Goal: Task Accomplishment & Management: Use online tool/utility

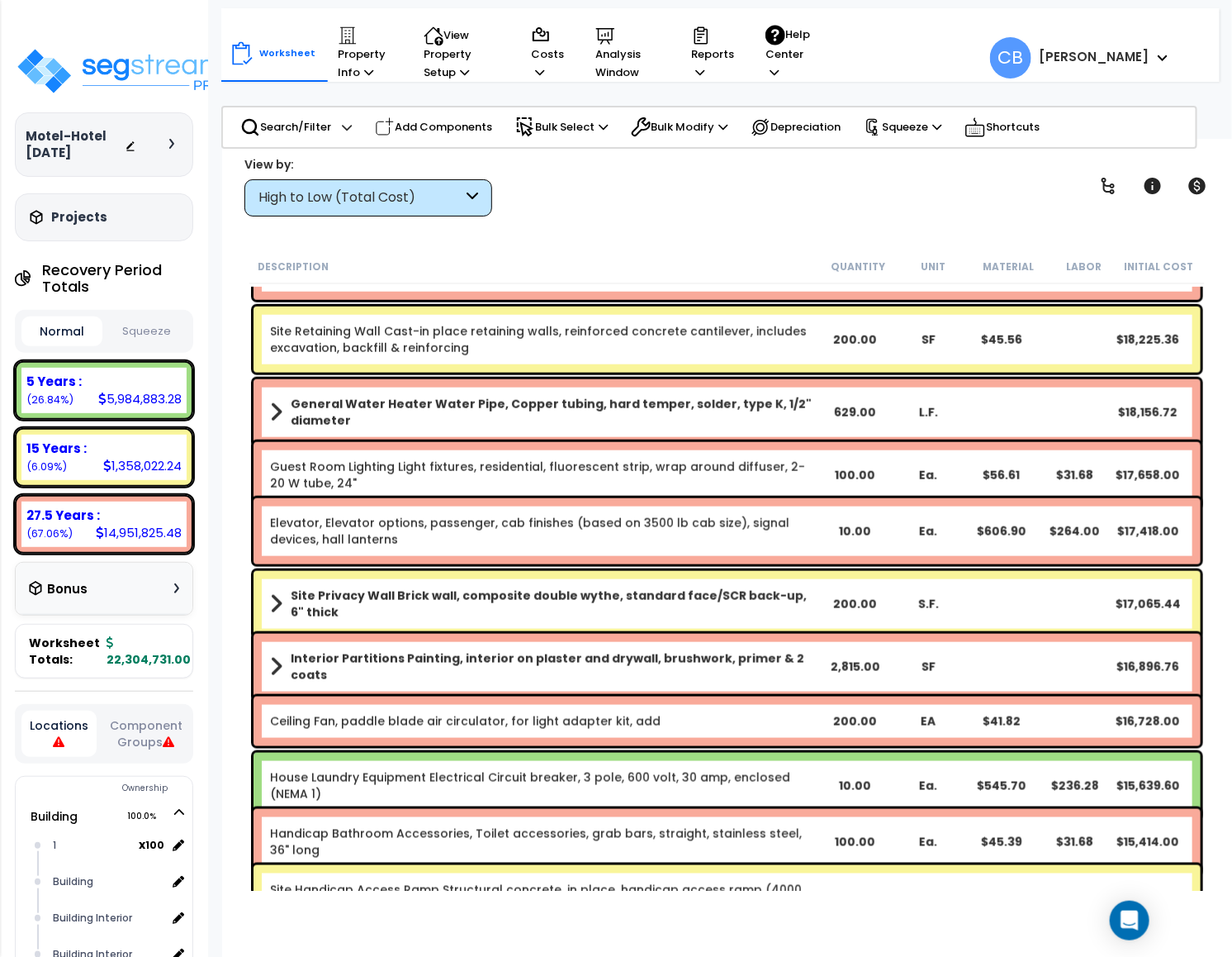
scroll to position [8112, 0]
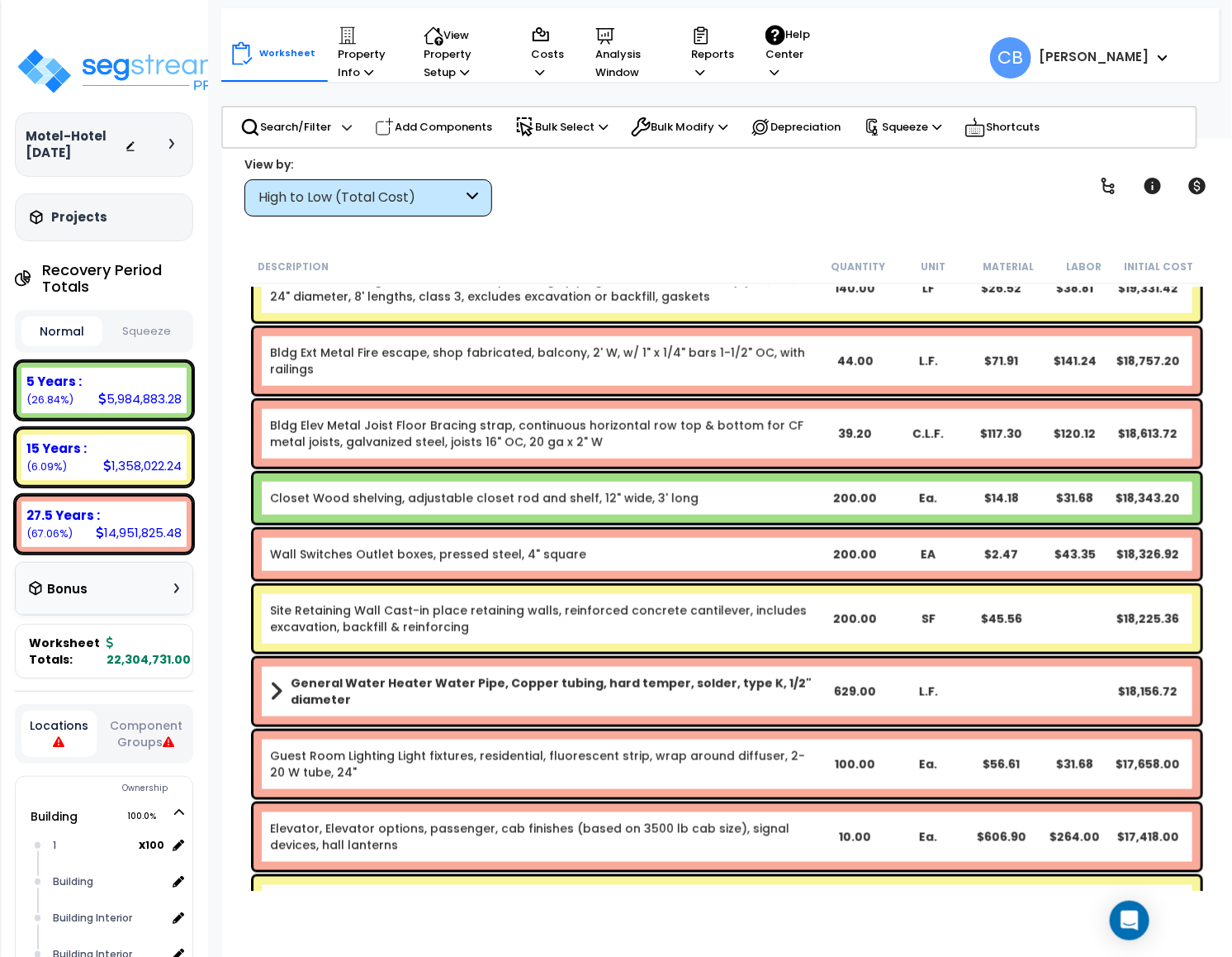
drag, startPoint x: 486, startPoint y: 469, endPoint x: 486, endPoint y: 488, distance: 19.0
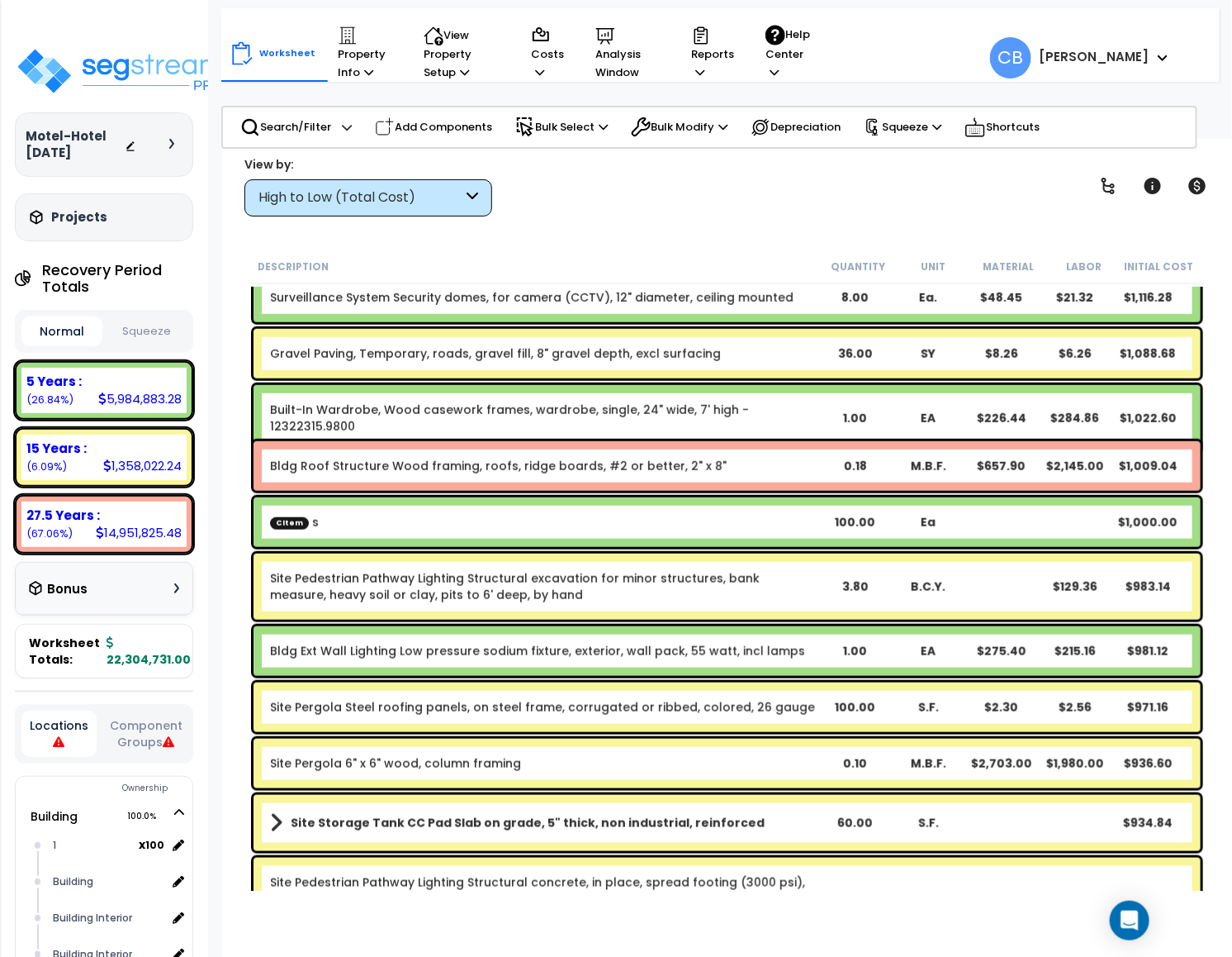
scroll to position [17849, 0]
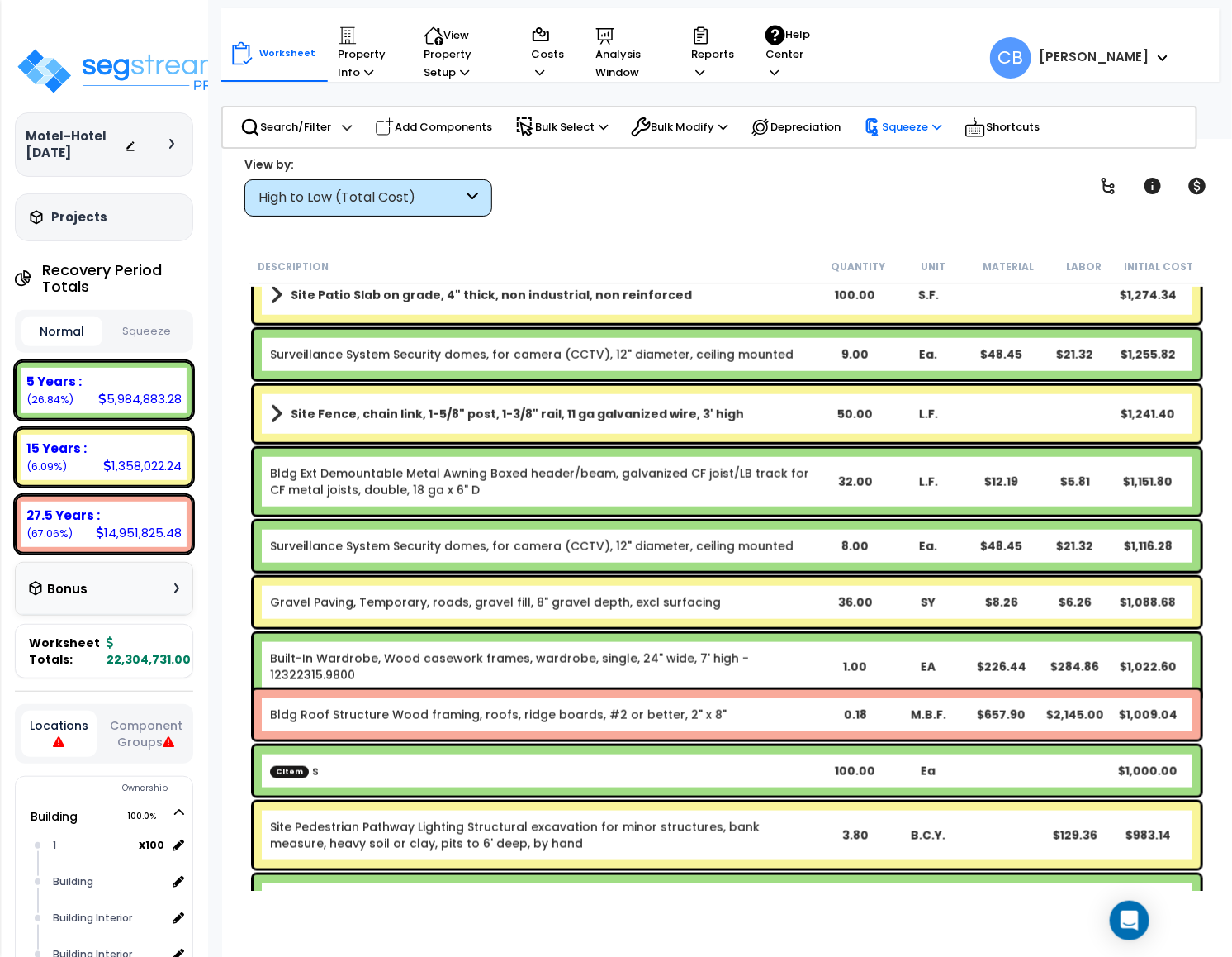
click at [929, 122] on p "Squeeze" at bounding box center [902, 127] width 78 height 18
drag, startPoint x: 763, startPoint y: 157, endPoint x: 721, endPoint y: 145, distance: 43.7
click at [761, 159] on div "View by: High to Low (Total Cost) High to Low (Total Cost)" at bounding box center [726, 186] width 976 height 61
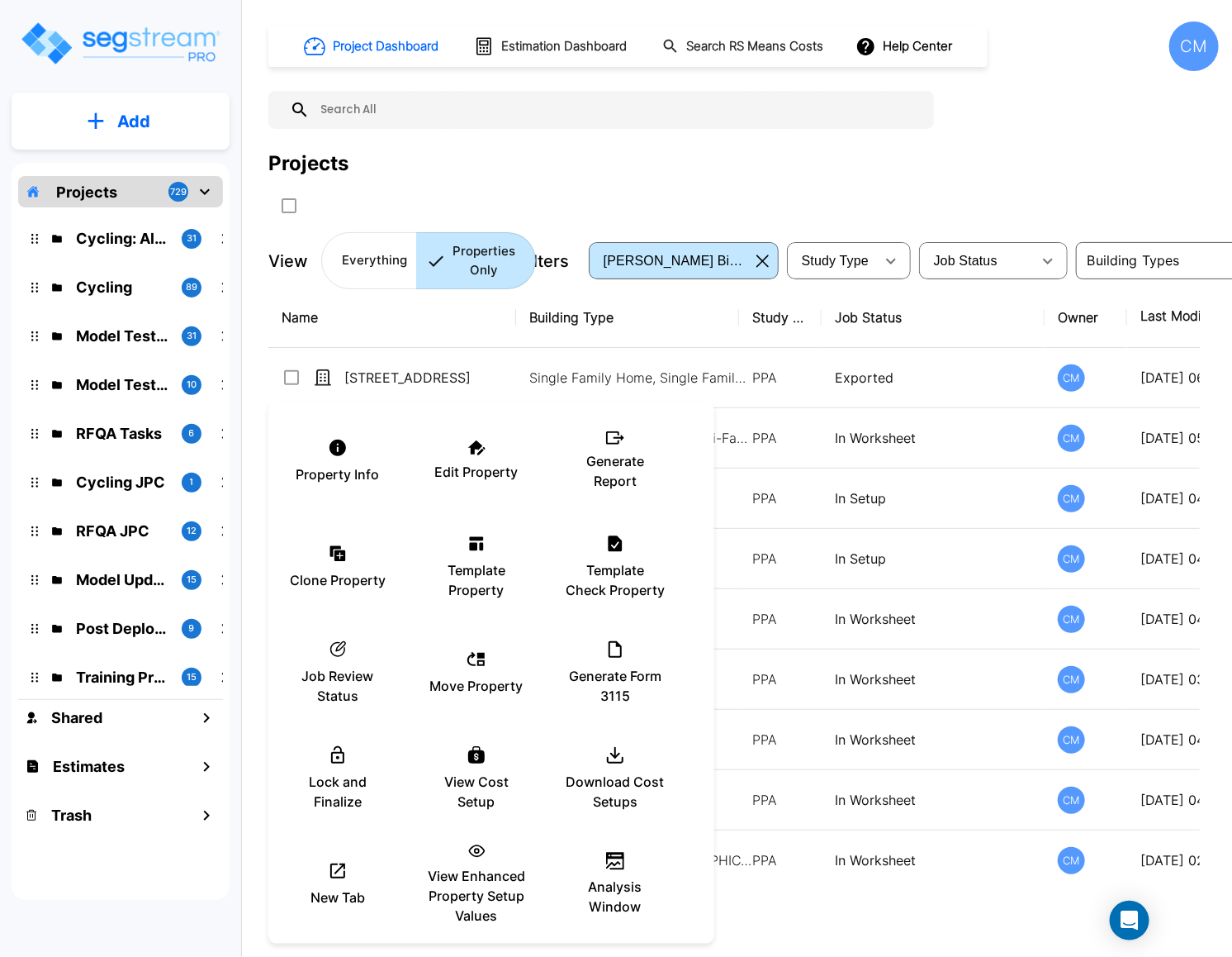
click at [451, 193] on div at bounding box center [616, 478] width 1232 height 957
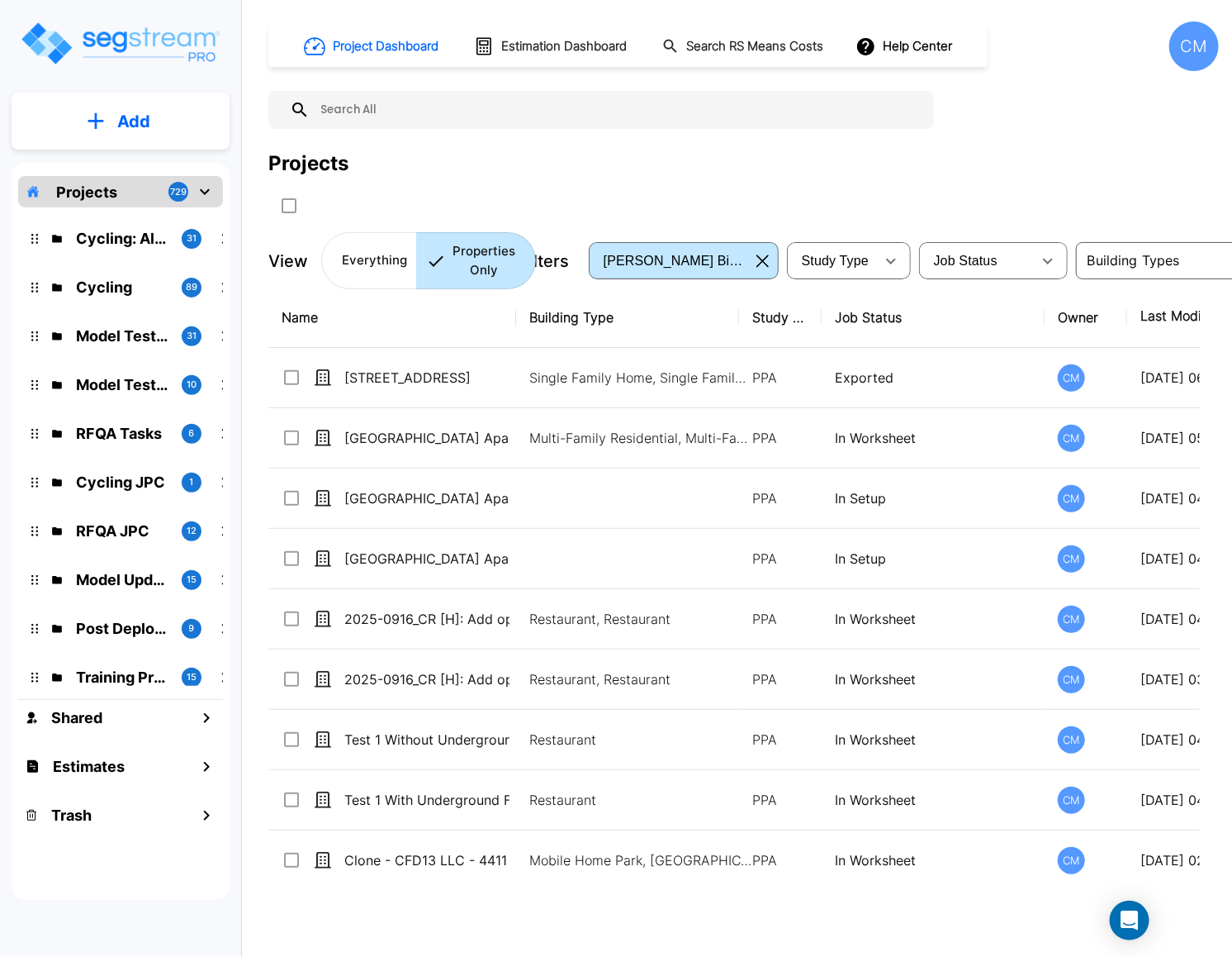
click at [102, 117] on icon "mailbox folders" at bounding box center [96, 120] width 16 height 17
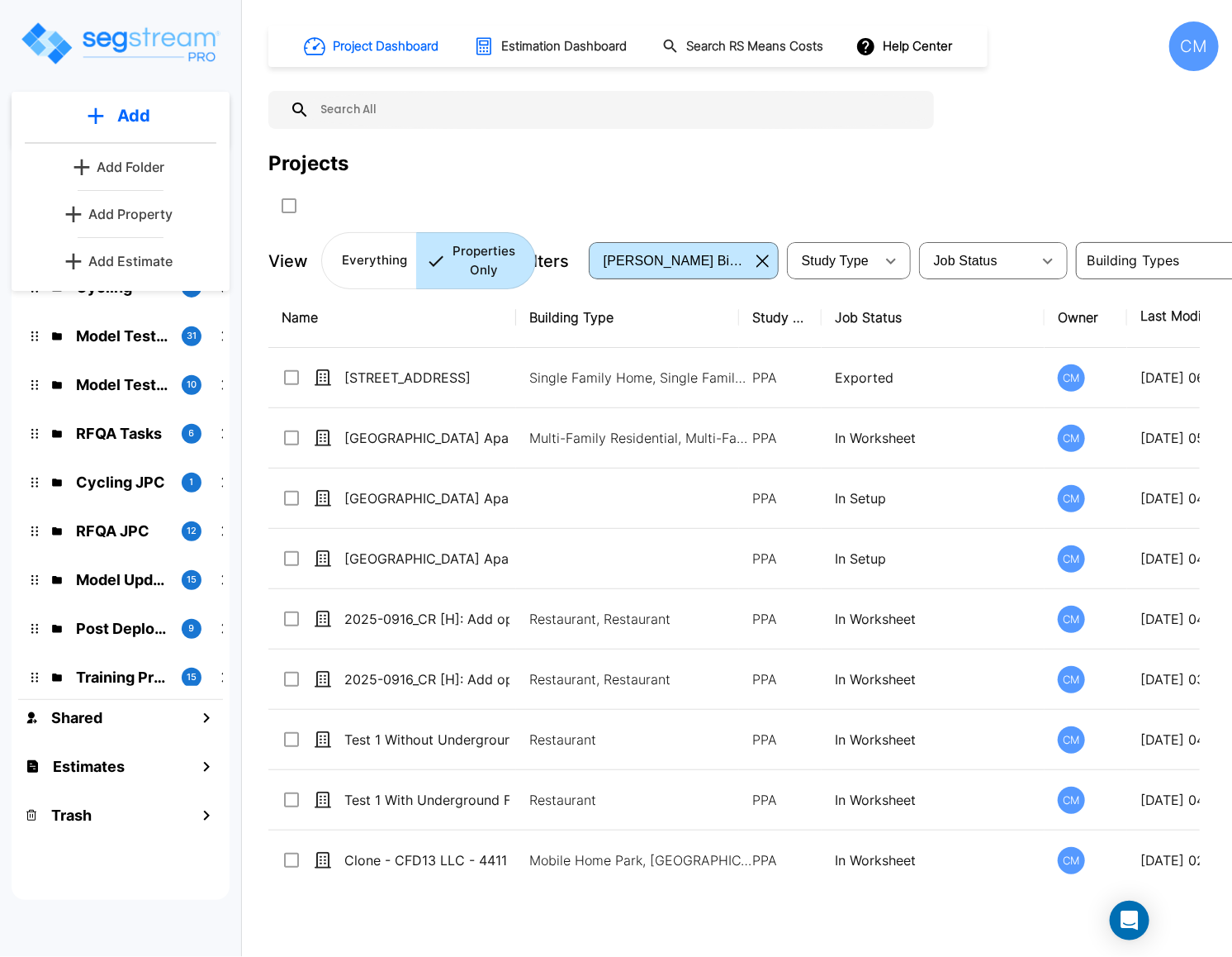
click at [550, 44] on h1 "Estimation Dashboard" at bounding box center [564, 46] width 126 height 19
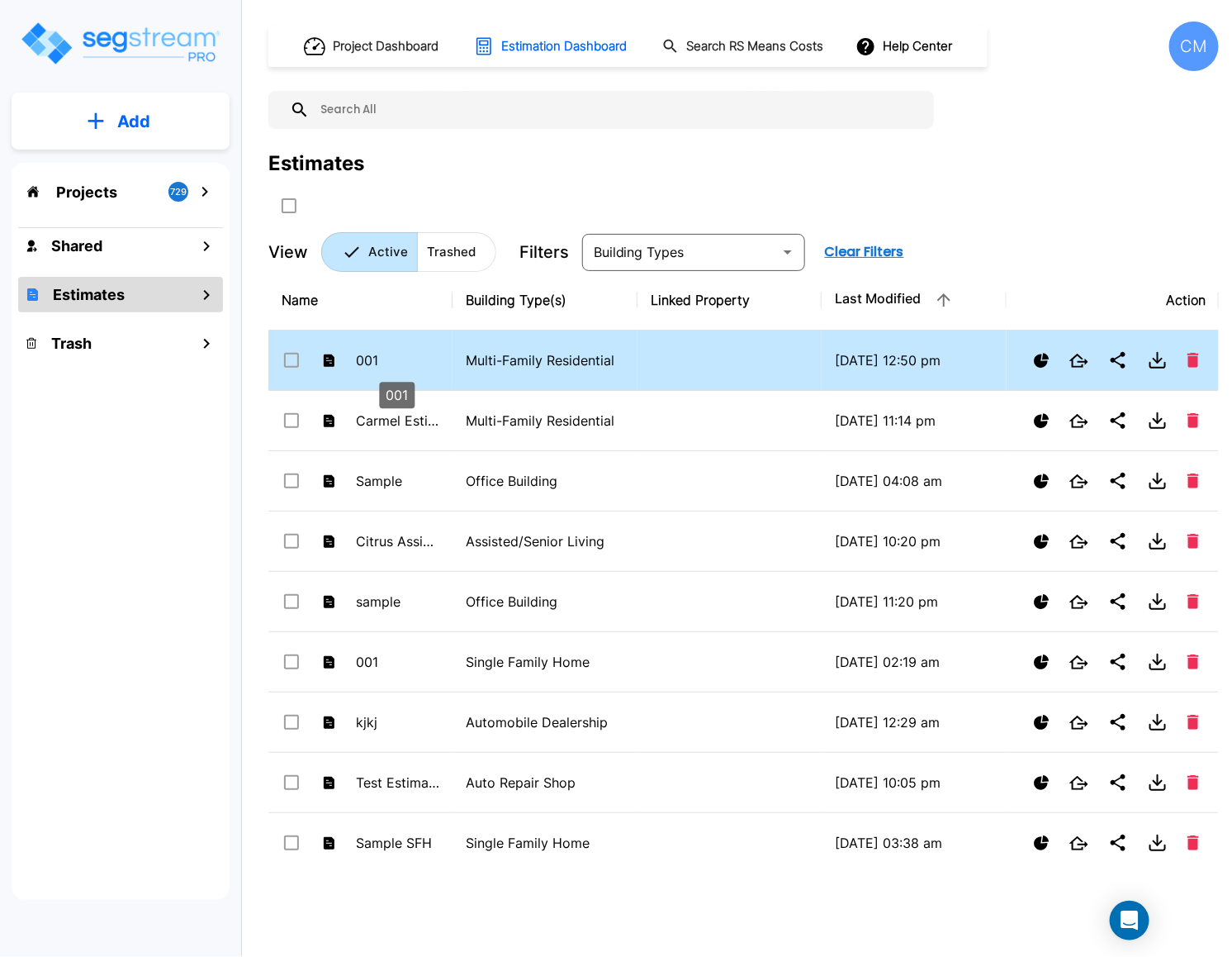
click at [389, 360] on p "001" at bounding box center [397, 361] width 83 height 20
click at [389, 361] on p "001" at bounding box center [397, 361] width 83 height 20
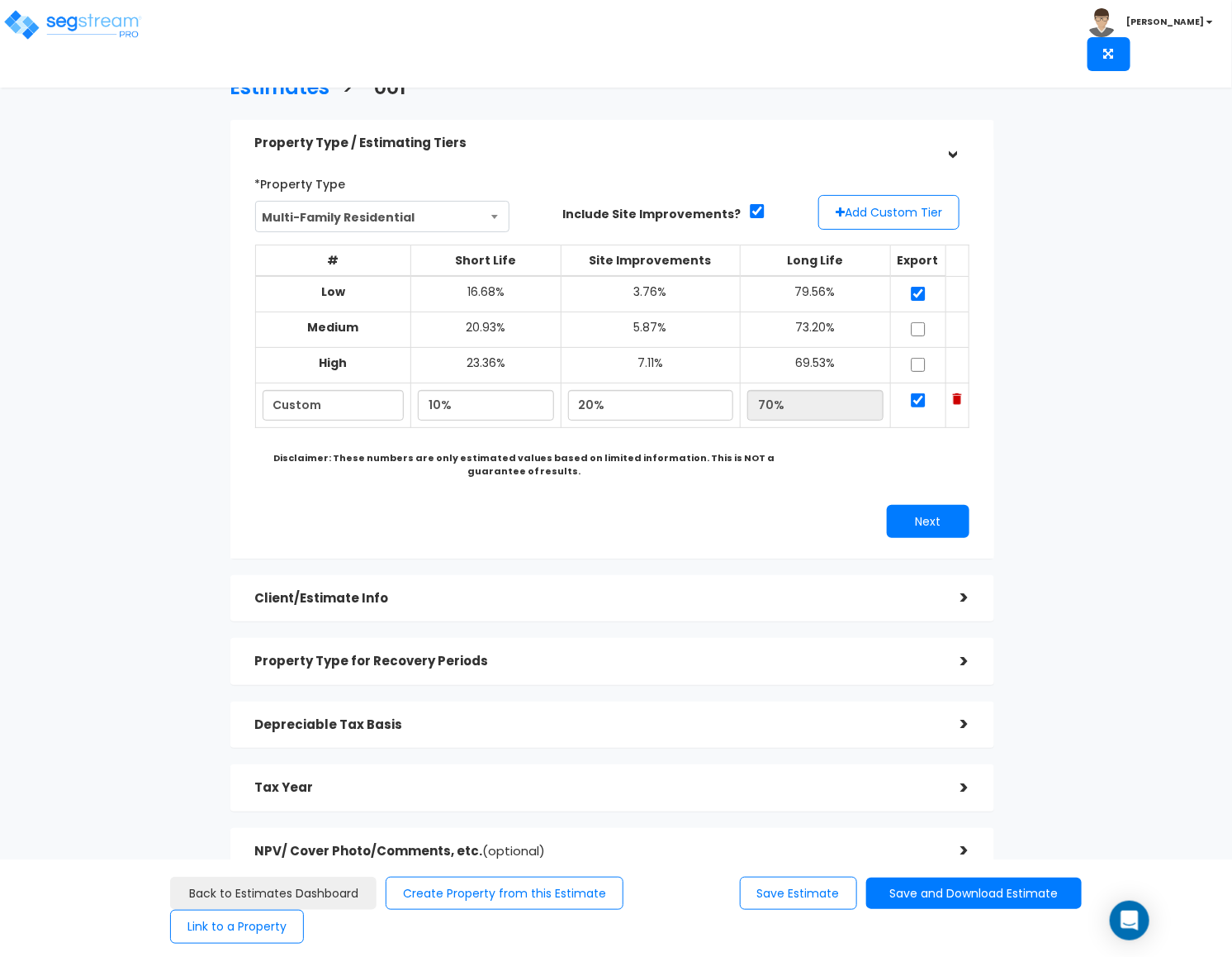
scroll to position [68, 0]
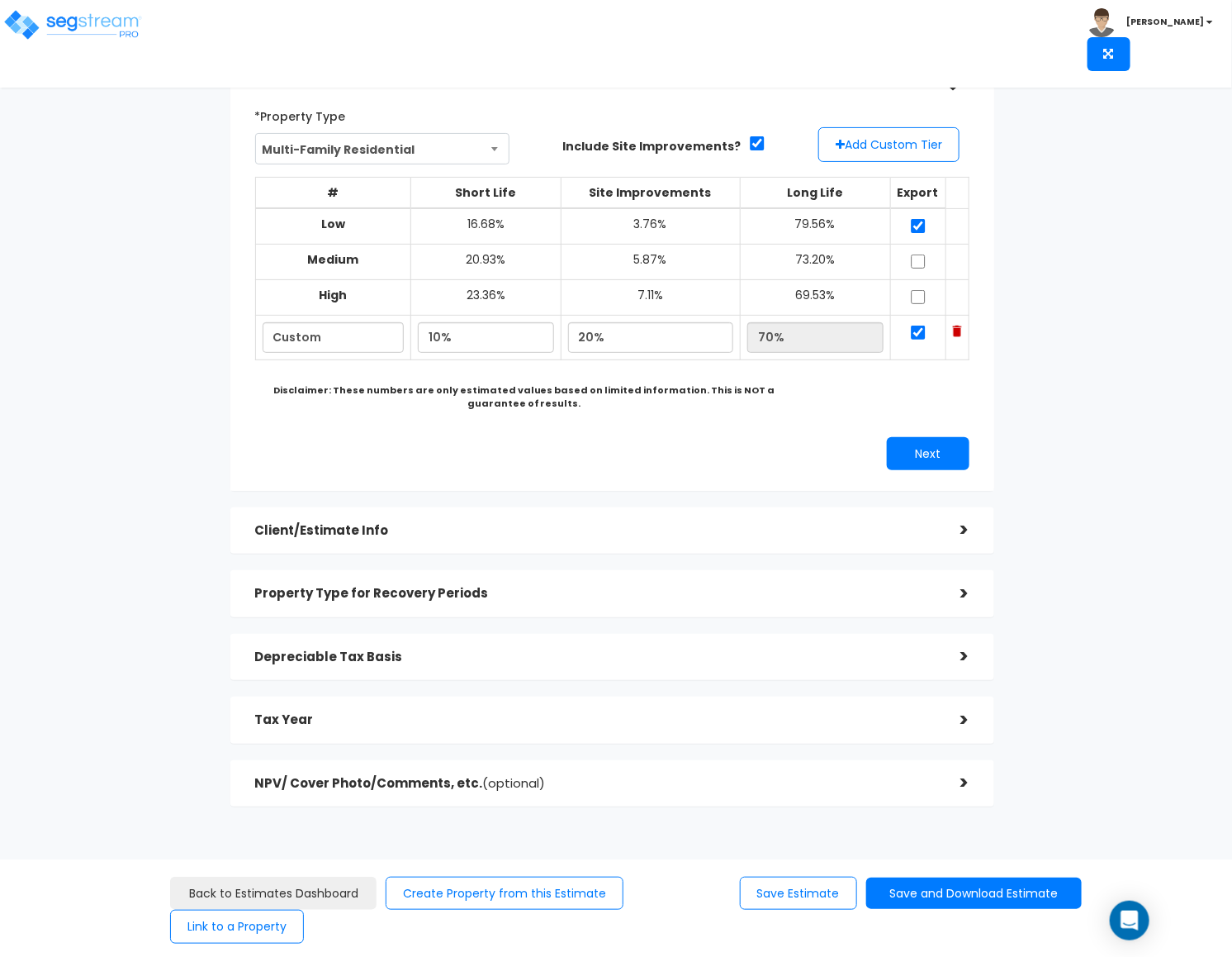
click at [341, 534] on h5 "Client/Estimate Info" at bounding box center [595, 531] width 681 height 14
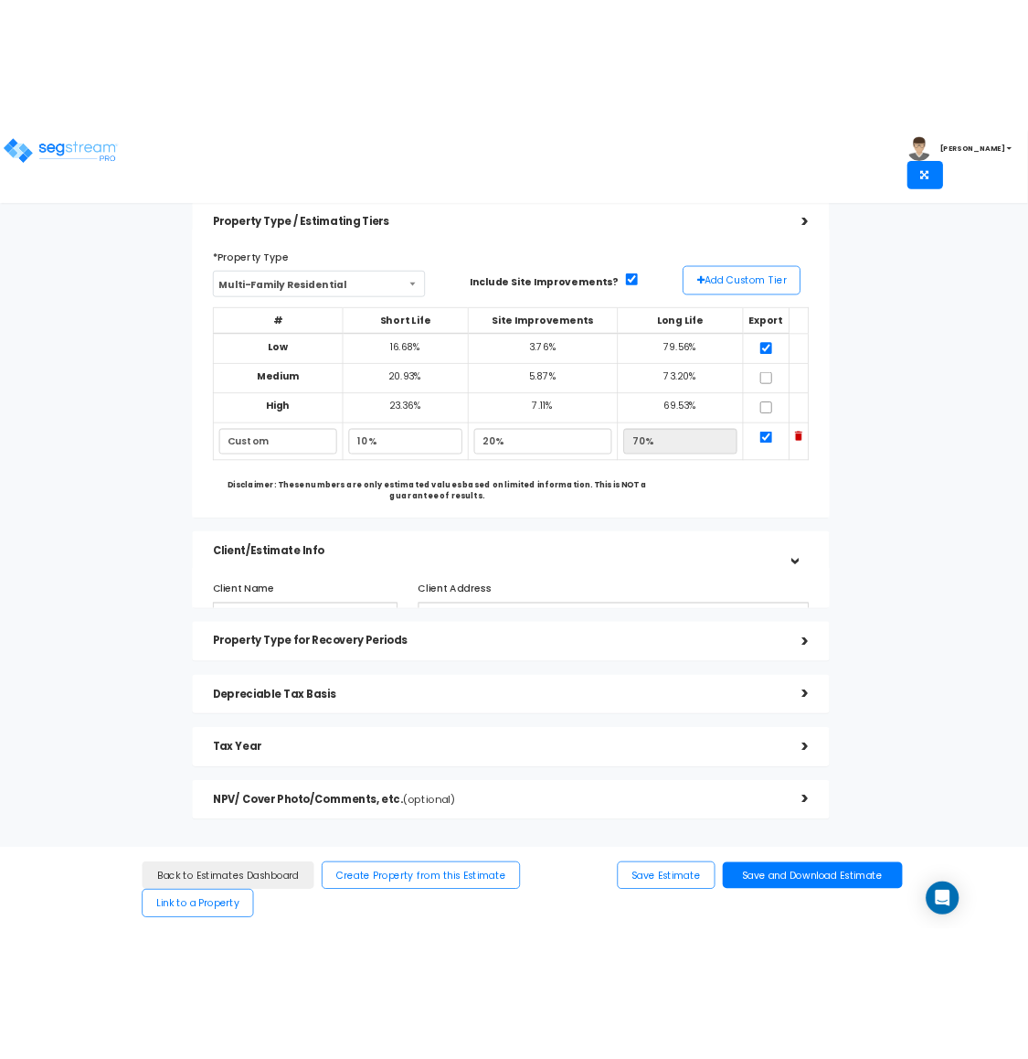
scroll to position [0, 0]
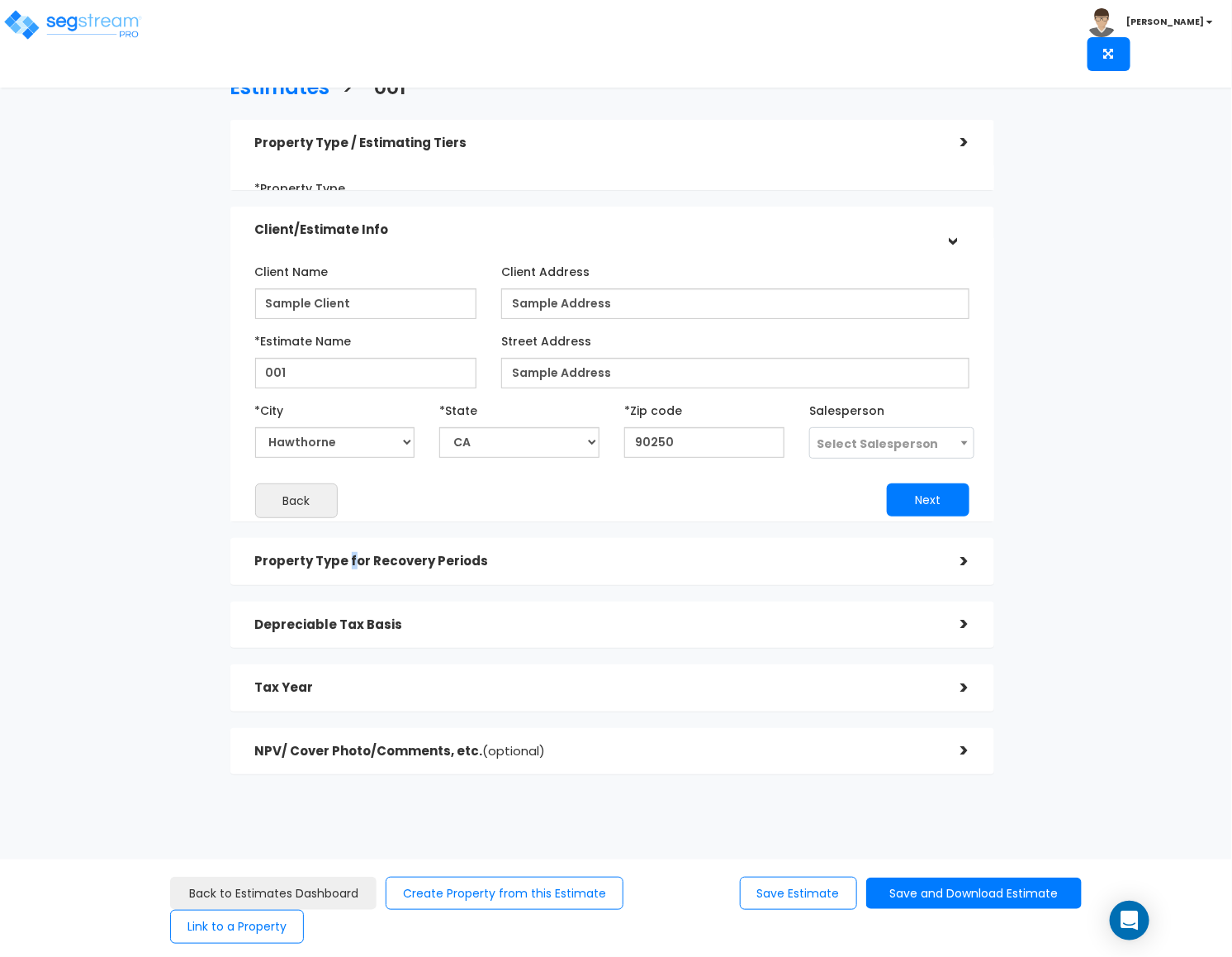
click at [350, 572] on div "Property Type for Recovery Periods >" at bounding box center [612, 561] width 764 height 47
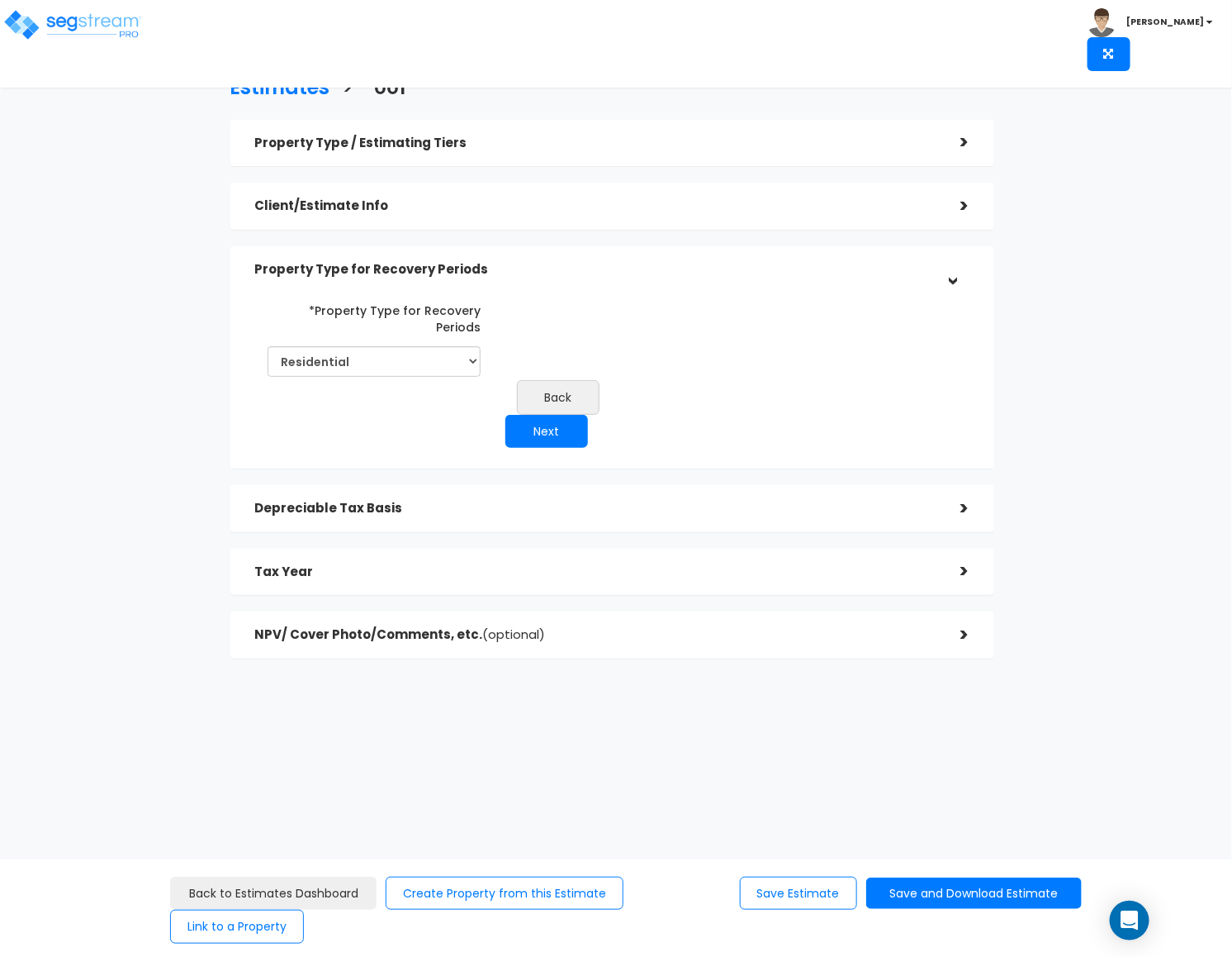
click at [354, 493] on div "Depreciable Tax Basis" at bounding box center [595, 509] width 681 height 31
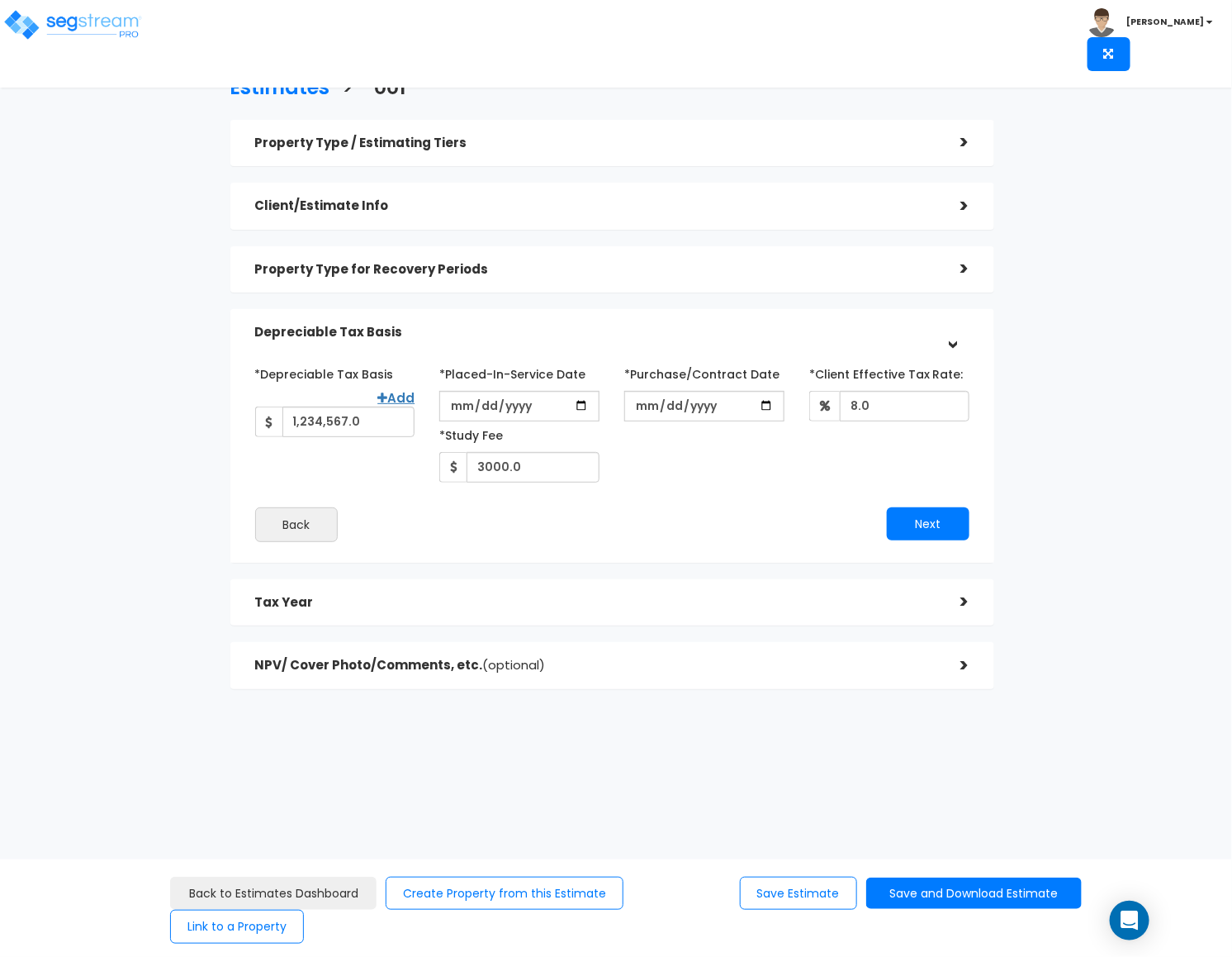
click at [359, 586] on div "Tax Year >" at bounding box center [612, 603] width 764 height 47
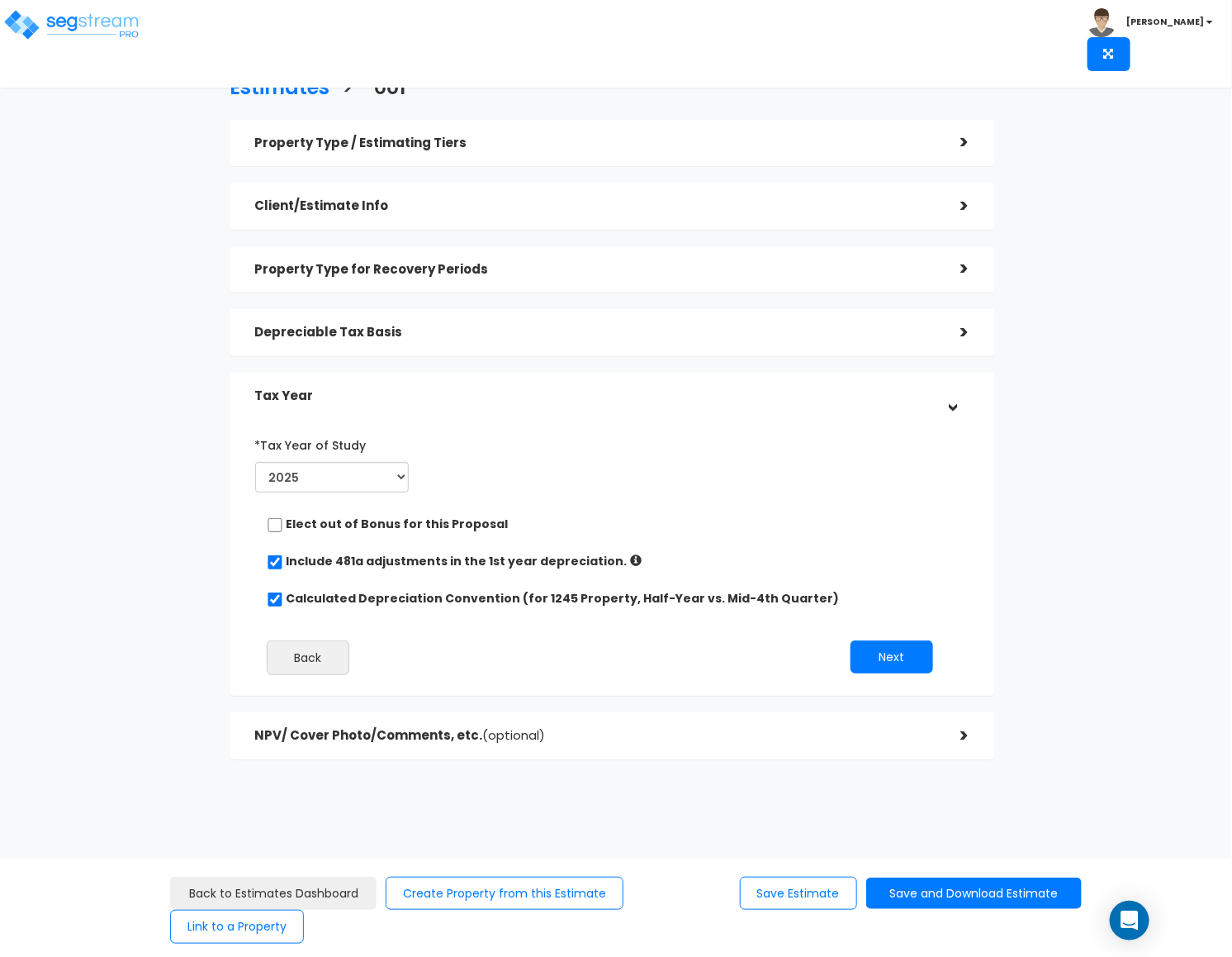
click at [395, 735] on h5 "NPV/ Cover Photo/Comments, etc. (optional)" at bounding box center [595, 736] width 681 height 14
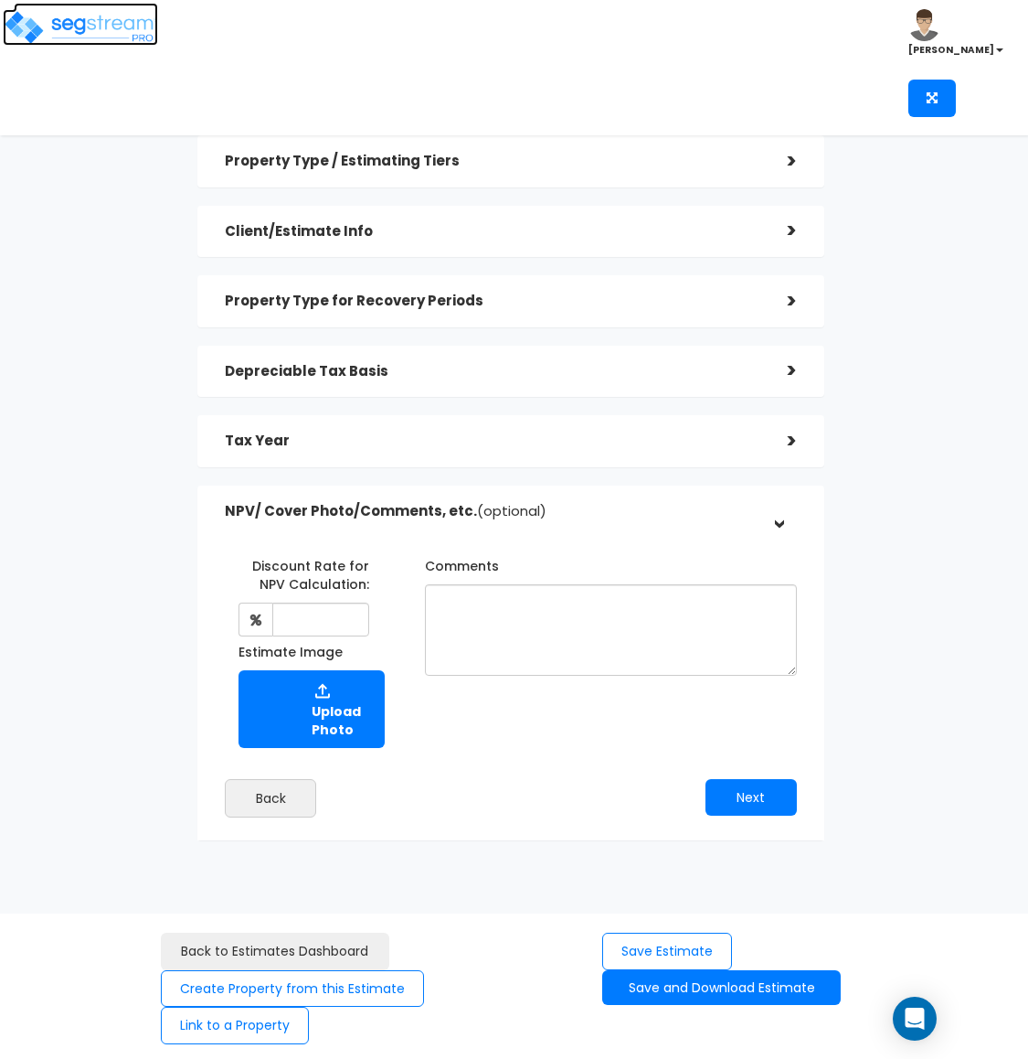
click at [89, 28] on img at bounding box center [80, 27] width 155 height 37
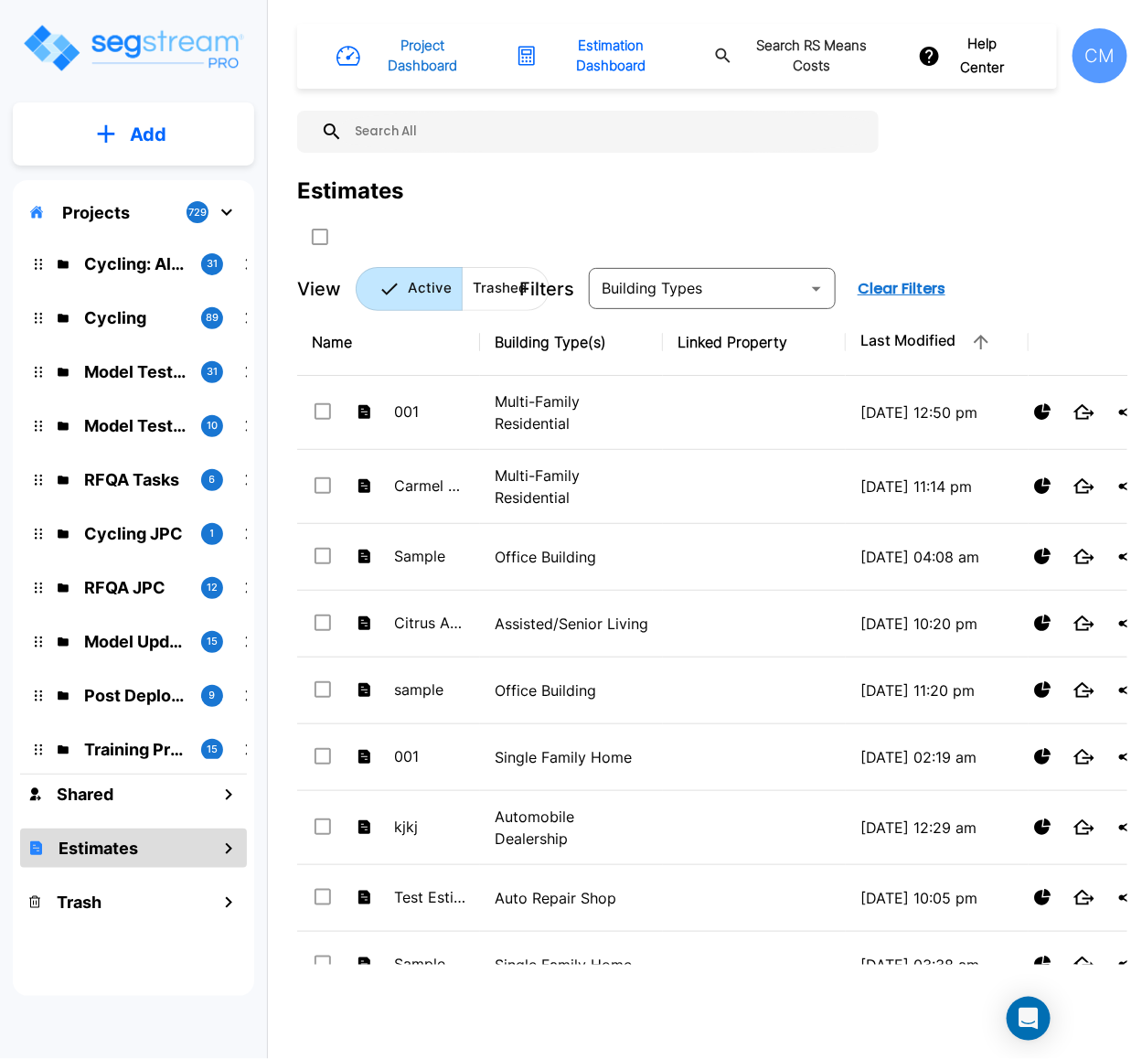
click at [404, 67] on h1 "Project Dashboard" at bounding box center [422, 56] width 108 height 41
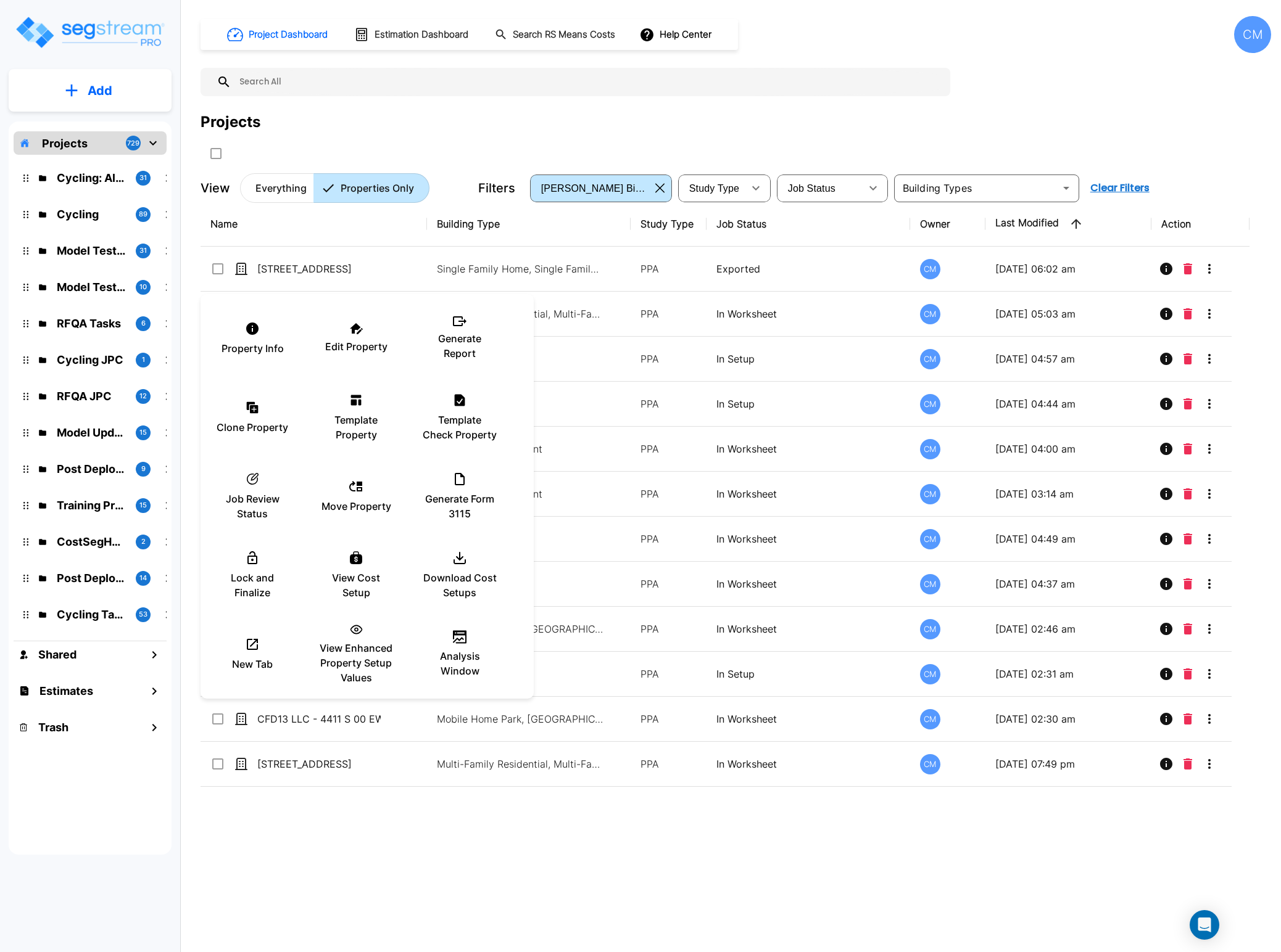
click at [328, 127] on div at bounding box center [640, 476] width 1281 height 952
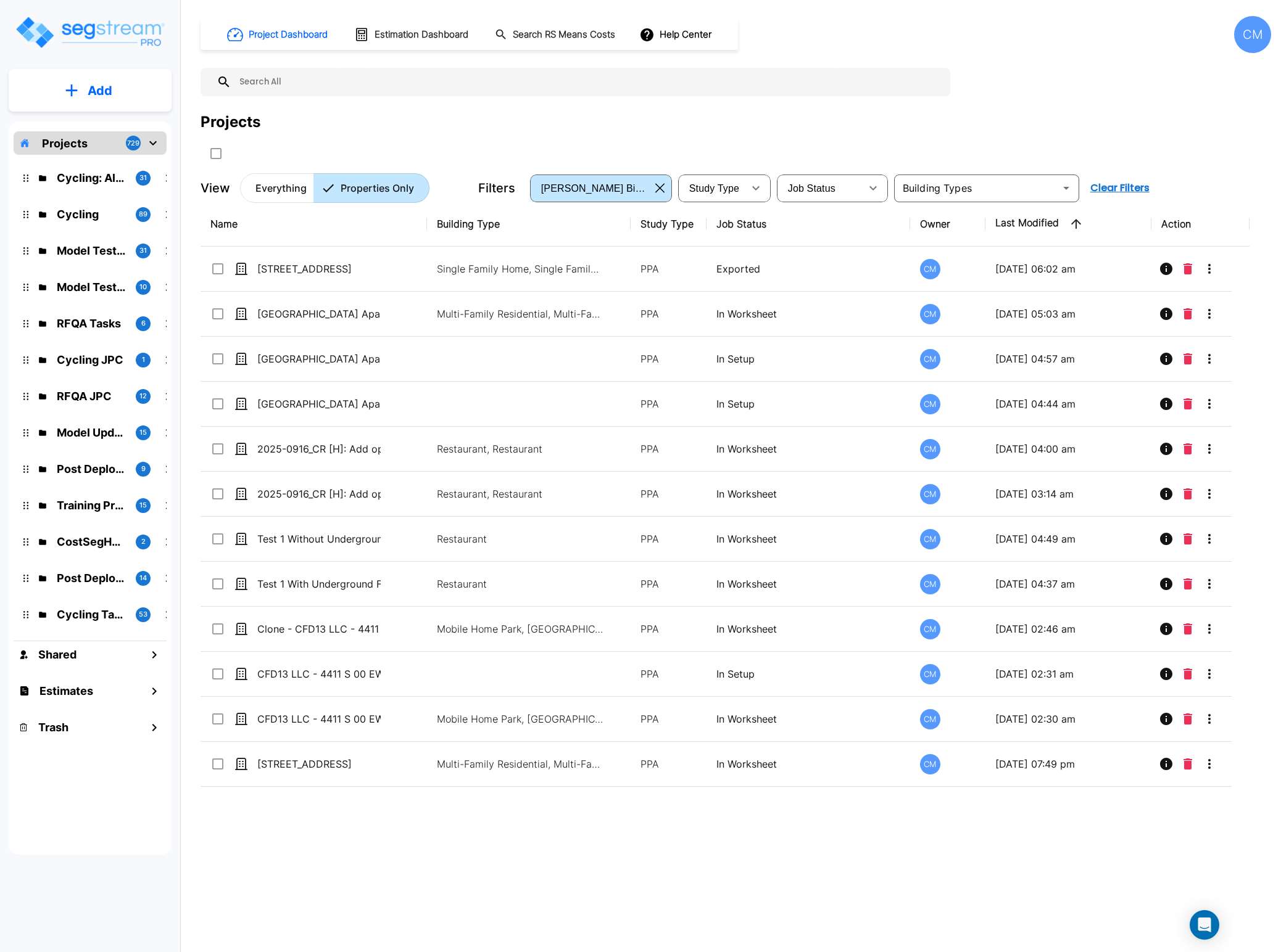
click at [143, 100] on button "Add" at bounding box center [90, 90] width 163 height 36
click at [94, 186] on button "Add Estimate" at bounding box center [90, 195] width 91 height 25
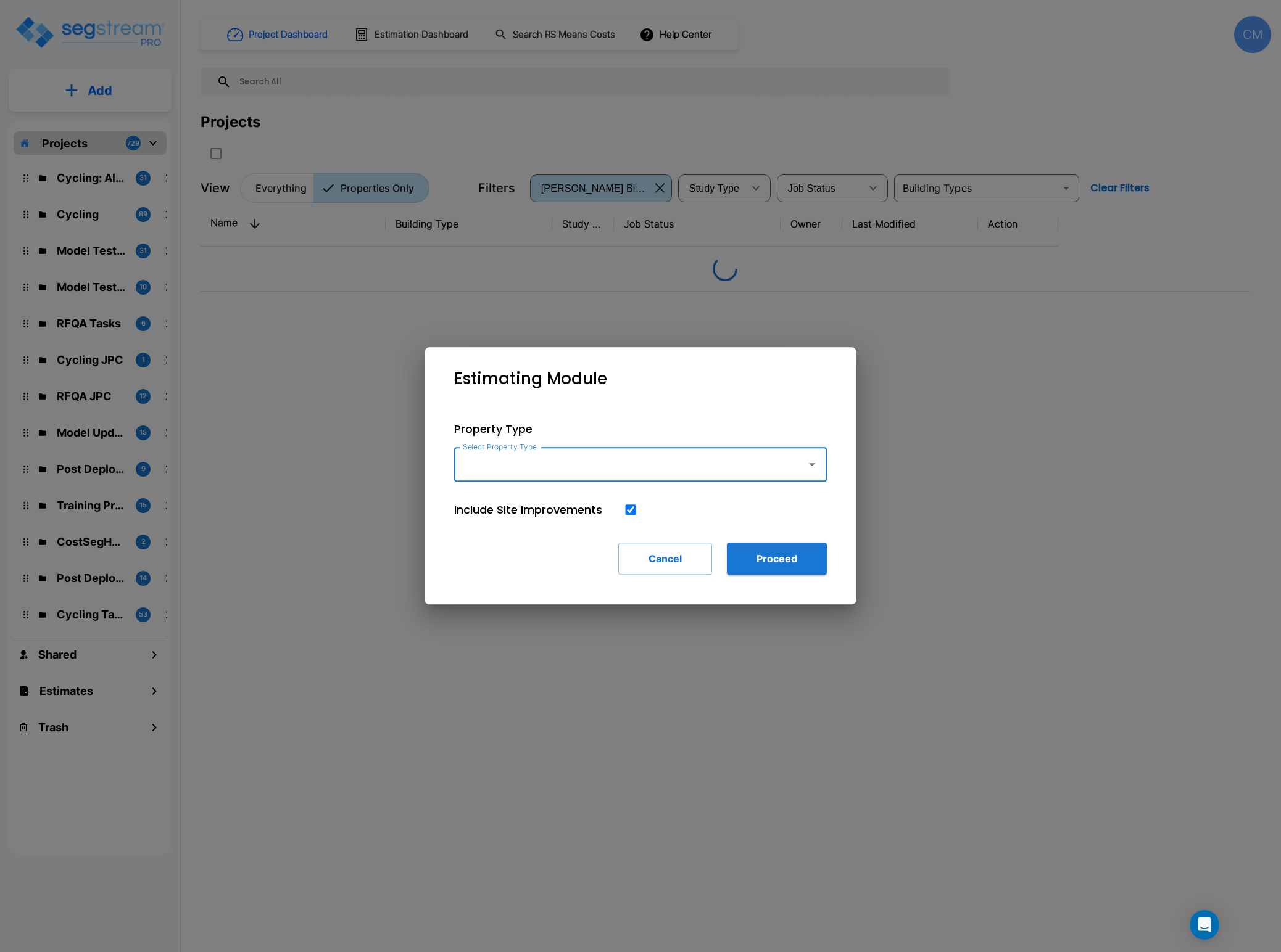
click at [818, 466] on icon "button" at bounding box center [812, 464] width 15 height 15
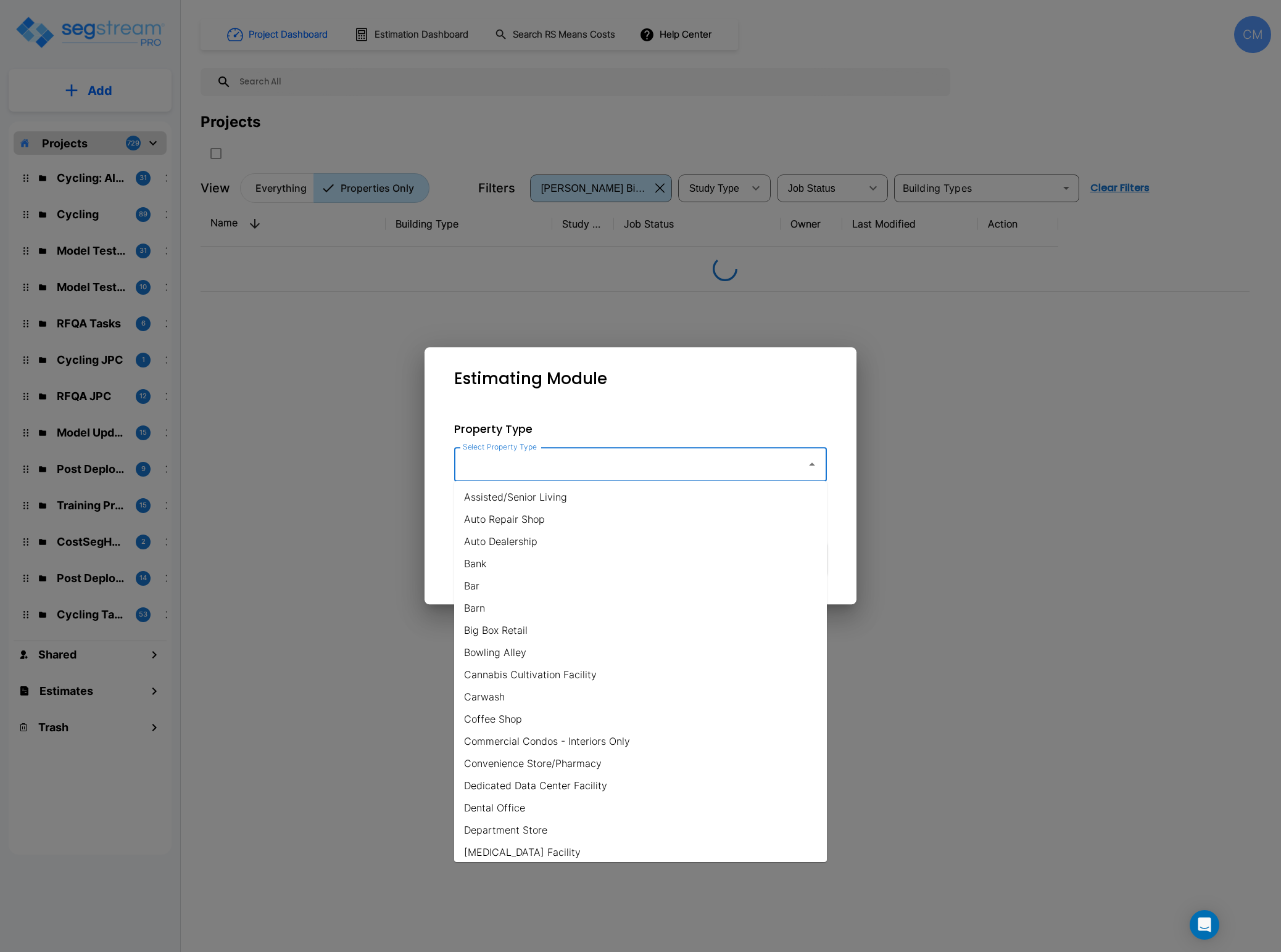
click at [685, 550] on li "Auto Dealership" at bounding box center [640, 541] width 373 height 22
type input "Auto Dealership"
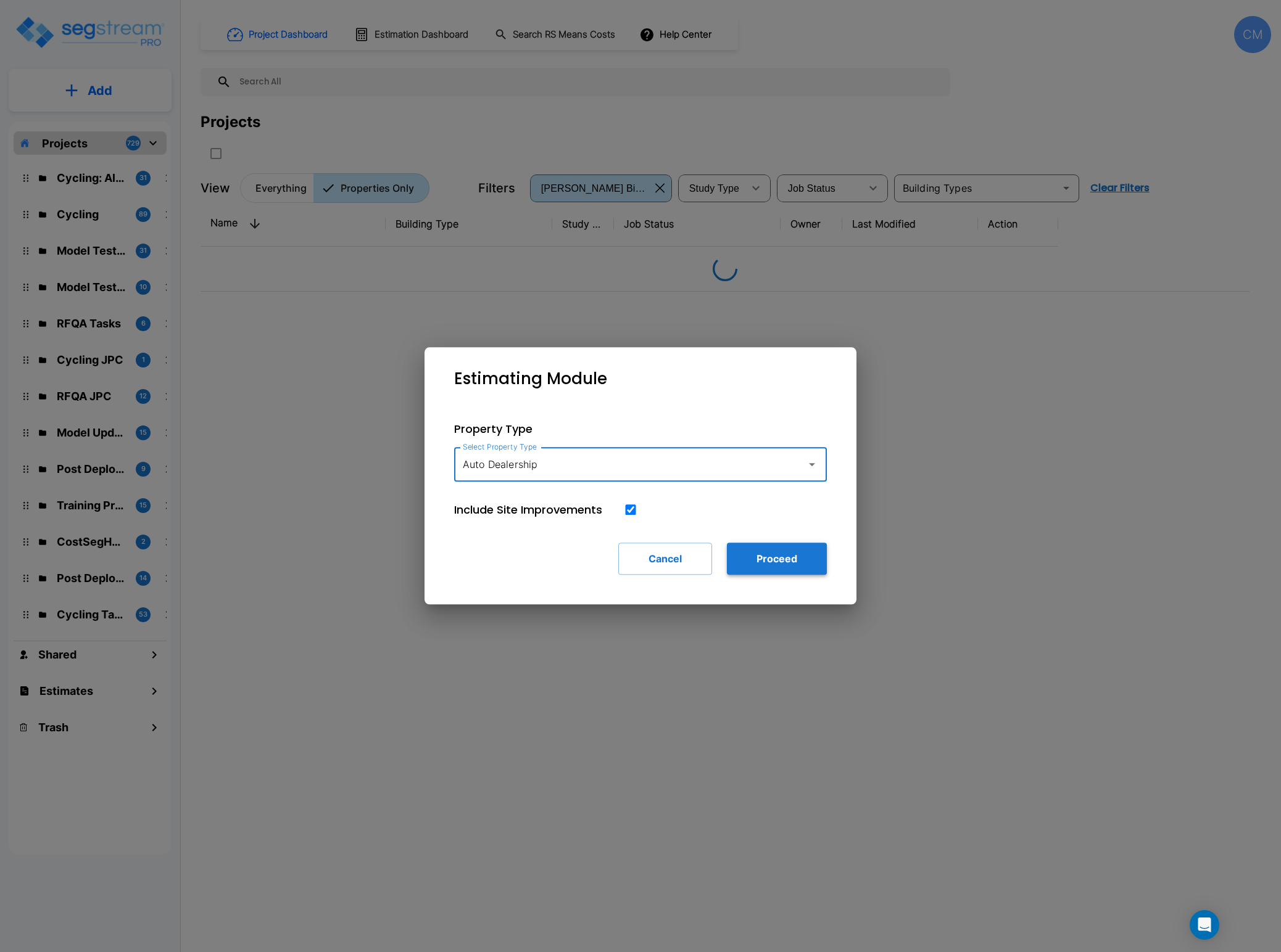
click at [807, 571] on button "Proceed" at bounding box center [777, 559] width 100 height 32
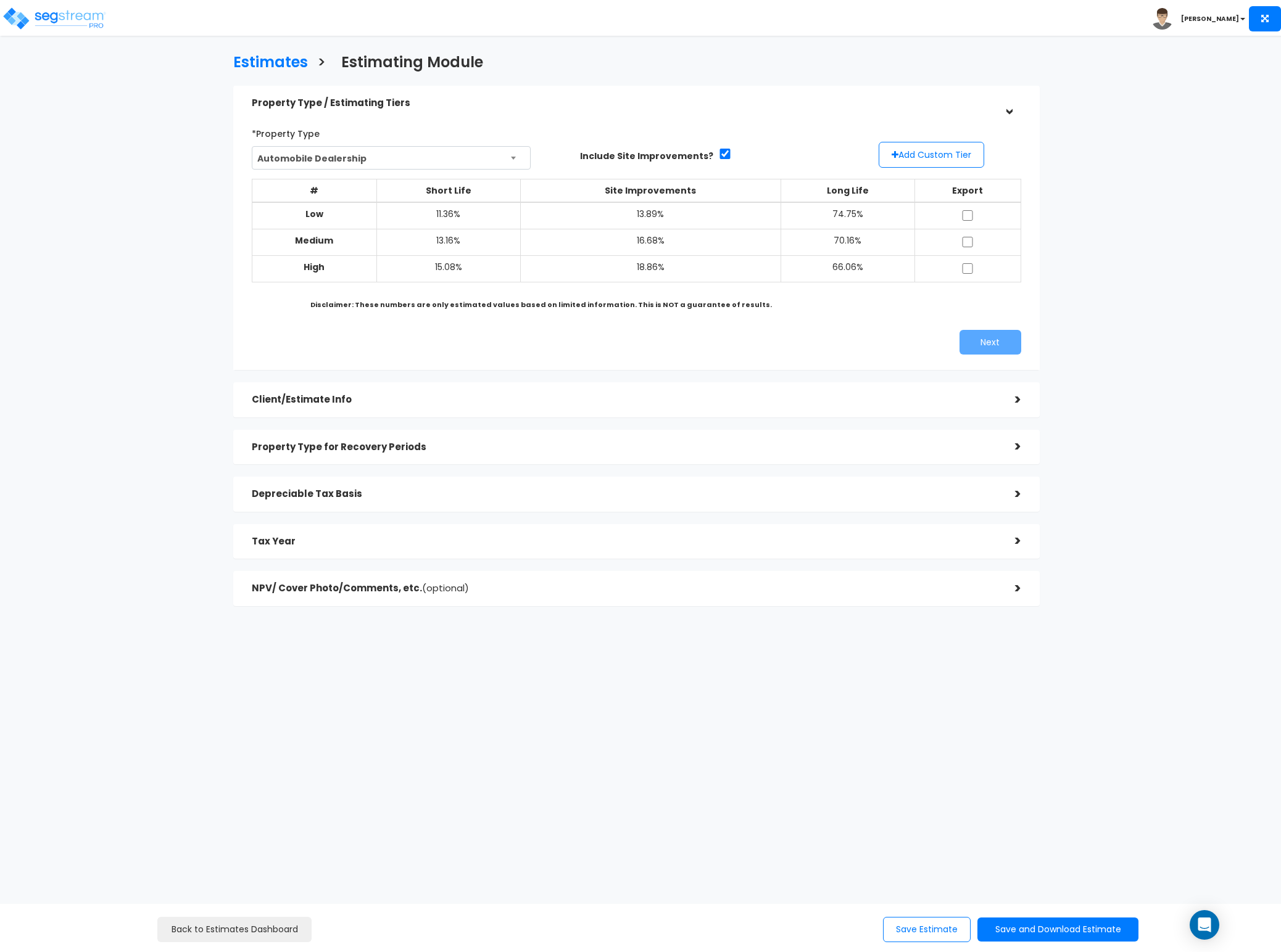
click at [337, 392] on div "Client/Estimate Info" at bounding box center [624, 400] width 744 height 23
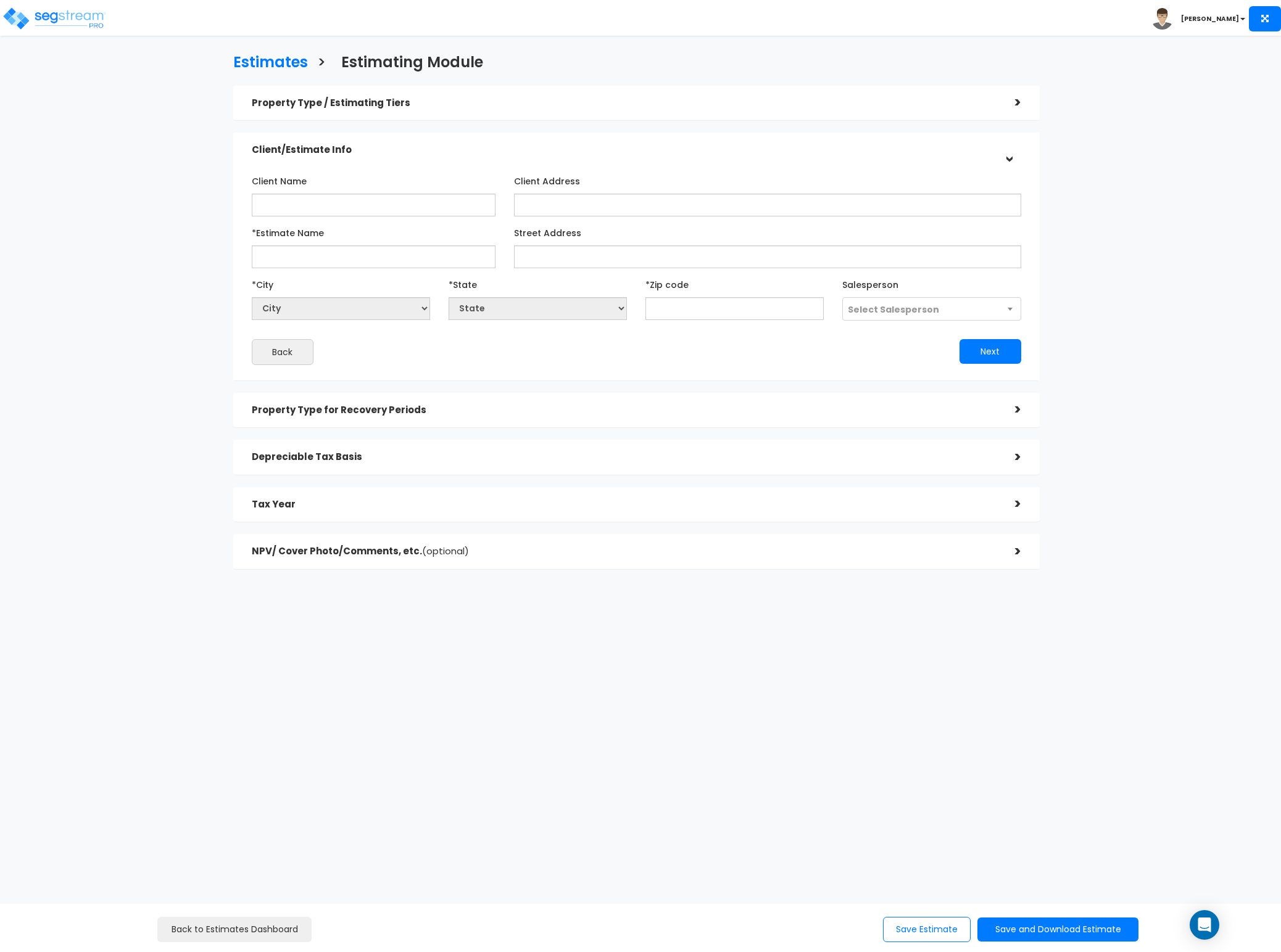
click at [401, 410] on h5 "Property Type for Recovery Periods" at bounding box center [624, 411] width 744 height 11
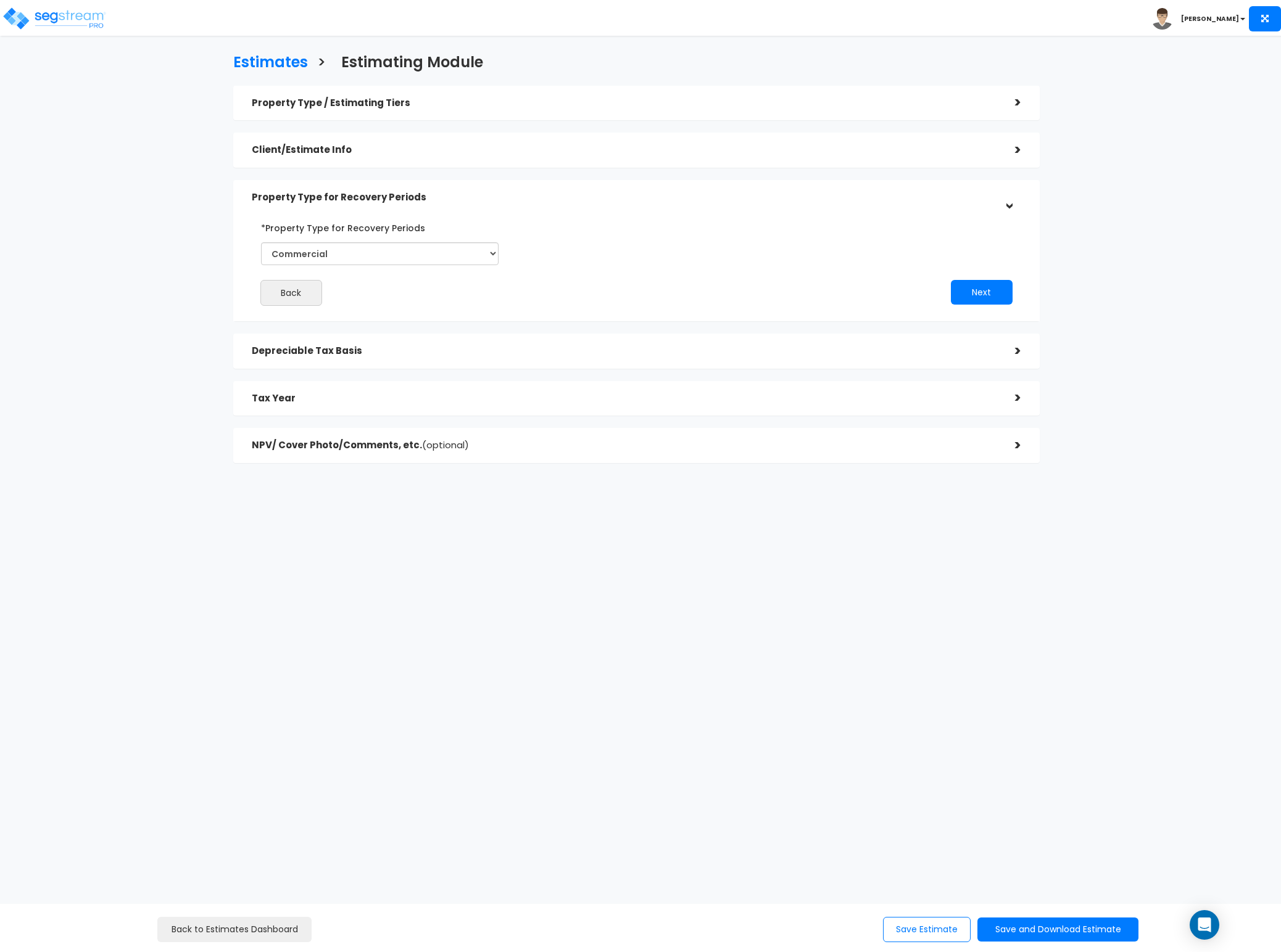
click at [377, 341] on div "Depreciable Tax Basis" at bounding box center [624, 352] width 744 height 23
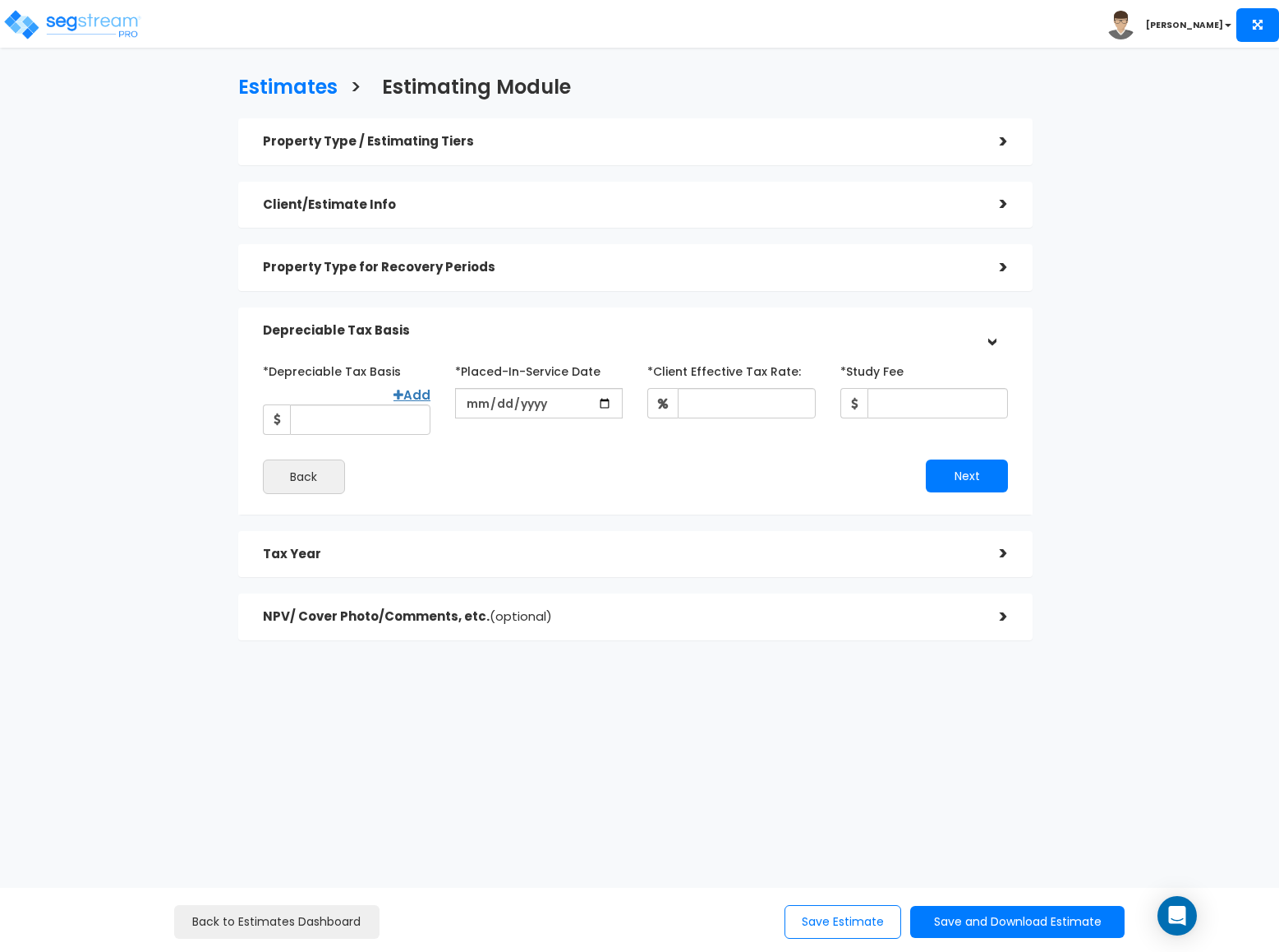
click at [373, 546] on div "Tax Year" at bounding box center [619, 555] width 713 height 31
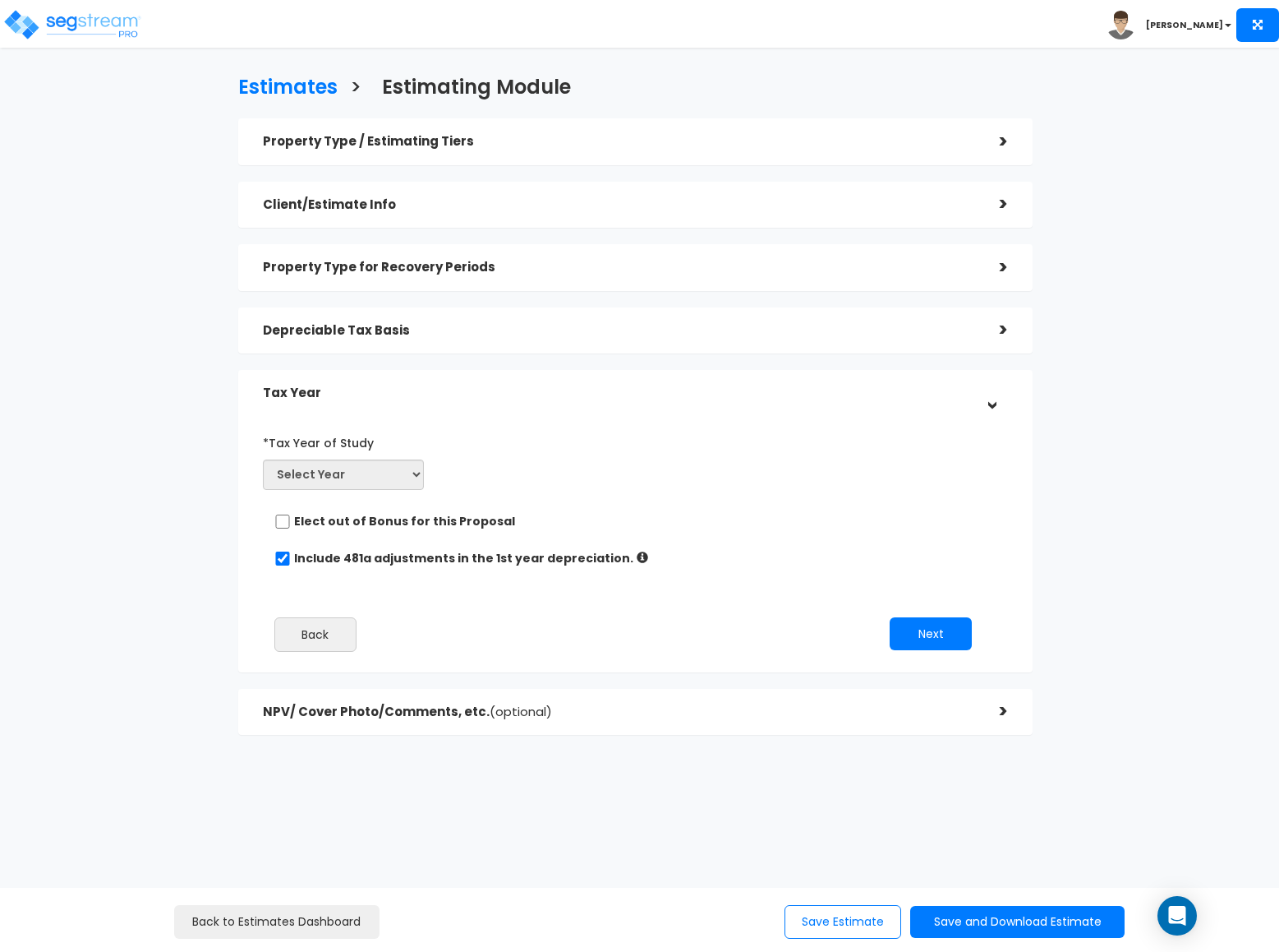
click at [490, 703] on span "(optional)" at bounding box center [520, 711] width 62 height 17
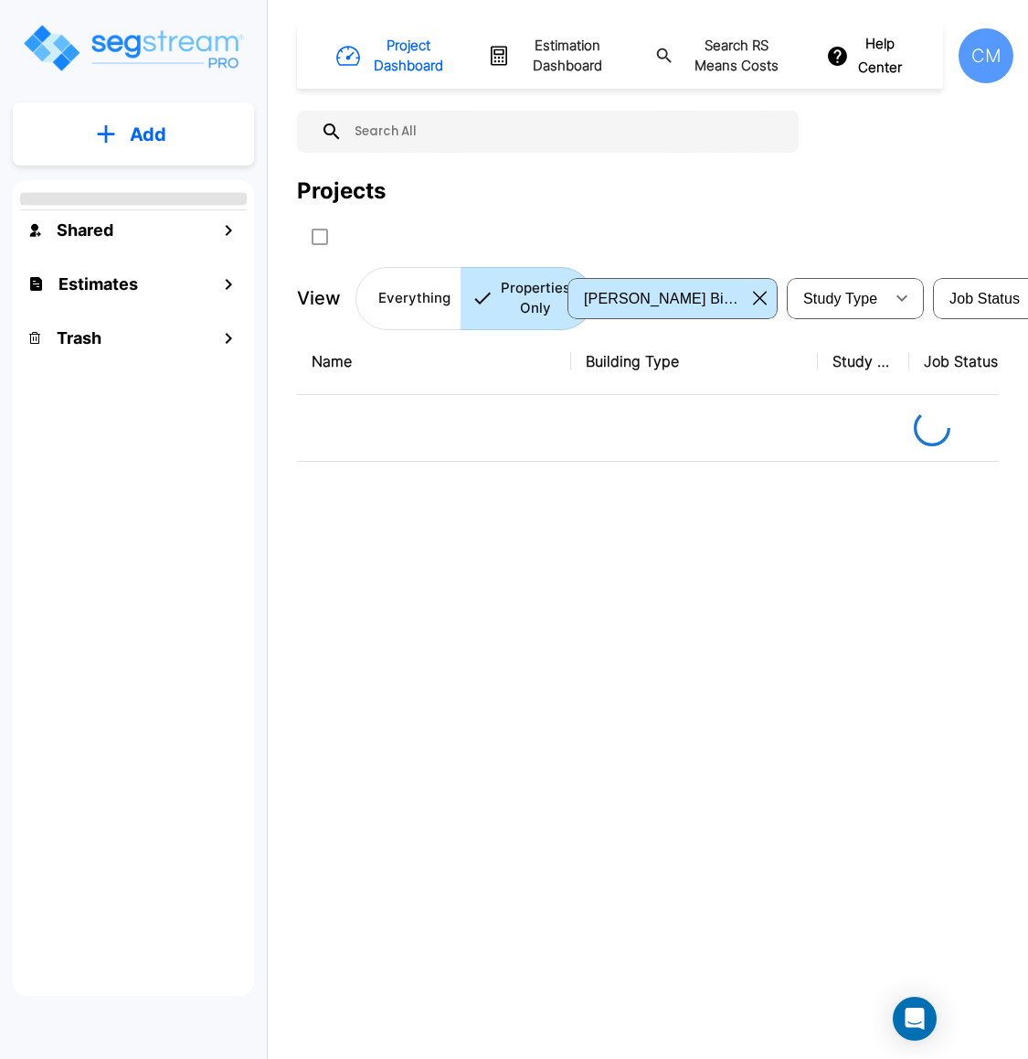
click at [162, 130] on p "Add" at bounding box center [148, 134] width 37 height 27
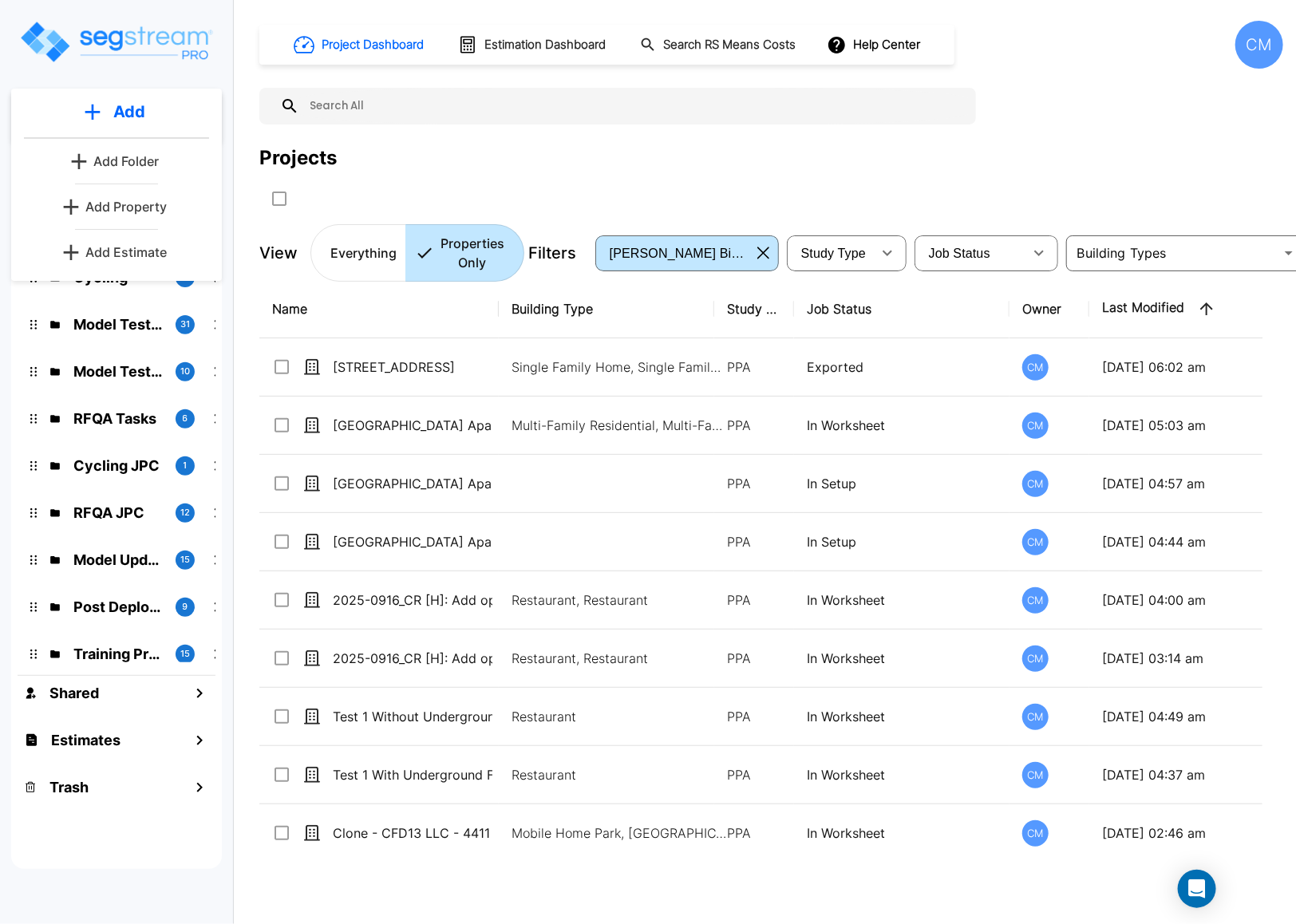
click at [1250, 60] on div "CM" at bounding box center [1258, 44] width 48 height 48
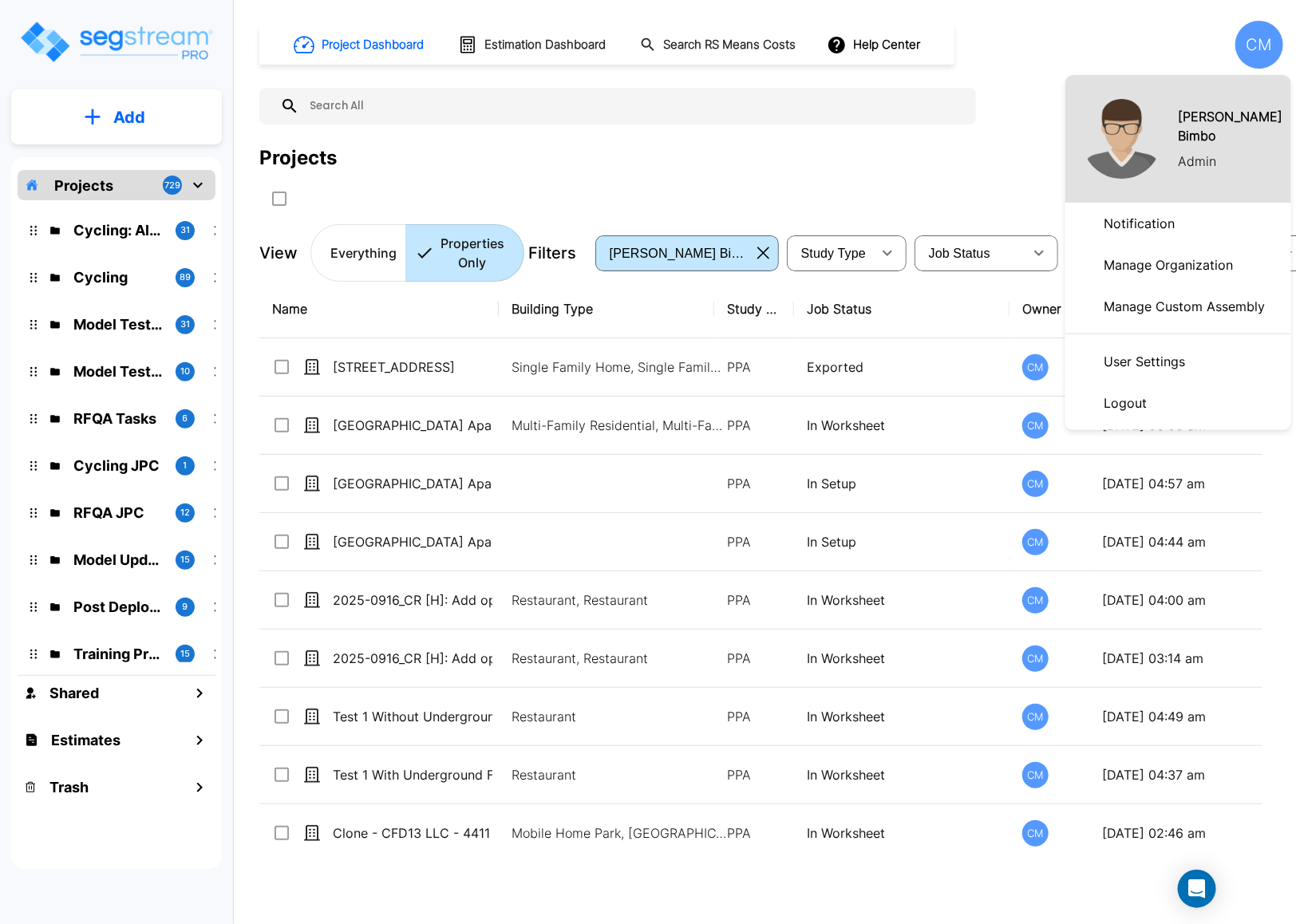
click at [1174, 274] on p "Manage Organization" at bounding box center [1168, 264] width 142 height 32
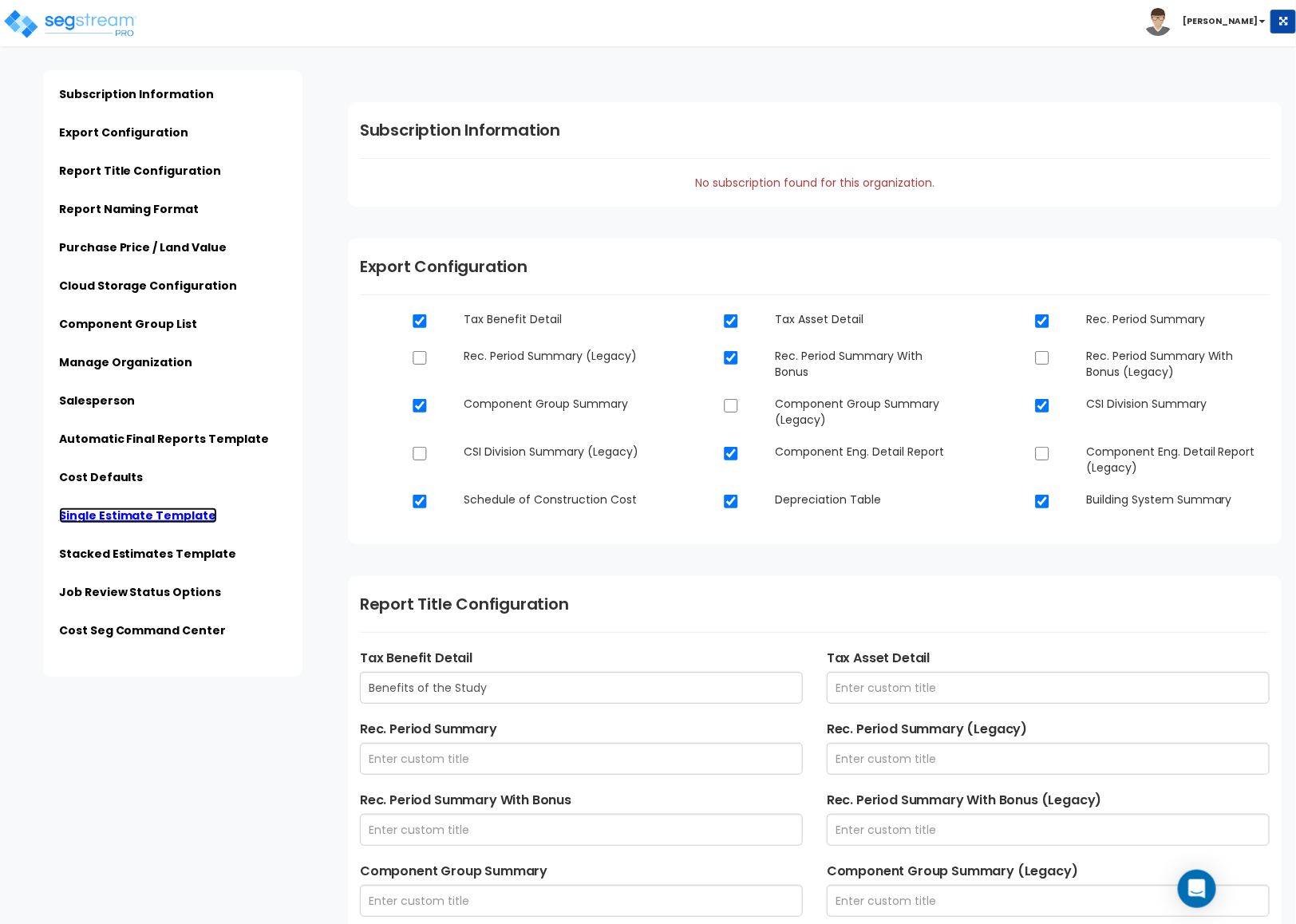
click at [148, 519] on link "Single Estimate Template" at bounding box center [138, 515] width 158 height 16
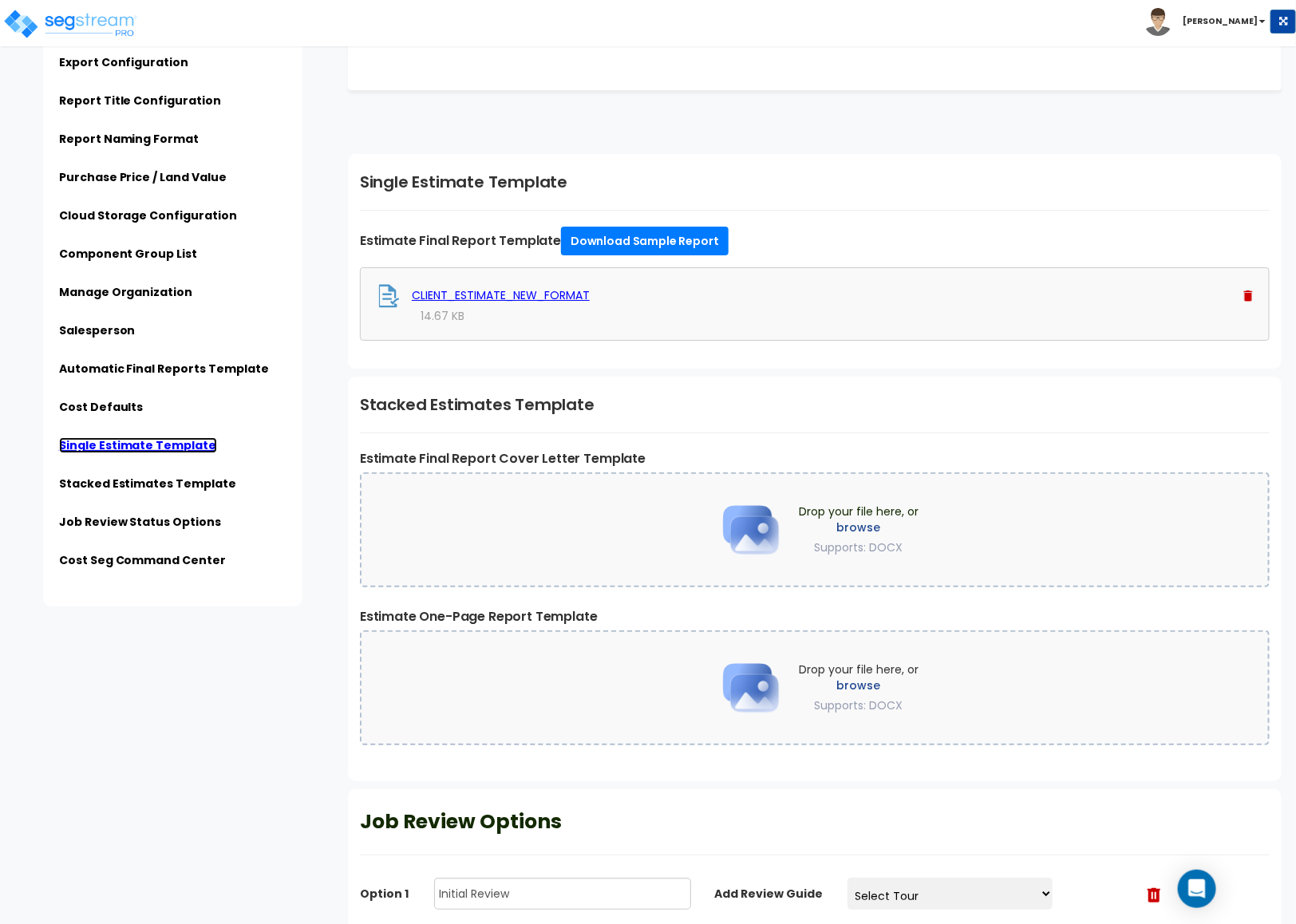
scroll to position [5136, 0]
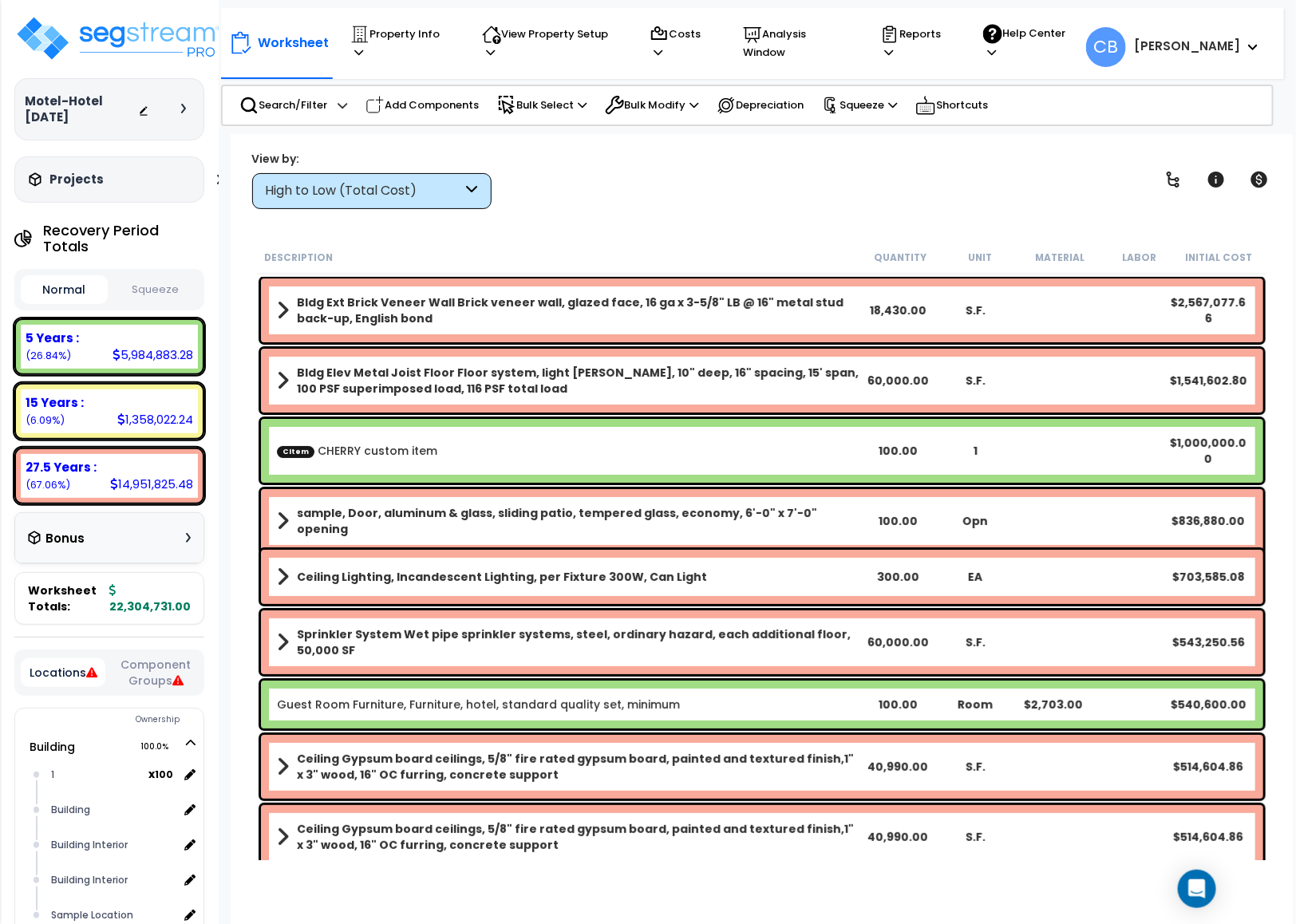
scroll to position [273, 0]
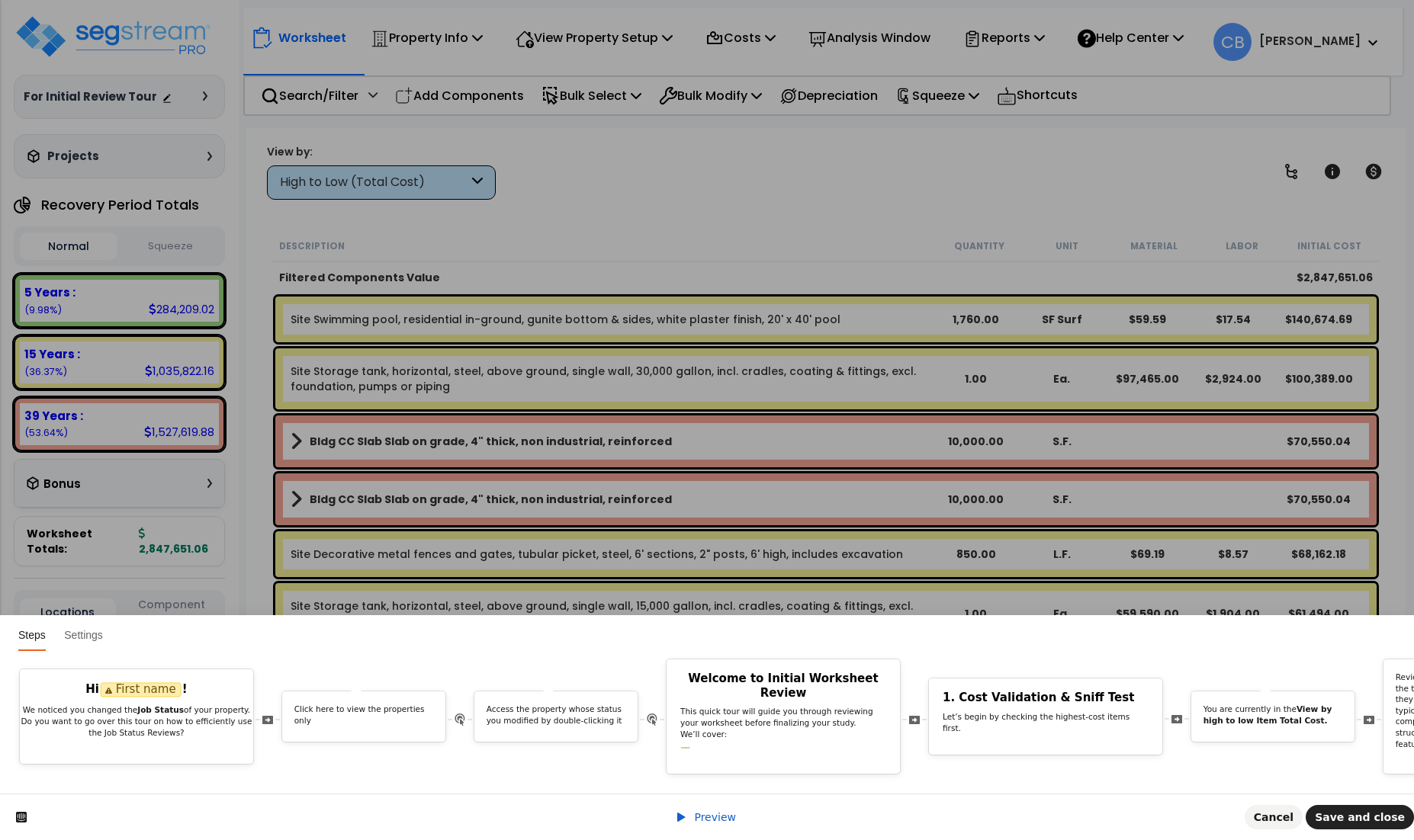
click at [215, 767] on div "Hi First name ! We noticed you changed the Job Status of your property. Do you …" at bounding box center [707, 722] width 1414 height 143
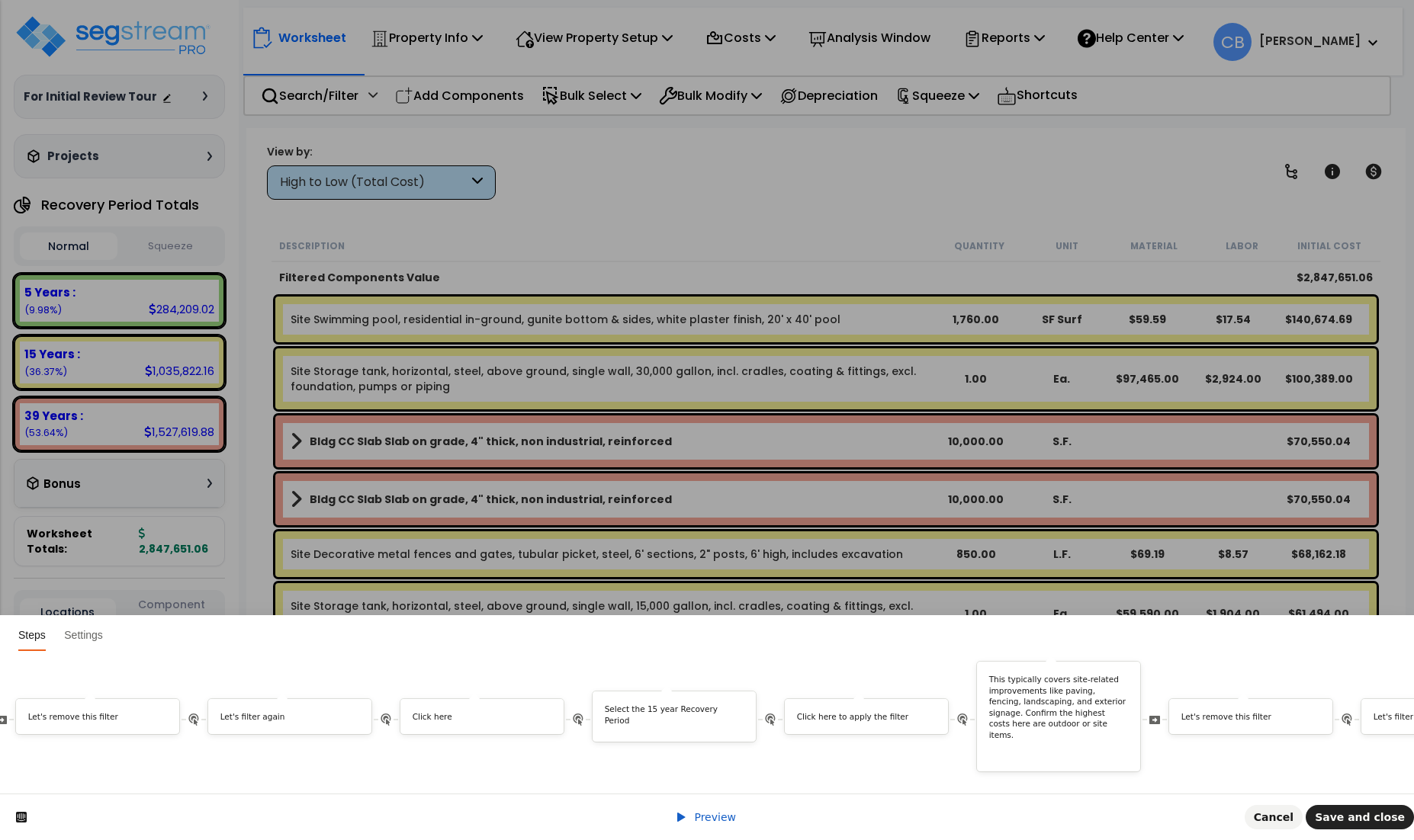
scroll to position [0, 3735]
click at [659, 704] on p "Select the 15 year Recovery Period" at bounding box center [683, 715] width 139 height 23
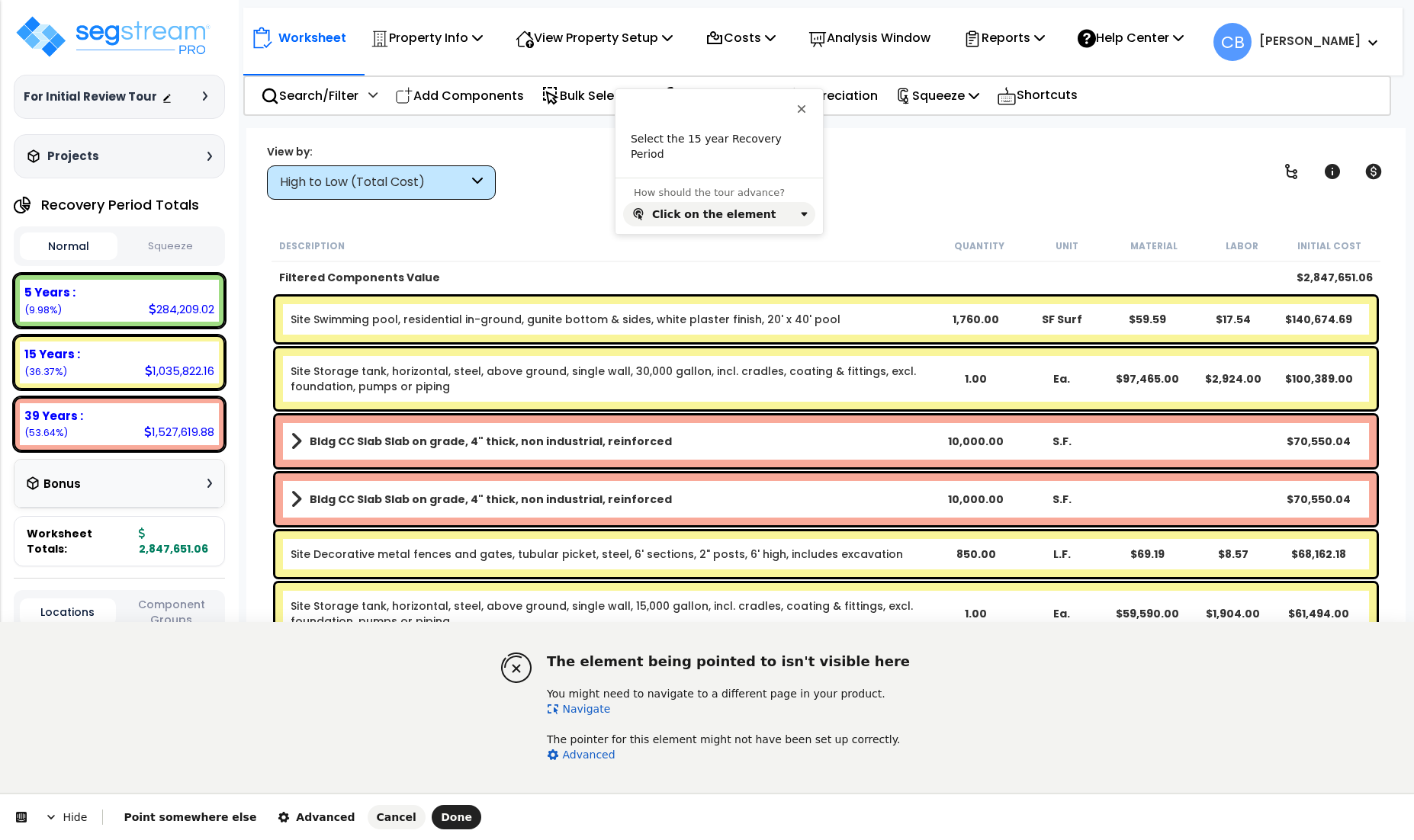
click at [591, 707] on link "Navigate" at bounding box center [578, 709] width 63 height 13
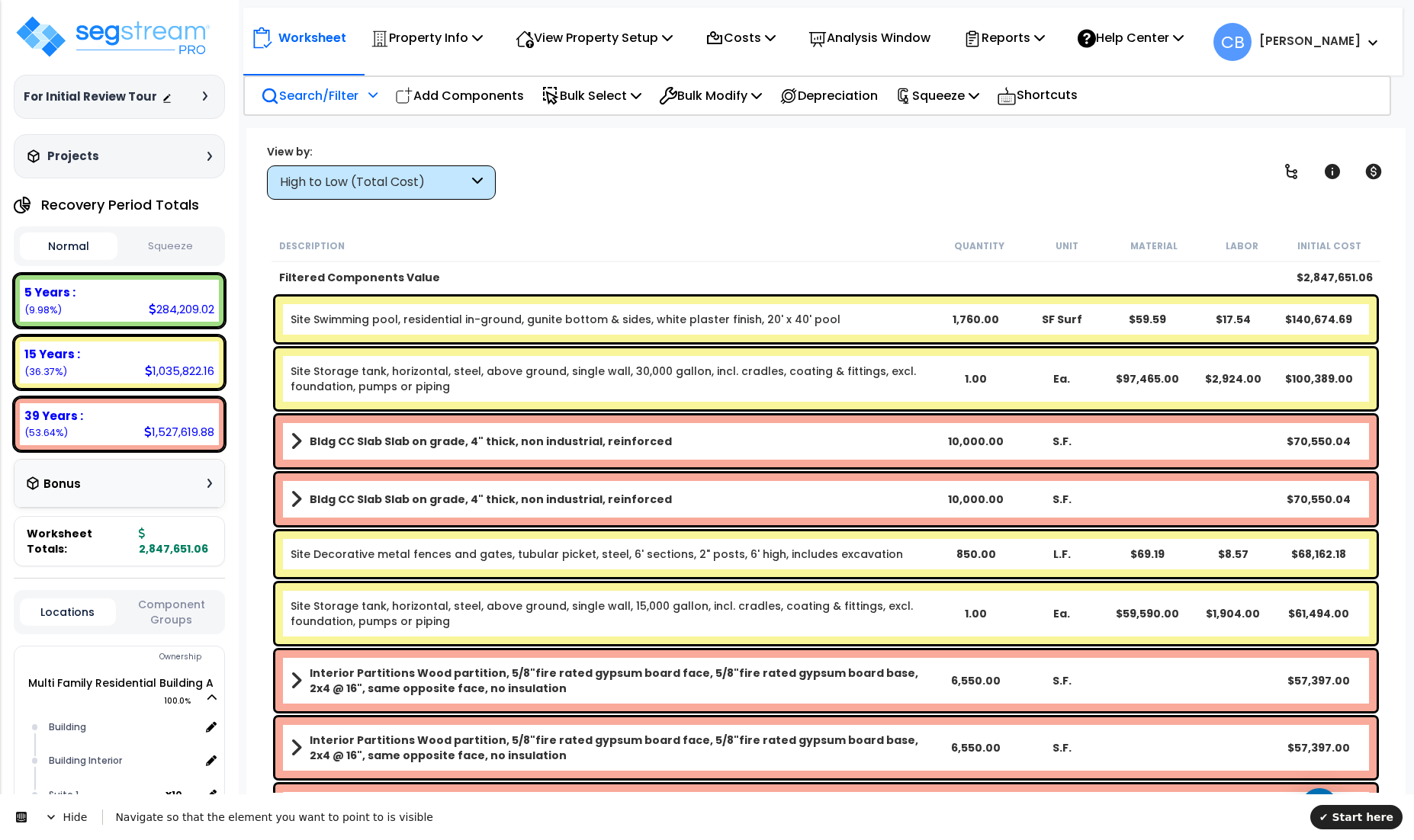
click at [323, 90] on p "Search/Filter" at bounding box center [309, 95] width 98 height 21
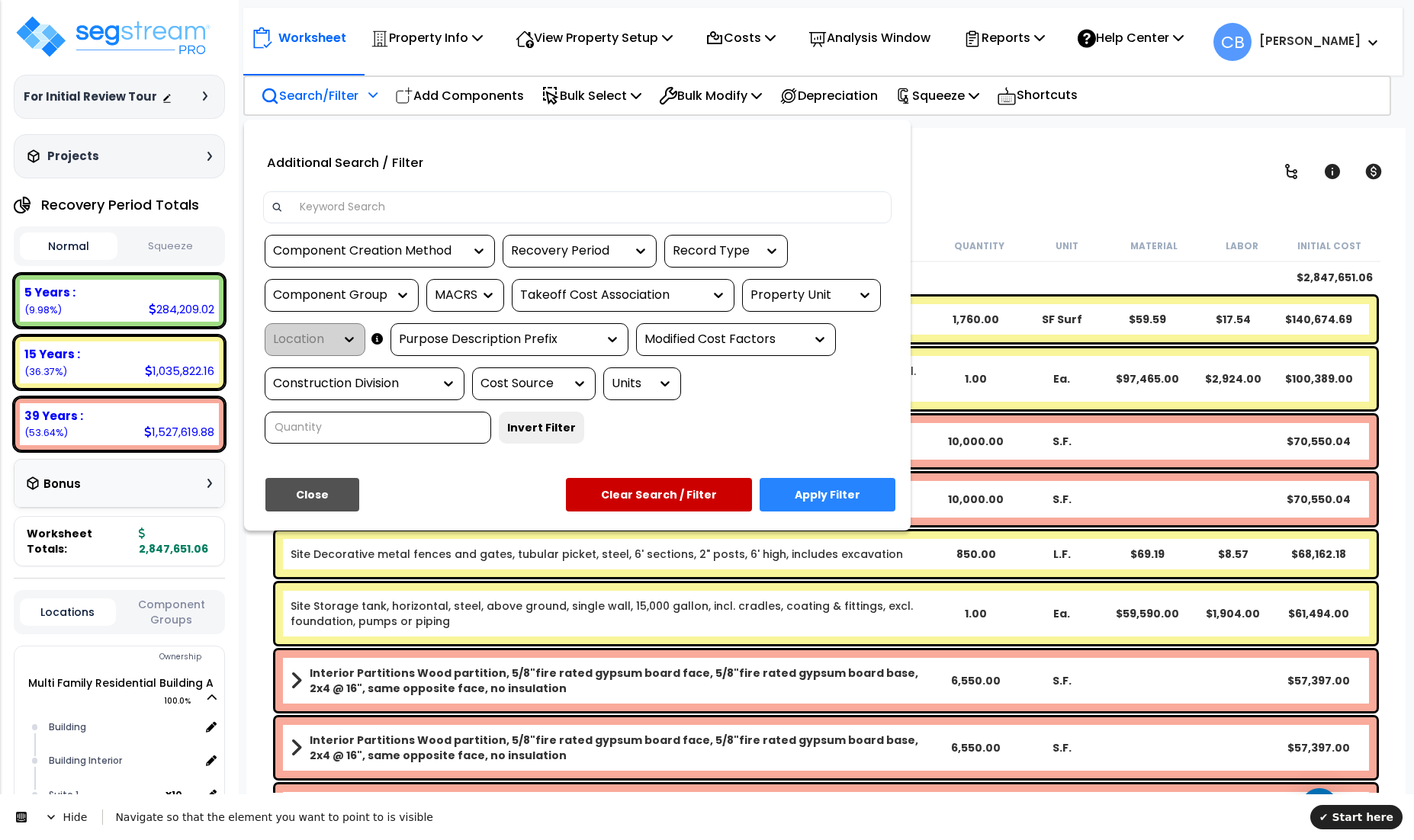
click at [561, 243] on div "Recovery Period" at bounding box center [567, 251] width 114 height 18
click at [1341, 812] on span "✔ Start here" at bounding box center [1356, 817] width 74 height 13
click at [51, 818] on icon at bounding box center [51, 817] width 8 height 4
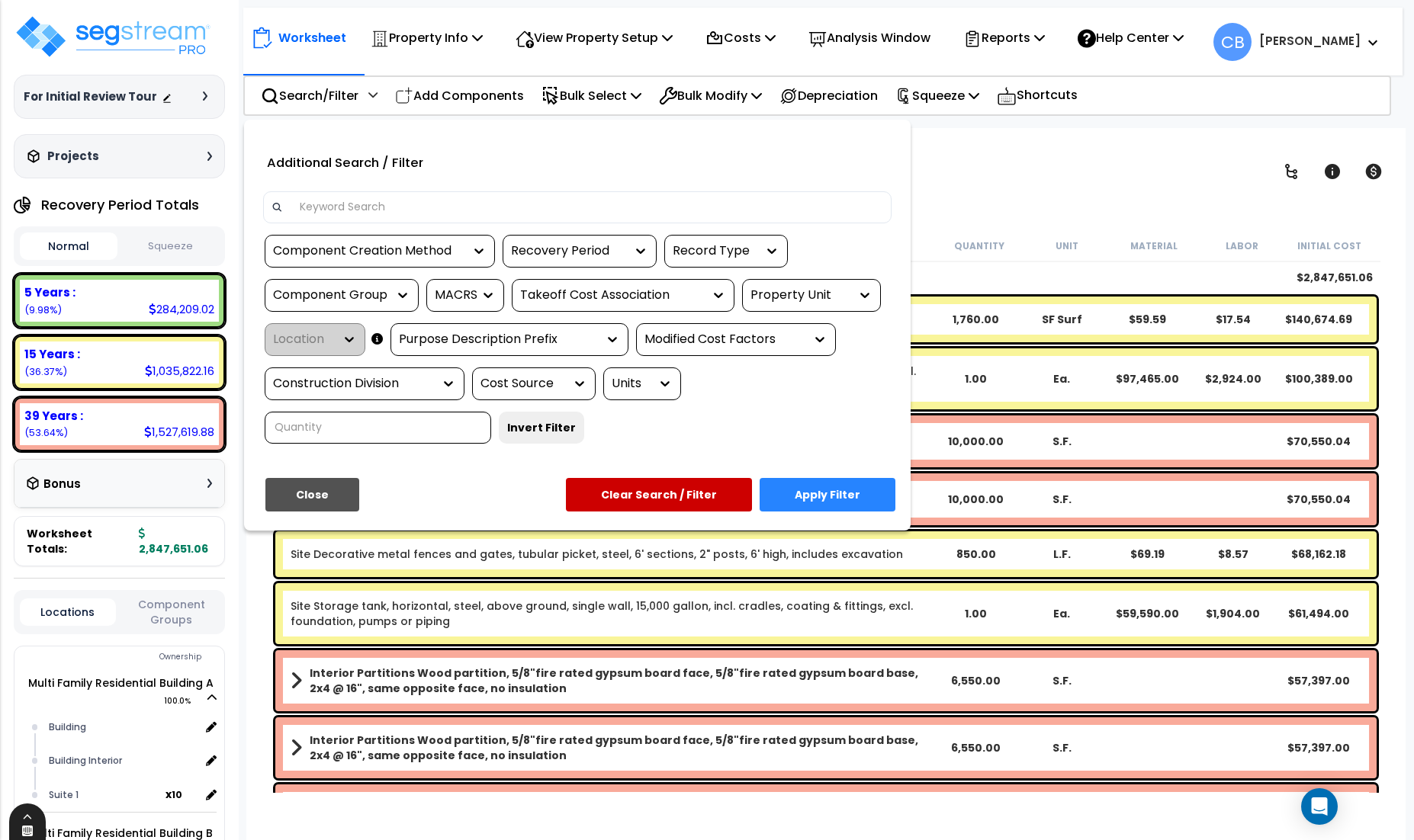
click at [28, 834] on icon at bounding box center [28, 831] width 13 height 13
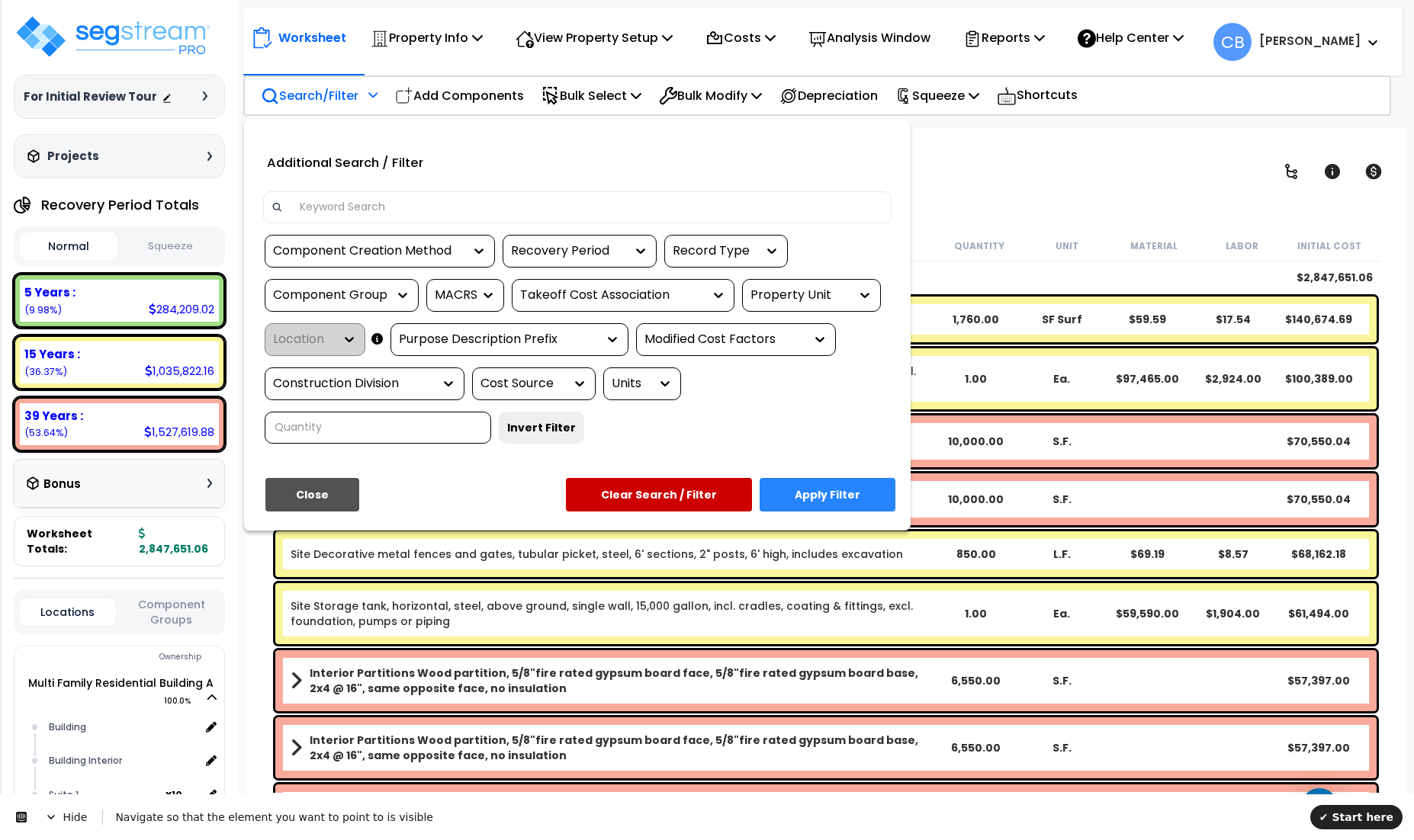
click at [607, 259] on div "Recovery Period" at bounding box center [579, 251] width 154 height 33
click at [577, 244] on div "Recovery Period" at bounding box center [567, 251] width 114 height 18
click at [1344, 812] on span "✔ Start here" at bounding box center [1356, 817] width 74 height 13
click at [49, 824] on span "Hide" at bounding box center [66, 817] width 73 height 43
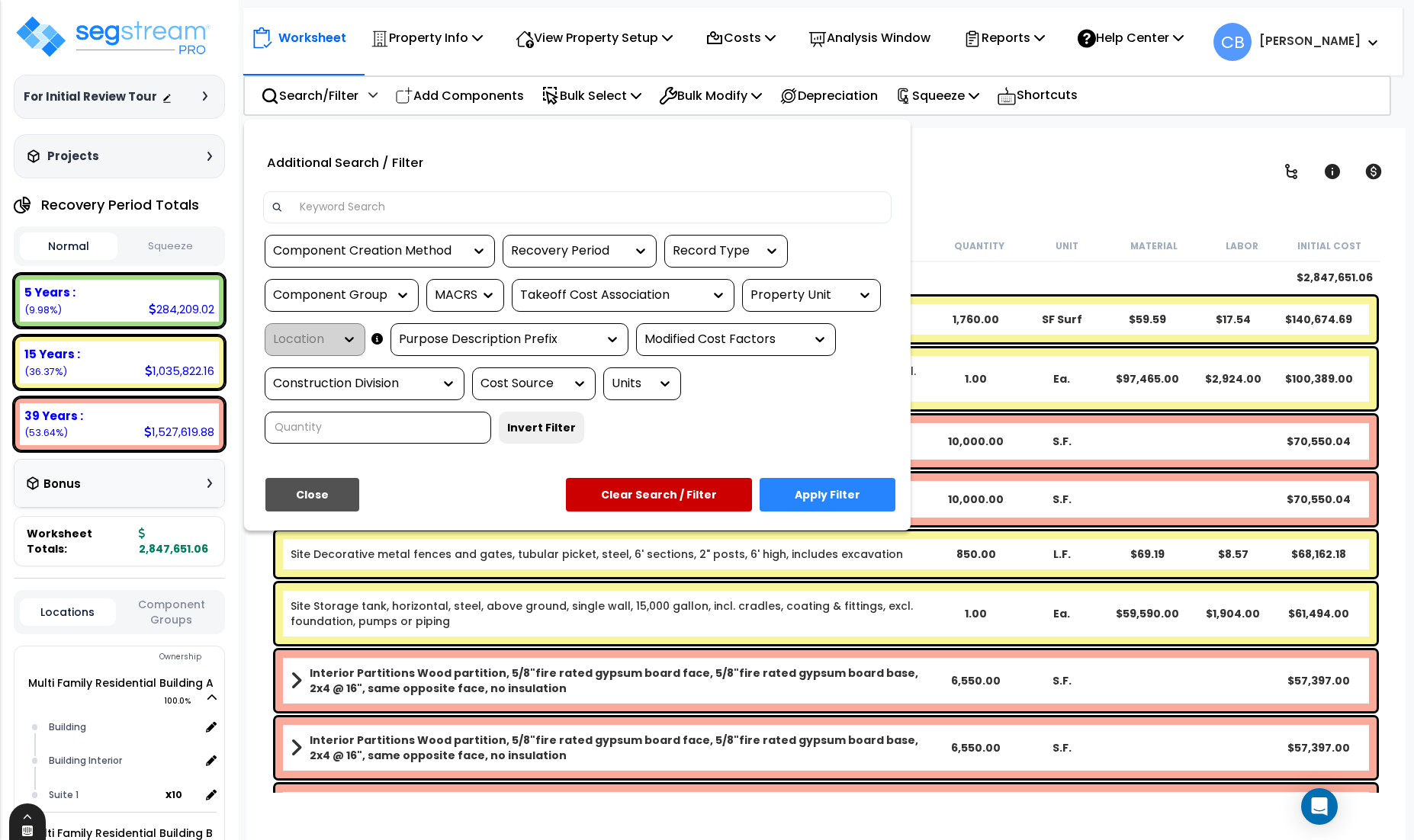
click at [26, 832] on icon at bounding box center [28, 831] width 11 height 11
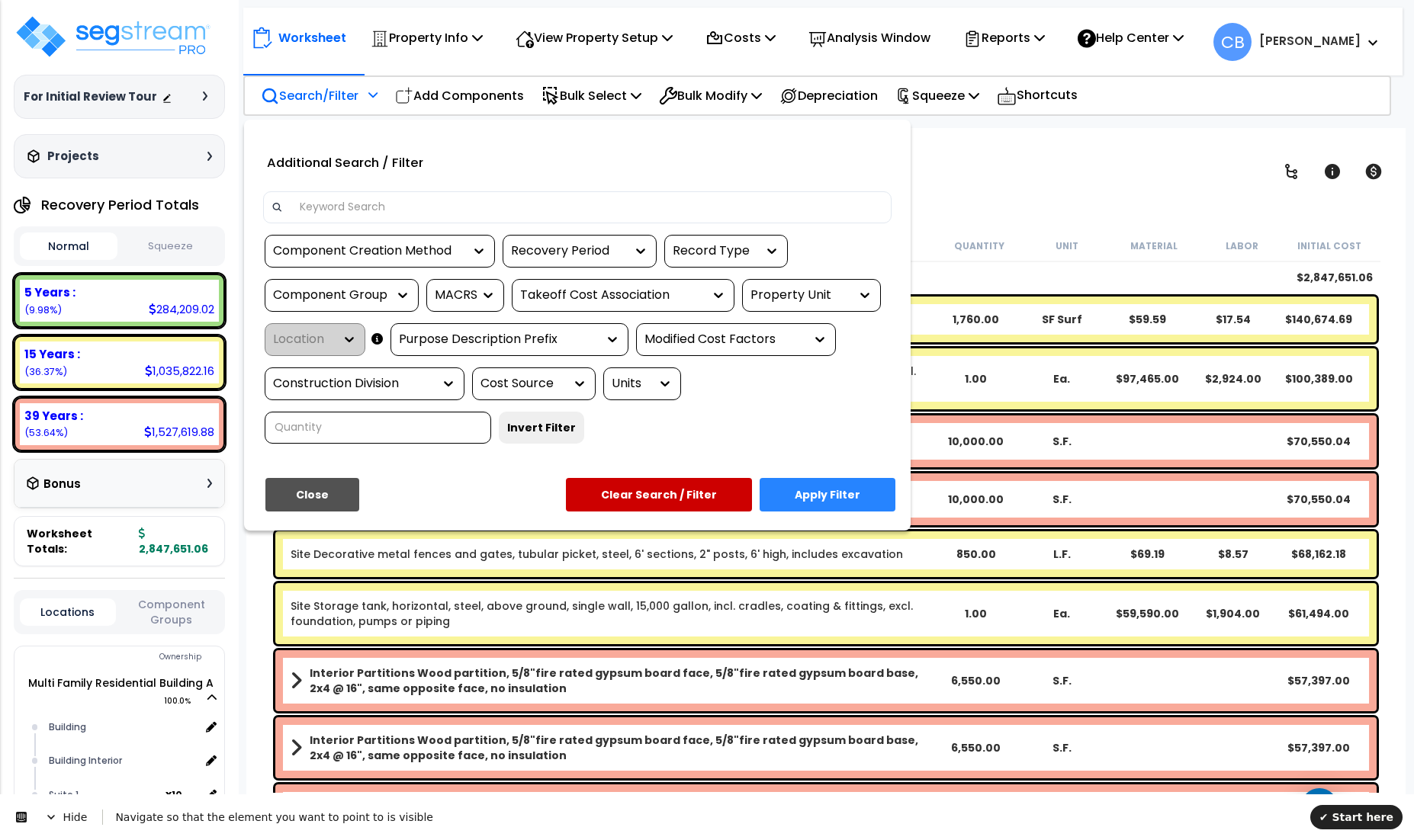
click at [609, 262] on div "Recovery Period" at bounding box center [579, 251] width 154 height 33
click at [611, 245] on div "Recovery Period" at bounding box center [567, 251] width 114 height 18
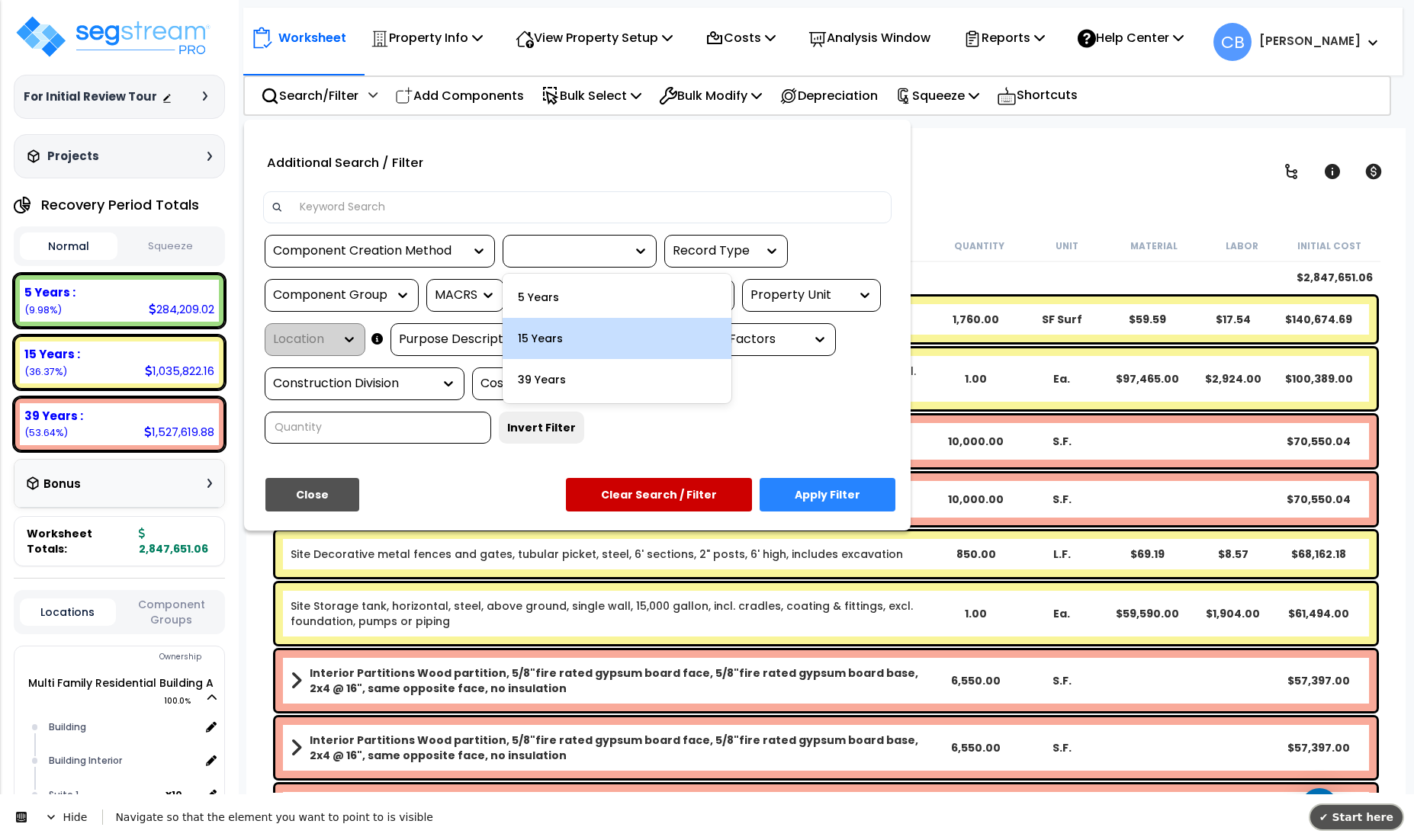
click at [1372, 812] on span "✔ Start here" at bounding box center [1356, 817] width 74 height 13
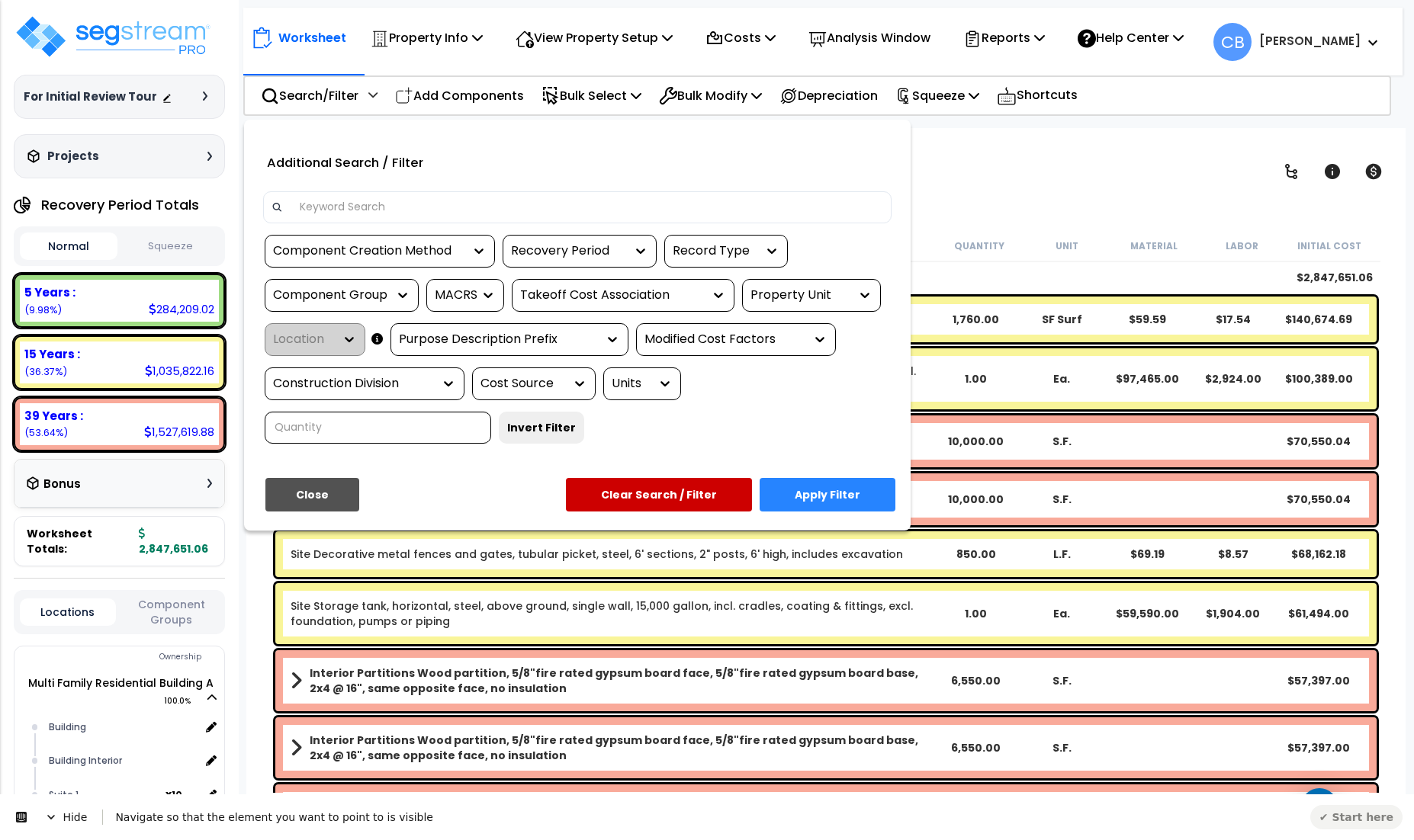
click at [53, 816] on icon at bounding box center [51, 817] width 8 height 4
click at [34, 825] on div at bounding box center [28, 832] width 37 height 13
click at [521, 259] on div "Recovery Period" at bounding box center [567, 251] width 114 height 18
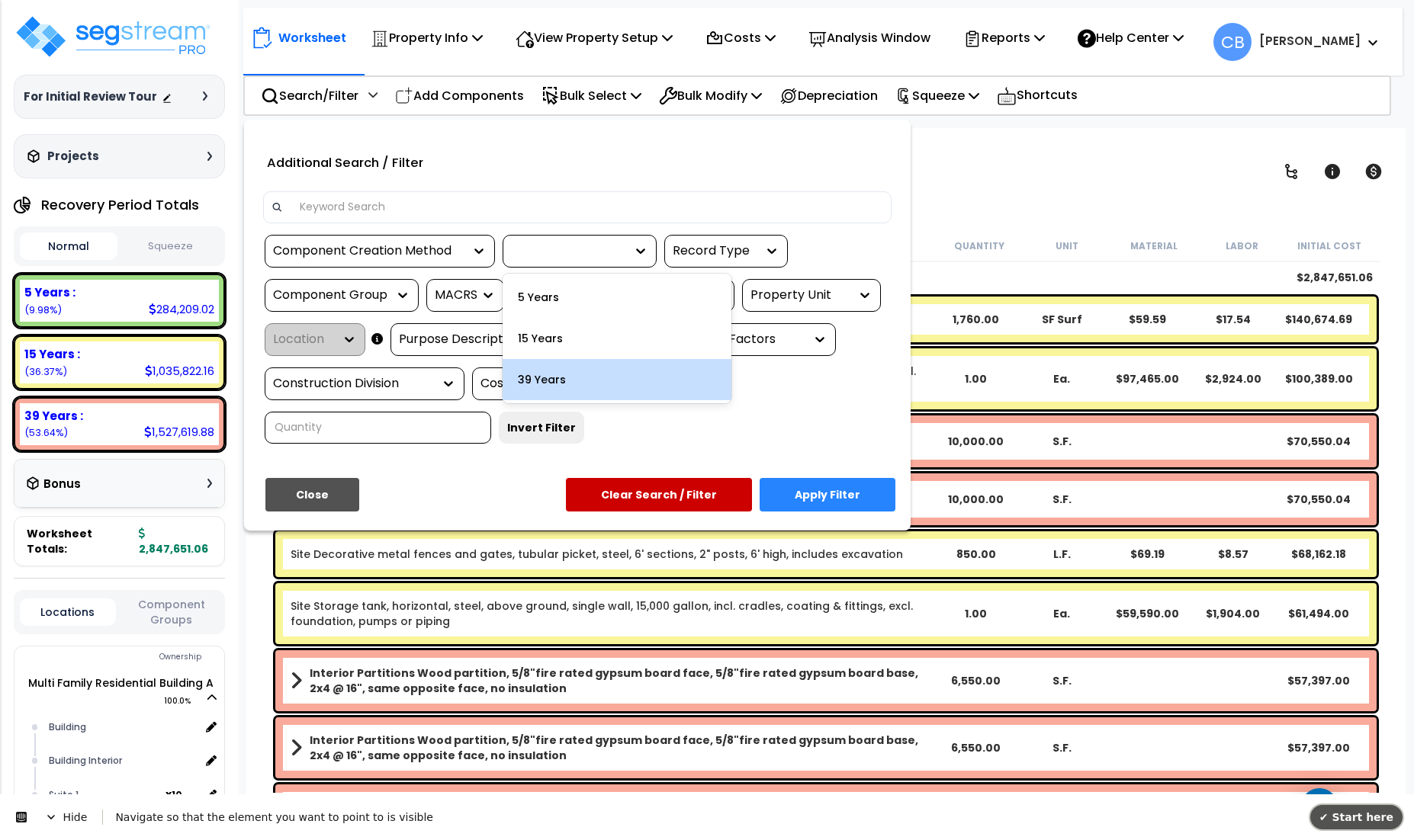
click at [1350, 812] on span "✔ Start here" at bounding box center [1356, 817] width 74 height 13
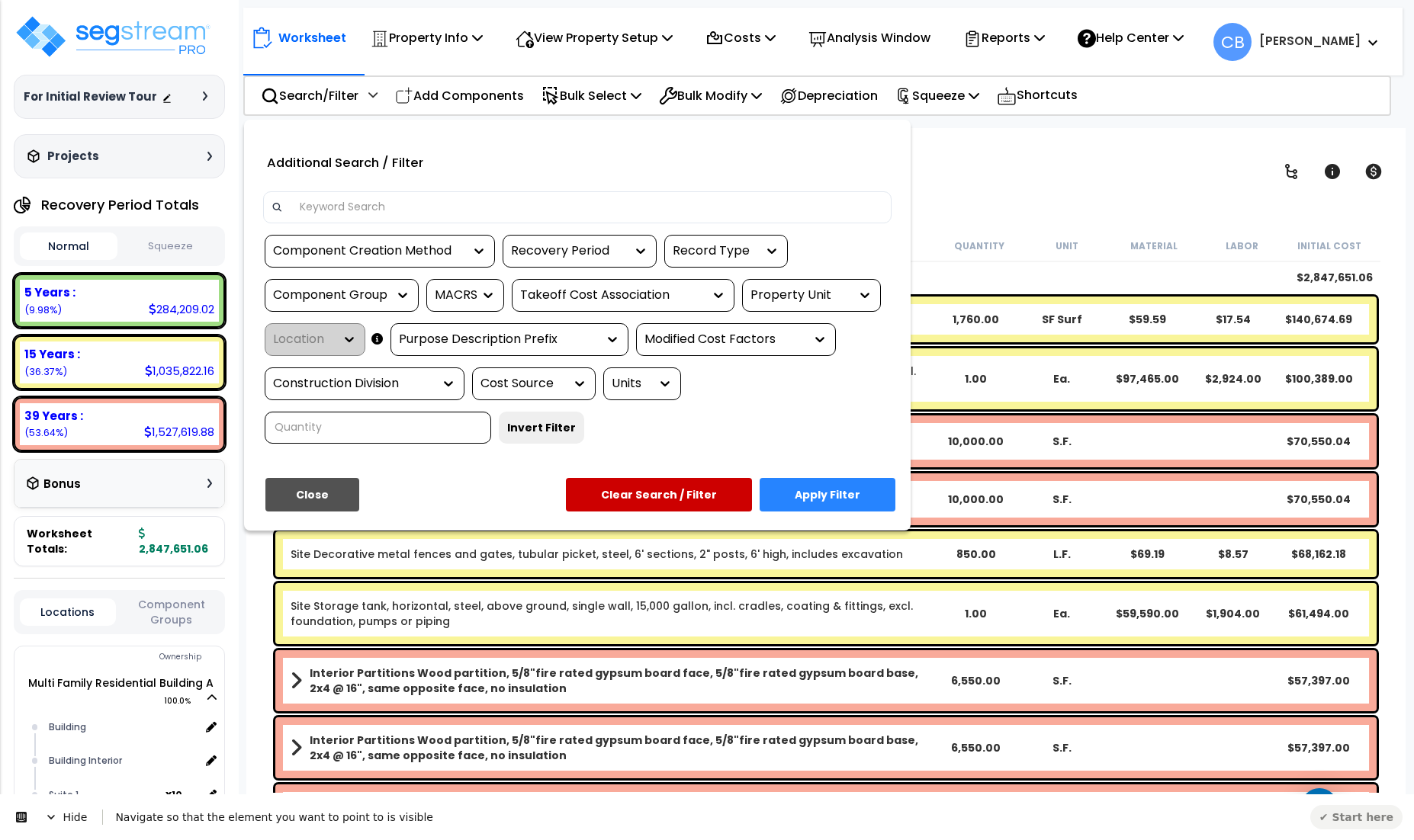
click at [39, 812] on span "Hide" at bounding box center [66, 817] width 73 height 43
click at [28, 830] on icon at bounding box center [28, 831] width 13 height 13
click at [577, 248] on div "Recovery Period" at bounding box center [567, 251] width 114 height 18
click at [1343, 812] on span "✔ Start here" at bounding box center [1356, 817] width 74 height 13
click at [41, 822] on span "Hide" at bounding box center [66, 817] width 73 height 43
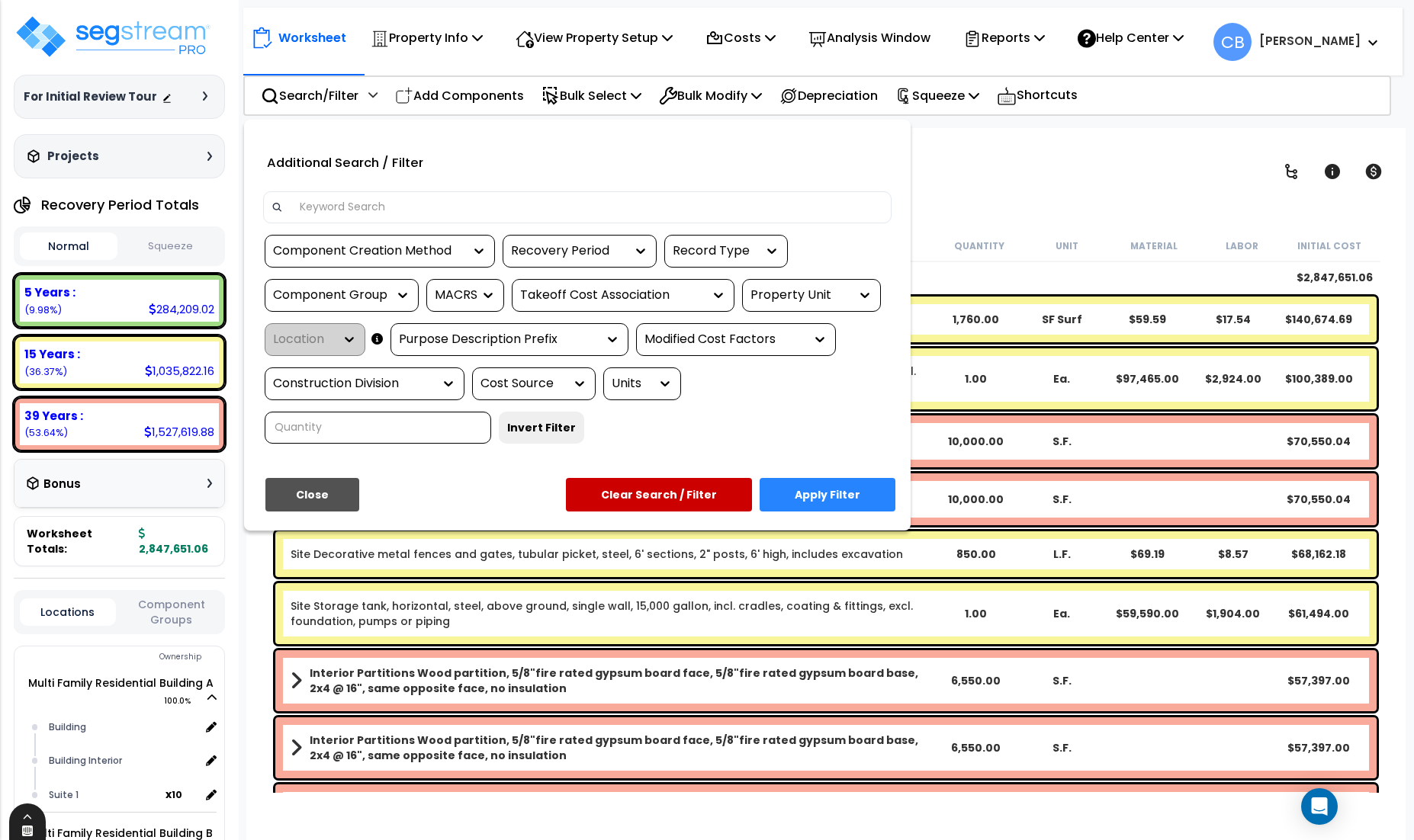
click at [22, 822] on span at bounding box center [28, 818] width 37 height 13
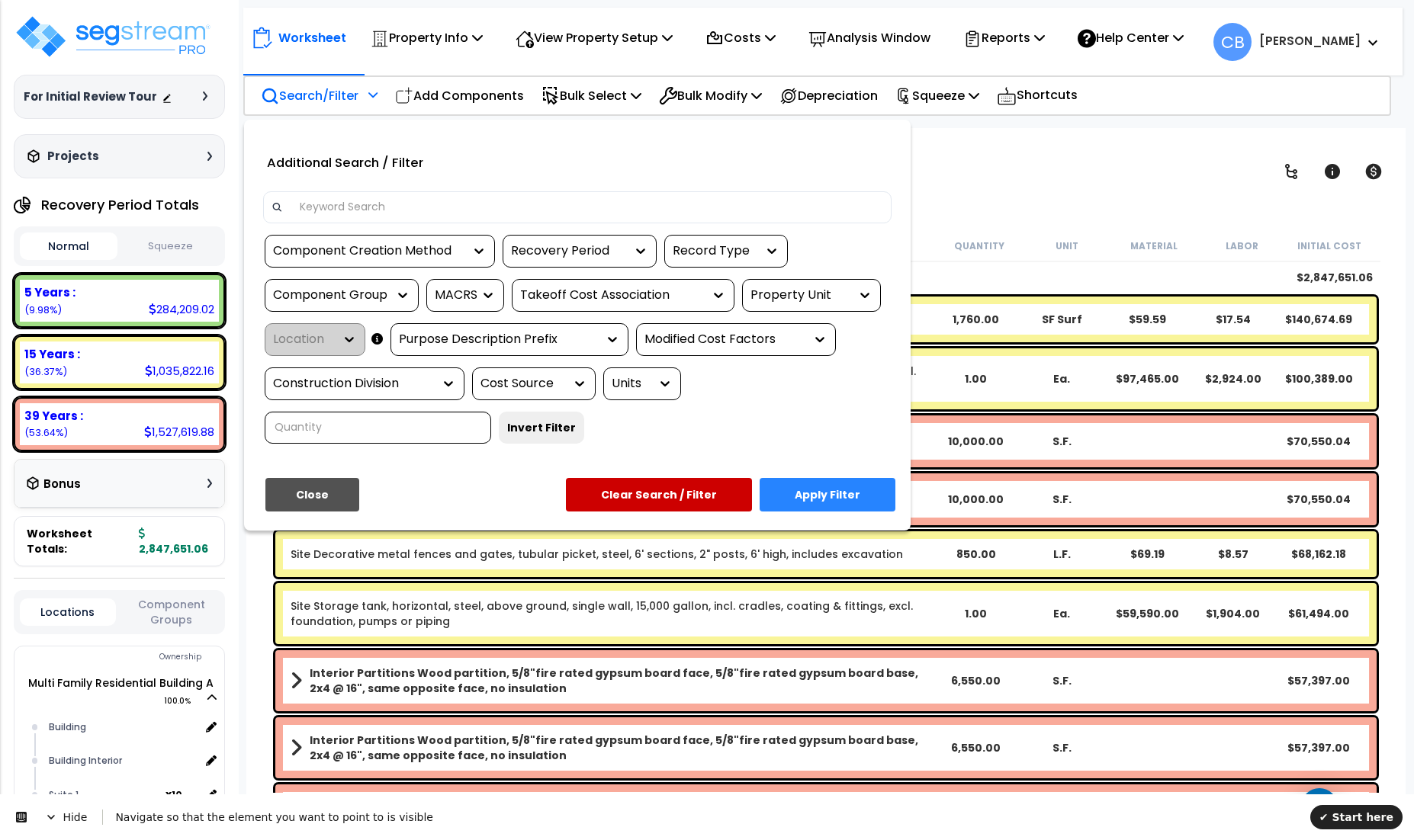
click at [604, 244] on div "Recovery Period" at bounding box center [567, 251] width 114 height 18
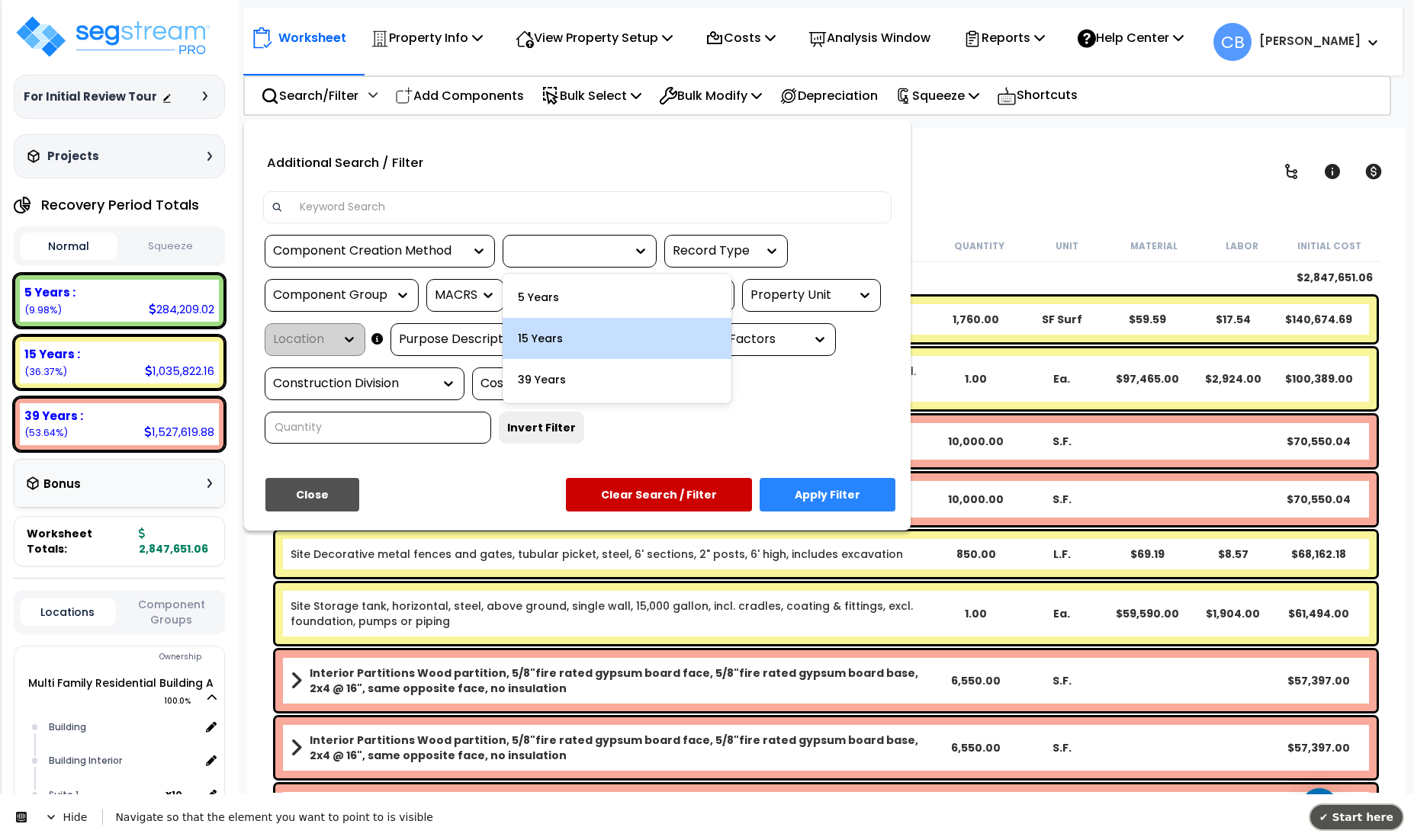
click at [1363, 822] on span "✔ Start here" at bounding box center [1356, 817] width 74 height 13
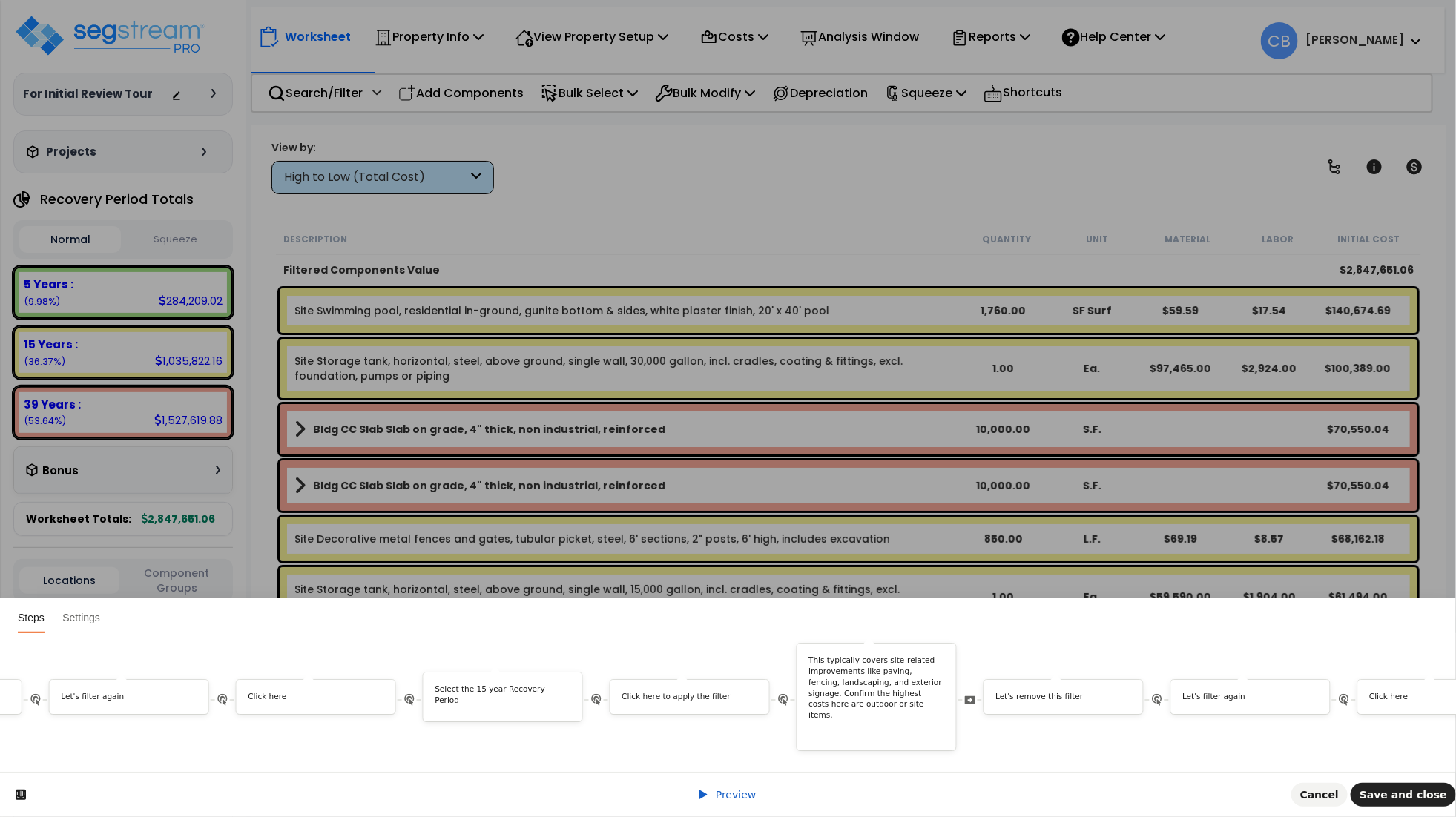
scroll to position [0, 3634]
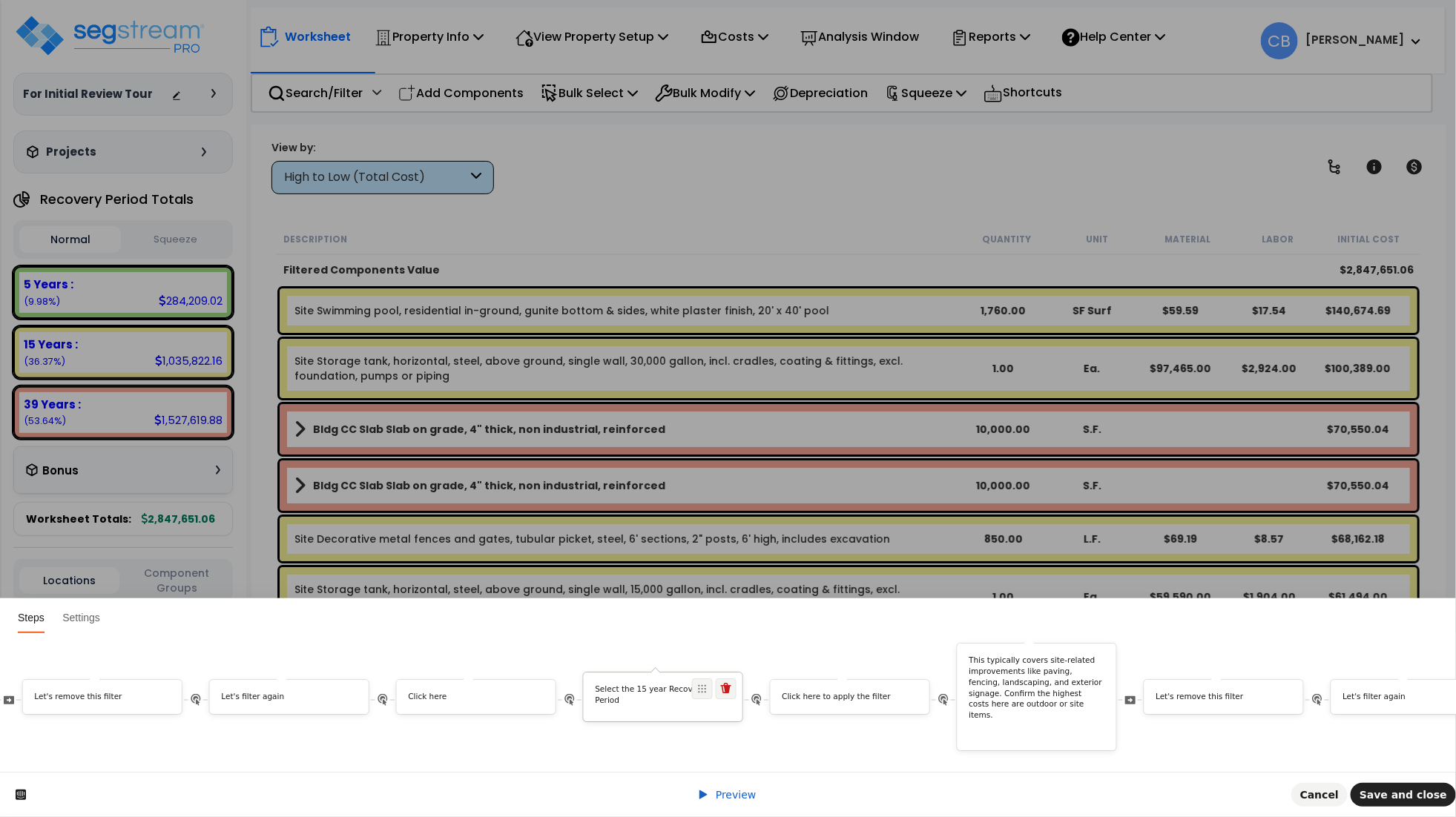
click at [661, 686] on div "Select the 15 year Recovery Period" at bounding box center [663, 699] width 159 height 28
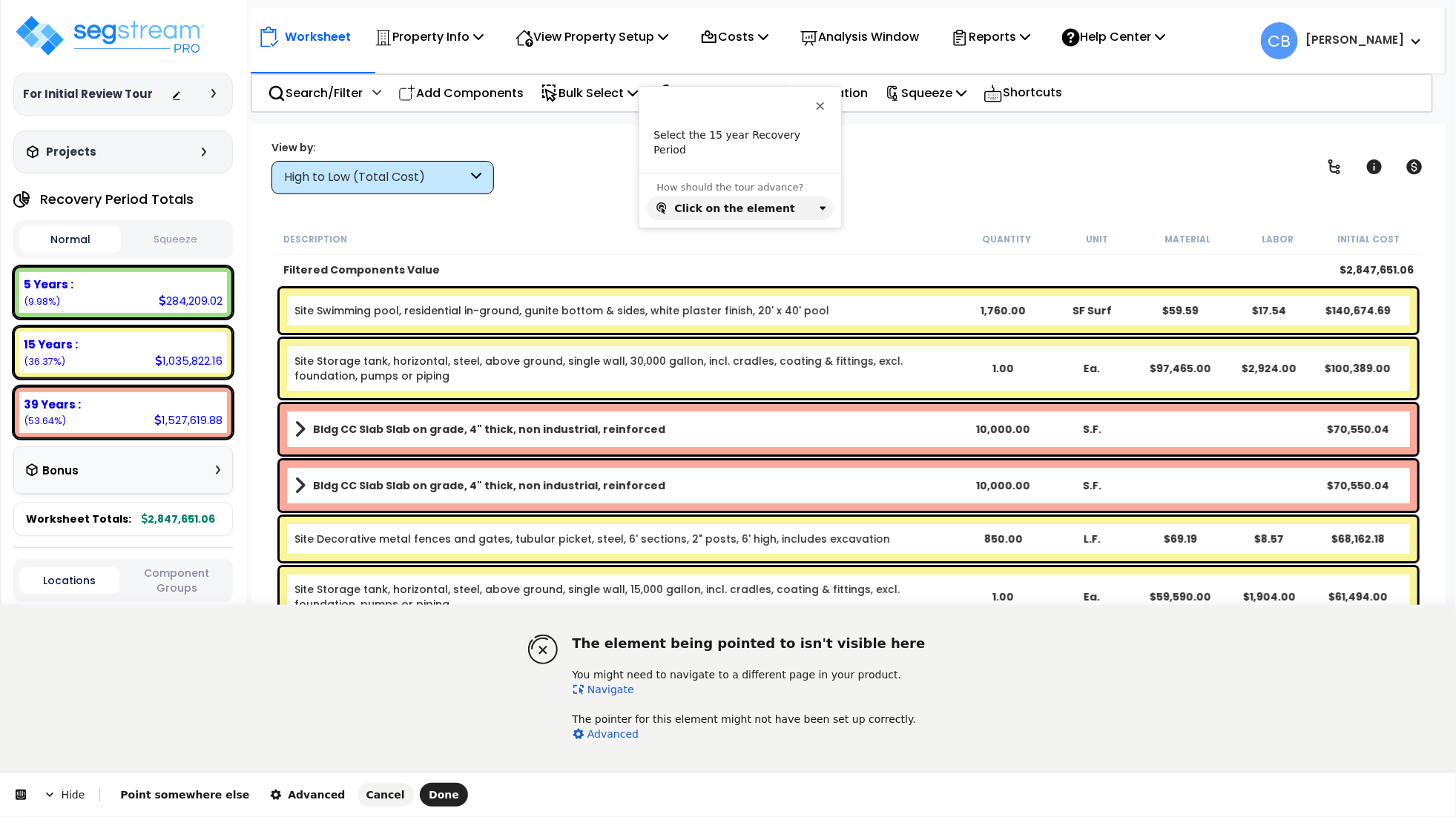
click at [601, 692] on link "Navigate" at bounding box center [604, 690] width 62 height 12
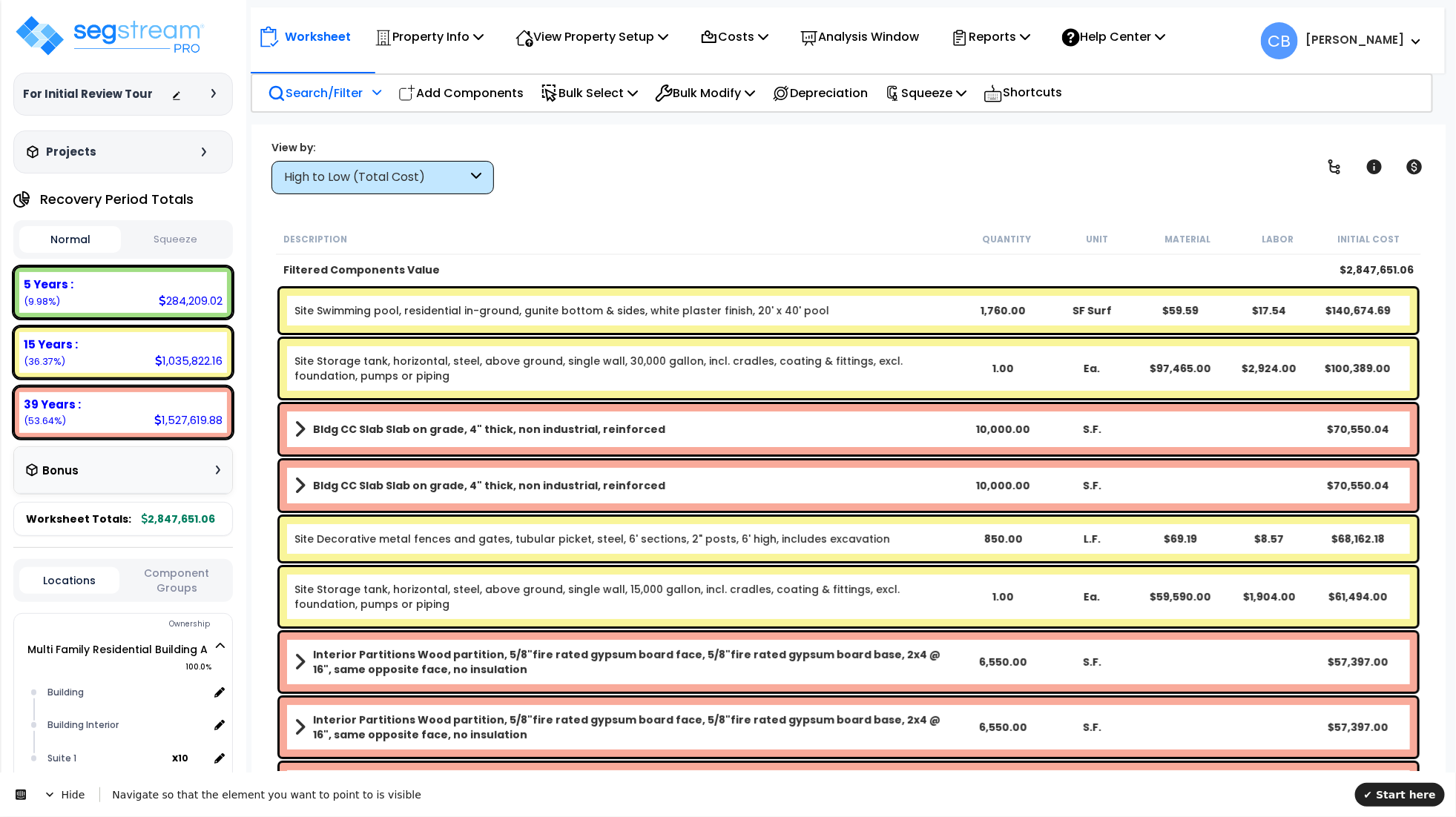
click at [355, 94] on p "Search/Filter" at bounding box center [315, 92] width 95 height 20
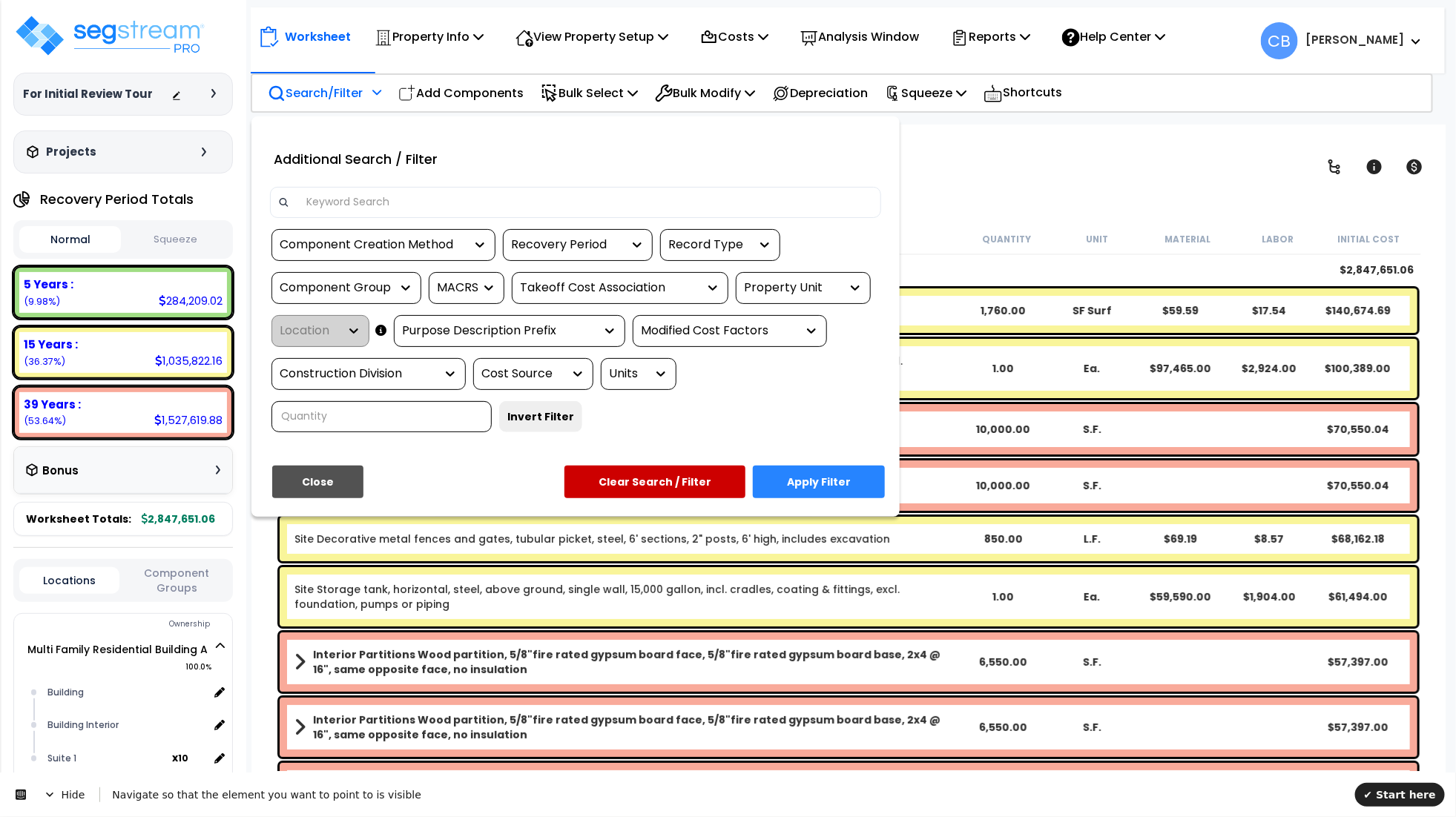
click at [563, 238] on div "Recovery Period" at bounding box center [566, 245] width 111 height 17
click at [1414, 795] on span "✔ Start here" at bounding box center [1400, 794] width 72 height 12
click at [573, 166] on div "Additional Search / Filter" at bounding box center [575, 157] width 634 height 37
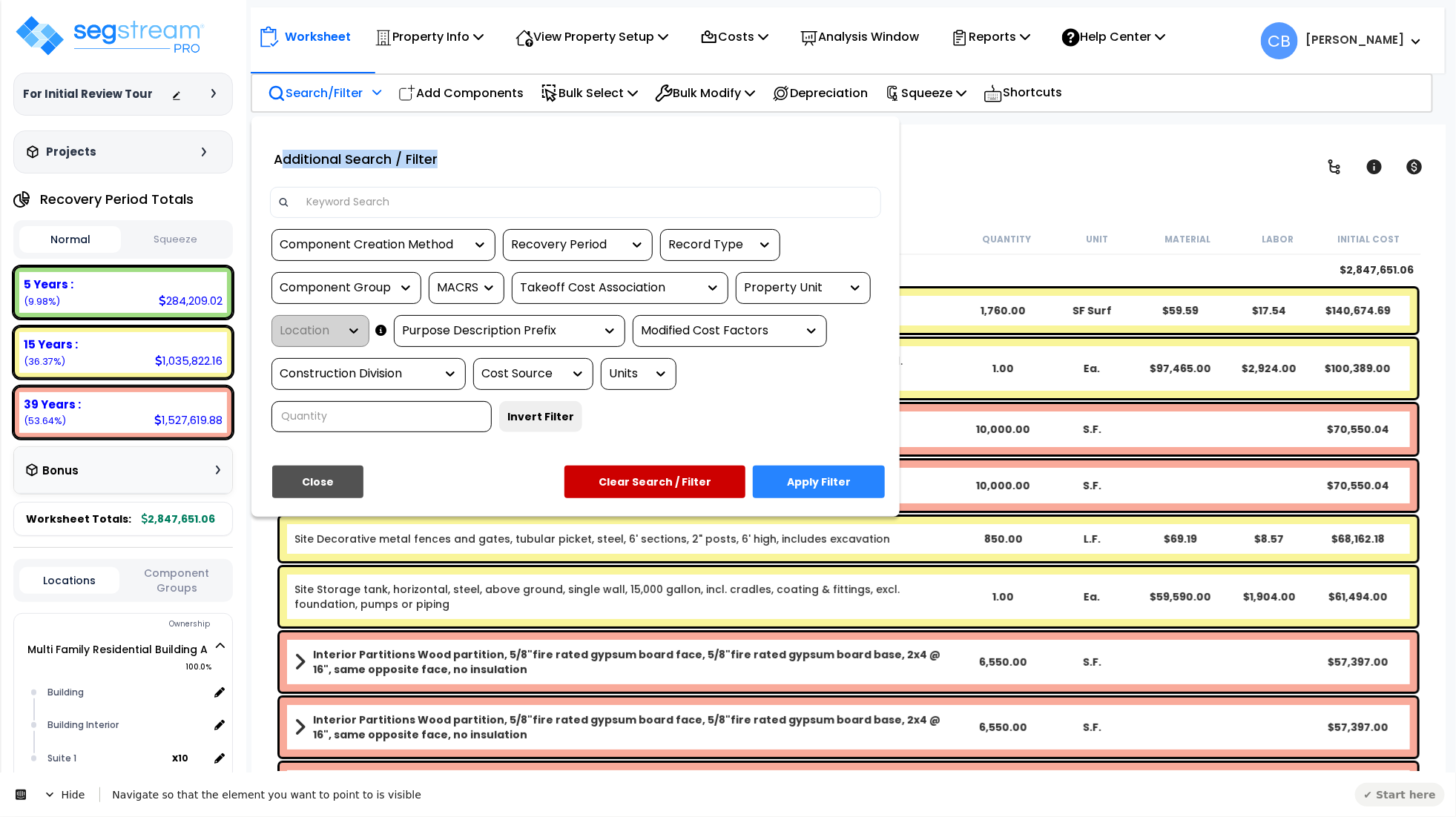
click at [573, 166] on div "Additional Search / Filter" at bounding box center [575, 157] width 634 height 37
click at [577, 259] on div "Recovery Period" at bounding box center [578, 244] width 150 height 32
click at [572, 237] on div "Recovery Period" at bounding box center [566, 245] width 111 height 17
click at [572, 238] on div "Recovery Period" at bounding box center [566, 245] width 111 height 17
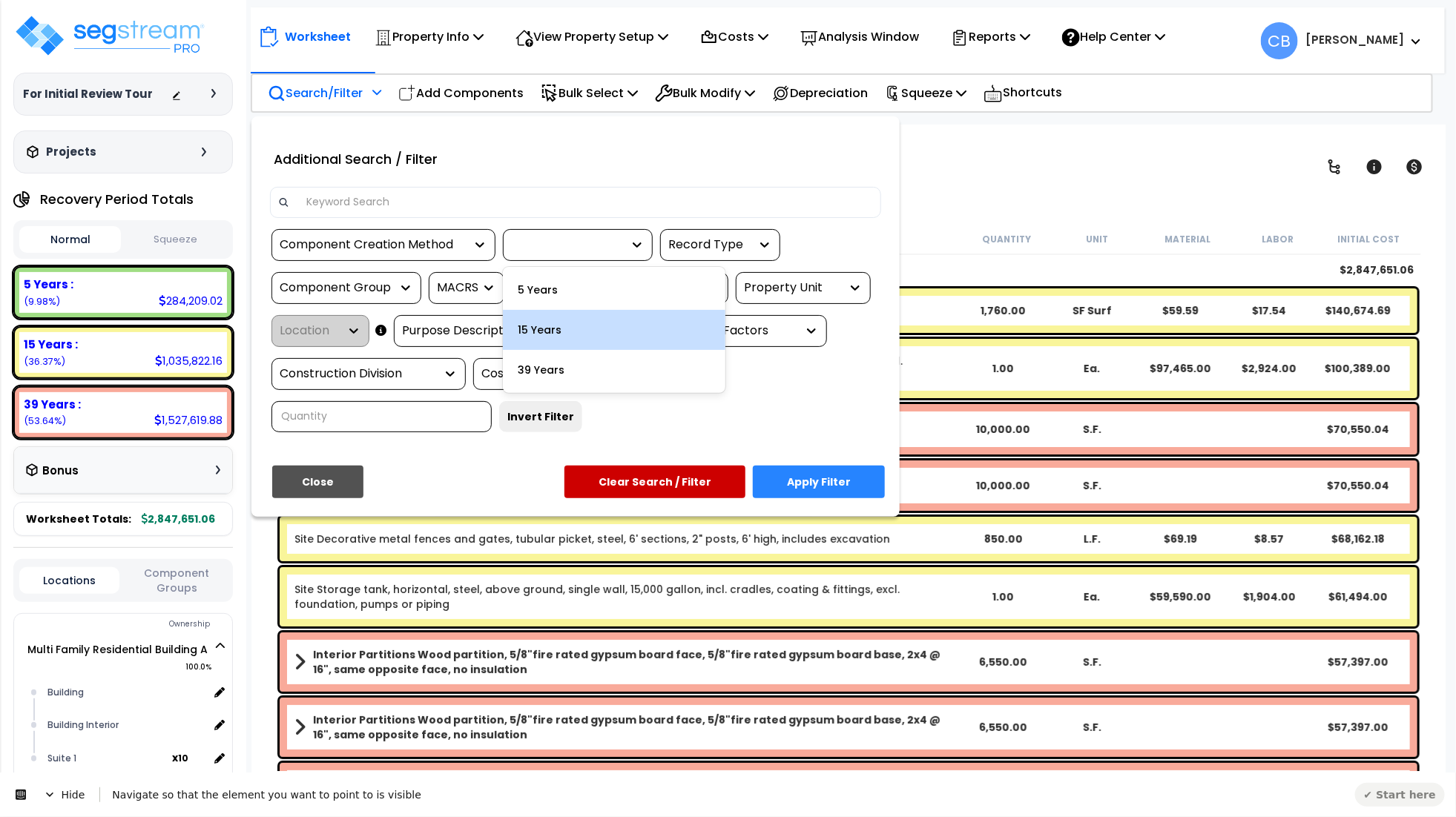
click at [644, 325] on div "15 Years" at bounding box center [614, 329] width 222 height 40
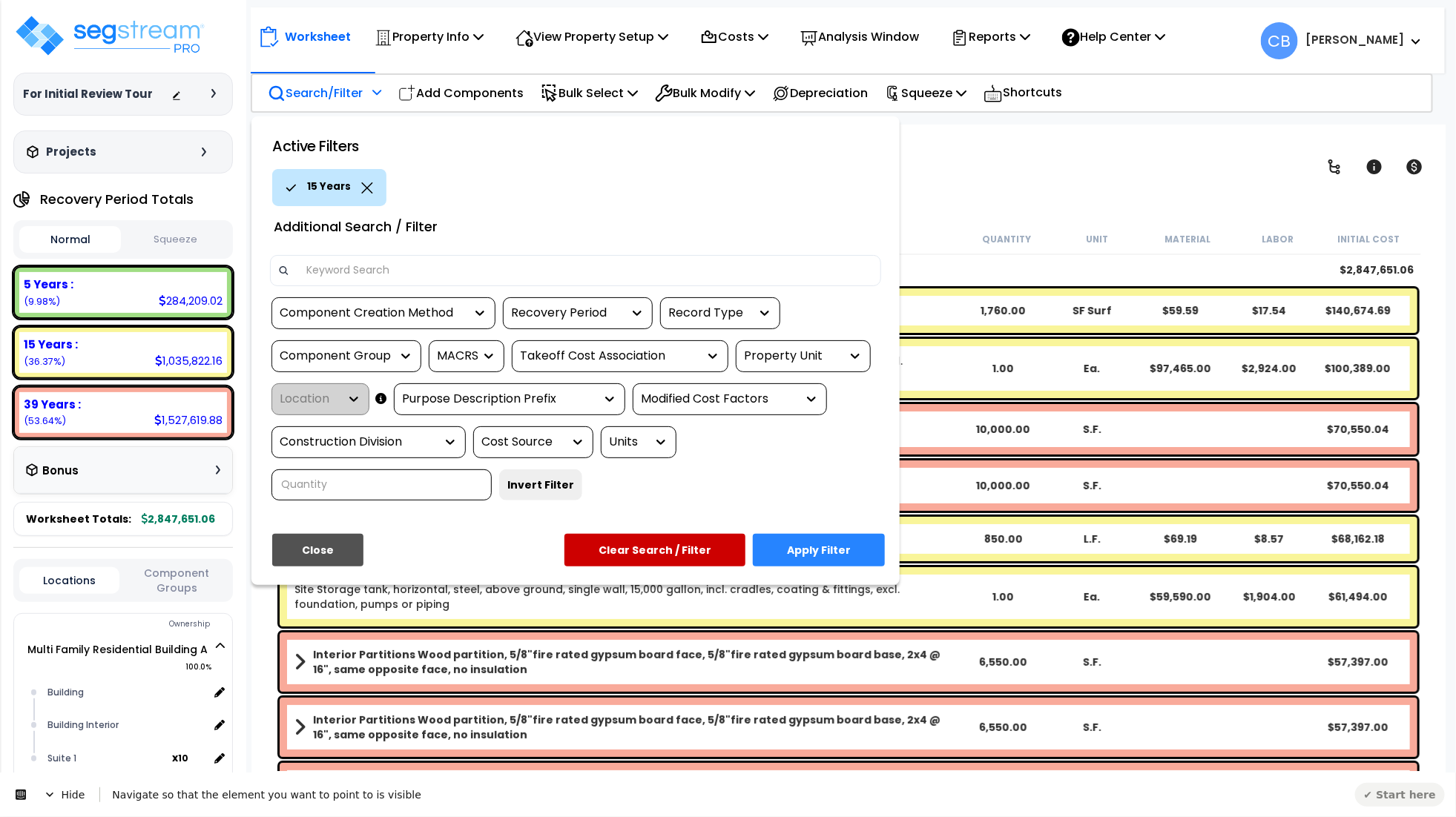
click at [374, 186] on div "15 Years" at bounding box center [329, 187] width 114 height 37
click at [357, 183] on div "15 Years" at bounding box center [329, 187] width 114 height 37
click at [368, 187] on icon at bounding box center [367, 188] width 12 height 11
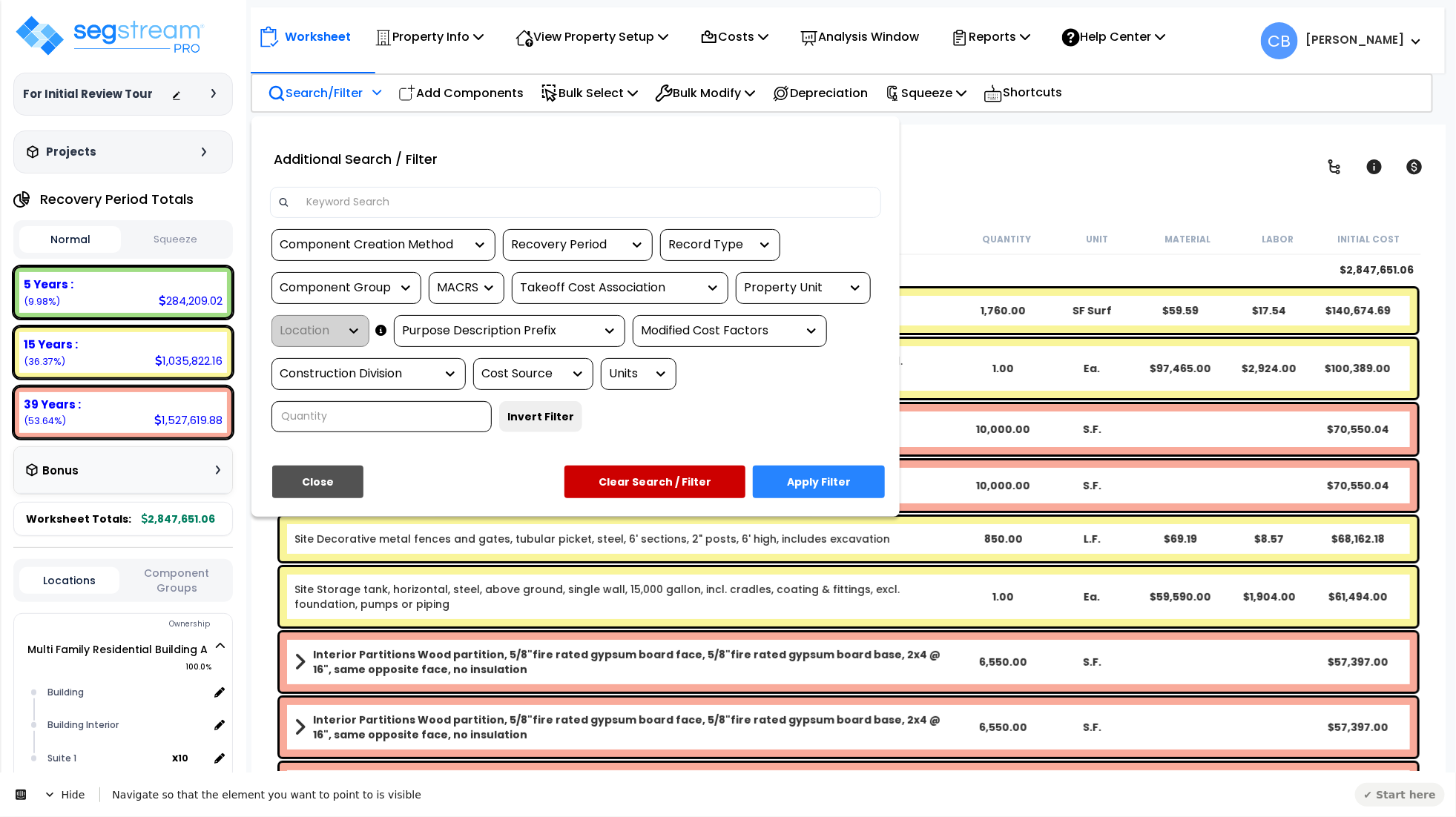
click at [534, 247] on div "Recovery Period" at bounding box center [566, 245] width 111 height 17
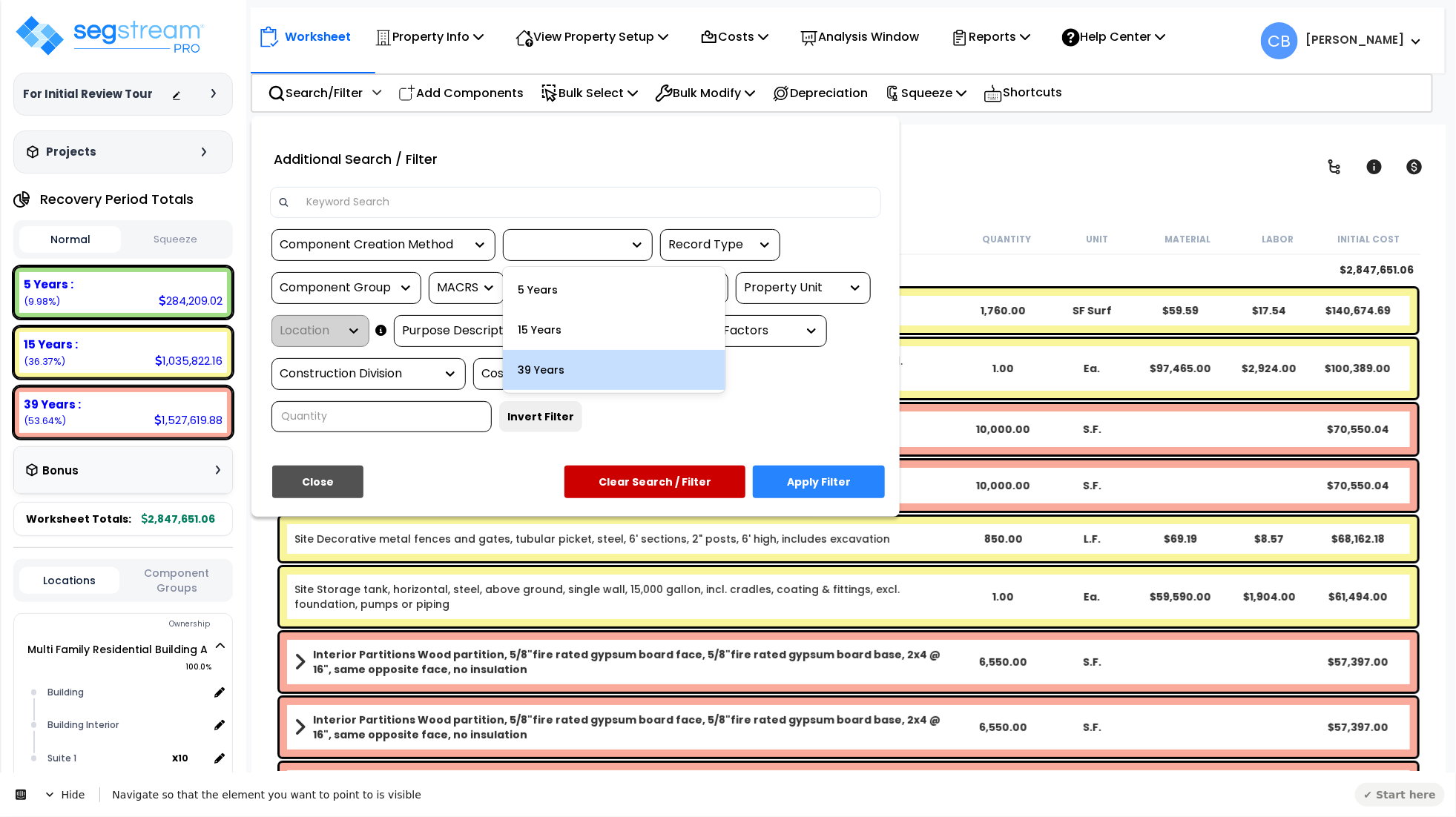
click at [1403, 806] on button "✔ Start here" at bounding box center [1400, 793] width 90 height 24
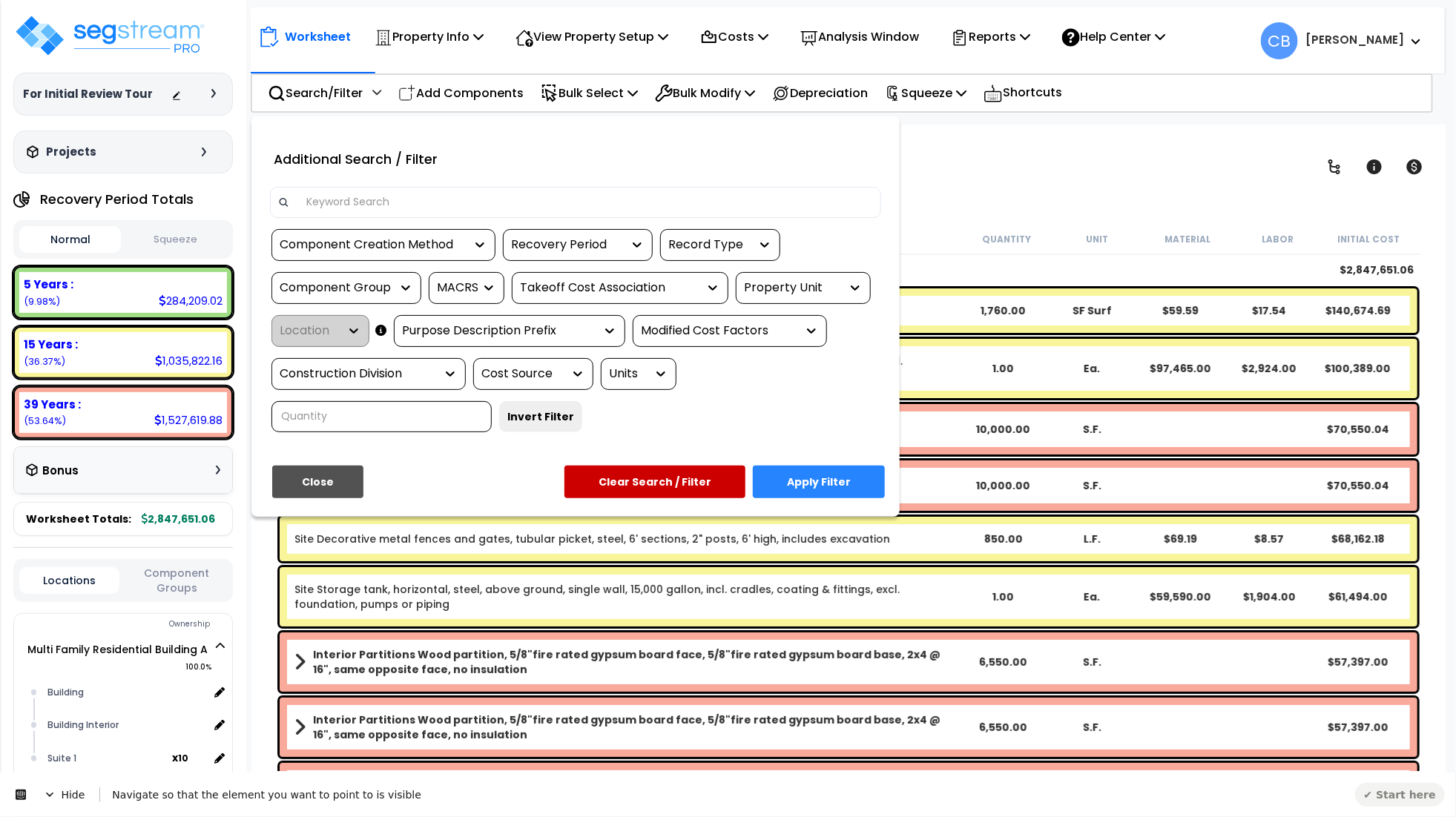
click at [1403, 806] on button "✔ Start here" at bounding box center [1400, 793] width 90 height 24
click at [47, 797] on icon at bounding box center [50, 794] width 12 height 12
click at [27, 799] on span at bounding box center [27, 796] width 36 height 12
click at [597, 243] on div "Recovery Period" at bounding box center [566, 245] width 111 height 17
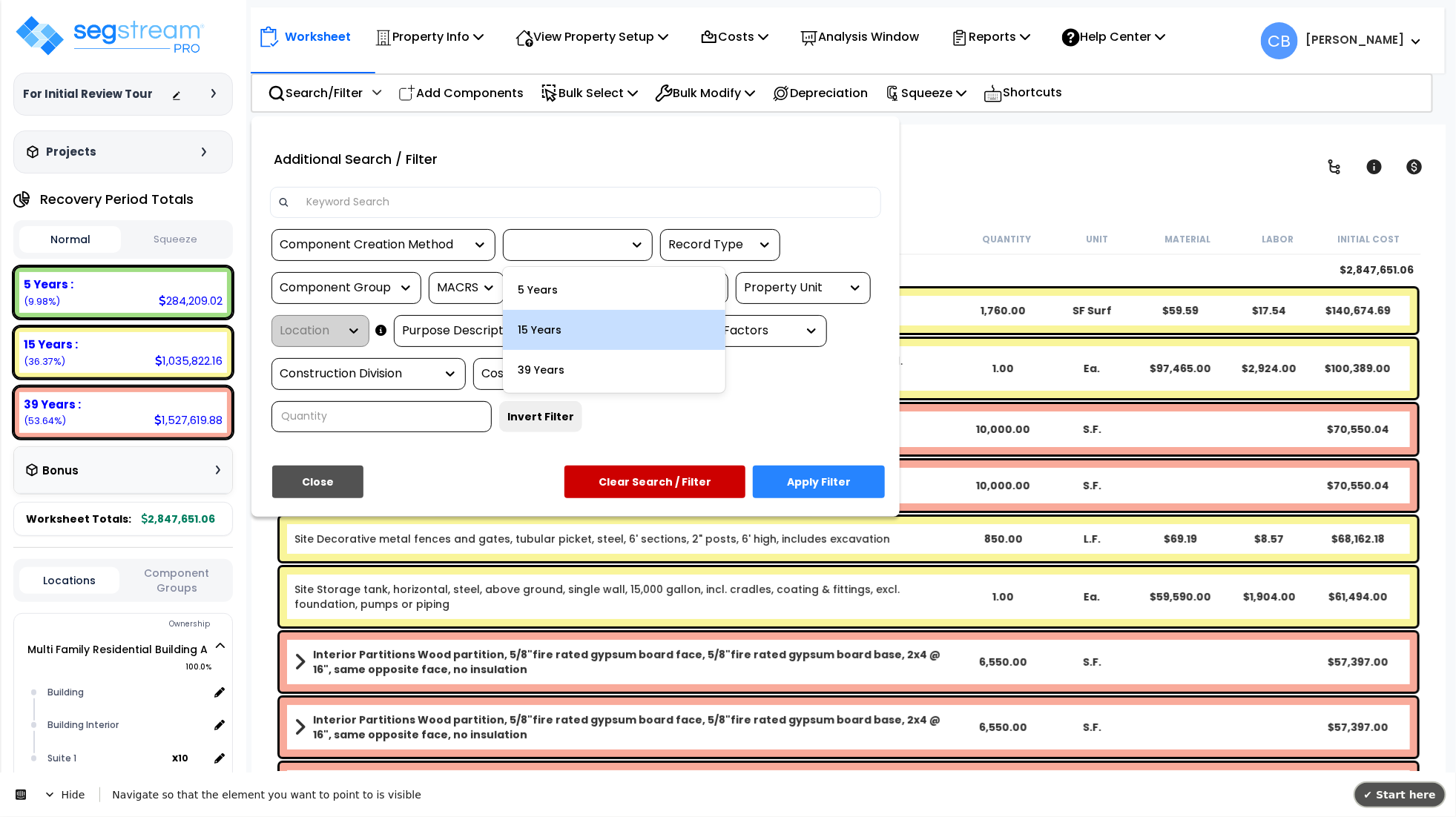
click at [1404, 794] on span "✔ Start here" at bounding box center [1400, 794] width 72 height 12
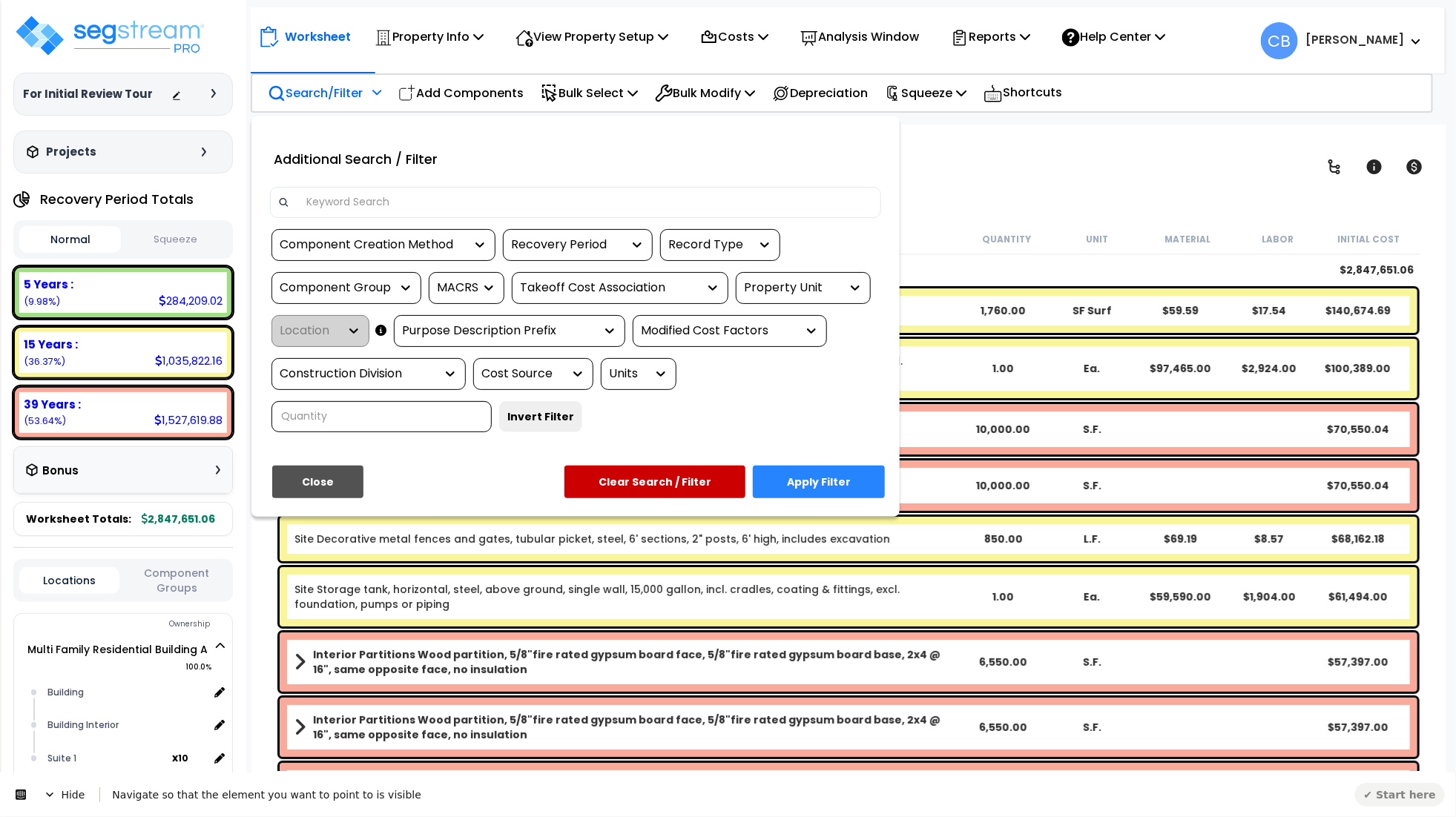
click at [531, 243] on div "Recovery Period" at bounding box center [566, 245] width 111 height 17
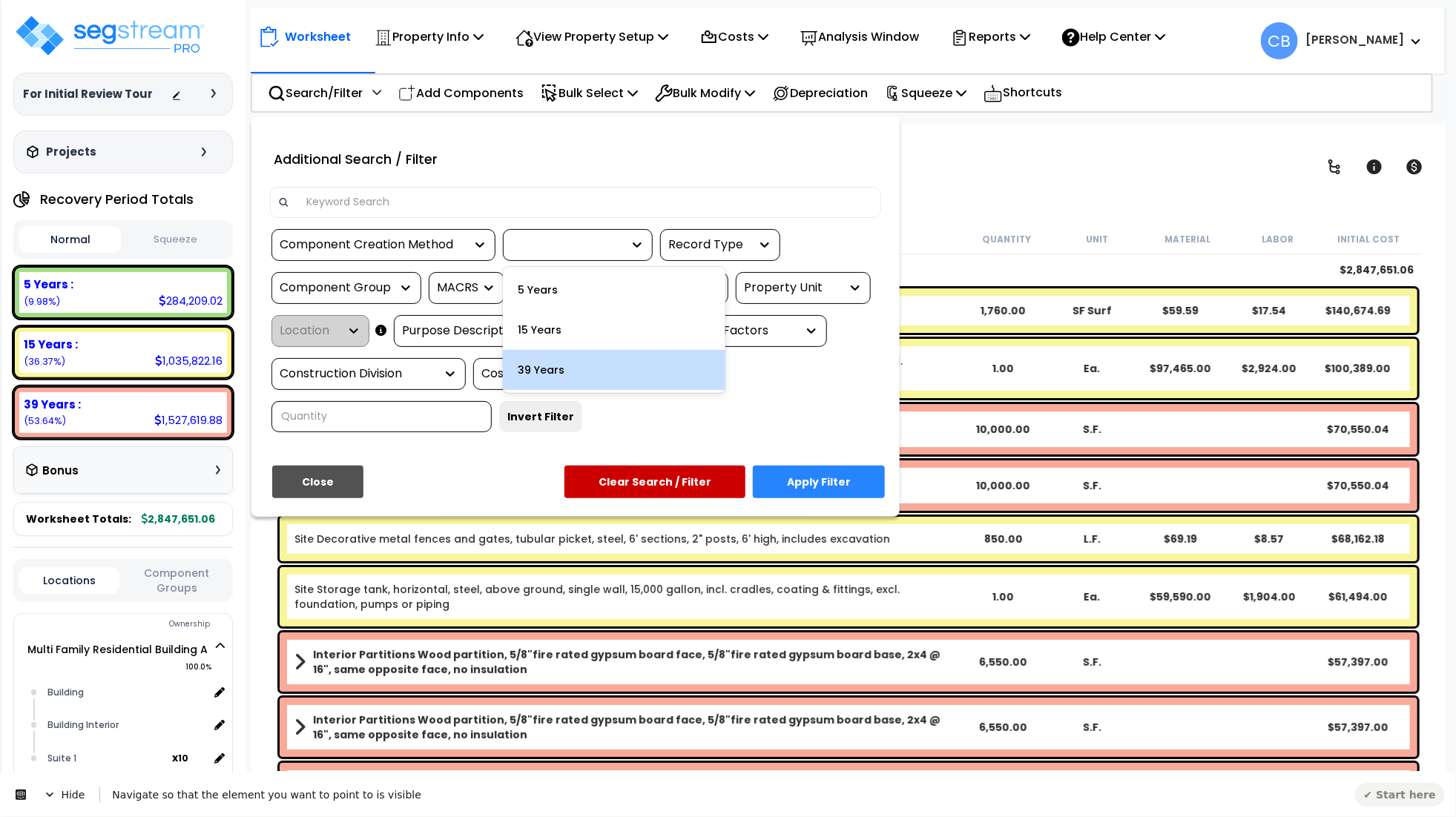
click at [1398, 783] on button "✔ Start here" at bounding box center [1400, 793] width 90 height 24
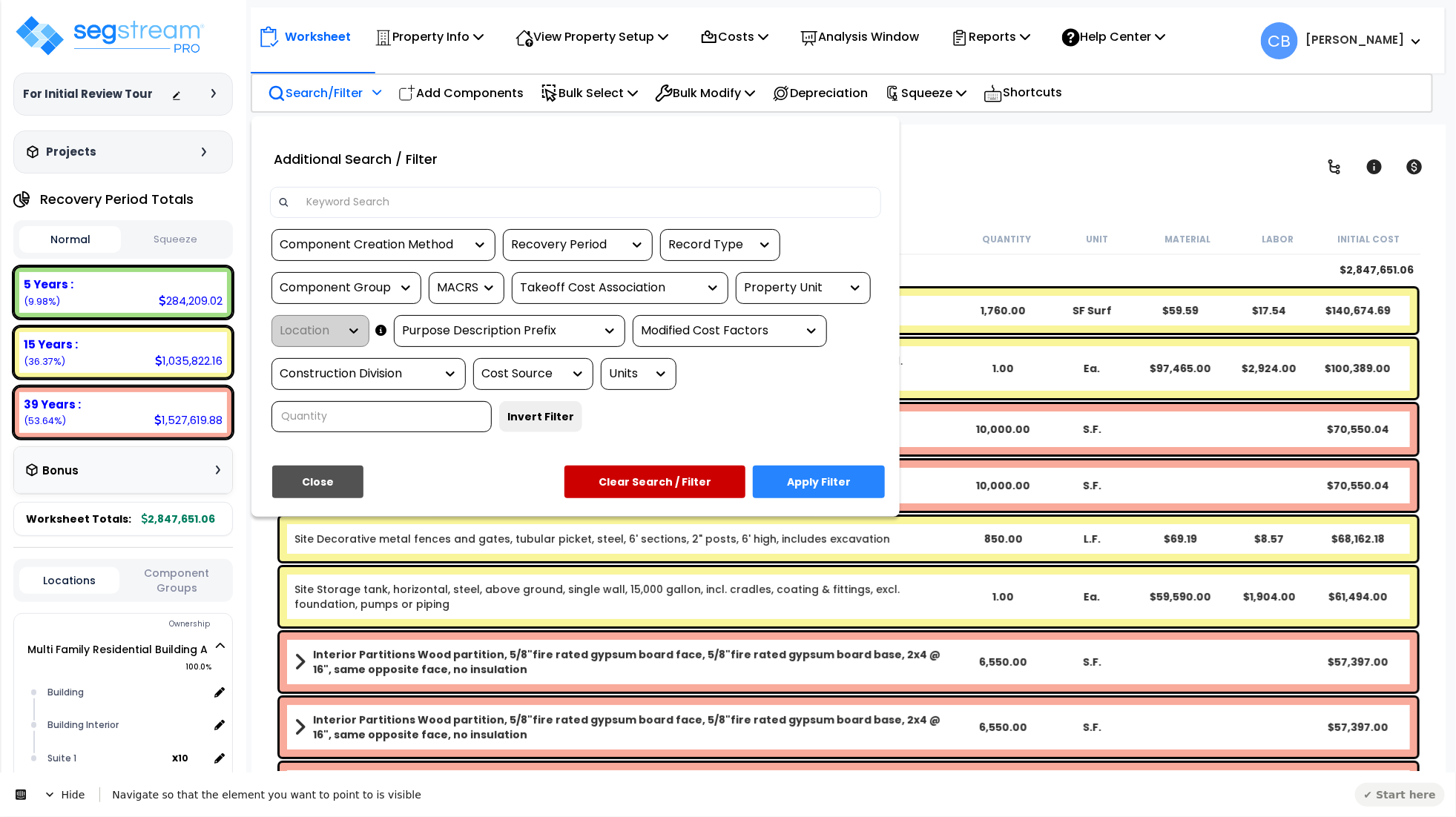
click at [566, 243] on div "Recovery Period" at bounding box center [566, 245] width 111 height 17
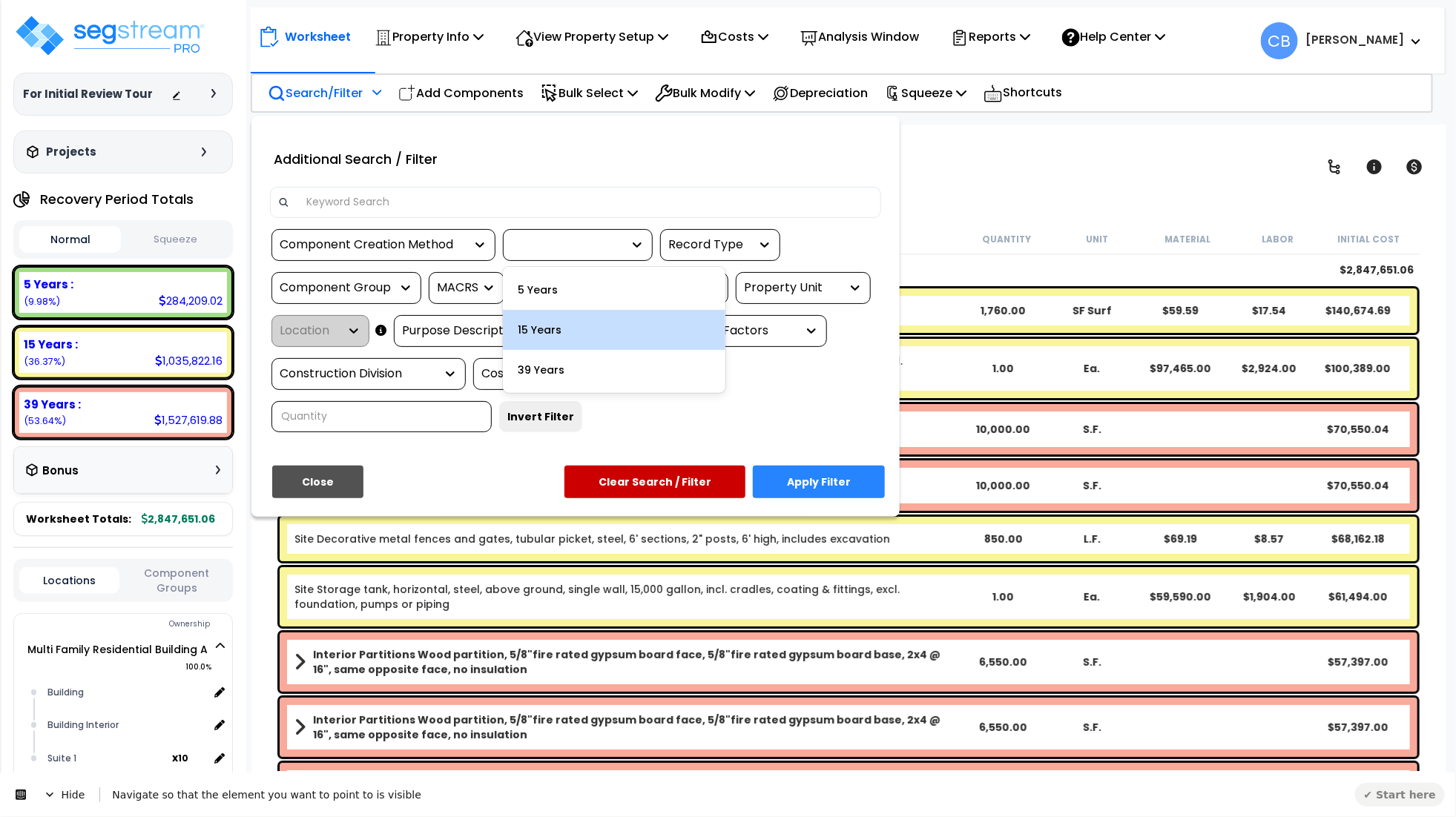
click at [681, 321] on div "15 Years" at bounding box center [614, 329] width 222 height 40
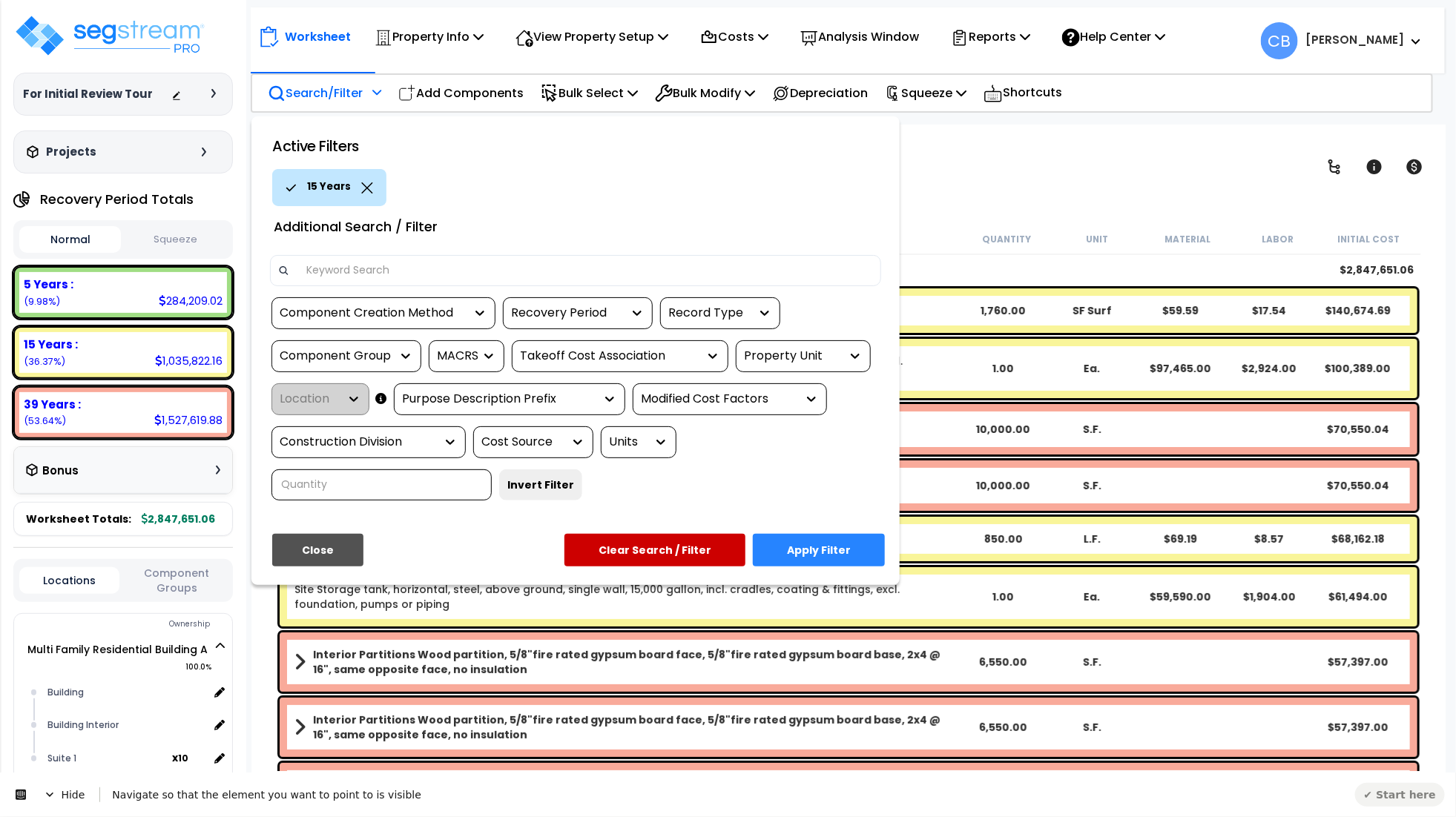
drag, startPoint x: 364, startPoint y: 189, endPoint x: 374, endPoint y: 210, distance: 23.3
click at [365, 191] on icon at bounding box center [367, 188] width 12 height 11
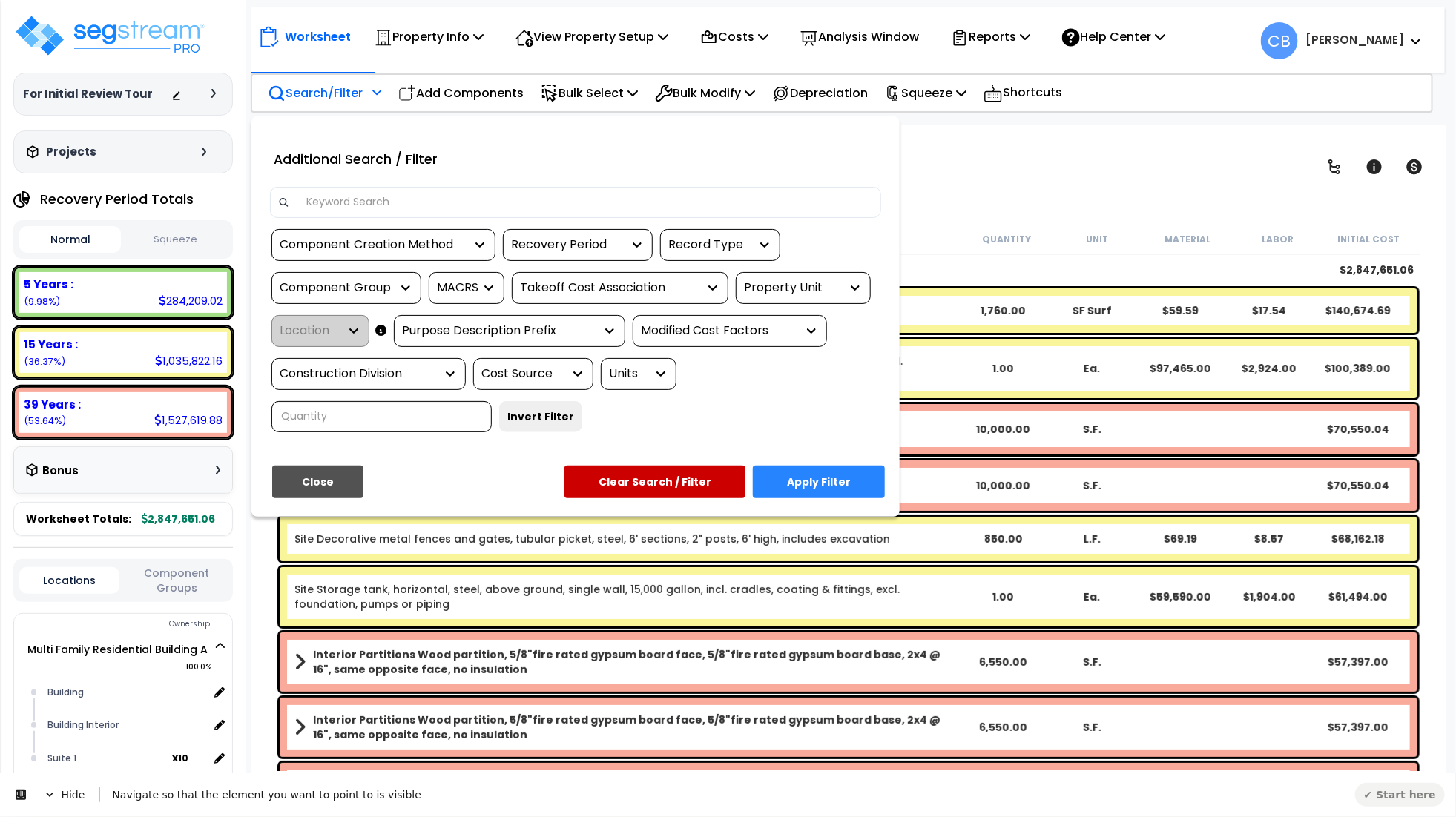
click at [590, 229] on div "Recovery Period" at bounding box center [578, 244] width 150 height 32
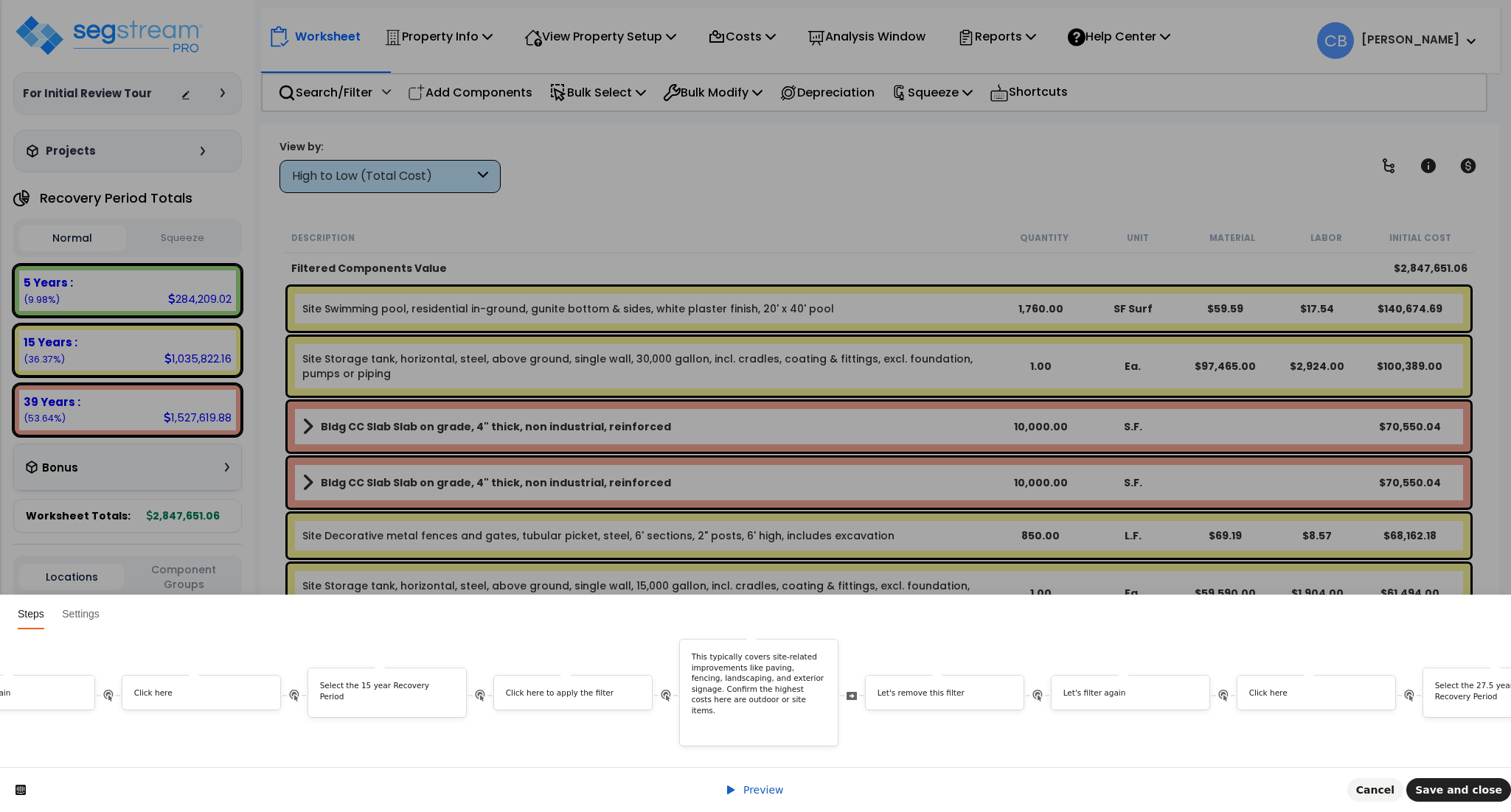
scroll to position [0, 3748]
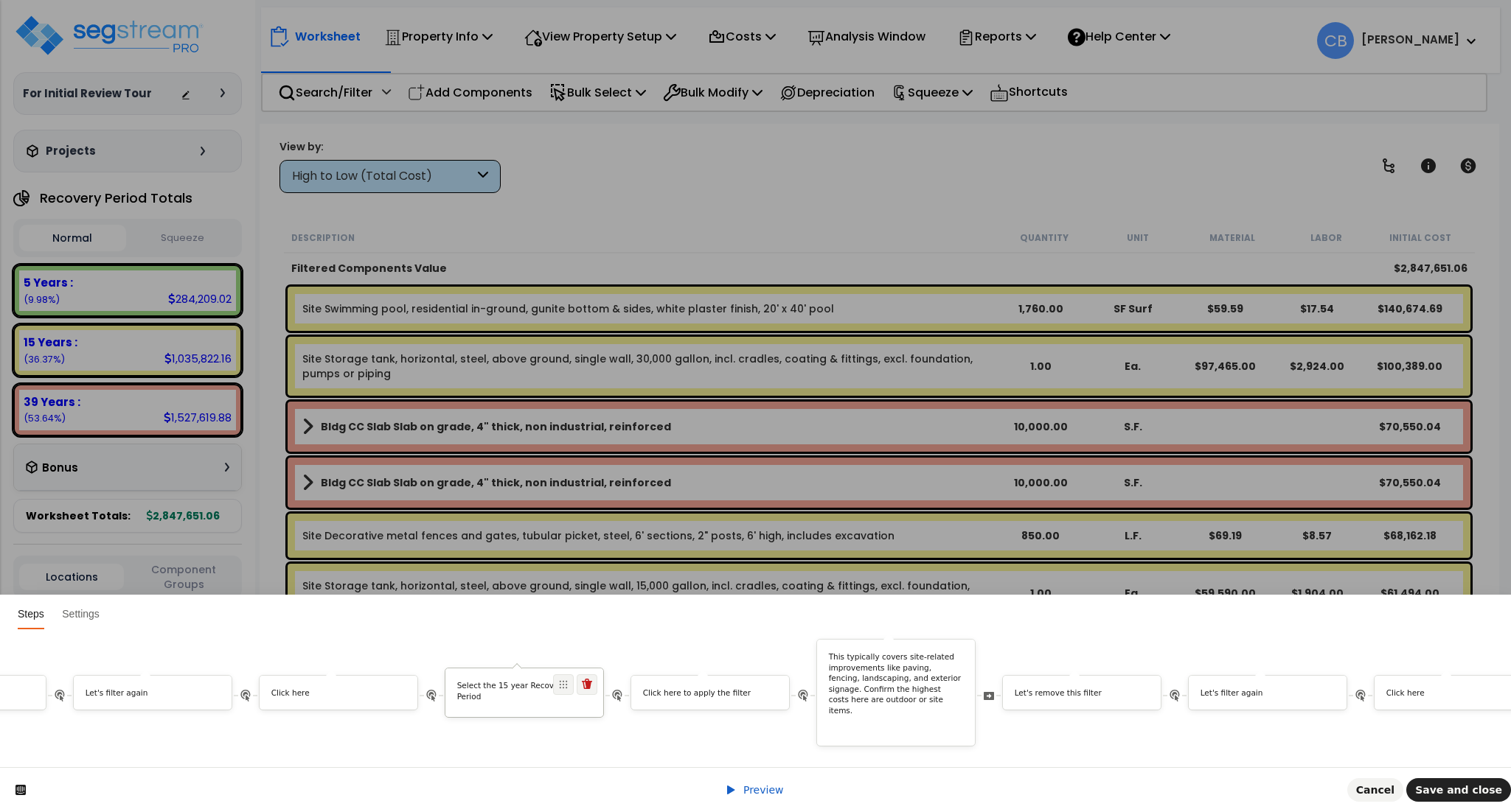
click at [533, 681] on p "Select the 15 year Recovery Period" at bounding box center [524, 691] width 135 height 22
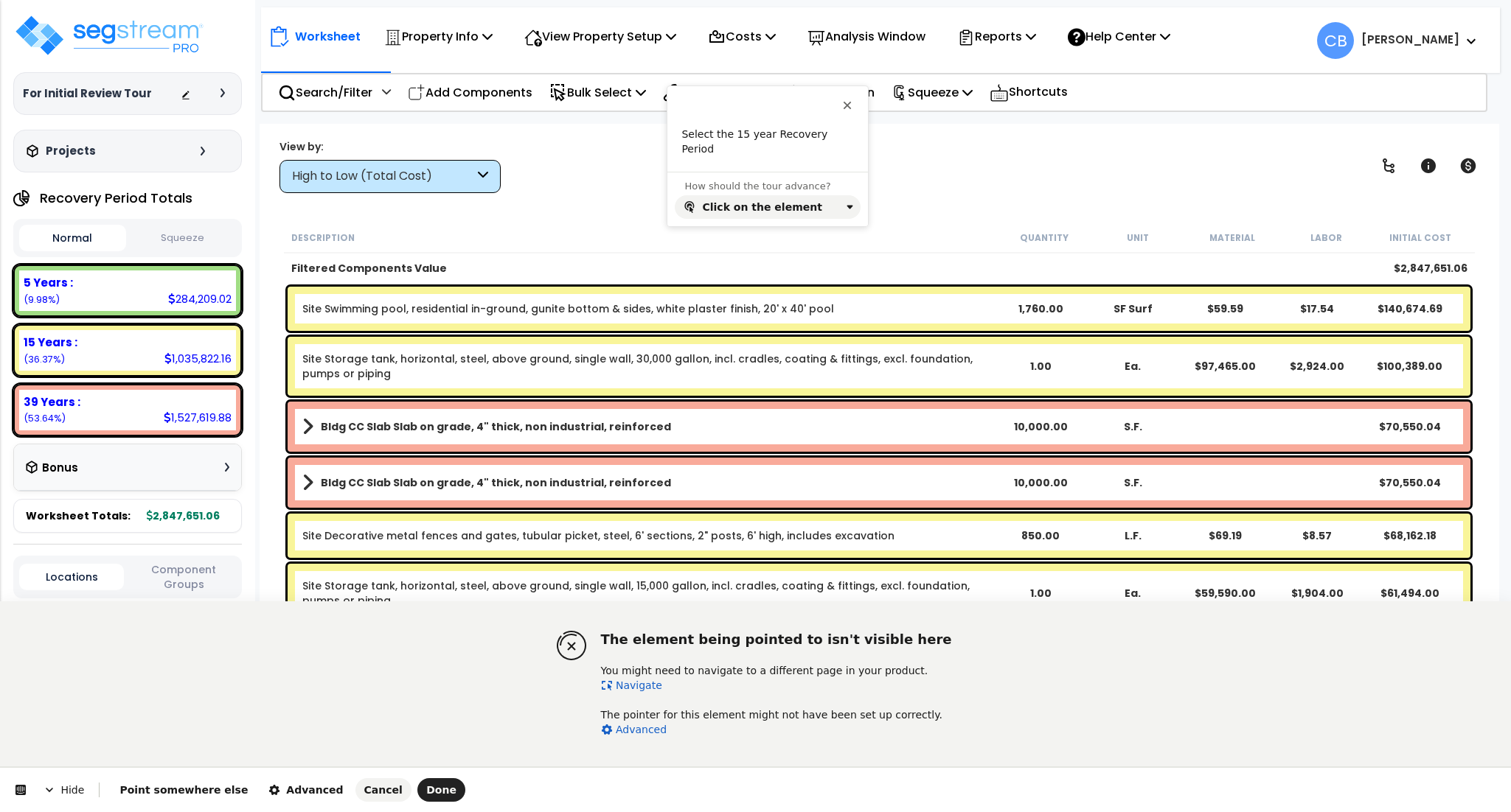
click at [623, 683] on link "Navigate" at bounding box center [632, 685] width 61 height 12
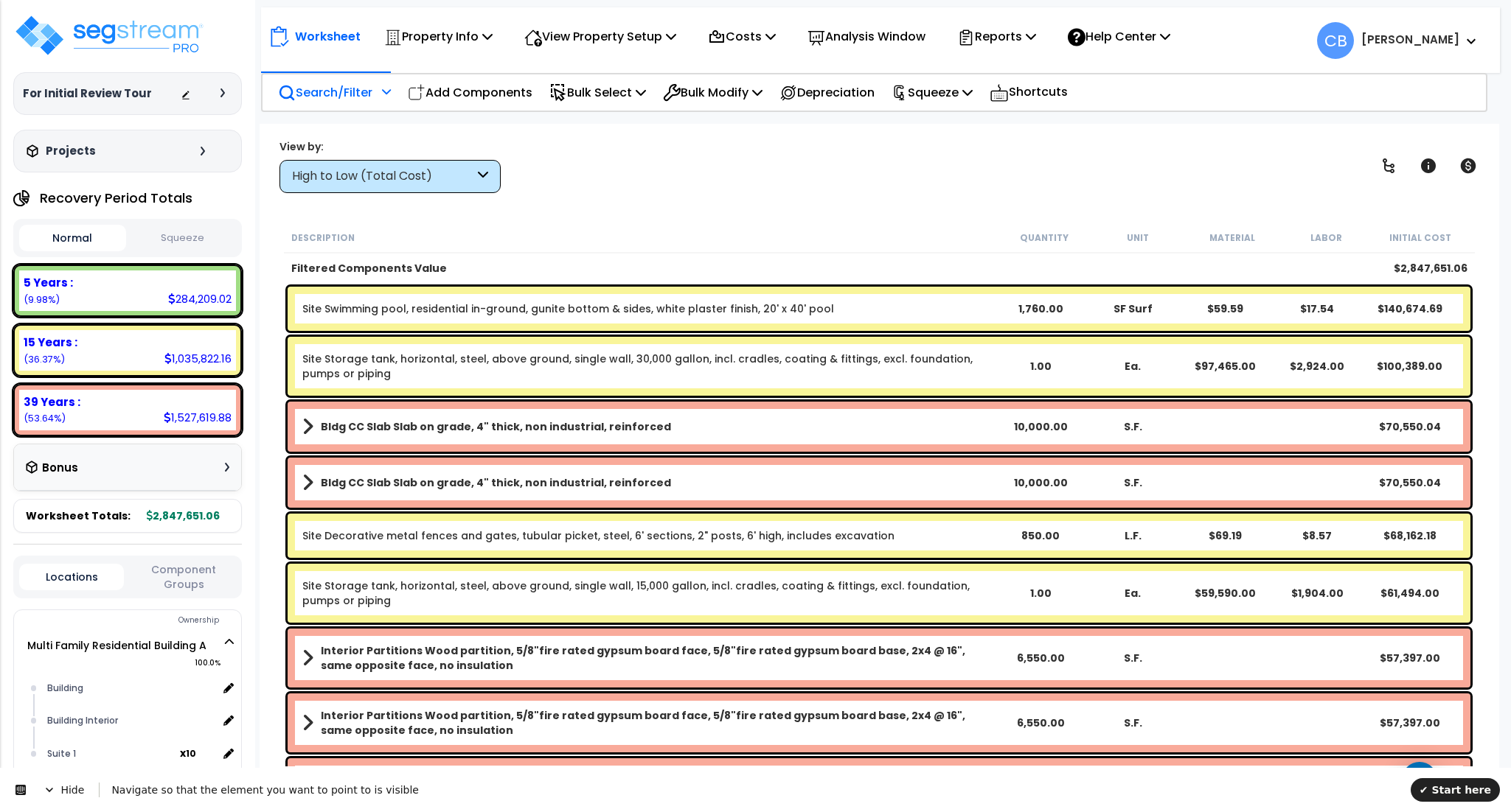
click at [359, 87] on p "Search/Filter" at bounding box center [325, 92] width 94 height 20
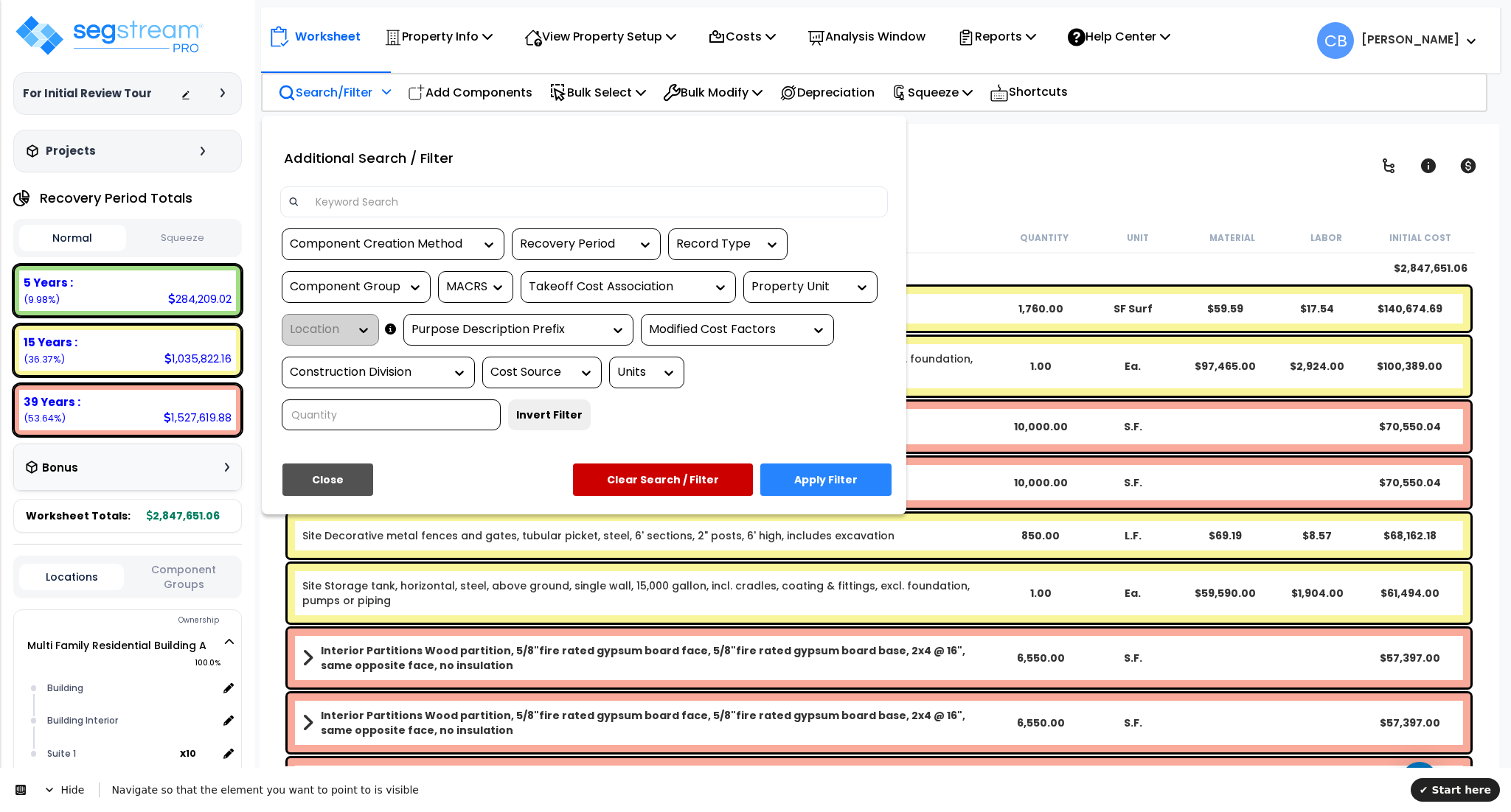
click at [555, 248] on div "Recovery Period" at bounding box center [574, 244] width 111 height 17
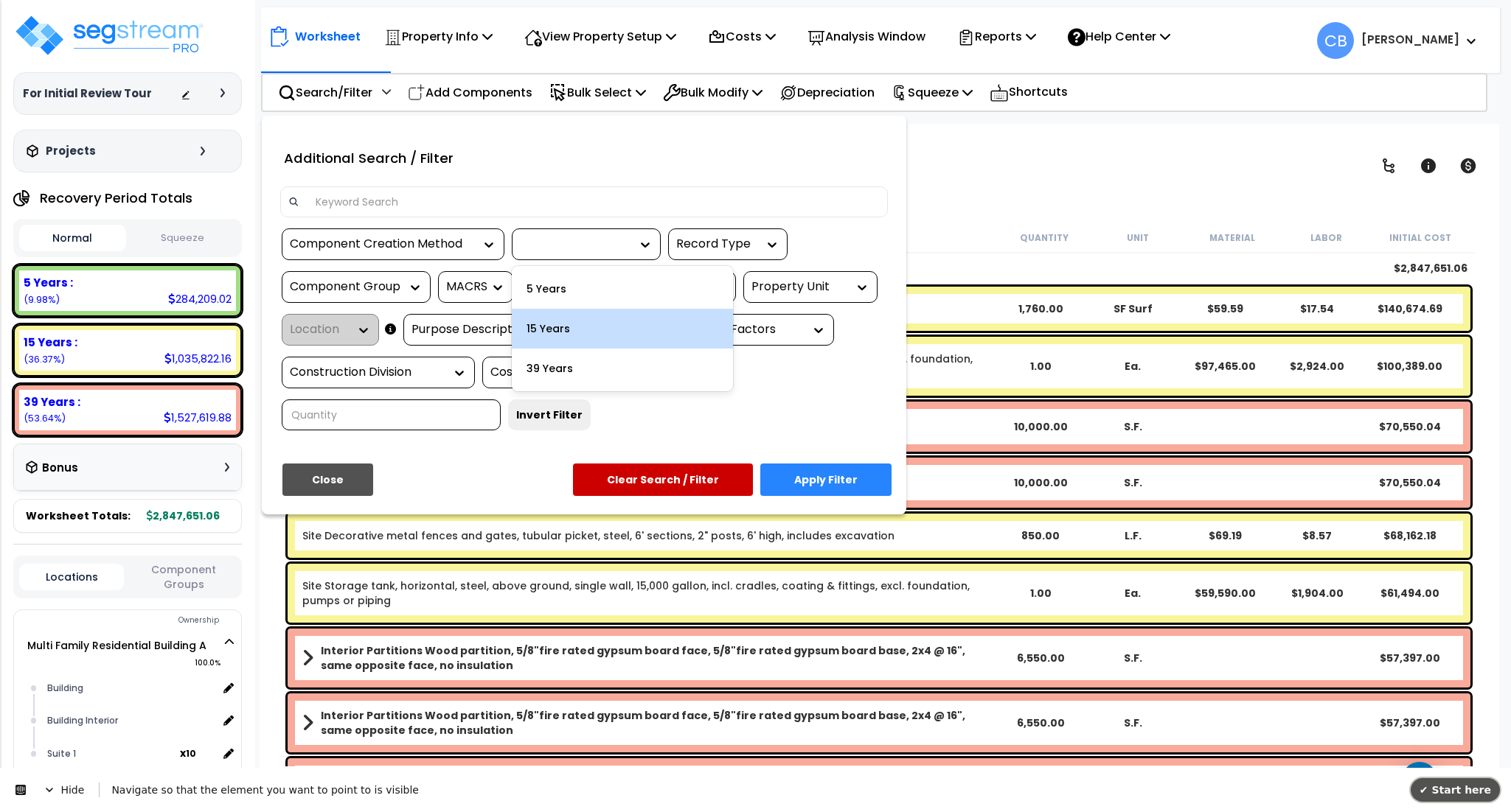
click at [1472, 785] on span "✔ Start here" at bounding box center [1455, 790] width 72 height 12
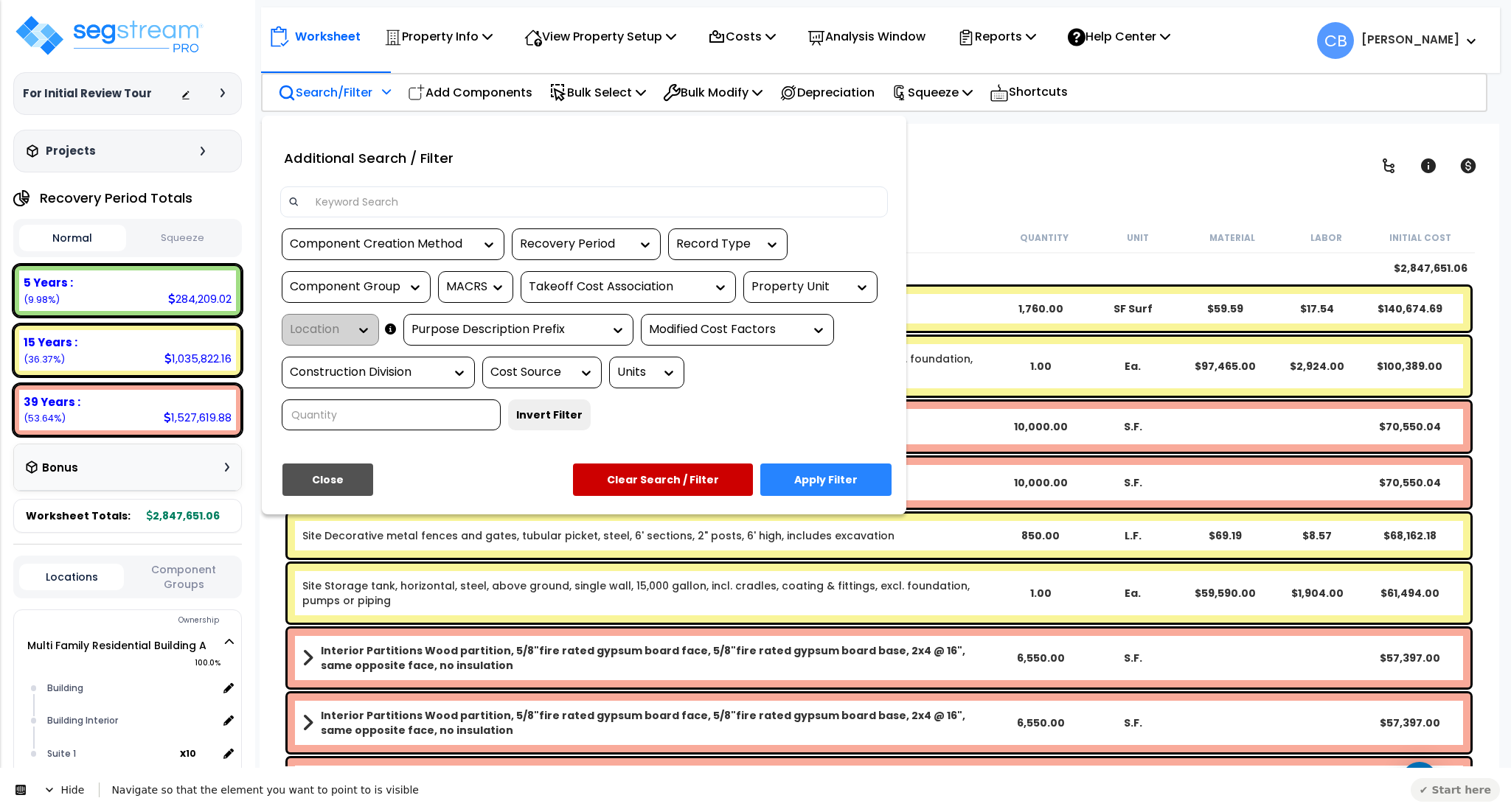
click at [551, 246] on div "Recovery Period" at bounding box center [574, 244] width 111 height 17
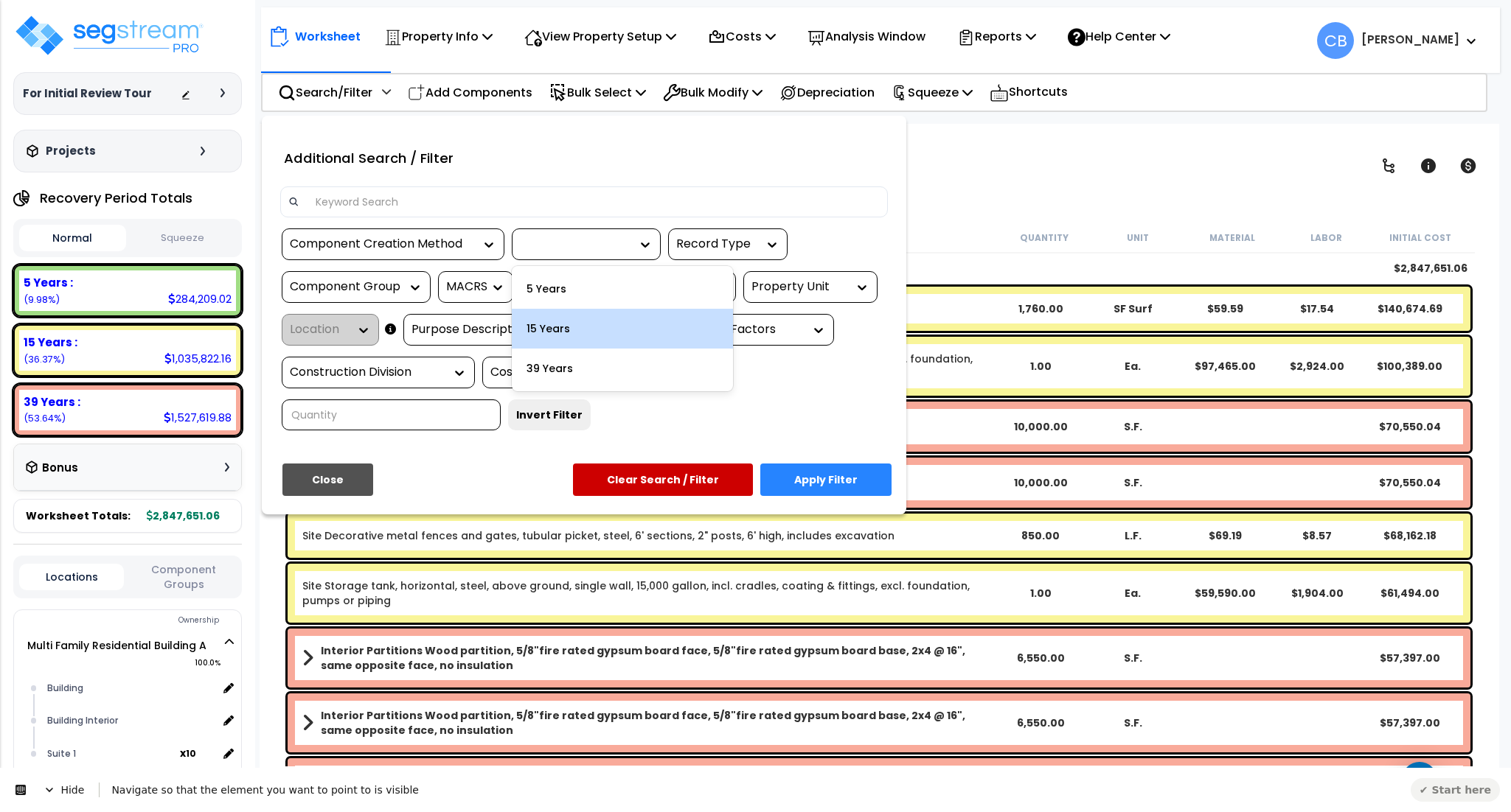
click at [1458, 784] on button "✔ Start here" at bounding box center [1455, 789] width 90 height 23
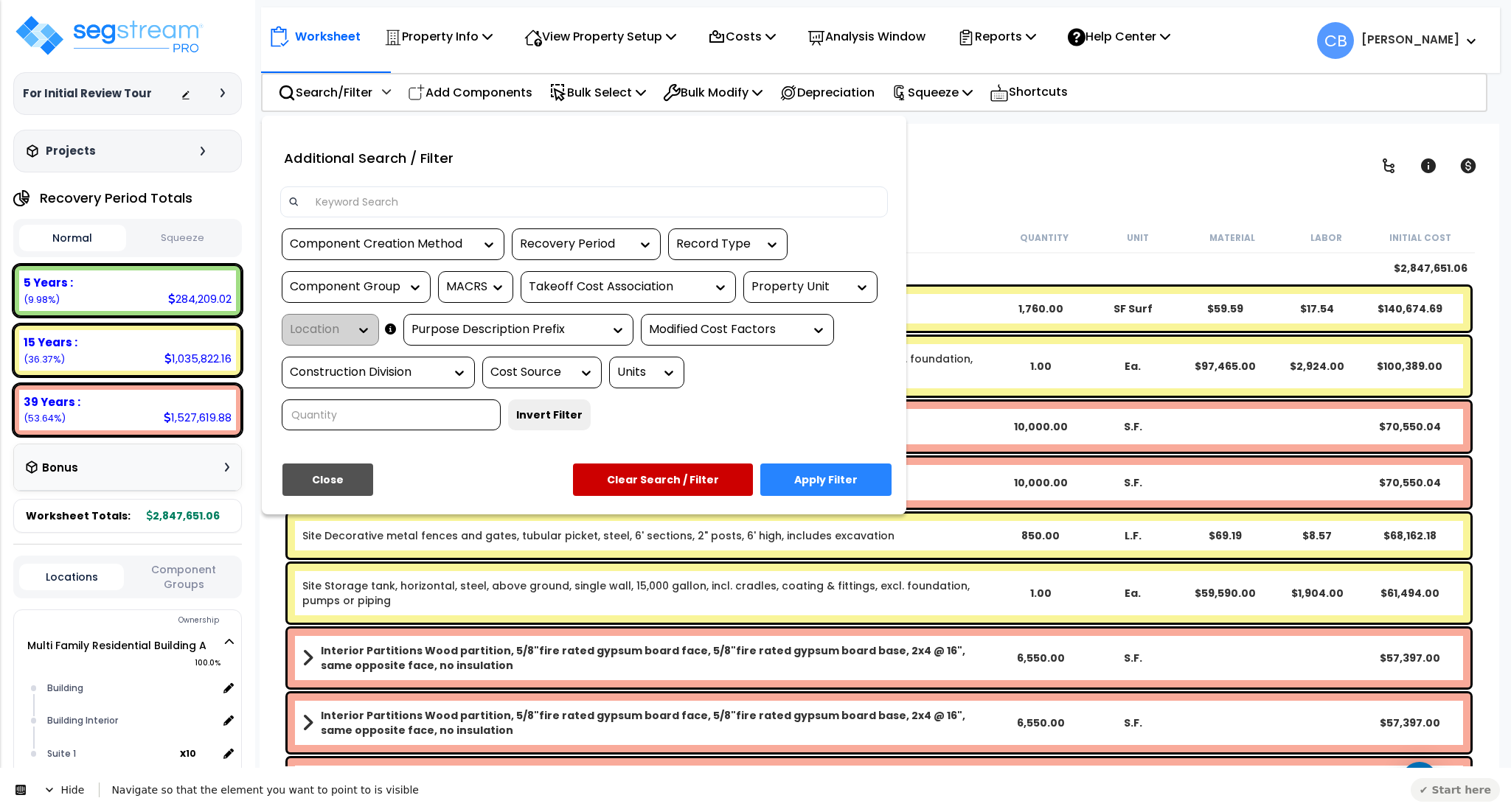
click at [1458, 784] on button "✔ Start here" at bounding box center [1455, 789] width 90 height 23
click at [195, 788] on div "Navigate so that the element you want to point to is visible" at bounding box center [754, 790] width 1310 height 15
click at [391, 715] on div at bounding box center [755, 406] width 1511 height 812
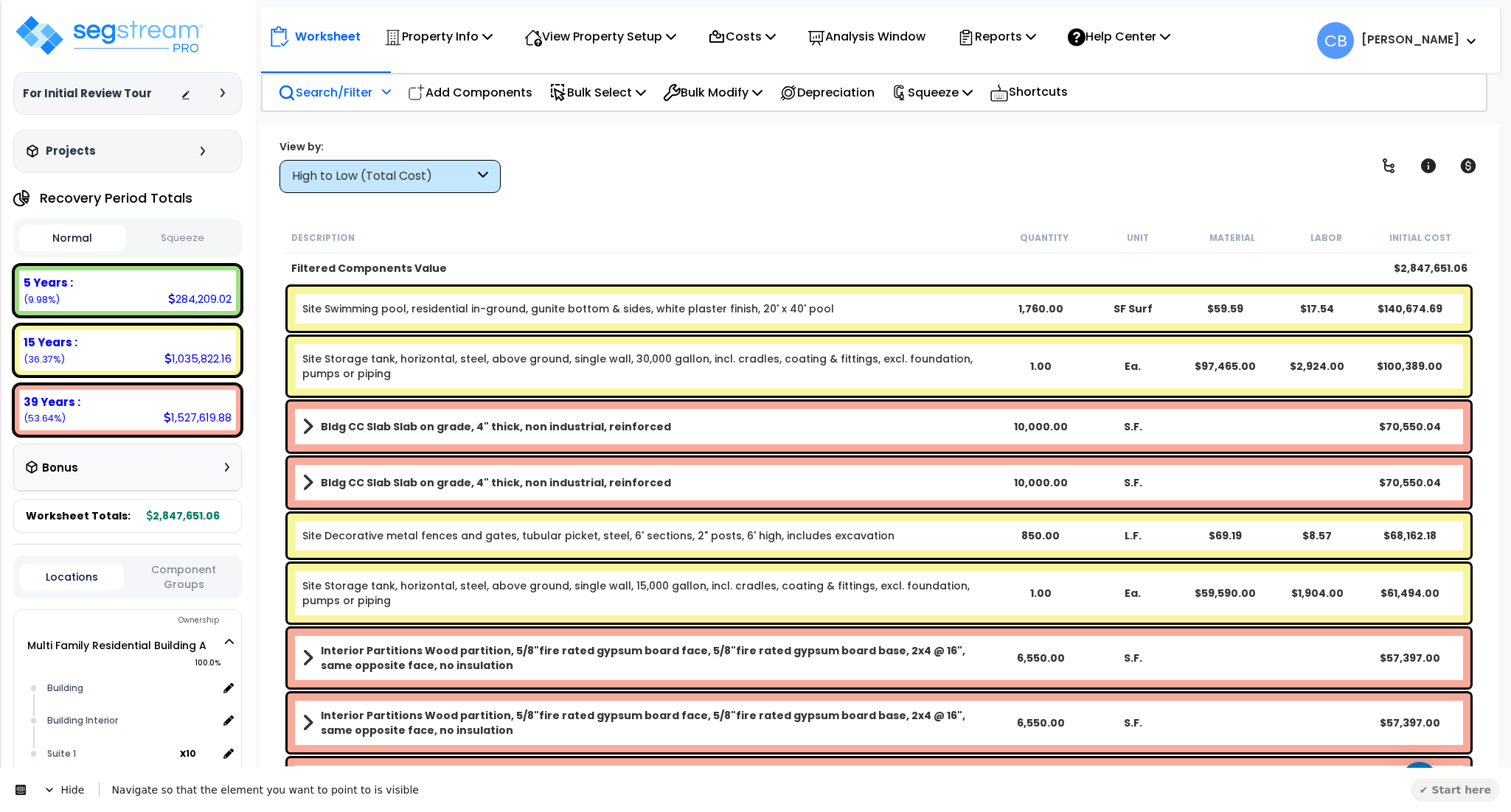
click at [1040, 442] on div "Bldg CC Slab Slab on grade, 4" thick, non industrial, reinforced 10,000.00 S.F.…" at bounding box center [879, 427] width 1183 height 50
click at [983, 635] on div "Interior Partitions Wood partition, 5/8"fire rated gypsum board face, 5/8"fire …" at bounding box center [879, 658] width 1183 height 59
click at [655, 340] on div "Site Storage tank, horizontal, steel, above ground, single wall, 30,000 gallon,…" at bounding box center [879, 366] width 1183 height 59
click at [665, 232] on div "Description" at bounding box center [644, 237] width 706 height 15
click at [562, 198] on div "Worksheet Property Info Property Setup Add Property Unit Template property Clon…" at bounding box center [879, 530] width 1239 height 812
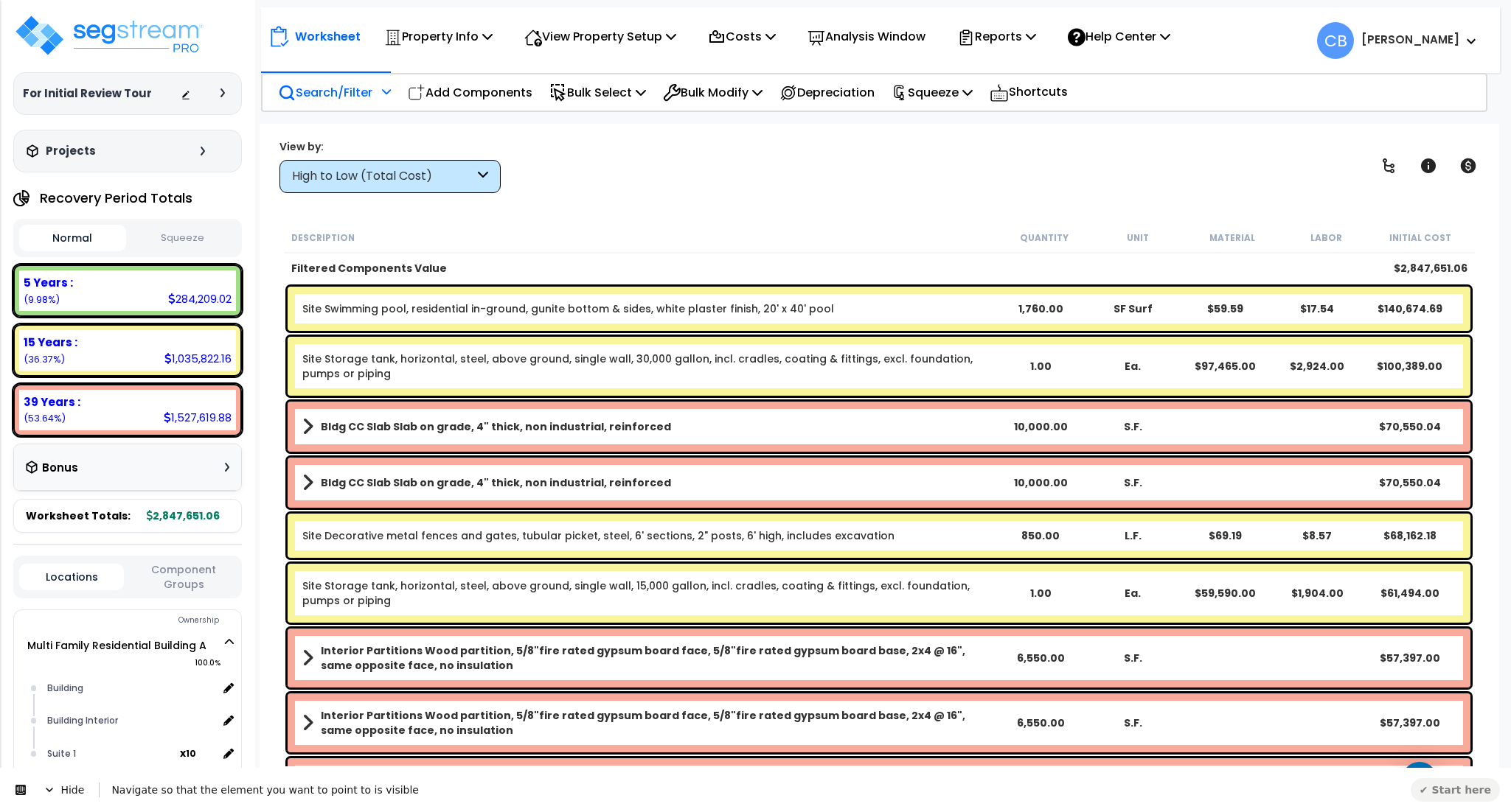
click at [452, 377] on link "Site Storage tank, horizontal, steel, above ground, single wall, 30,000 gallon,…" at bounding box center [649, 366] width 692 height 30
drag, startPoint x: 449, startPoint y: 409, endPoint x: 376, endPoint y: 637, distance: 239.4
click at [448, 410] on div "Bldg CC Slab Slab on grade, 4" thick, non industrial, reinforced 10,000.00 S.F.…" at bounding box center [879, 427] width 1183 height 50
click at [372, 655] on b "Interior Partitions Wood partition, 5/8"fire rated gypsum board face, 5/8"fire …" at bounding box center [658, 658] width 674 height 30
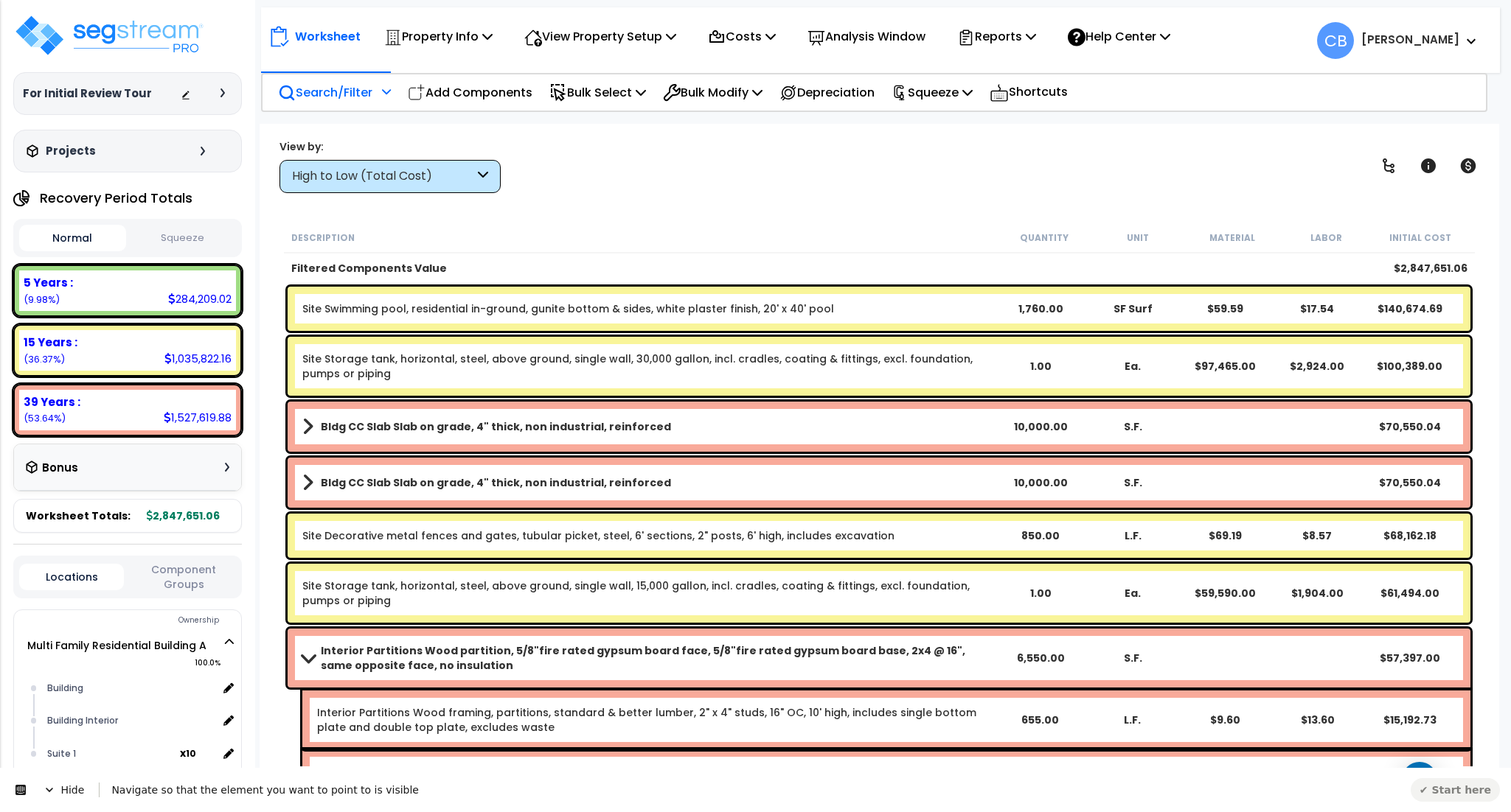
click at [35, 789] on span "Hide" at bounding box center [64, 789] width 70 height 41
click at [31, 797] on icon at bounding box center [27, 803] width 12 height 12
click at [558, 91] on icon at bounding box center [558, 92] width 13 height 15
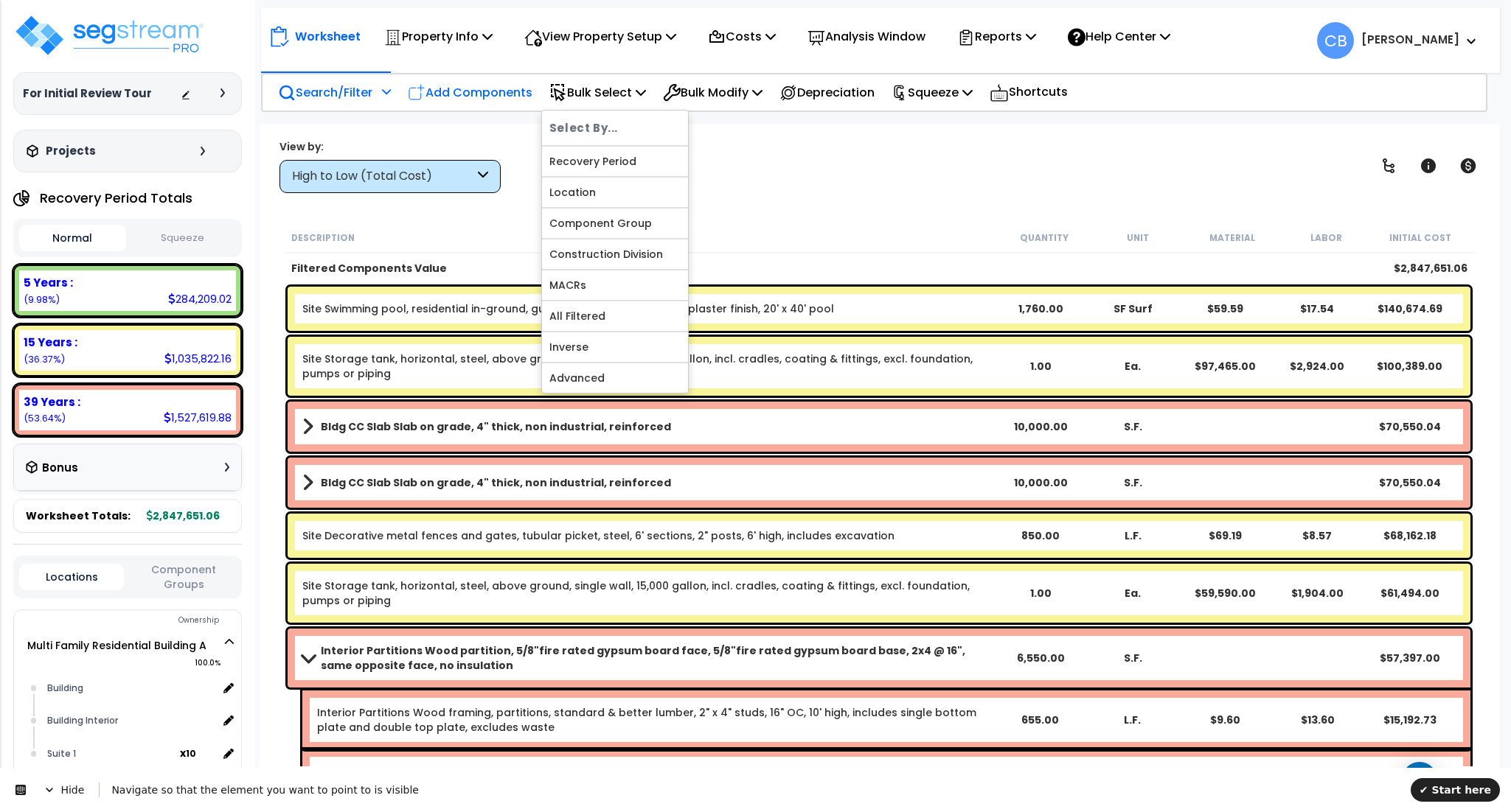
click at [485, 95] on p "Add Components" at bounding box center [470, 92] width 124 height 20
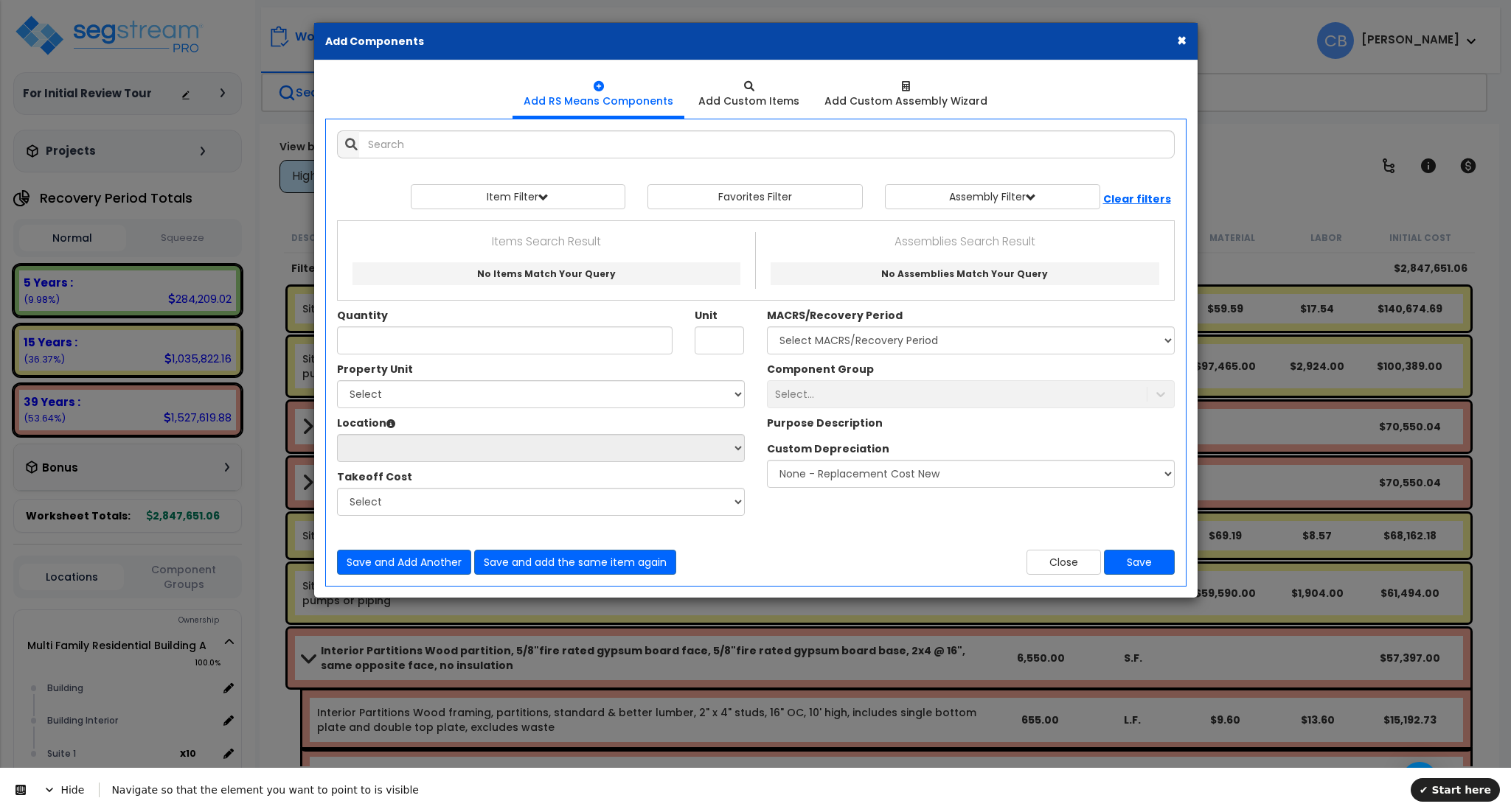
click at [330, 95] on ul "Add RS Means Components Add Custom Items Add Custom Assembly Wizard" at bounding box center [756, 95] width 862 height 47
click at [1173, 39] on div "× Add Components" at bounding box center [755, 41] width 883 height 38
click at [1183, 40] on button "×" at bounding box center [1182, 40] width 10 height 15
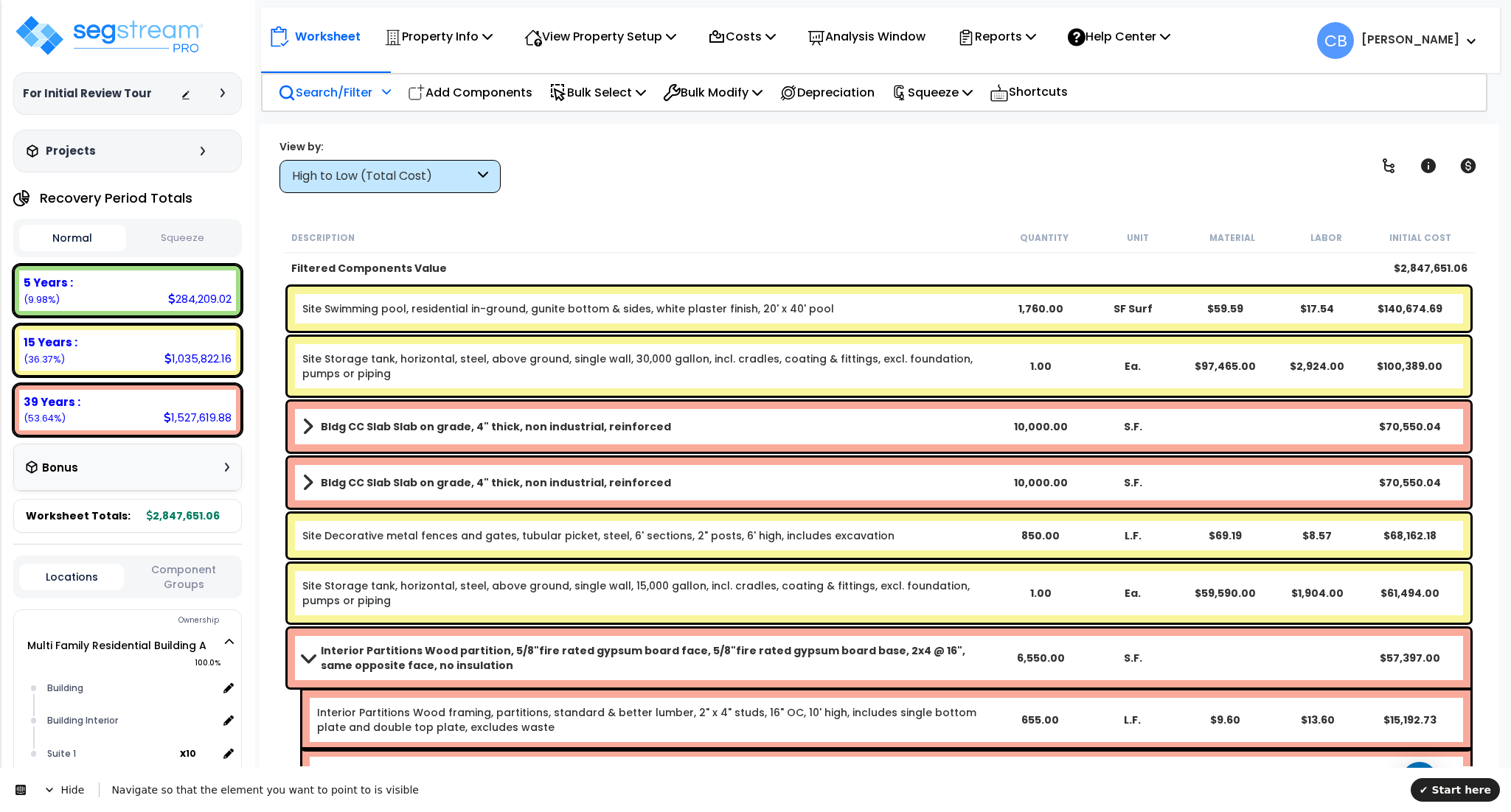
click at [299, 95] on p "Search/Filter" at bounding box center [325, 92] width 94 height 20
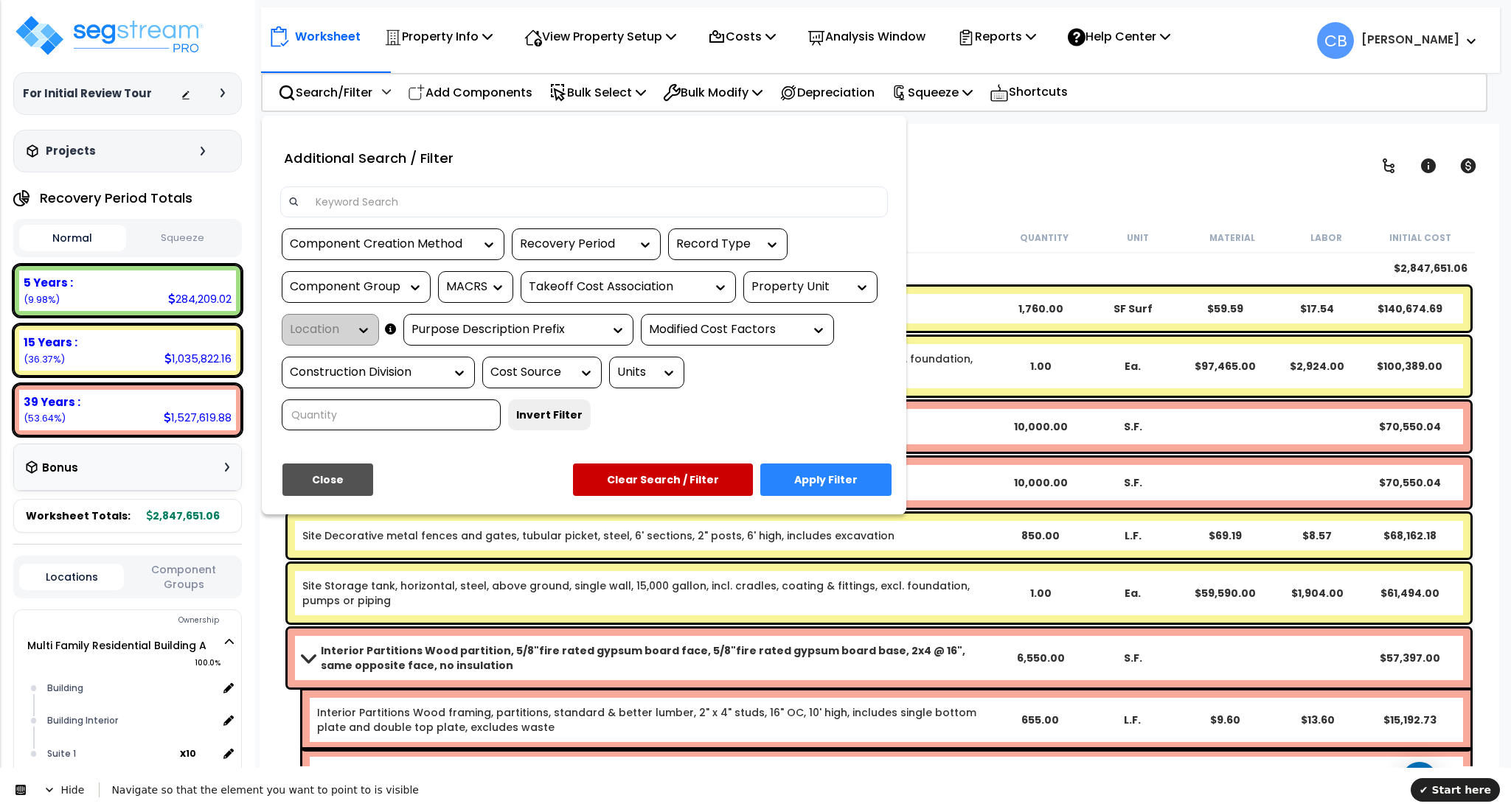
click at [586, 242] on div "Recovery Period" at bounding box center [574, 244] width 111 height 17
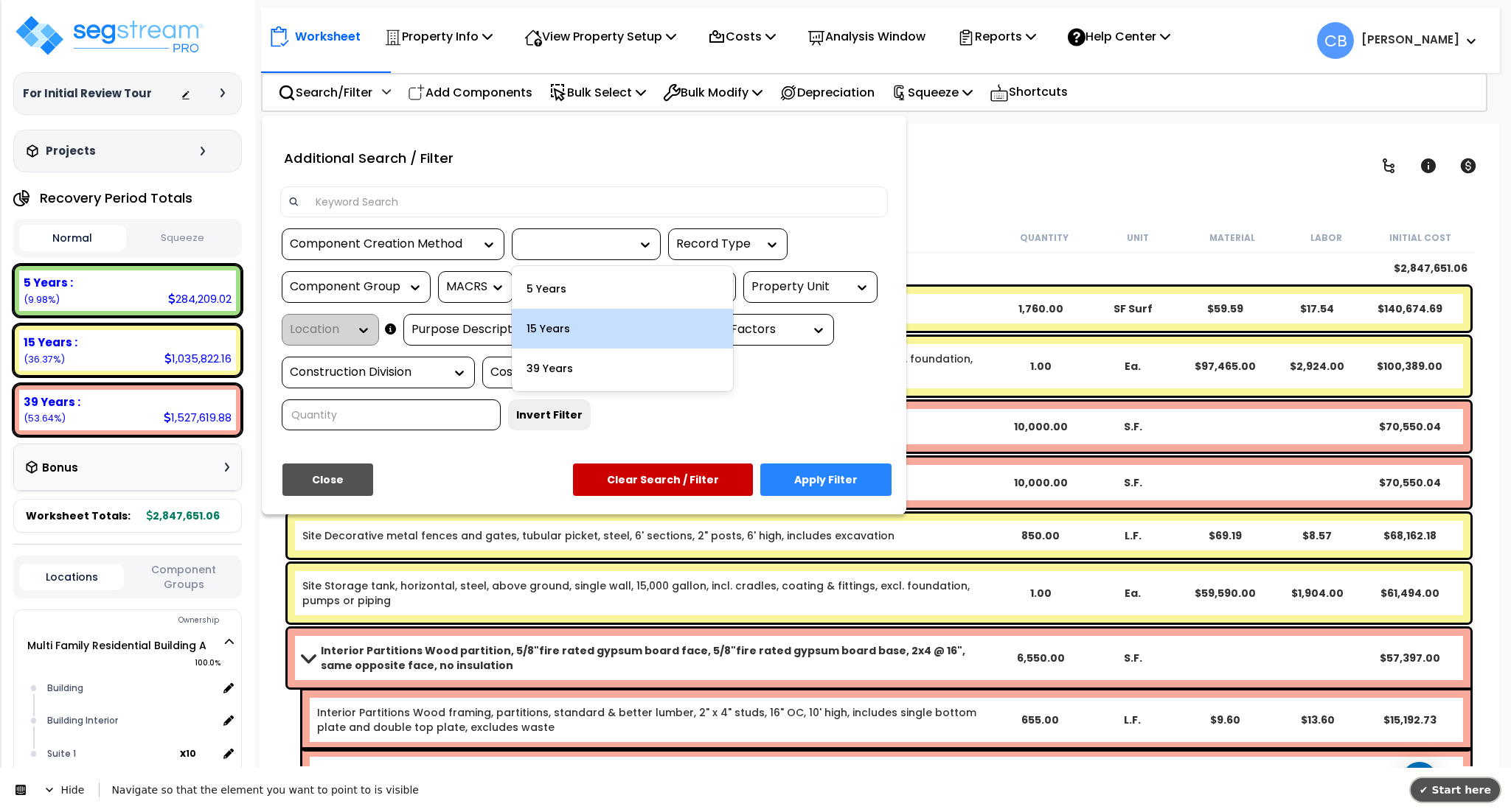
click at [1450, 785] on span "✔ Start here" at bounding box center [1455, 790] width 72 height 12
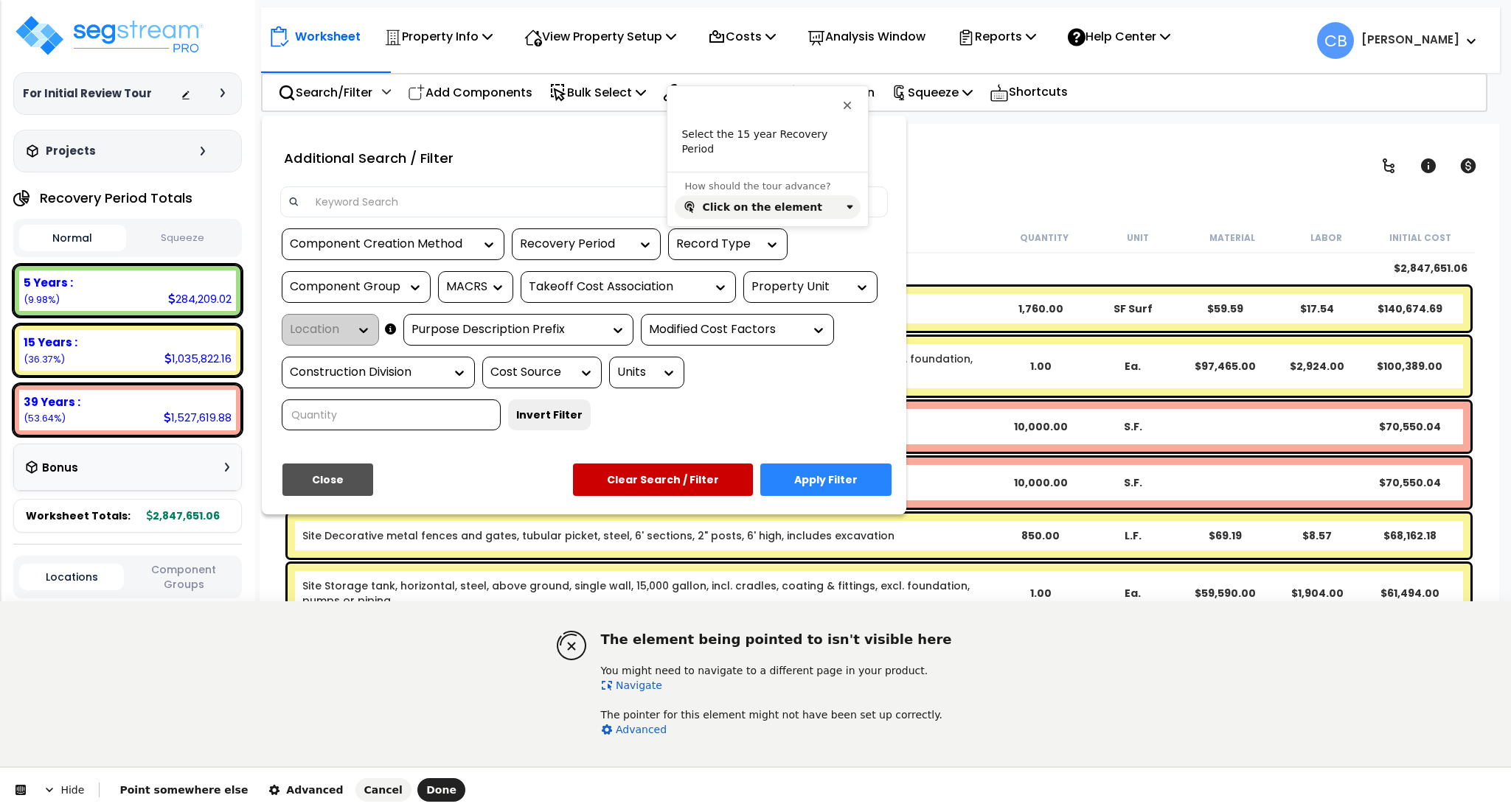
click at [628, 686] on link "Navigate" at bounding box center [632, 685] width 61 height 12
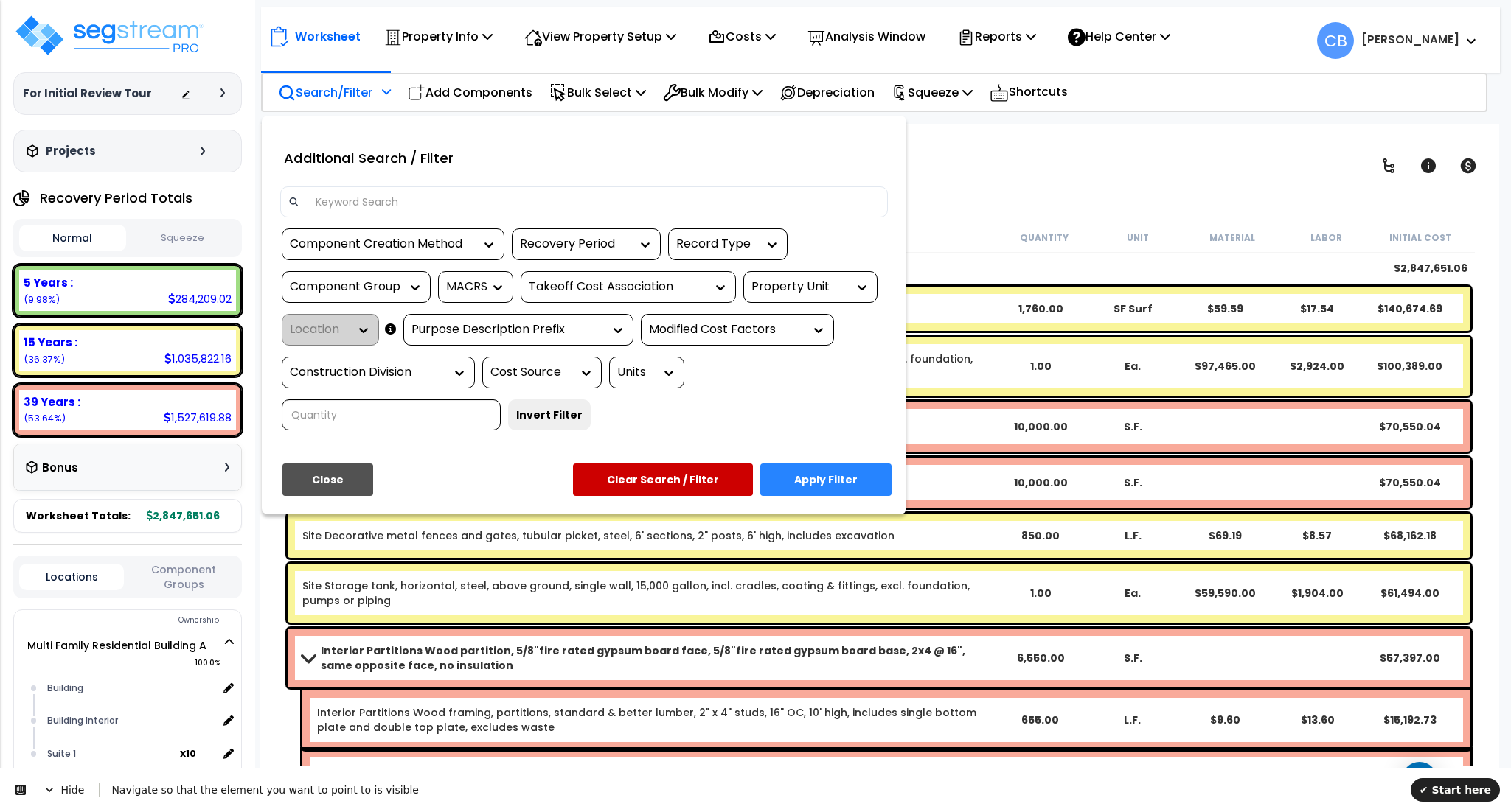
click at [571, 251] on div "Recovery Period" at bounding box center [574, 244] width 111 height 17
click at [1460, 791] on span "✔ Start here" at bounding box center [1455, 790] width 72 height 12
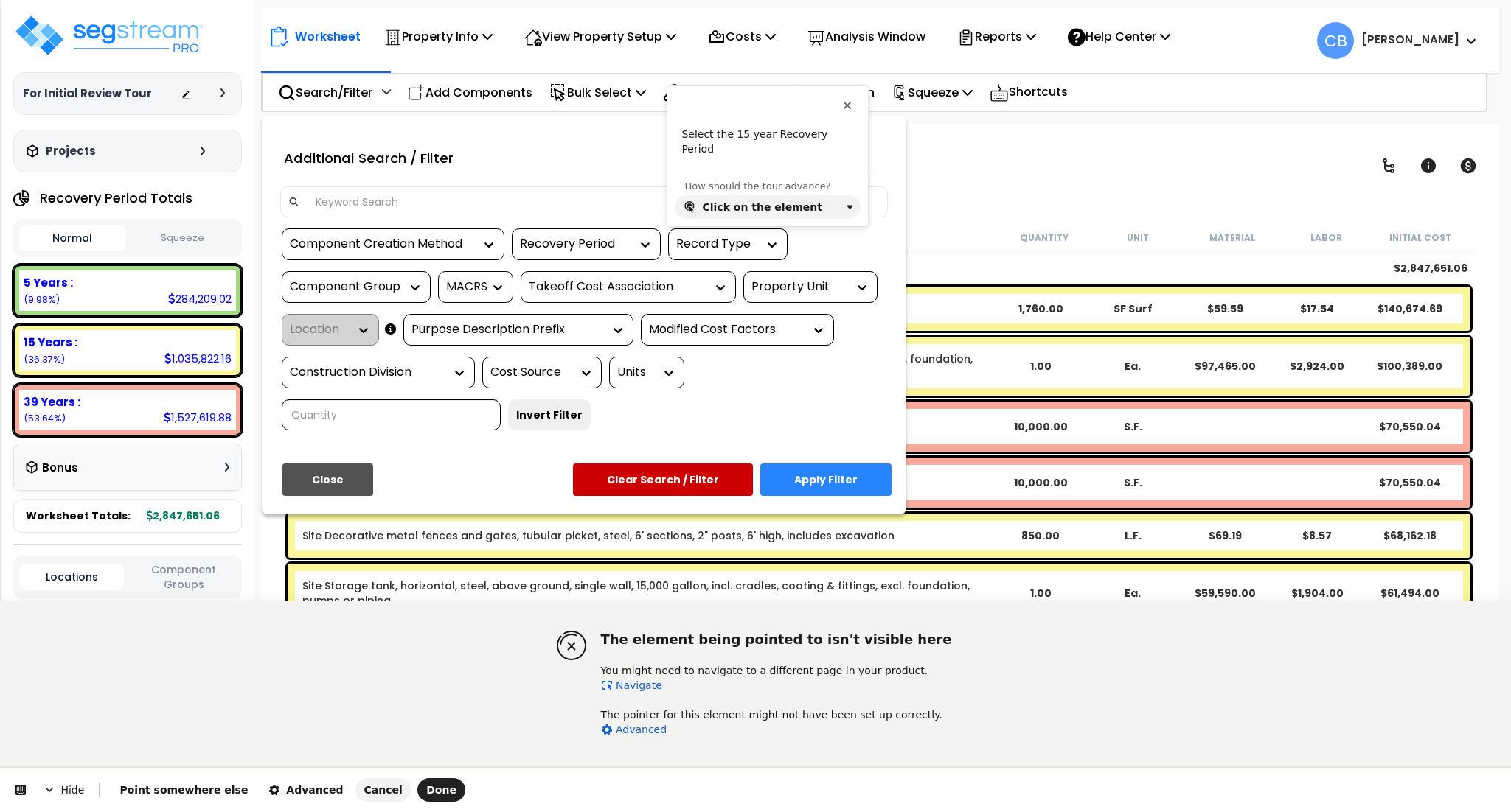
click at [631, 686] on link "Navigate" at bounding box center [632, 685] width 61 height 12
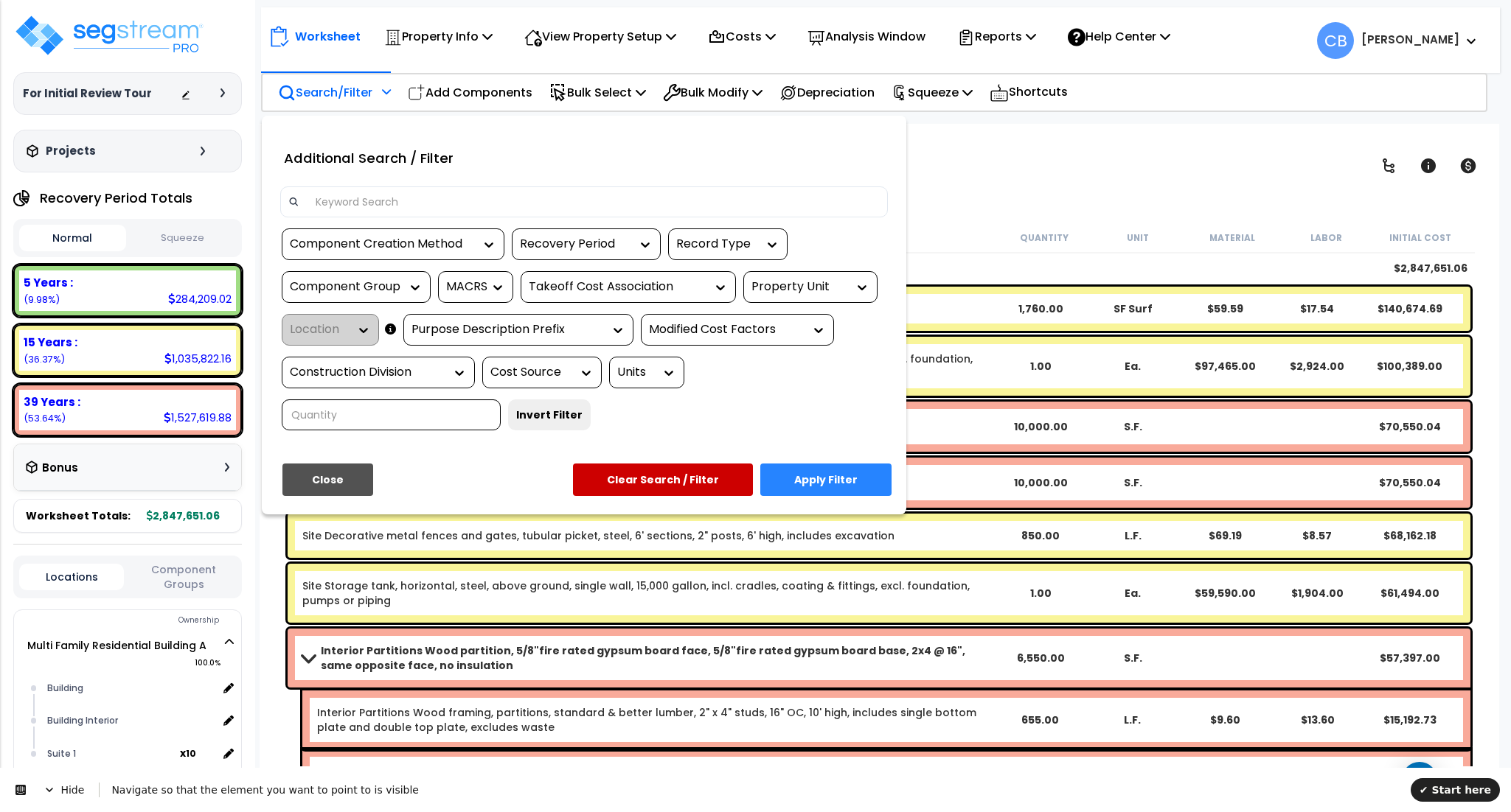
click at [600, 256] on div "Recovery Period" at bounding box center [586, 244] width 149 height 31
click at [604, 244] on div "Recovery Period" at bounding box center [574, 244] width 111 height 17
click at [1479, 785] on span "✔ Start here" at bounding box center [1455, 790] width 72 height 12
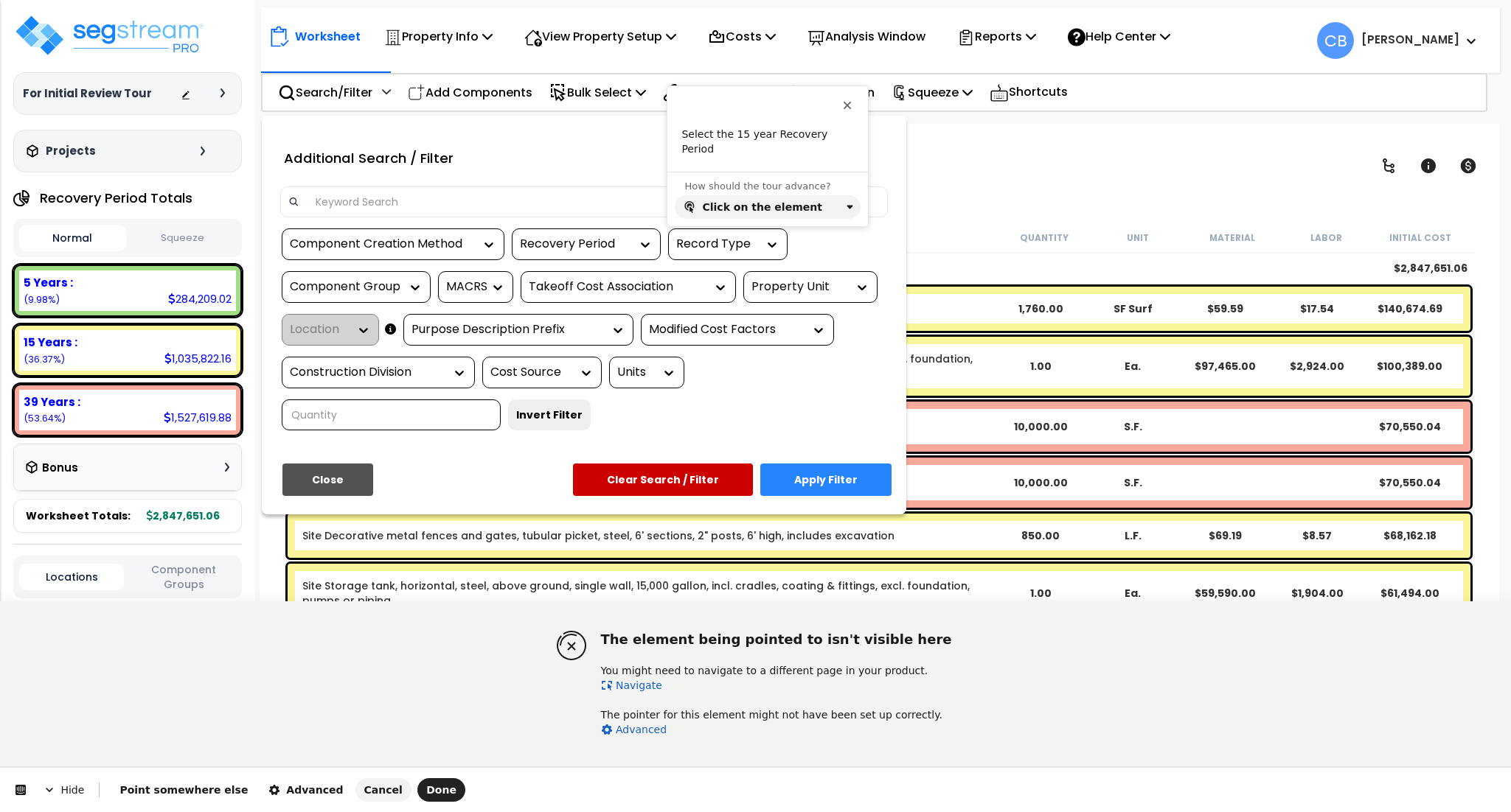
click at [647, 683] on link "Navigate" at bounding box center [632, 685] width 61 height 12
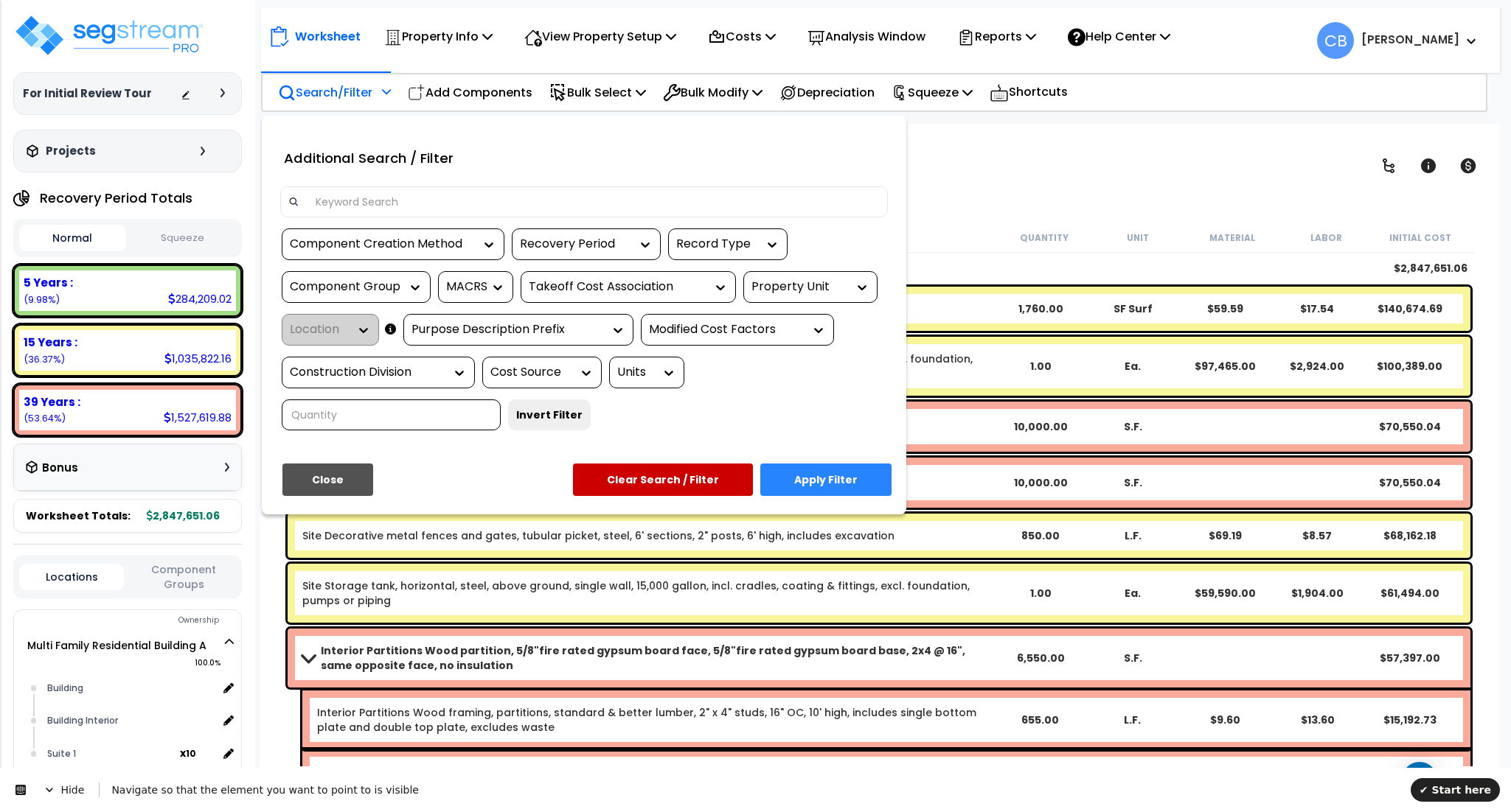
click at [602, 232] on div "Recovery Period" at bounding box center [586, 244] width 149 height 31
click at [585, 244] on div "Recovery Period" at bounding box center [574, 244] width 111 height 17
click at [1438, 790] on span "✔ Start here" at bounding box center [1455, 790] width 72 height 12
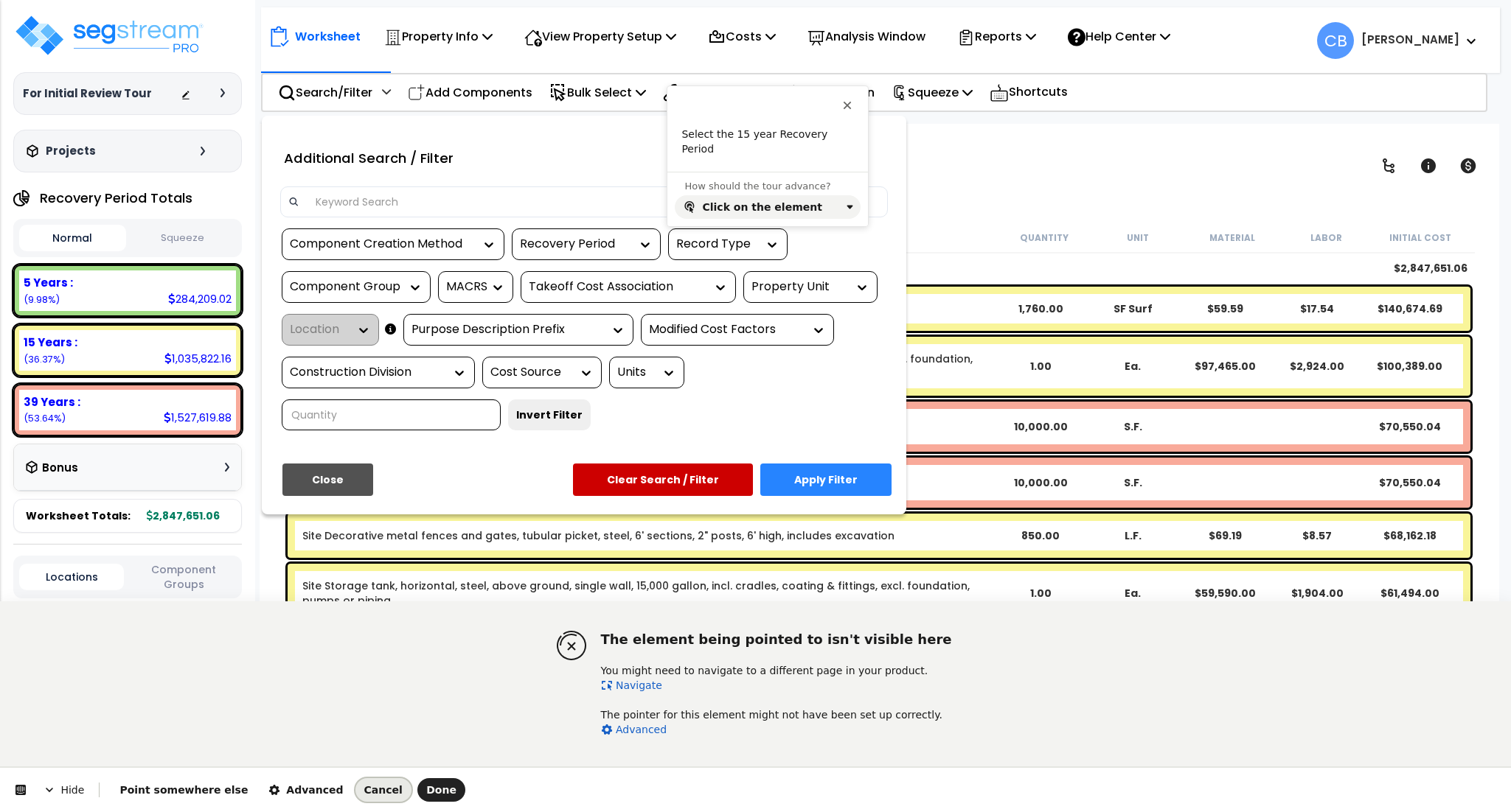
click at [365, 792] on span "Cancel" at bounding box center [384, 790] width 39 height 12
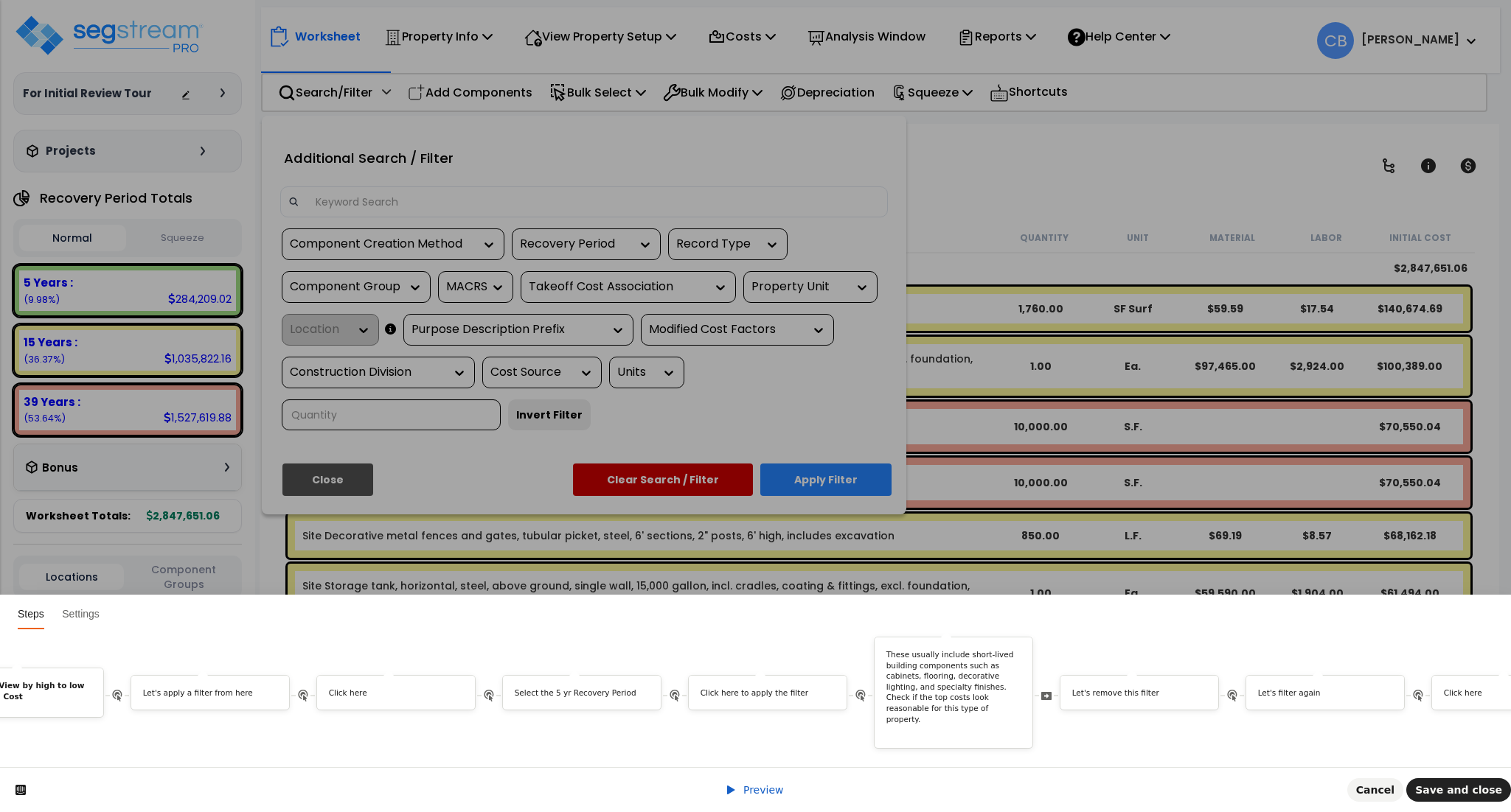
scroll to position [0, 2544]
click at [578, 688] on p "Select the 5 yr Recovery Period" at bounding box center [612, 693] width 135 height 11
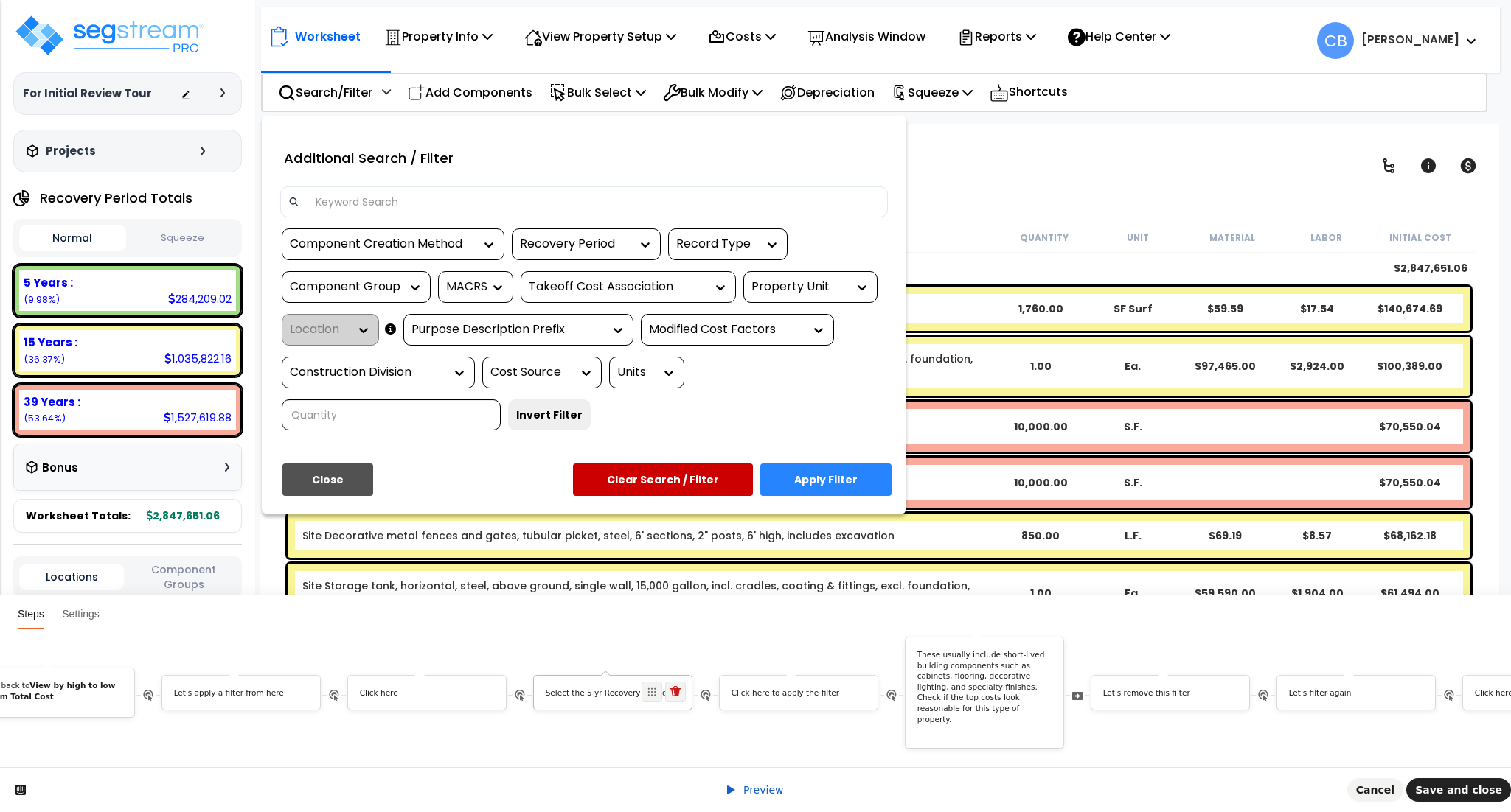
scroll to position [0, 0]
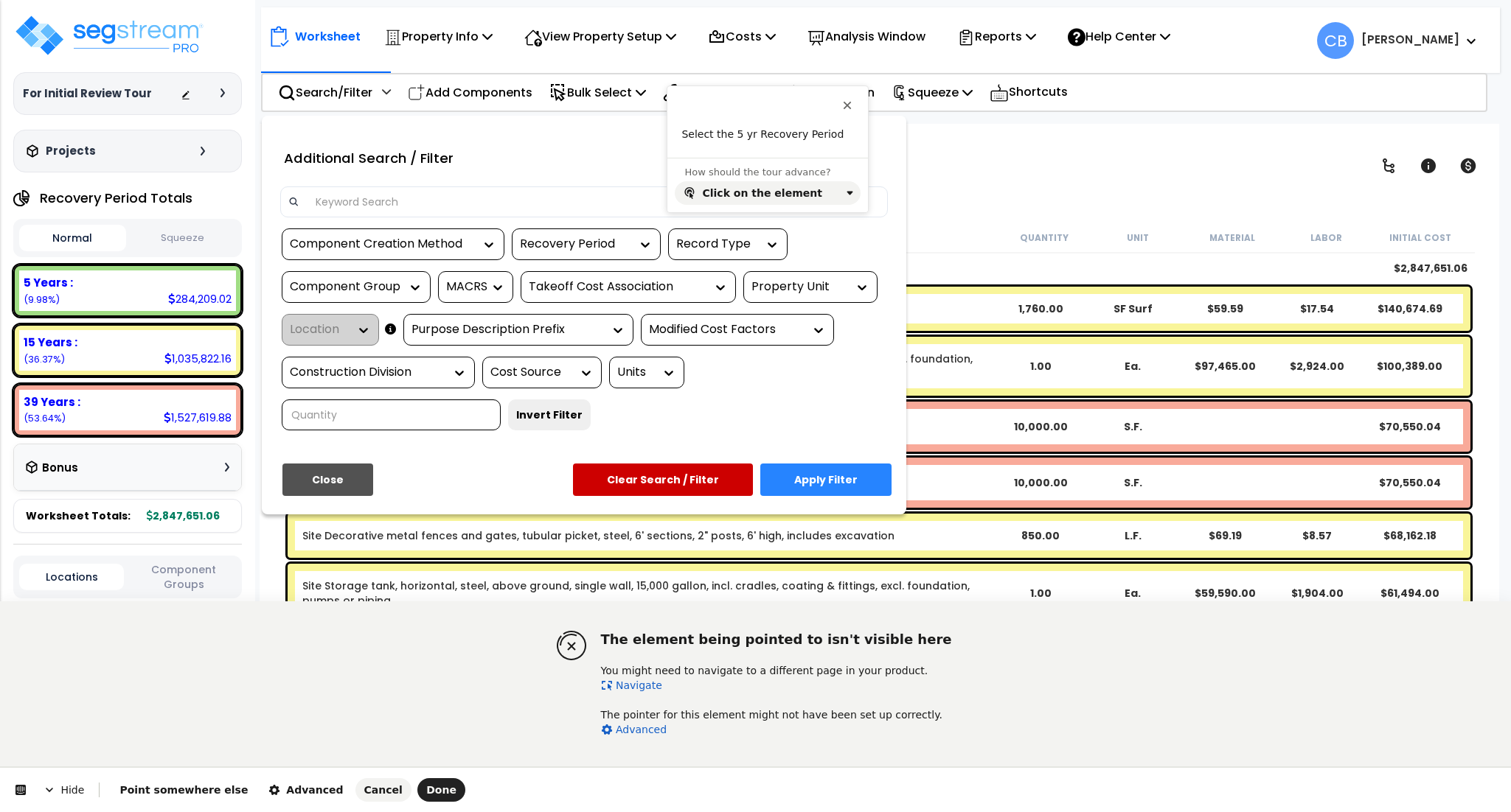
click at [626, 686] on link "Navigate" at bounding box center [632, 685] width 61 height 12
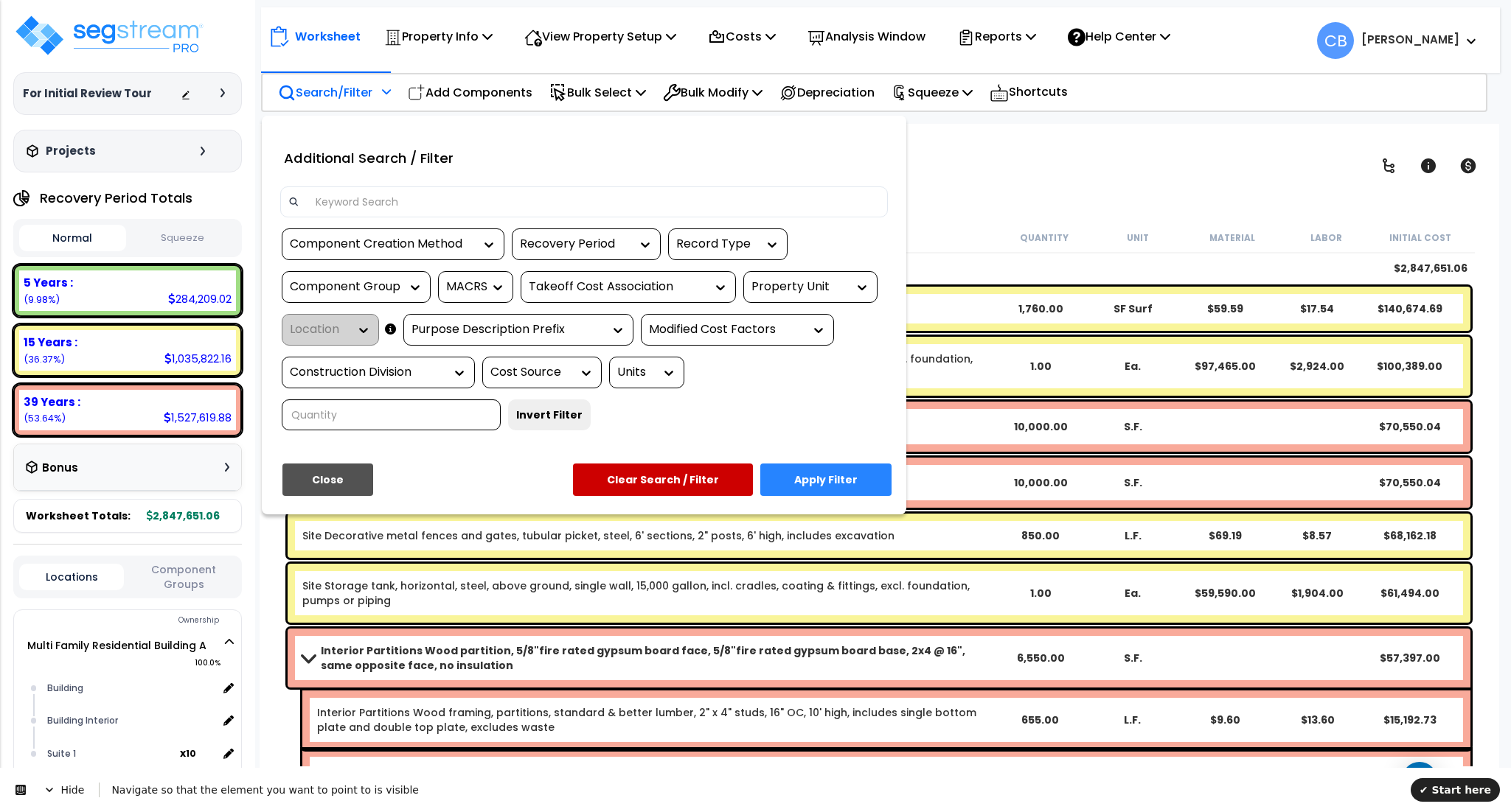
click at [606, 246] on div "Recovery Period" at bounding box center [574, 244] width 111 height 17
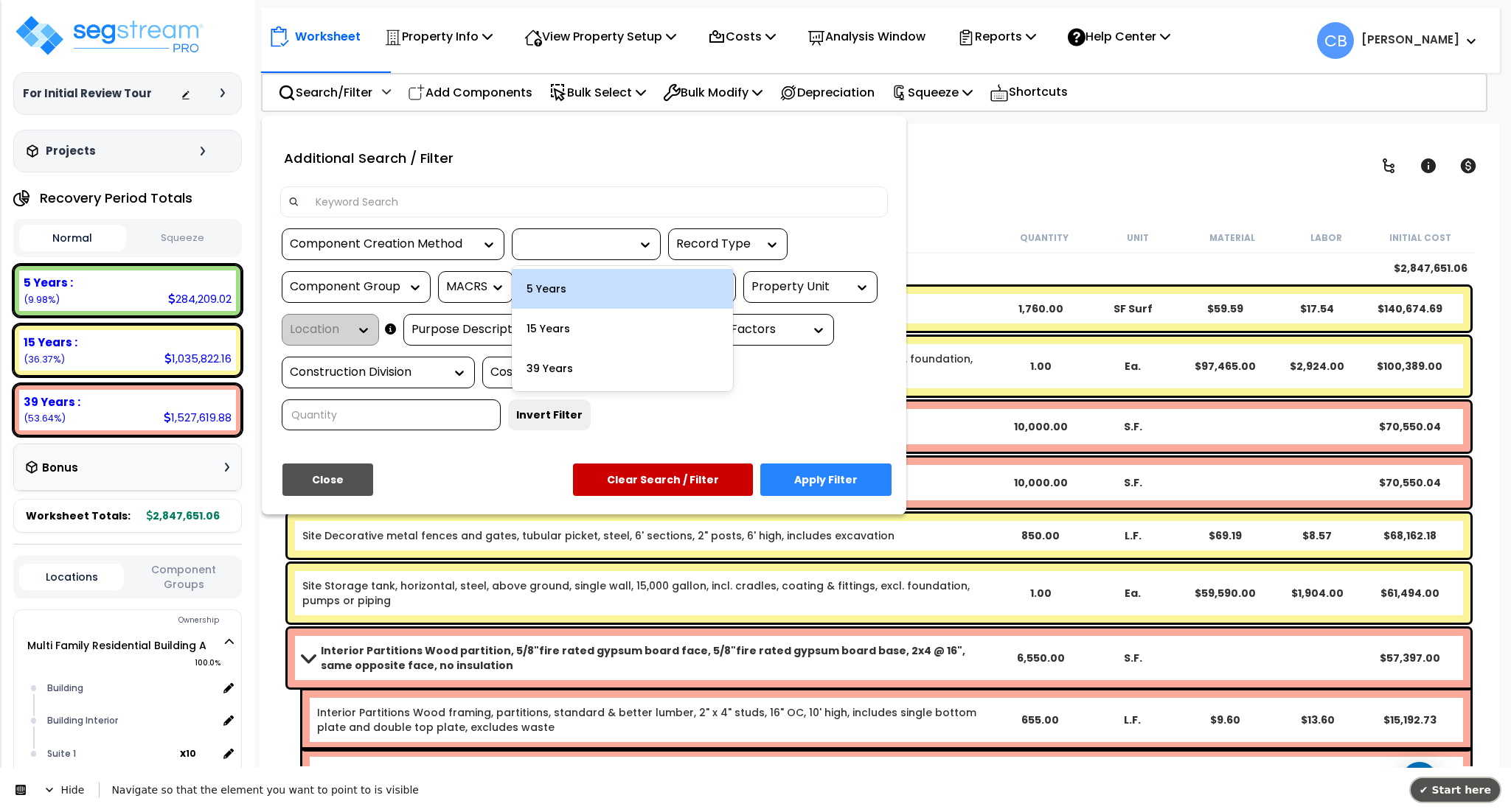
click at [1455, 780] on button "✔ Start here" at bounding box center [1455, 789] width 90 height 23
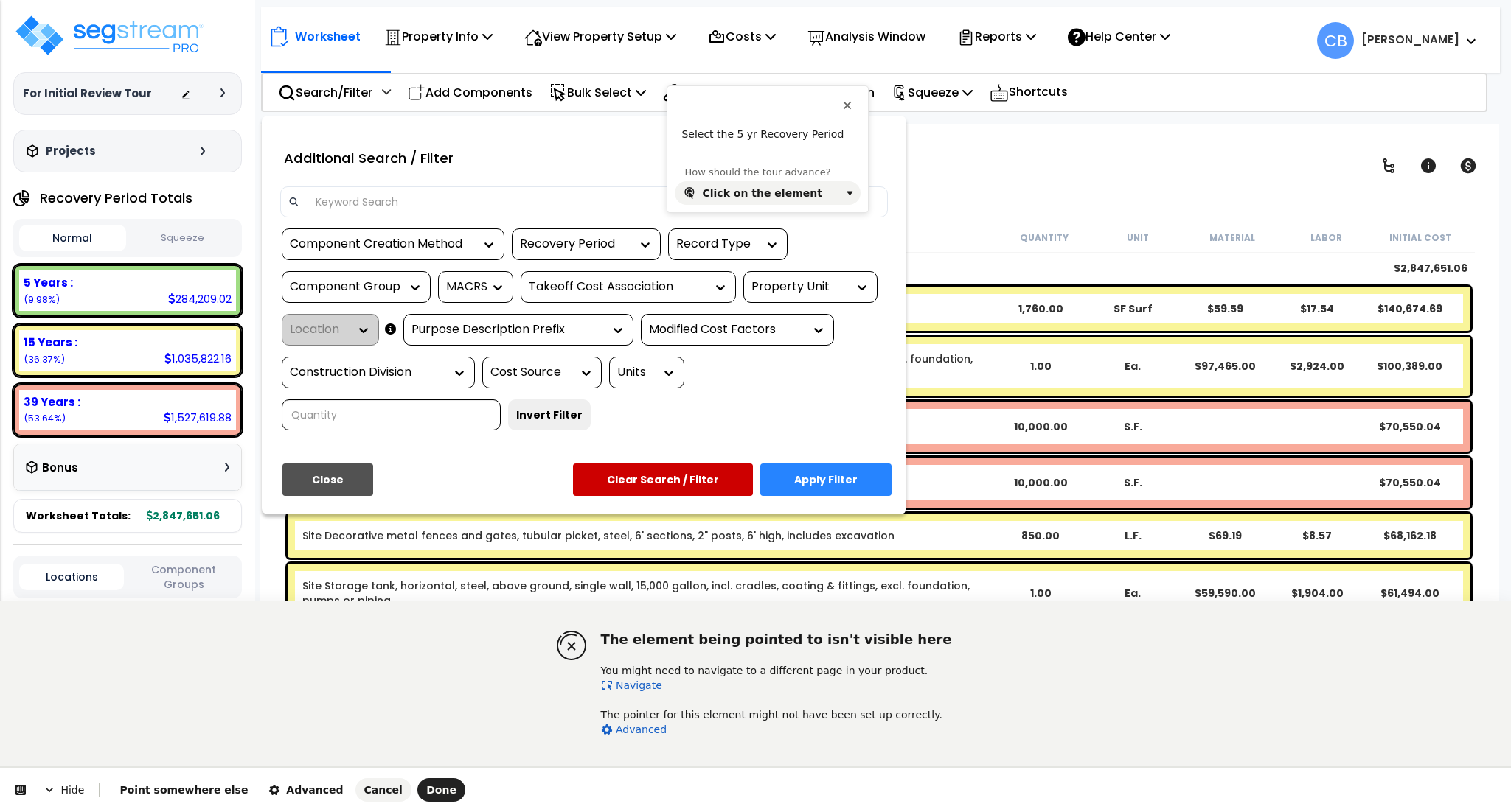
click at [631, 683] on link "Navigate" at bounding box center [632, 685] width 61 height 12
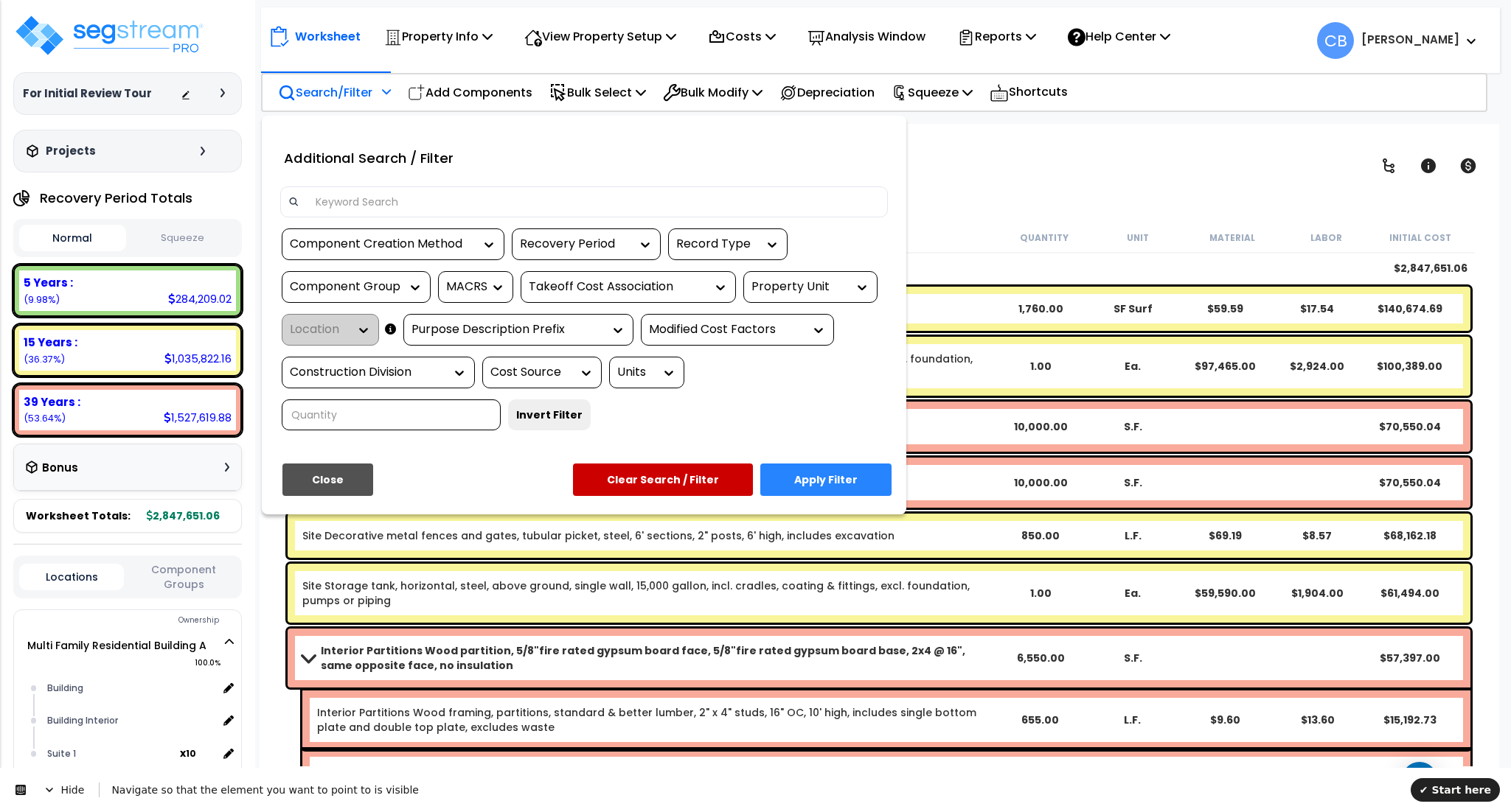
click at [584, 231] on div "Recovery Period" at bounding box center [586, 244] width 149 height 31
click at [591, 236] on div "Recovery Period" at bounding box center [574, 244] width 111 height 17
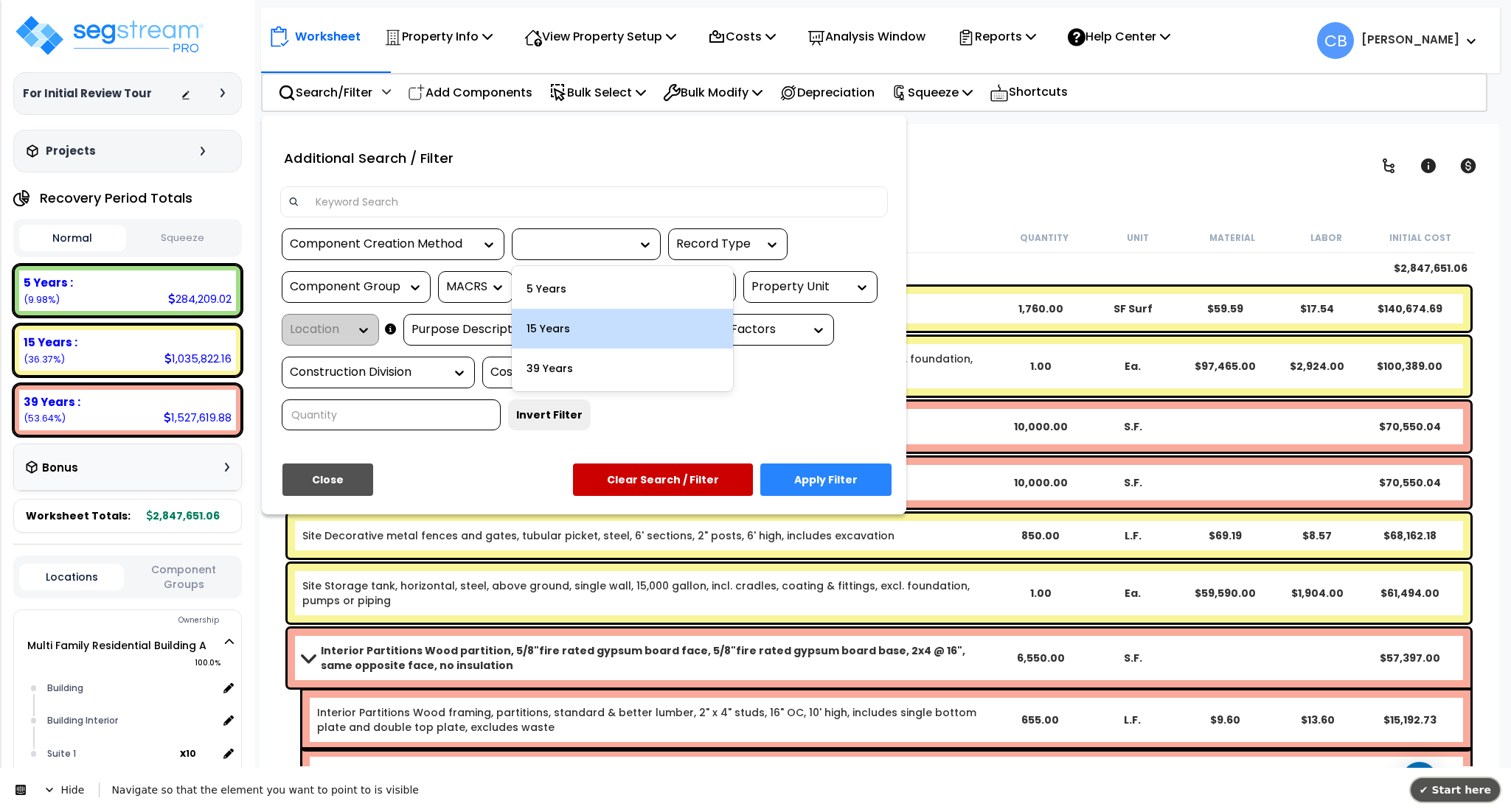
click at [1452, 786] on span "✔ Start here" at bounding box center [1455, 790] width 72 height 12
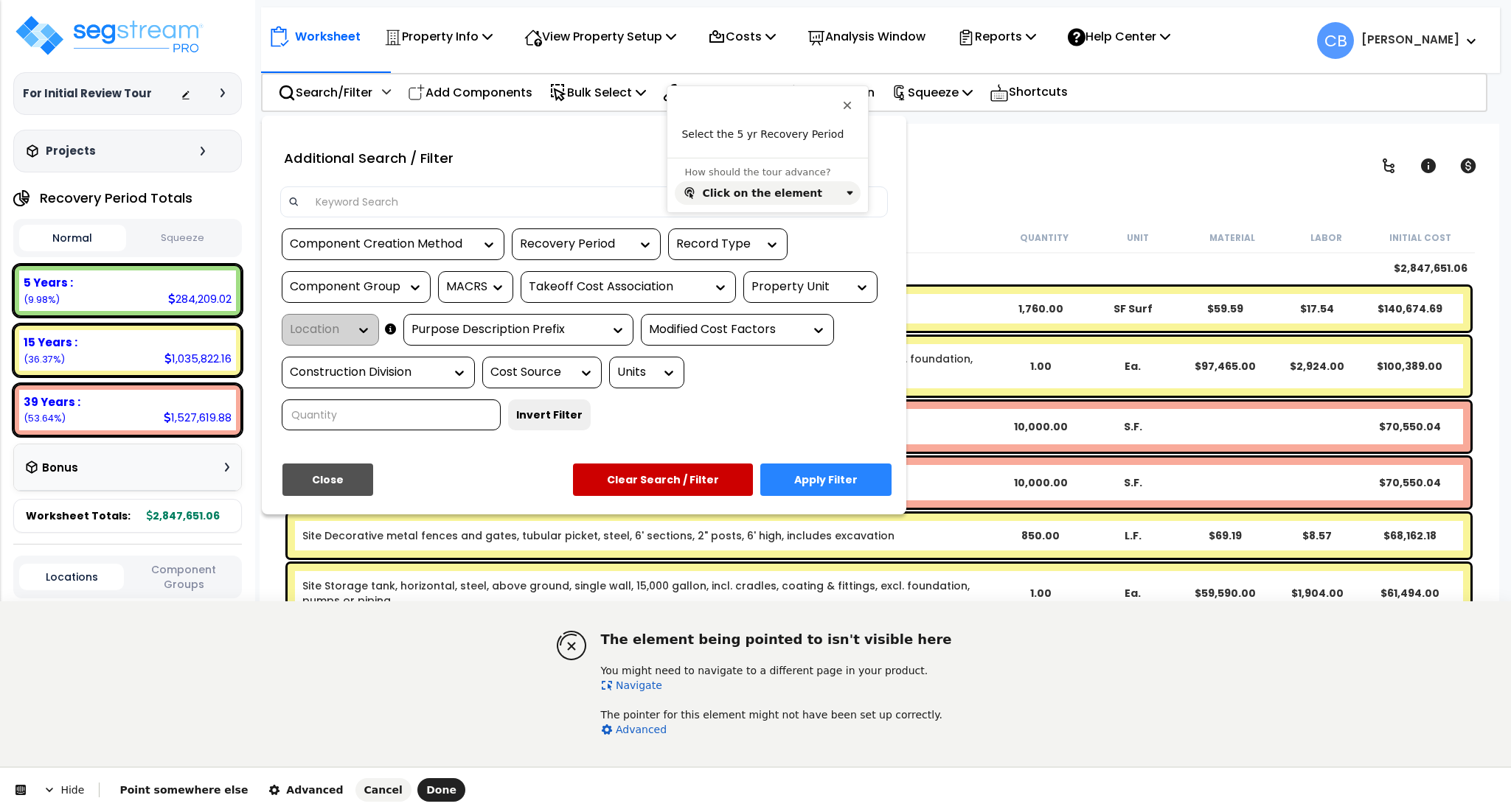
click at [640, 680] on link "Navigate" at bounding box center [632, 685] width 61 height 12
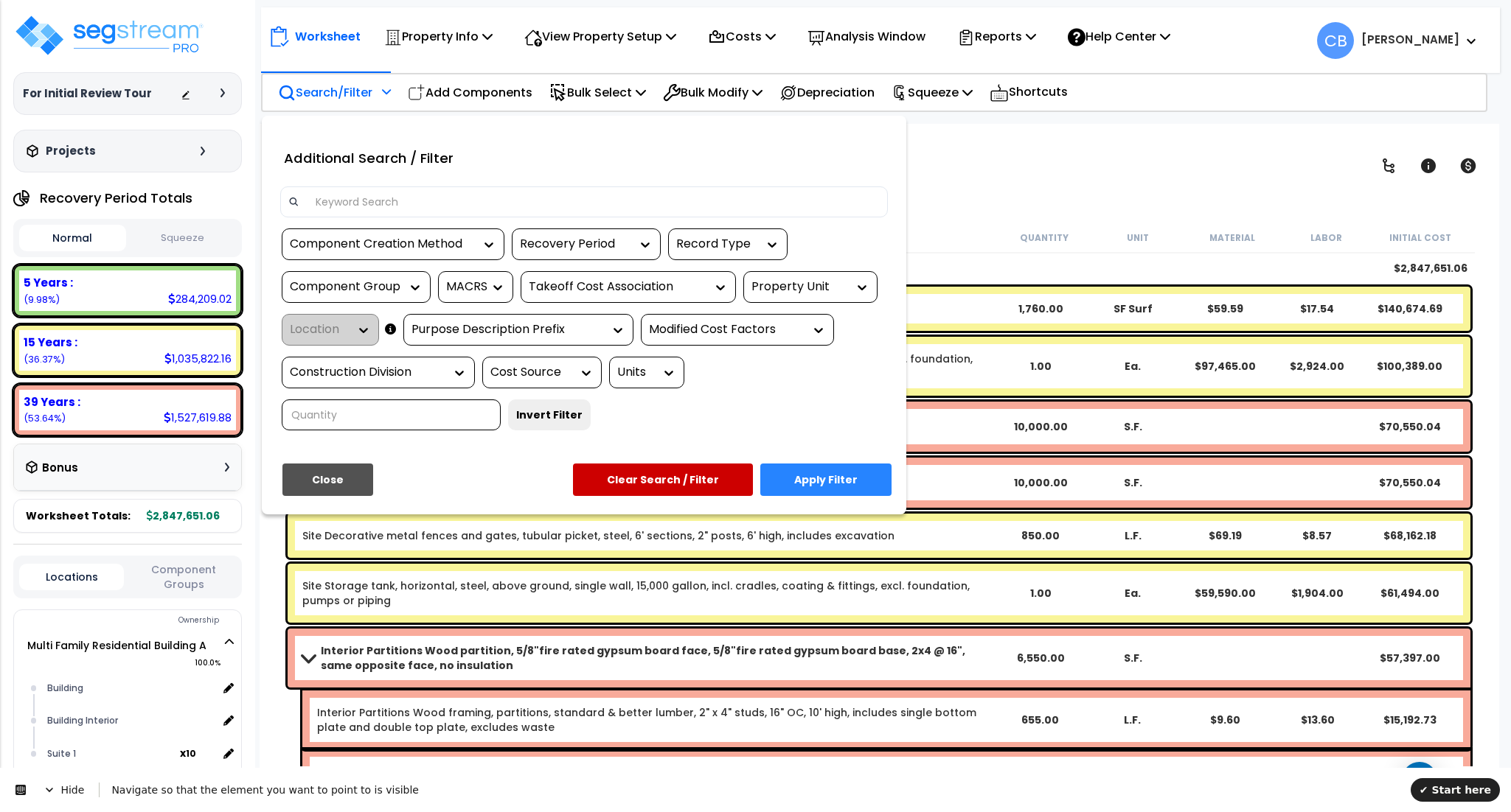
click at [587, 244] on div "Recovery Period" at bounding box center [574, 244] width 111 height 17
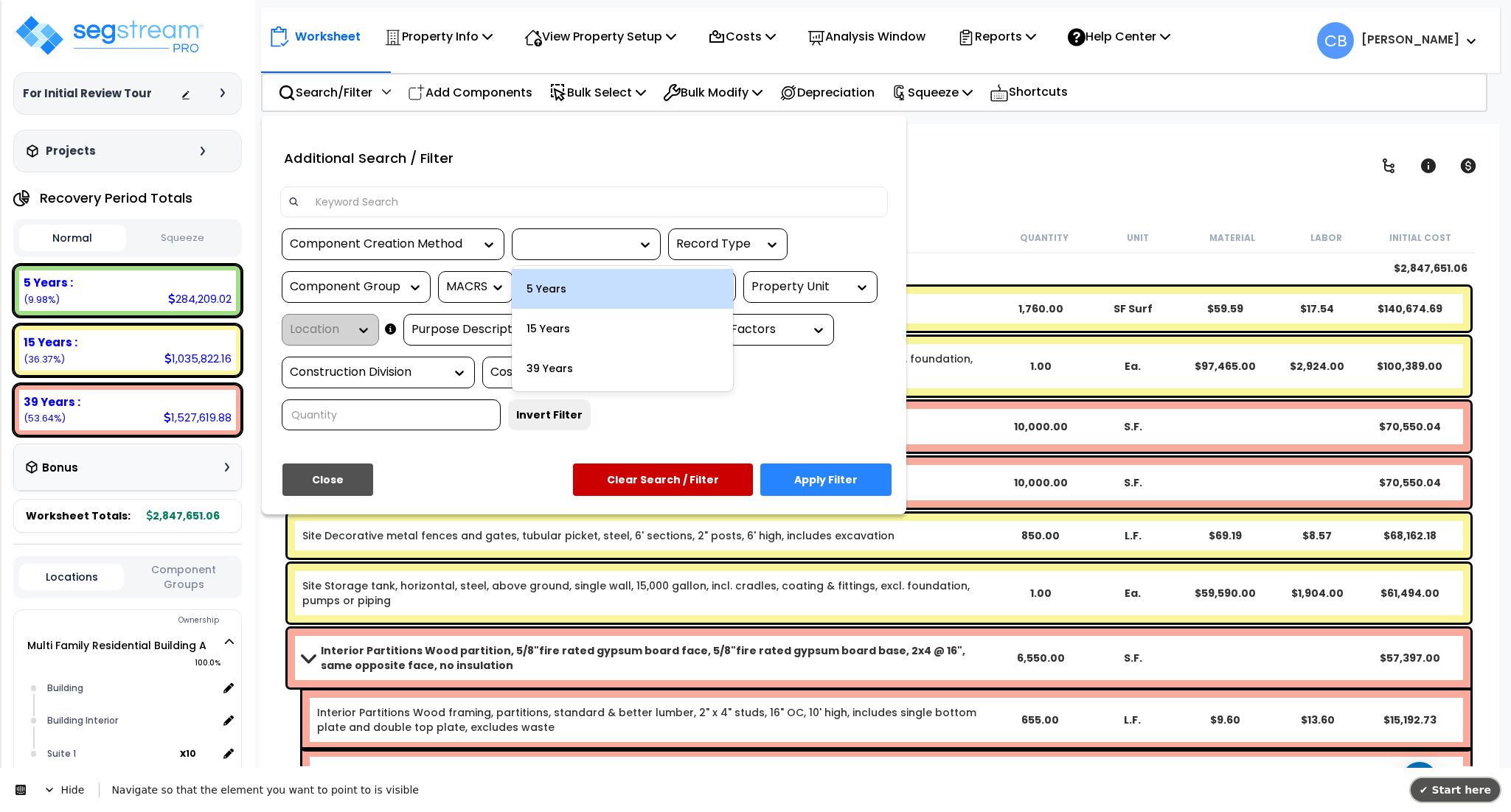
click at [1446, 793] on span "✔ Start here" at bounding box center [1455, 790] width 72 height 12
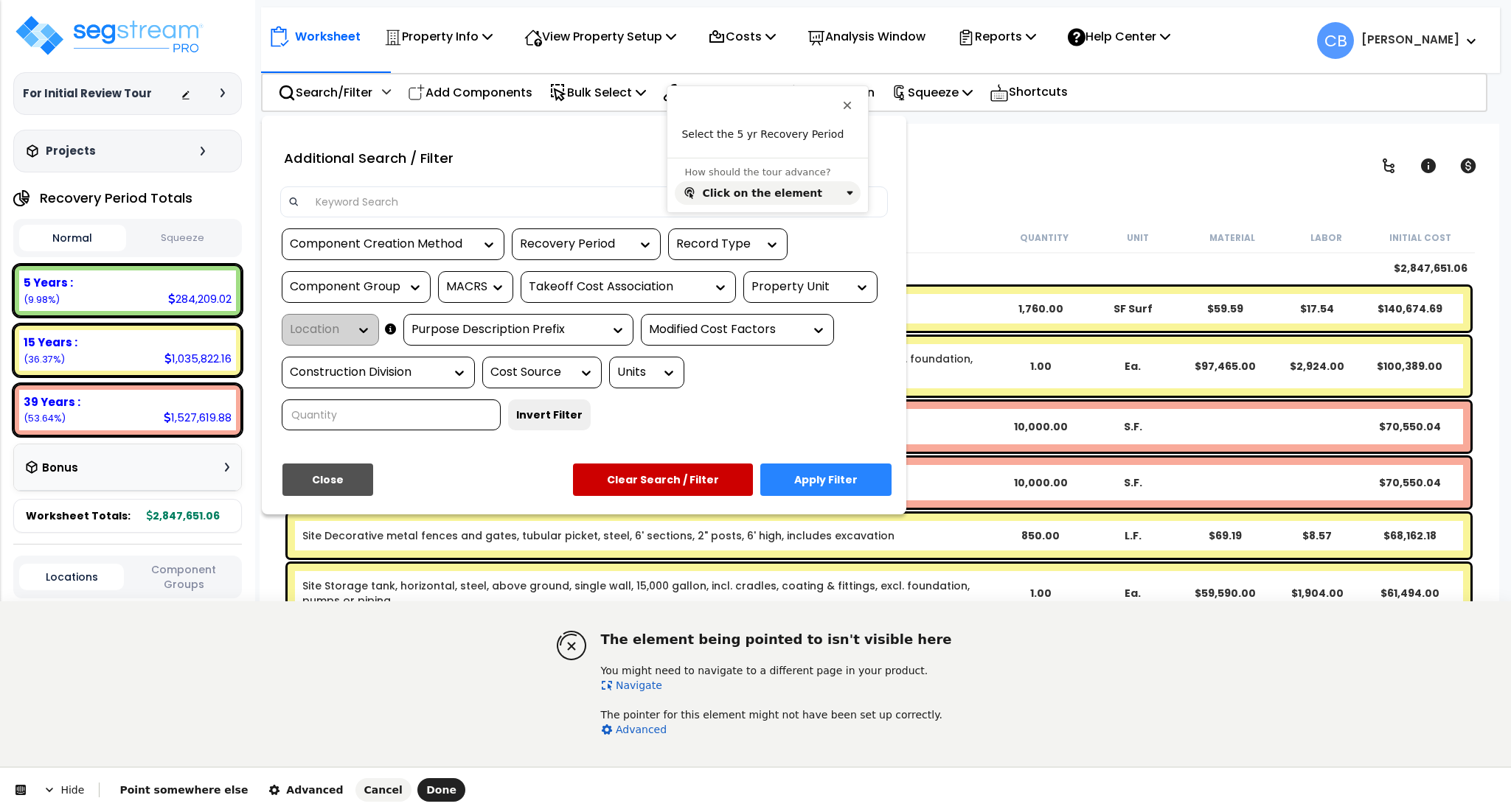
click at [598, 0] on html "The element being pointed to isn't visible here You might need to navigate to a…" at bounding box center [755, 0] width 1511 height 0
click at [629, 682] on link "Navigate" at bounding box center [632, 685] width 61 height 12
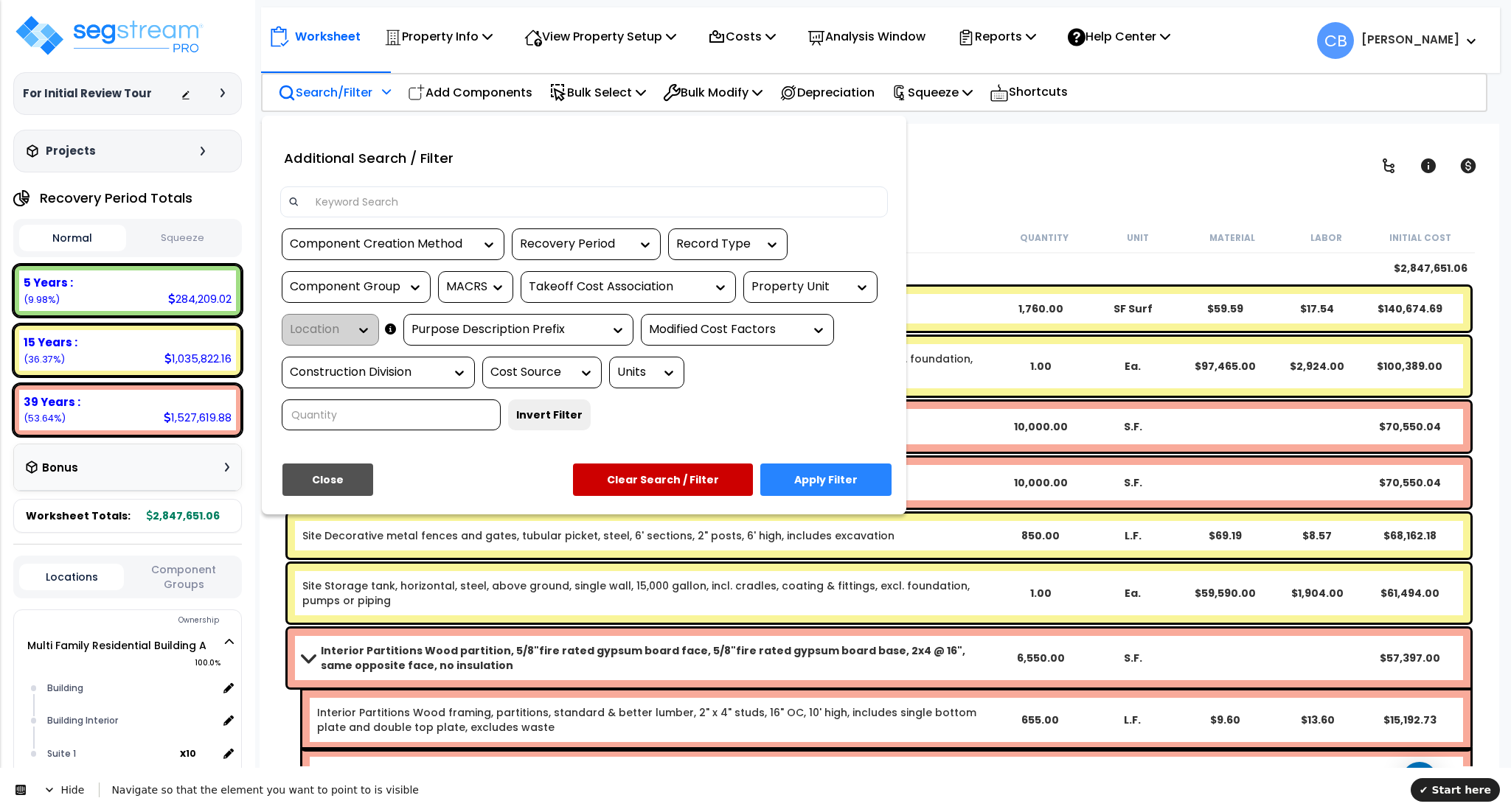
click at [576, 244] on div "Recovery Period" at bounding box center [574, 244] width 111 height 17
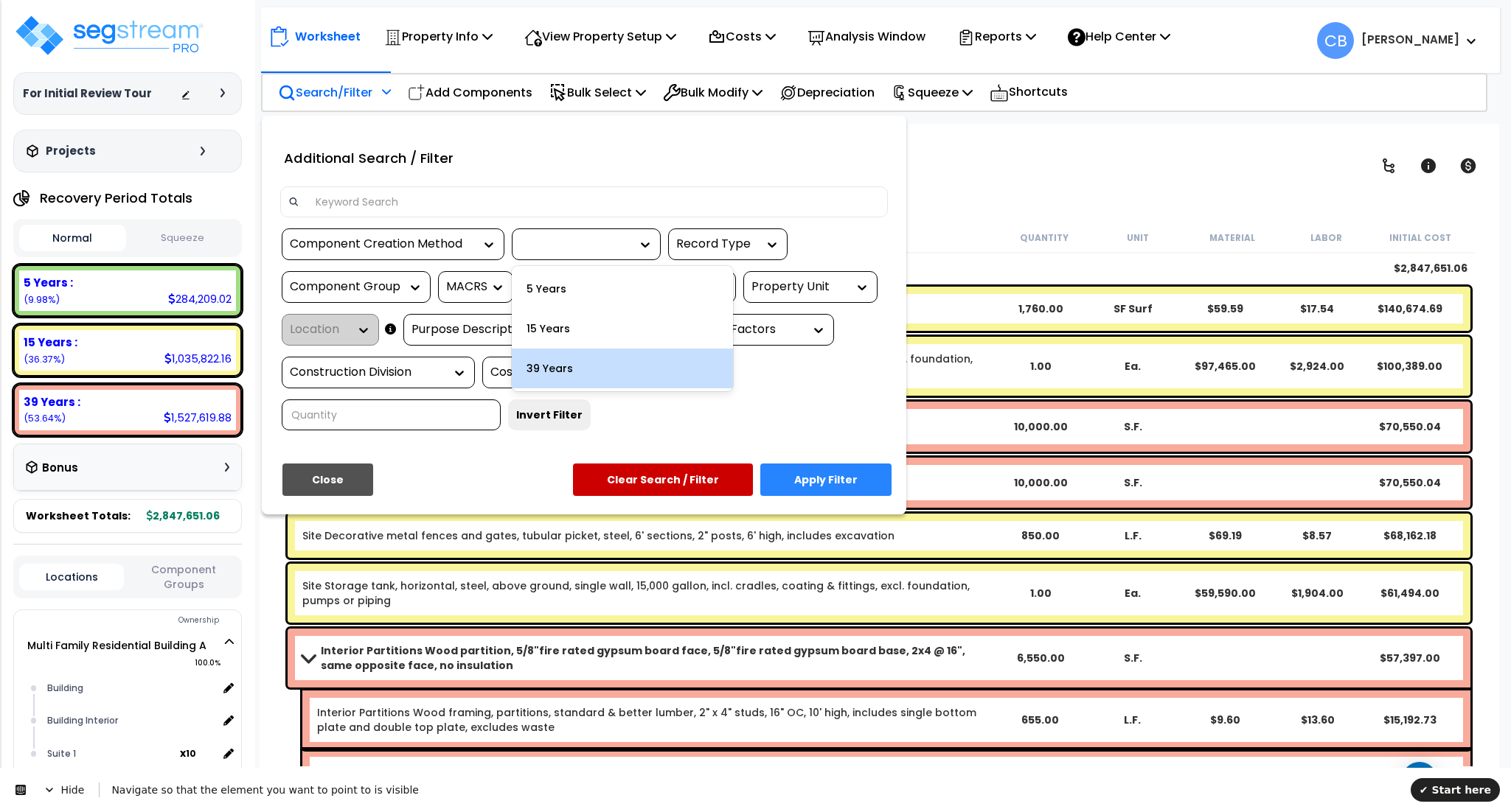
click at [312, 474] on button "Close" at bounding box center [328, 480] width 90 height 32
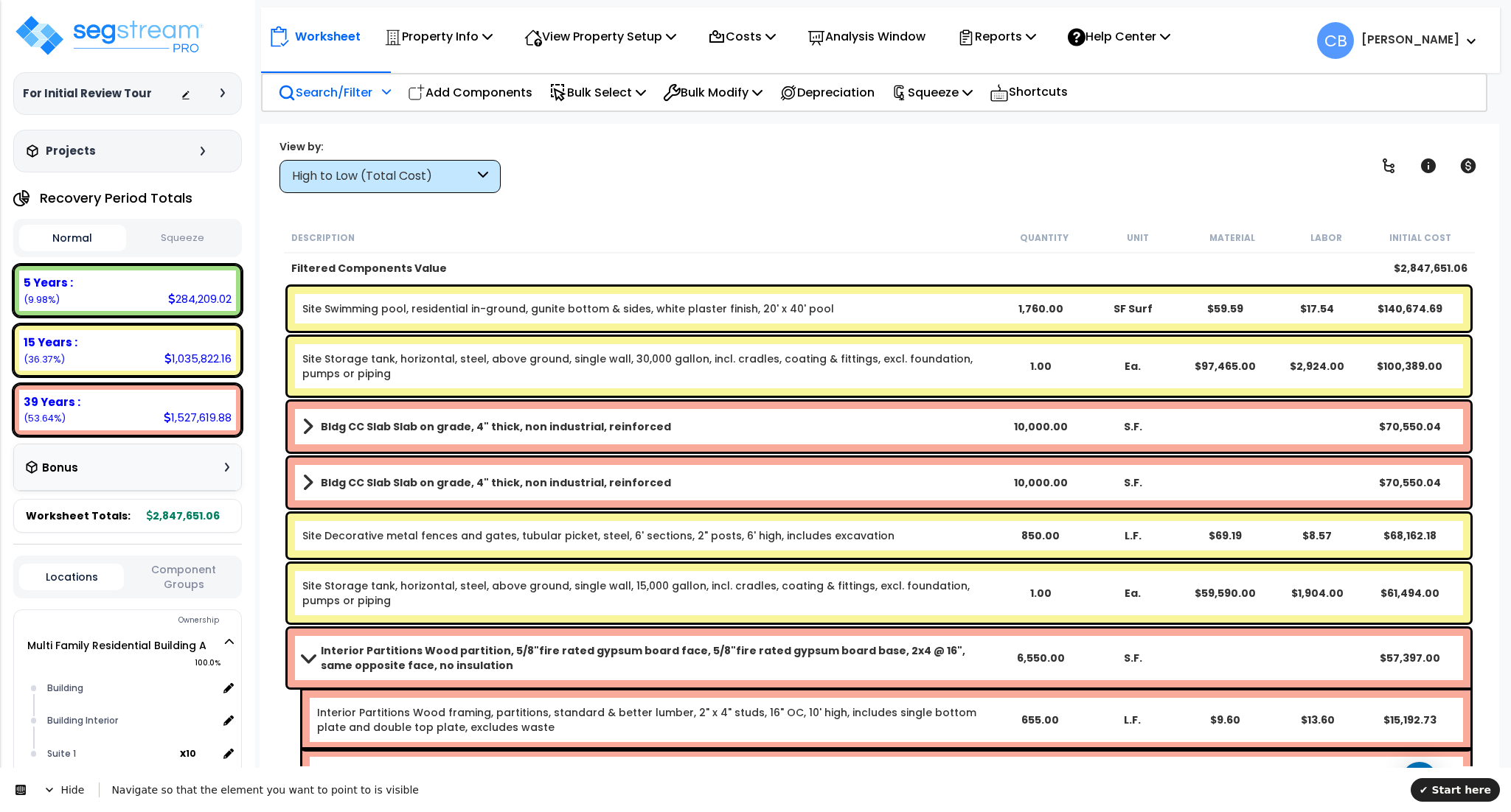
click at [1103, 340] on div "Site Storage tank, horizontal, steel, above ground, single wall, 30,000 gallon,…" at bounding box center [879, 366] width 1183 height 59
click at [52, 793] on icon at bounding box center [49, 790] width 12 height 12
click at [29, 794] on span at bounding box center [27, 791] width 35 height 12
click at [1432, 786] on button "✔ Start here" at bounding box center [1455, 789] width 90 height 23
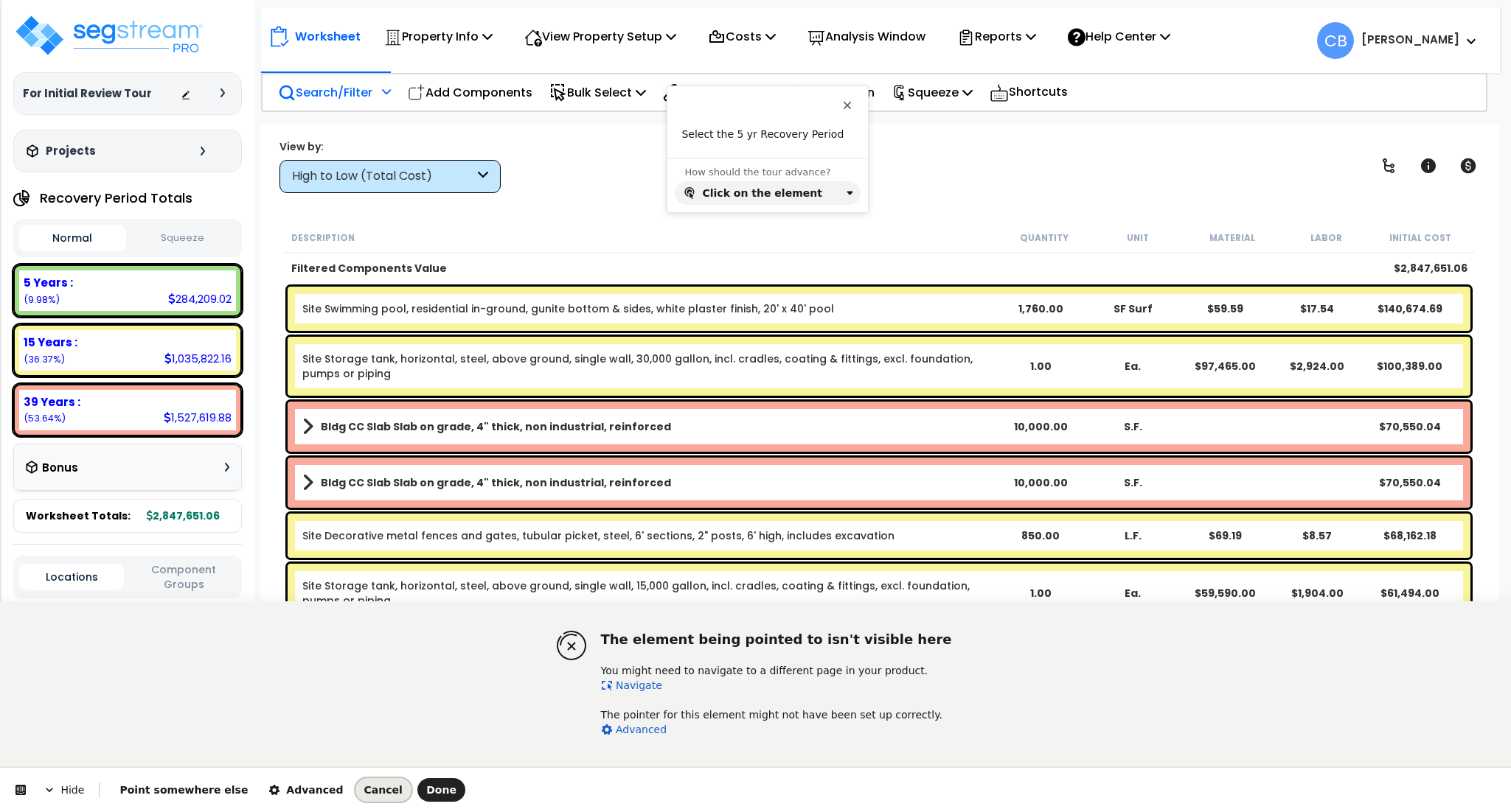
click at [365, 794] on span "Cancel" at bounding box center [384, 790] width 39 height 12
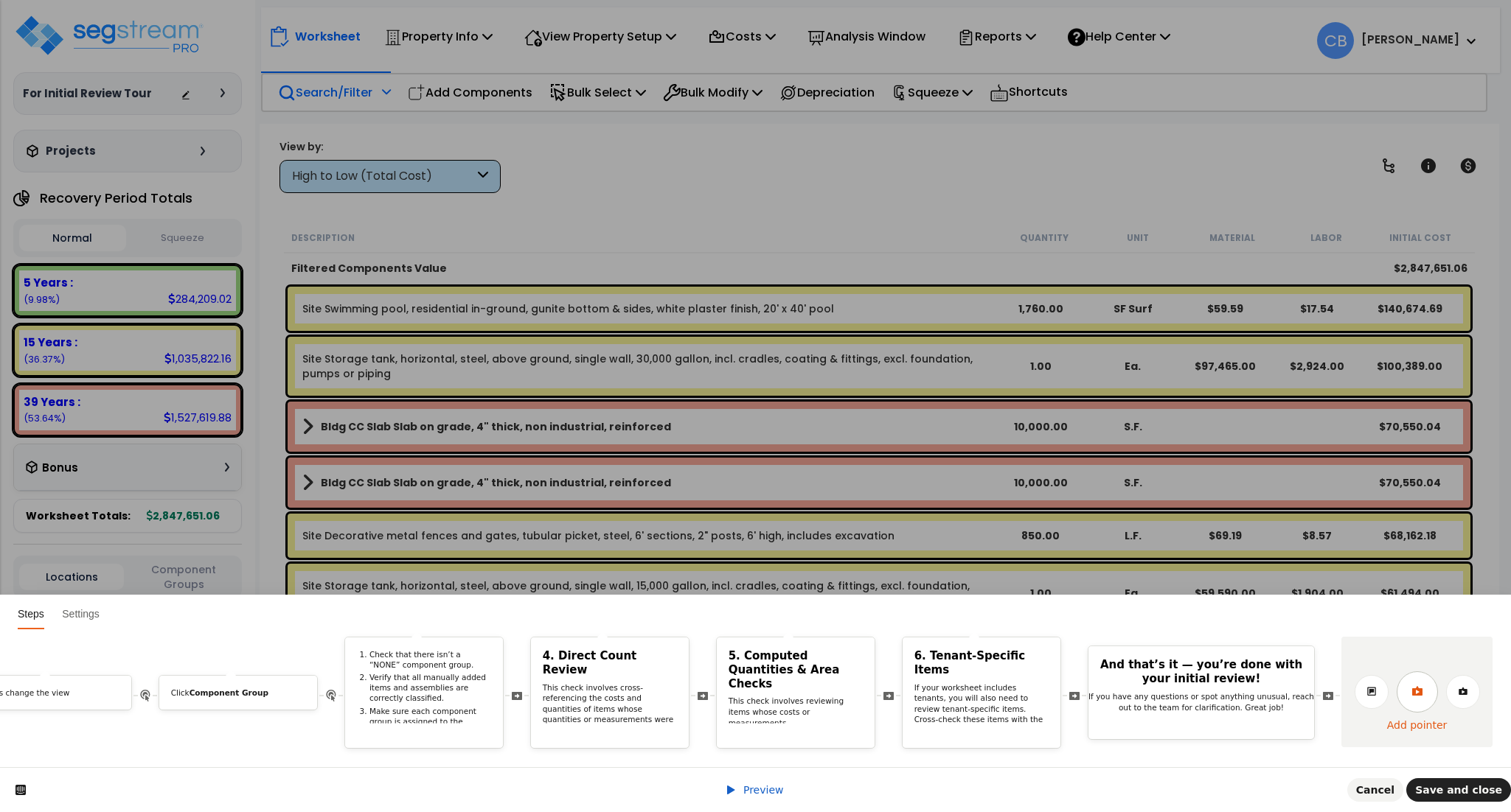
click at [1431, 682] on link at bounding box center [1417, 692] width 41 height 41
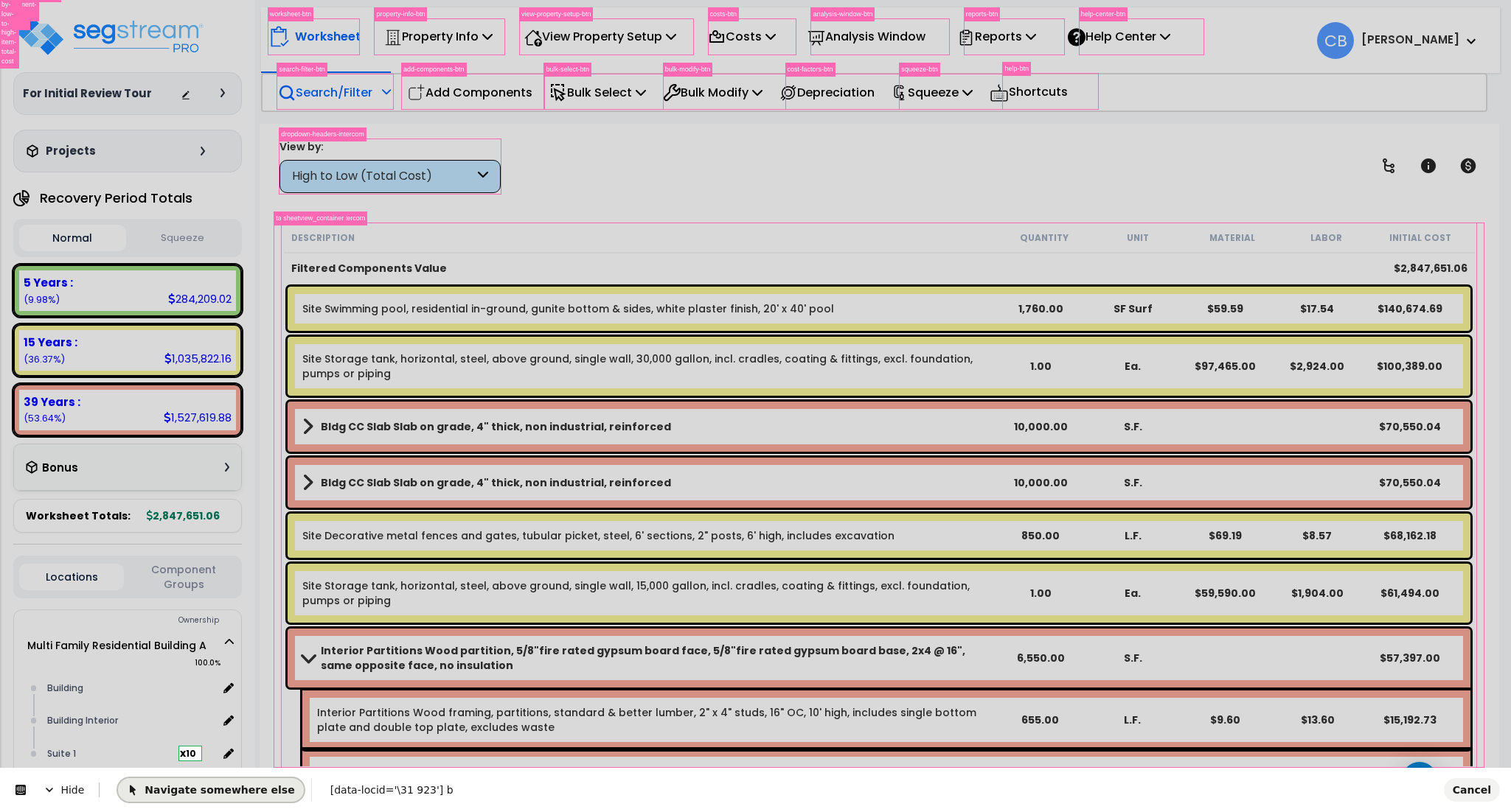
click at [182, 779] on button "Navigate somewhere else" at bounding box center [210, 789] width 185 height 23
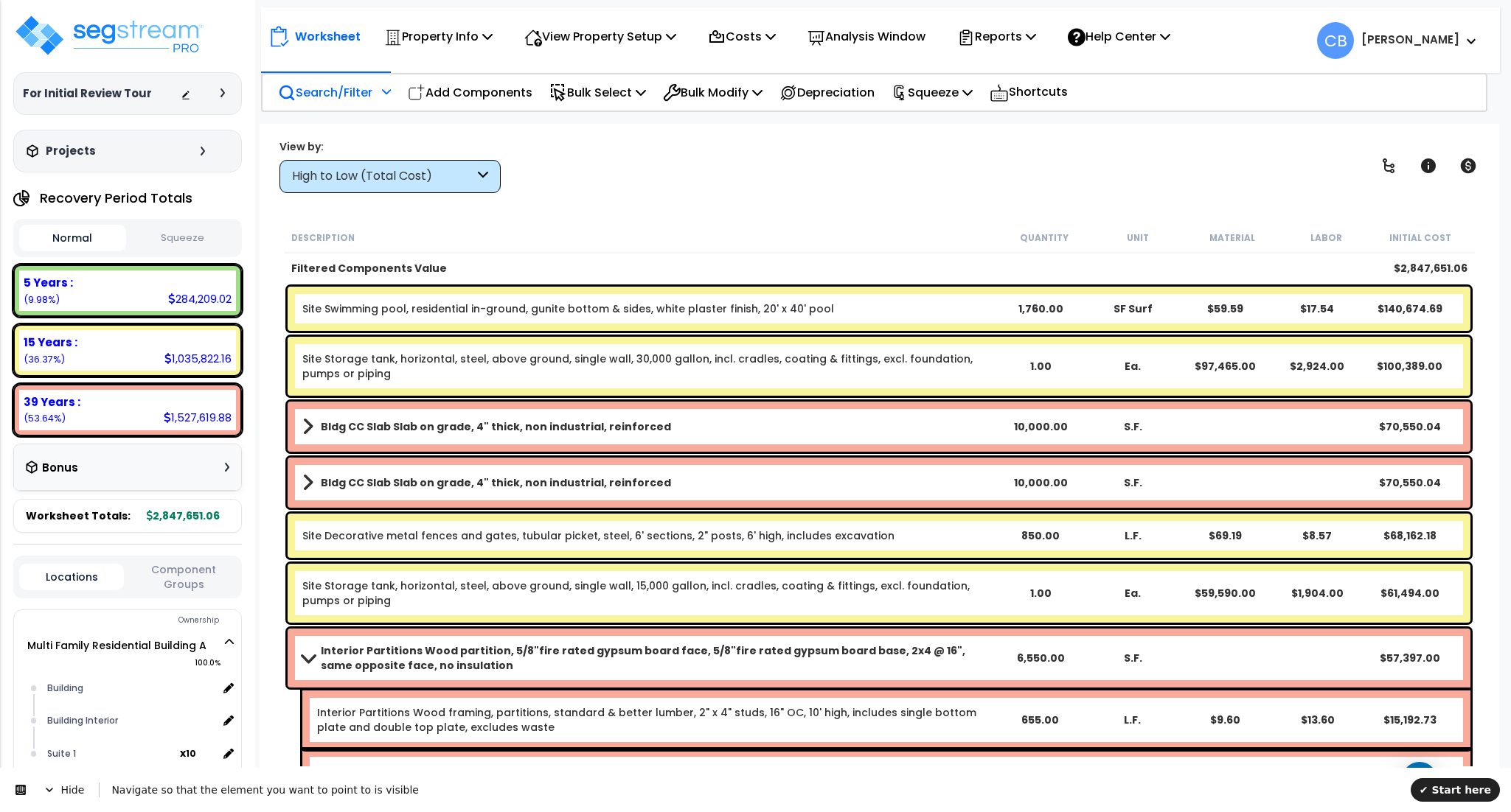
click at [382, 90] on div at bounding box center [385, 97] width 13 height 26
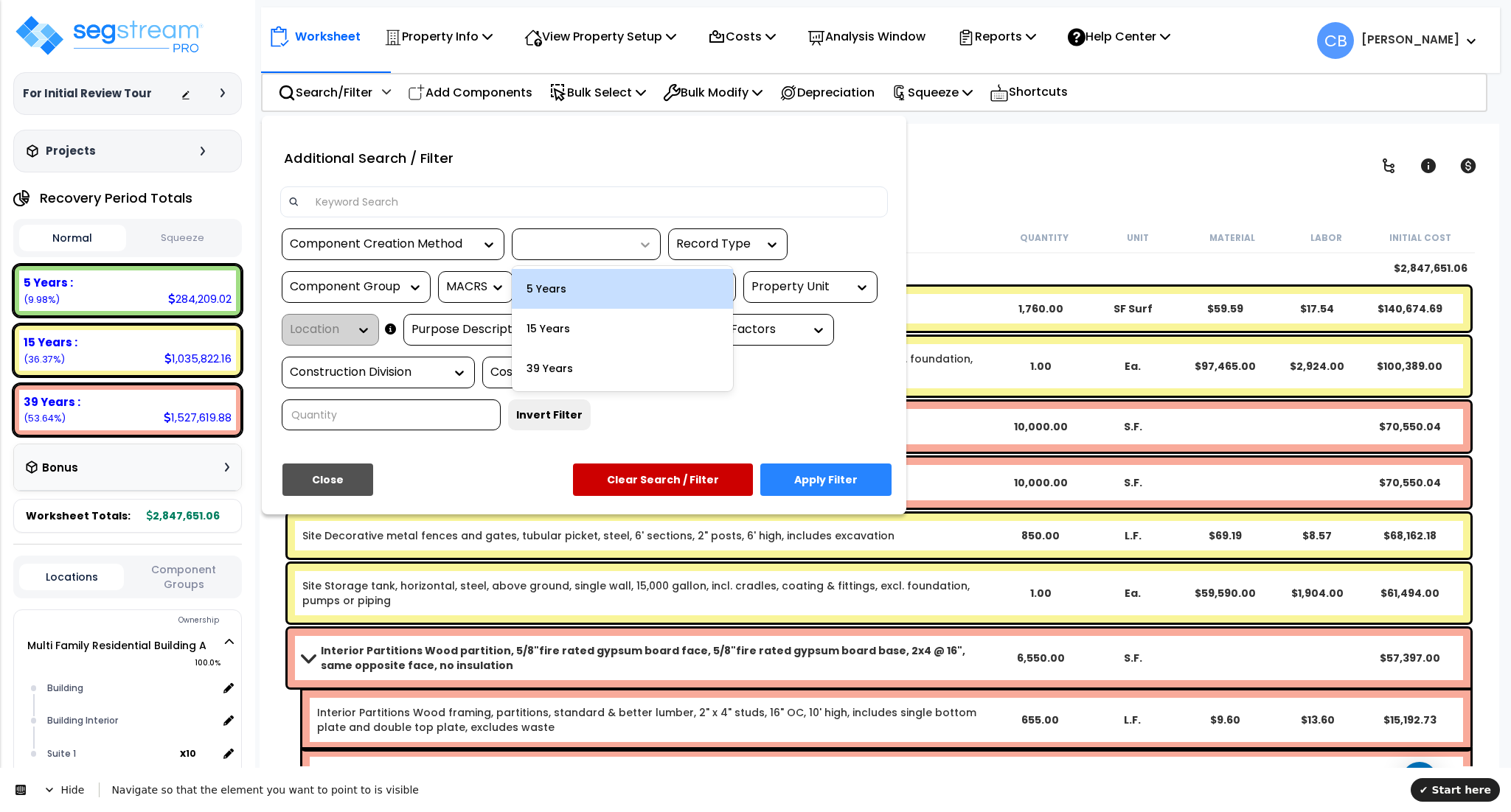
click at [642, 242] on icon at bounding box center [645, 244] width 15 height 15
click at [1476, 780] on button "✔ Start here" at bounding box center [1455, 789] width 90 height 23
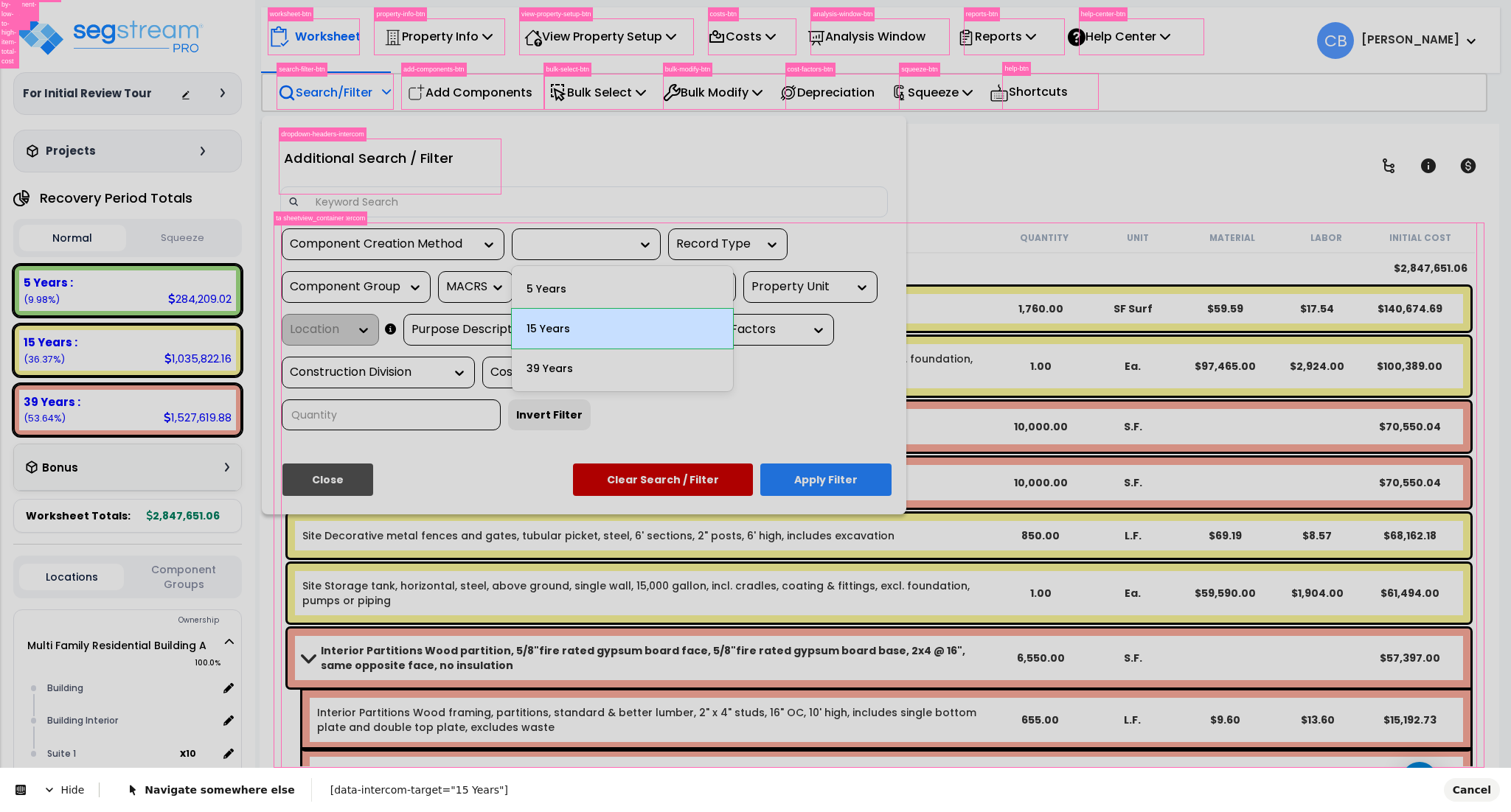
click at [640, 323] on body "We are Building your Property. So please grab a coffee and let us do the heavy …" at bounding box center [755, 470] width 1511 height 812
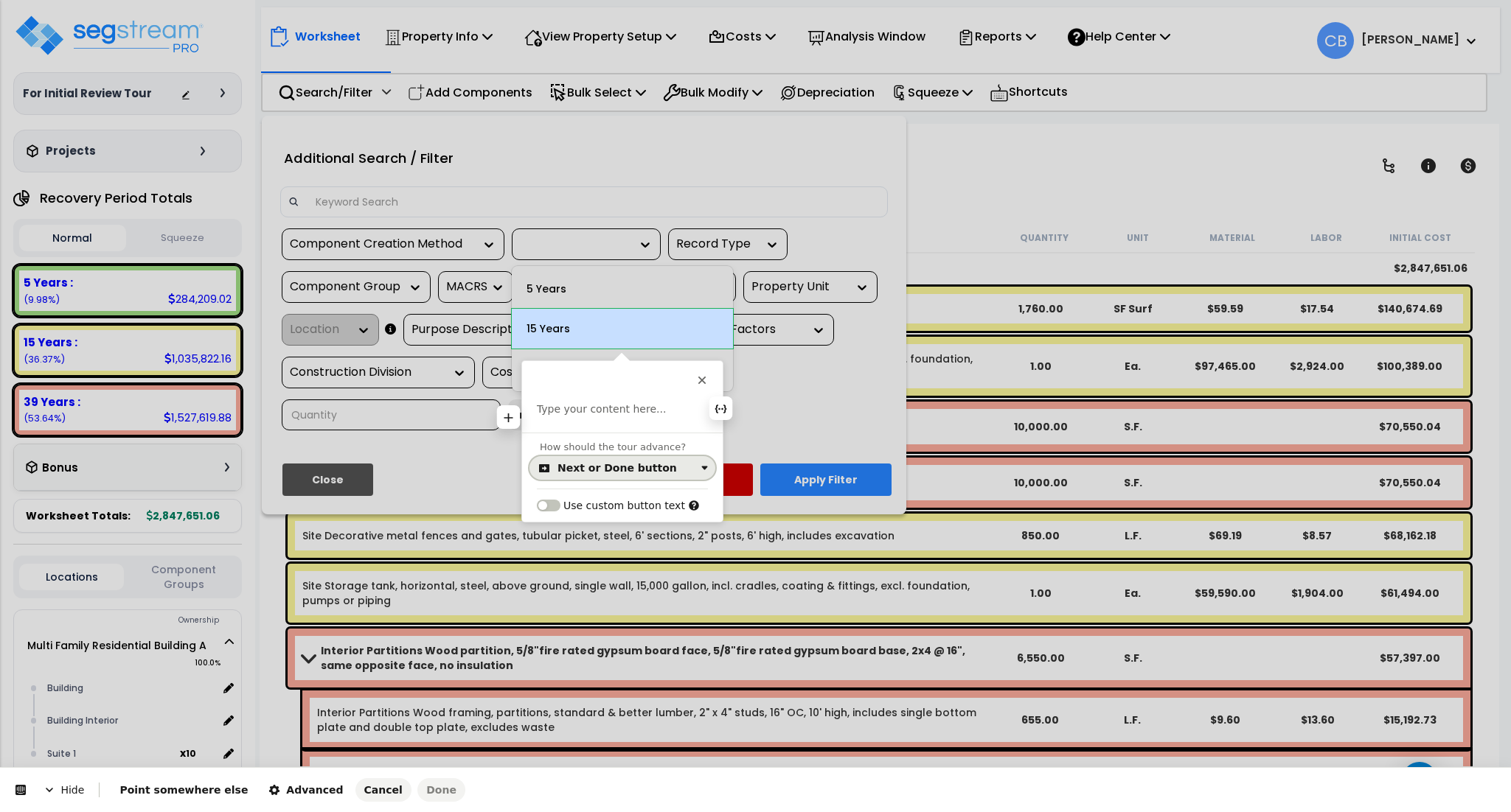
click at [611, 478] on button "Next or Done button" at bounding box center [622, 468] width 186 height 23
click at [618, 527] on div "Click on the element" at bounding box center [615, 528] width 107 height 15
click at [600, 398] on div "This button doesn't work while you're creating your tour Type your content here…" at bounding box center [622, 397] width 201 height 72
click at [598, 401] on div "This button doesn't work while you're creating your tour Type your content here…" at bounding box center [622, 397] width 201 height 72
click at [595, 411] on p at bounding box center [622, 410] width 171 height 15
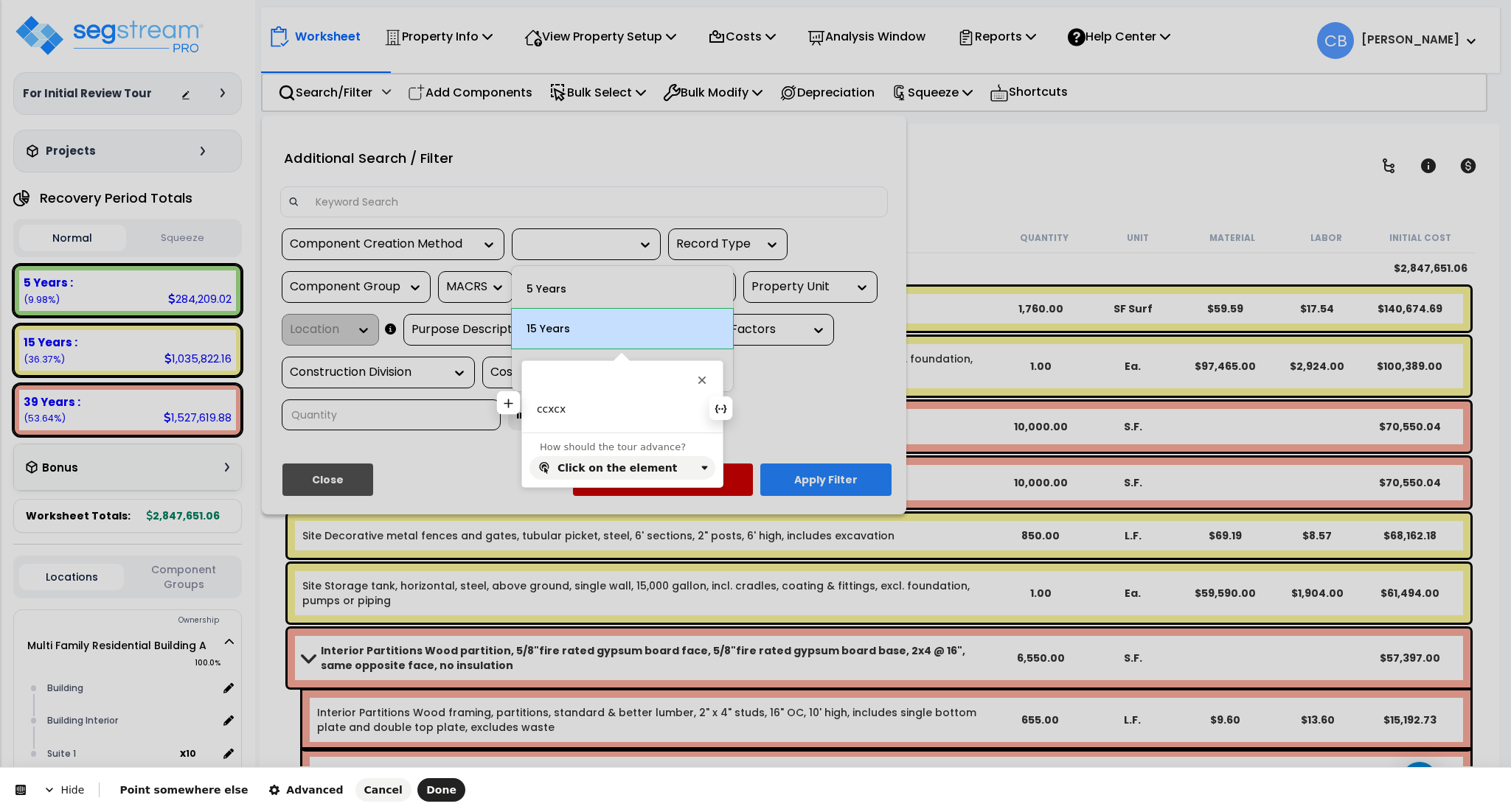
drag, startPoint x: 580, startPoint y: 416, endPoint x: 516, endPoint y: 400, distance: 66.0
click at [522, 402] on div "ccxcx" at bounding box center [622, 417] width 201 height 30
drag, startPoint x: 588, startPoint y: 403, endPoint x: 520, endPoint y: 416, distance: 69.2
click at [522, 416] on div "ccxcx" at bounding box center [622, 417] width 201 height 30
click at [426, 793] on span "Done" at bounding box center [440, 790] width 30 height 12
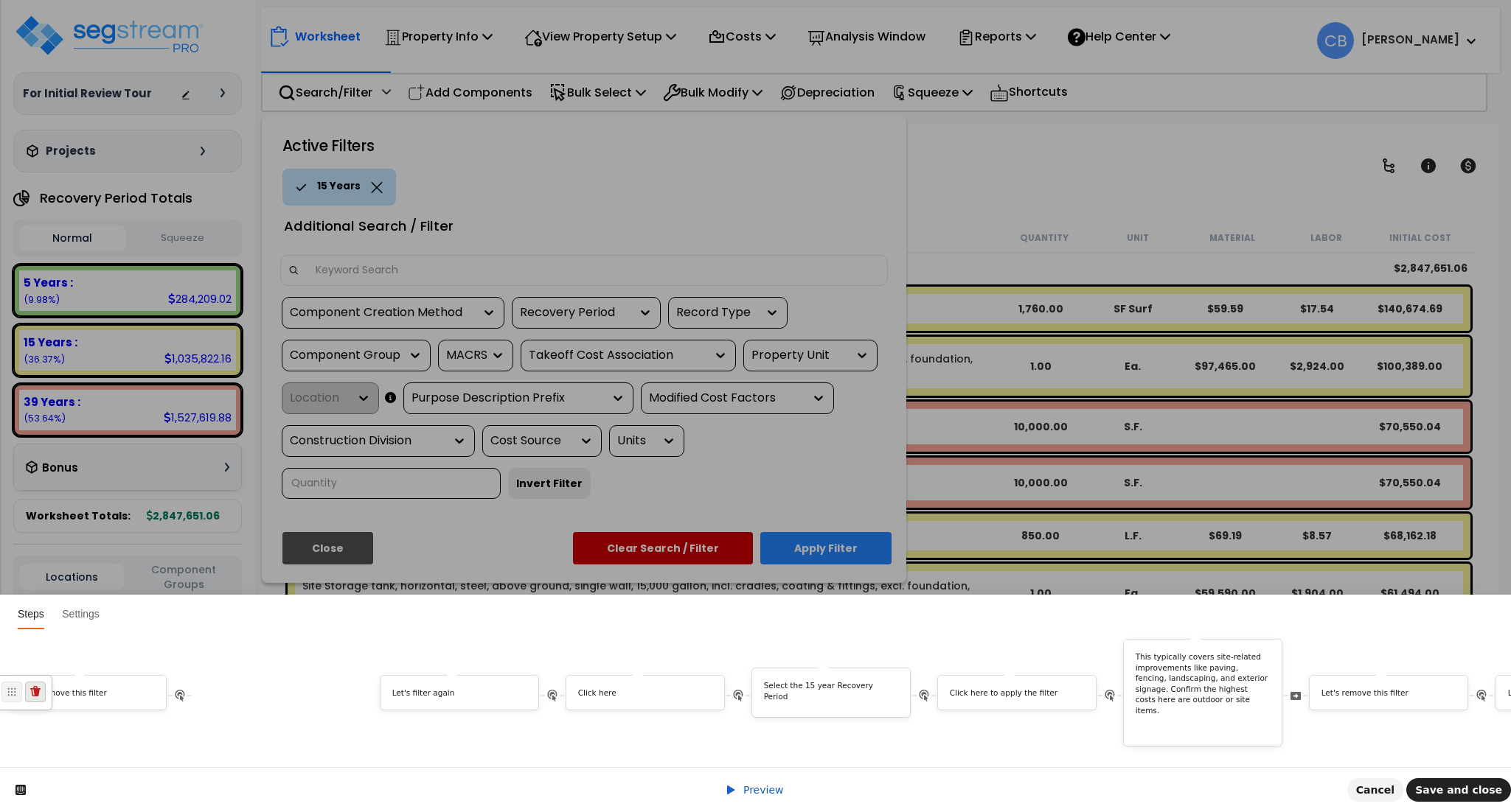
scroll to position [0, 3542]
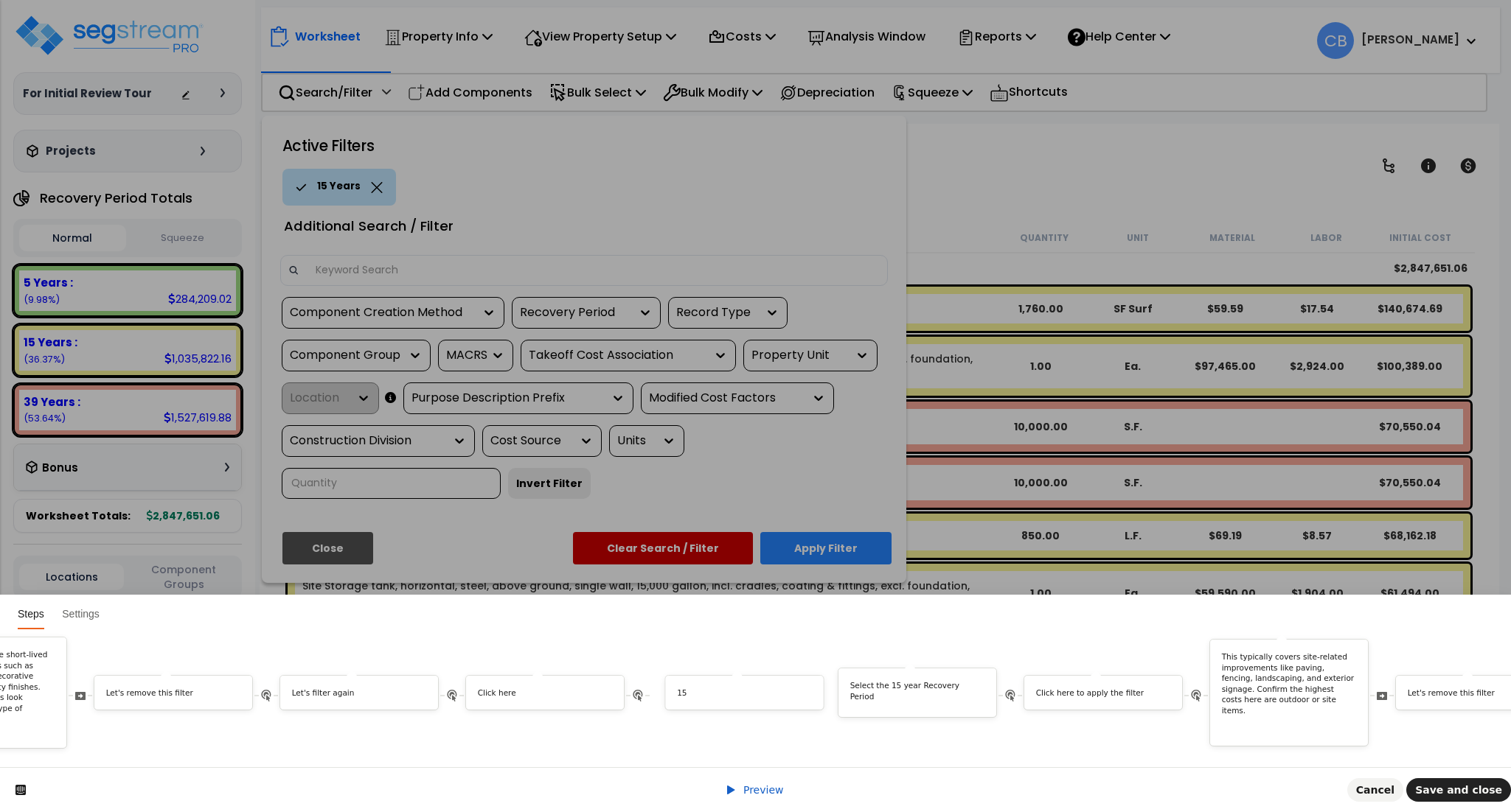
drag, startPoint x: 1295, startPoint y: 683, endPoint x: 816, endPoint y: 701, distance: 479.3
click at [912, 681] on p "Select the 15 year Recovery Period" at bounding box center [916, 691] width 135 height 22
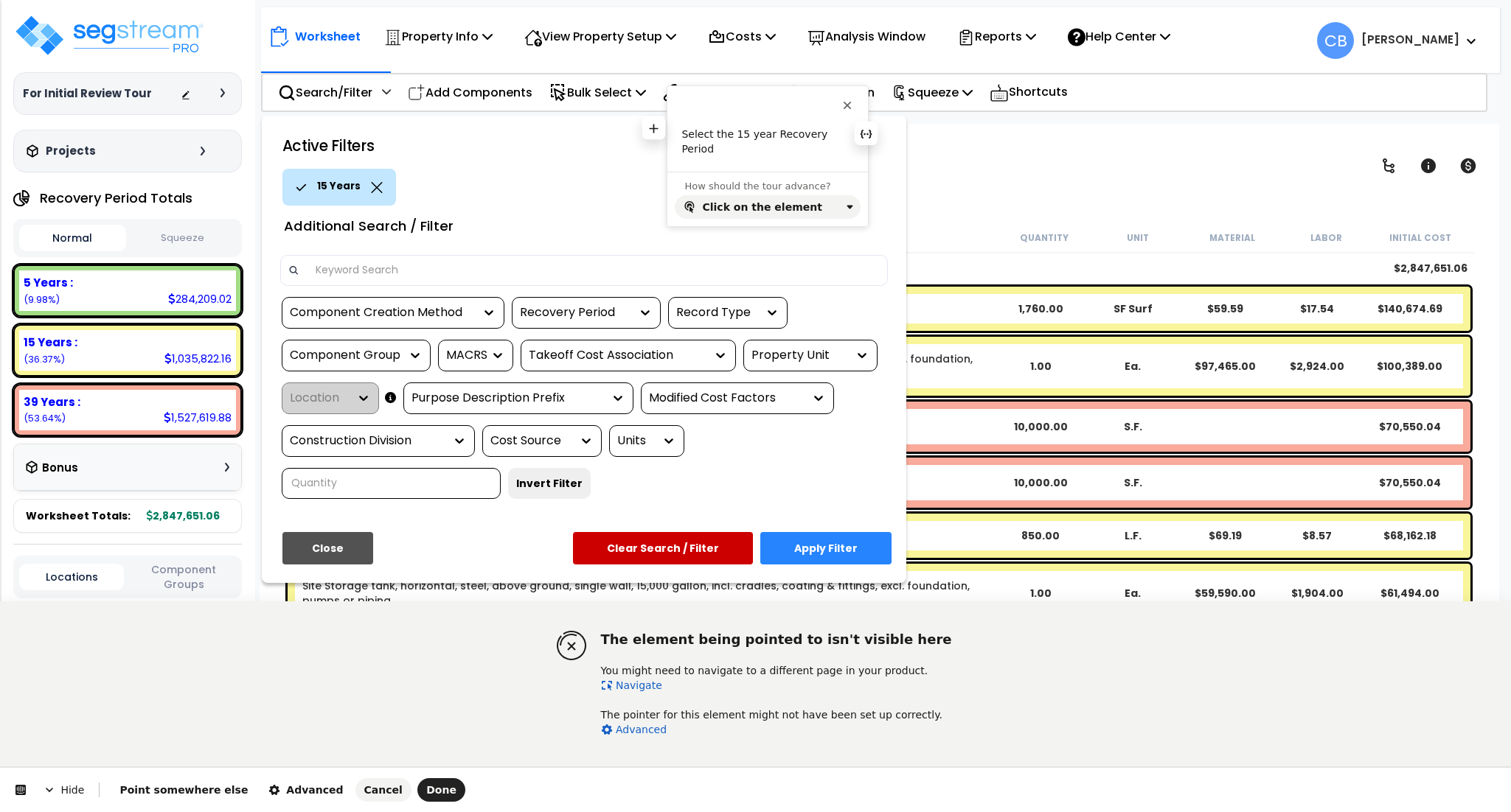
click at [734, 131] on p "Select the 15 year Recovery Period" at bounding box center [767, 142] width 171 height 29
click at [365, 787] on span "Cancel" at bounding box center [384, 790] width 39 height 12
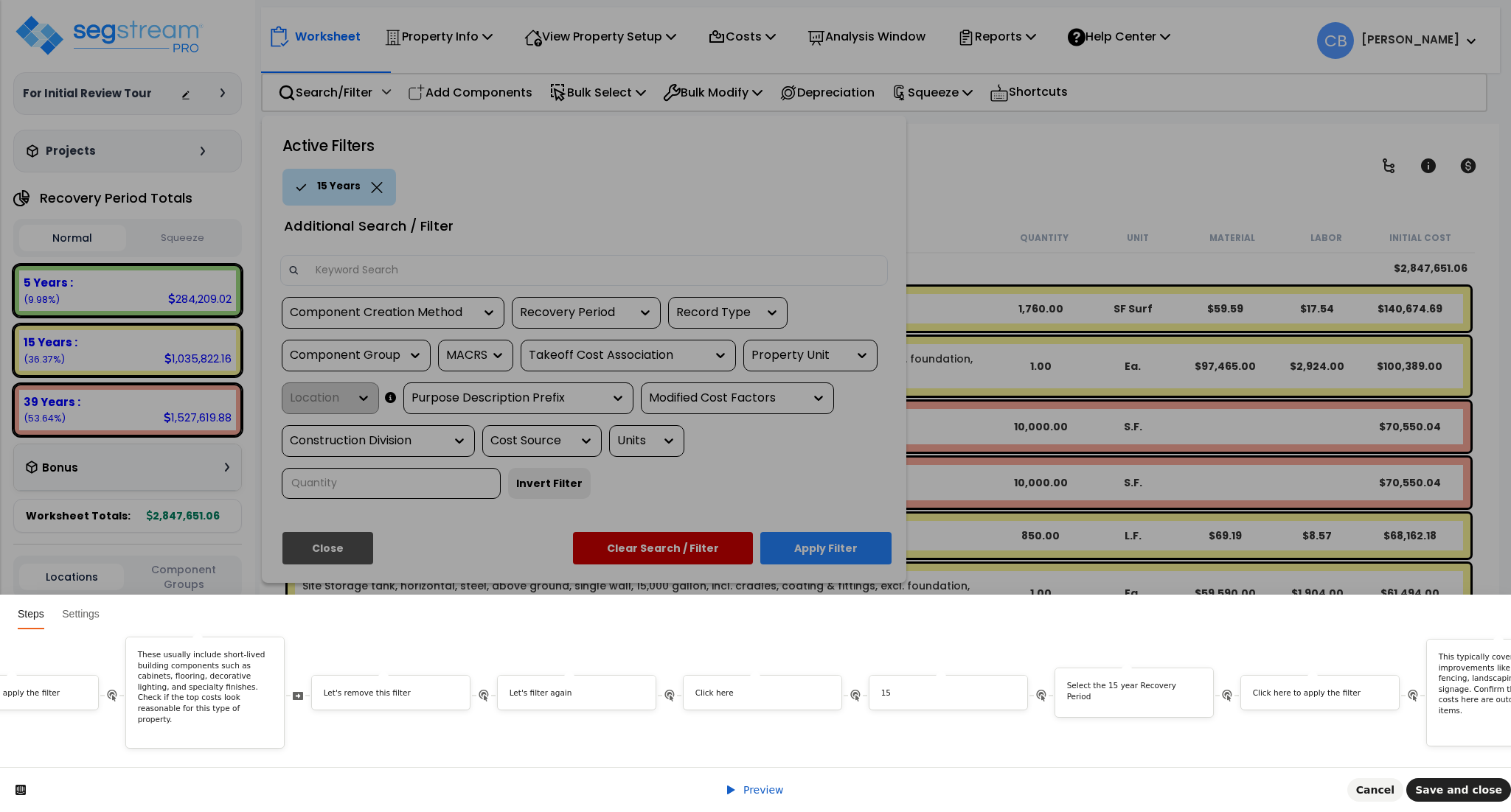
scroll to position [0, 3449]
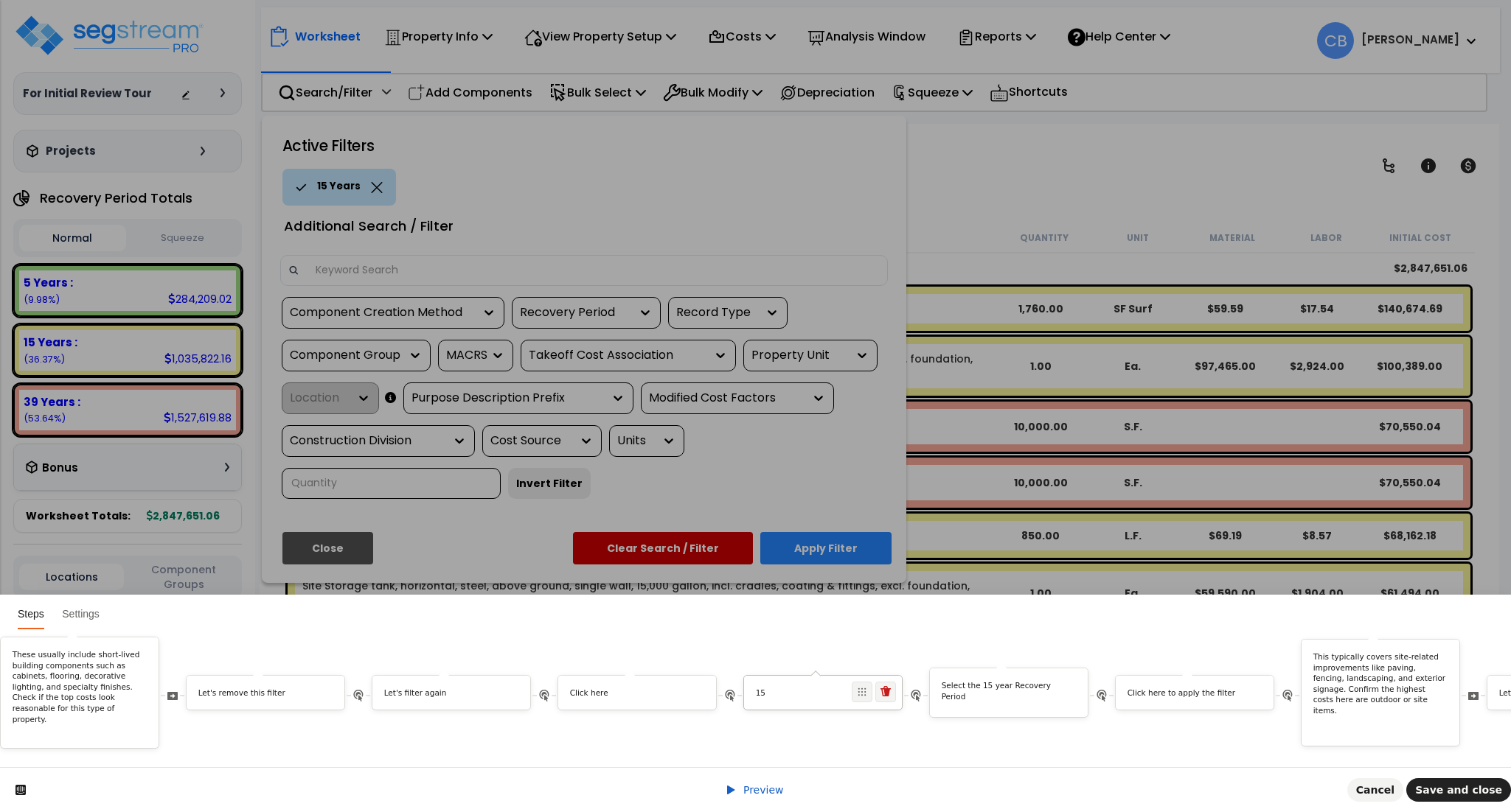
click at [770, 688] on p "15" at bounding box center [823, 693] width 135 height 11
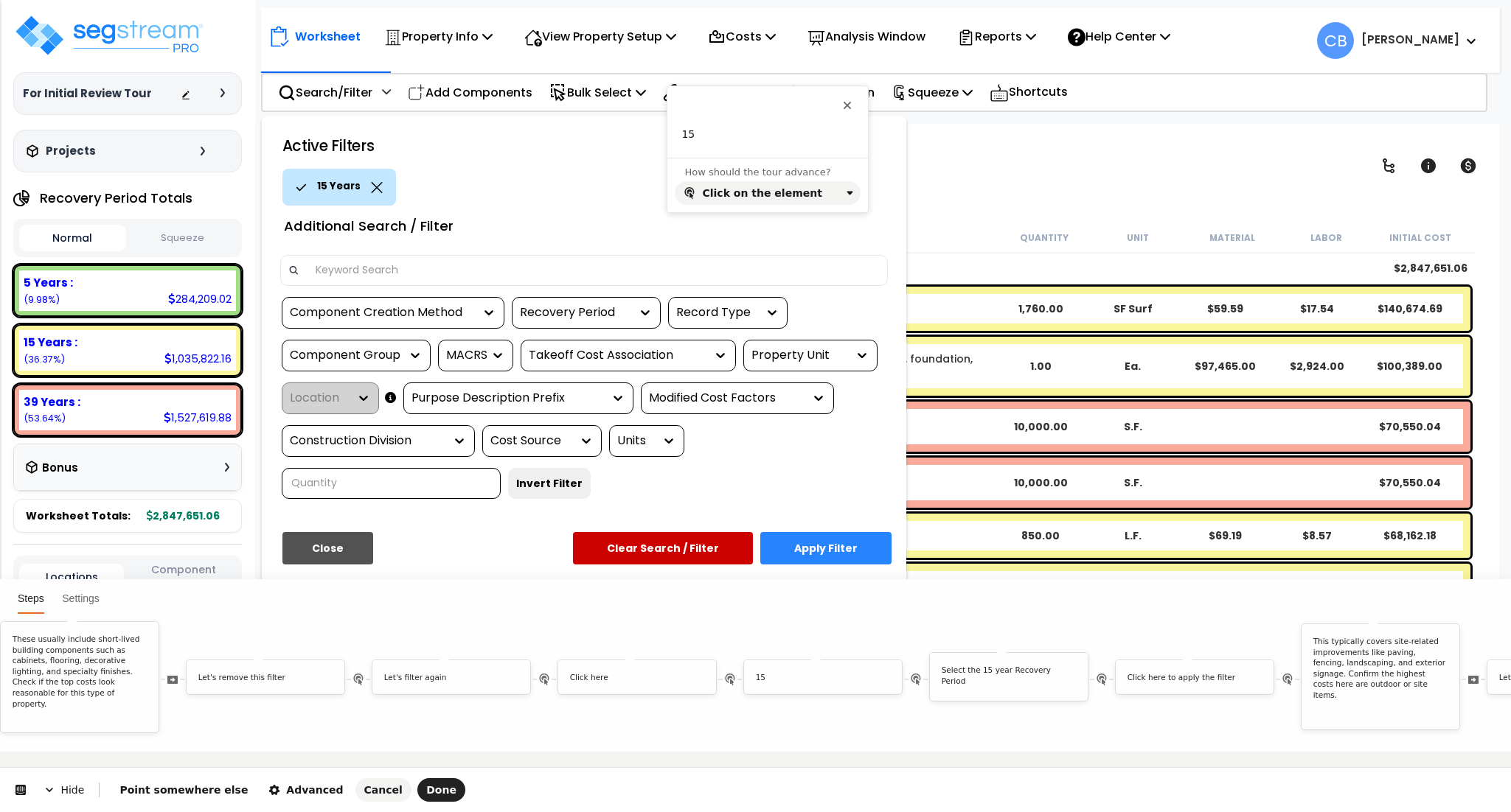
scroll to position [0, 0]
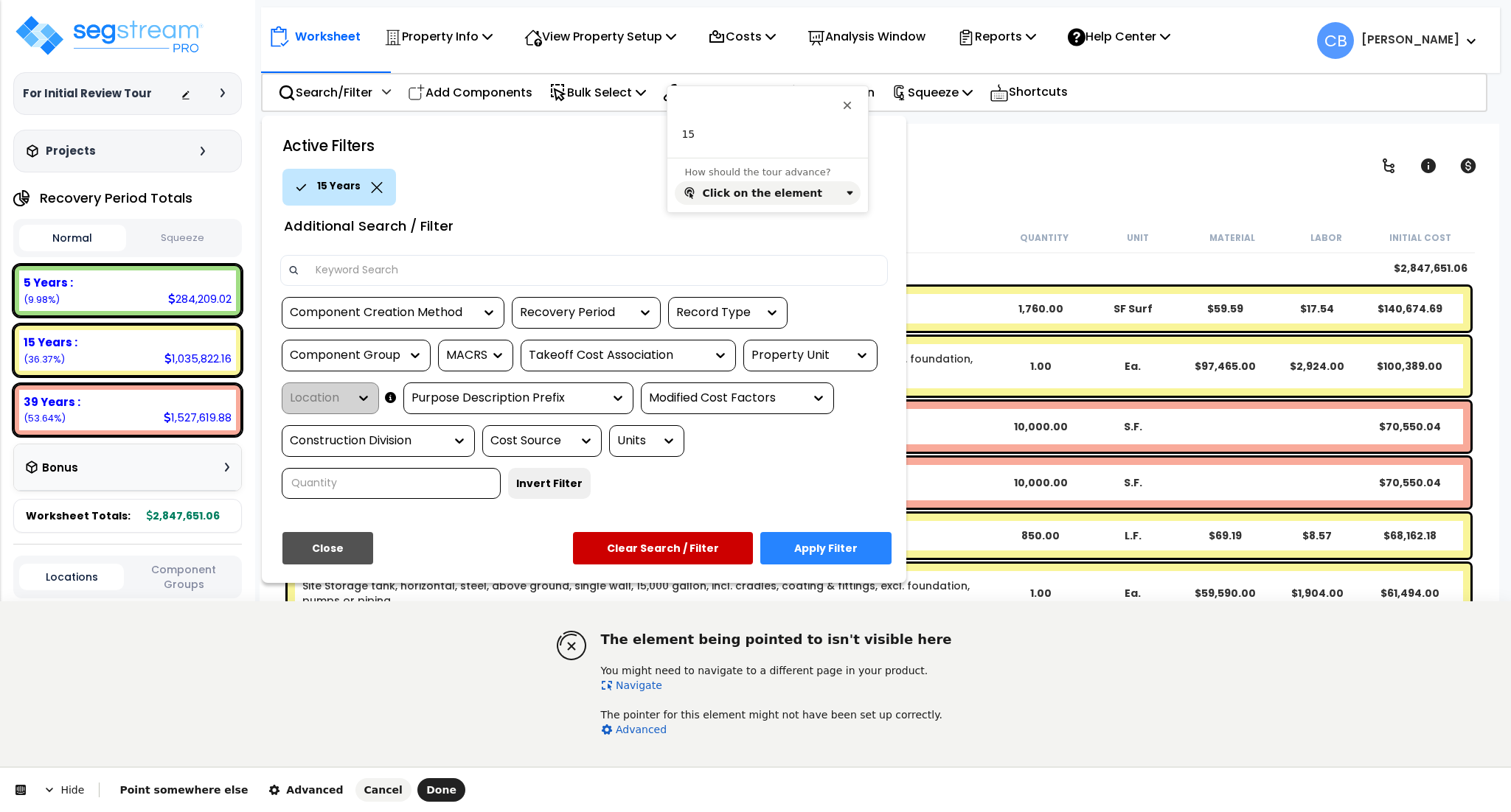
click at [737, 135] on p "15" at bounding box center [767, 135] width 171 height 15
click at [426, 790] on span "Done" at bounding box center [440, 790] width 30 height 12
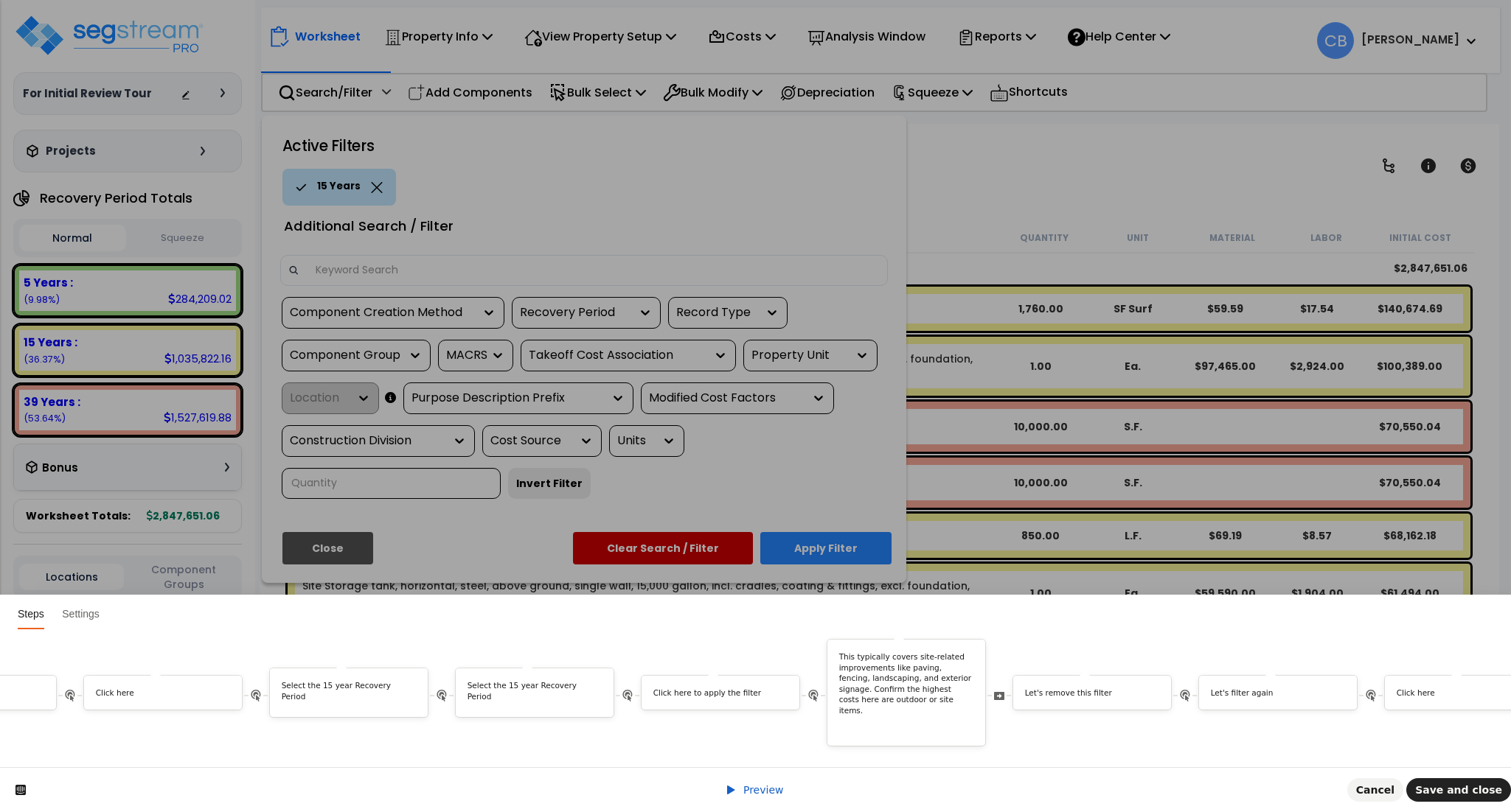
scroll to position [0, 3916]
click at [611, 681] on icon at bounding box center [604, 685] width 12 height 12
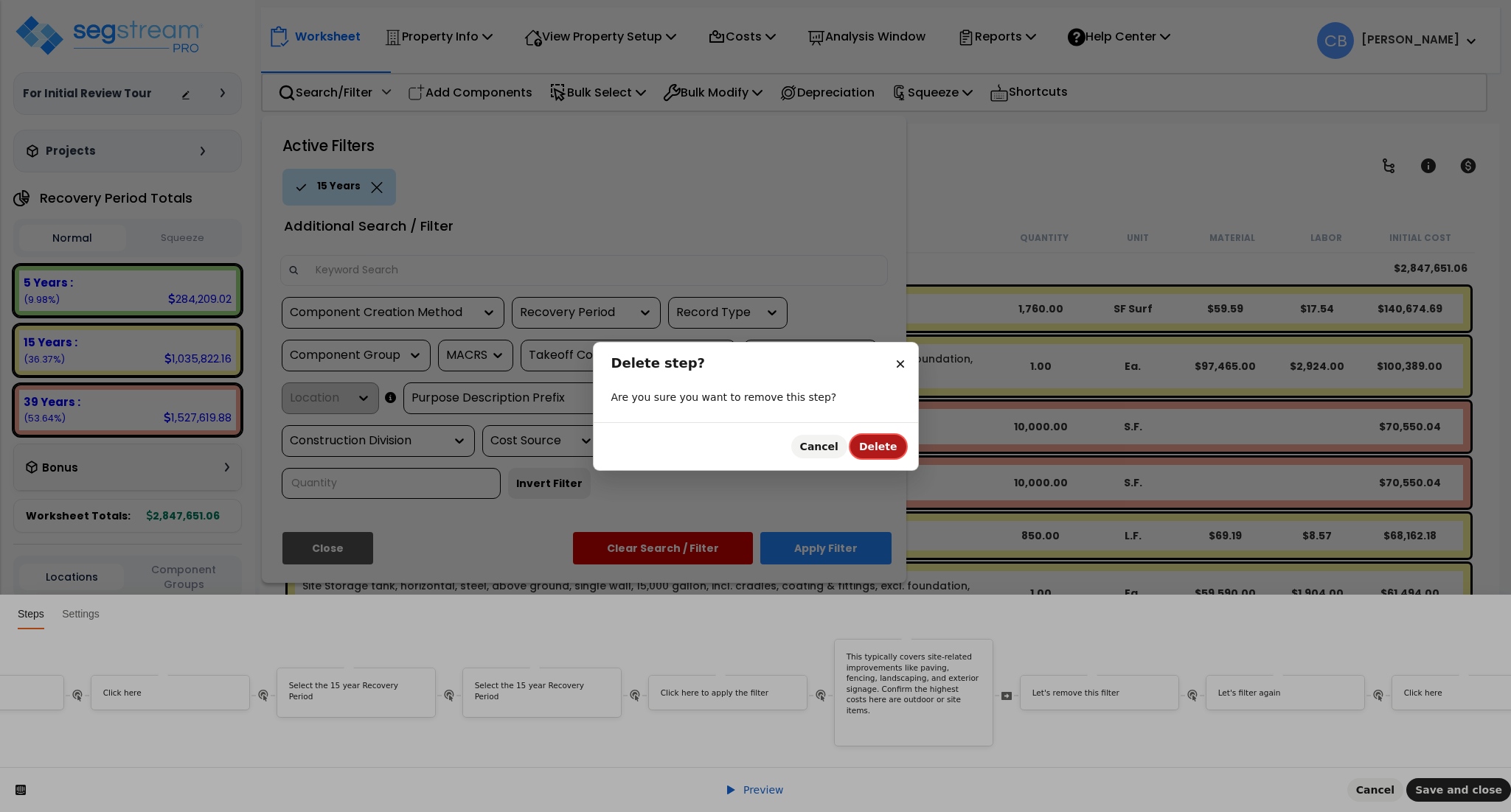
click at [881, 443] on span "Delete" at bounding box center [879, 447] width 39 height 12
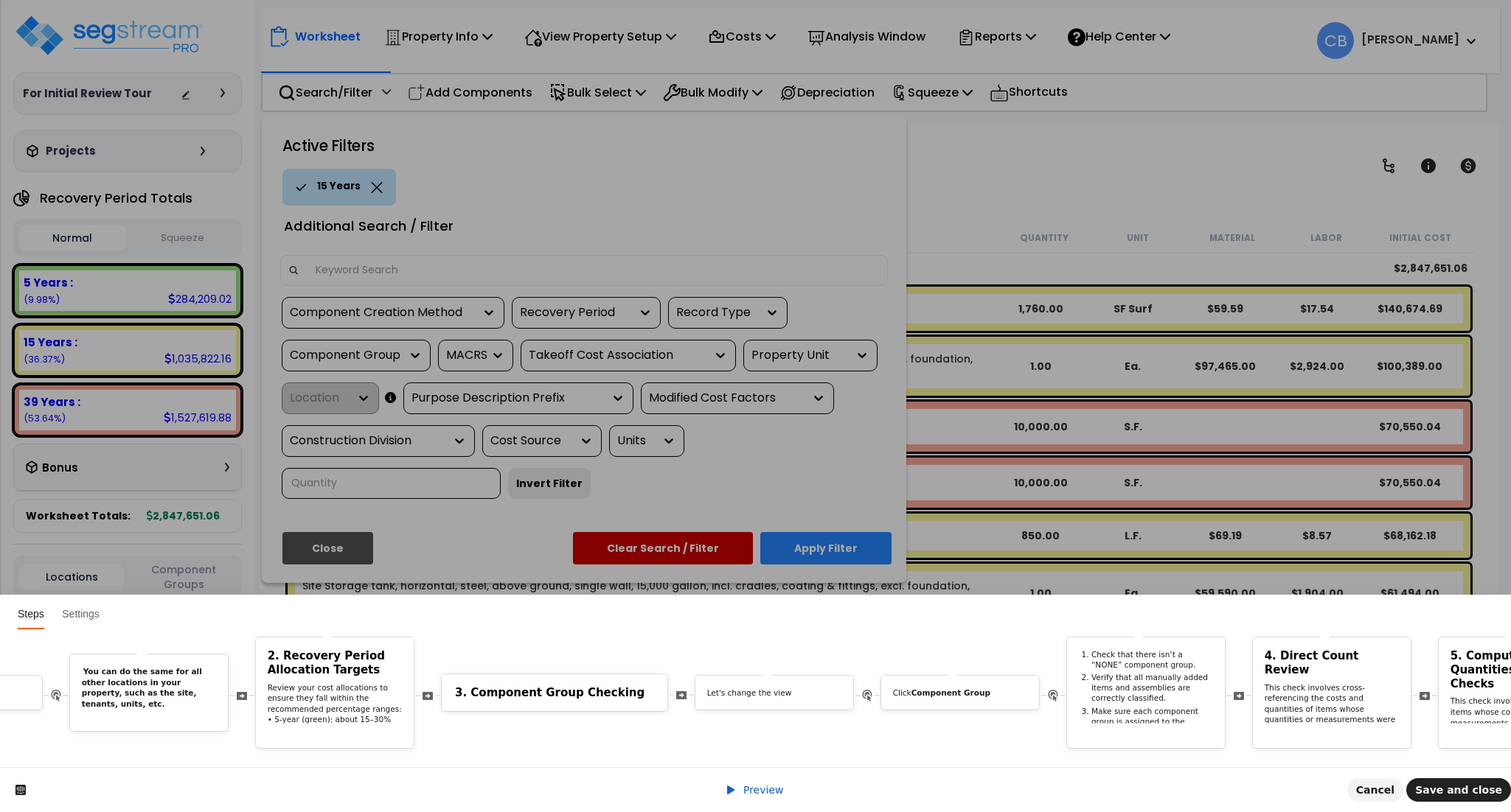
scroll to position [0, 8664]
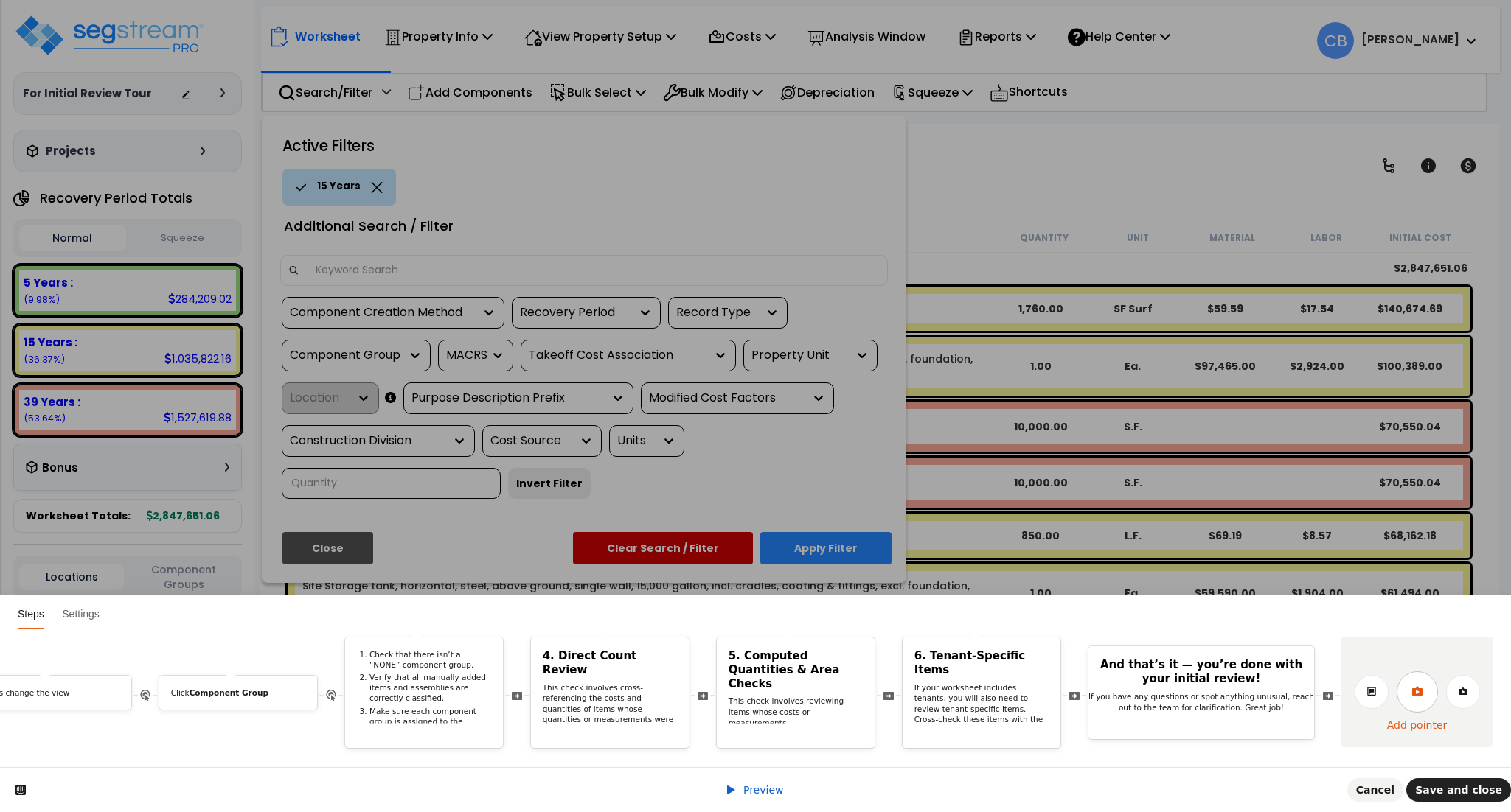
click at [1408, 677] on link at bounding box center [1417, 692] width 41 height 41
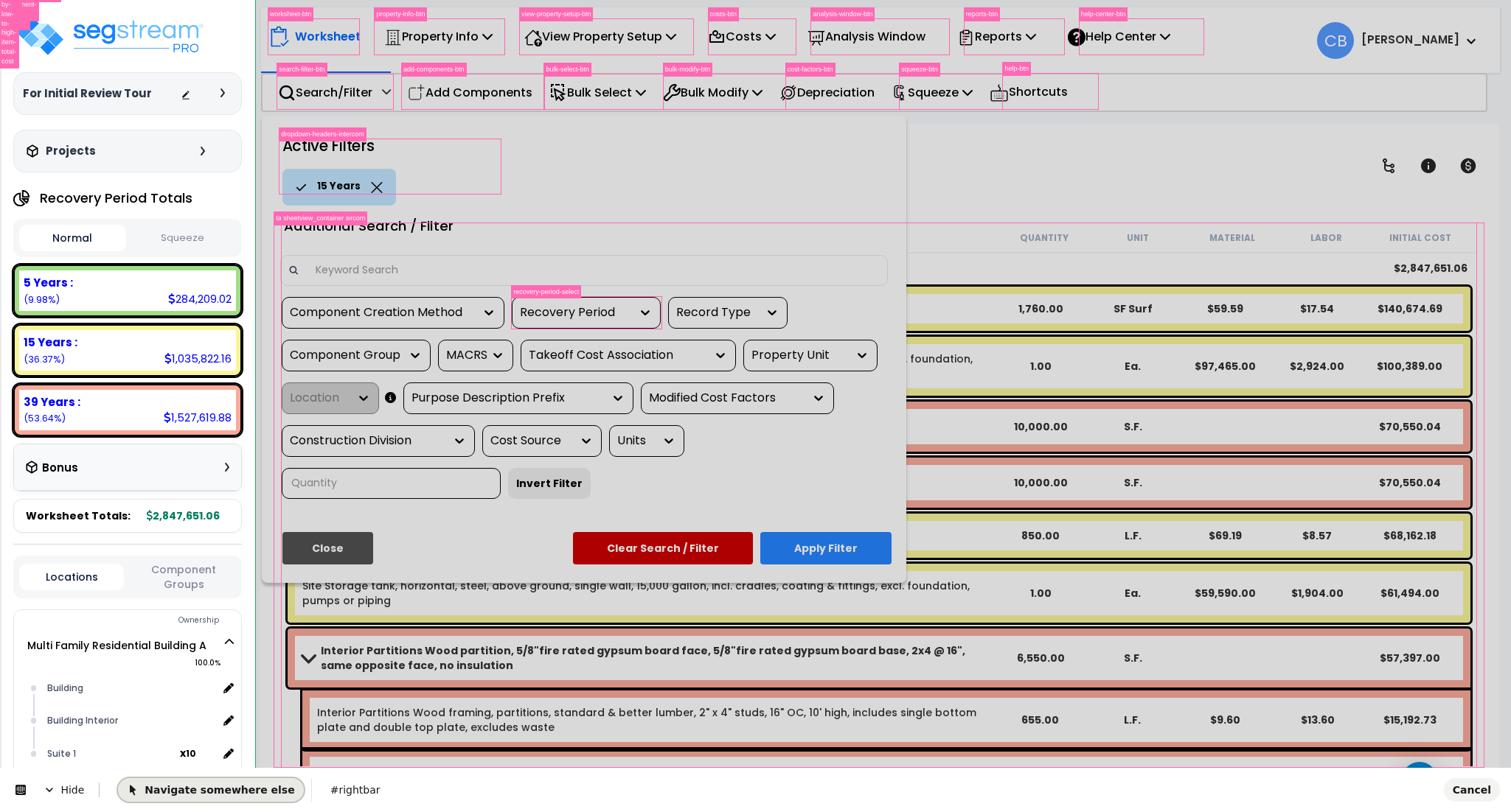
click at [202, 794] on span "Navigate somewhere else" at bounding box center [211, 790] width 168 height 12
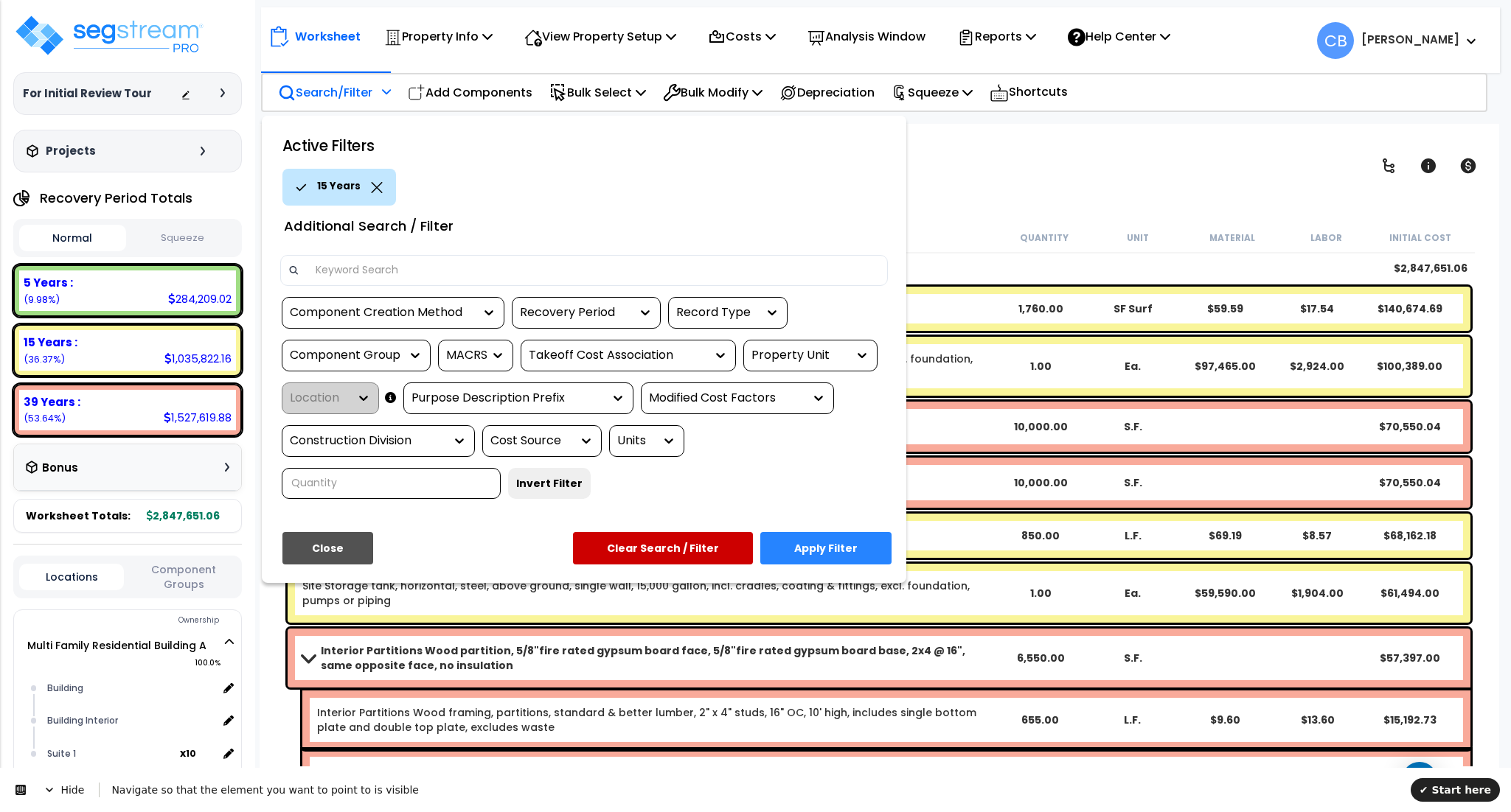
click at [640, 307] on icon at bounding box center [645, 312] width 15 height 15
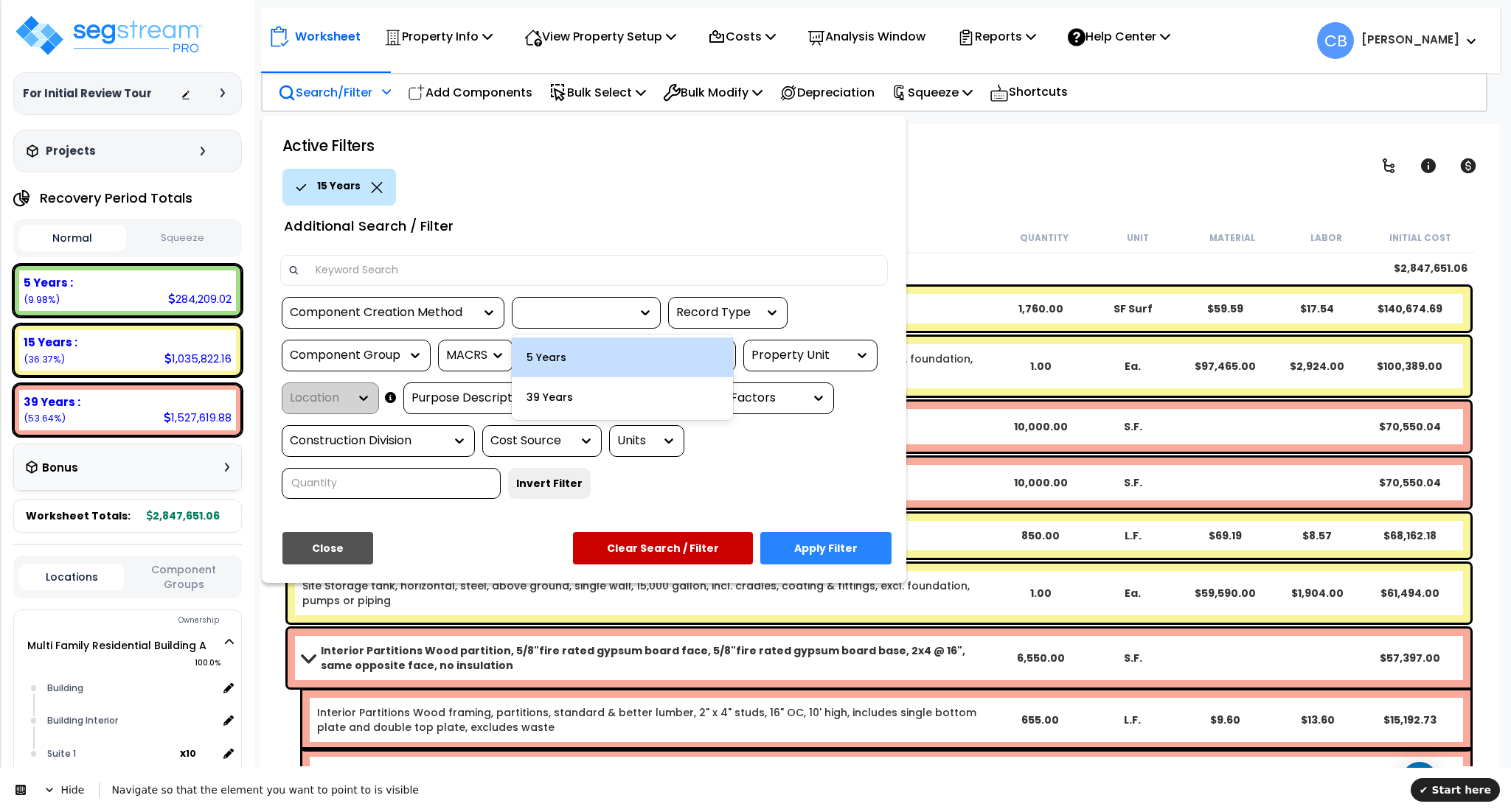
click at [374, 188] on icon at bounding box center [377, 188] width 12 height 11
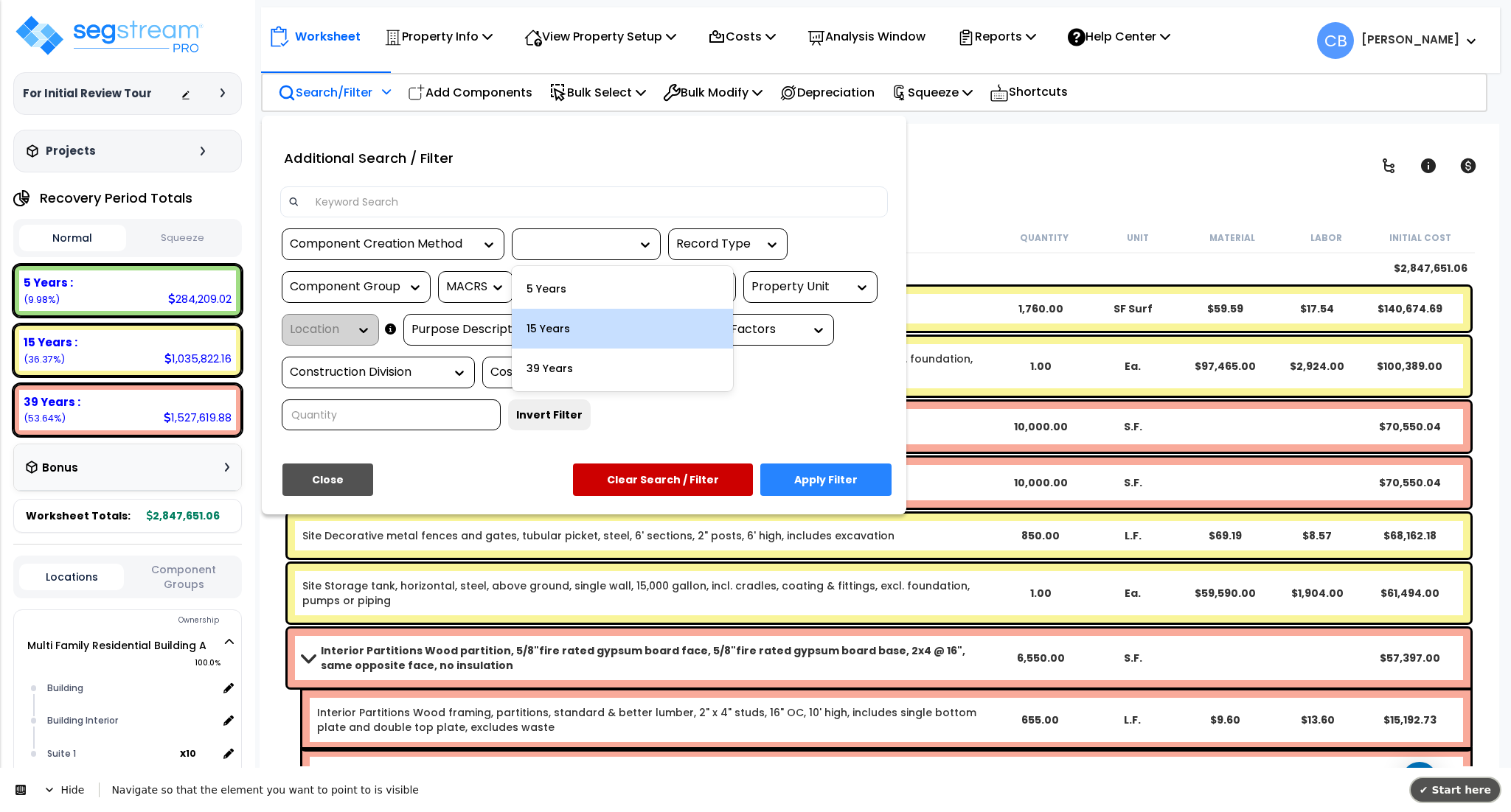
click at [1442, 780] on button "✔ Start here" at bounding box center [1455, 789] width 90 height 23
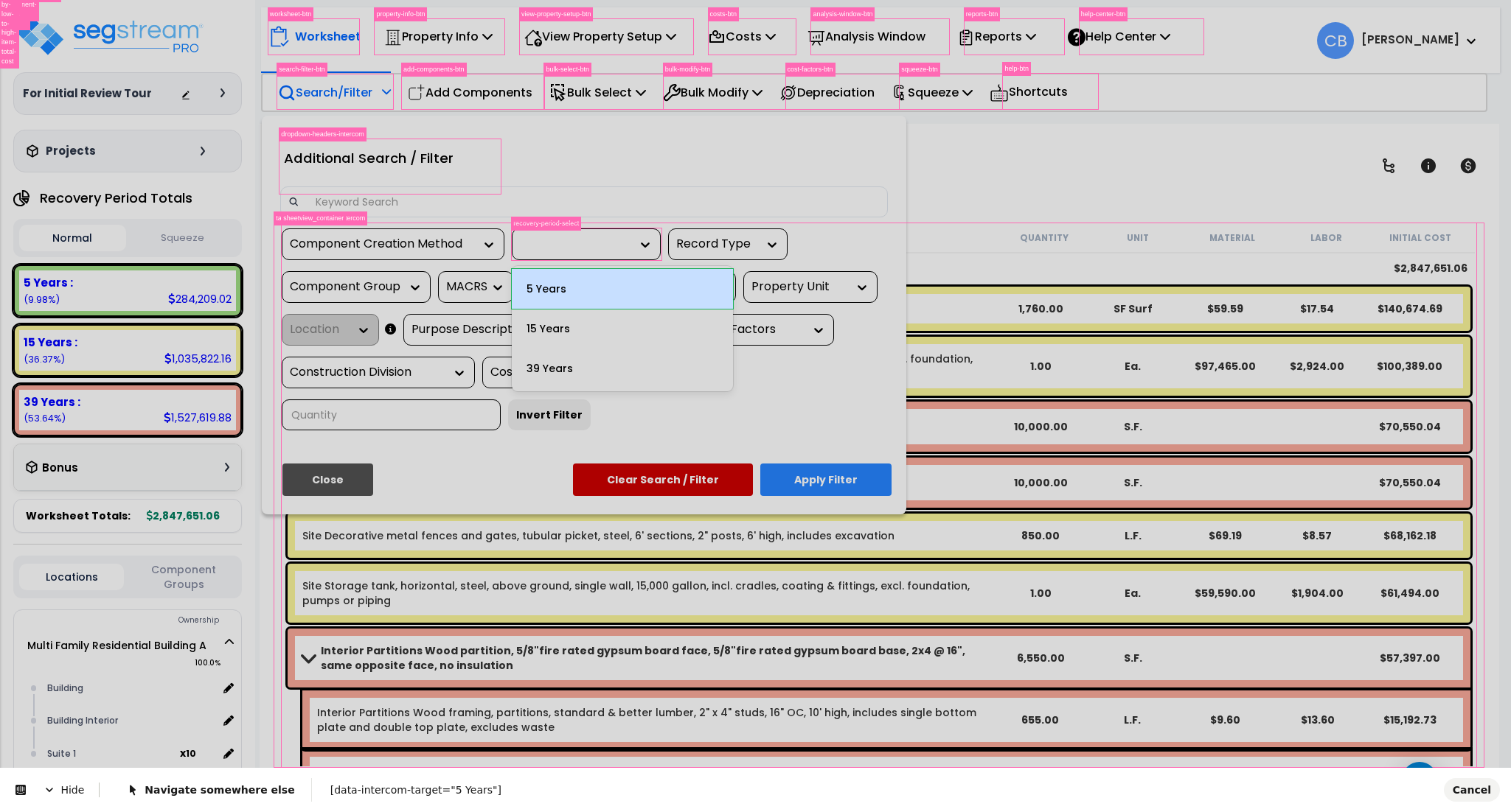
click at [642, 285] on body "We are Building your Property. So please grab a coffee and let us do the heavy …" at bounding box center [755, 470] width 1511 height 812
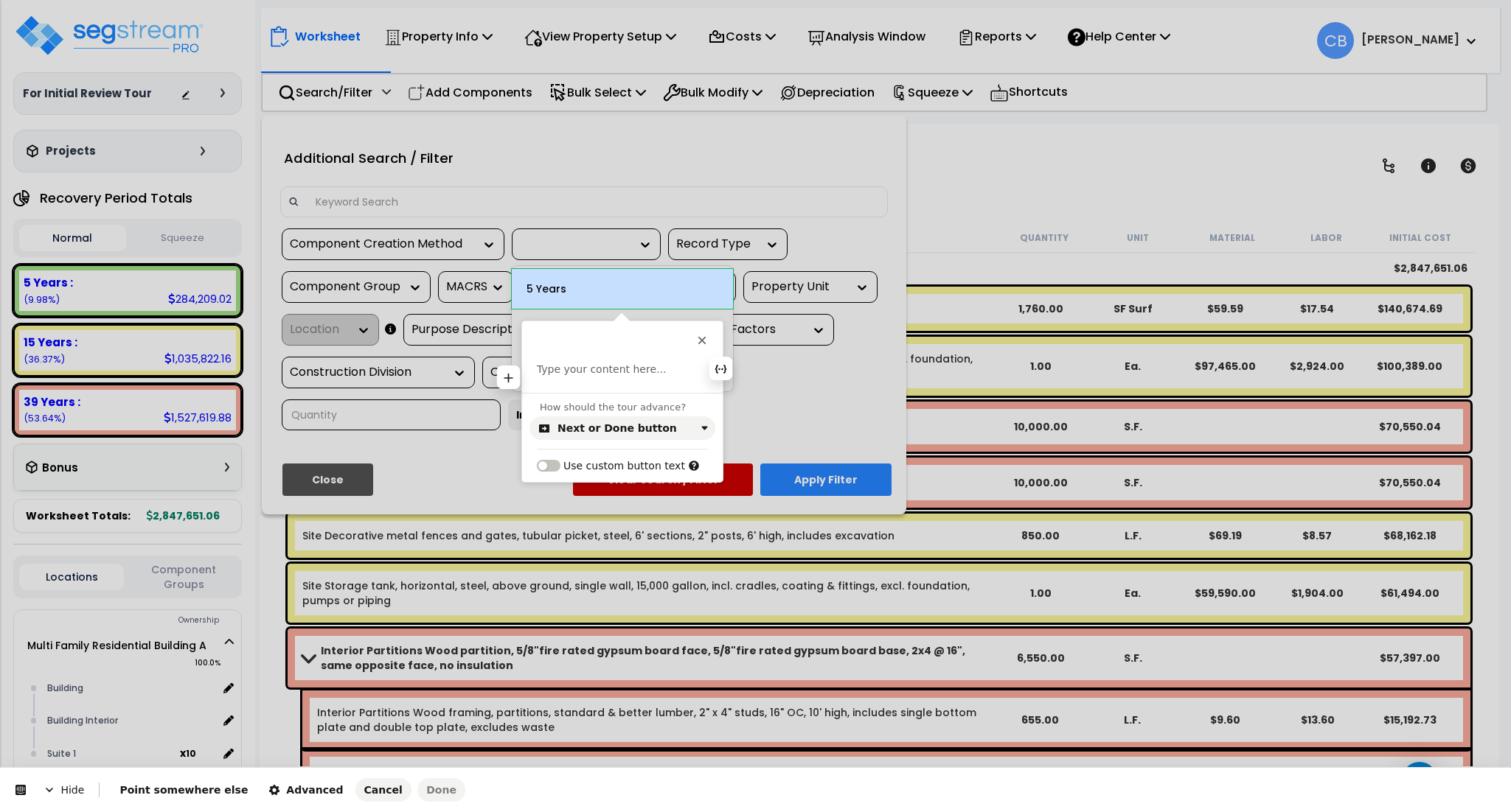
click at [650, 377] on p at bounding box center [622, 370] width 171 height 15
click at [606, 430] on div "Next or Done button" at bounding box center [617, 428] width 119 height 12
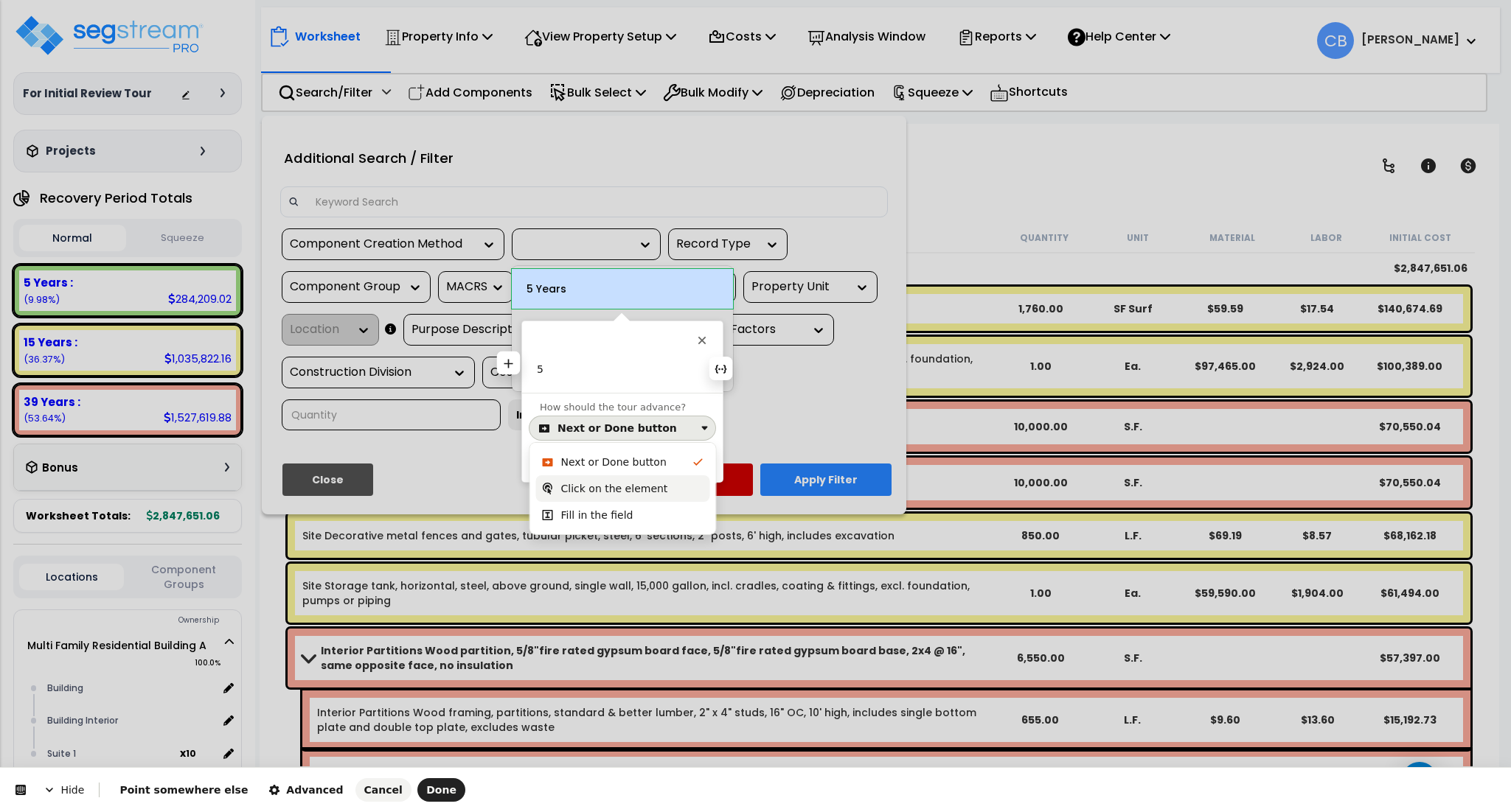
click at [616, 478] on div "Click on the element" at bounding box center [624, 489] width 174 height 27
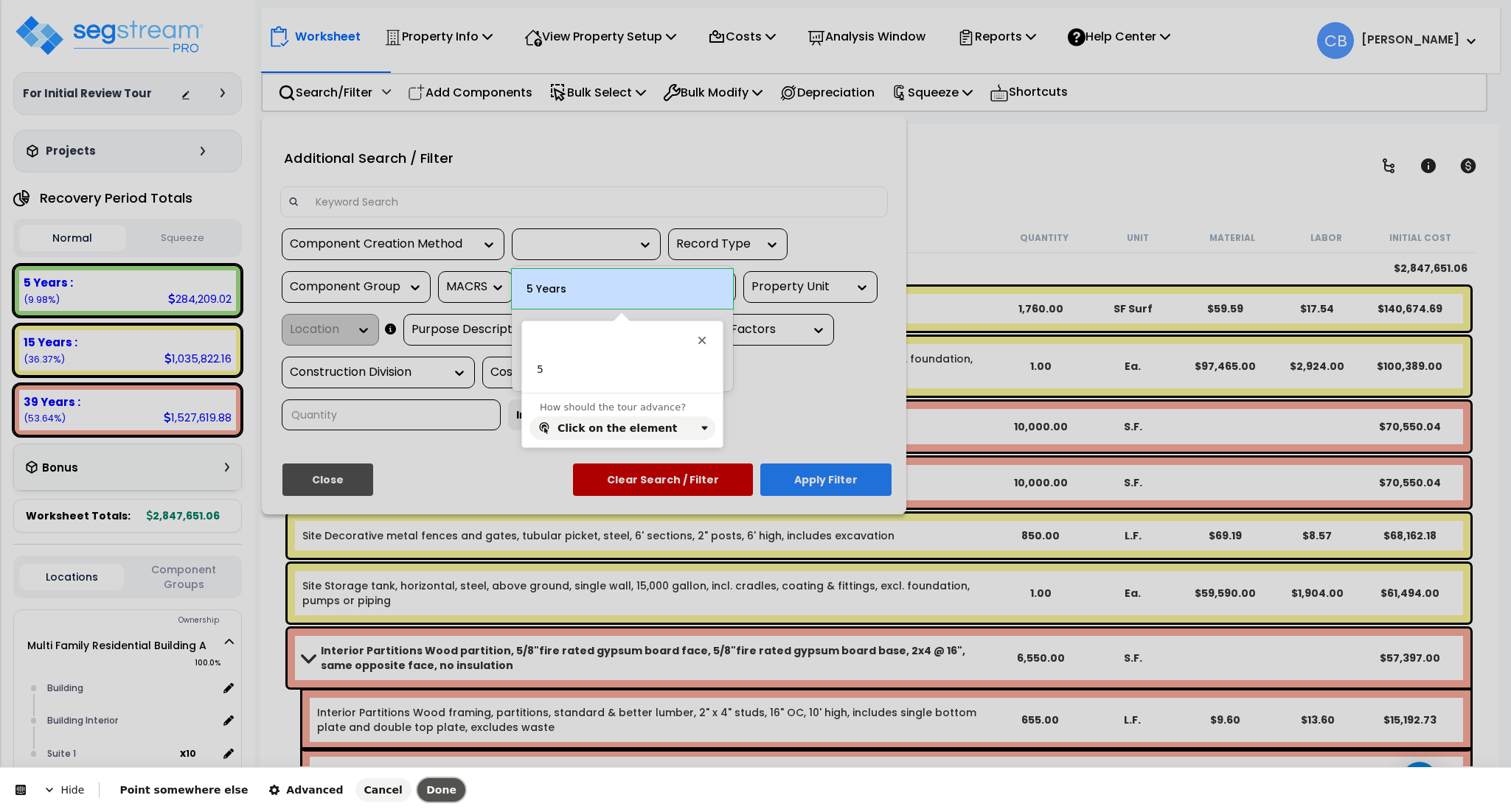
click at [426, 793] on span "Done" at bounding box center [440, 790] width 30 height 12
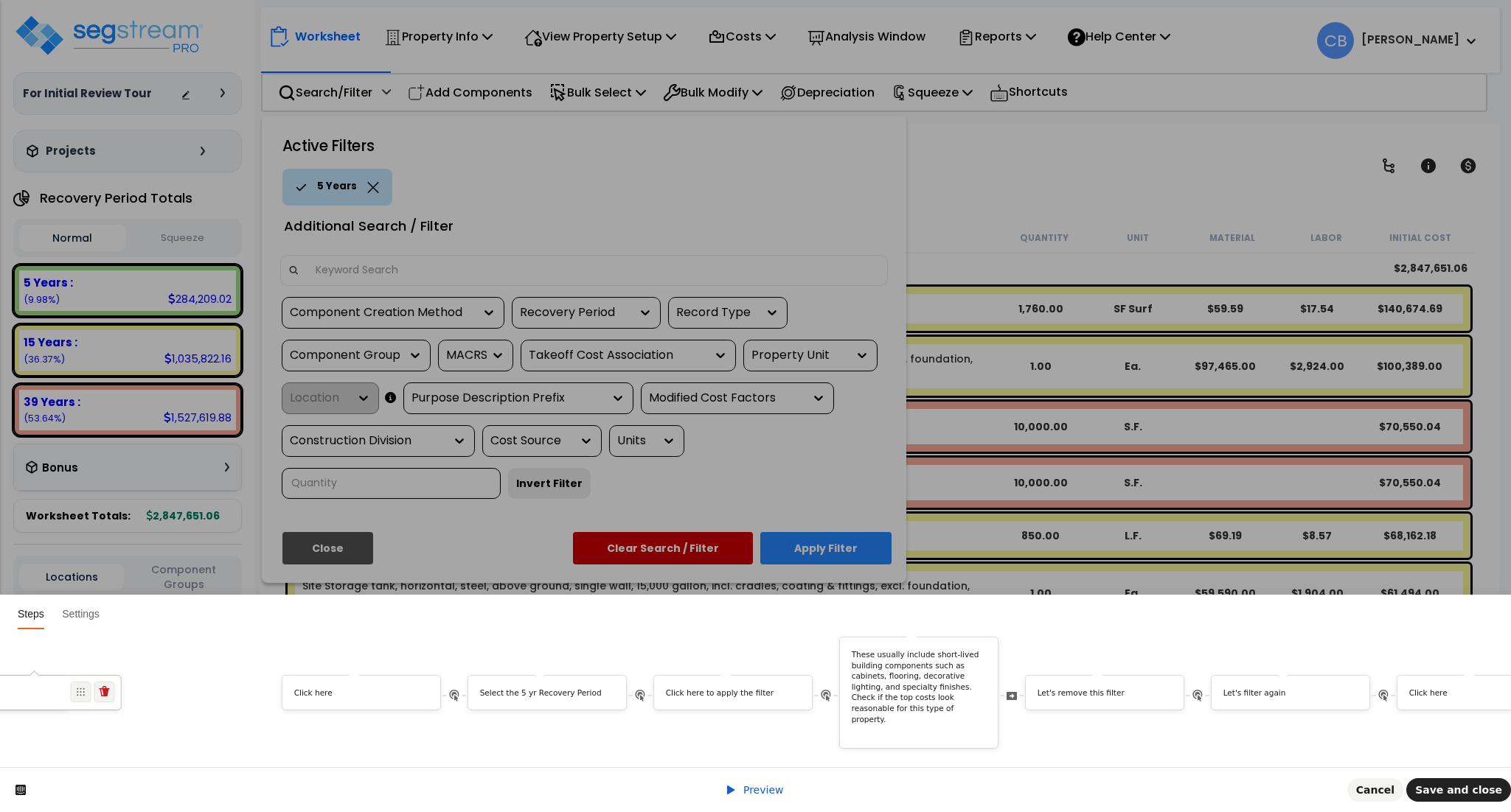
scroll to position [0, 2790]
drag, startPoint x: 1277, startPoint y: 681, endPoint x: 390, endPoint y: 700, distance: 887.2
click at [562, 688] on div "Select the 5 yr Recovery Period" at bounding box center [553, 696] width 158 height 16
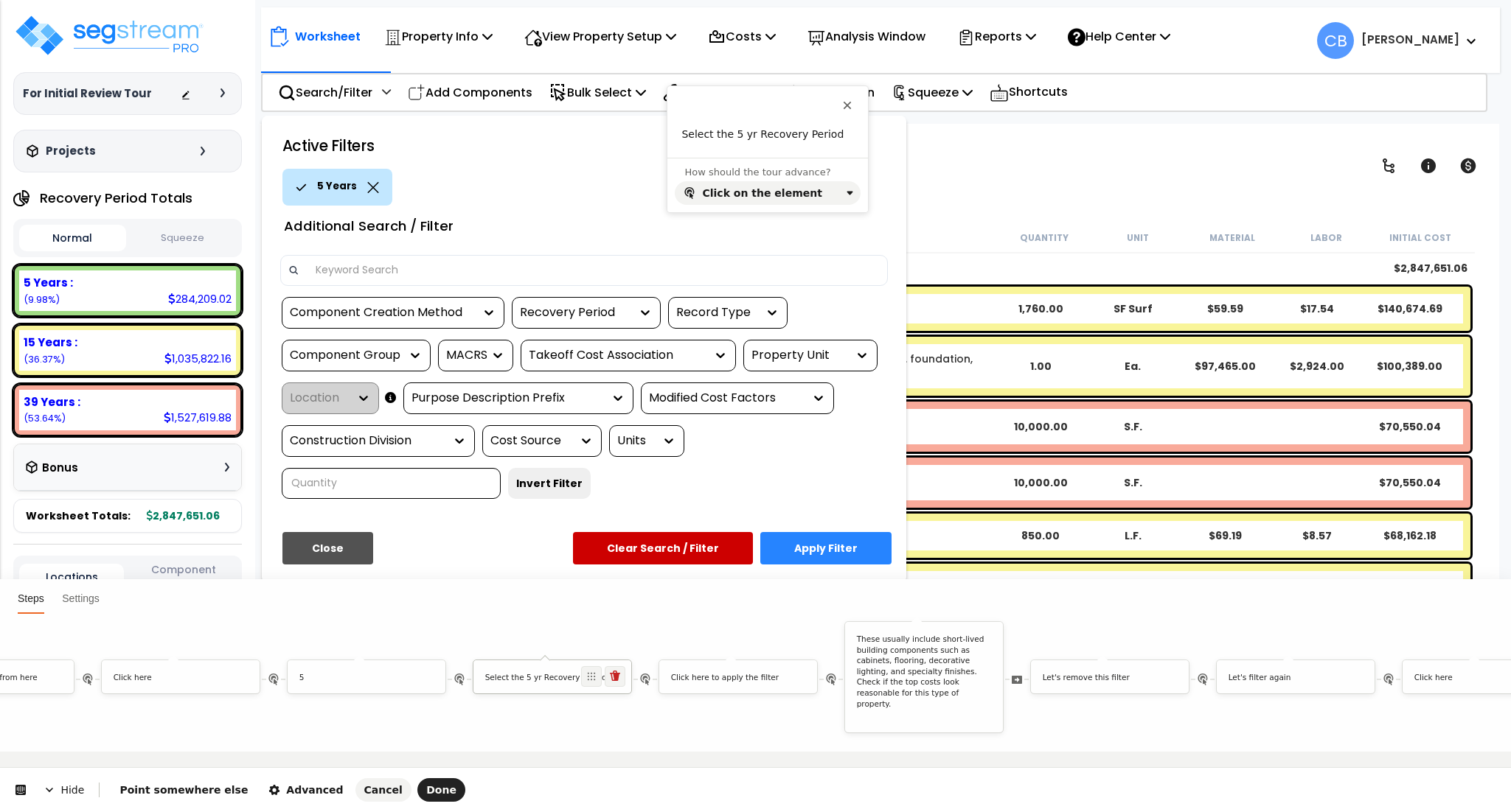
scroll to position [0, 0]
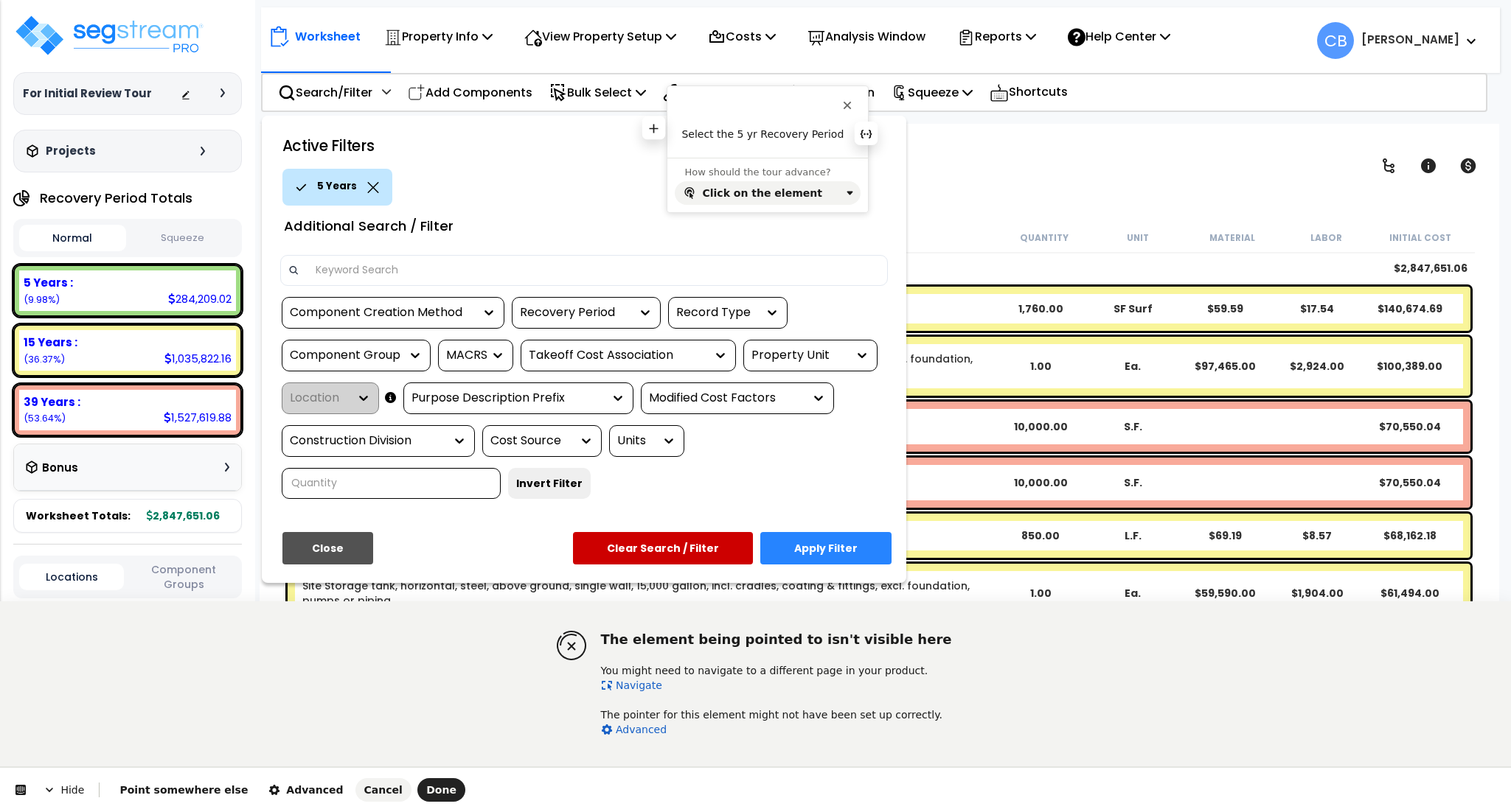
click at [733, 127] on p "Select the 5 yr Recovery Period" at bounding box center [767, 135] width 171 height 15
click at [365, 785] on span "Cancel" at bounding box center [384, 790] width 39 height 12
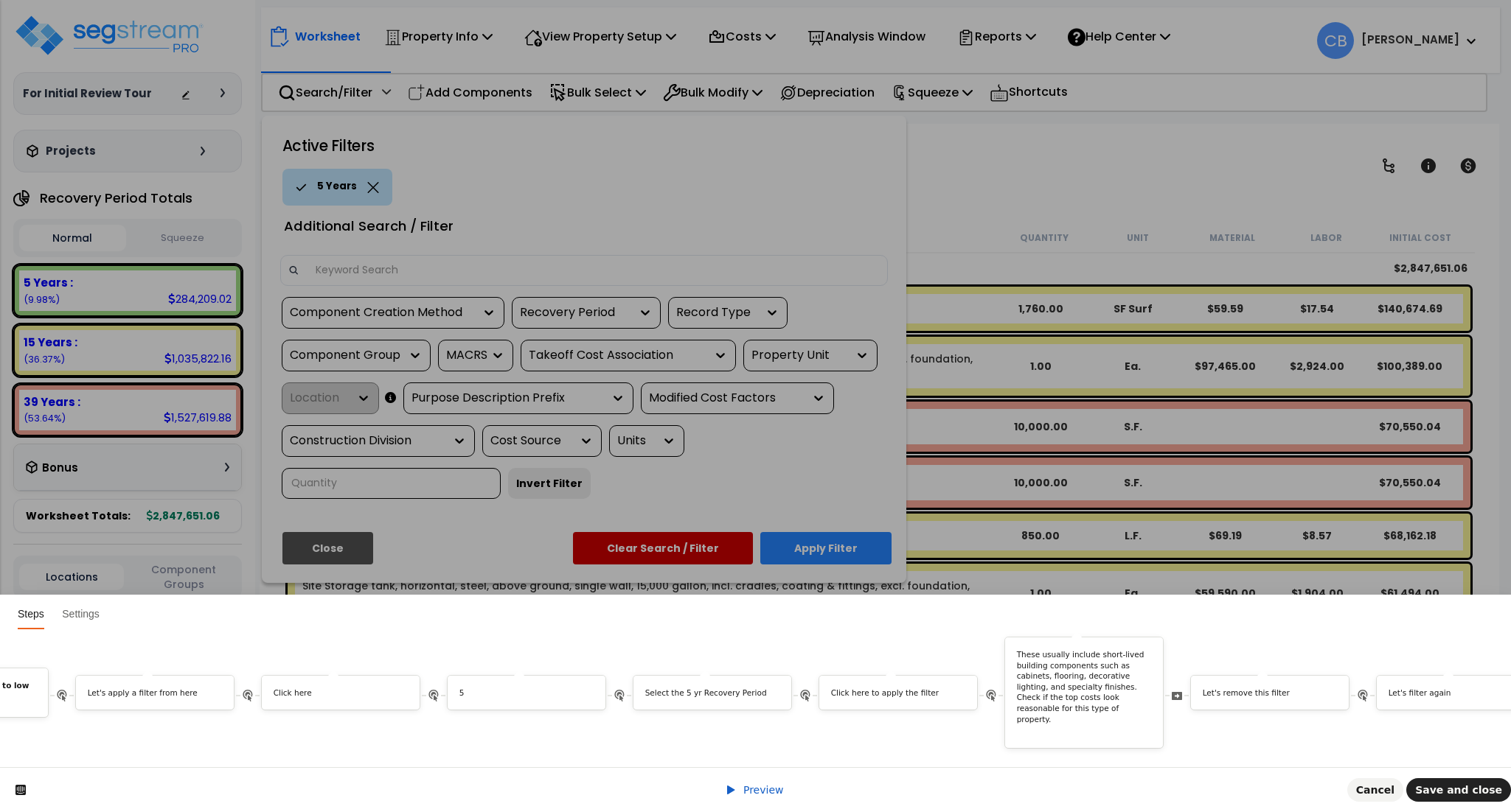
scroll to position [0, 2638]
click at [494, 688] on p "5" at bounding box center [519, 693] width 135 height 11
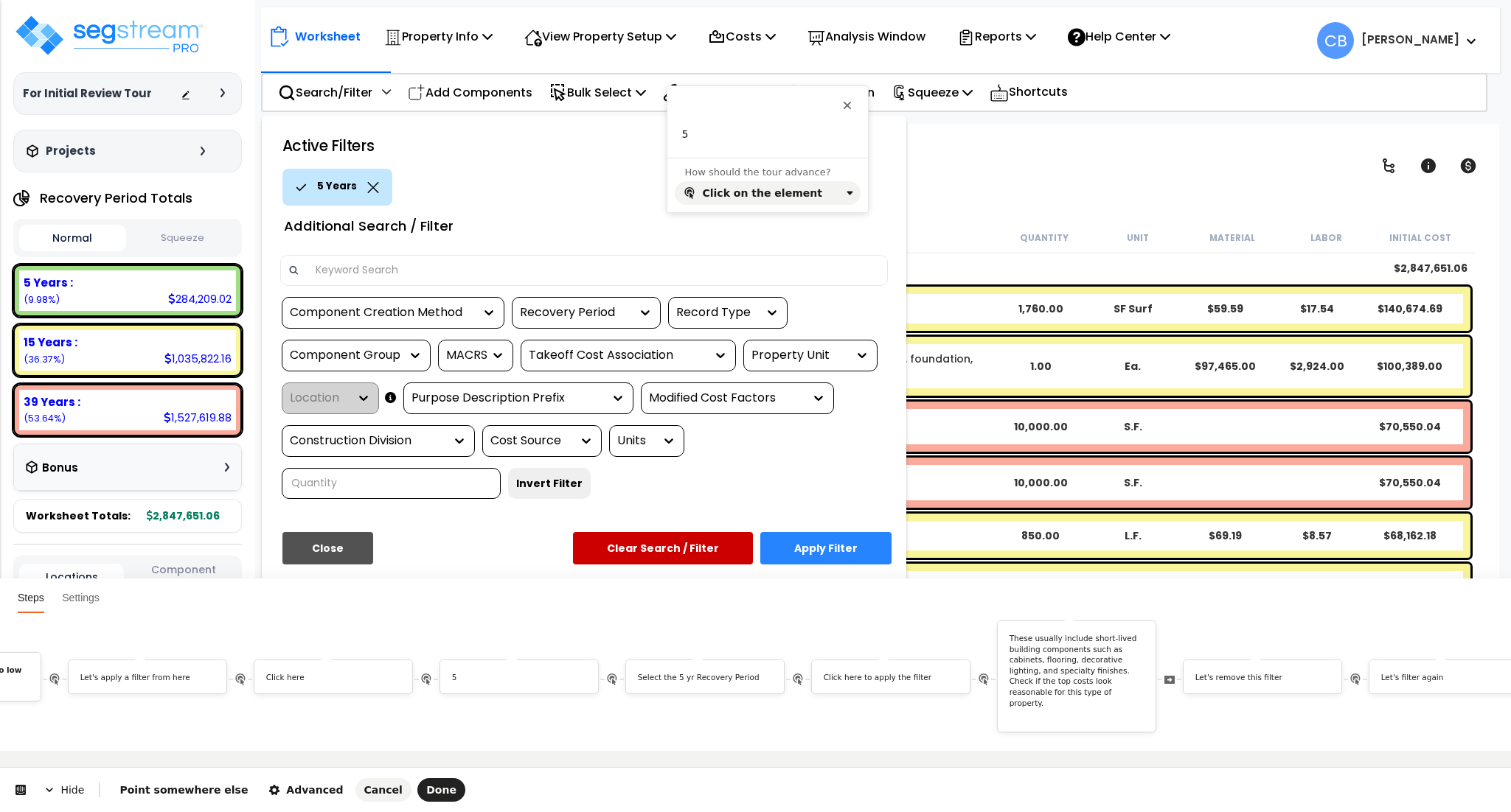
scroll to position [0, 0]
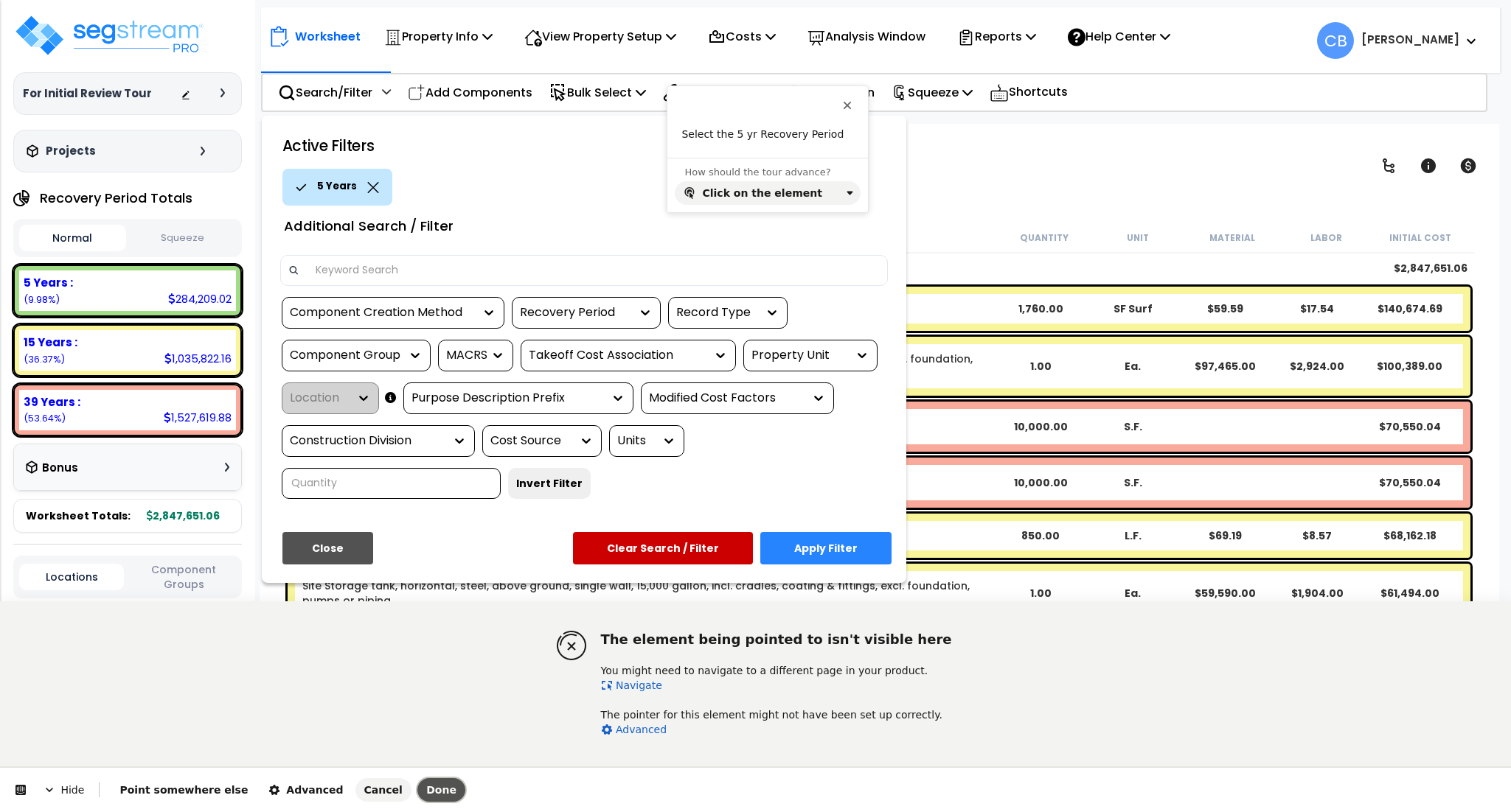
click at [426, 785] on span "Done" at bounding box center [440, 790] width 30 height 12
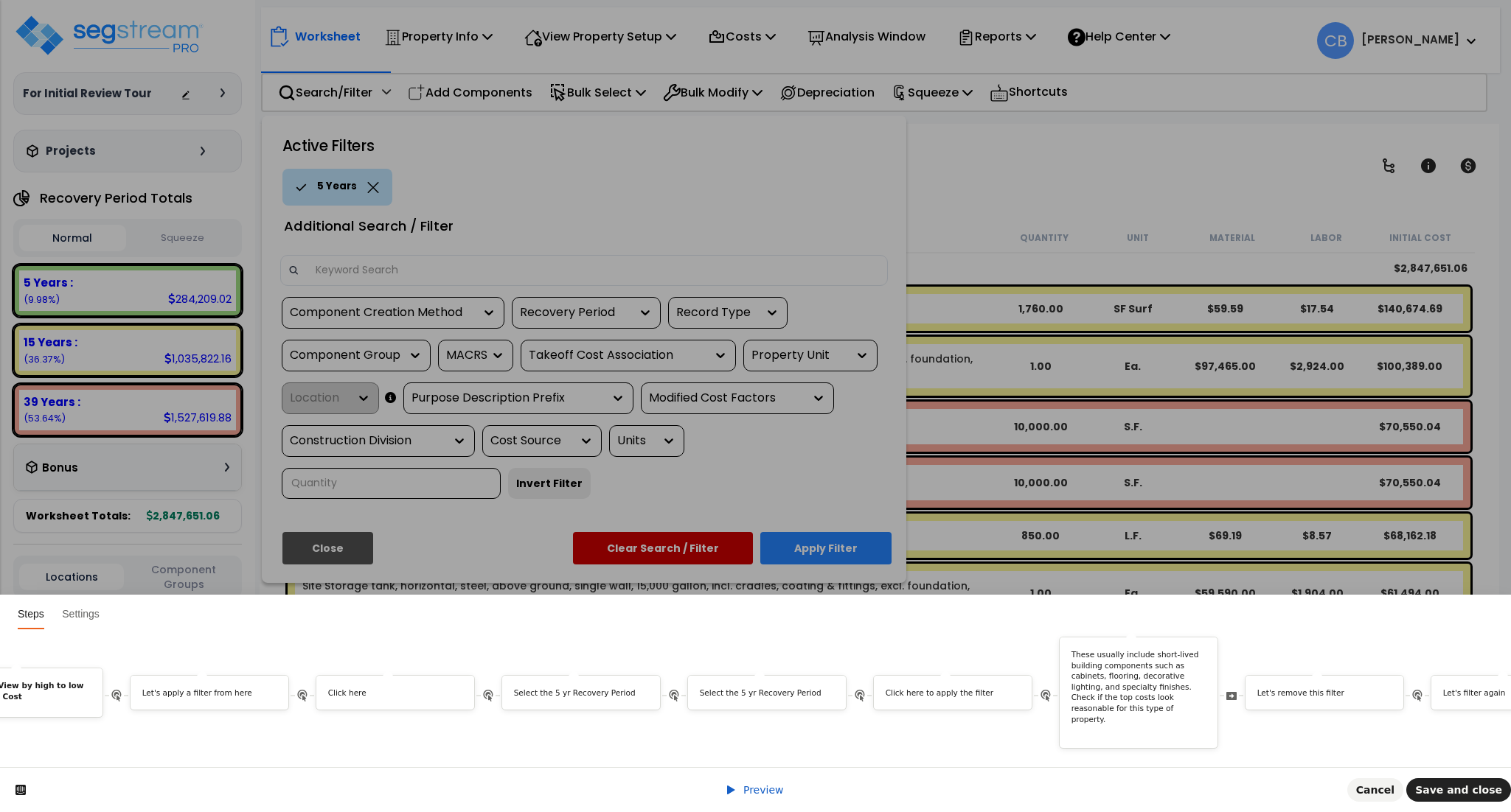
scroll to position [0, 2724]
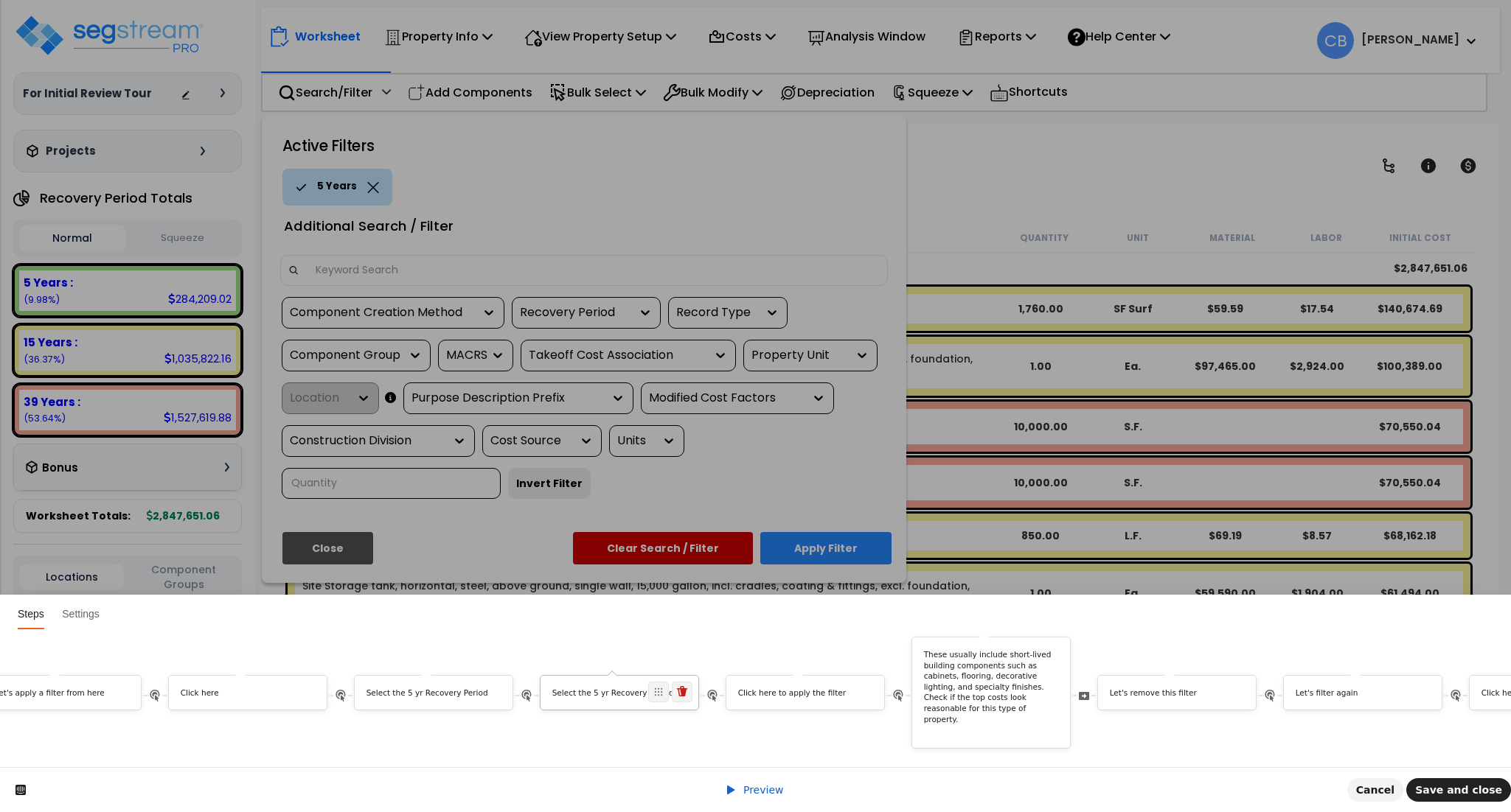
click at [594, 688] on p "Select the 5 yr Recovery Period" at bounding box center [620, 693] width 135 height 11
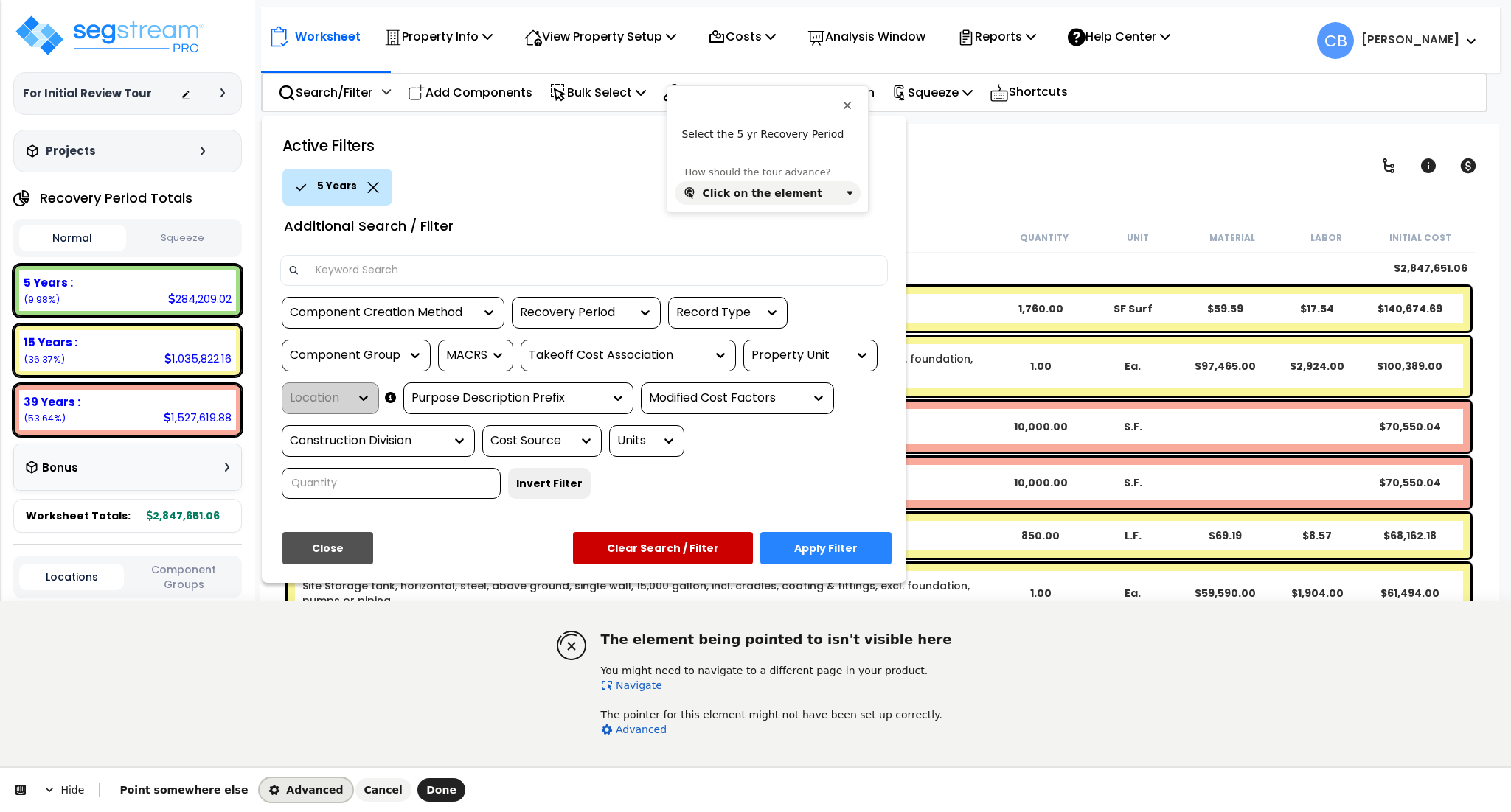
click at [260, 788] on button "Advanced" at bounding box center [306, 789] width 92 height 23
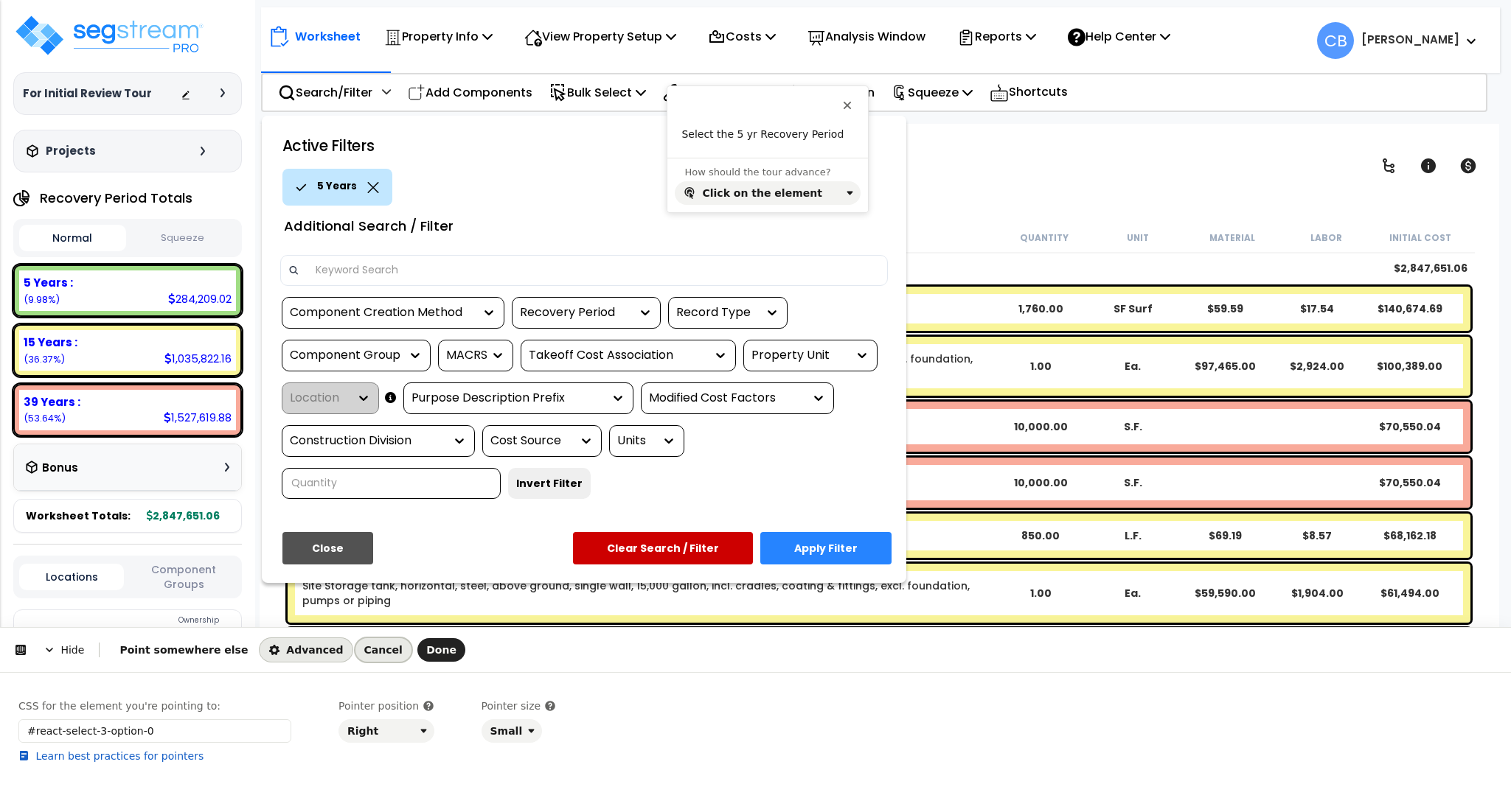
click at [365, 656] on span "Cancel" at bounding box center [384, 650] width 39 height 12
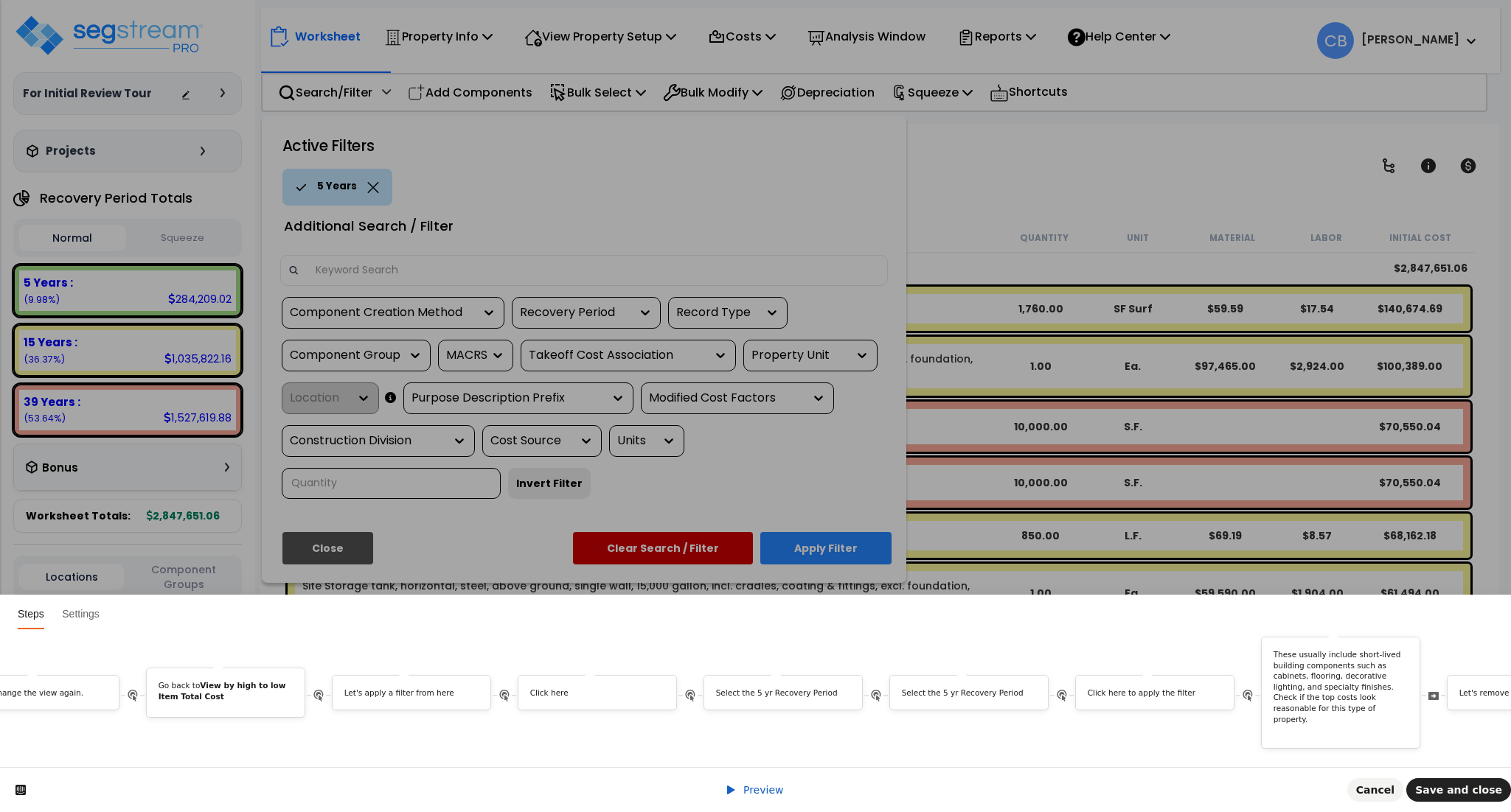
scroll to position [0, 2390]
click at [1023, 682] on span at bounding box center [1016, 693] width 21 height 21
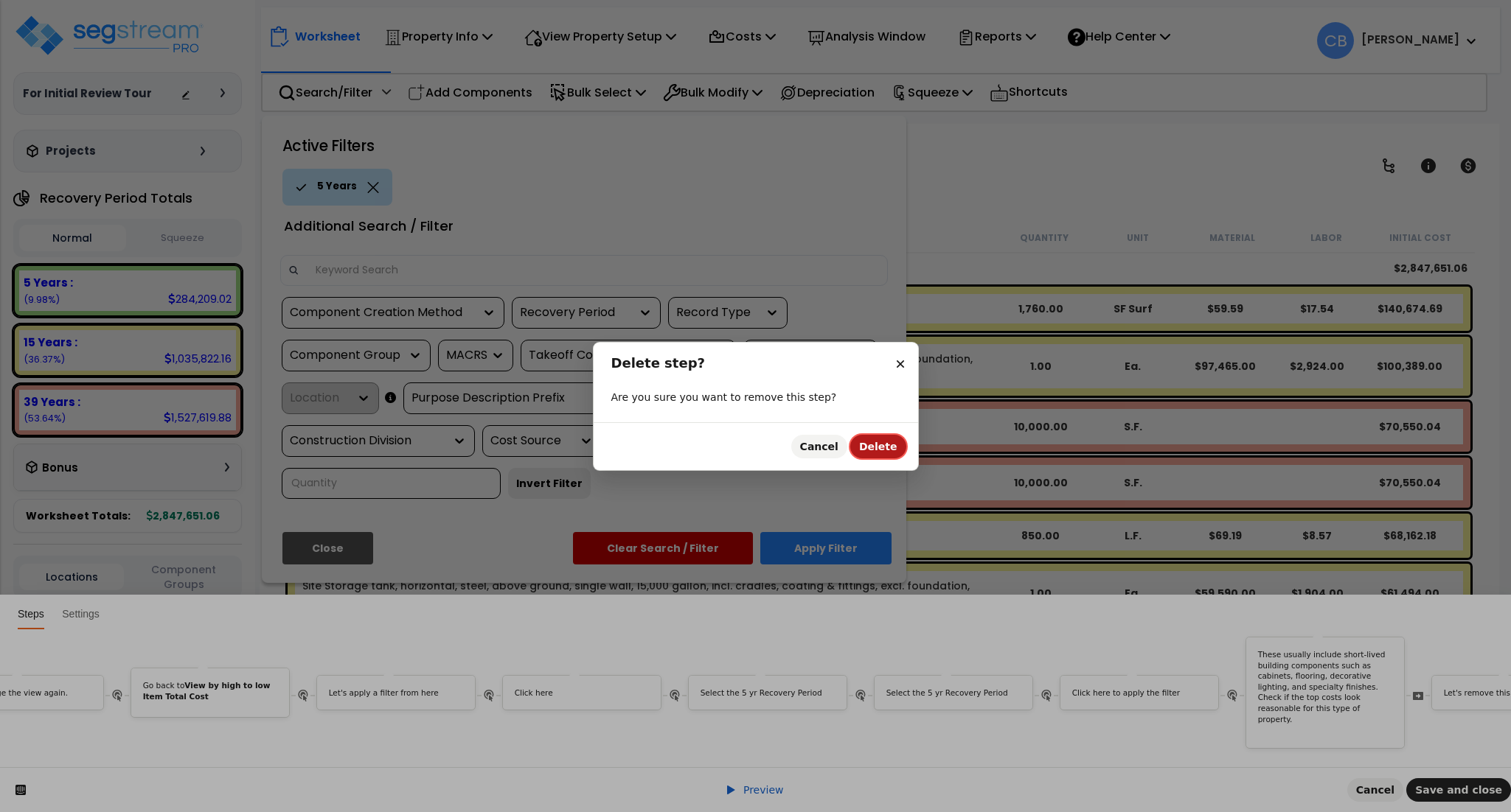
click at [876, 451] on span "Delete" at bounding box center [879, 447] width 39 height 12
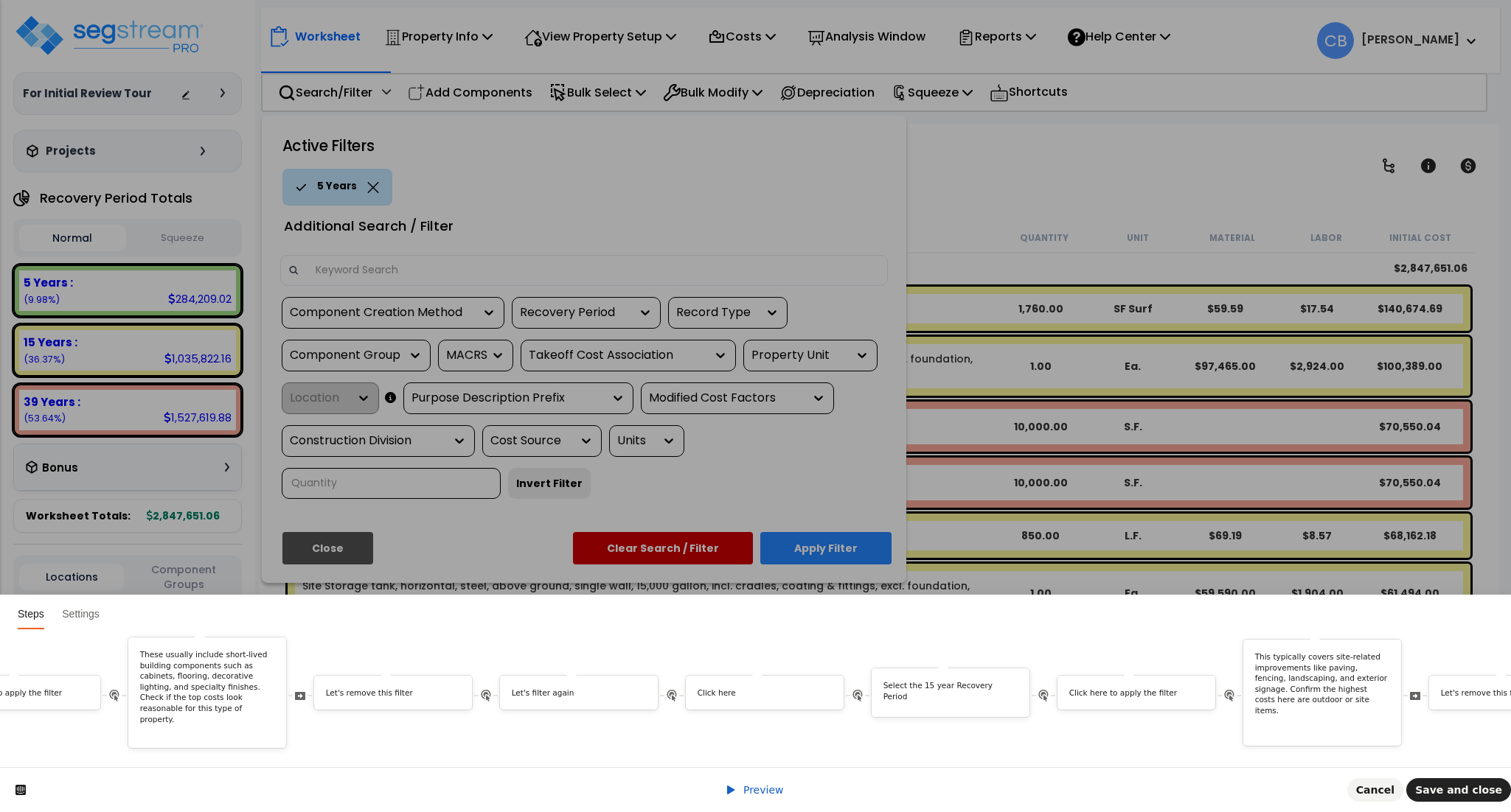
scroll to position [0, 3597]
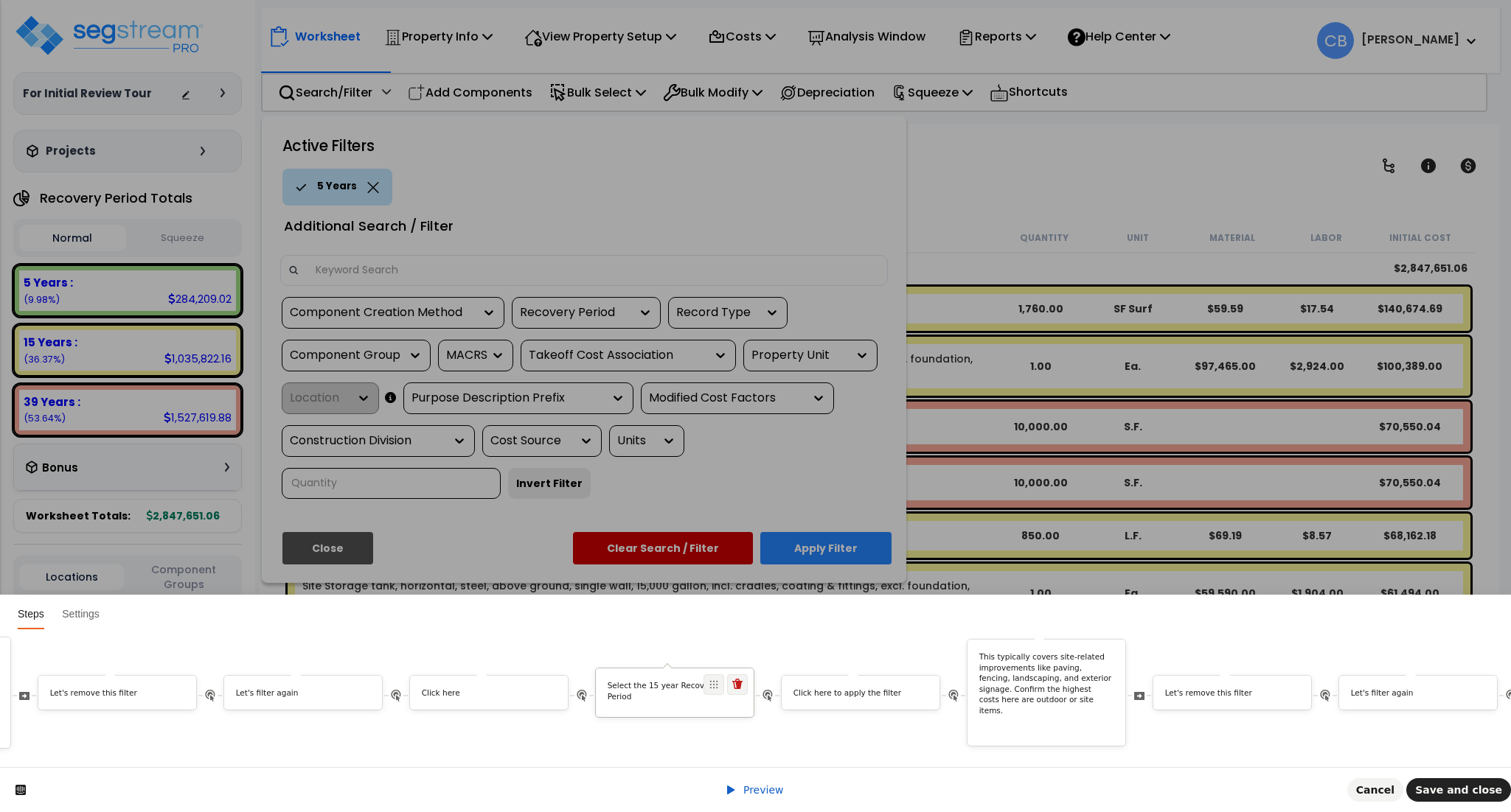
click at [665, 681] on p "Select the 15 year Recovery Period" at bounding box center [674, 691] width 135 height 22
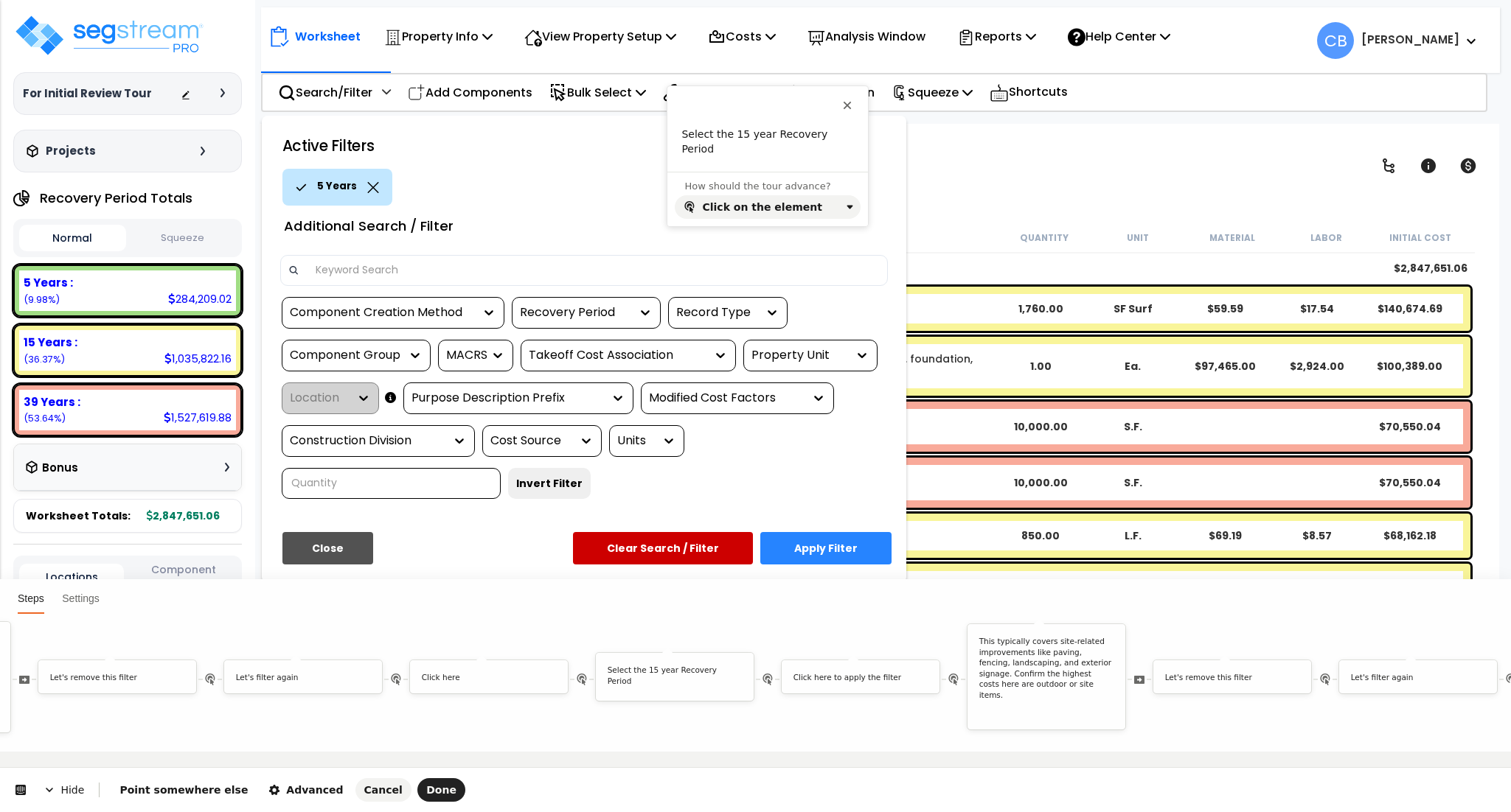
scroll to position [0, 0]
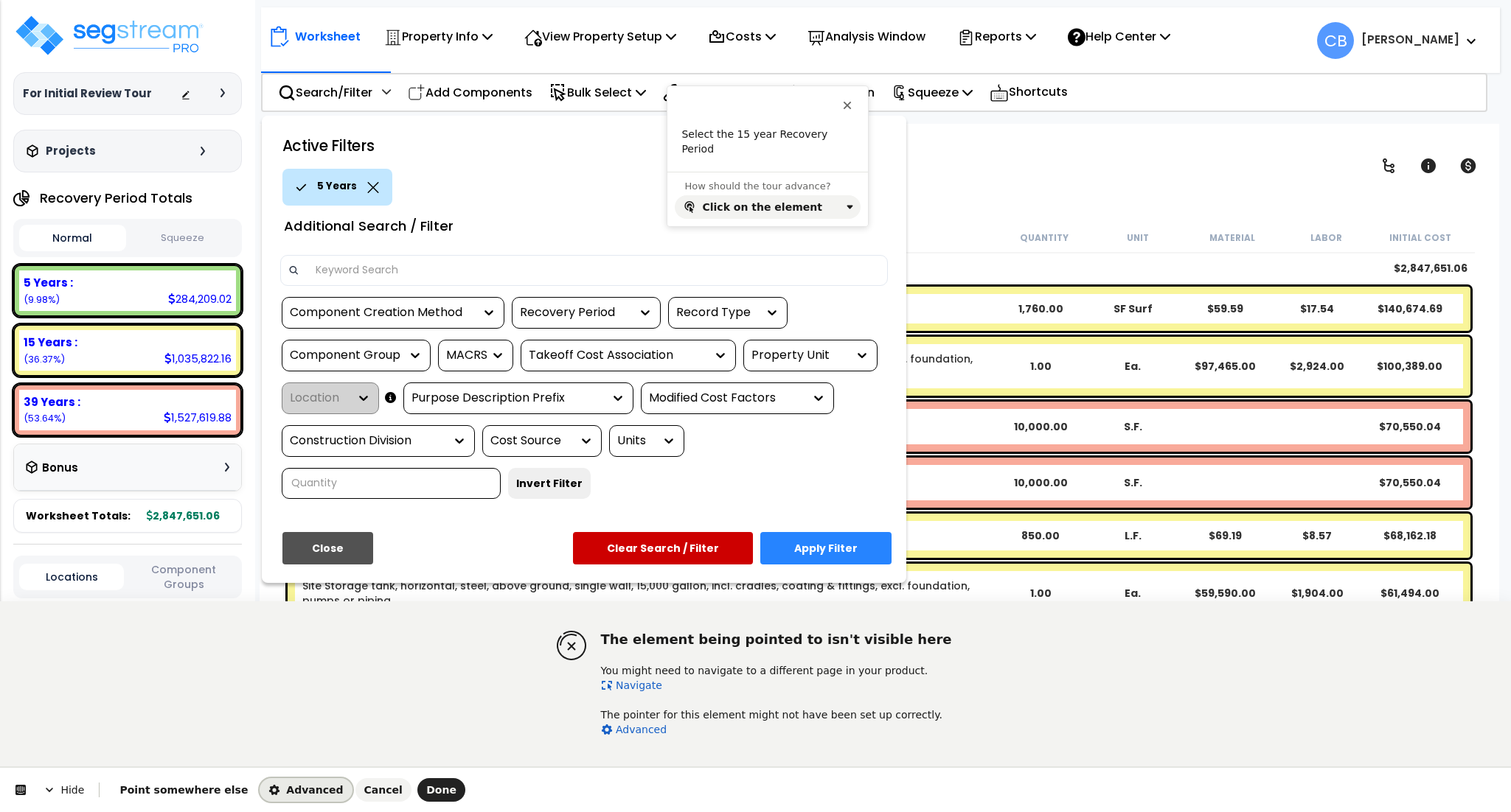
click at [272, 785] on span "Advanced" at bounding box center [306, 790] width 74 height 12
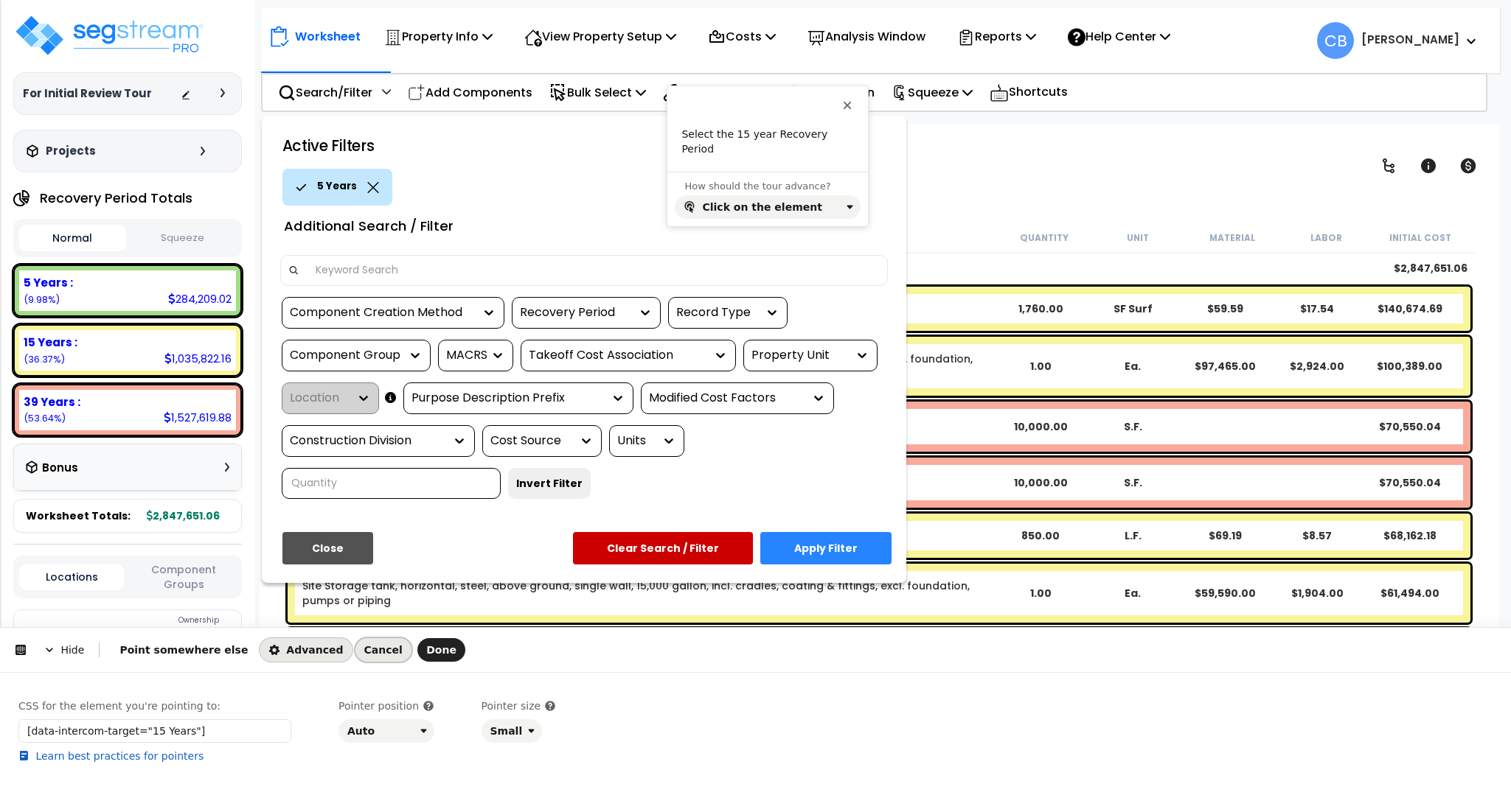
click at [365, 651] on span "Cancel" at bounding box center [384, 650] width 39 height 12
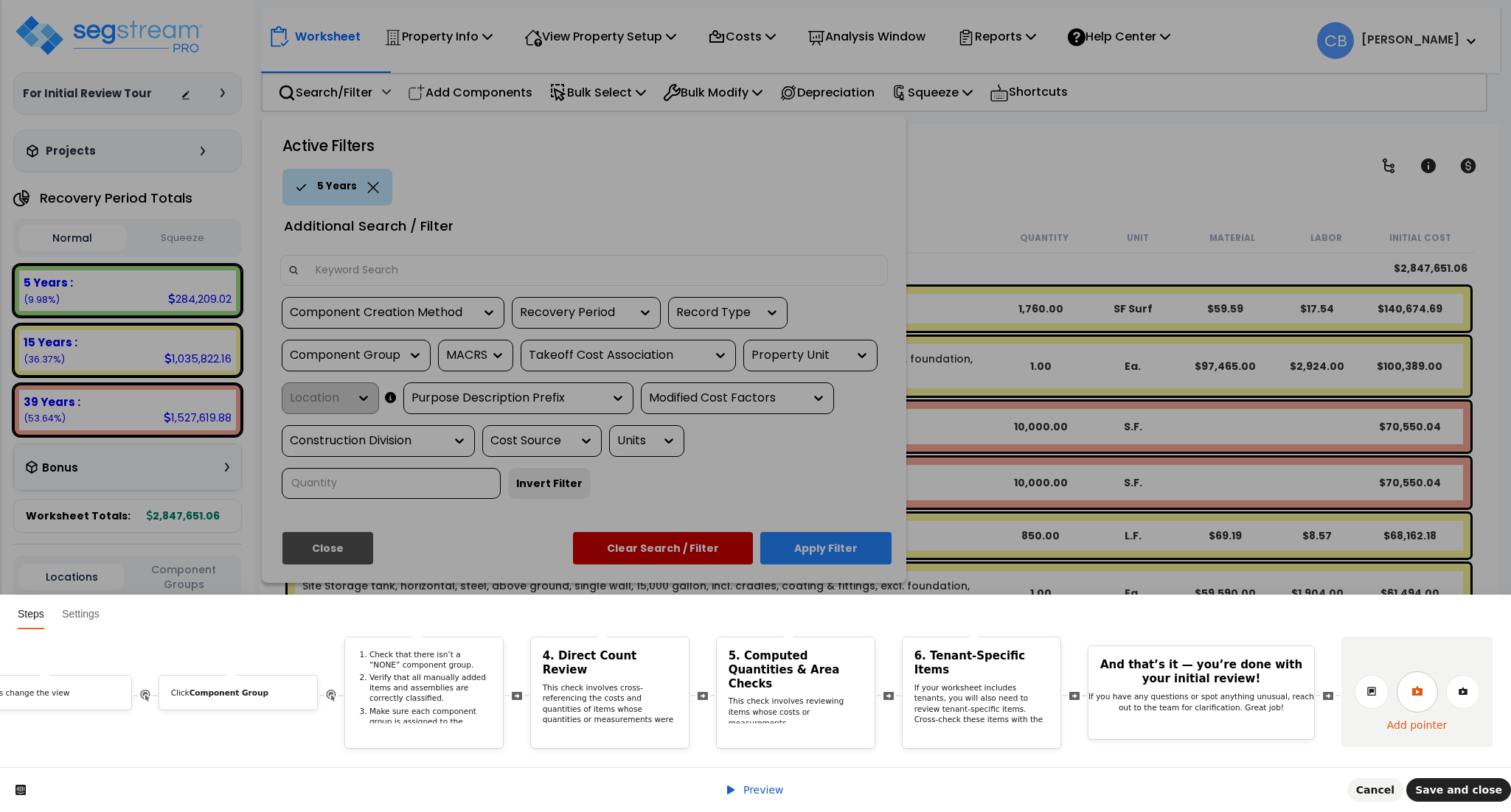
click at [1428, 673] on link at bounding box center [1417, 692] width 41 height 41
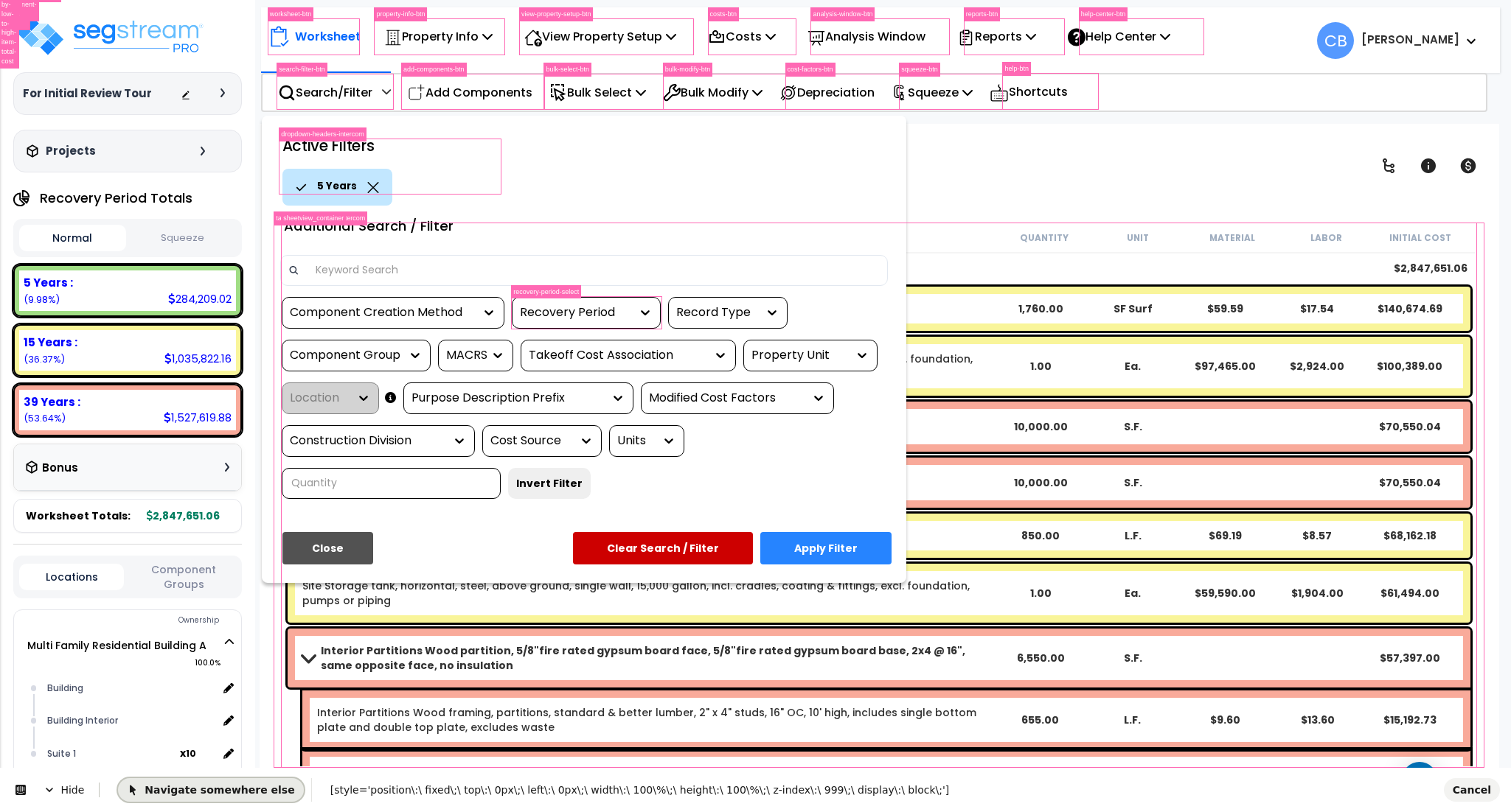
click at [184, 800] on button "Navigate somewhere else" at bounding box center [210, 789] width 185 height 23
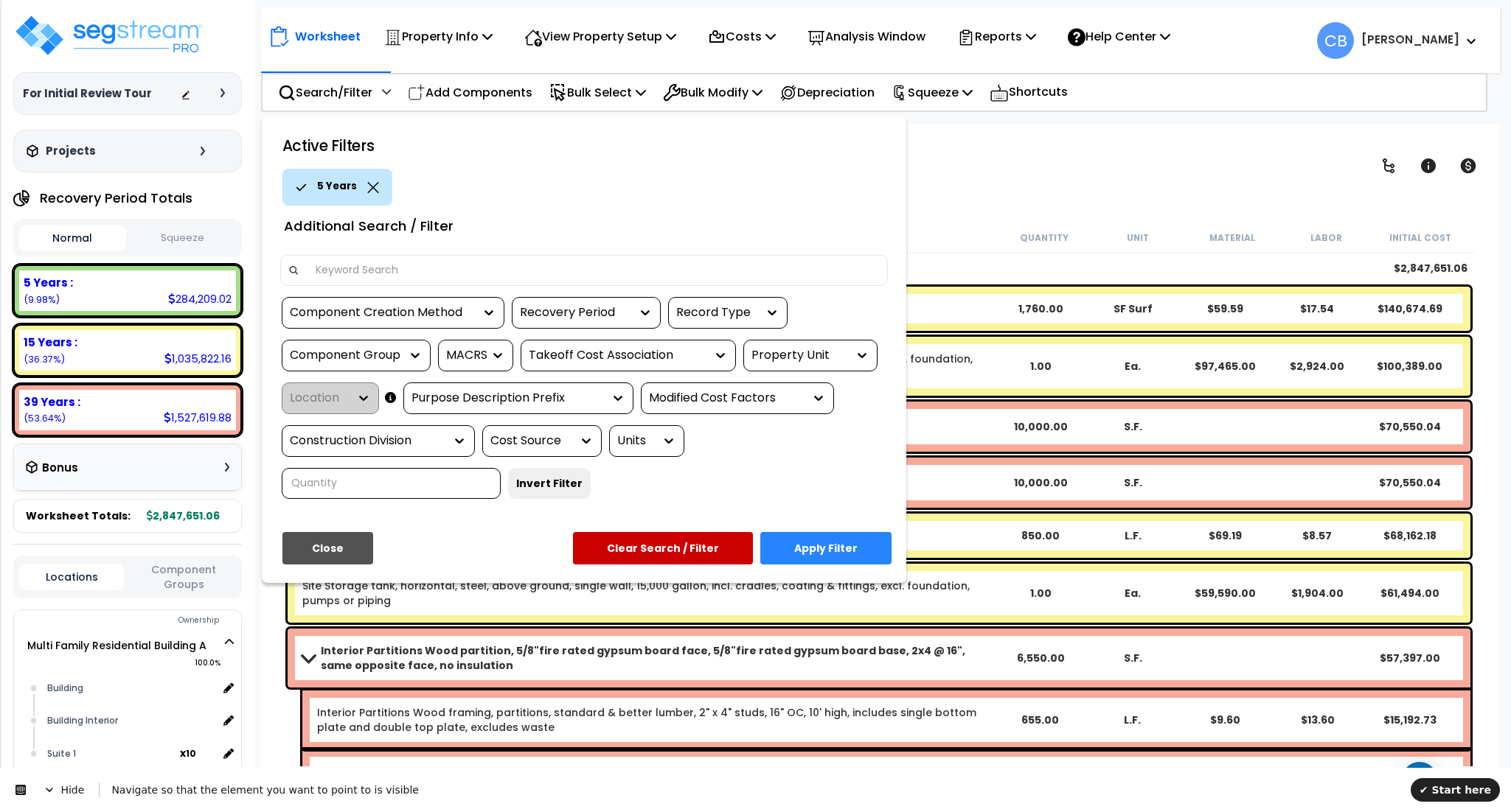
click at [368, 185] on icon at bounding box center [373, 188] width 11 height 11
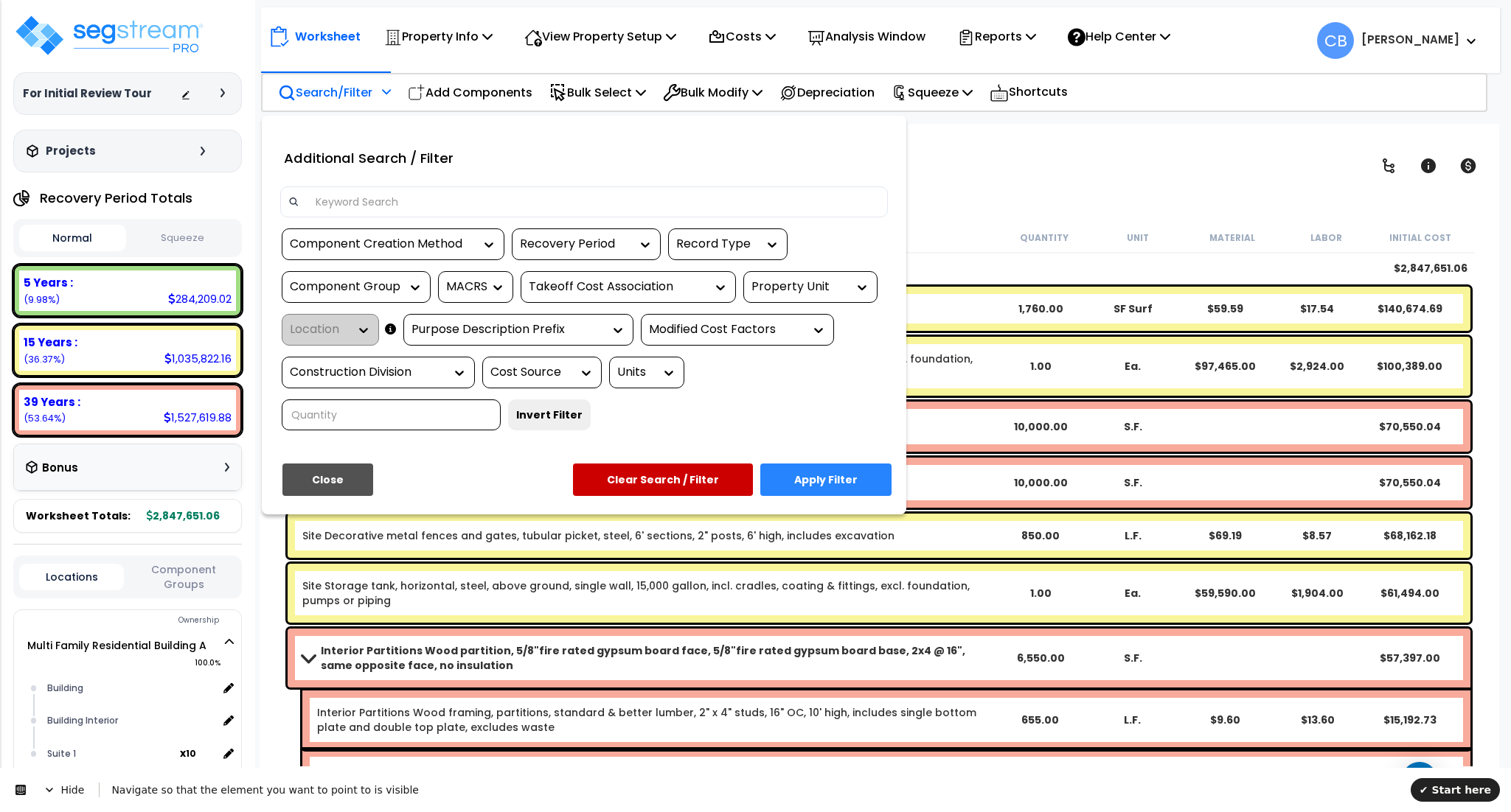
click at [584, 248] on div "Recovery Period" at bounding box center [574, 244] width 111 height 17
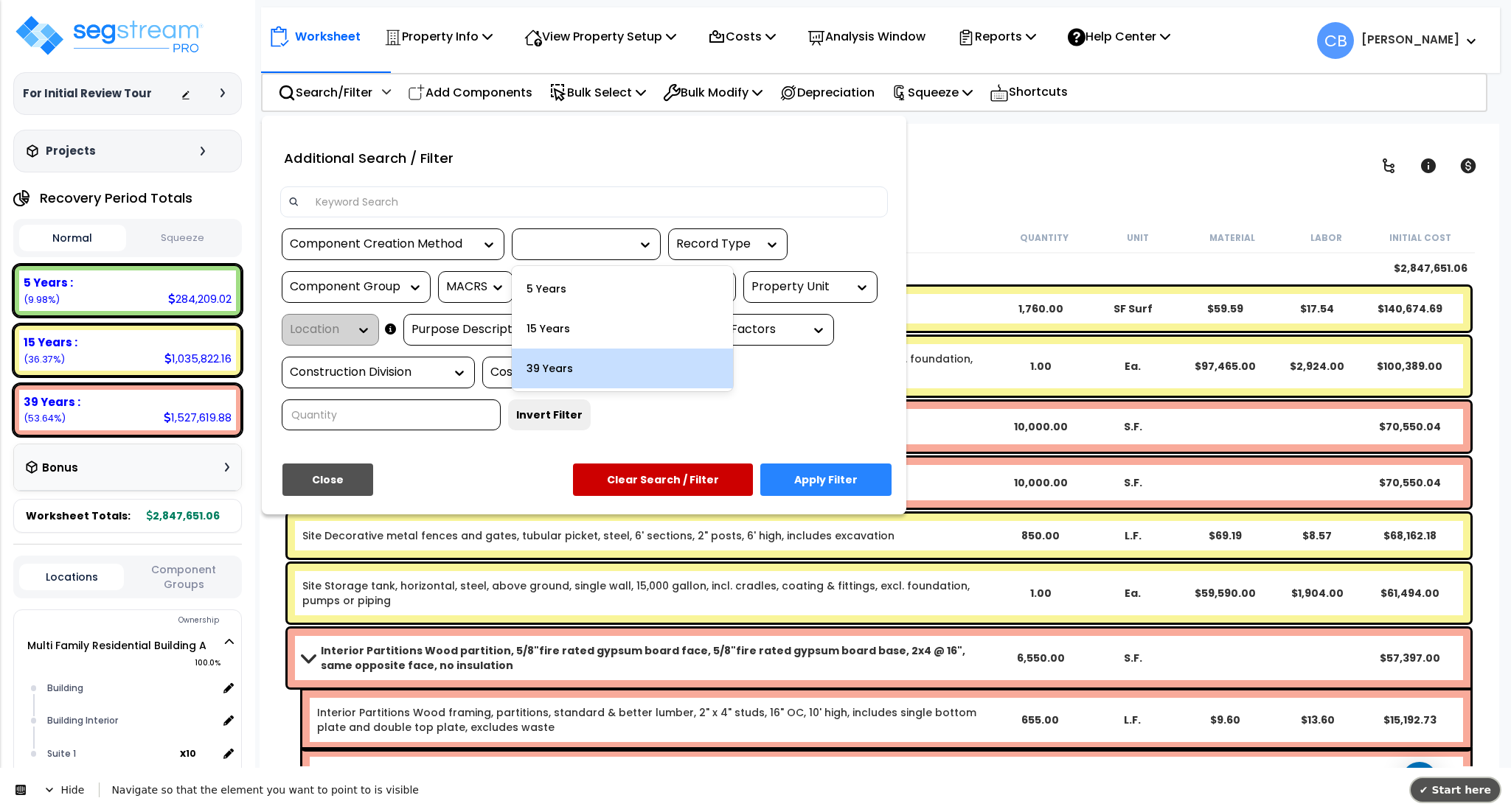
click at [1483, 797] on button "✔ Start here" at bounding box center [1455, 789] width 90 height 23
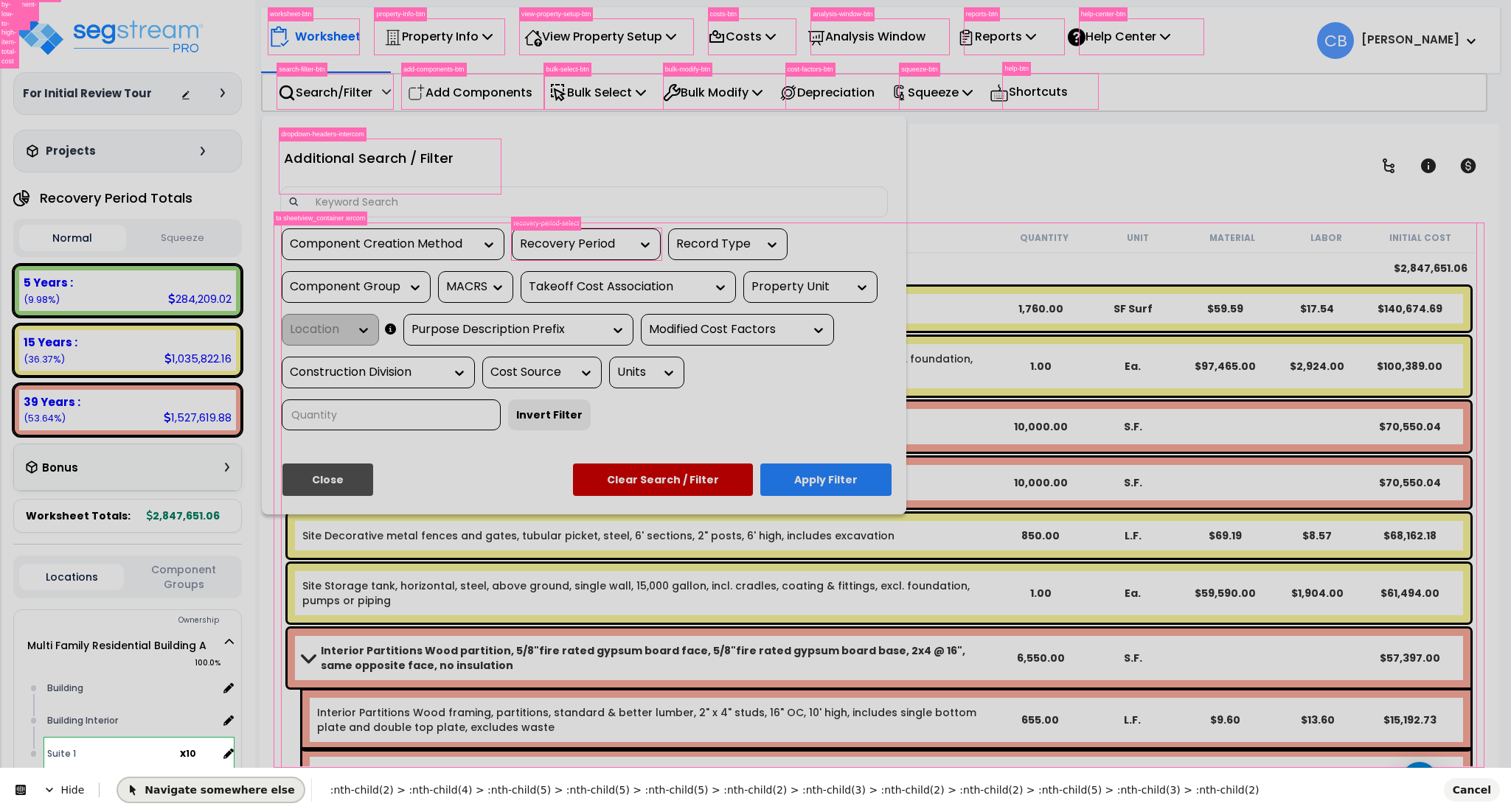
click at [207, 778] on button "Navigate somewhere else" at bounding box center [210, 789] width 185 height 23
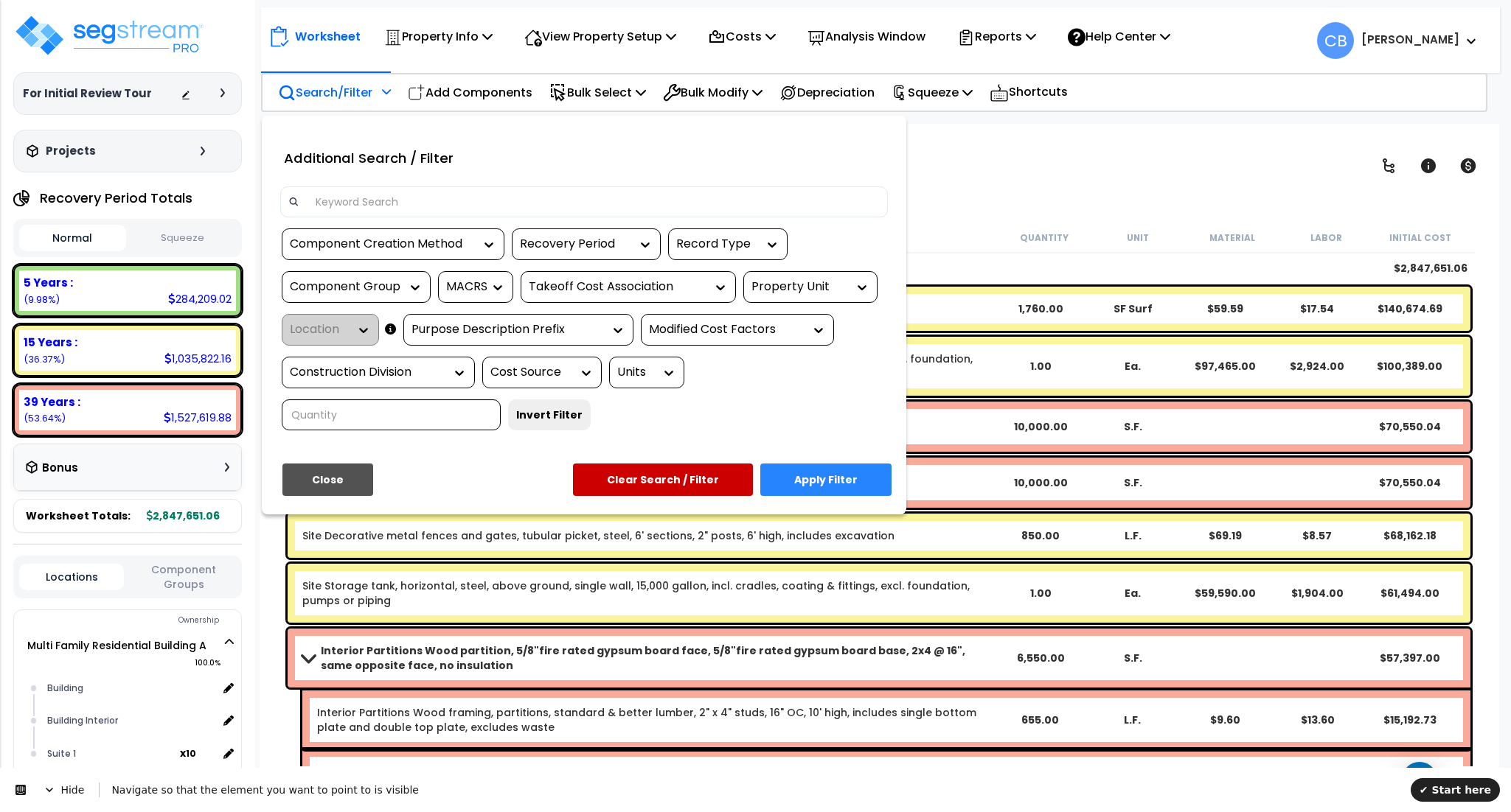
click at [647, 239] on icon at bounding box center [645, 244] width 15 height 15
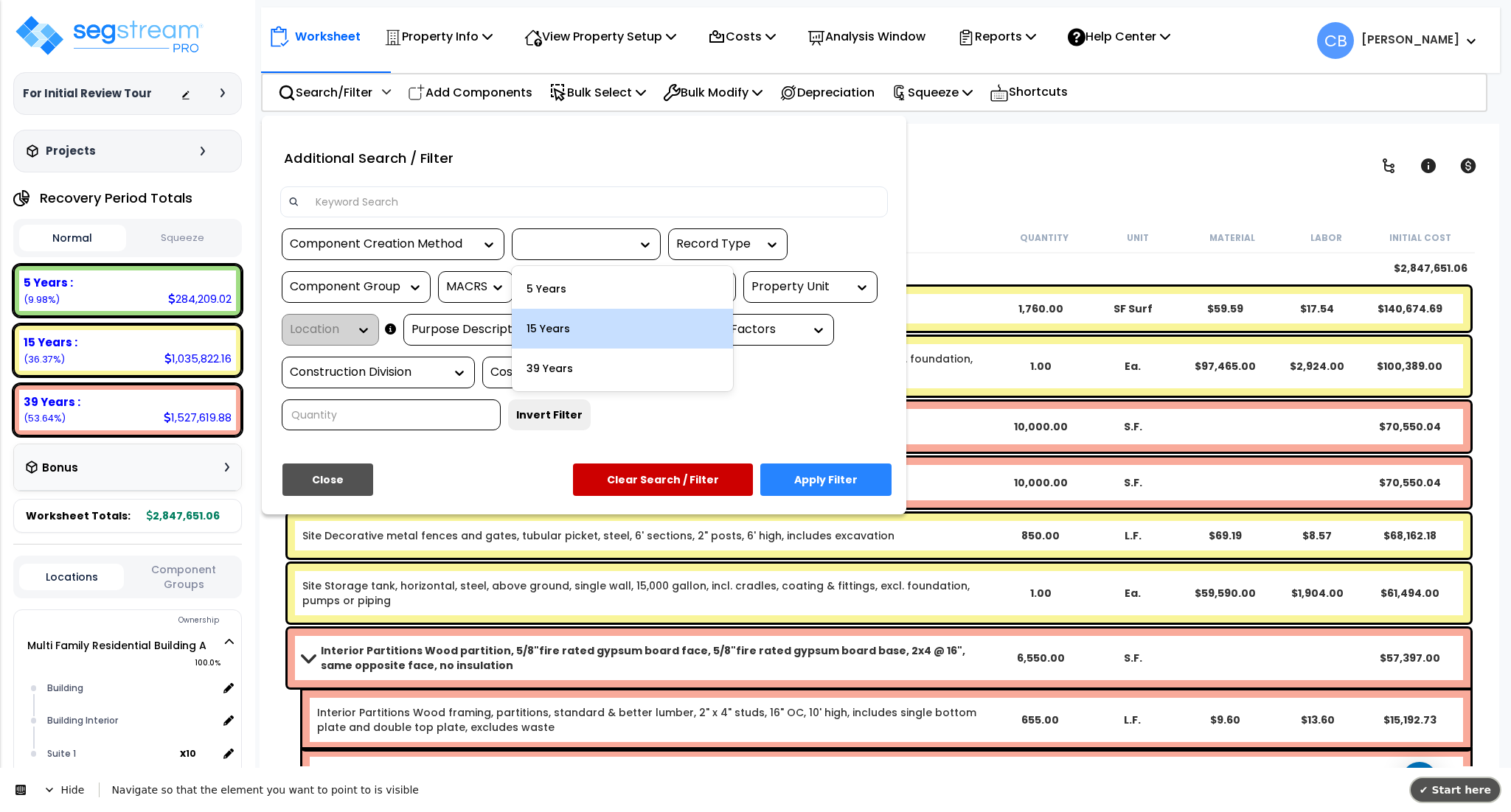
click at [1459, 794] on span "✔ Start here" at bounding box center [1455, 790] width 72 height 12
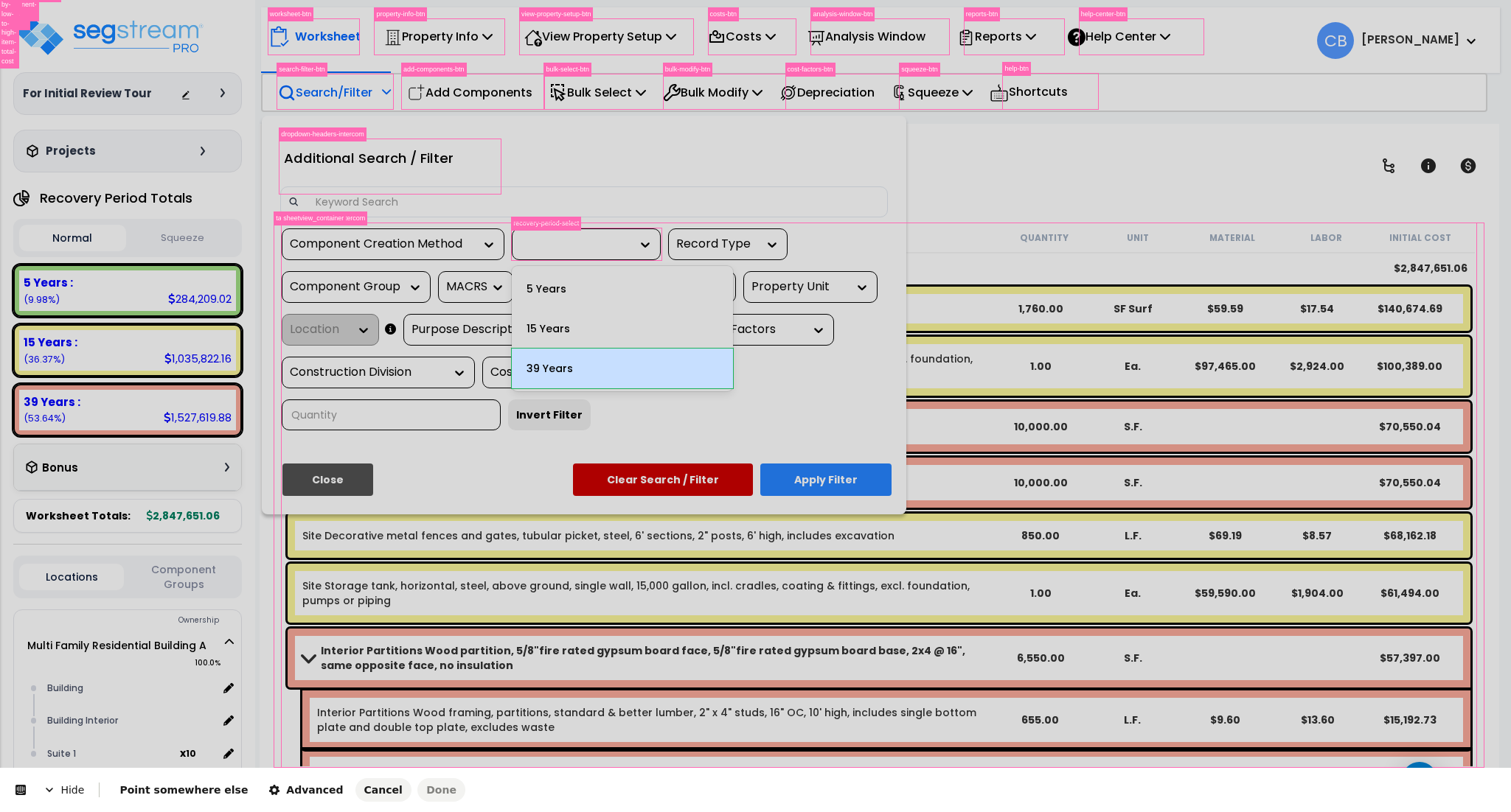
click at [624, 361] on body "We are Building your Property. So please grab a coffee and let us do the heavy …" at bounding box center [755, 470] width 1511 height 812
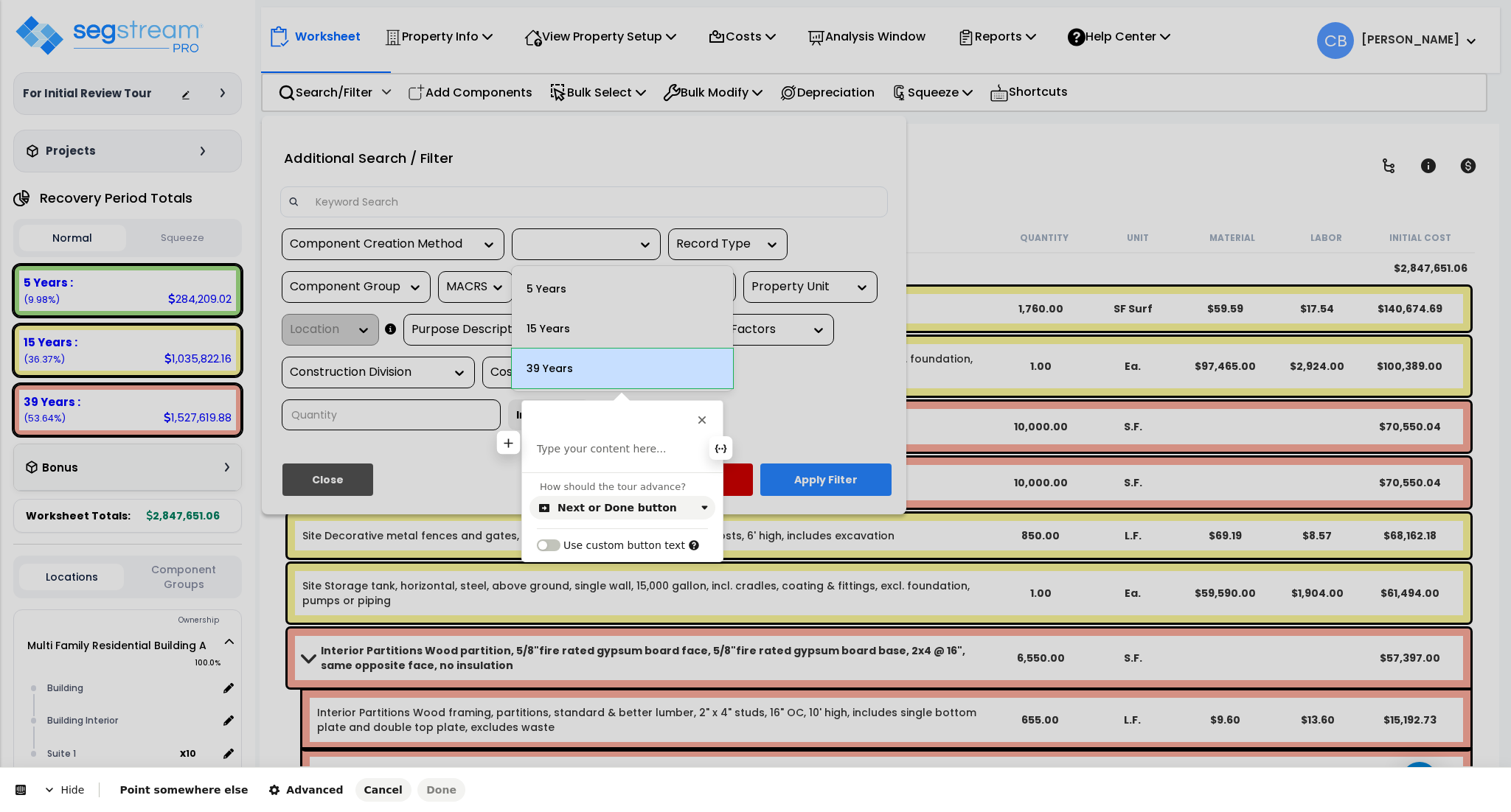
click at [586, 447] on p at bounding box center [622, 449] width 171 height 15
click at [552, 511] on div "Next or Done button" at bounding box center [616, 508] width 157 height 12
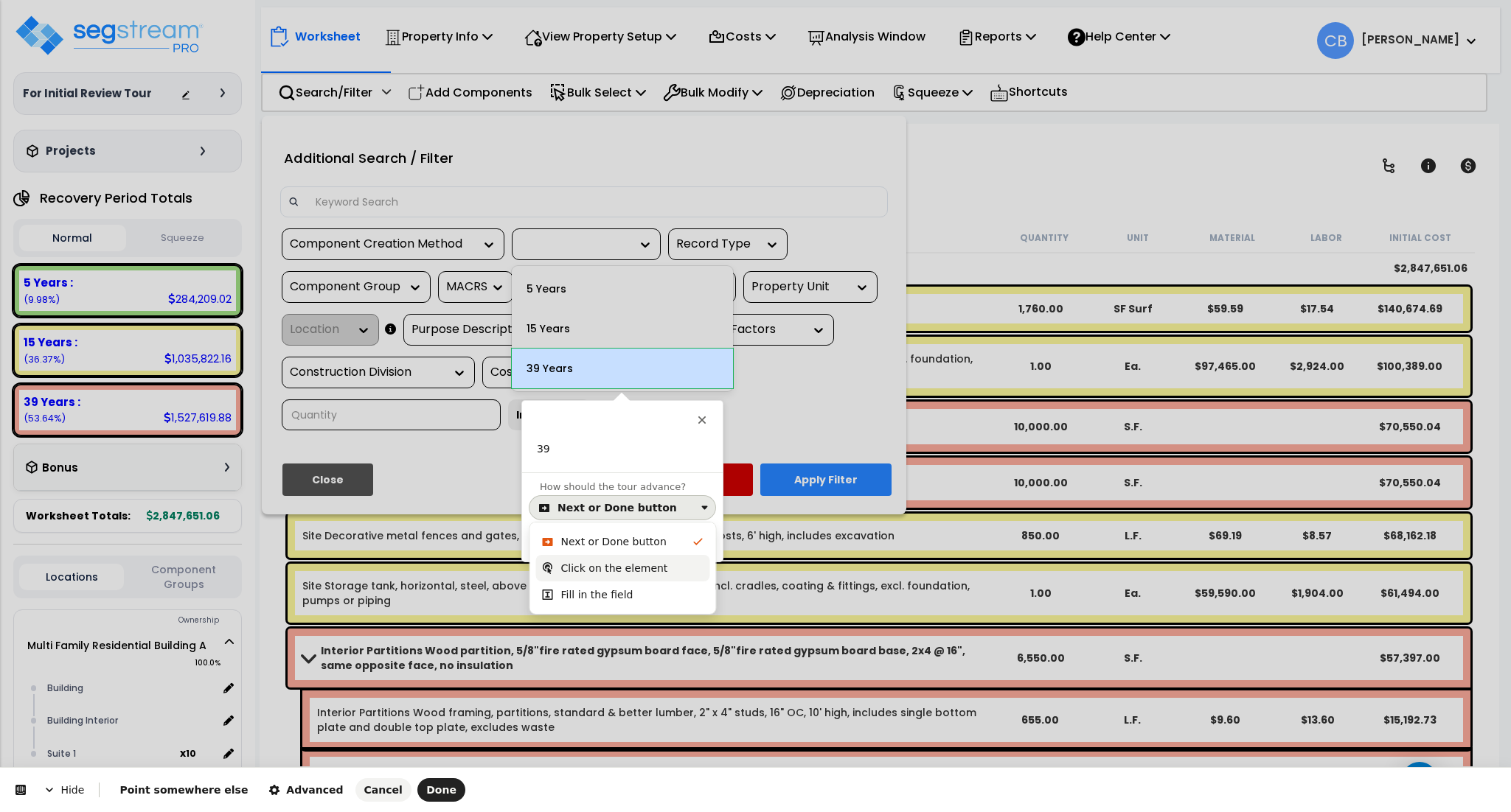
click at [573, 562] on div "Click on the element" at bounding box center [615, 568] width 107 height 15
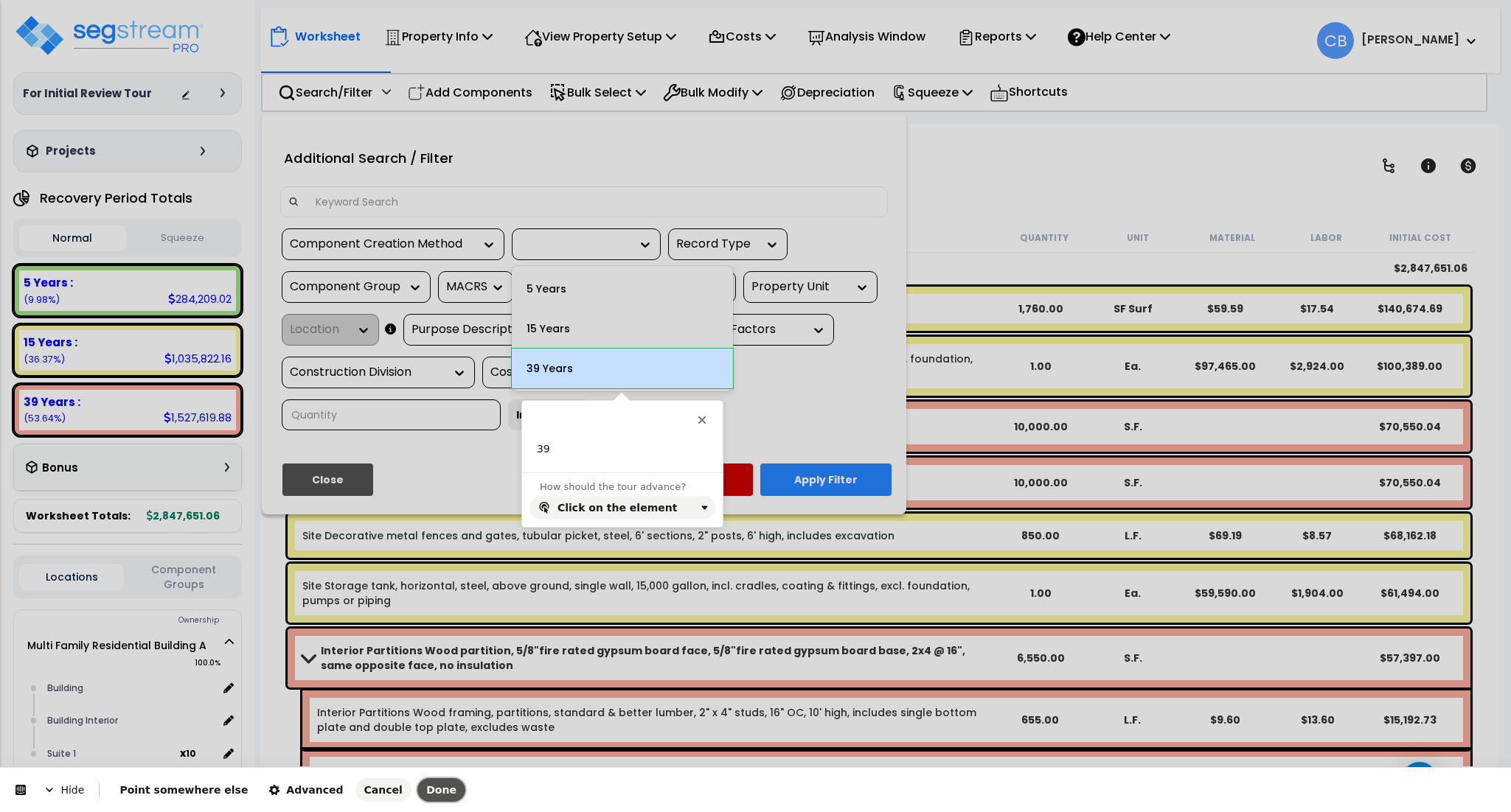
click at [426, 793] on span "Done" at bounding box center [440, 790] width 30 height 12
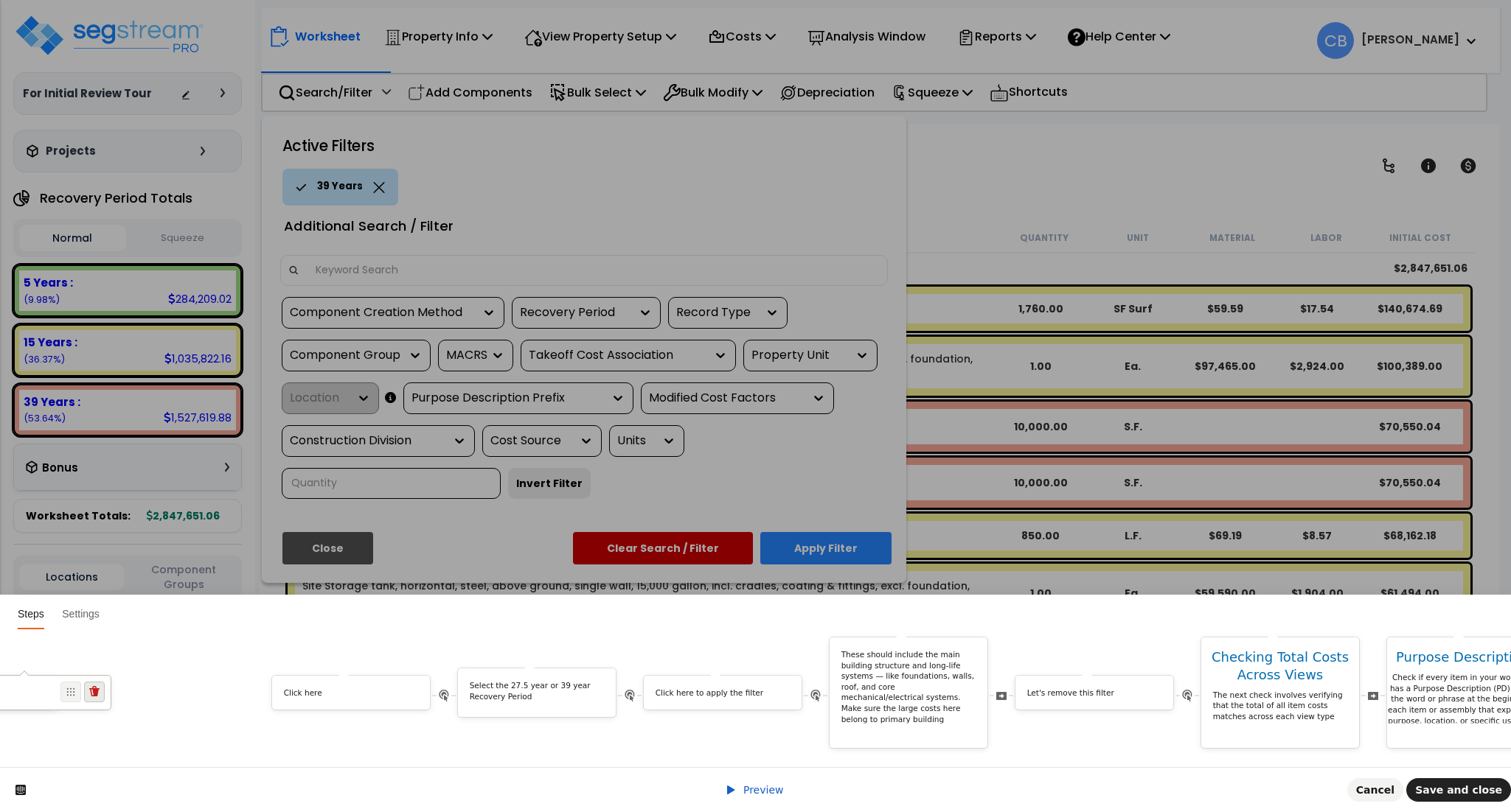
scroll to position [0, 4990]
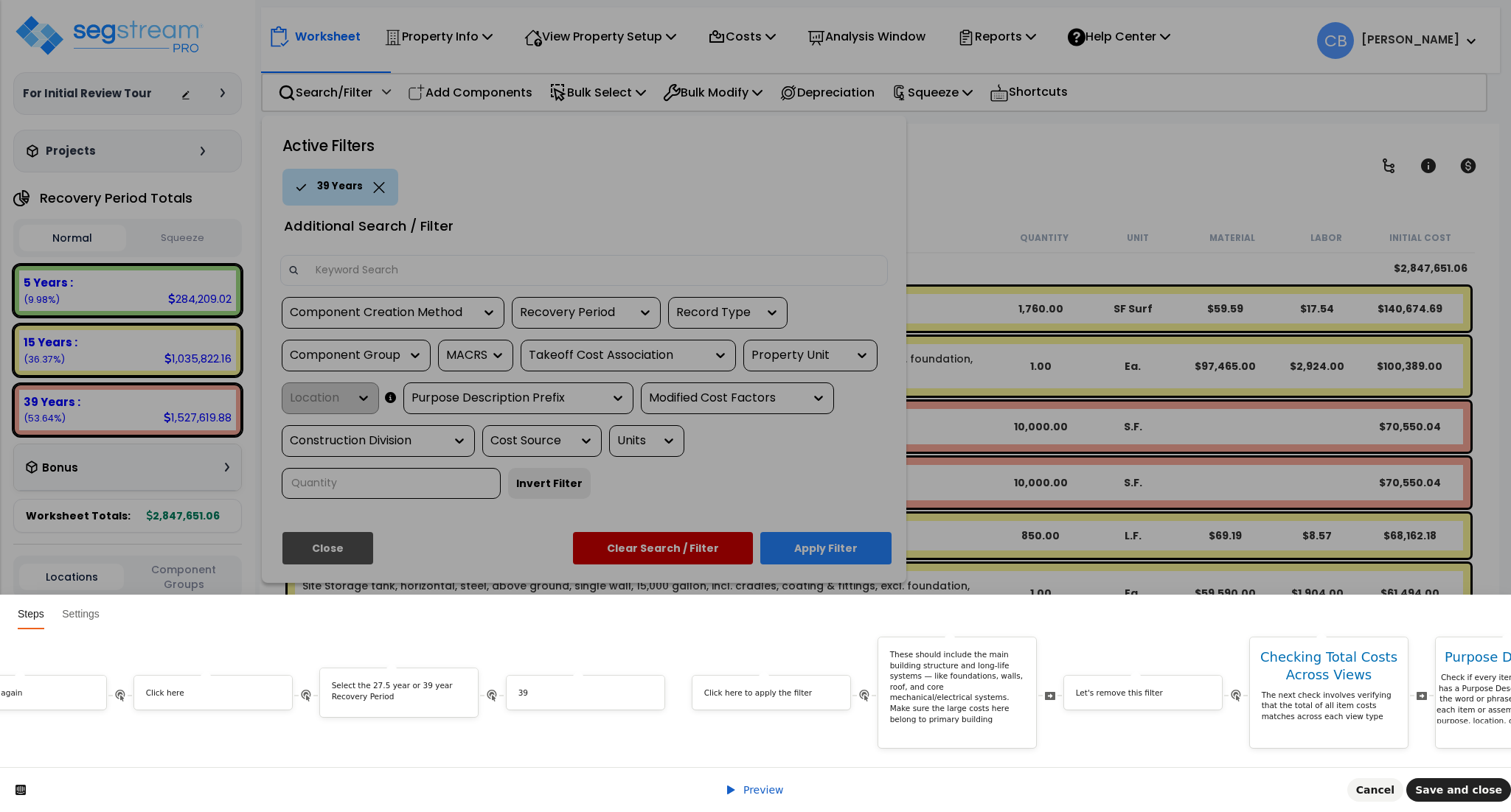
drag, startPoint x: 1300, startPoint y: 683, endPoint x: 653, endPoint y: 700, distance: 647.2
click at [653, 700] on div "Hi First name ! We noticed you changed the Job Status of your property. Do you …" at bounding box center [173, 693] width 10290 height 112
drag, startPoint x: 596, startPoint y: 673, endPoint x: 436, endPoint y: 673, distance: 160.0
click at [436, 688] on p "39" at bounding box center [452, 693] width 135 height 11
drag, startPoint x: 555, startPoint y: 679, endPoint x: 364, endPoint y: 684, distance: 191.1
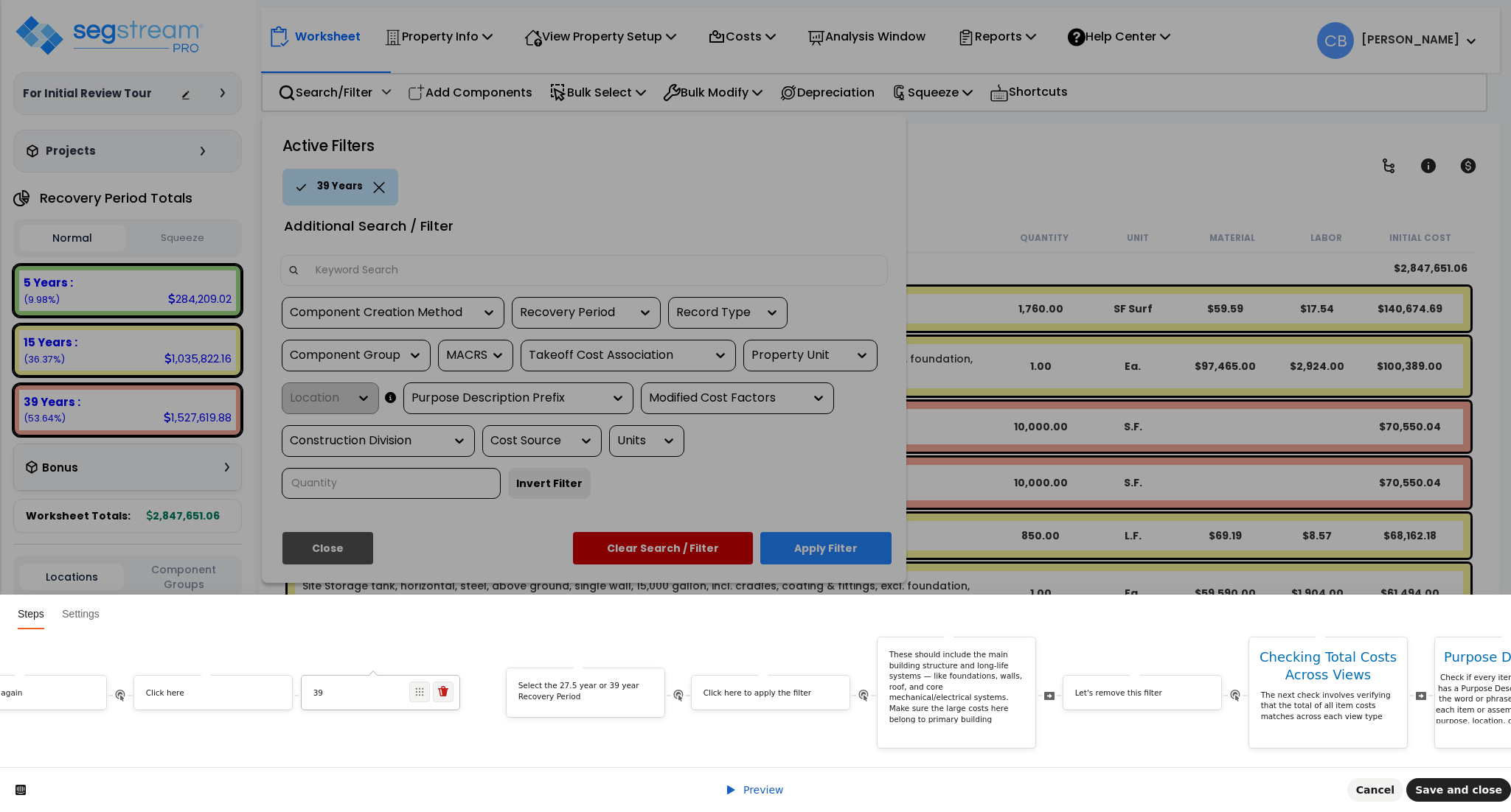
click at [364, 688] on div "39" at bounding box center [381, 696] width 158 height 16
click at [562, 681] on p "Select the 27.5 year or 39 year Recovery Period" at bounding box center [583, 691] width 135 height 22
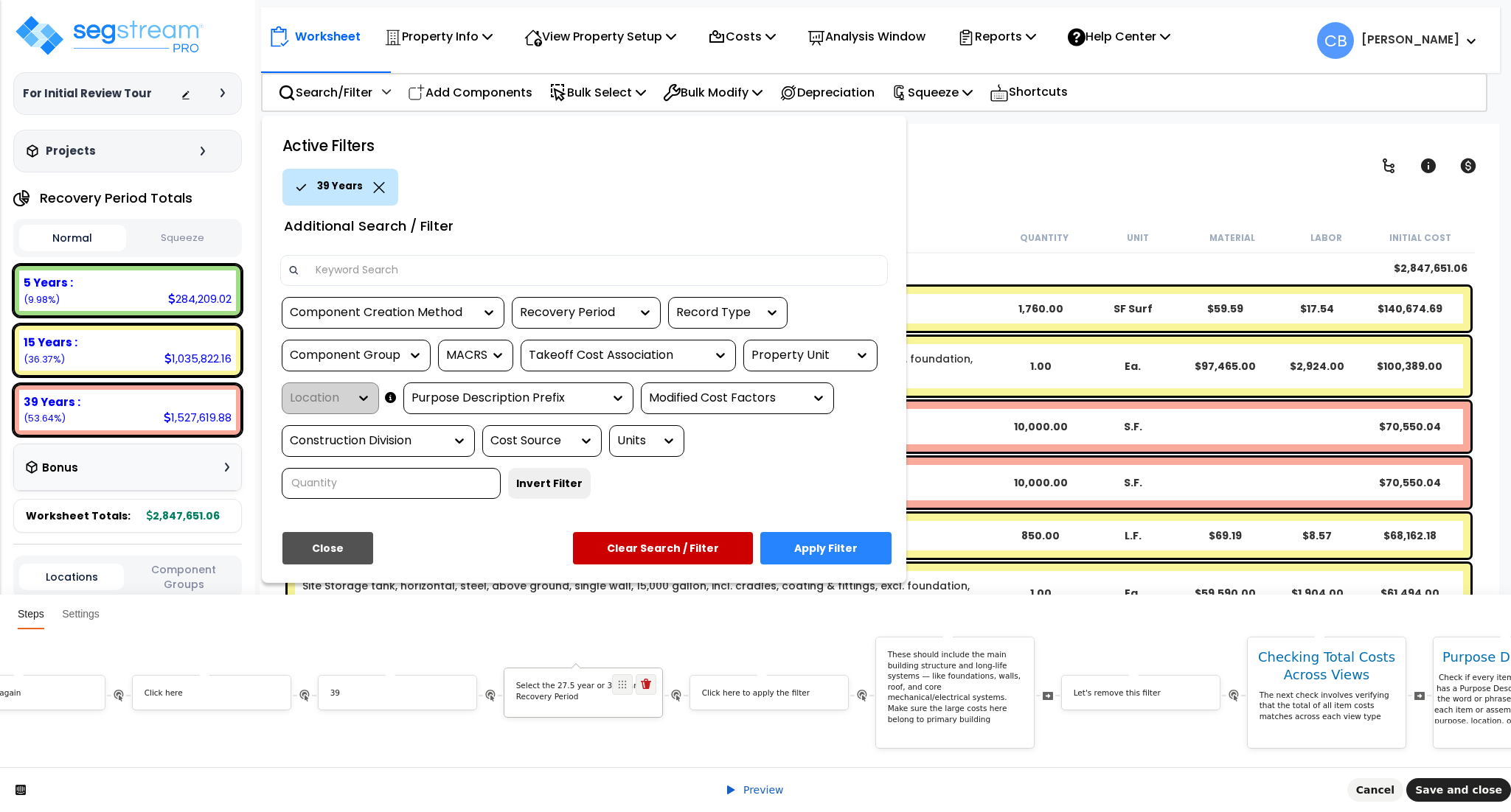
scroll to position [0, 0]
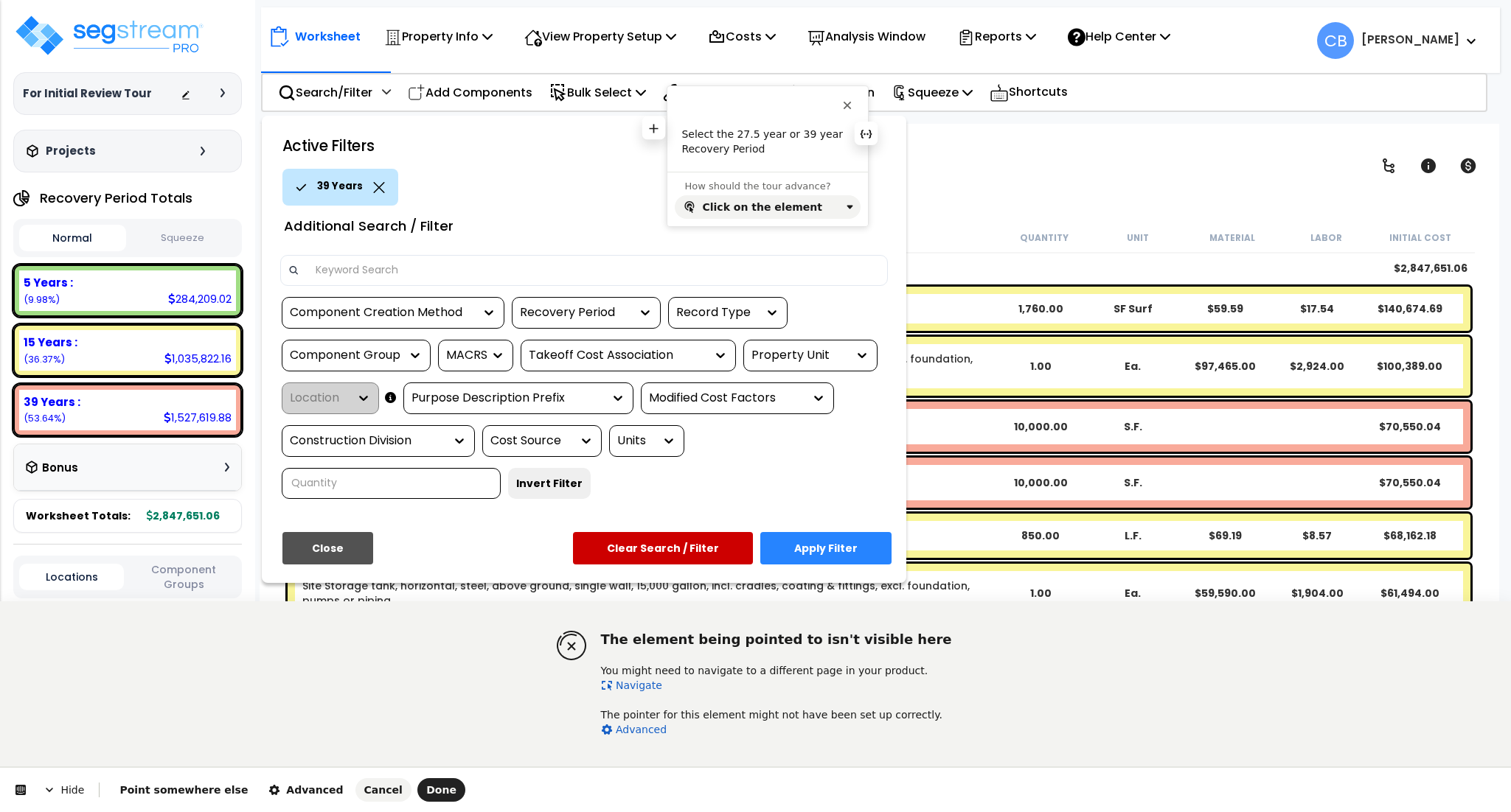
click at [703, 138] on p "Select the 27.5 year or 39 year Recovery Period" at bounding box center [767, 142] width 171 height 29
click at [274, 781] on button "Advanced" at bounding box center [306, 789] width 92 height 23
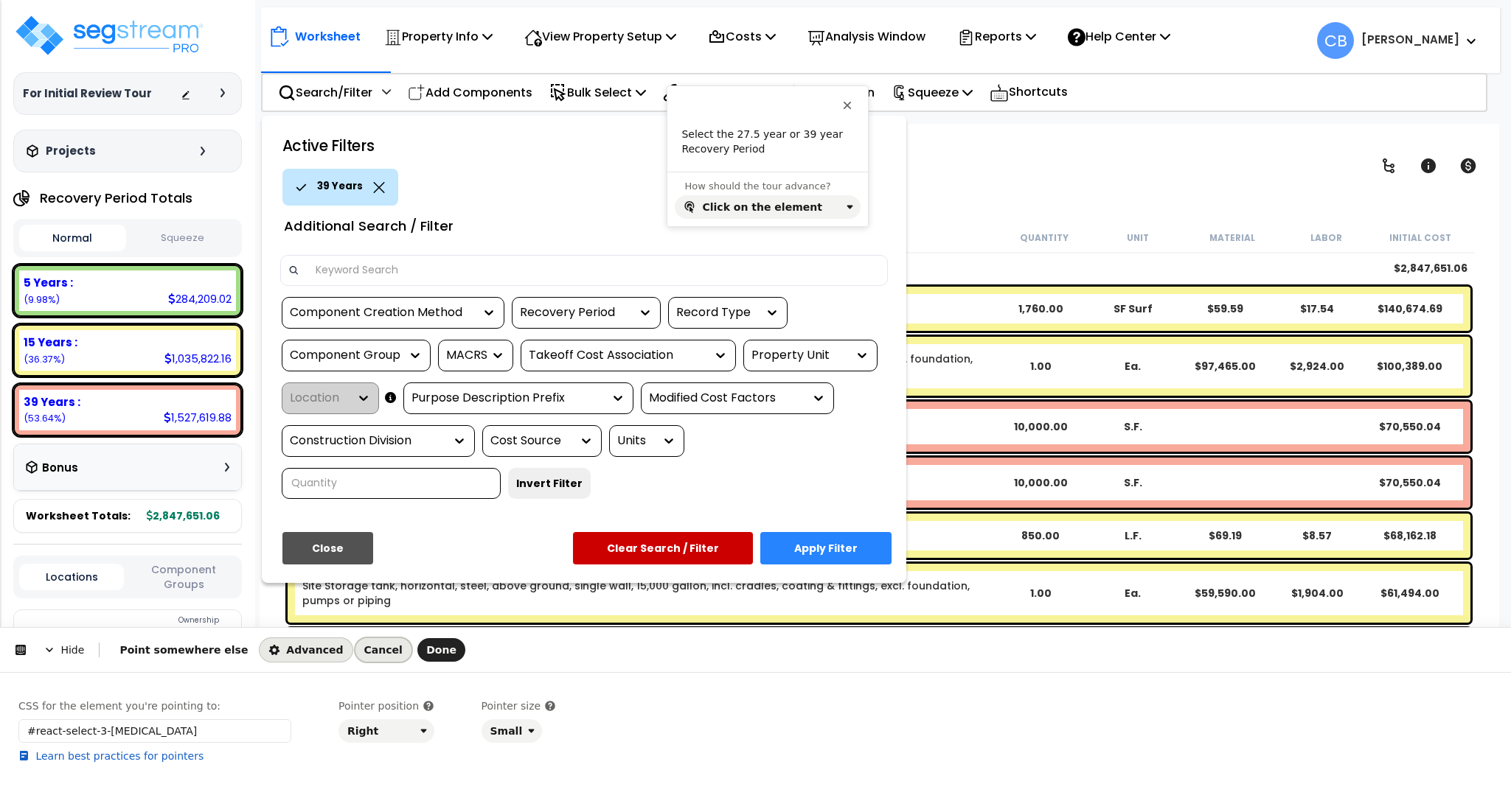
click at [365, 647] on span "Cancel" at bounding box center [384, 650] width 39 height 12
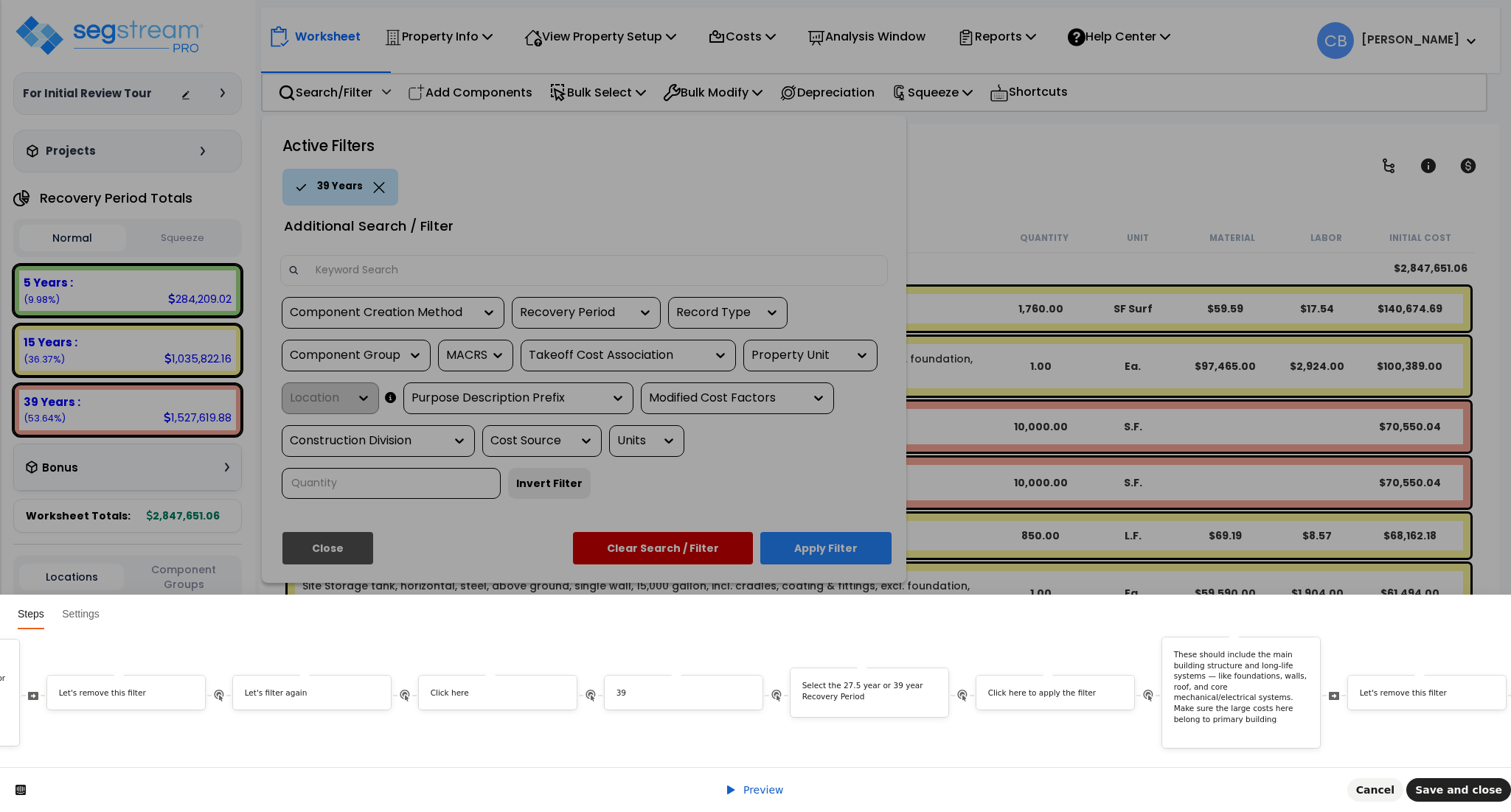
scroll to position [0, 4781]
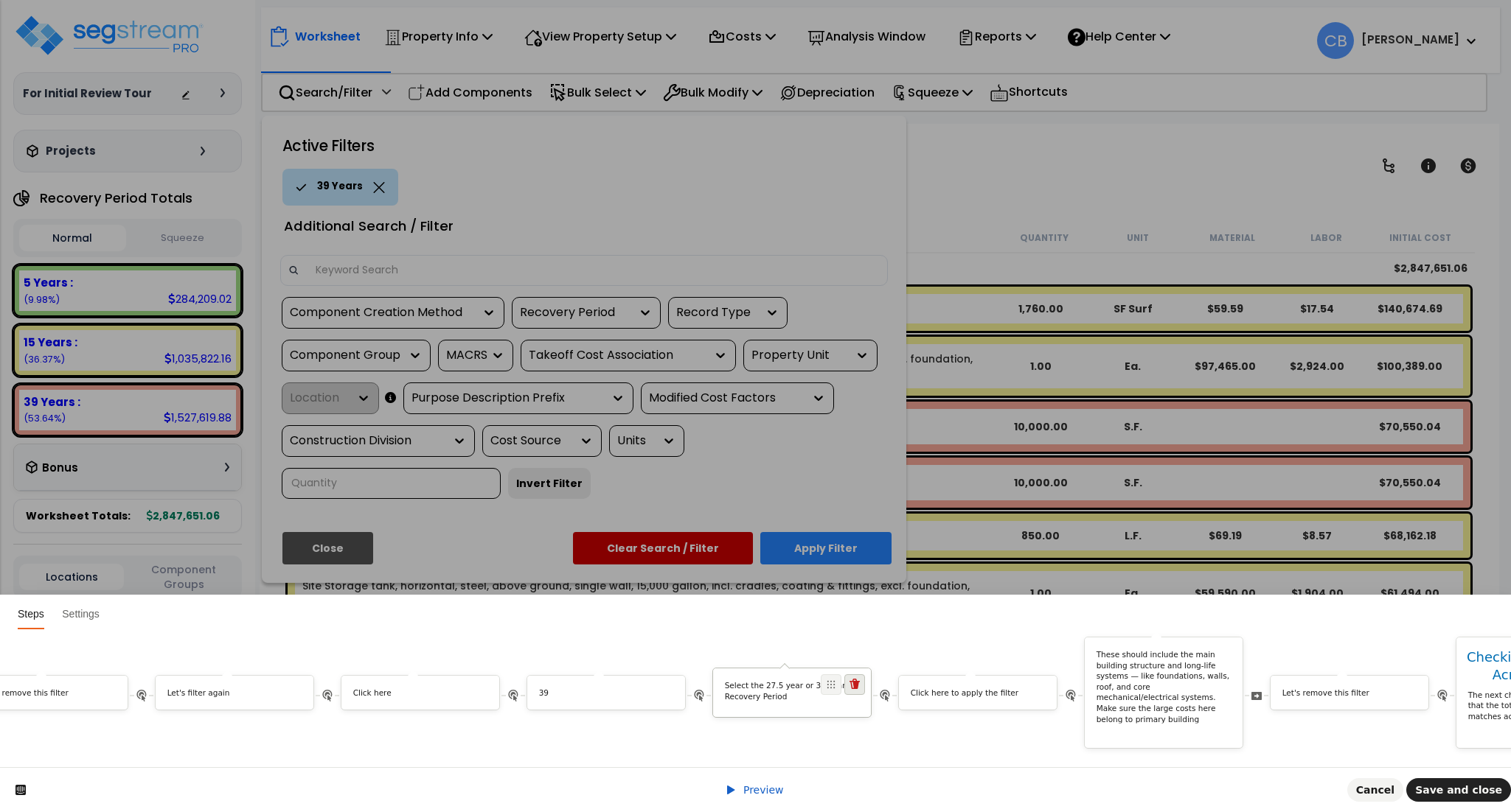
click at [861, 679] on icon at bounding box center [854, 685] width 12 height 12
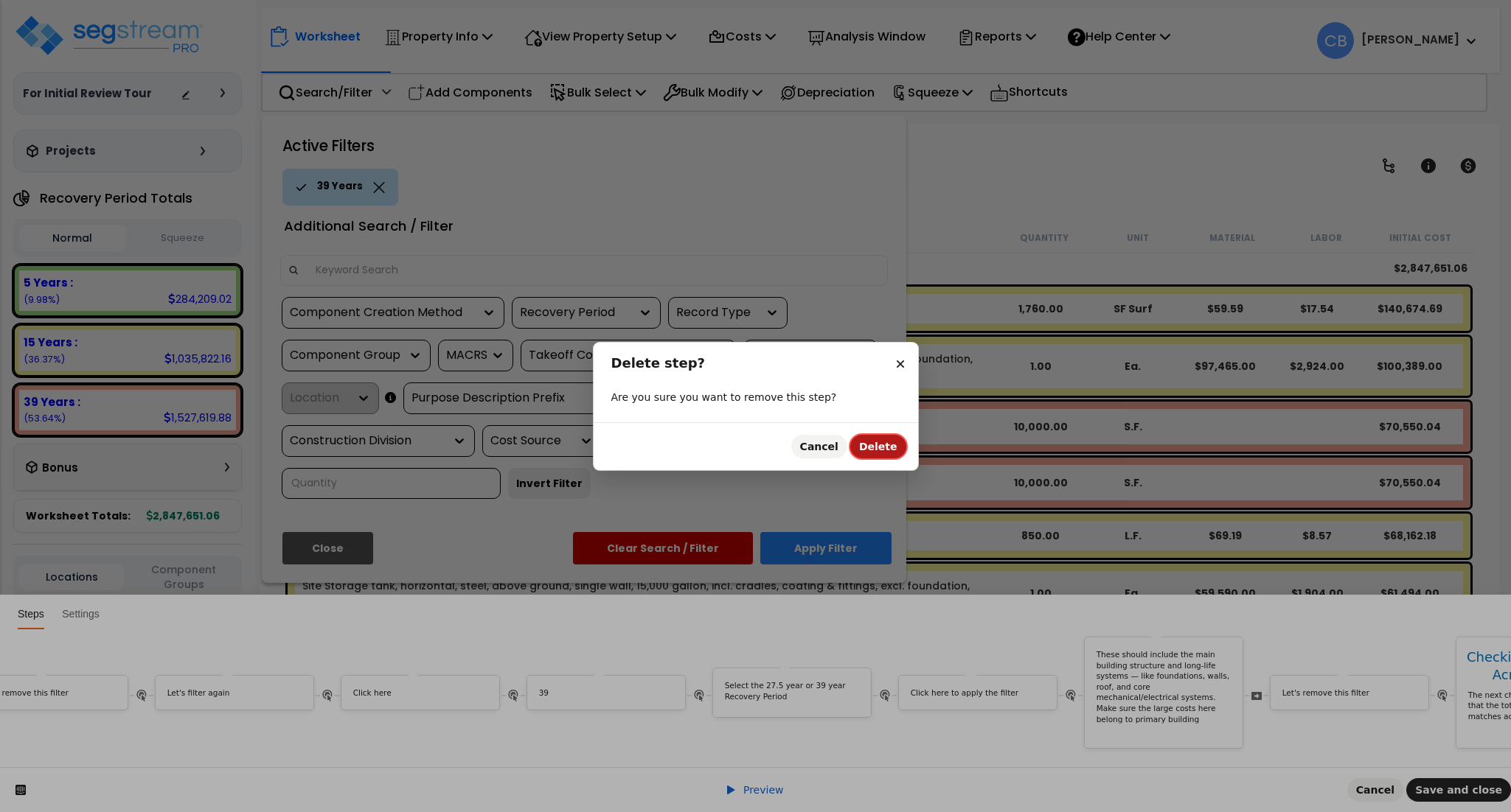
click at [883, 444] on span "Delete" at bounding box center [879, 447] width 39 height 12
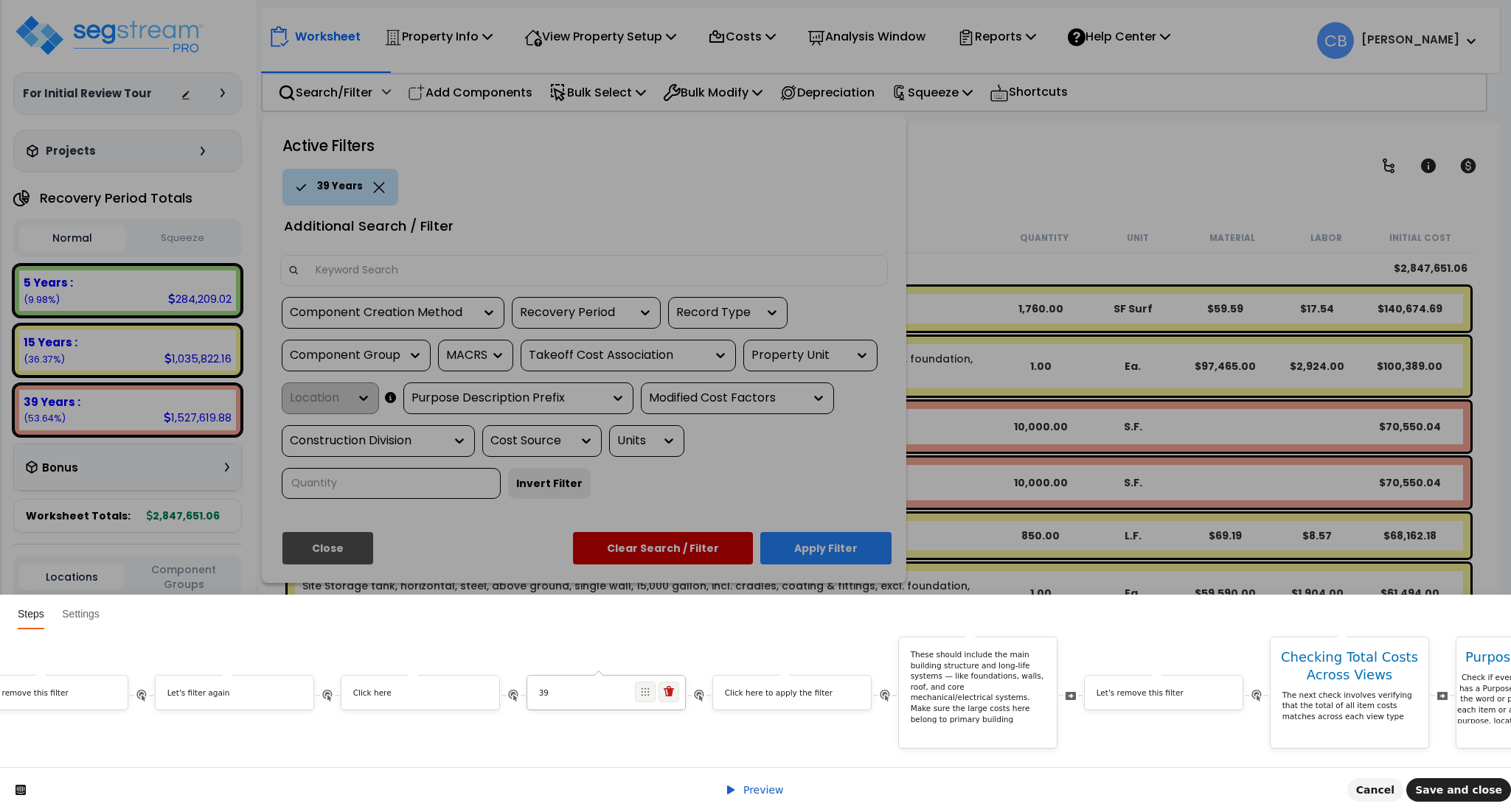
click at [626, 688] on p "39" at bounding box center [606, 693] width 135 height 11
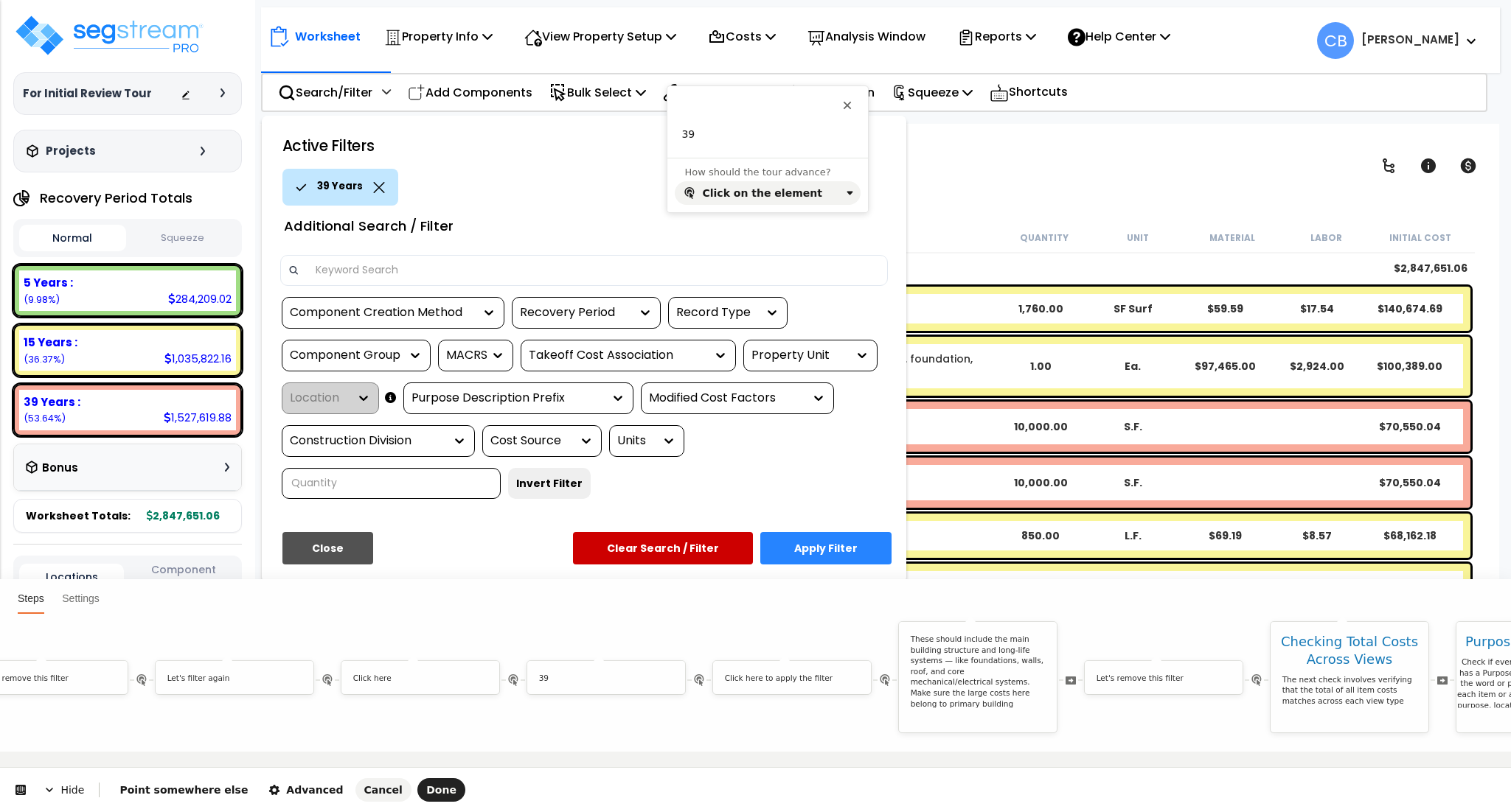
scroll to position [0, 0]
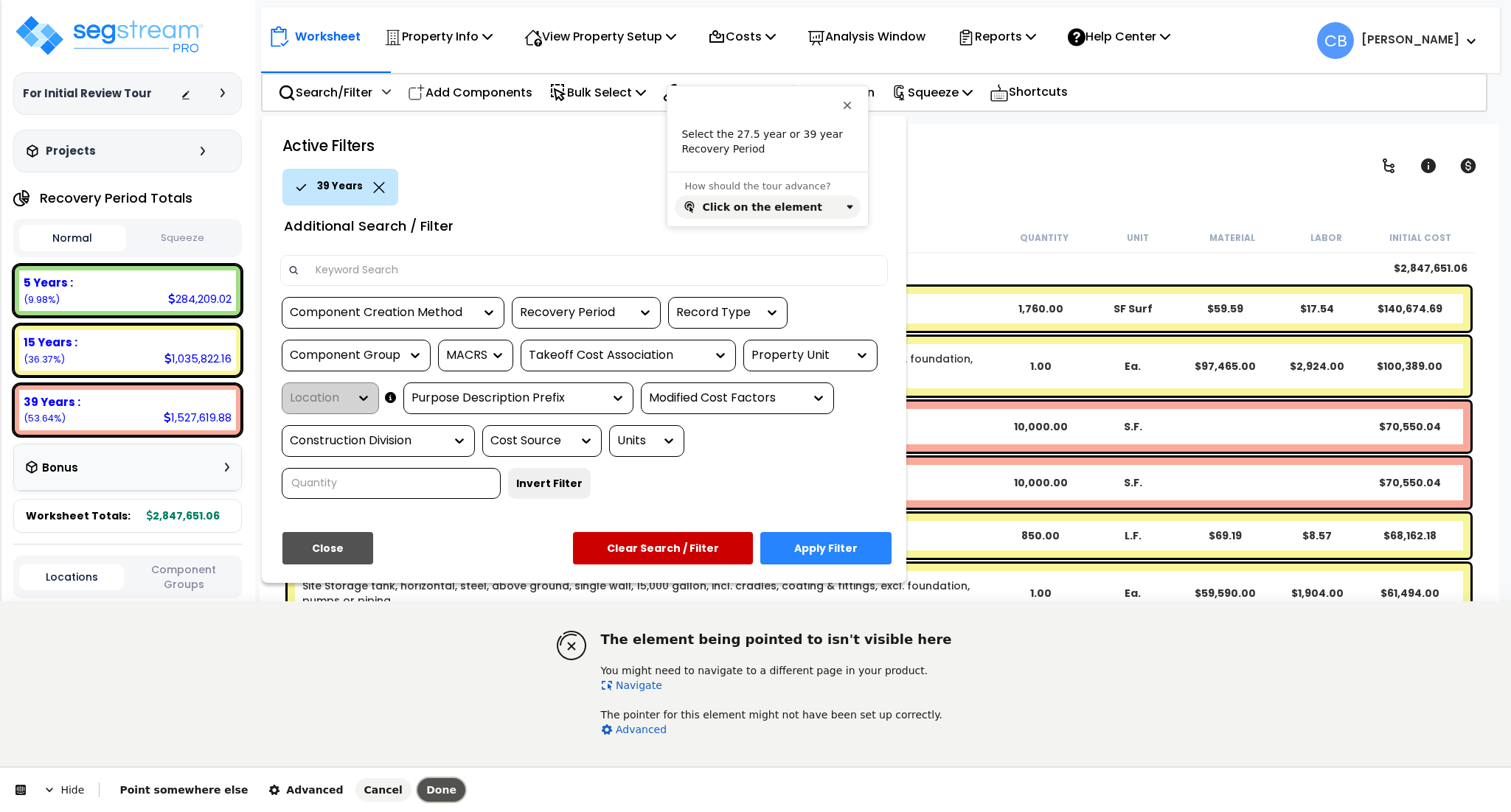
click at [426, 788] on span "Done" at bounding box center [440, 790] width 30 height 12
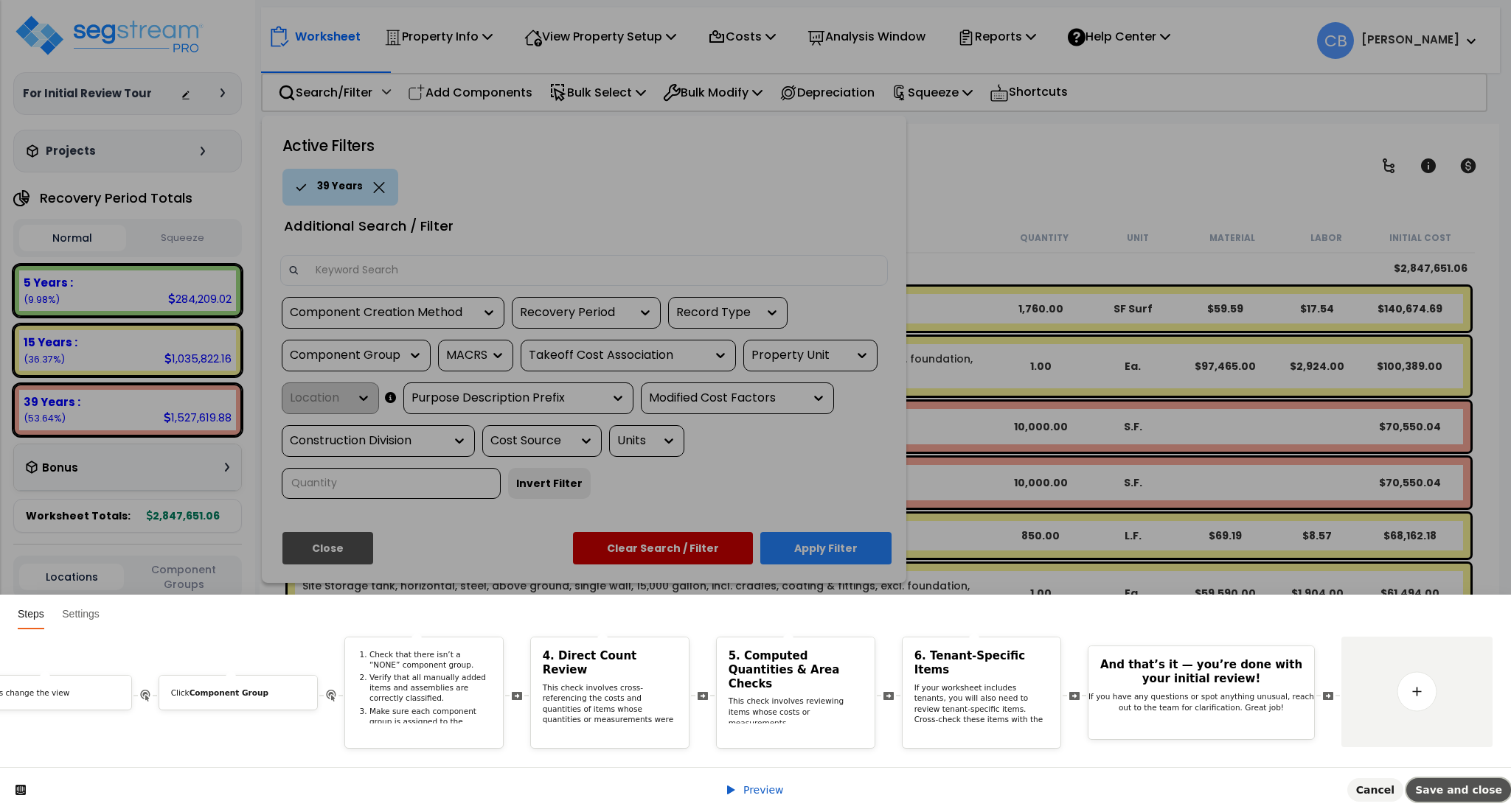
click at [1443, 781] on button "Save and close" at bounding box center [1459, 789] width 105 height 23
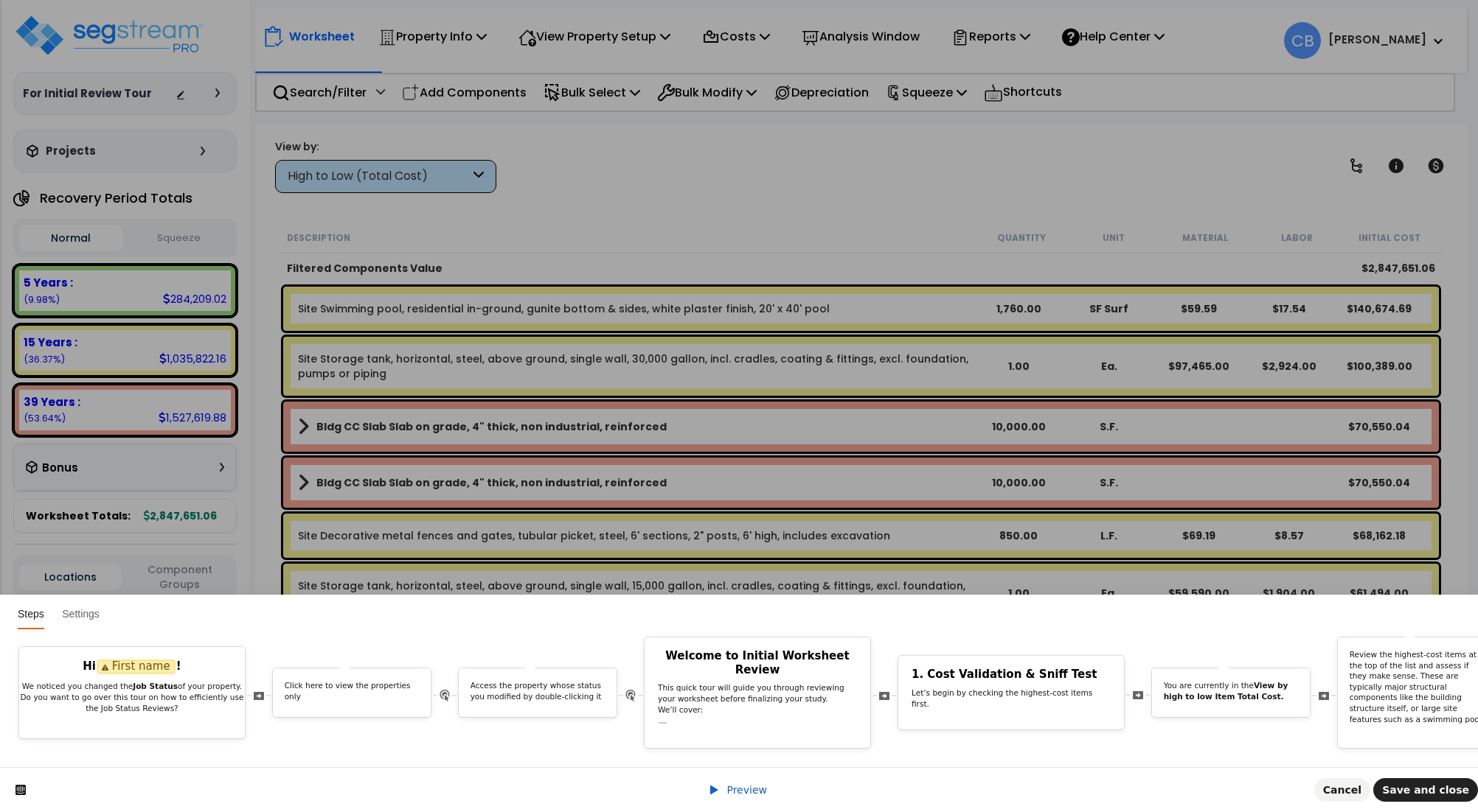
click at [263, 777] on div "Preview Cancel Save and close" at bounding box center [739, 790] width 1478 height 45
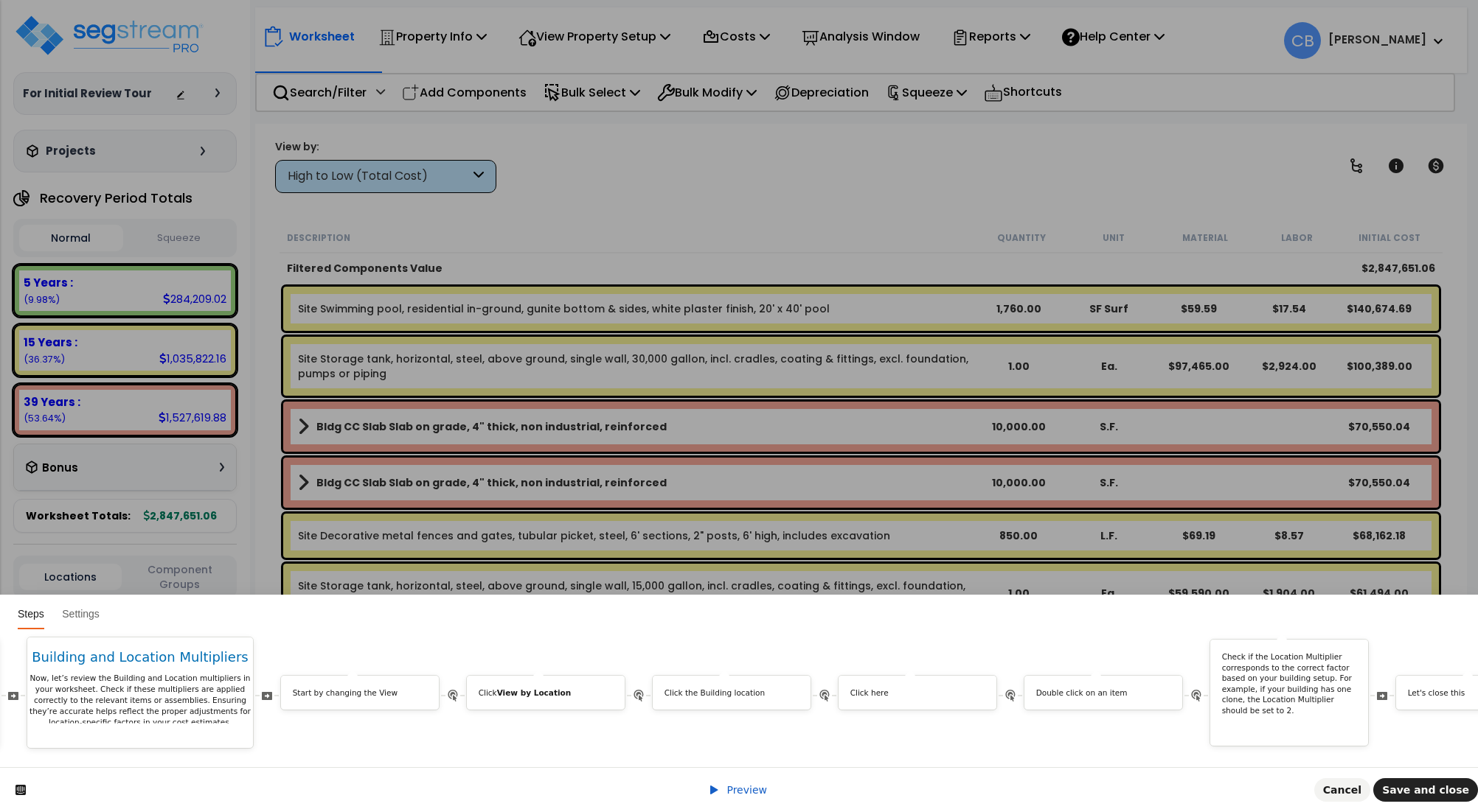
scroll to position [0, 6381]
click at [752, 688] on p "Click the Building location" at bounding box center [747, 693] width 135 height 11
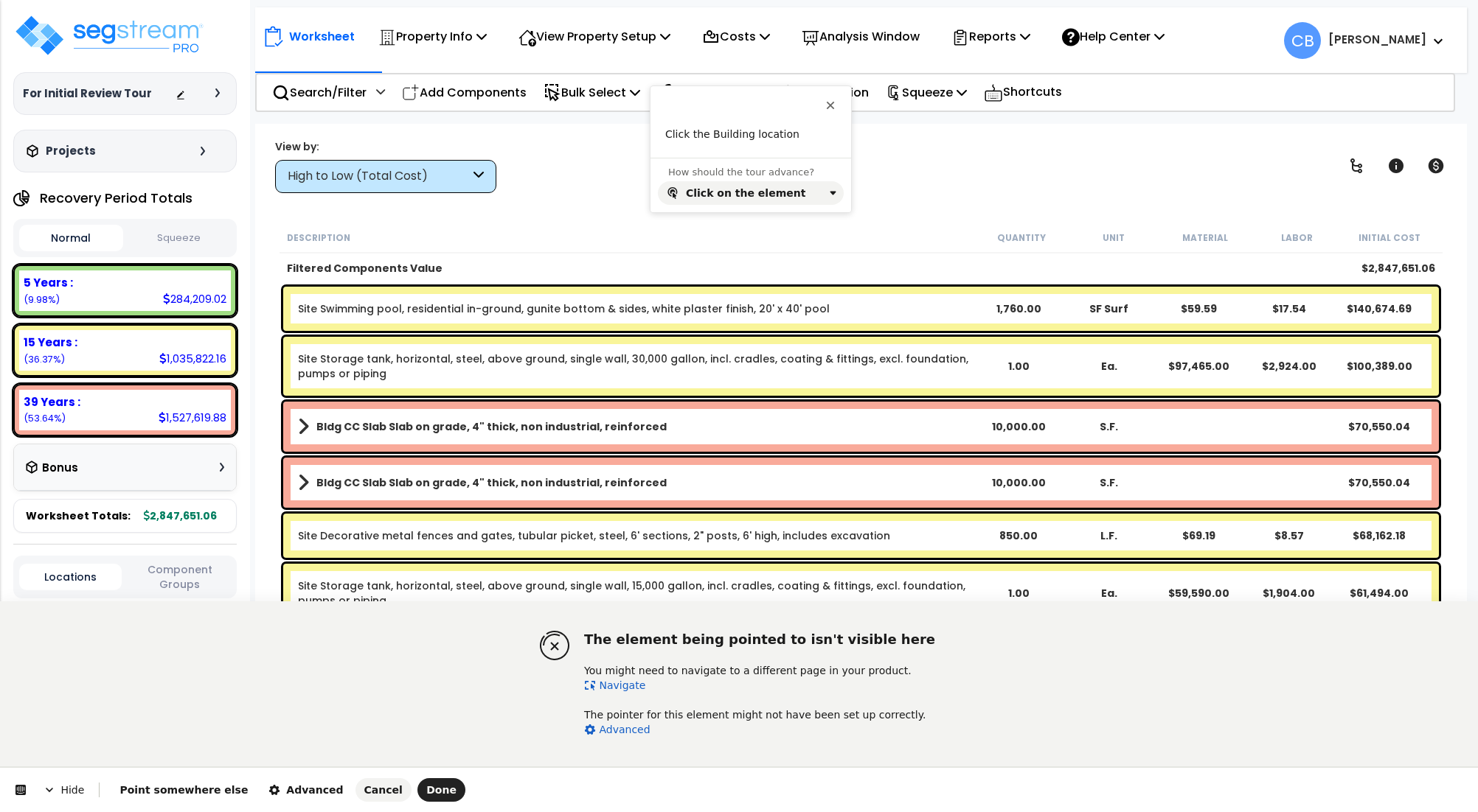
click at [624, 680] on link "Navigate" at bounding box center [615, 685] width 61 height 12
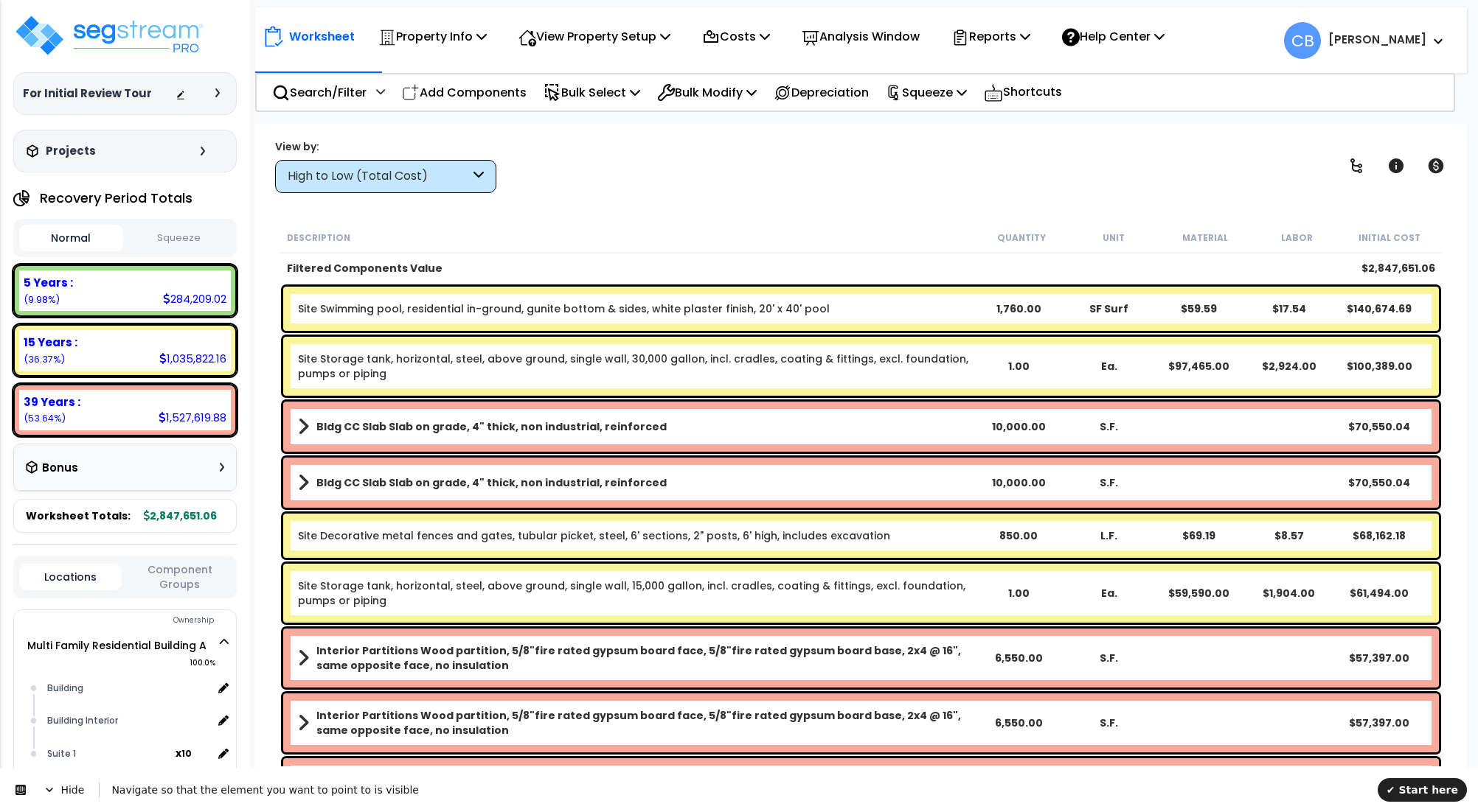
click at [363, 166] on div "High to Low (Total Cost)" at bounding box center [386, 176] width 221 height 33
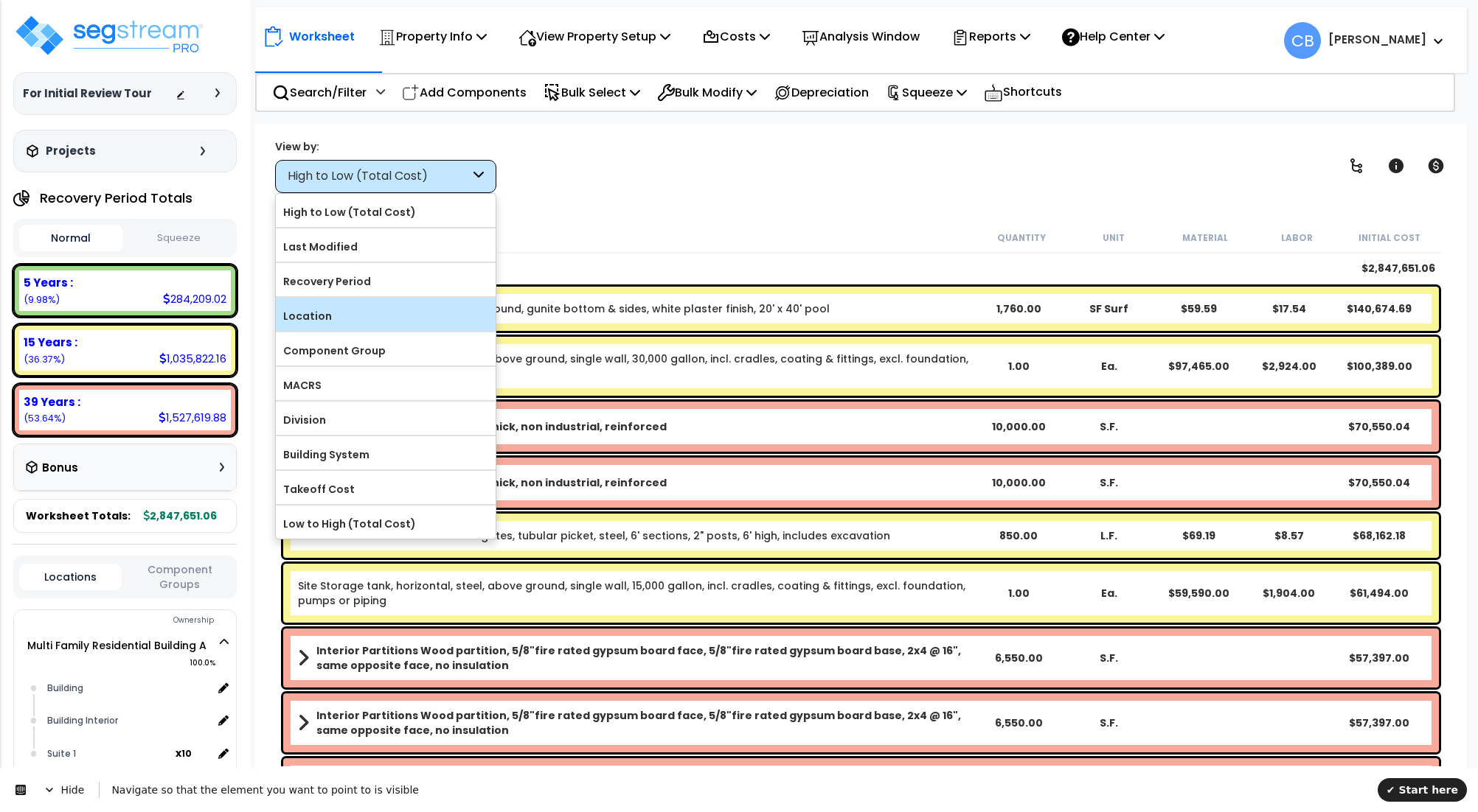
click at [359, 323] on label "Location" at bounding box center [386, 315] width 219 height 22
click at [0, 0] on input "Location" at bounding box center [0, 0] width 0 height 0
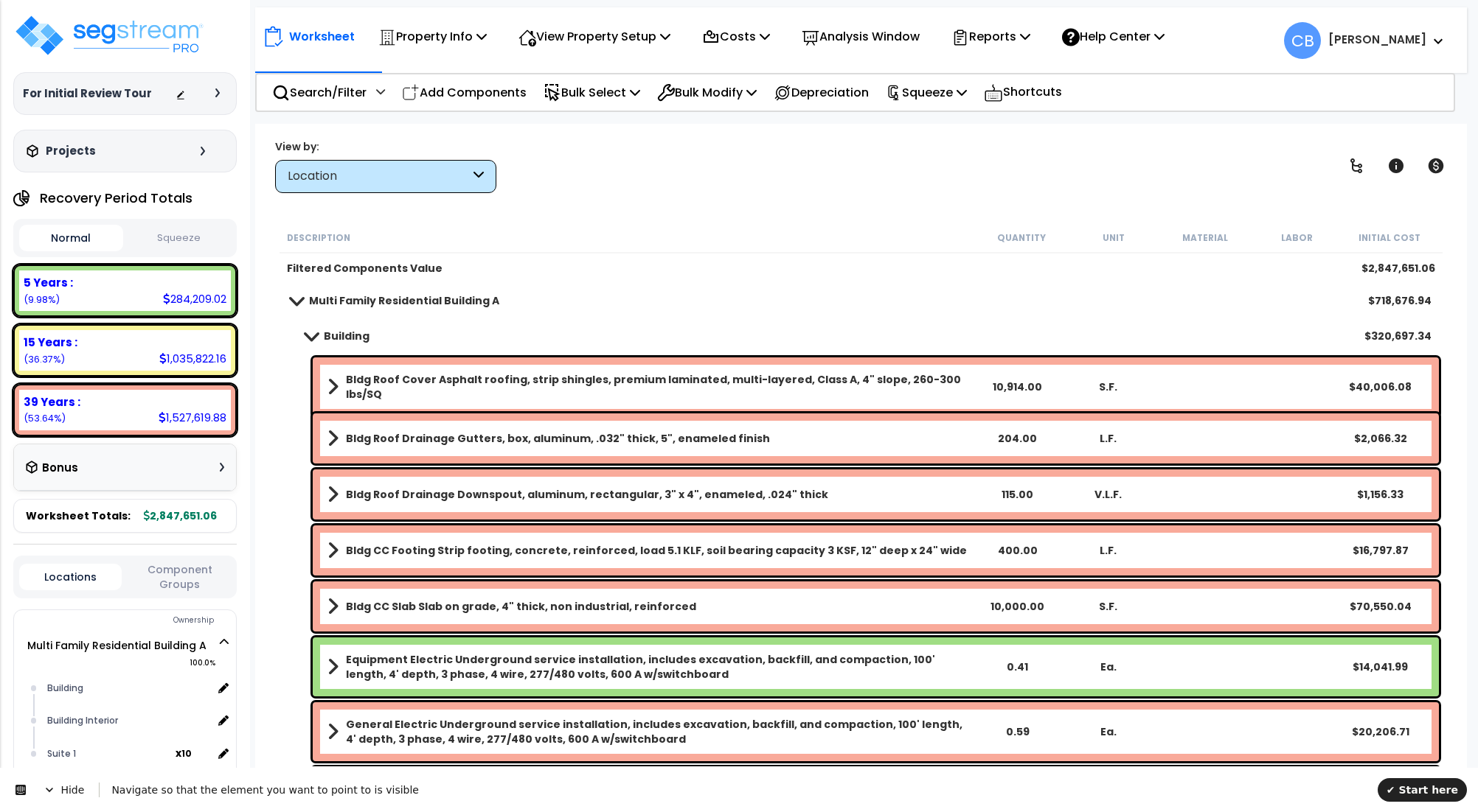
click at [331, 294] on b "Multi Family Residential Building A" at bounding box center [404, 301] width 190 height 15
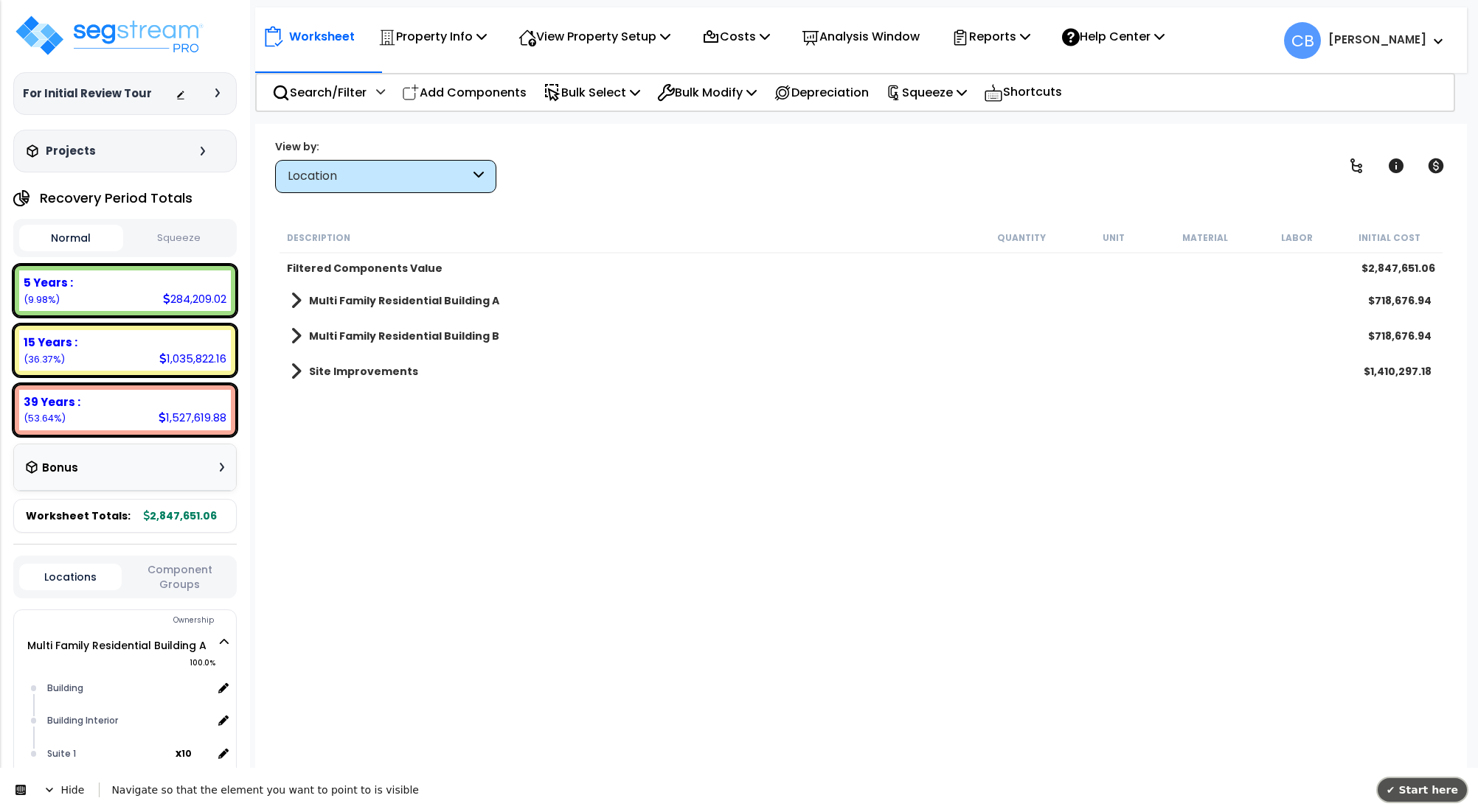
click at [1427, 786] on span "✔ Start here" at bounding box center [1422, 790] width 72 height 12
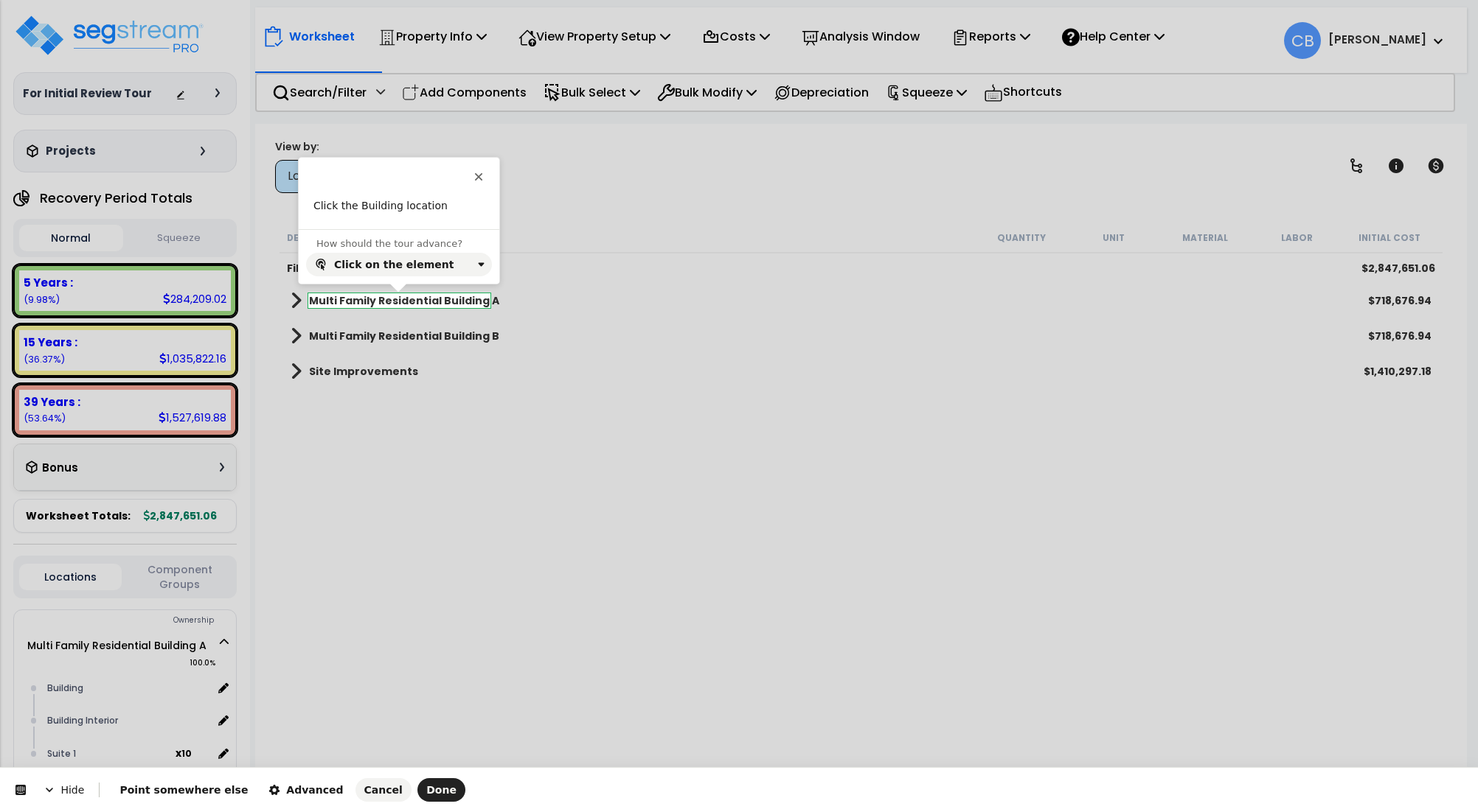
click at [251, 806] on div "Hide Point somewhere else Advanced Cancel Done" at bounding box center [739, 790] width 1478 height 44
click at [260, 798] on button "Advanced" at bounding box center [306, 789] width 92 height 23
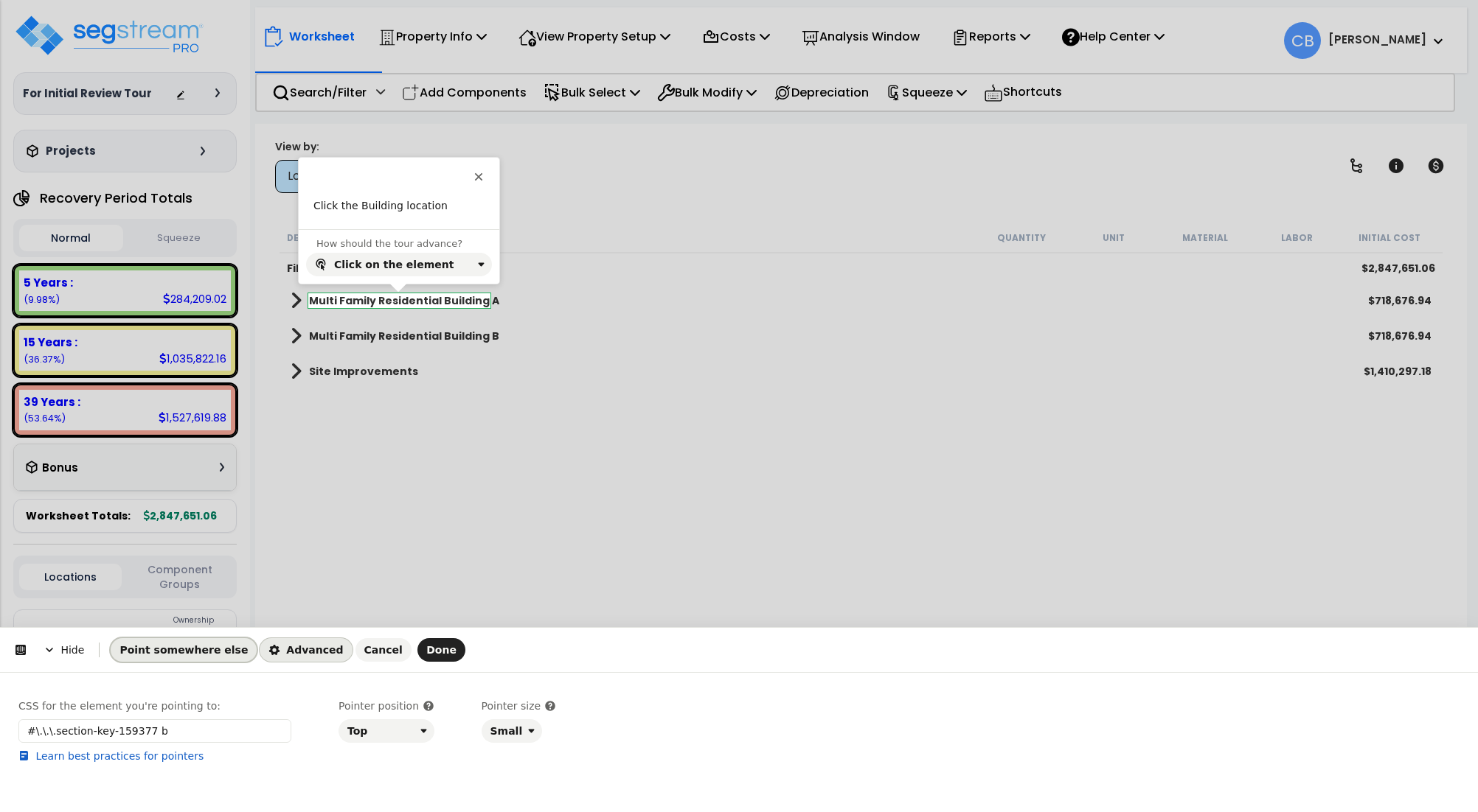
click at [166, 641] on button "Point somewhere else" at bounding box center [183, 650] width 146 height 23
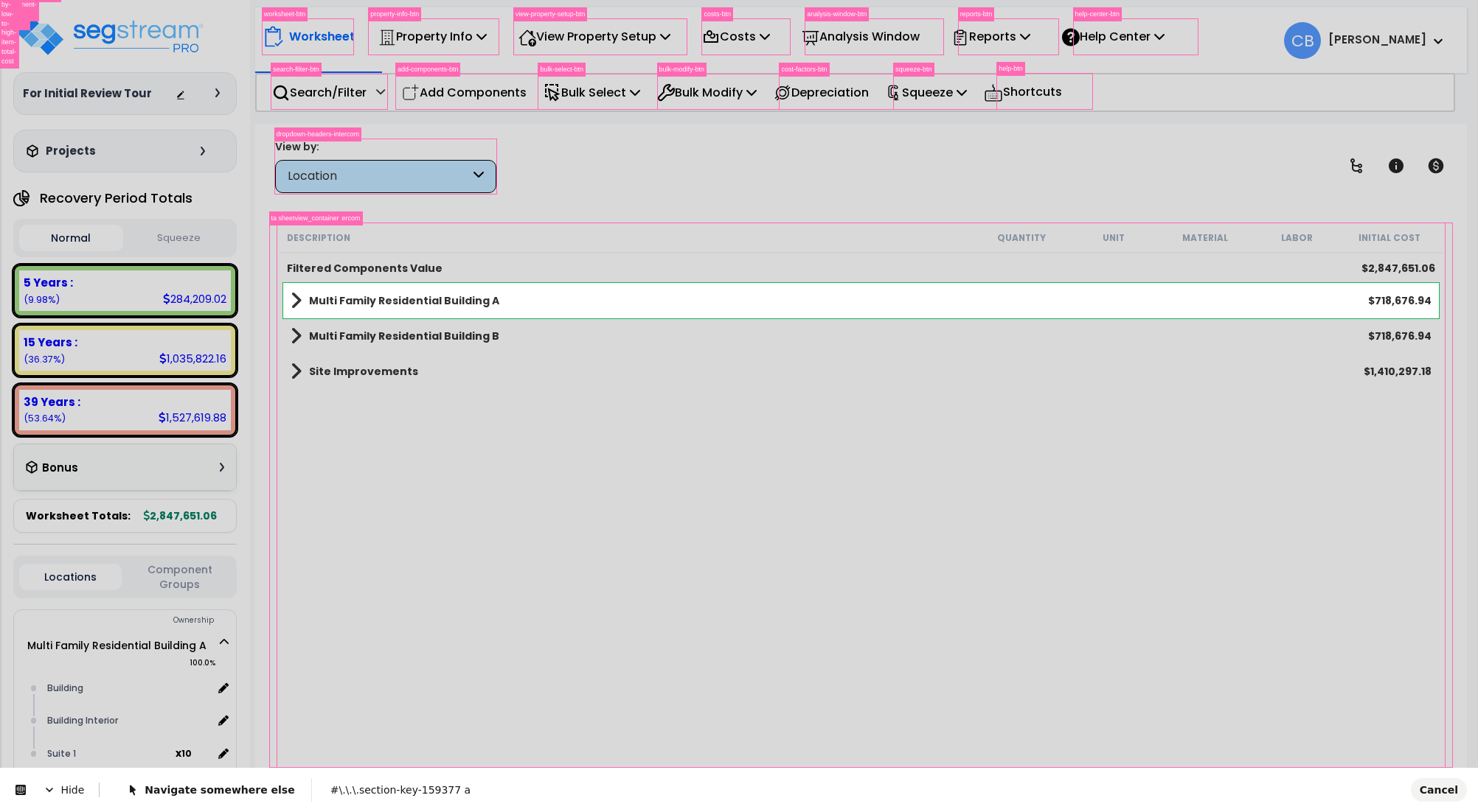
click at [556, 310] on body "We are Building your Property. So please grab a coffee and let us do the heavy …" at bounding box center [739, 470] width 1478 height 812
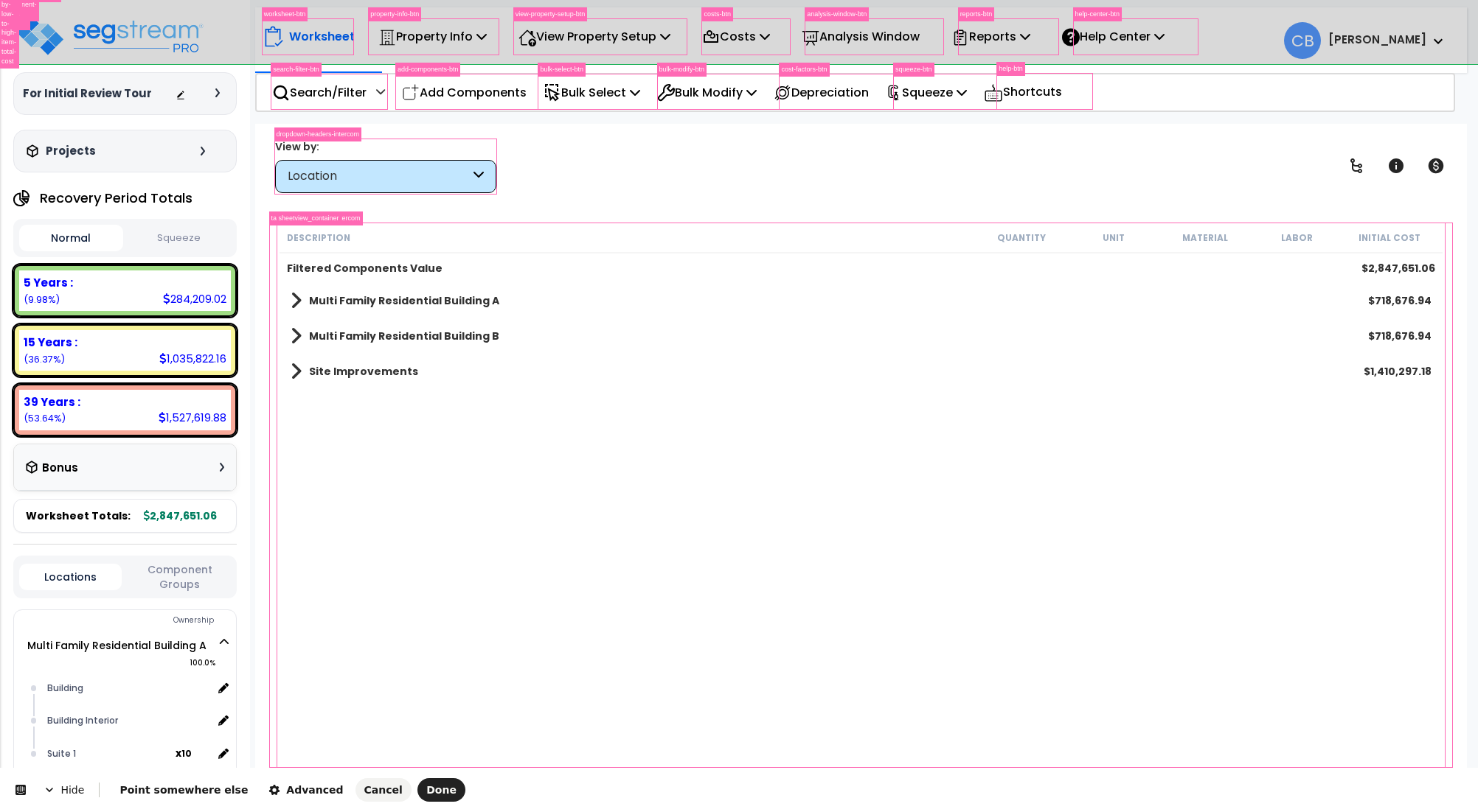
click at [1447, 793] on body "We are Building your Property. So please grab a coffee and let us do the heavy …" at bounding box center [739, 470] width 1478 height 812
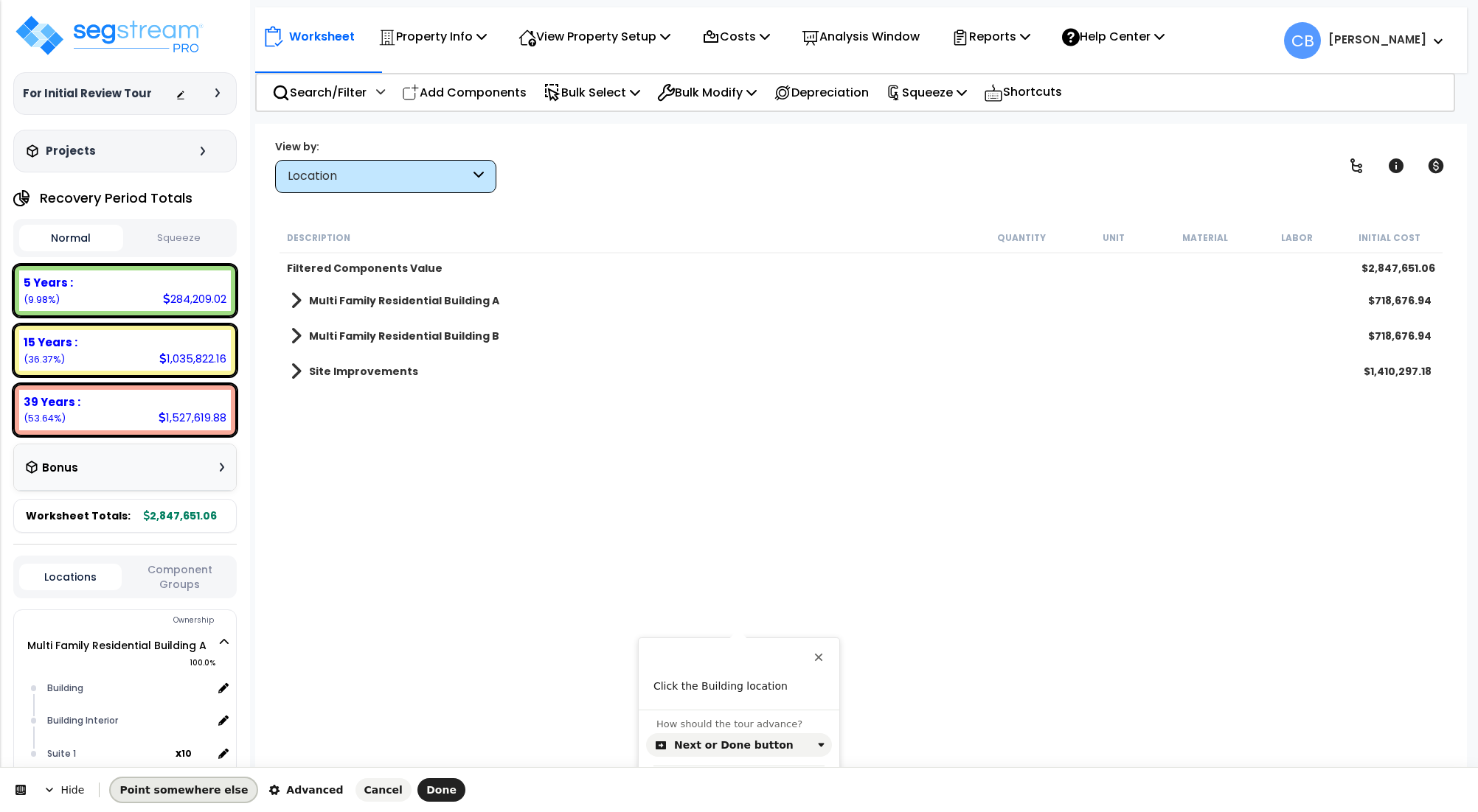
click at [202, 785] on span "Point somewhere else" at bounding box center [183, 790] width 128 height 12
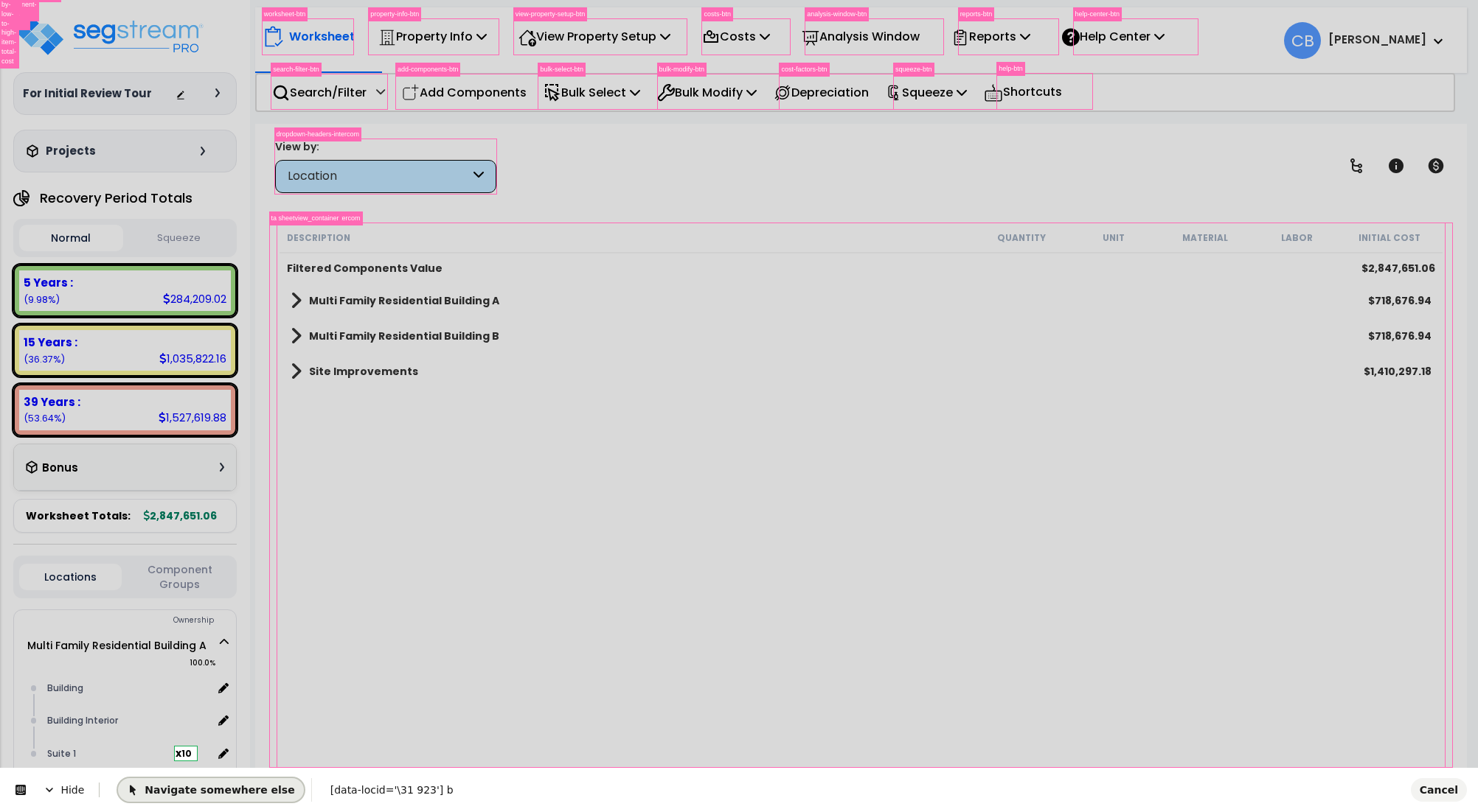
click at [173, 790] on span "Navigate somewhere else" at bounding box center [211, 790] width 168 height 12
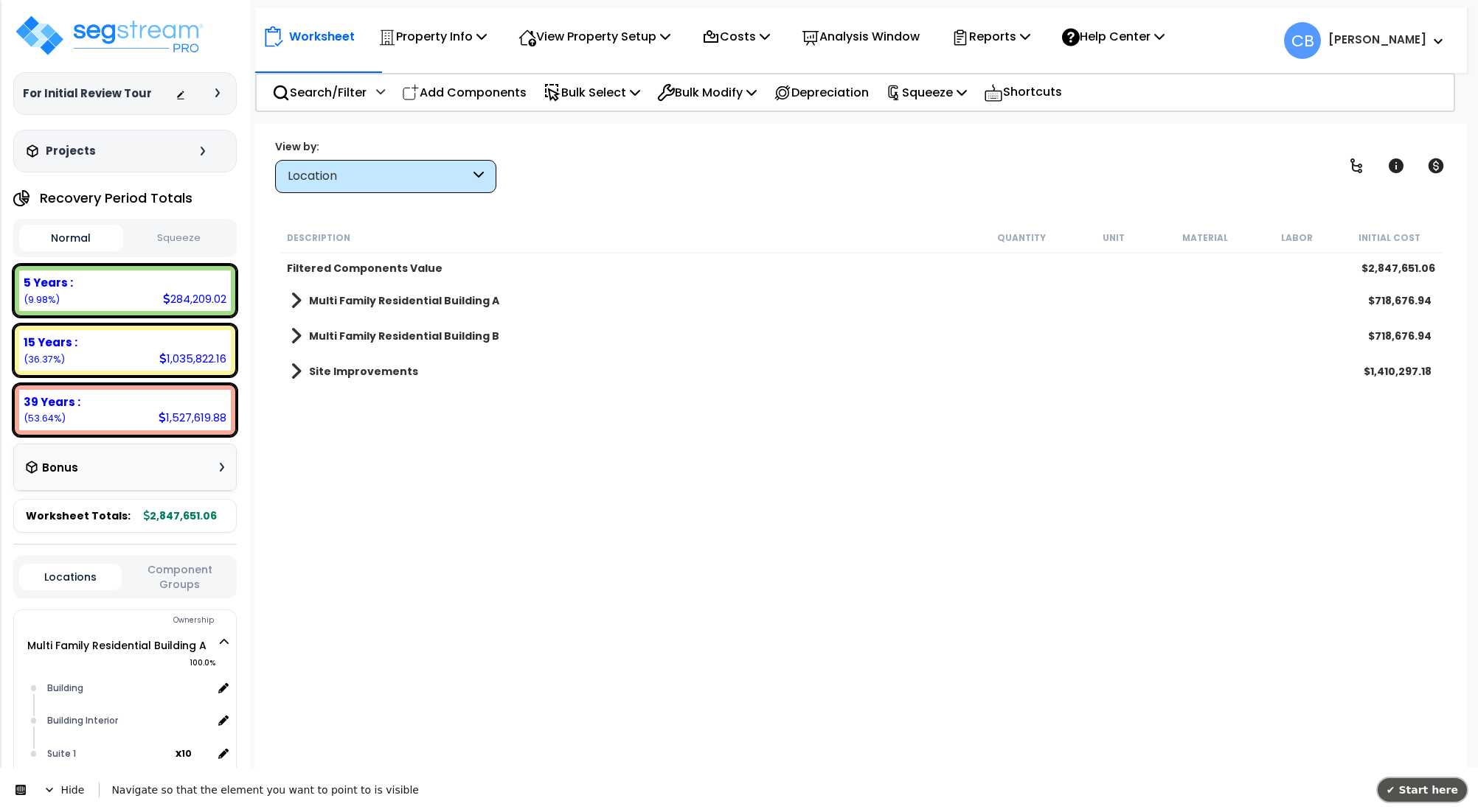
click at [1401, 785] on span "✔ Start here" at bounding box center [1422, 790] width 72 height 12
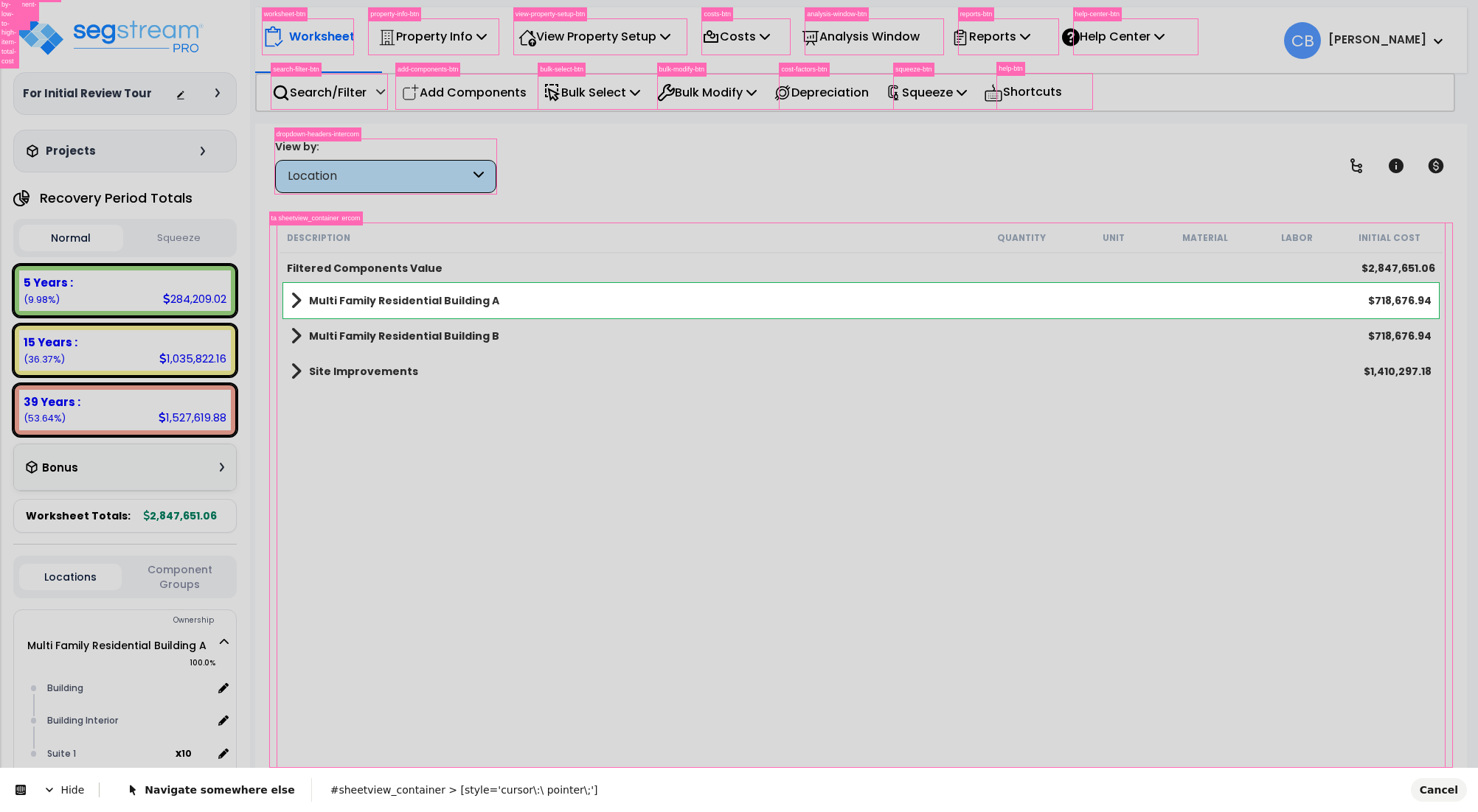
click at [377, 288] on body "We are Building your Property. So please grab a coffee and let us do the heavy …" at bounding box center [739, 470] width 1478 height 812
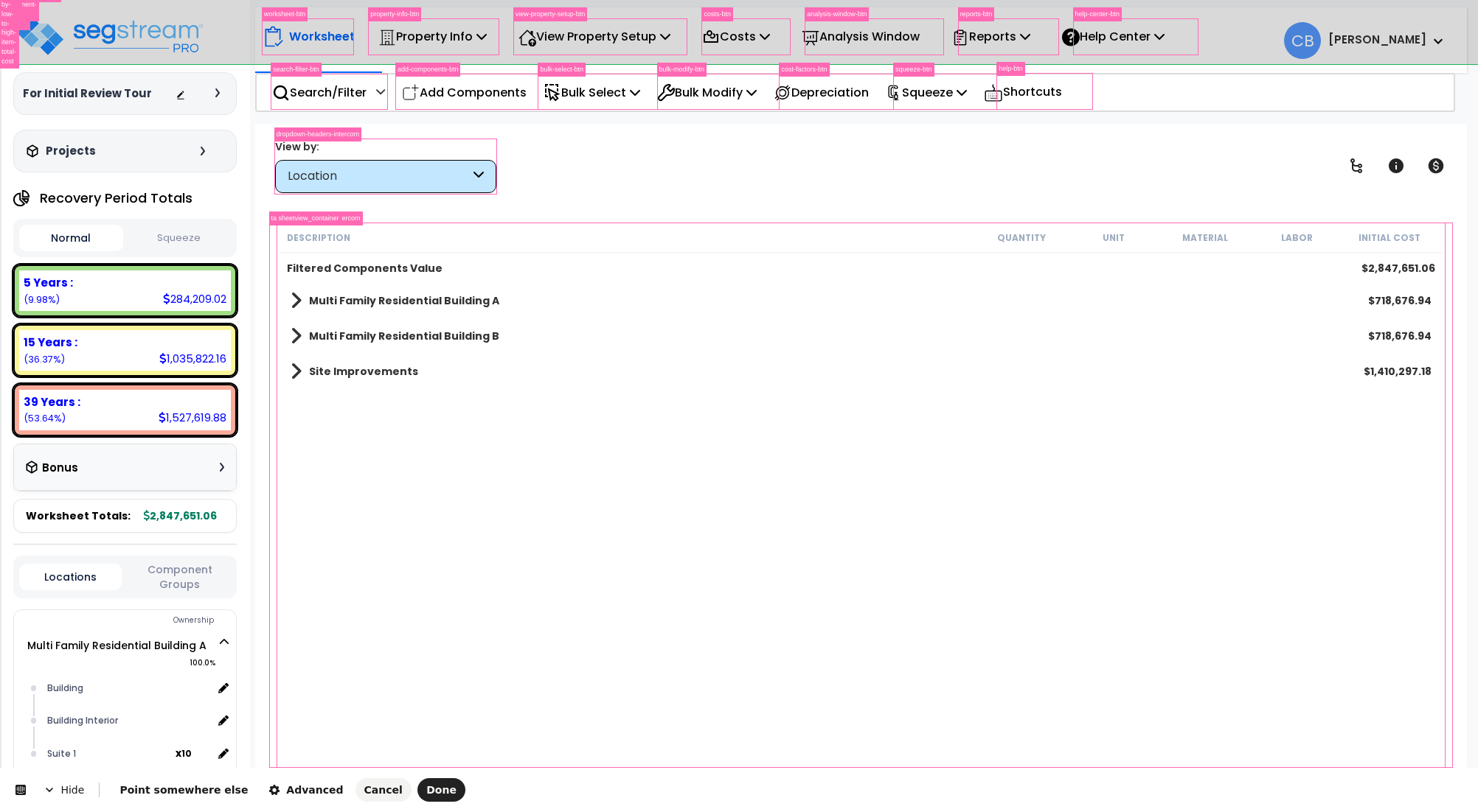
click at [1438, 789] on body "We are Building your Property. So please grab a coffee and let us do the heavy …" at bounding box center [739, 470] width 1478 height 812
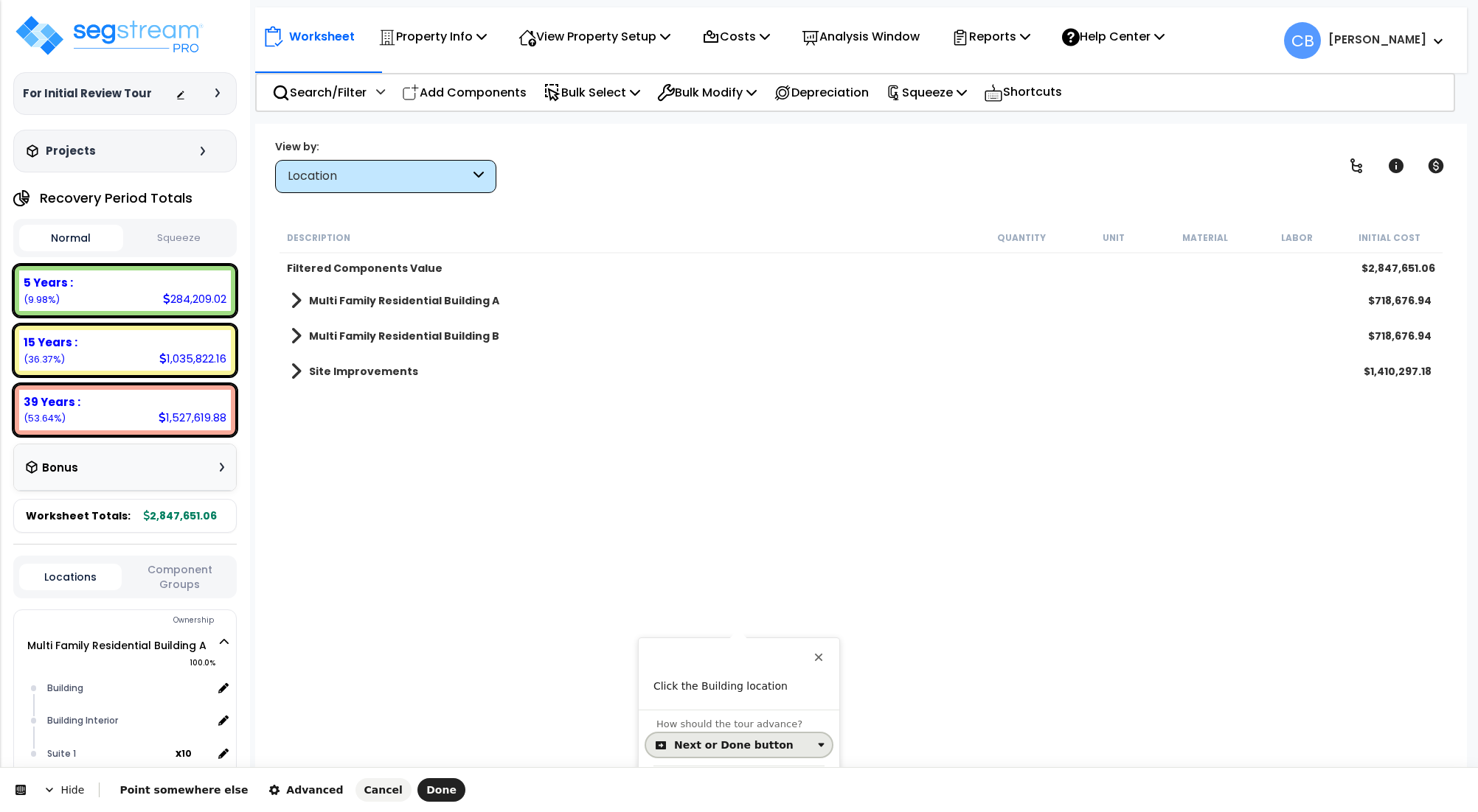
click at [746, 746] on div "Next or Done button" at bounding box center [734, 745] width 119 height 12
click at [704, 706] on div "Fill in the field" at bounding box center [713, 710] width 73 height 15
click at [695, 756] on span "How should the tour advance?" at bounding box center [729, 759] width 146 height 11
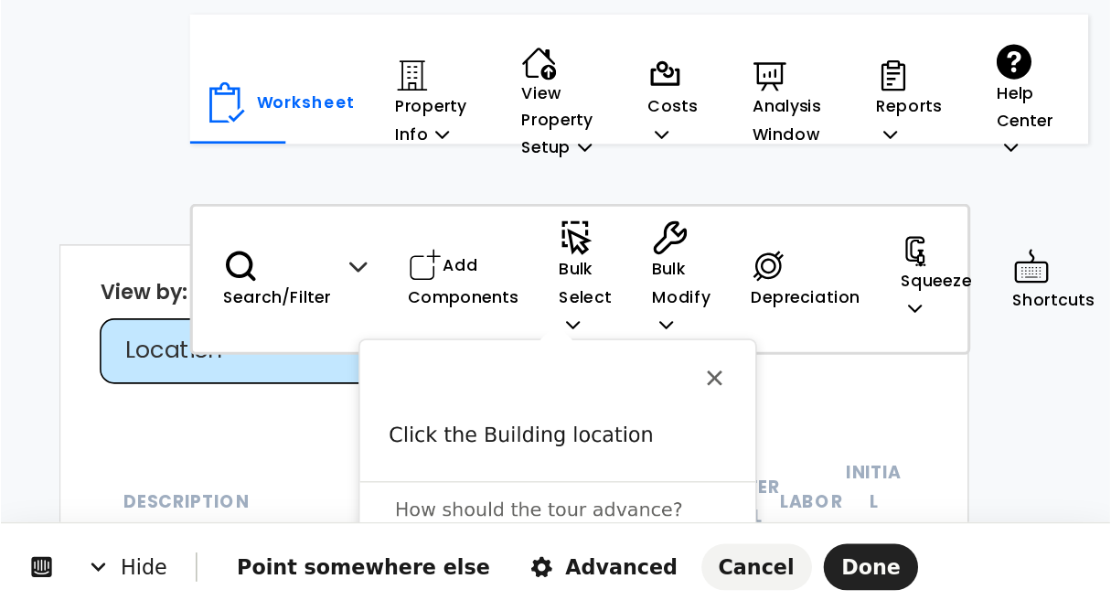
scroll to position [40, 0]
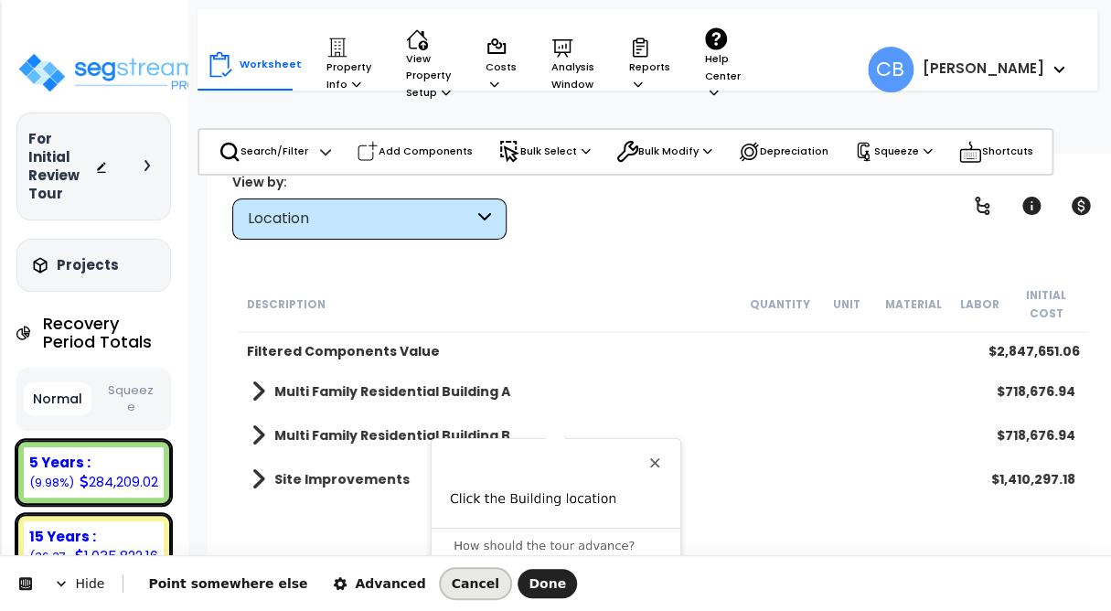
click at [452, 583] on span "Cancel" at bounding box center [476, 583] width 48 height 15
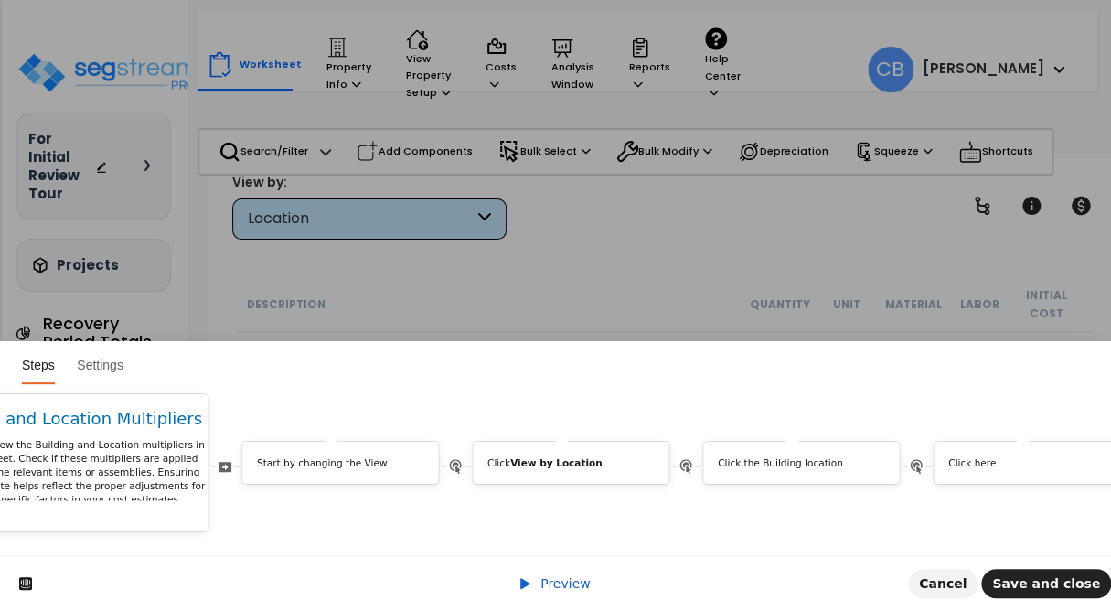
scroll to position [0, 8063]
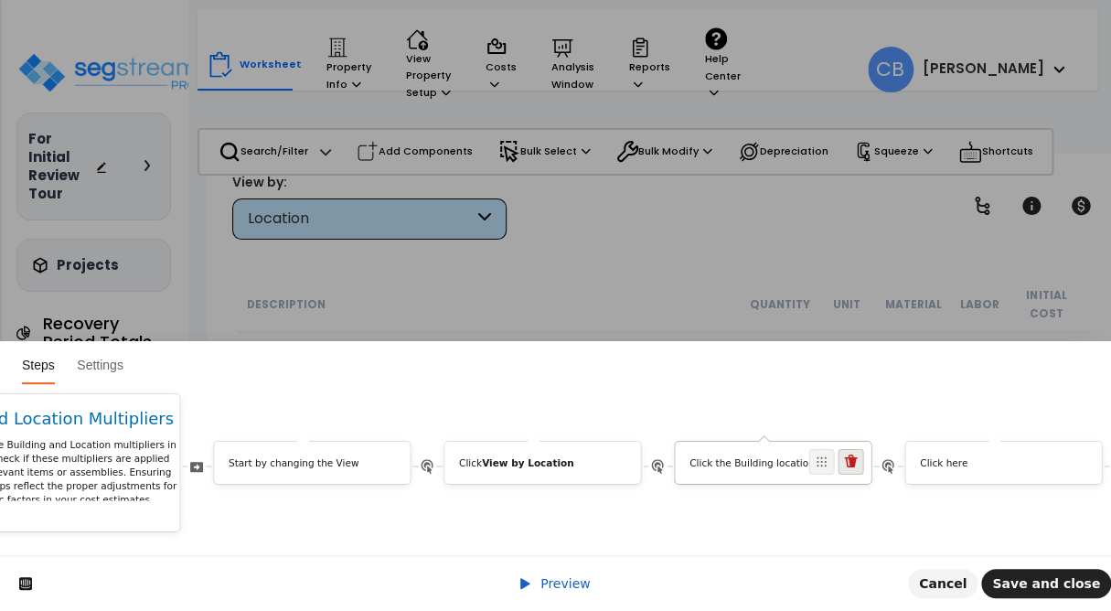
click at [845, 454] on icon at bounding box center [850, 460] width 13 height 13
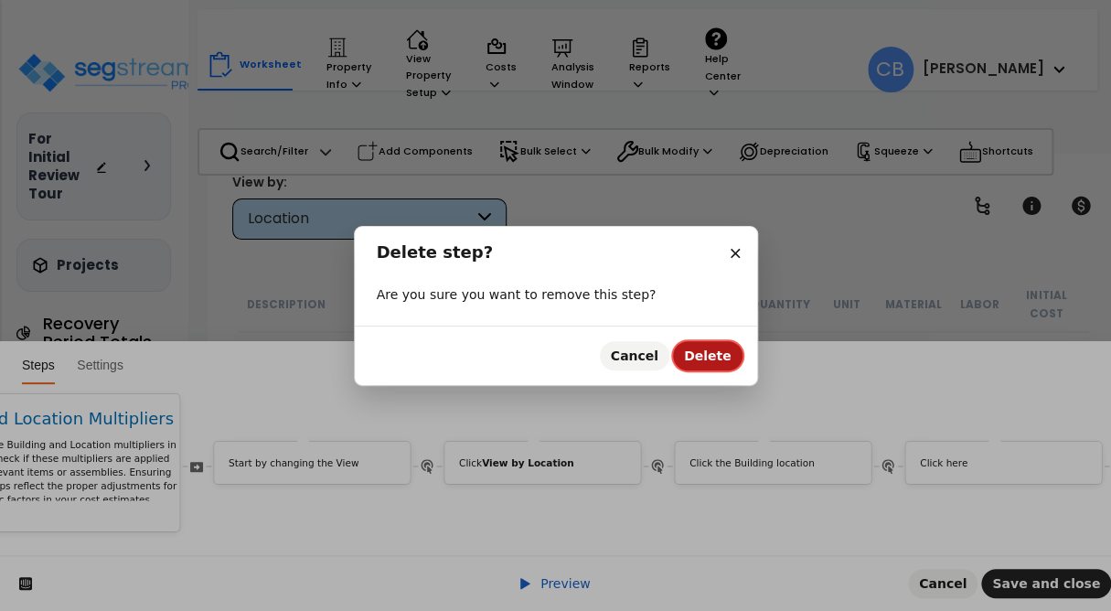
click at [710, 359] on span "Delete" at bounding box center [708, 355] width 48 height 15
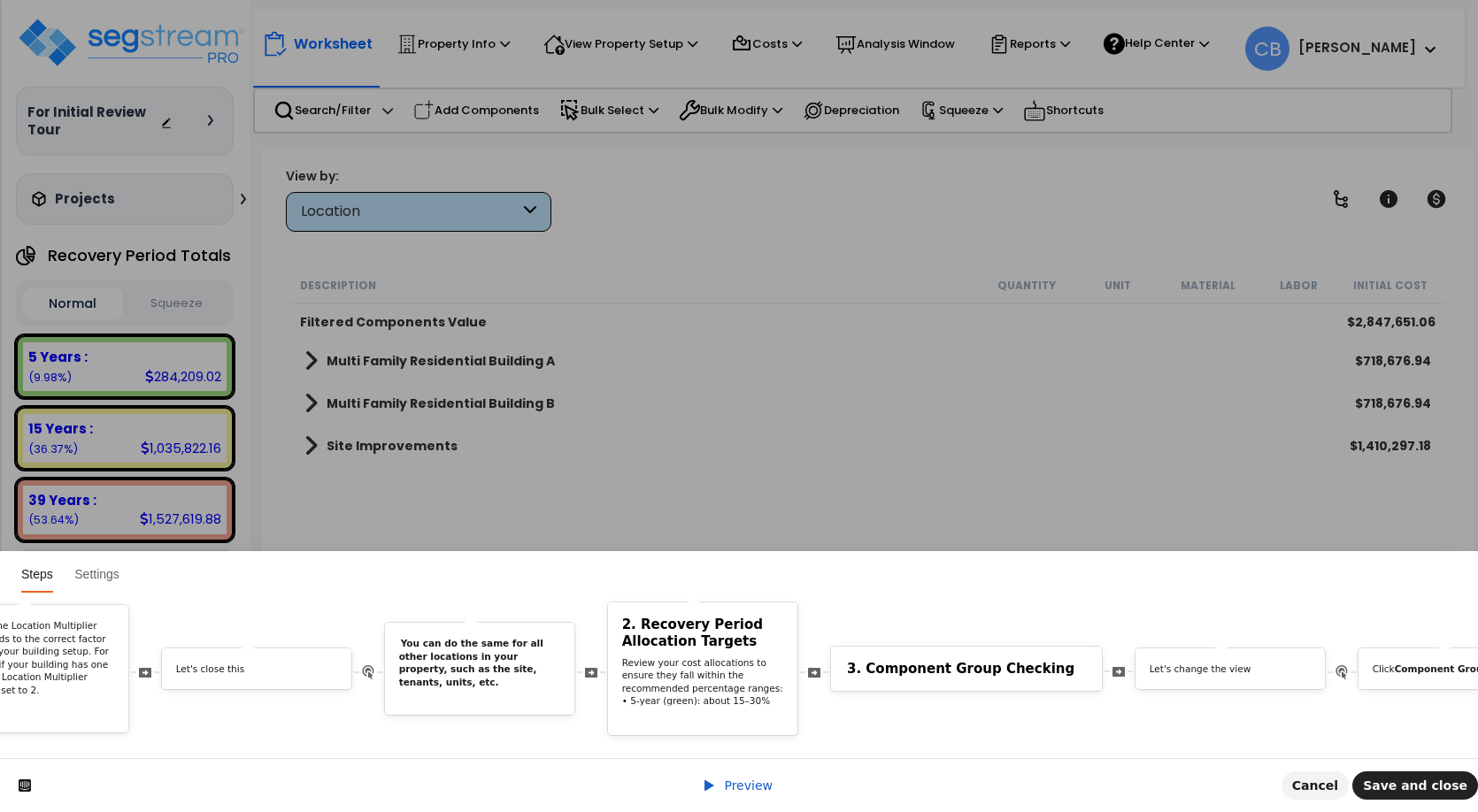
scroll to position [0, 10485]
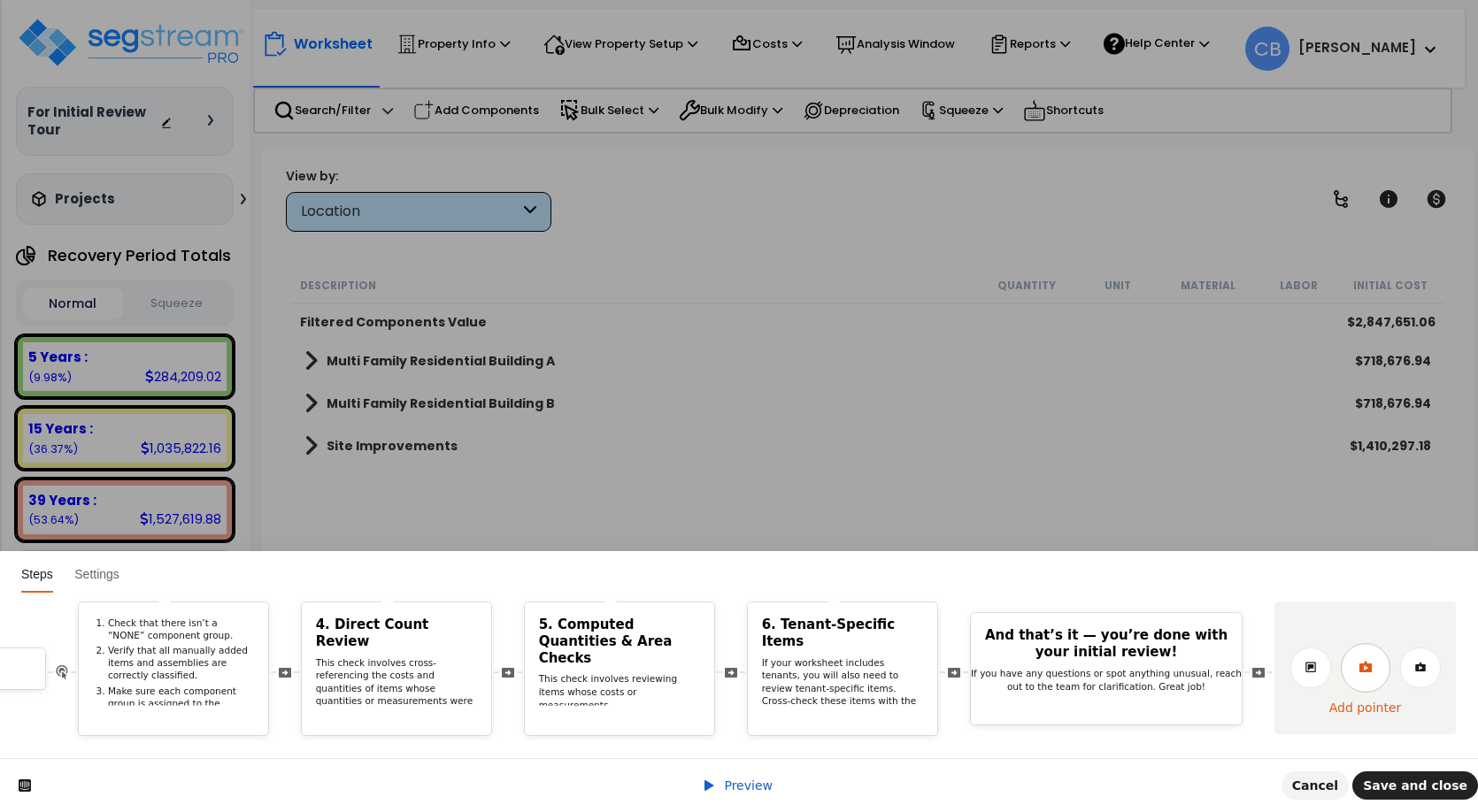
drag, startPoint x: 1370, startPoint y: 655, endPoint x: 792, endPoint y: 381, distance: 639.7
click at [1370, 661] on icon at bounding box center [1364, 667] width 13 height 12
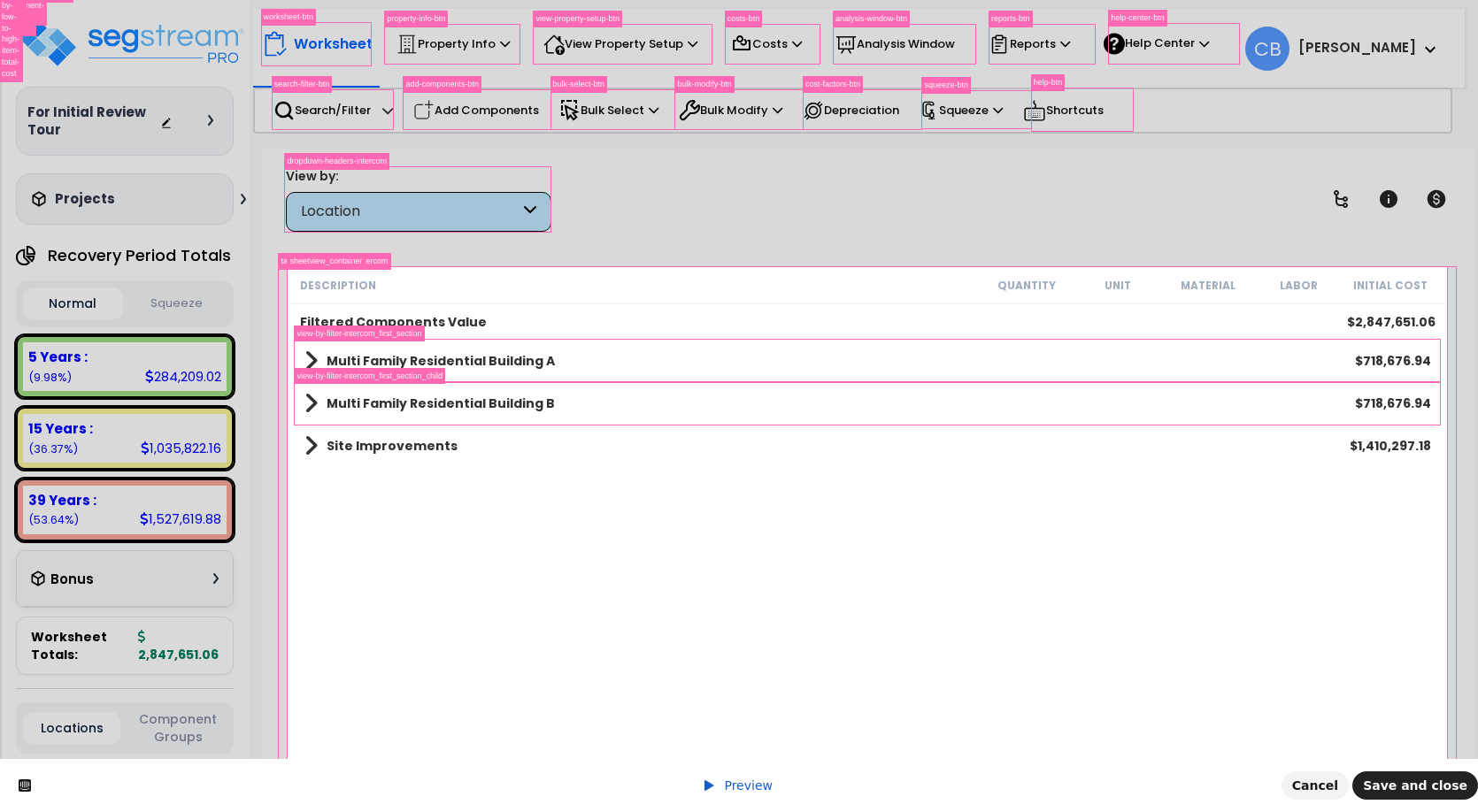
scroll to position [0, 0]
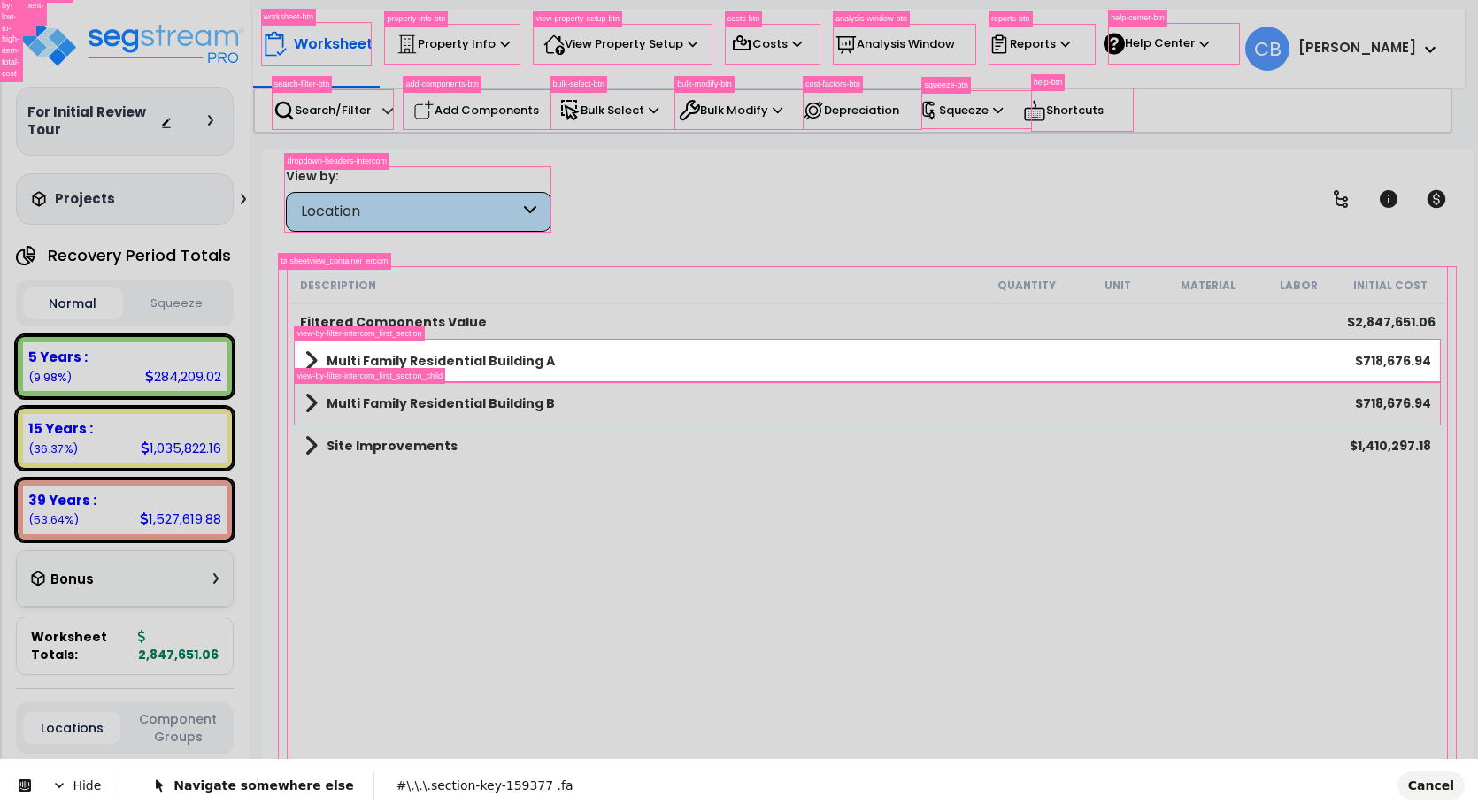
click at [301, 347] on body "We are Building your Property. So please grab a coffee and let us do the heavy …" at bounding box center [739, 472] width 1478 height 812
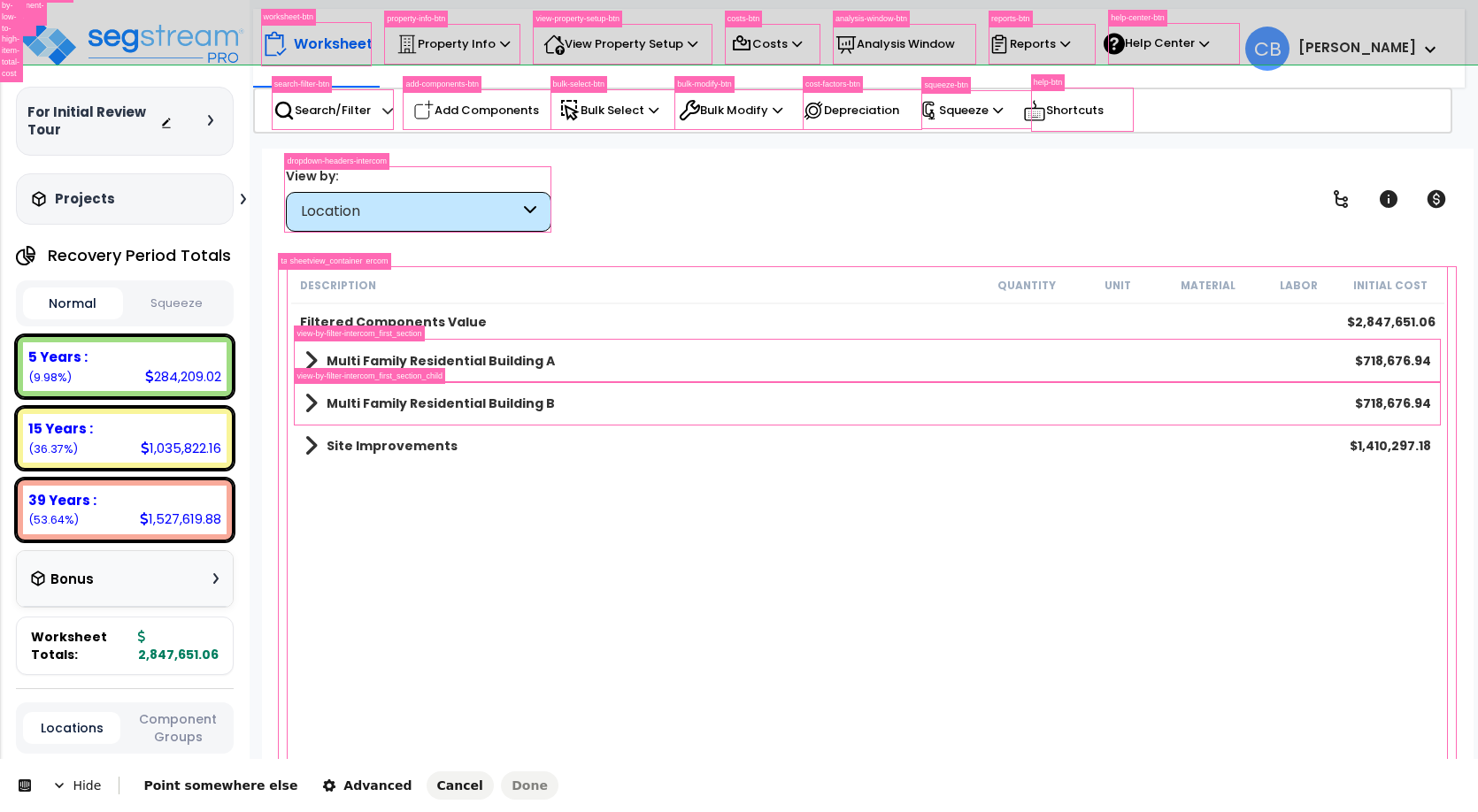
click at [1431, 786] on body "We are Building your Property. So please grab a coffee and let us do the heavy …" at bounding box center [739, 472] width 1478 height 812
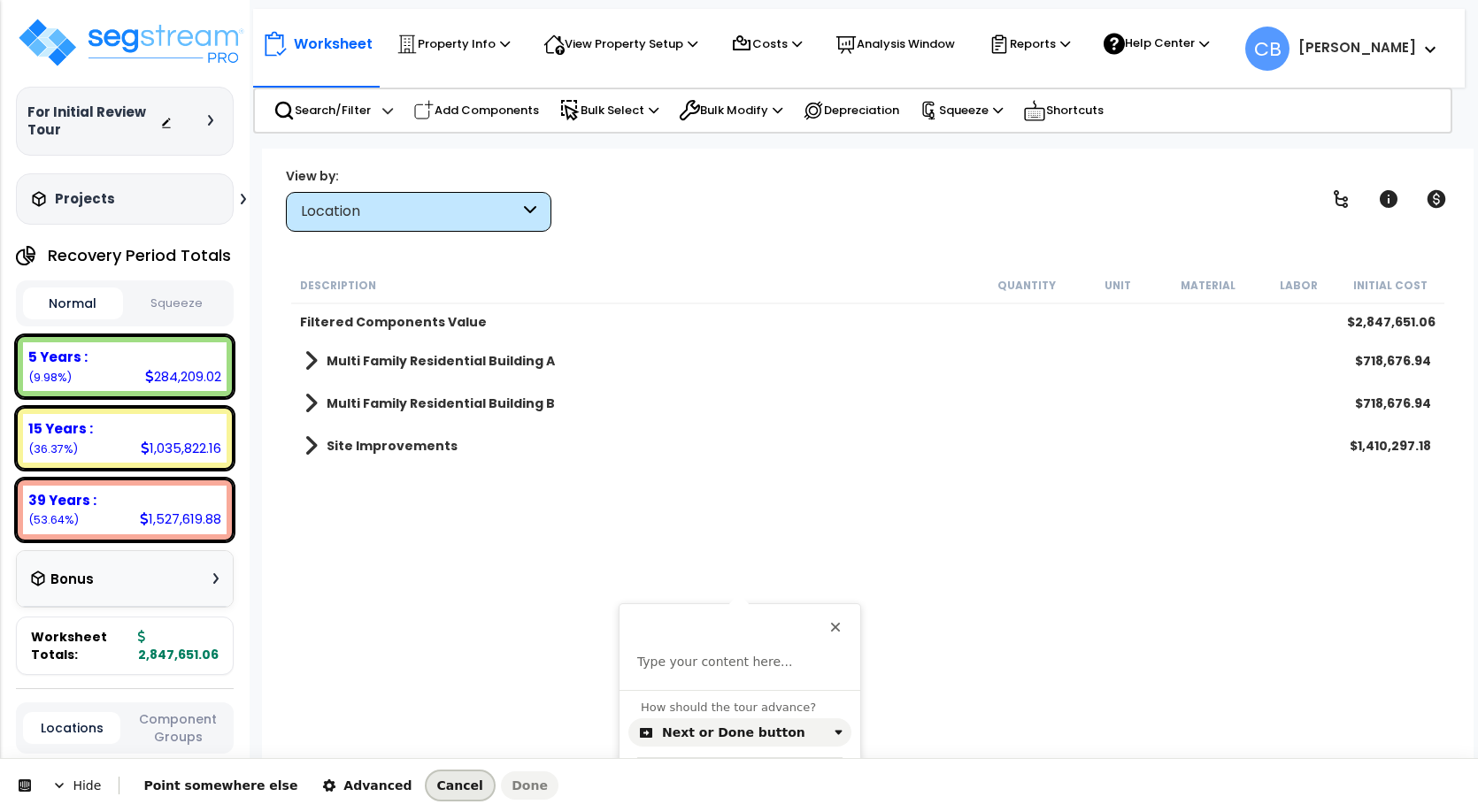
click at [437, 786] on span "Cancel" at bounding box center [461, 785] width 46 height 15
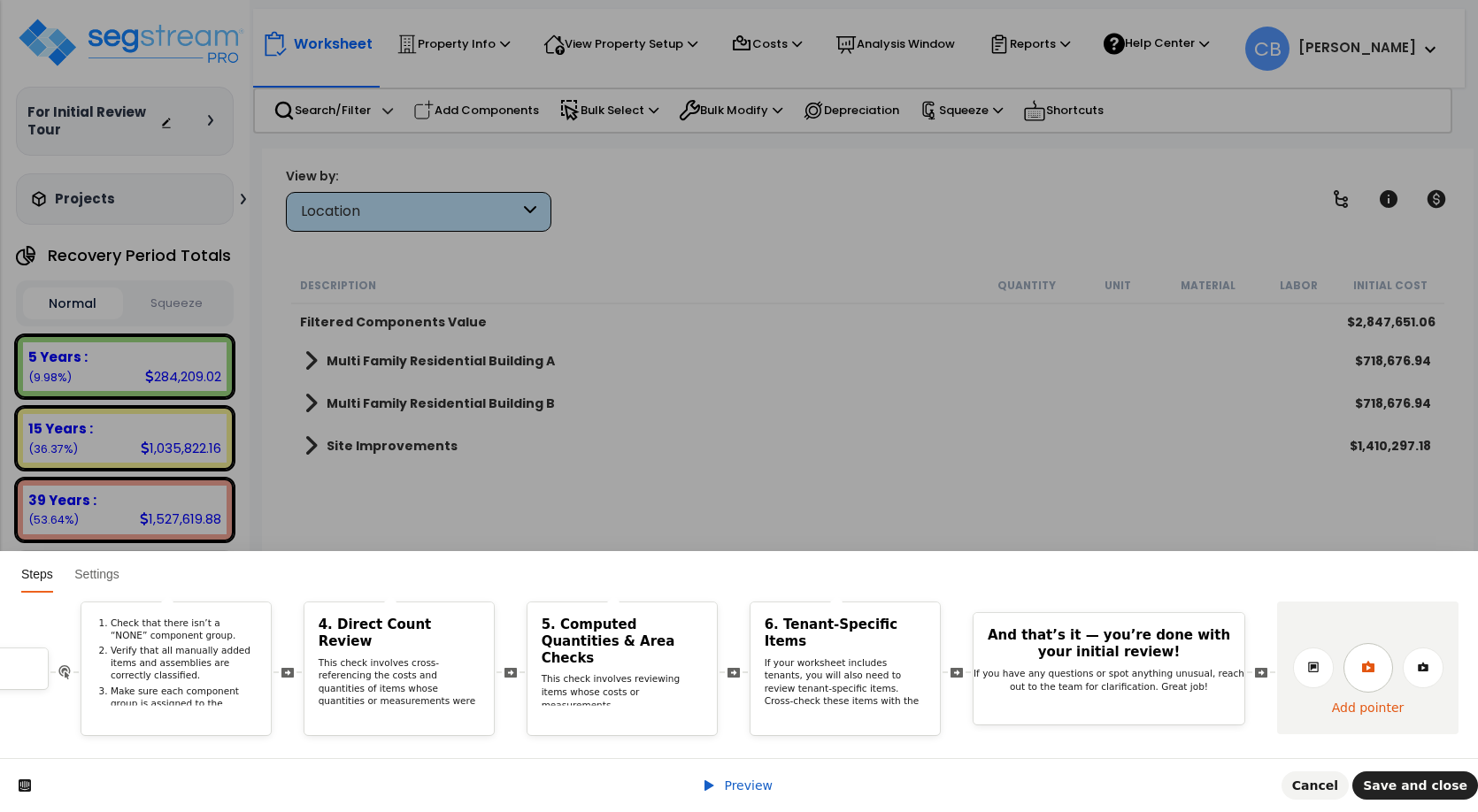
click at [1375, 660] on icon at bounding box center [1368, 667] width 15 height 15
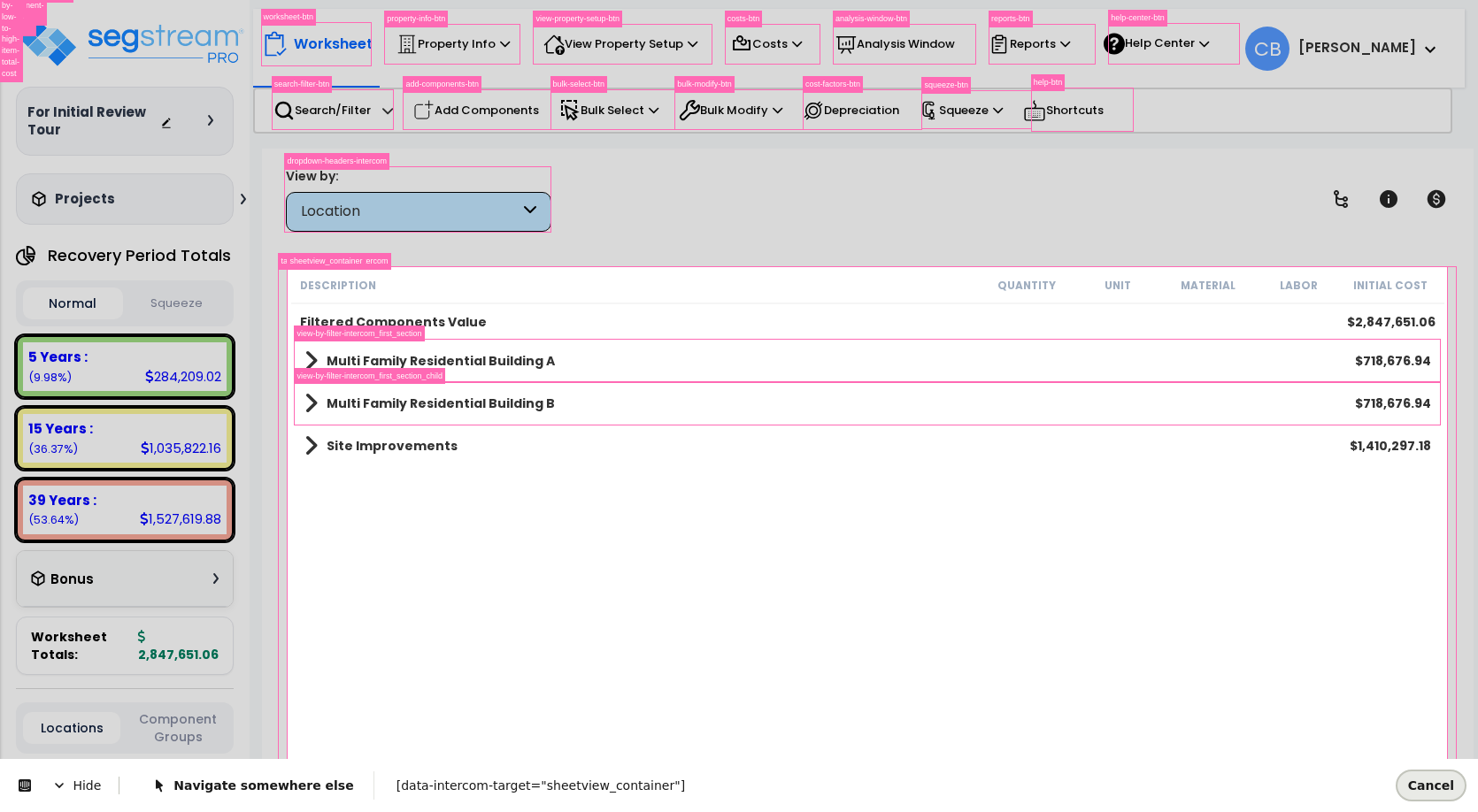
click at [1425, 787] on span "Cancel" at bounding box center [1431, 785] width 46 height 15
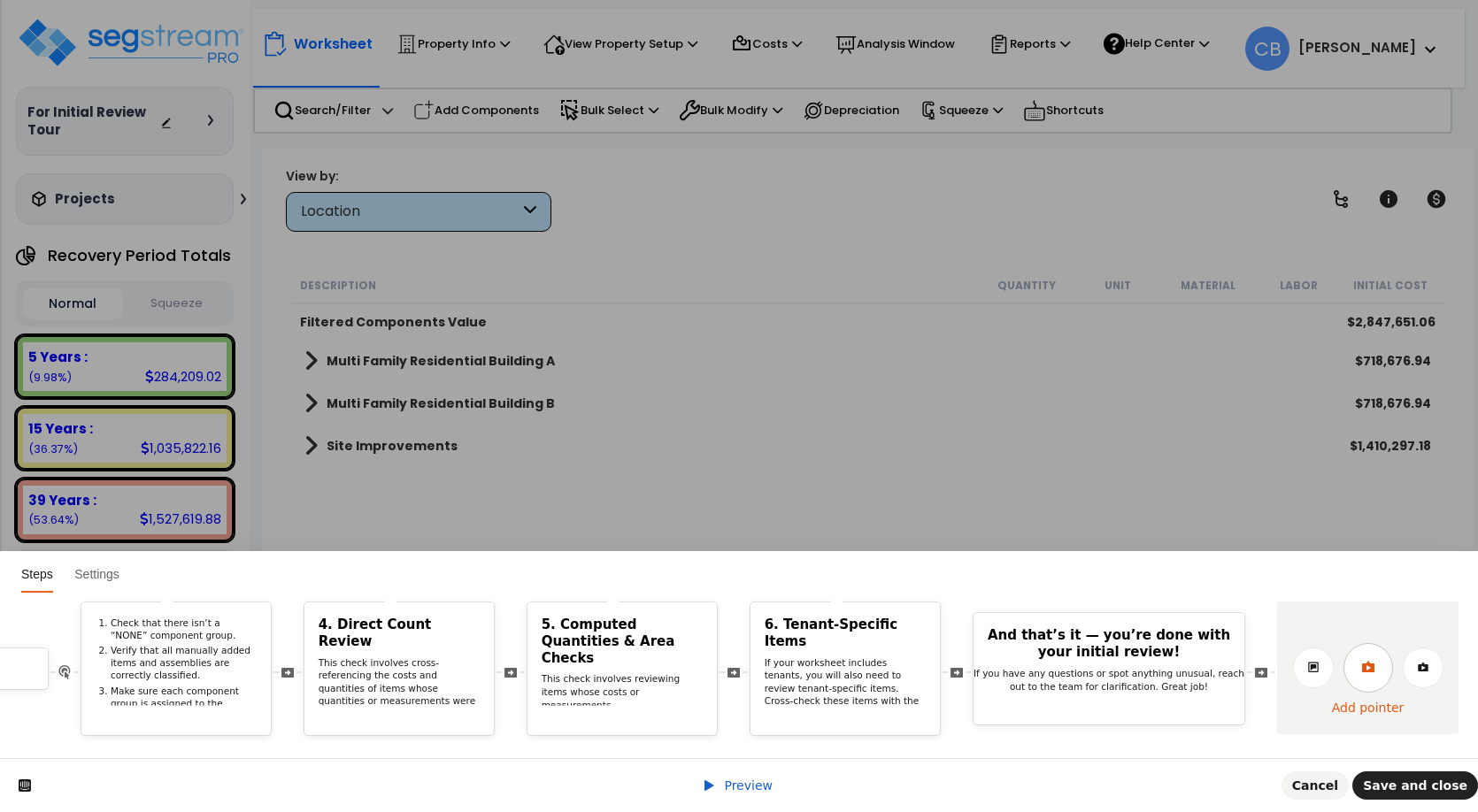
click at [1373, 661] on icon at bounding box center [1367, 667] width 13 height 12
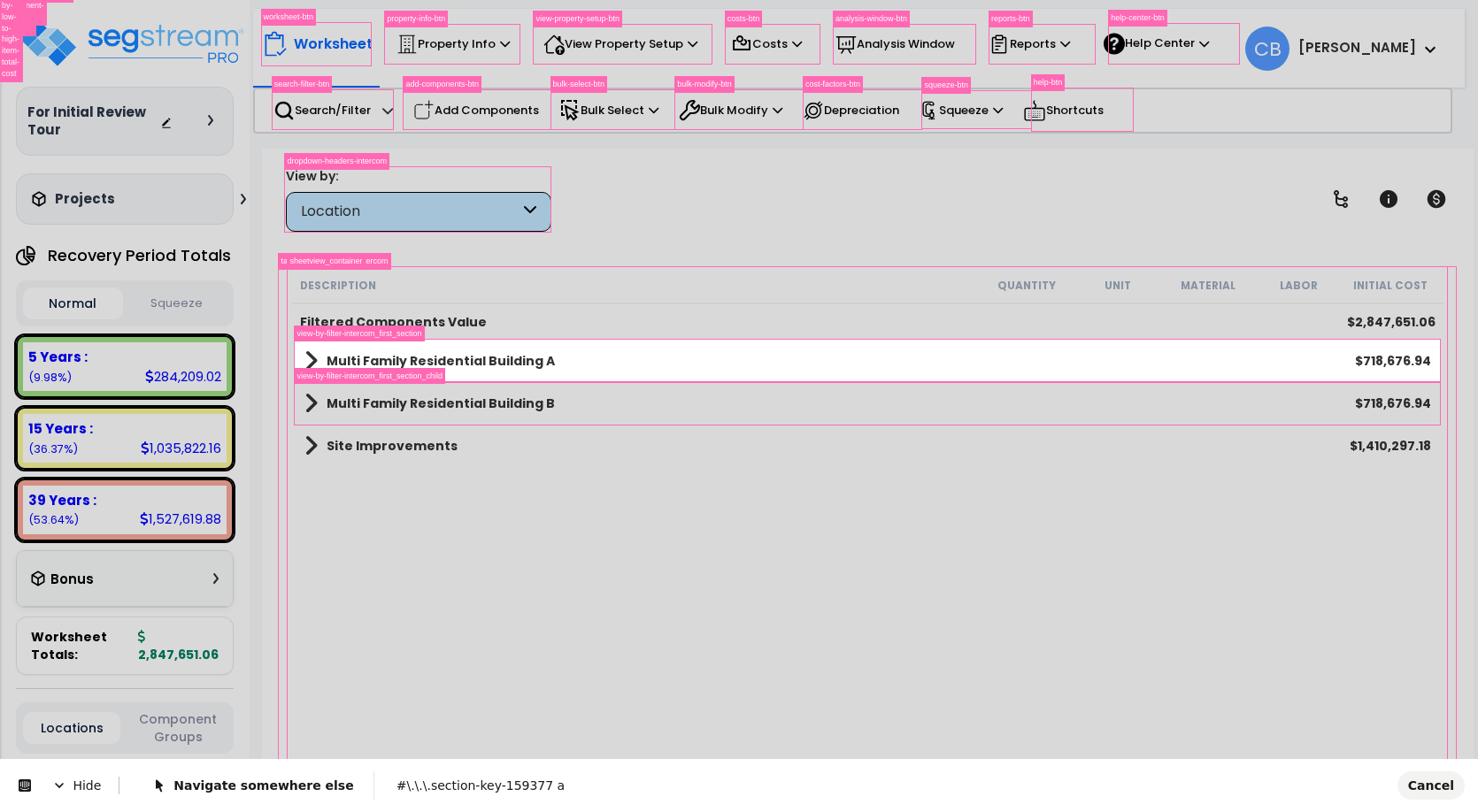
click at [394, 344] on body "We are Building your Property. So please grab a coffee and let us do the heavy …" at bounding box center [739, 472] width 1478 height 812
click at [394, 343] on body "We are Building your Property. So please grab a coffee and let us do the heavy …" at bounding box center [739, 472] width 1478 height 812
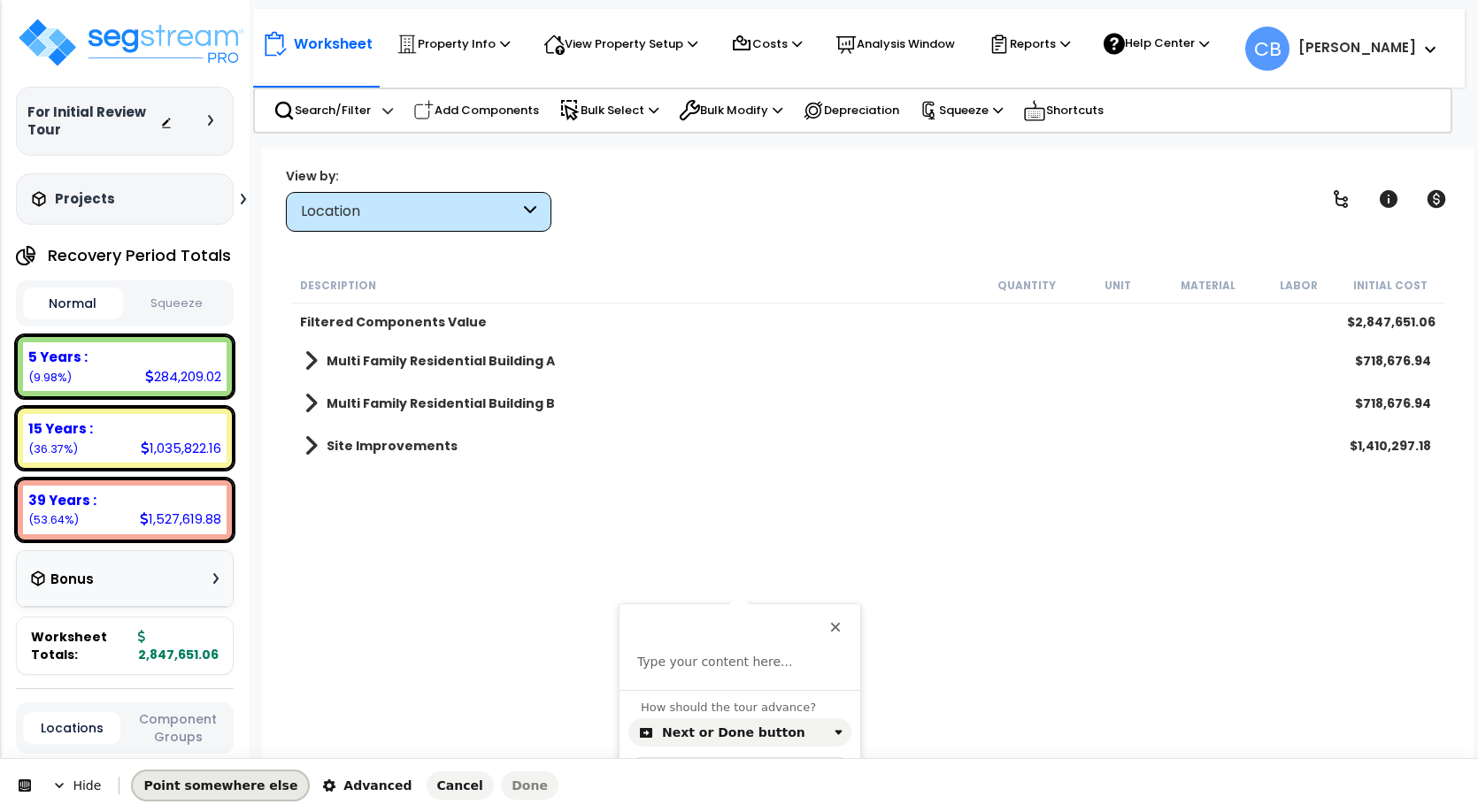
click at [211, 788] on span "Point somewhere else" at bounding box center [220, 785] width 154 height 15
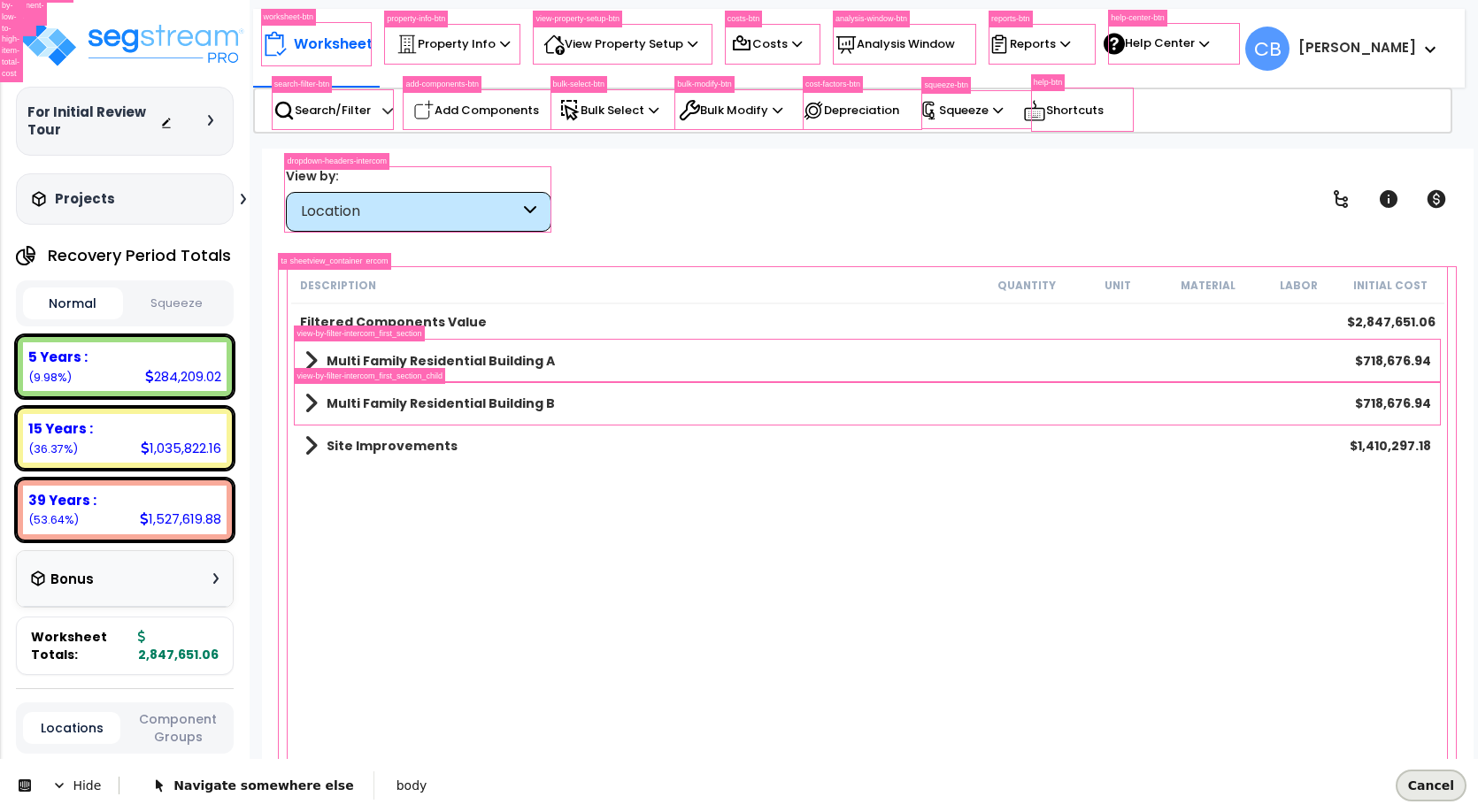
click at [1421, 778] on span "Cancel" at bounding box center [1431, 785] width 46 height 15
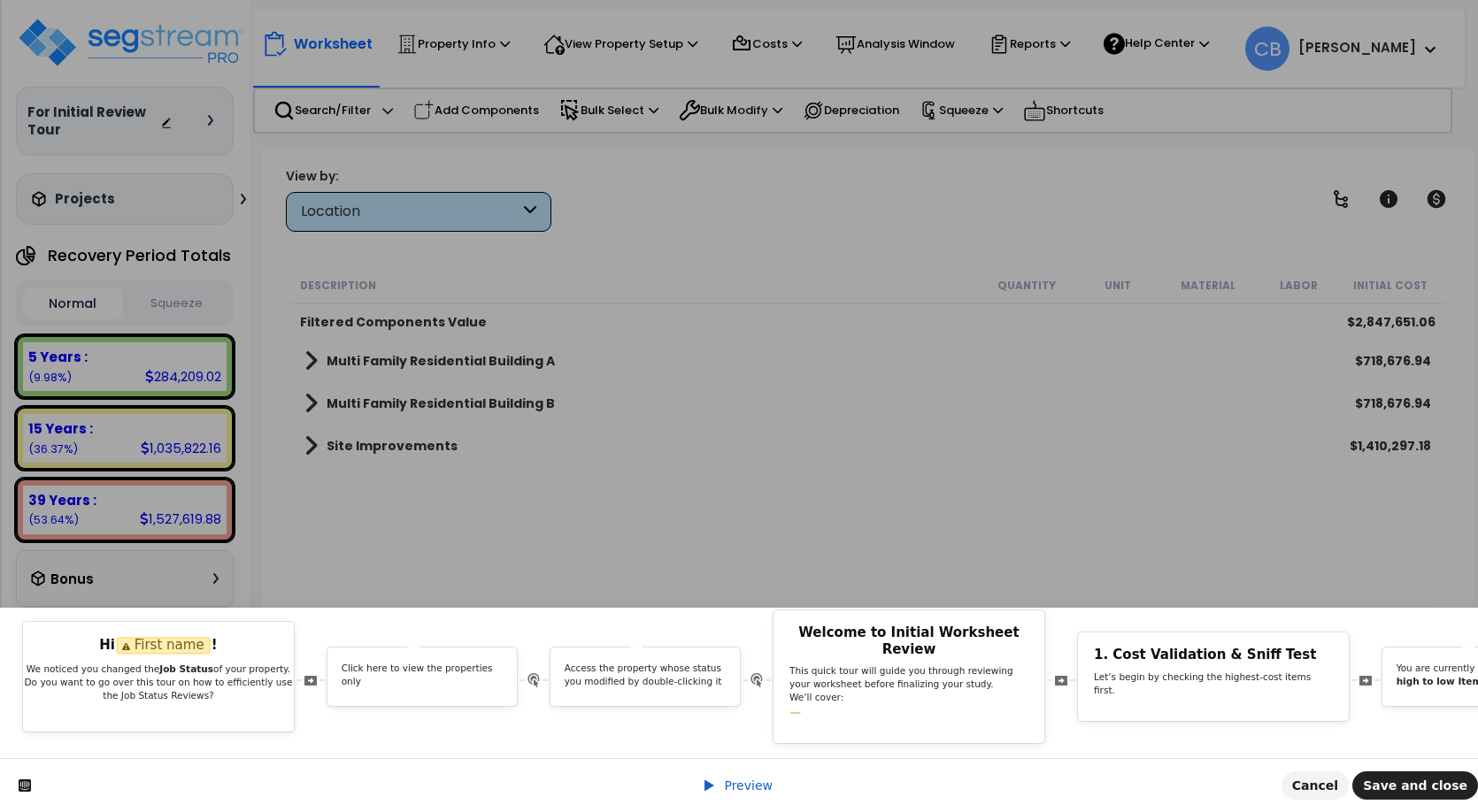
scroll to position [0, 10464]
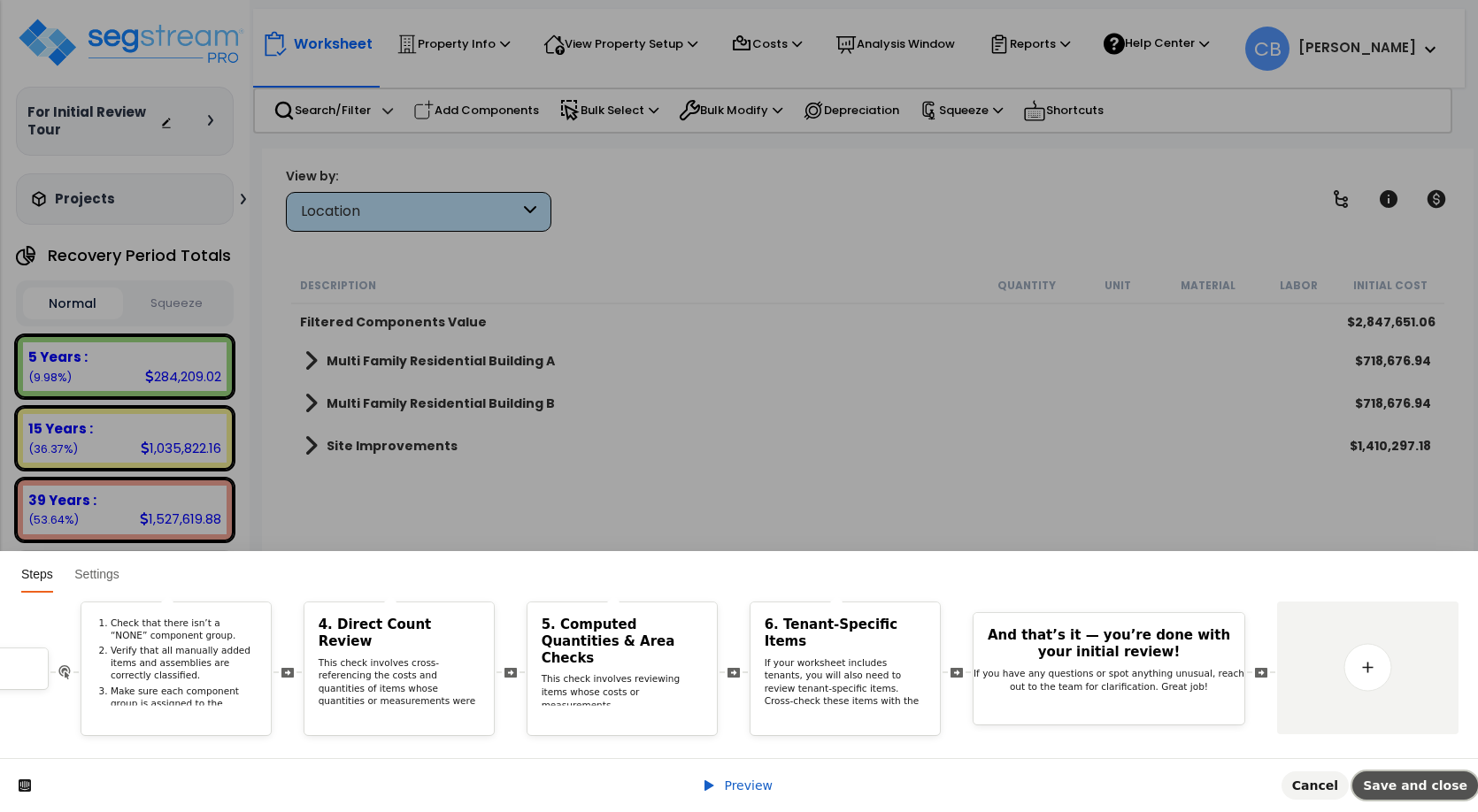
click at [1429, 784] on span "Save and close" at bounding box center [1415, 785] width 105 height 15
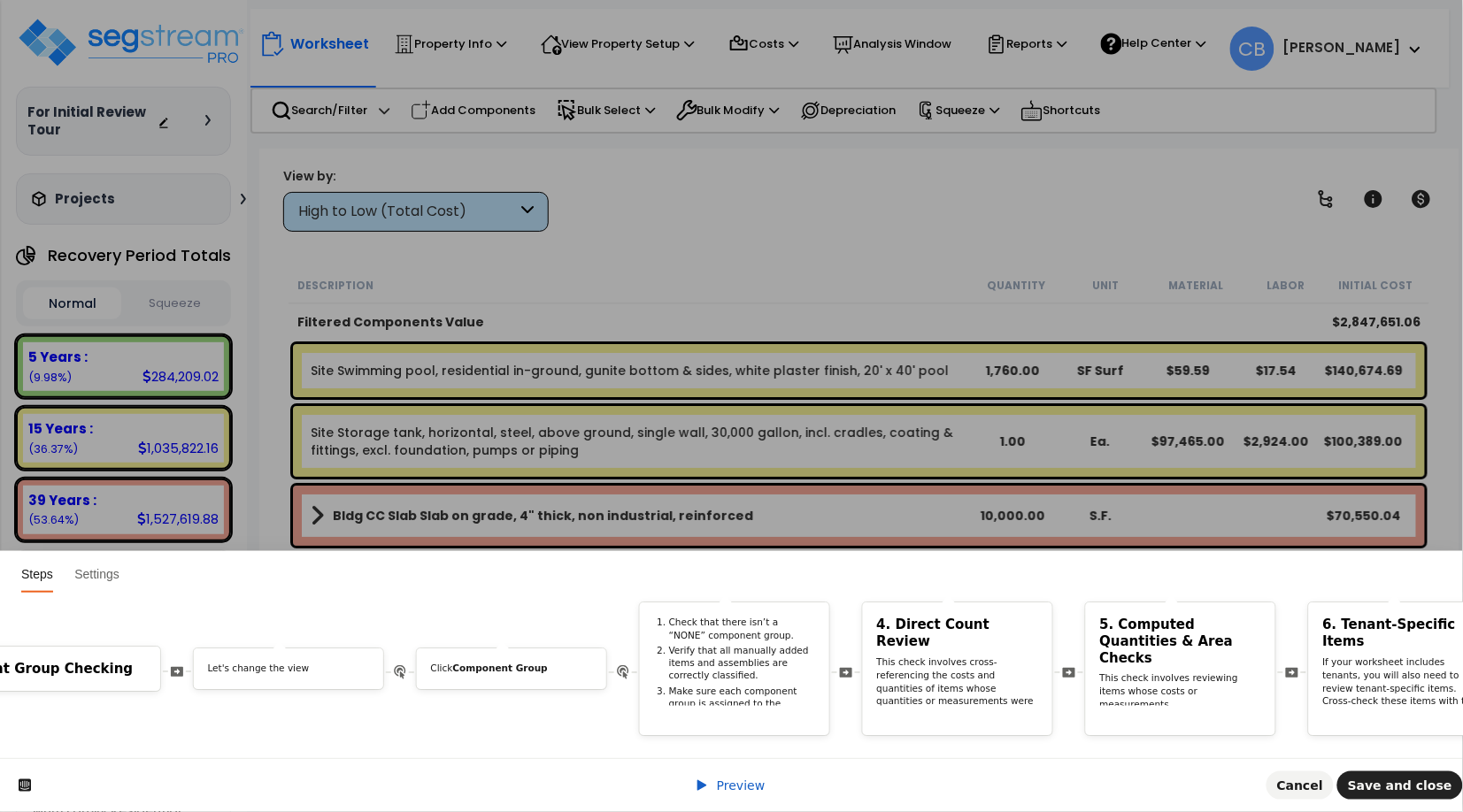
scroll to position [0, 10503]
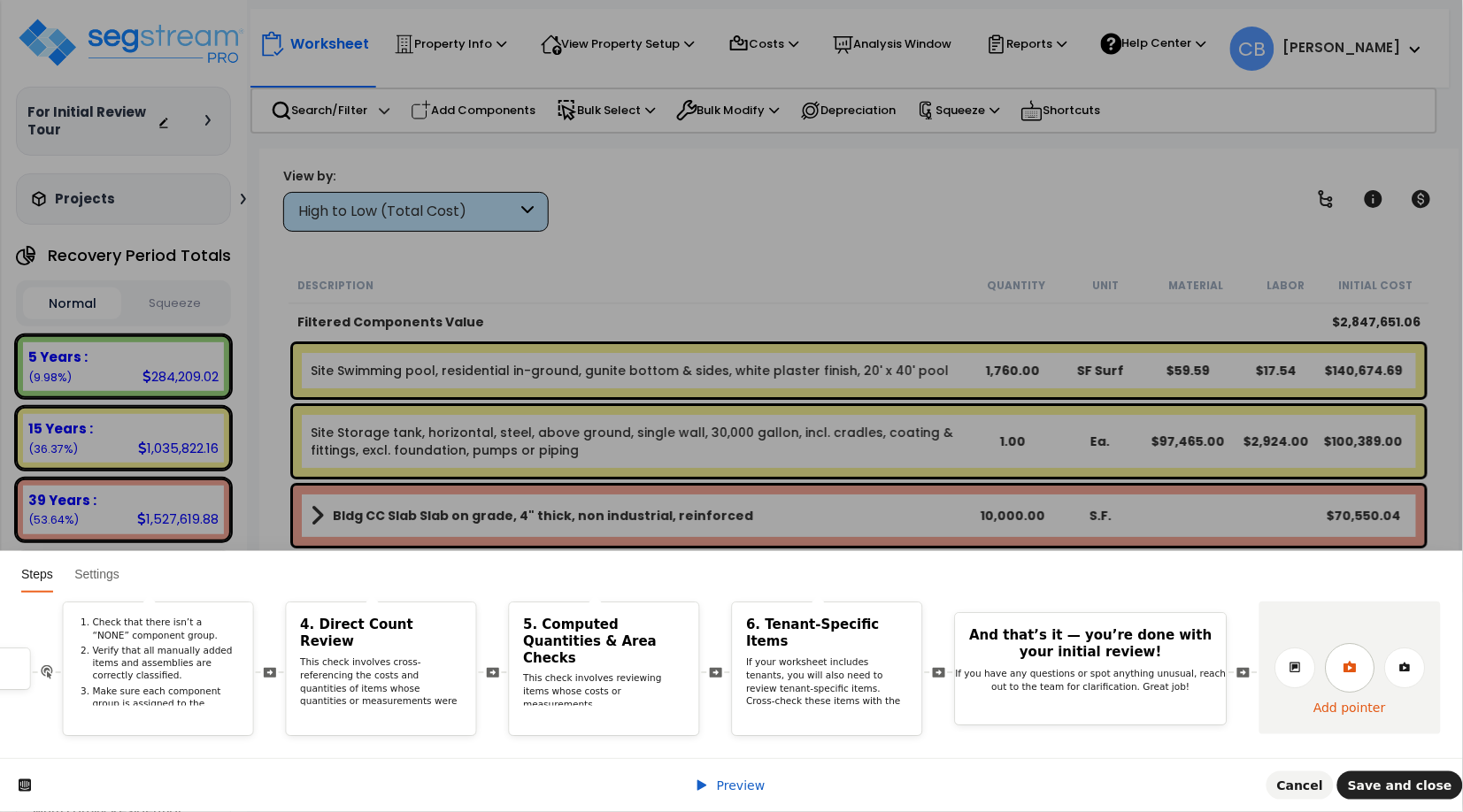
click at [1346, 661] on icon at bounding box center [1350, 667] width 13 height 12
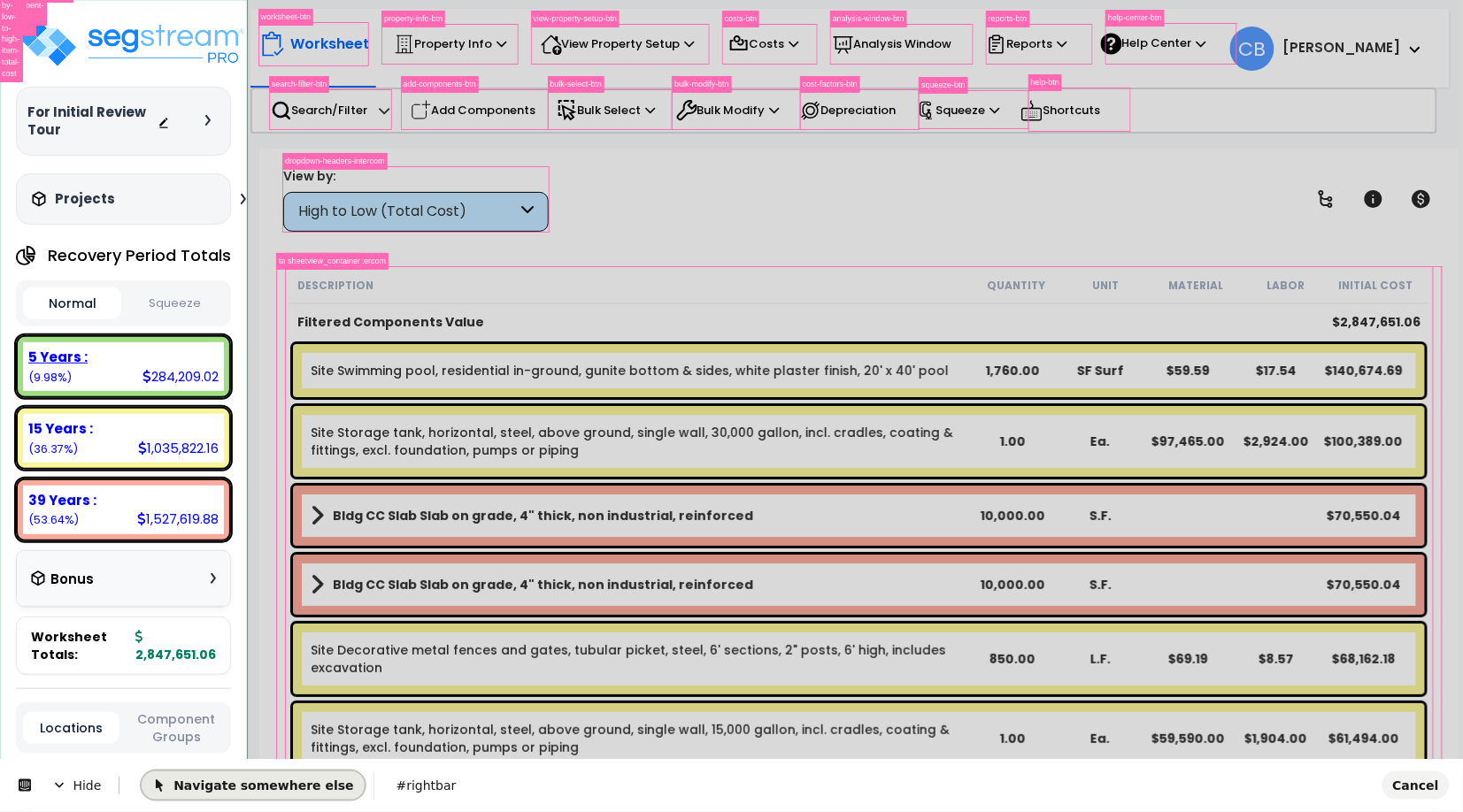
click at [223, 783] on span "Navigate somewhere else" at bounding box center [253, 785] width 201 height 15
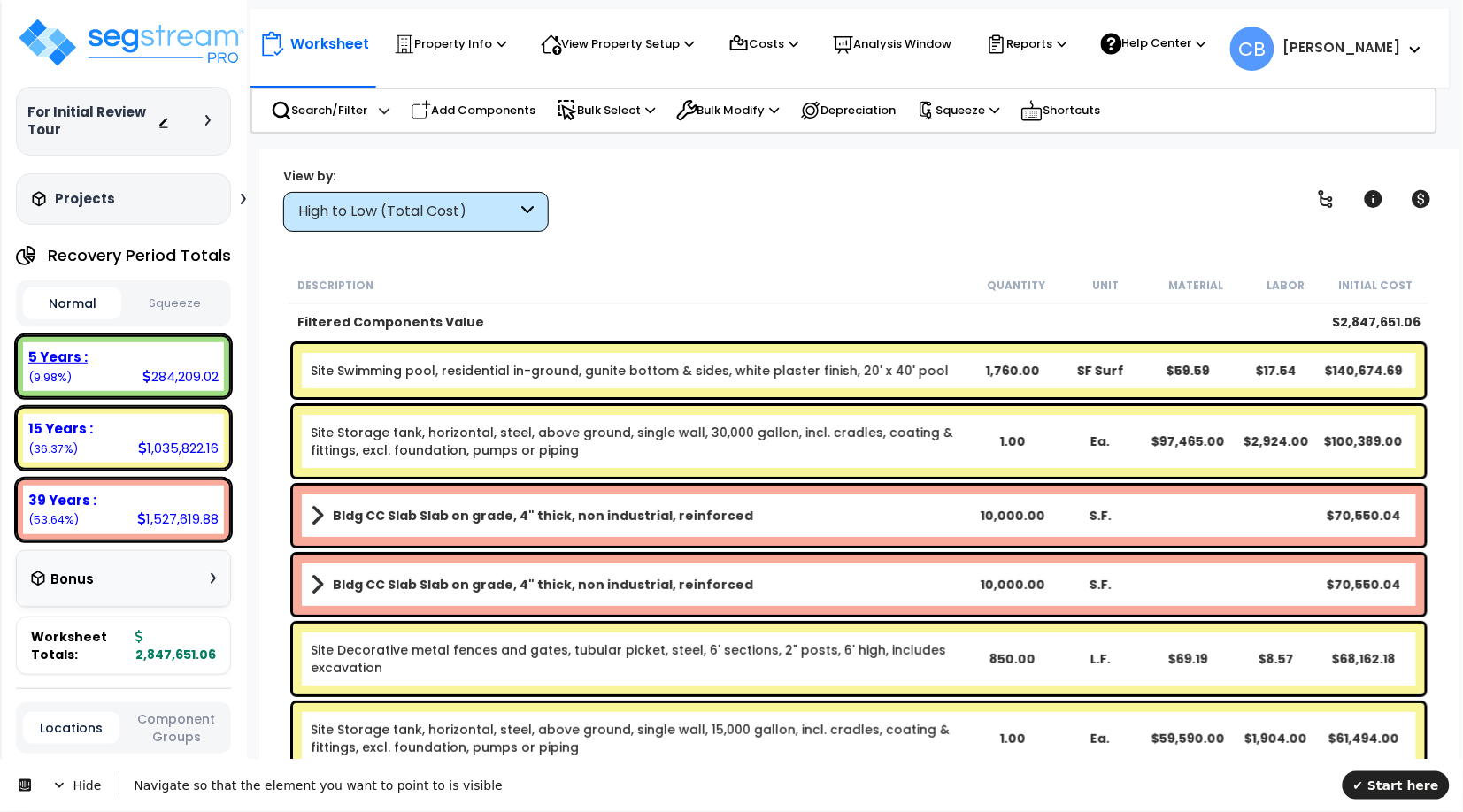
click at [400, 217] on div "High to Low (Total Cost)" at bounding box center [408, 211] width 219 height 20
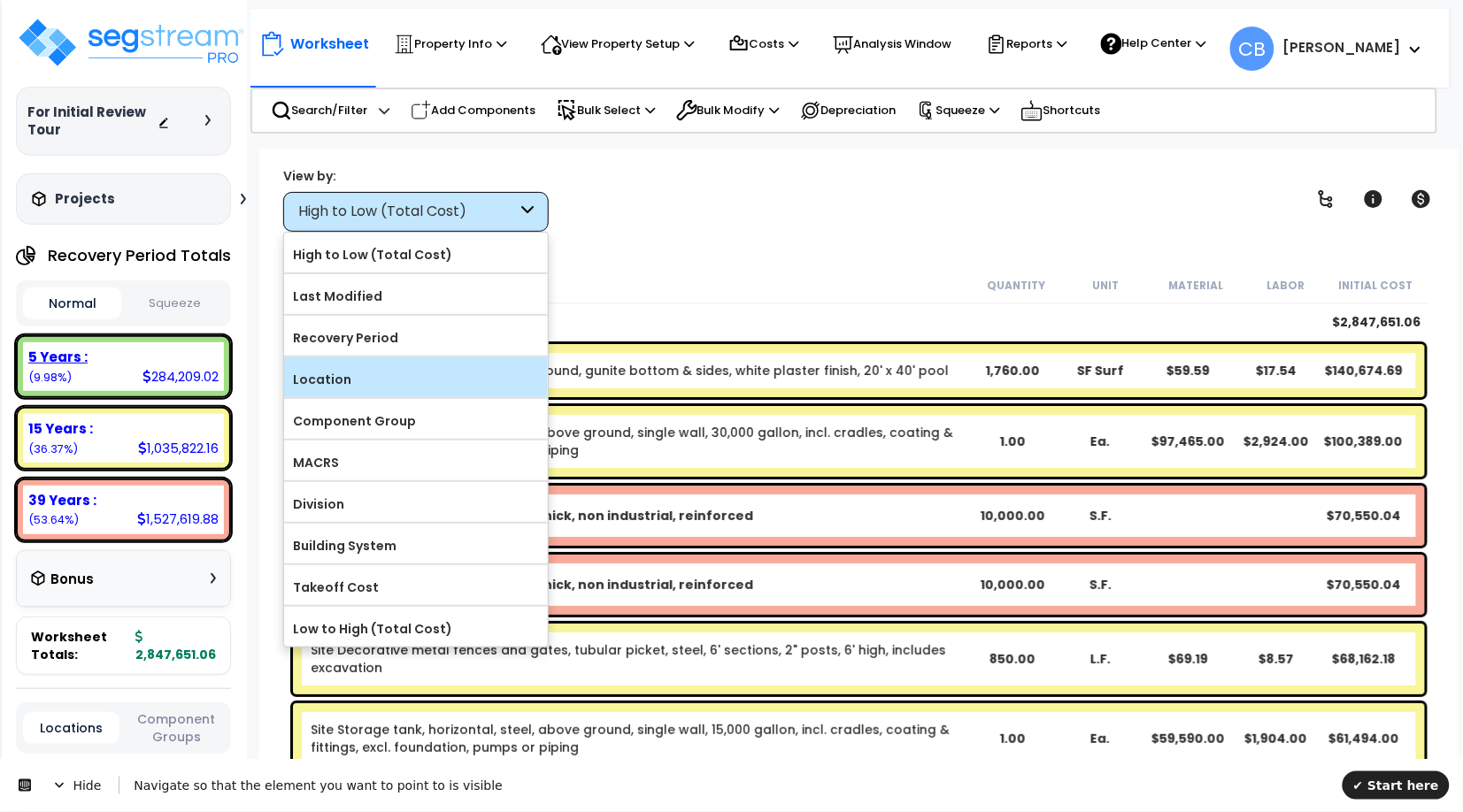
click at [378, 377] on label "Location" at bounding box center [415, 378] width 263 height 26
click at [0, 0] on input "Location" at bounding box center [0, 0] width 0 height 0
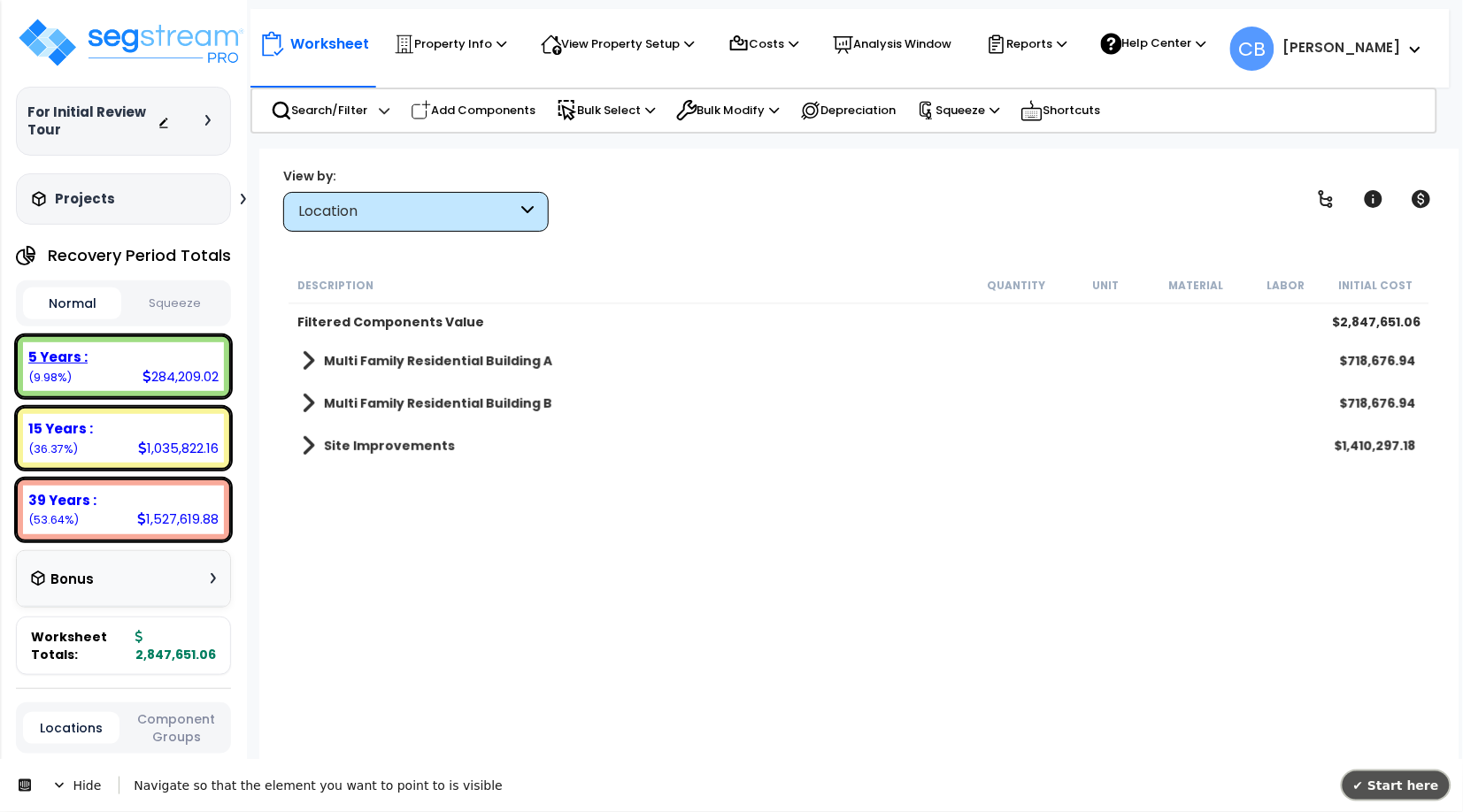
click at [1381, 785] on span "✔ Start here" at bounding box center [1396, 785] width 86 height 15
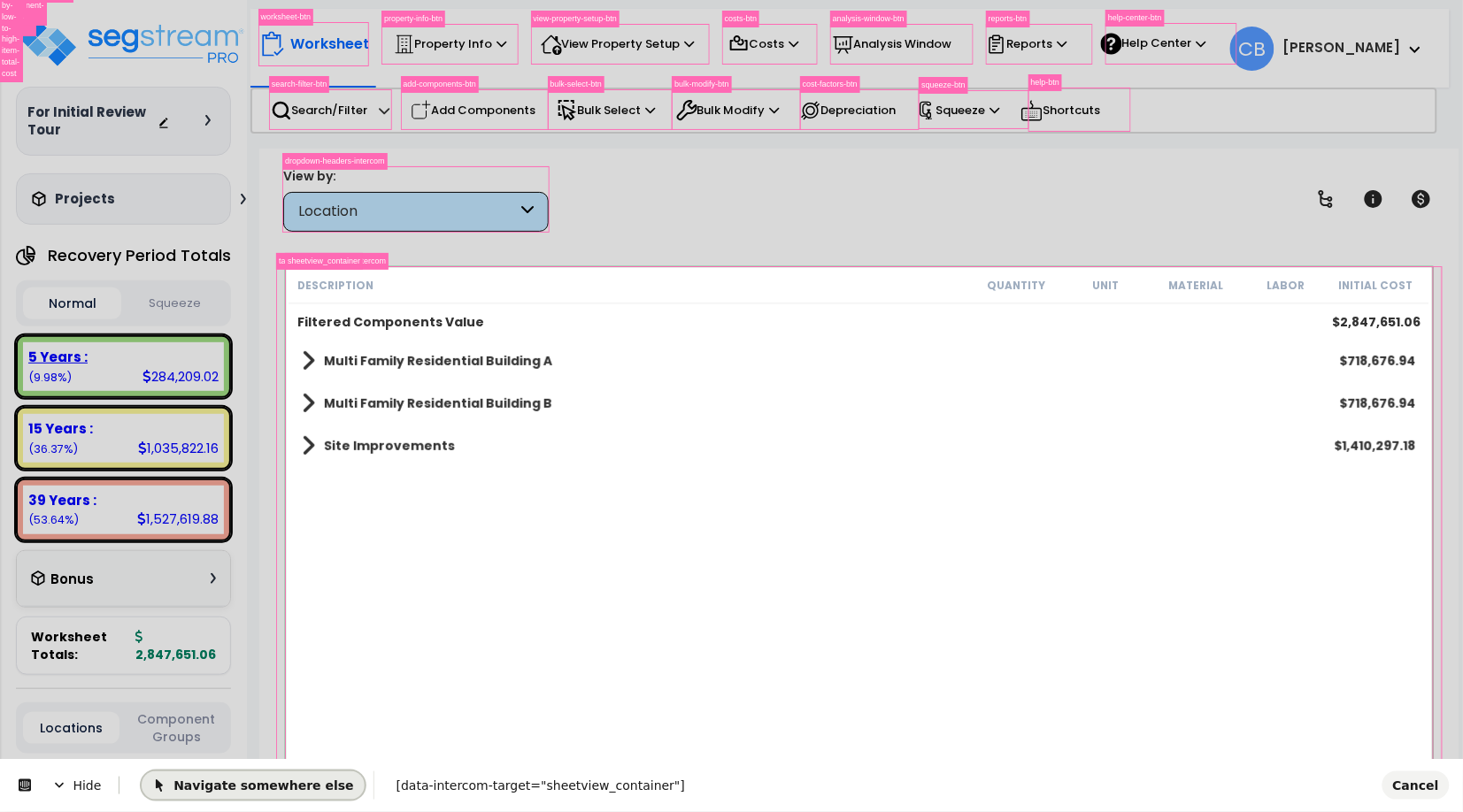
click at [263, 787] on span "Navigate somewhere else" at bounding box center [253, 785] width 201 height 15
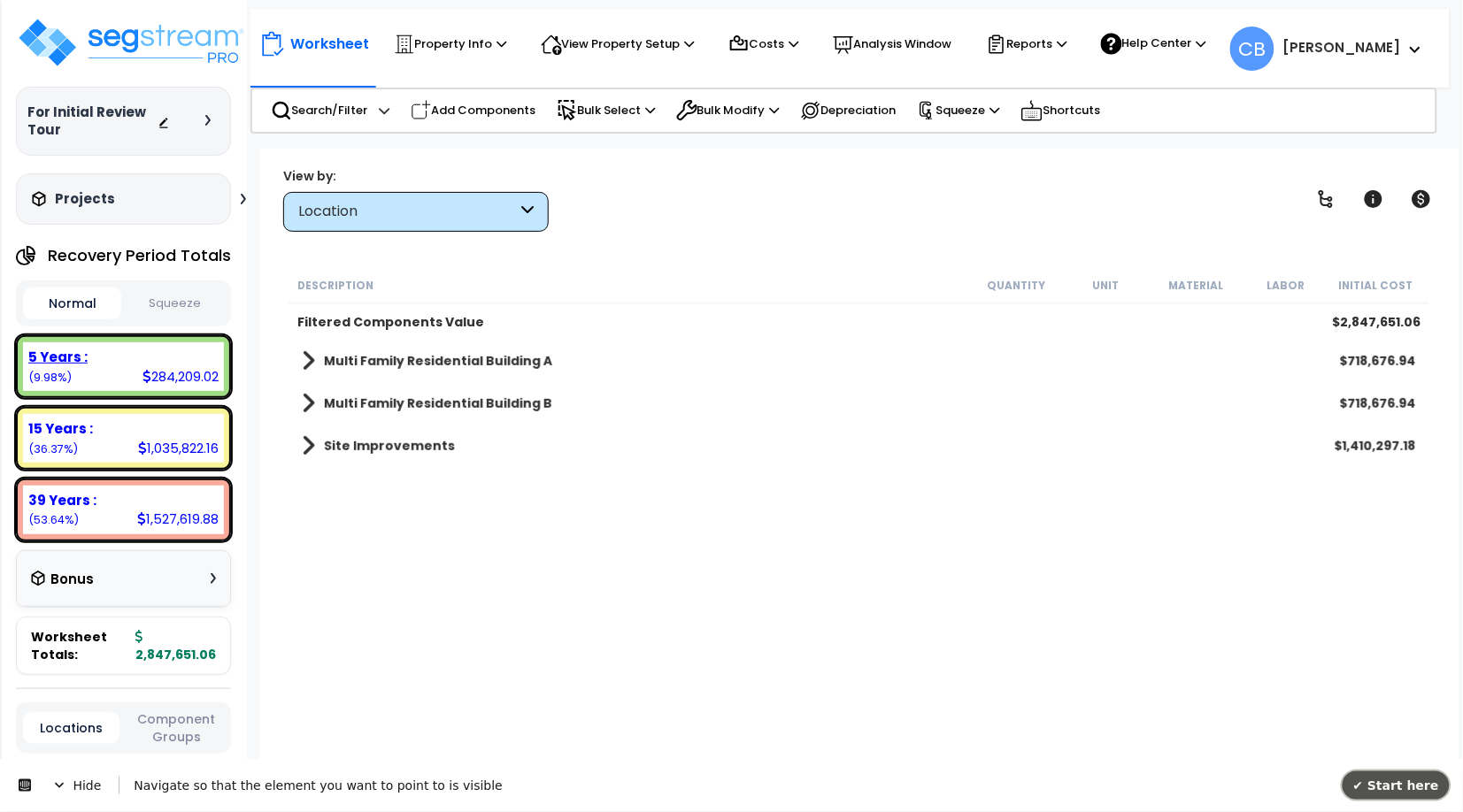
click at [1386, 797] on button "✔ Start here" at bounding box center [1396, 784] width 107 height 28
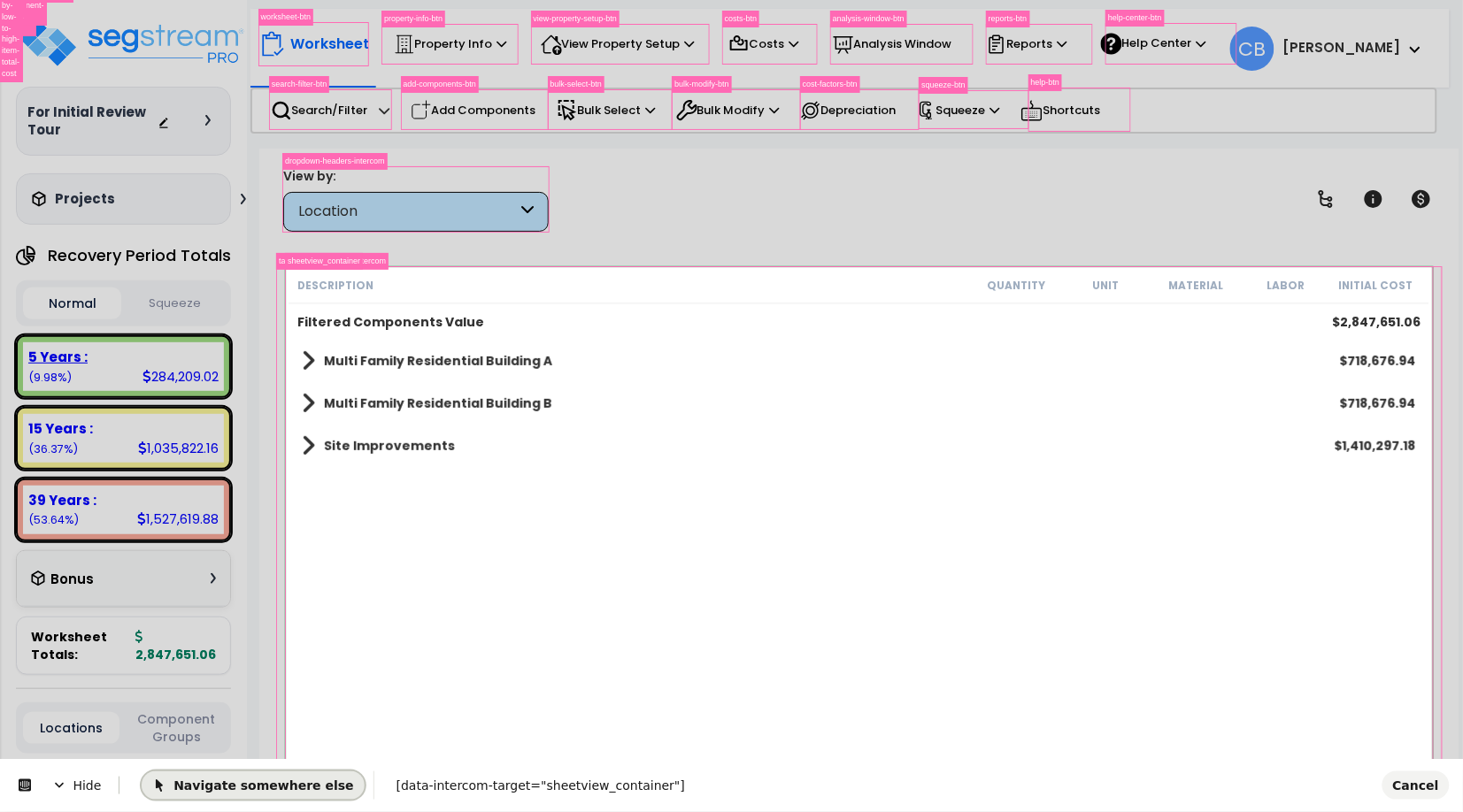
click at [189, 788] on span "Navigate somewhere else" at bounding box center [253, 785] width 201 height 15
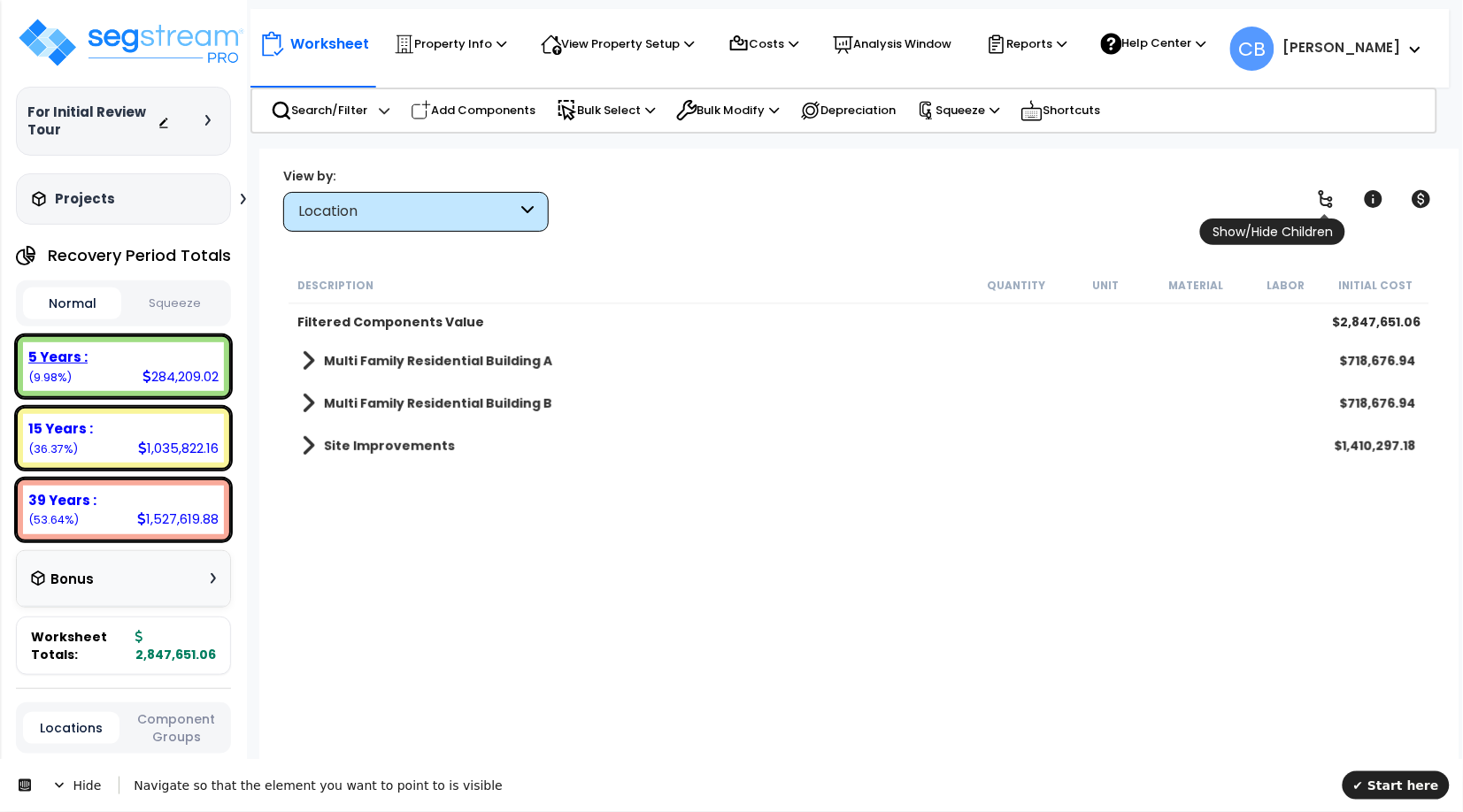
click at [1325, 200] on icon at bounding box center [1326, 199] width 21 height 21
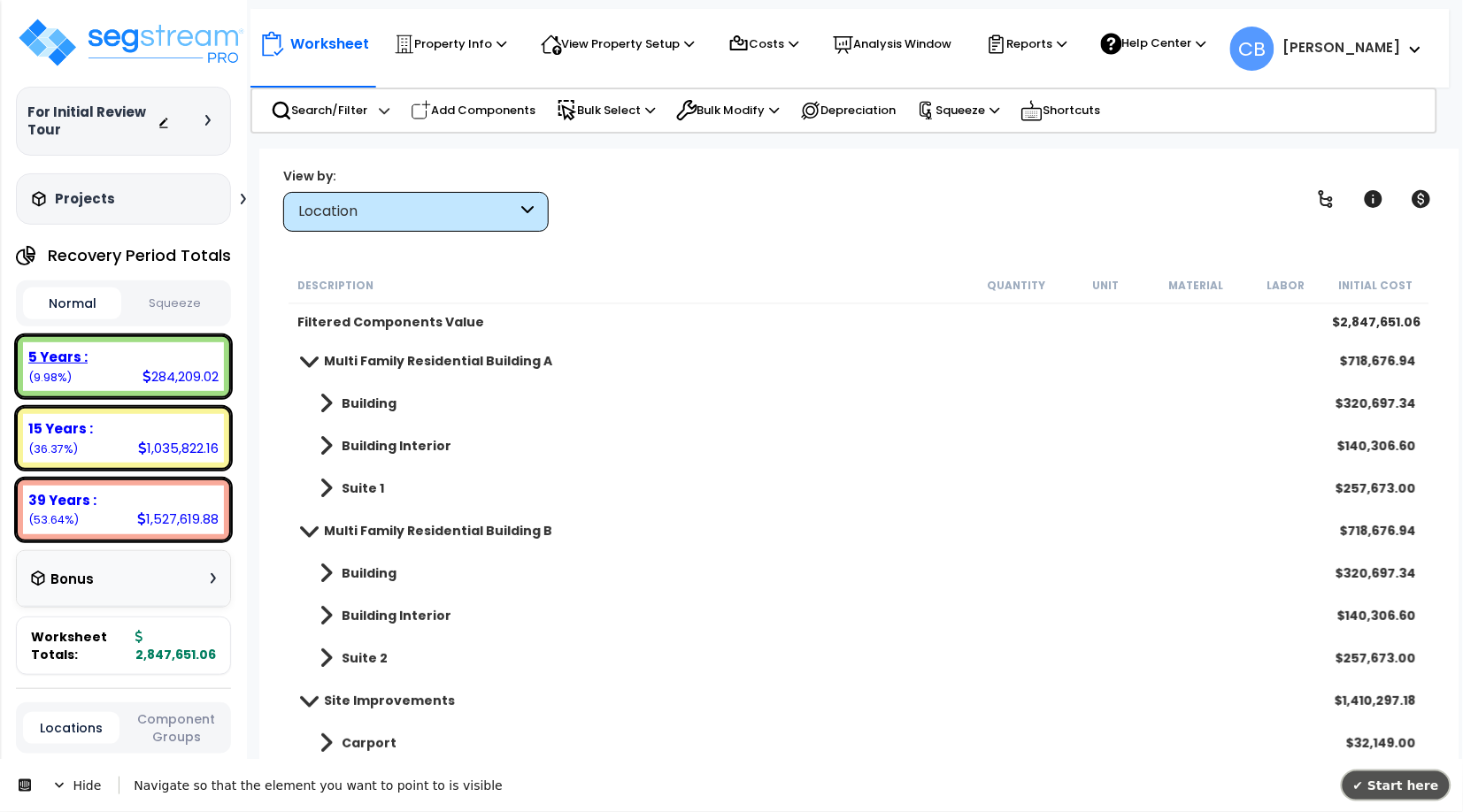
click at [1390, 782] on span "✔ Start here" at bounding box center [1396, 785] width 86 height 15
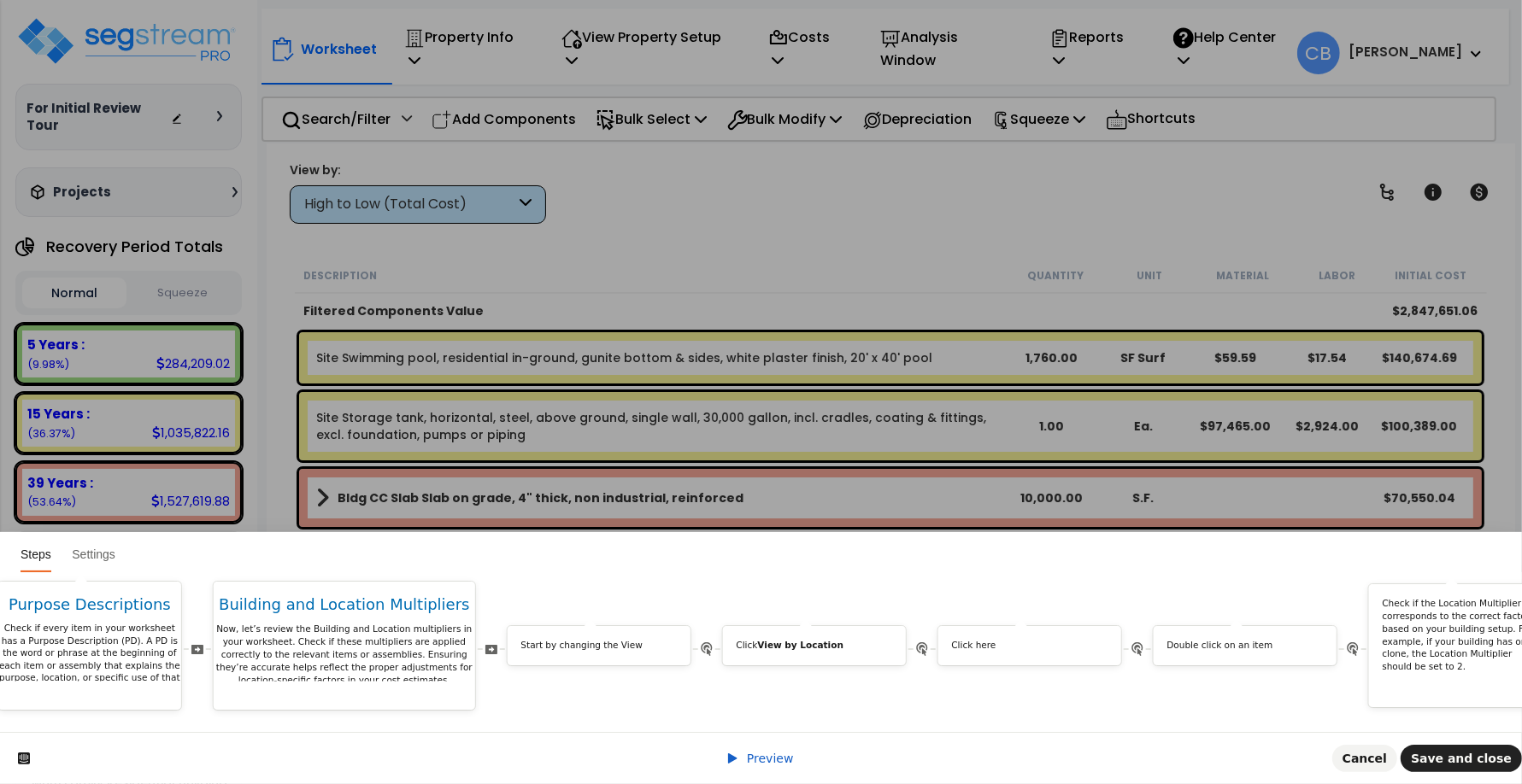
scroll to position [0, 7670]
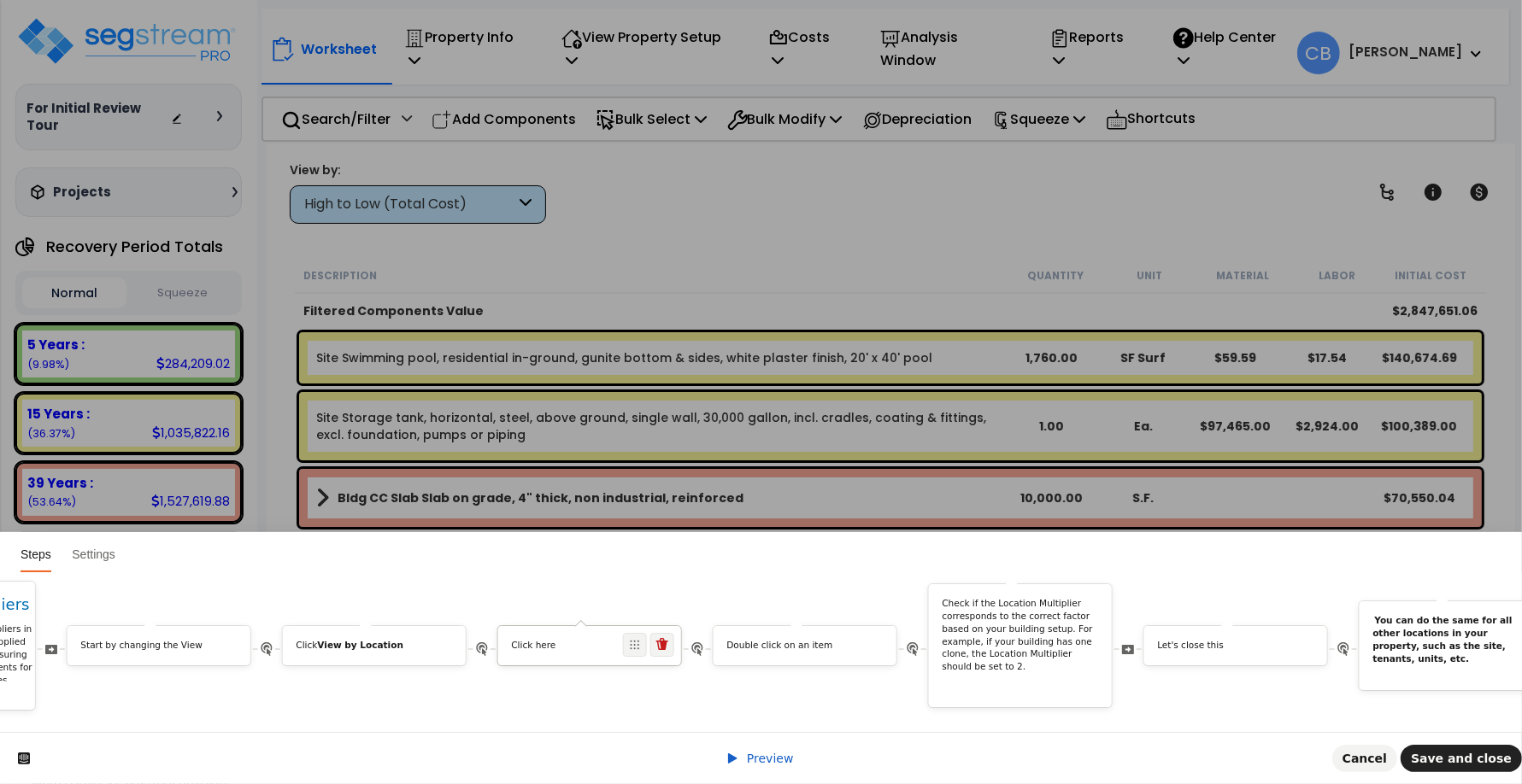
click at [592, 642] on div "Click here" at bounding box center [590, 649] width 183 height 19
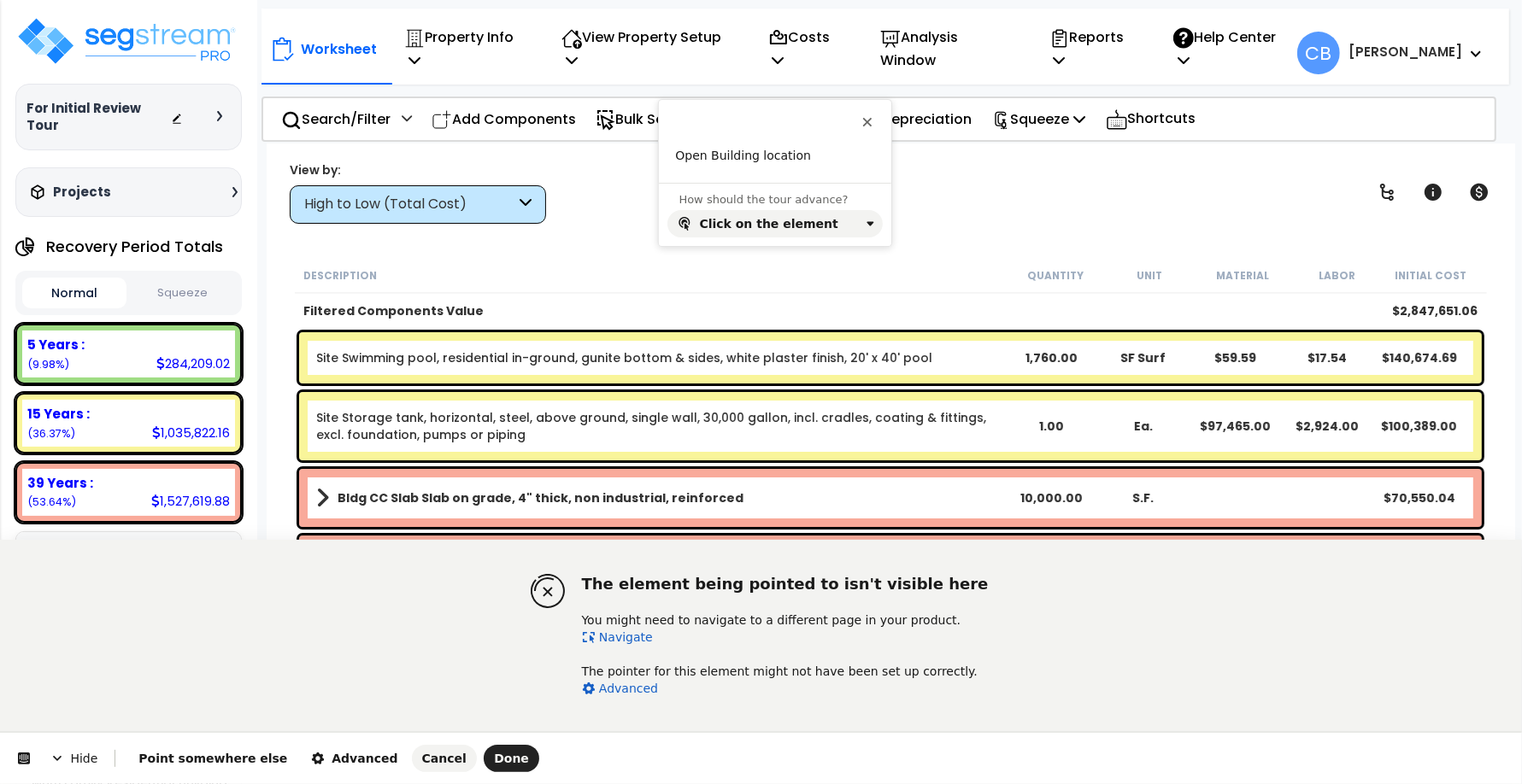
click at [618, 641] on link "Navigate" at bounding box center [618, 637] width 71 height 14
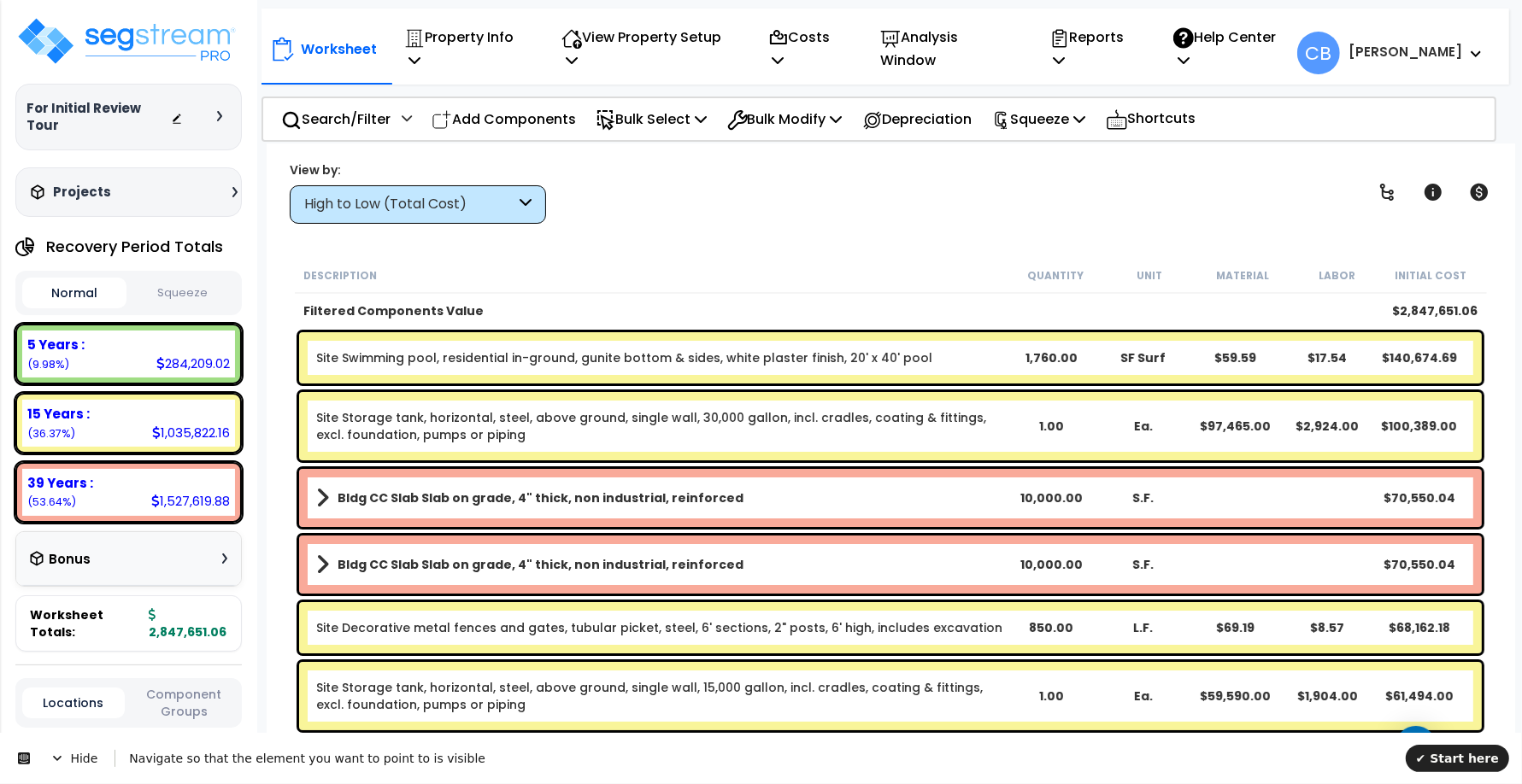
click at [361, 202] on div "High to Low (Total Cost)" at bounding box center [409, 204] width 211 height 20
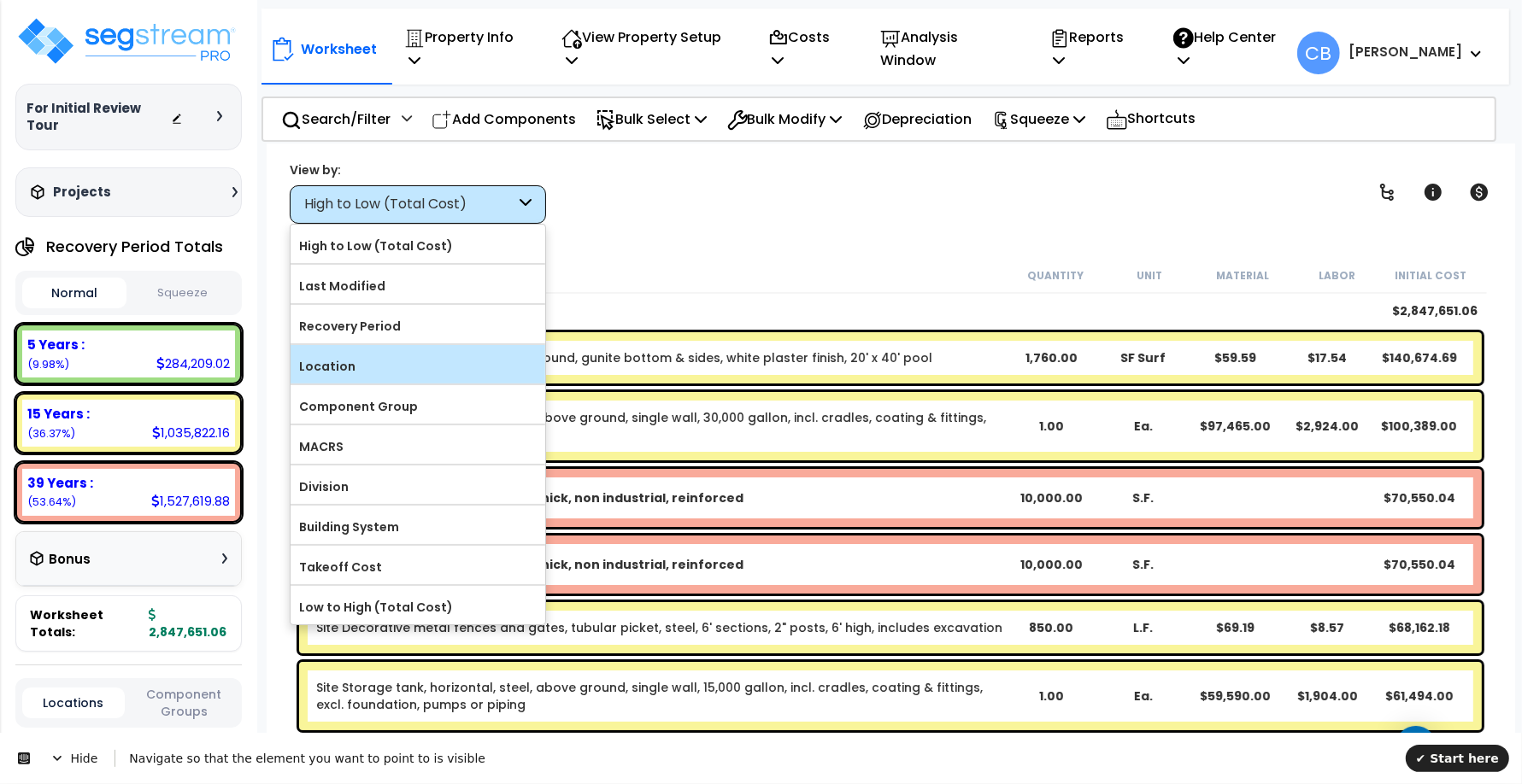
click at [365, 359] on label "Location" at bounding box center [418, 365] width 254 height 25
click at [0, 0] on input "Location" at bounding box center [0, 0] width 0 height 0
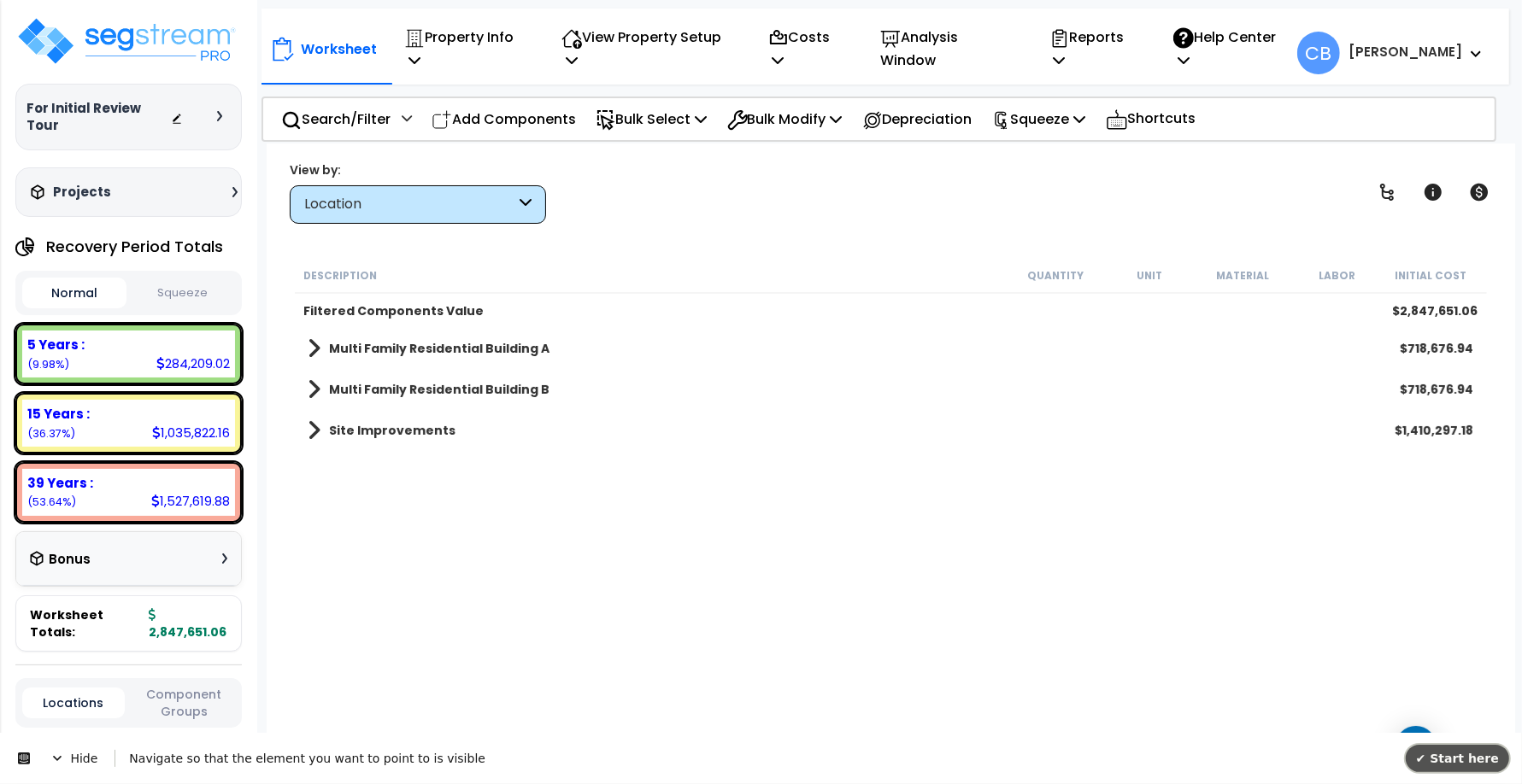
click at [1468, 751] on span "✔ Start here" at bounding box center [1457, 758] width 83 height 14
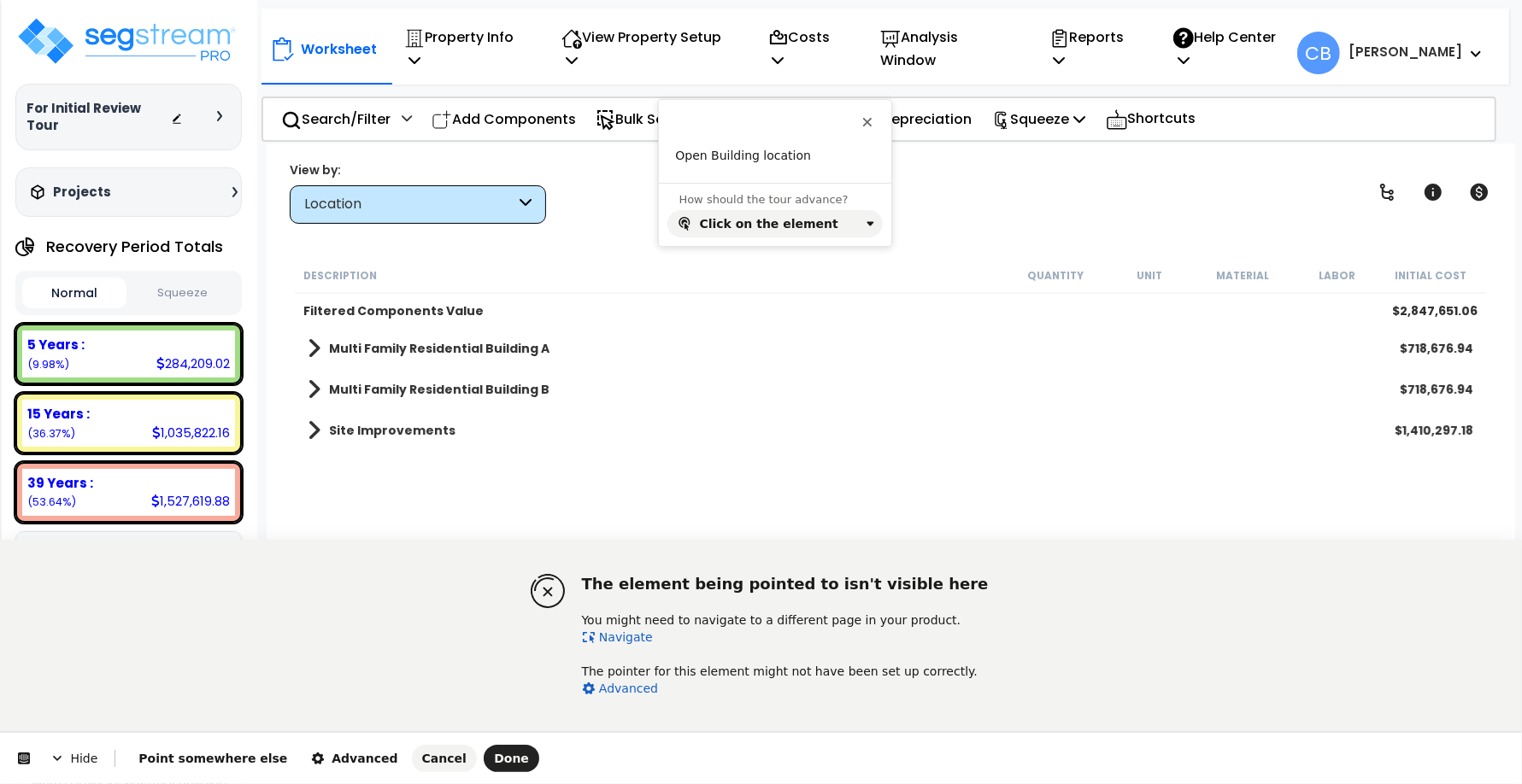
click at [616, 639] on link "Navigate" at bounding box center [618, 637] width 71 height 14
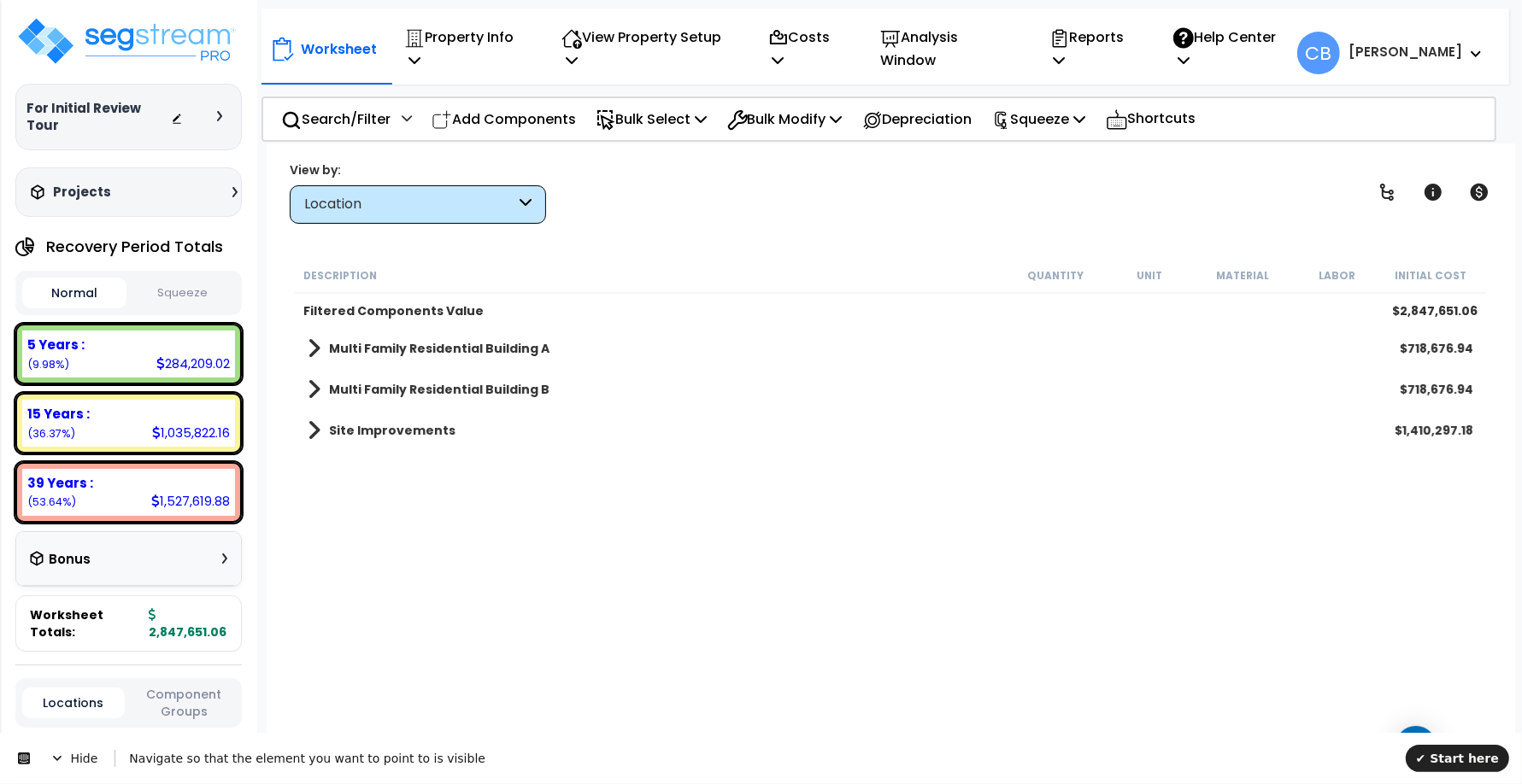
click at [403, 357] on link "Multi Family Residential Building A" at bounding box center [428, 349] width 242 height 24
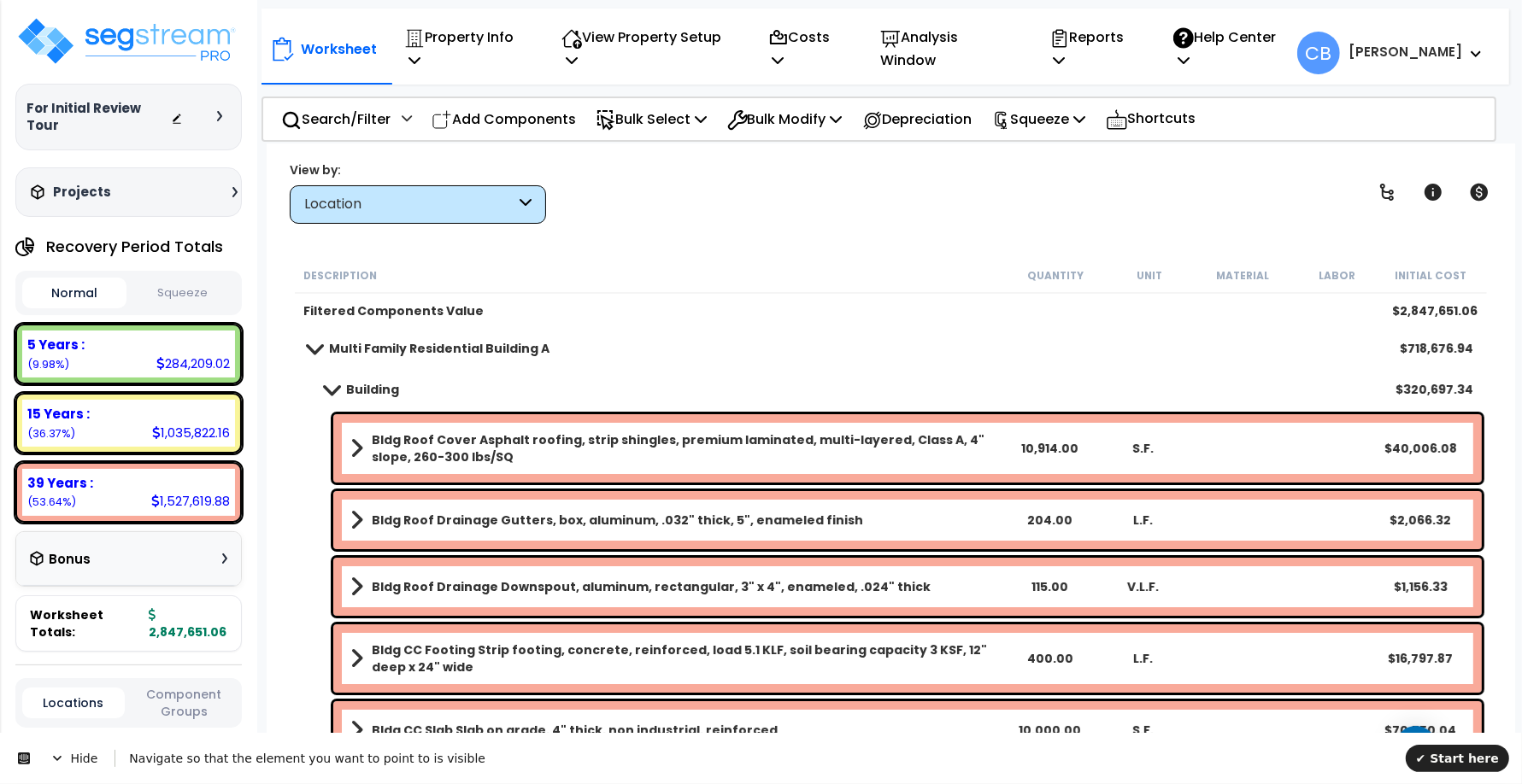
click at [356, 383] on b "Building" at bounding box center [372, 390] width 53 height 17
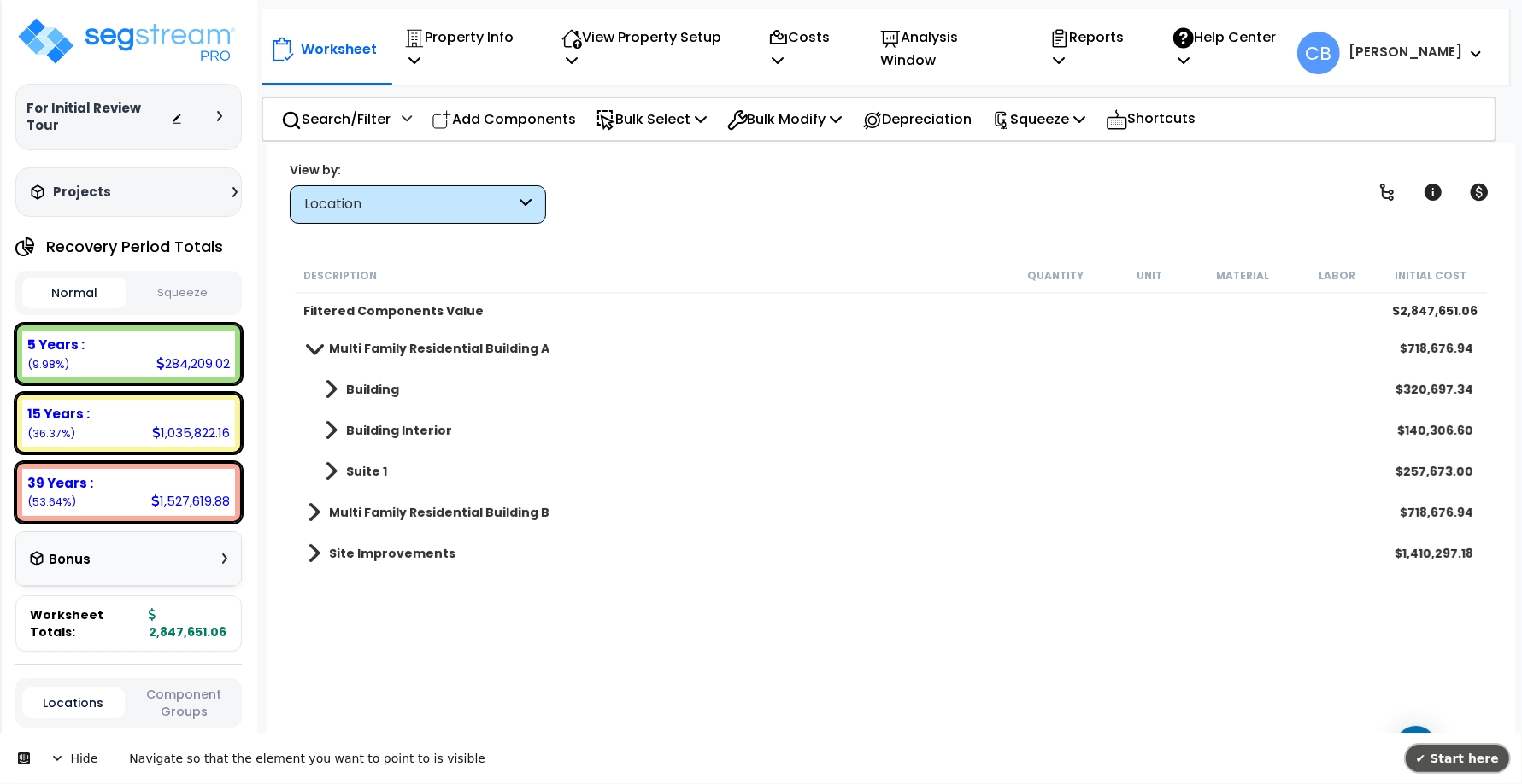
click at [1438, 763] on span "✔ Start here" at bounding box center [1457, 758] width 83 height 14
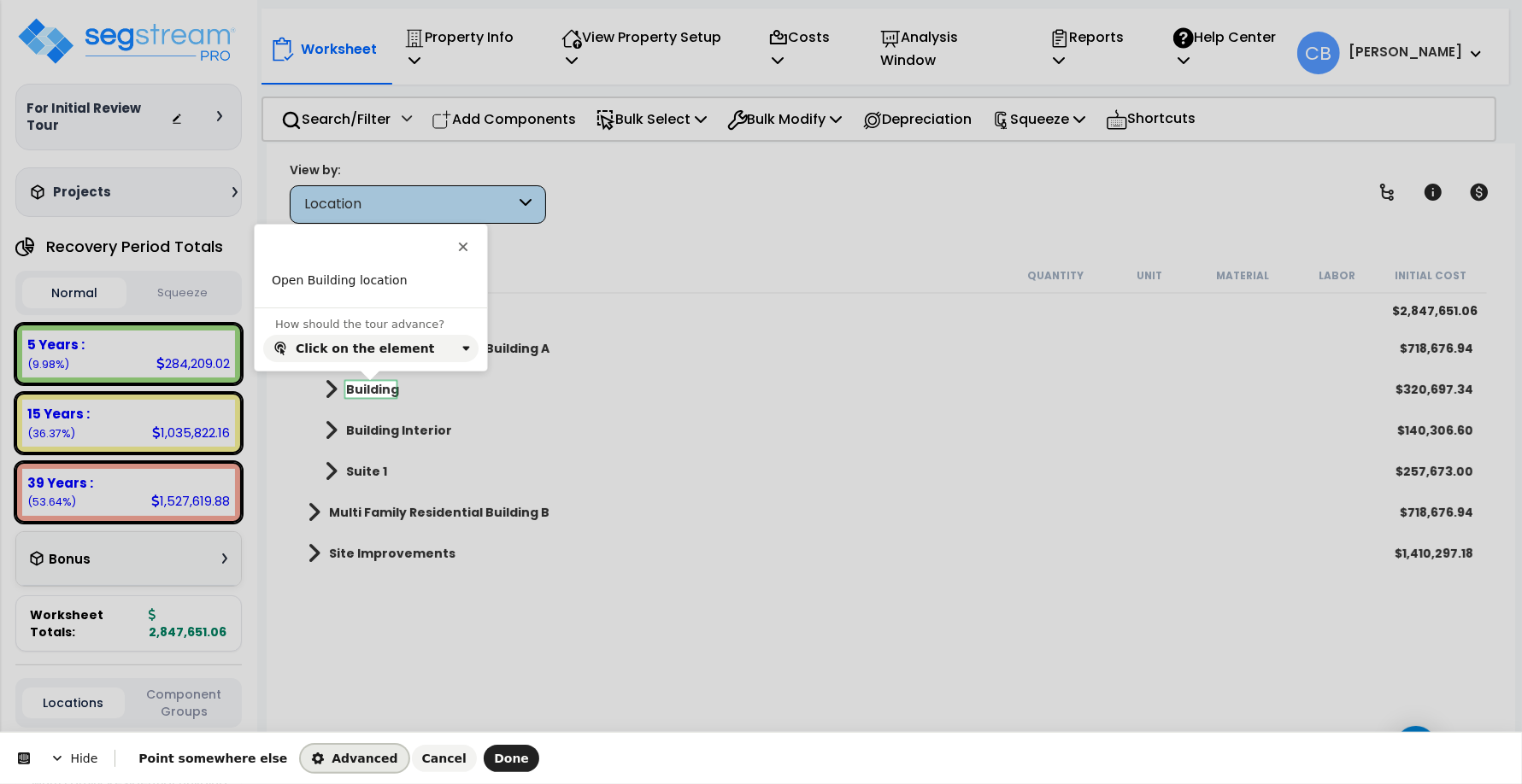
click at [312, 751] on span "Advanced" at bounding box center [354, 758] width 86 height 14
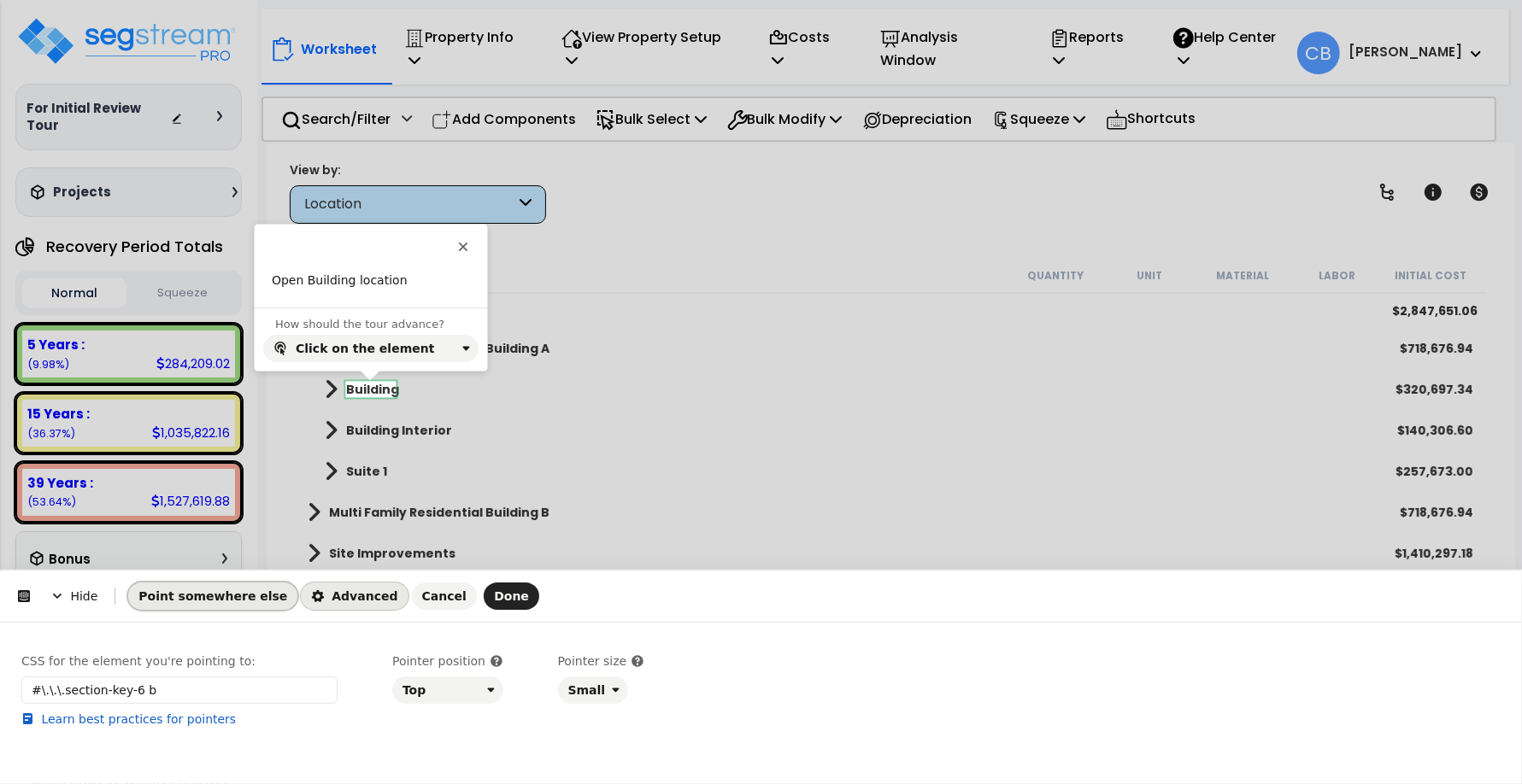
click at [223, 595] on span "Point somewhere else" at bounding box center [212, 596] width 149 height 14
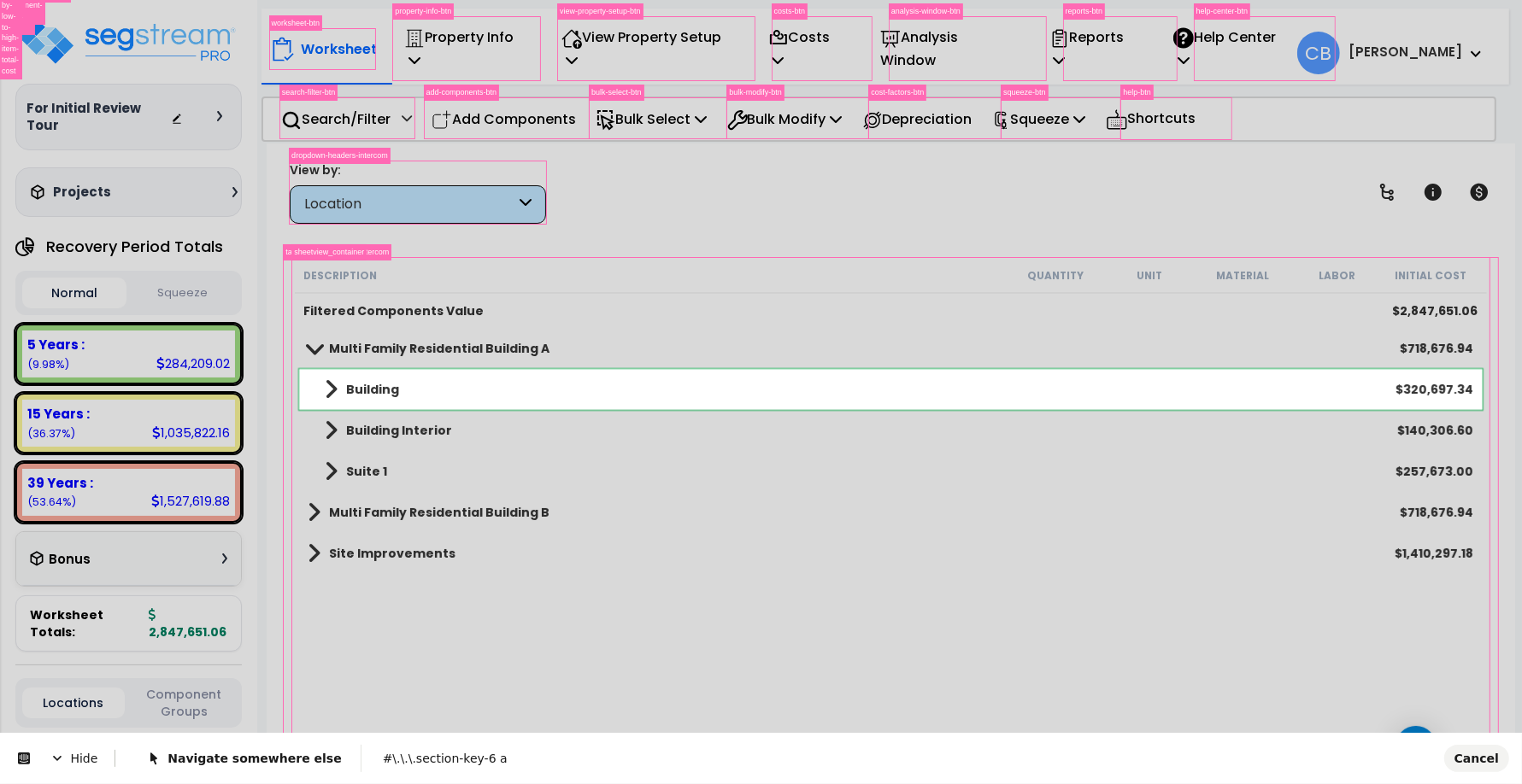
click at [301, 392] on body "We are Building your Property. So please grab a coffee and let us do the heavy …" at bounding box center [761, 466] width 1522 height 784
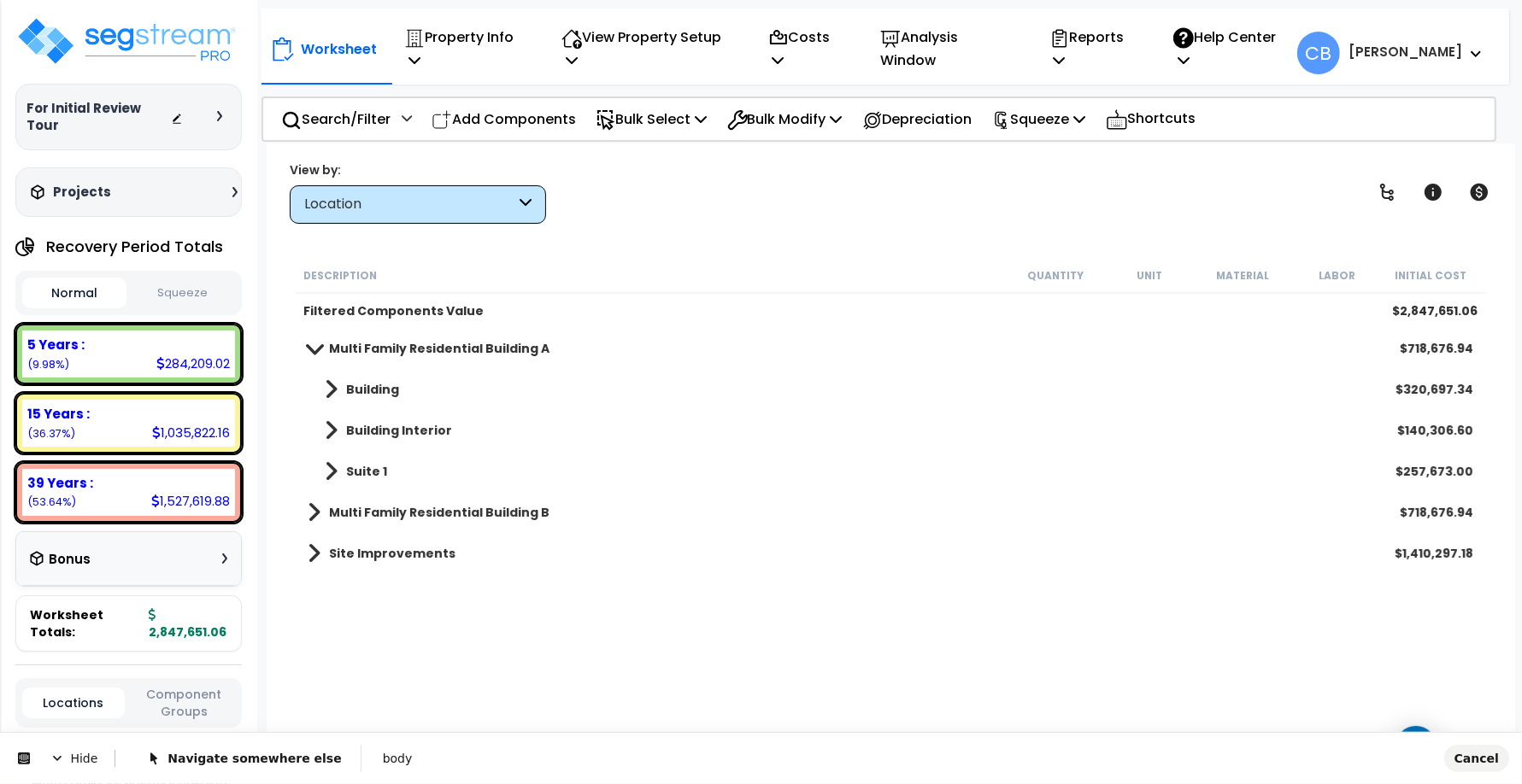
click at [368, 386] on body "We are Building your Property. So please grab a coffee and let us do the heavy …" at bounding box center [761, 466] width 1522 height 784
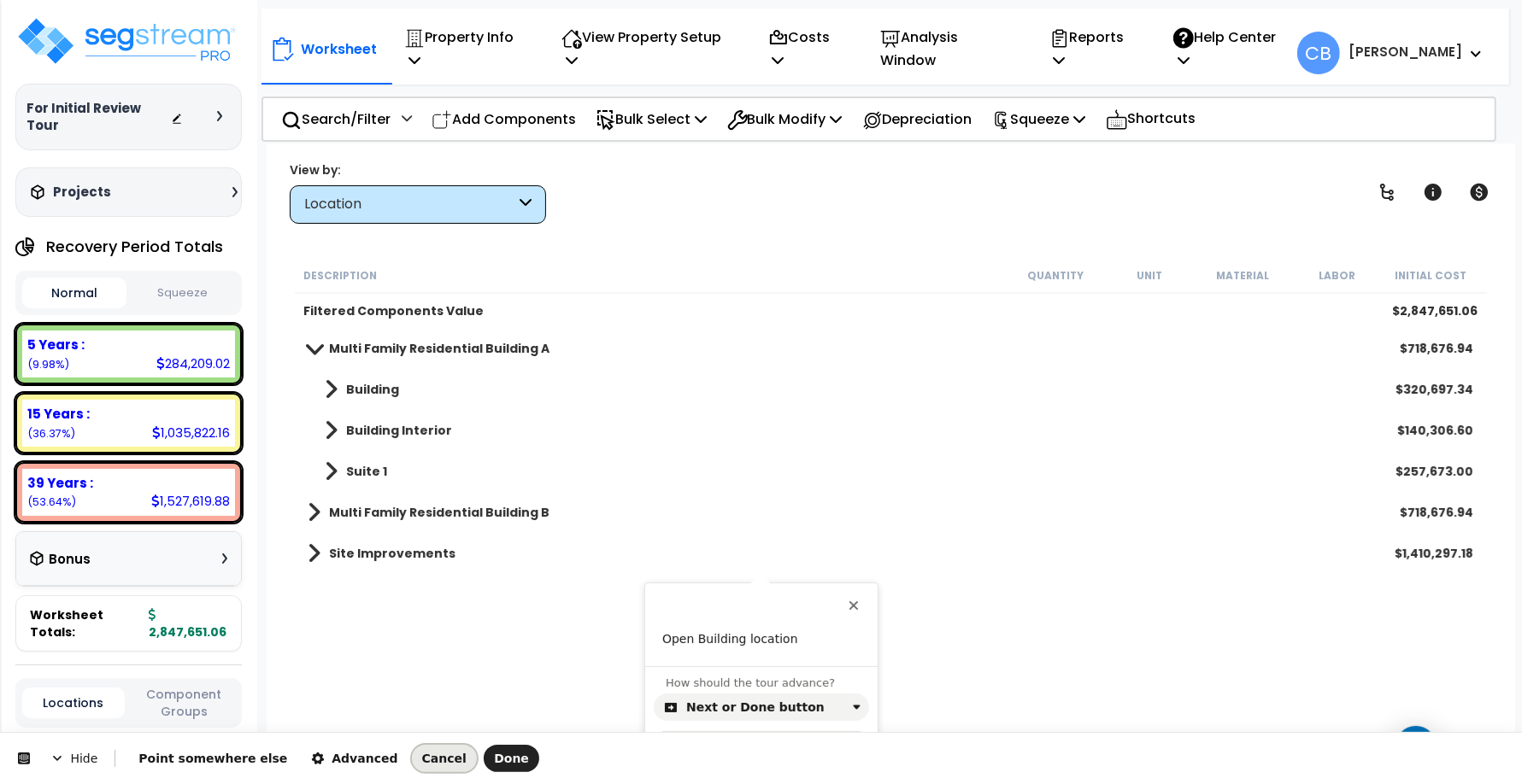
click at [412, 748] on button "Cancel" at bounding box center [444, 758] width 65 height 27
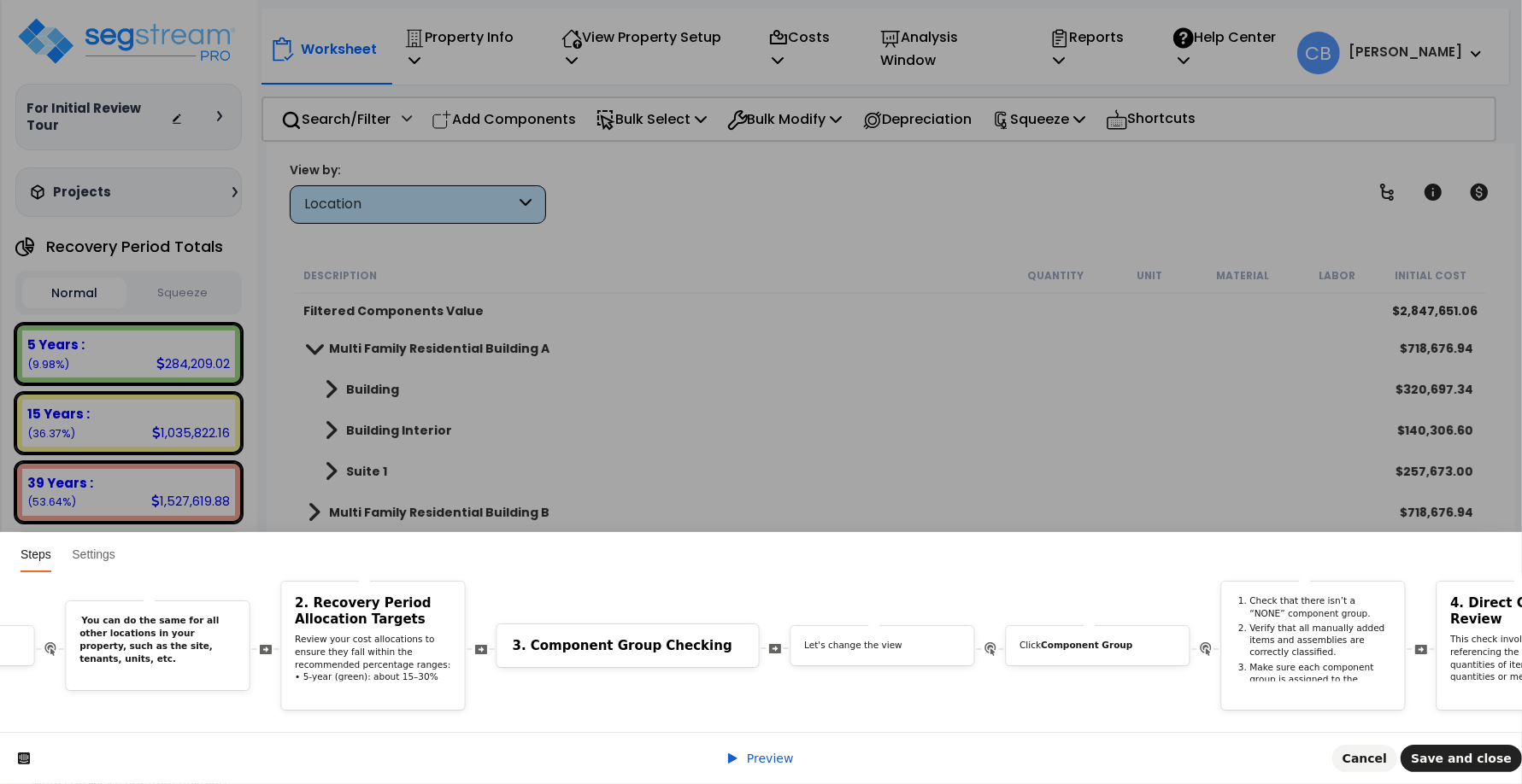
scroll to position [0, 7632]
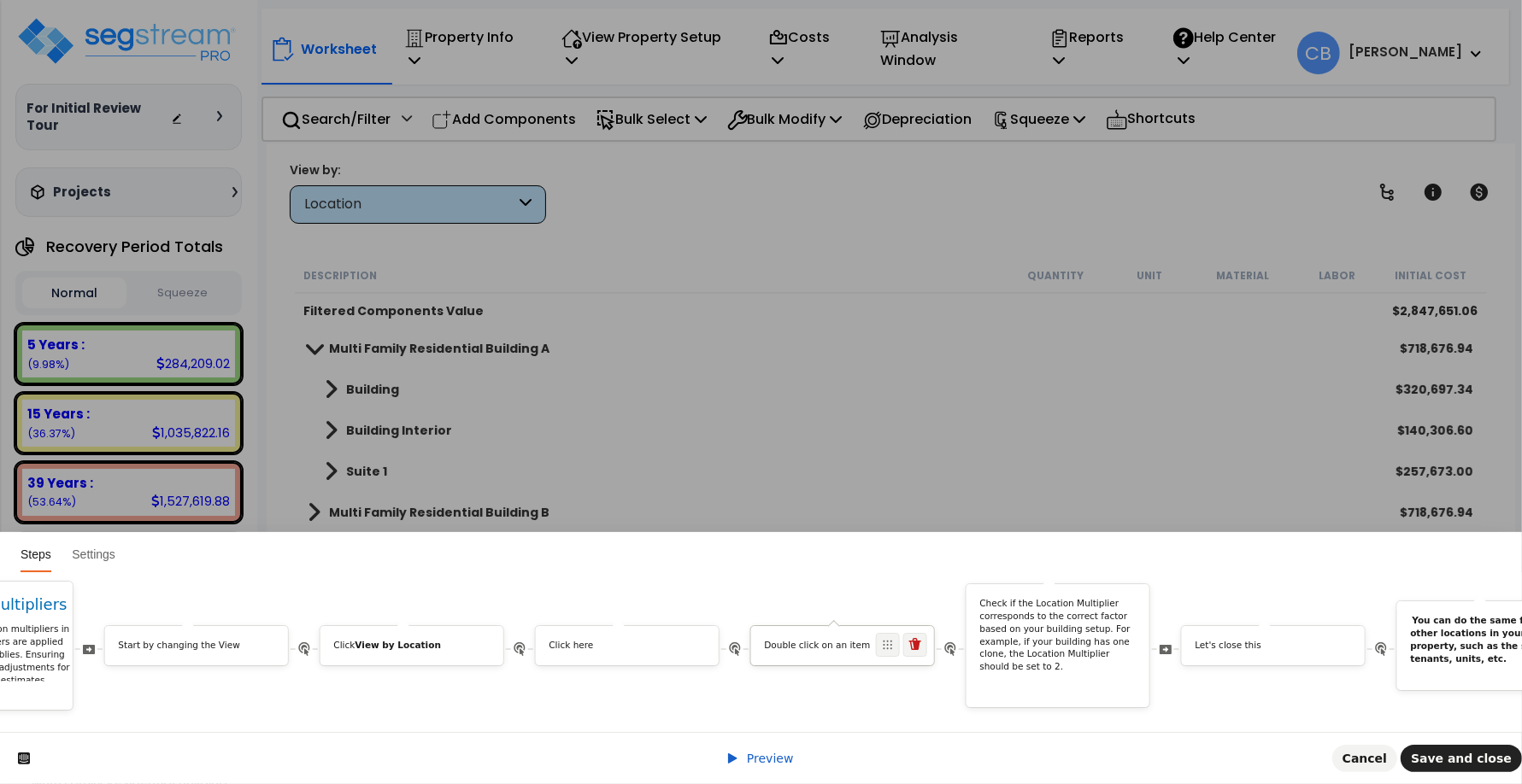
click at [849, 640] on p "Double click on an item" at bounding box center [842, 647] width 156 height 13
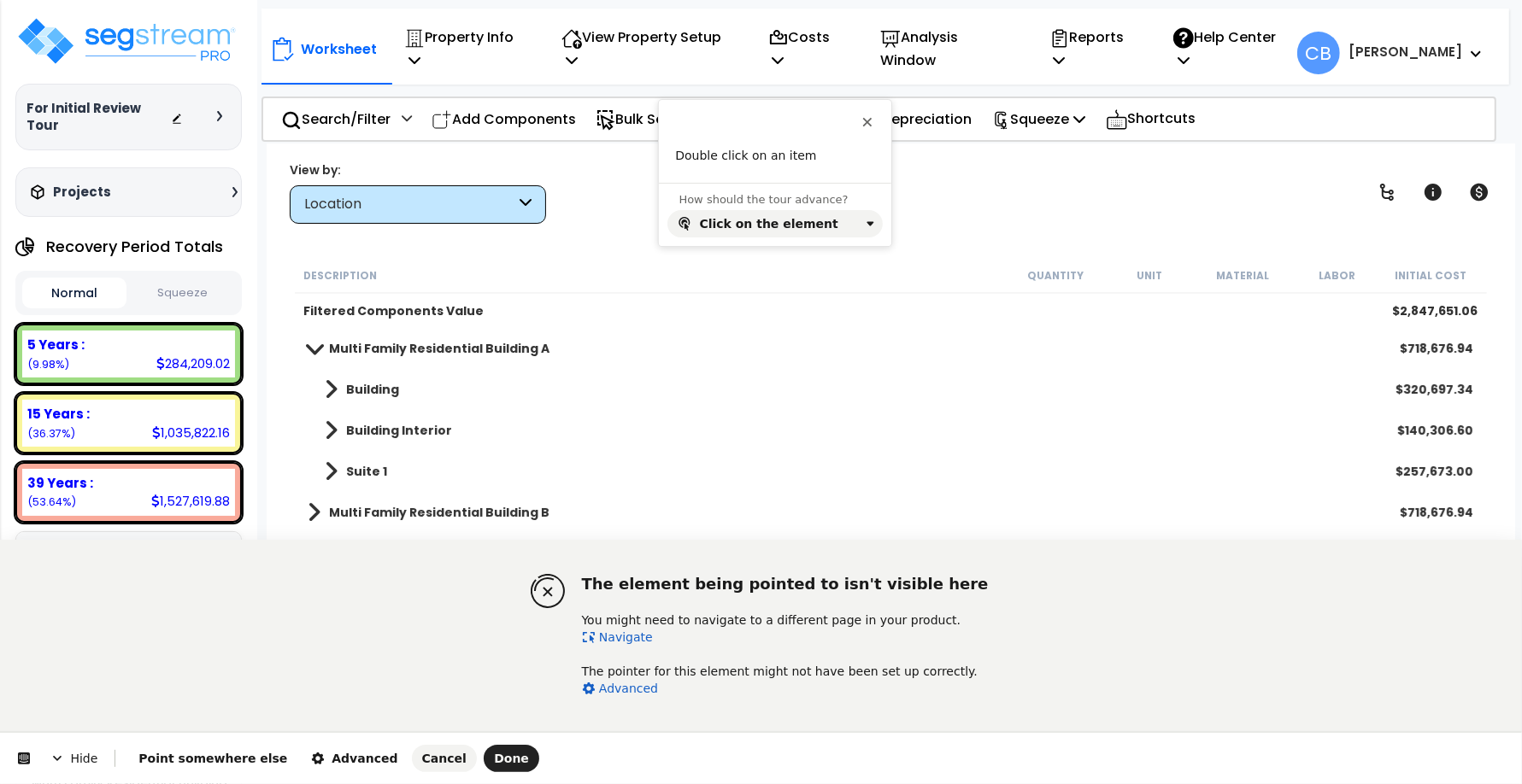
click at [611, 634] on link "Navigate" at bounding box center [618, 637] width 71 height 14
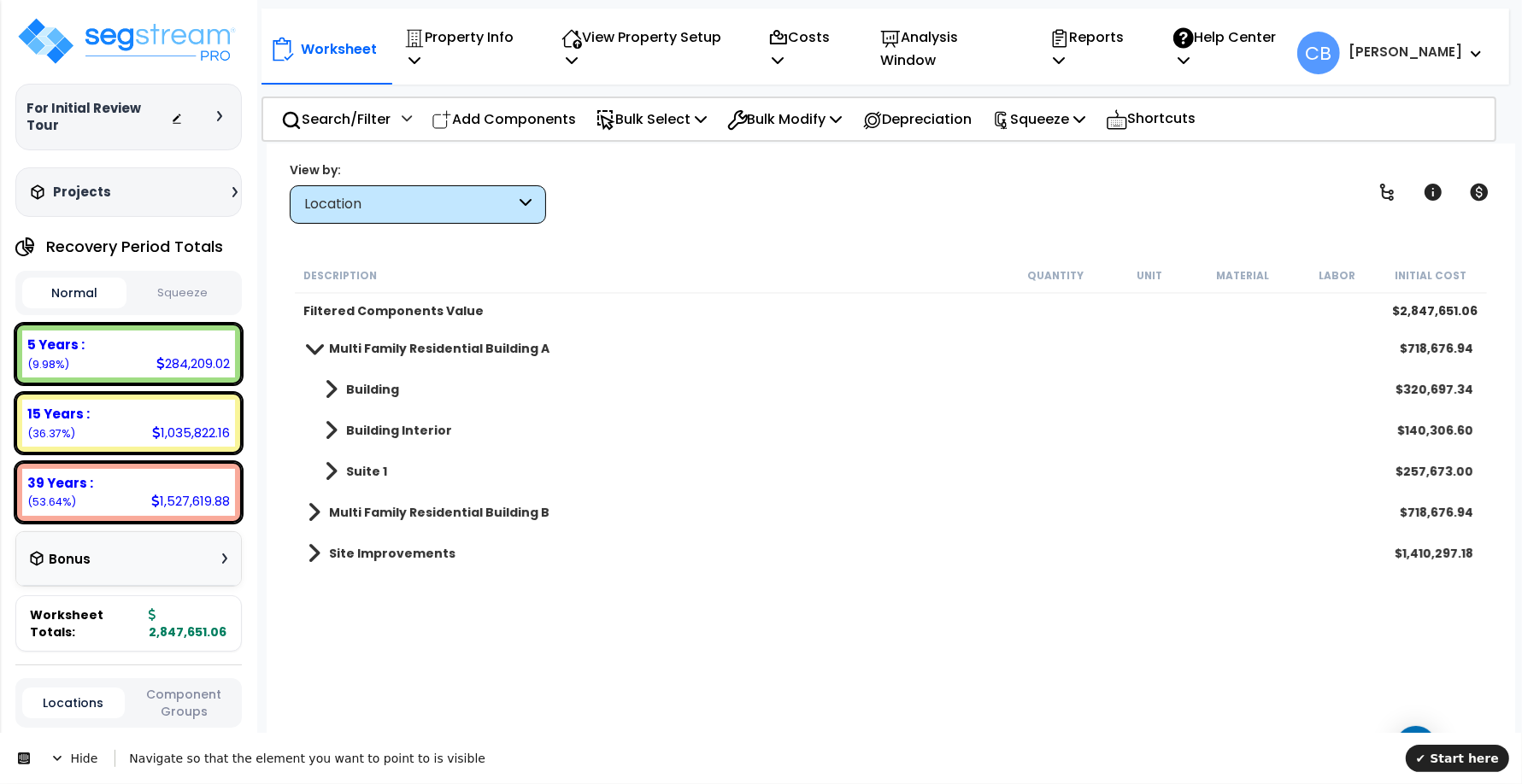
click at [367, 389] on b "Building" at bounding box center [372, 390] width 53 height 17
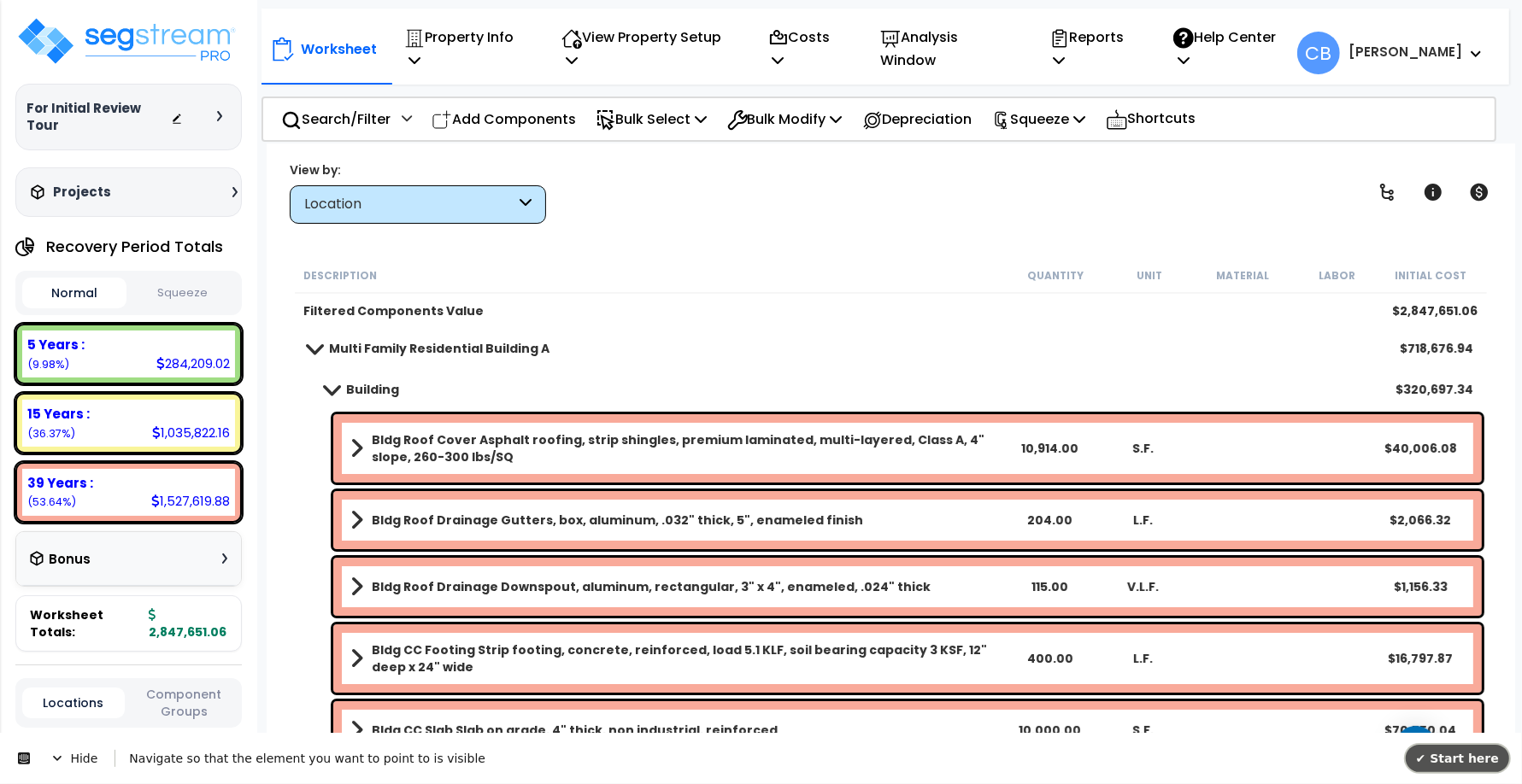
click at [1468, 751] on span "✔ Start here" at bounding box center [1457, 758] width 83 height 14
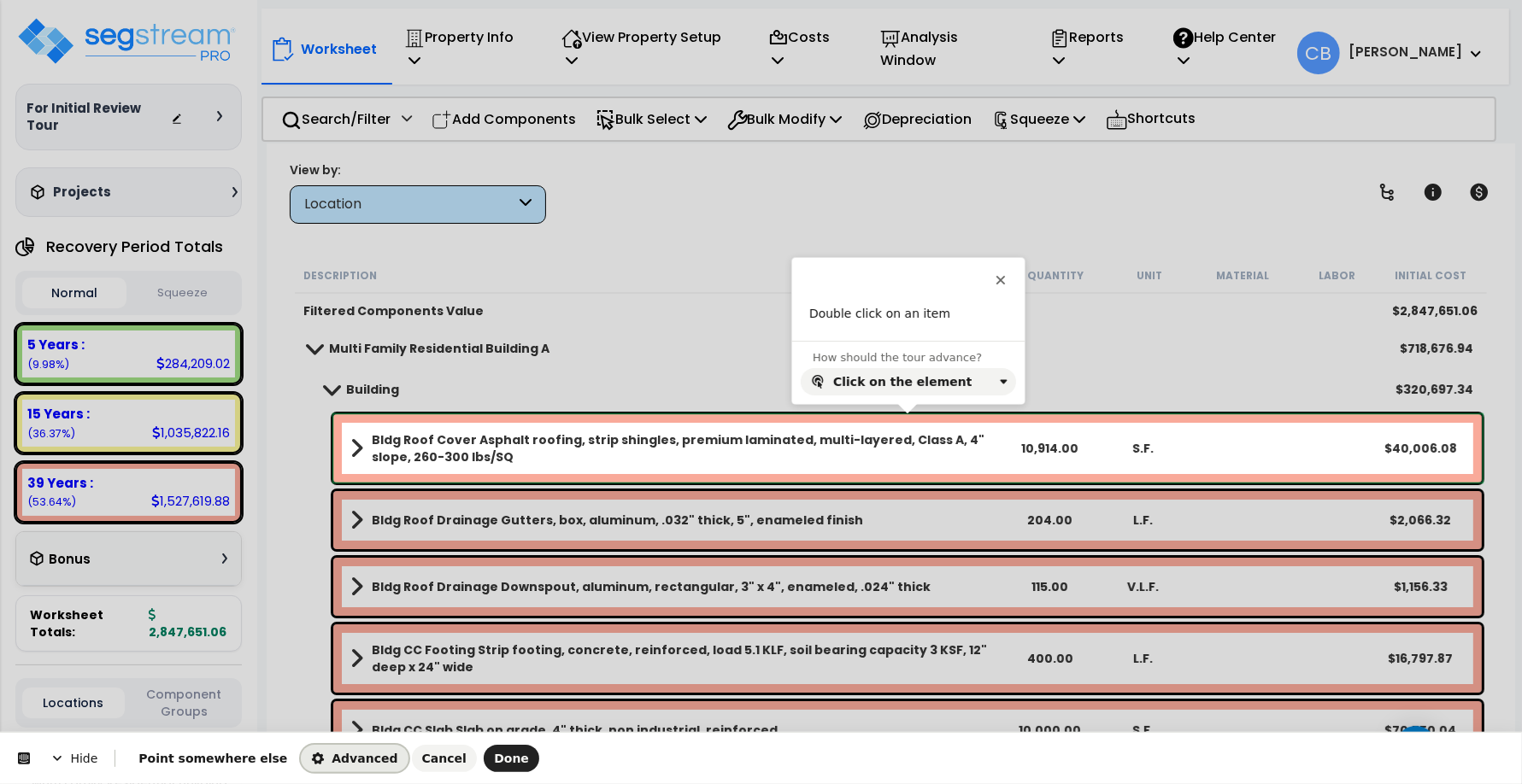
click at [311, 759] on span "Advanced" at bounding box center [354, 758] width 86 height 14
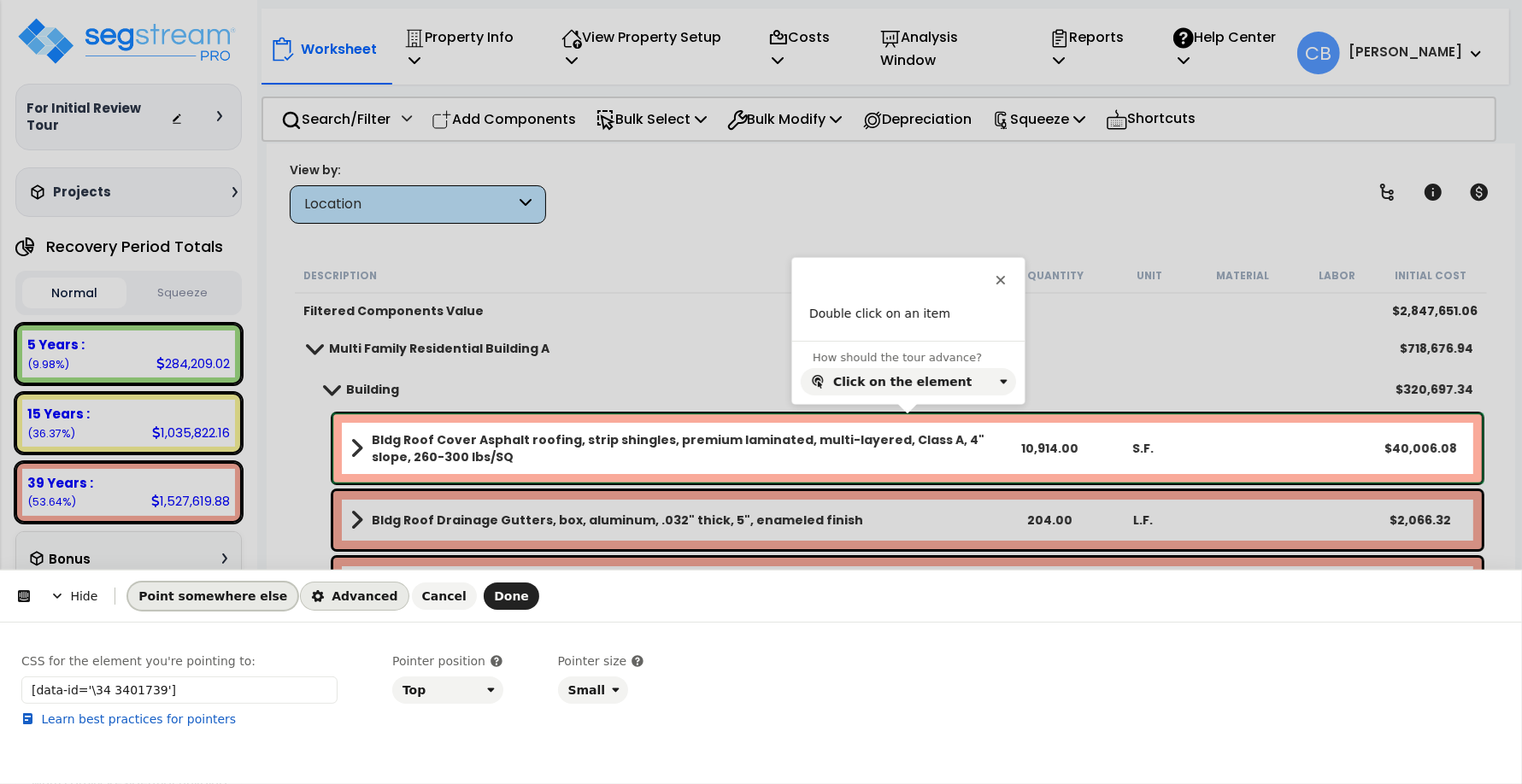
drag, startPoint x: 216, startPoint y: 587, endPoint x: 297, endPoint y: 548, distance: 89.9
click at [216, 590] on span "Point somewhere else" at bounding box center [212, 596] width 149 height 14
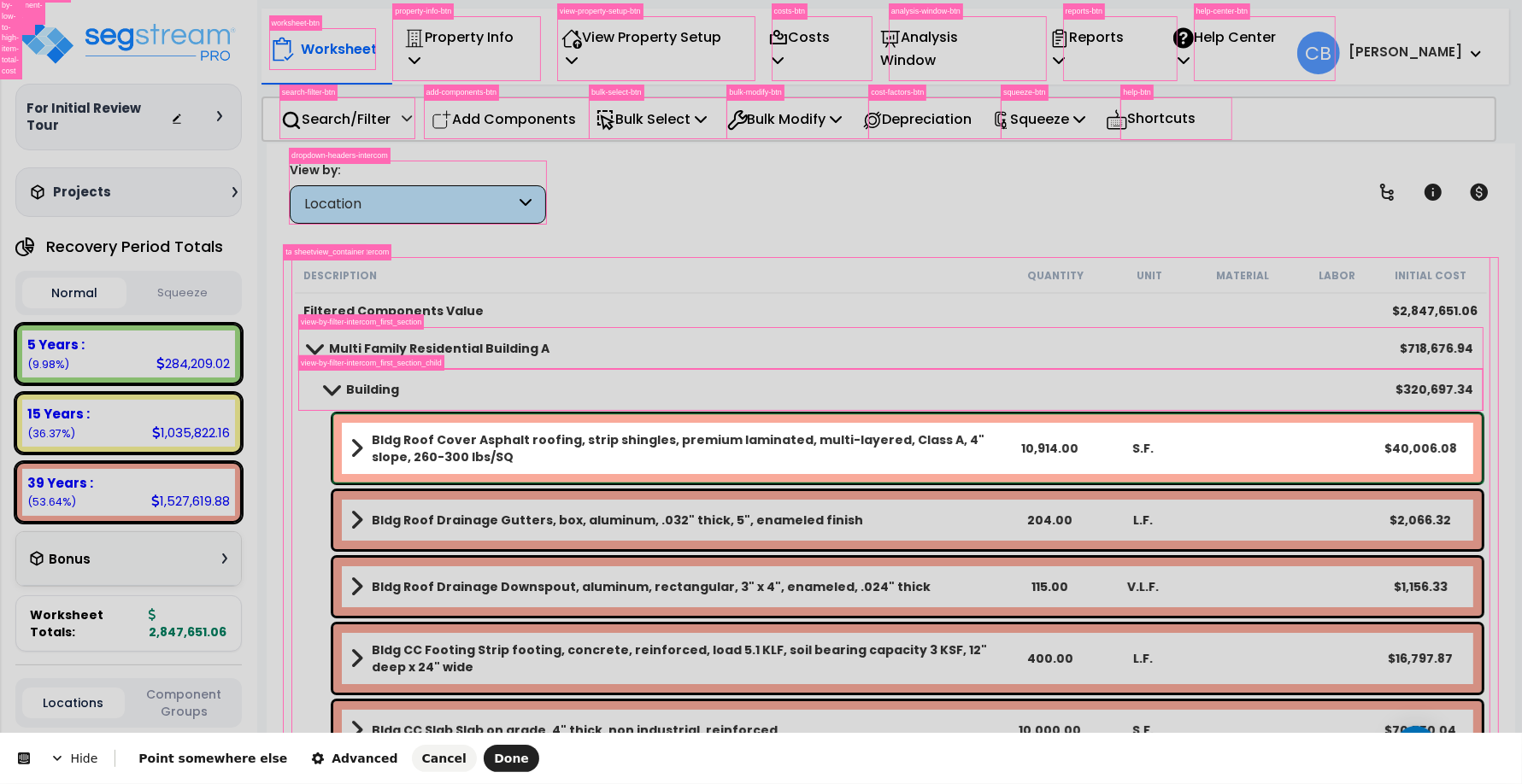
click at [359, 467] on body "We are Building your Property. So please grab a coffee and let us do the heavy …" at bounding box center [761, 466] width 1522 height 784
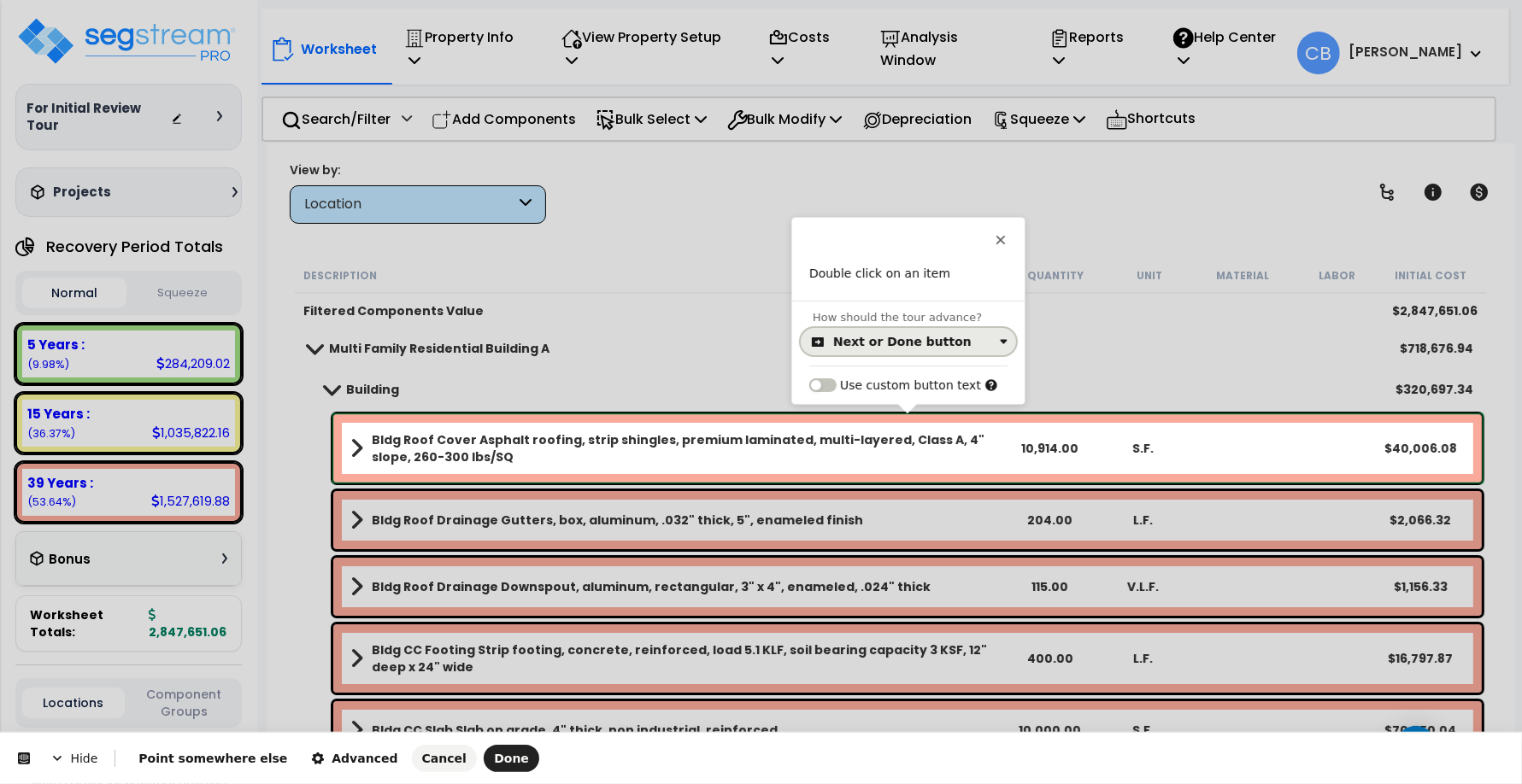
click at [846, 338] on div "Next or Done button" at bounding box center [902, 341] width 138 height 14
click at [841, 410] on div "Click on the element" at bounding box center [899, 411] width 124 height 17
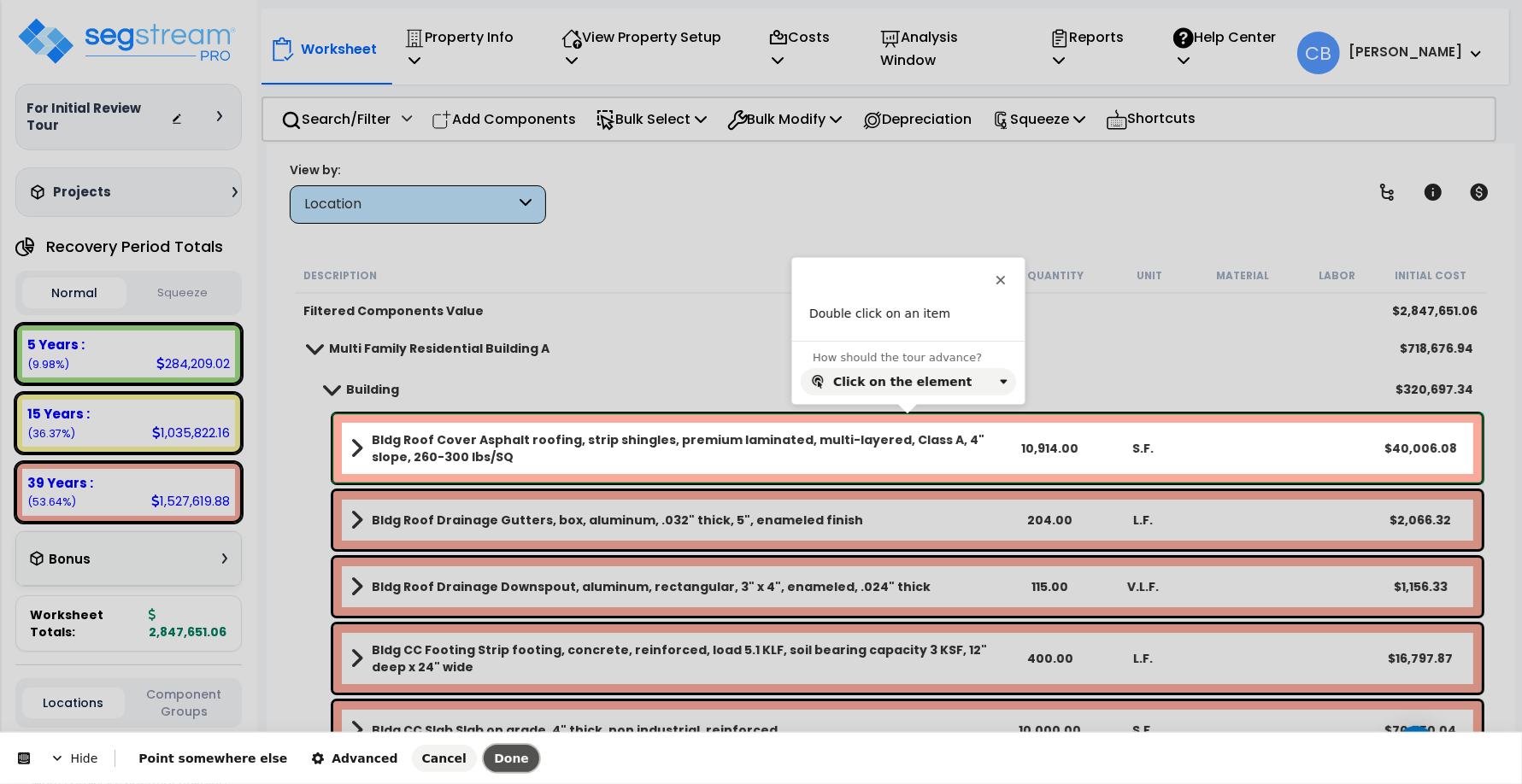
click at [483, 748] on button "Done" at bounding box center [510, 758] width 55 height 27
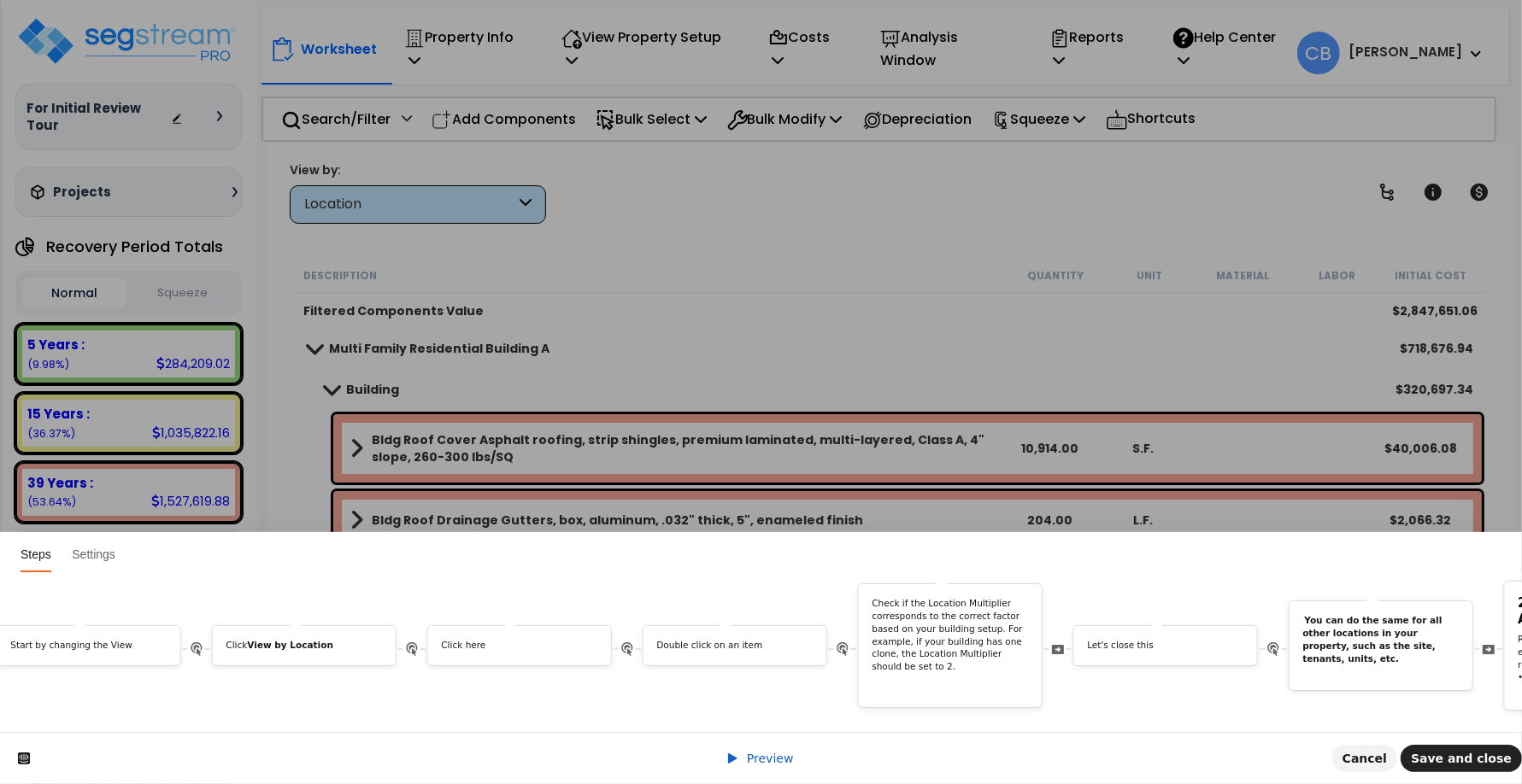
scroll to position [0, 7258]
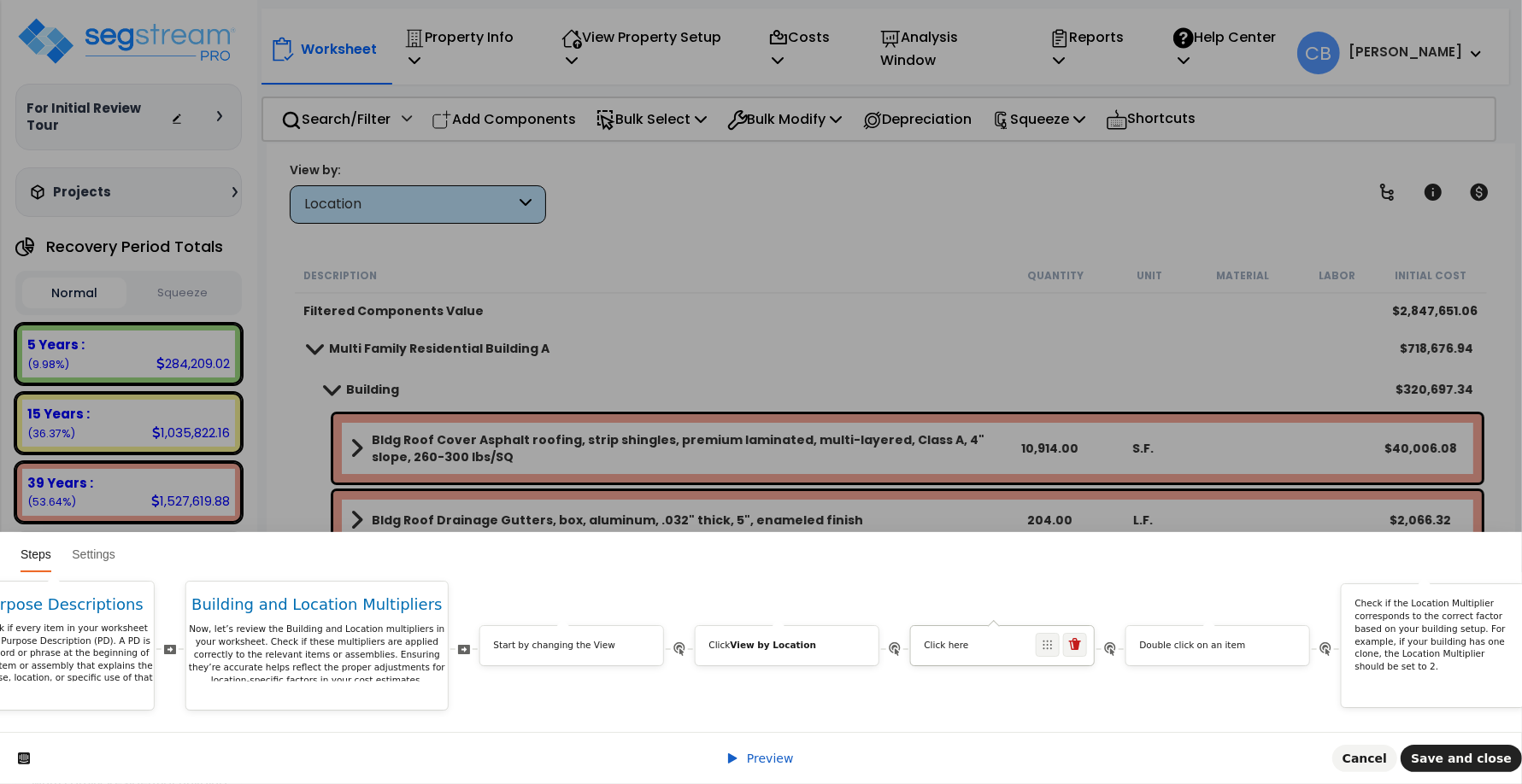
click at [992, 645] on div "Click here" at bounding box center [1002, 646] width 183 height 39
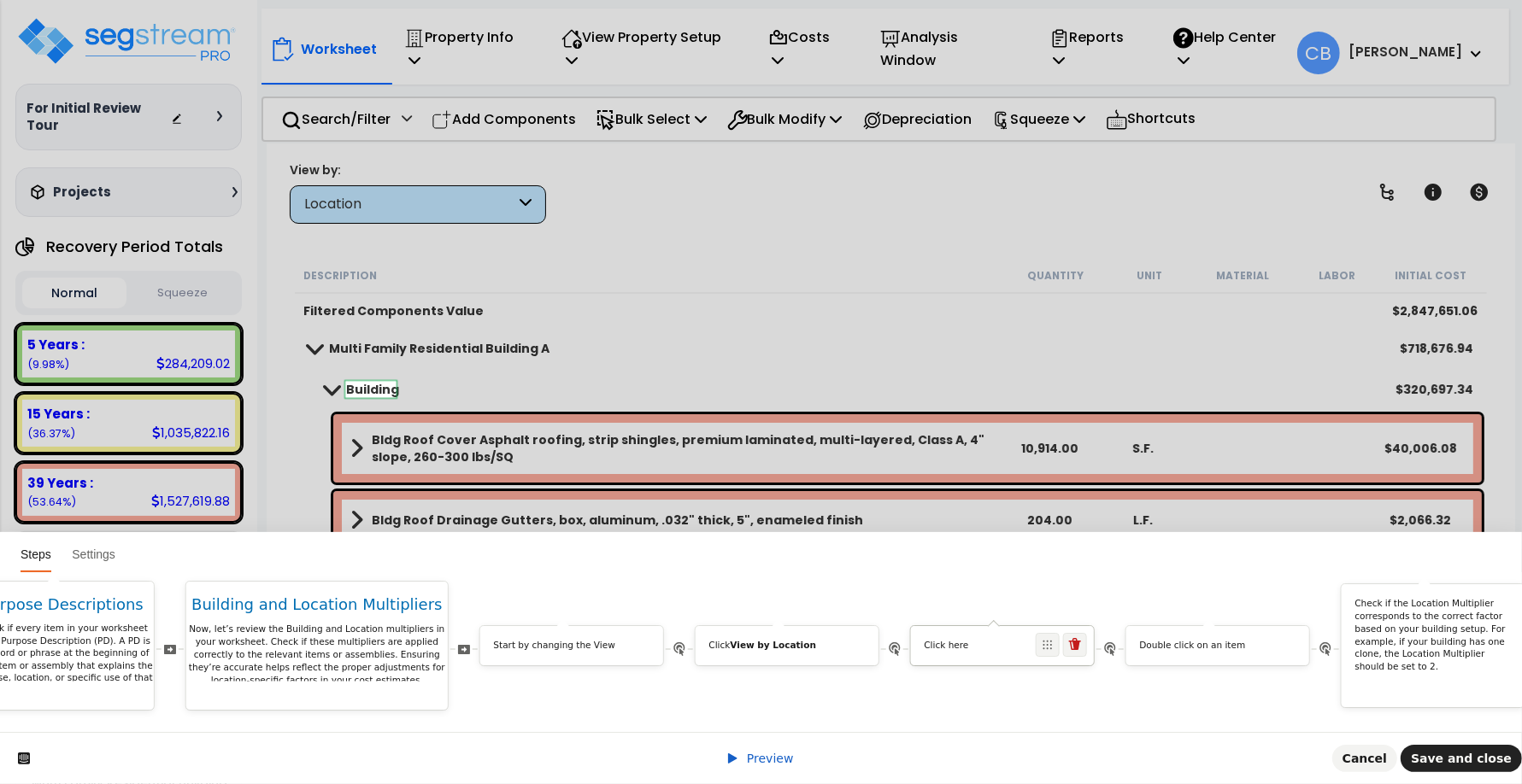
scroll to position [0, 0]
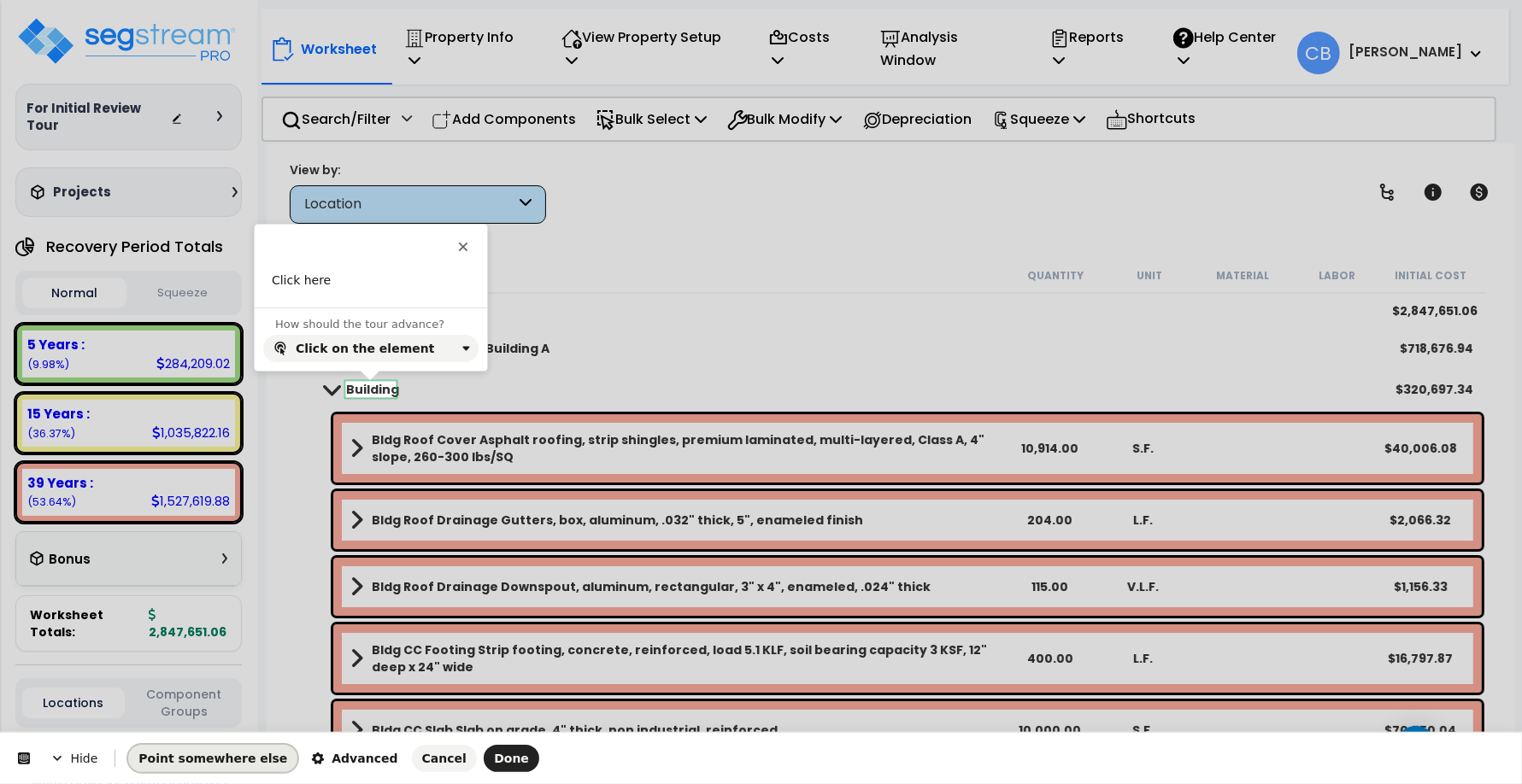
click at [204, 761] on span "Point somewhere else" at bounding box center [212, 758] width 149 height 14
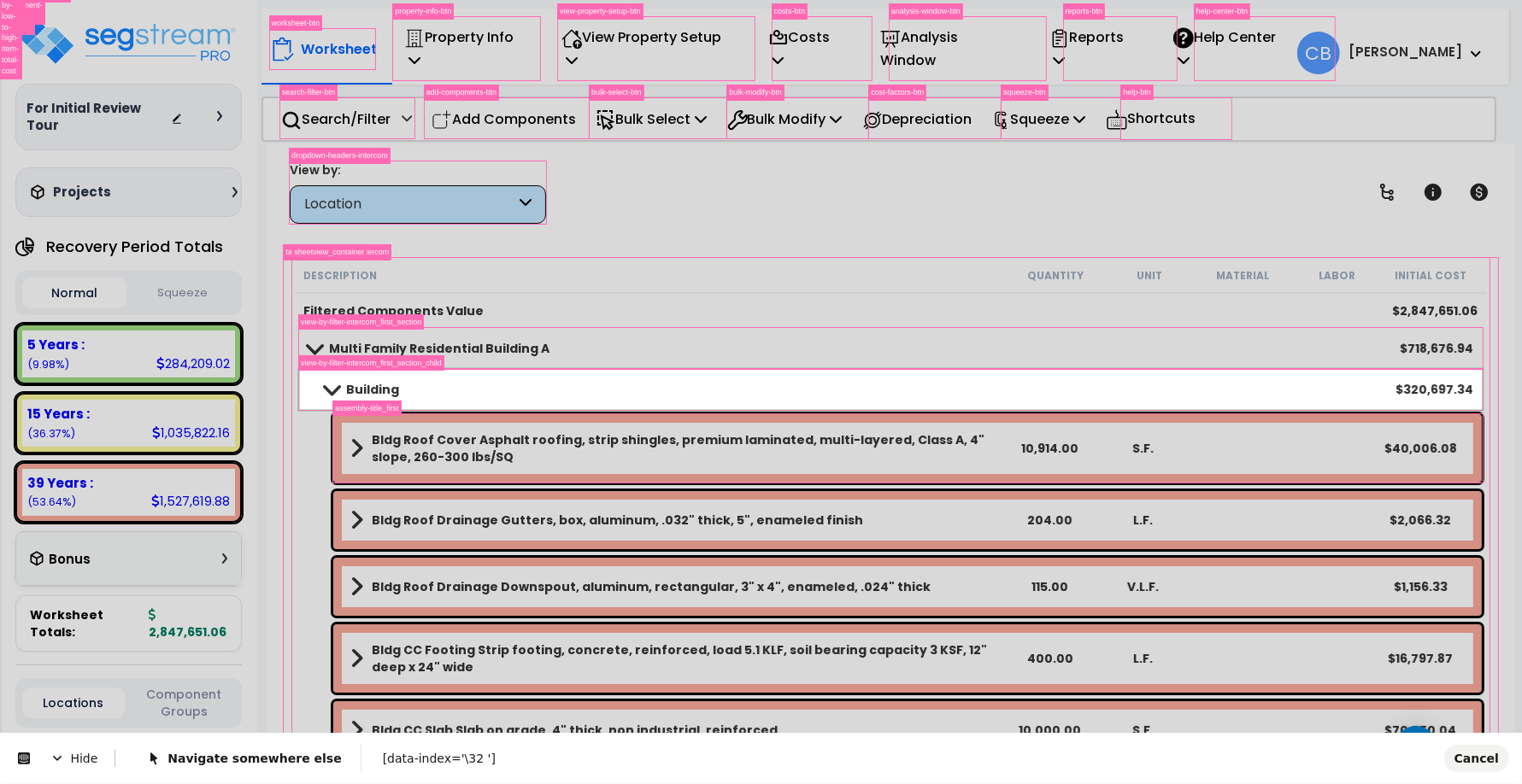
click at [305, 402] on body "We are Building your Property. So please grab a coffee and let us do the heavy …" at bounding box center [761, 466] width 1522 height 784
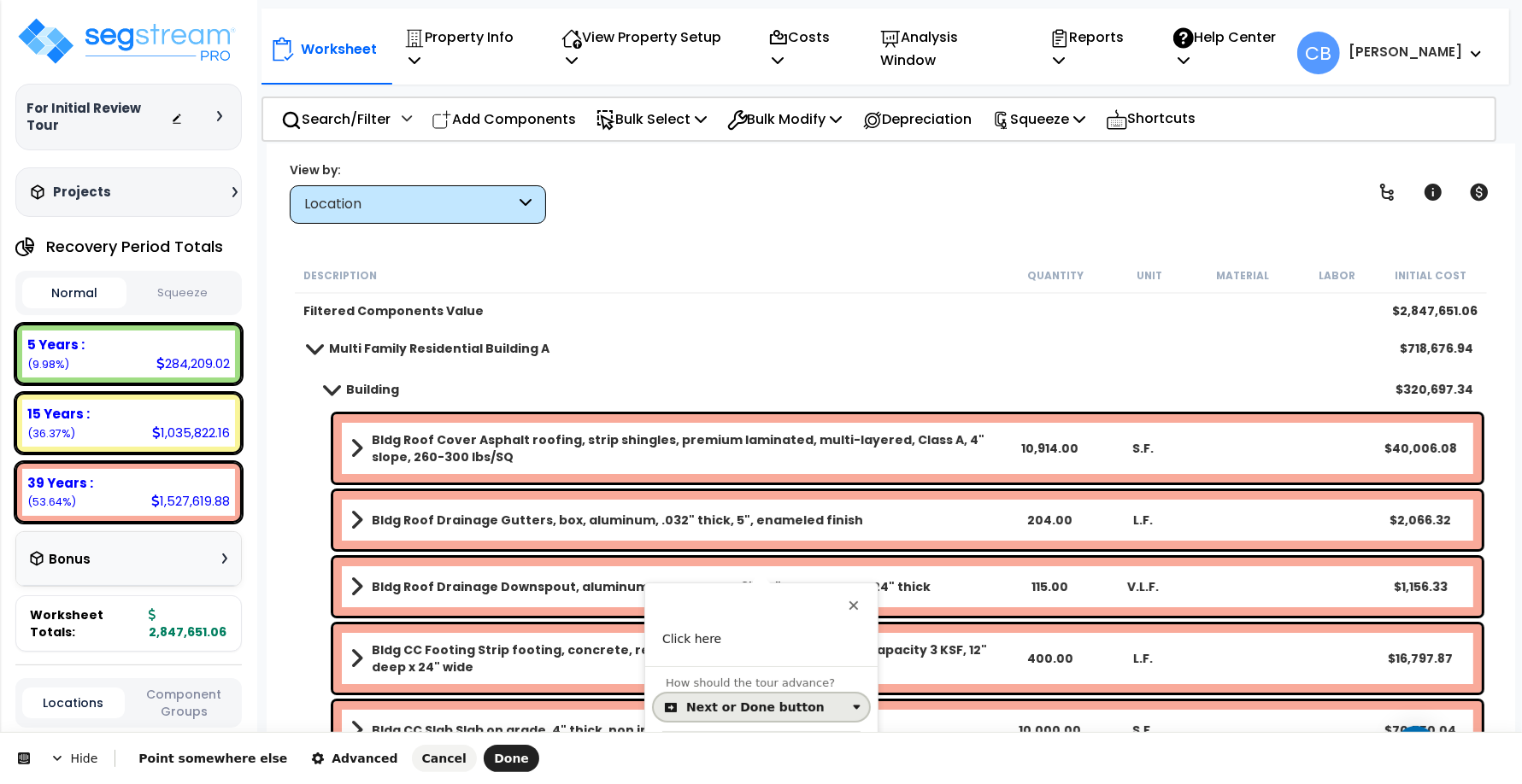
click at [711, 703] on div "Next or Done button" at bounding box center [755, 707] width 138 height 14
click at [710, 643] on div "Click on the element" at bounding box center [752, 637] width 124 height 17
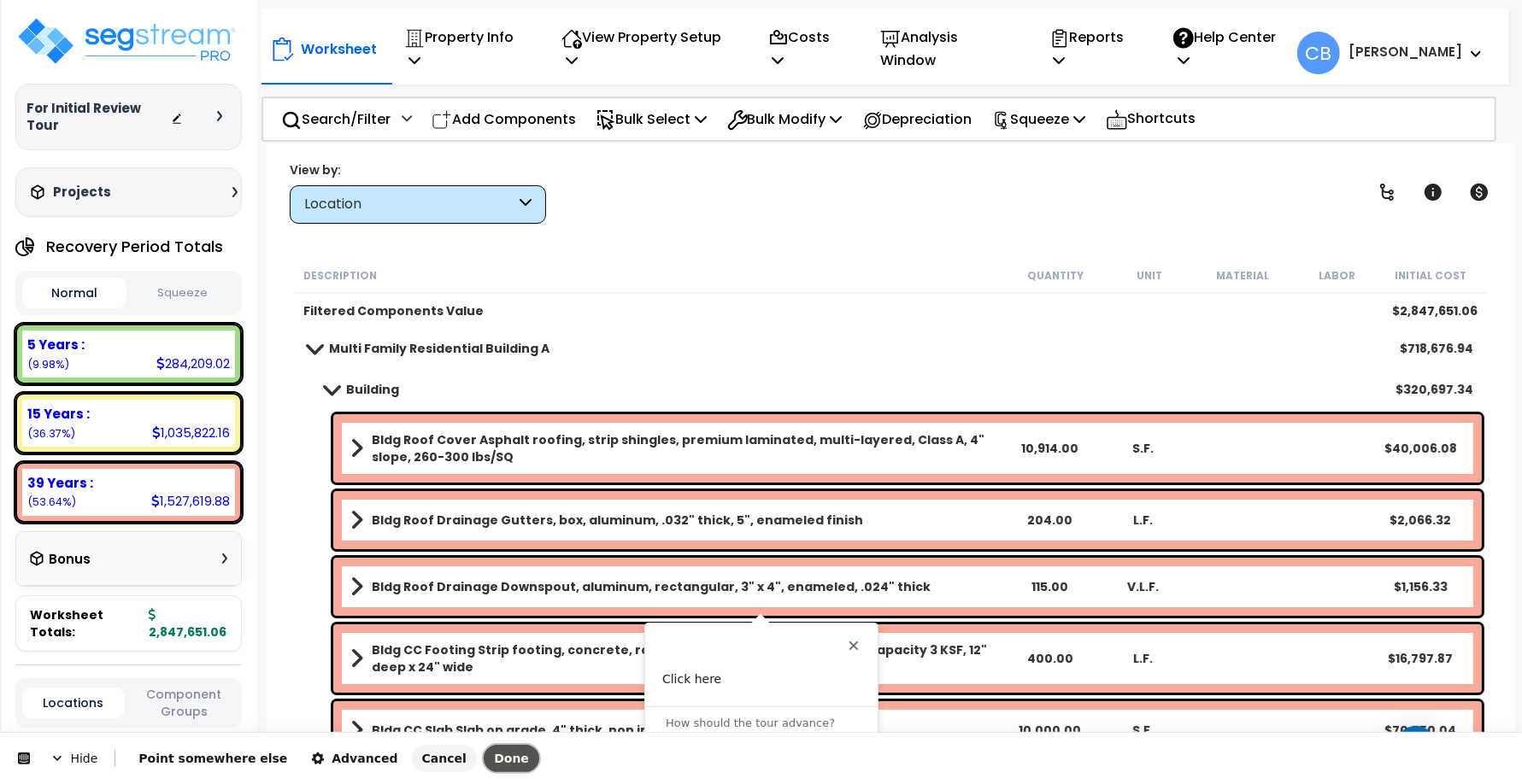
click at [494, 761] on span "Done" at bounding box center [510, 758] width 35 height 14
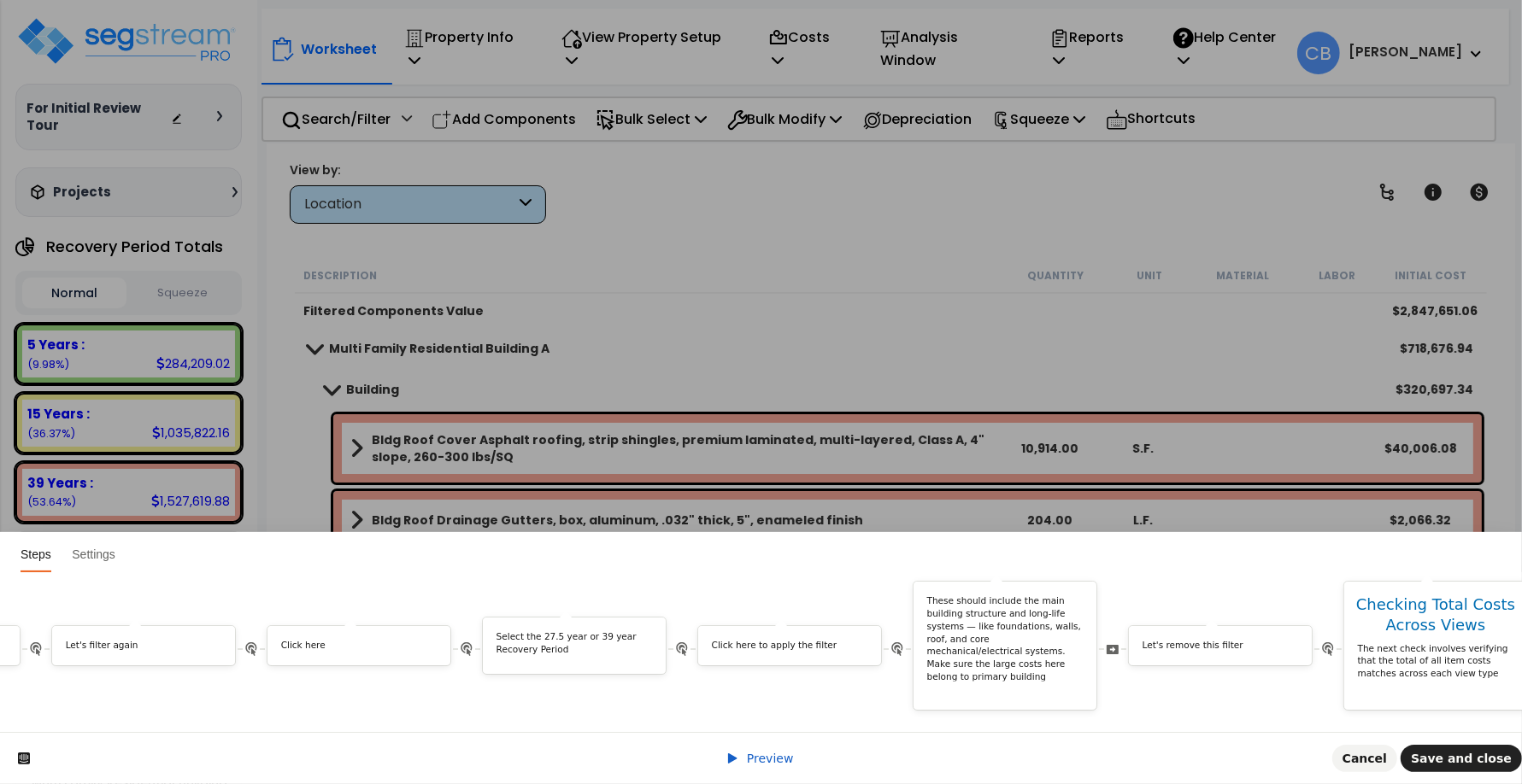
scroll to position [0, 5519]
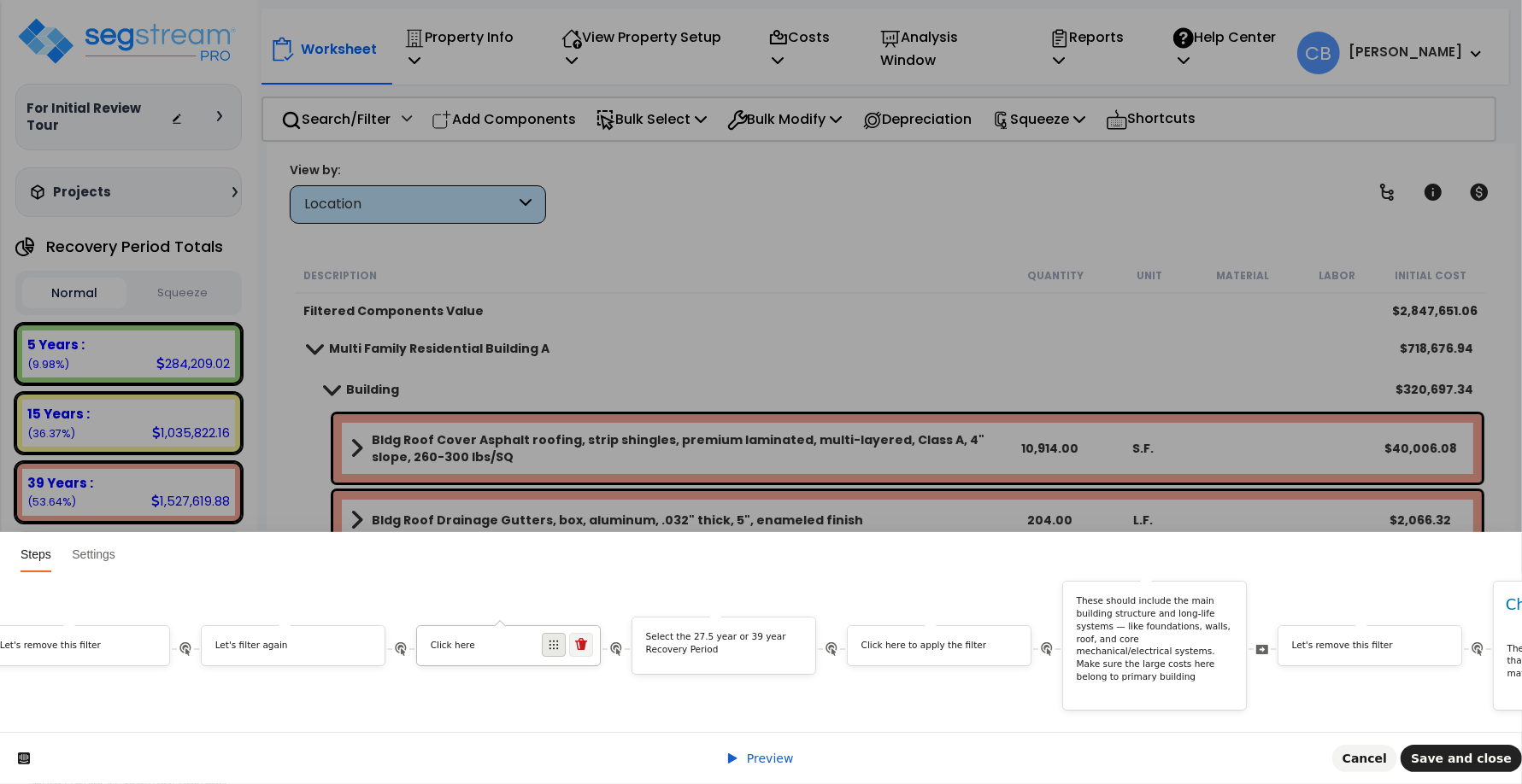
click at [560, 636] on span at bounding box center [554, 645] width 24 height 24
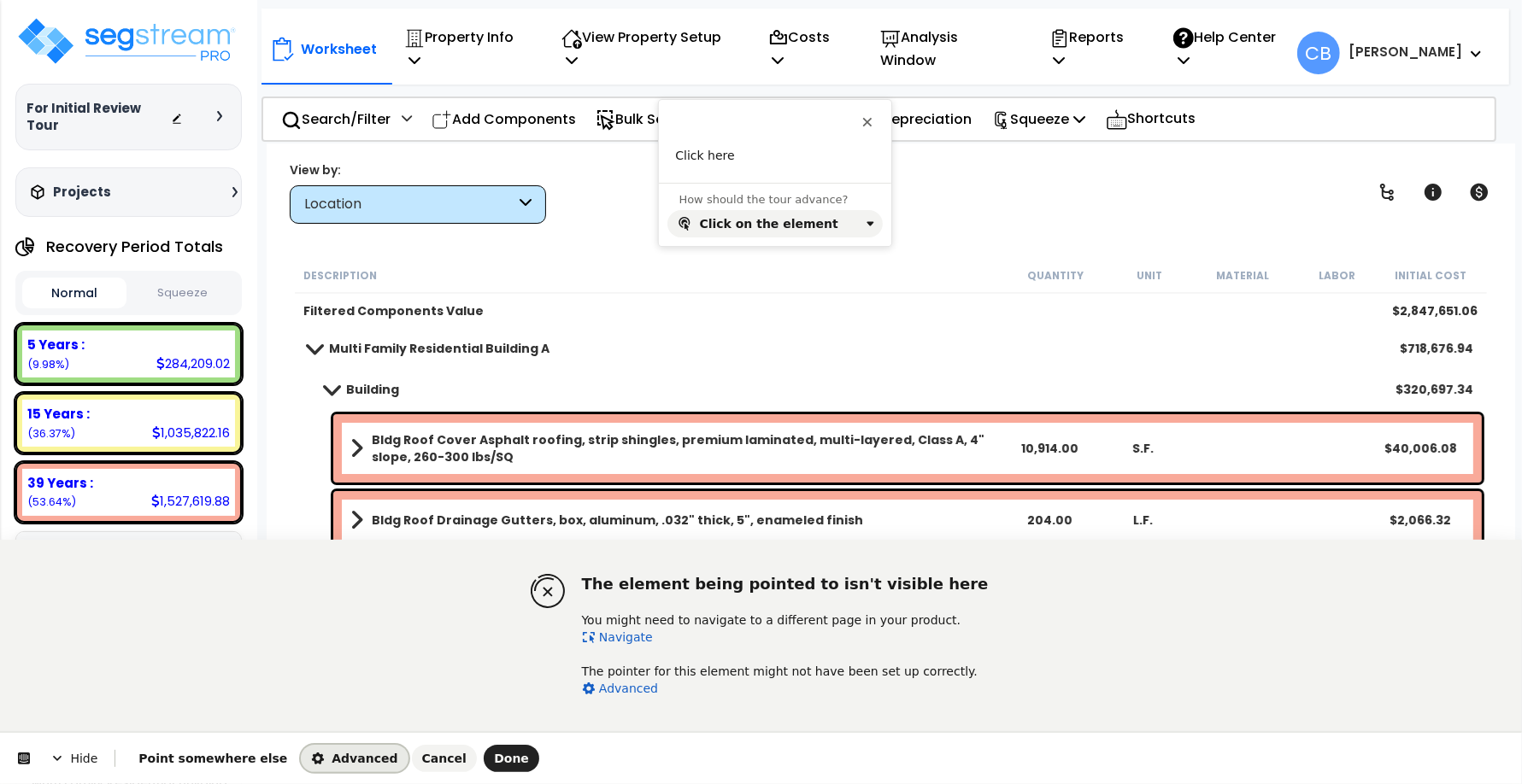
click at [323, 751] on span "Advanced" at bounding box center [354, 758] width 86 height 14
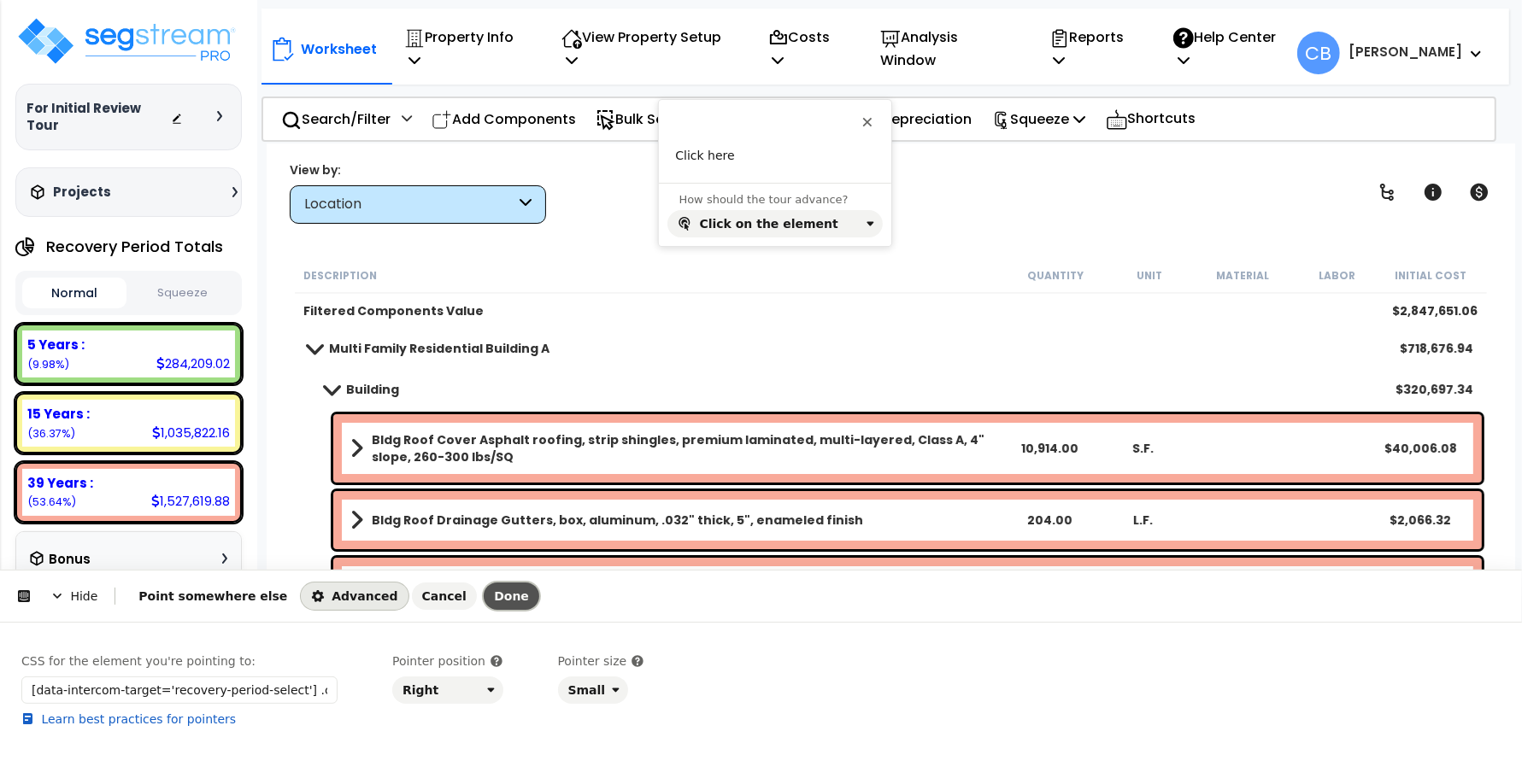
click at [483, 604] on button "Done" at bounding box center [510, 595] width 55 height 27
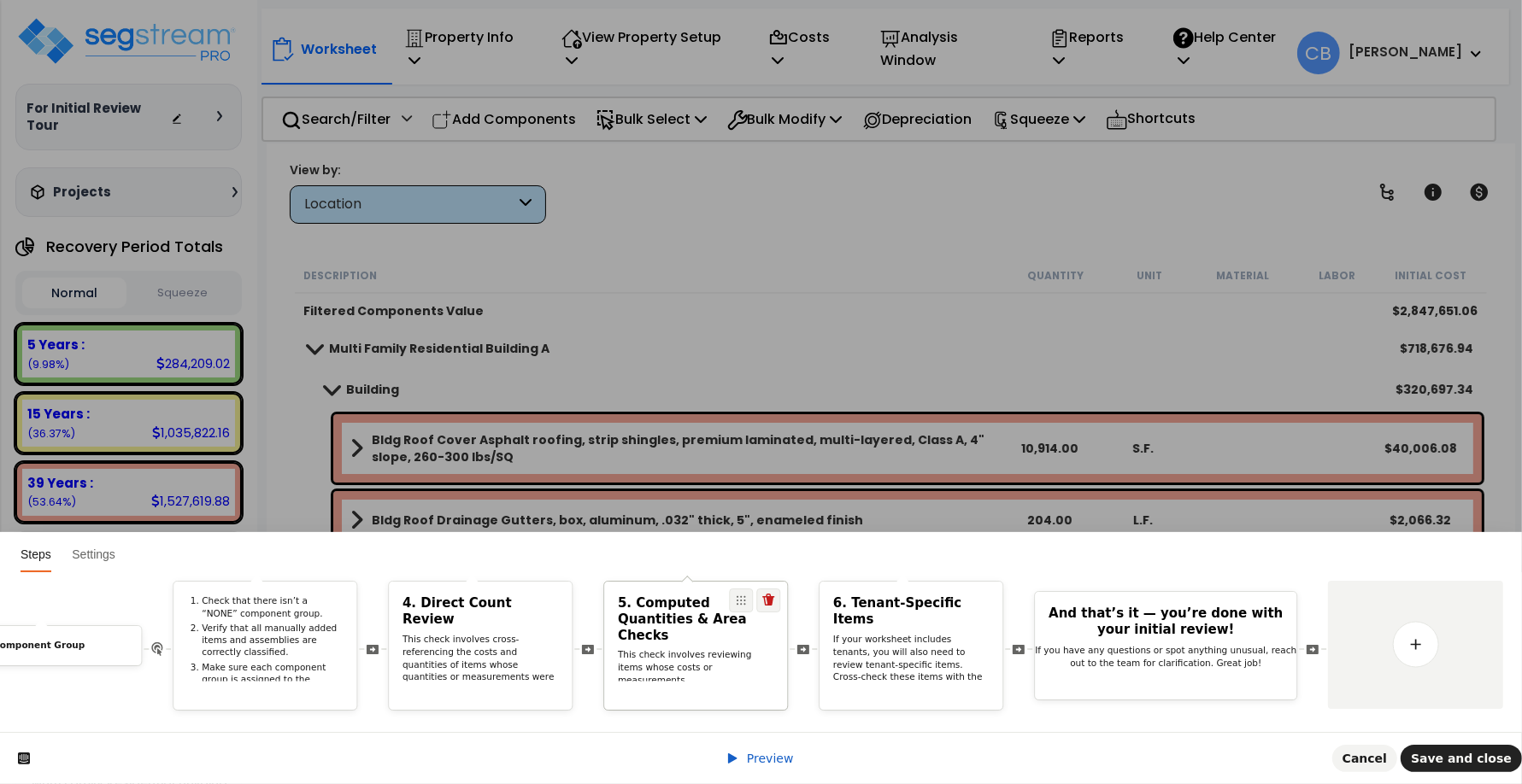
scroll to position [0, 0]
drag, startPoint x: 1423, startPoint y: 634, endPoint x: 1225, endPoint y: 571, distance: 207.8
click at [1423, 634] on link at bounding box center [1415, 645] width 48 height 48
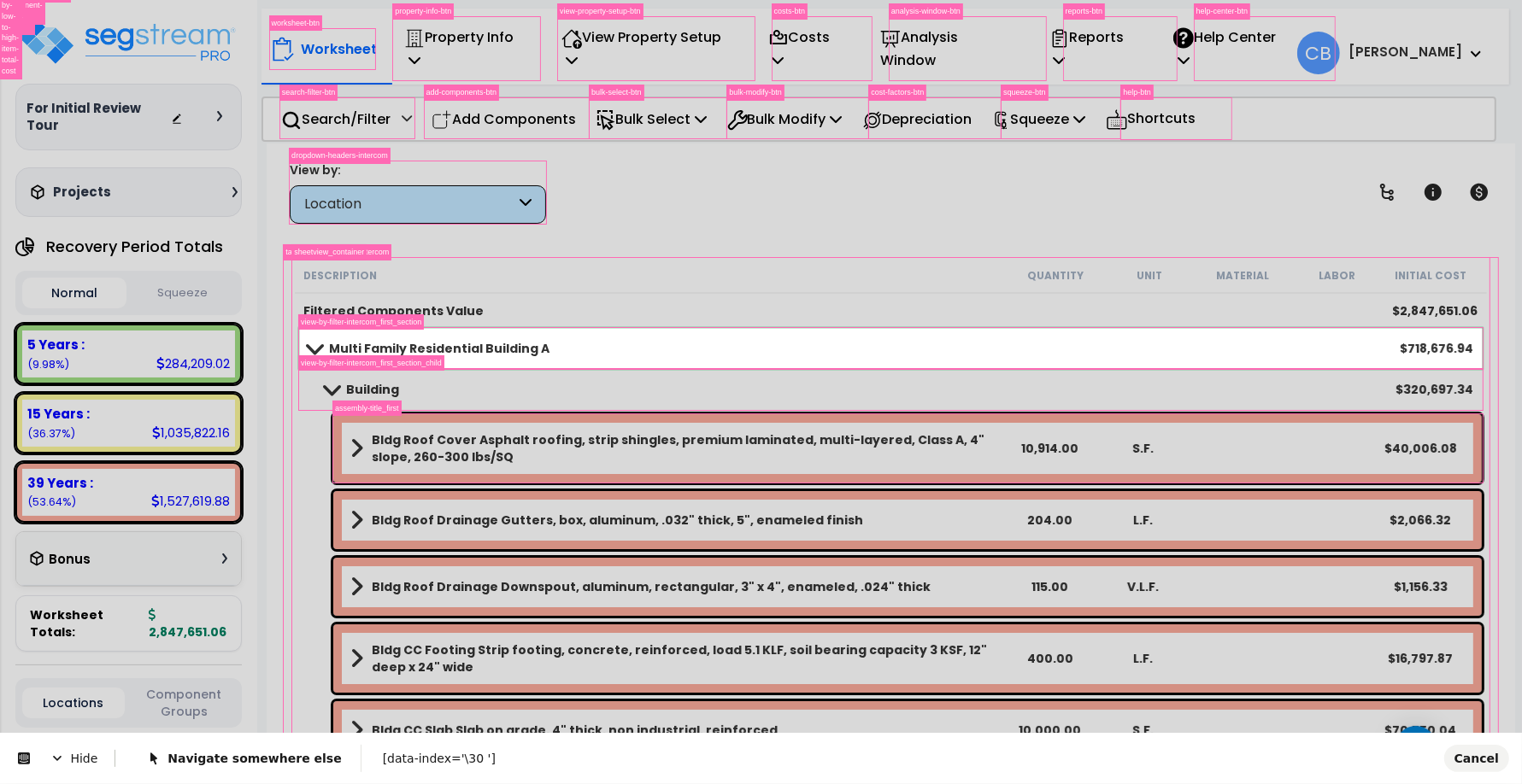
click at [302, 334] on body "We are Building your Property. So please grab a coffee and let us do the heavy …" at bounding box center [761, 466] width 1522 height 784
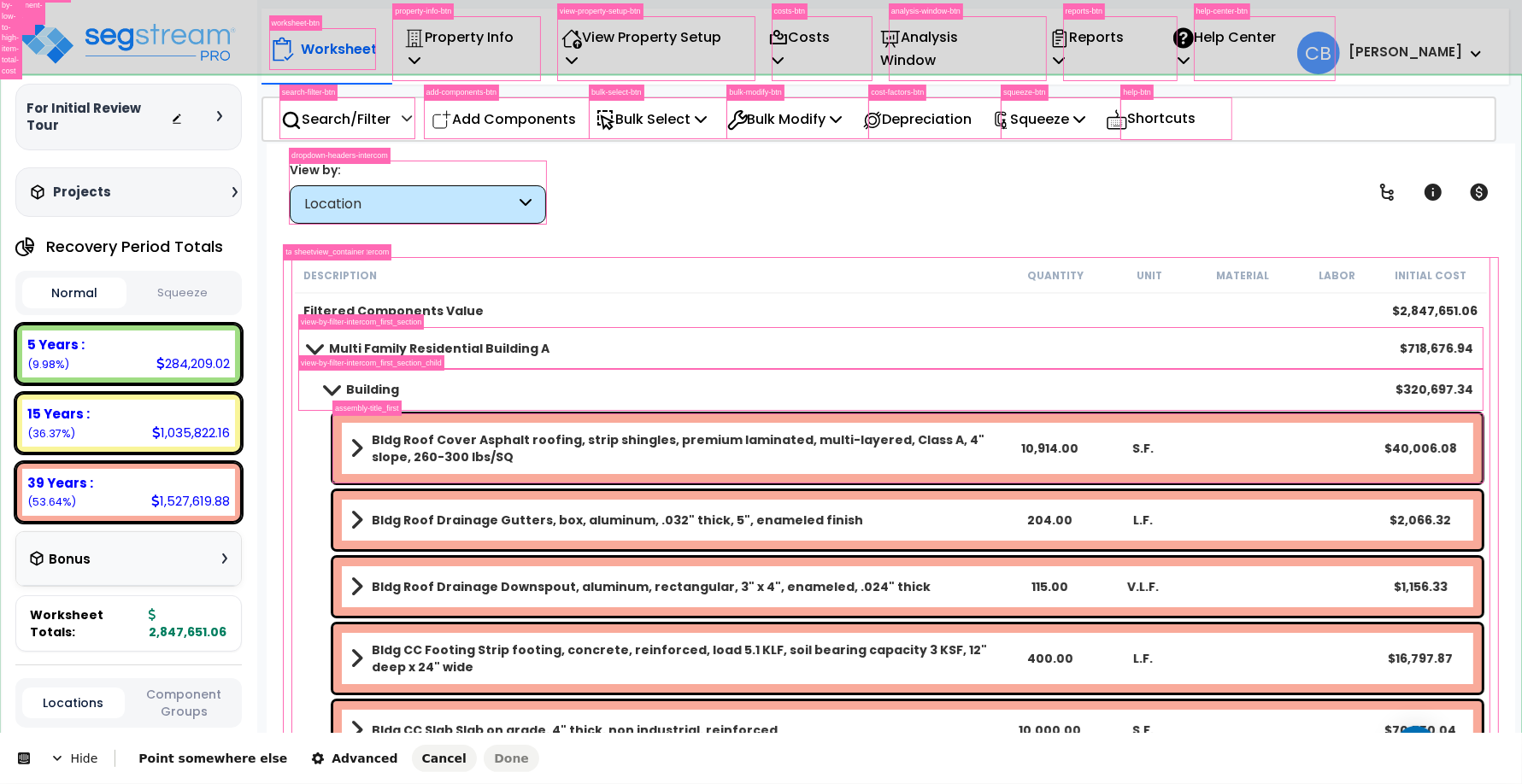
click at [300, 330] on body "We are Building your Property. So please grab a coffee and let us do the heavy …" at bounding box center [761, 466] width 1522 height 784
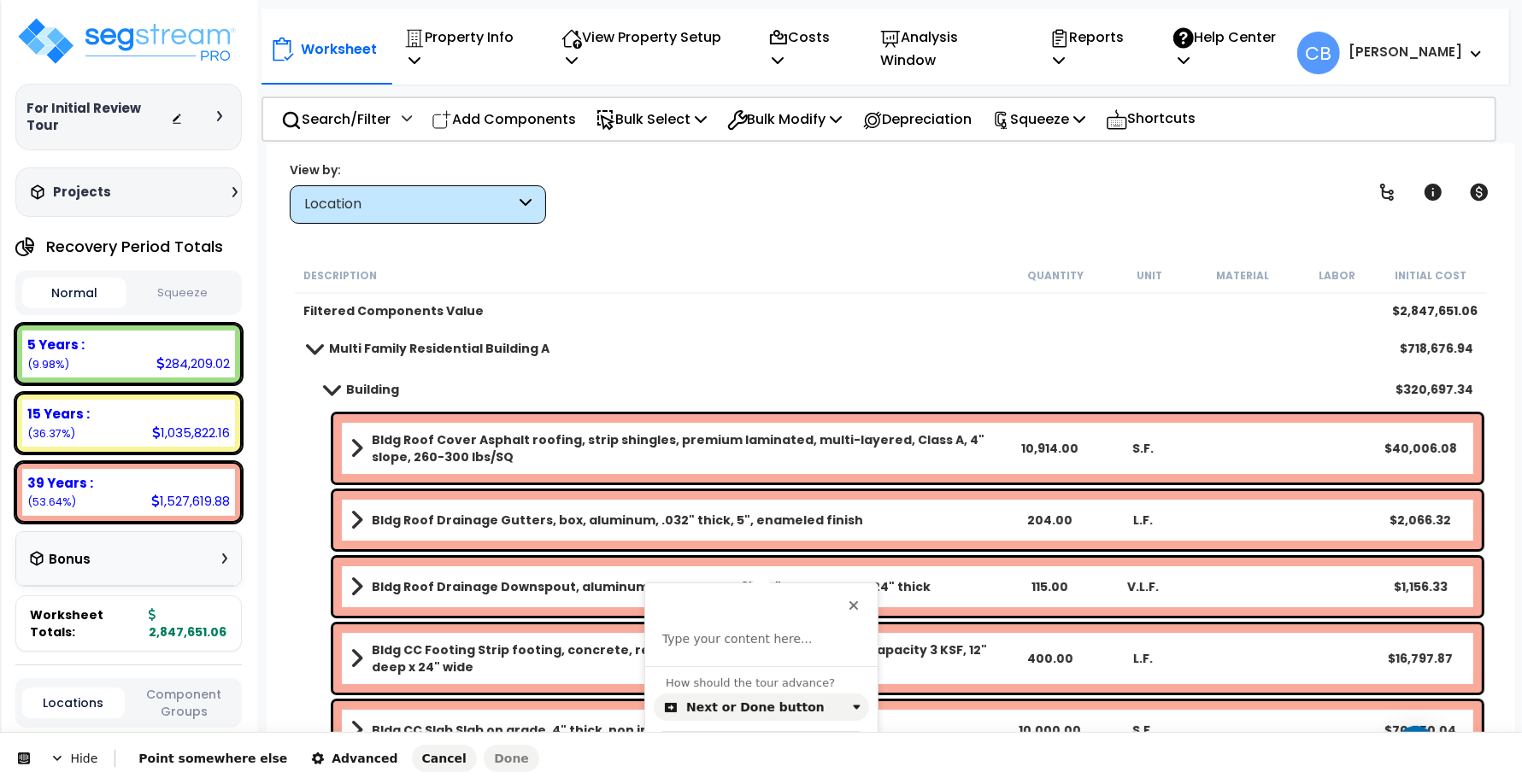
click at [300, 330] on body "We are Building your Property. So please grab a coffee and let us do the heavy …" at bounding box center [761, 466] width 1522 height 784
click at [728, 616] on div "This button doesn't work while you're creating your tour Type your content here…" at bounding box center [761, 624] width 233 height 83
click at [716, 632] on p at bounding box center [761, 640] width 198 height 17
click at [718, 713] on div "Next or Done button" at bounding box center [755, 707] width 138 height 14
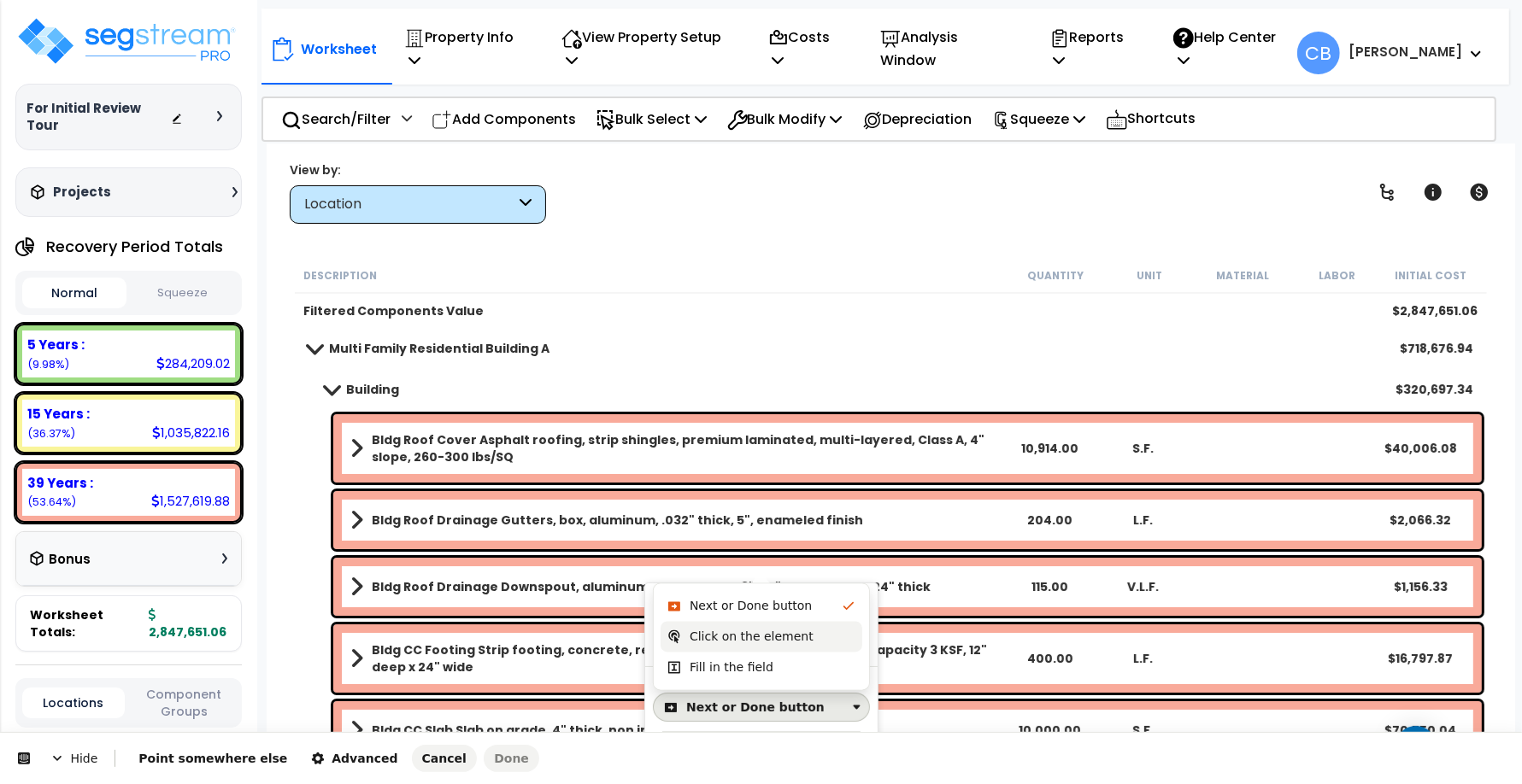
click at [731, 646] on div "Click on the element" at bounding box center [752, 637] width 124 height 17
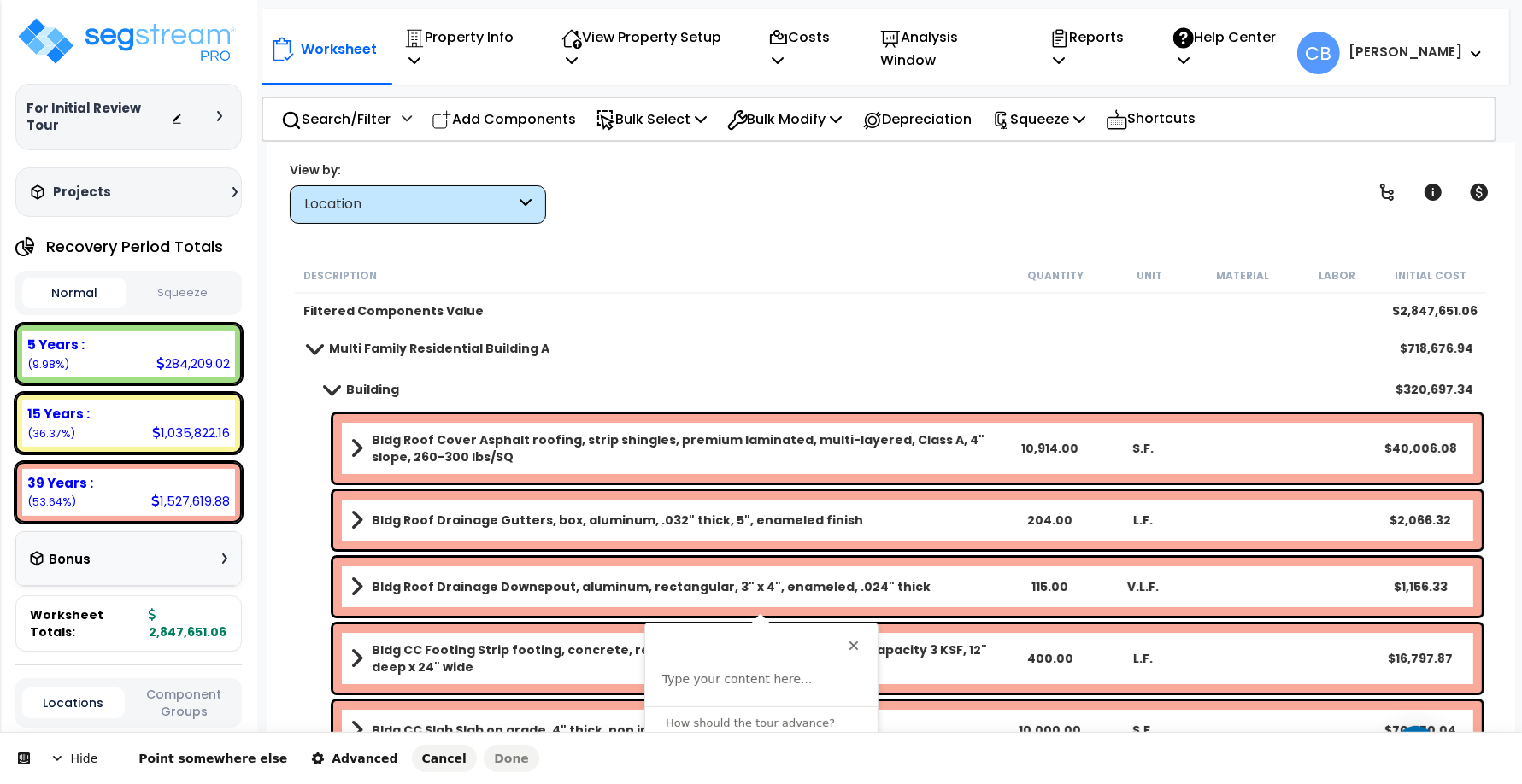
click at [729, 668] on div "This button doesn't work while you're creating your tour Type your content here…" at bounding box center [761, 664] width 233 height 83
click at [699, 685] on p at bounding box center [761, 680] width 198 height 17
click at [716, 685] on p "Click on this Location" at bounding box center [761, 680] width 198 height 17
click at [733, 677] on p "Click on a Location" at bounding box center [761, 680] width 198 height 17
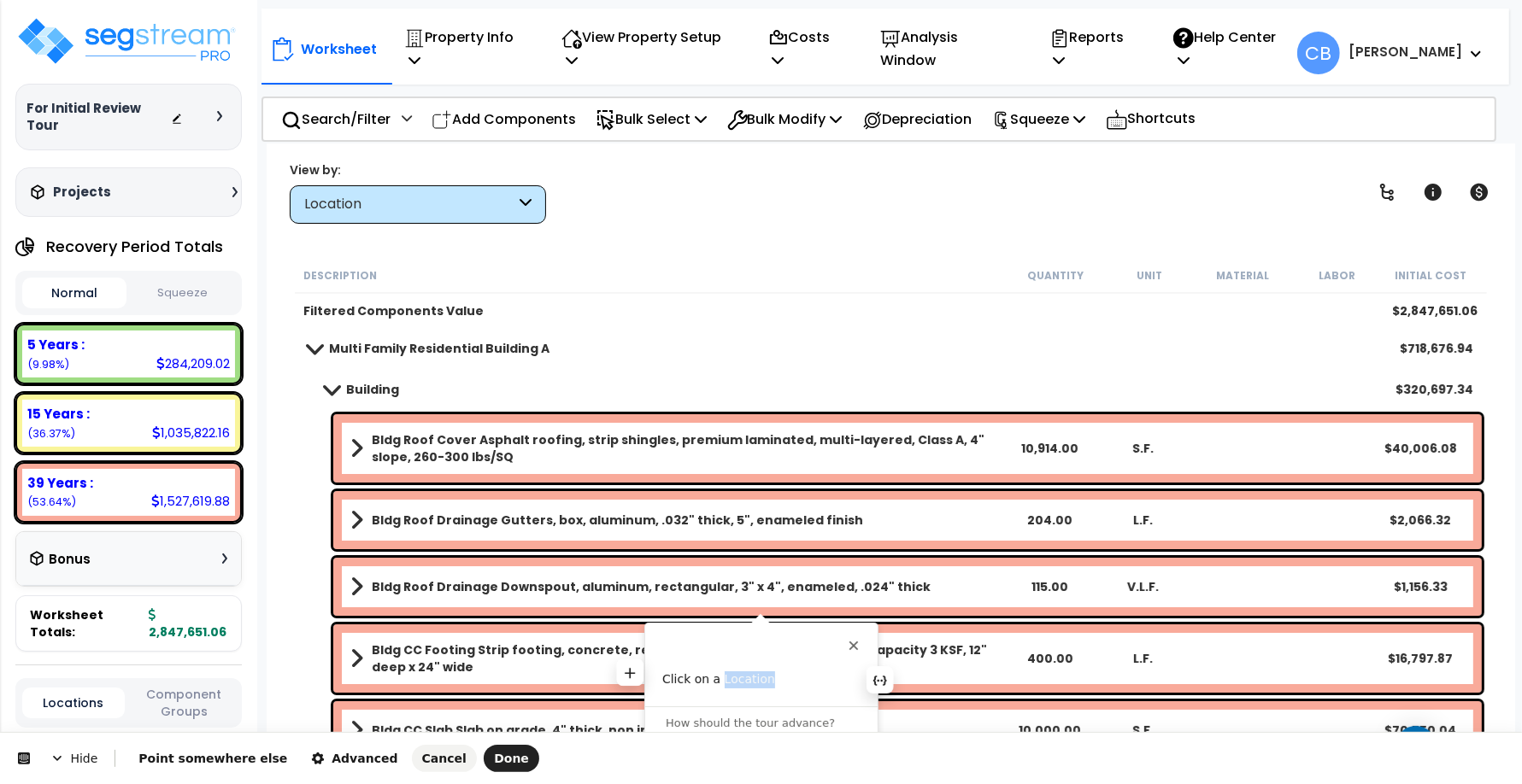
click at [733, 677] on p "Click on a Location" at bounding box center [761, 680] width 198 height 17
click at [494, 757] on span "Done" at bounding box center [510, 758] width 35 height 14
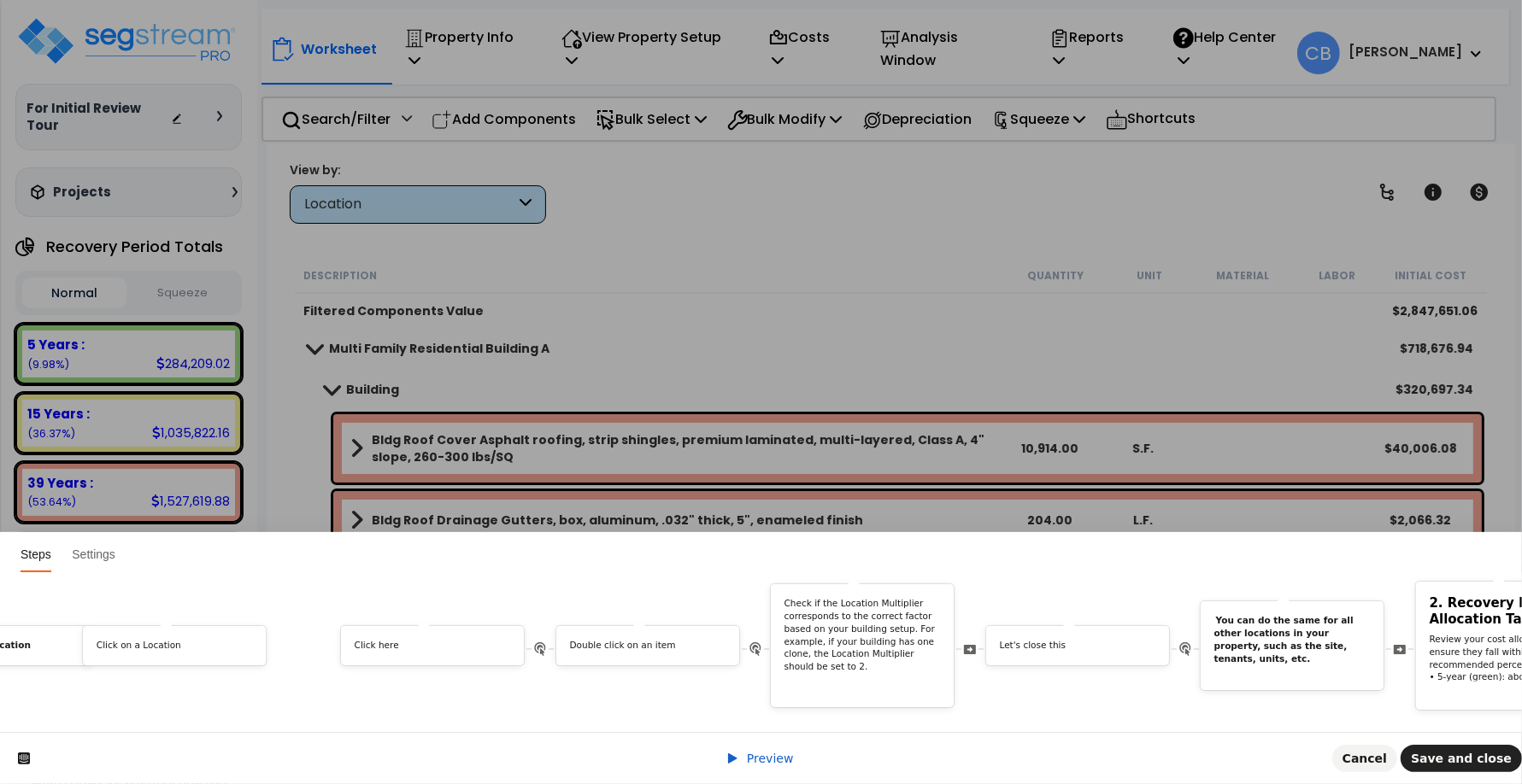
scroll to position [0, 8025]
drag, startPoint x: 1266, startPoint y: 632, endPoint x: 287, endPoint y: 651, distance: 979.2
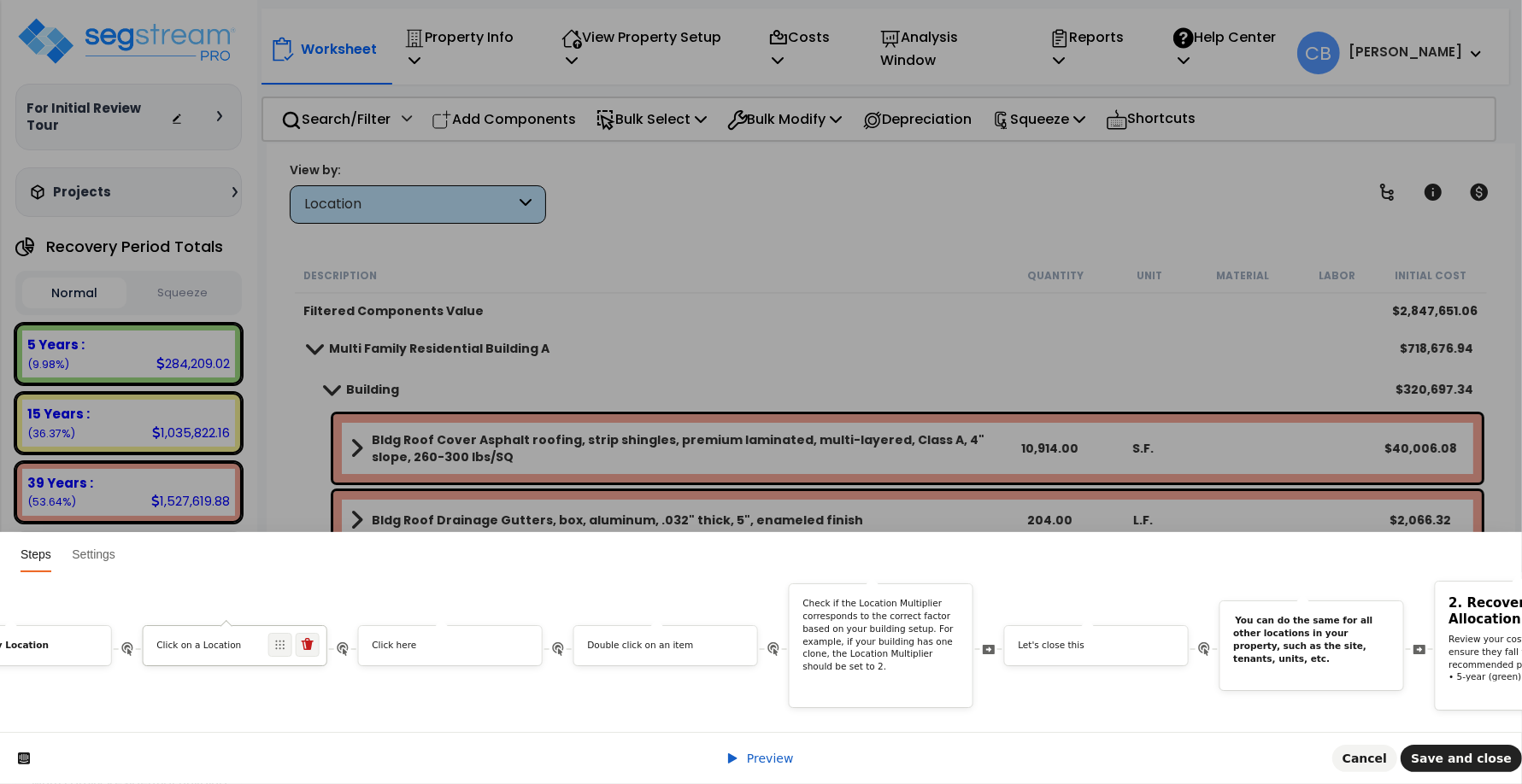
click at [236, 640] on p "Click on a Location" at bounding box center [235, 647] width 156 height 13
click at [205, 640] on p "Click on a Location" at bounding box center [235, 647] width 156 height 13
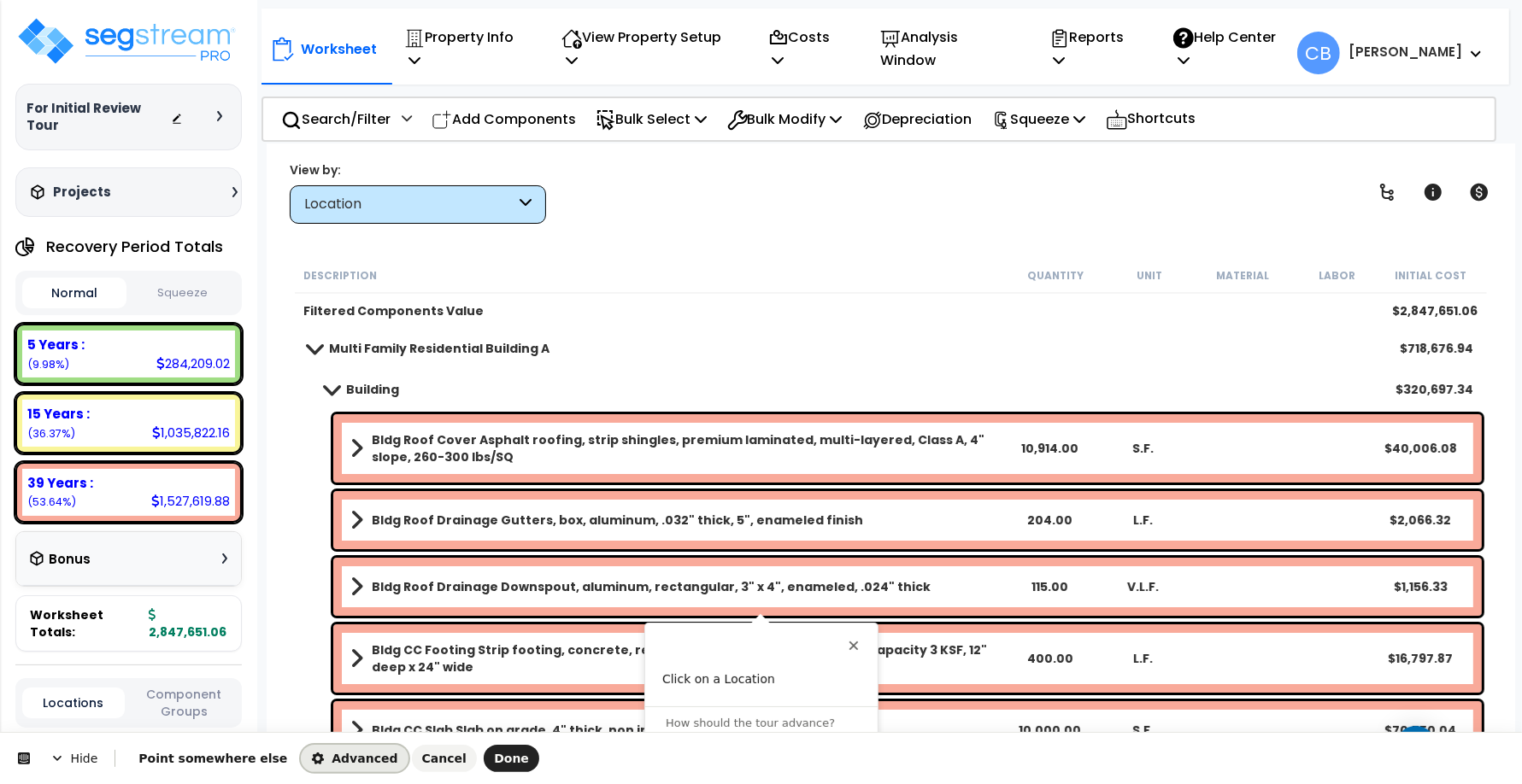
click at [311, 762] on icon "button" at bounding box center [318, 758] width 14 height 14
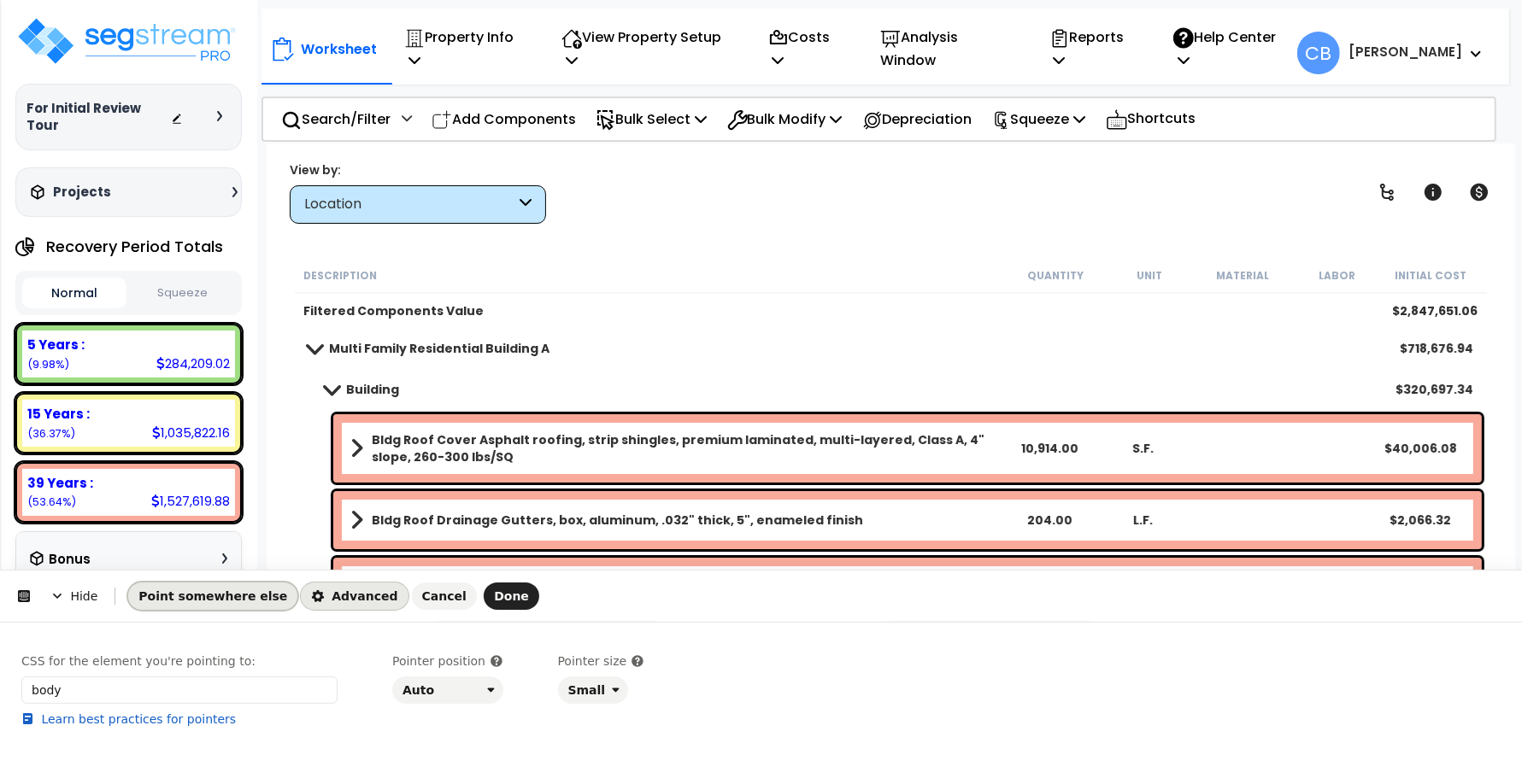
click at [226, 595] on span "Point somewhere else" at bounding box center [212, 596] width 149 height 14
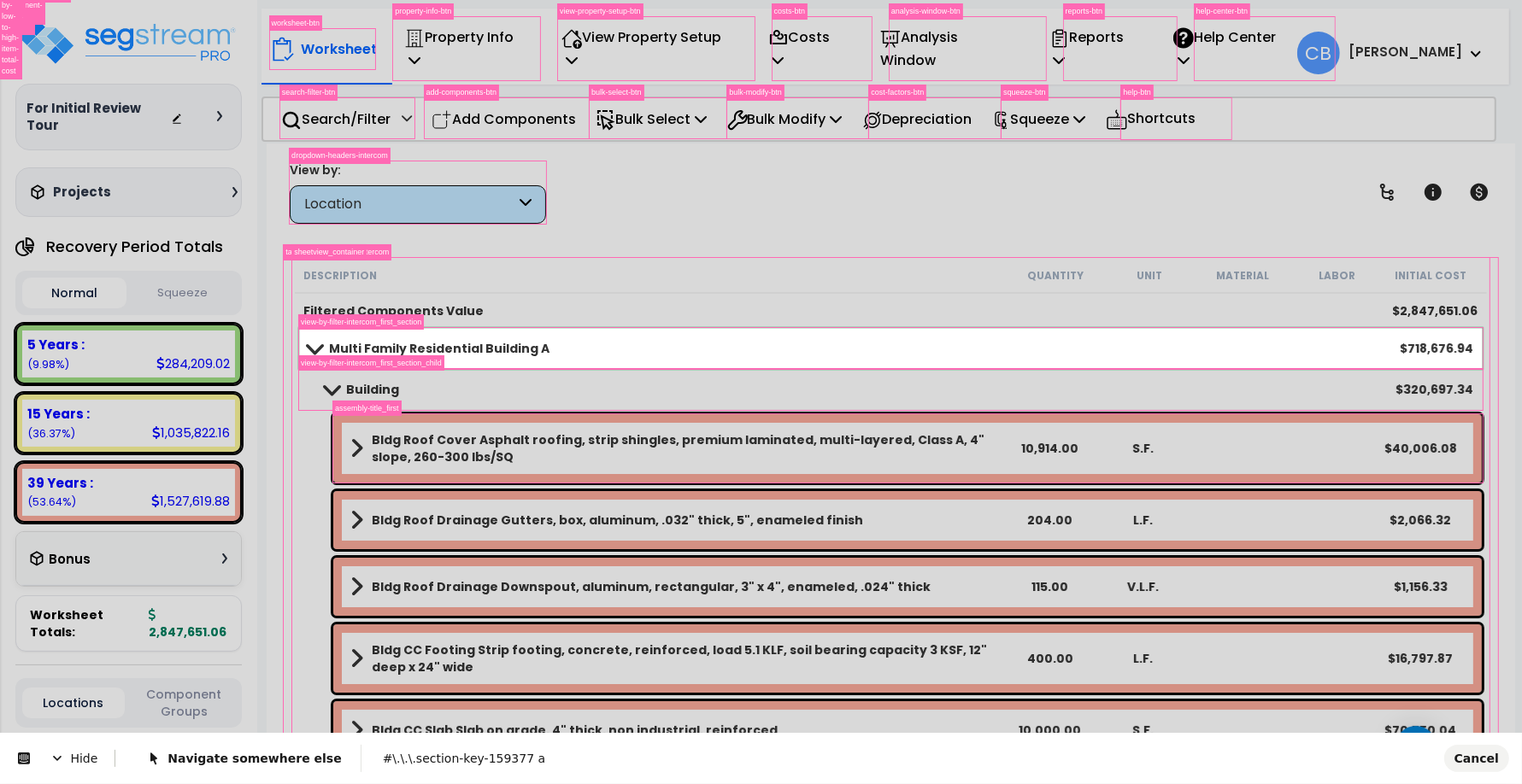
click at [316, 332] on body "We are Building your Property. So please grab a coffee and let us do the heavy …" at bounding box center [761, 466] width 1522 height 784
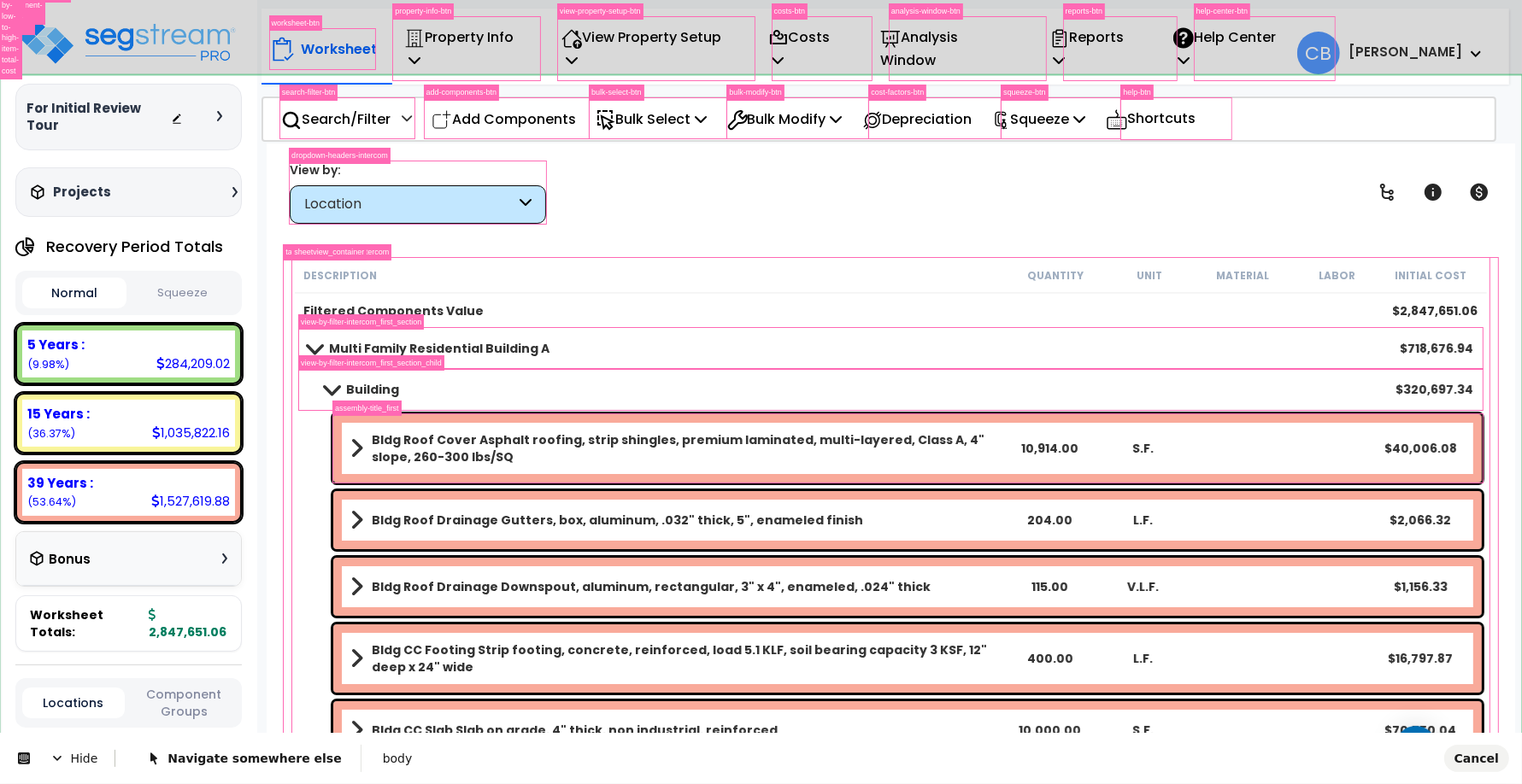
click at [214, 765] on body "We are Building your Property. So please grab a coffee and let us do the heavy …" at bounding box center [761, 466] width 1522 height 784
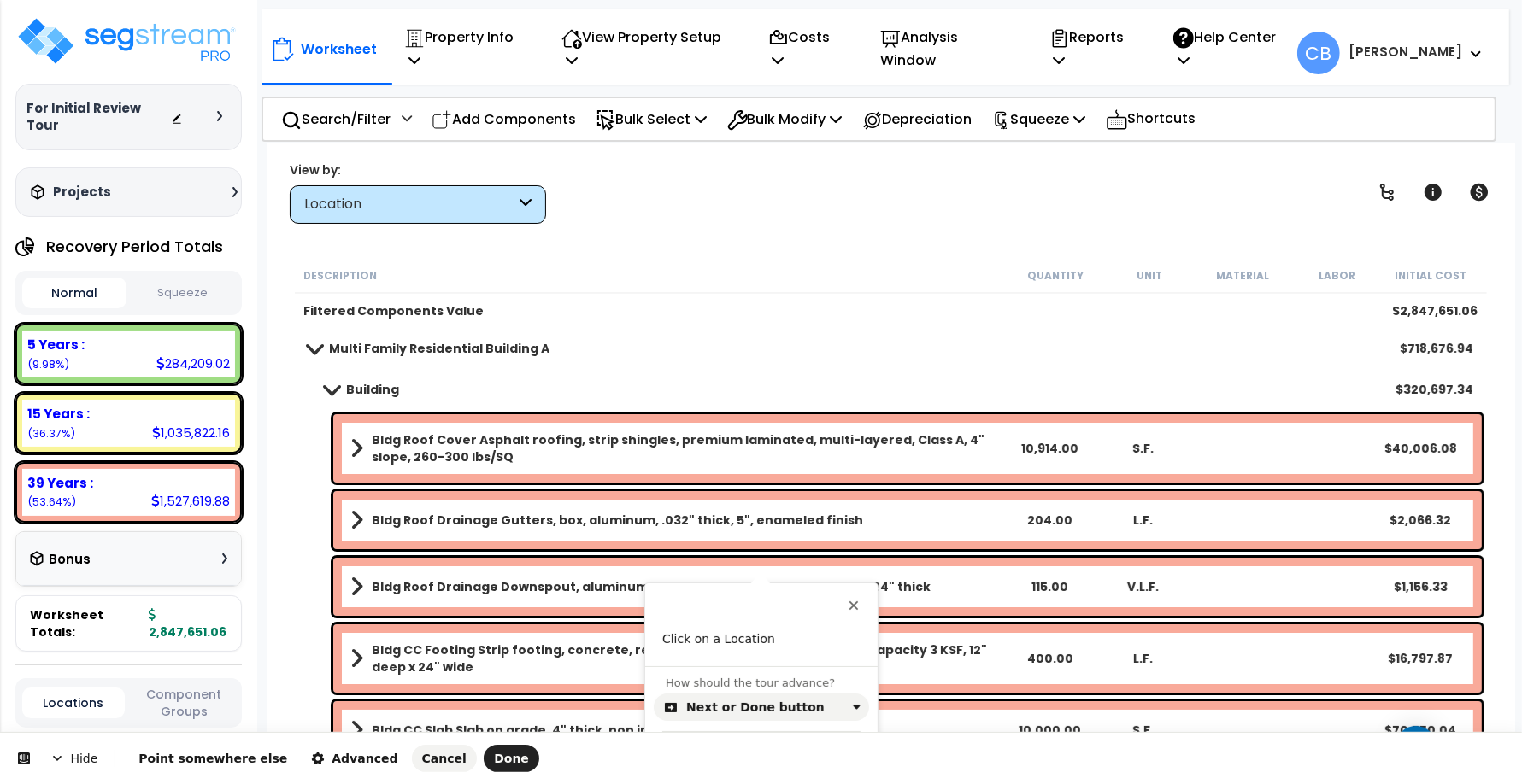
click at [1388, 0] on html "Hide Point somewhere else Advanced Cancel Done This button doesn't work while y…" at bounding box center [761, 0] width 1522 height 0
click at [1390, 0] on html "Hide Point somewhere else Advanced Cancel Done This button doesn't work while y…" at bounding box center [761, 0] width 1522 height 0
click at [711, 706] on div "Next or Done button" at bounding box center [755, 707] width 138 height 14
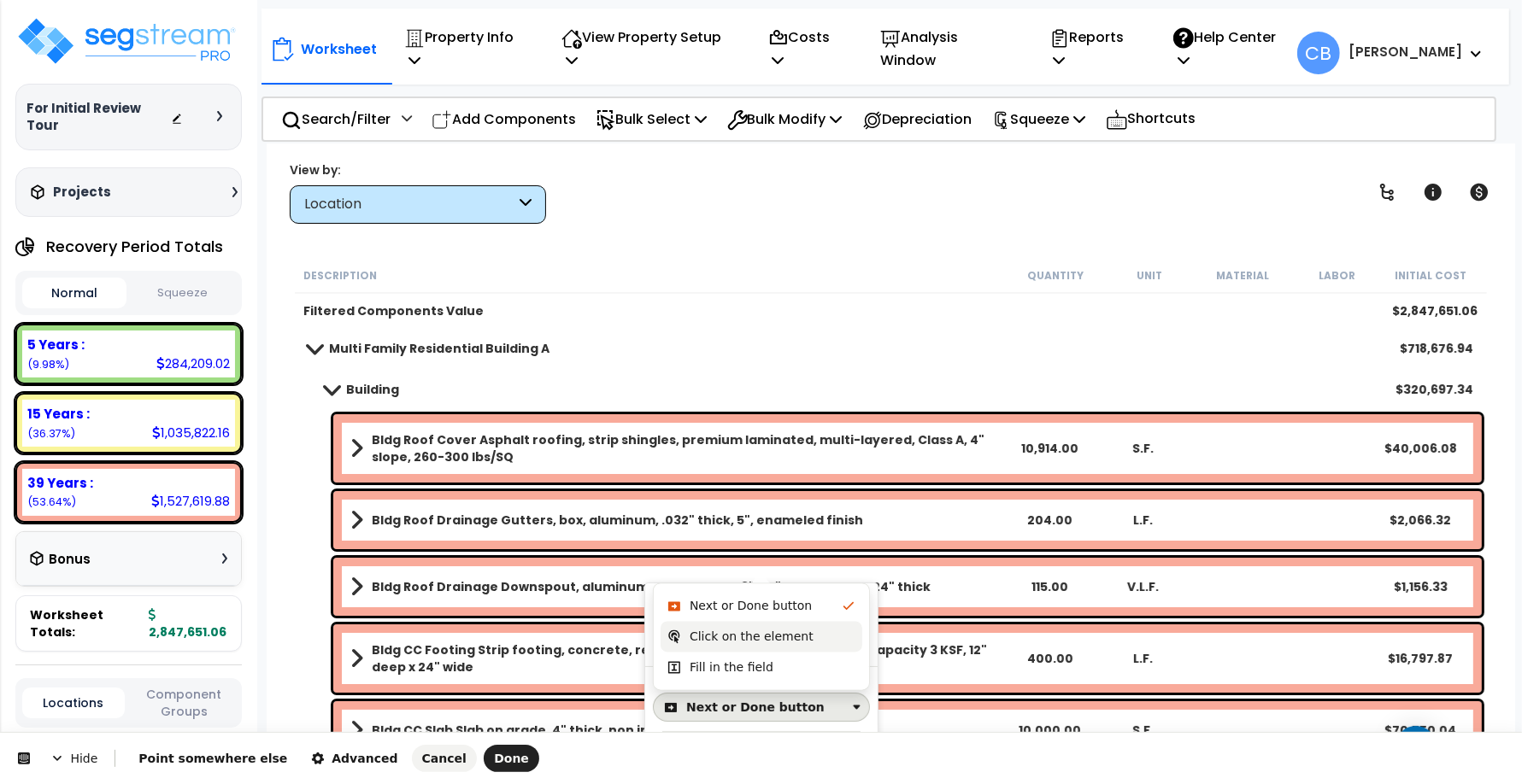
click at [726, 646] on div "Click on the element" at bounding box center [752, 637] width 124 height 17
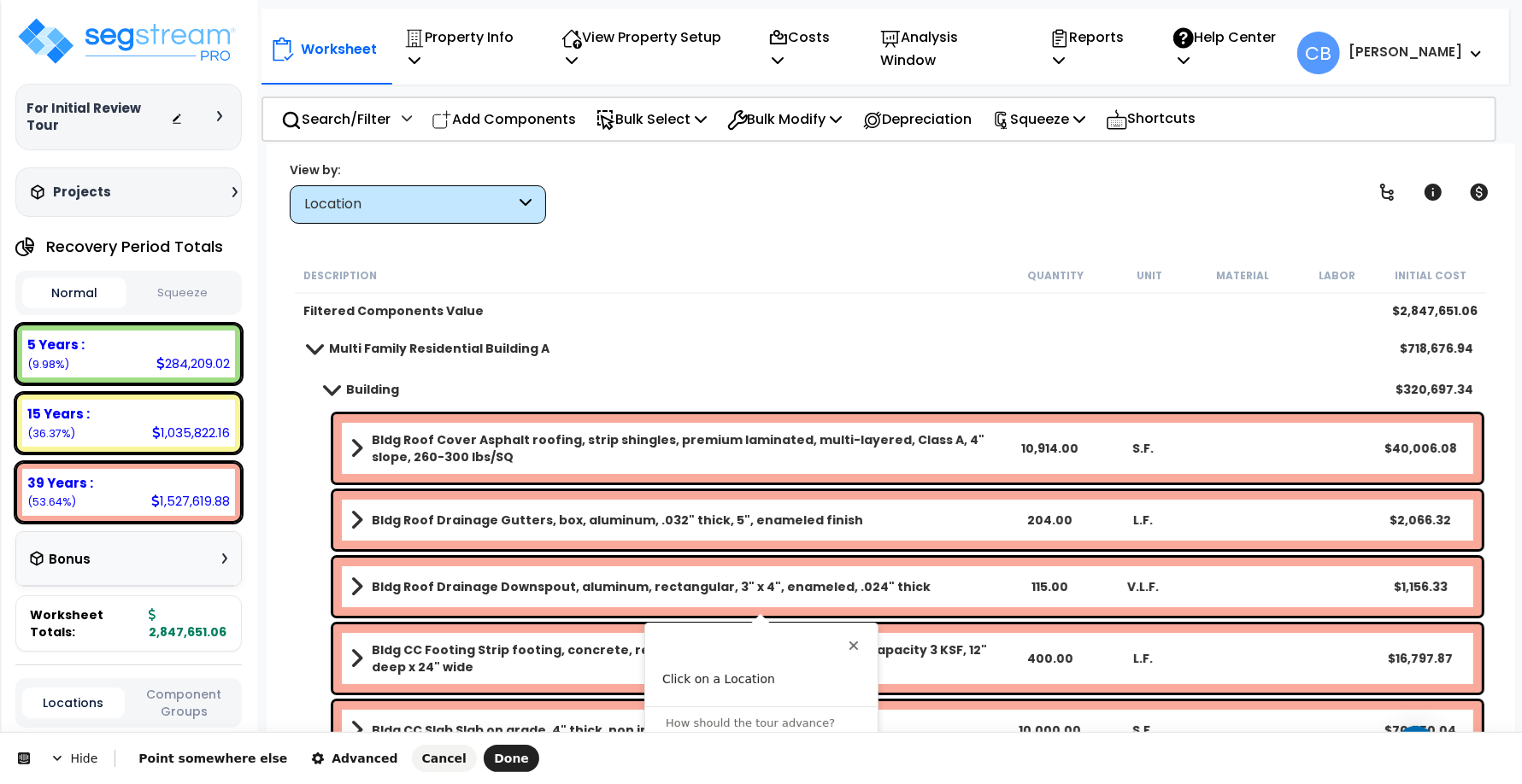
click at [1386, 0] on html "Hide Point somewhere else Advanced Cancel Done This button doesn't work while y…" at bounding box center [761, 0] width 1522 height 0
click at [494, 757] on span "Done" at bounding box center [510, 758] width 35 height 14
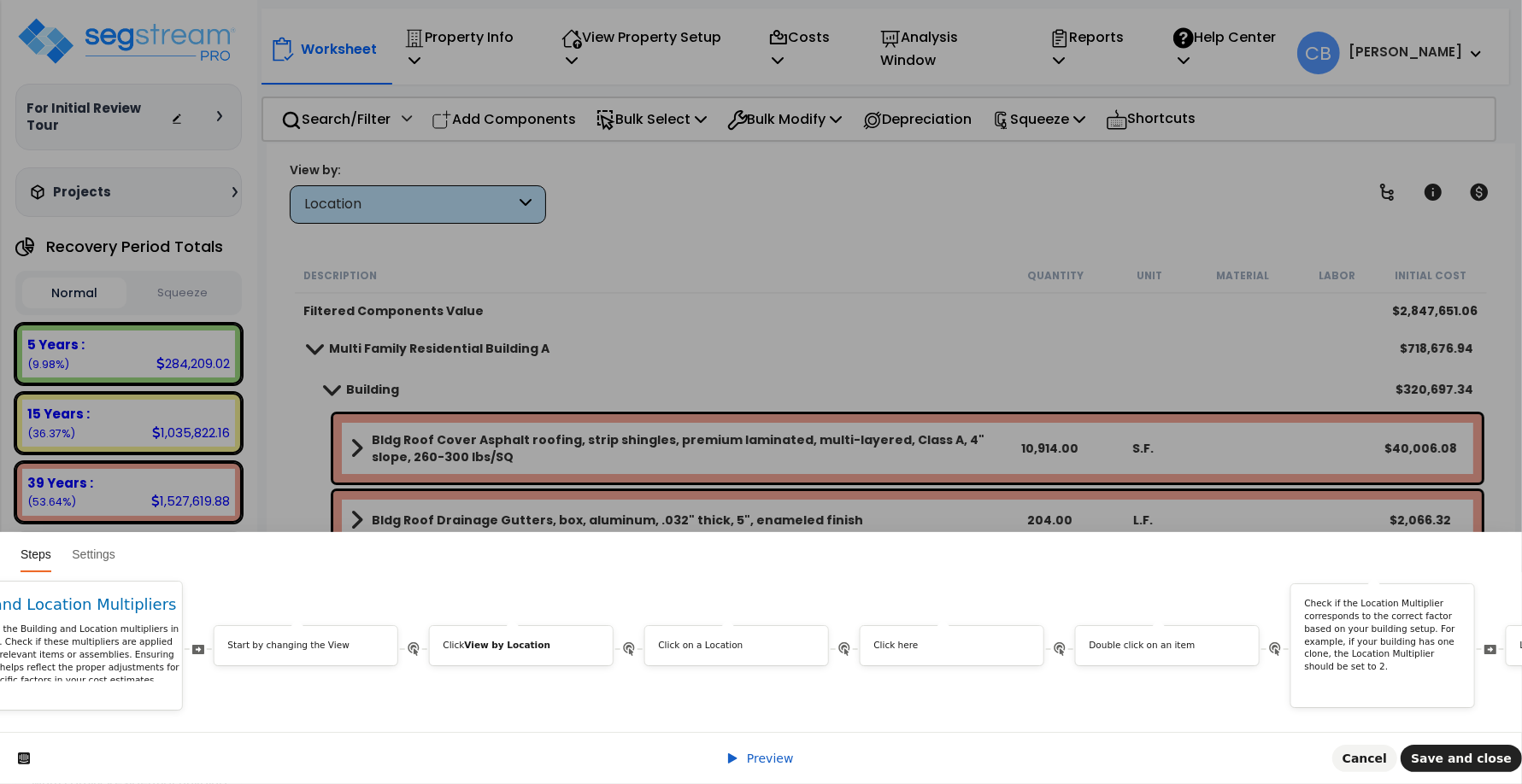
scroll to position [0, 7480]
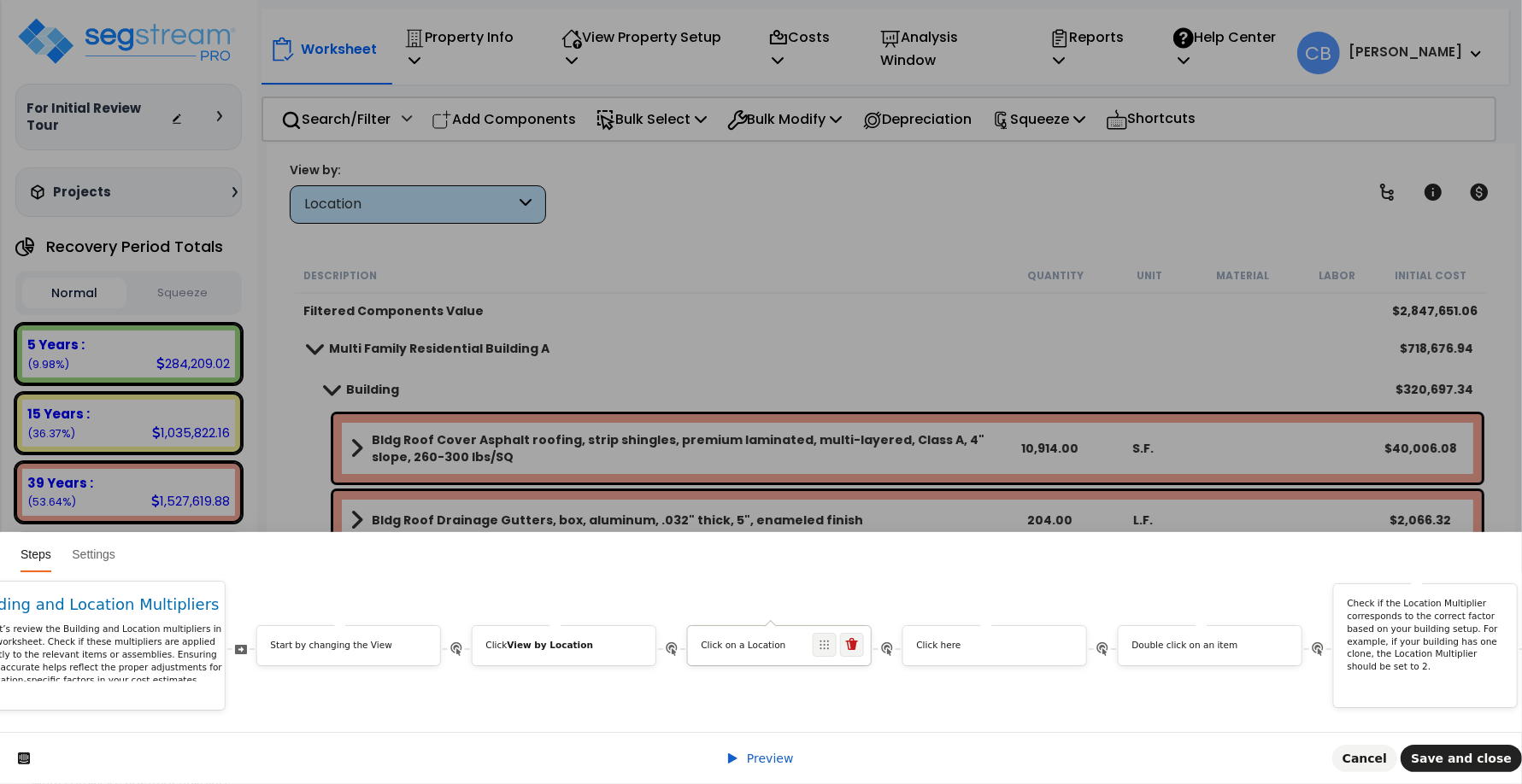
click at [800, 640] on p "Click on a Location" at bounding box center [780, 647] width 156 height 13
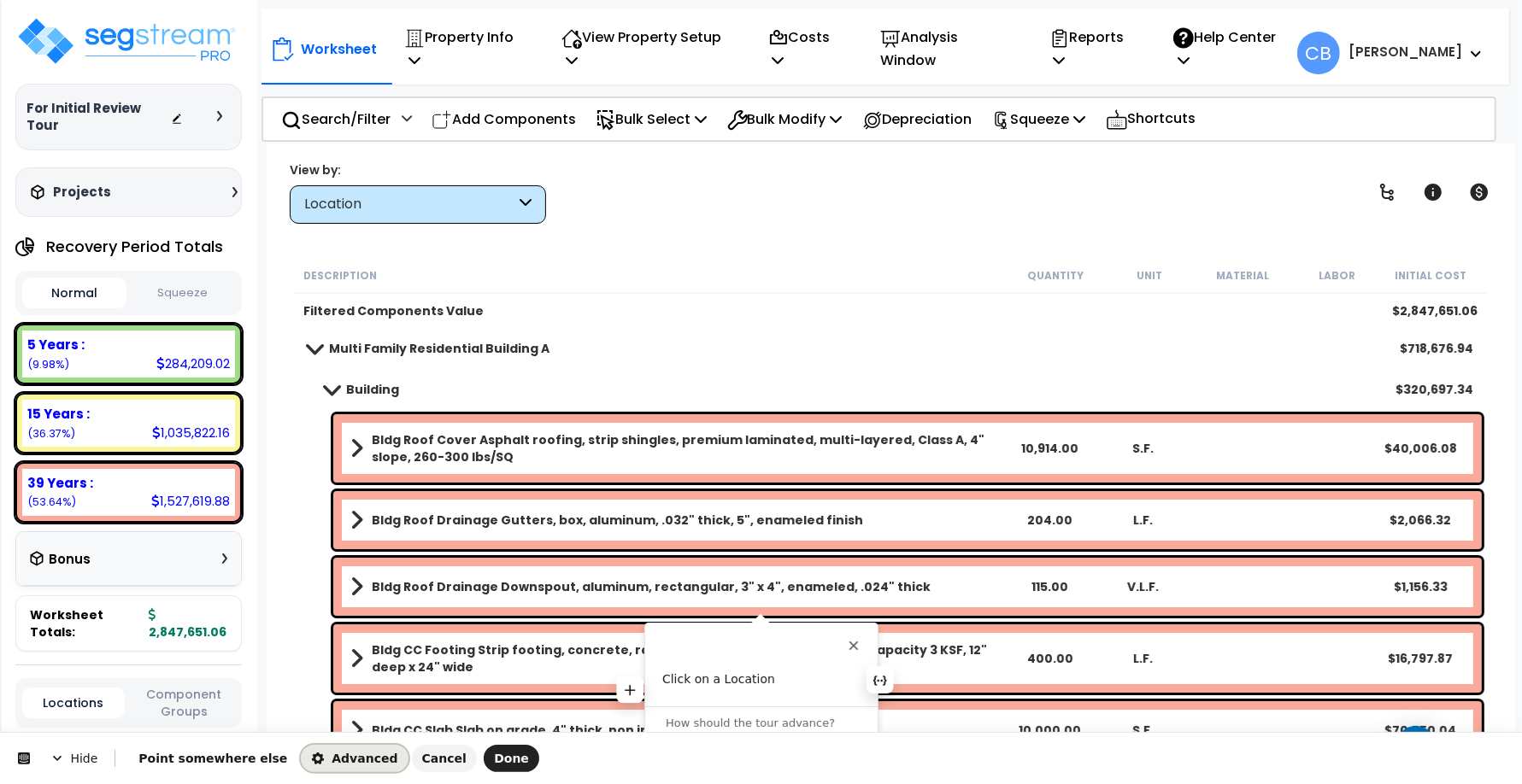
click at [343, 754] on span "Advanced" at bounding box center [354, 758] width 86 height 14
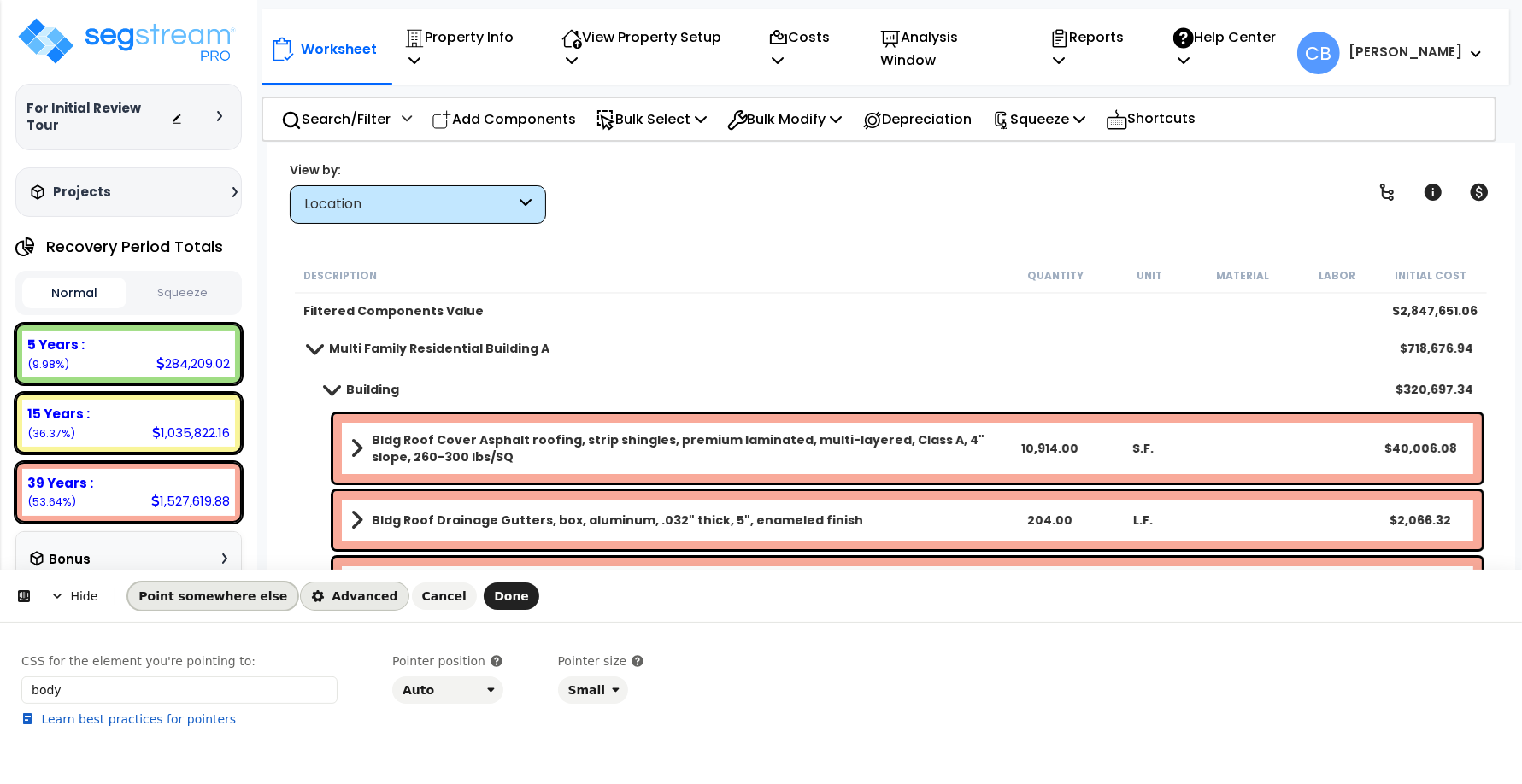
click at [194, 602] on span "Point somewhere else" at bounding box center [212, 596] width 149 height 14
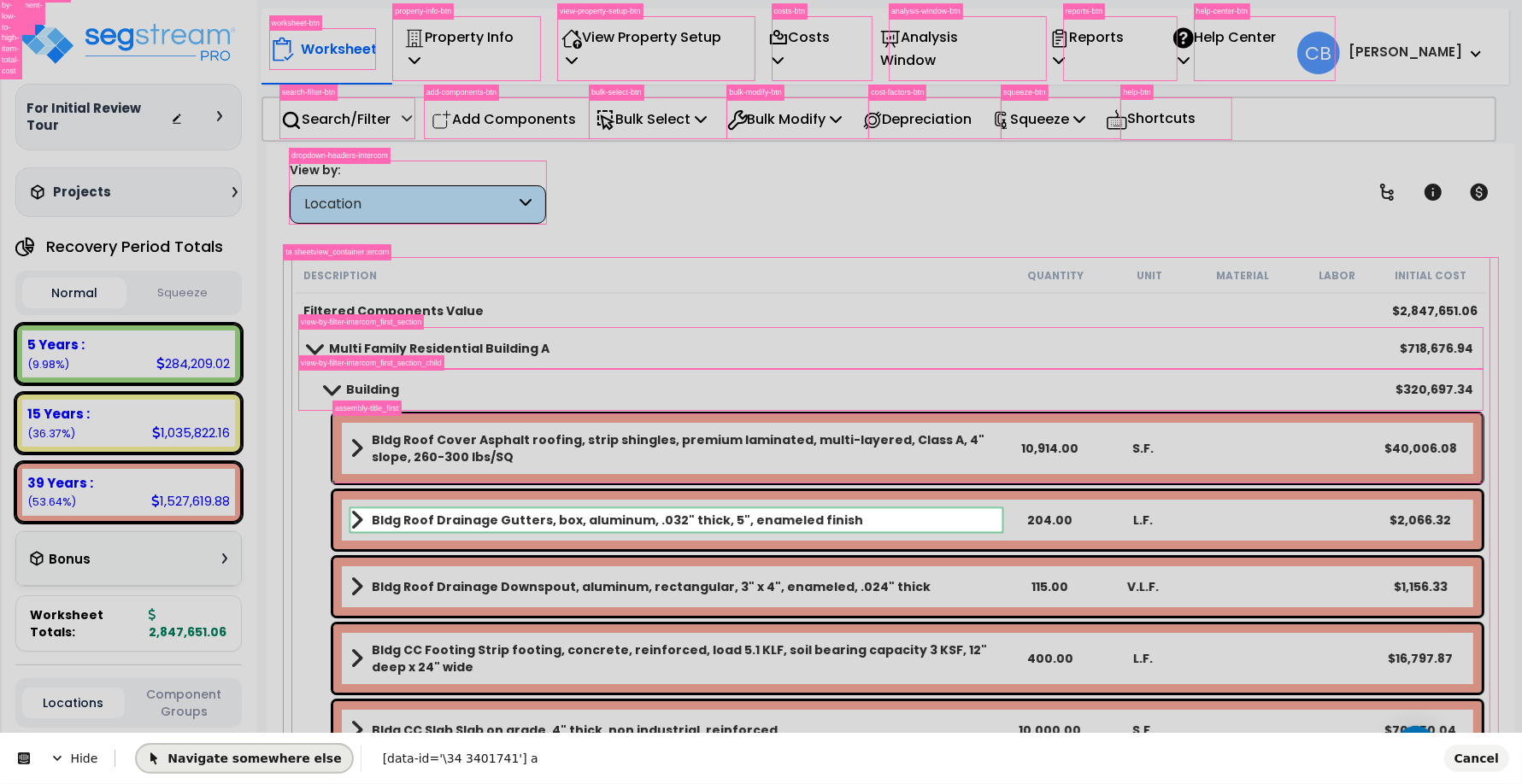
click at [197, 751] on span "Navigate somewhere else" at bounding box center [244, 758] width 194 height 14
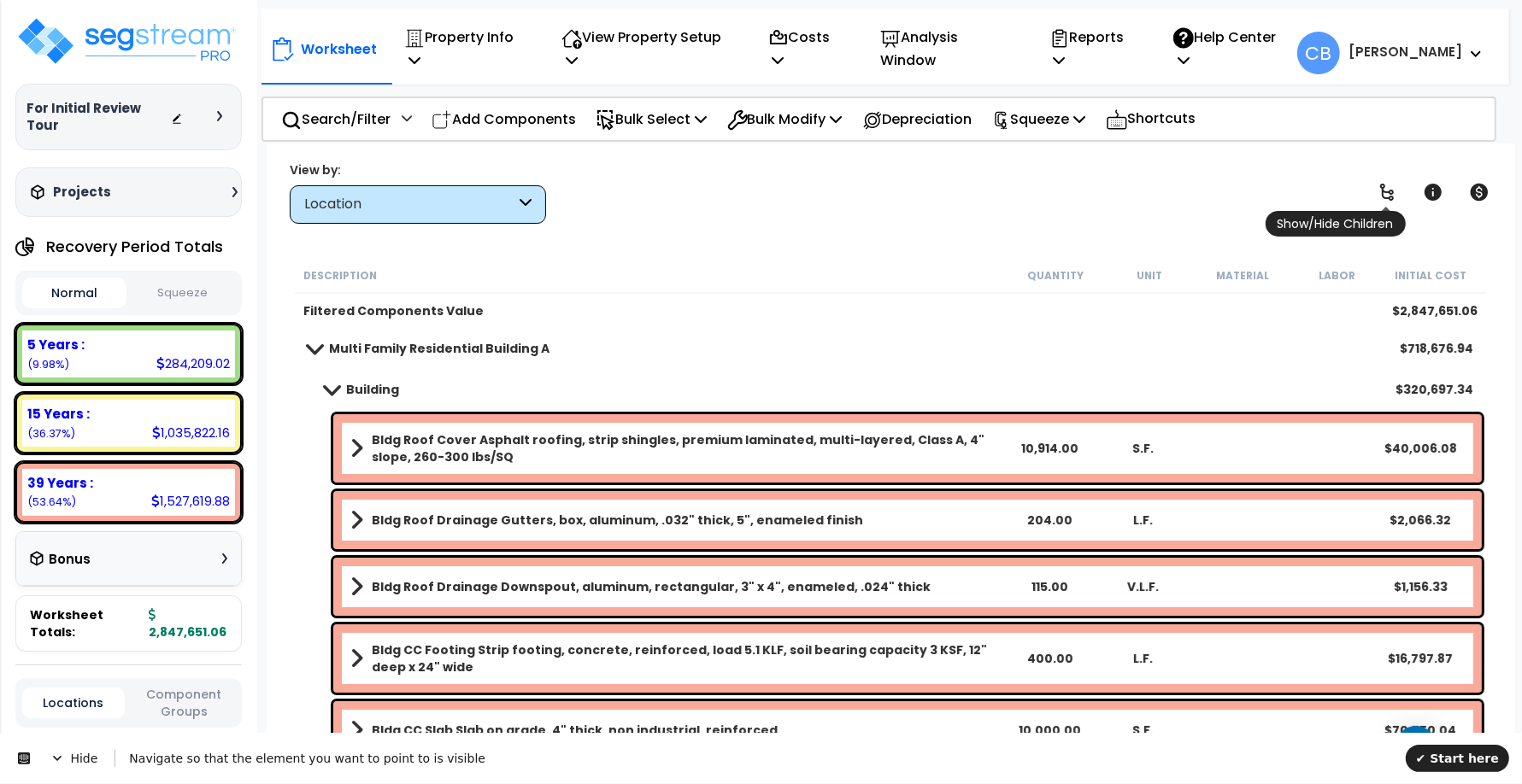
click at [1378, 186] on icon at bounding box center [1387, 192] width 21 height 21
click at [1380, 186] on icon at bounding box center [1386, 192] width 14 height 17
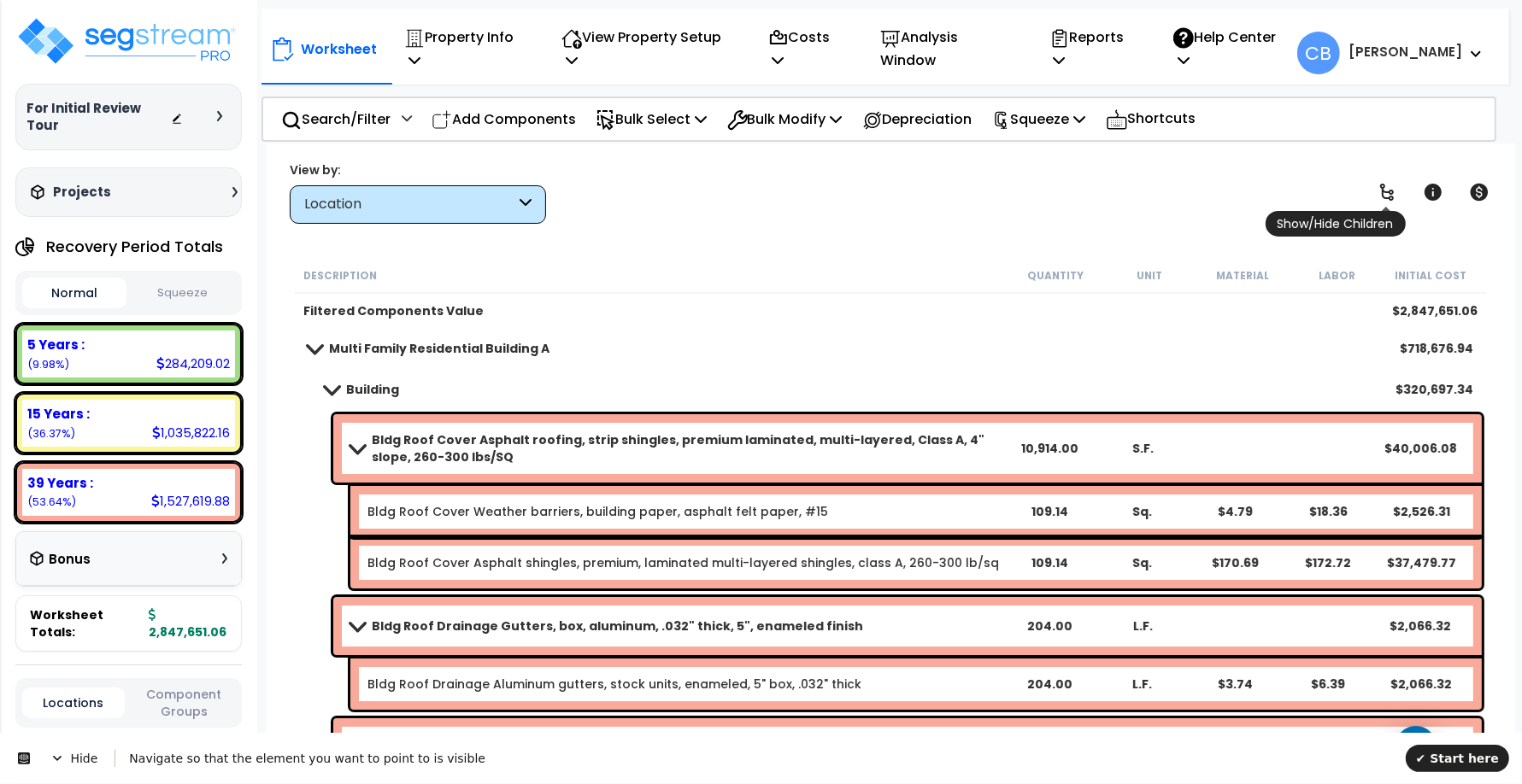
click at [1378, 194] on icon at bounding box center [1387, 192] width 21 height 21
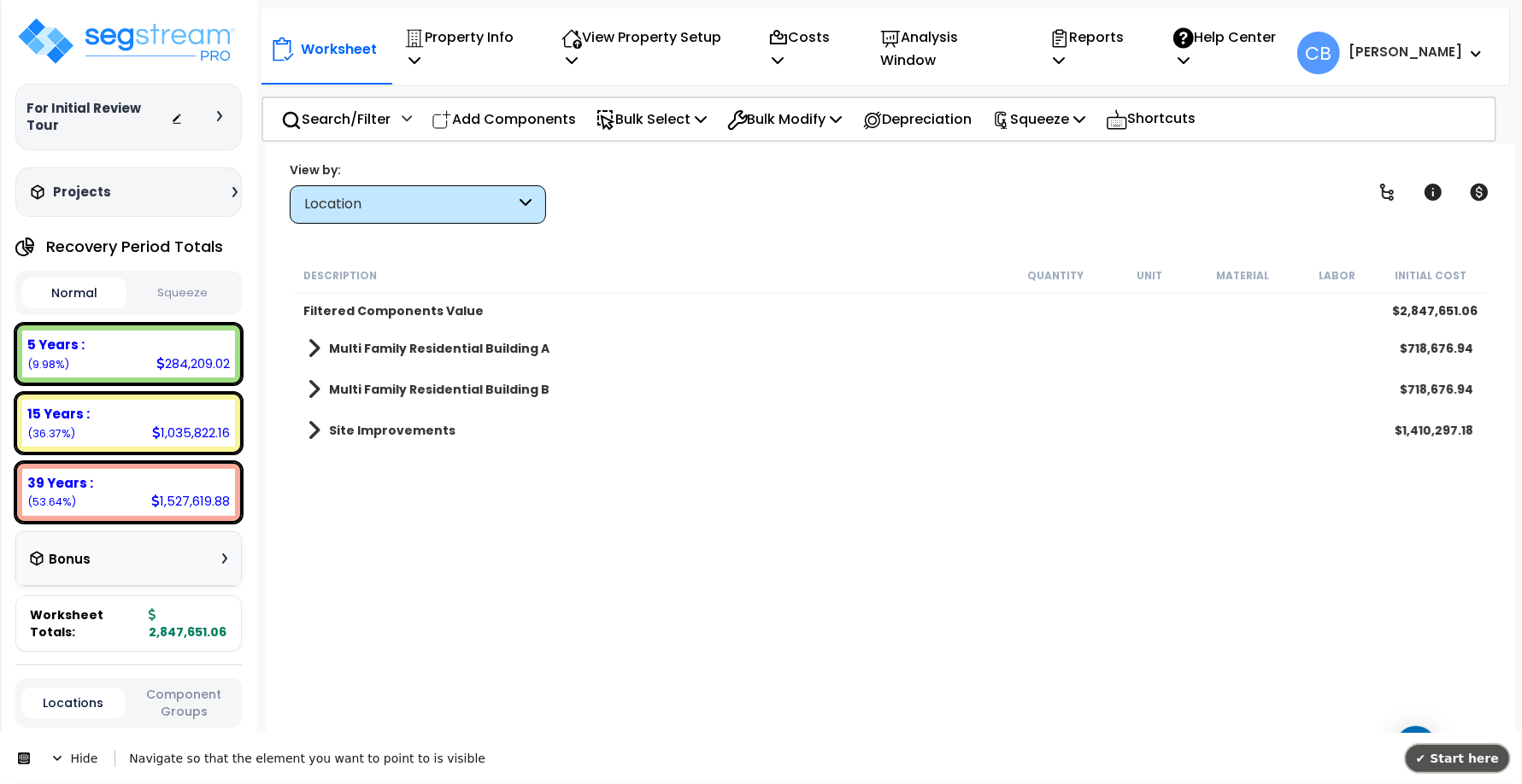
click at [1485, 751] on span "✔ Start here" at bounding box center [1457, 758] width 83 height 14
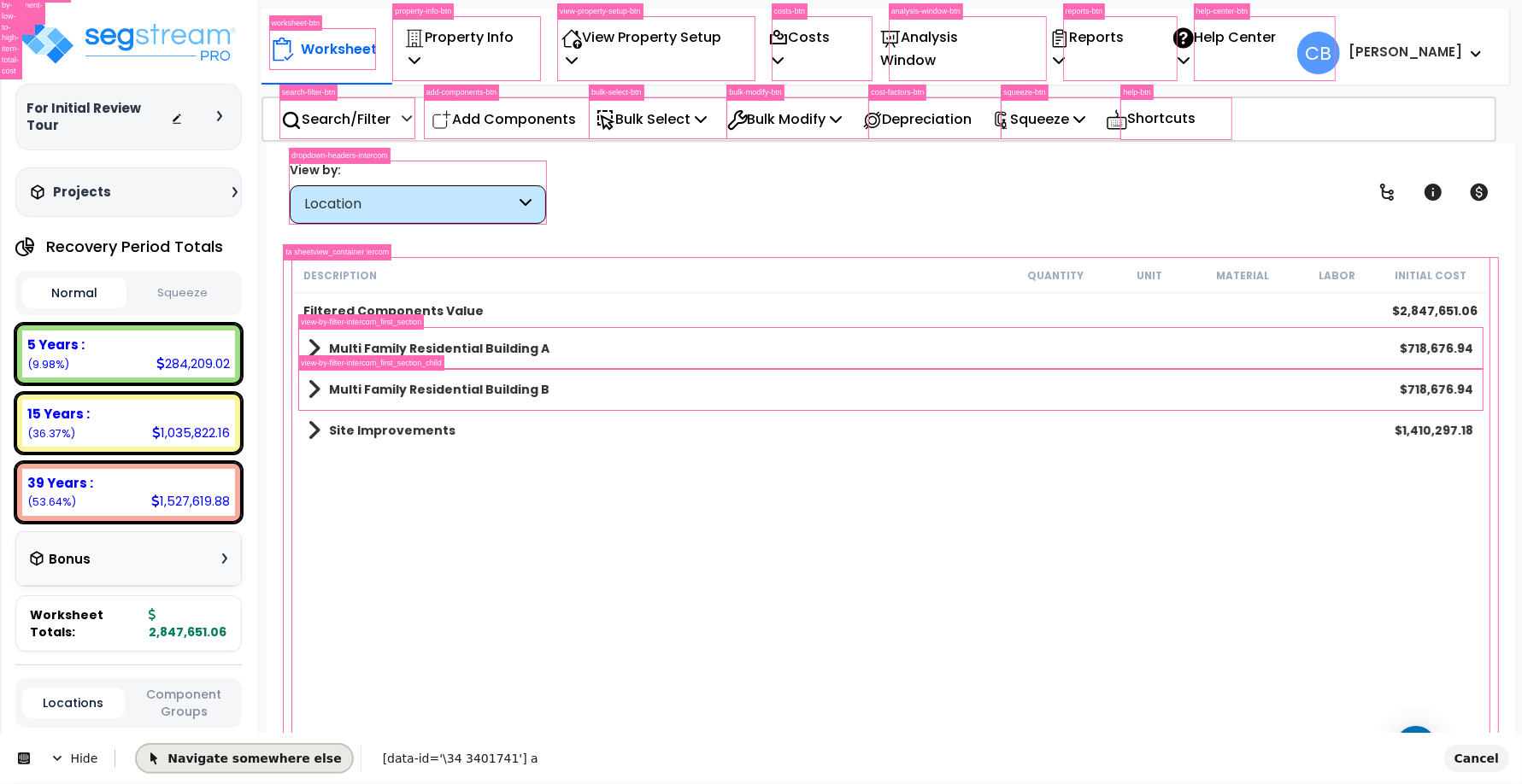
click at [246, 761] on span "Navigate somewhere else" at bounding box center [244, 758] width 194 height 14
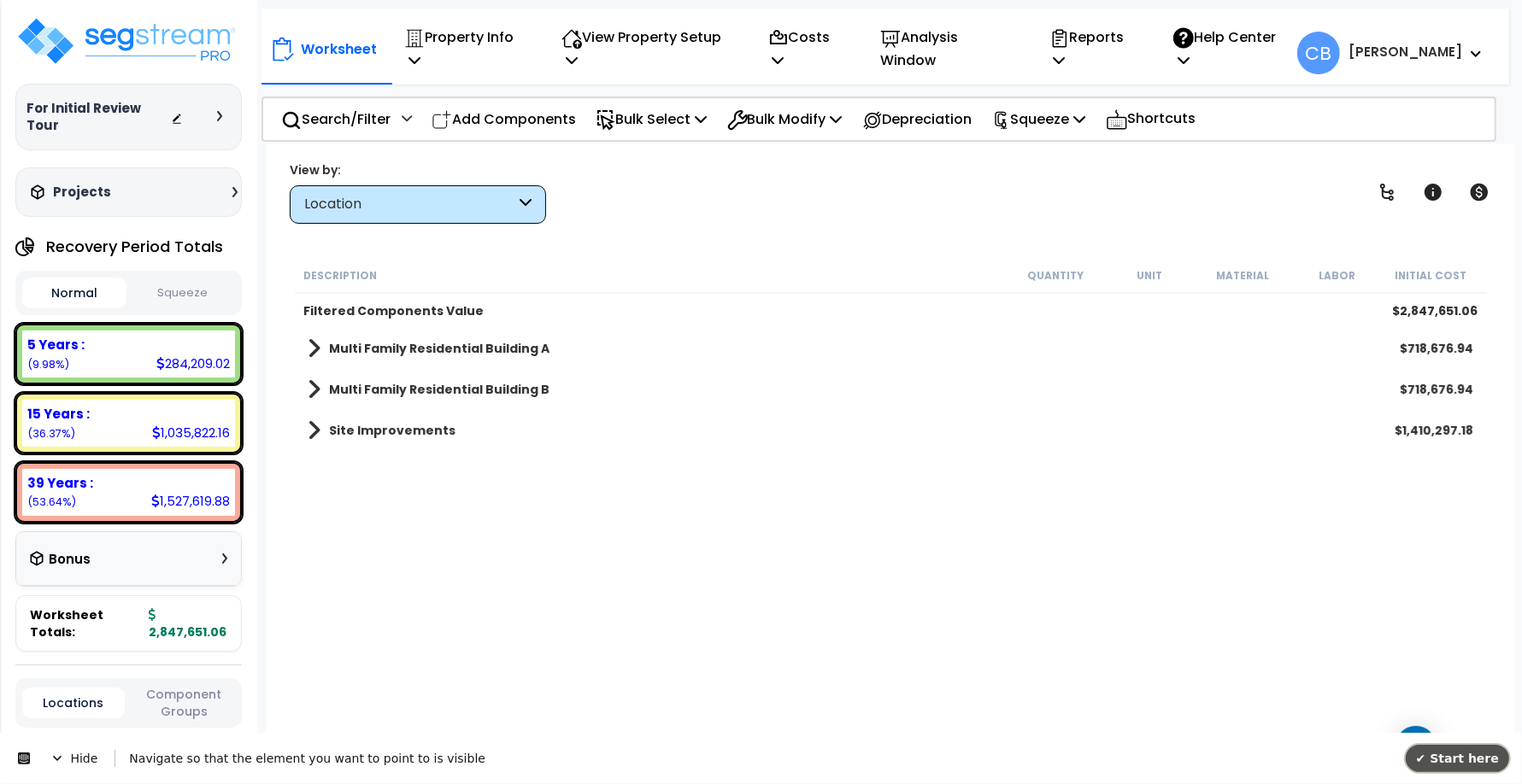
click at [1436, 751] on span "✔ Start here" at bounding box center [1457, 758] width 83 height 14
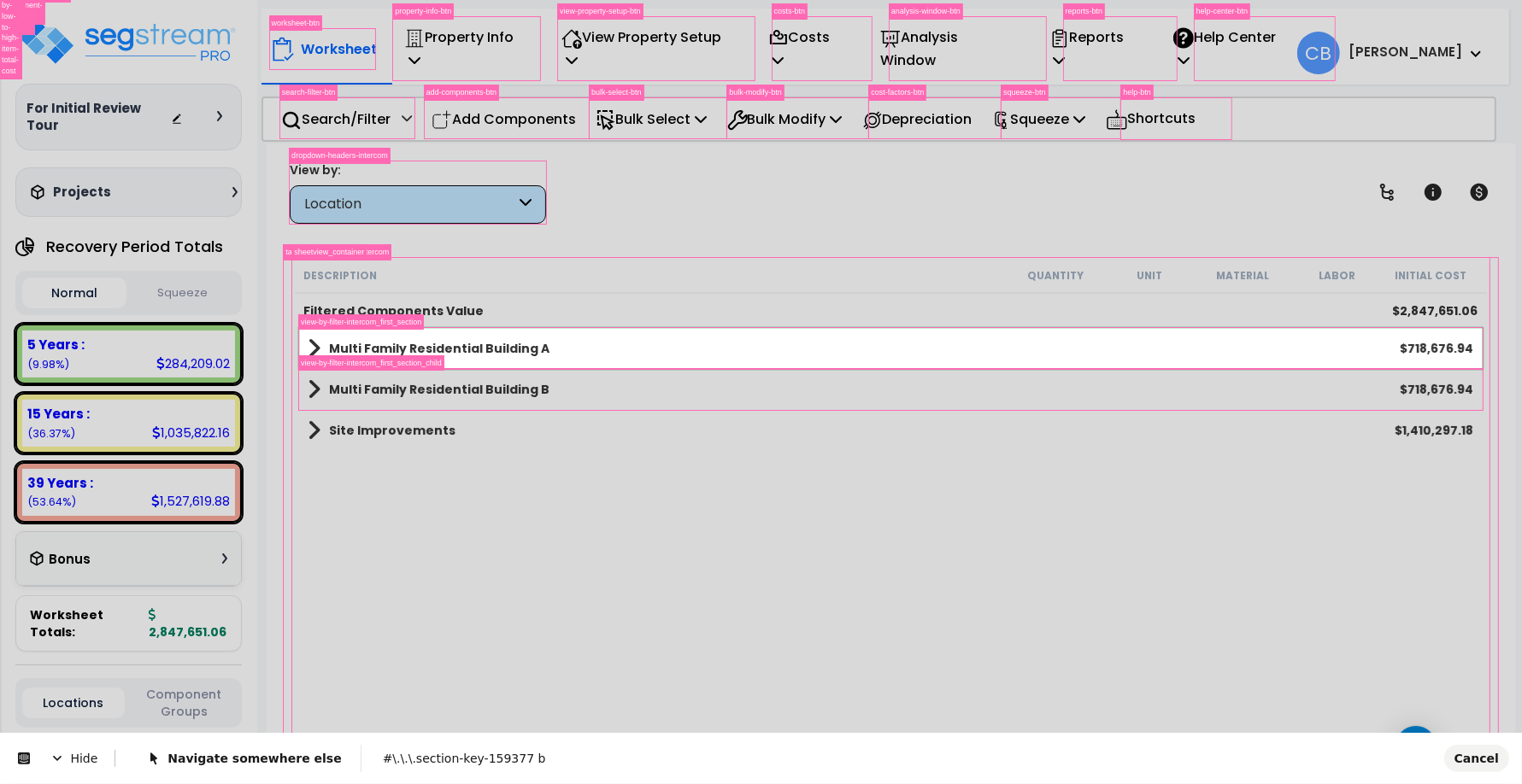
click at [582, 360] on body "We are Building your Property. So please grab a coffee and let us do the heavy …" at bounding box center [761, 466] width 1522 height 784
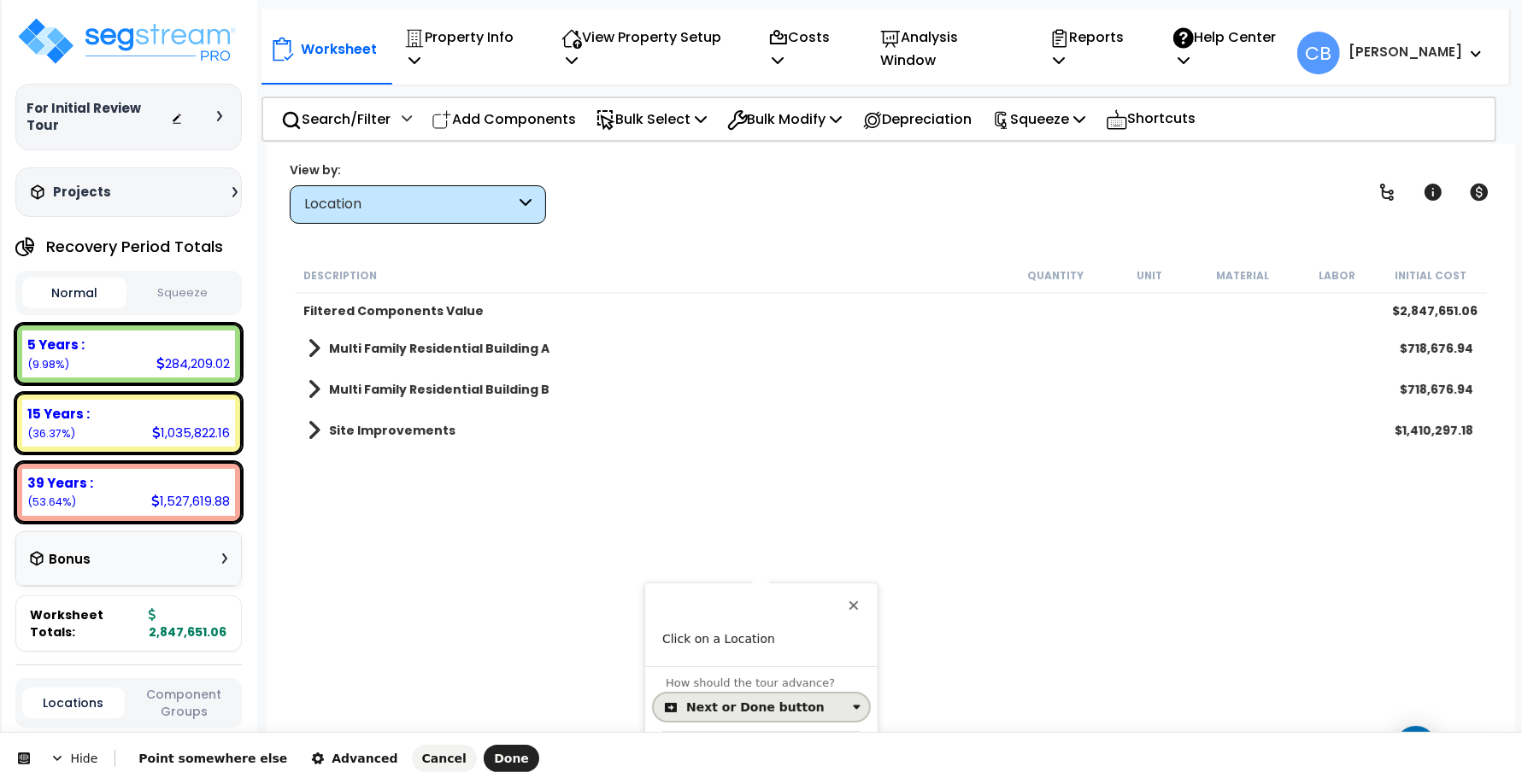
click at [705, 706] on div "Next or Done button" at bounding box center [755, 707] width 138 height 14
click at [711, 643] on div "Click on the element" at bounding box center [752, 637] width 124 height 17
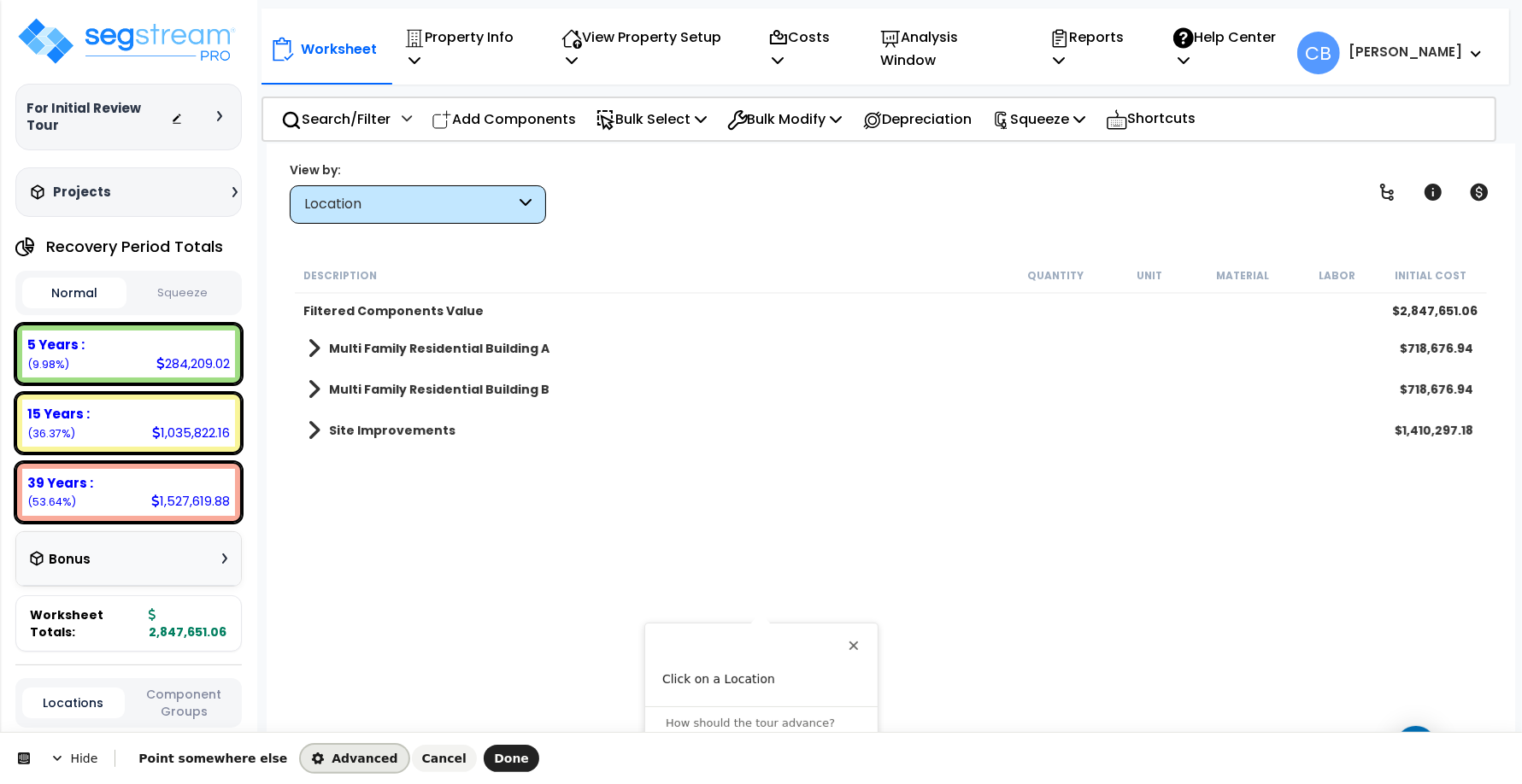
click at [311, 761] on span "Advanced" at bounding box center [354, 758] width 86 height 14
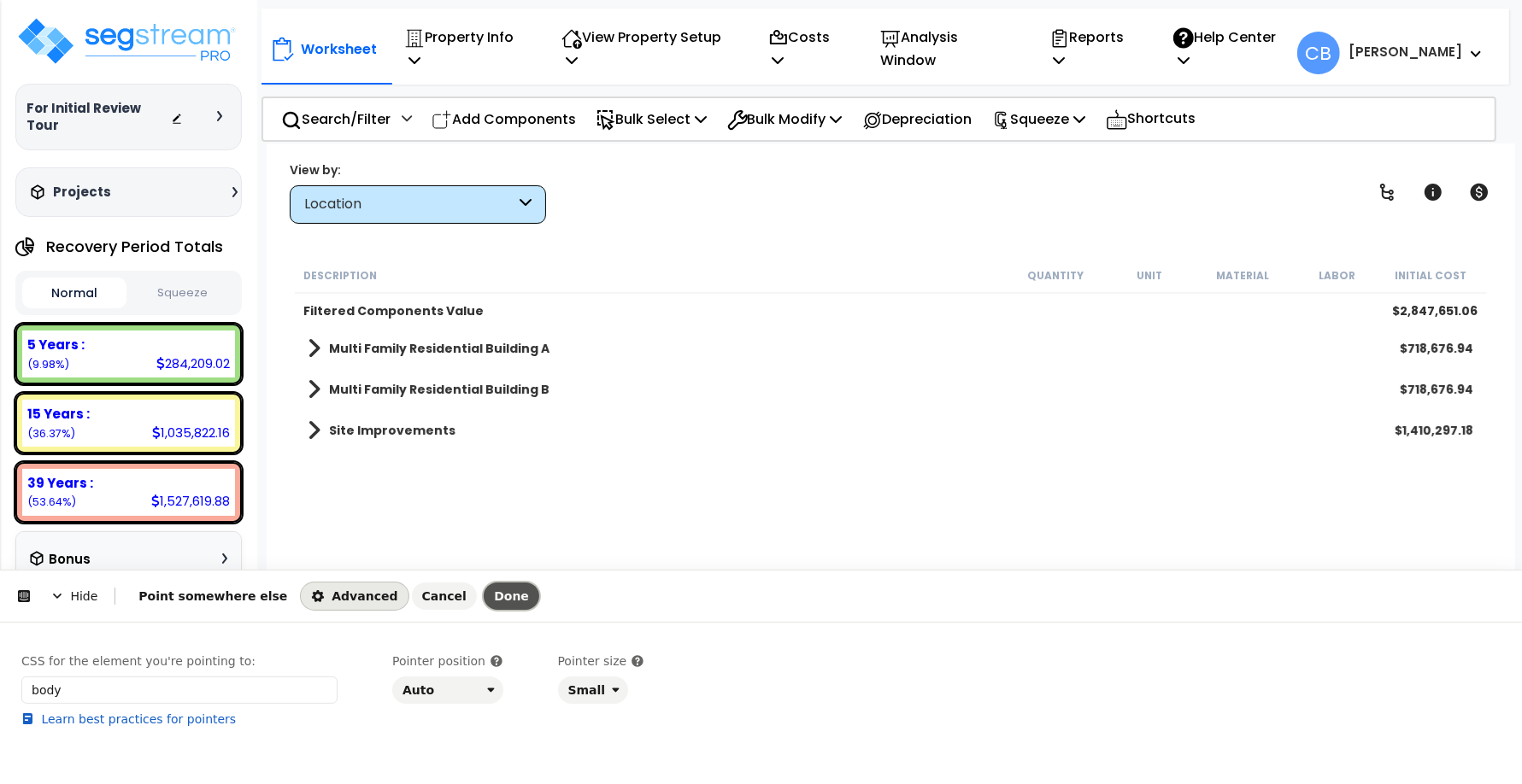
click at [494, 602] on span "Done" at bounding box center [510, 596] width 35 height 14
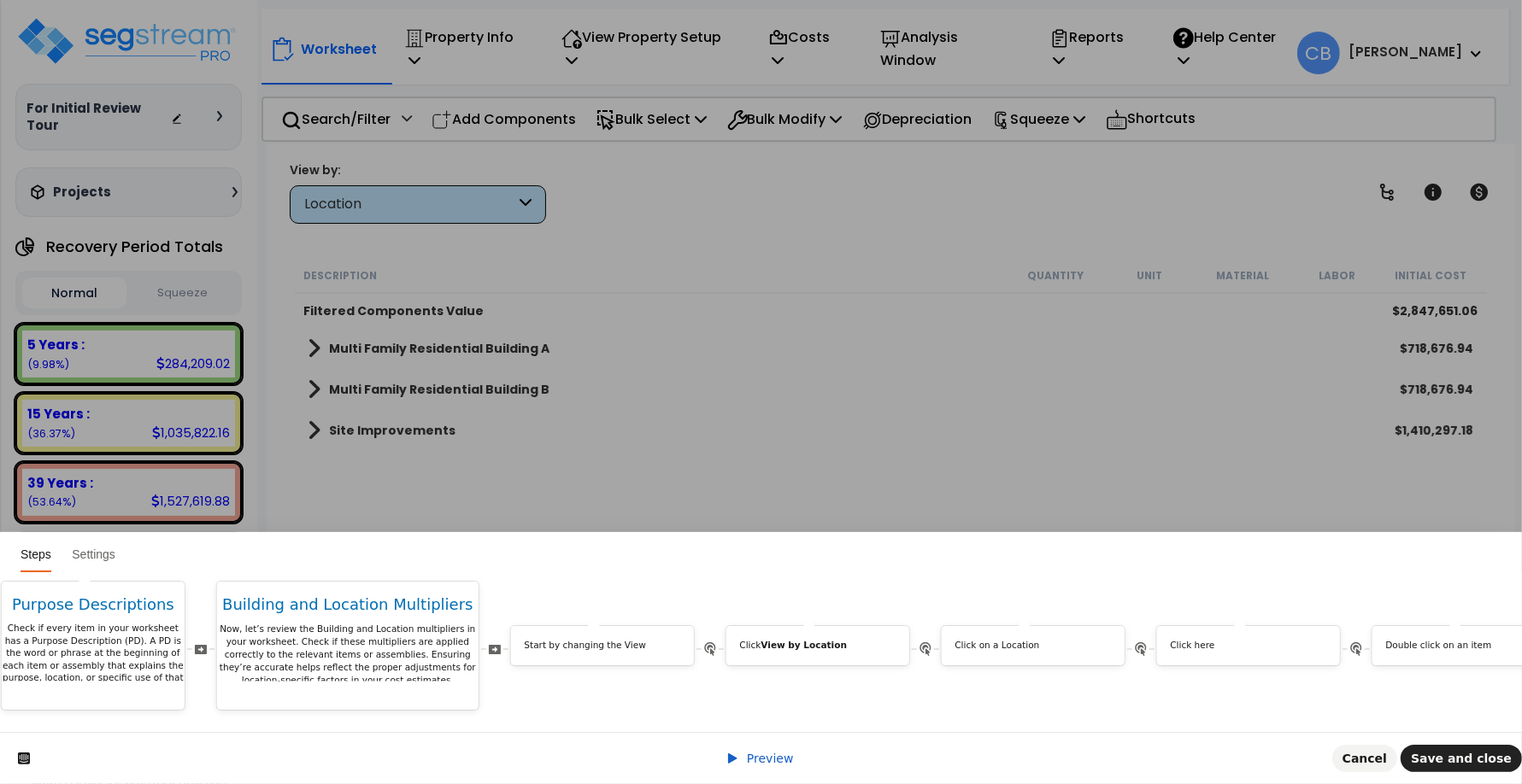
scroll to position [0, 6903]
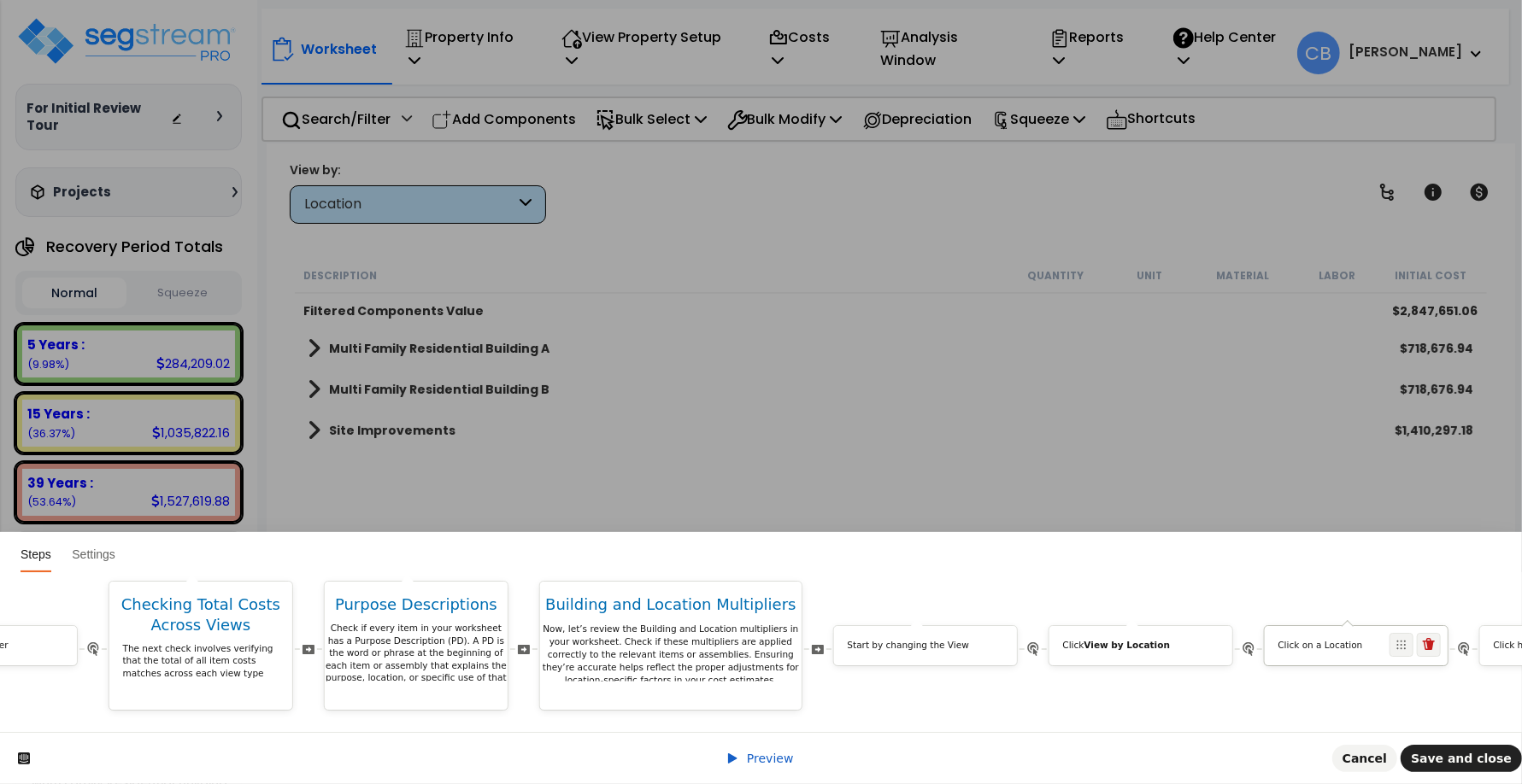
click at [1320, 642] on div "Click on a Location" at bounding box center [1357, 649] width 183 height 19
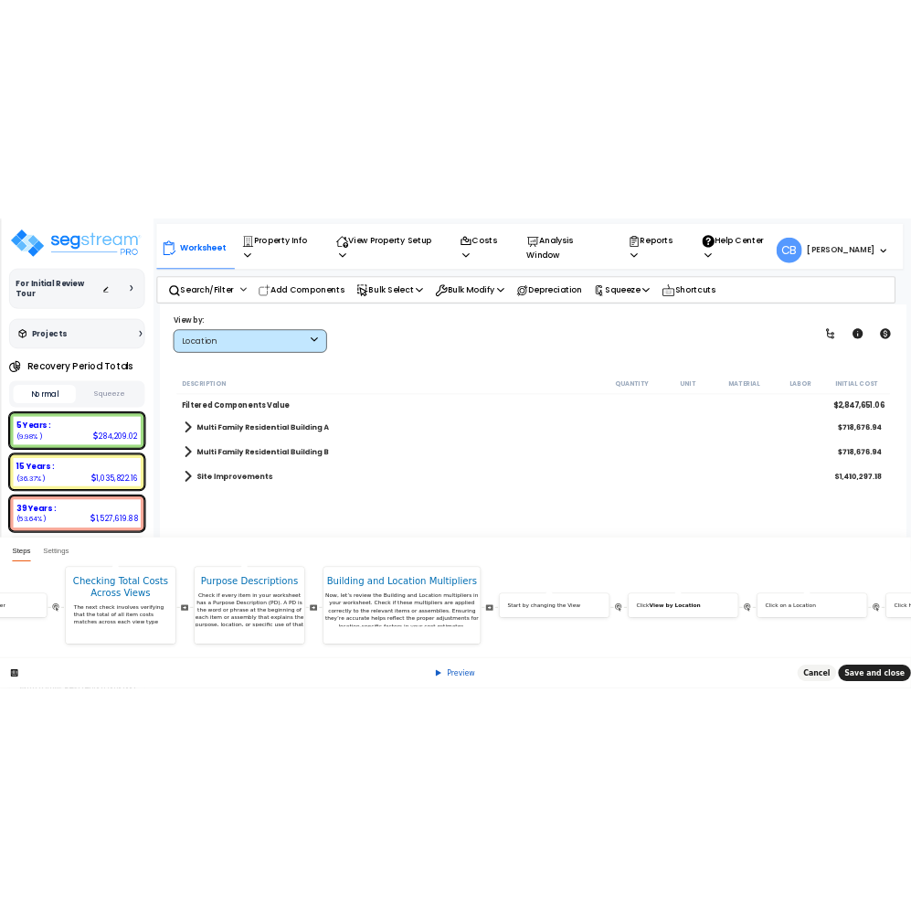
scroll to position [0, 0]
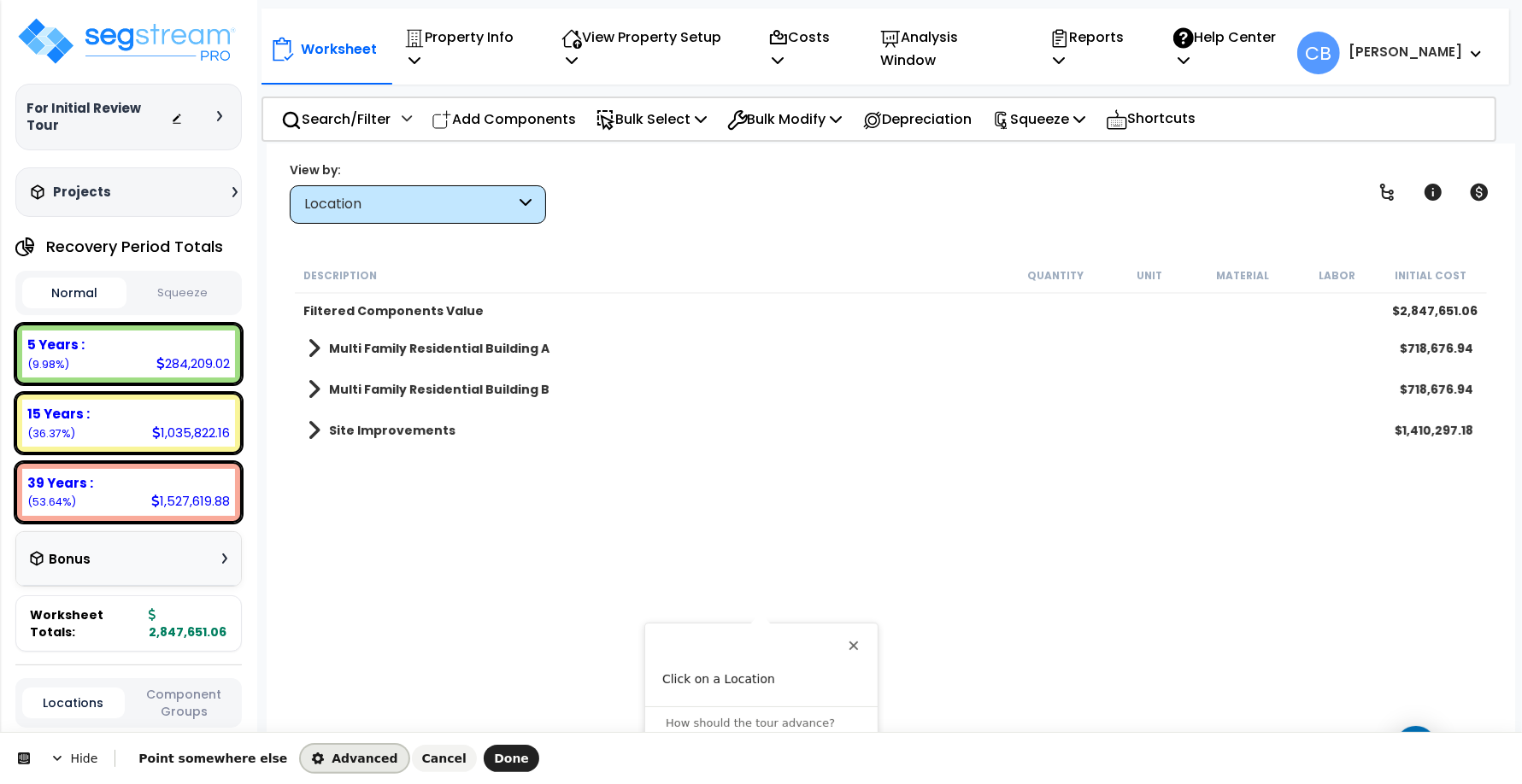
click at [331, 757] on span "Advanced" at bounding box center [354, 758] width 86 height 14
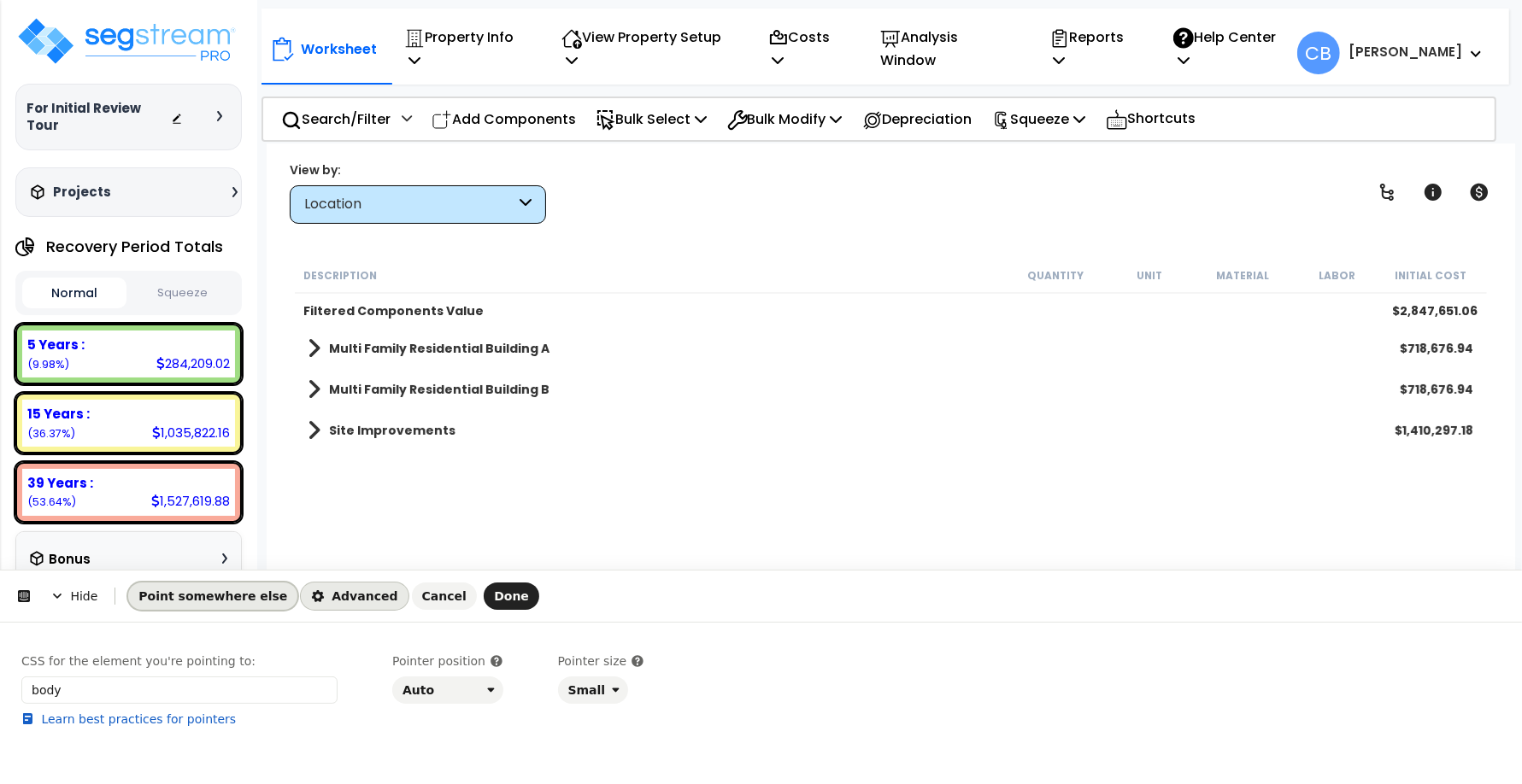
click at [208, 598] on span "Point somewhere else" at bounding box center [212, 596] width 149 height 14
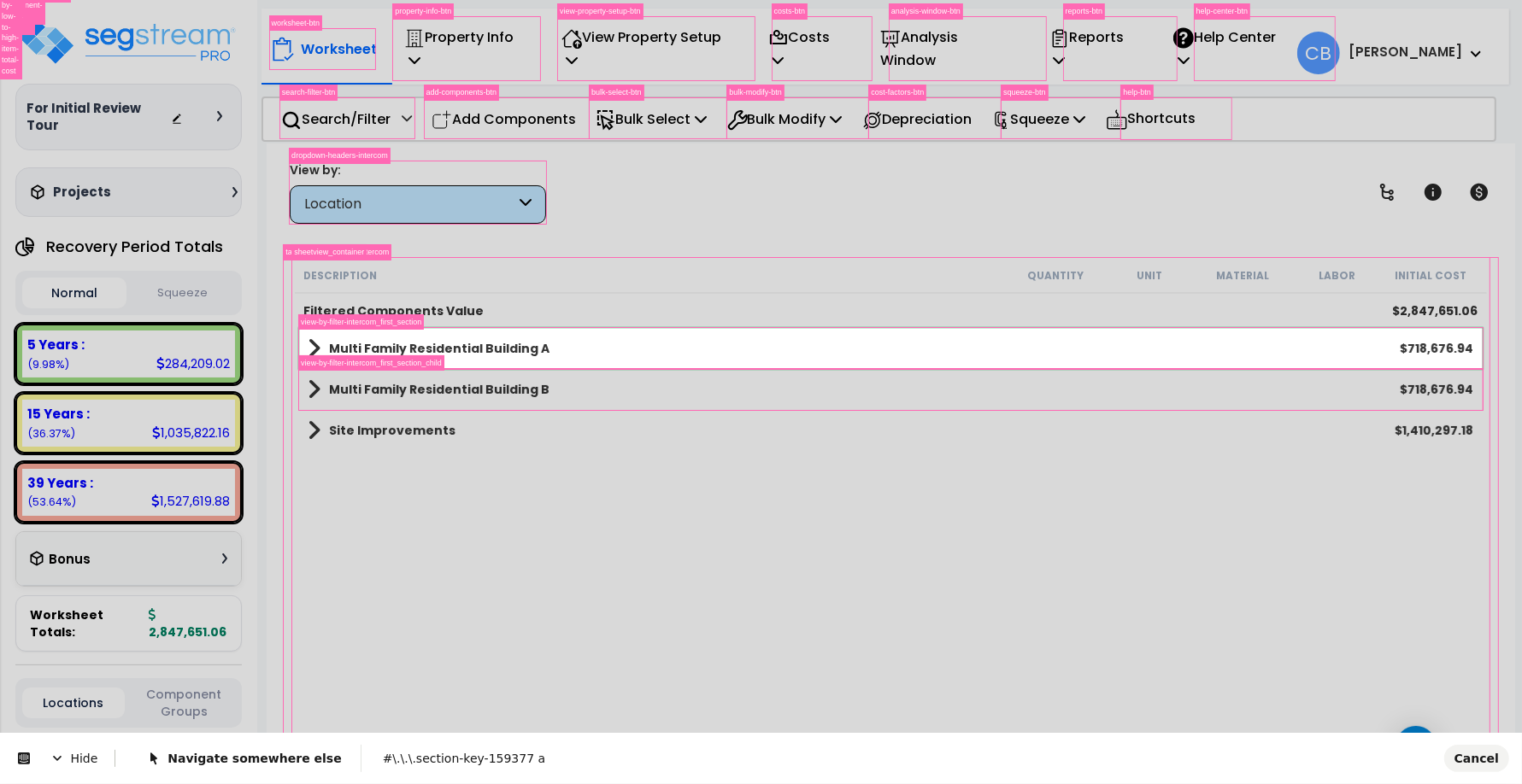
click at [330, 332] on body "We are Building your Property. So please grab a coffee and let us do the heavy …" at bounding box center [761, 466] width 1522 height 784
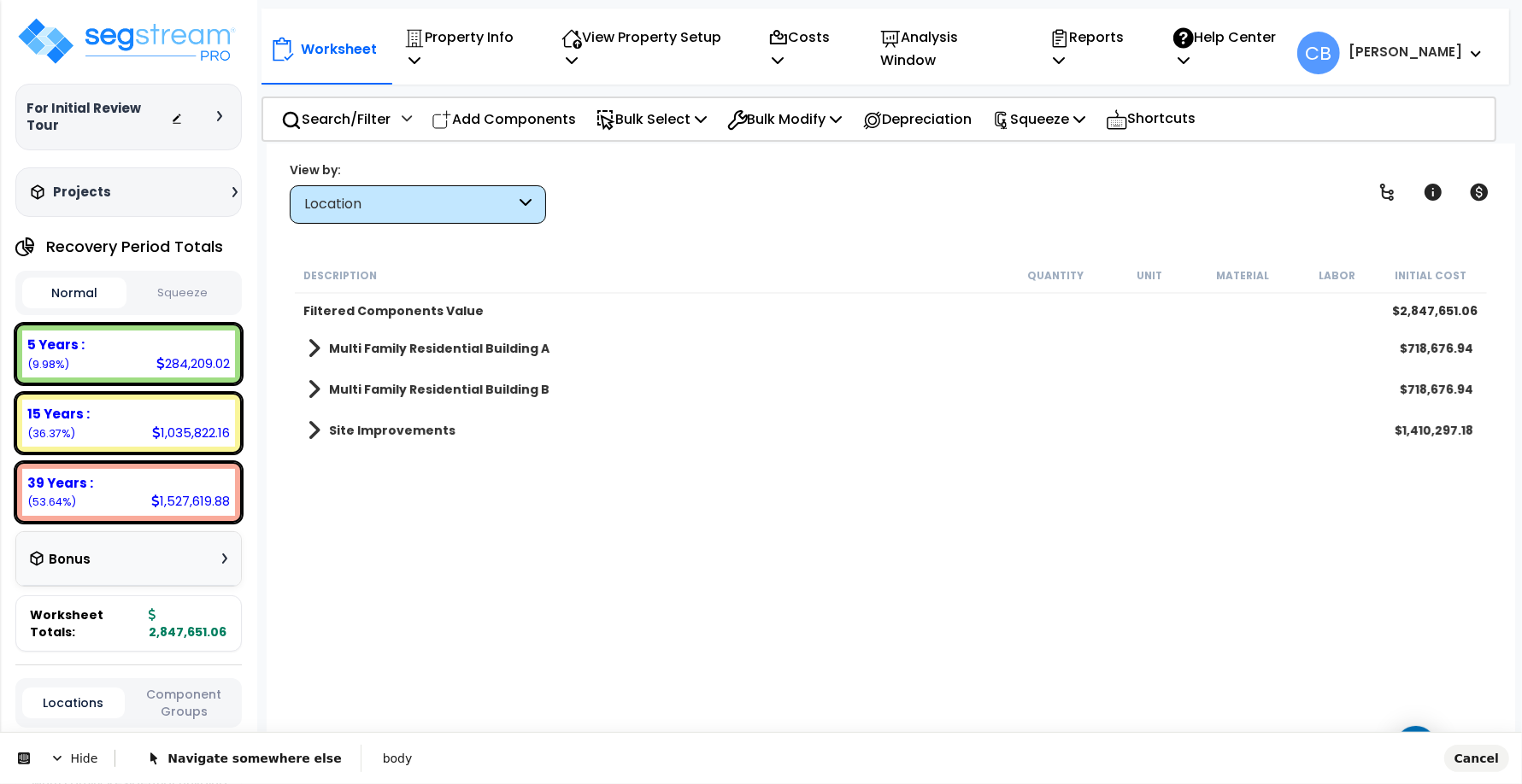
click at [269, 756] on body "We are Building your Property. So please grab a coffee and let us do the heavy …" at bounding box center [761, 466] width 1522 height 784
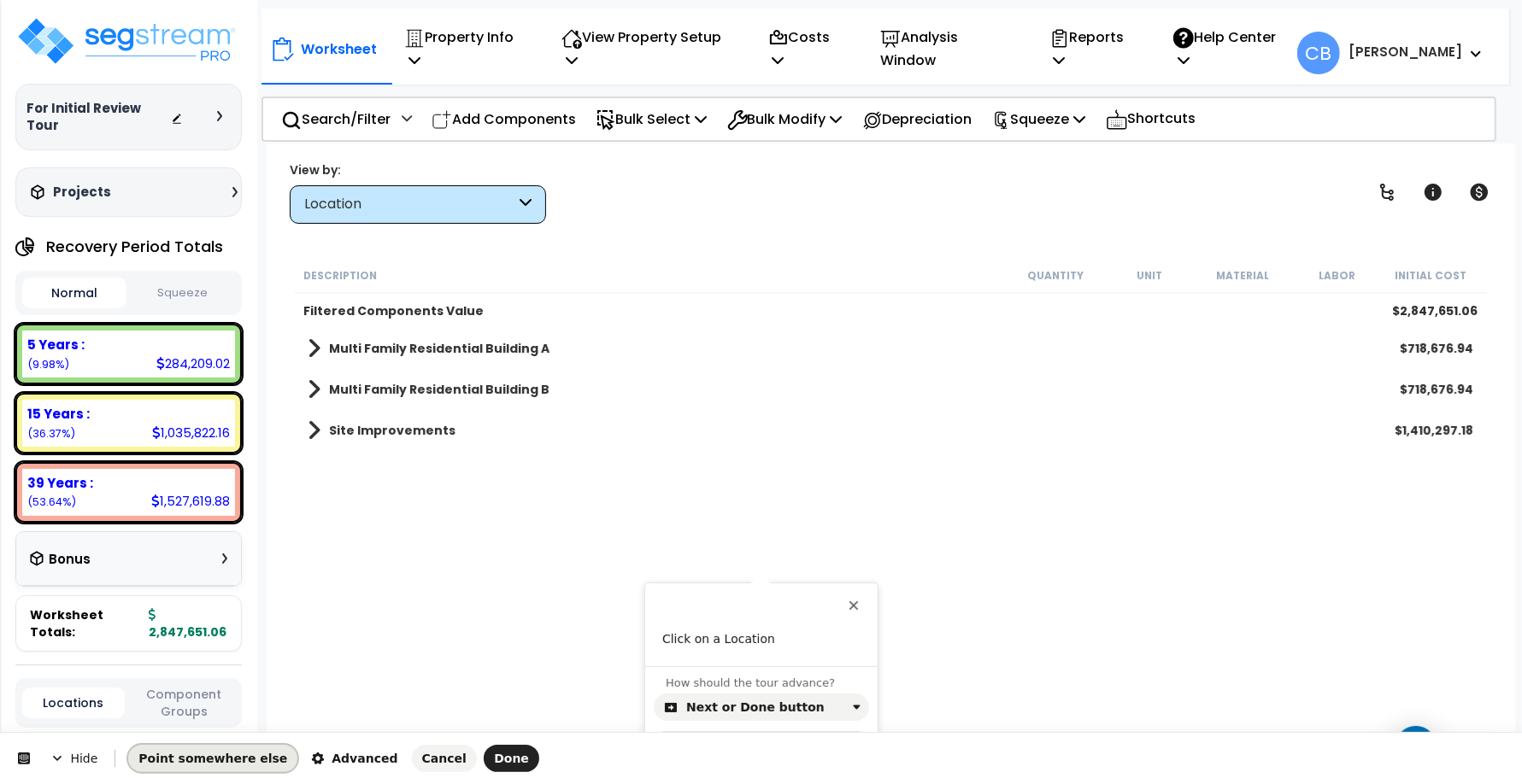
click at [209, 759] on span "Point somewhere else" at bounding box center [212, 758] width 149 height 14
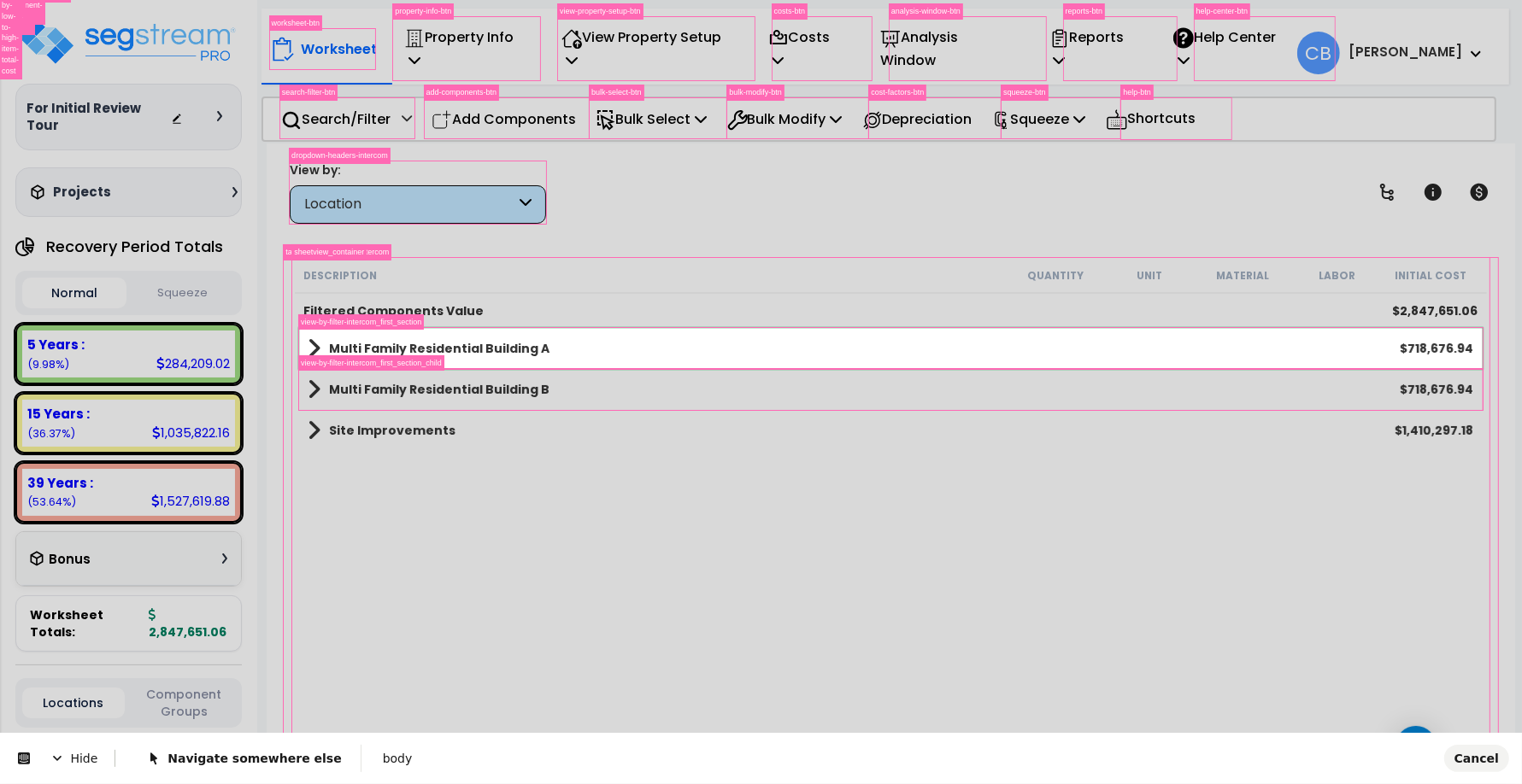
click at [304, 343] on body "We are Building your Property. So please grab a coffee and let us do the heavy …" at bounding box center [761, 466] width 1522 height 784
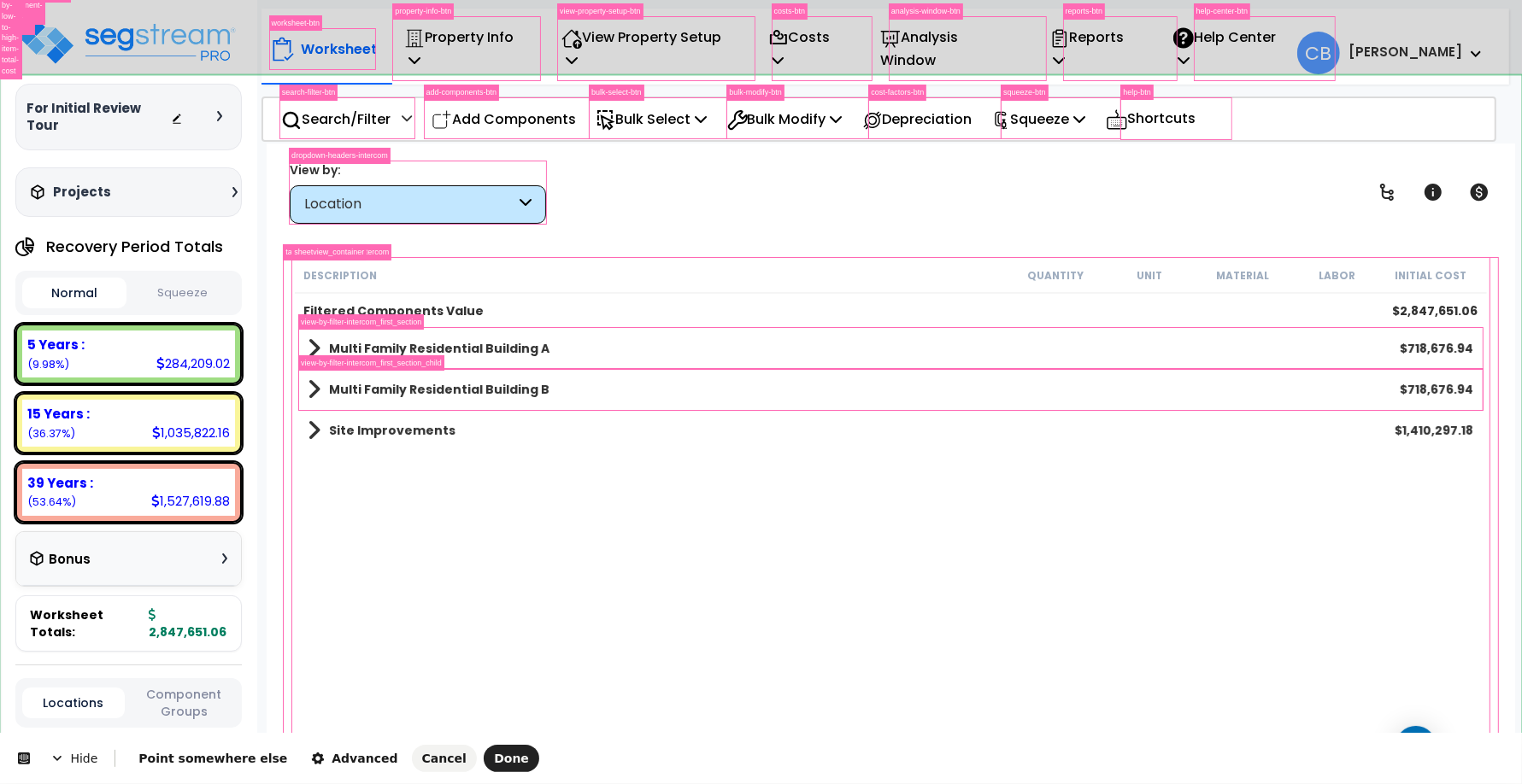
click at [279, 764] on body "We are Building your Property. So please grab a coffee and let us do the heavy …" at bounding box center [761, 466] width 1522 height 784
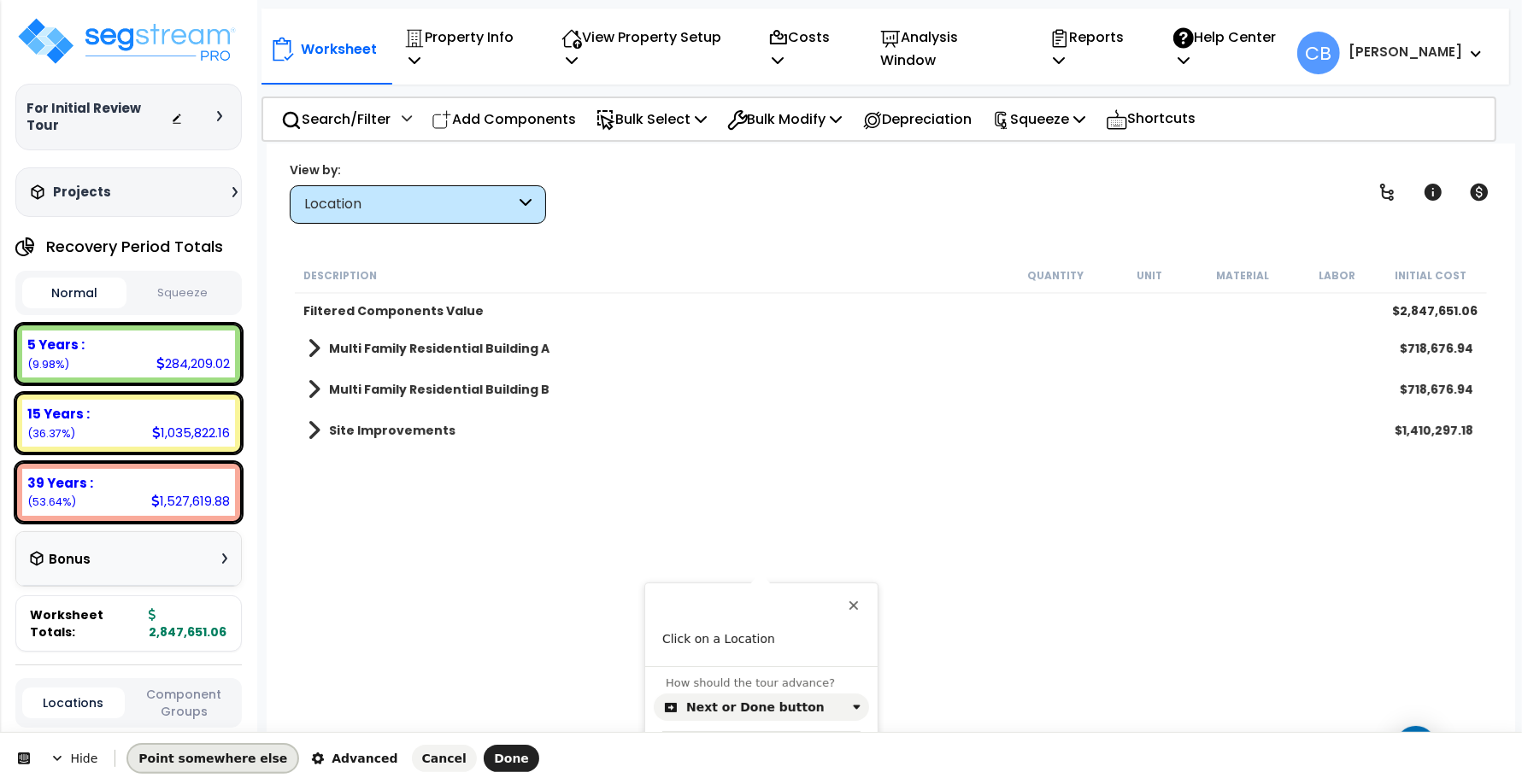
click at [189, 763] on span "Point somewhere else" at bounding box center [212, 758] width 149 height 14
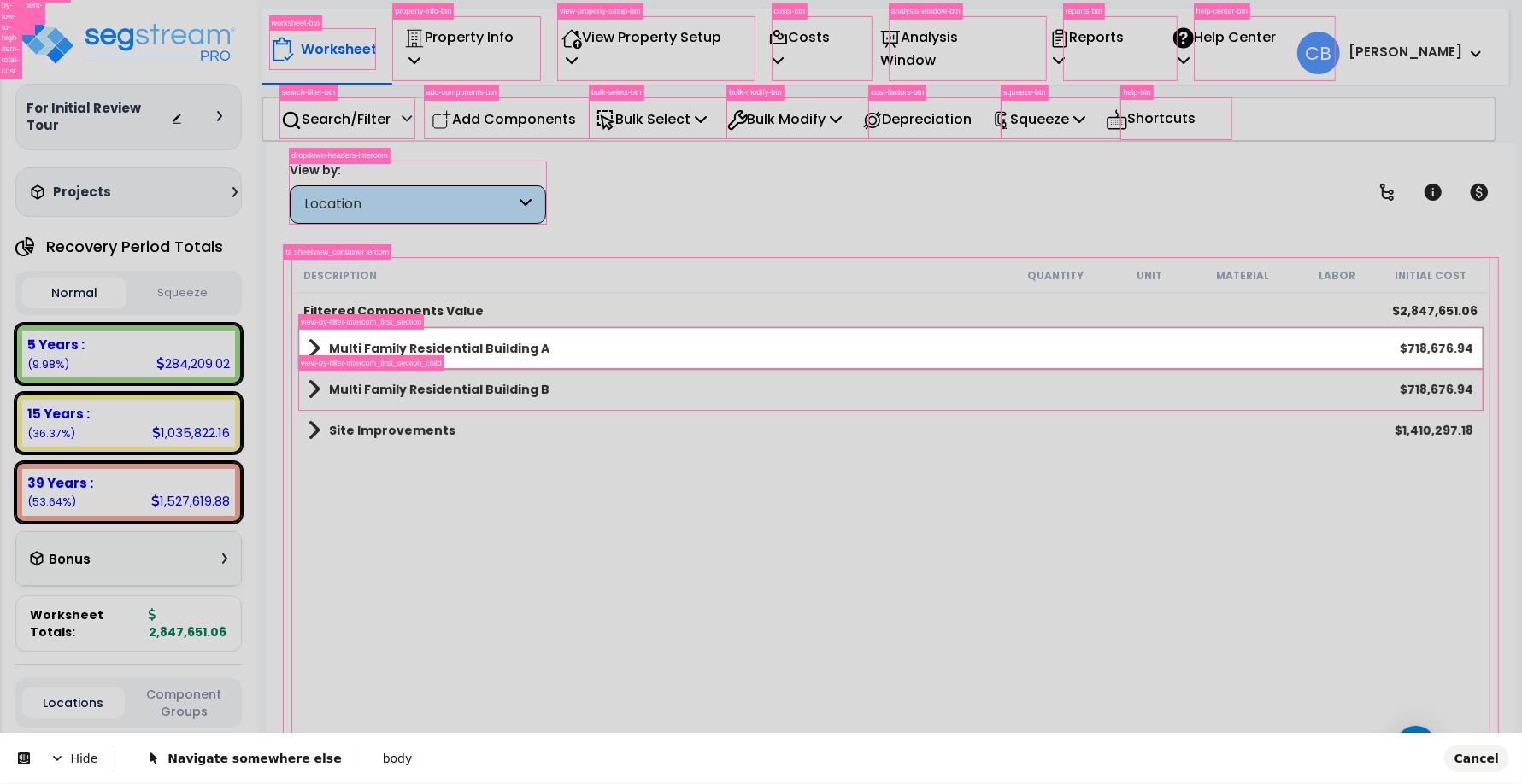
click at [300, 335] on body "We are Building your Property. So please grab a coffee and let us do the heavy …" at bounding box center [761, 466] width 1522 height 784
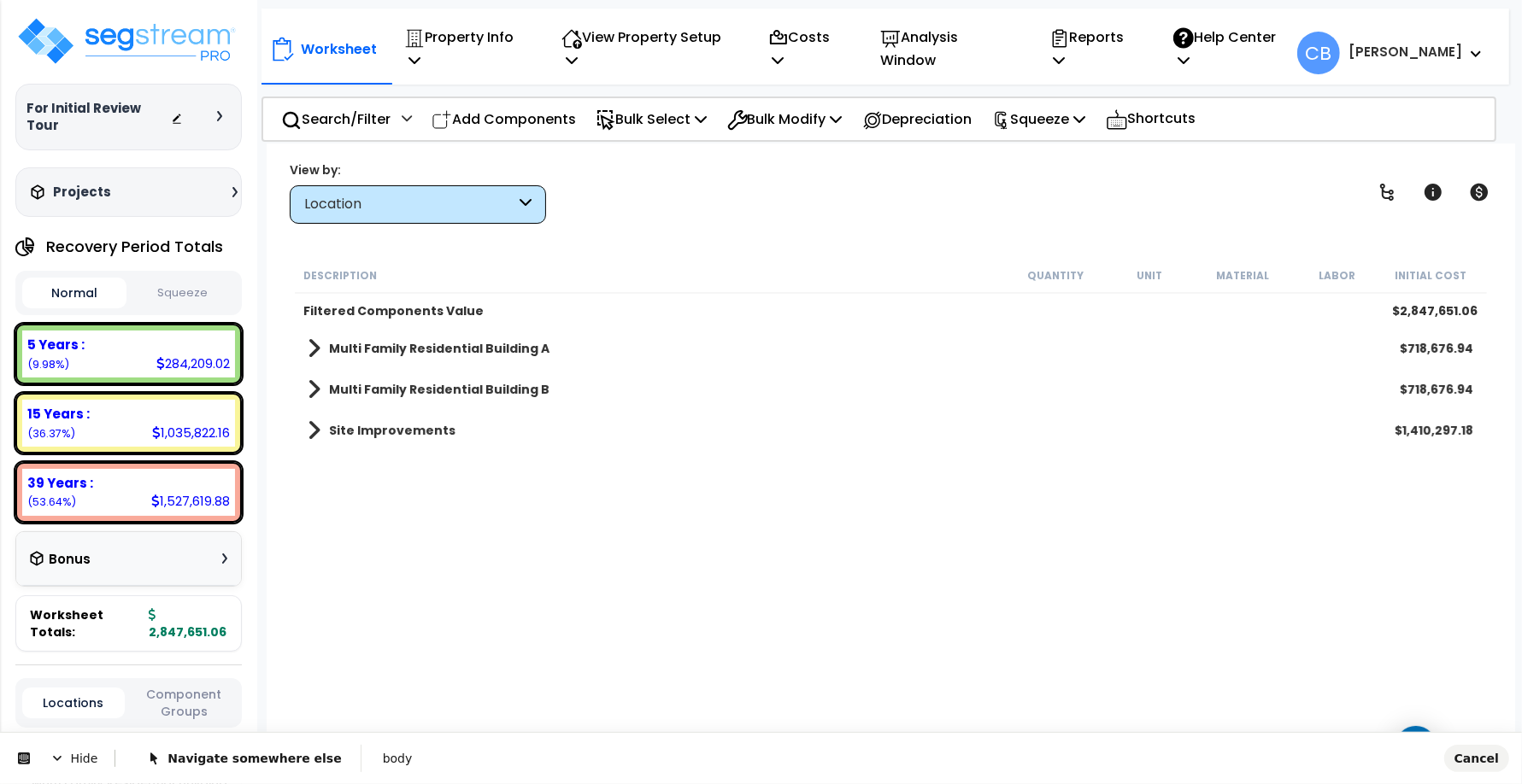
click at [1474, 753] on body "We are Building your Property. So please grab a coffee and let us do the heavy …" at bounding box center [761, 466] width 1522 height 784
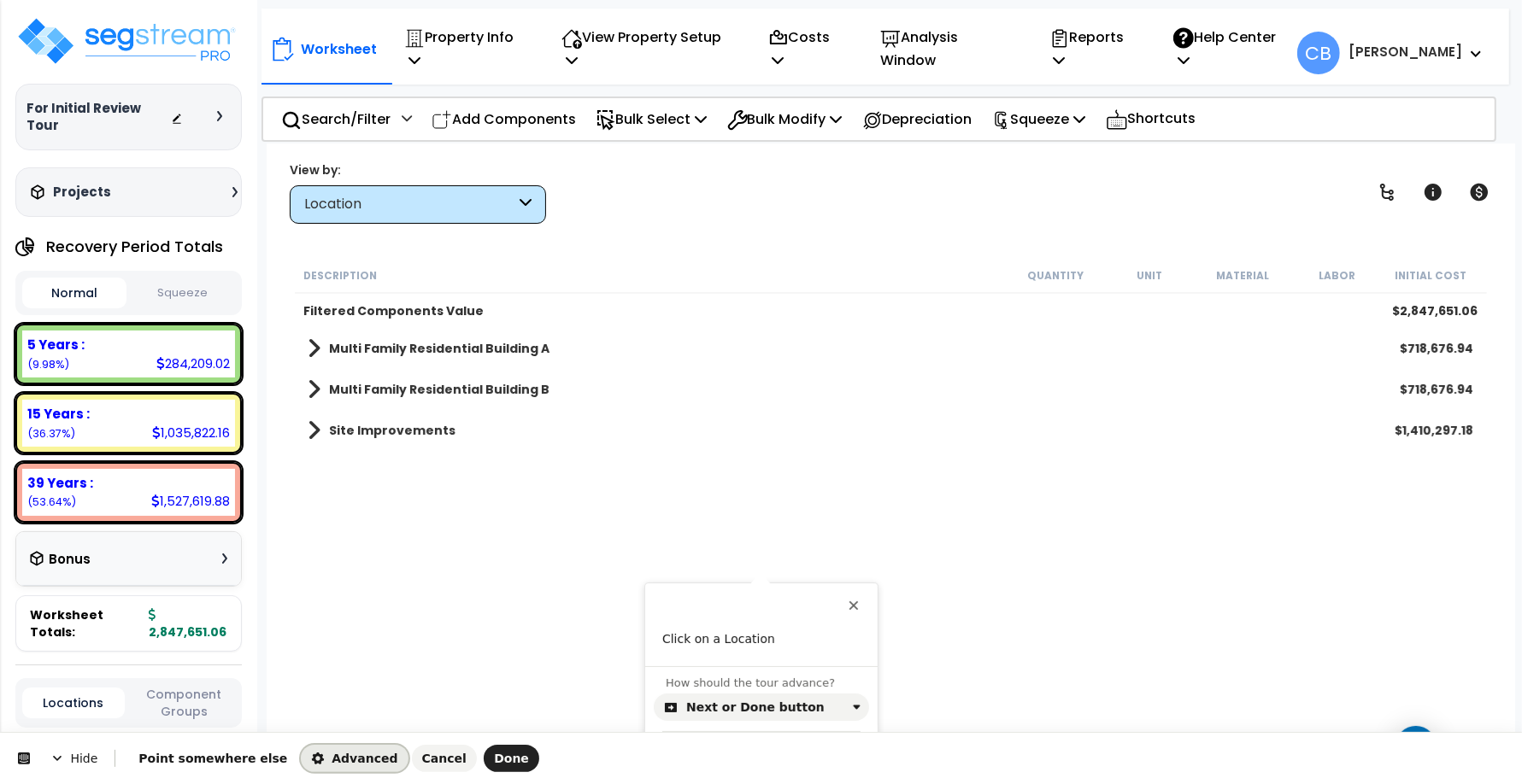
click at [311, 752] on span "Advanced" at bounding box center [354, 758] width 86 height 14
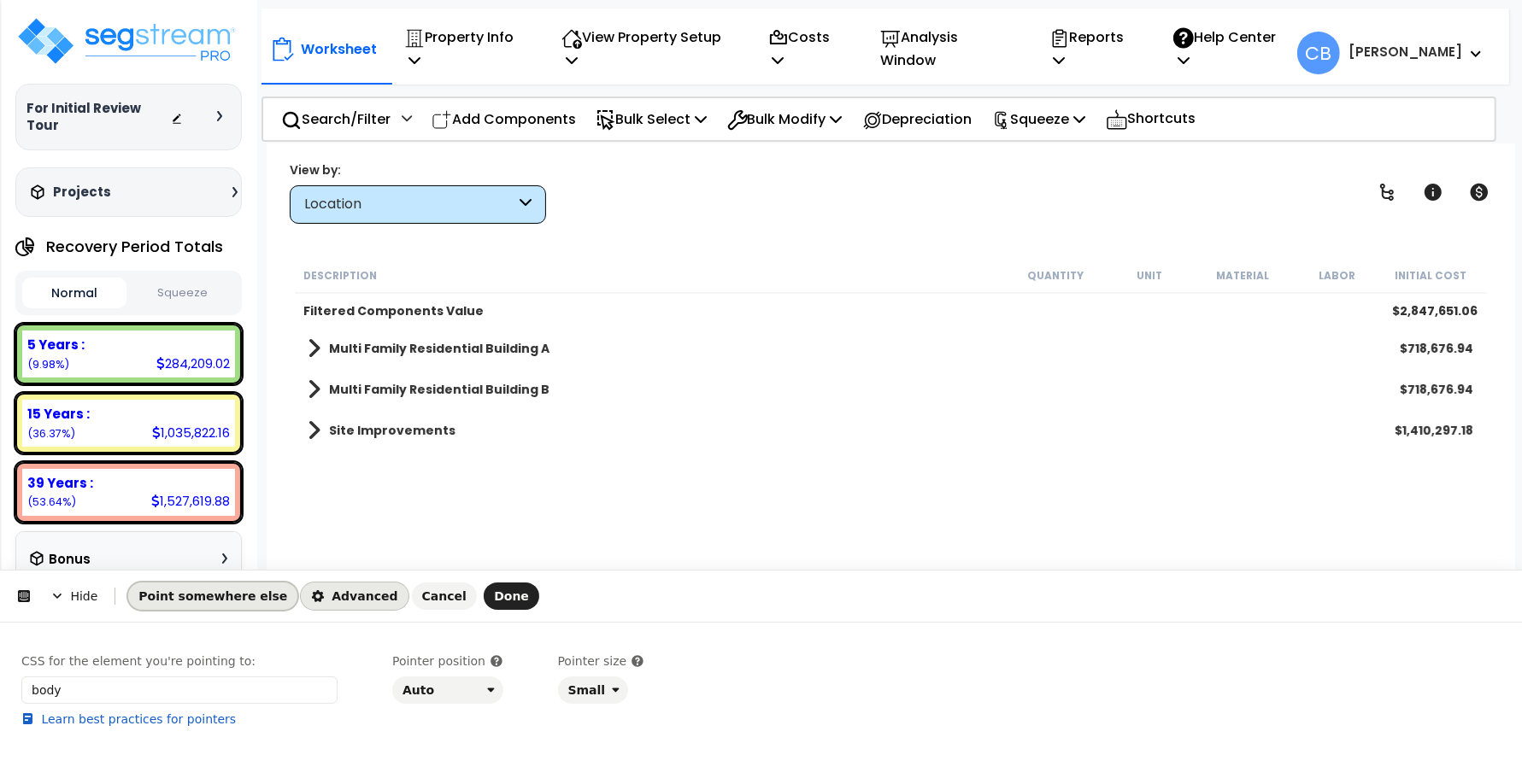
click at [223, 590] on span "Point somewhere else" at bounding box center [212, 596] width 149 height 14
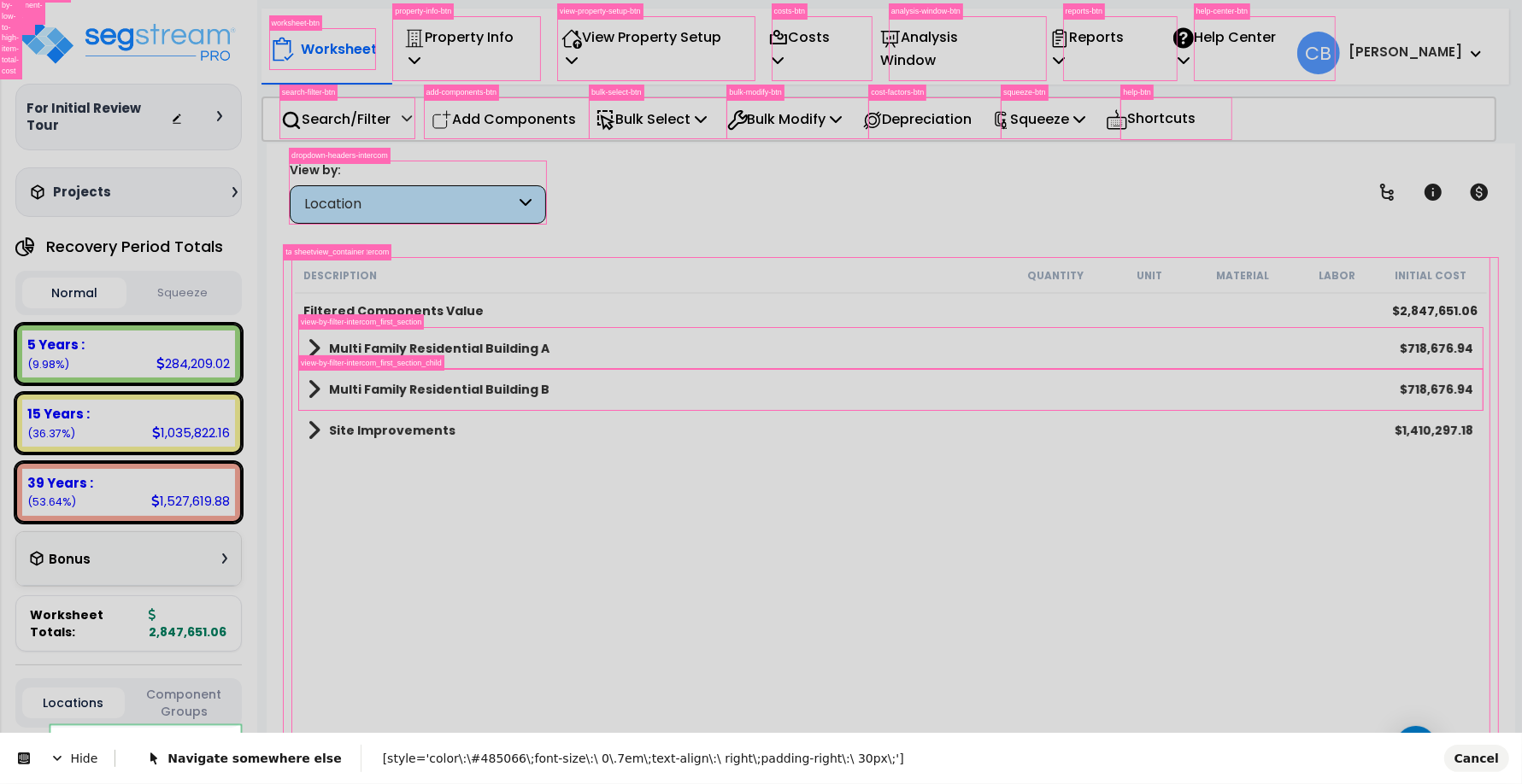
click at [1406, 759] on div "Navigate somewhere else [style='color\:\#485066\;font-size\:\ 0\.7em\;text-alig…" at bounding box center [777, 757] width 1325 height 27
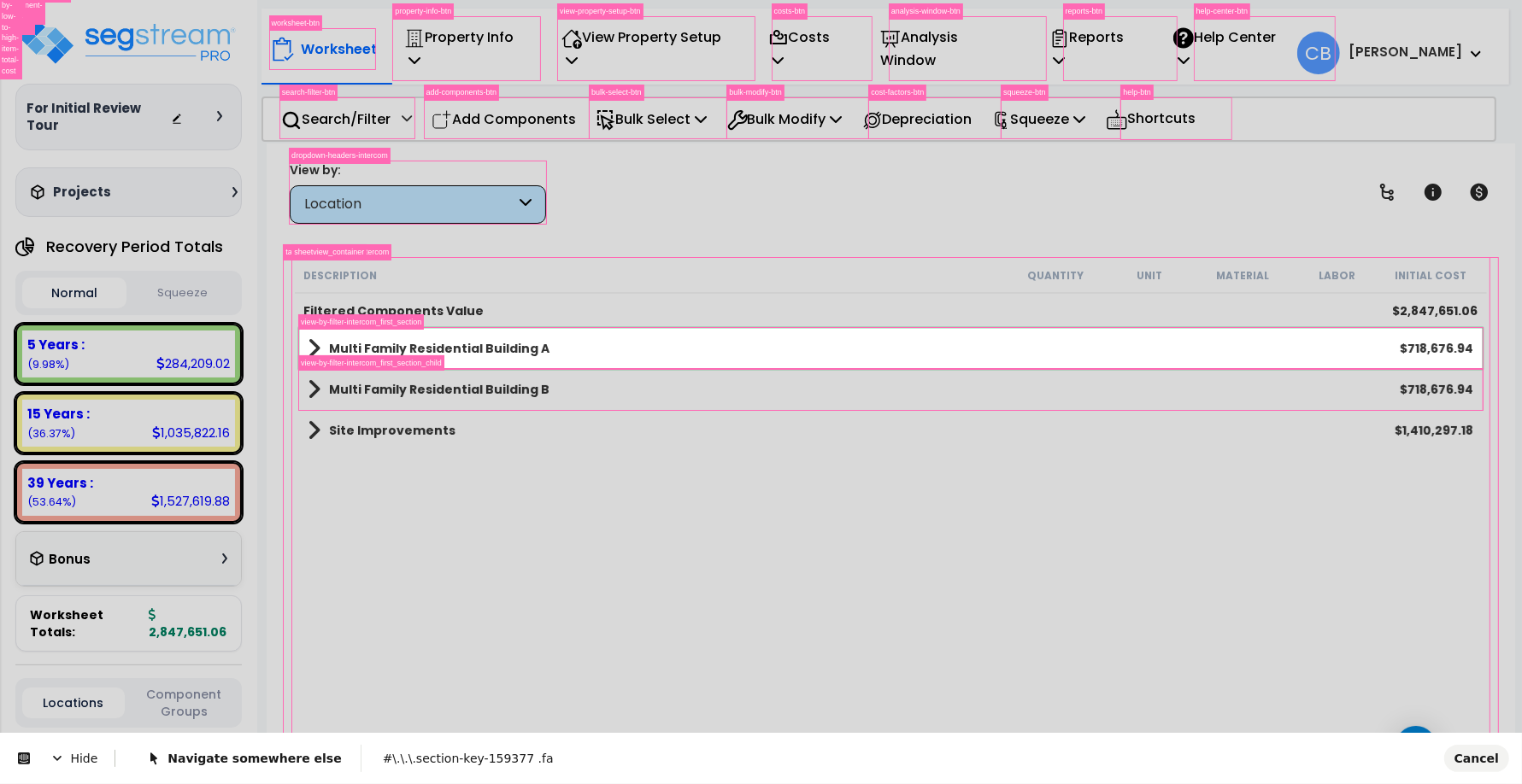
click at [304, 337] on body "We are Building your Property. So please grab a coffee and let us do the heavy …" at bounding box center [761, 466] width 1522 height 784
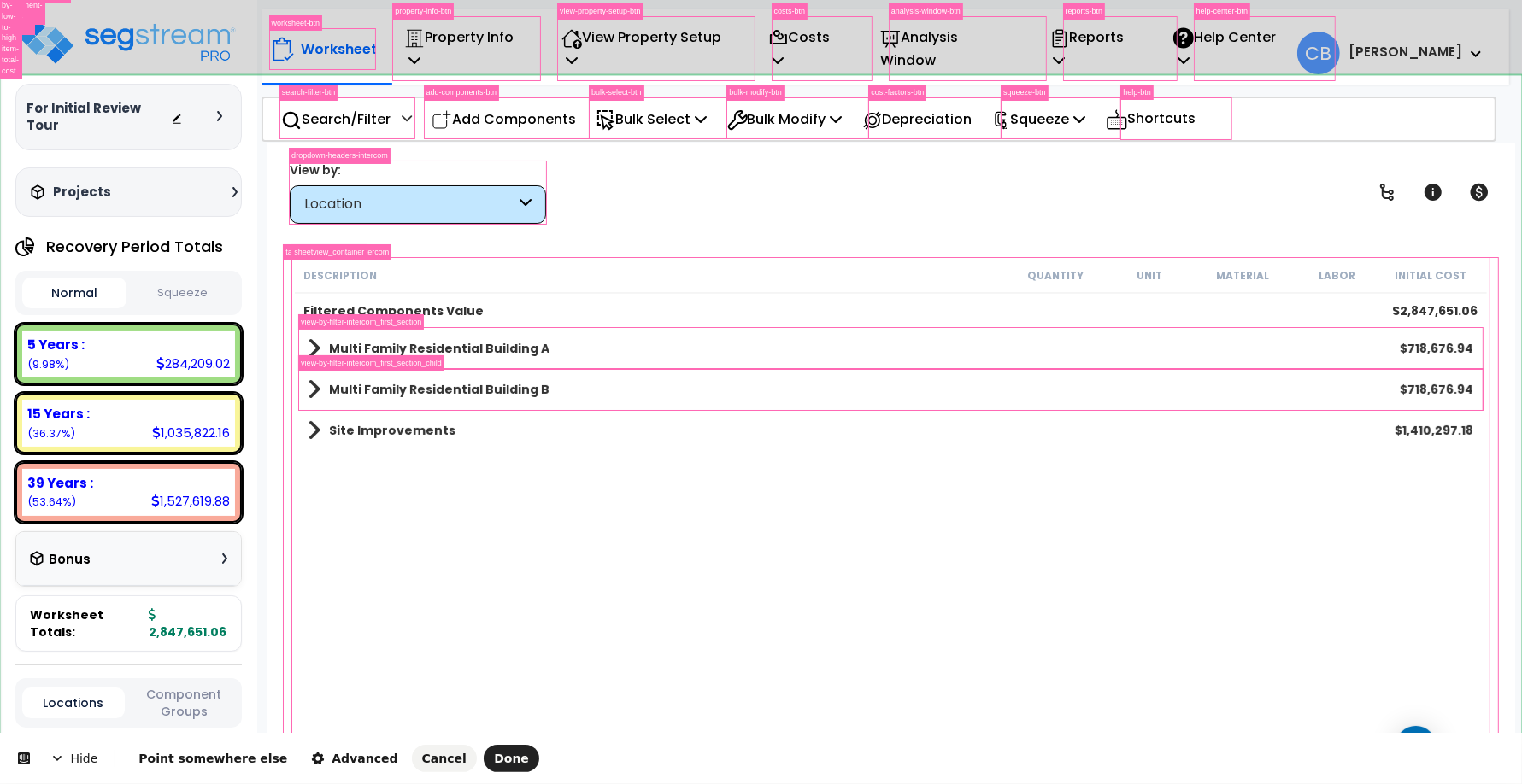
drag, startPoint x: 1468, startPoint y: 759, endPoint x: 1325, endPoint y: 759, distance: 143.0
click at [1468, 758] on body "We are Building your Property. So please grab a coffee and let us do the heavy …" at bounding box center [761, 466] width 1522 height 784
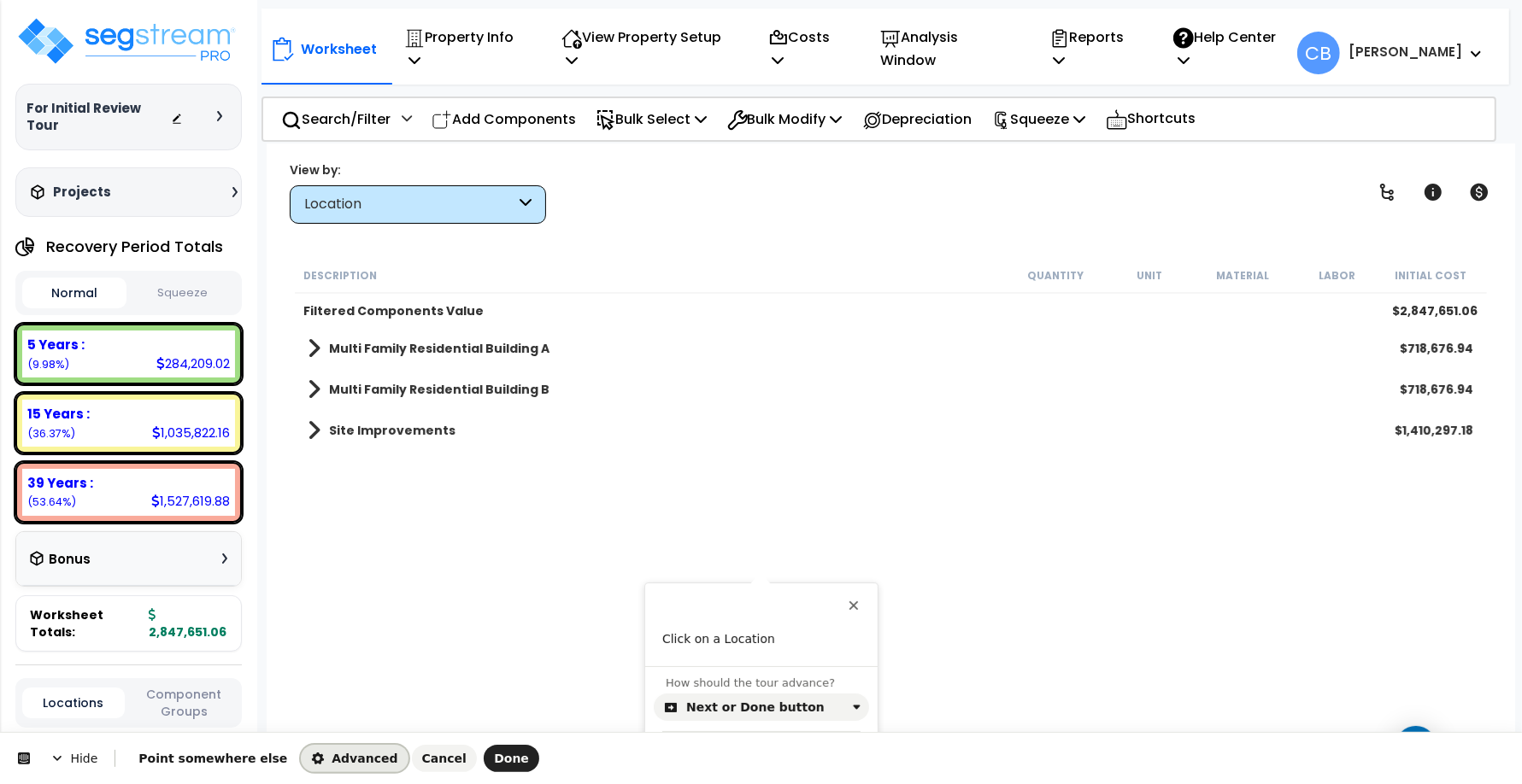
click at [311, 761] on span "Advanced" at bounding box center [354, 758] width 86 height 14
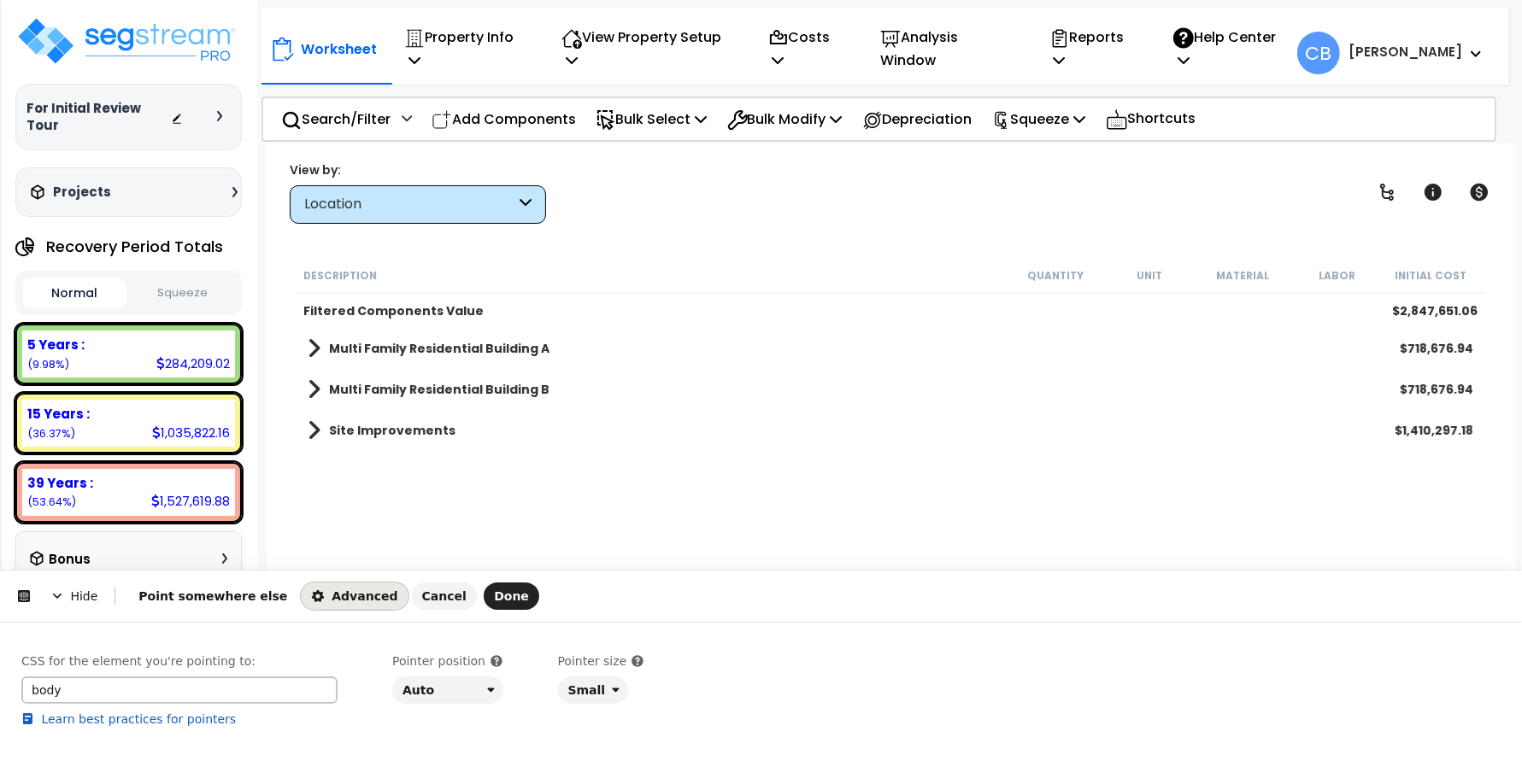
drag, startPoint x: 148, startPoint y: 685, endPoint x: 75, endPoint y: 729, distance: 85.2
click at [0, 0] on html "Hide Point somewhere else Advanced Cancel Done This button doesn't work while y…" at bounding box center [761, 0] width 1522 height 0
click at [96, 681] on input "body" at bounding box center [179, 690] width 316 height 27
click at [96, 696] on input "body" at bounding box center [179, 690] width 316 height 27
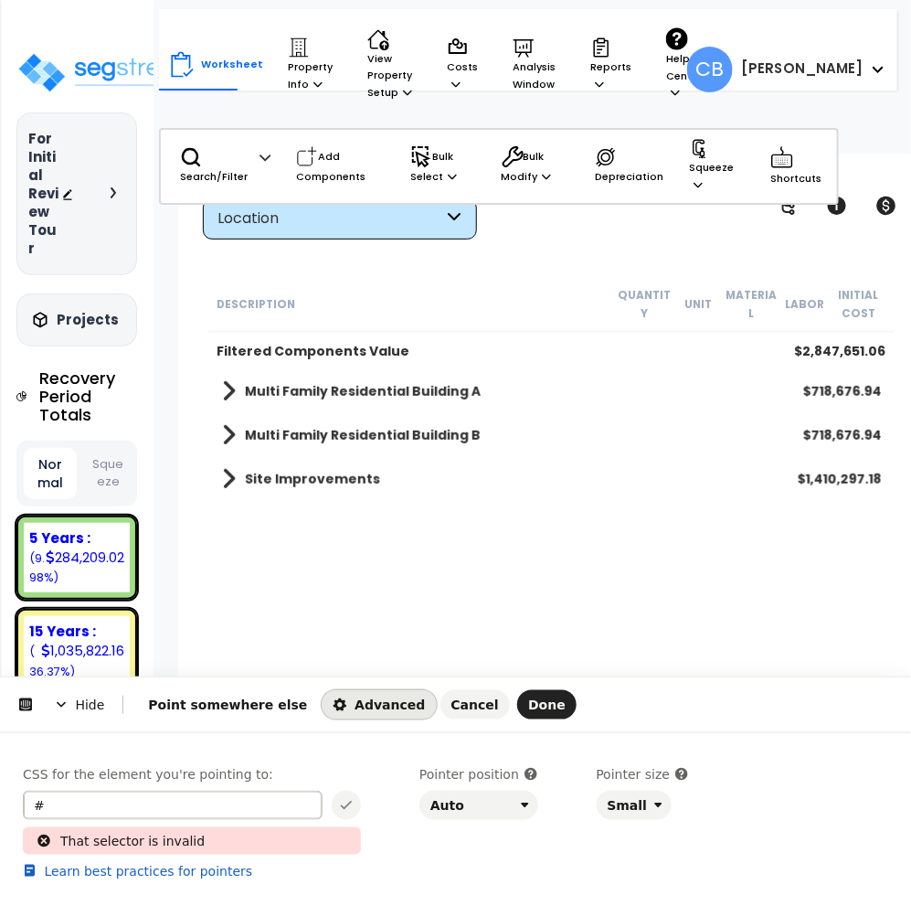
click at [111, 809] on input "#" at bounding box center [173, 805] width 300 height 29
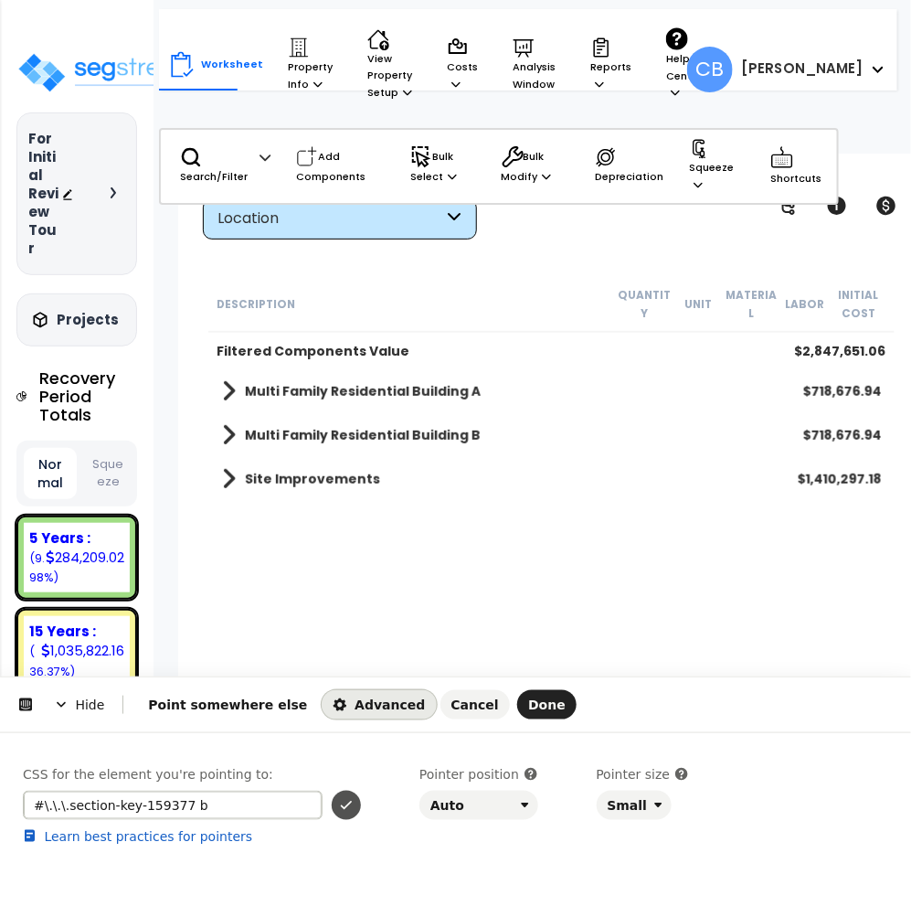
type input "#\.\.\.section-key-159377 b"
click at [348, 803] on icon "button" at bounding box center [346, 805] width 15 height 15
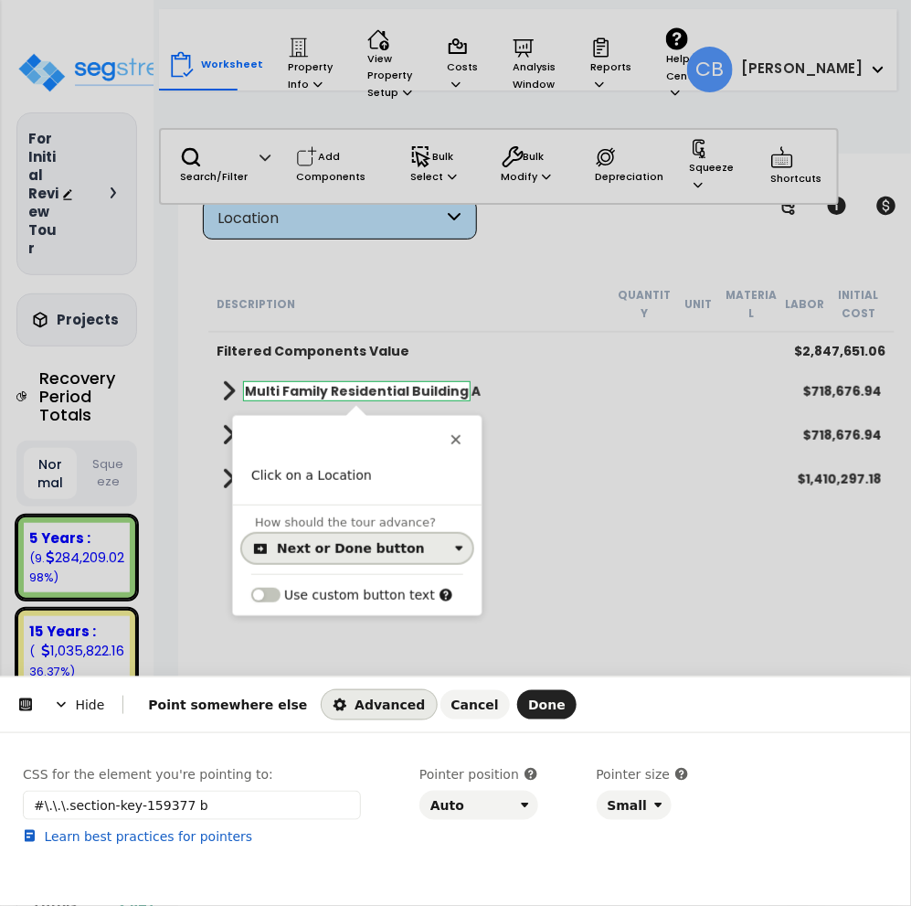
click at [331, 538] on button "Next or Done button" at bounding box center [357, 548] width 230 height 29
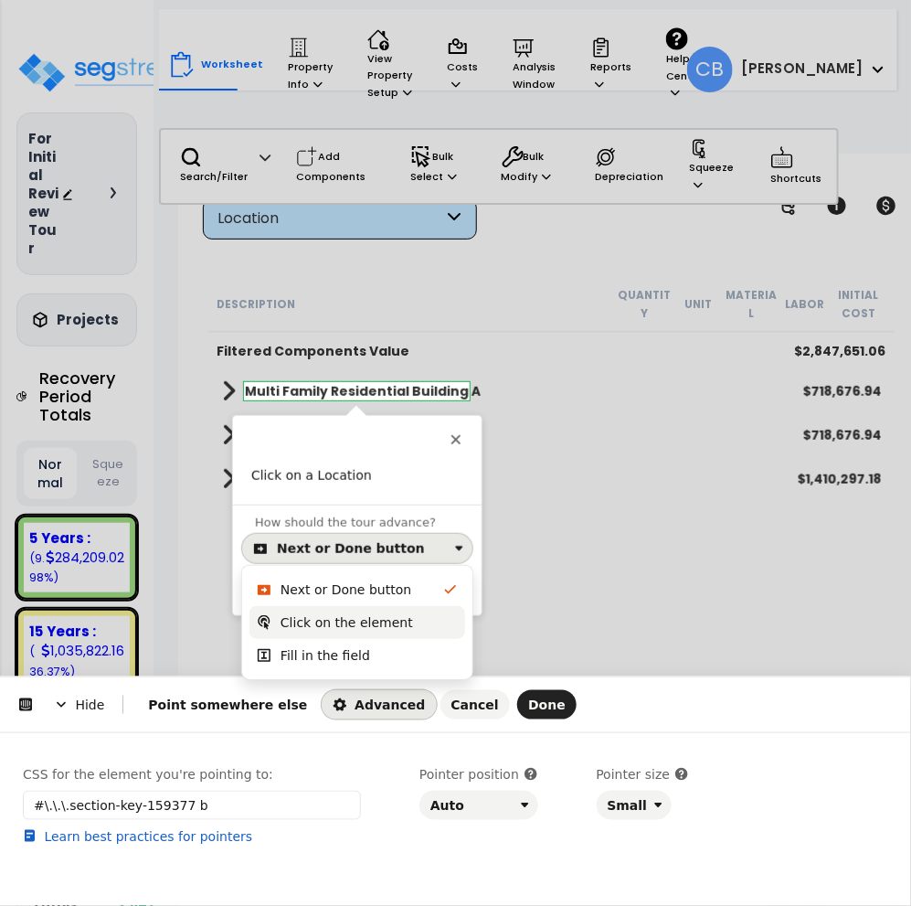
click at [317, 617] on div "Click on the element" at bounding box center [347, 622] width 133 height 18
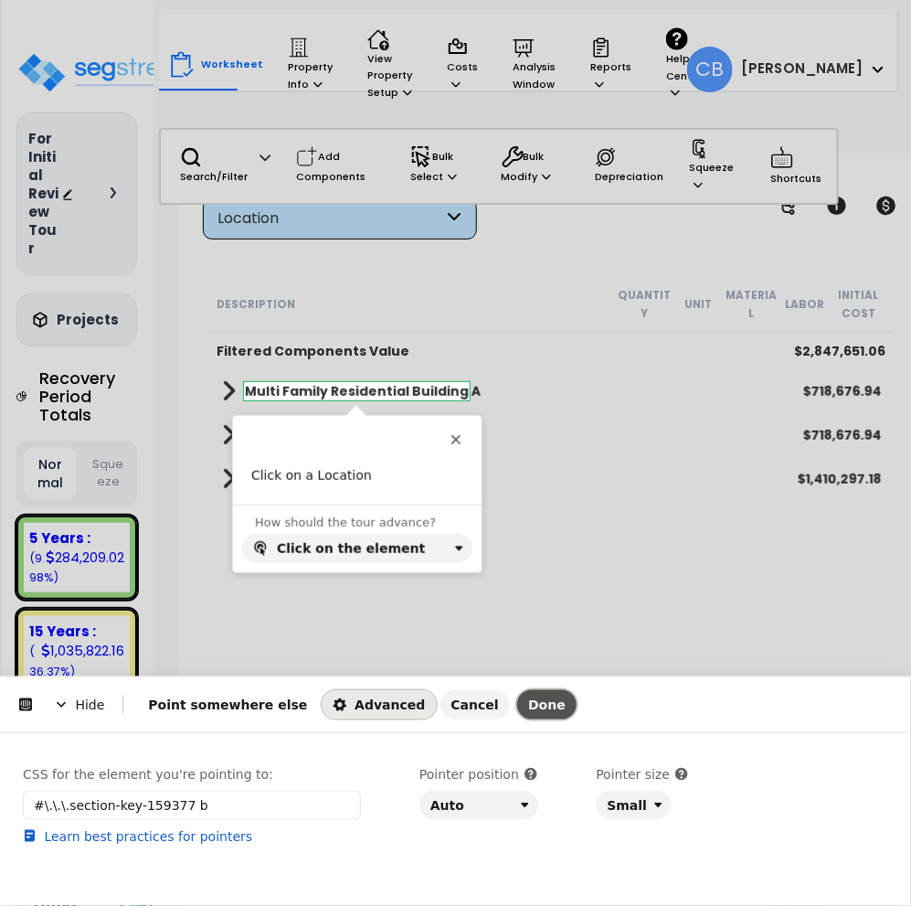
click at [528, 702] on span "Done" at bounding box center [546, 704] width 37 height 15
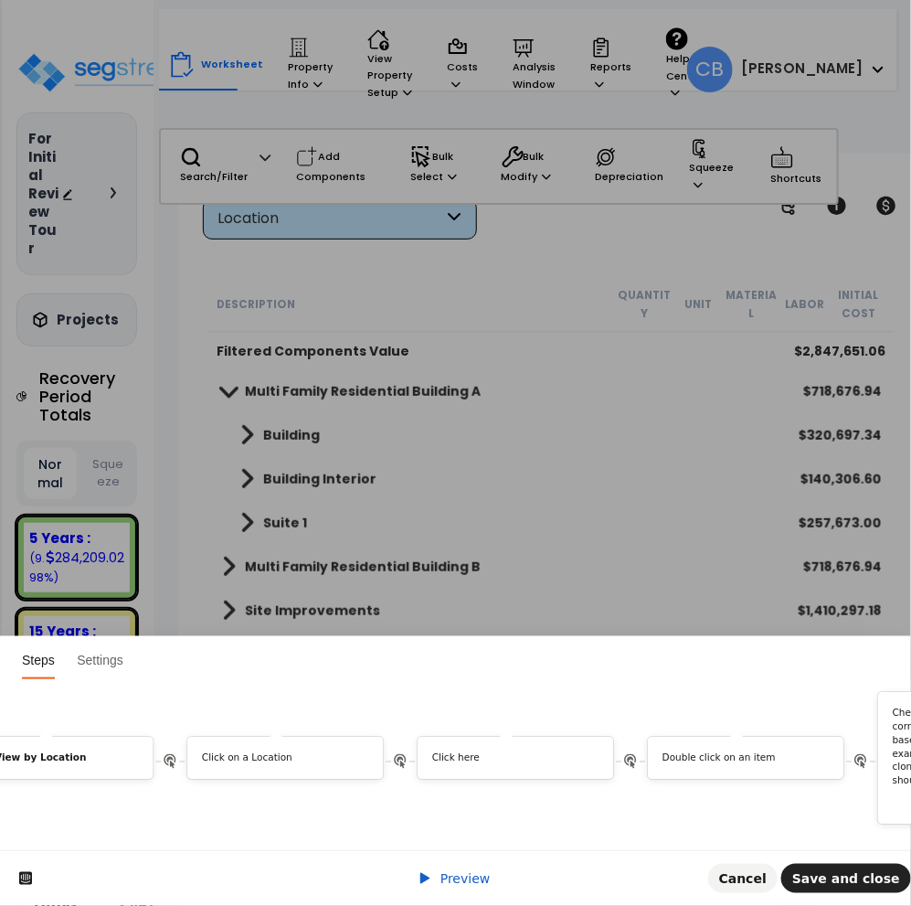
scroll to position [0, 8931]
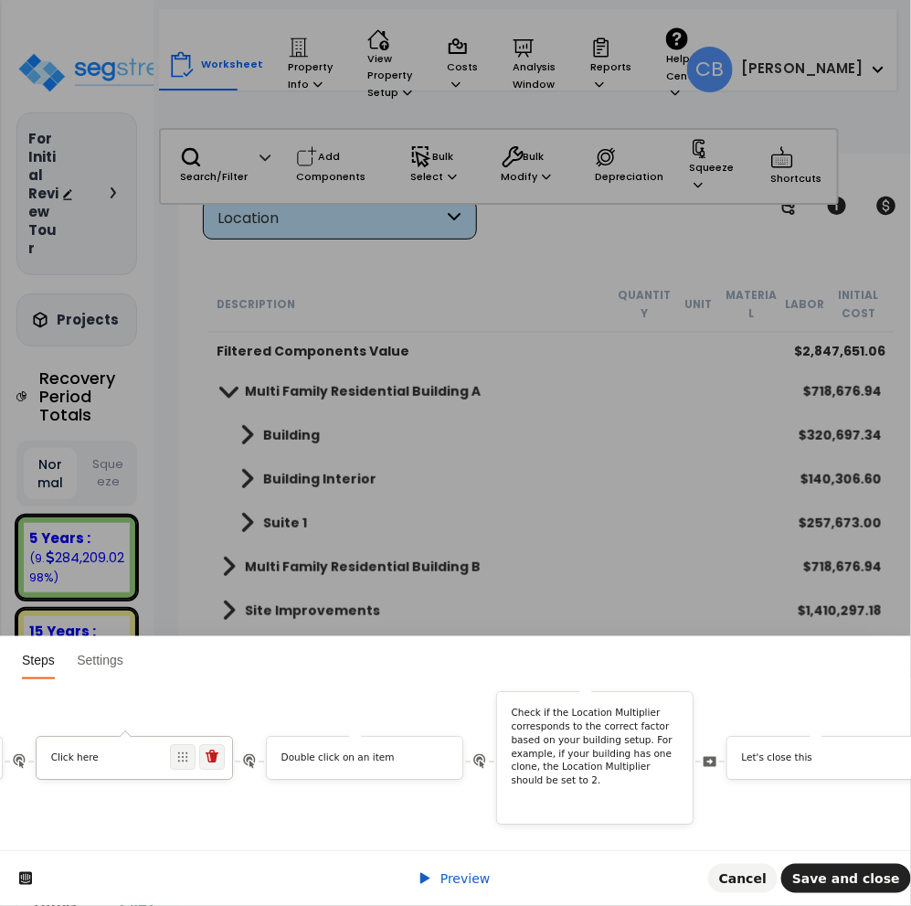
click at [124, 751] on p "Click here" at bounding box center [134, 758] width 167 height 14
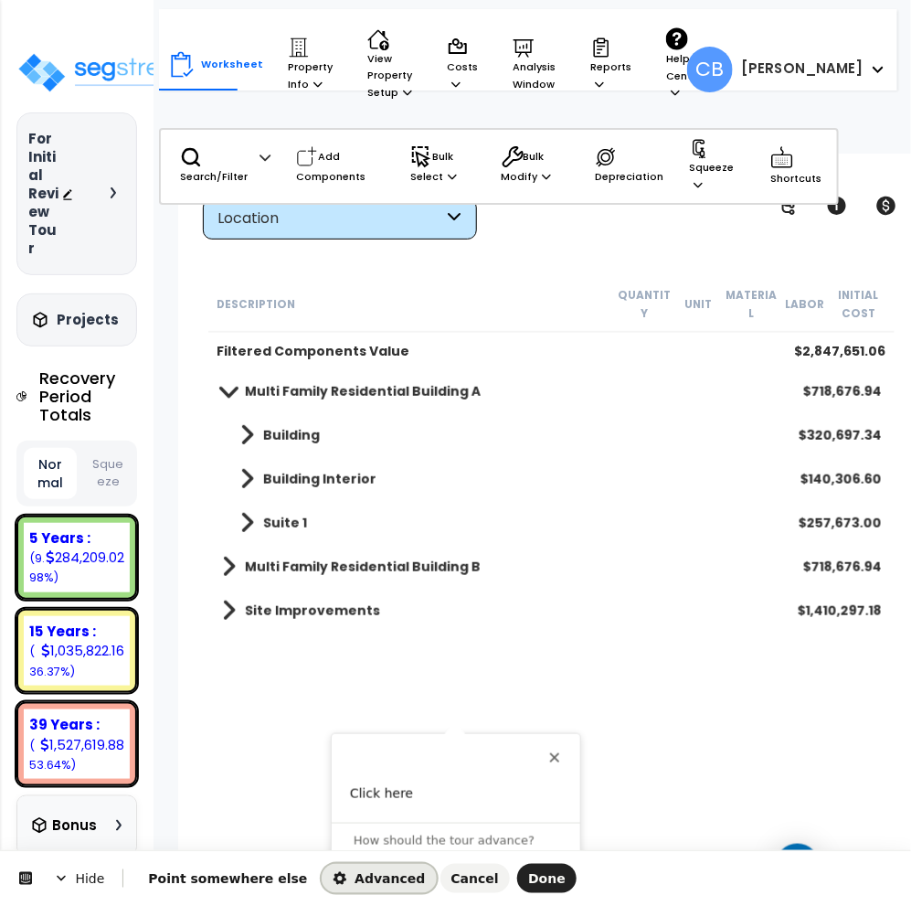
click at [334, 838] on icon "button" at bounding box center [340, 878] width 13 height 13
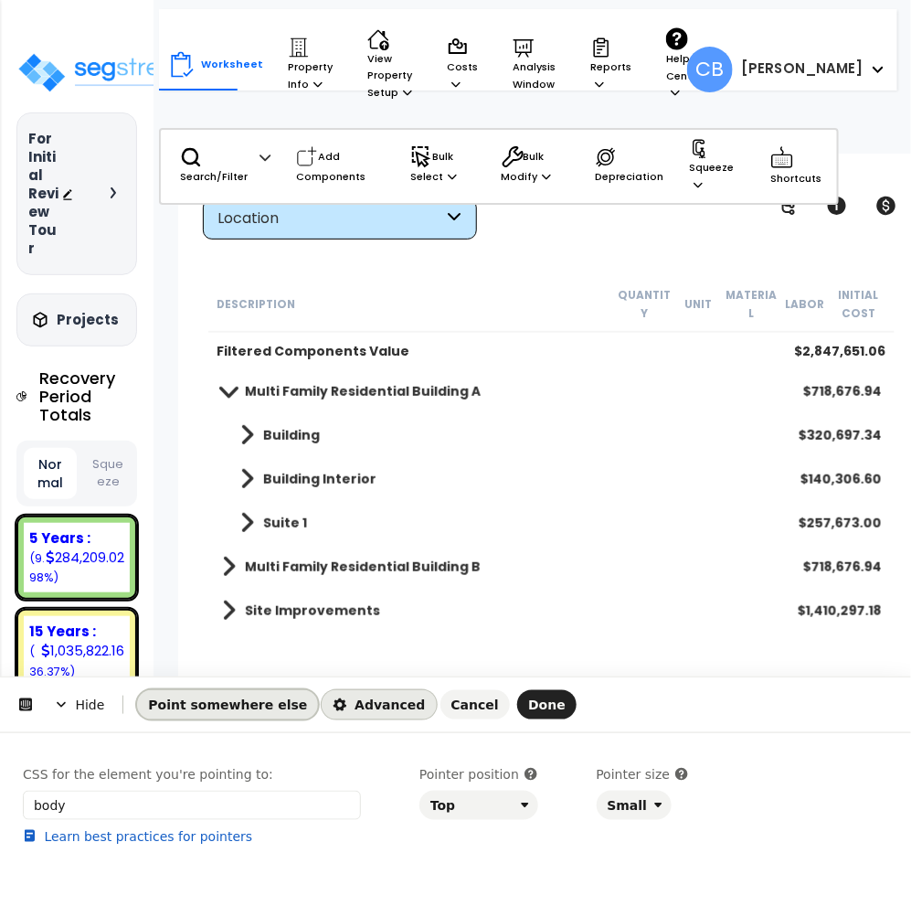
click at [230, 700] on span "Point somewhere else" at bounding box center [227, 704] width 159 height 15
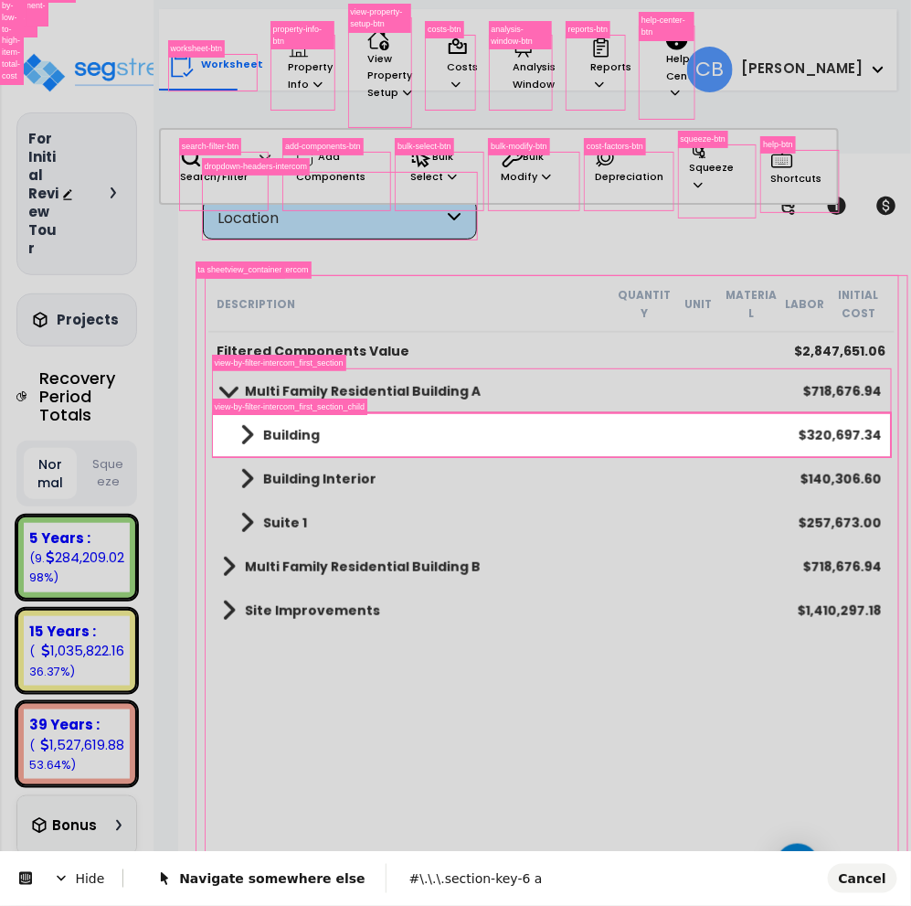
click at [215, 437] on body "We are Building your Property. So please grab a coffee and let us do the heavy …" at bounding box center [455, 533] width 911 height 906
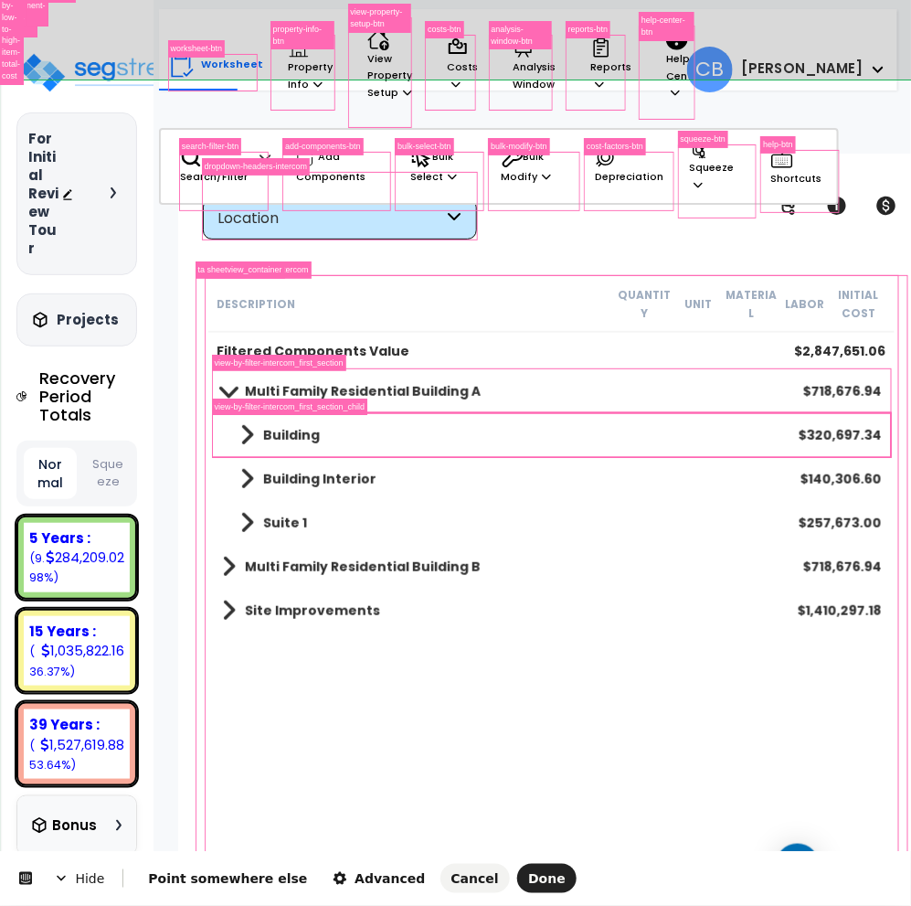
click at [857, 838] on body "We are Building your Property. So please grab a coffee and let us do the heavy …" at bounding box center [455, 533] width 911 height 906
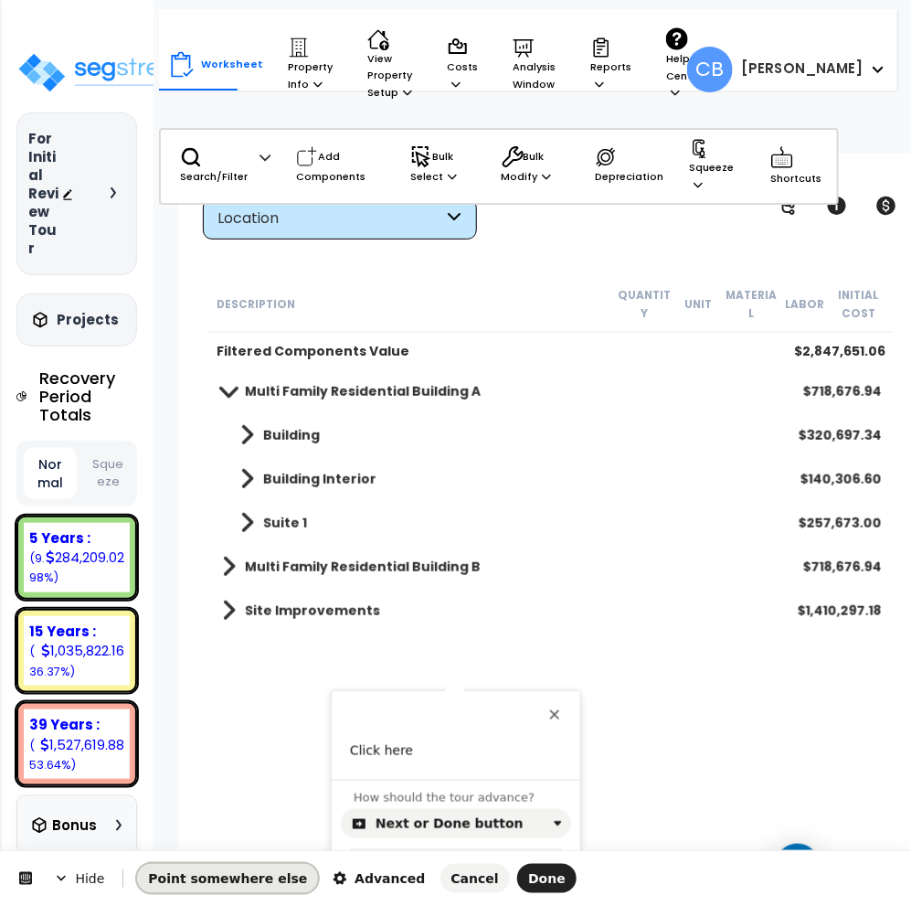
drag, startPoint x: 213, startPoint y: 879, endPoint x: 230, endPoint y: 805, distance: 76.1
click at [213, 838] on span "Point somewhere else" at bounding box center [227, 878] width 159 height 15
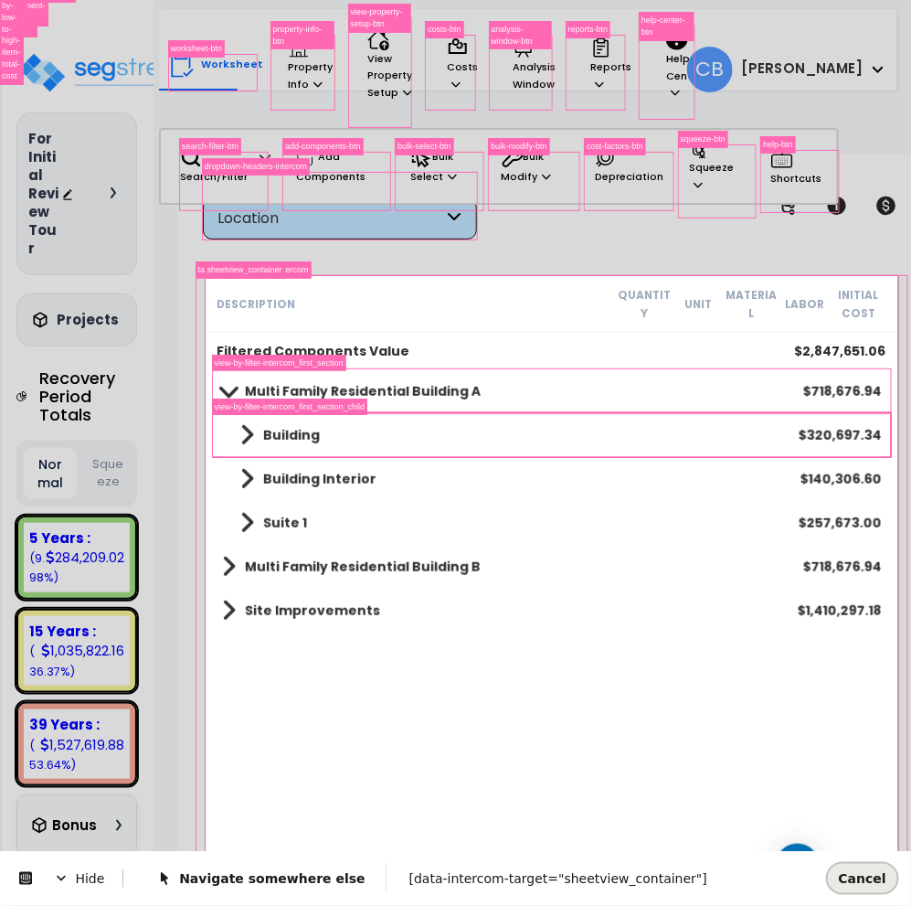
click at [867, 838] on span "Cancel" at bounding box center [863, 877] width 48 height 15
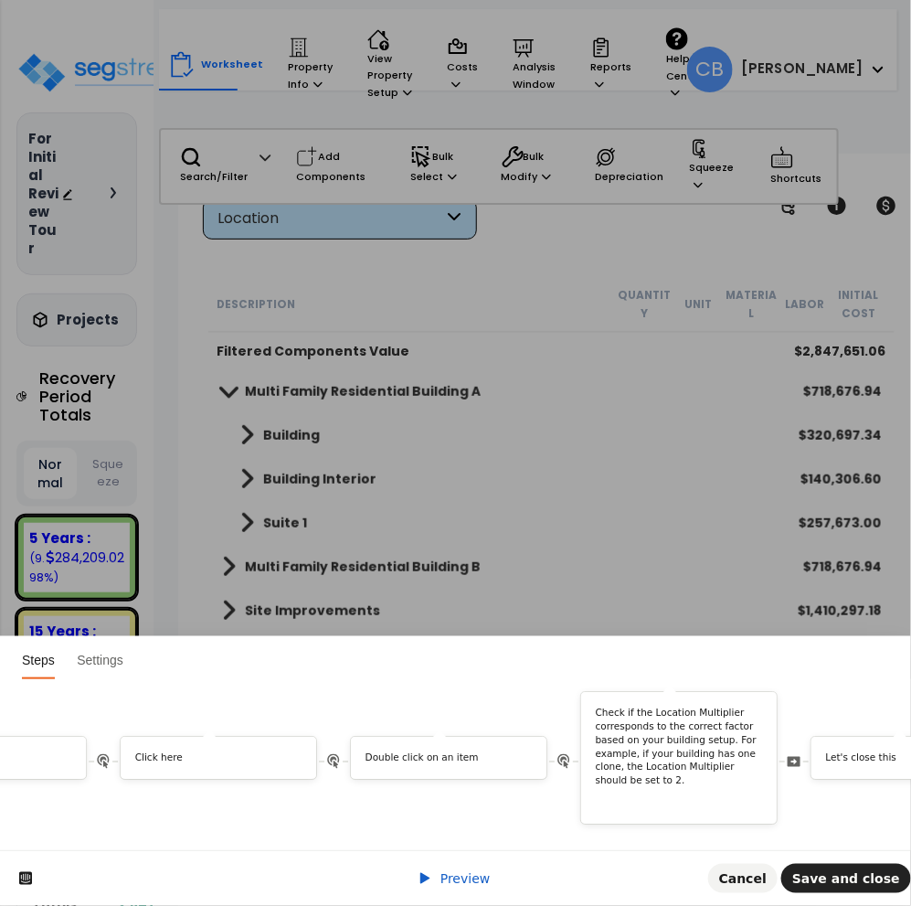
scroll to position [0, 8269]
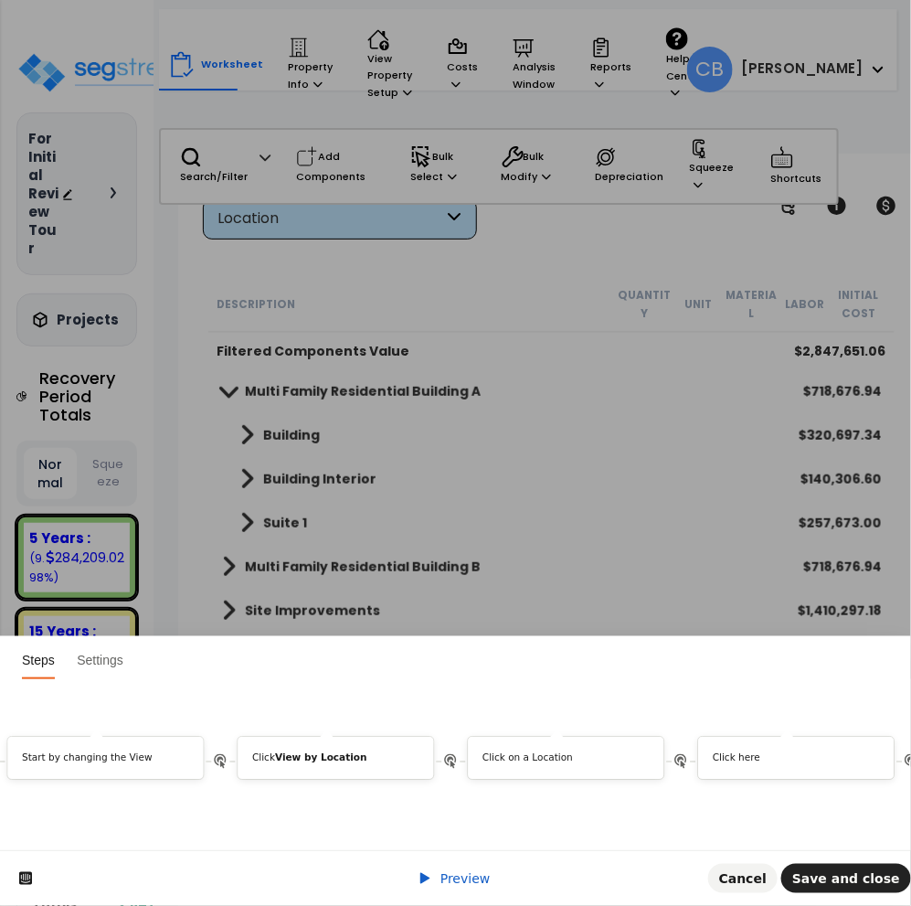
click at [601, 838] on div "Preview Cancel Save and close" at bounding box center [455, 878] width 911 height 56
click at [773, 751] on p "Click here" at bounding box center [796, 758] width 167 height 14
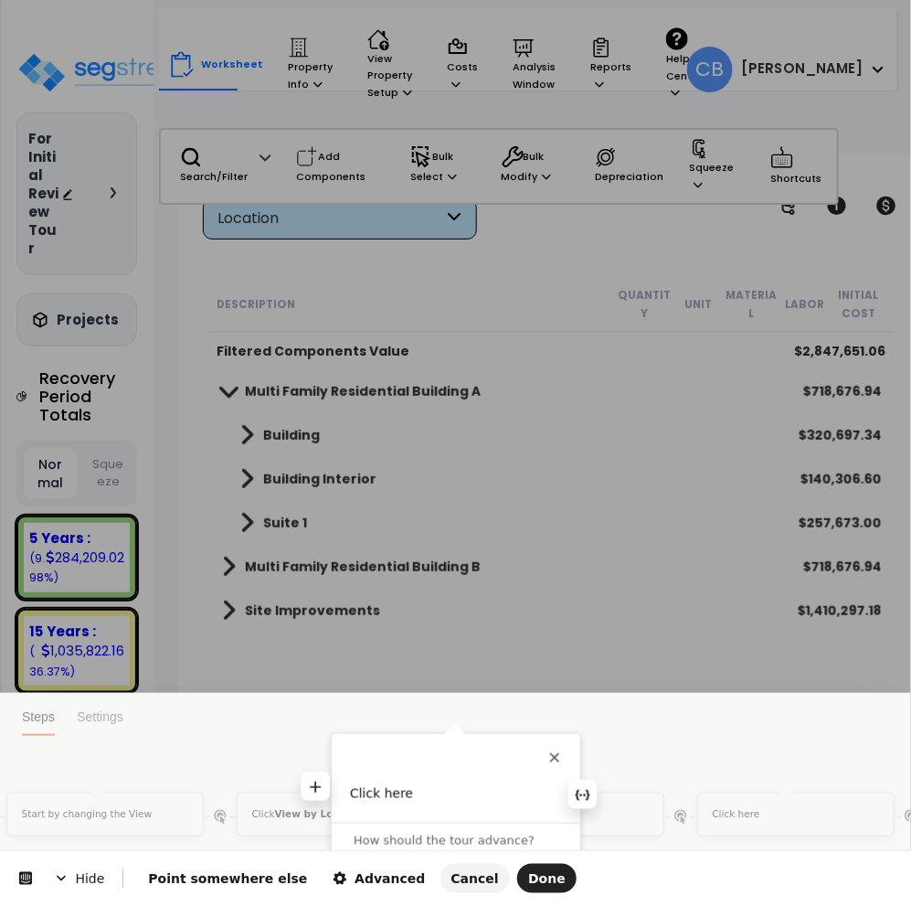
scroll to position [0, 0]
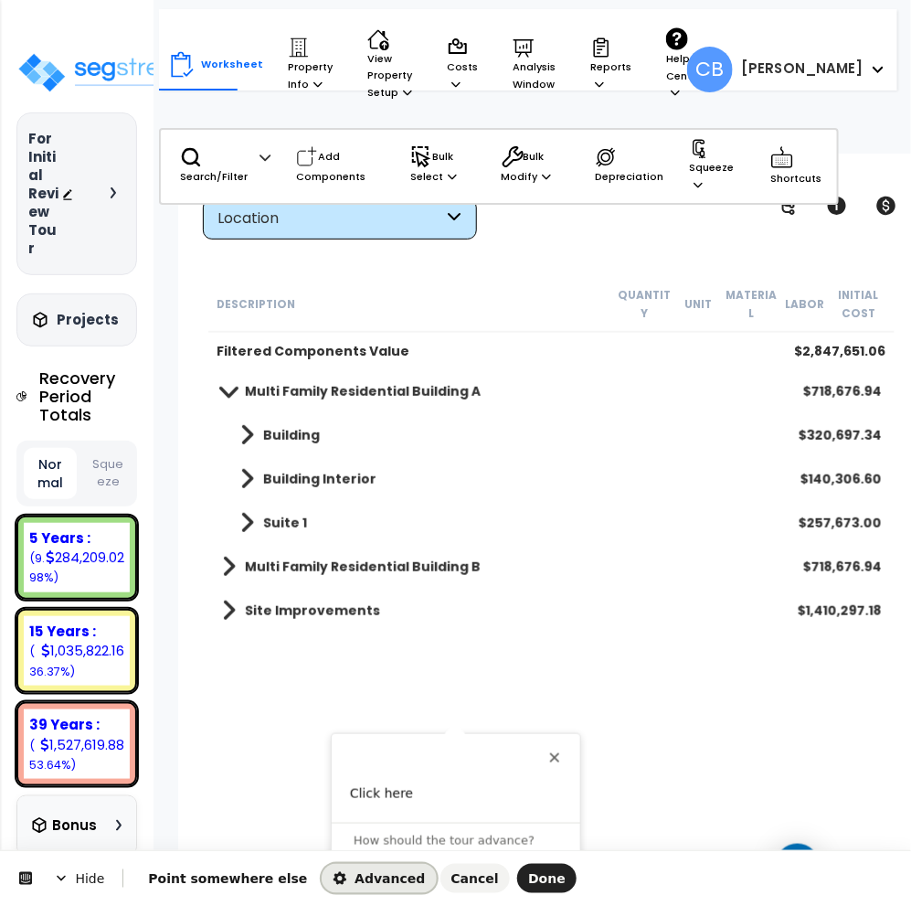
drag, startPoint x: 312, startPoint y: 874, endPoint x: 289, endPoint y: 869, distance: 23.3
click at [333, 838] on span "Advanced" at bounding box center [379, 878] width 92 height 15
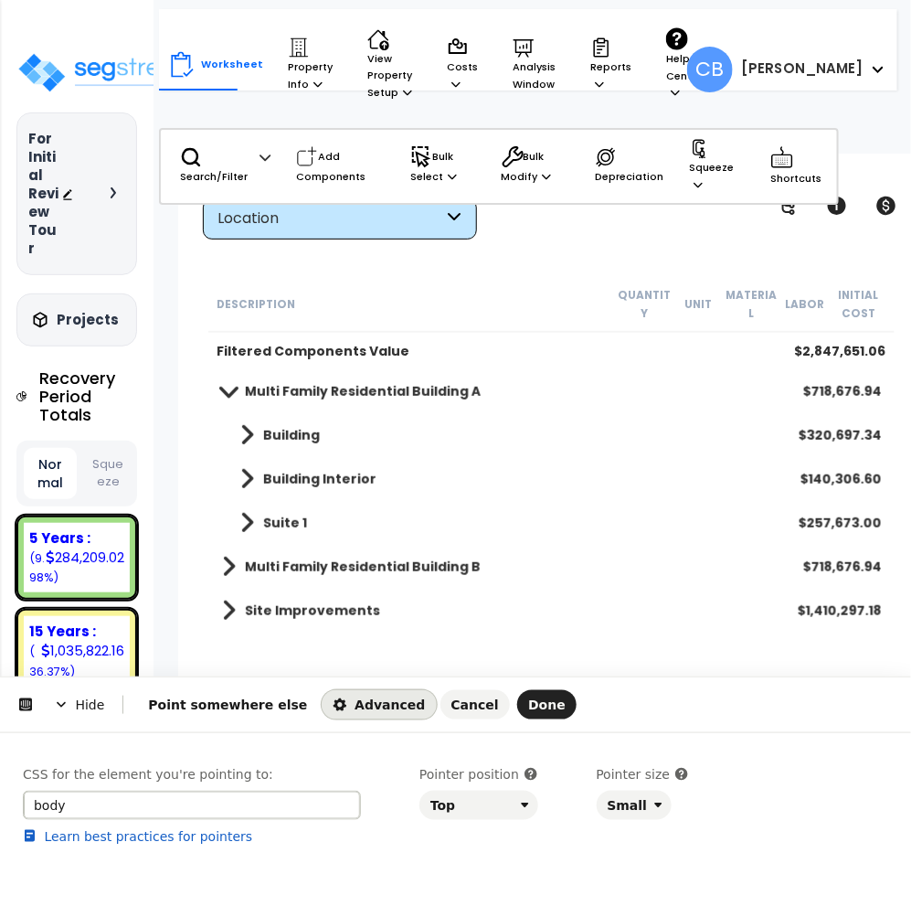
drag, startPoint x: 147, startPoint y: 805, endPoint x: -149, endPoint y: 816, distance: 296.4
click at [0, 0] on html "Hide Point somewhere else Advanced Cancel Done This button doesn't work while y…" at bounding box center [455, 0] width 911 height 0
type input "#\.\.\.section-key-6 a"
click at [335, 809] on button "button" at bounding box center [346, 805] width 29 height 29
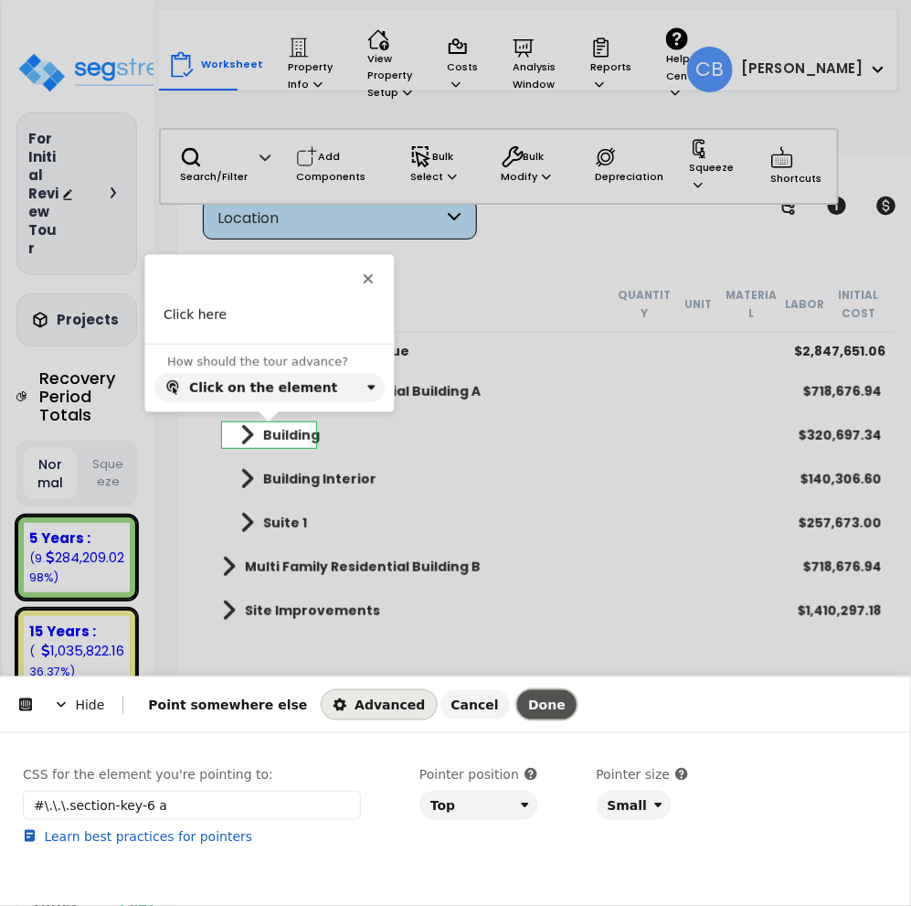
click at [528, 697] on span "Done" at bounding box center [546, 704] width 37 height 15
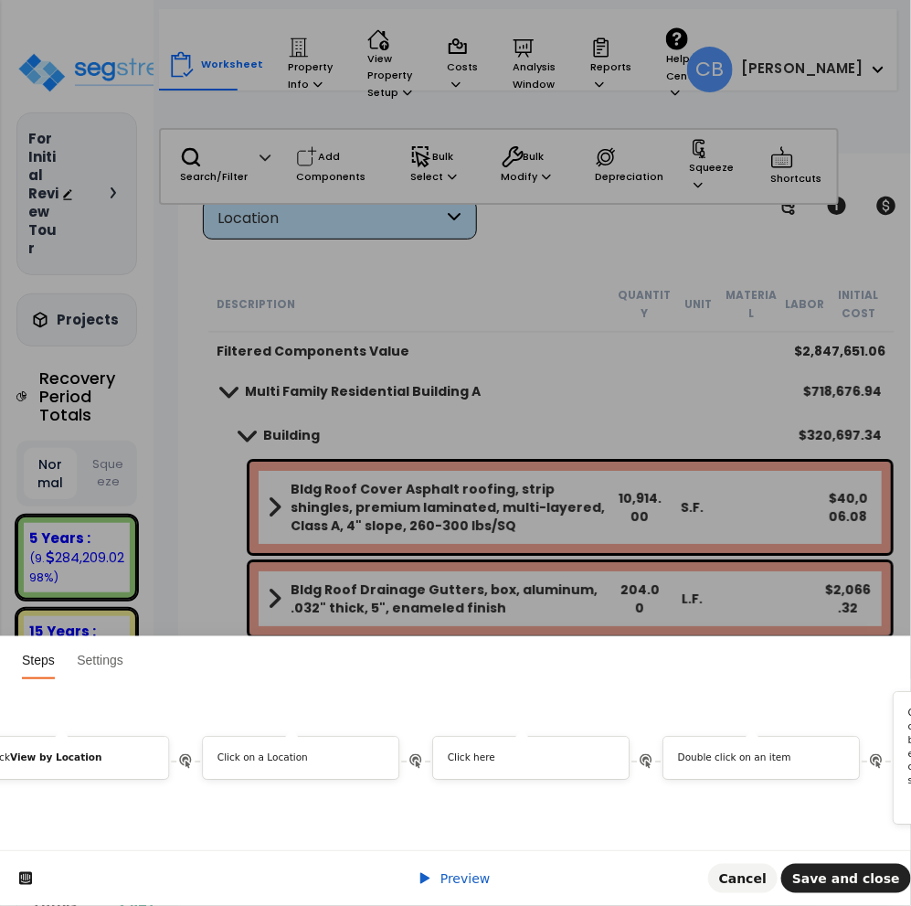
scroll to position [0, 8650]
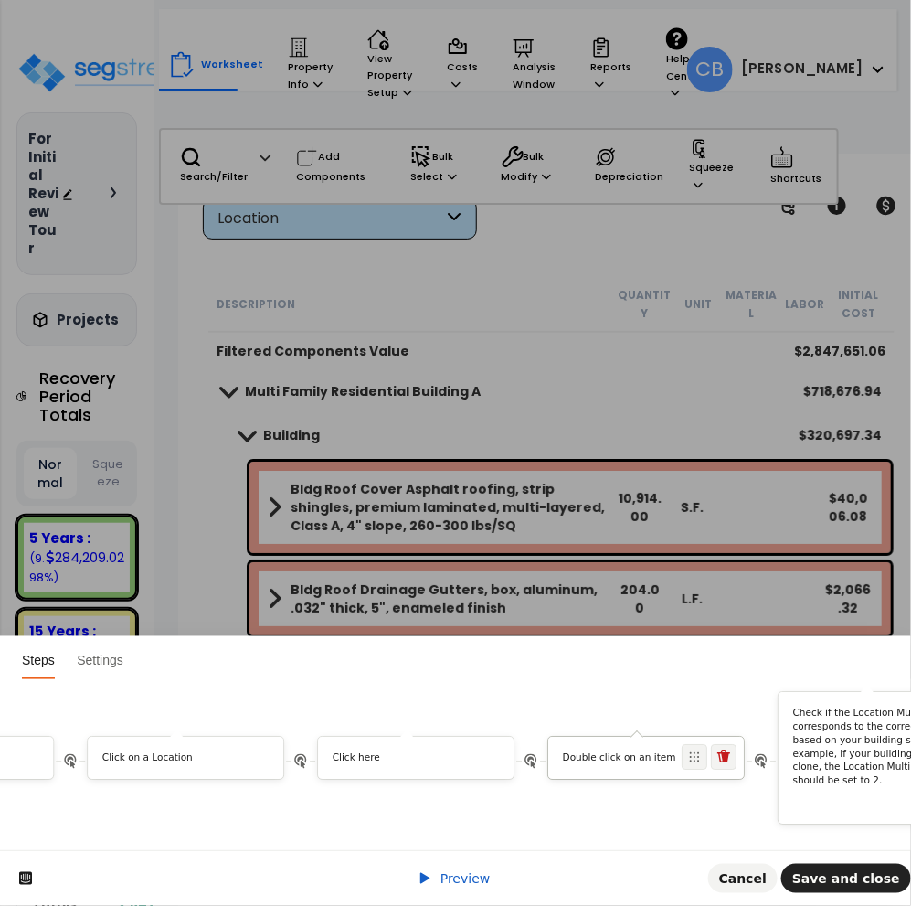
click at [609, 751] on p "Double click on an item" at bounding box center [646, 758] width 167 height 14
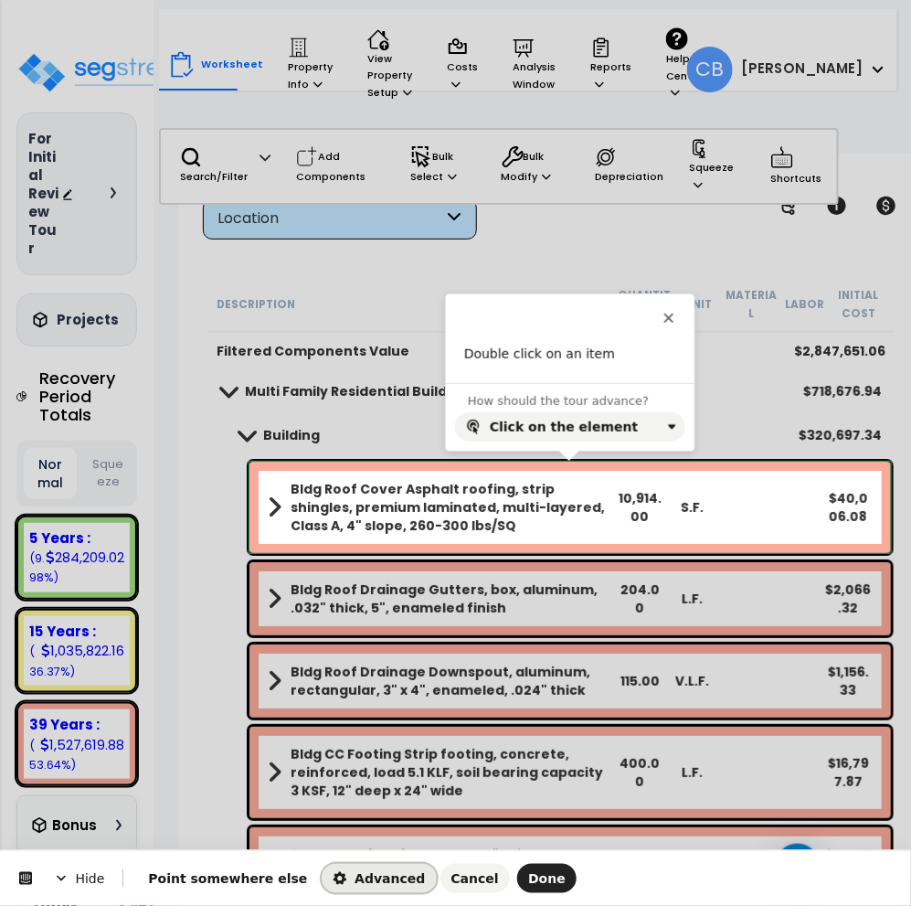
click at [339, 838] on button "Advanced" at bounding box center [379, 878] width 114 height 29
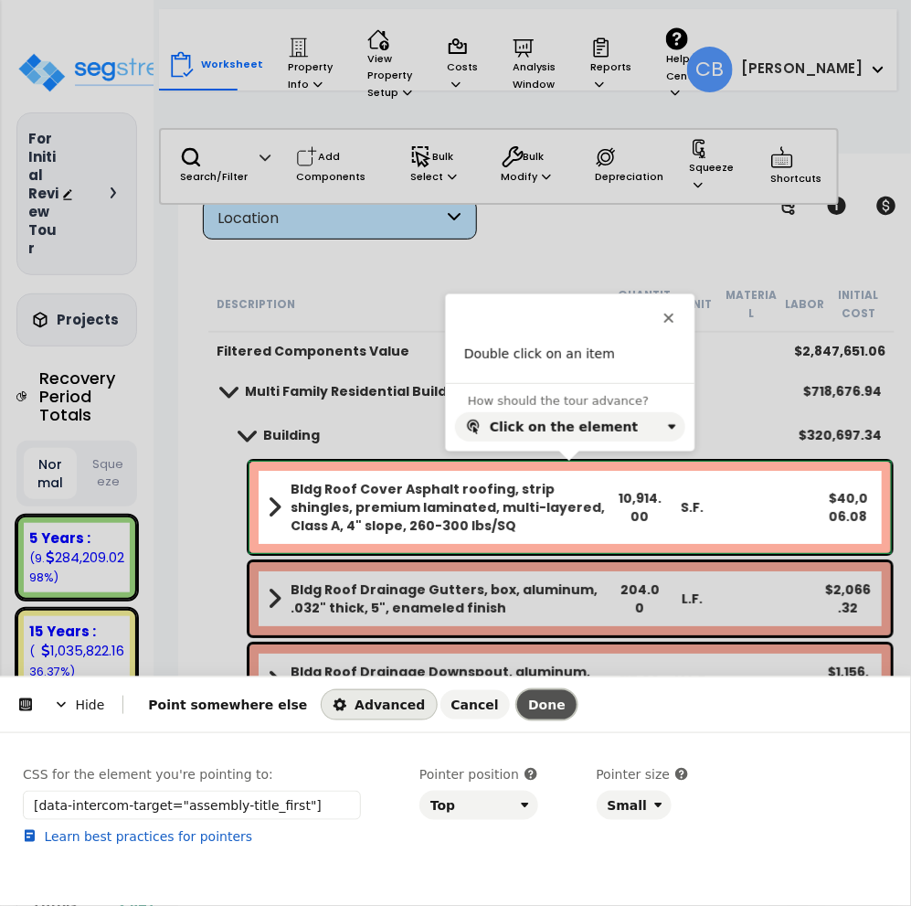
click at [528, 697] on span "Done" at bounding box center [546, 704] width 37 height 15
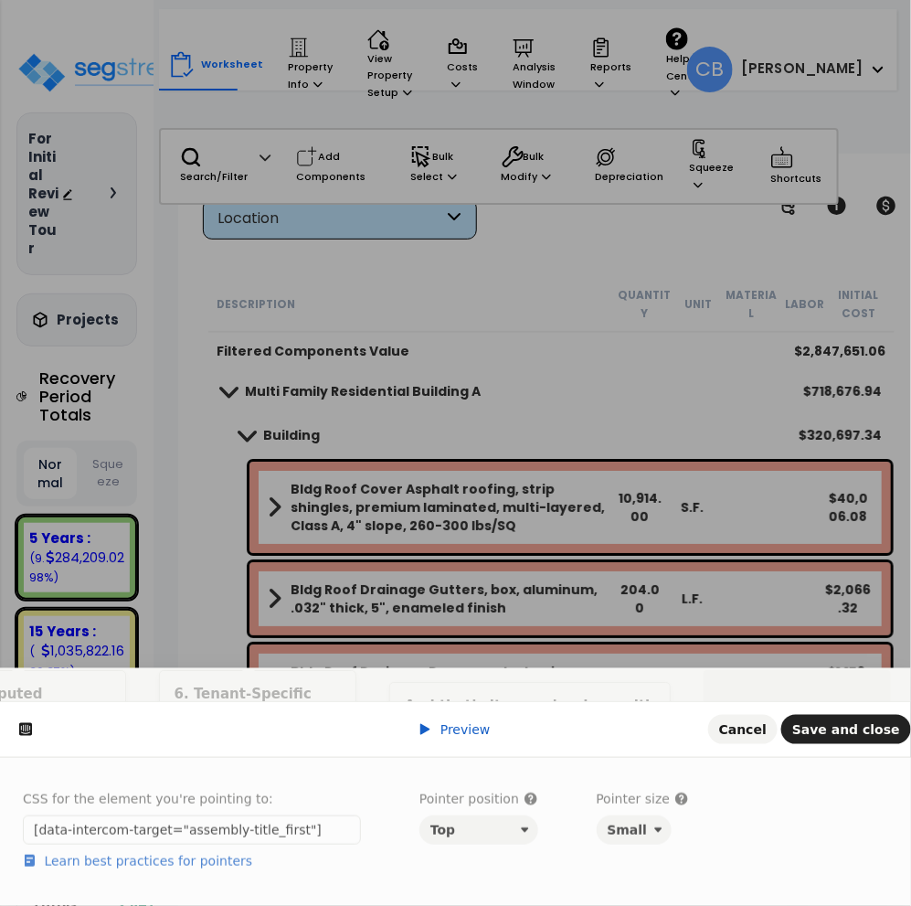
scroll to position [0, 0]
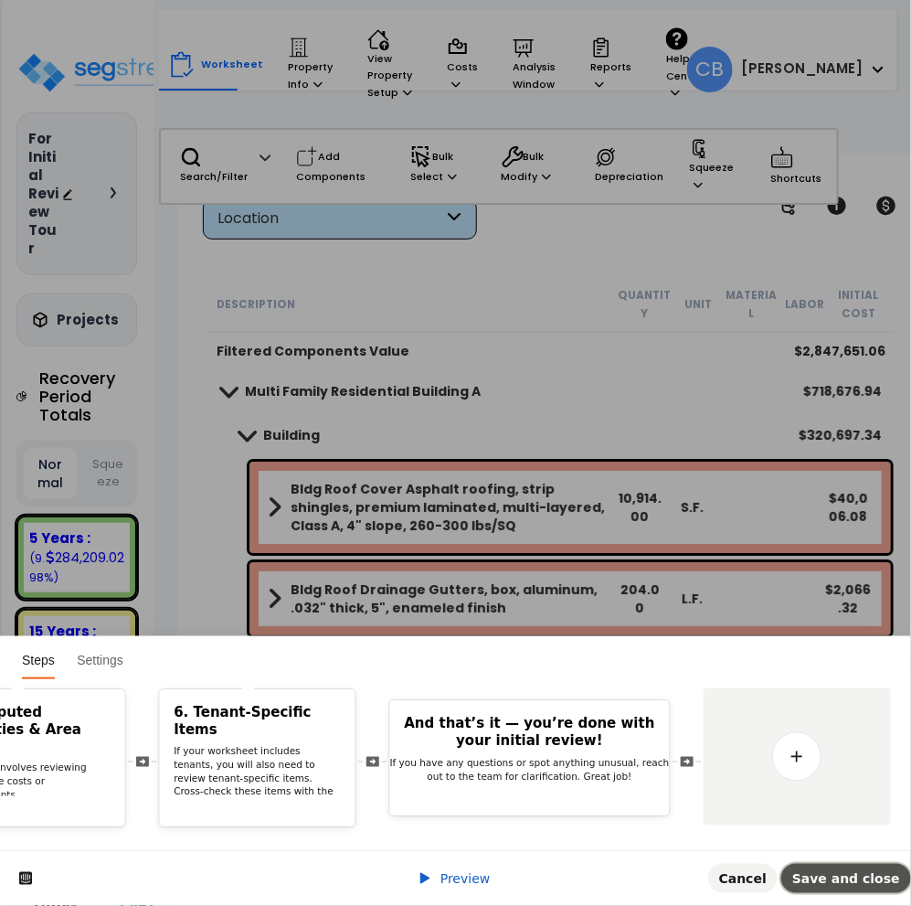
click at [834, 838] on span "Save and close" at bounding box center [847, 878] width 108 height 15
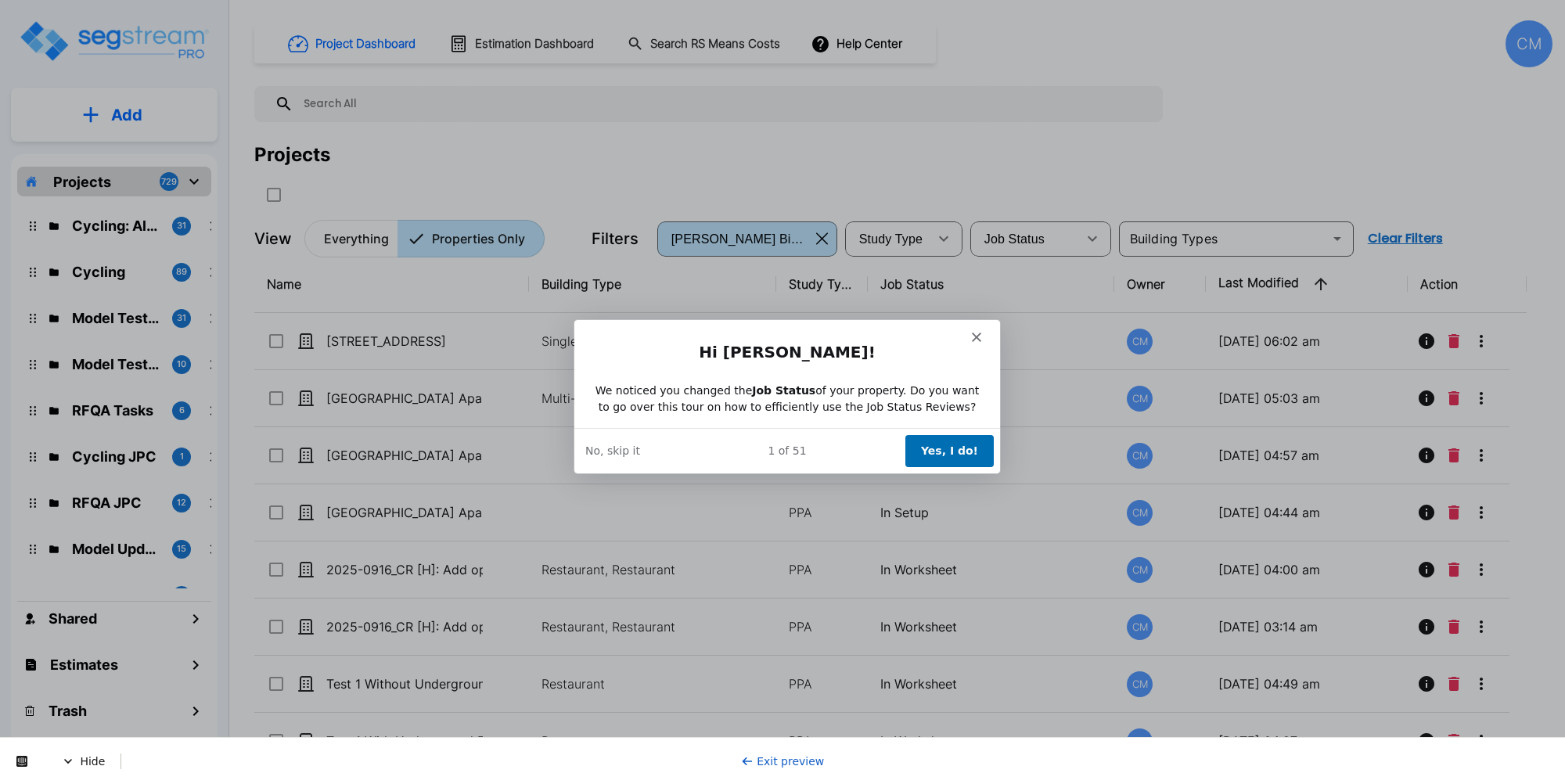
click at [966, 452] on button "Yes, I do!" at bounding box center [949, 449] width 88 height 32
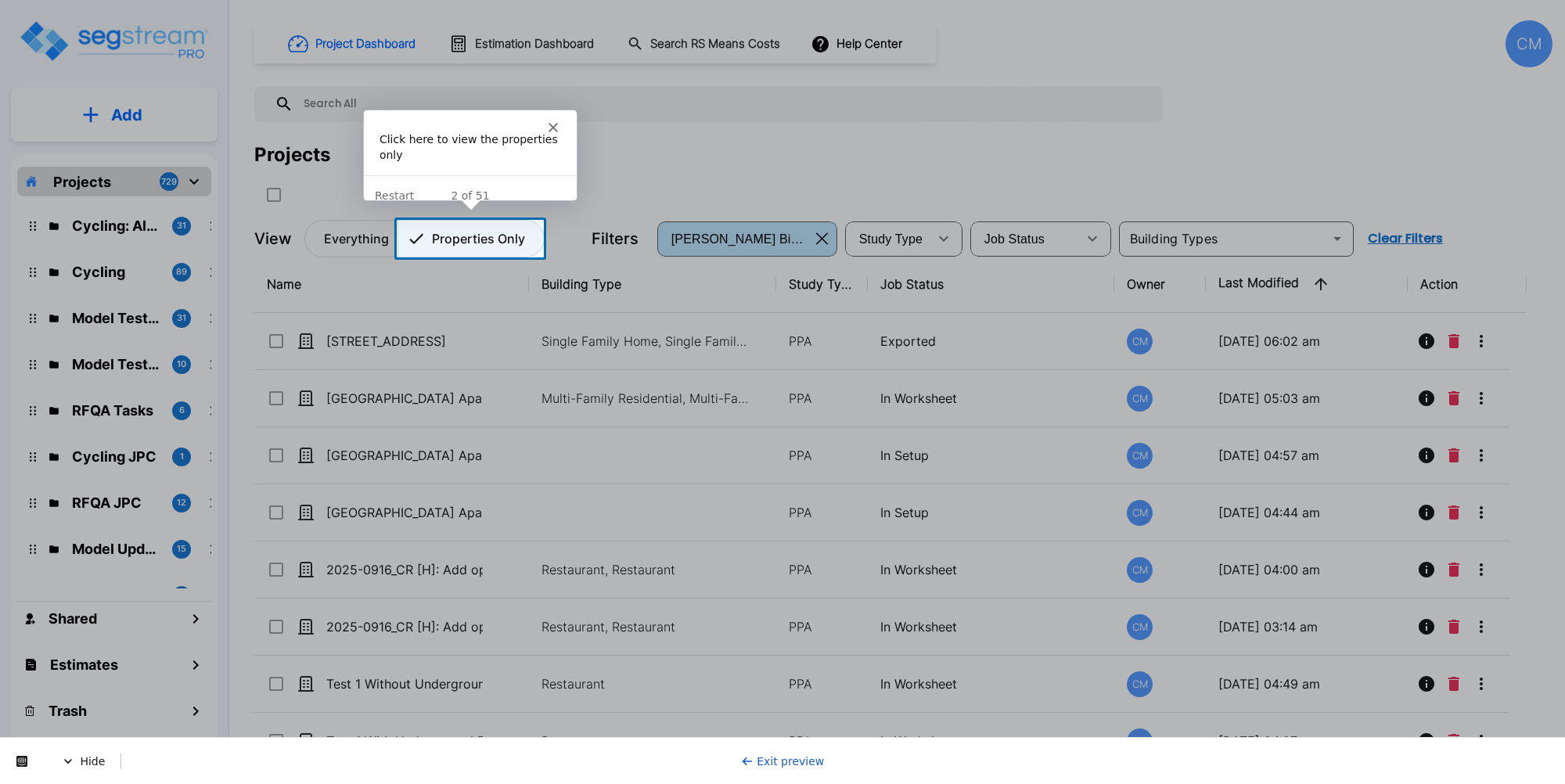
click at [467, 243] on p "Properties Only" at bounding box center [479, 239] width 93 height 19
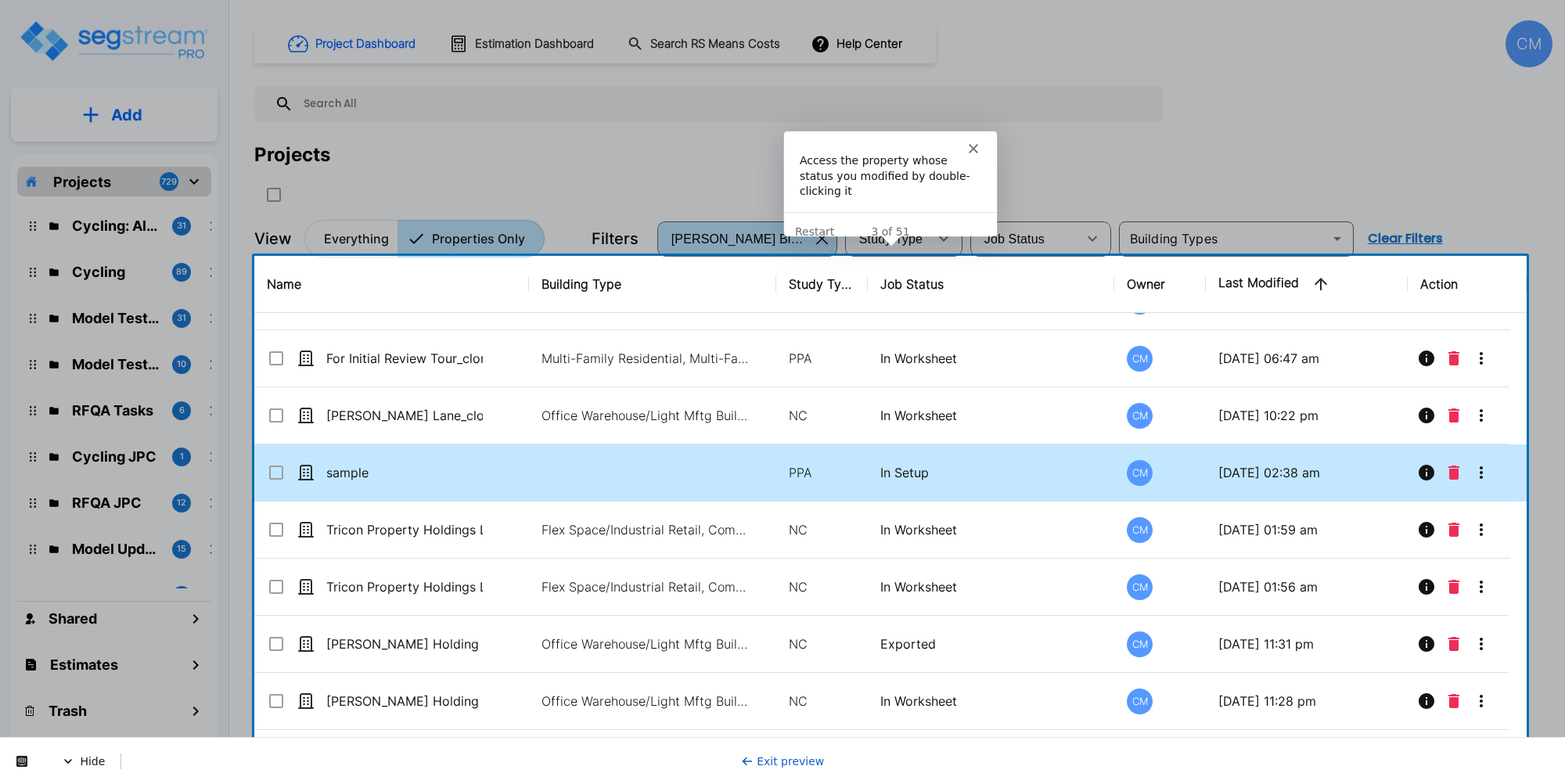
scroll to position [587, 0]
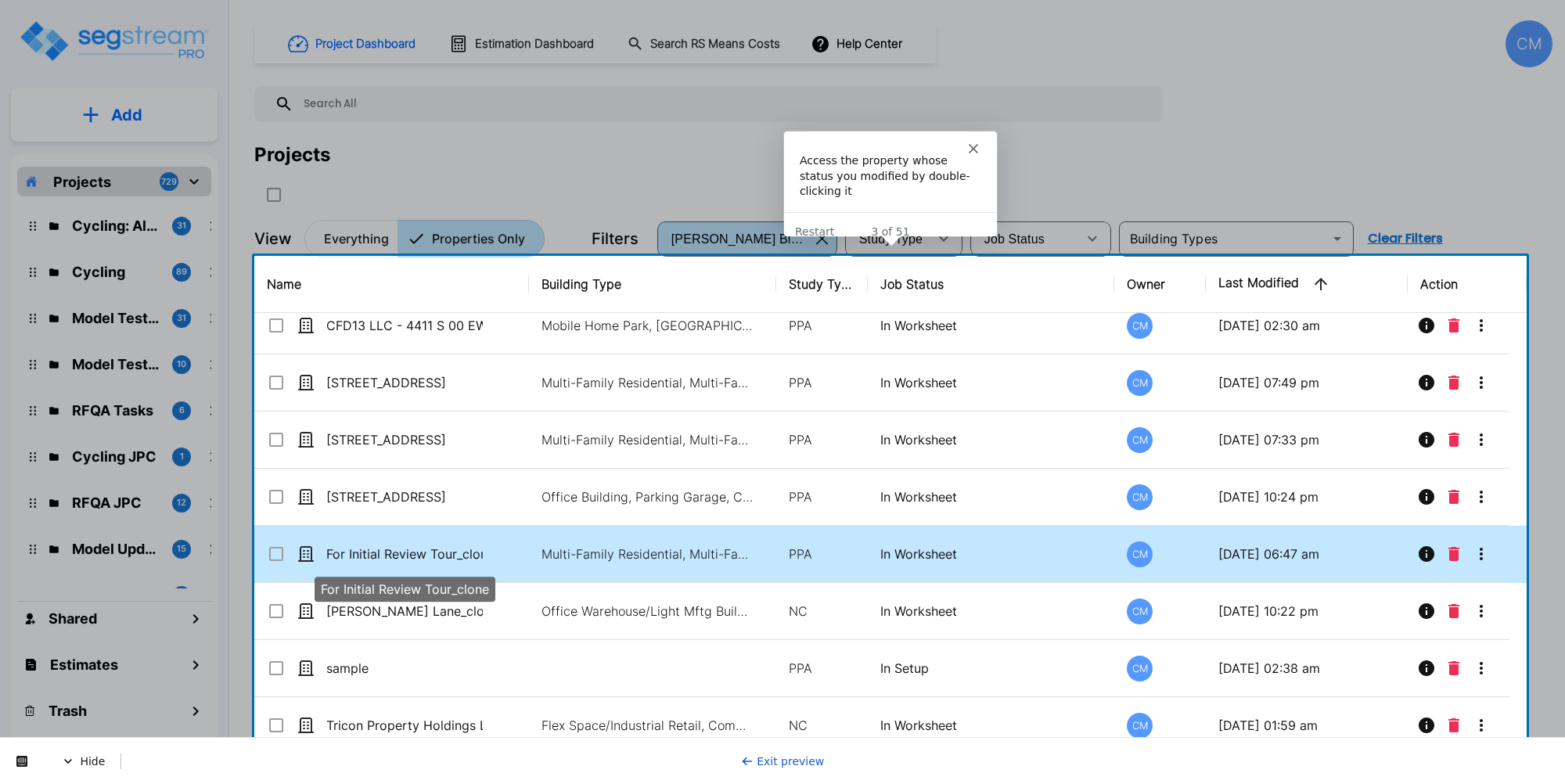
click at [396, 561] on p "For Initial Review Tour_clone" at bounding box center [404, 554] width 157 height 19
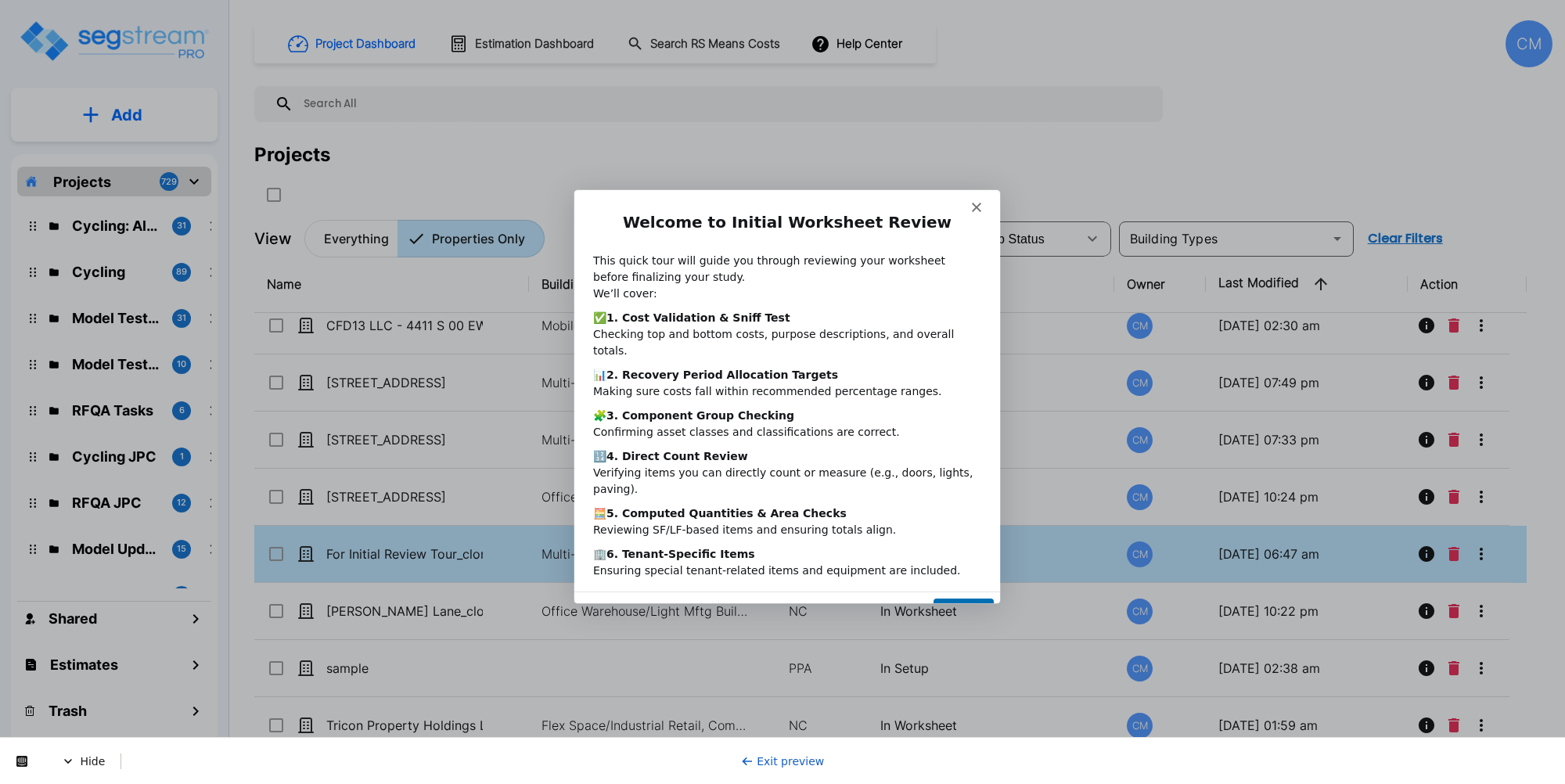
scroll to position [0, 0]
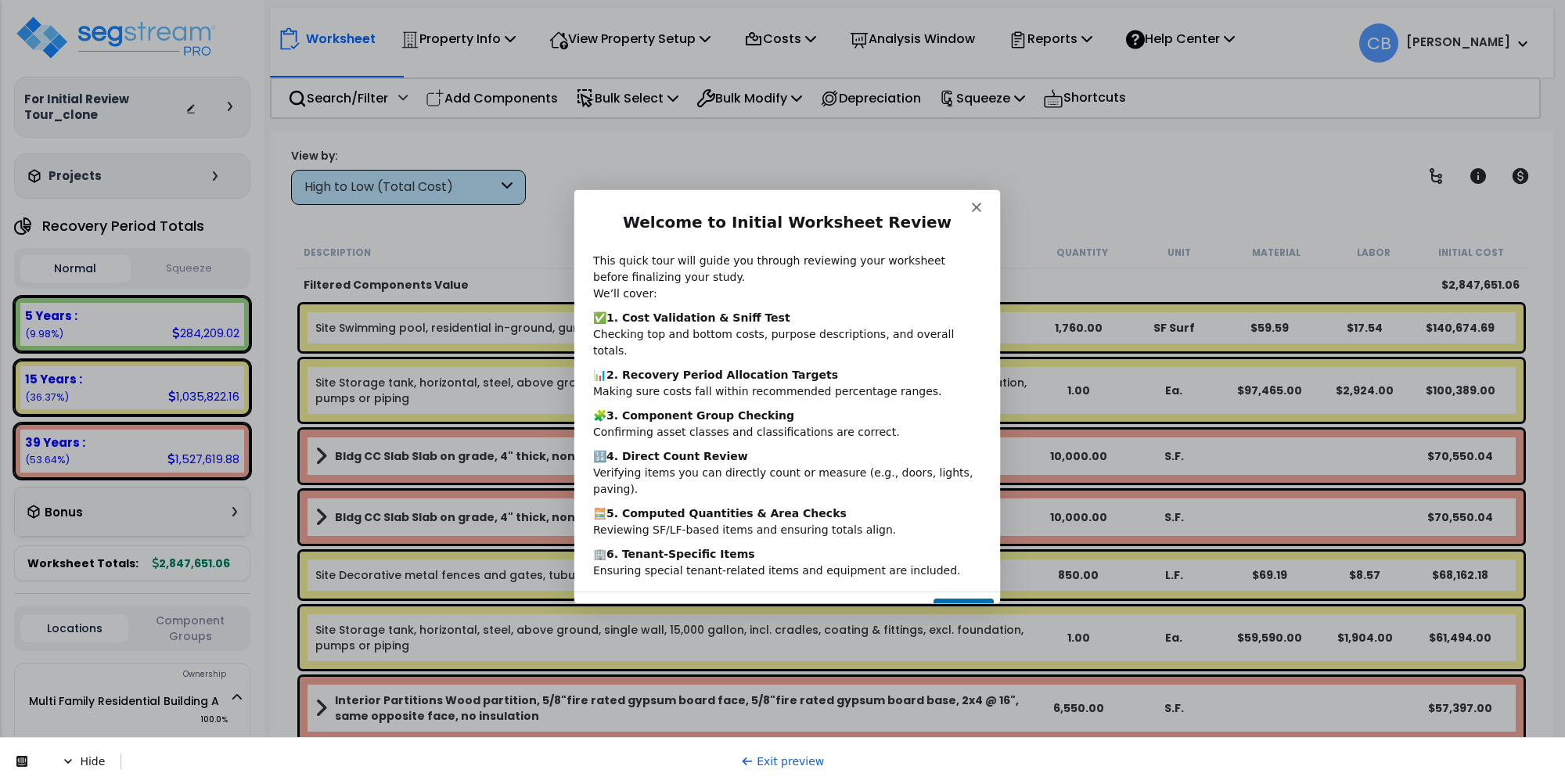
click at [973, 597] on button "Next" at bounding box center [963, 612] width 60 height 32
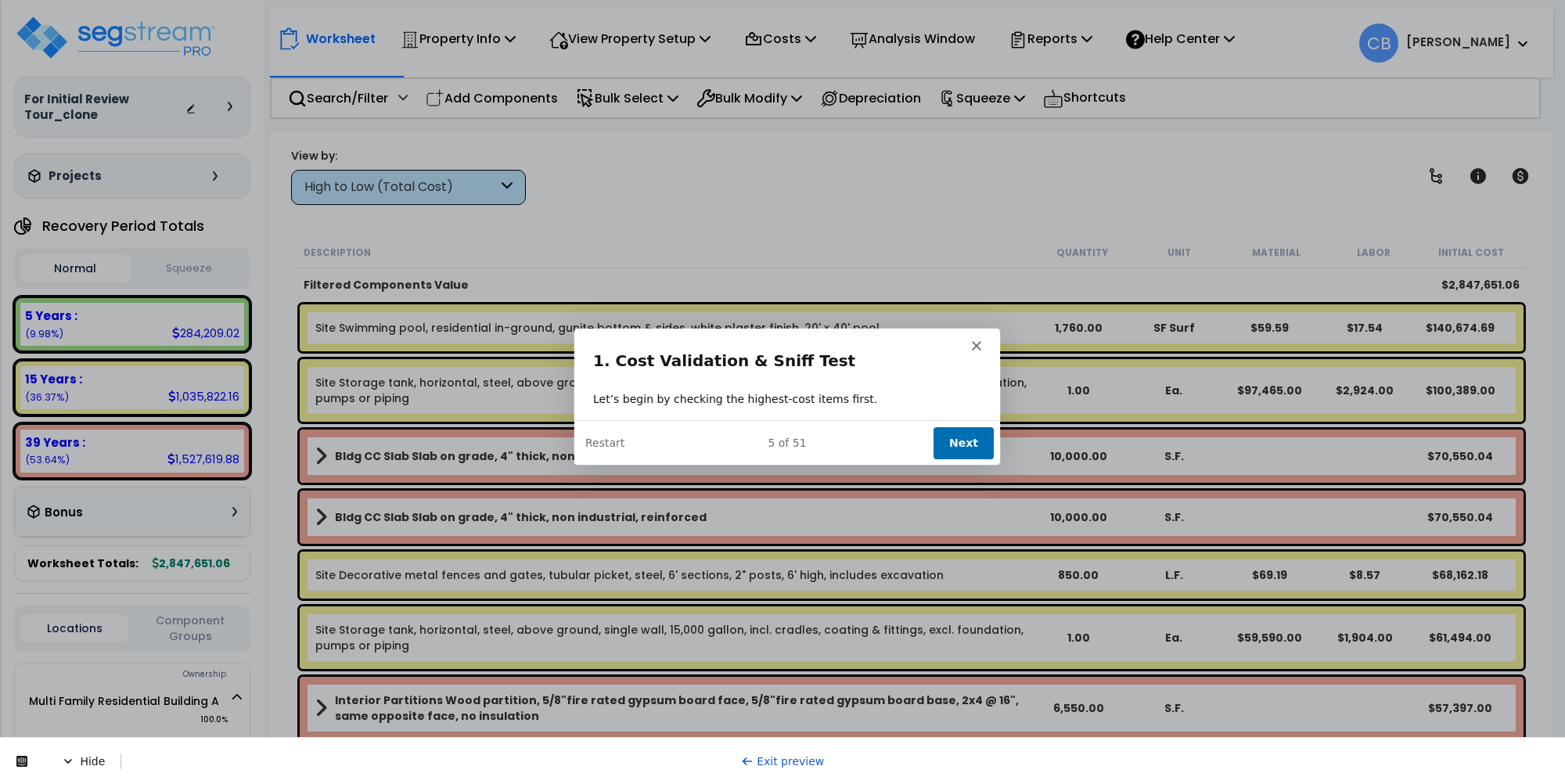
click at [965, 441] on button "Next" at bounding box center [963, 441] width 60 height 32
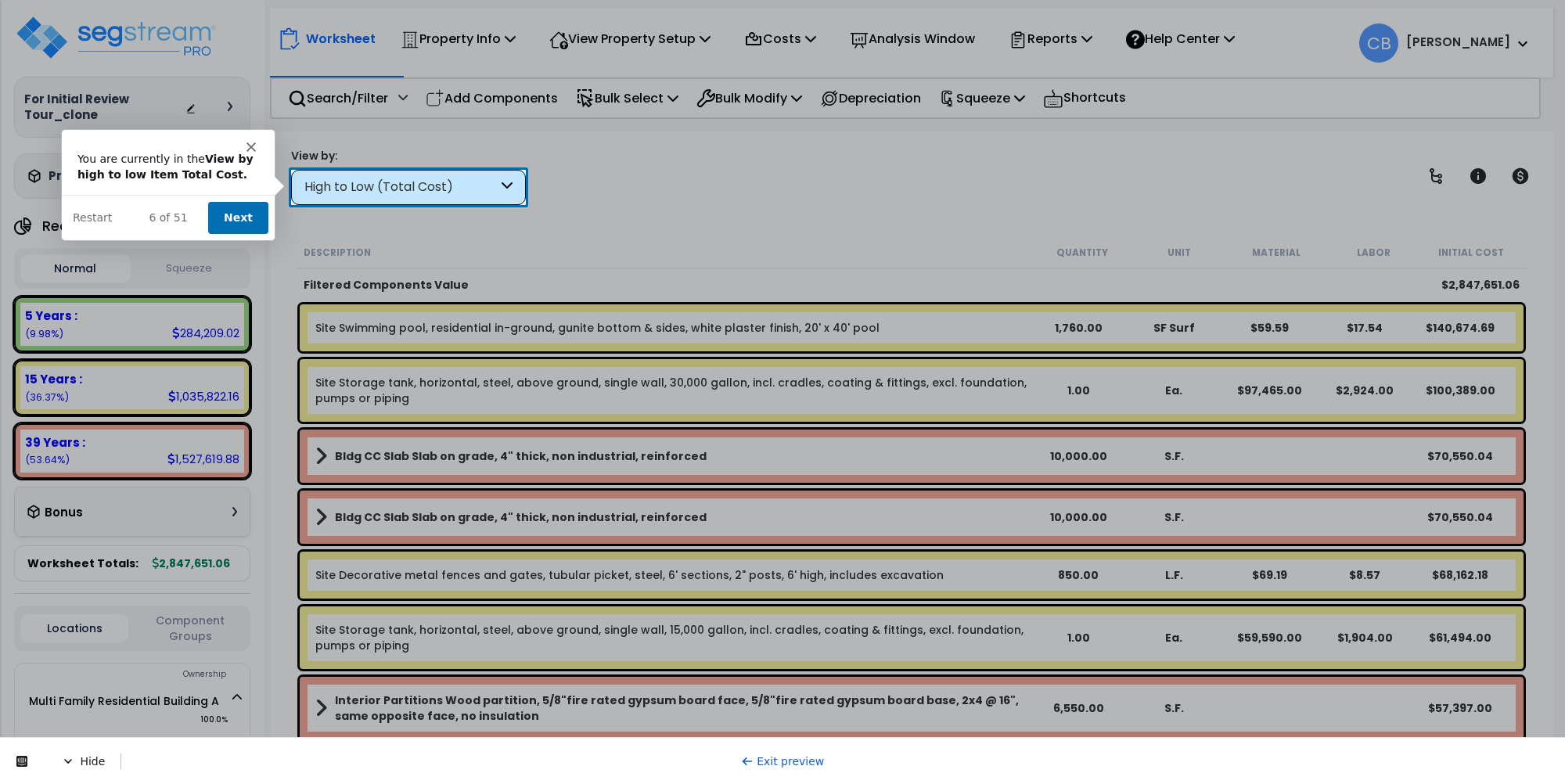
click at [242, 216] on button "Next" at bounding box center [236, 217] width 60 height 32
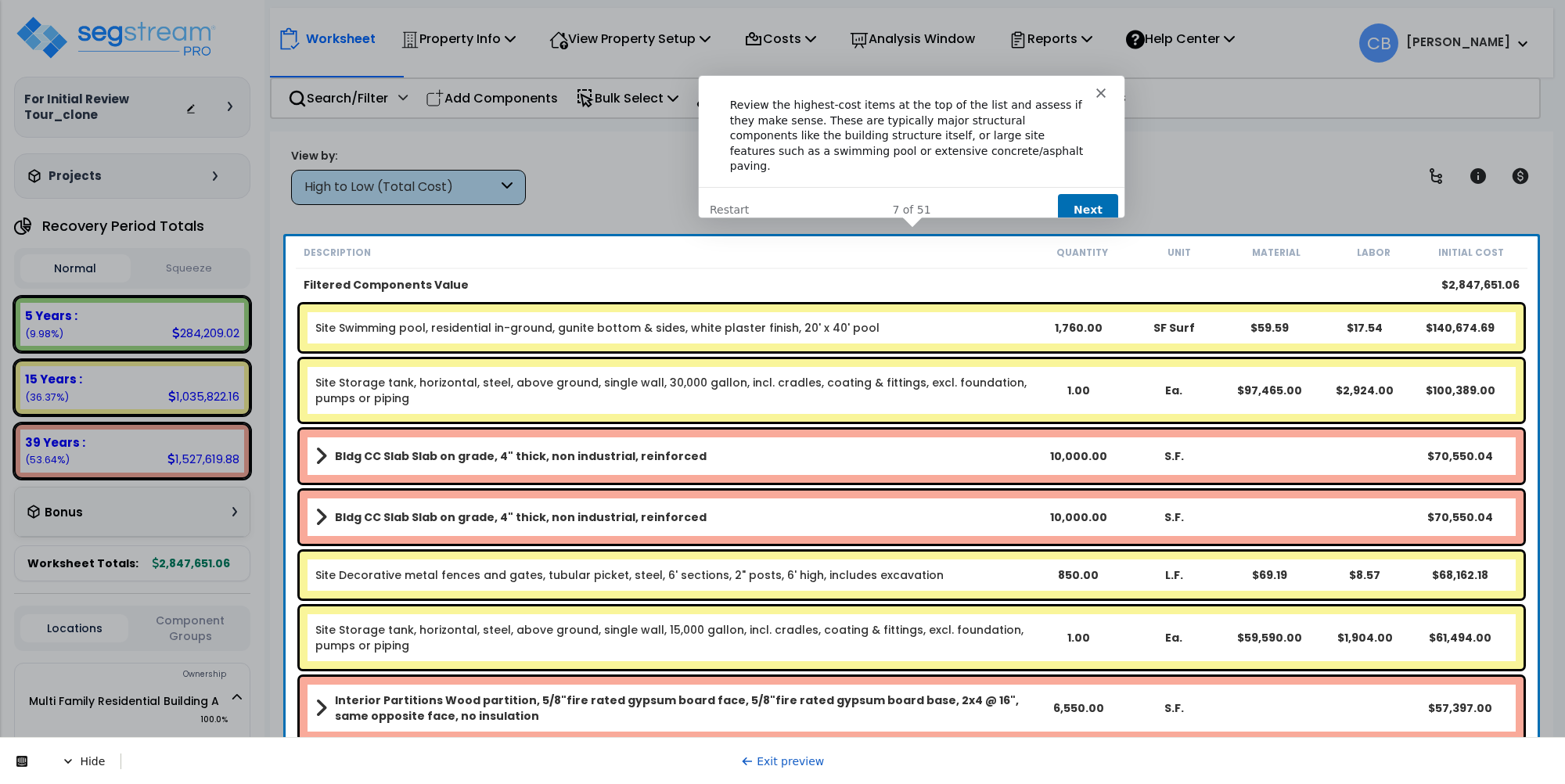
click at [1098, 198] on button "Next" at bounding box center [1086, 209] width 60 height 32
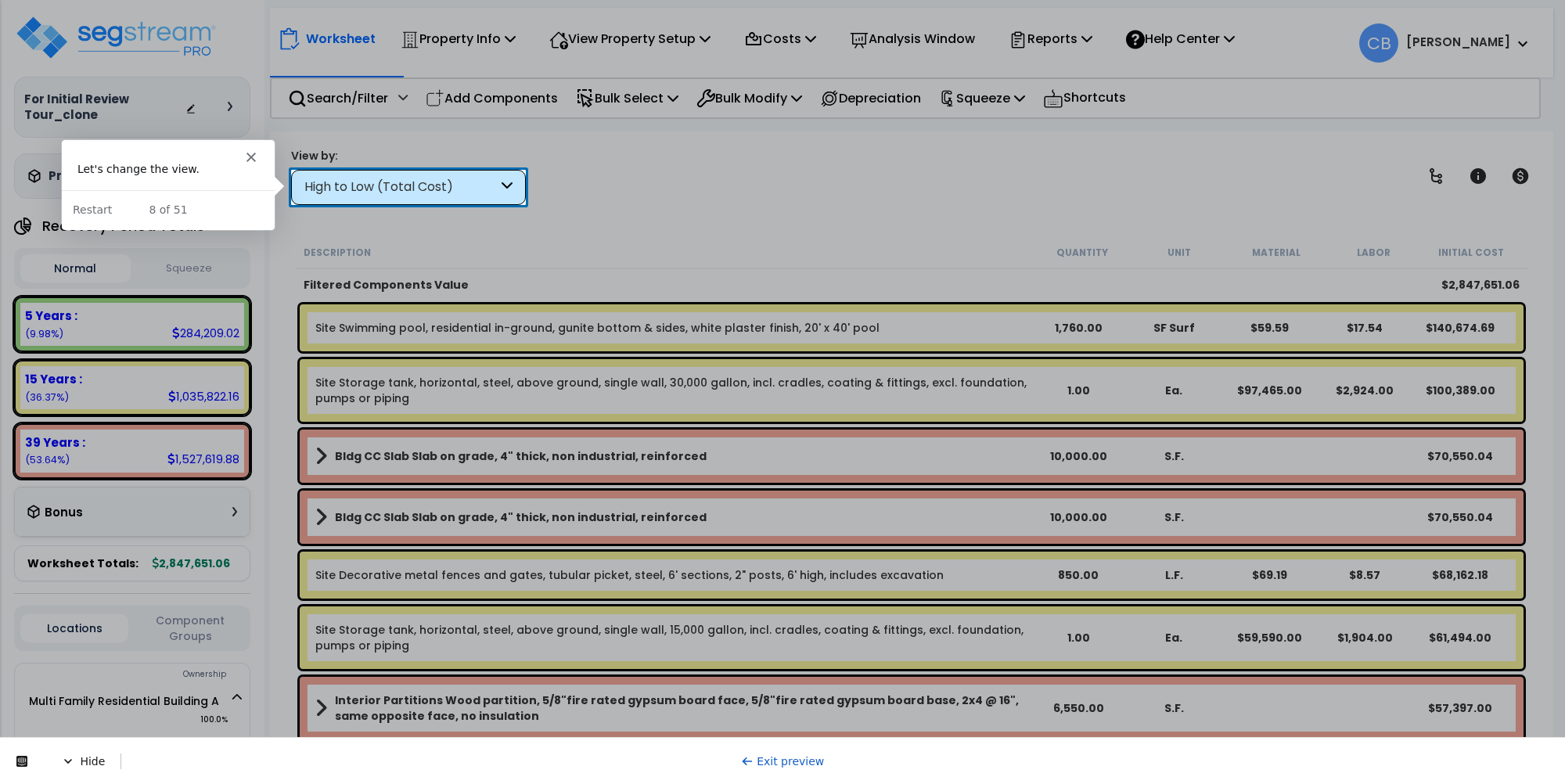
click at [389, 181] on div "High to Low (Total Cost)" at bounding box center [402, 187] width 193 height 18
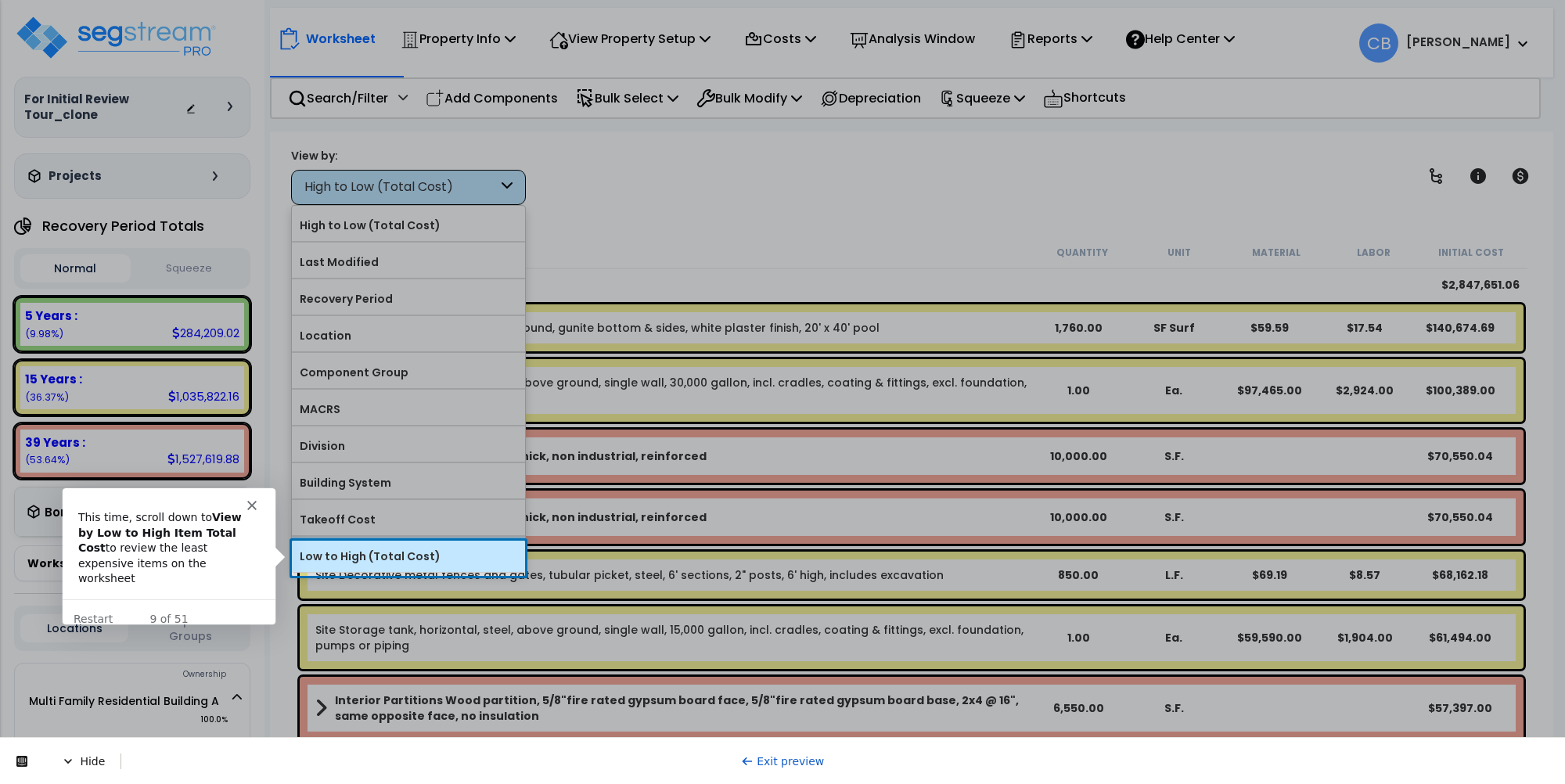
click at [372, 552] on label "Low to High (Total Cost)" at bounding box center [408, 555] width 233 height 23
click at [0, 0] on input "Low to High (Total Cost)" at bounding box center [0, 0] width 0 height 0
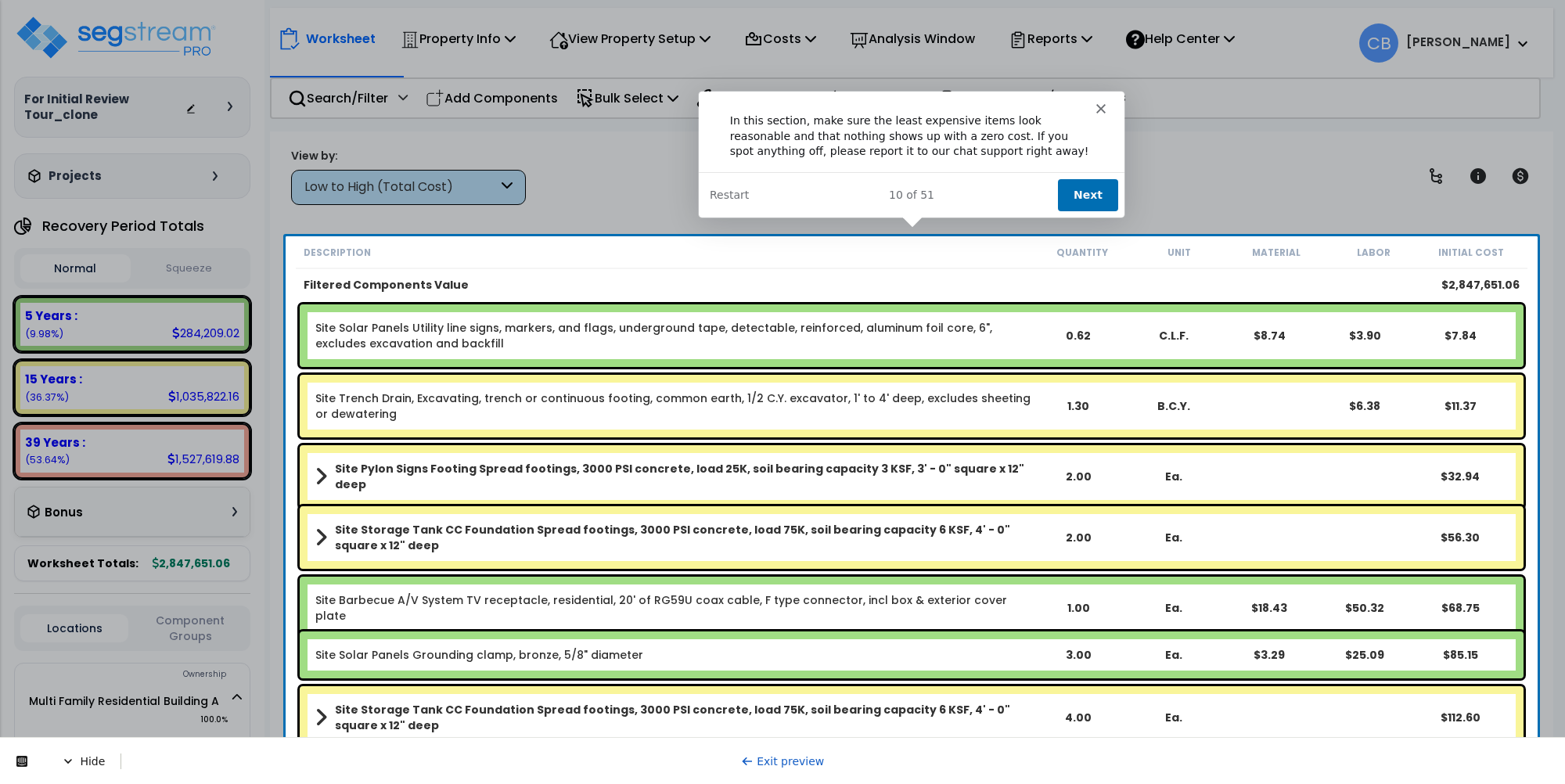
click at [1088, 186] on button "Next" at bounding box center [1086, 193] width 60 height 32
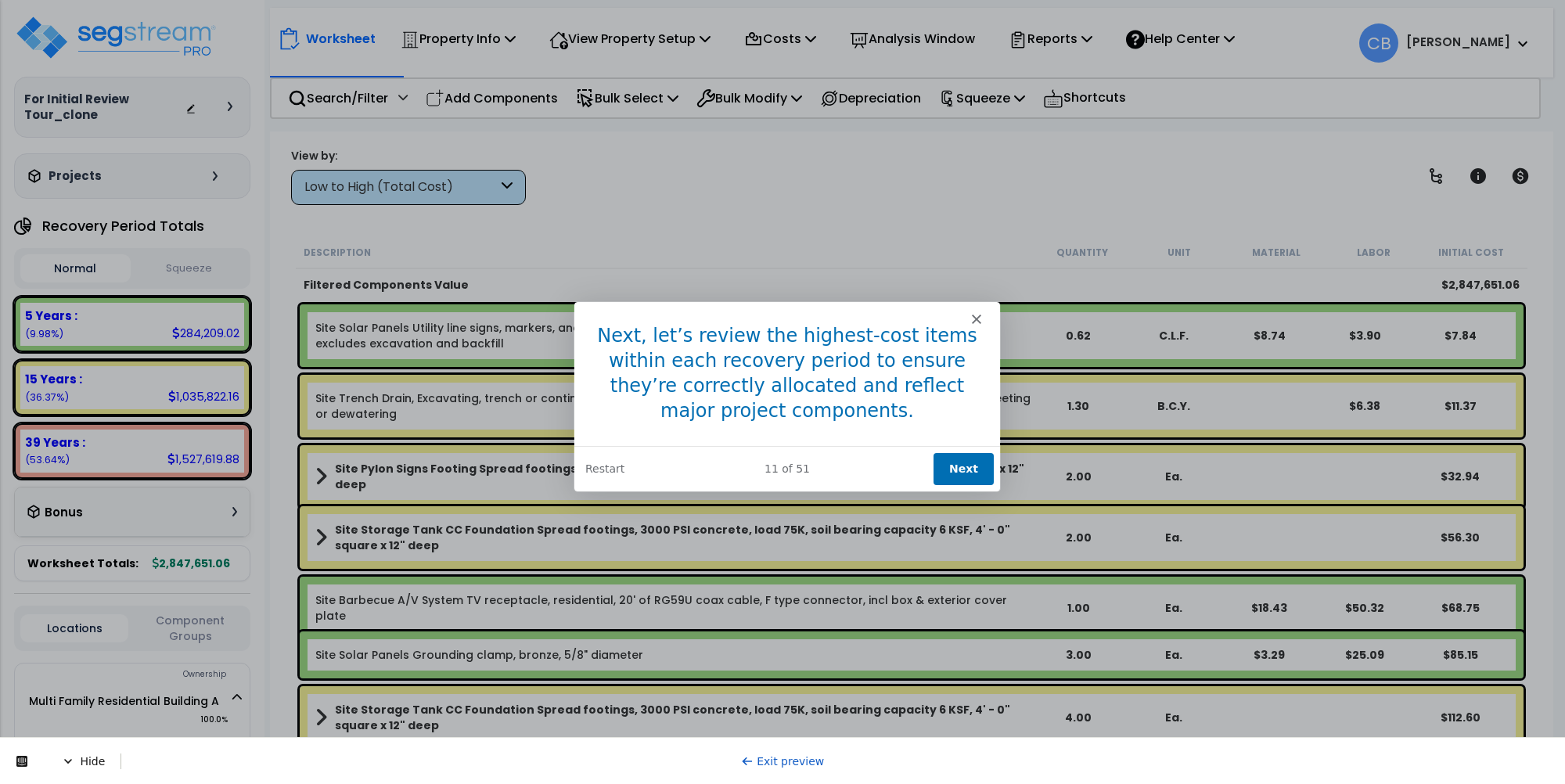
click at [965, 464] on button "Next" at bounding box center [963, 467] width 60 height 32
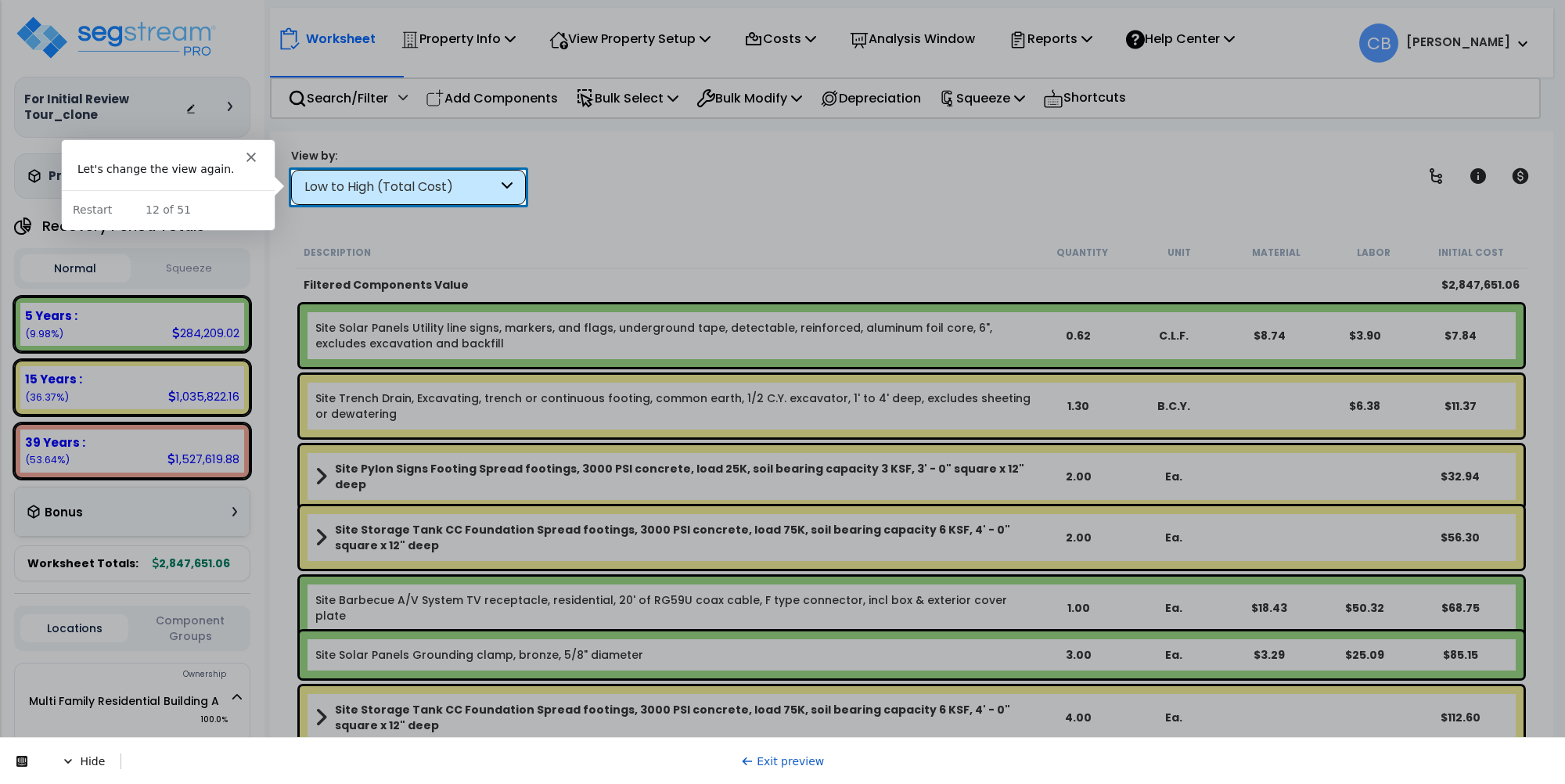
click at [366, 186] on div "Low to High (Total Cost)" at bounding box center [402, 187] width 193 height 18
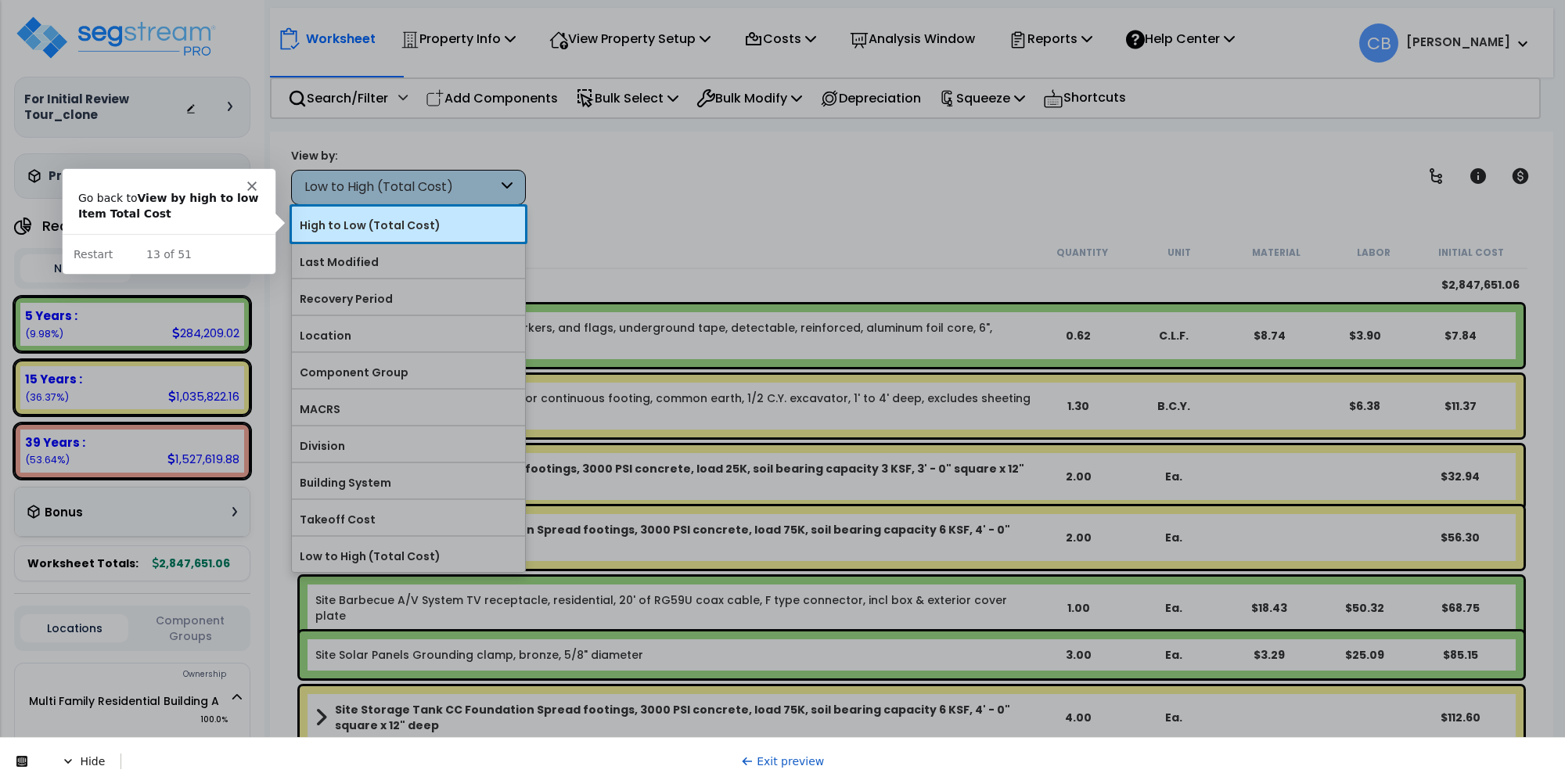
click at [360, 224] on label "High to Low (Total Cost)" at bounding box center [408, 225] width 233 height 23
click at [0, 0] on input "High to Low (Total Cost)" at bounding box center [0, 0] width 0 height 0
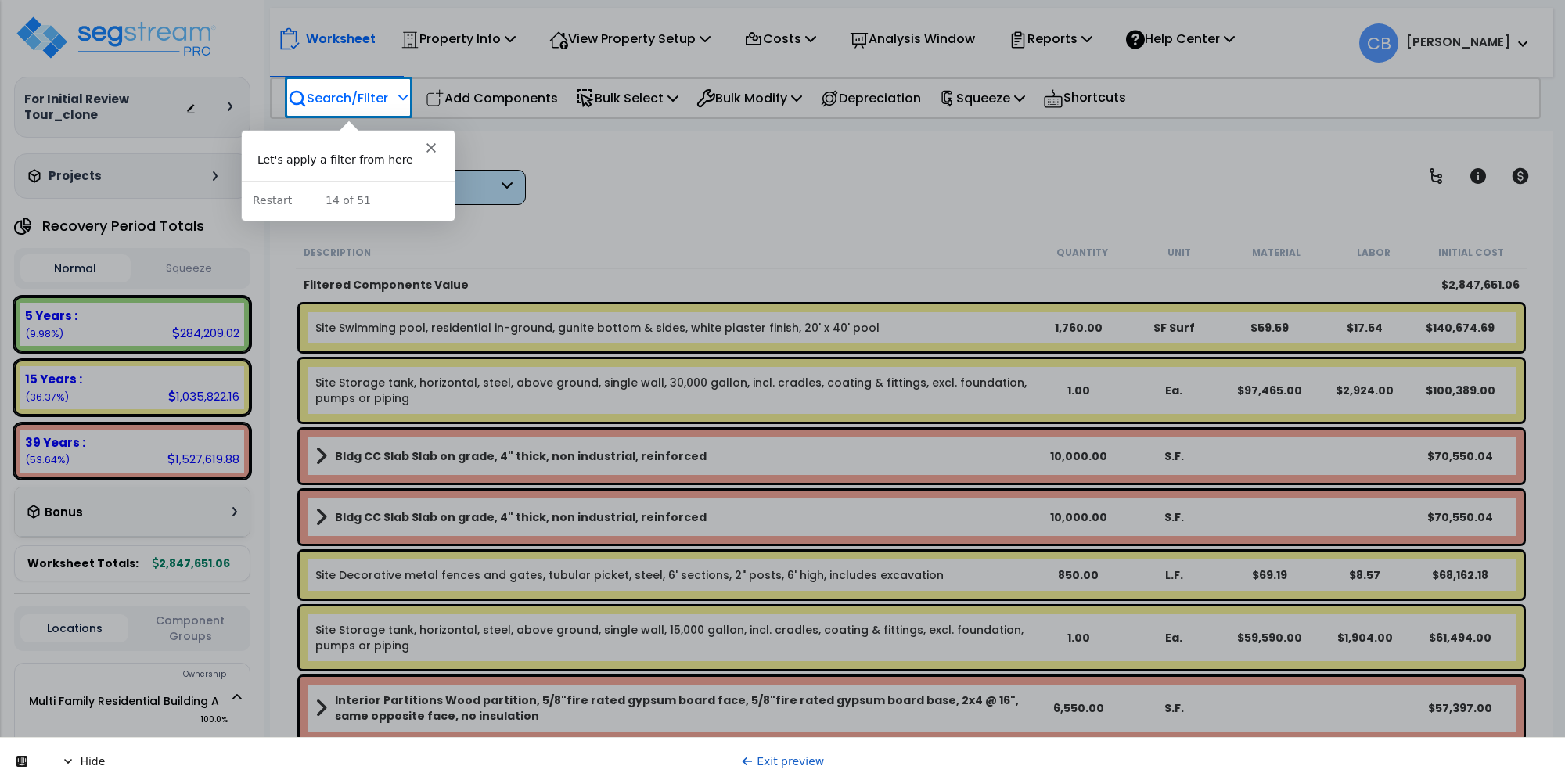
click at [342, 95] on p "Search/Filter" at bounding box center [337, 98] width 100 height 21
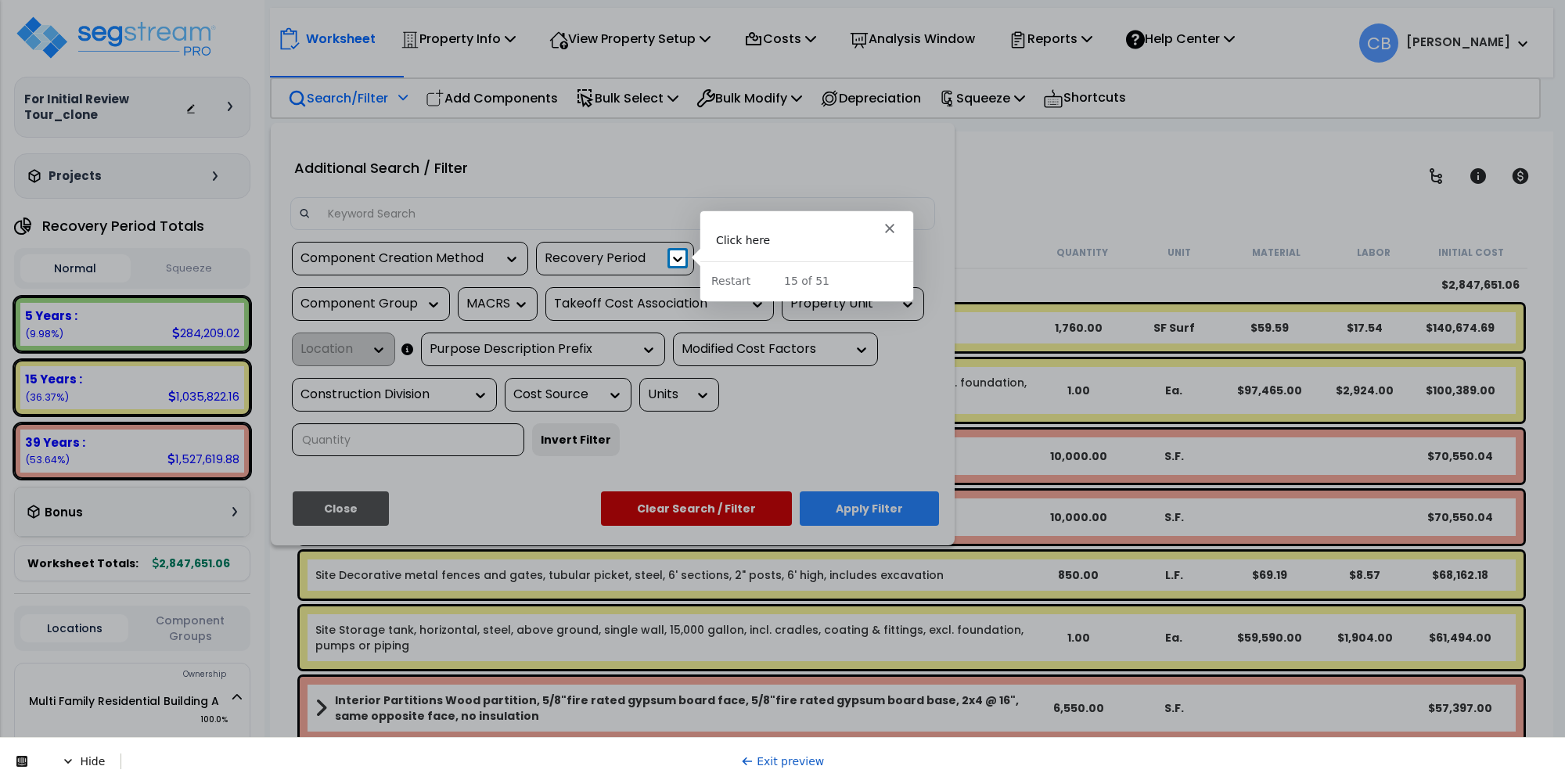
click at [677, 255] on icon at bounding box center [677, 258] width 15 height 15
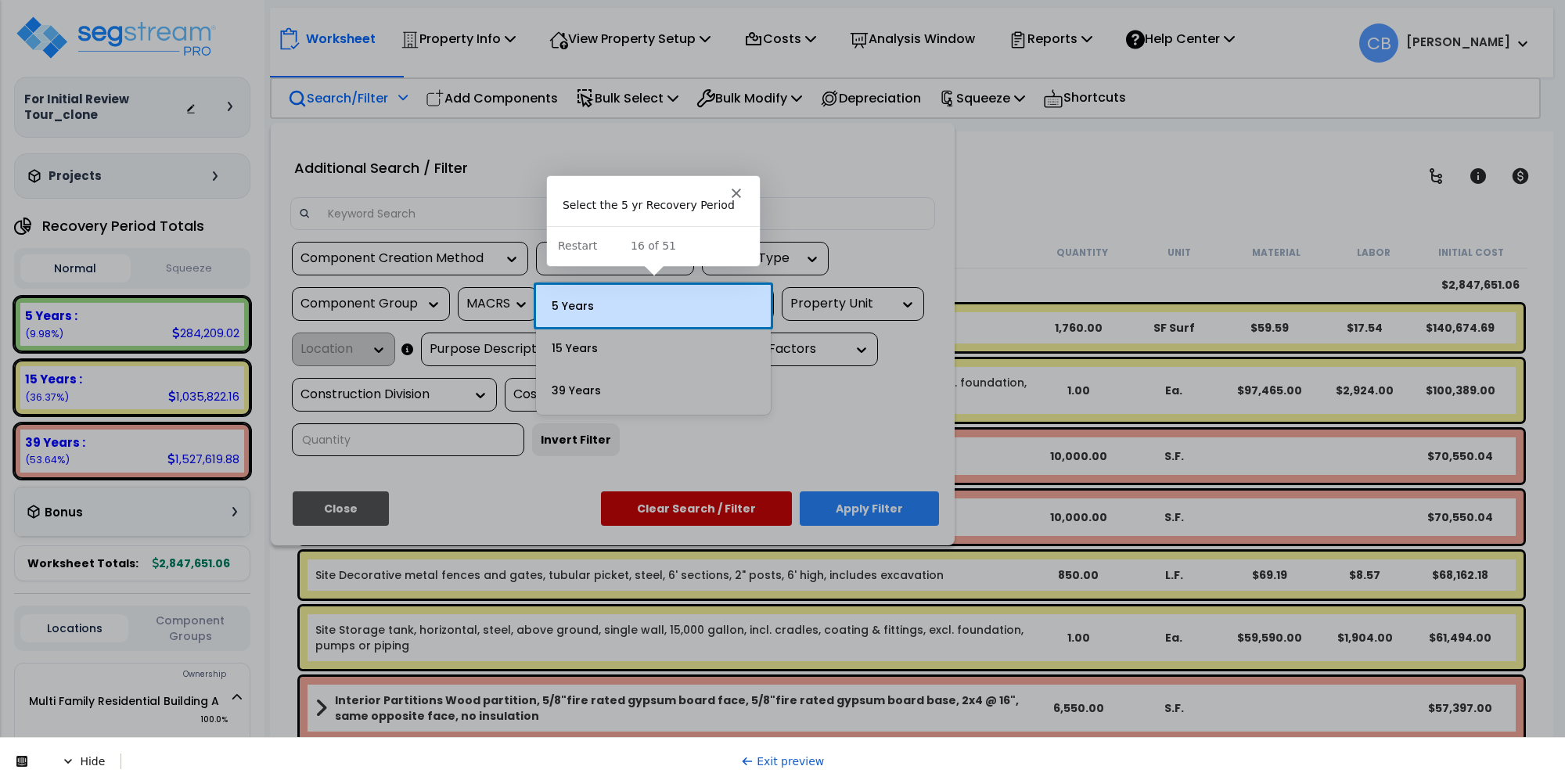
click at [633, 294] on div "5 Years" at bounding box center [653, 306] width 235 height 42
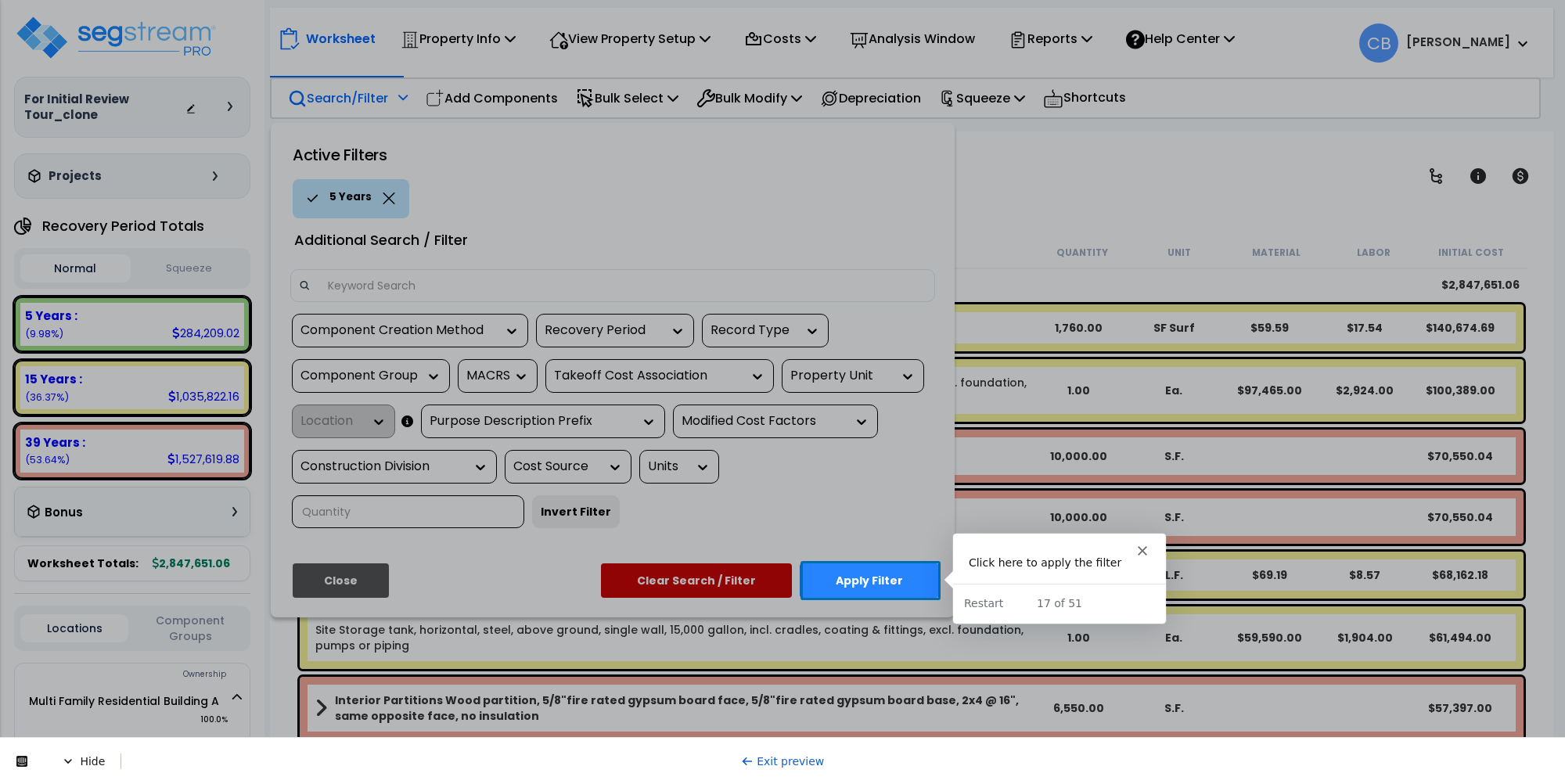
click at [901, 591] on button "Apply Filter" at bounding box center [869, 580] width 140 height 34
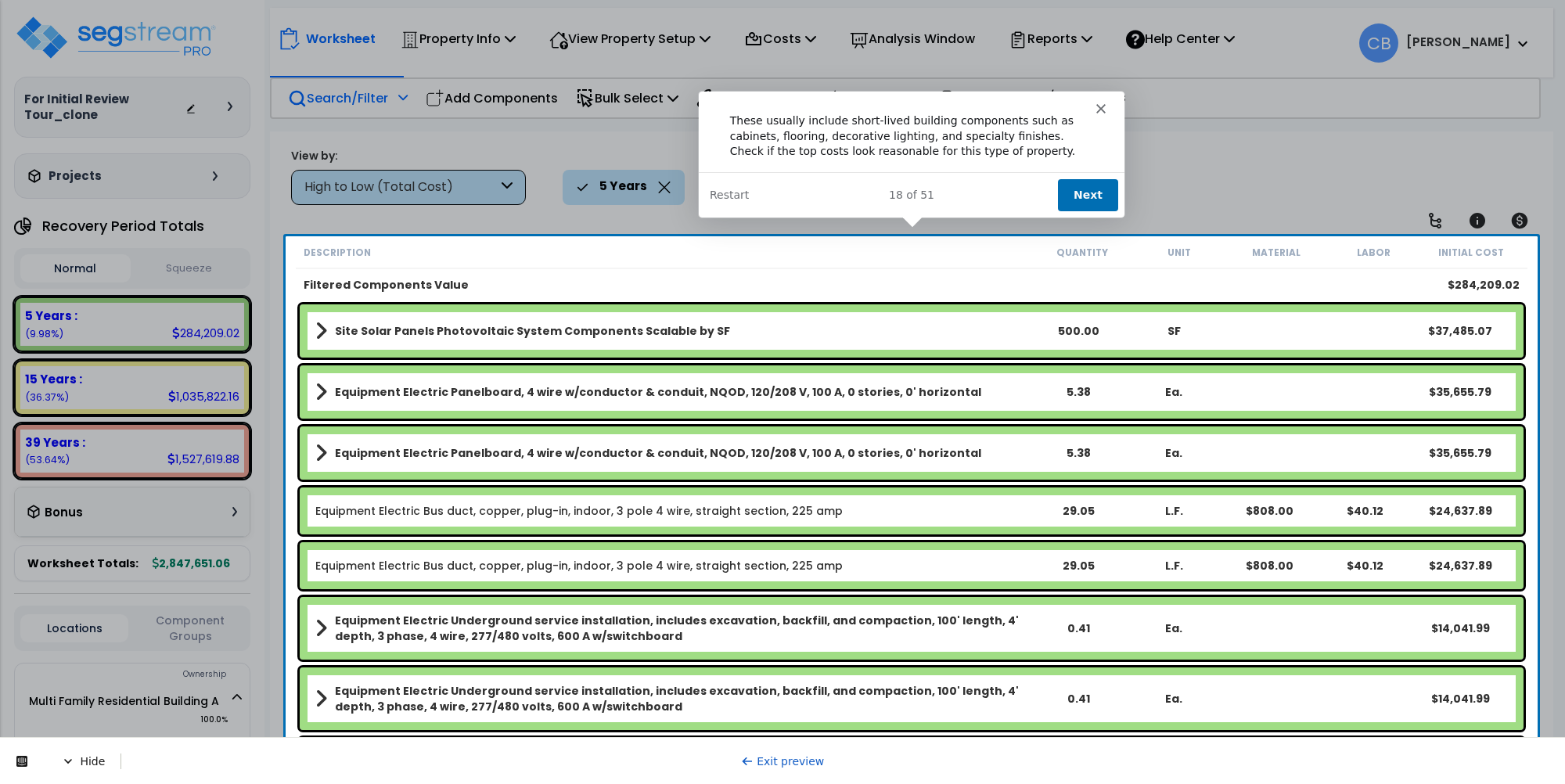
click at [1080, 188] on button "Next" at bounding box center [1086, 193] width 60 height 32
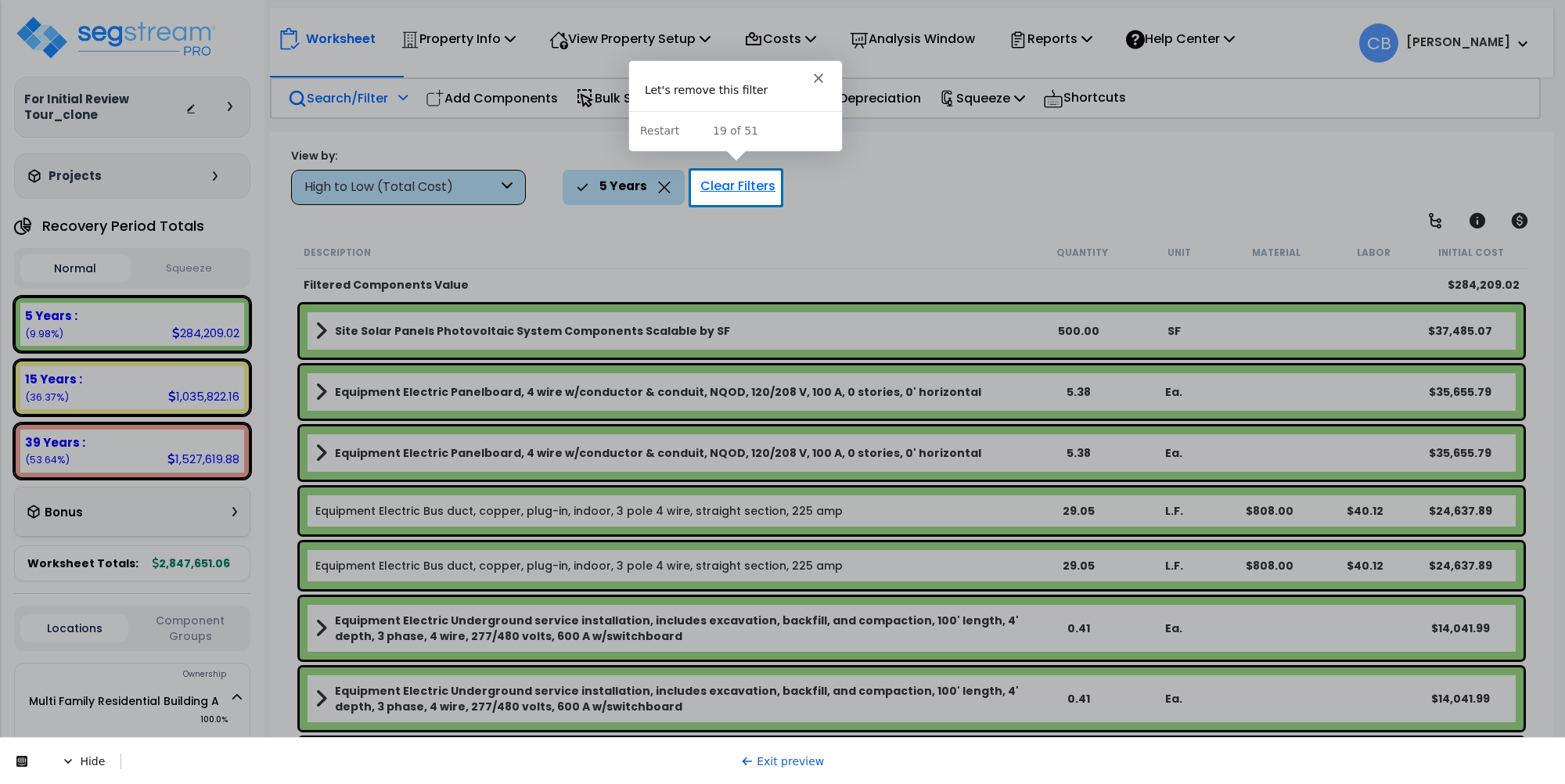
click at [706, 178] on div "Clear Filters" at bounding box center [738, 187] width 91 height 34
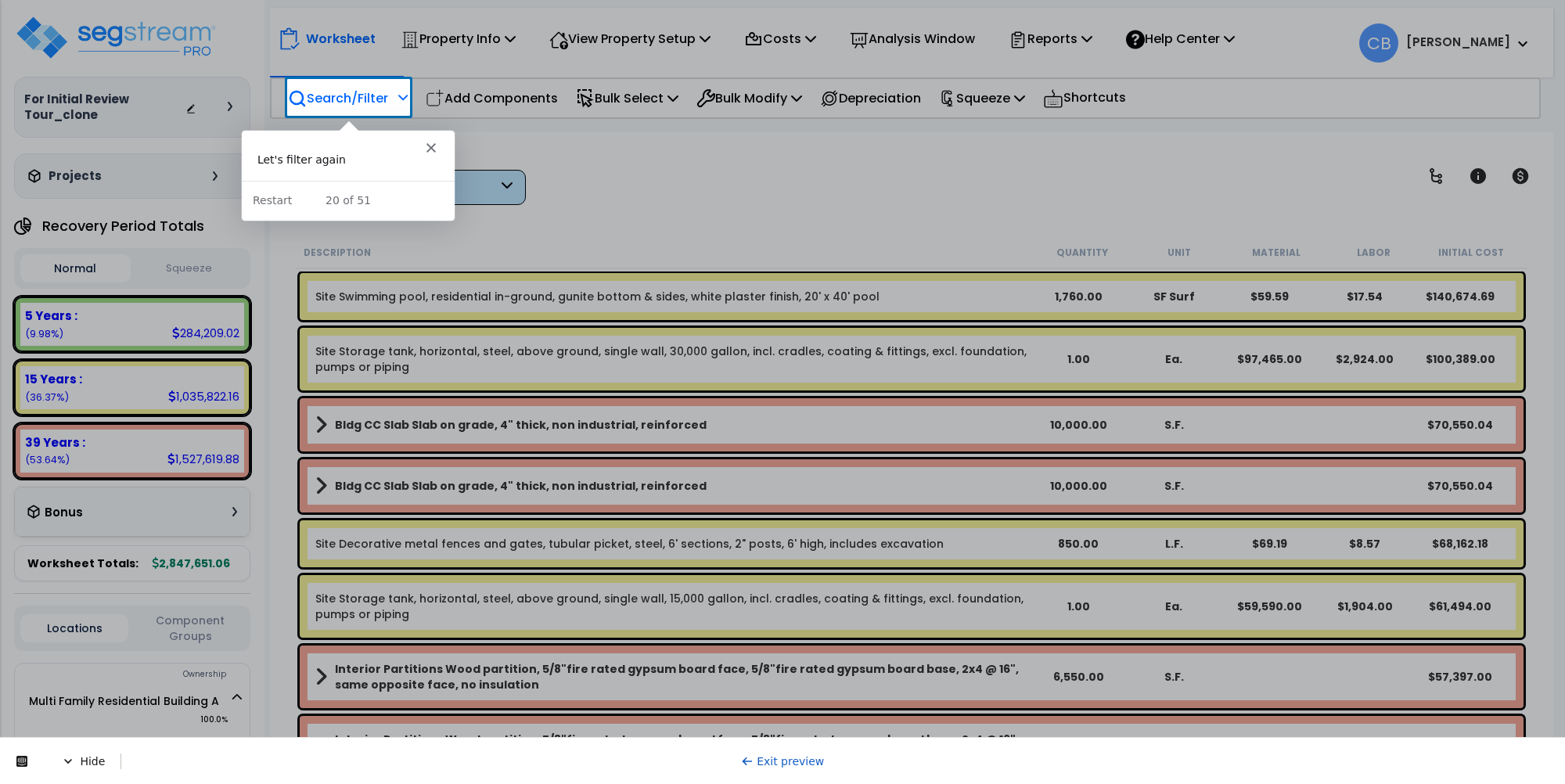
click at [354, 98] on p "Search/Filter" at bounding box center [337, 98] width 100 height 21
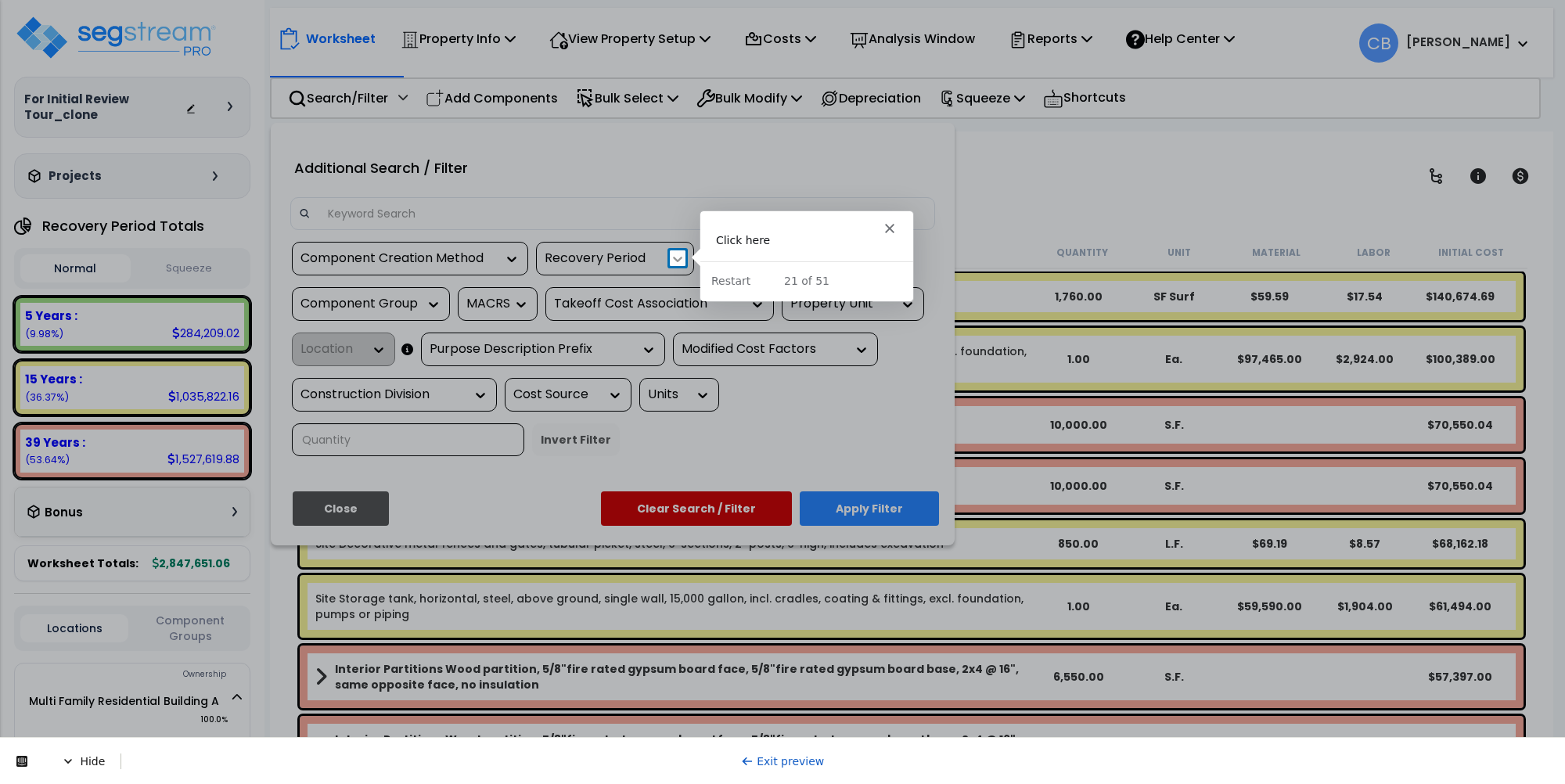
click at [681, 254] on icon at bounding box center [677, 258] width 15 height 15
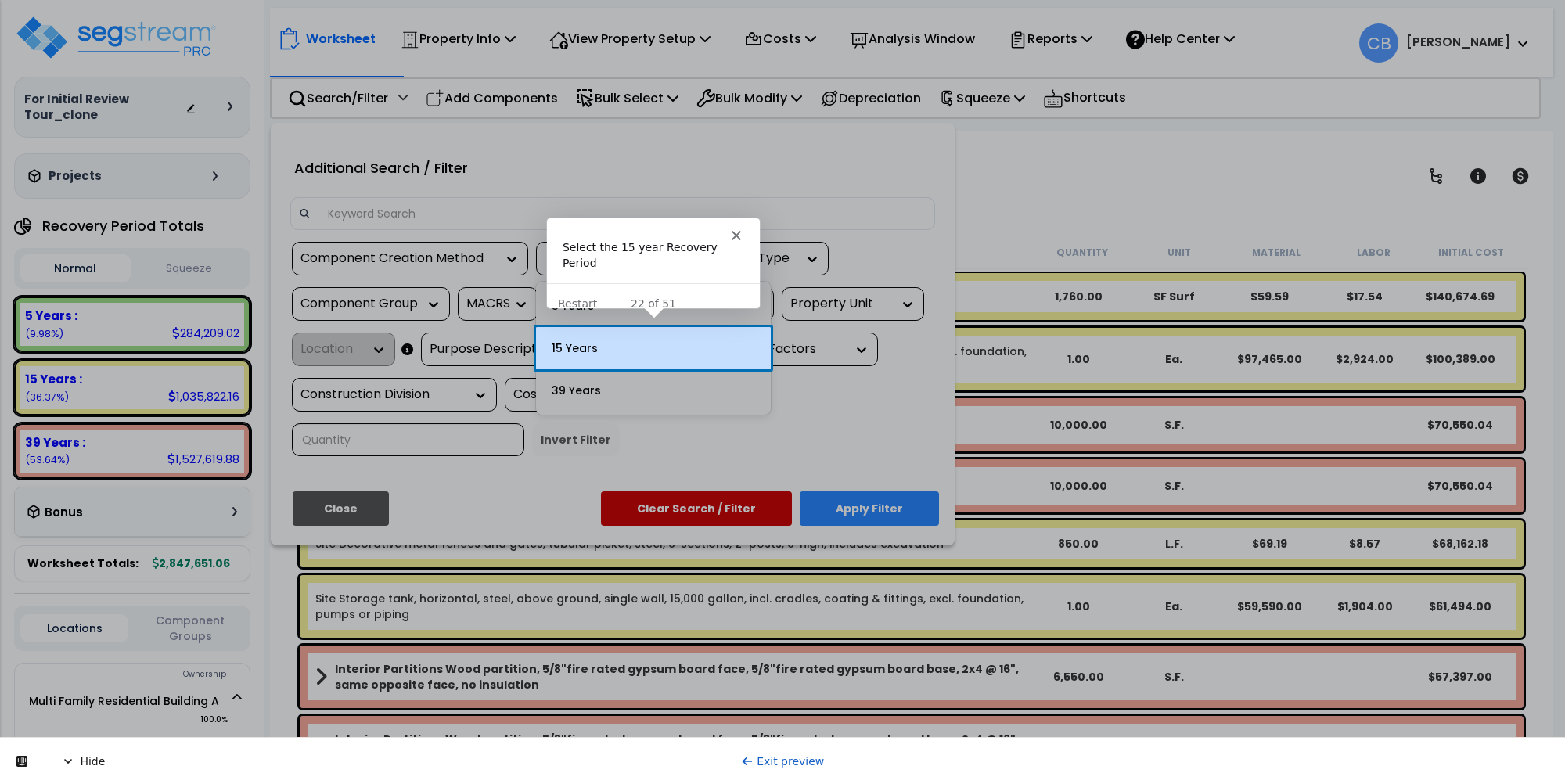
click at [632, 342] on div "15 Years" at bounding box center [653, 347] width 235 height 42
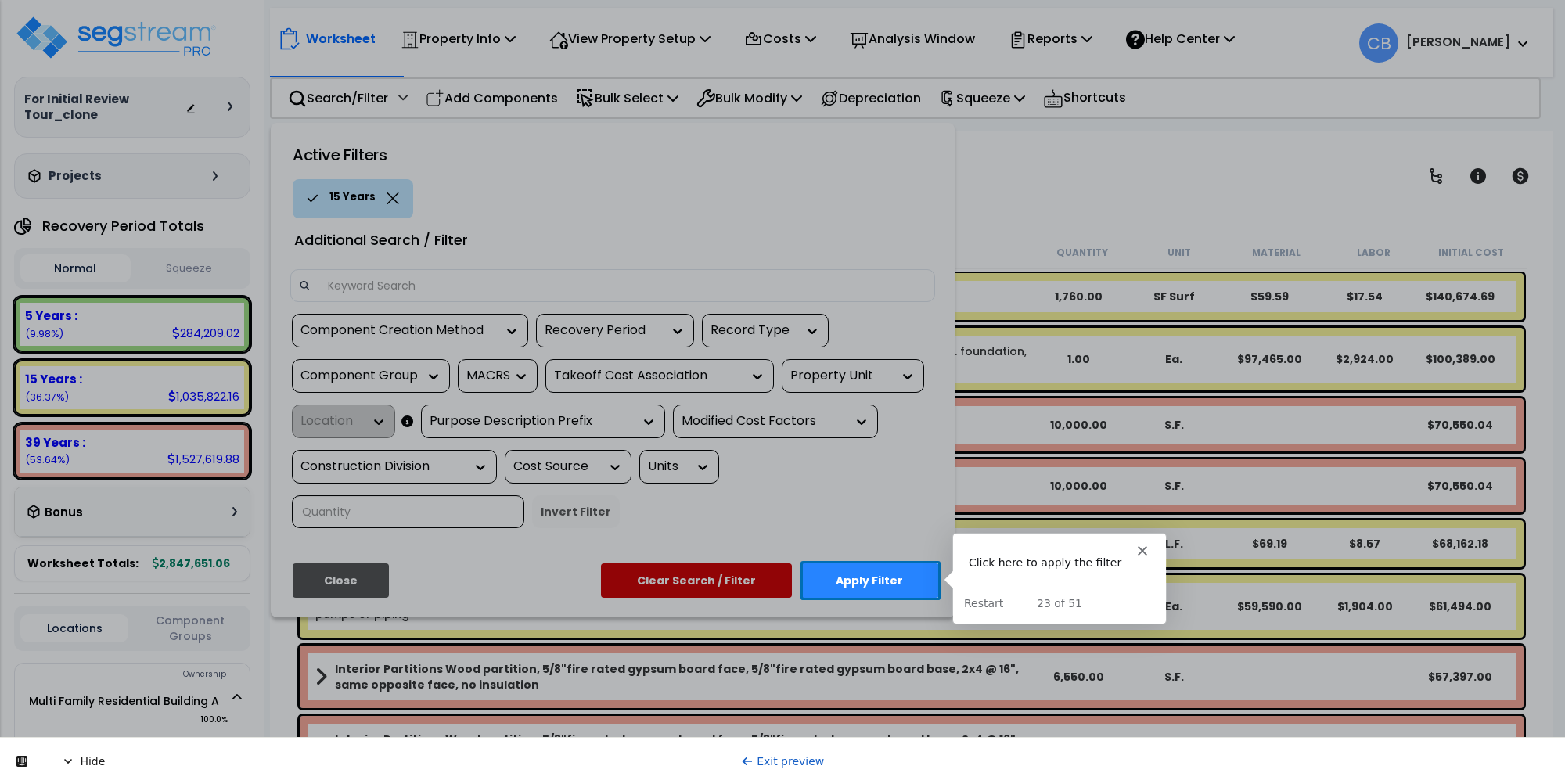
click at [872, 591] on button "Apply Filter" at bounding box center [869, 580] width 140 height 34
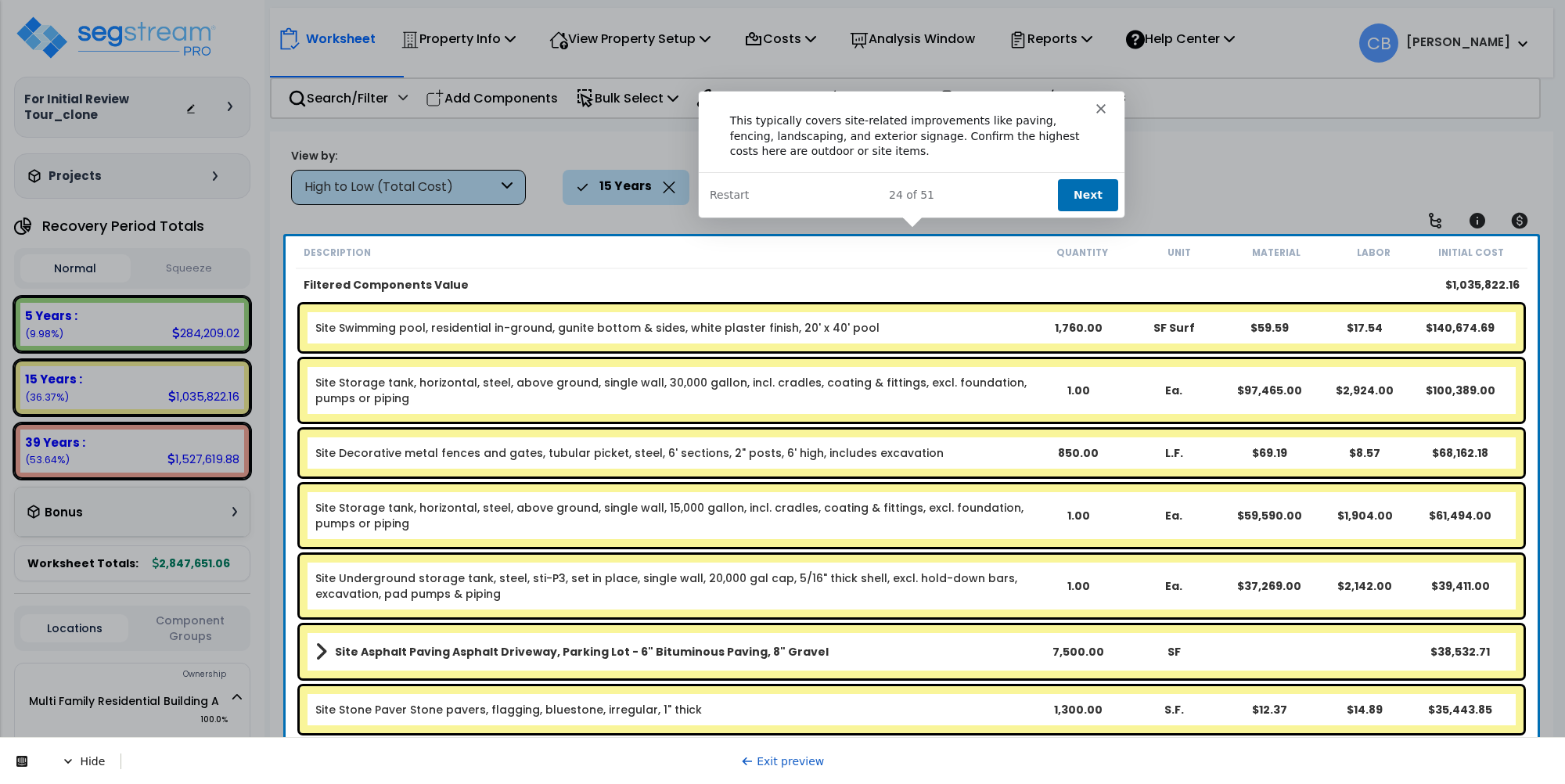
click at [1092, 196] on button "Next" at bounding box center [1086, 193] width 60 height 32
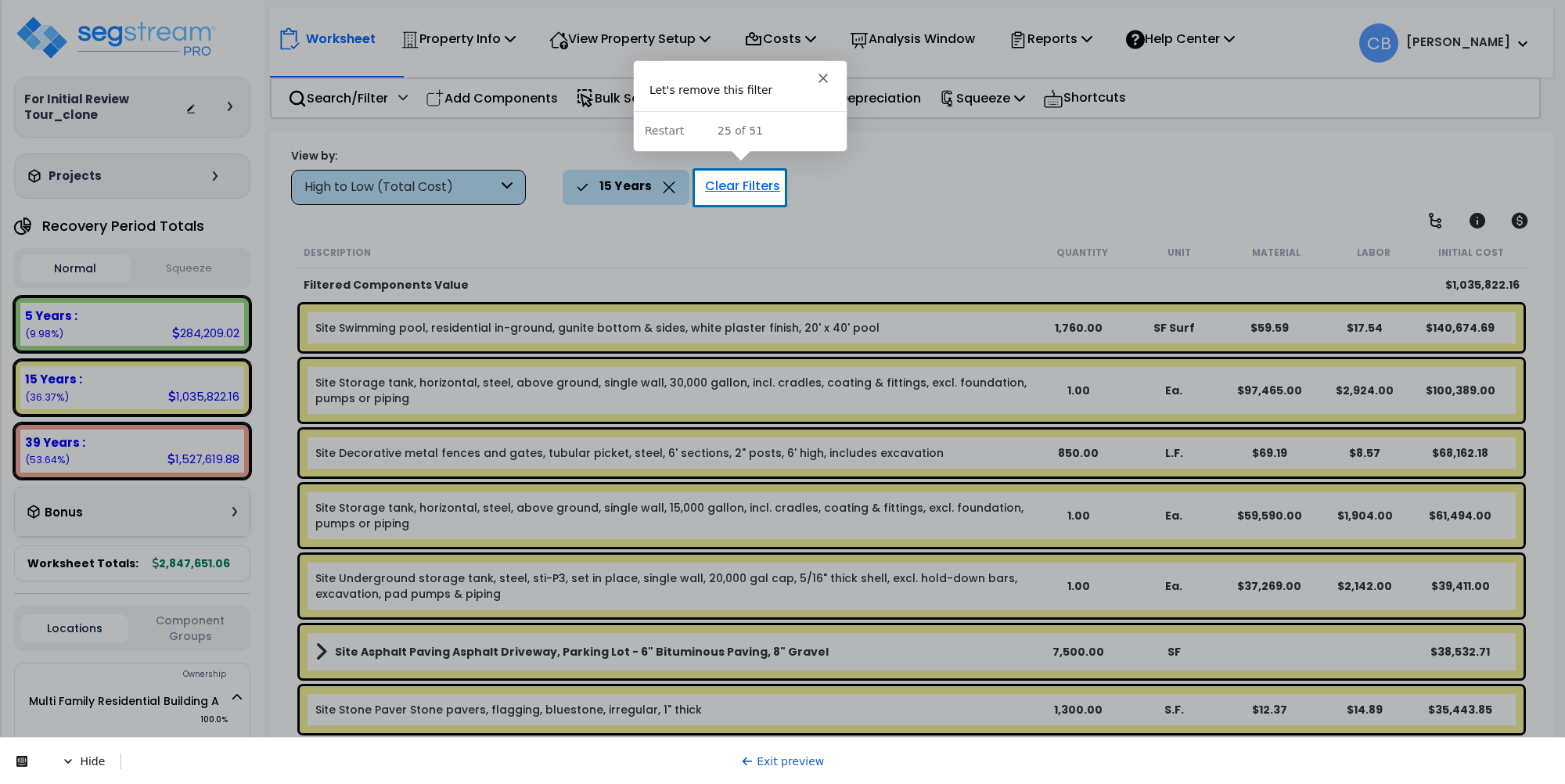
click at [730, 180] on div "Clear Filters" at bounding box center [742, 187] width 91 height 34
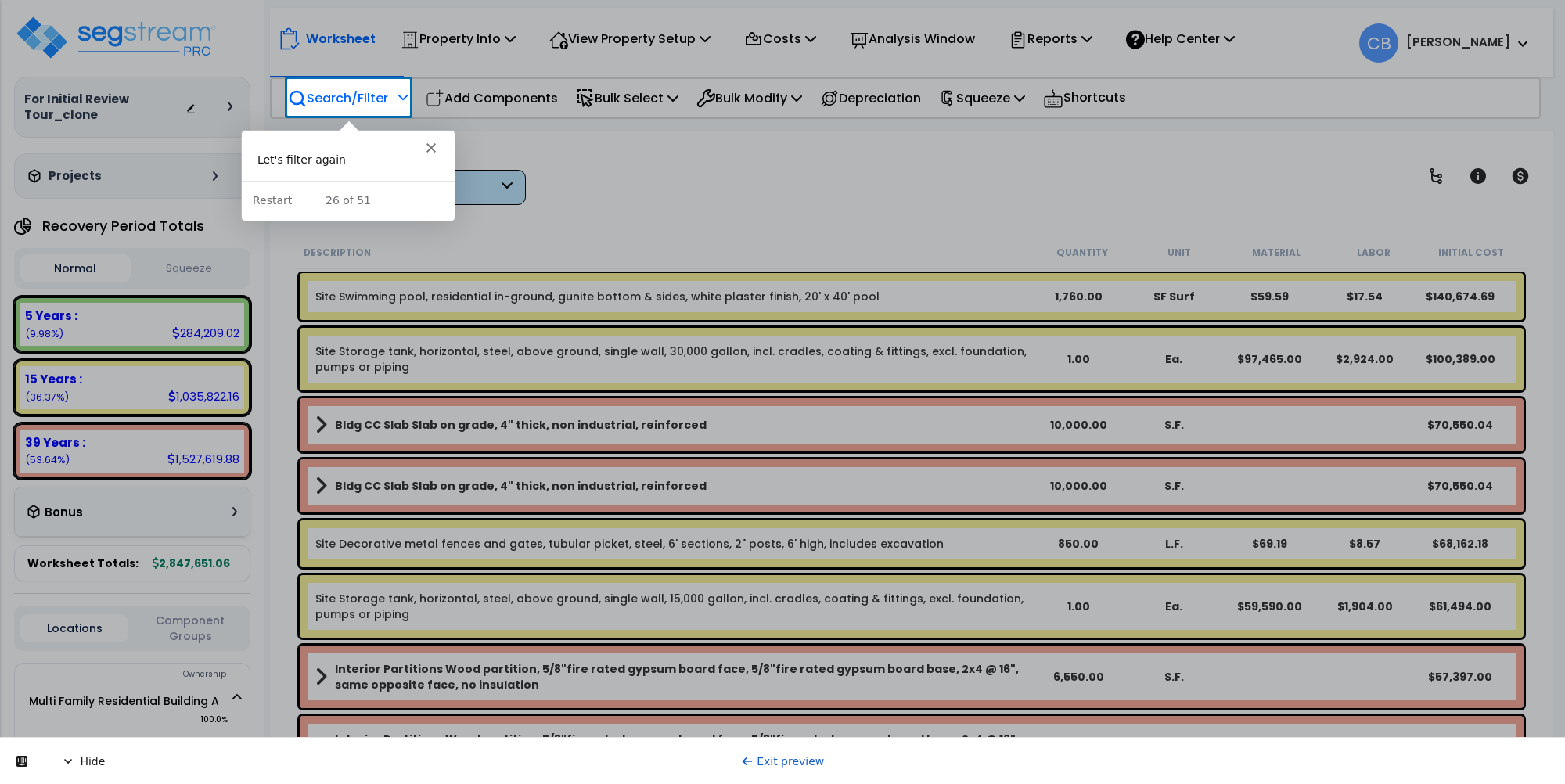
click at [348, 95] on p "Search/Filter" at bounding box center [337, 98] width 100 height 21
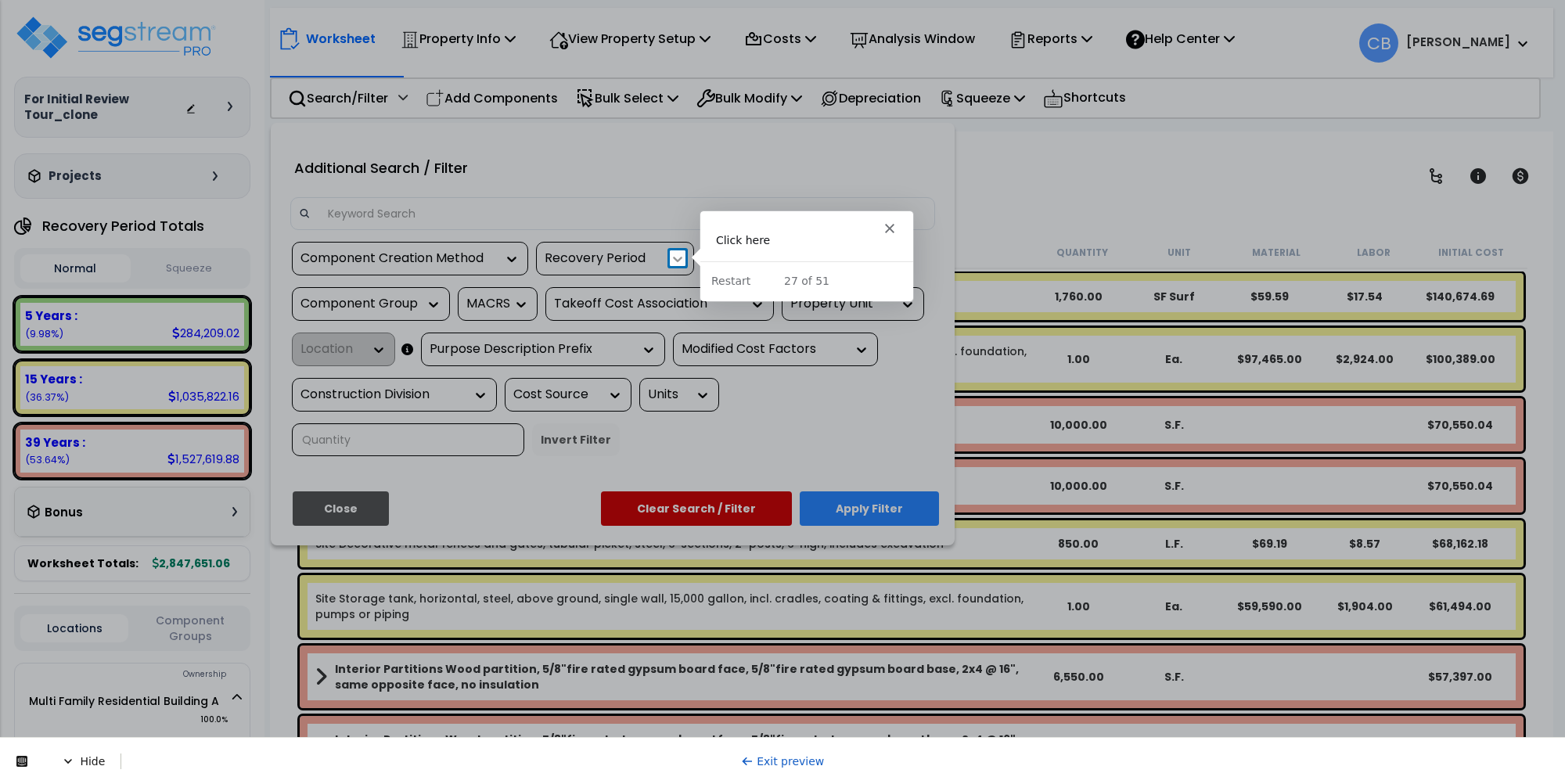
click at [683, 256] on icon at bounding box center [677, 258] width 15 height 15
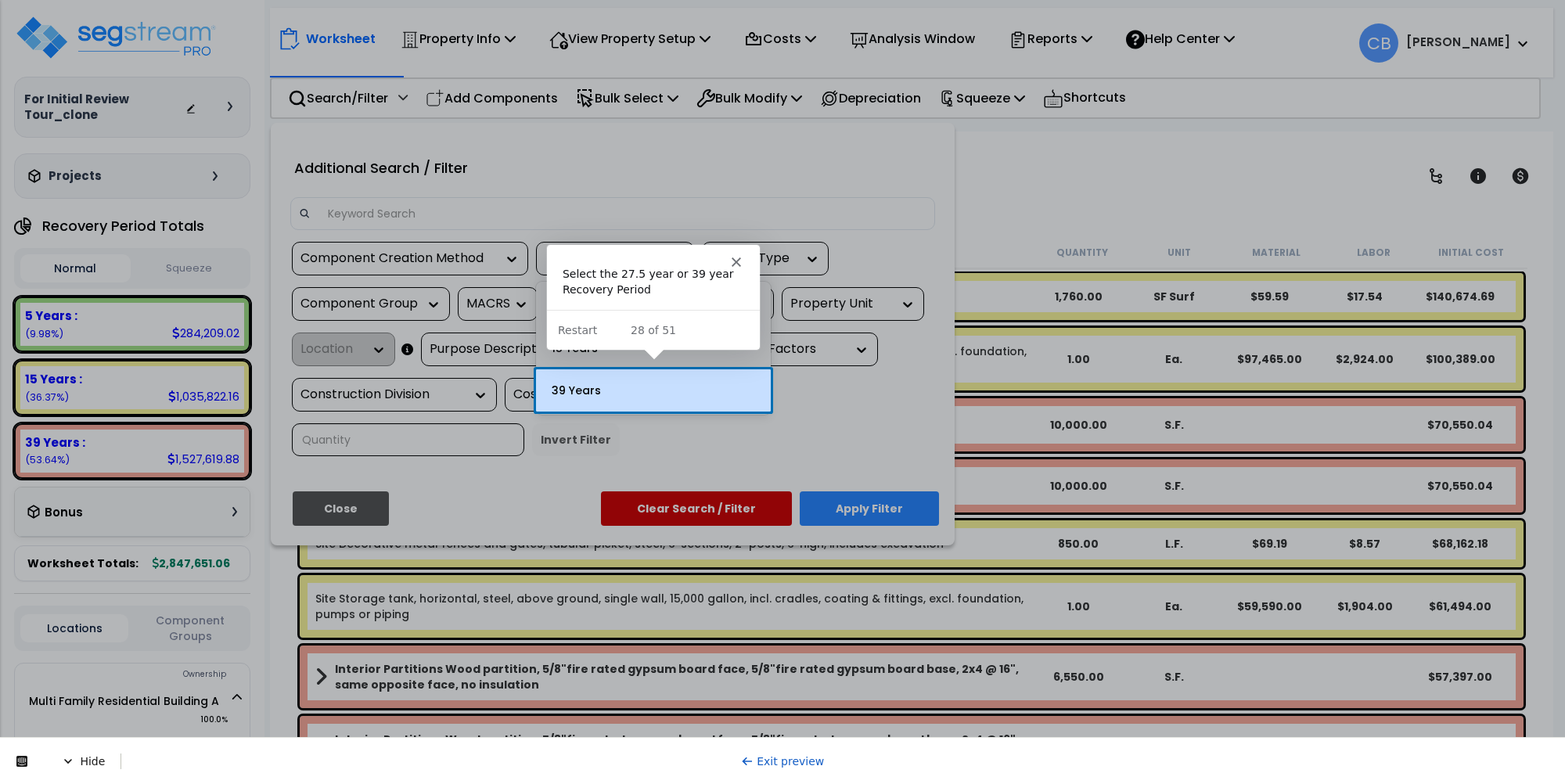
click at [650, 404] on div "39 Years" at bounding box center [653, 389] width 235 height 42
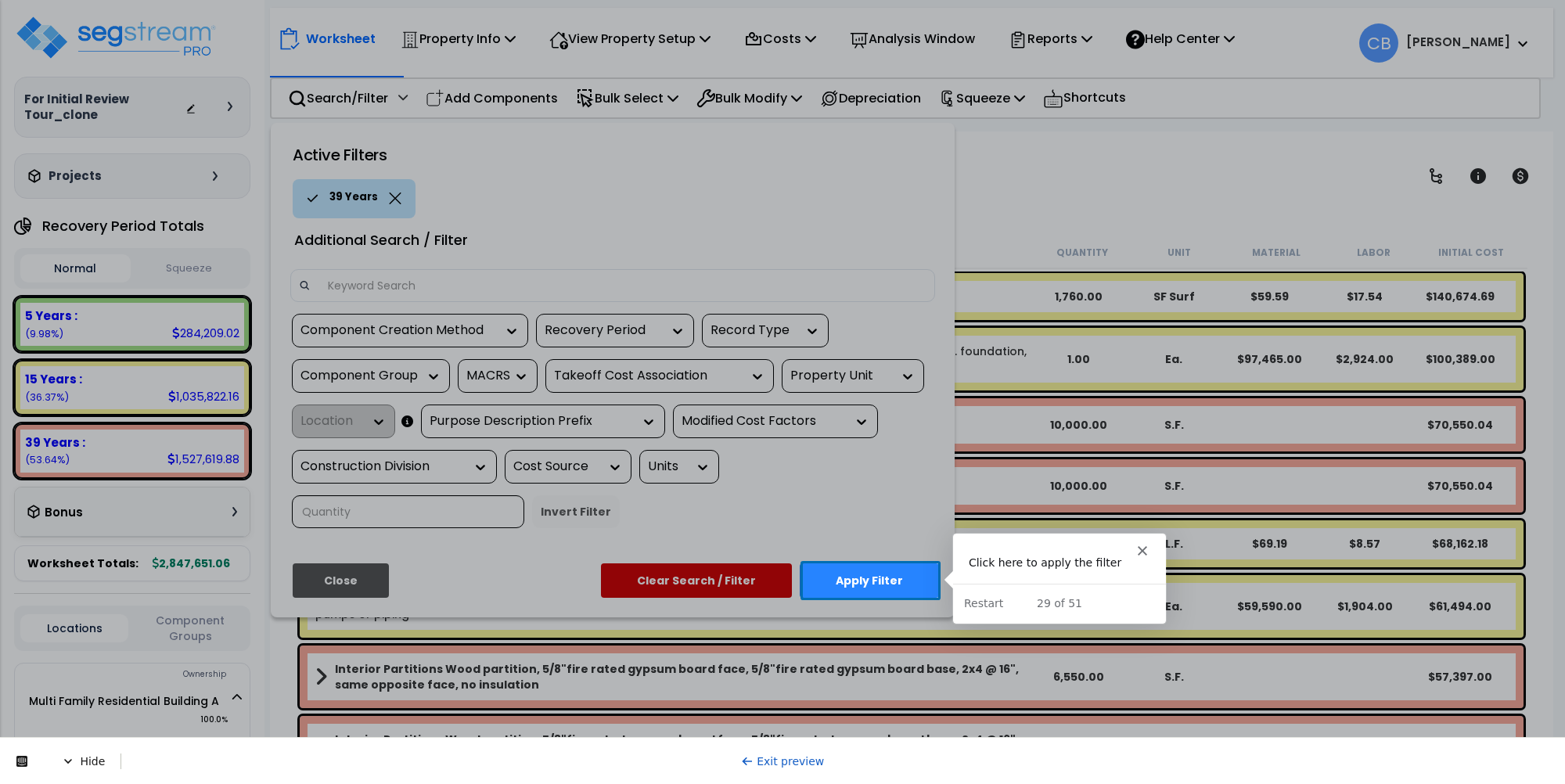
click at [880, 584] on button "Apply Filter" at bounding box center [869, 580] width 140 height 34
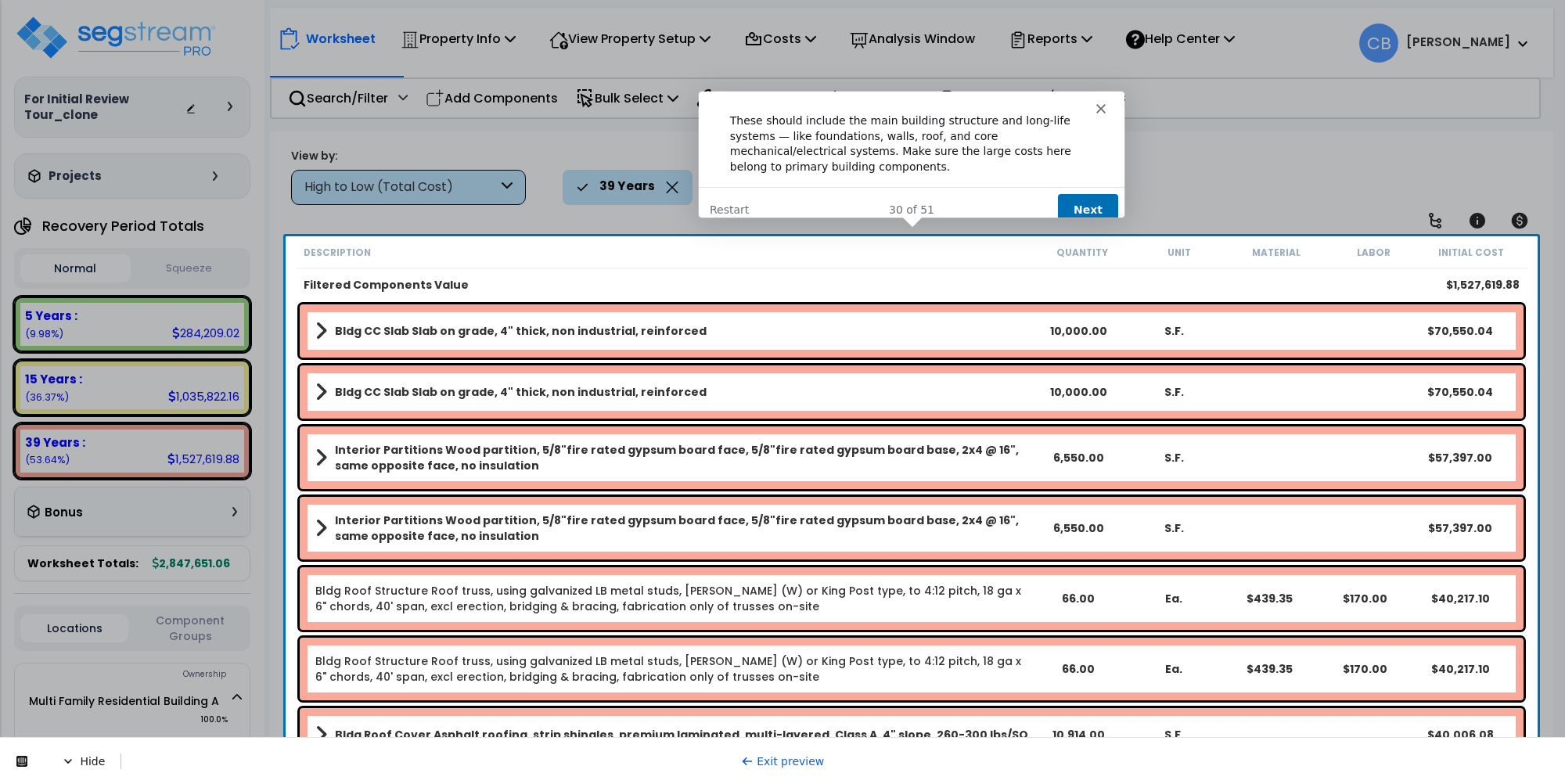
click at [1076, 193] on button "Next" at bounding box center [1086, 208] width 60 height 32
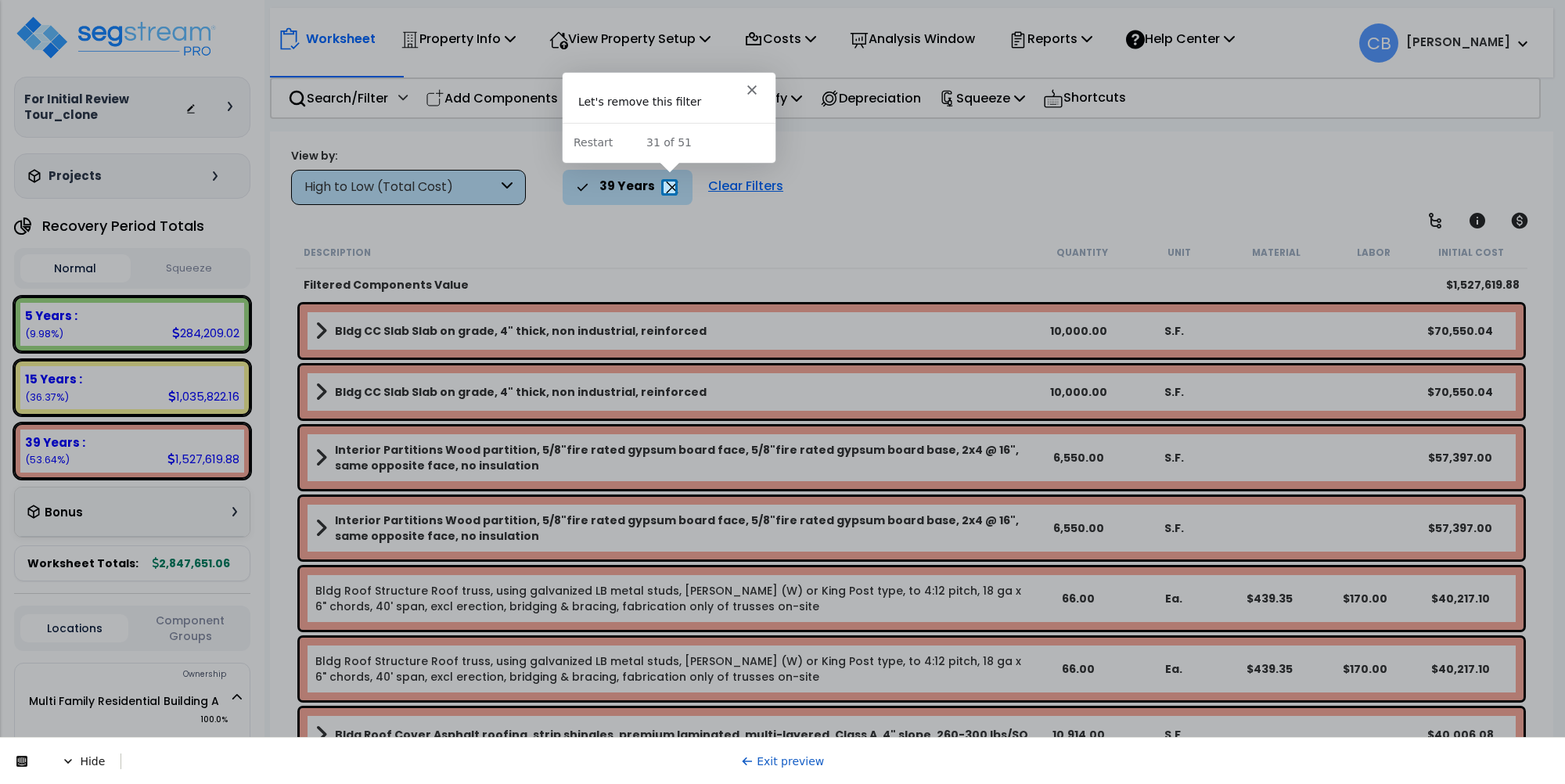
click at [668, 193] on div at bounding box center [782, 489] width 1565 height 591
click at [666, 185] on icon at bounding box center [672, 187] width 13 height 12
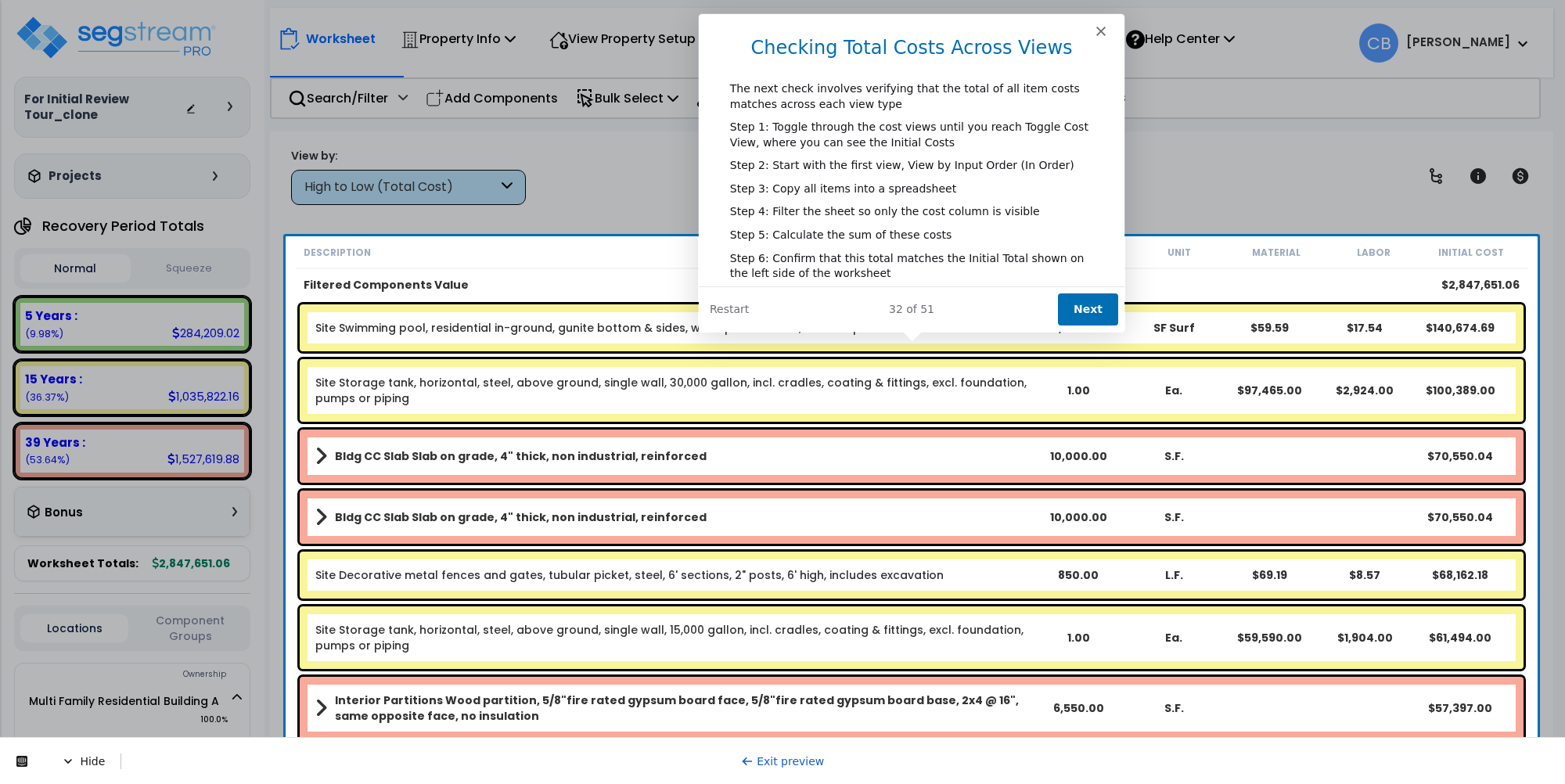
click at [1085, 310] on button "Next" at bounding box center [1086, 308] width 60 height 32
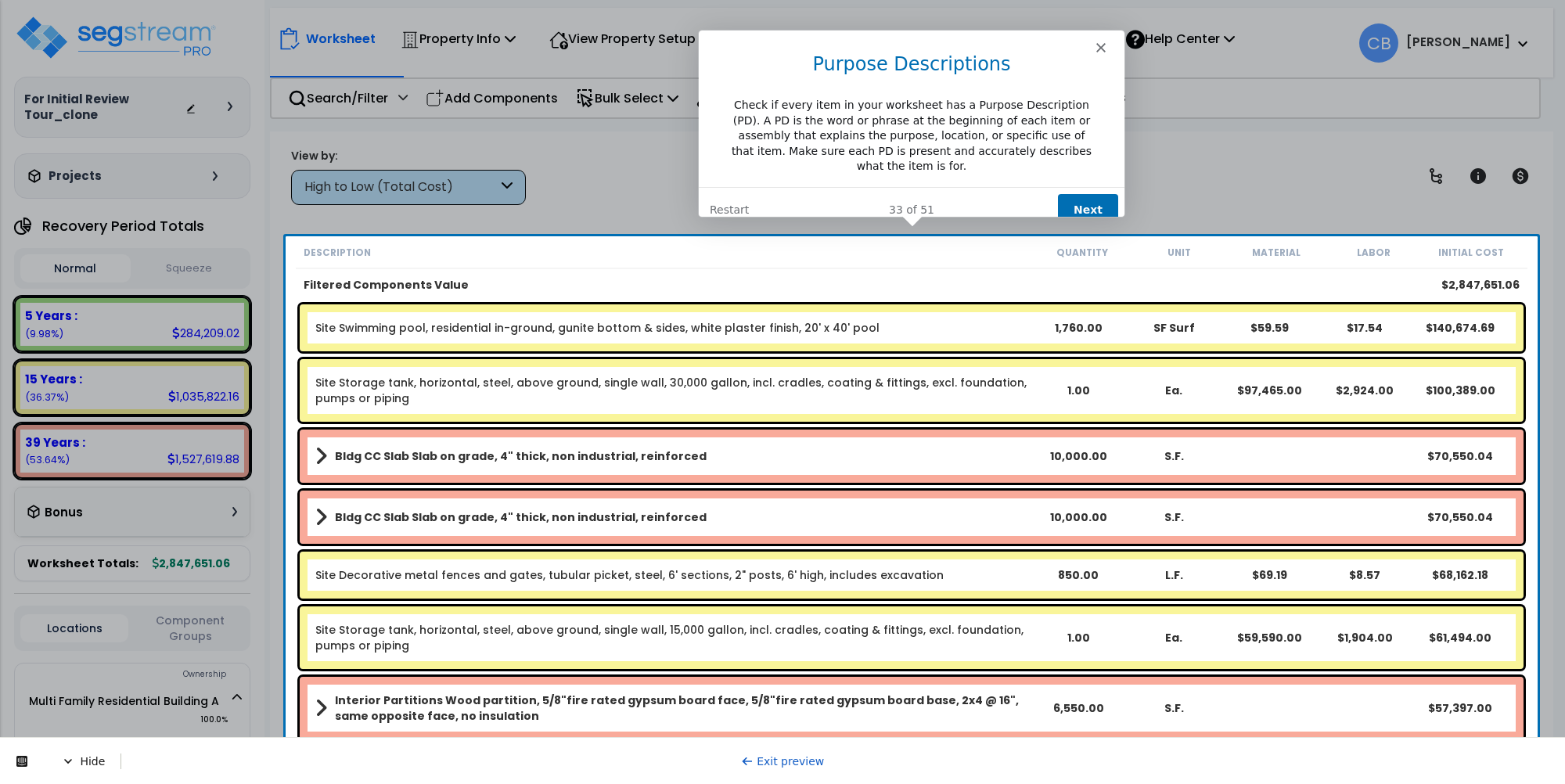
click at [1088, 195] on button "Next" at bounding box center [1086, 209] width 60 height 32
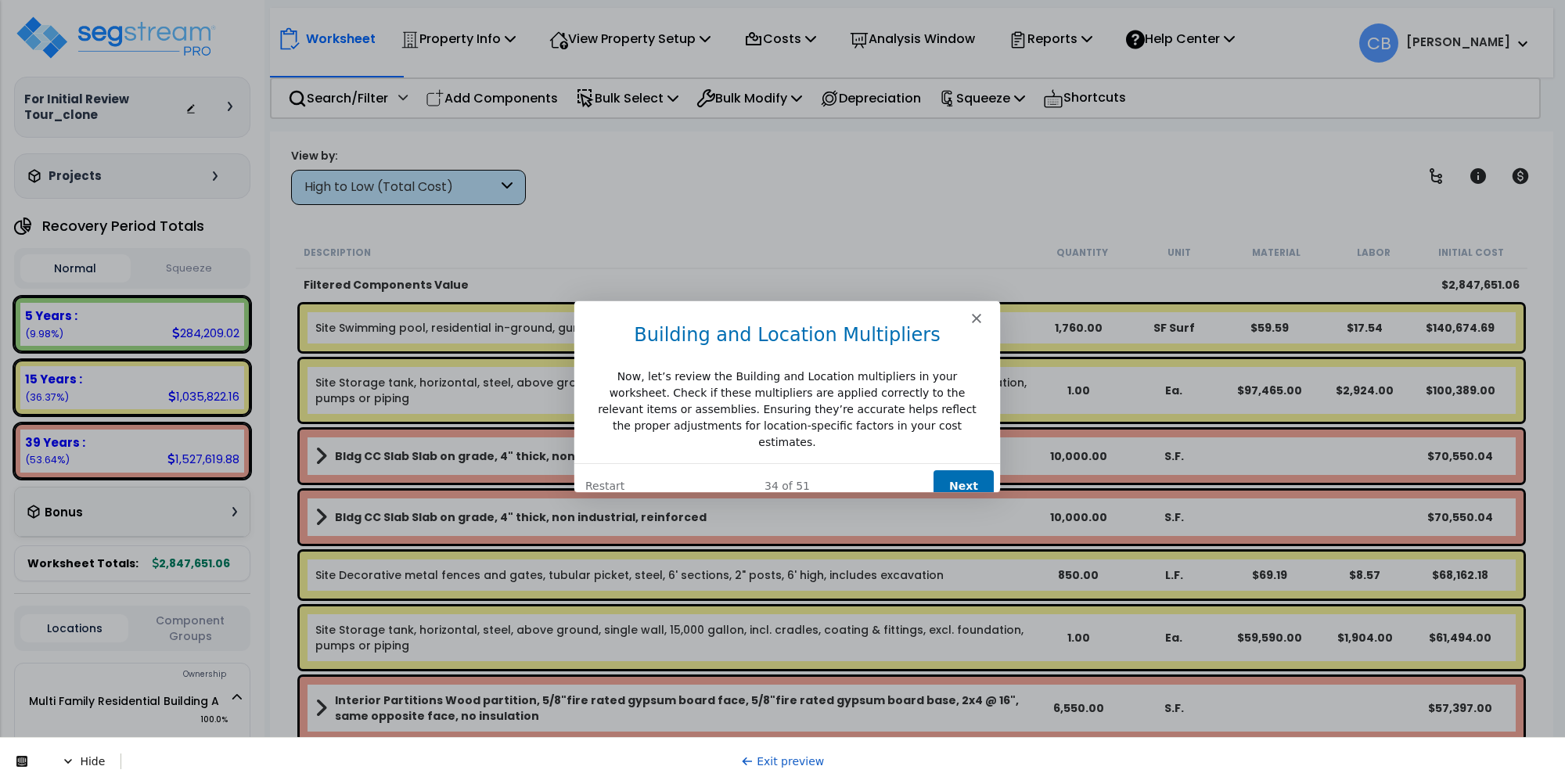
click at [949, 469] on button "Next" at bounding box center [963, 484] width 60 height 32
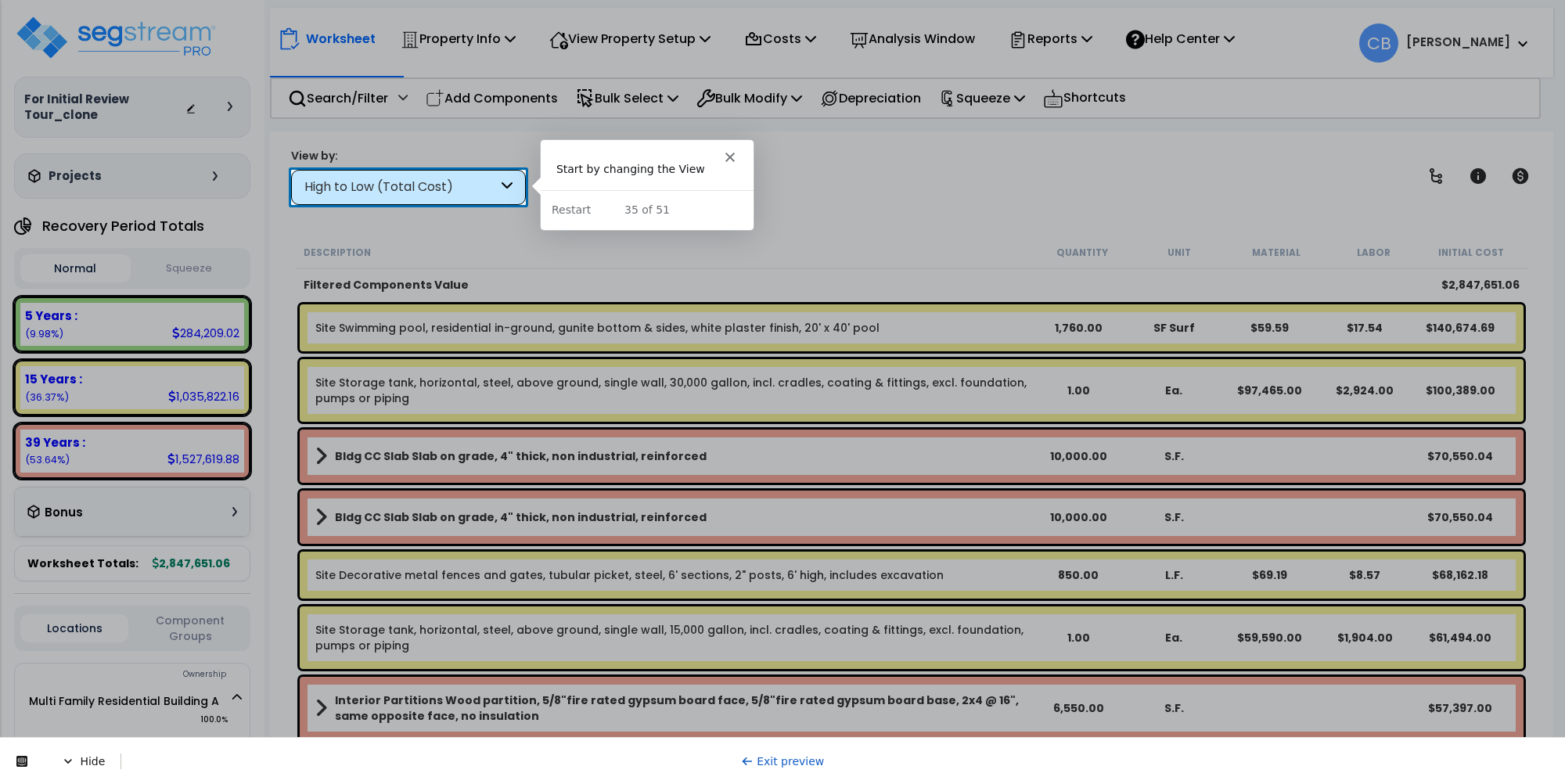
click at [454, 181] on div "High to Low (Total Cost)" at bounding box center [402, 187] width 193 height 18
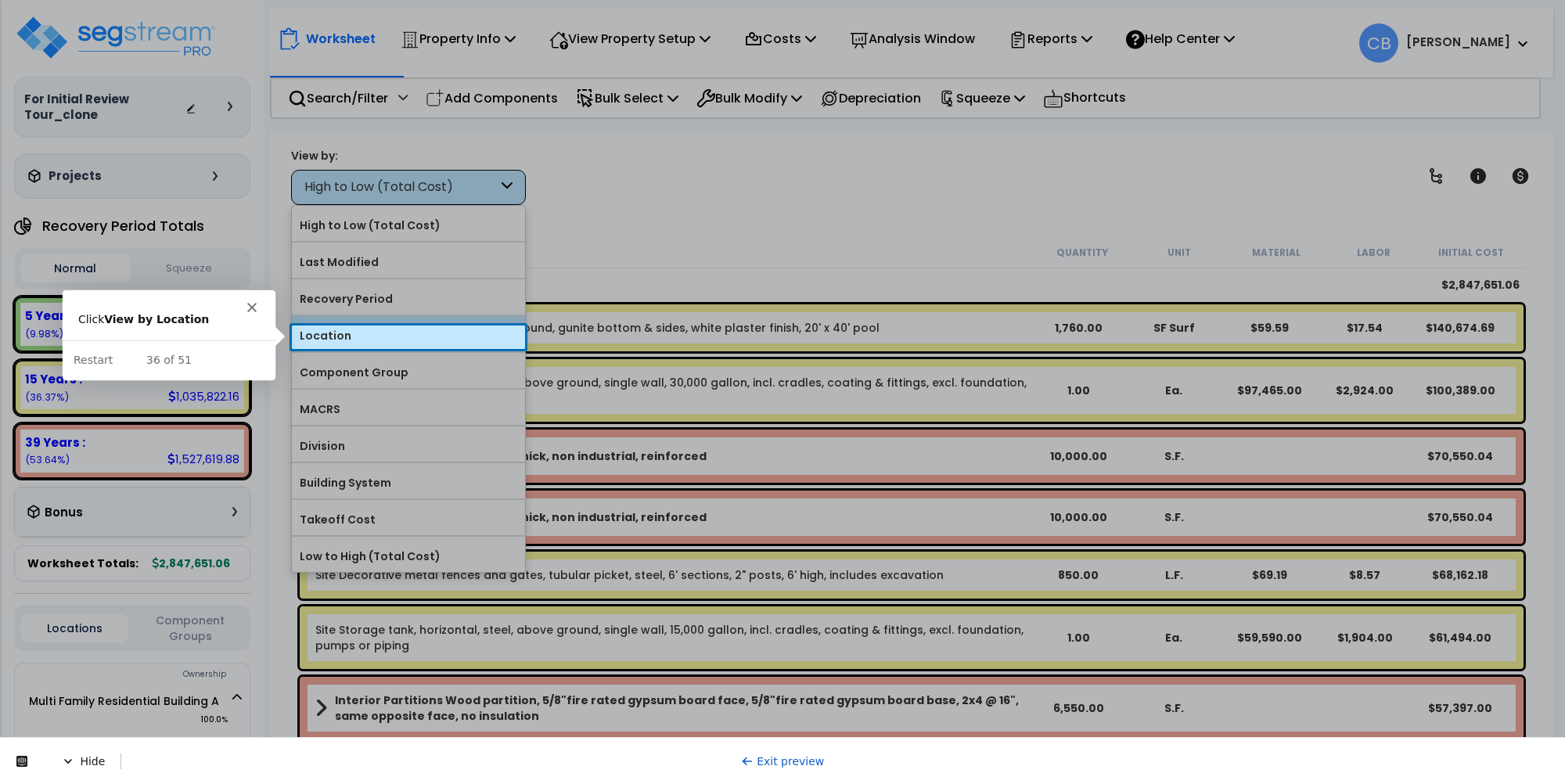
click at [408, 344] on label "Location" at bounding box center [408, 335] width 233 height 23
click at [0, 0] on input "Location" at bounding box center [0, 0] width 0 height 0
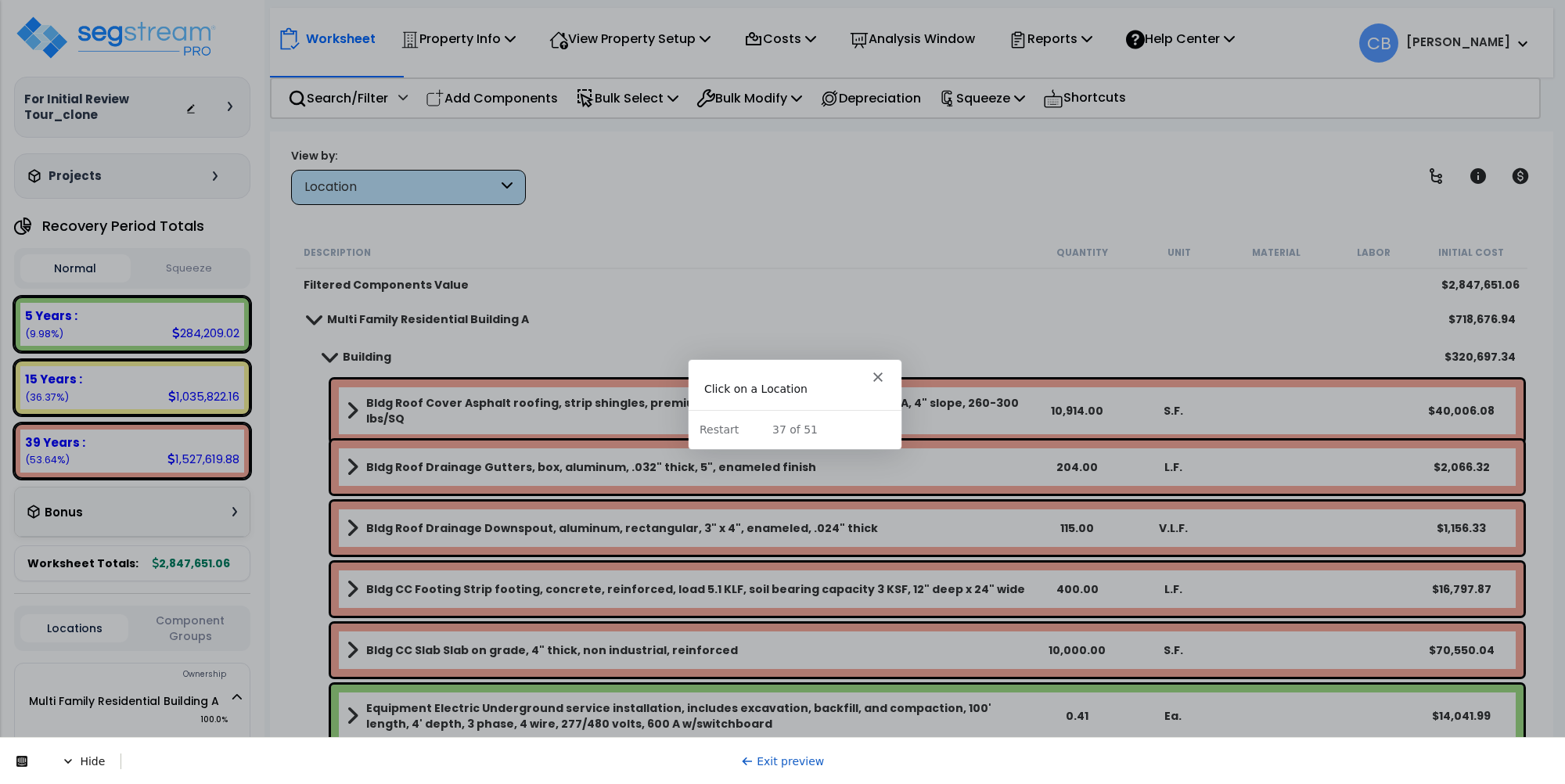
click at [403, 318] on b "Multi Family Residential Building A" at bounding box center [428, 319] width 202 height 15
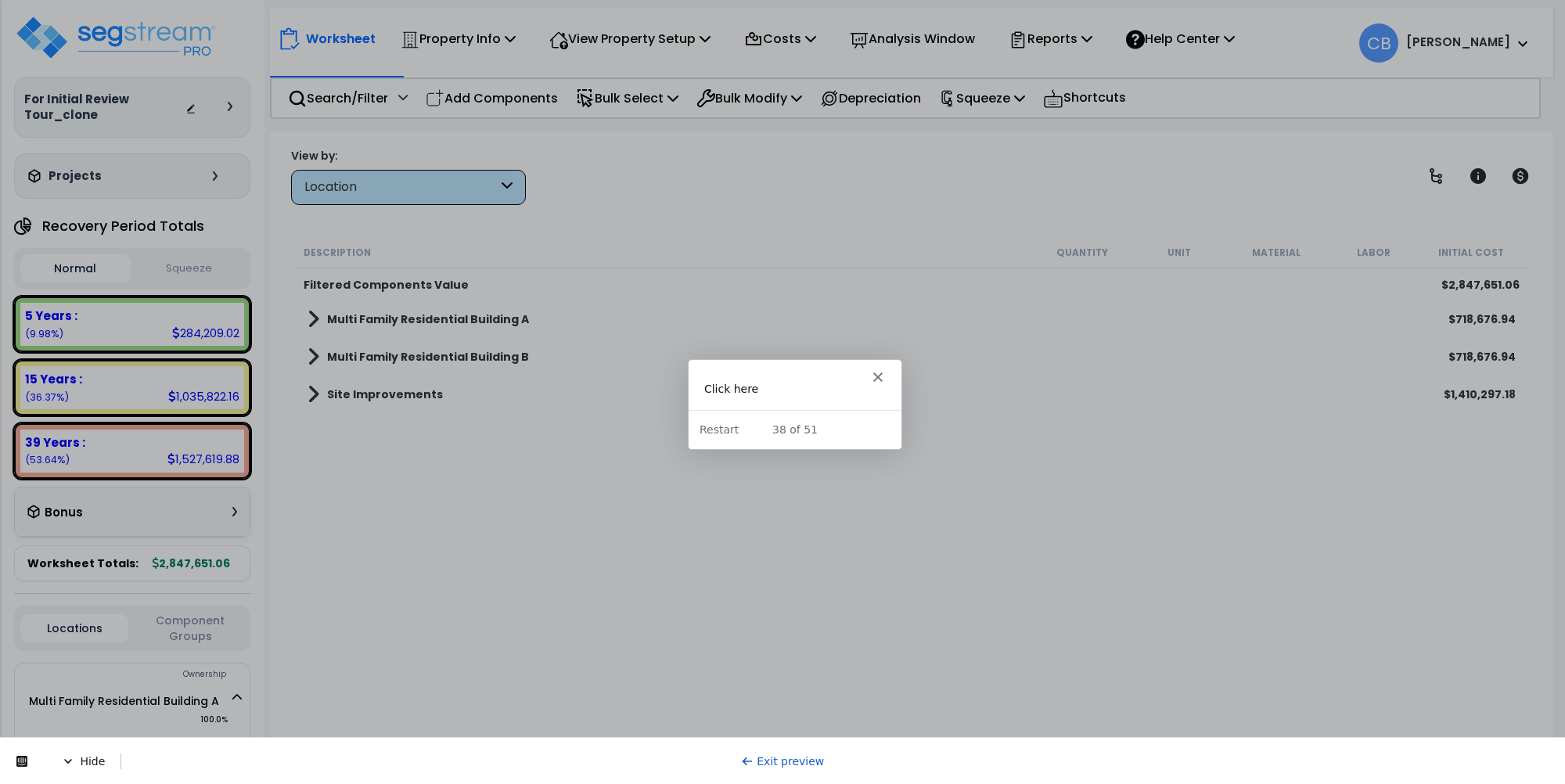
click at [408, 319] on b "Multi Family Residential Building A" at bounding box center [428, 319] width 202 height 15
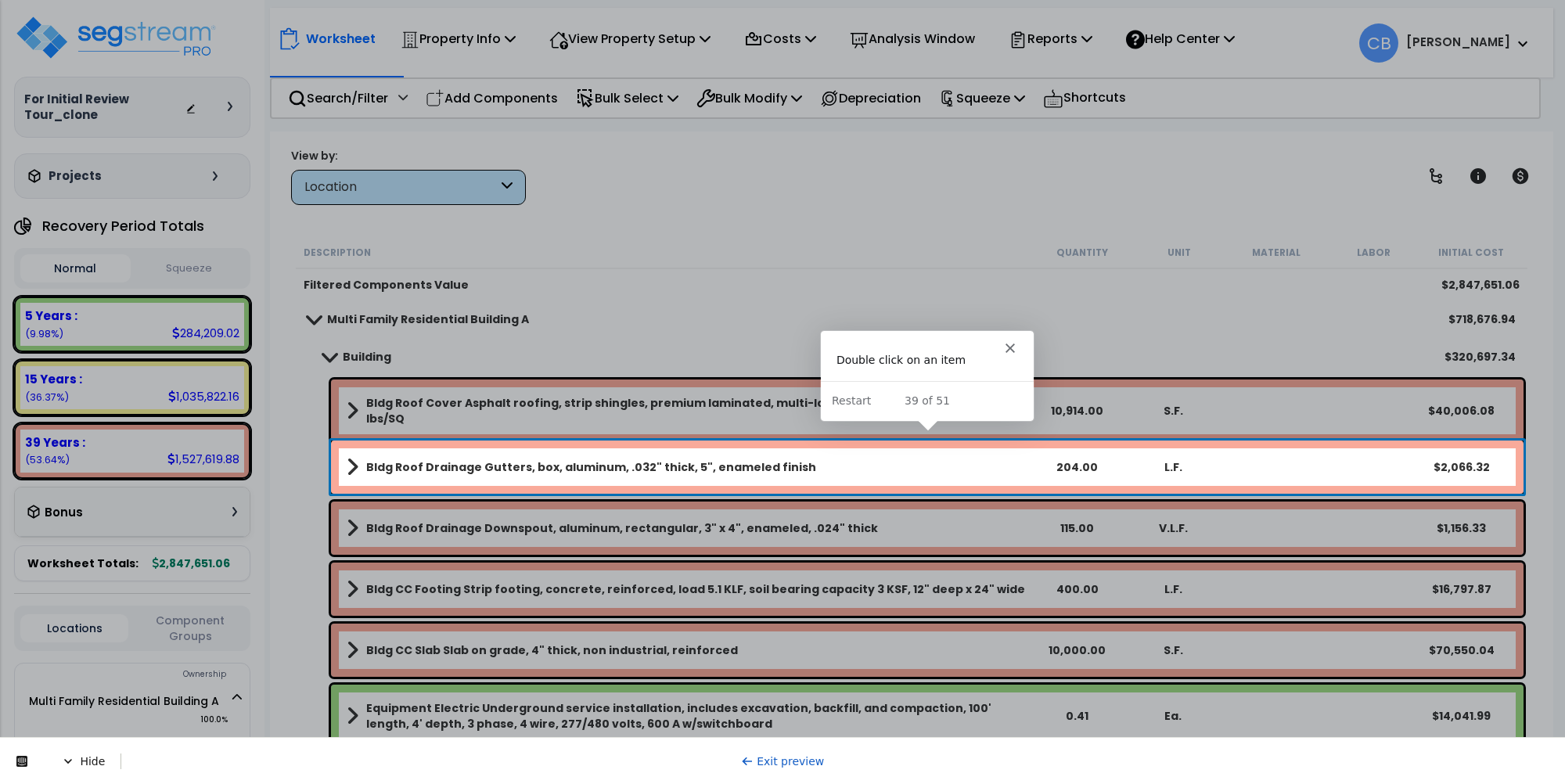
click at [463, 460] on b "Bldg Roof Drainage Gutters, box, aluminum, .032" thick, 5", enameled finish" at bounding box center [592, 467] width 450 height 15
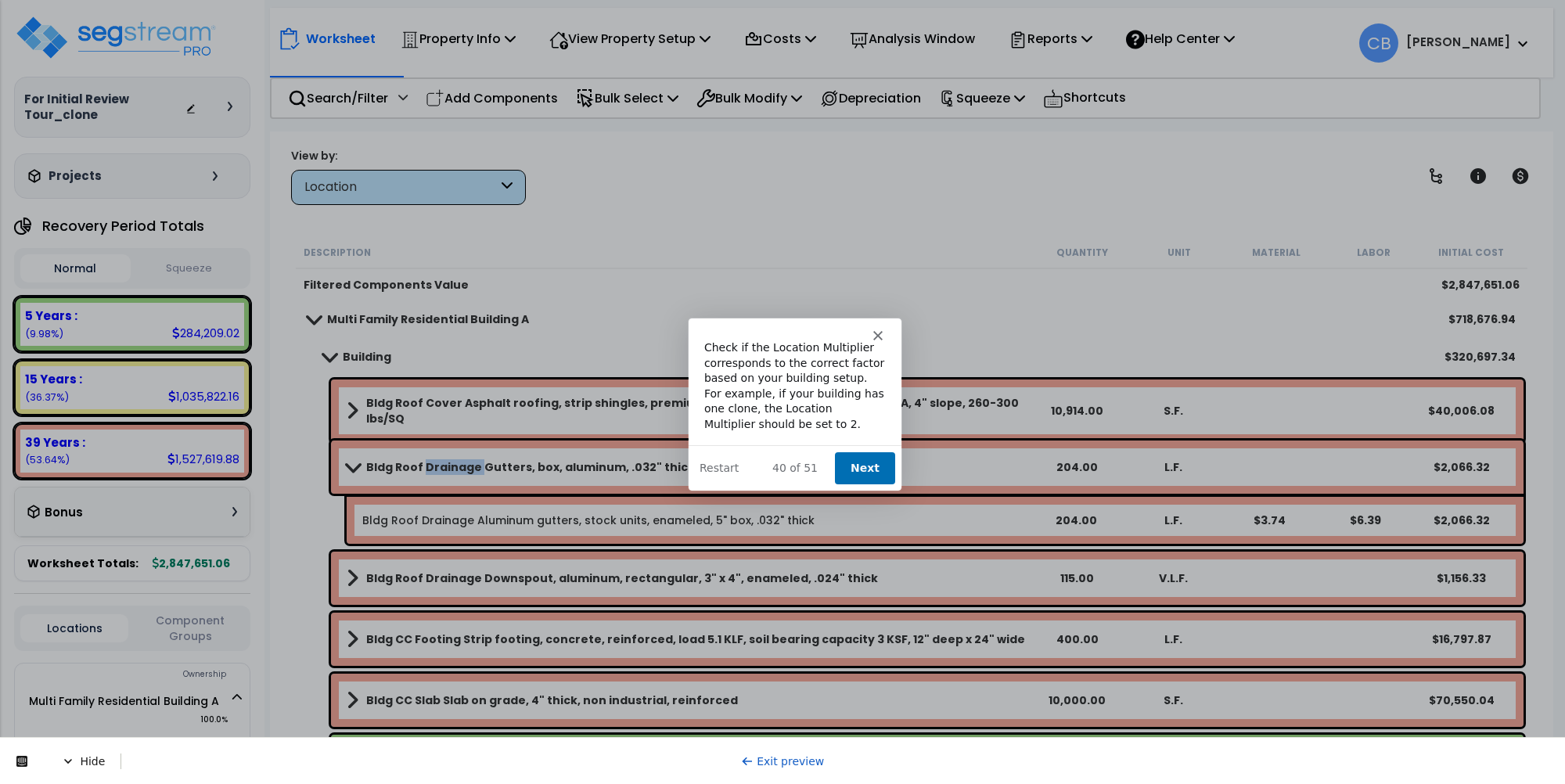
click at [463, 460] on b "Bldg Roof Drainage Gutters, box, aluminum, .032" thick, 5", enameled finish" at bounding box center [592, 467] width 450 height 15
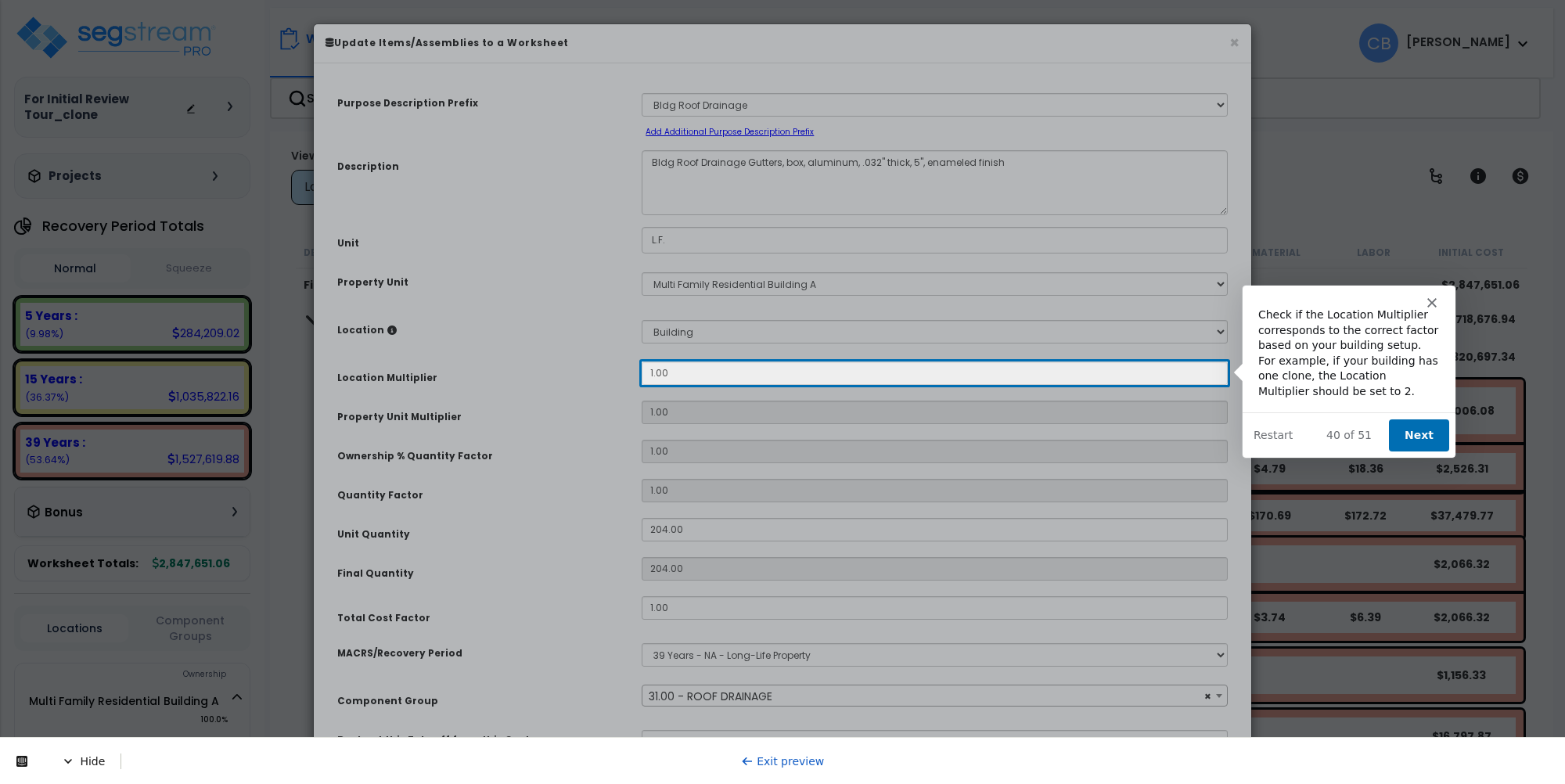
select select "10950"
click at [1417, 432] on button "Next" at bounding box center [1418, 433] width 60 height 32
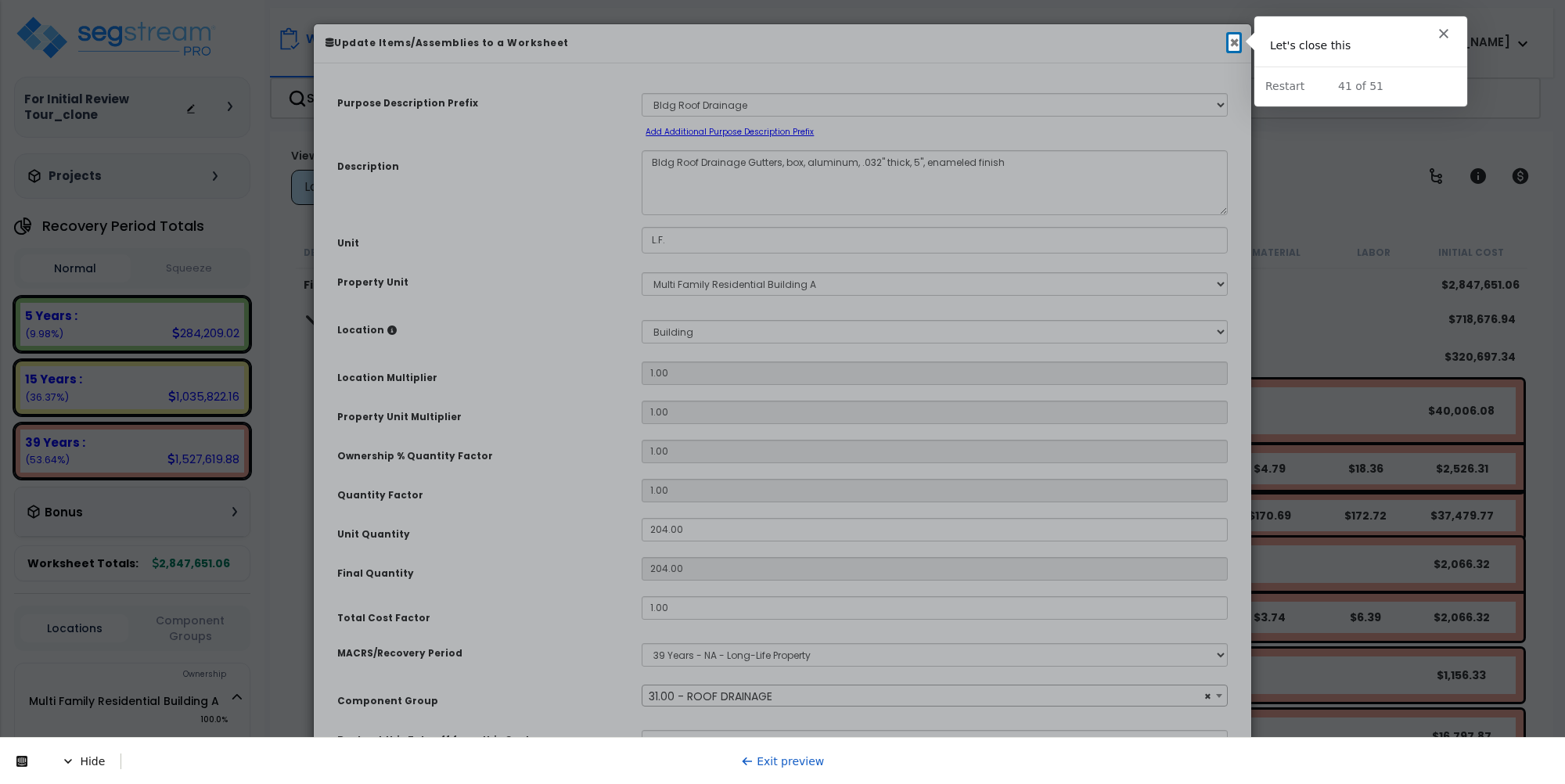
click at [1229, 45] on button "×" at bounding box center [1235, 42] width 10 height 16
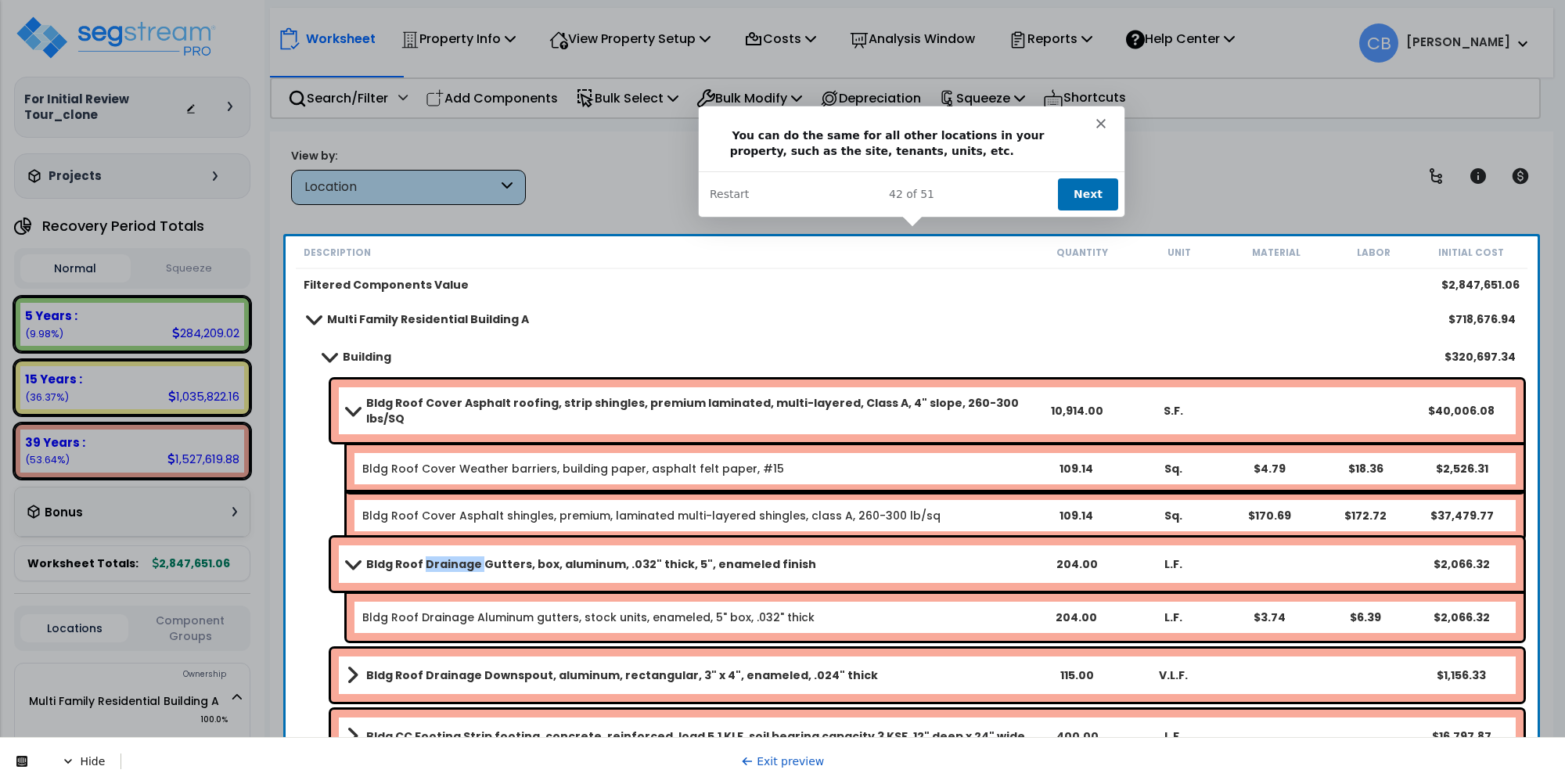
click at [1095, 179] on button "Next" at bounding box center [1086, 193] width 60 height 32
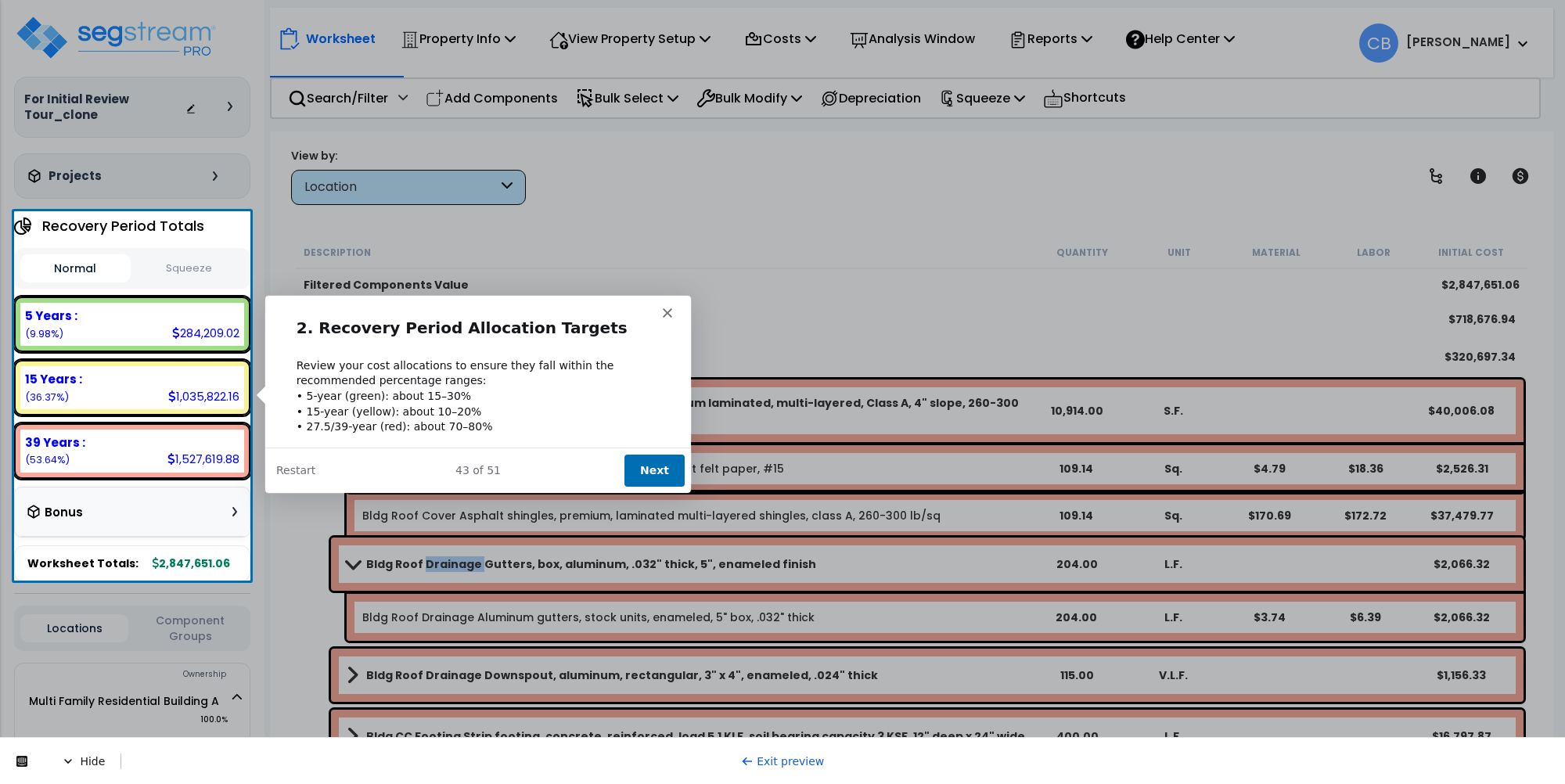
click at [638, 469] on button "Next" at bounding box center [654, 468] width 60 height 32
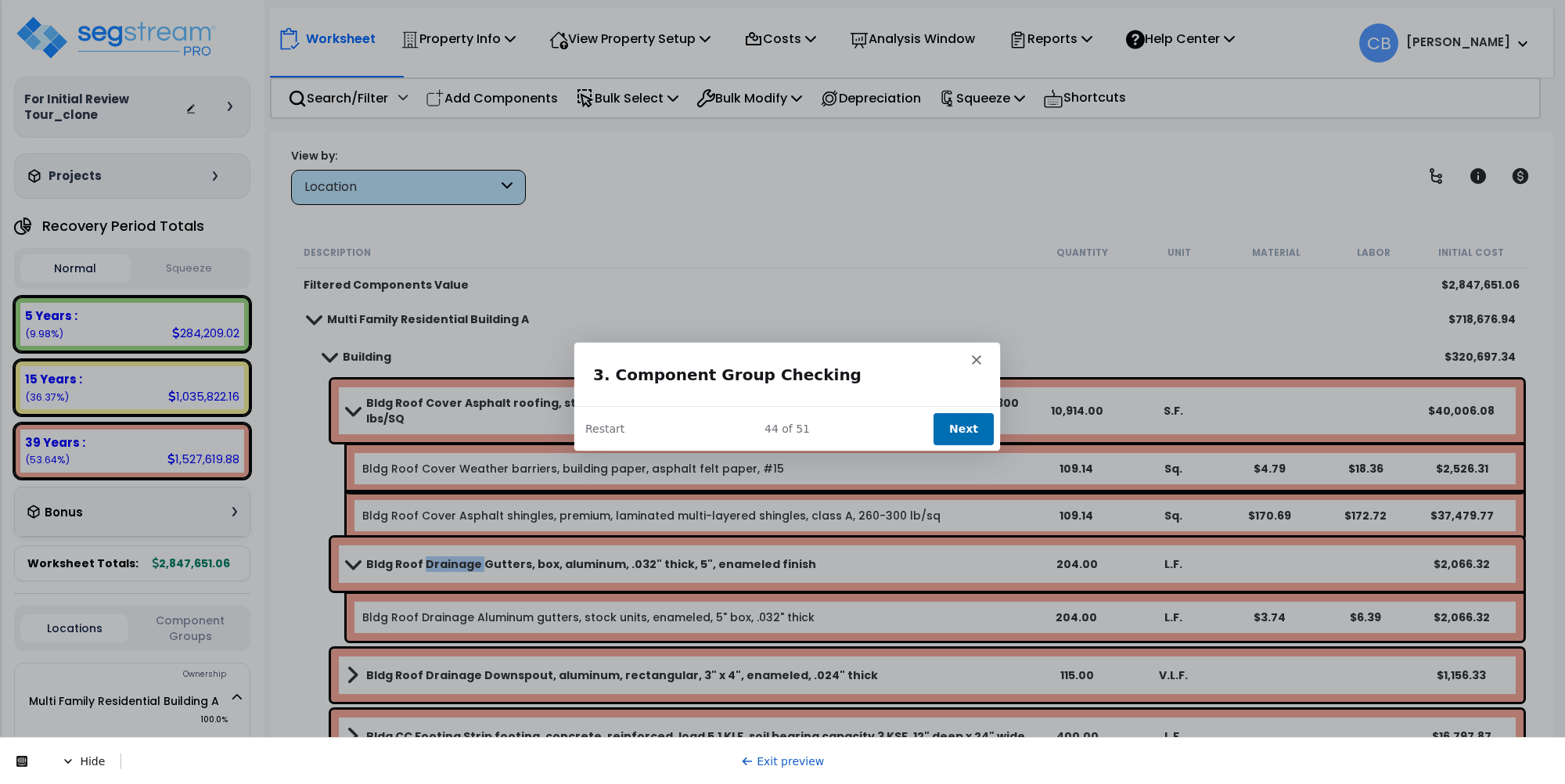
click at [961, 426] on button "Next" at bounding box center [963, 427] width 60 height 32
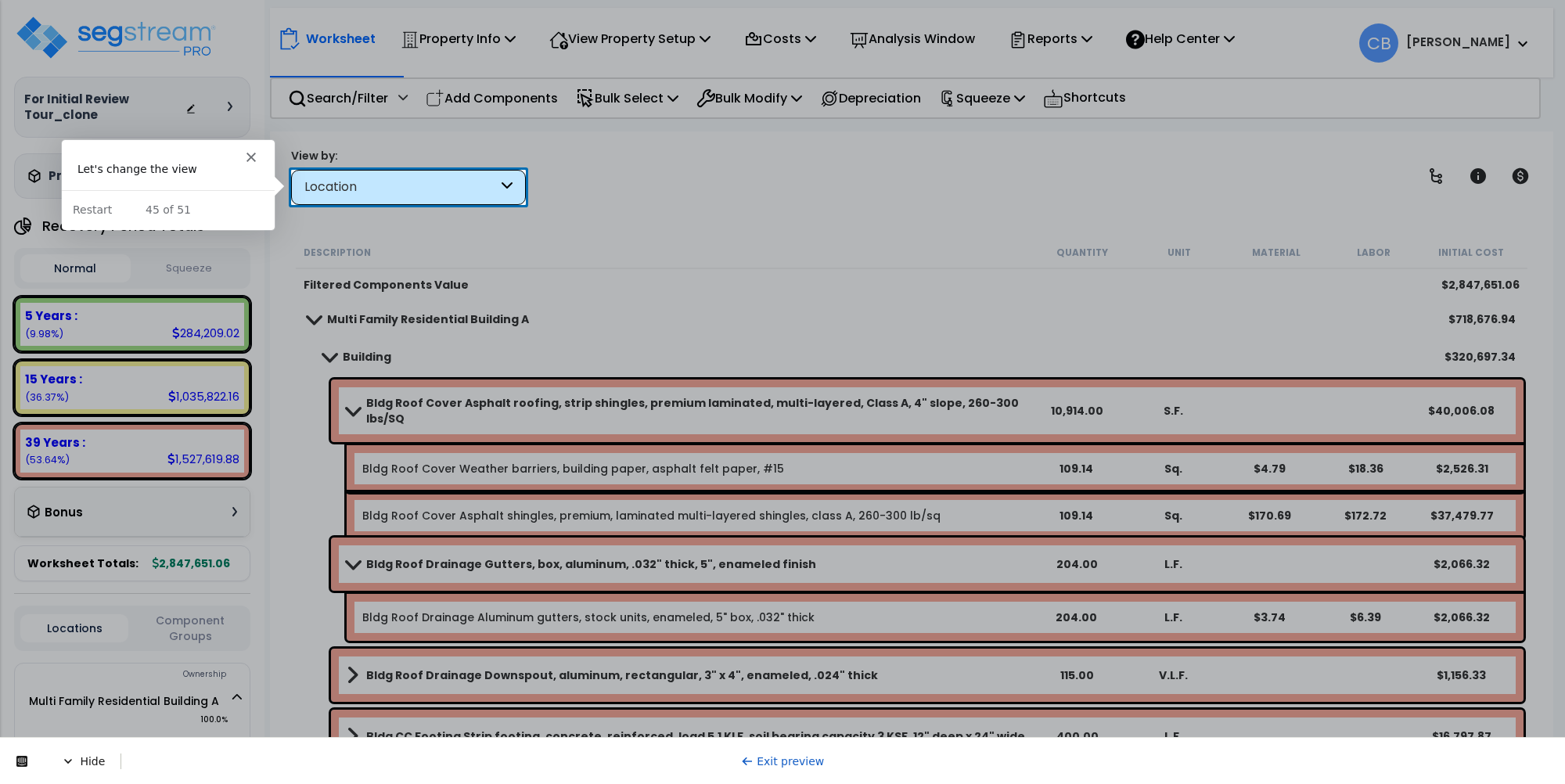
click at [351, 176] on div "Location" at bounding box center [408, 187] width 235 height 35
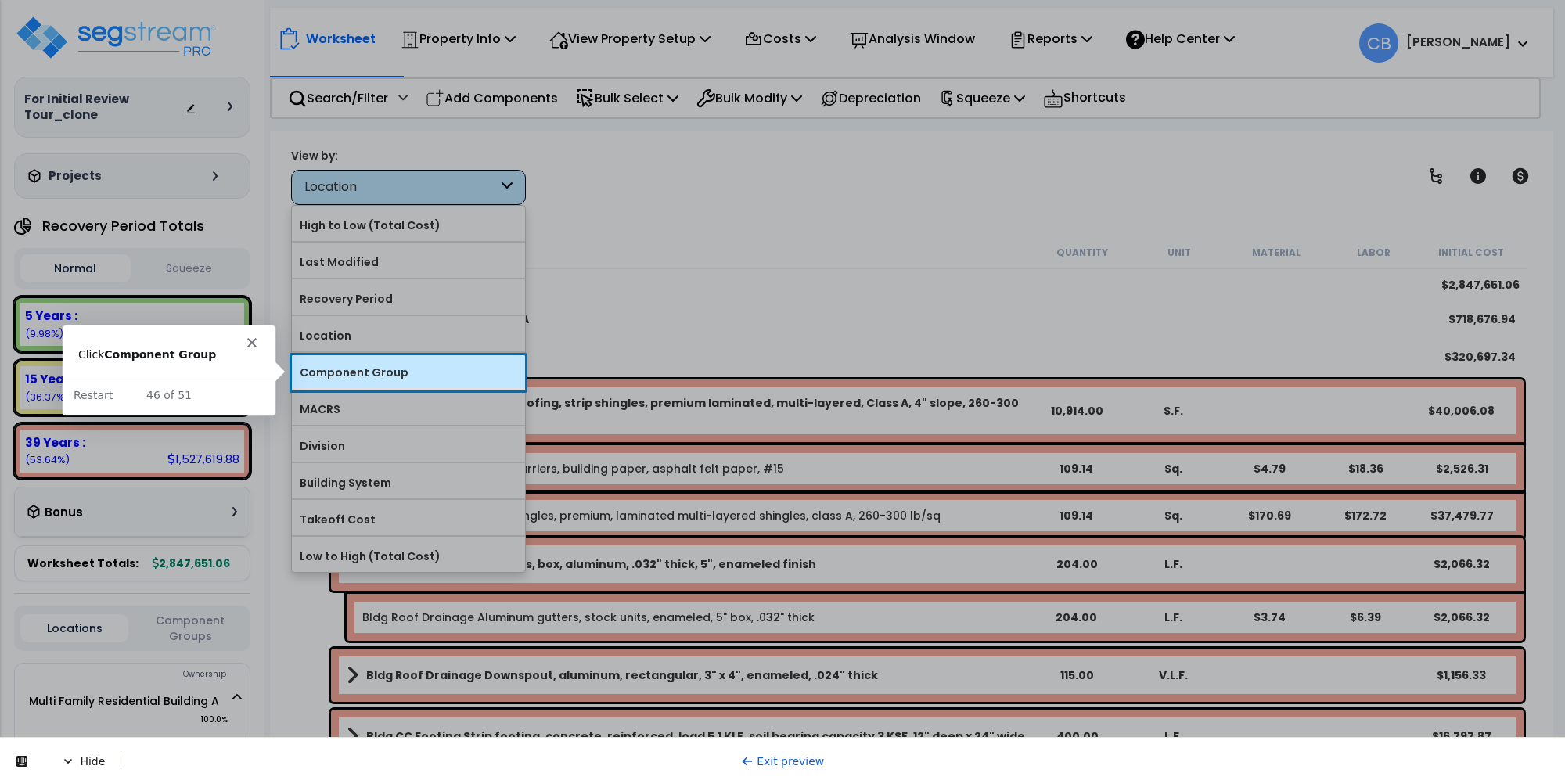
click at [390, 368] on label "Component Group" at bounding box center [408, 371] width 233 height 23
click at [0, 0] on input "Component Group" at bounding box center [0, 0] width 0 height 0
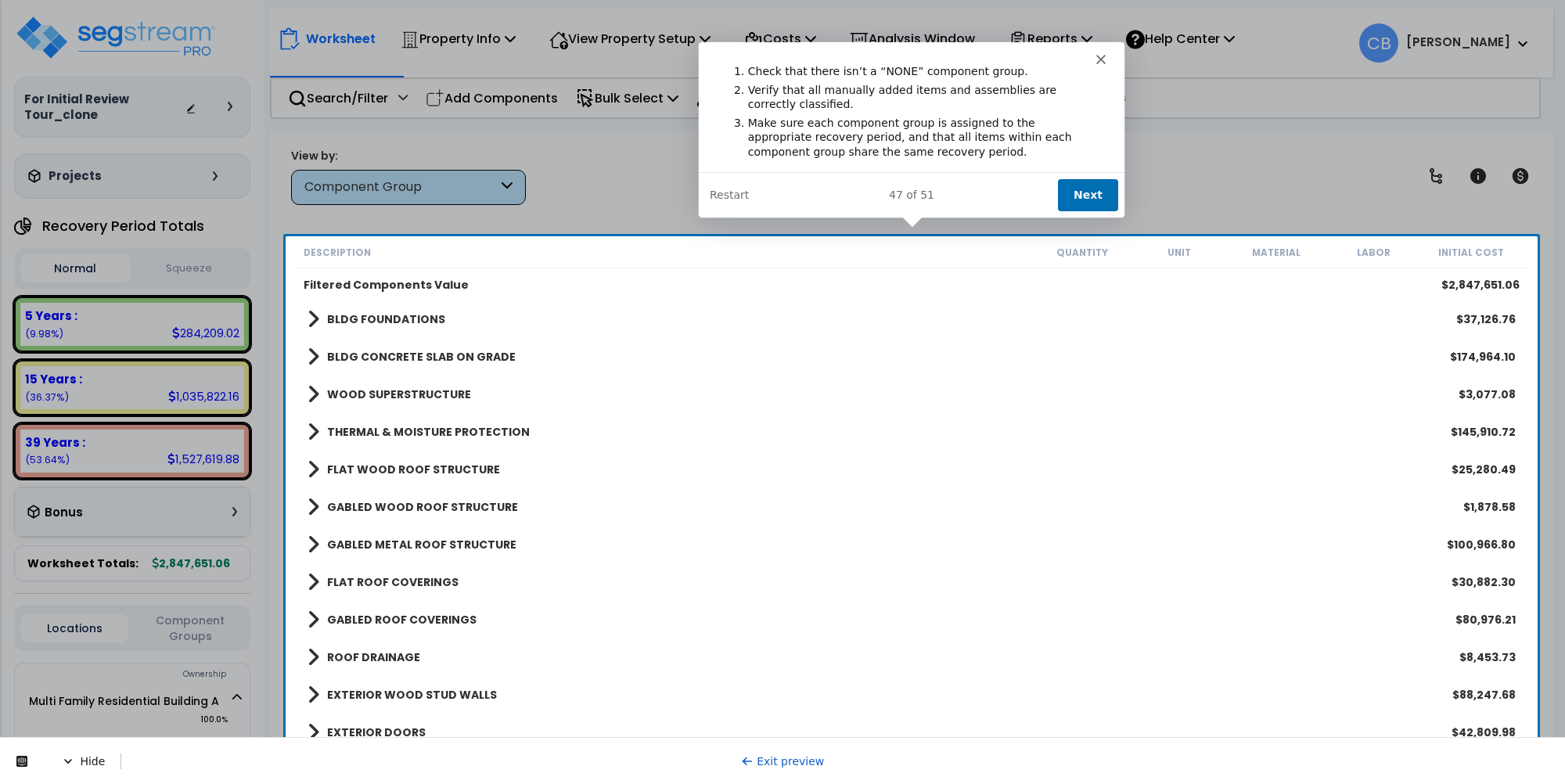
scroll to position [68, 0]
click at [1085, 198] on button "Next" at bounding box center [1086, 193] width 60 height 32
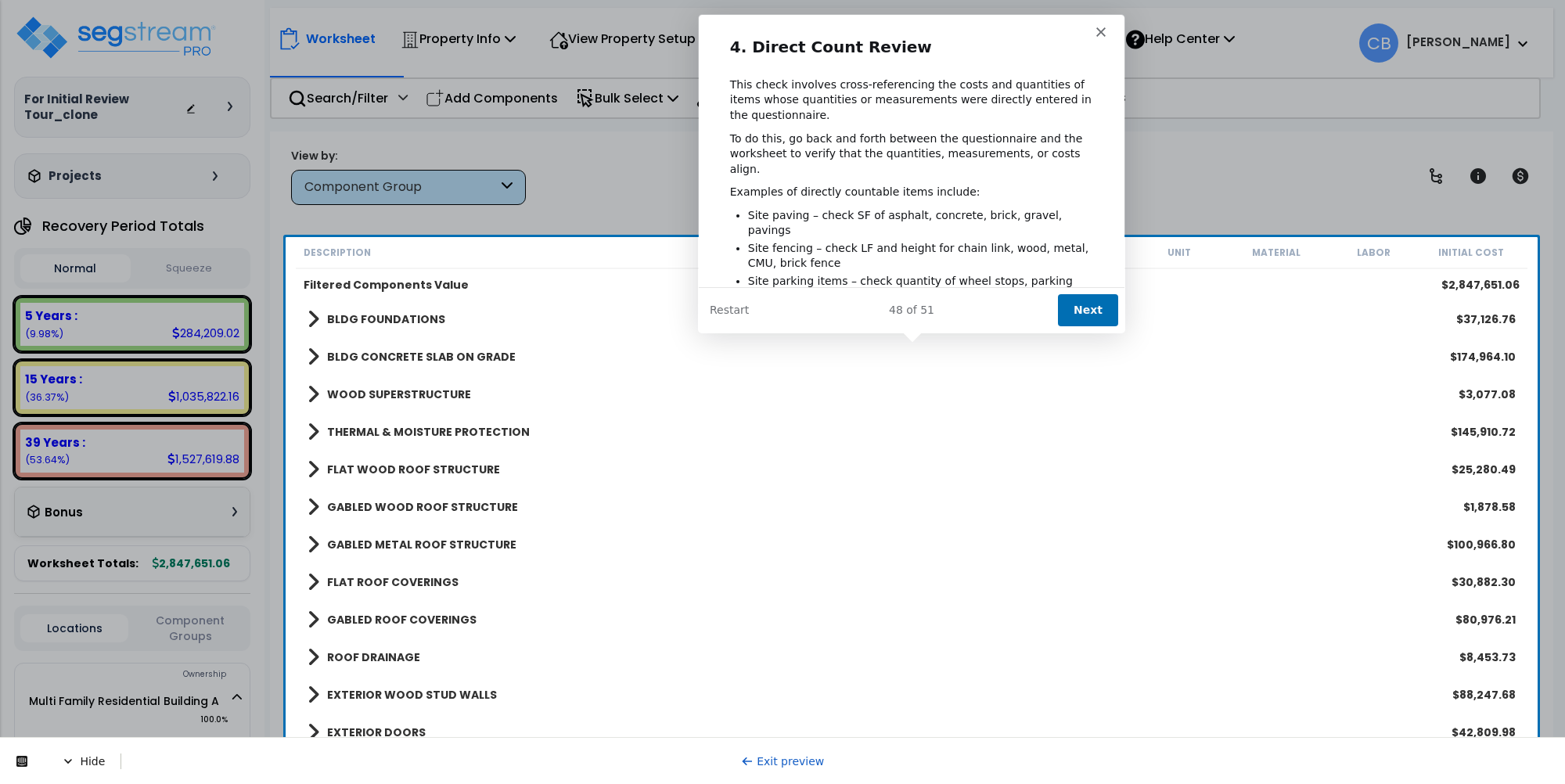
scroll to position [0, 0]
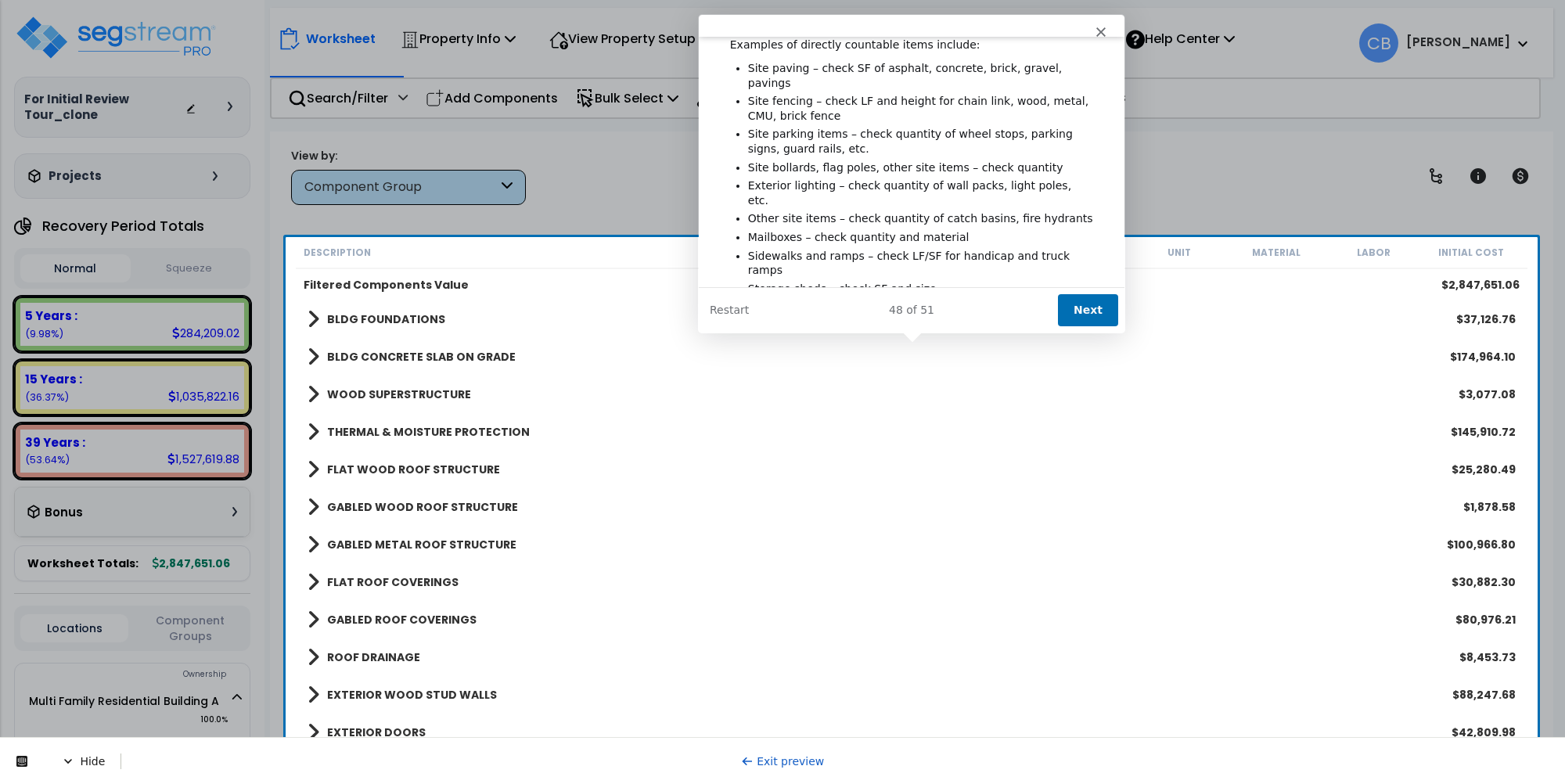
click at [763, 318] on link "article" at bounding box center [780, 324] width 34 height 13
click at [408, 495] on div "Product tour overlay" at bounding box center [782, 392] width 1565 height 784
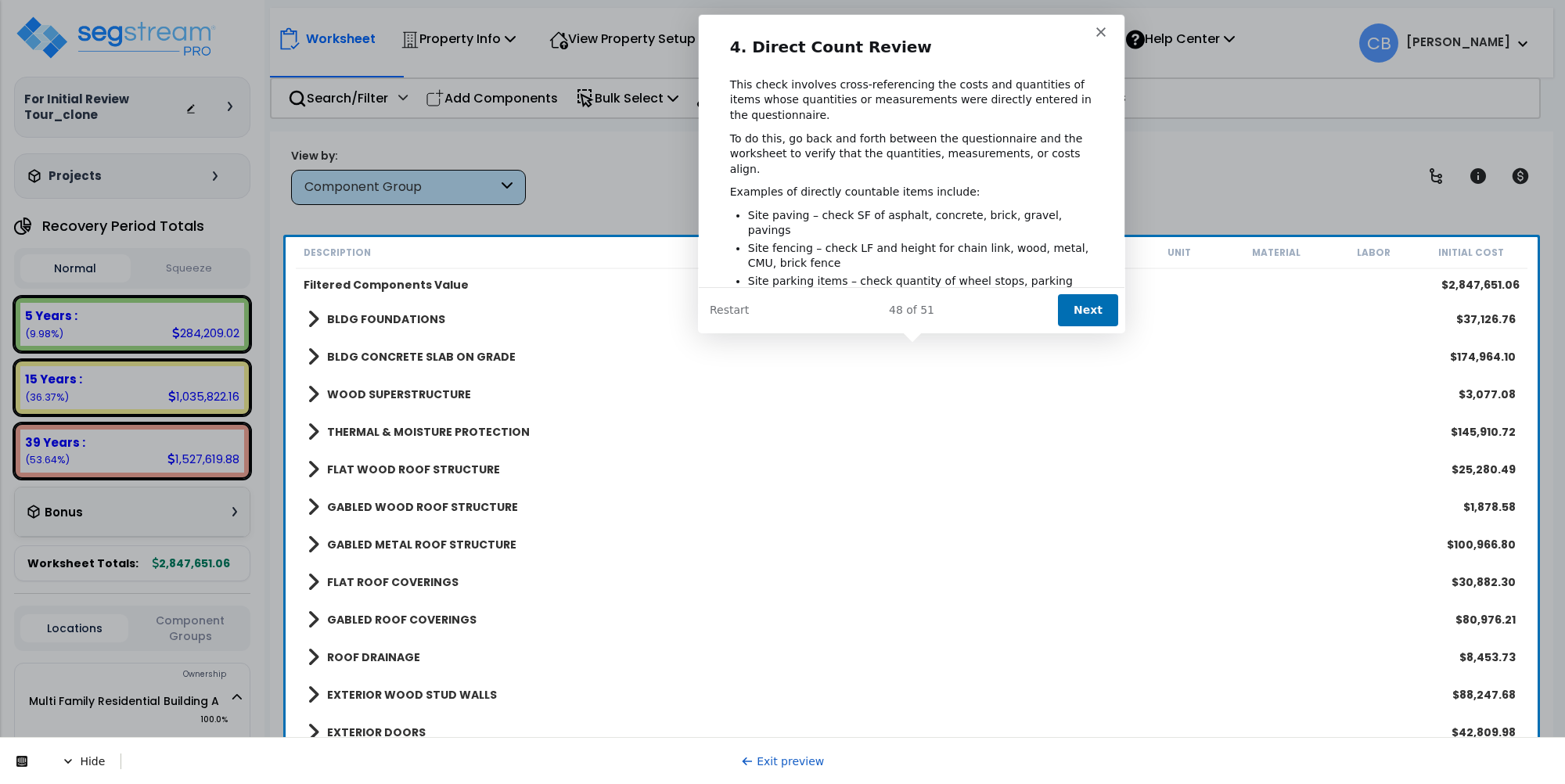
click at [1077, 309] on button "Next" at bounding box center [1086, 308] width 60 height 32
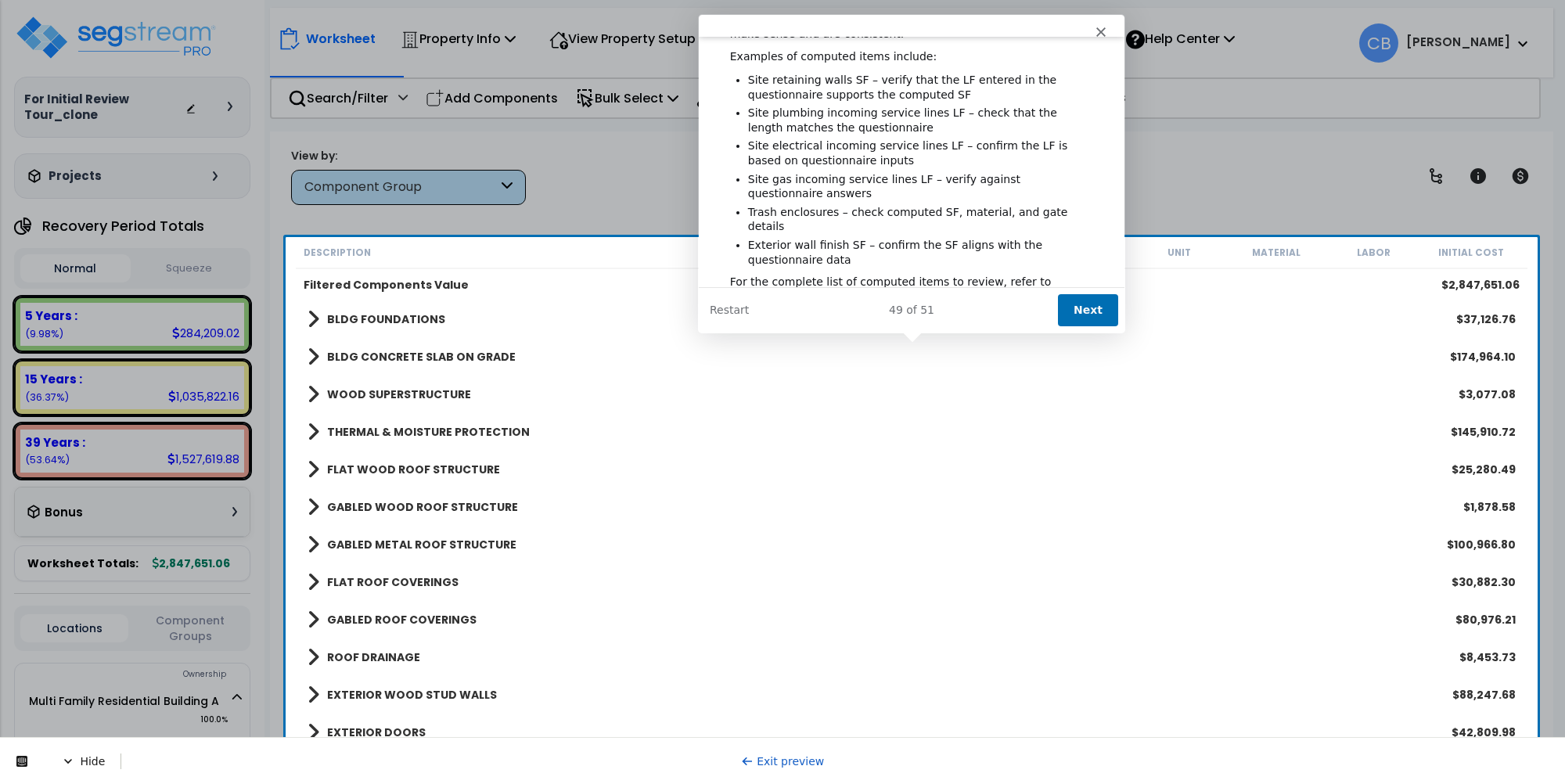
click at [782, 289] on link "article" at bounding box center [765, 295] width 34 height 13
click at [353, 483] on div "Product tour overlay" at bounding box center [782, 392] width 1565 height 784
click at [1093, 300] on button "Next" at bounding box center [1086, 308] width 60 height 32
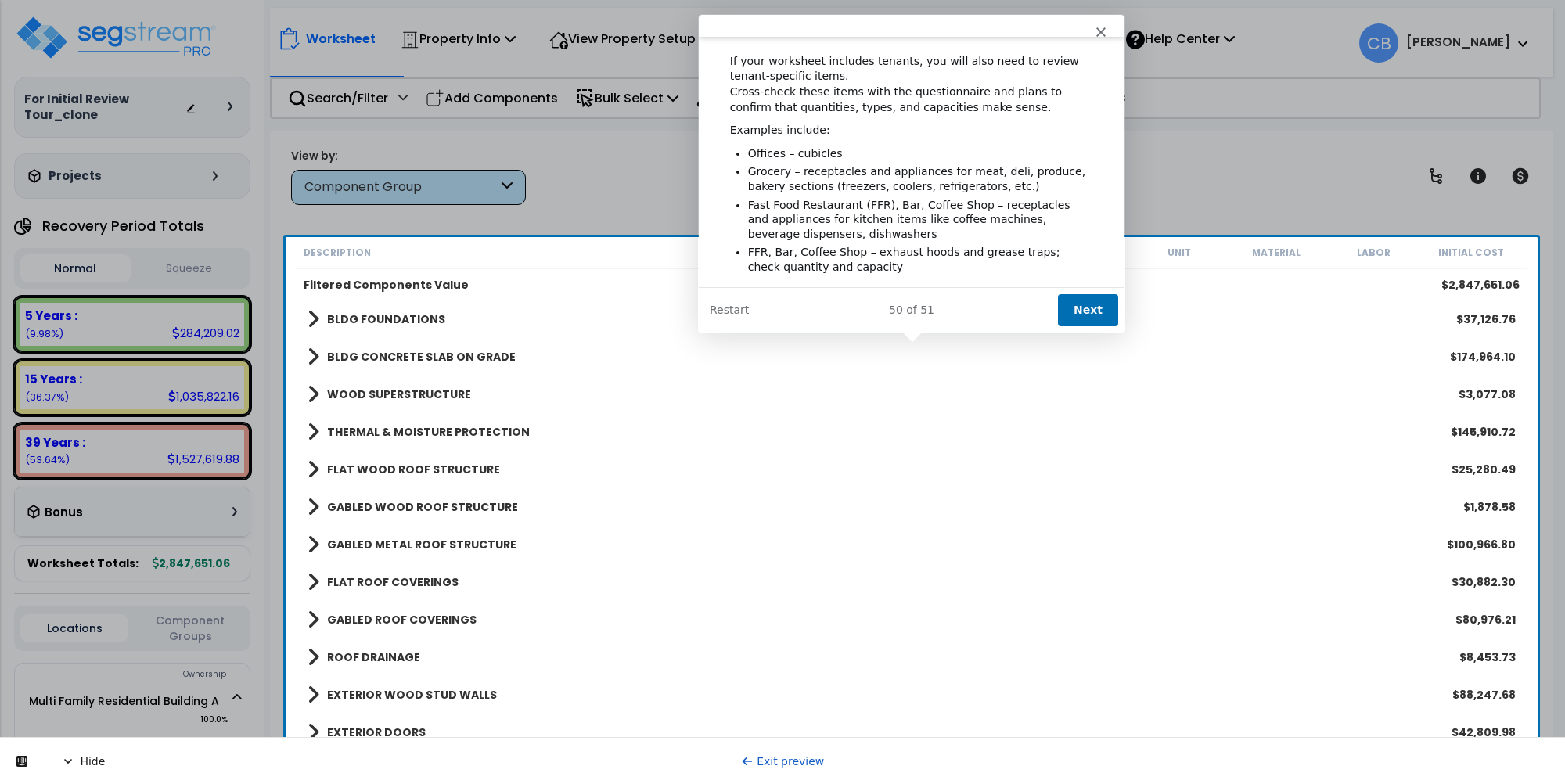
click at [1083, 302] on button "Next" at bounding box center [1086, 308] width 60 height 32
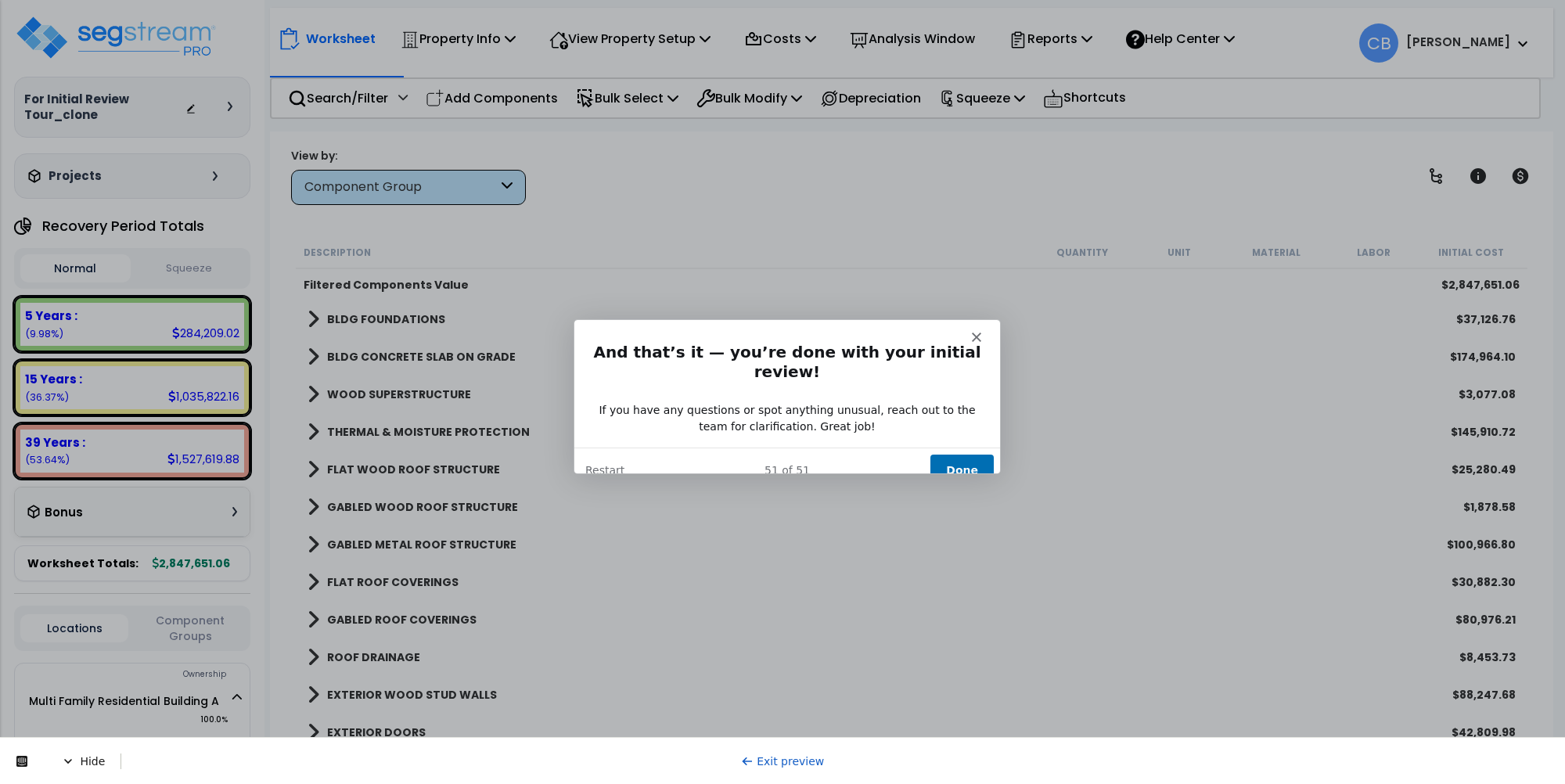
click at [966, 456] on button "Done" at bounding box center [961, 469] width 63 height 32
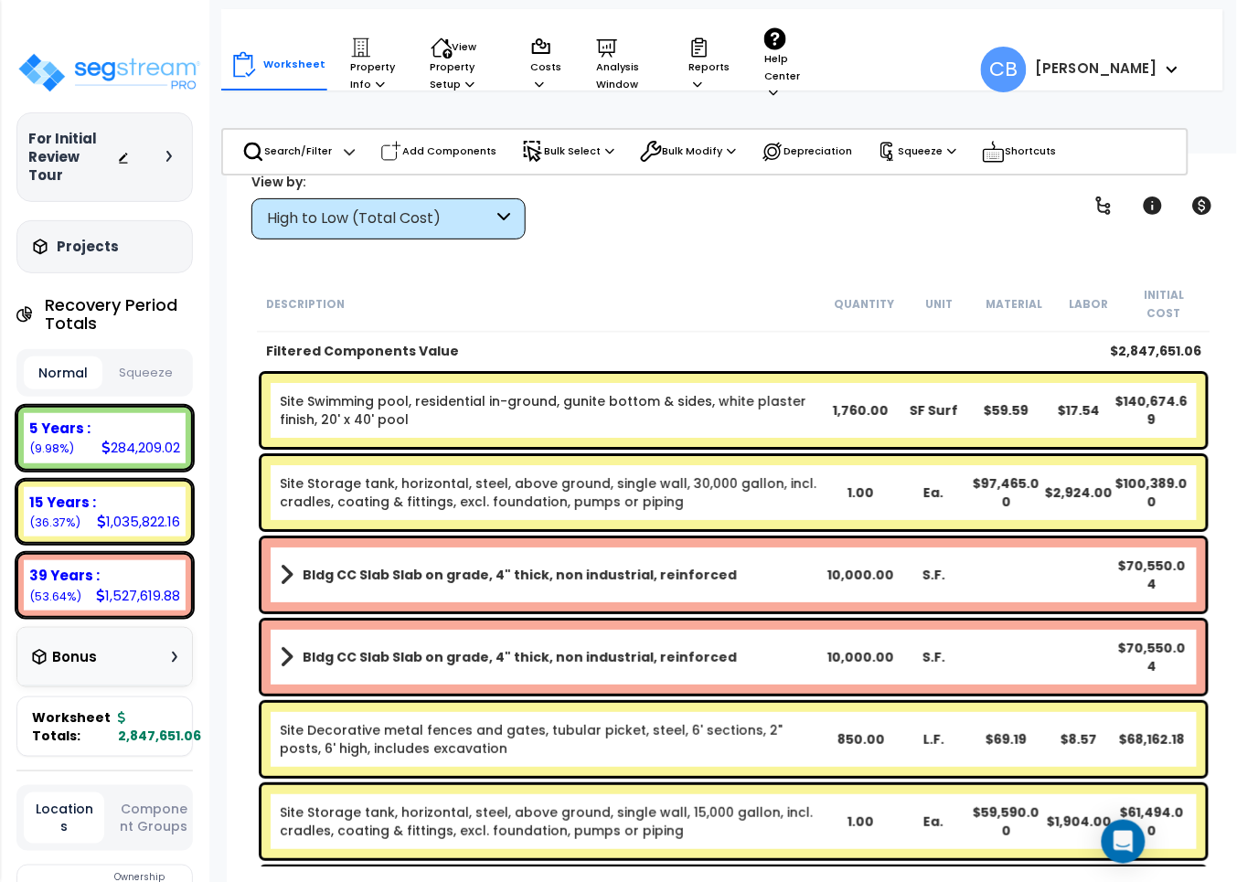
click at [367, 203] on div "High to Low (Total Cost)" at bounding box center [388, 218] width 274 height 41
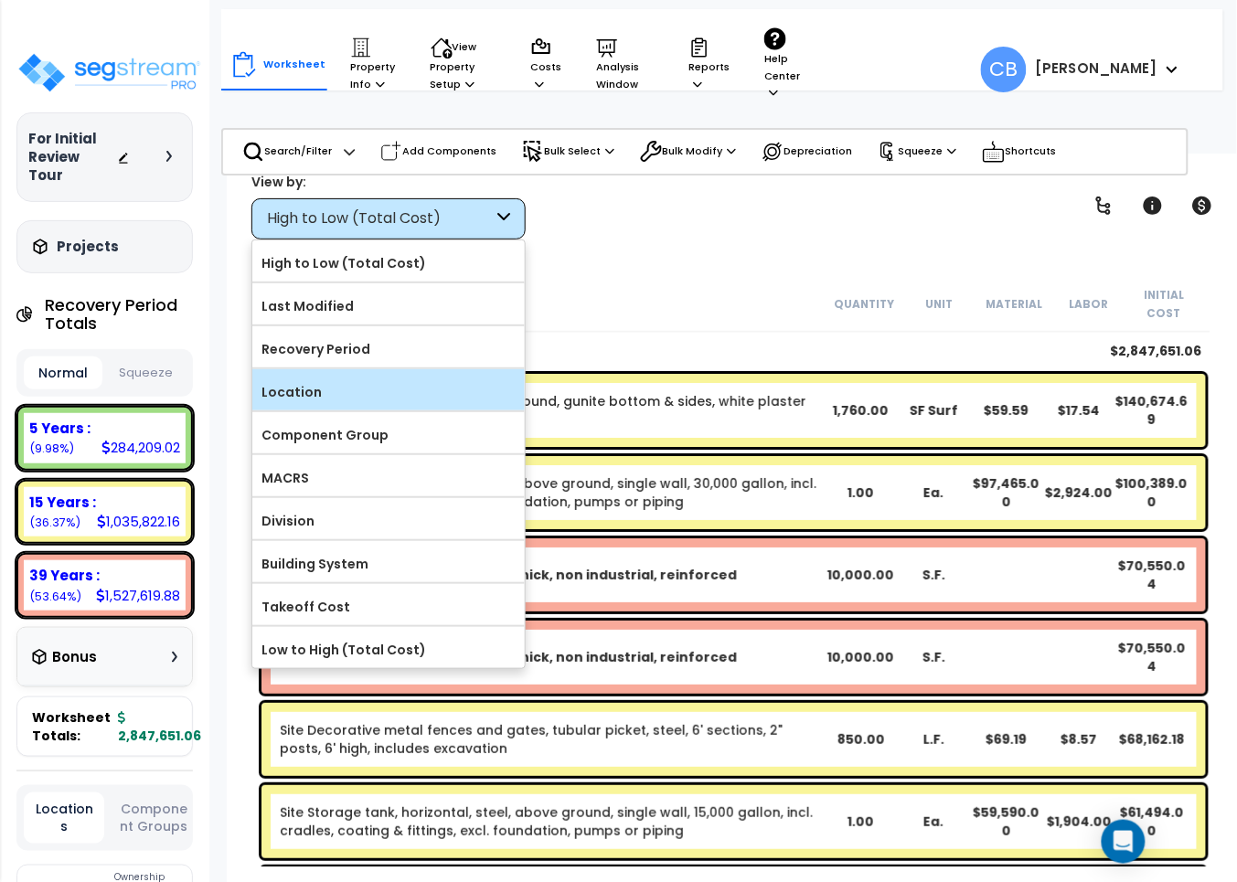
click at [295, 386] on label "Location" at bounding box center [388, 391] width 272 height 27
click at [0, 0] on input "Location" at bounding box center [0, 0] width 0 height 0
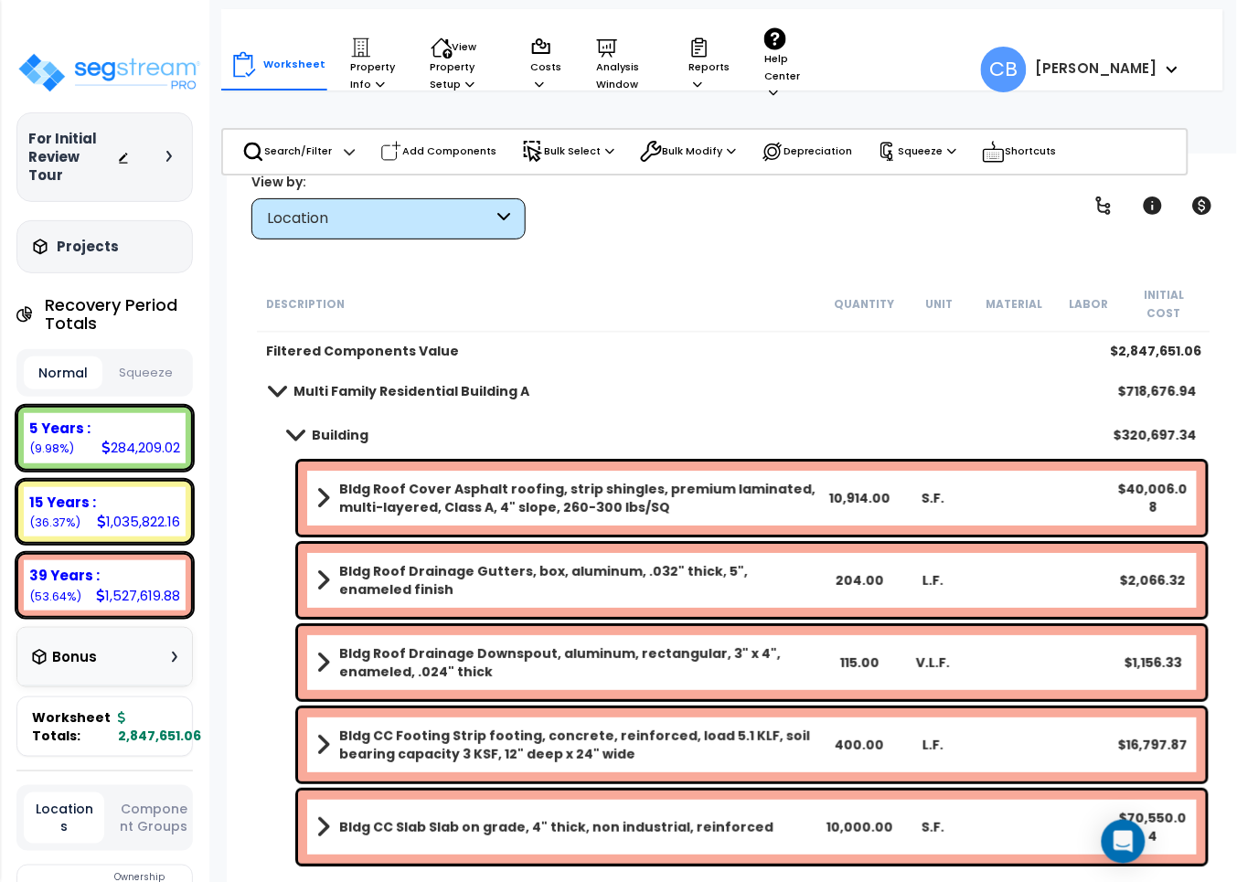
click at [293, 382] on b "Multi Family Residential Building A" at bounding box center [411, 391] width 236 height 18
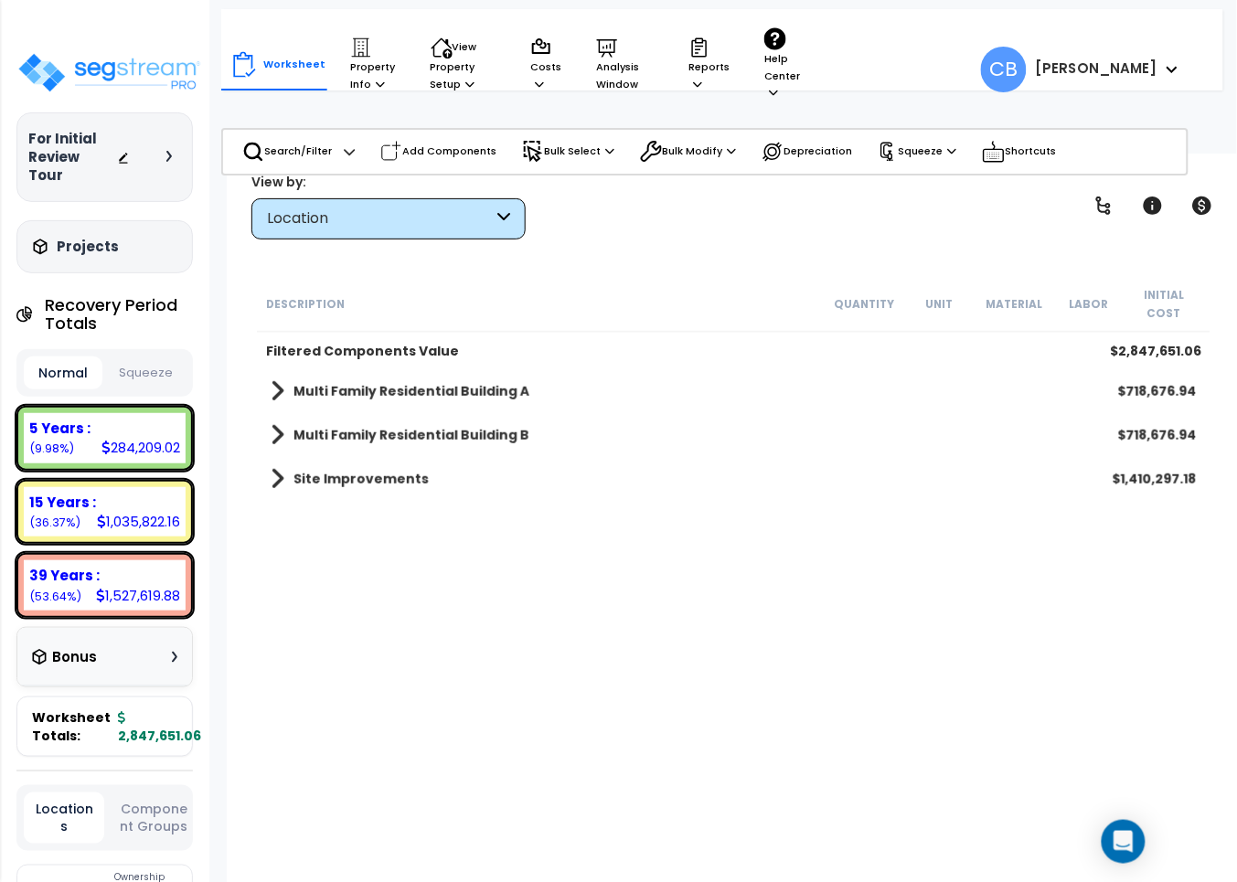
click at [303, 247] on div "Worksheet Property Info Property Setup Add Property Unit Template property Clon…" at bounding box center [734, 595] width 1014 height 882
click at [306, 218] on div "Location" at bounding box center [380, 218] width 226 height 21
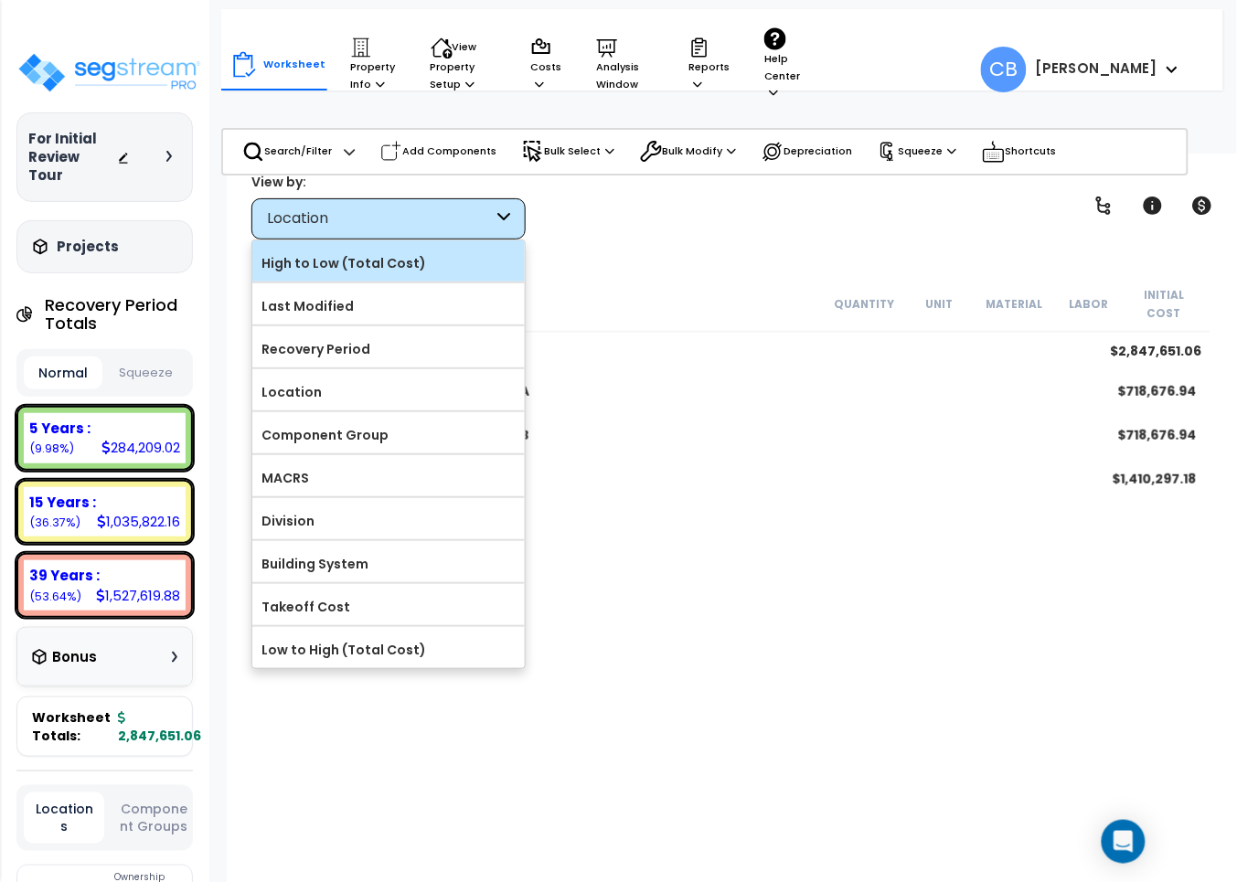
click at [320, 276] on label "High to Low (Total Cost)" at bounding box center [388, 263] width 272 height 27
click at [0, 0] on input "High to Low (Total Cost)" at bounding box center [0, 0] width 0 height 0
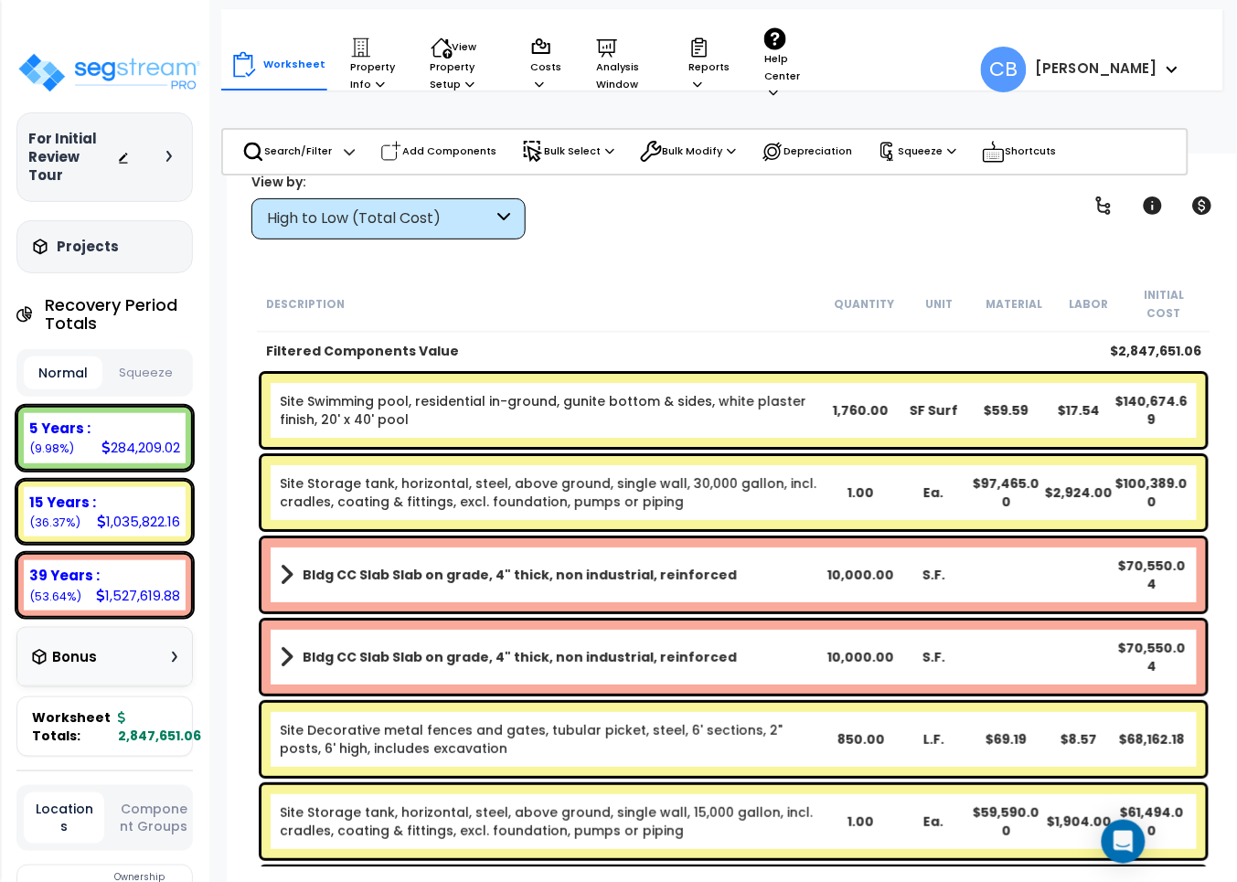
click at [320, 210] on div "High to Low (Total Cost)" at bounding box center [380, 218] width 226 height 21
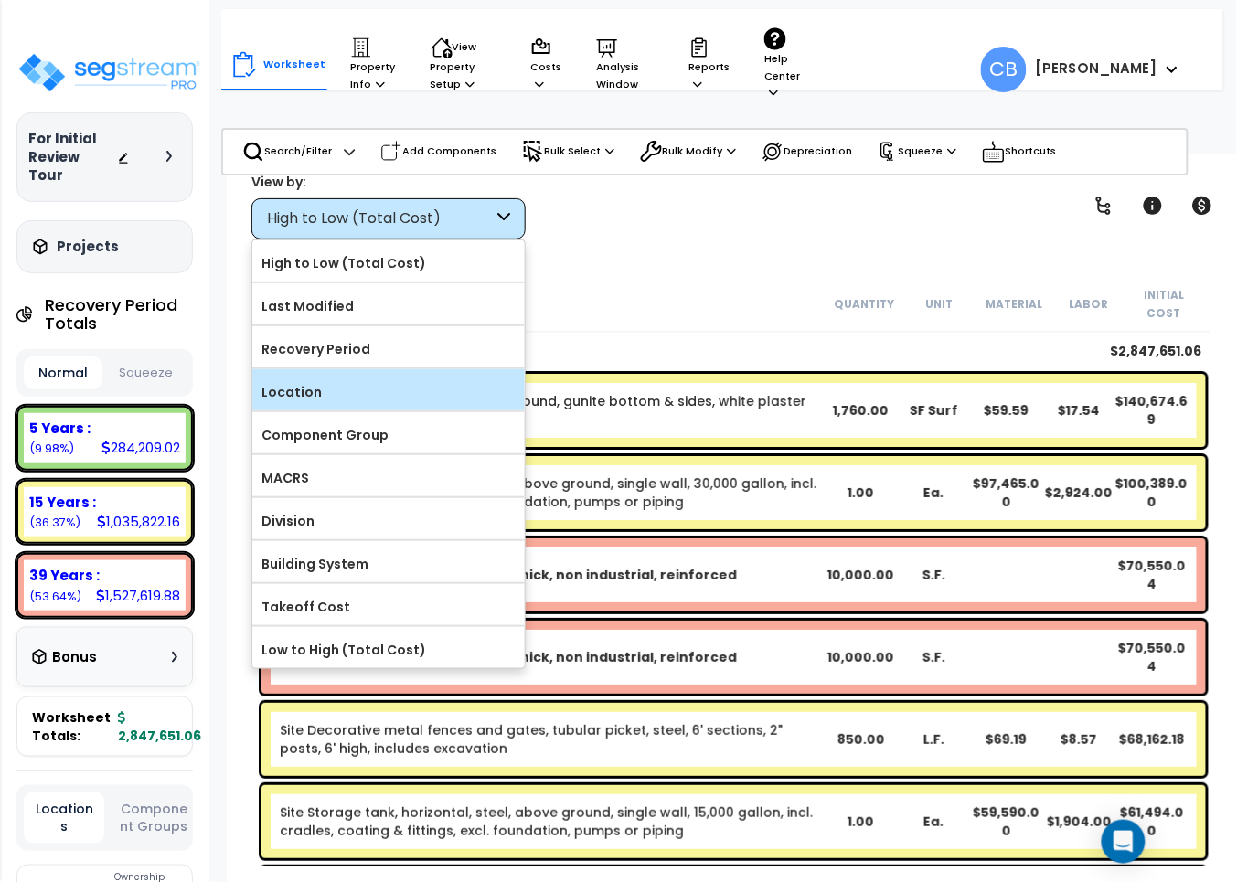
click at [315, 378] on div "Location" at bounding box center [388, 389] width 272 height 41
click at [297, 396] on label "Location" at bounding box center [388, 391] width 272 height 27
click at [0, 0] on input "Location" at bounding box center [0, 0] width 0 height 0
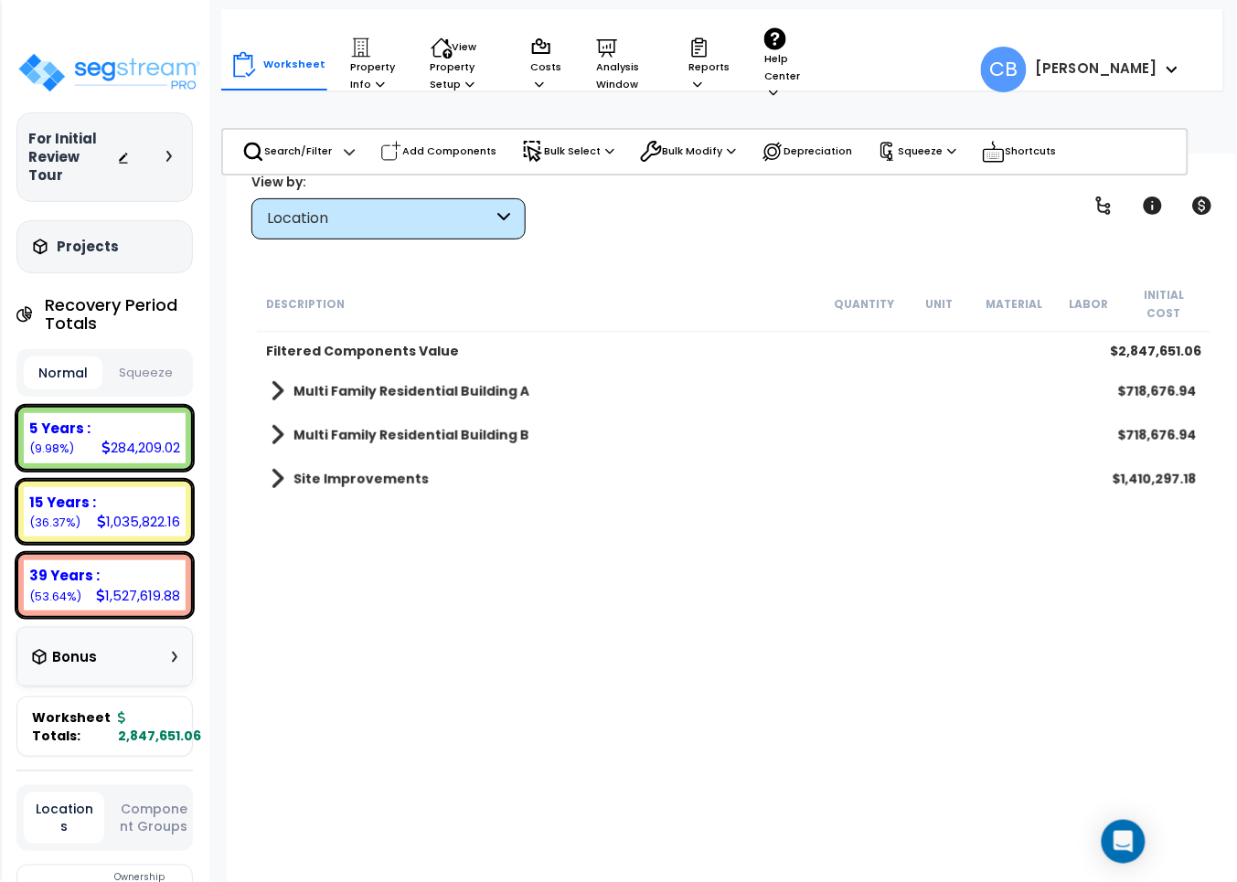
click at [533, 528] on div "Description Quantity Unit Material Labor Initial Cost Filtered Components Value…" at bounding box center [733, 571] width 959 height 591
click at [665, 623] on div "Description Quantity Unit Material Labor Initial Cost Filtered Components Value…" at bounding box center [733, 571] width 959 height 591
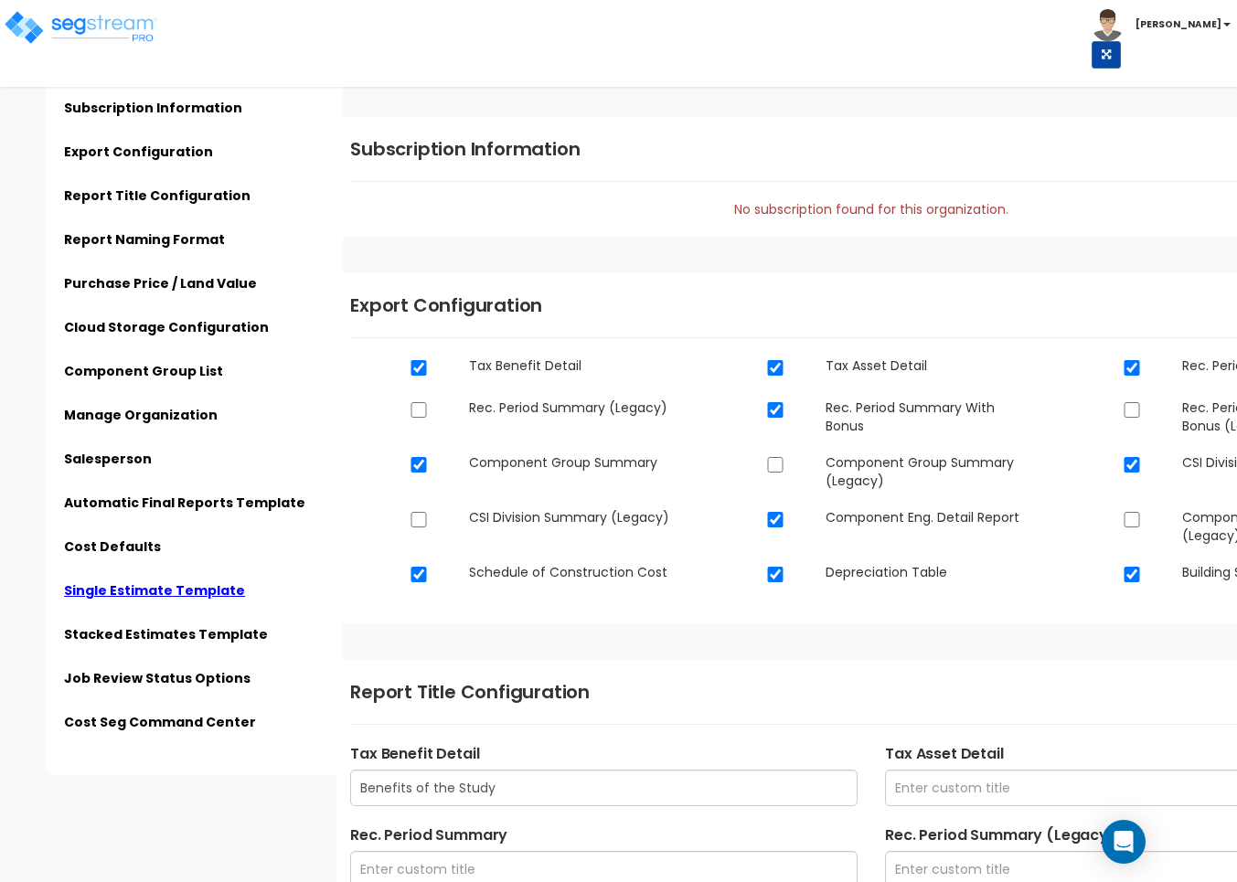
scroll to position [5887, 0]
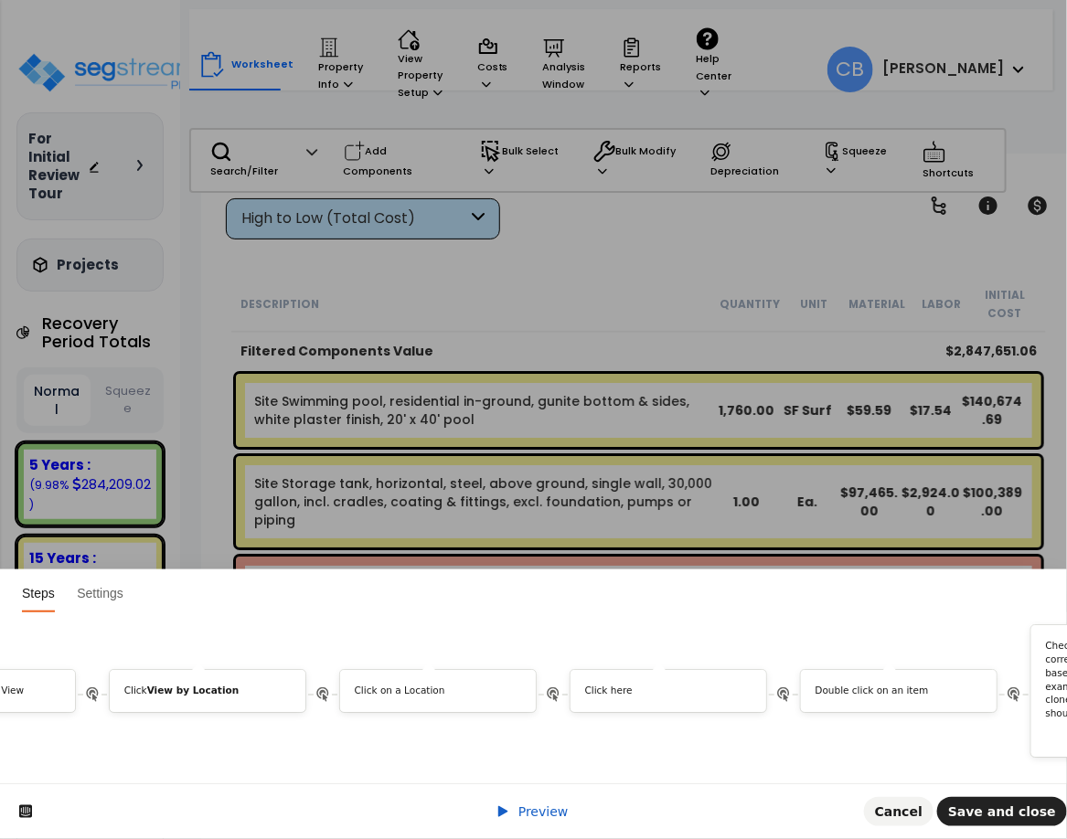
scroll to position [0, 8173]
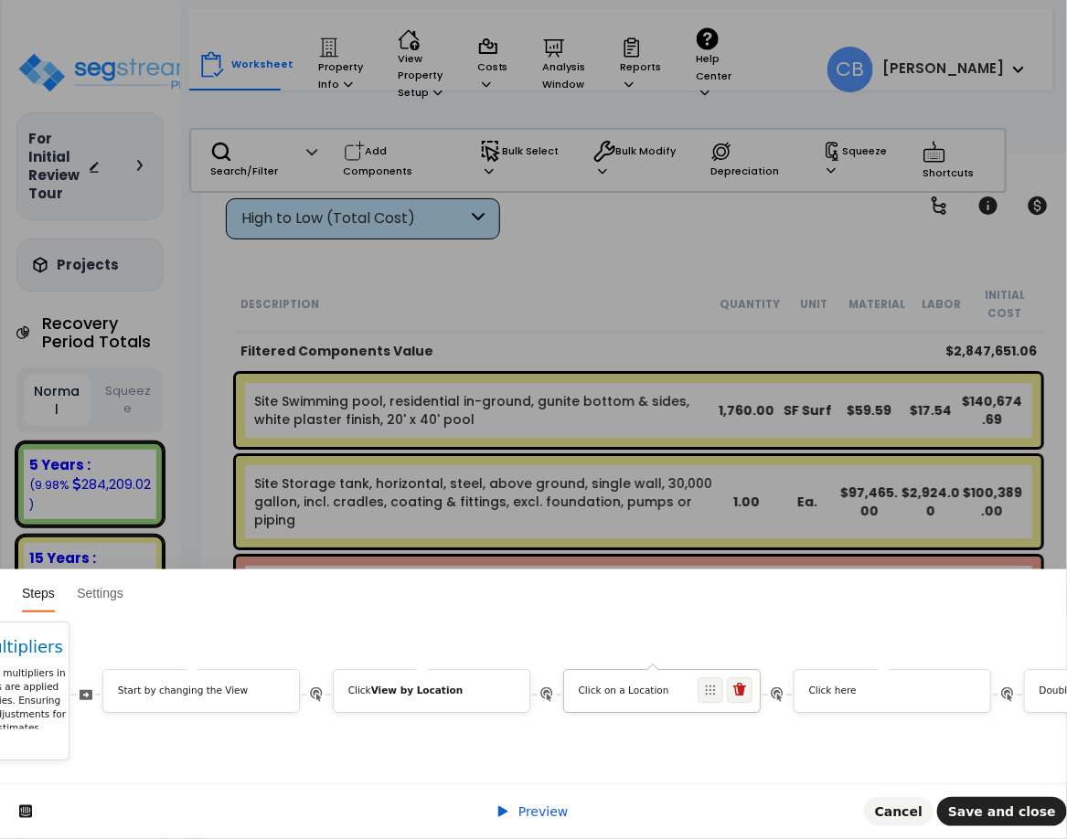
click at [633, 685] on div "Click on a Location" at bounding box center [662, 695] width 196 height 20
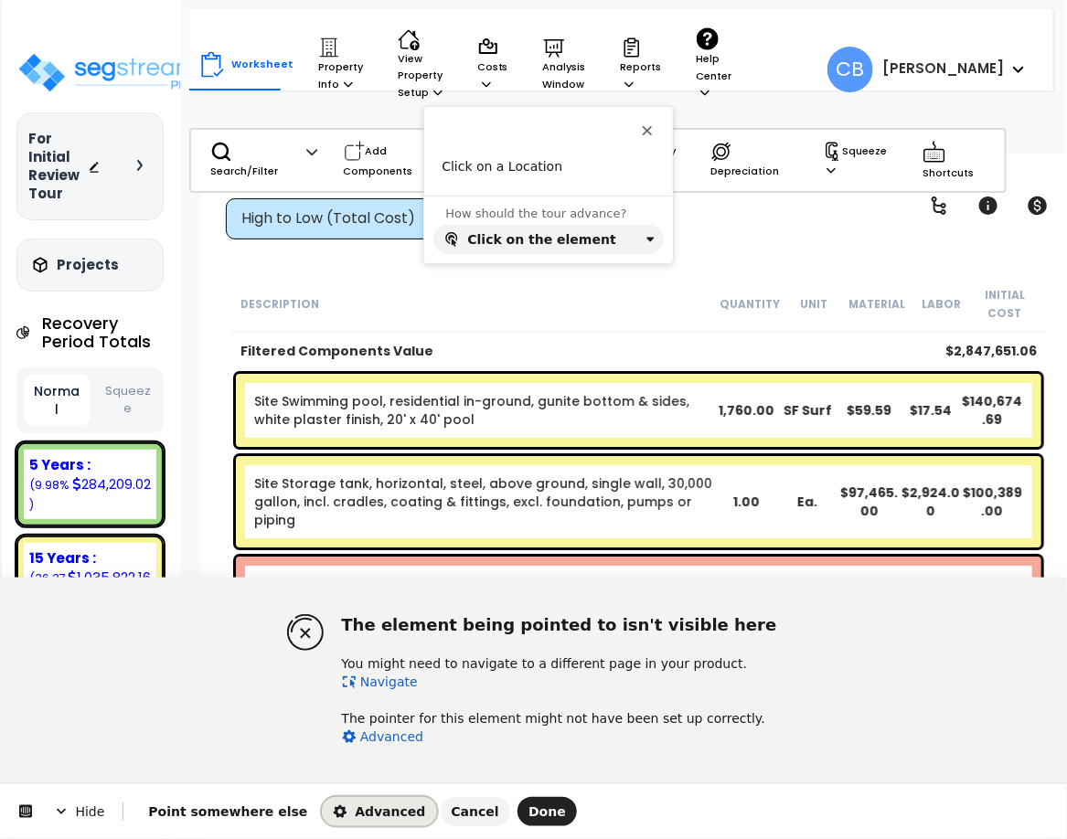
click at [333, 814] on span "Advanced" at bounding box center [379, 811] width 92 height 15
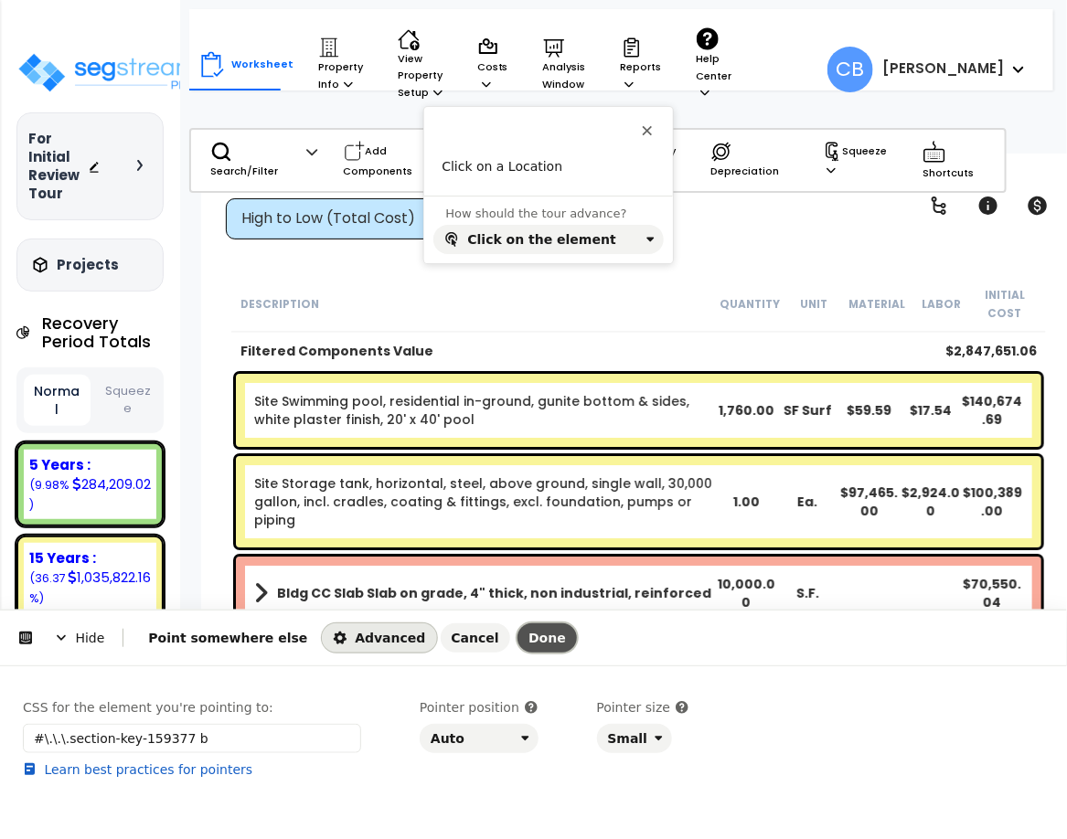
click at [528, 638] on span "Done" at bounding box center [546, 638] width 37 height 15
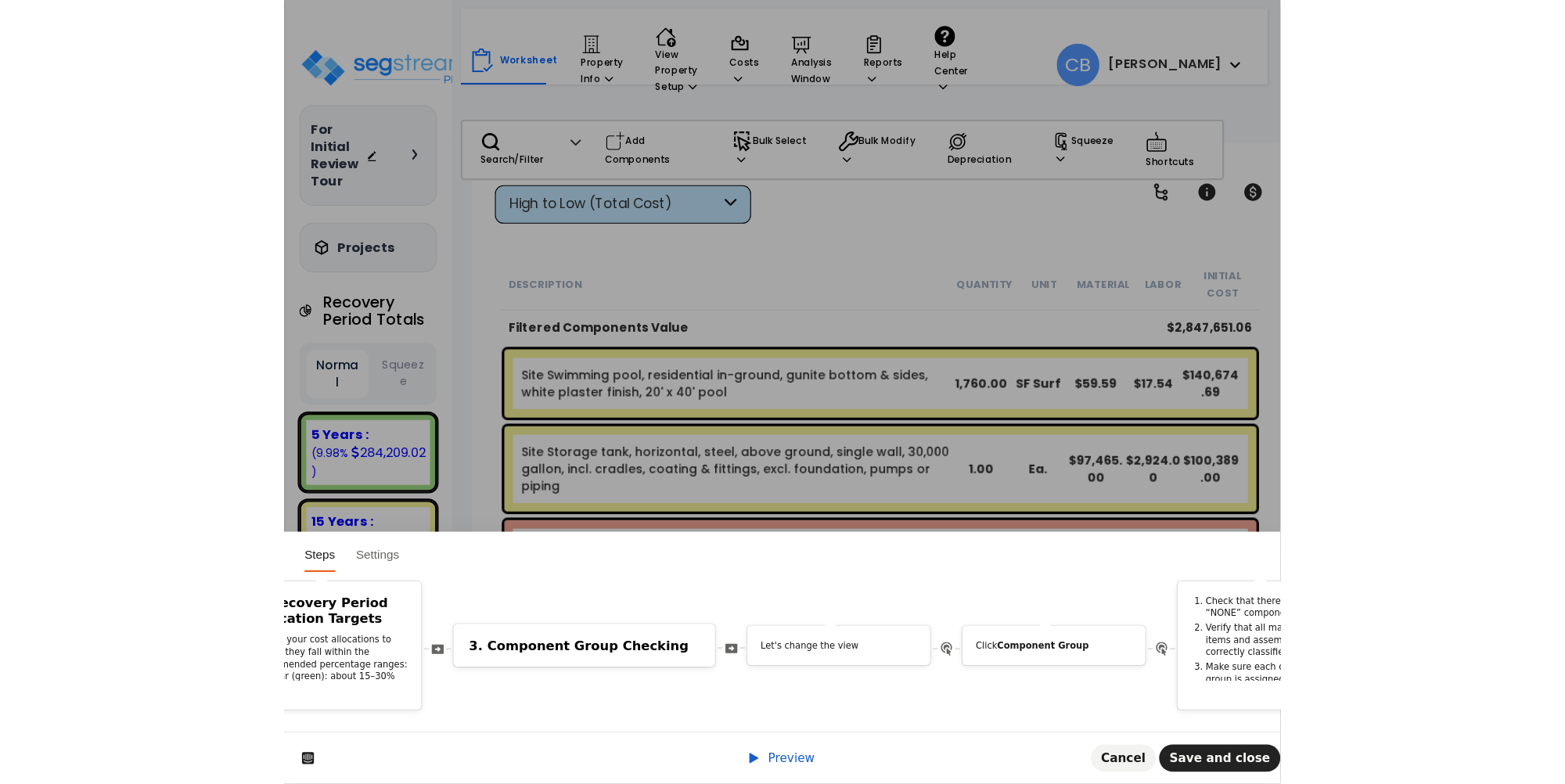
scroll to position [0, 9066]
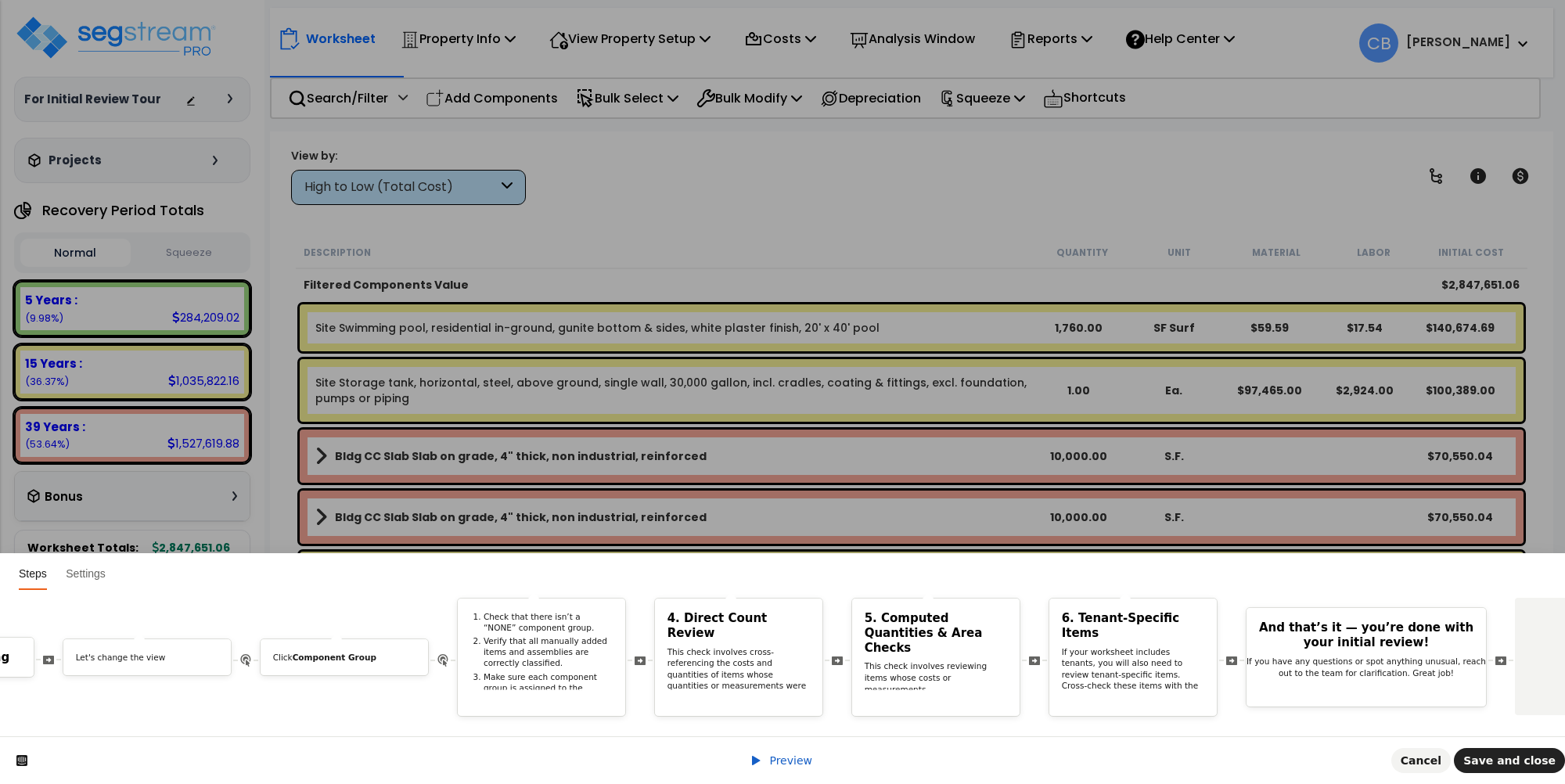
click at [788, 717] on span "Preview" at bounding box center [791, 760] width 43 height 13
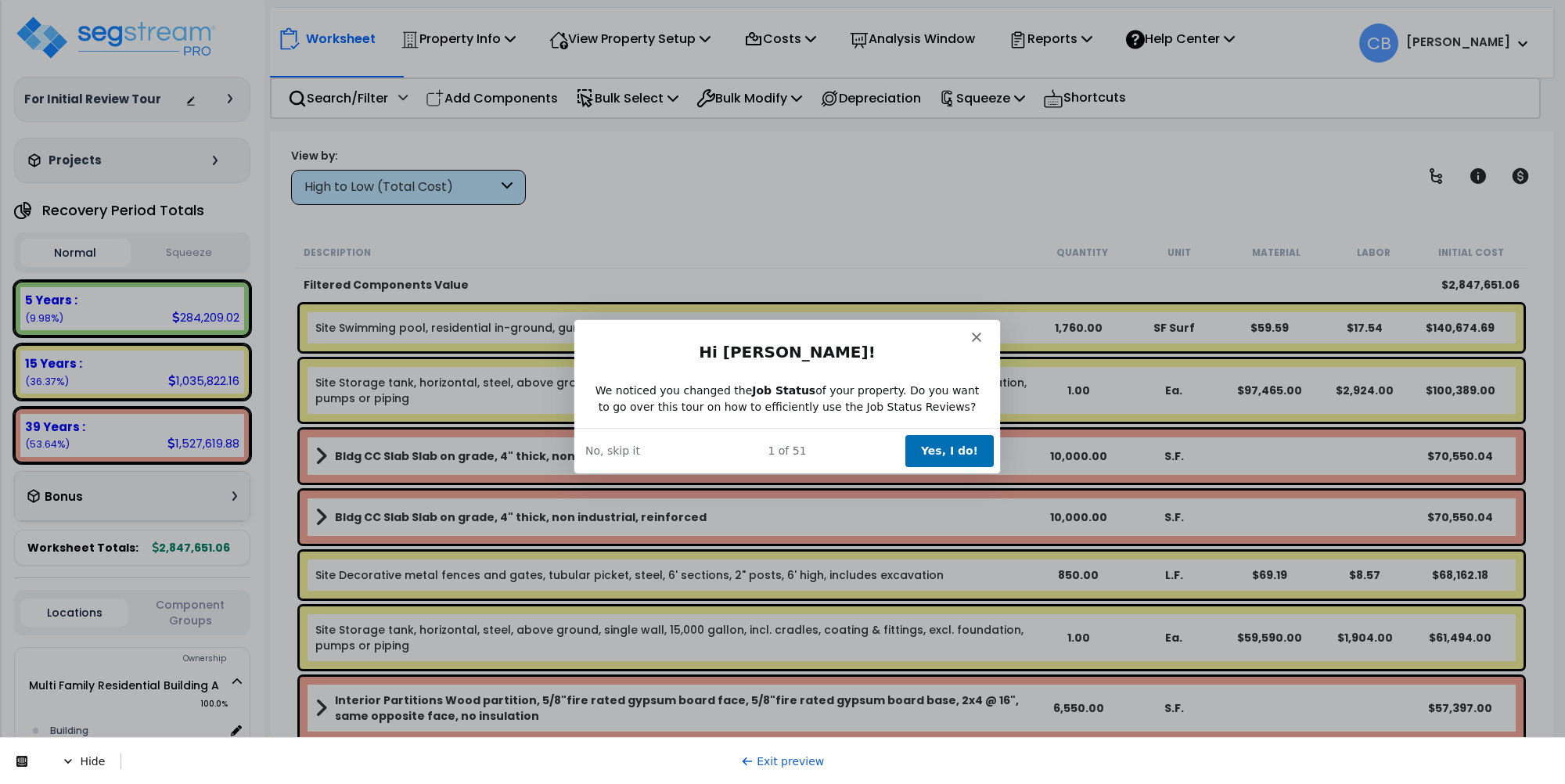
scroll to position [0, 0]
click at [913, 332] on icon "Close" at bounding box center [975, 336] width 9 height 9
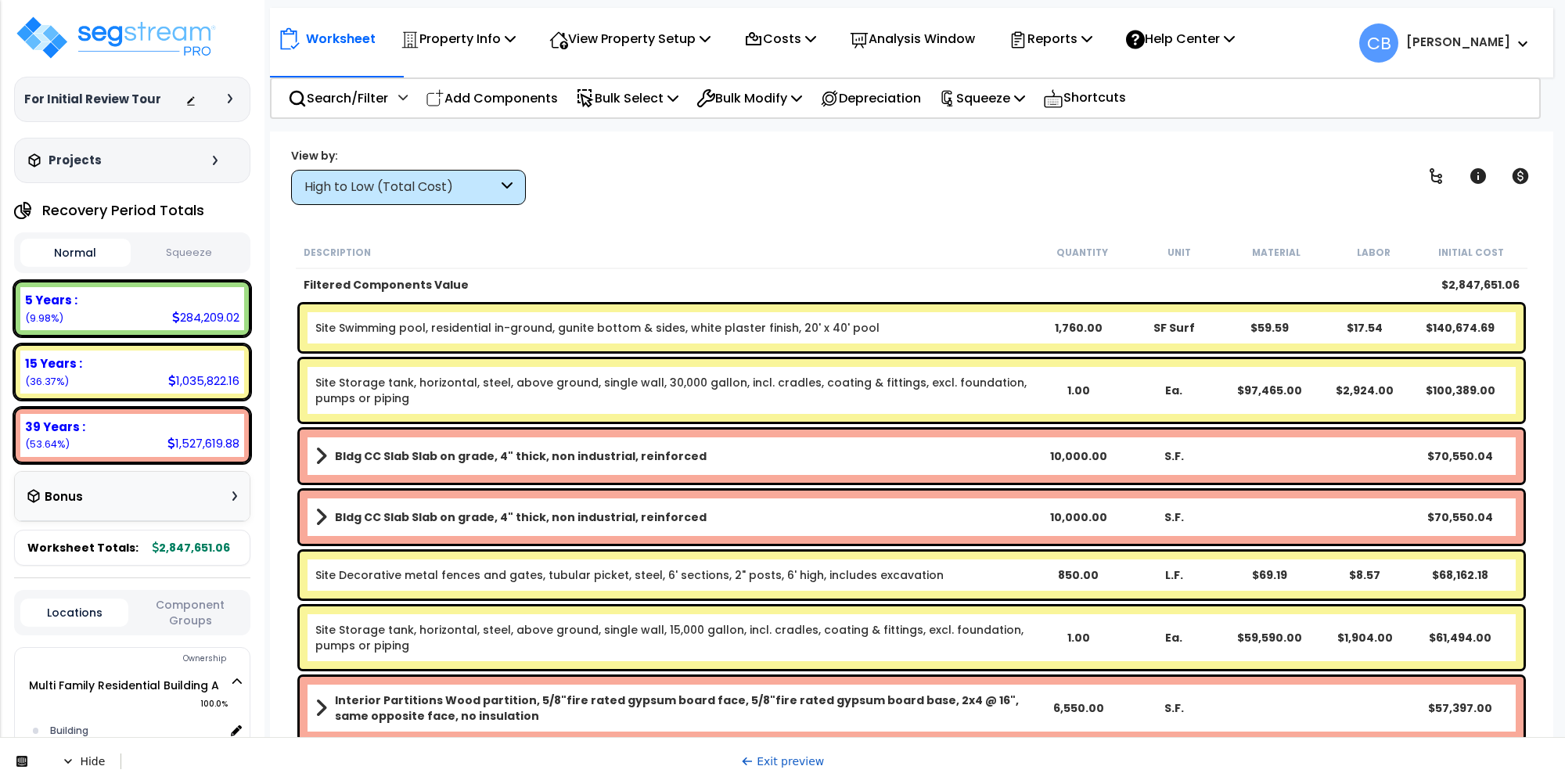
click at [796, 717] on link "Exit preview" at bounding box center [783, 761] width 84 height 13
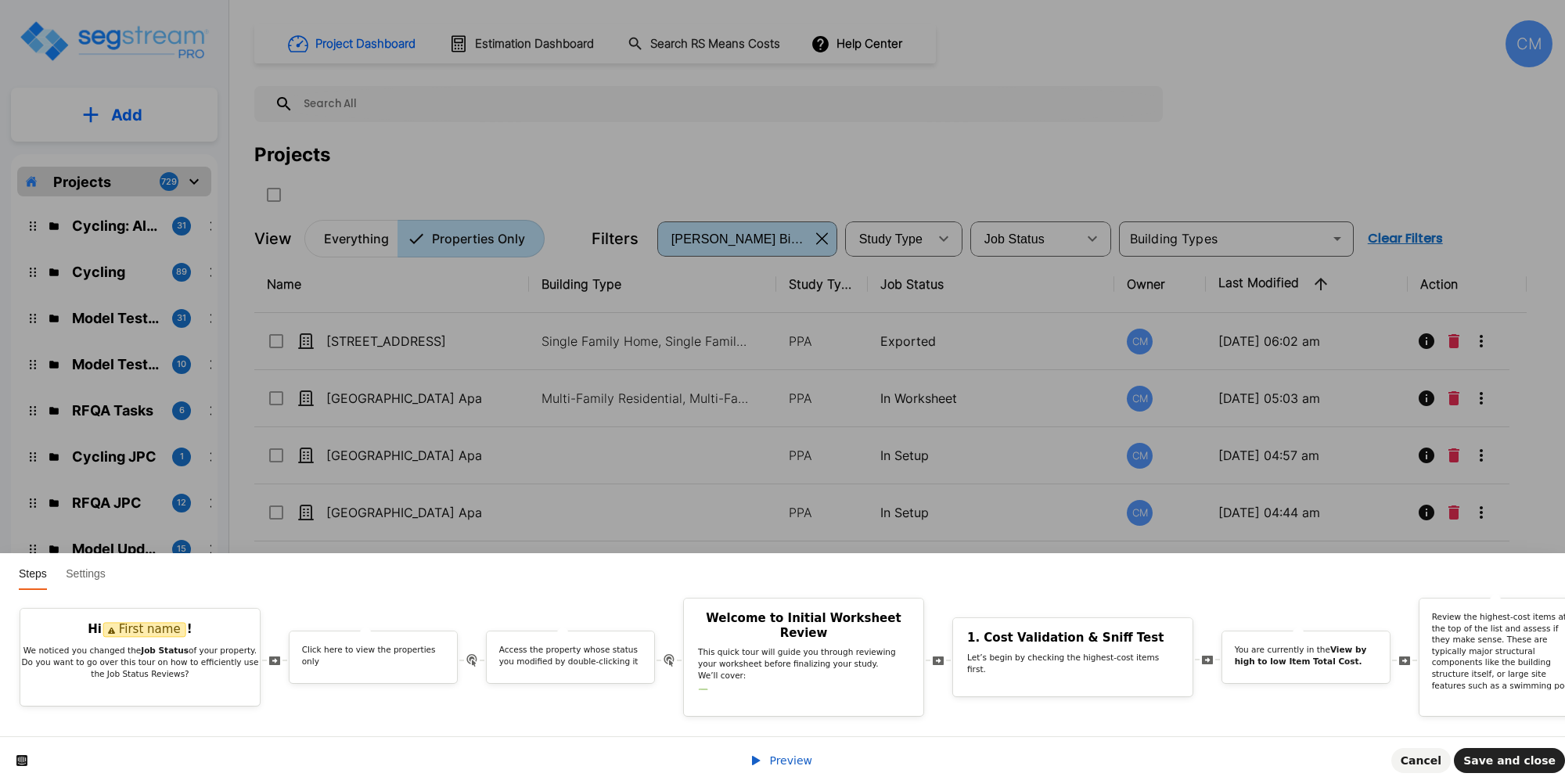
click at [783, 761] on span "Preview" at bounding box center [791, 760] width 43 height 13
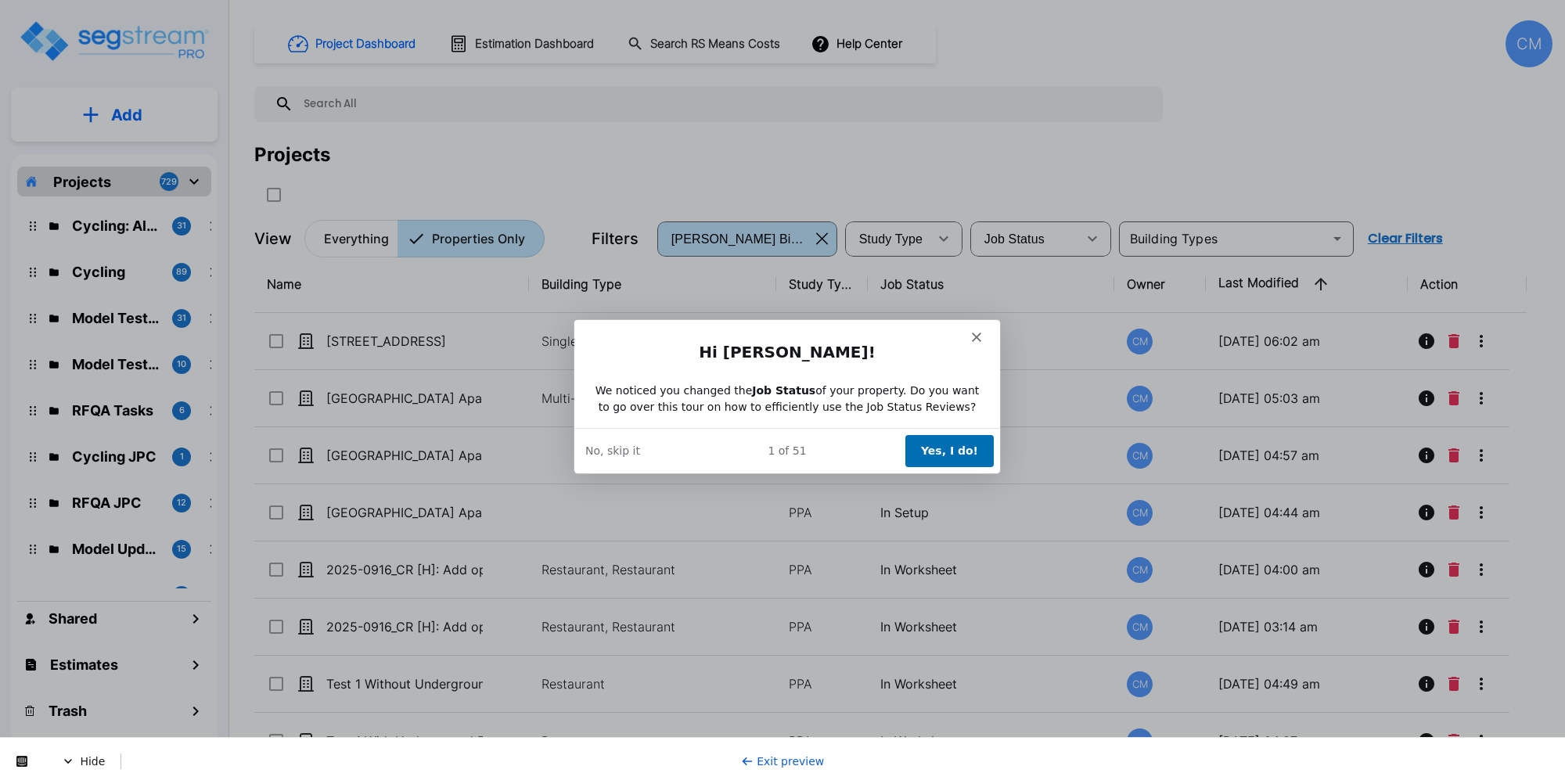
click at [953, 441] on button "Yes, I do!" at bounding box center [949, 449] width 88 height 32
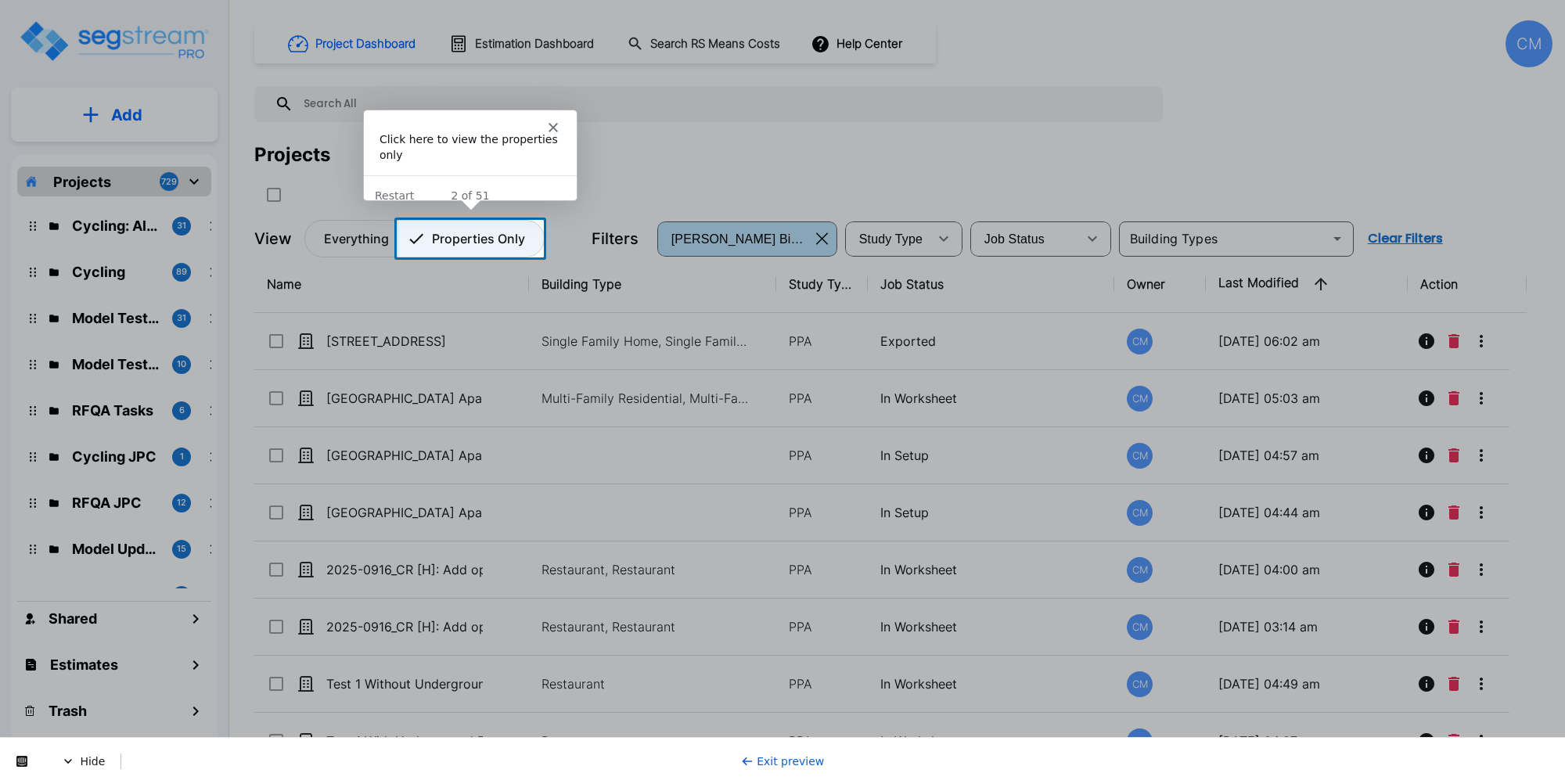
click at [502, 251] on button "Properties Only" at bounding box center [471, 239] width 147 height 38
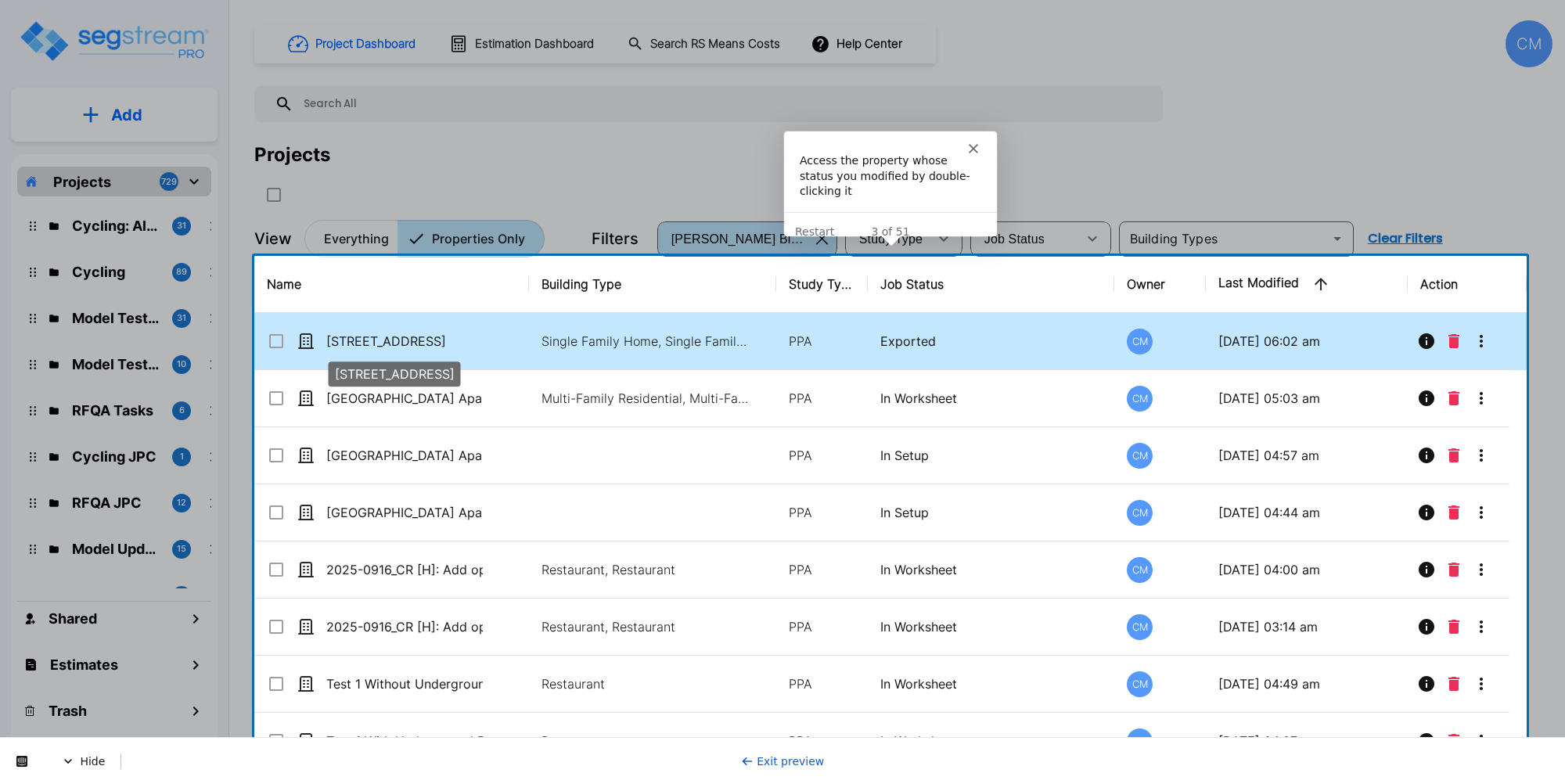
click at [370, 341] on p "[STREET_ADDRESS]" at bounding box center [404, 342] width 157 height 19
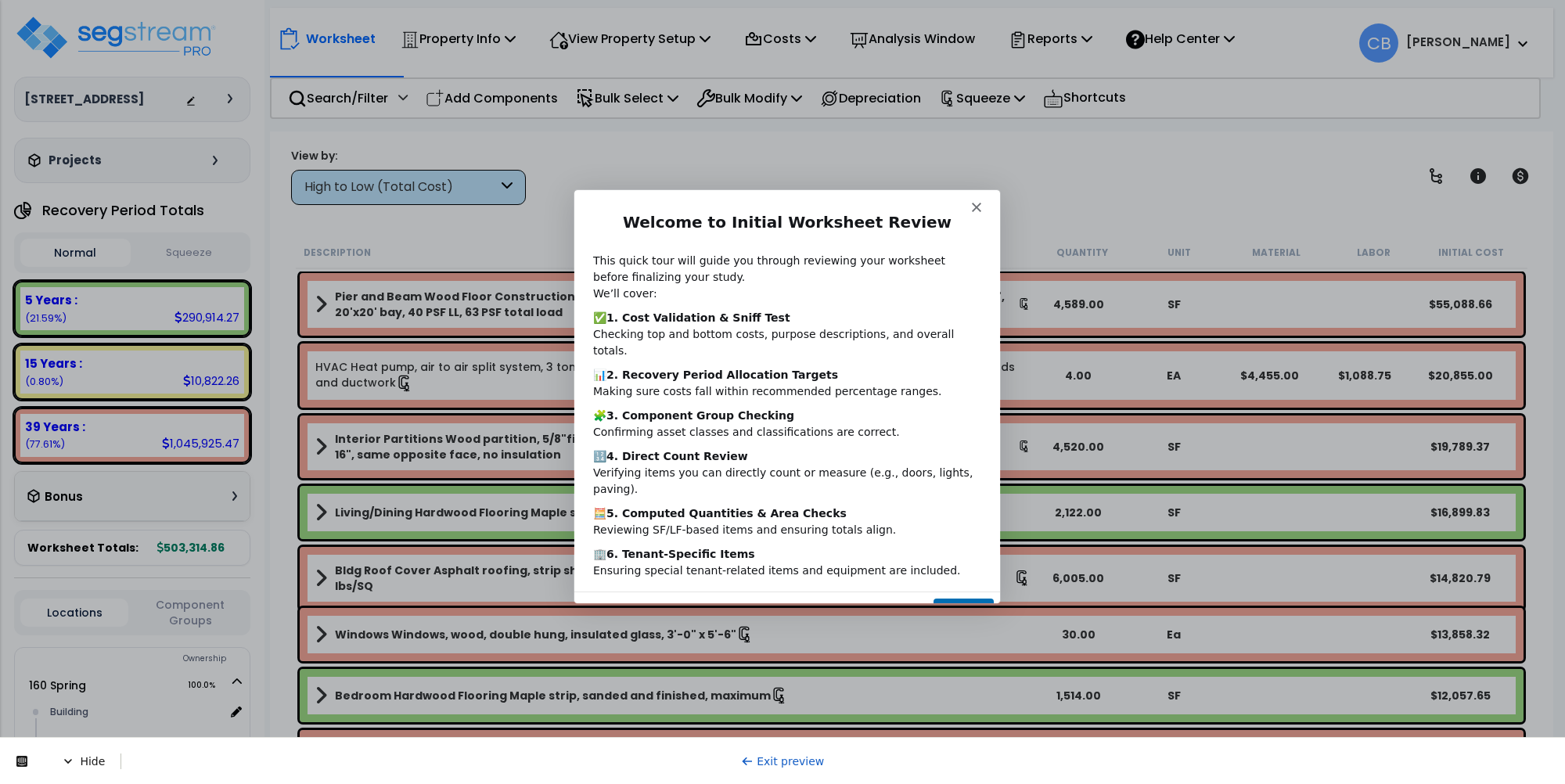
click at [697, 448] on b "4. Direct Count Review" at bounding box center [676, 454] width 141 height 13
click at [965, 597] on button "Next" at bounding box center [963, 612] width 60 height 32
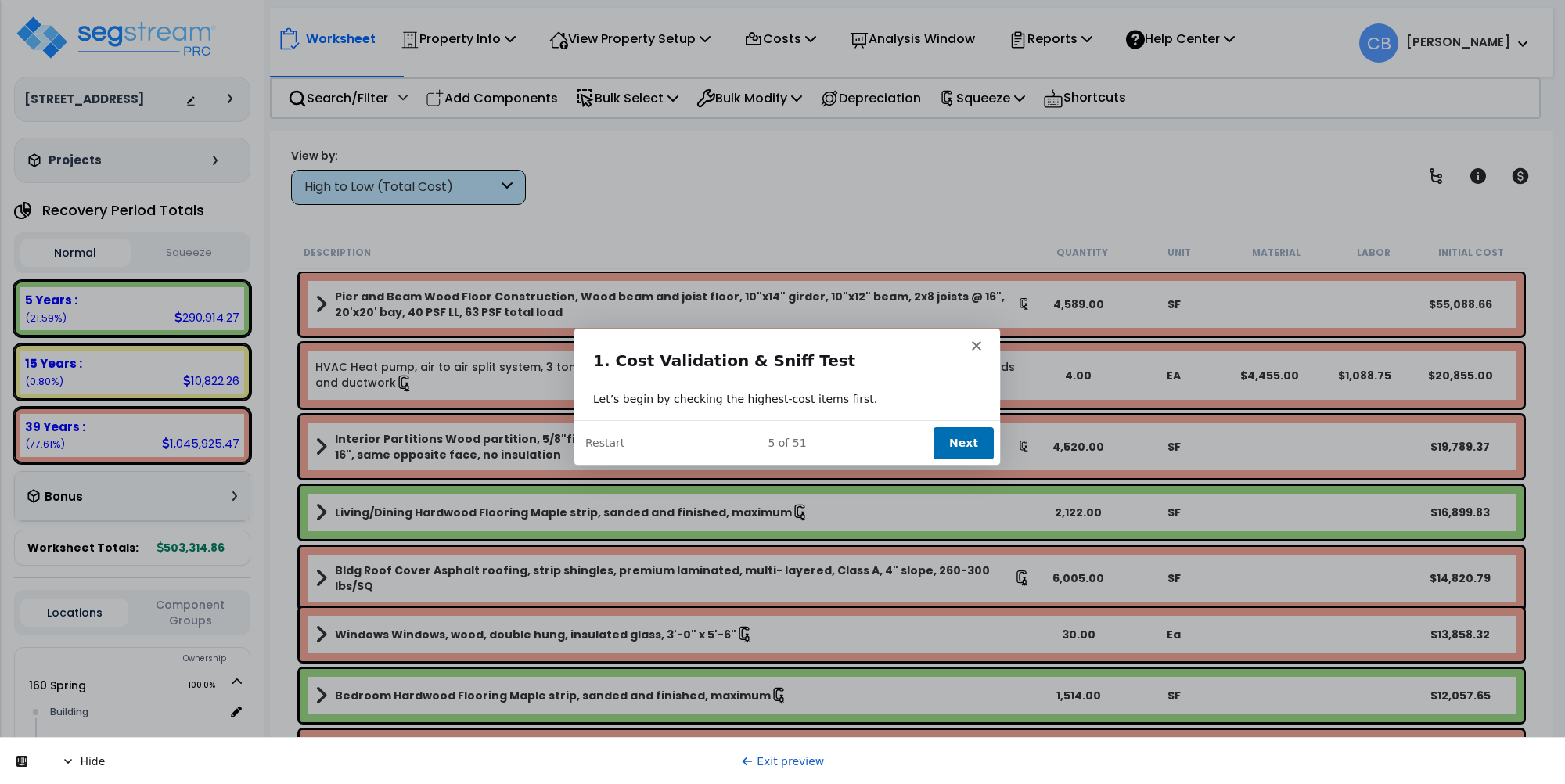
click at [831, 394] on div "Let’s begin by checking the highest-cost items first." at bounding box center [786, 397] width 388 height 16
click at [969, 437] on button "Next" at bounding box center [963, 441] width 60 height 32
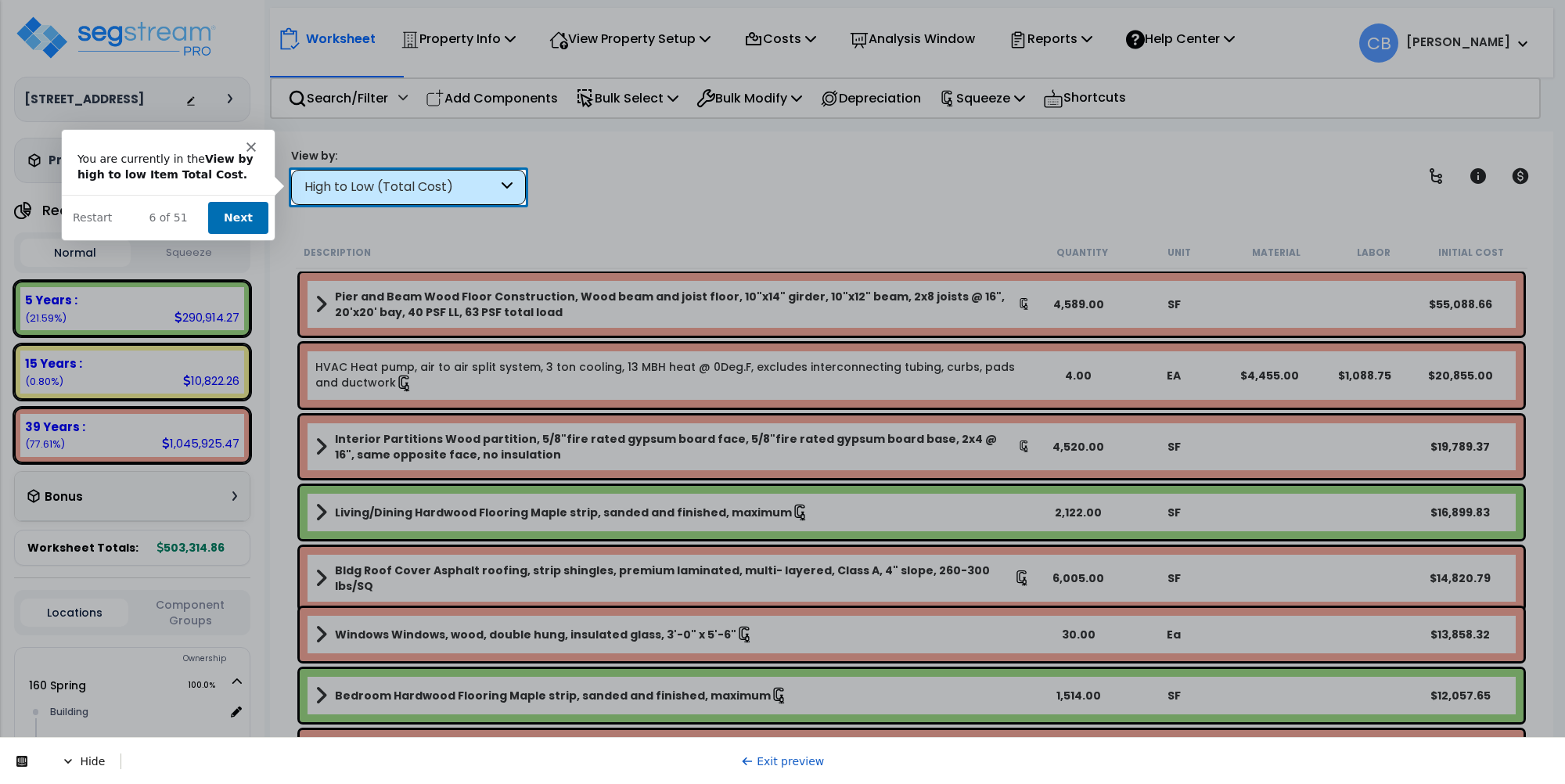
click at [248, 214] on button "Next" at bounding box center [236, 217] width 60 height 32
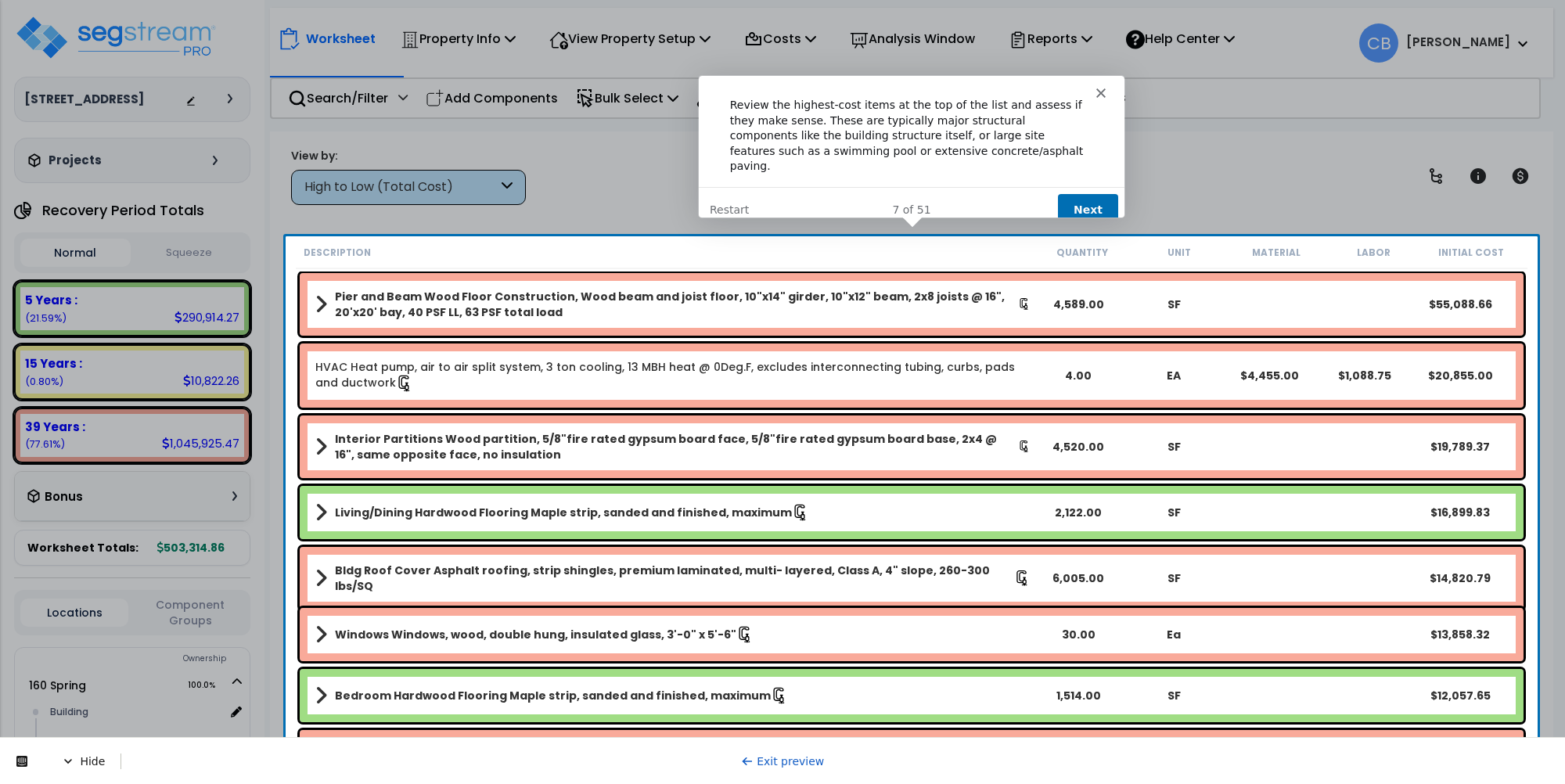
click at [1096, 198] on button "Next" at bounding box center [1086, 209] width 60 height 32
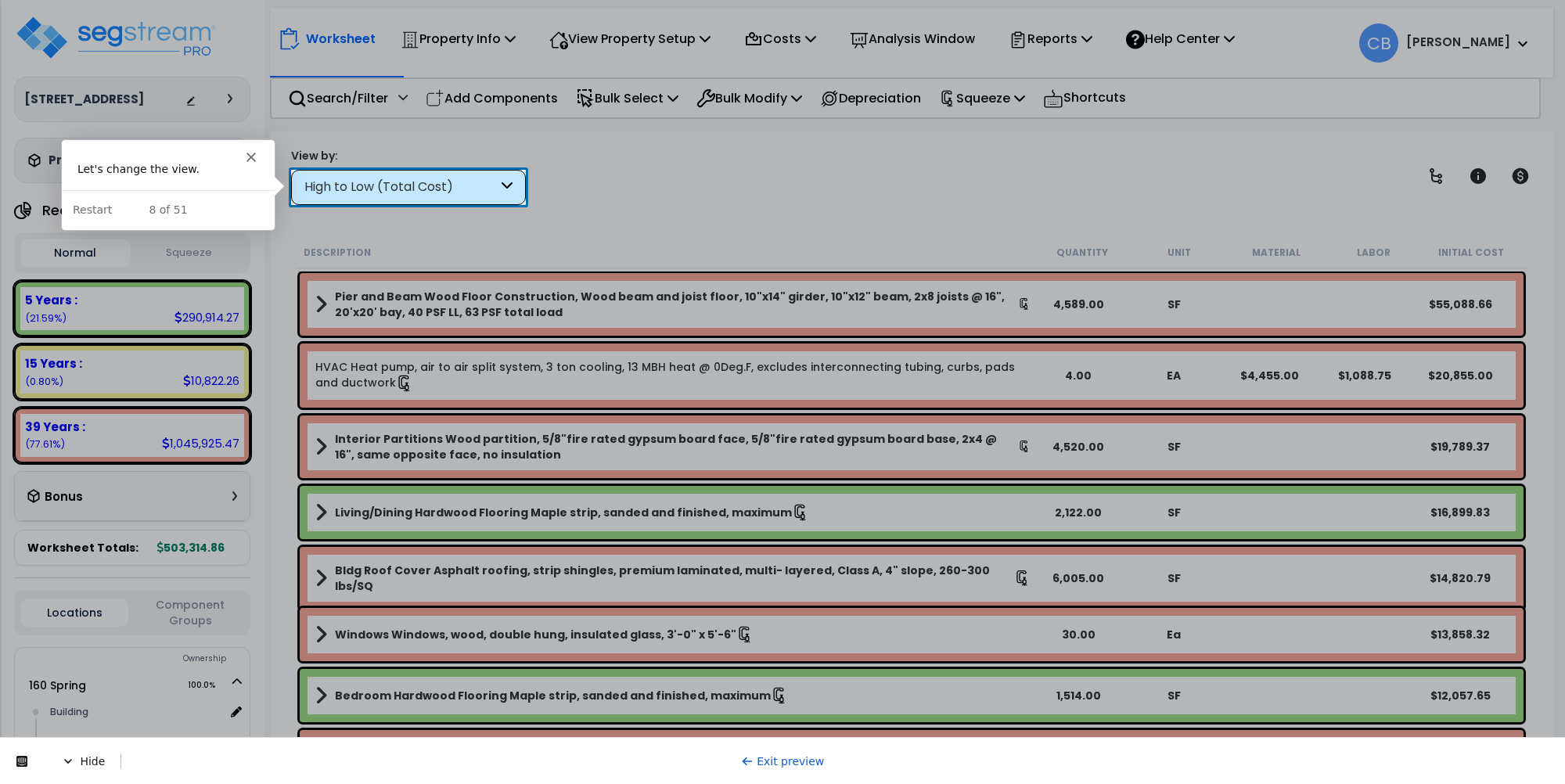
click at [366, 187] on div "High to Low (Total Cost)" at bounding box center [402, 187] width 193 height 18
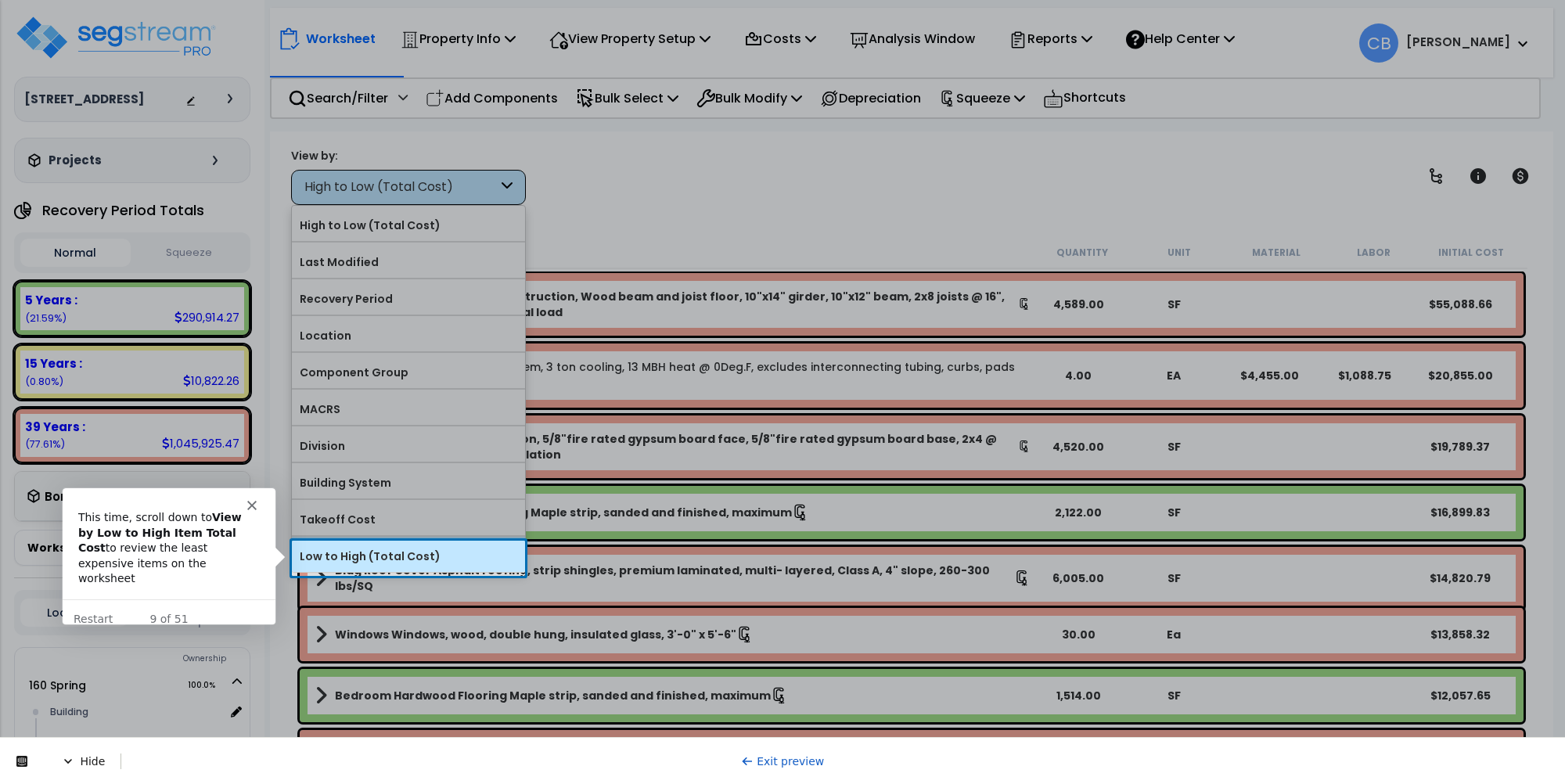
click at [376, 564] on label "Low to High (Total Cost)" at bounding box center [408, 555] width 233 height 23
click at [0, 0] on input "Low to High (Total Cost)" at bounding box center [0, 0] width 0 height 0
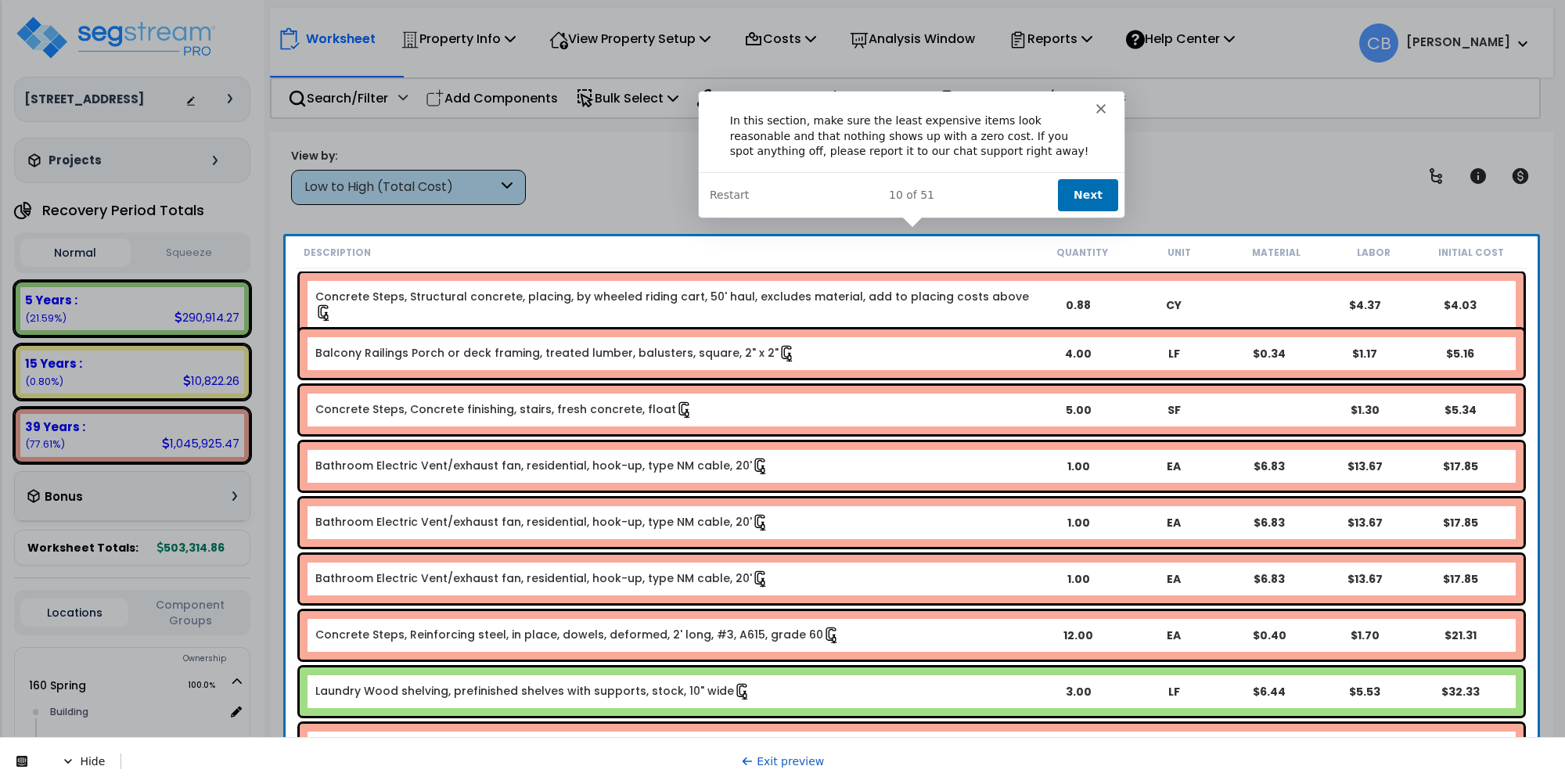
click at [1097, 187] on button "Next" at bounding box center [1086, 193] width 60 height 32
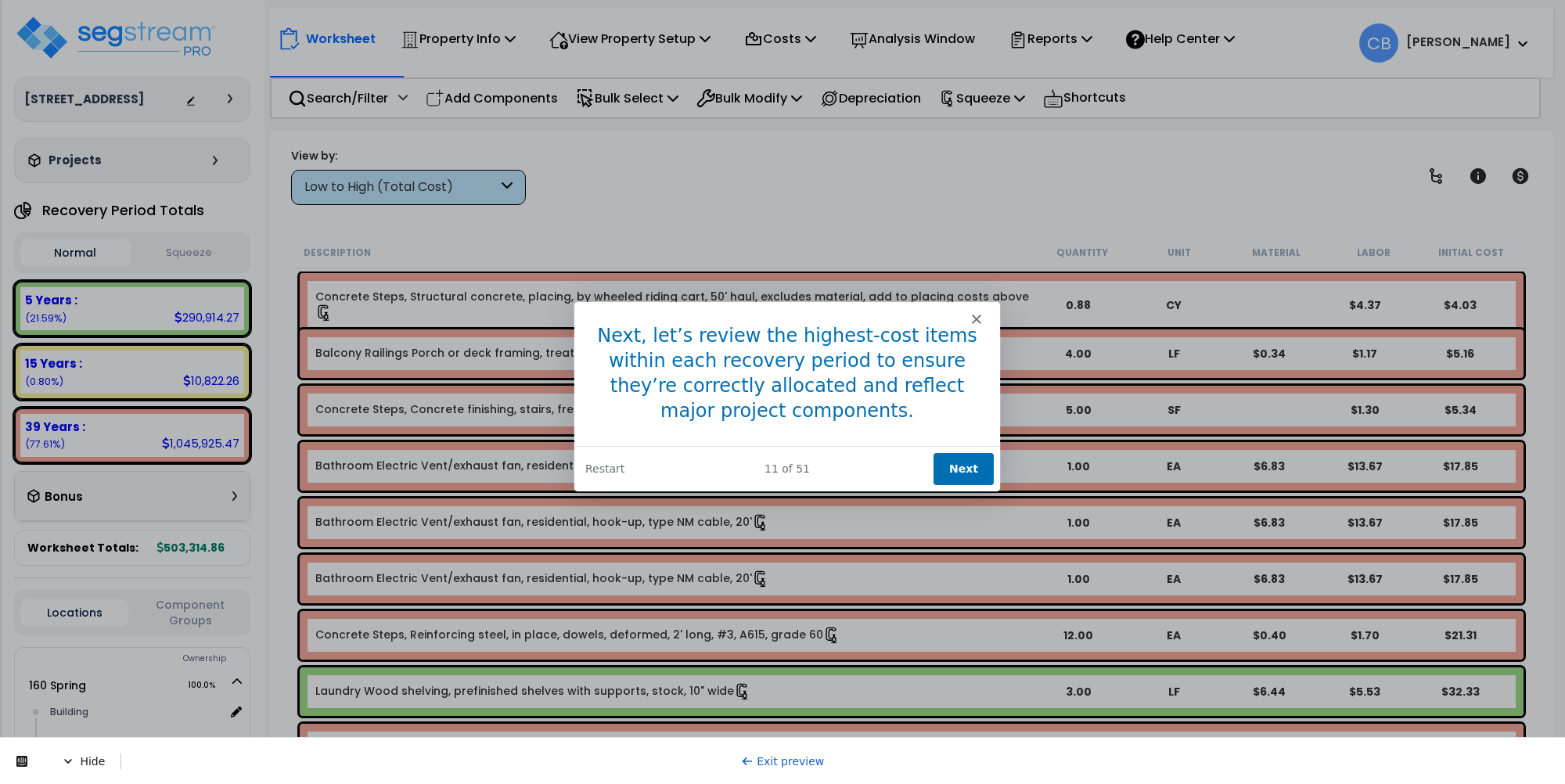
click at [949, 469] on button "Next" at bounding box center [963, 467] width 60 height 32
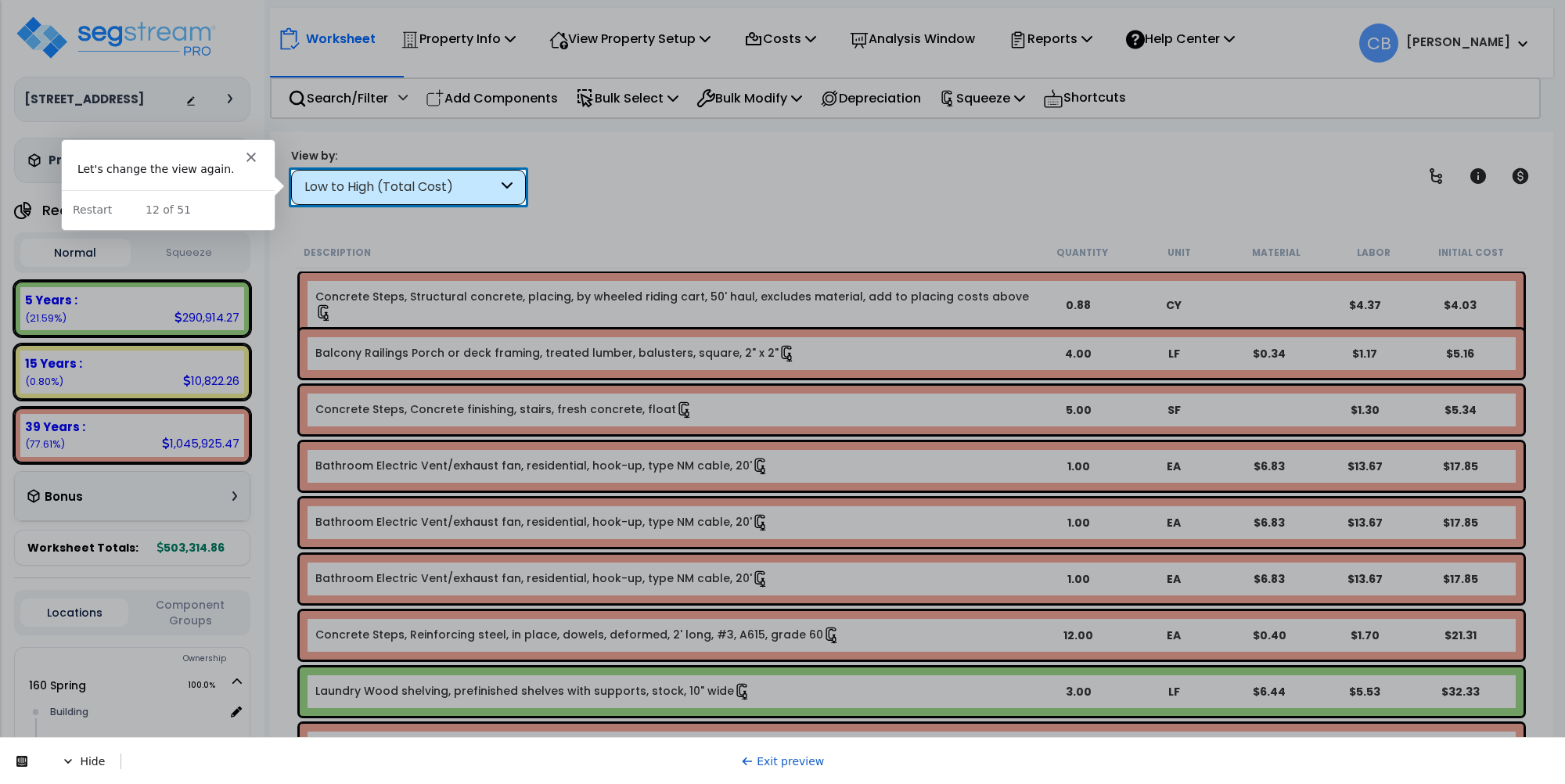
click at [427, 194] on div "Low to High (Total Cost)" at bounding box center [402, 187] width 193 height 18
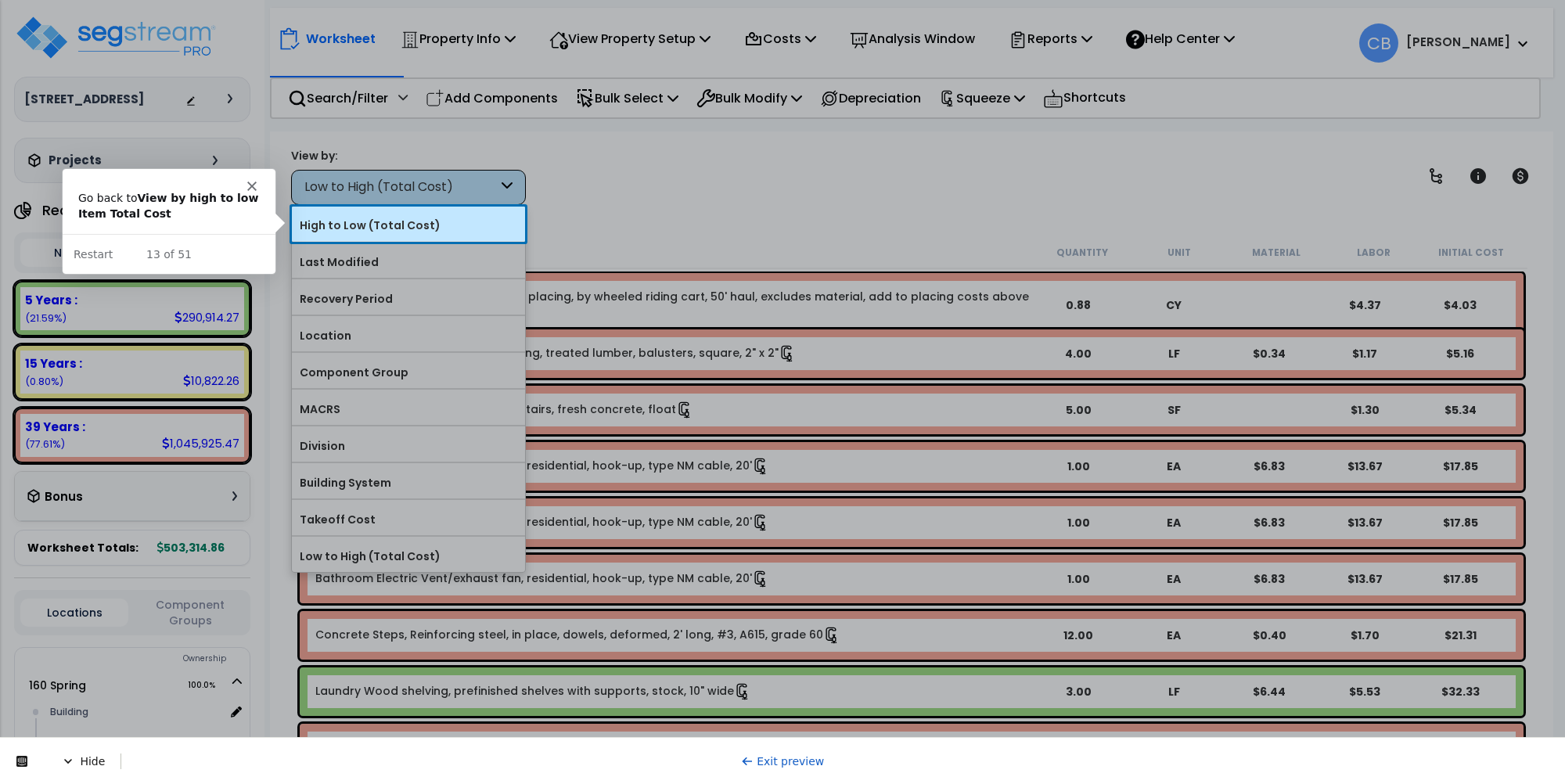
click at [413, 229] on label "High to Low (Total Cost)" at bounding box center [408, 225] width 233 height 23
click at [0, 0] on input "High to Low (Total Cost)" at bounding box center [0, 0] width 0 height 0
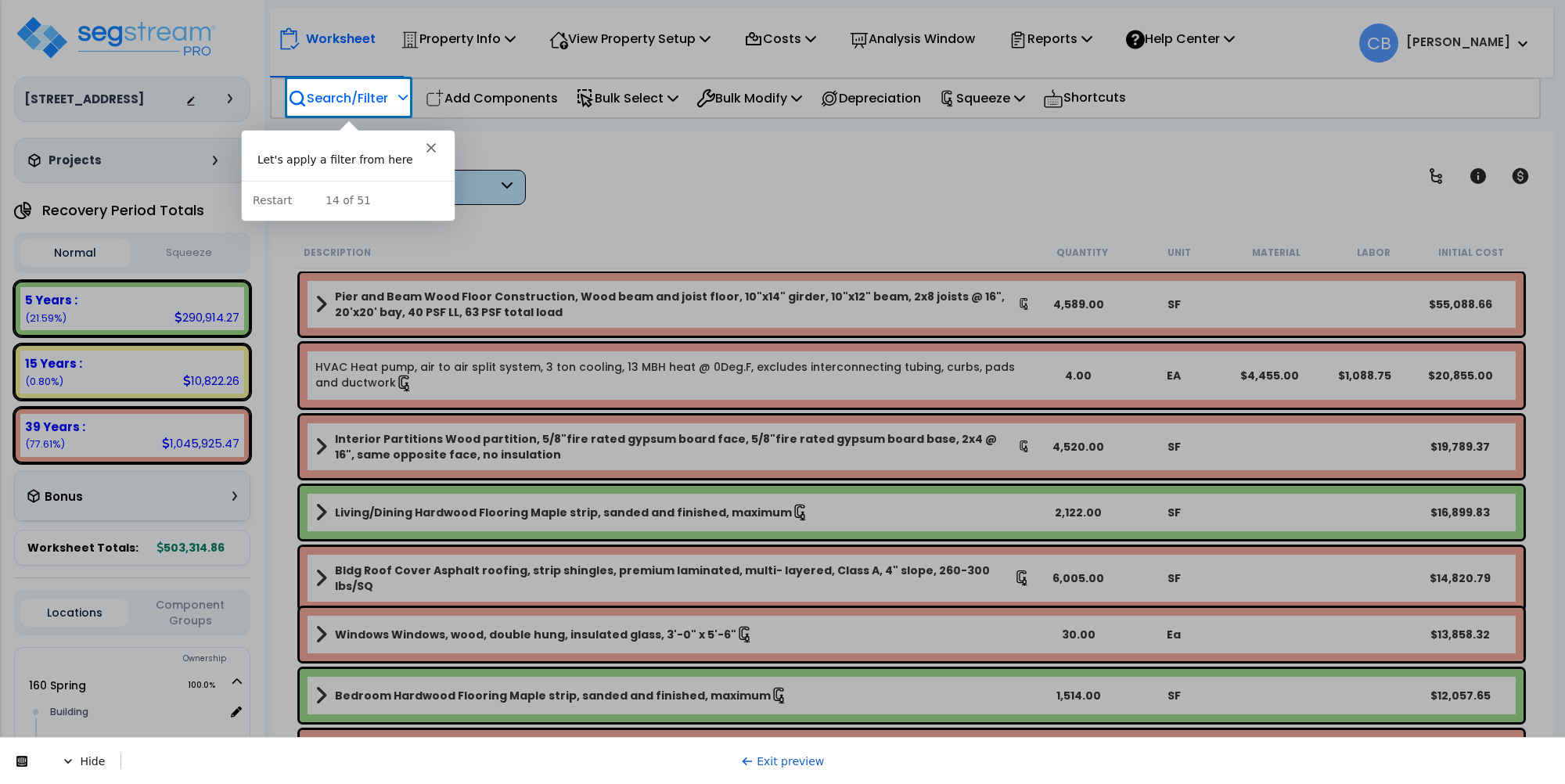
click at [350, 98] on p "Search/Filter" at bounding box center [337, 98] width 100 height 21
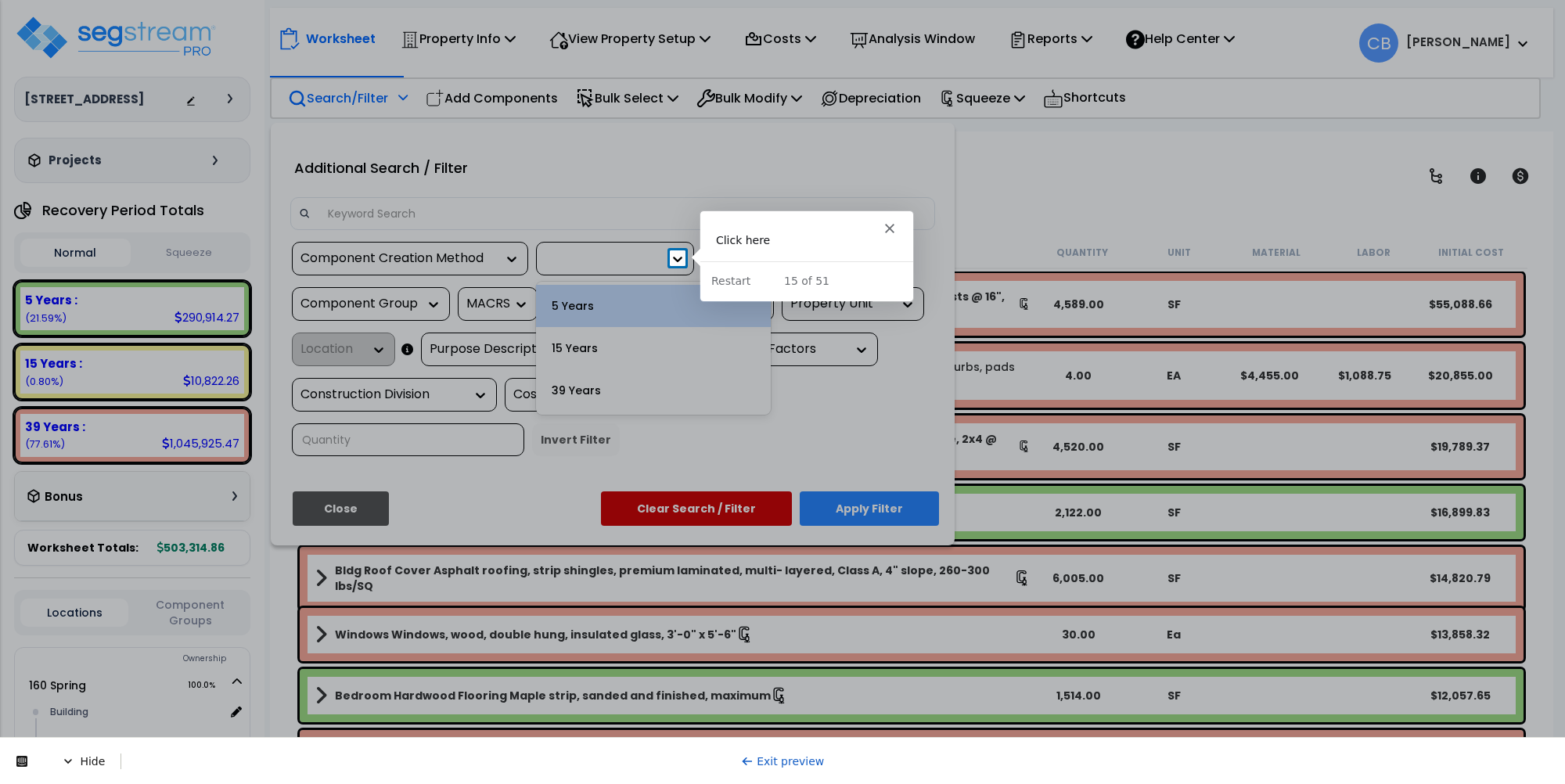
click at [669, 260] on icon at bounding box center [677, 258] width 15 height 15
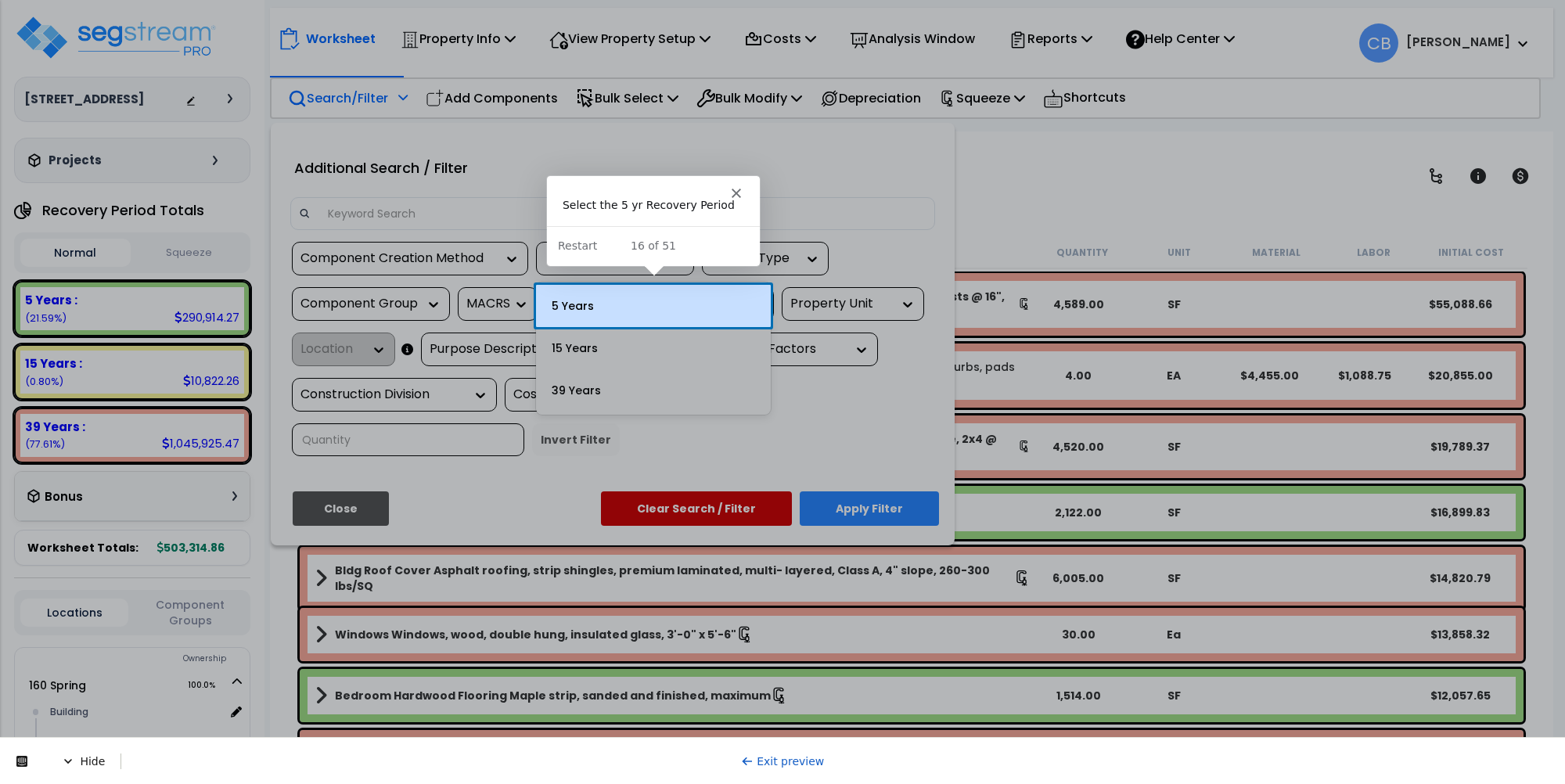
click at [627, 300] on div "5 Years" at bounding box center [653, 306] width 235 height 42
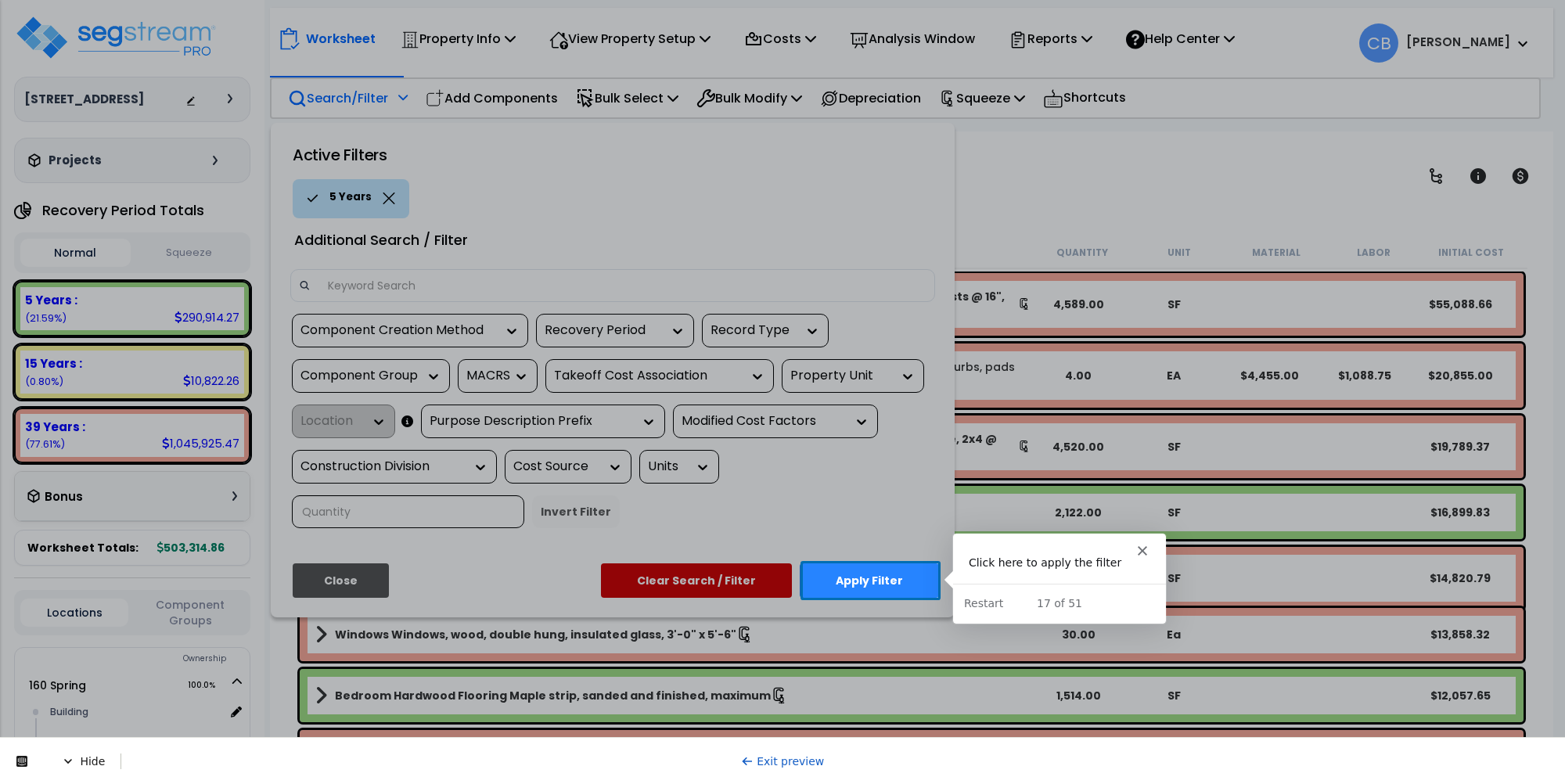
click at [855, 591] on button "Apply Filter" at bounding box center [869, 580] width 140 height 34
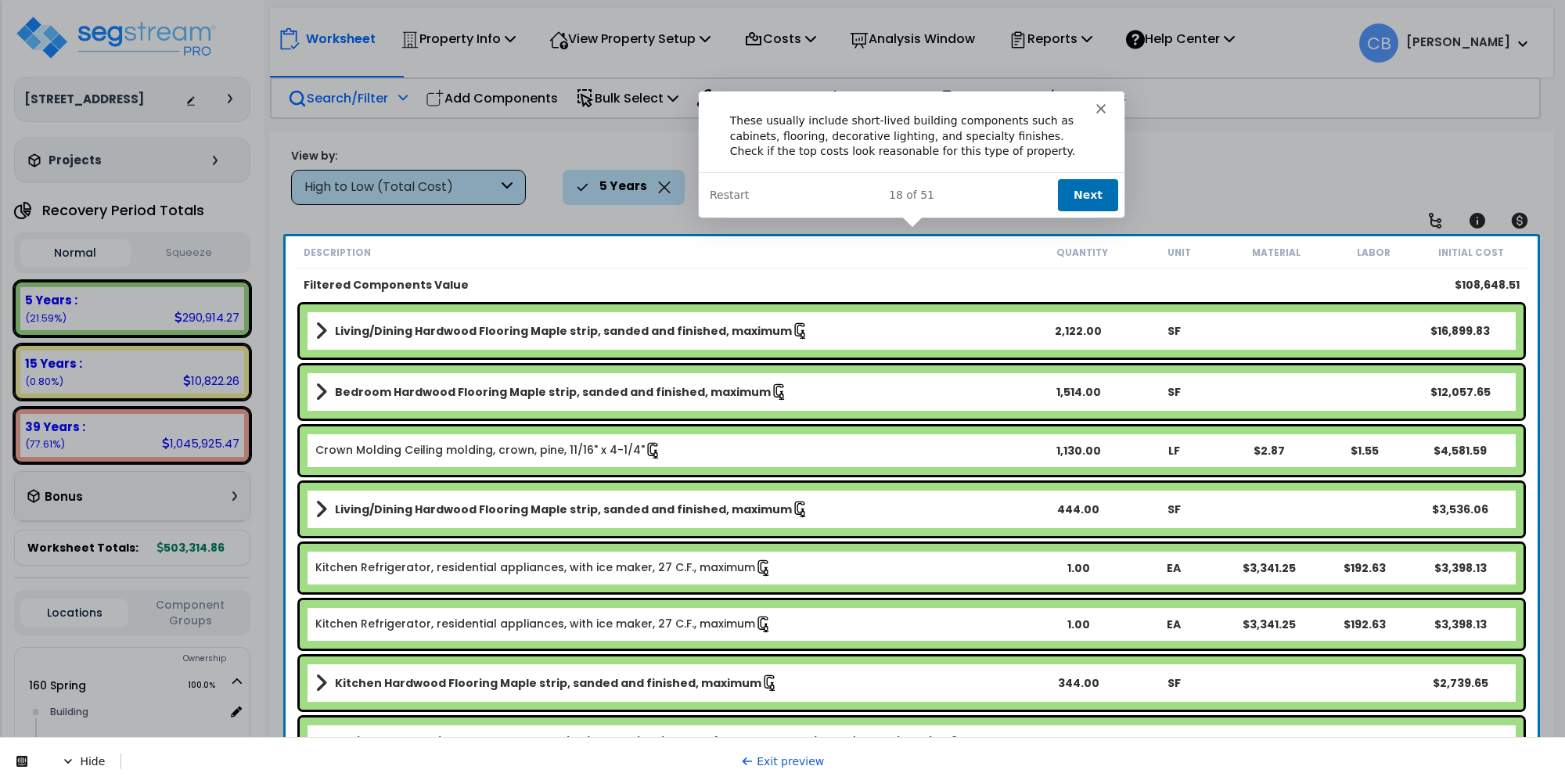
click at [1085, 196] on button "Next" at bounding box center [1086, 193] width 60 height 32
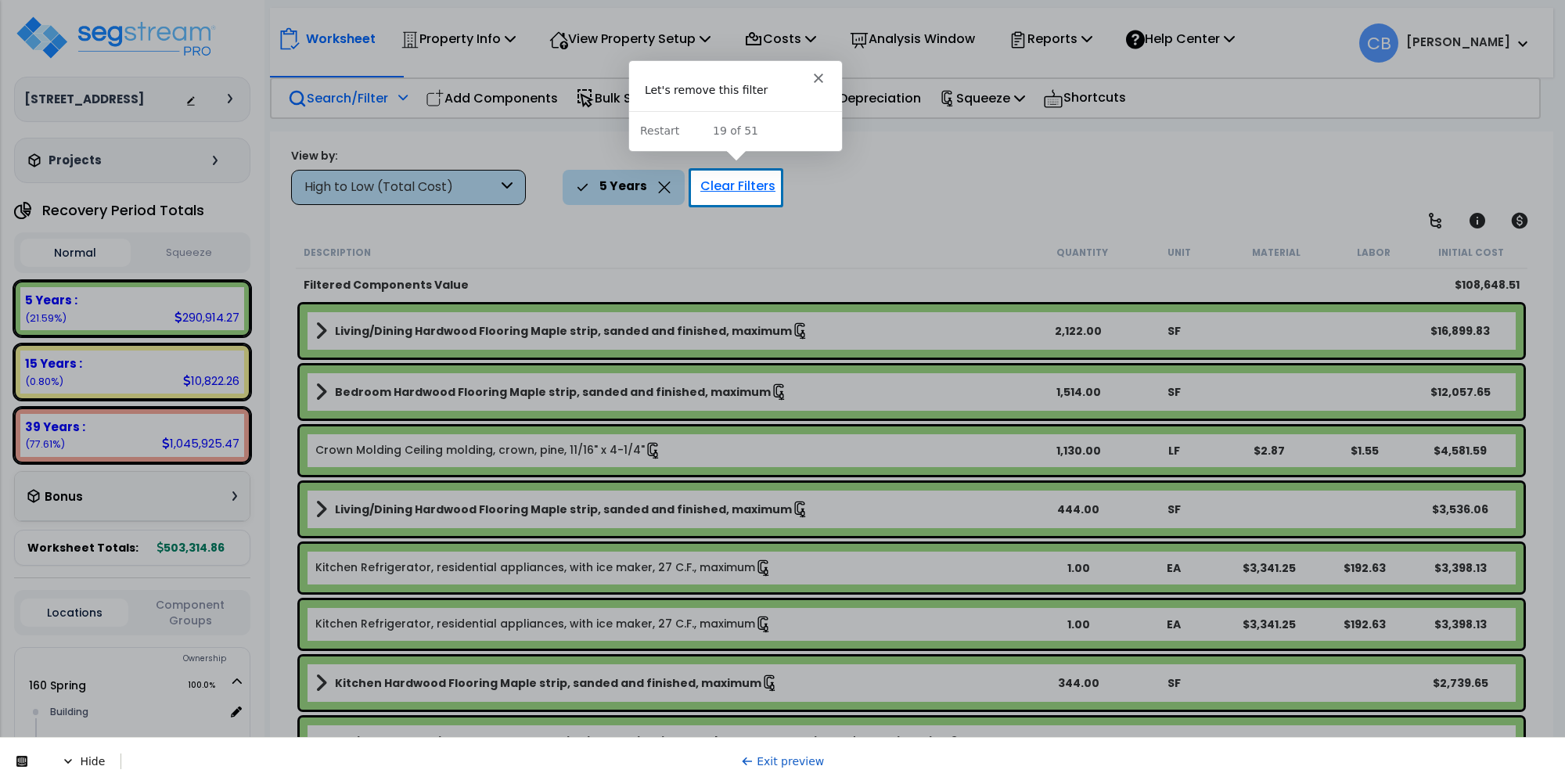
click at [736, 189] on div "Clear Filters" at bounding box center [738, 187] width 91 height 34
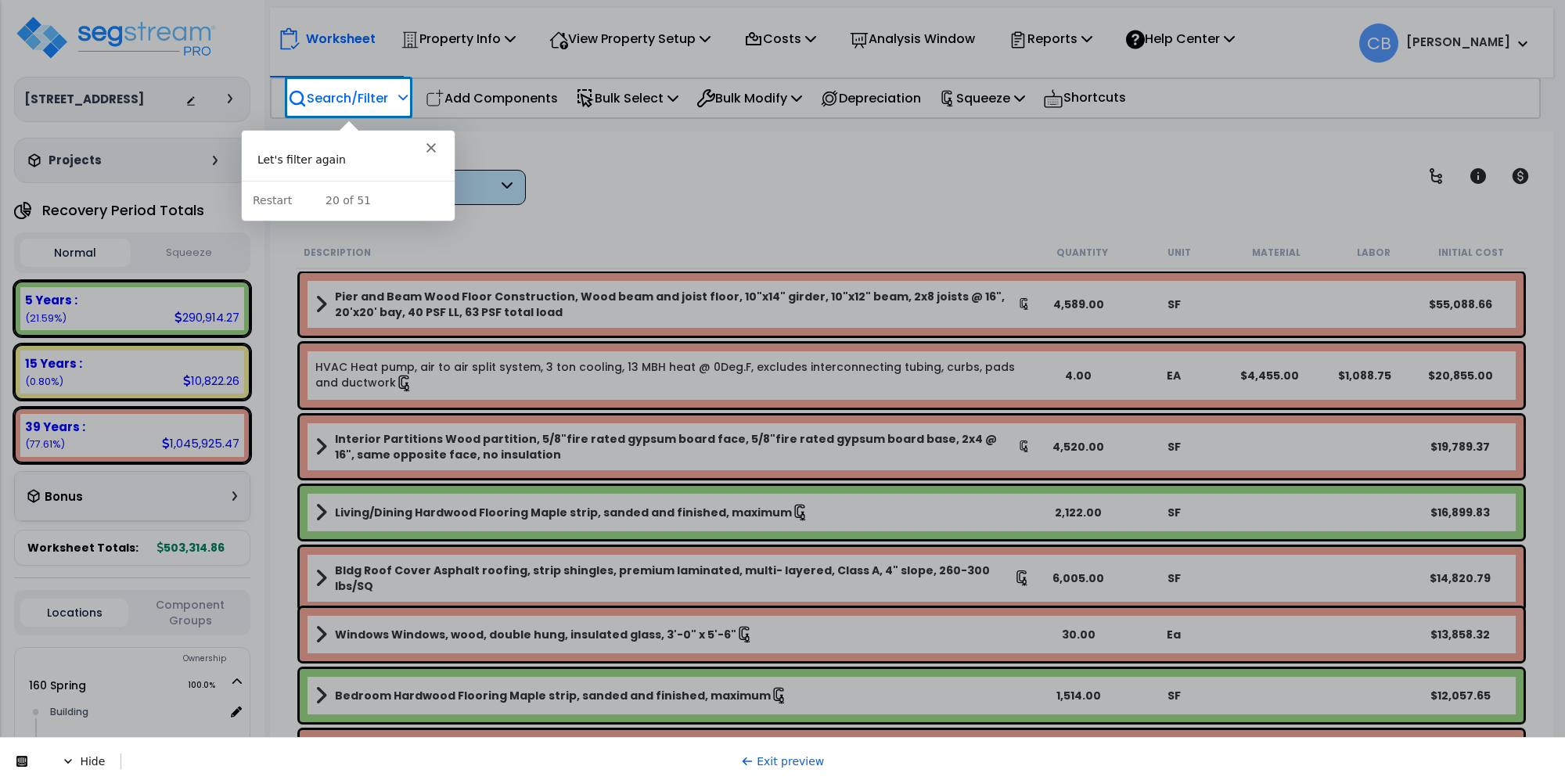
click at [338, 104] on p "Search/Filter" at bounding box center [337, 98] width 100 height 21
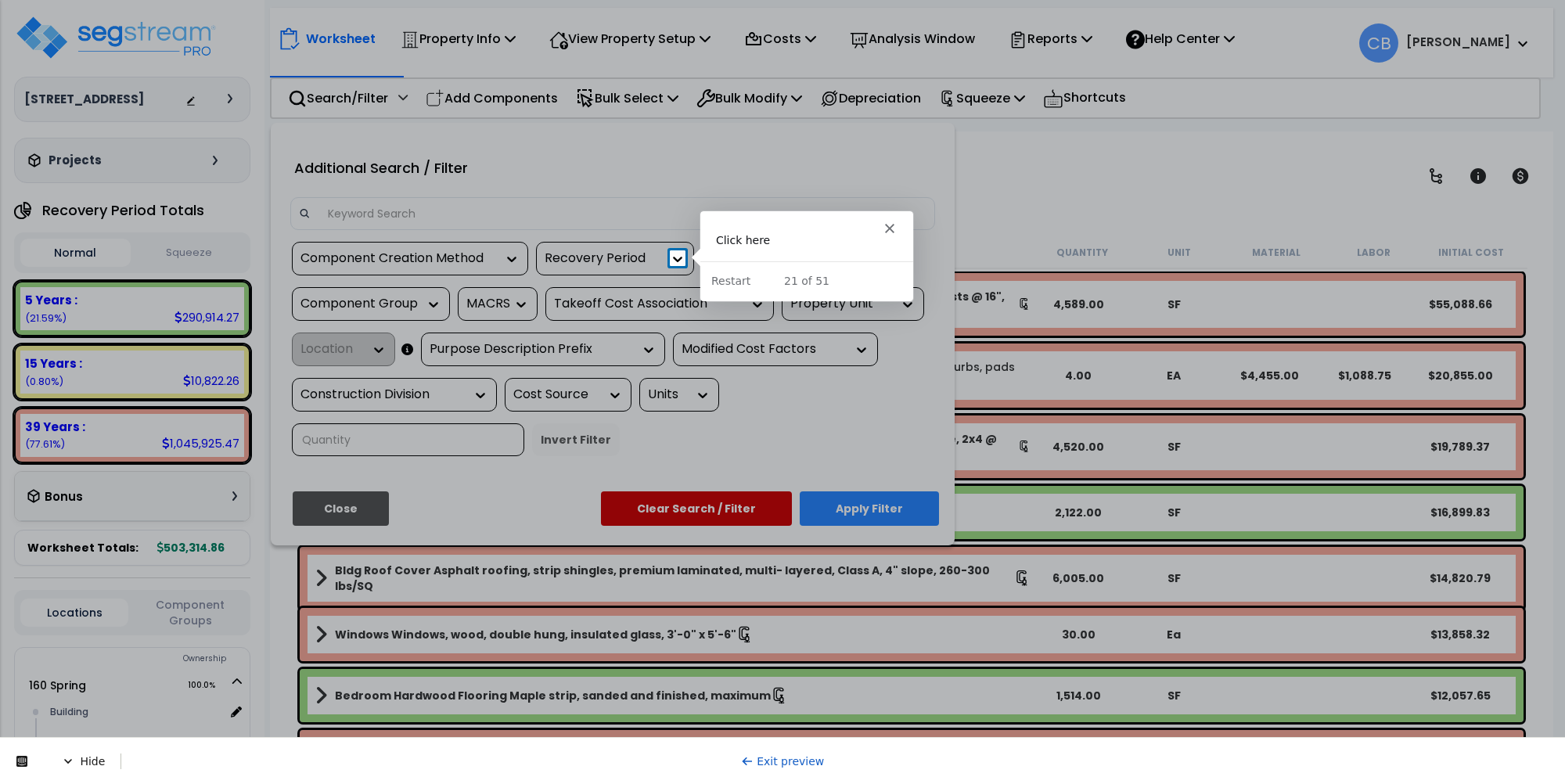
click at [679, 251] on div at bounding box center [782, 125] width 1565 height 251
click at [679, 252] on icon at bounding box center [677, 258] width 15 height 15
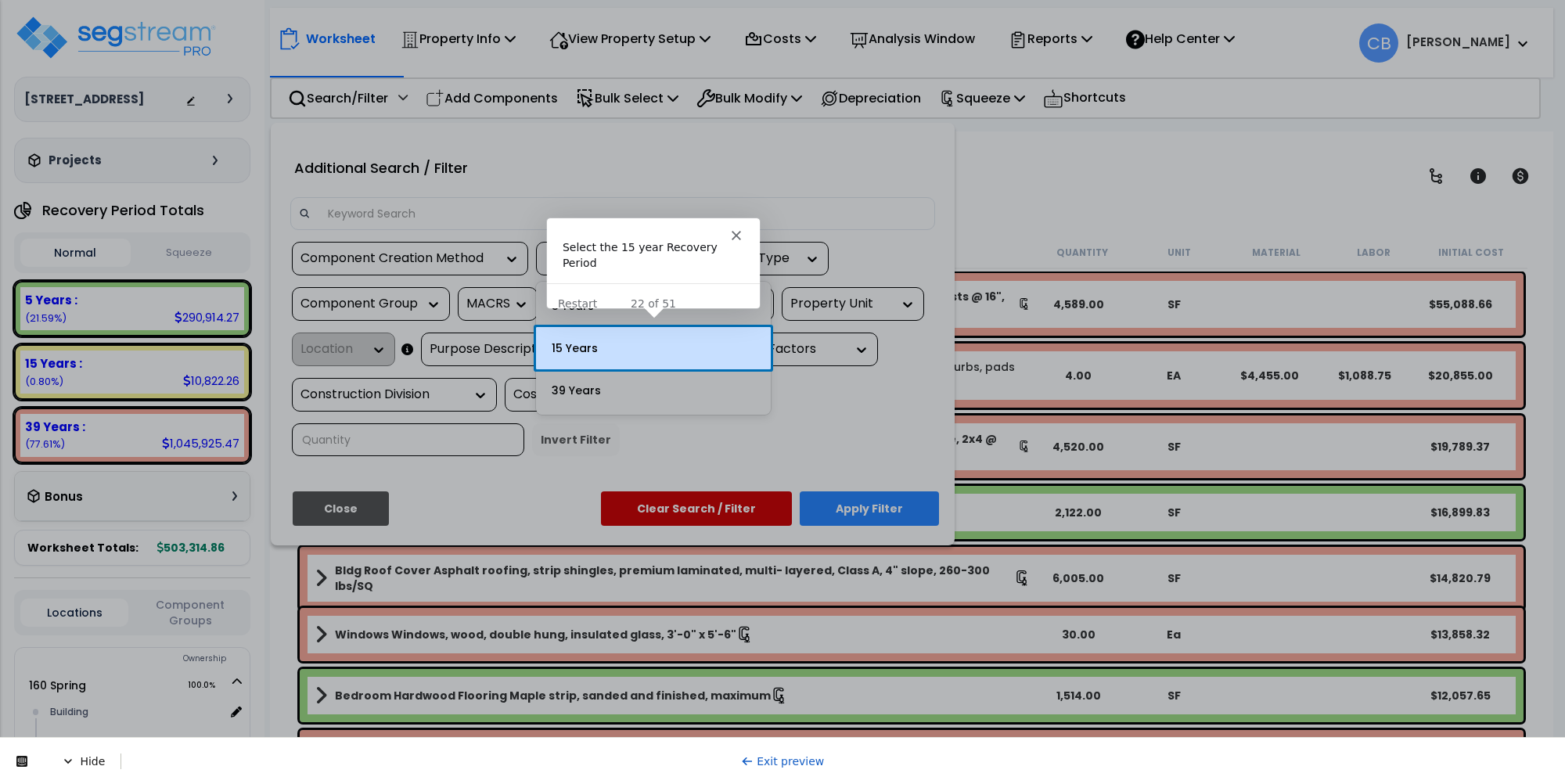
click at [675, 342] on div "15 Years" at bounding box center [653, 347] width 235 height 42
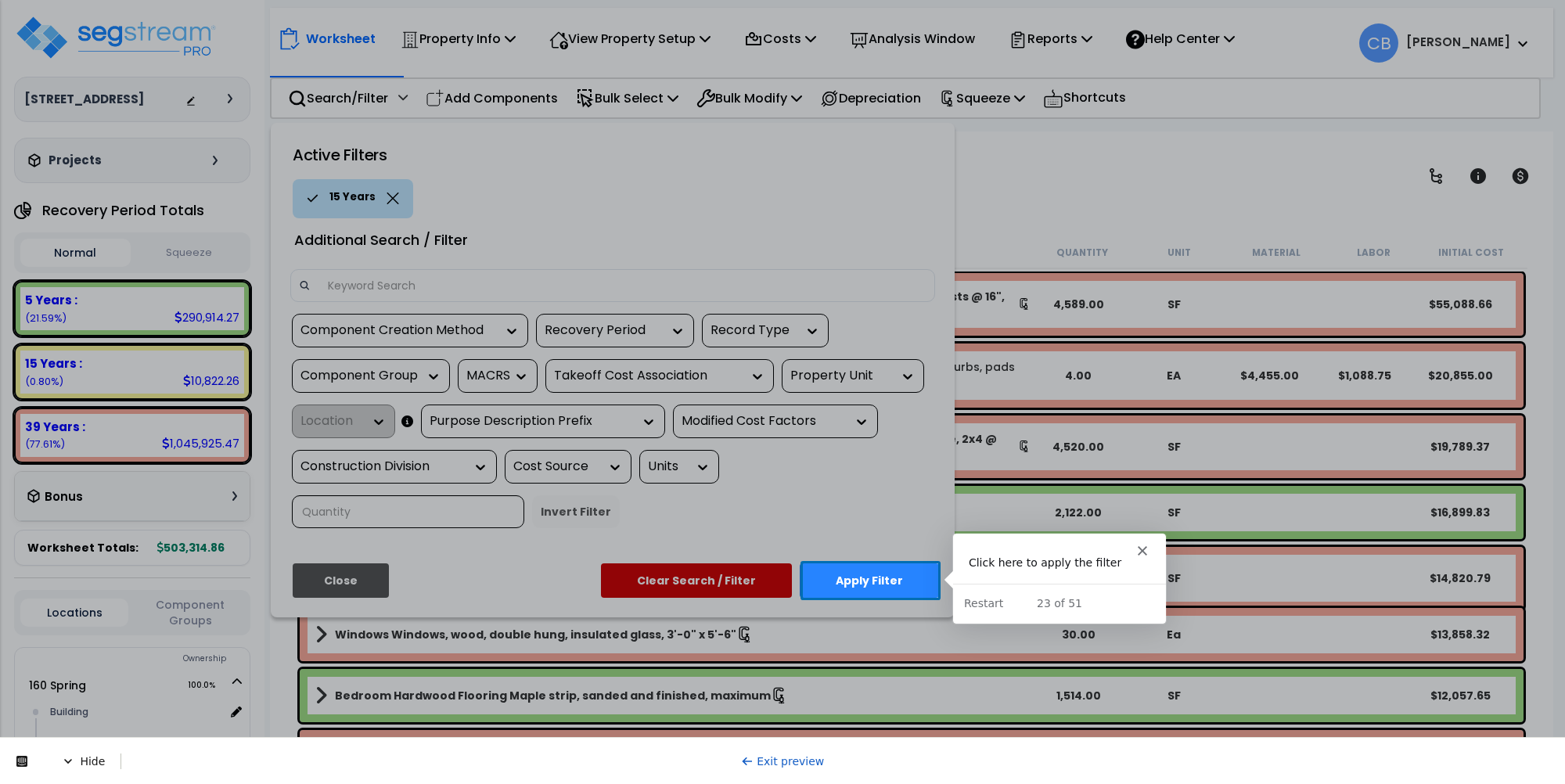
click at [861, 569] on button "Apply Filter" at bounding box center [869, 580] width 140 height 34
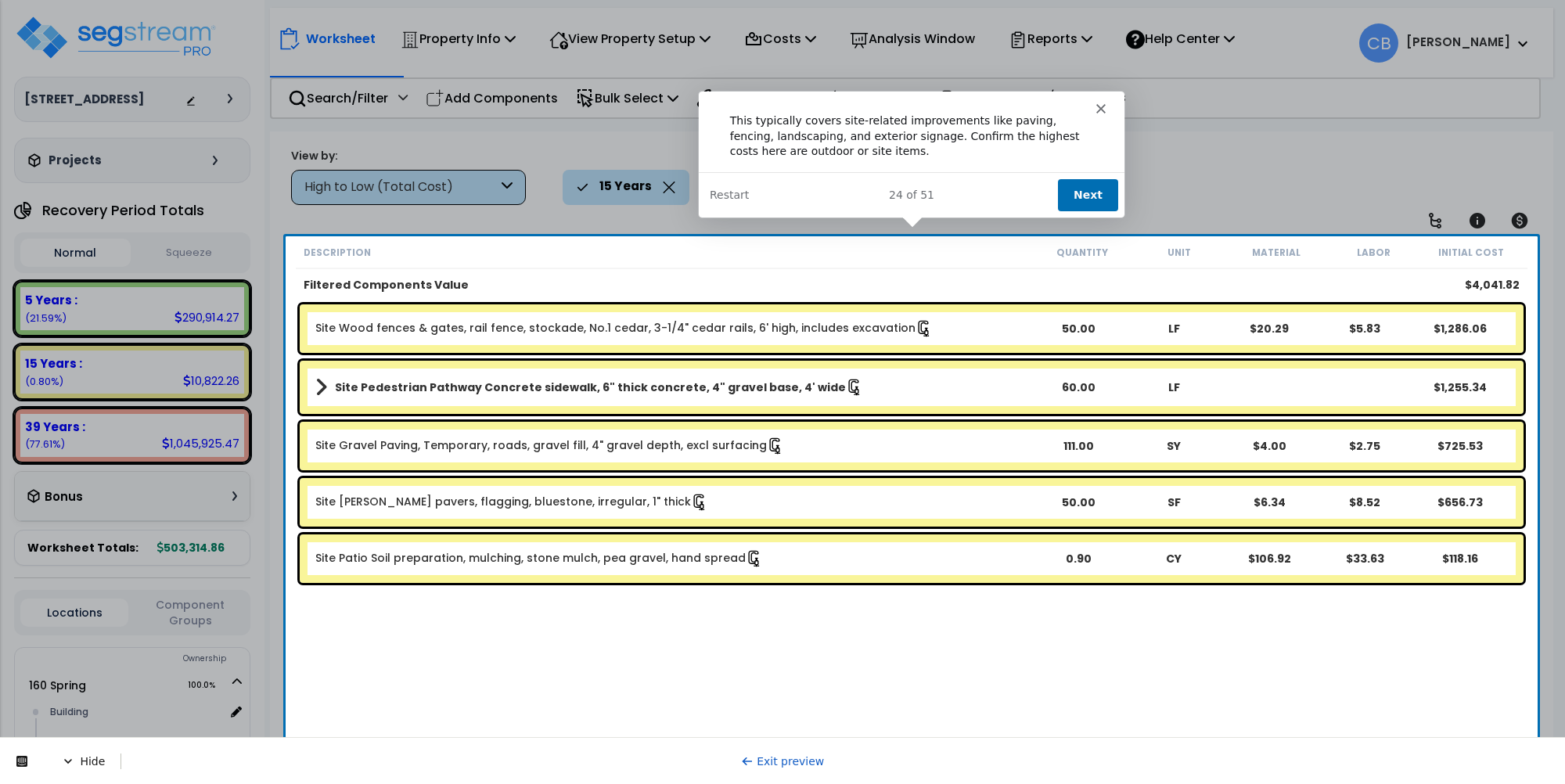
click at [1089, 197] on button "Next" at bounding box center [1086, 193] width 60 height 32
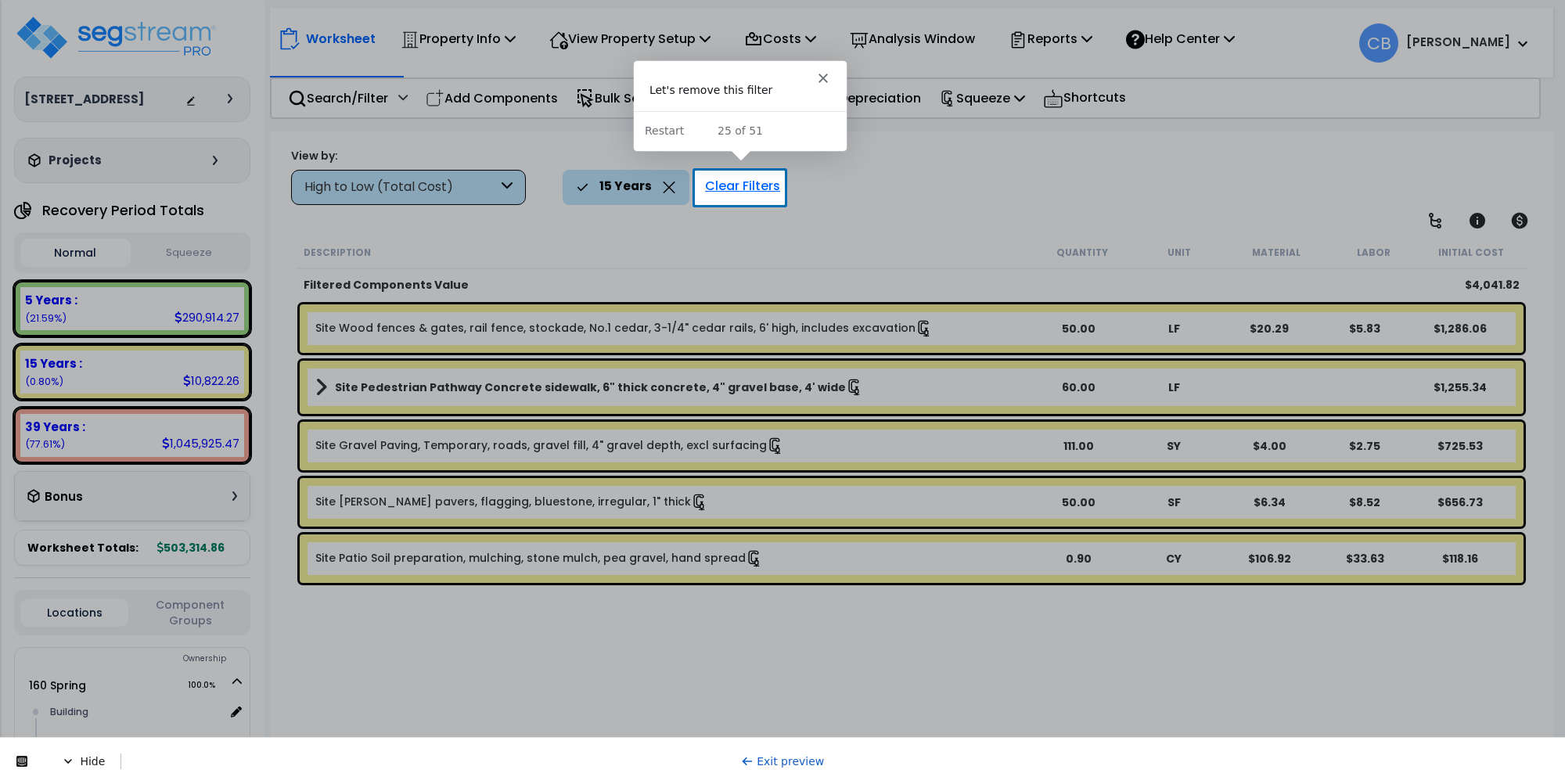
click at [734, 190] on div "Clear Filters" at bounding box center [742, 187] width 91 height 34
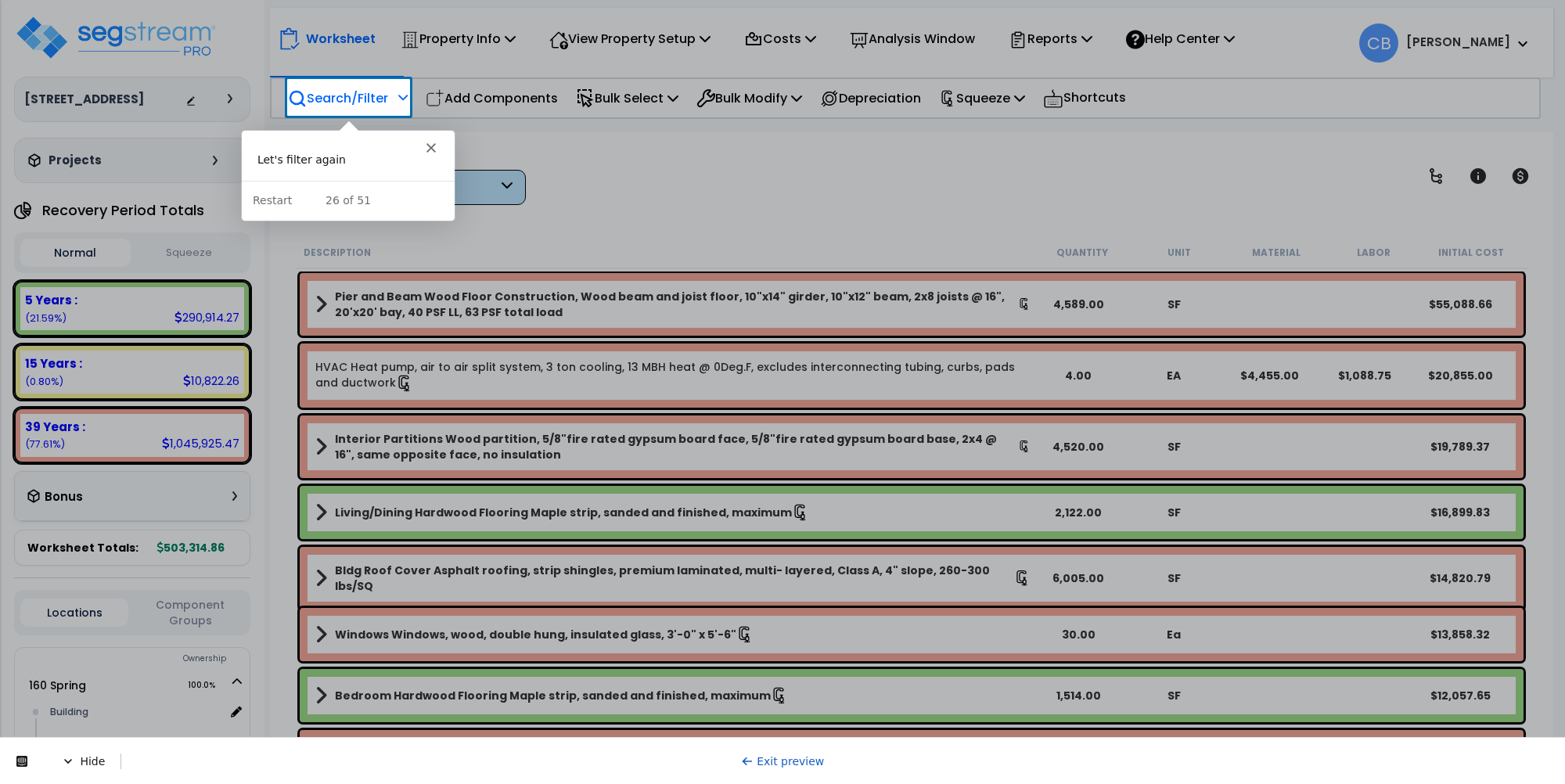
click at [330, 107] on p "Search/Filter" at bounding box center [337, 98] width 100 height 21
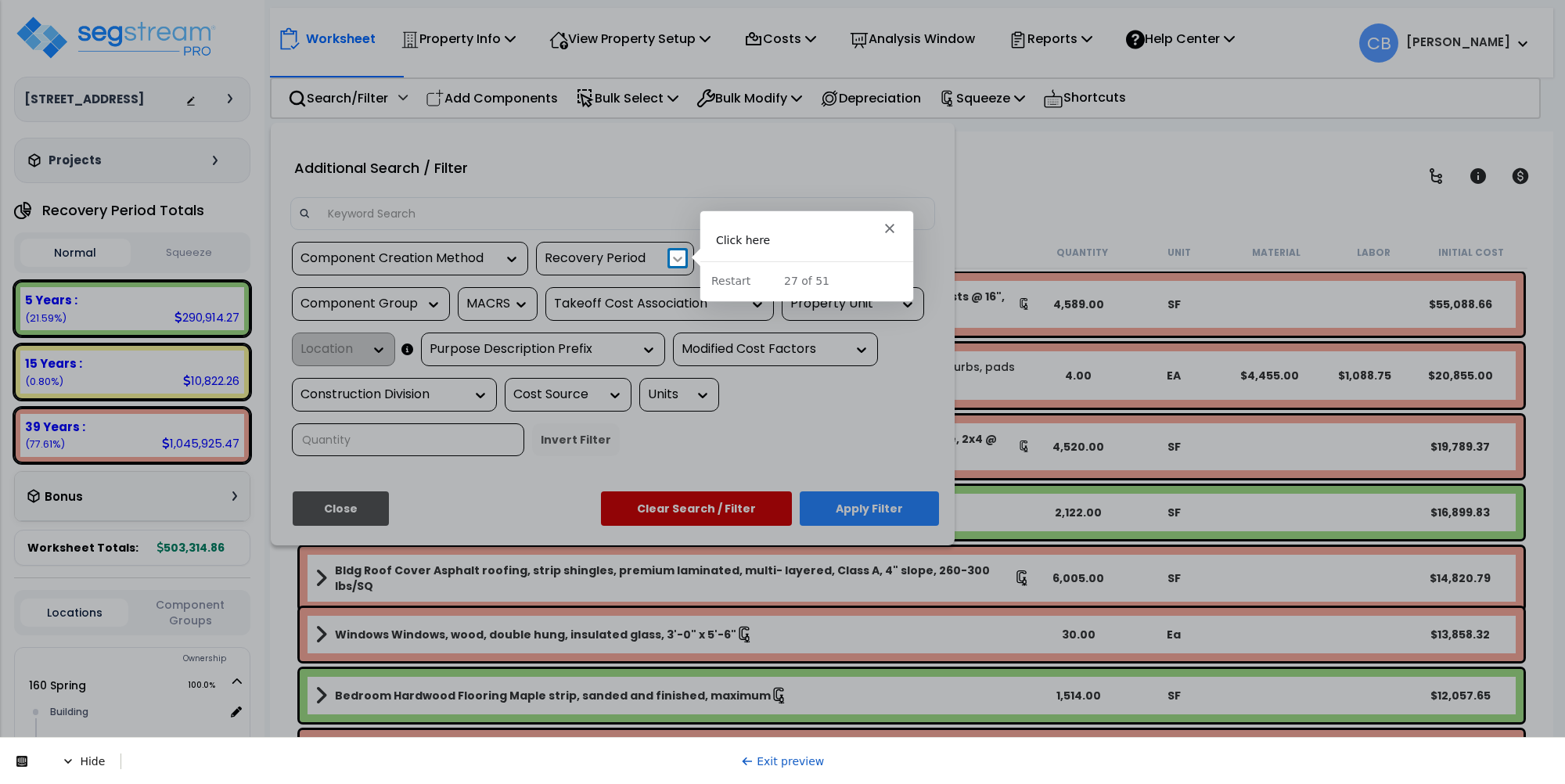
click at [679, 254] on icon at bounding box center [677, 258] width 15 height 15
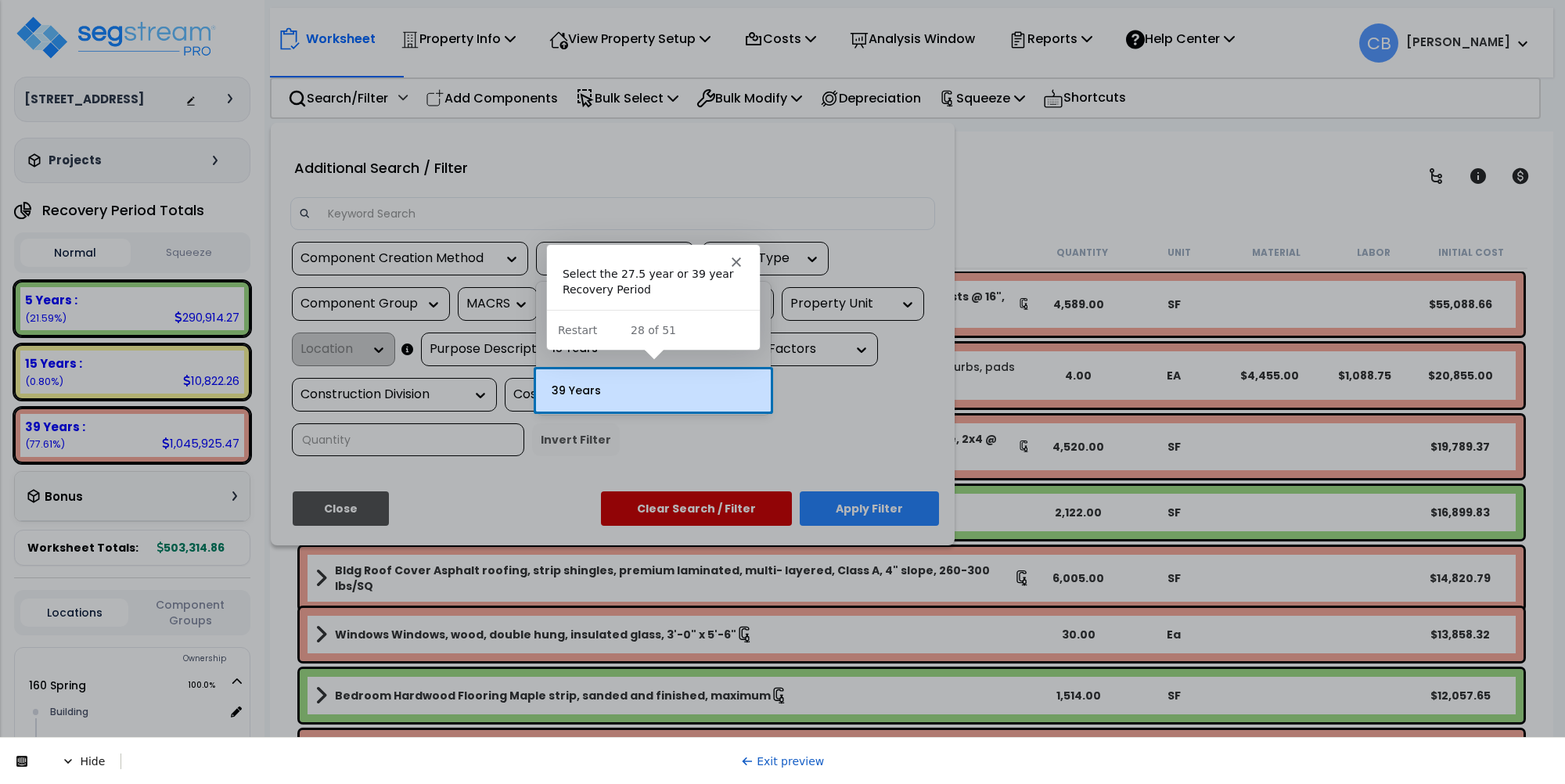
click at [663, 388] on div "39 Years" at bounding box center [653, 389] width 235 height 42
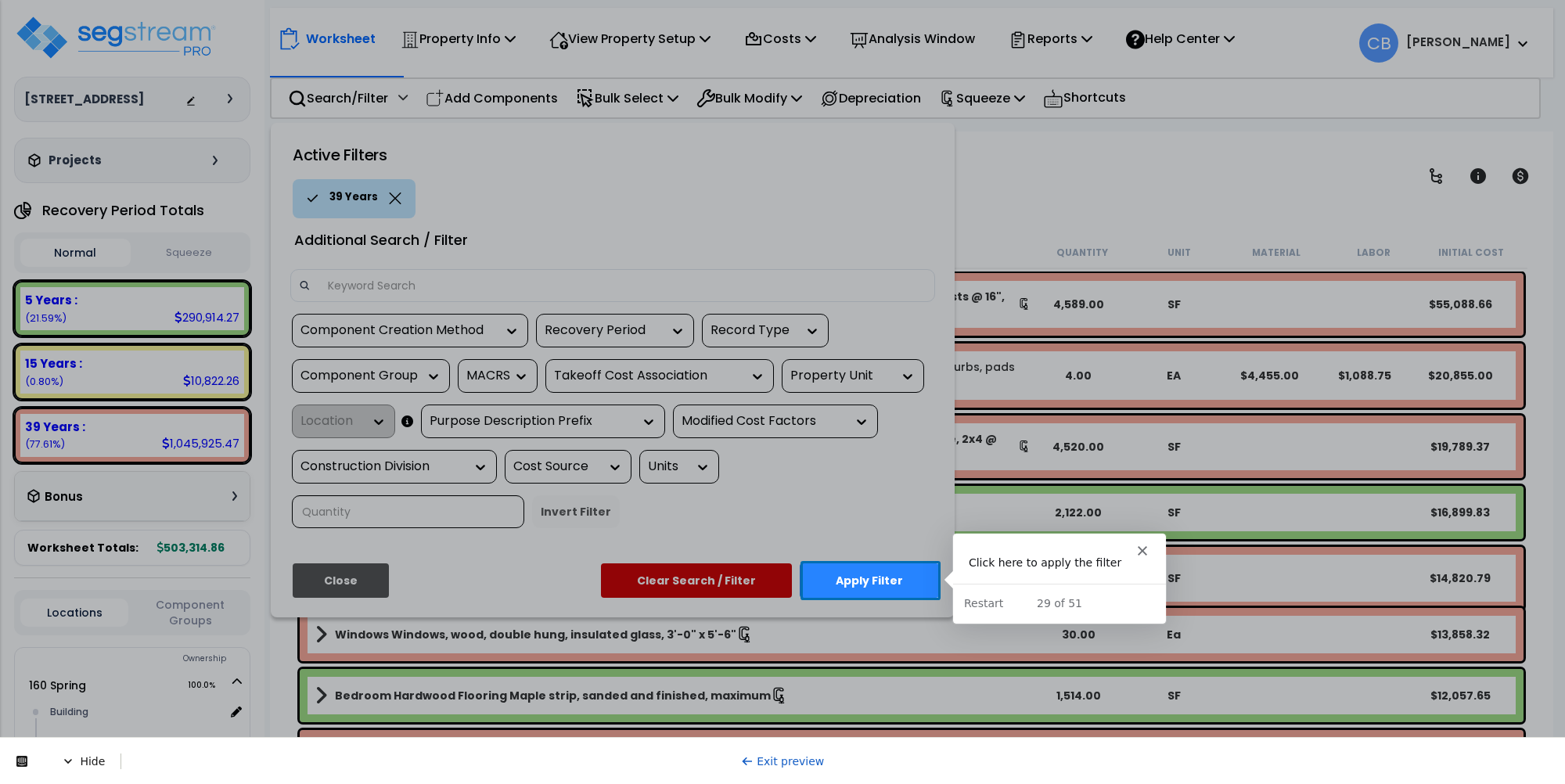
click at [880, 580] on button "Apply Filter" at bounding box center [869, 580] width 140 height 34
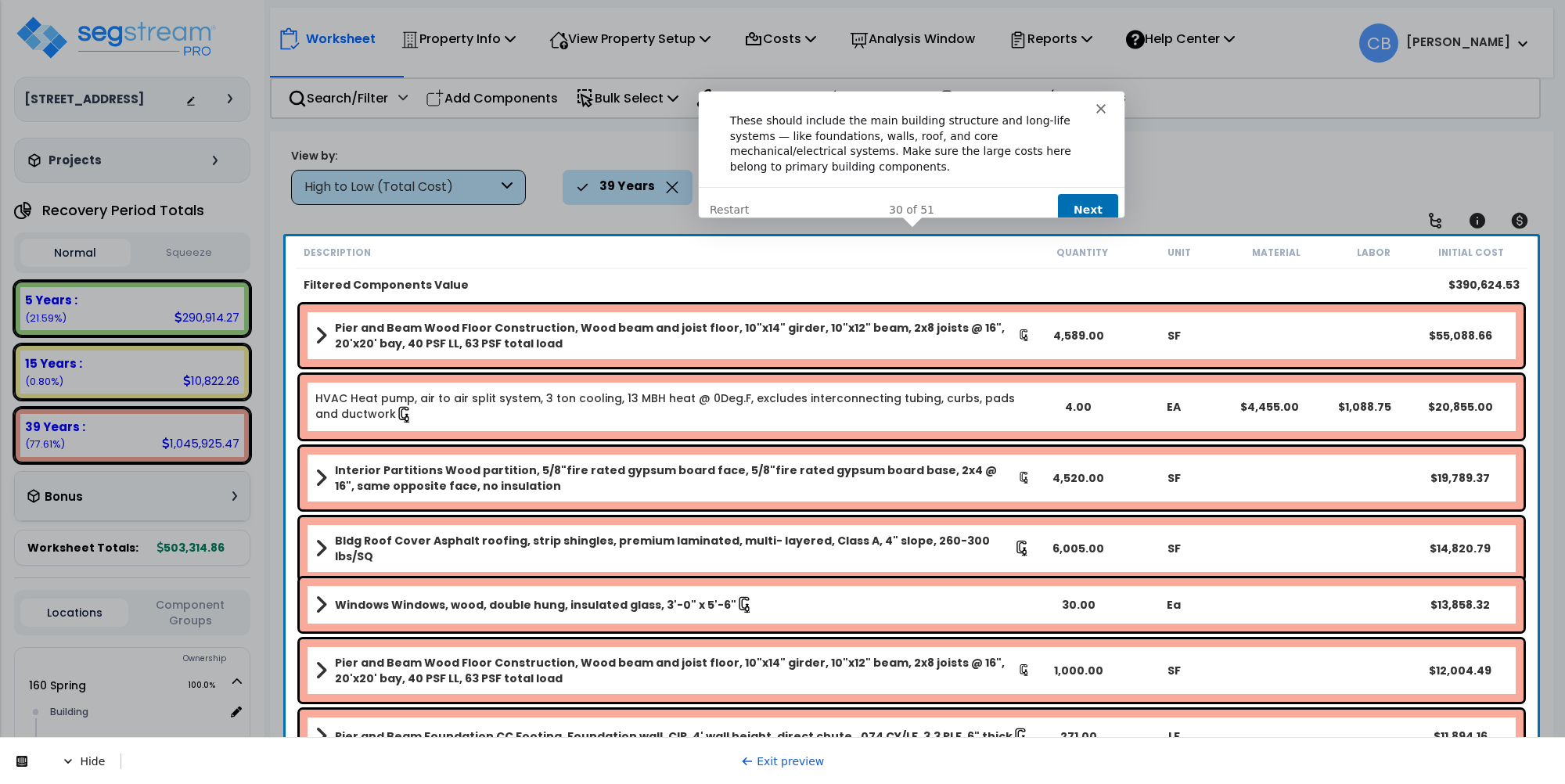
click at [1064, 193] on button "Next" at bounding box center [1086, 208] width 60 height 32
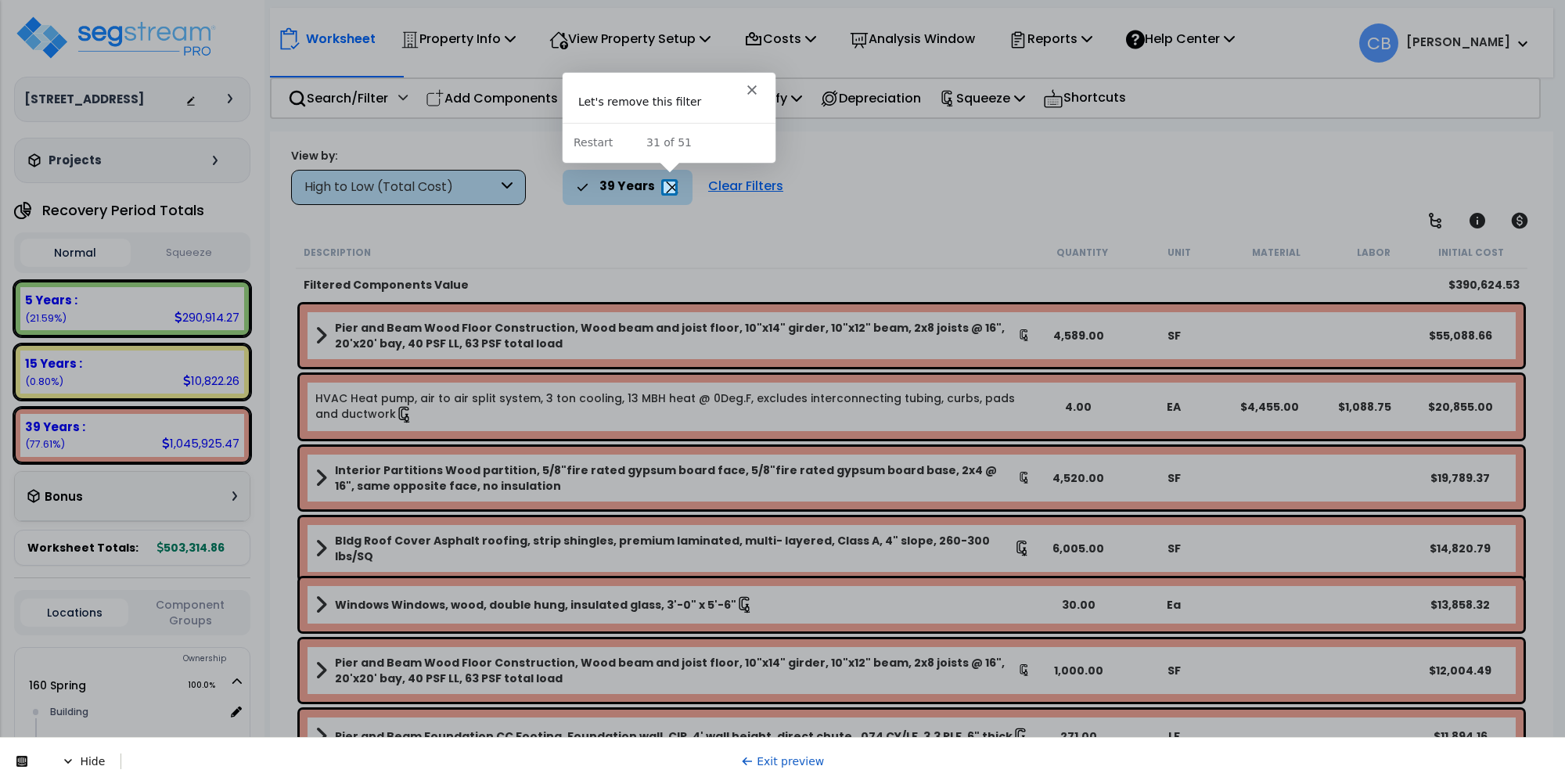
click at [666, 184] on icon at bounding box center [672, 187] width 13 height 12
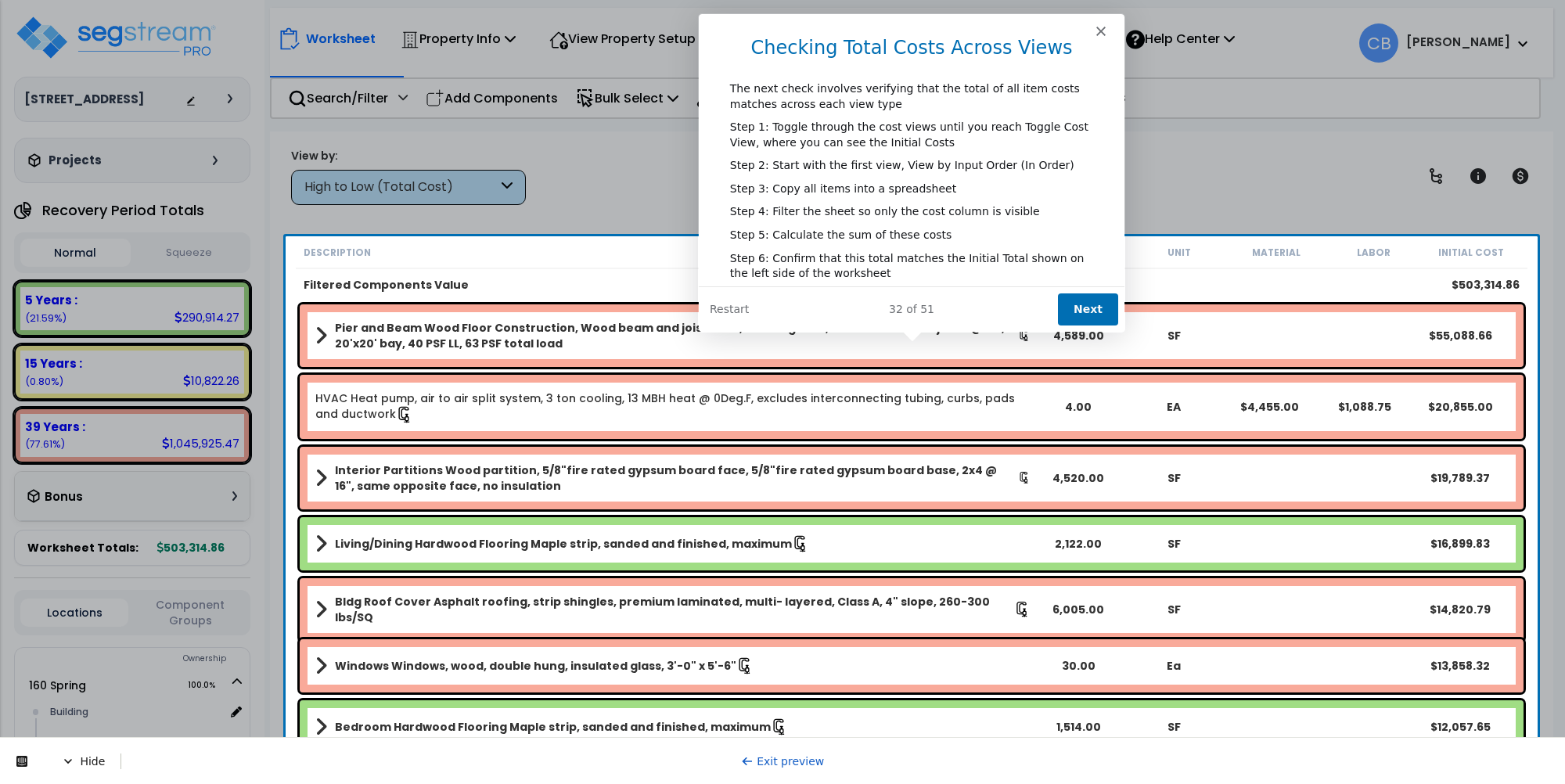
click at [1093, 306] on button "Next" at bounding box center [1086, 308] width 60 height 32
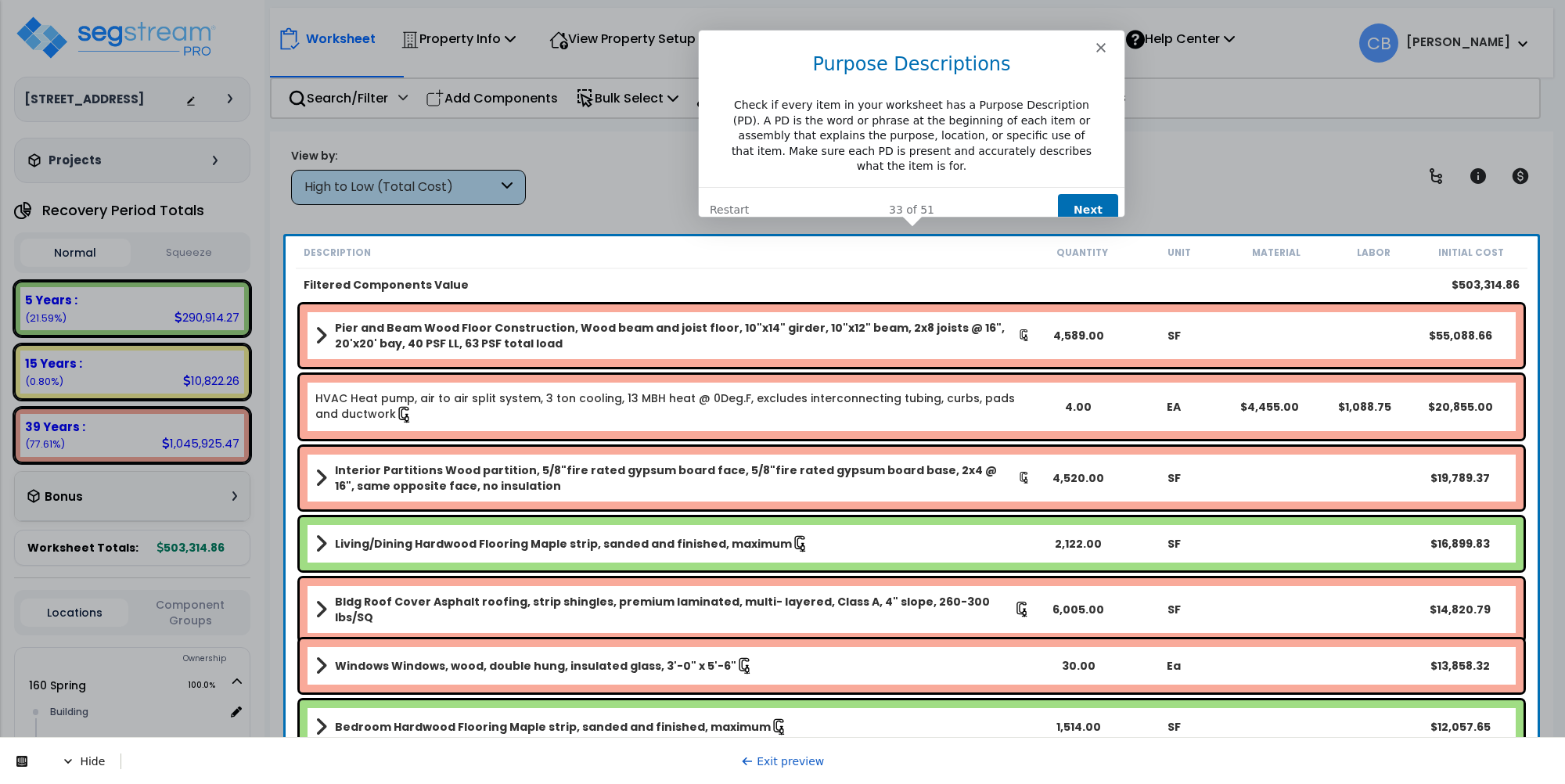
click at [1083, 193] on button "Next" at bounding box center [1086, 209] width 60 height 32
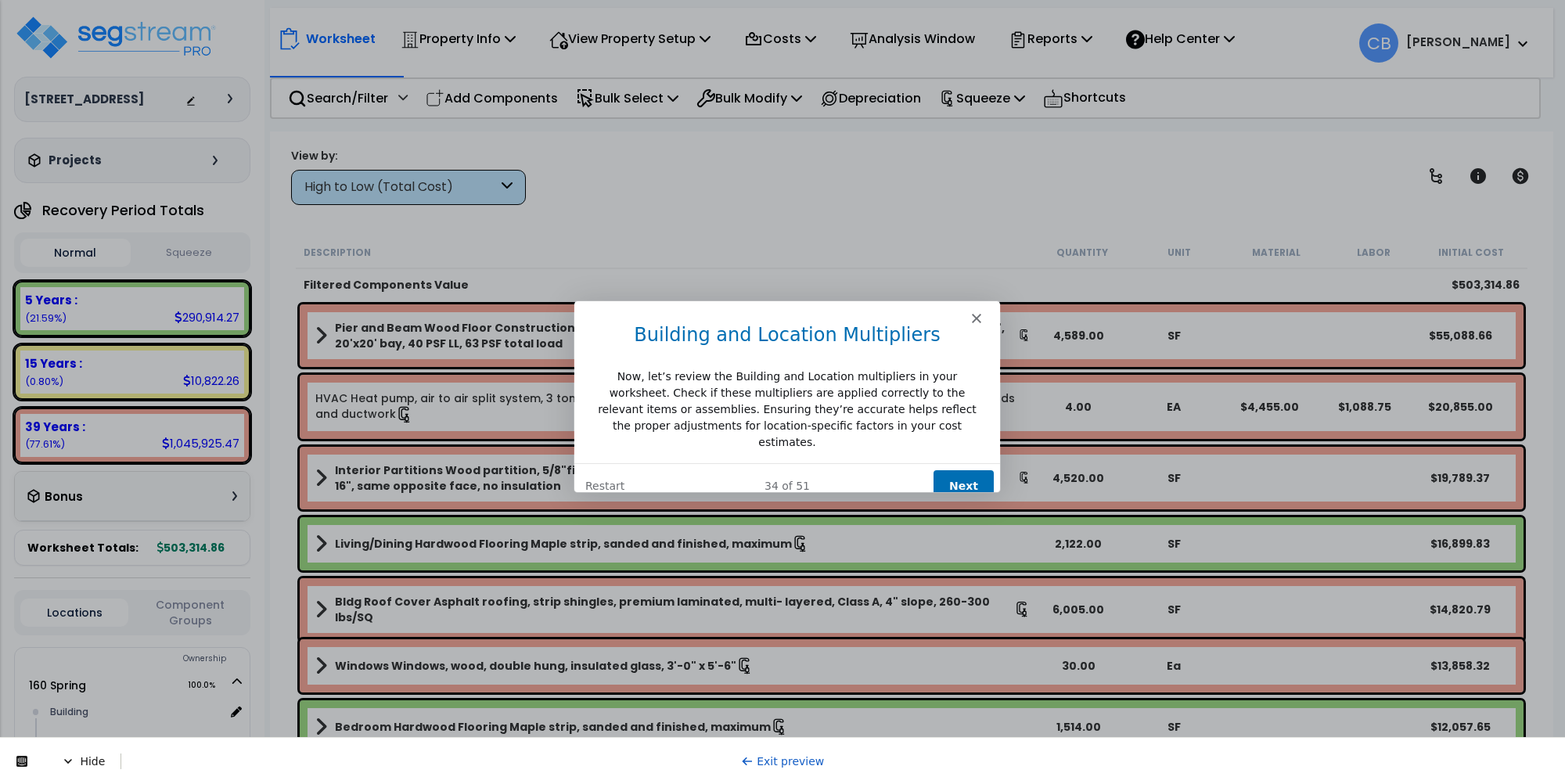
click at [975, 469] on button "Next" at bounding box center [963, 484] width 60 height 32
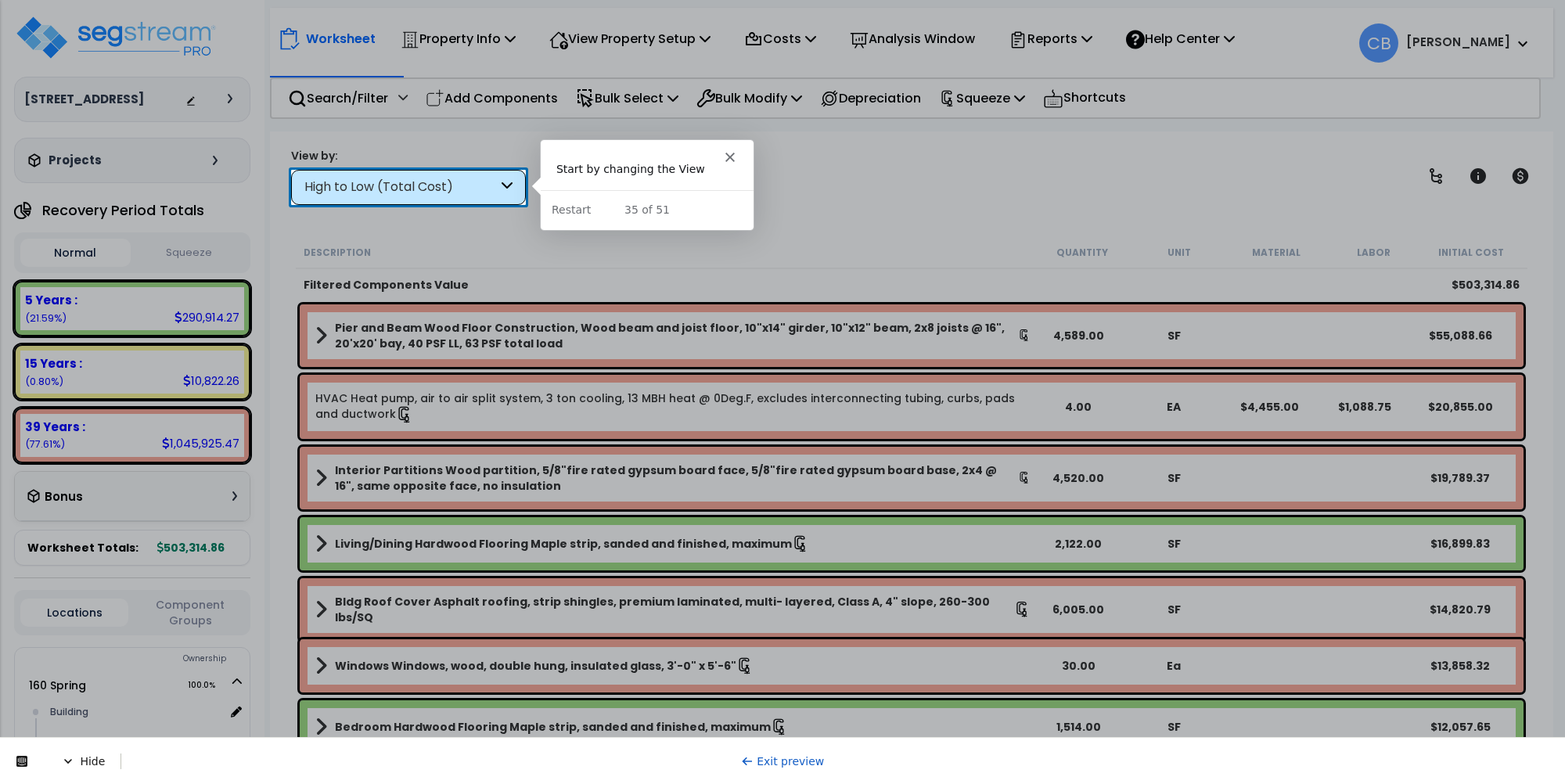
click at [411, 181] on div "High to Low (Total Cost)" at bounding box center [402, 187] width 193 height 18
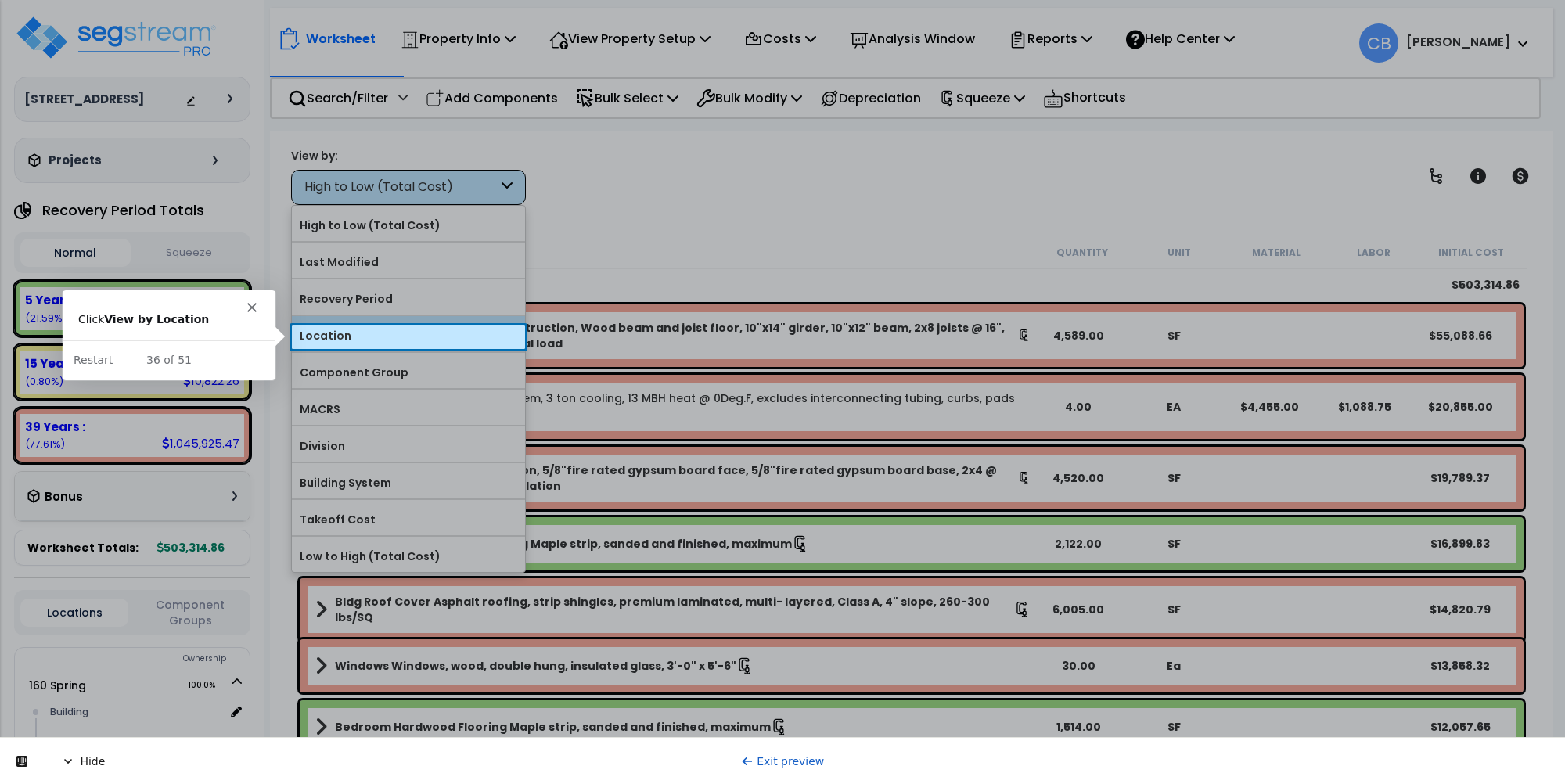
click at [365, 336] on label "Location" at bounding box center [408, 335] width 233 height 23
click at [0, 0] on input "Location" at bounding box center [0, 0] width 0 height 0
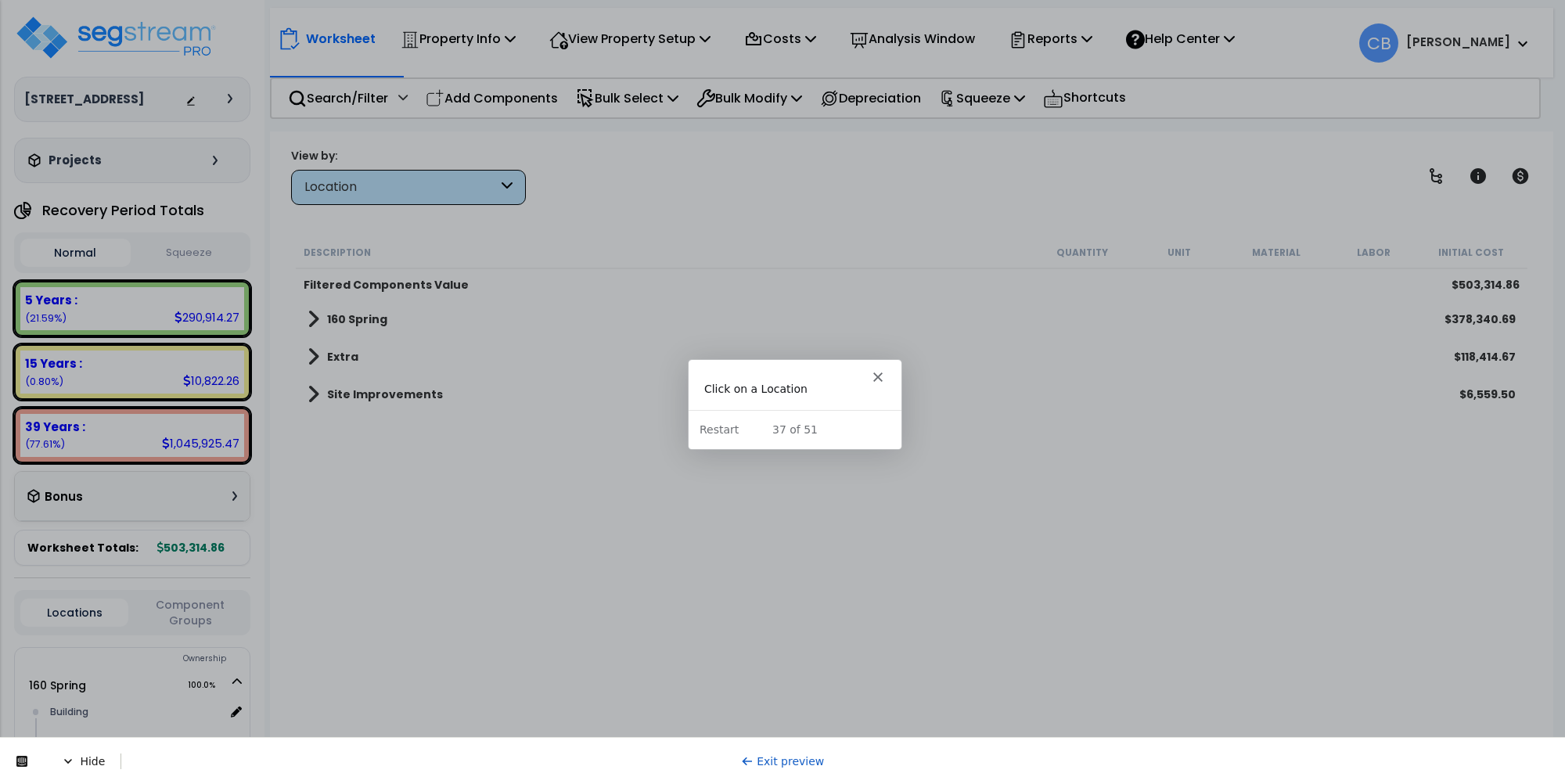
click at [372, 314] on b "160 Spring" at bounding box center [357, 319] width 60 height 15
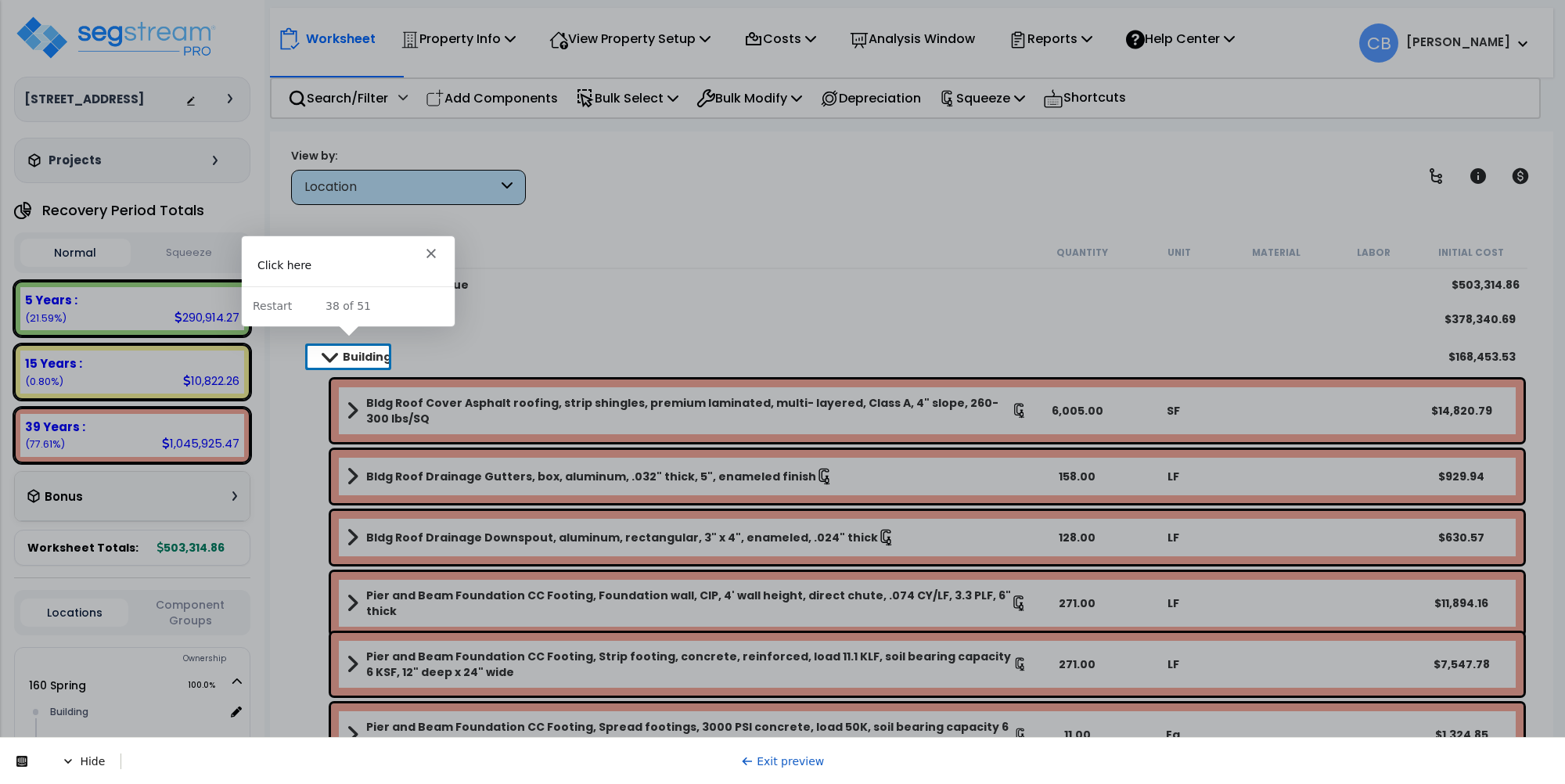
click at [348, 360] on b "Building" at bounding box center [366, 357] width 49 height 15
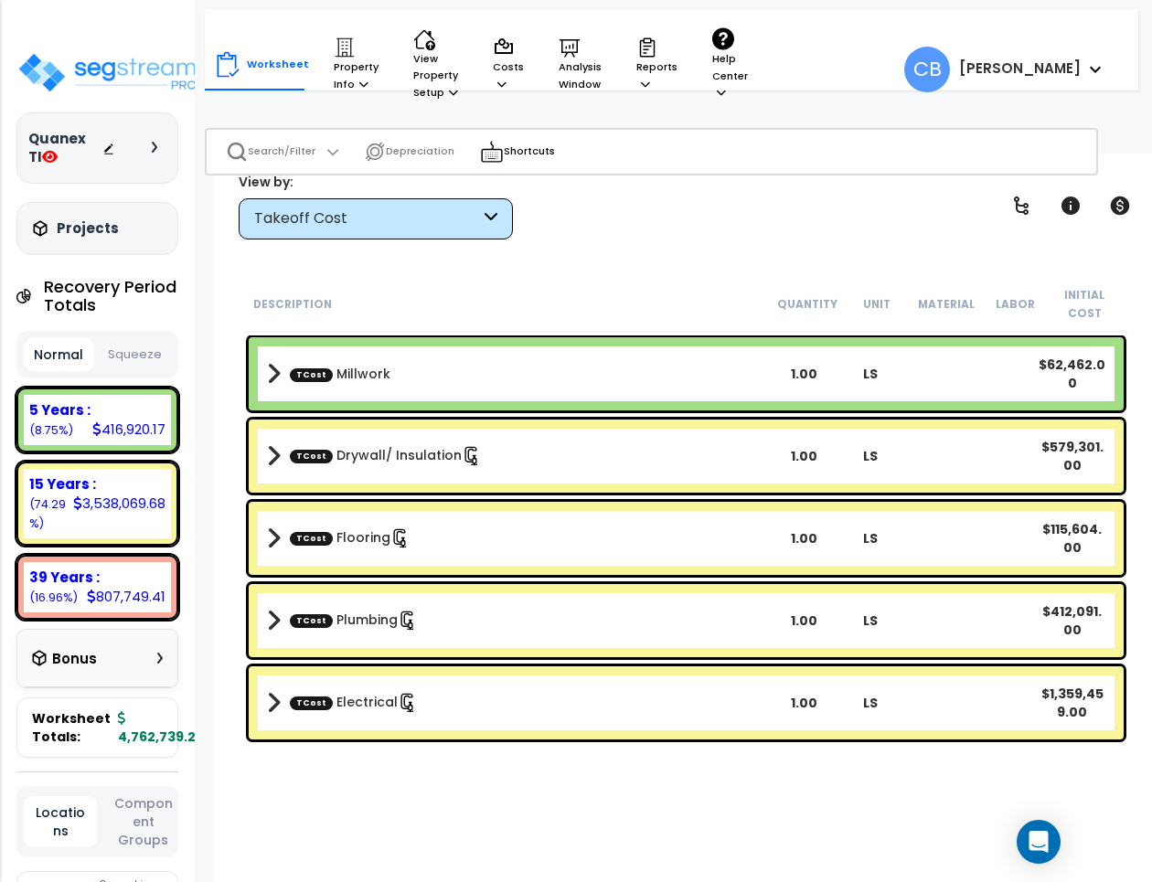
click at [304, 226] on div "Takeoff Cost" at bounding box center [367, 218] width 226 height 21
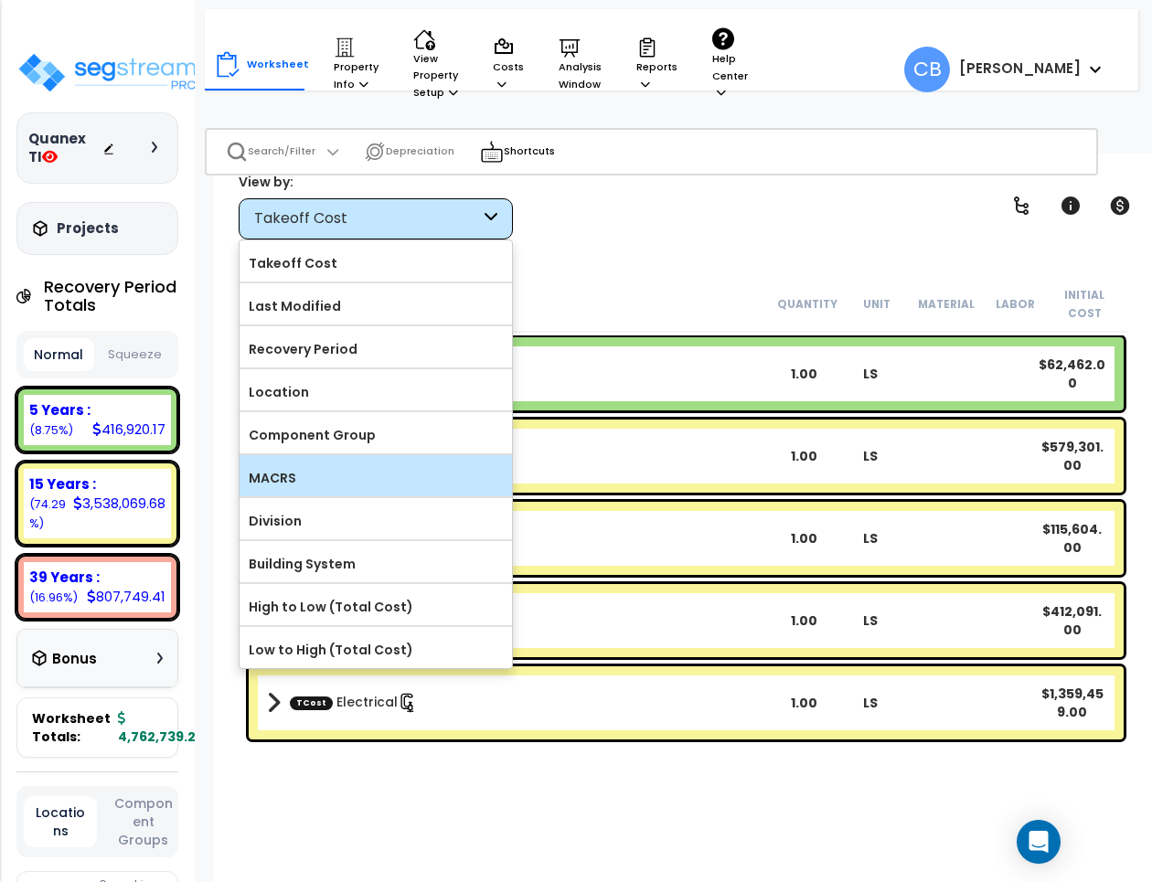
click at [299, 474] on label "MACRS" at bounding box center [376, 477] width 272 height 27
click at [0, 0] on input "MACRS" at bounding box center [0, 0] width 0 height 0
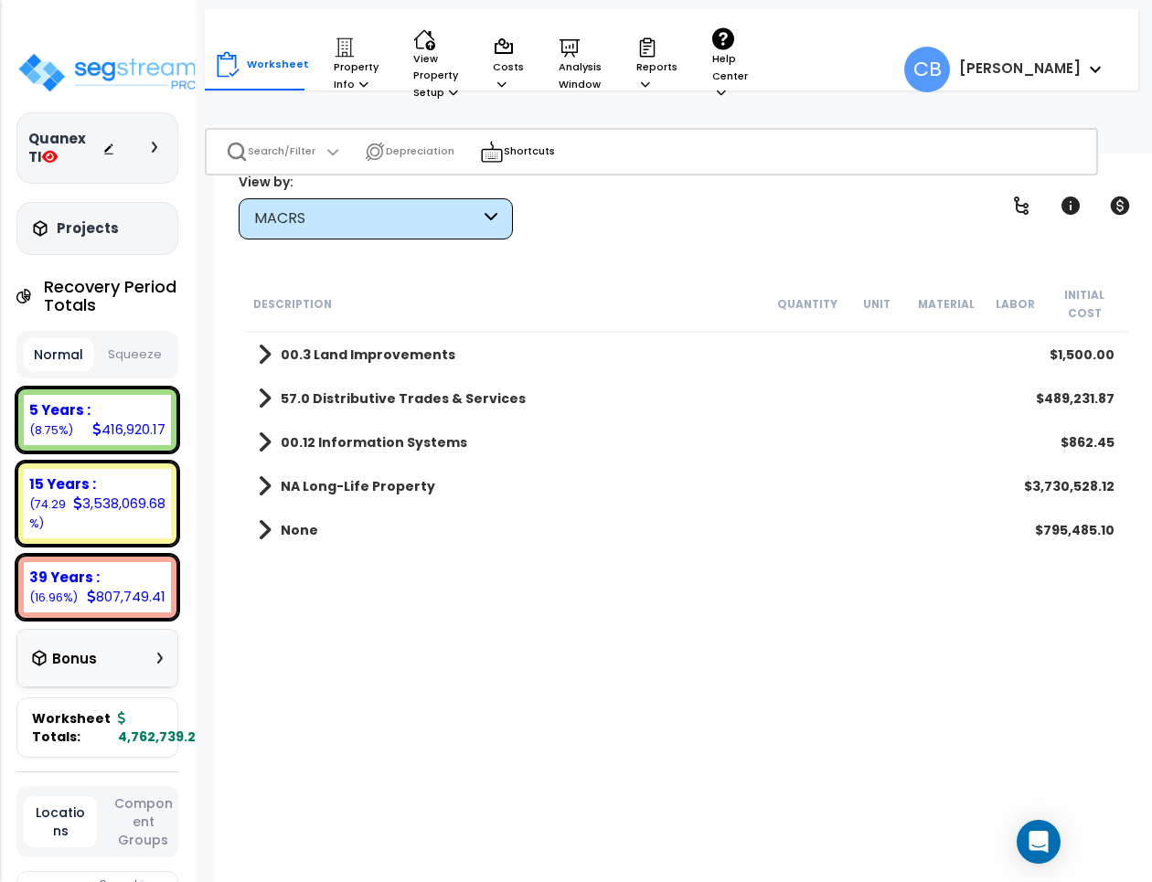
click at [135, 355] on button "Squeeze" at bounding box center [135, 355] width 72 height 32
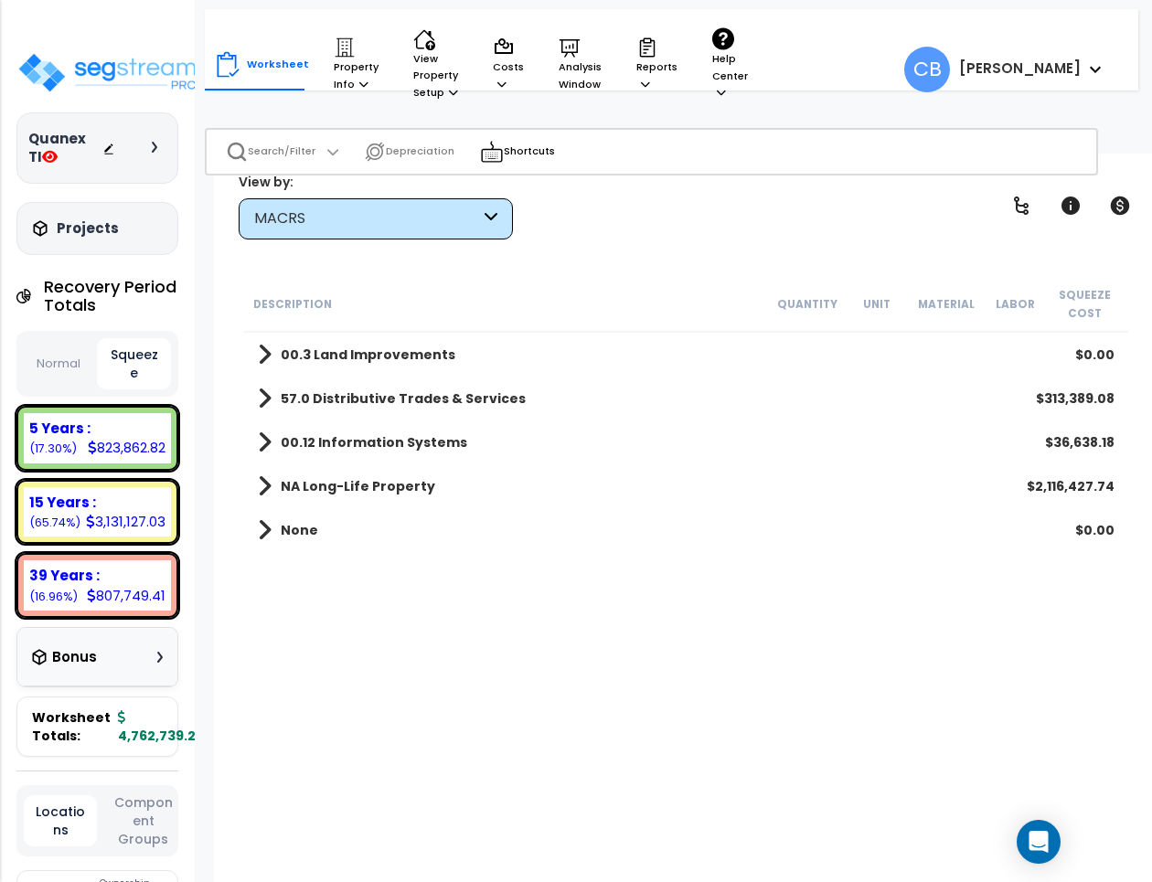
click at [70, 354] on button "Normal" at bounding box center [58, 364] width 69 height 32
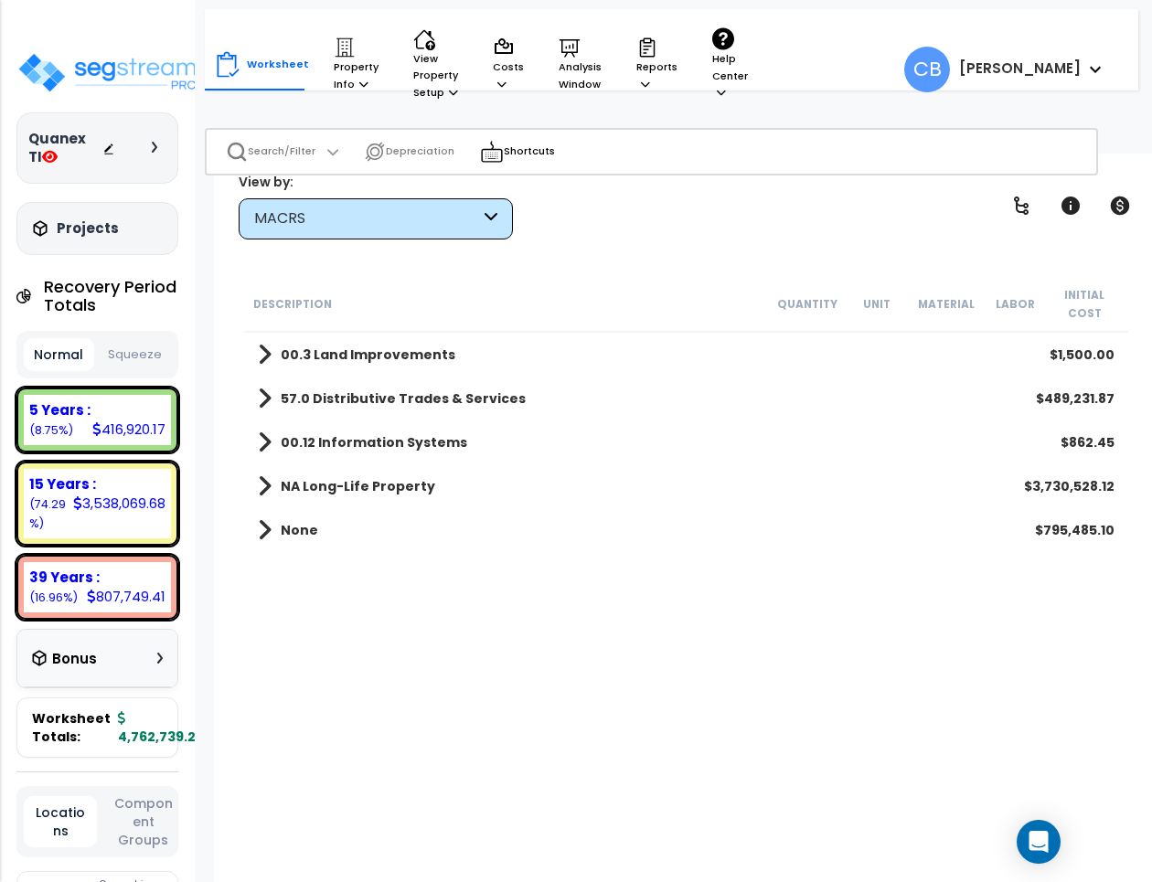
click at [309, 354] on b "00.3 Land Improvements" at bounding box center [368, 355] width 175 height 18
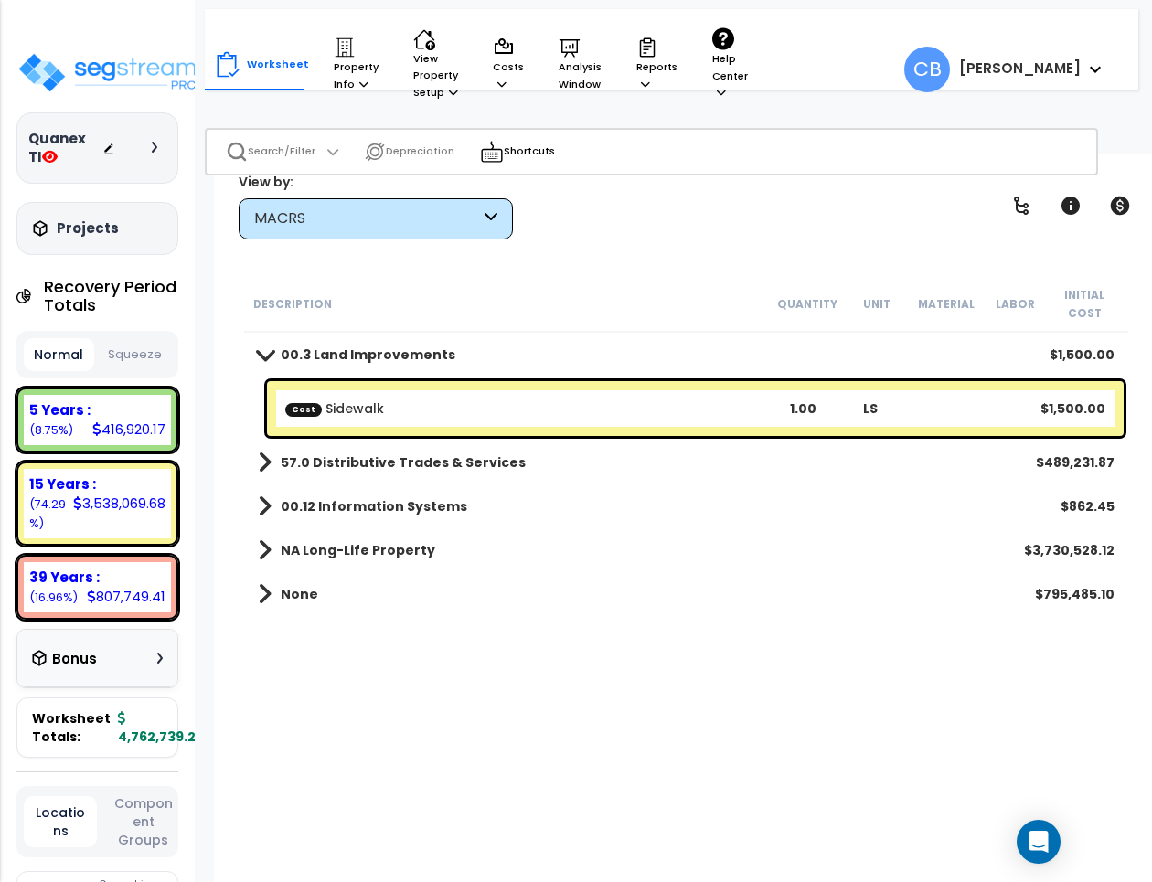
click at [309, 354] on b "00.3 Land Improvements" at bounding box center [368, 355] width 175 height 18
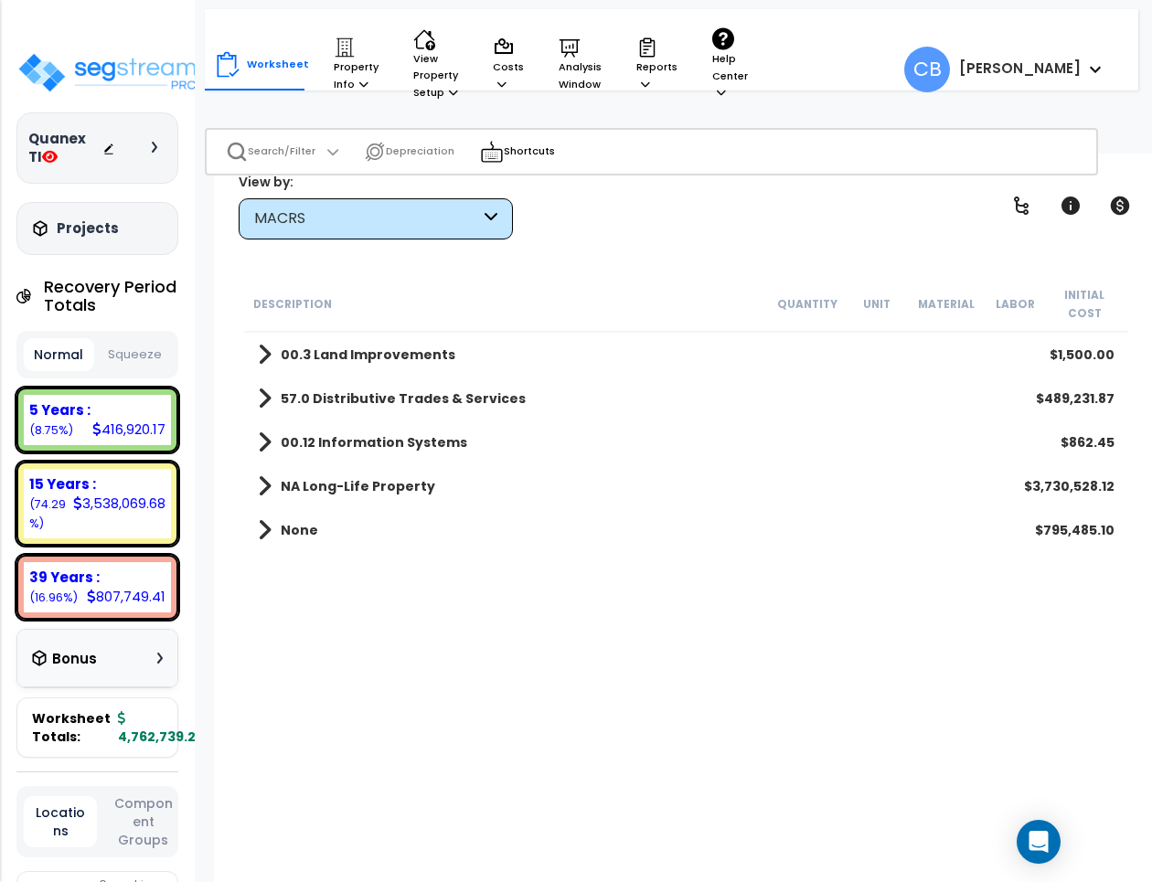
click at [313, 391] on b "57.0 Distributive Trades & Services" at bounding box center [403, 398] width 245 height 18
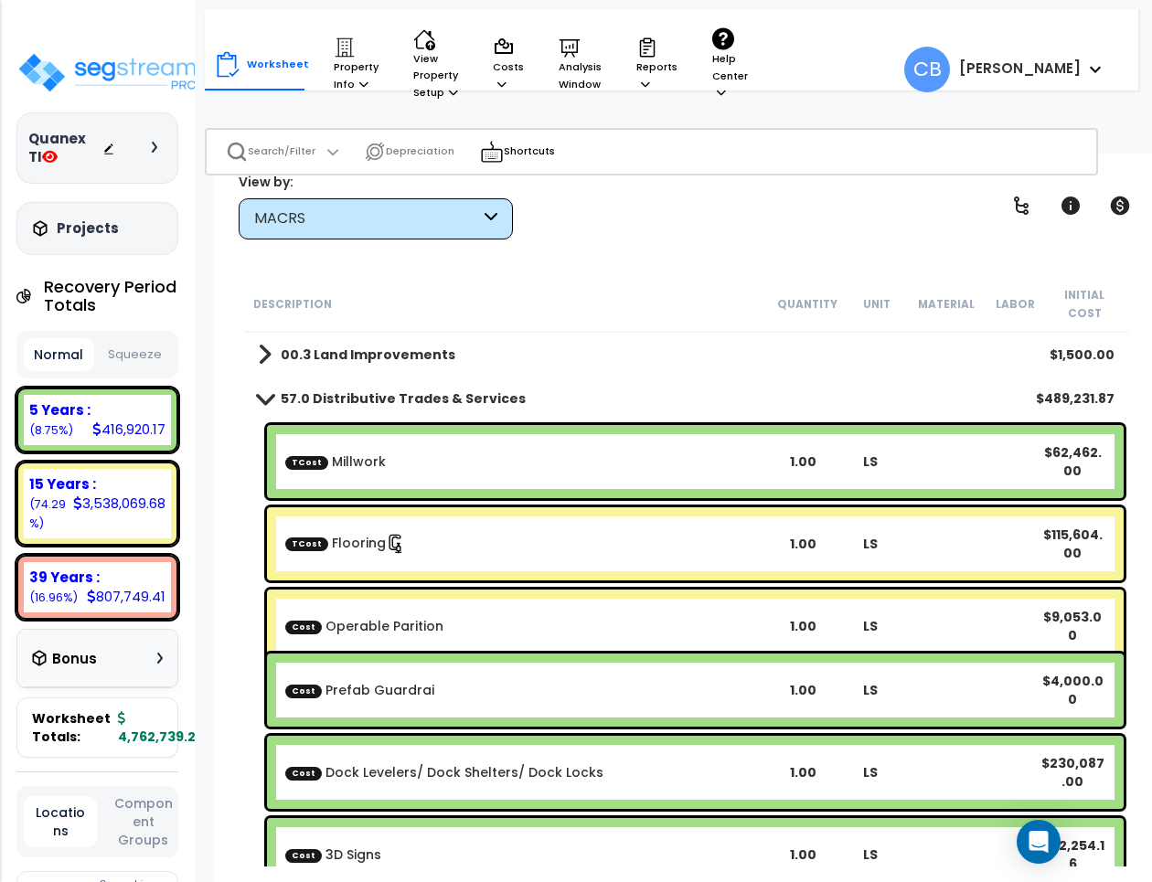
click at [313, 391] on b "57.0 Distributive Trades & Services" at bounding box center [403, 398] width 245 height 18
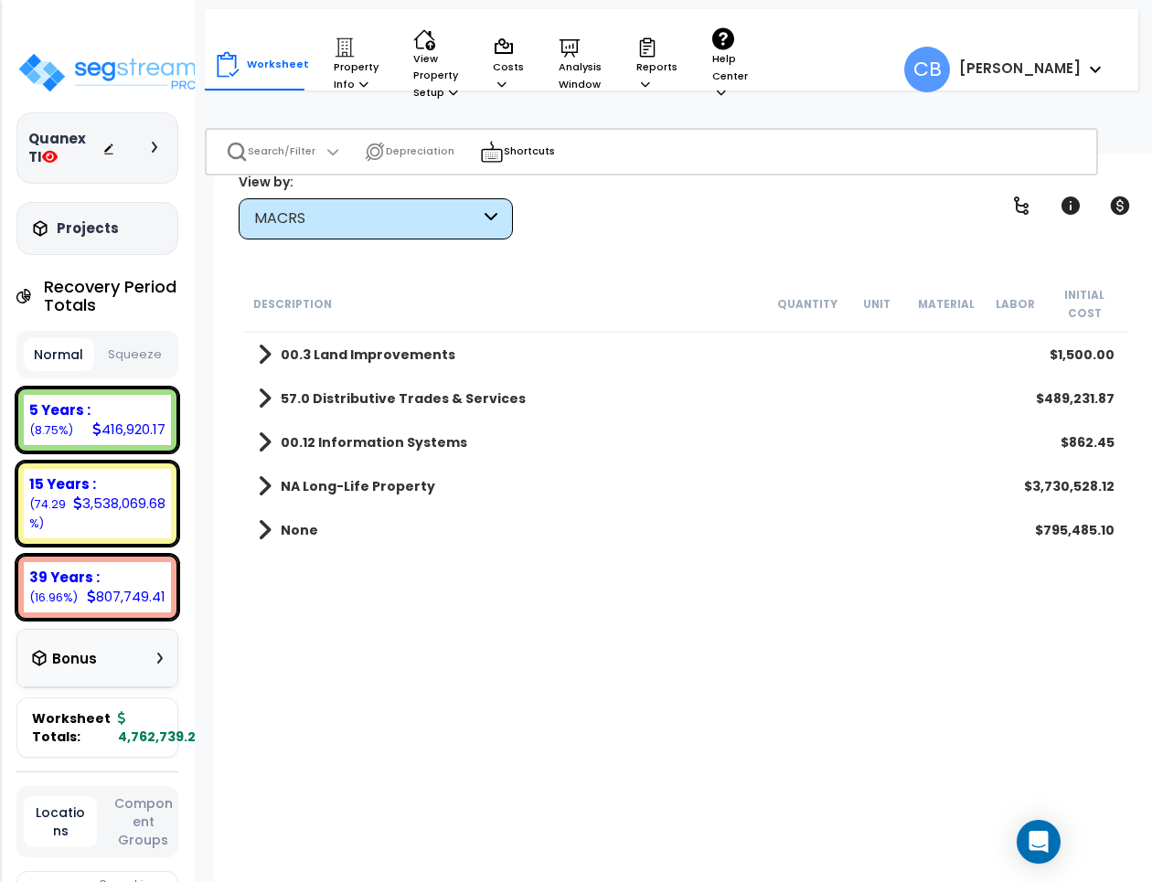
click at [348, 225] on div "MACRS" at bounding box center [367, 218] width 226 height 21
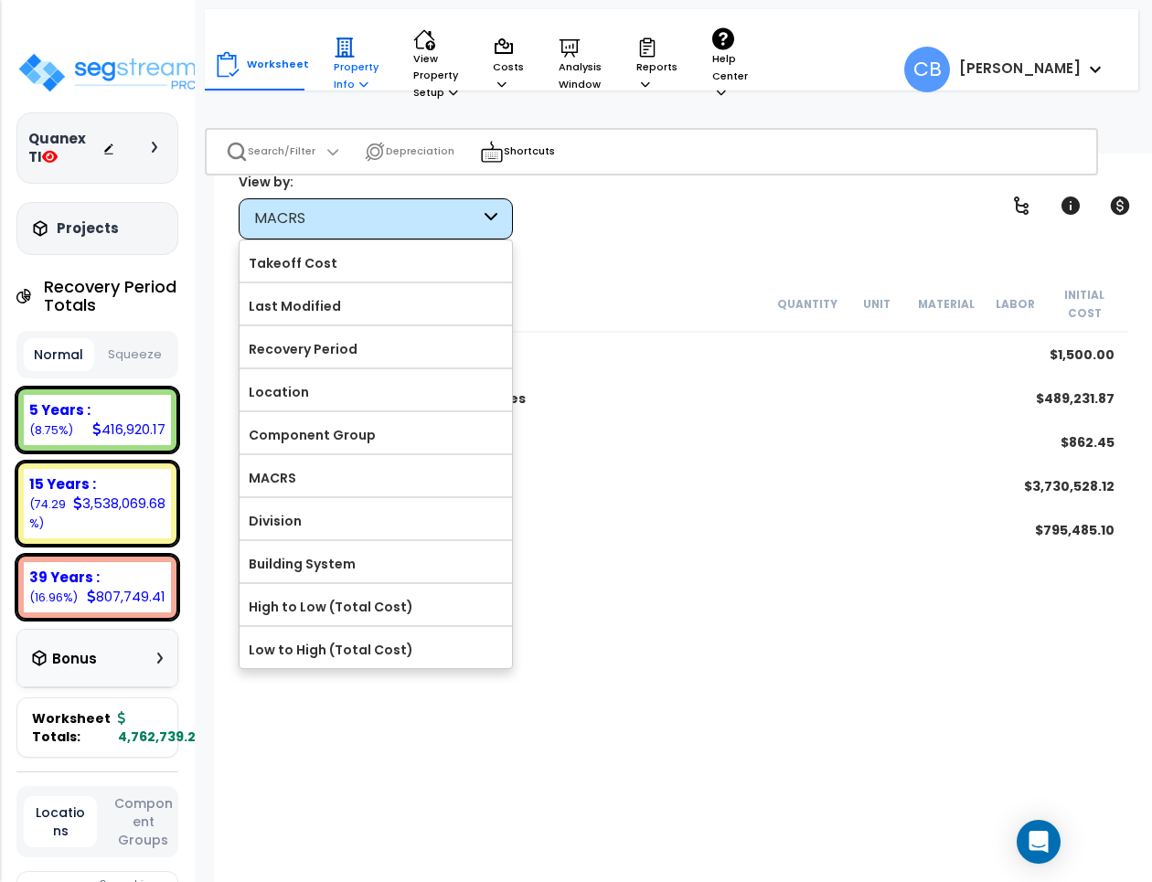
click at [334, 73] on p "Property Info" at bounding box center [356, 65] width 45 height 56
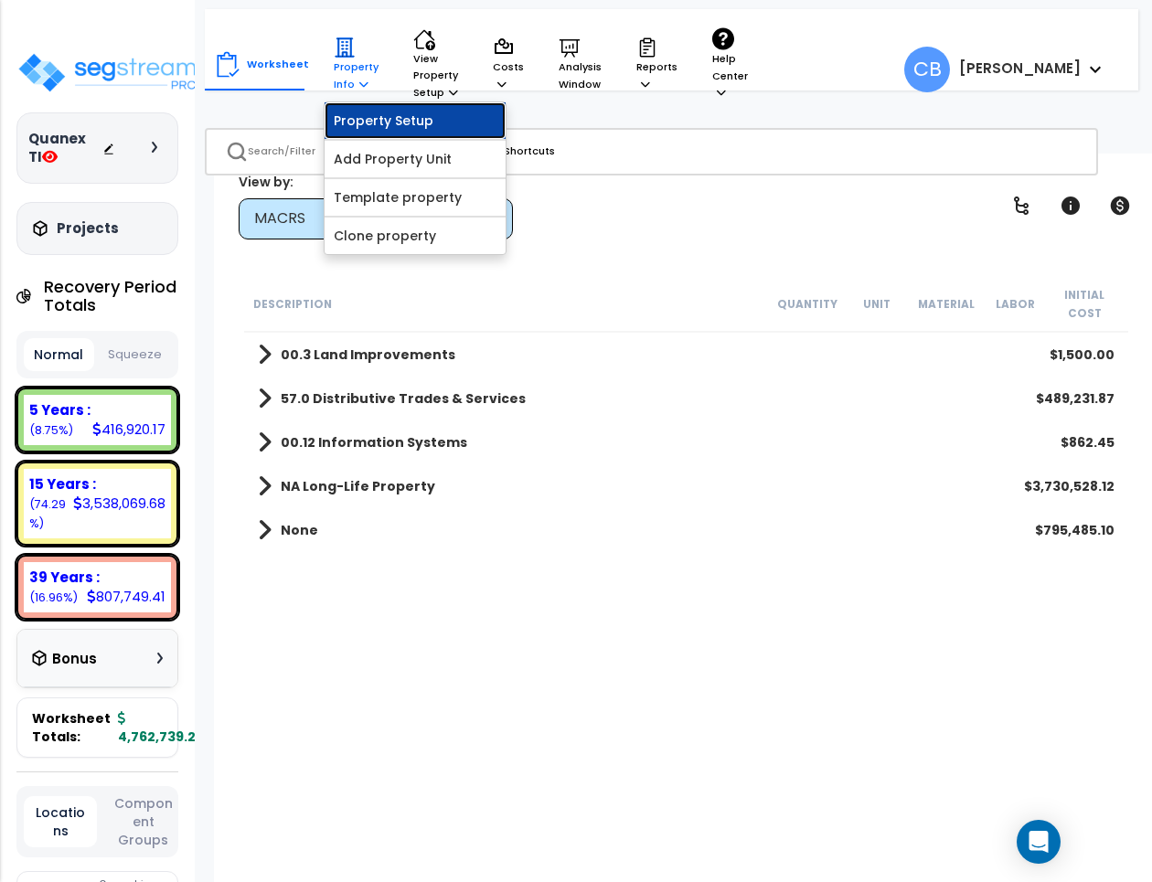
click at [353, 128] on link "Property Setup" at bounding box center [415, 120] width 181 height 37
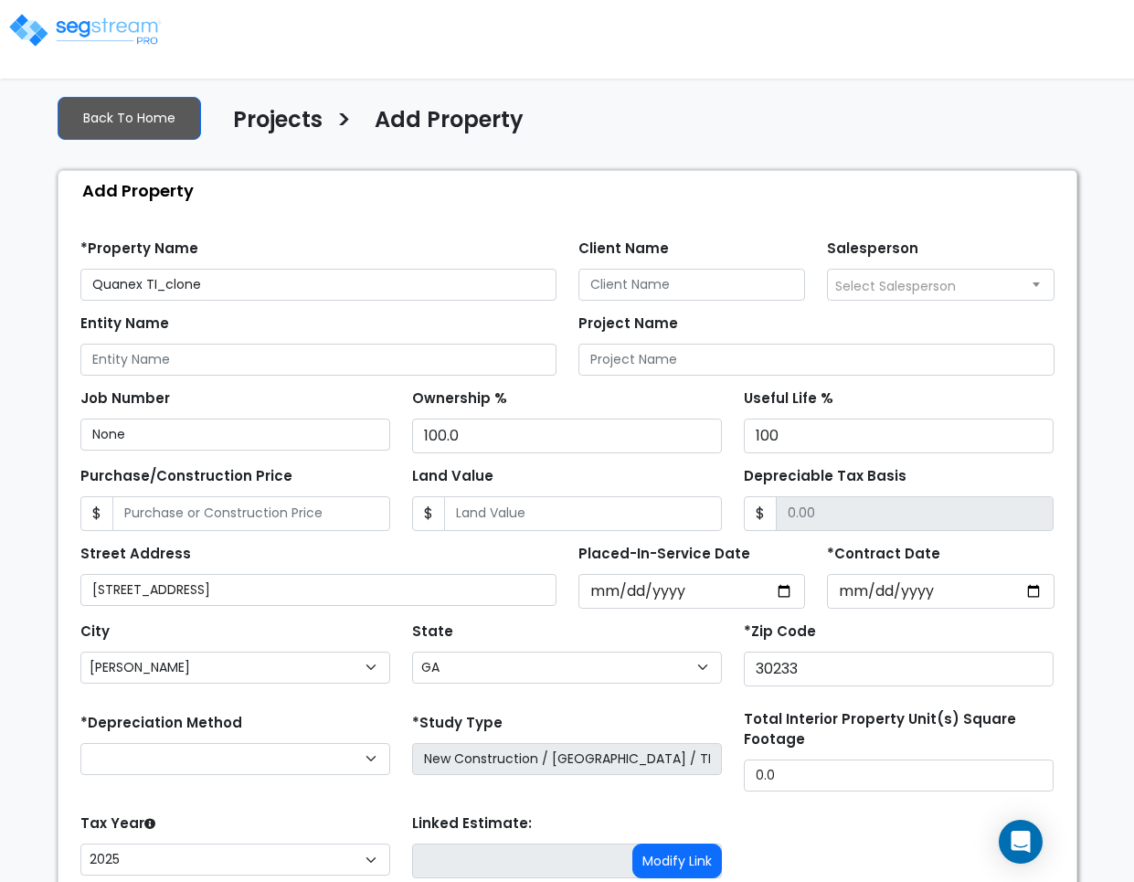
select select "[PERSON_NAME]"
select select "GA"
select select
select select "NEW"
select select "2025"
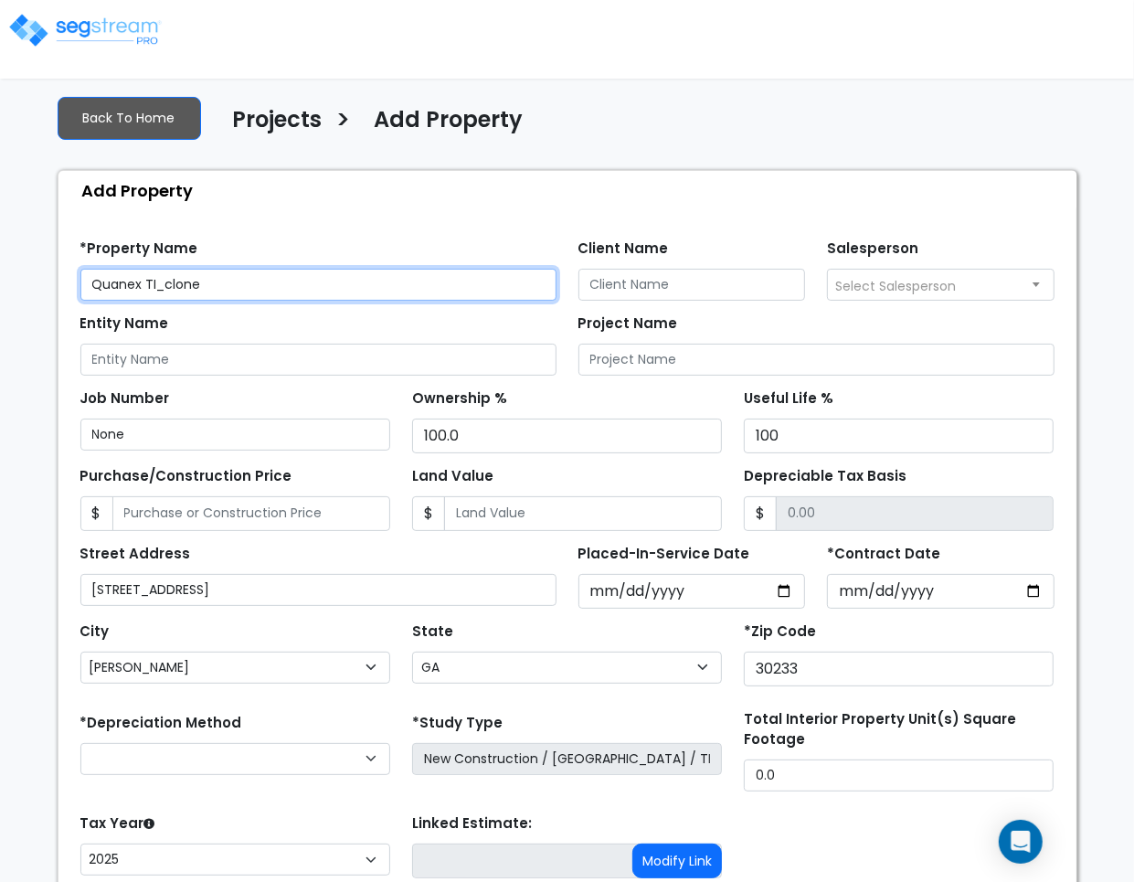
scroll to position [194, 0]
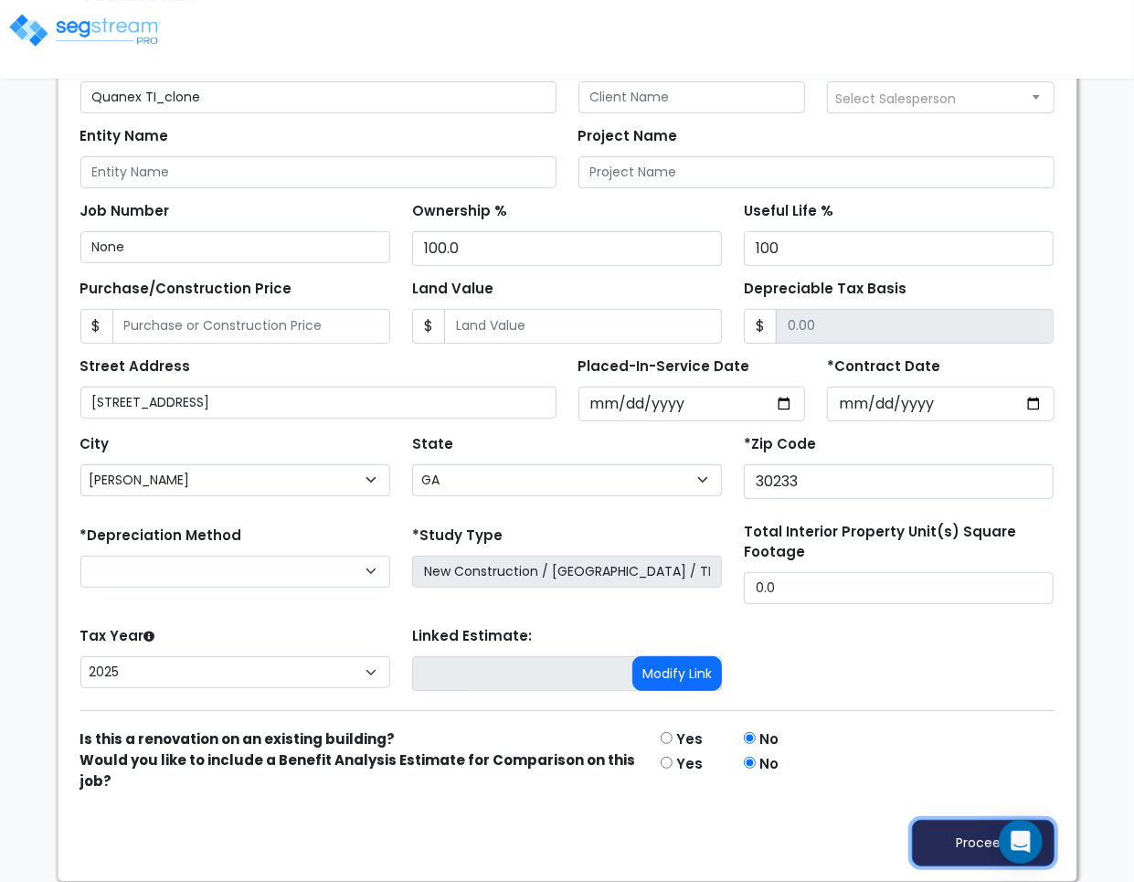
click at [961, 843] on button "Proceed" at bounding box center [983, 843] width 143 height 47
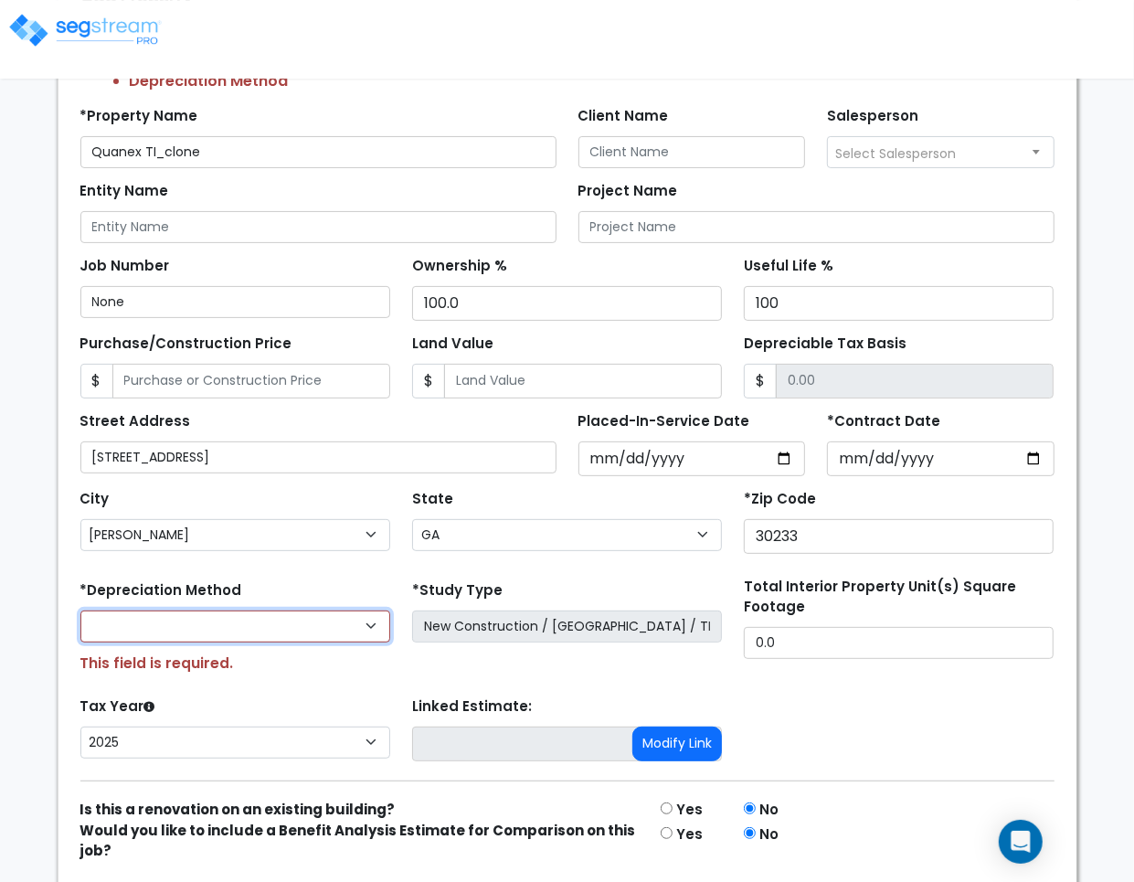
click at [345, 633] on select "Commercial MACRS (GDS) Residential Rental MACRS (GDS) Commercial MACRS (ADS) Co…" at bounding box center [235, 627] width 310 height 32
click at [197, 650] on div "Commercial MACRS (GDS) Residential Rental MACRS (GDS) Commercial MACRS (ADS) Co…" at bounding box center [235, 643] width 310 height 64
click at [198, 633] on select "Commercial MACRS (GDS) Residential Rental MACRS (GDS) Commercial MACRS (ADS) Co…" at bounding box center [235, 627] width 310 height 32
select select "CM(Q-FMCS"
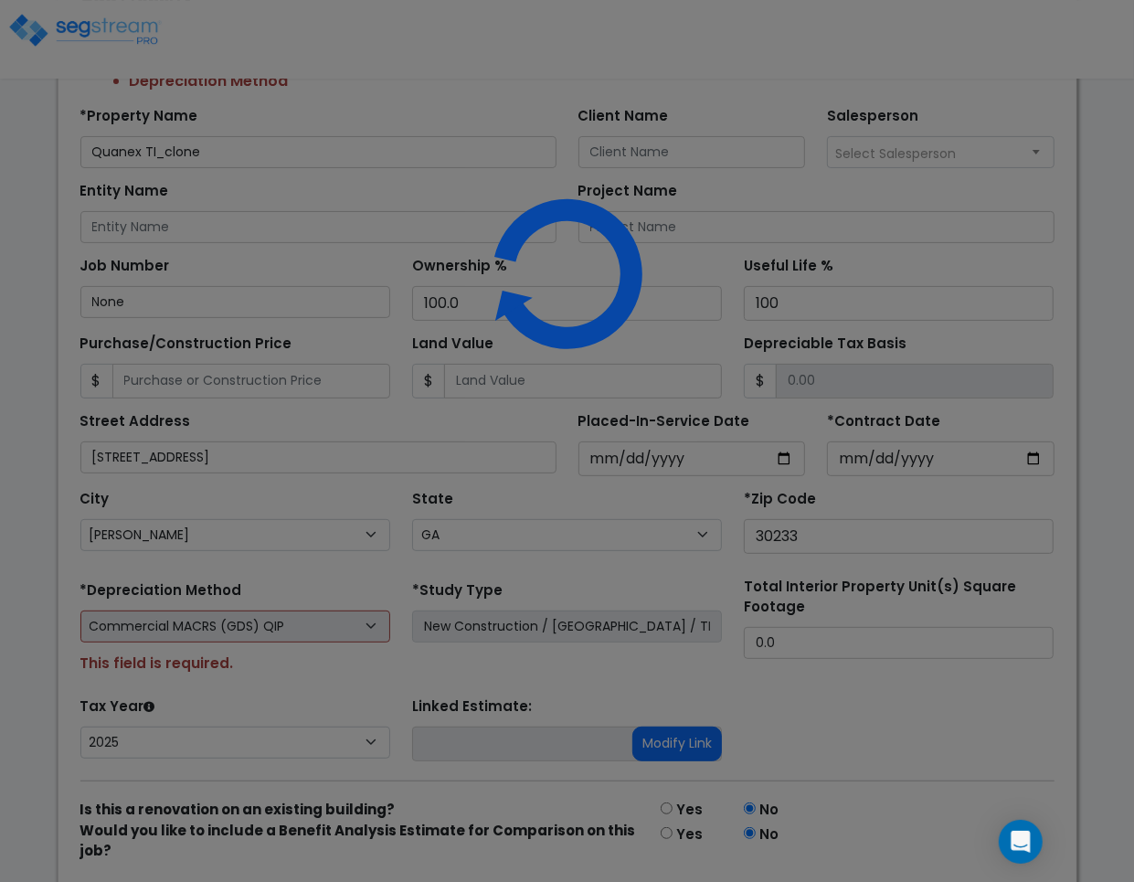
scroll to position [270, 0]
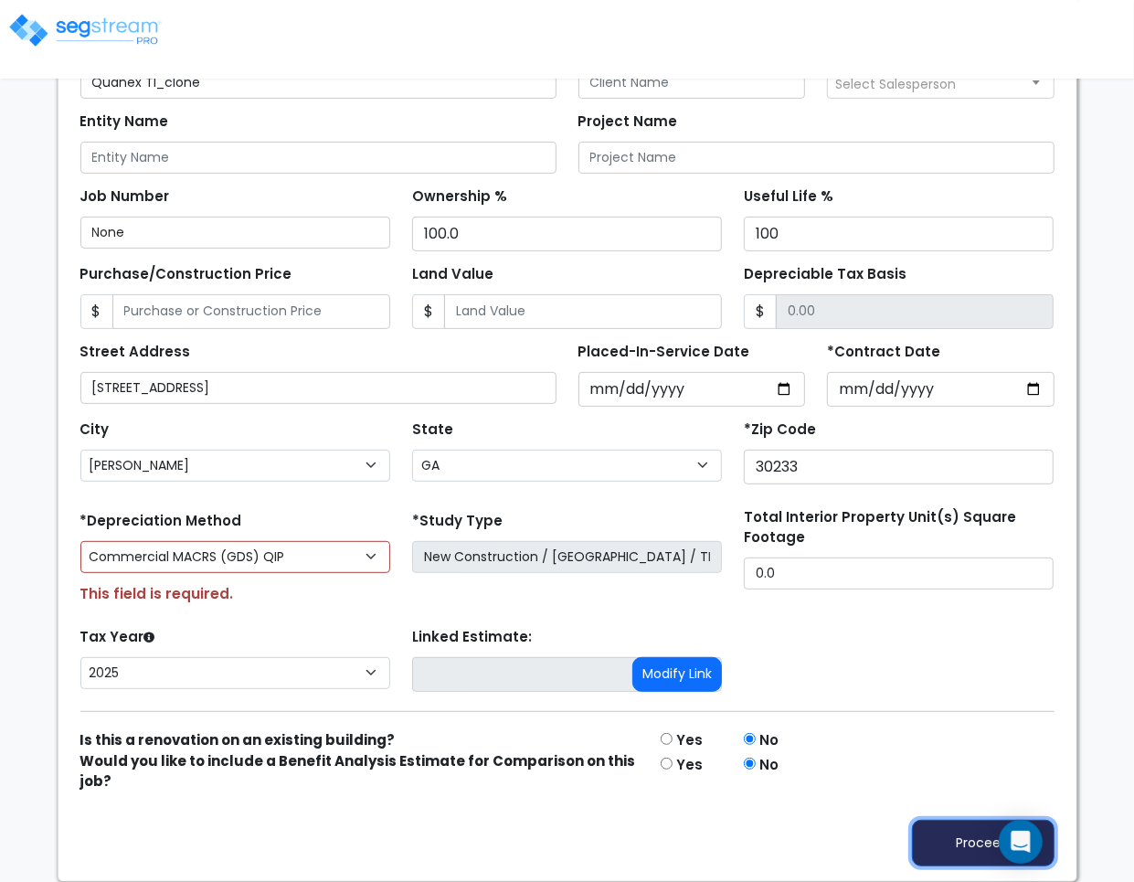
click at [944, 836] on button "Proceed" at bounding box center [983, 843] width 143 height 47
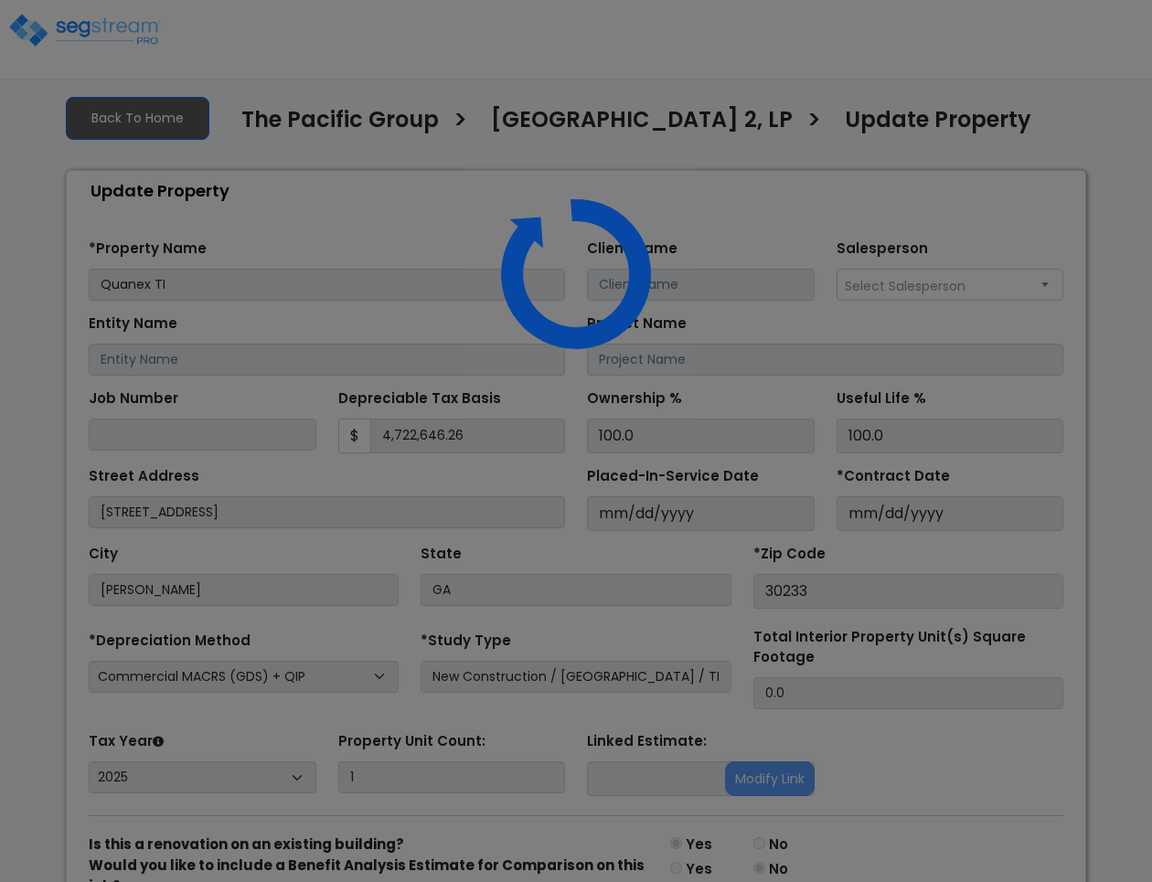
select select "2025"
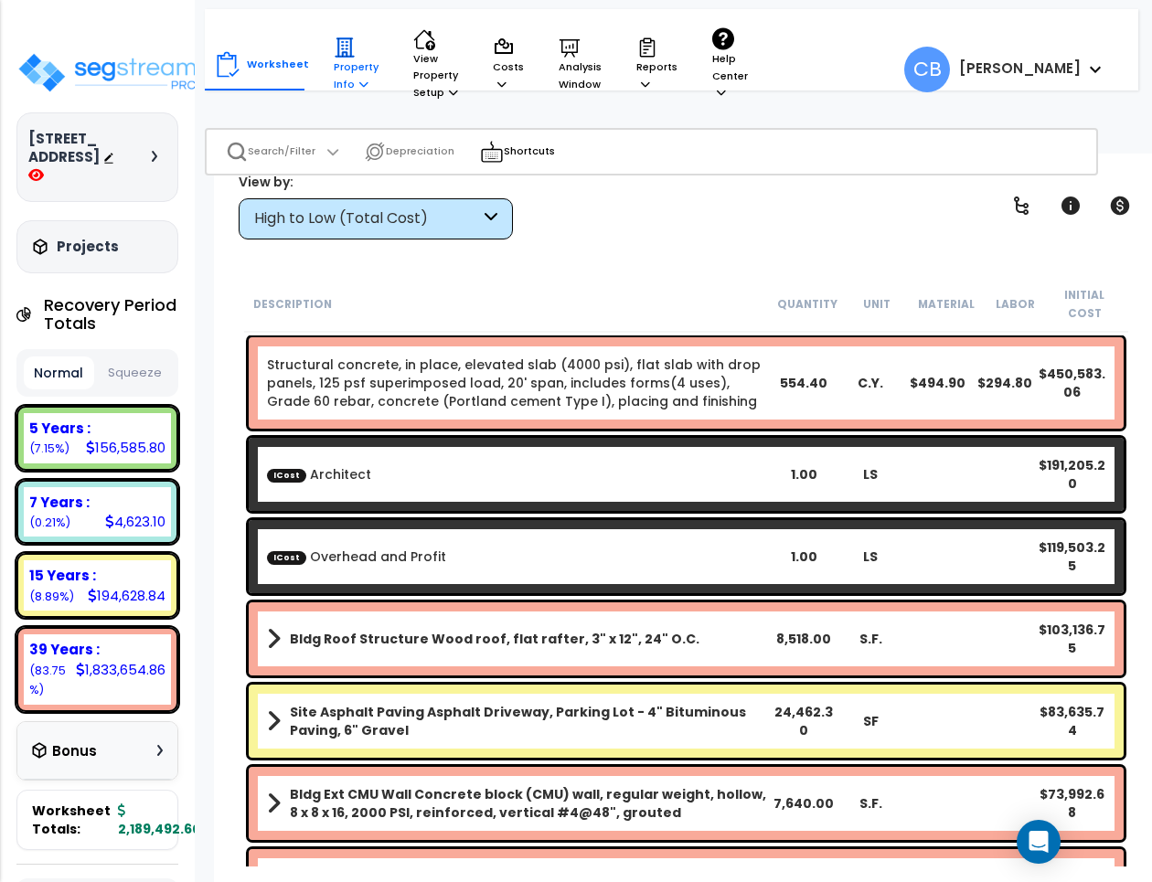
click at [350, 82] on p "Property Info" at bounding box center [356, 65] width 45 height 56
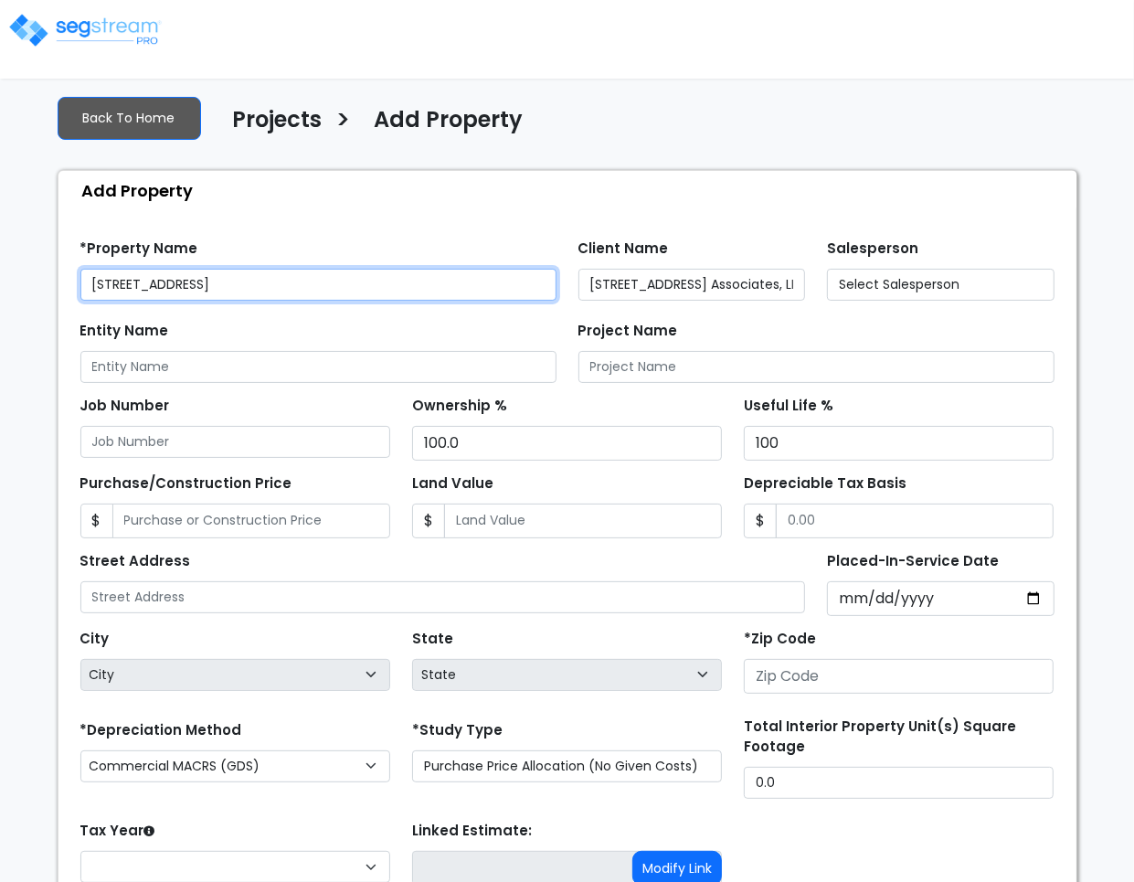
type input "None"
type input "[STREET_ADDRESS]"
type input "20109"
select select "CM(_9"
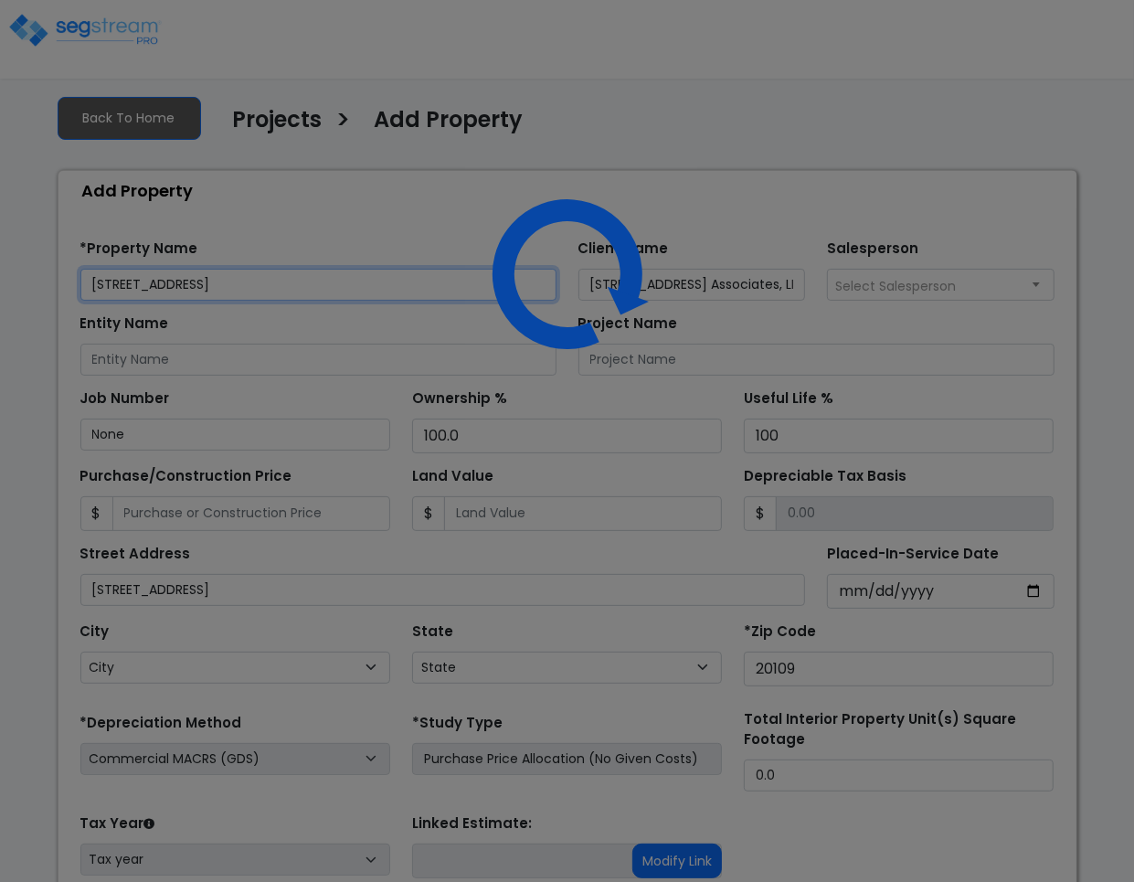
scroll to position [169, 0]
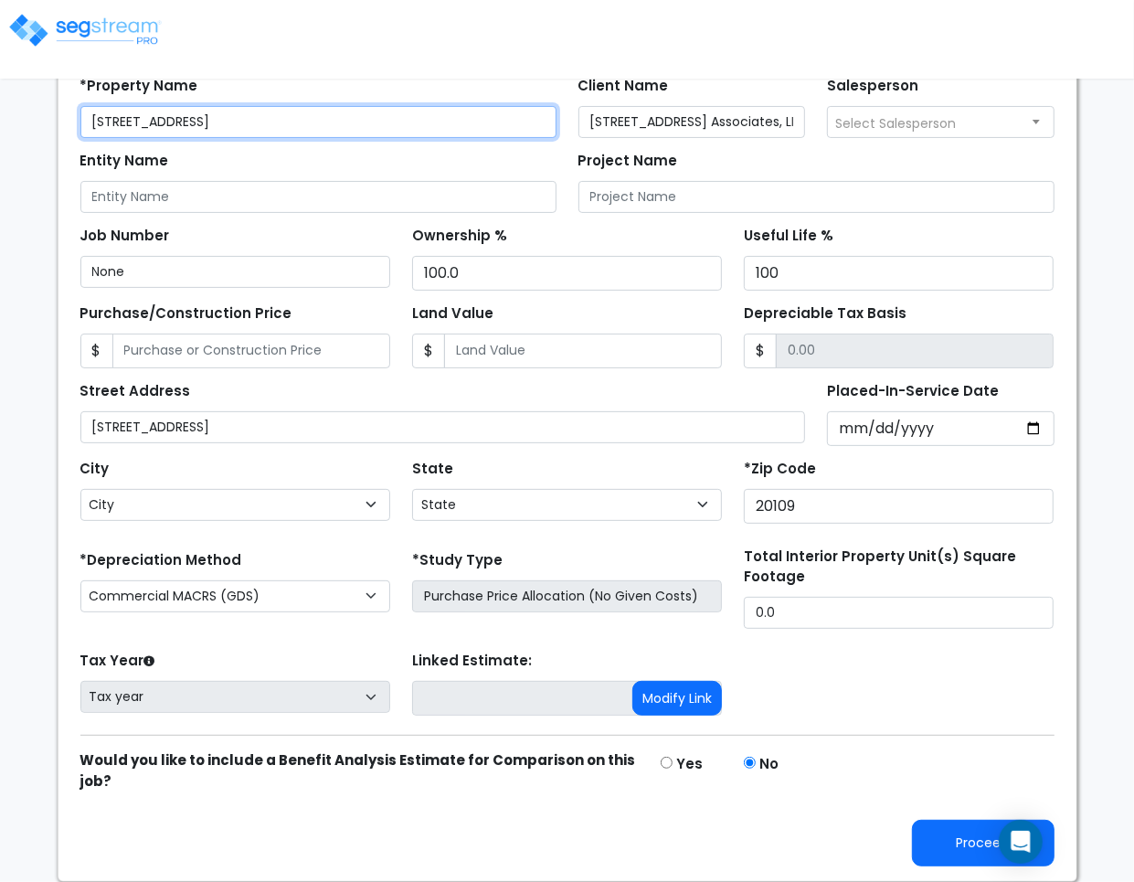
select select "VA"
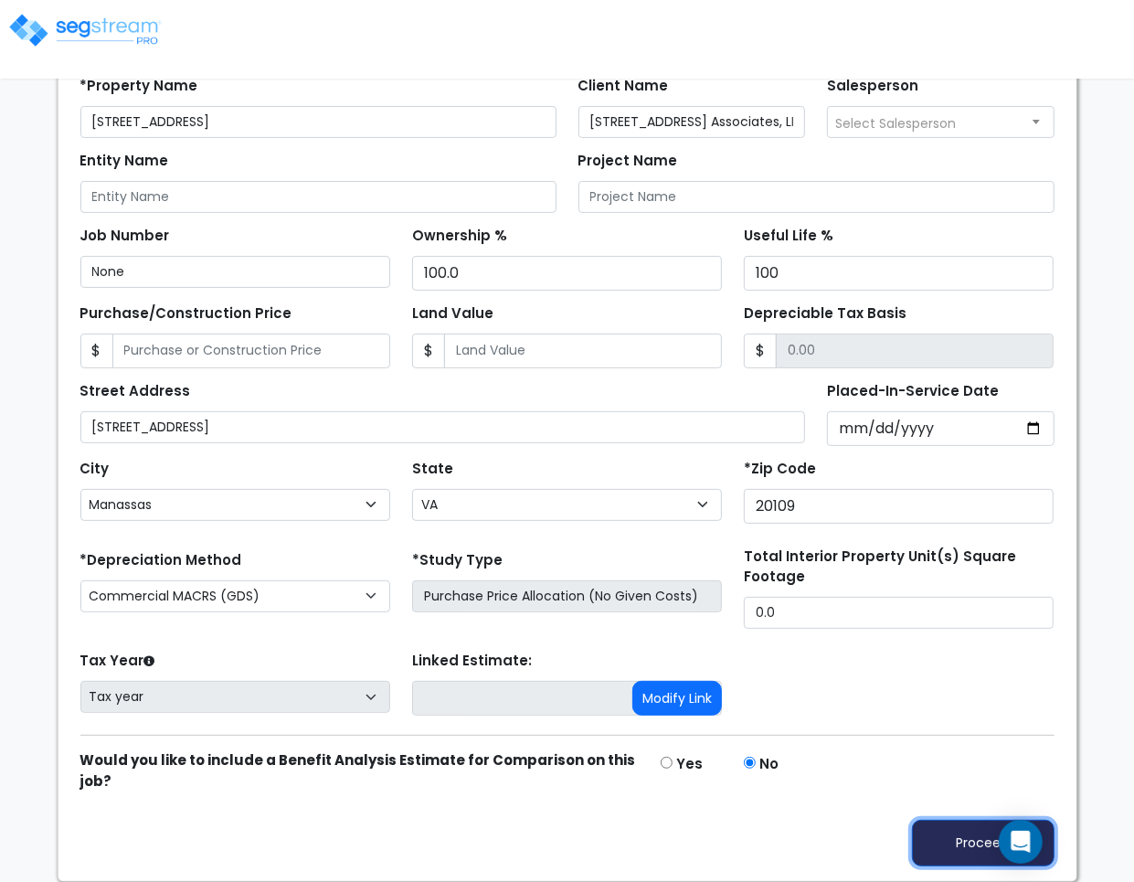
click at [966, 834] on button "Proceed" at bounding box center [983, 843] width 143 height 47
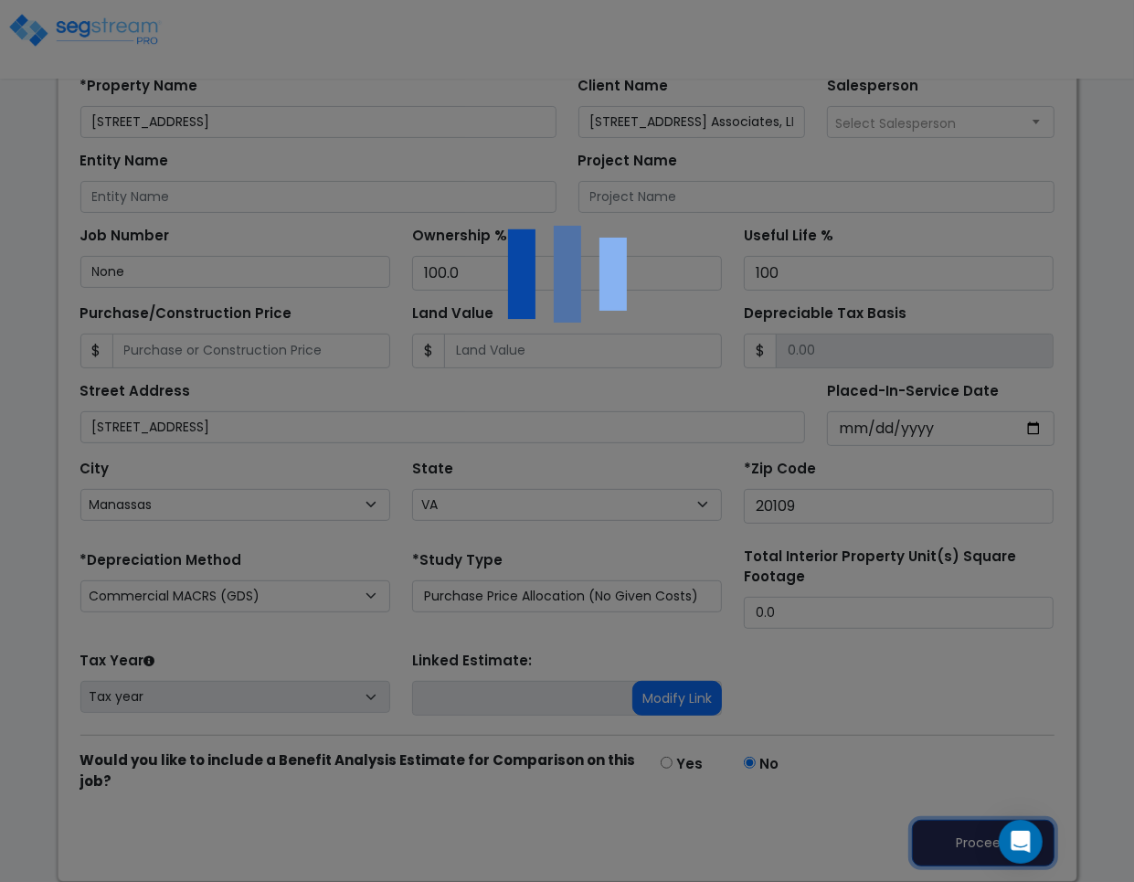
scroll to position [0, 0]
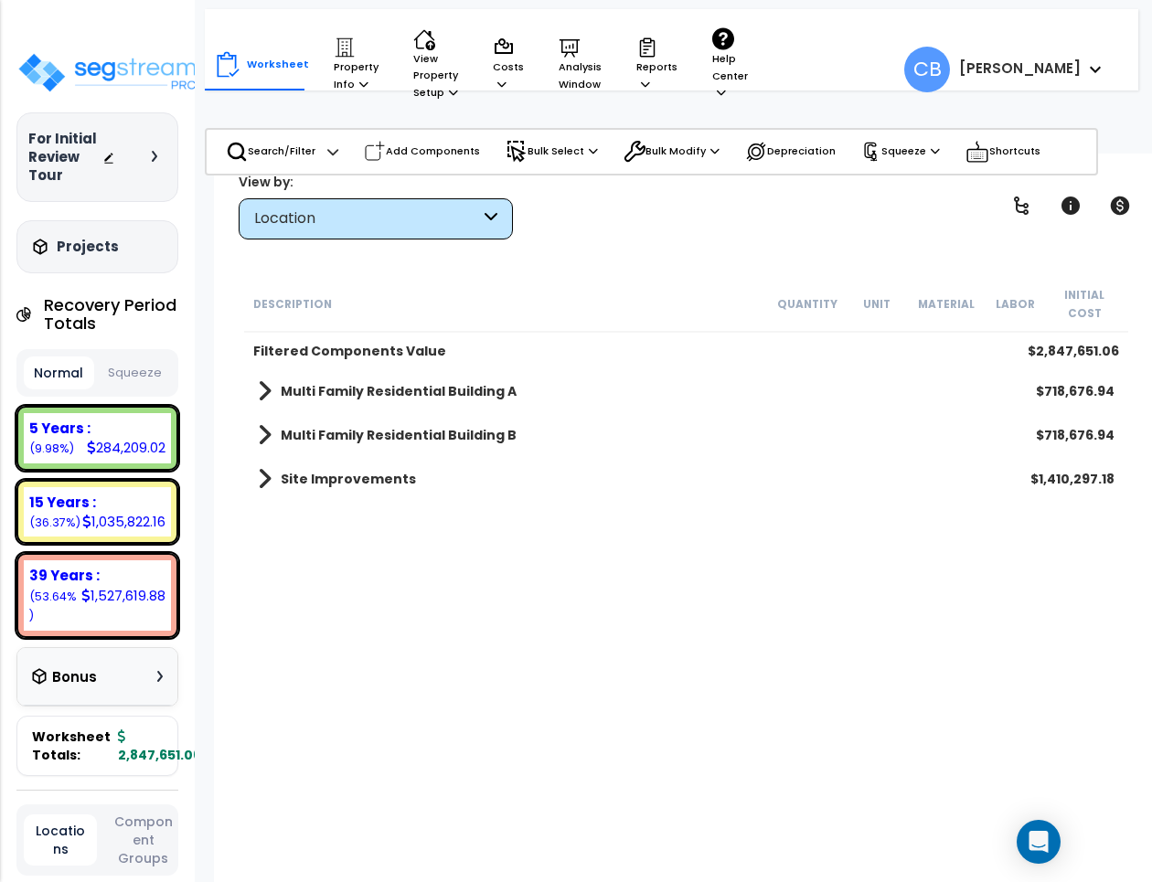
click at [379, 372] on div "Multi Family Residential Building A $718,676.94" at bounding box center [686, 391] width 875 height 44
click at [370, 400] on link "Multi Family Residential Building A" at bounding box center [387, 391] width 259 height 26
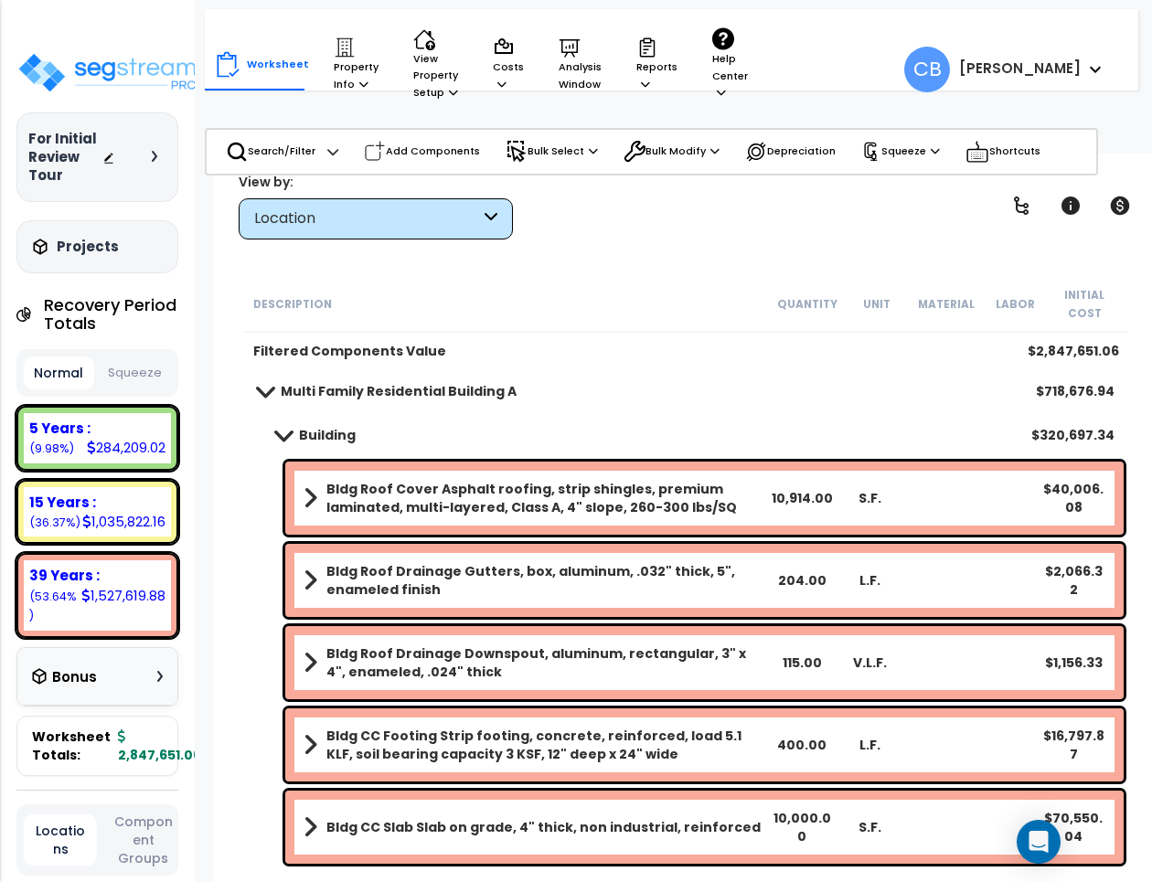
click at [376, 481] on b "Bldg Roof Cover Asphalt roofing, strip shingles, premium laminated, multi-layer…" at bounding box center [546, 498] width 440 height 37
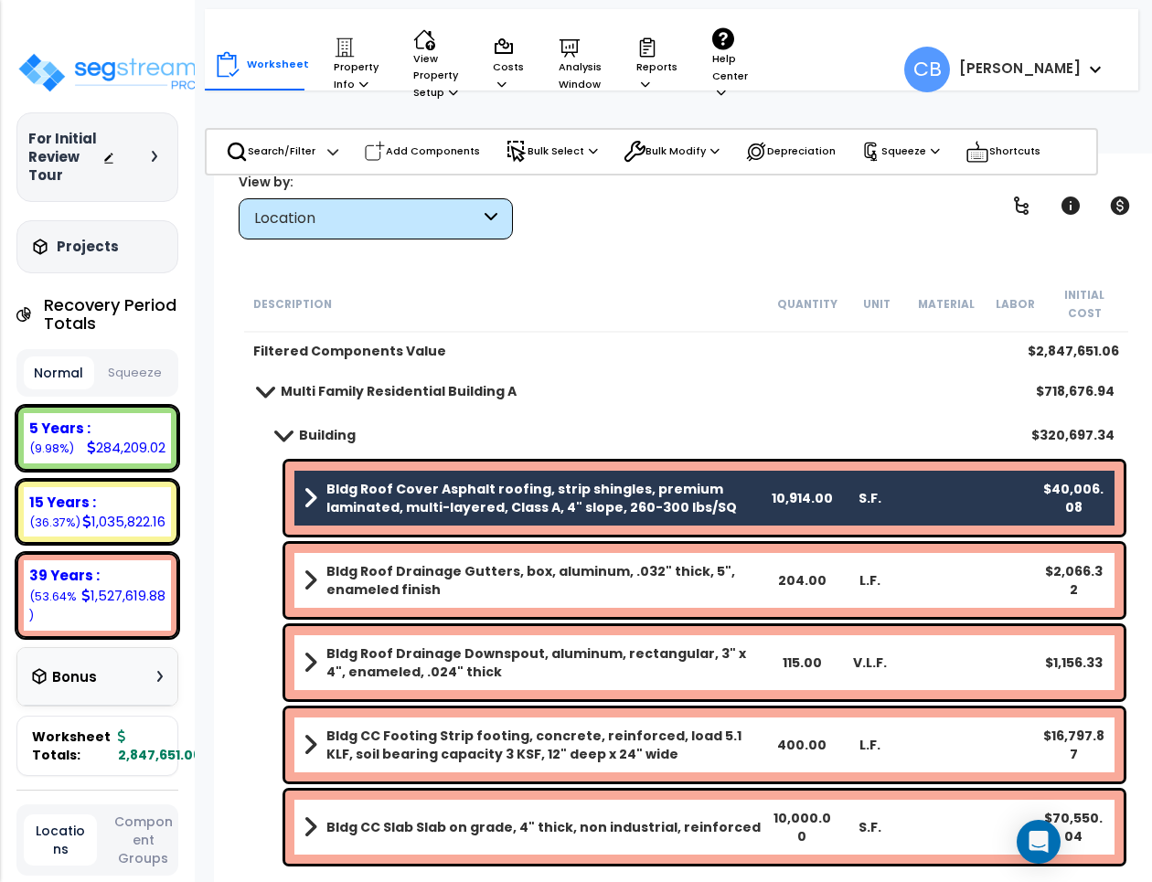
click at [375, 567] on b "Bldg Roof Drainage Gutters, box, aluminum, .032" thick, 5", enameled finish" at bounding box center [546, 580] width 440 height 37
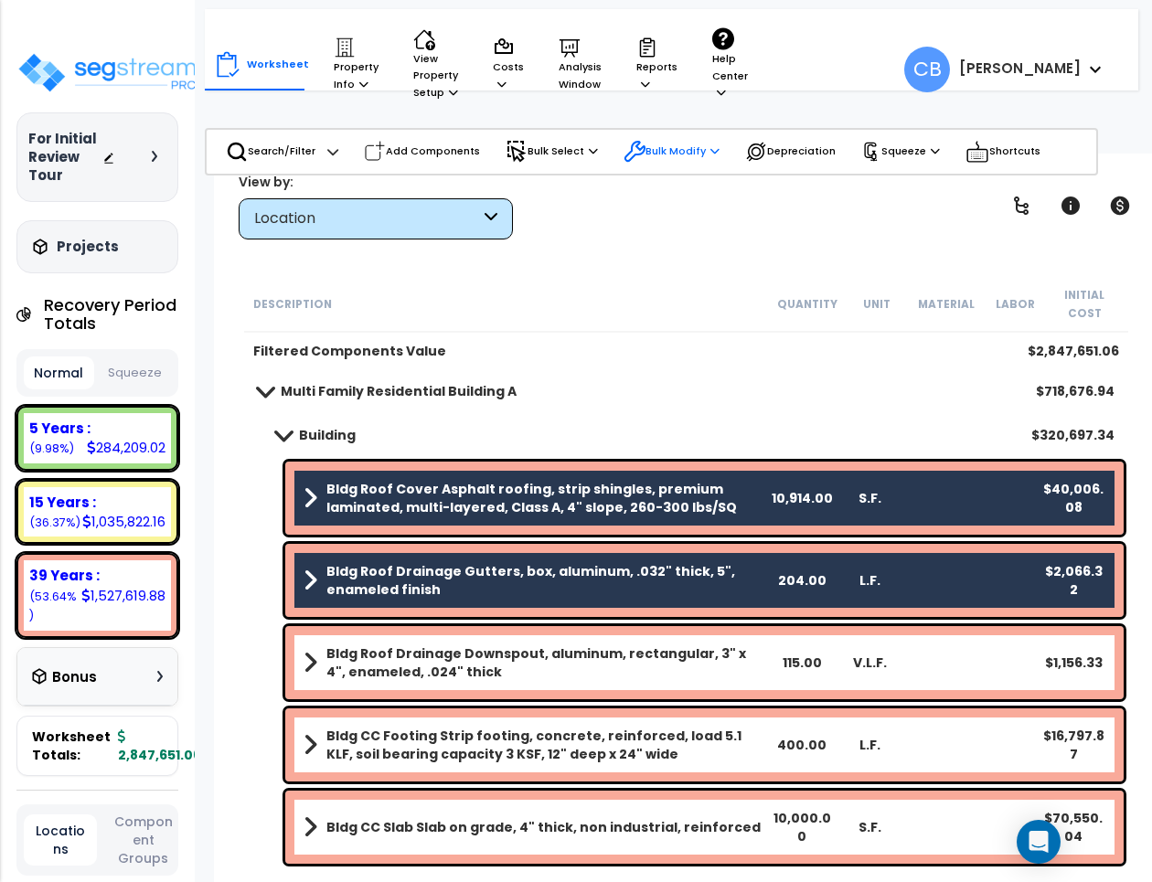
click at [677, 157] on p "Bulk Modify" at bounding box center [671, 152] width 96 height 22
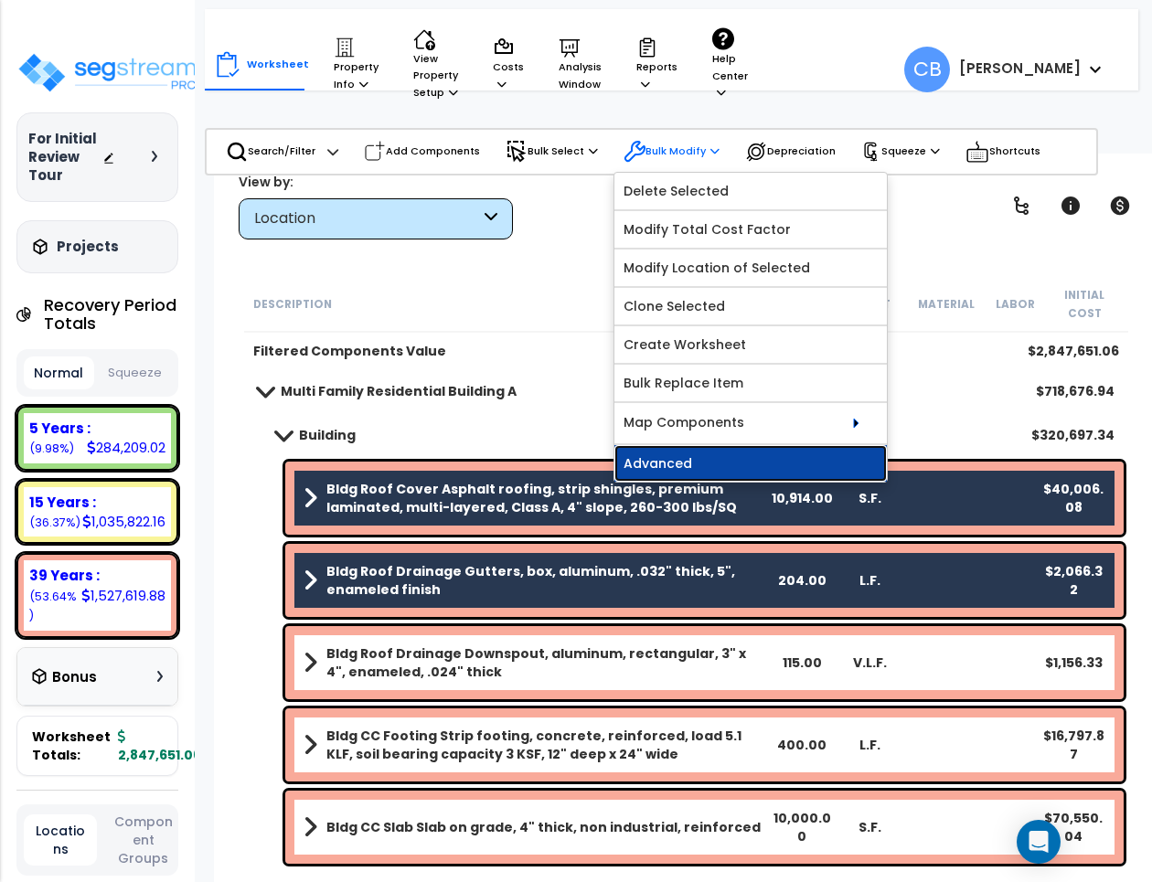
click at [740, 460] on link "Advanced" at bounding box center [750, 463] width 272 height 37
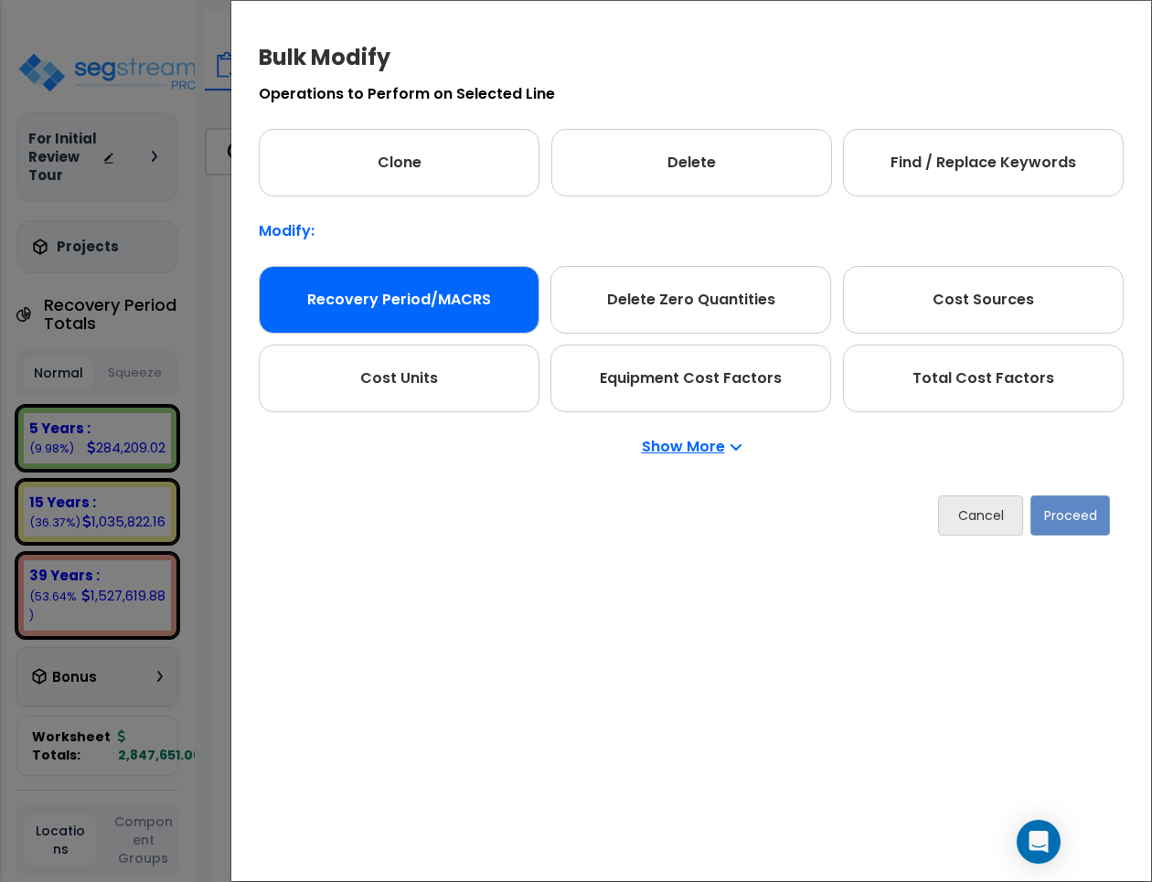
click at [386, 293] on div "Recovery Period/MACRS" at bounding box center [399, 300] width 281 height 68
click at [1060, 513] on button "Proceed" at bounding box center [1070, 515] width 80 height 40
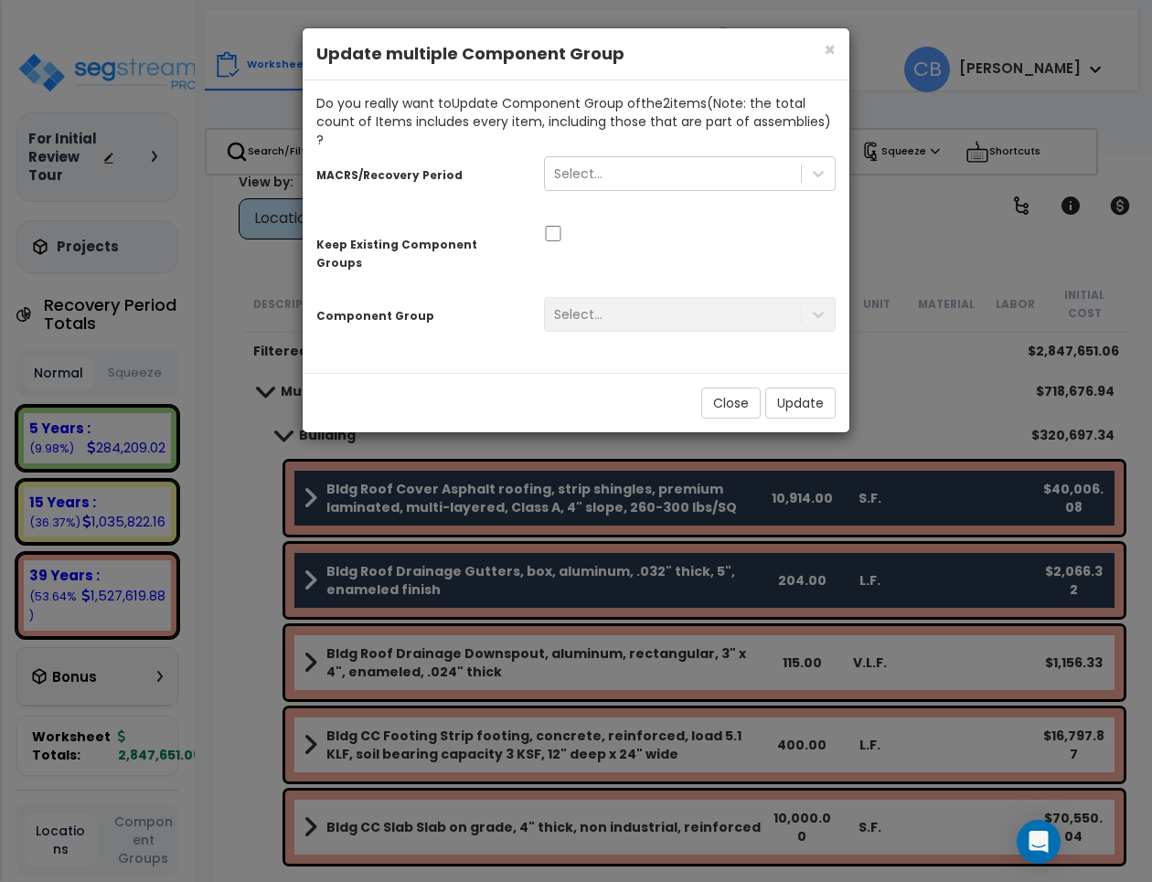
click at [578, 178] on div "Select..." at bounding box center [689, 179] width 319 height 52
click at [581, 165] on div "Select..." at bounding box center [578, 174] width 48 height 18
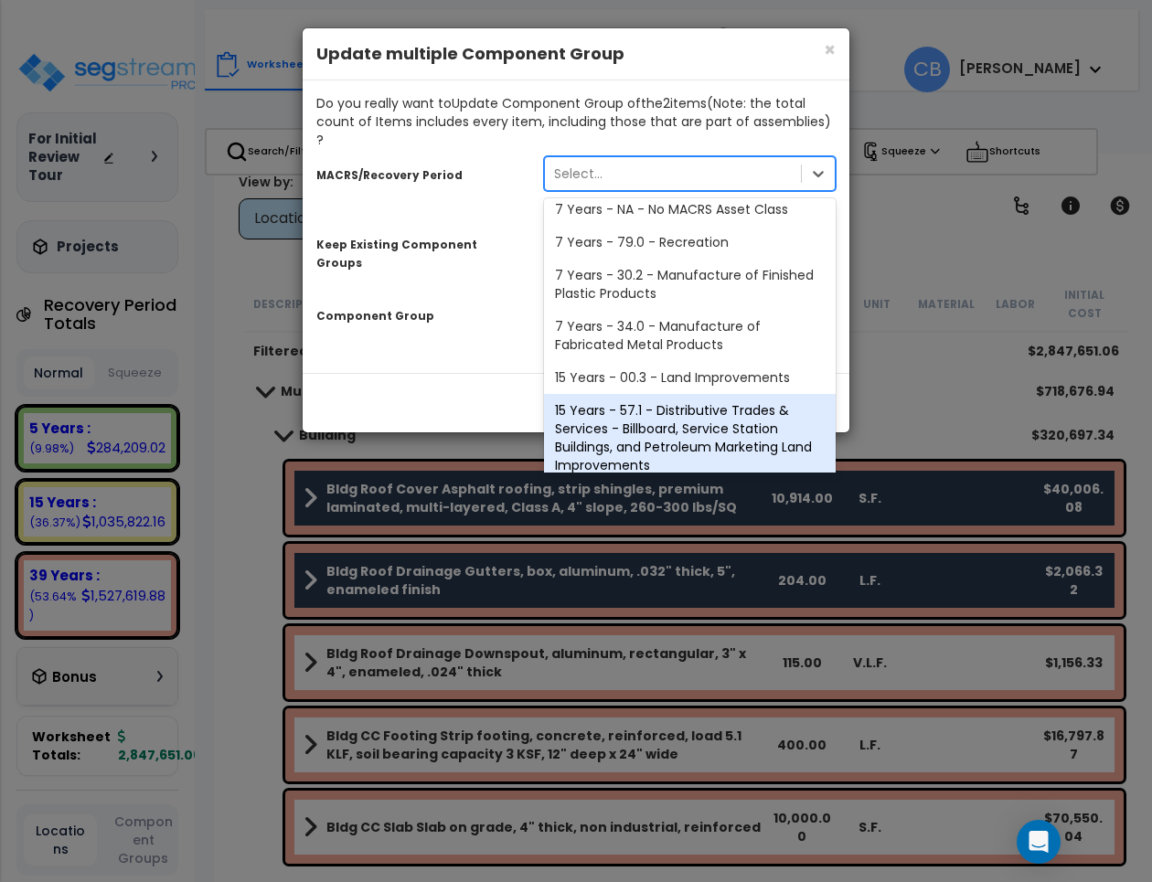
scroll to position [325, 0]
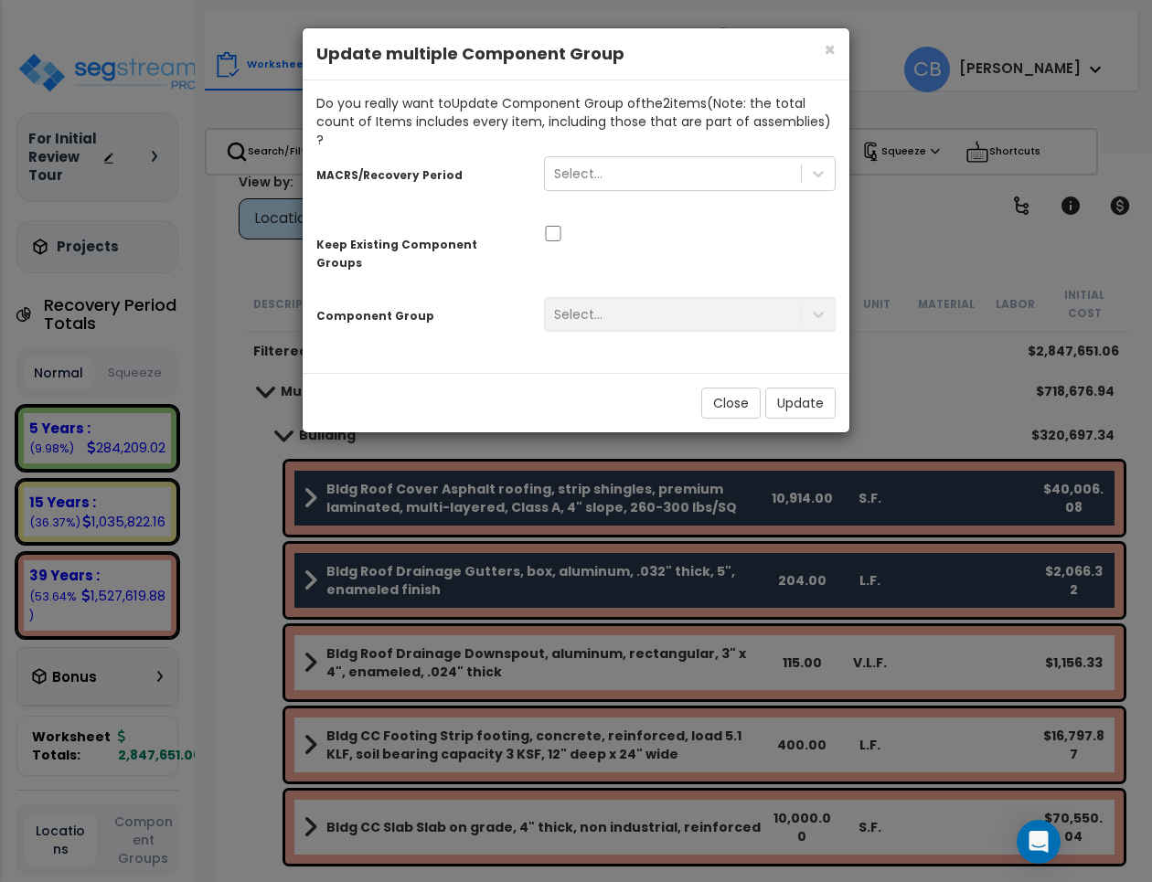
click at [450, 387] on div "Close Update" at bounding box center [576, 402] width 547 height 59
click at [642, 159] on div "Select..." at bounding box center [673, 173] width 256 height 29
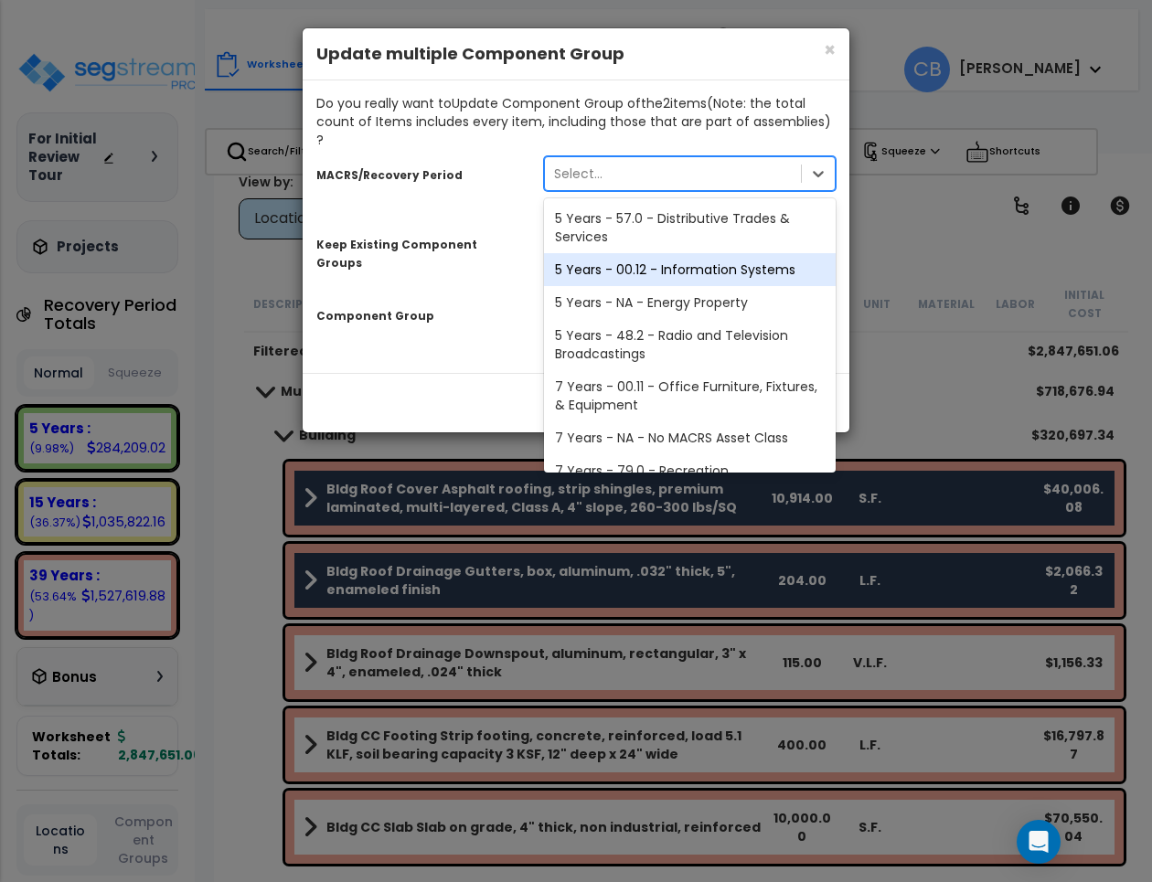
click at [637, 253] on div "5 Years - 00.12 - Information Systems" at bounding box center [690, 269] width 292 height 33
click at [611, 248] on div "MACRS/Recovery Period option 5 Years - 00.12 - Information Systems focused, 2 o…" at bounding box center [575, 247] width 519 height 197
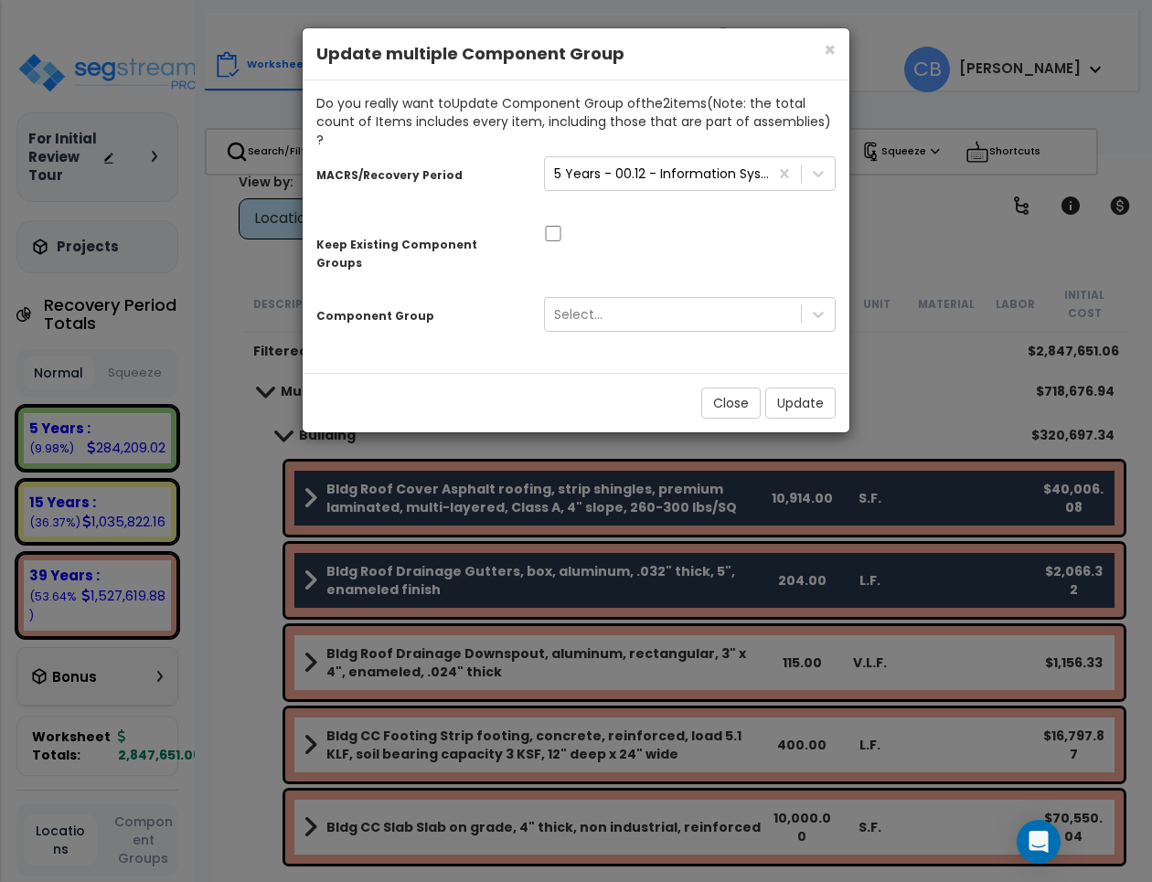
drag, startPoint x: 521, startPoint y: 220, endPoint x: 303, endPoint y: 222, distance: 217.6
click at [303, 226] on div "Keep Existing Component Groups" at bounding box center [417, 251] width 228 height 50
click at [551, 226] on input "checkbox" at bounding box center [553, 234] width 18 height 16
click at [548, 226] on input "checkbox" at bounding box center [553, 234] width 18 height 16
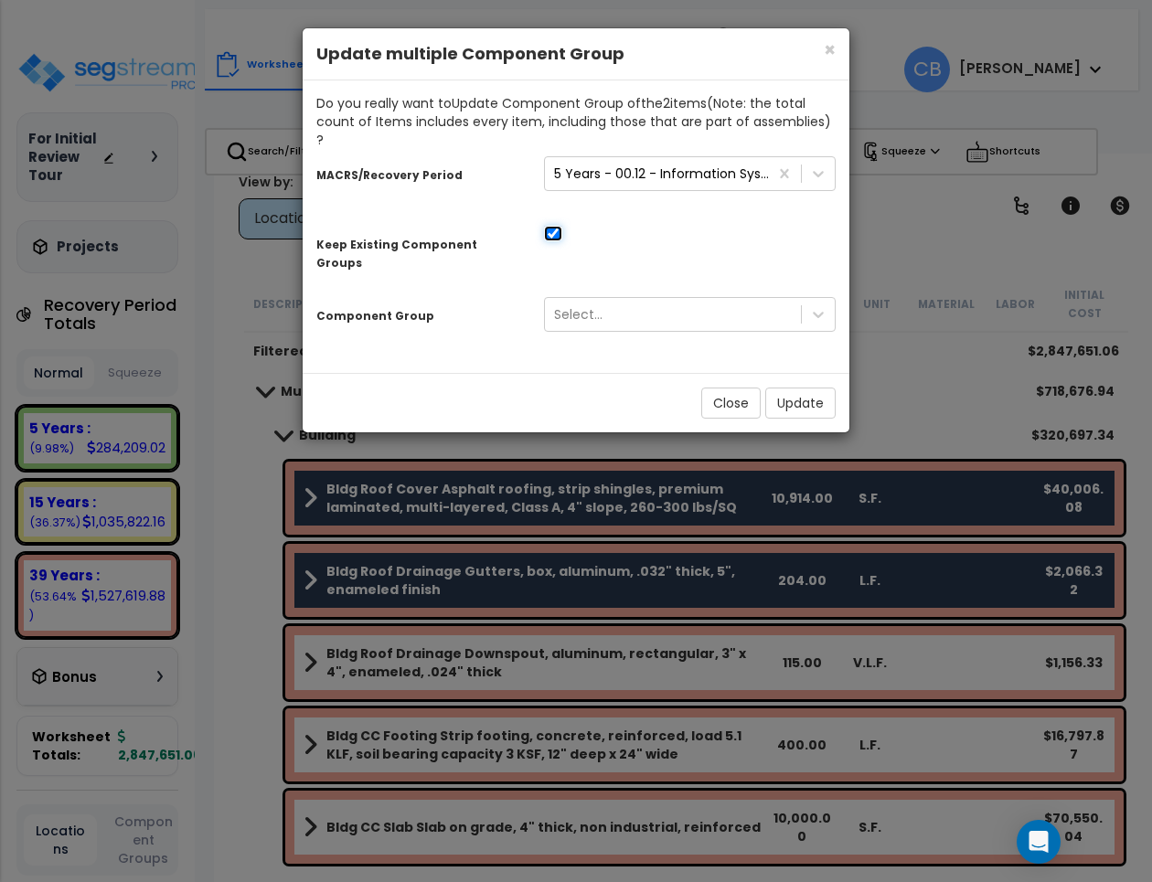
checkbox input "true"
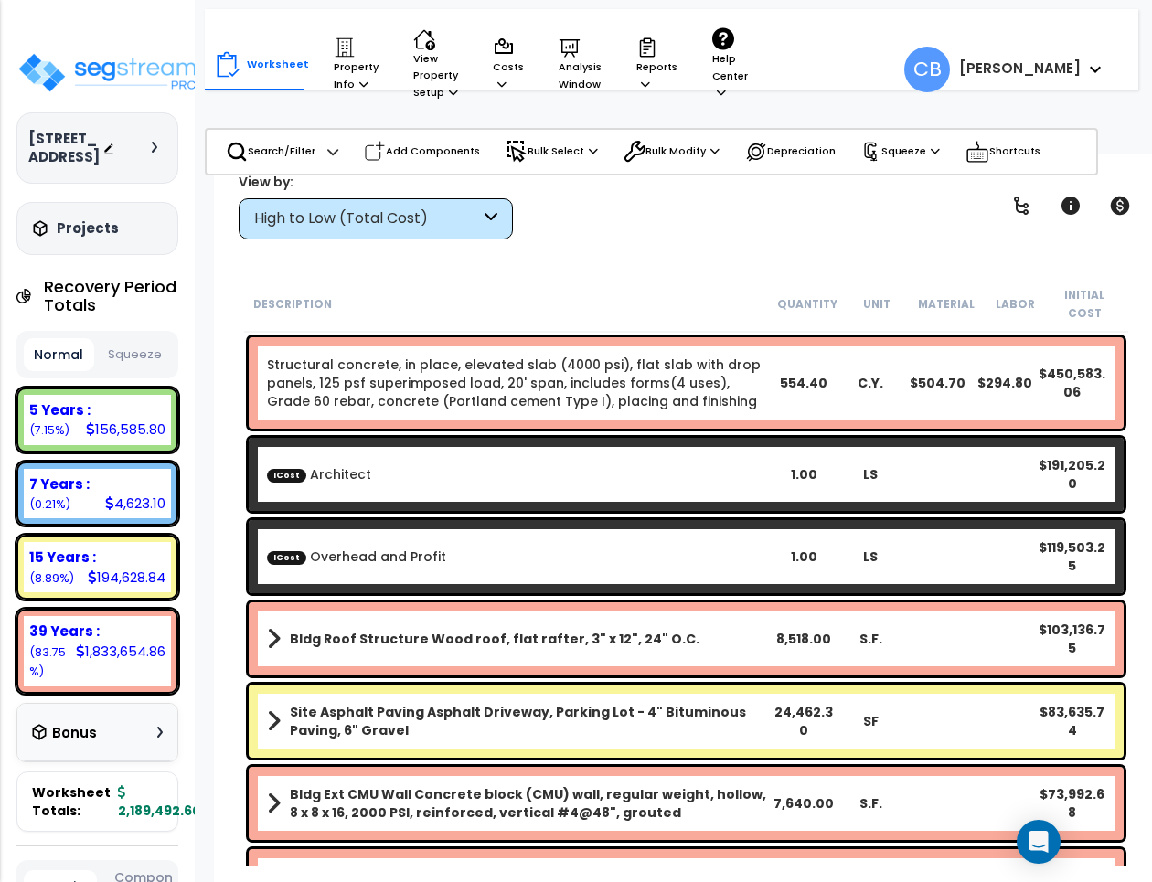
click at [508, 376] on link "Structural concrete, in place, elevated slab (4000 psi), flat slab with drop pa…" at bounding box center [518, 383] width 503 height 55
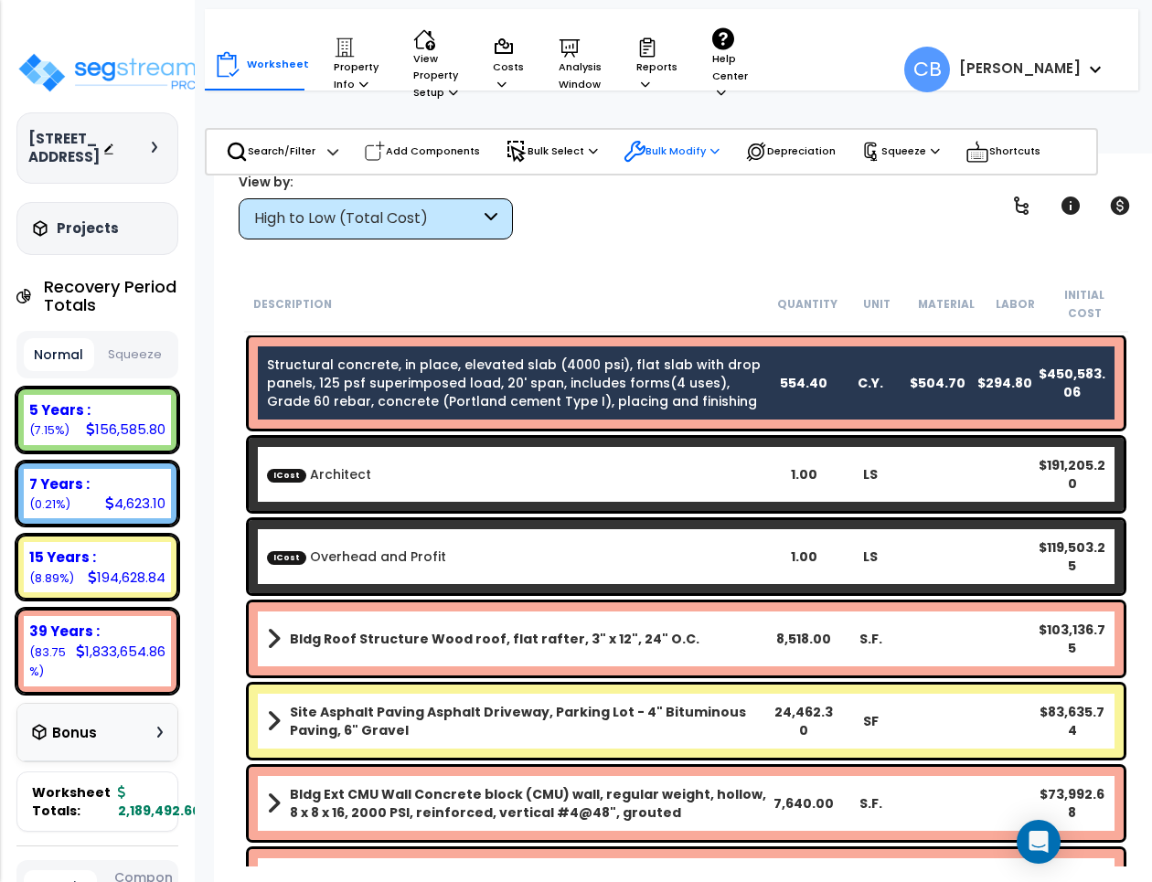
click at [676, 160] on p "Bulk Modify" at bounding box center [671, 152] width 96 height 22
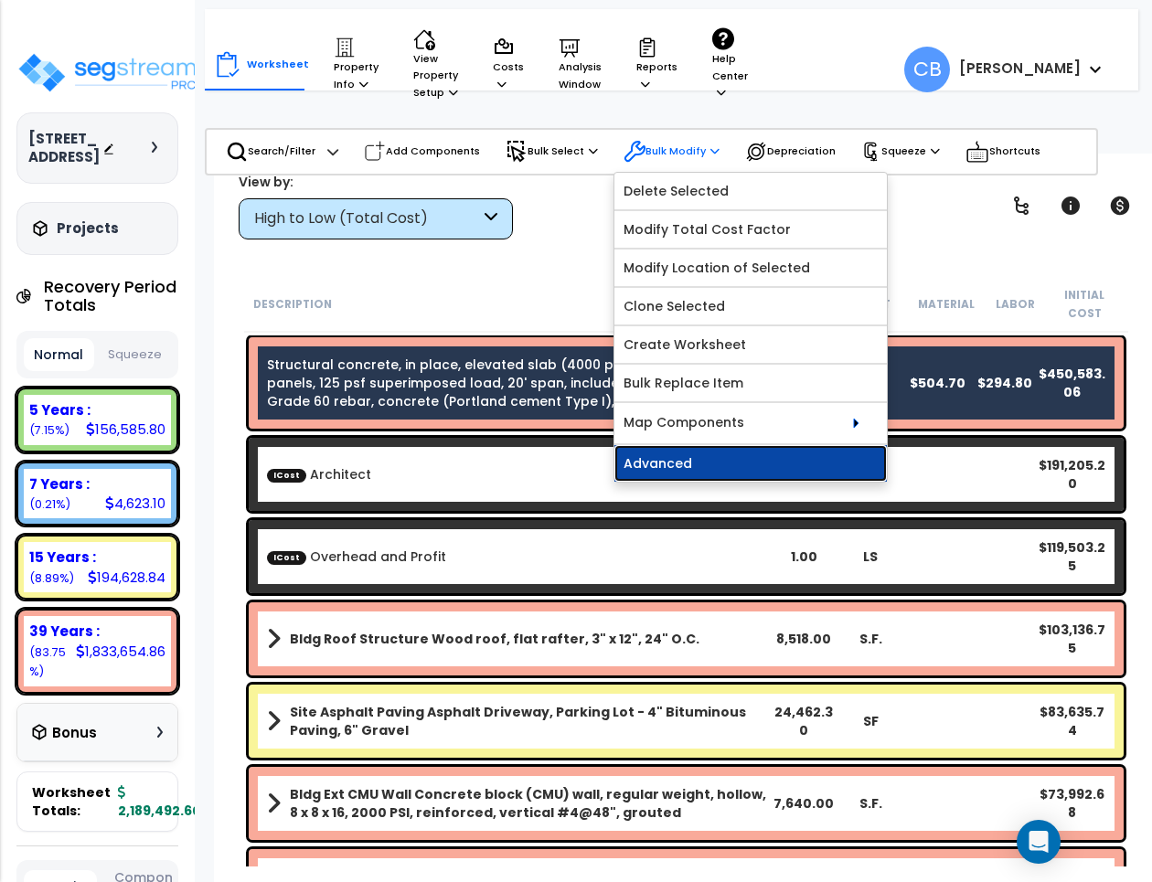
click at [695, 463] on link "Advanced" at bounding box center [750, 463] width 272 height 37
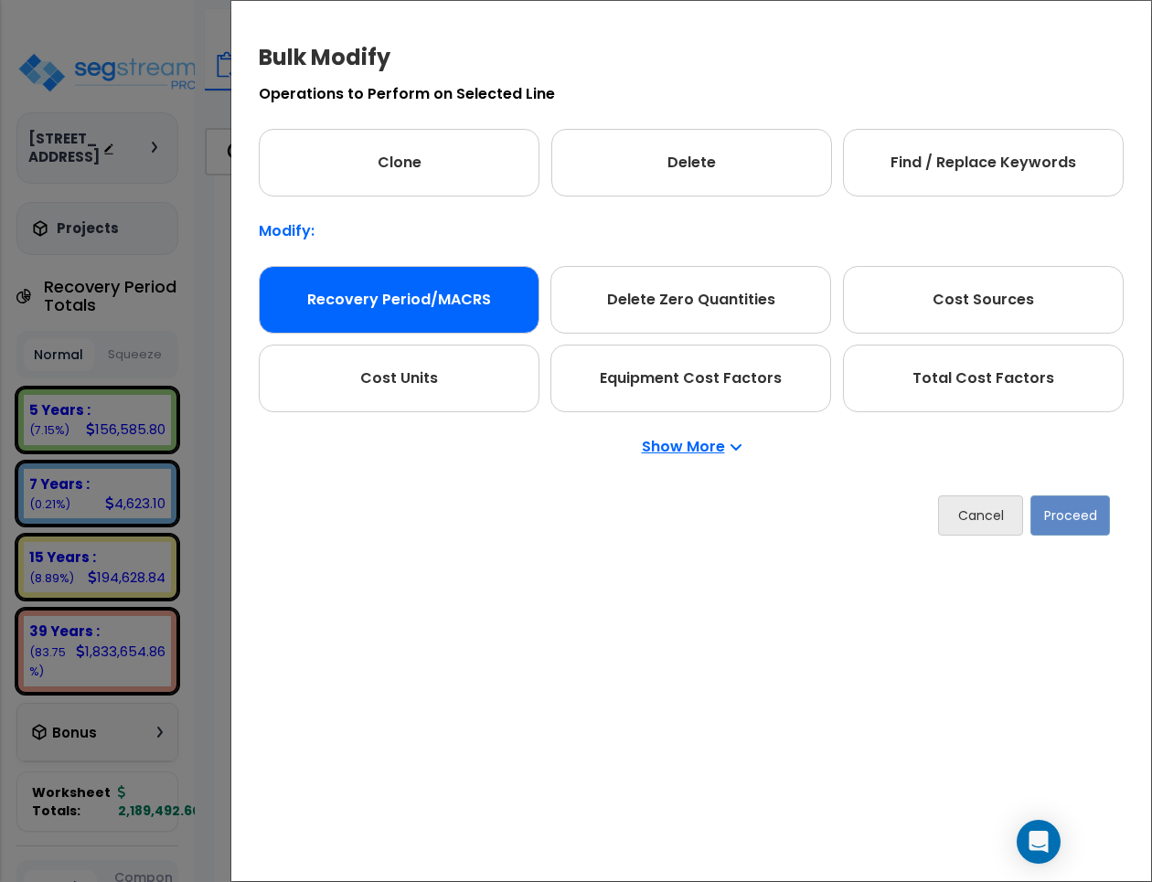
click at [481, 299] on div "Recovery Period/MACRS" at bounding box center [399, 300] width 281 height 68
click at [1043, 530] on button "Proceed" at bounding box center [1070, 515] width 80 height 40
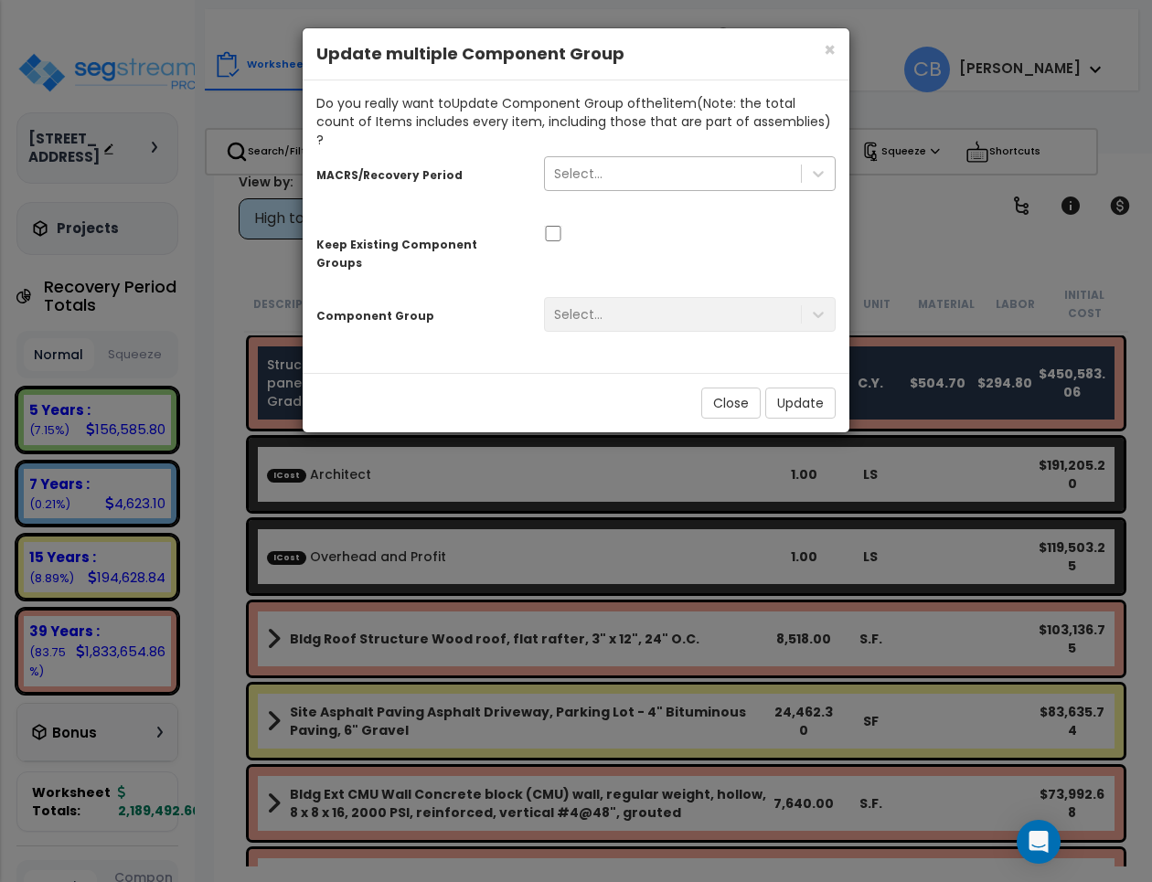
click at [590, 156] on div "Select..." at bounding box center [690, 173] width 292 height 35
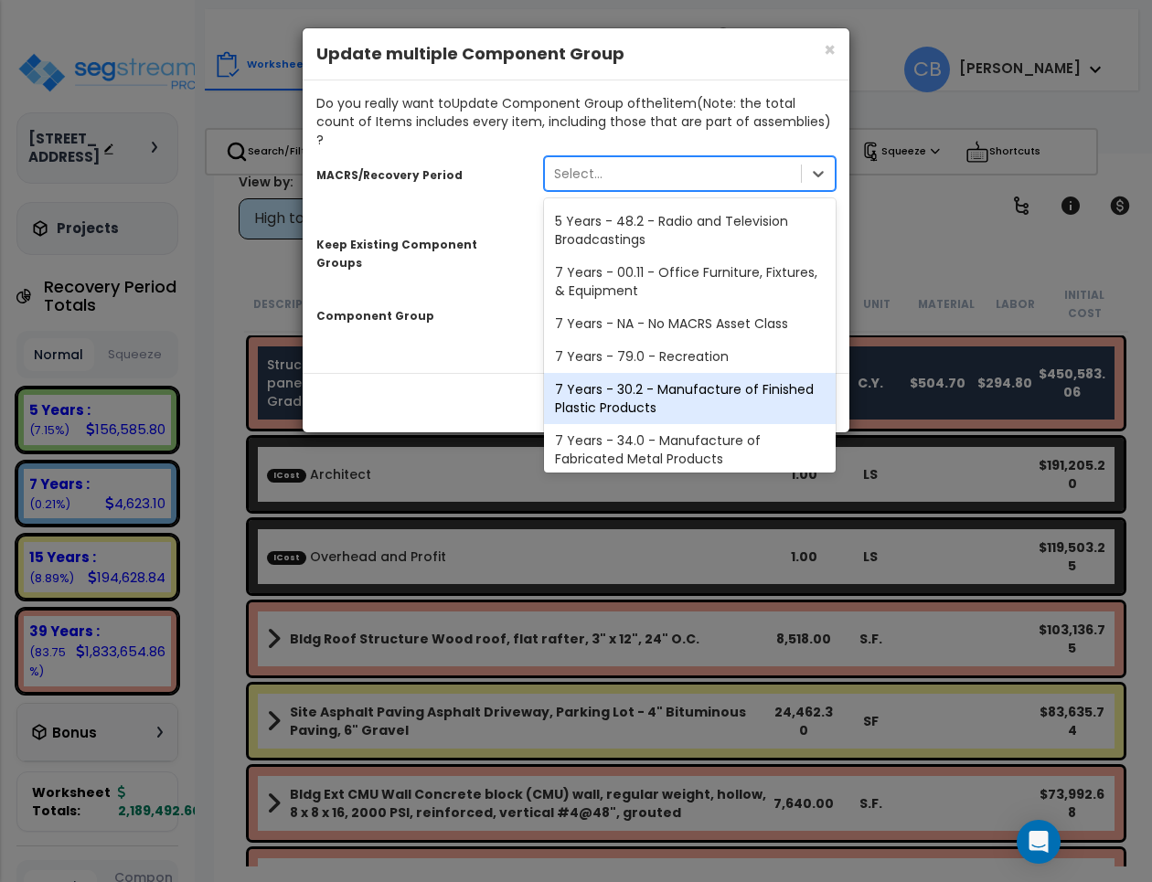
scroll to position [325, 0]
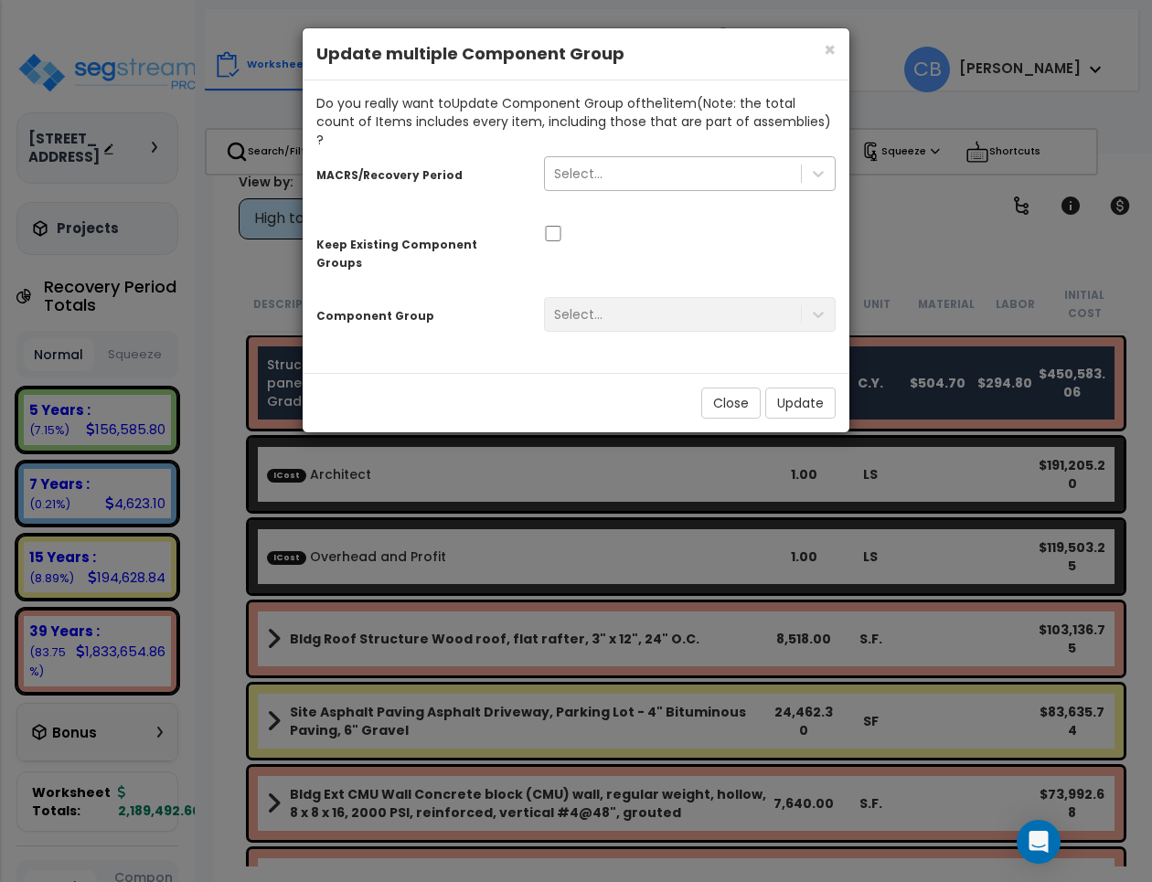
click at [656, 159] on div "Select..." at bounding box center [673, 173] width 256 height 29
